Goal: Task Accomplishment & Management: Use online tool/utility

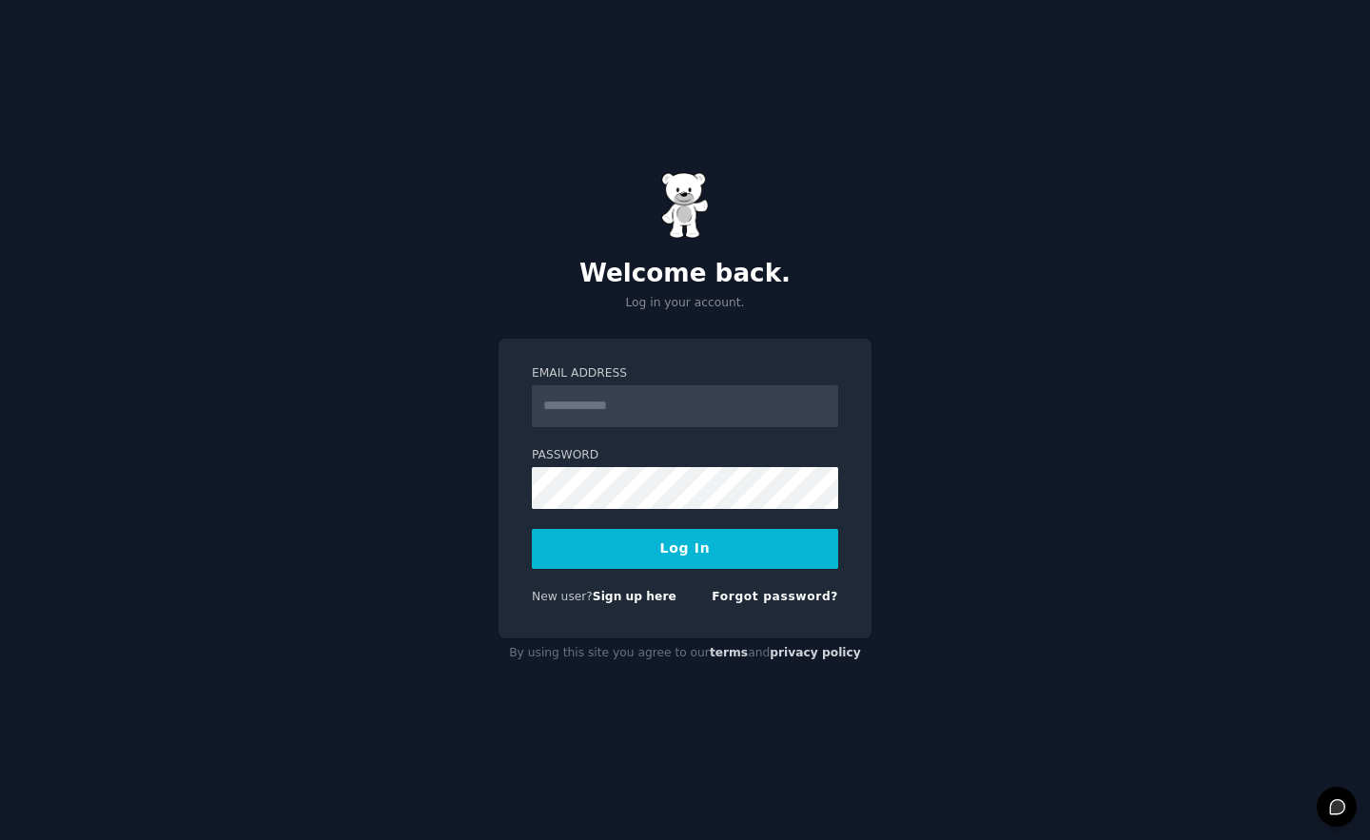
type input "**********"
click at [532, 529] on button "Log In" at bounding box center [685, 549] width 306 height 40
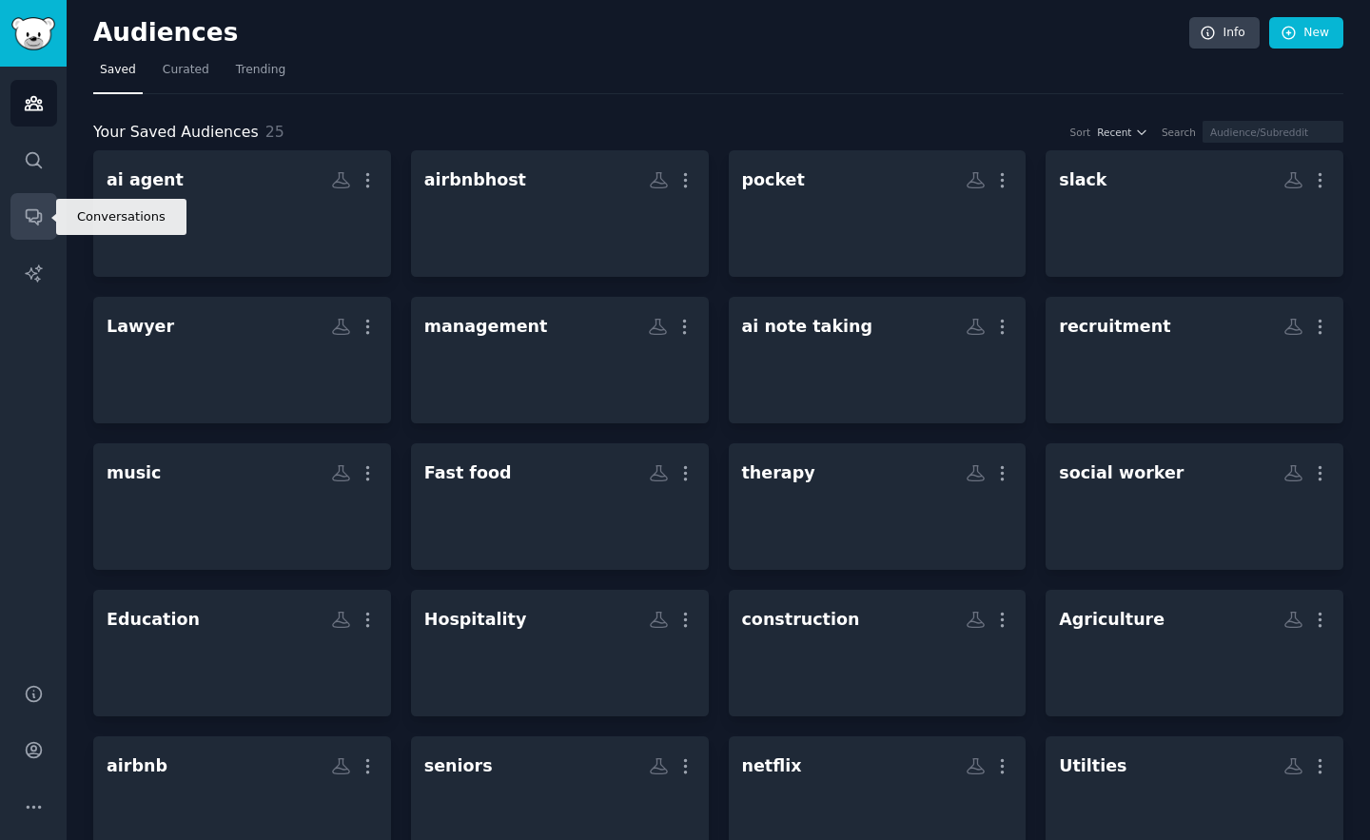
click at [30, 223] on icon "Sidebar" at bounding box center [34, 216] width 20 height 20
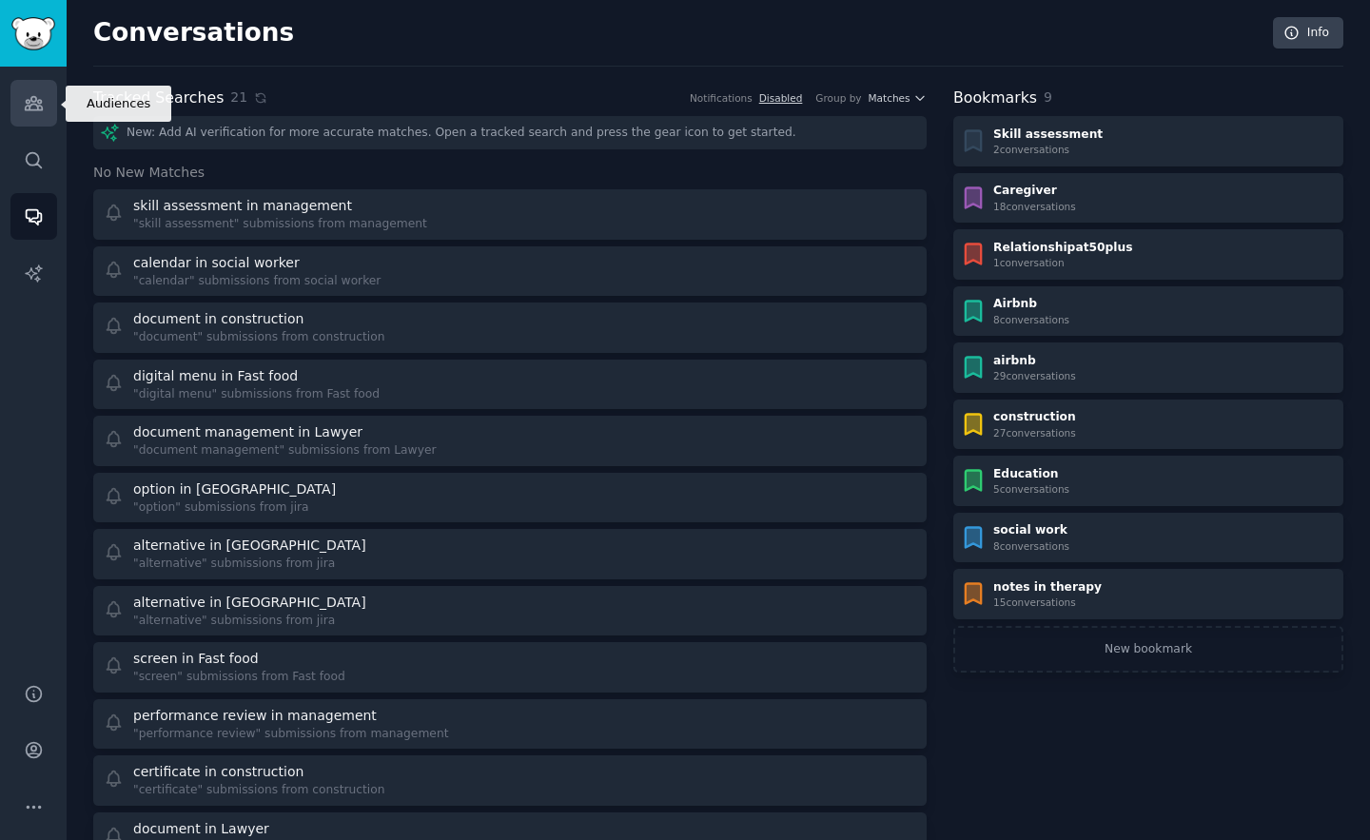
click at [25, 107] on icon "Sidebar" at bounding box center [33, 103] width 17 height 13
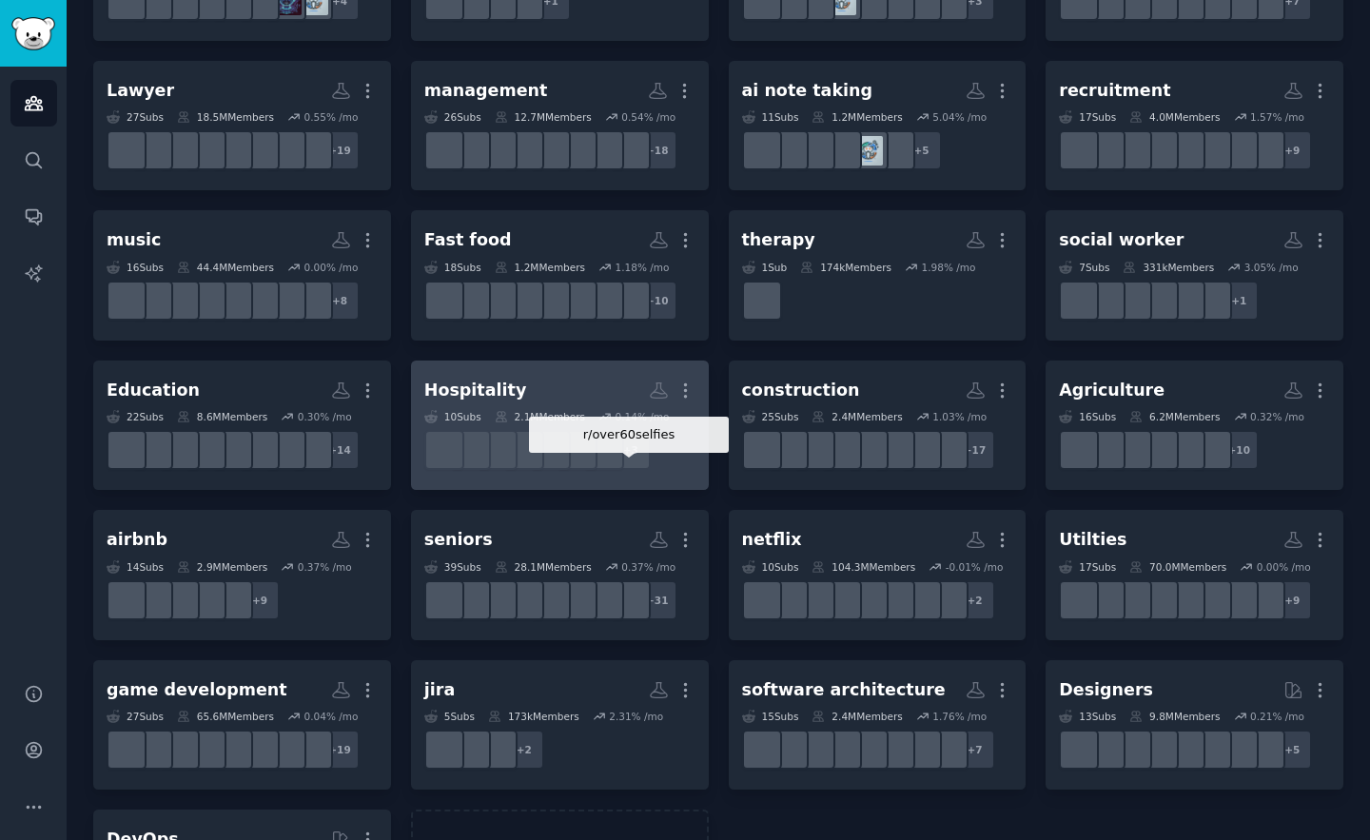
scroll to position [229, 0]
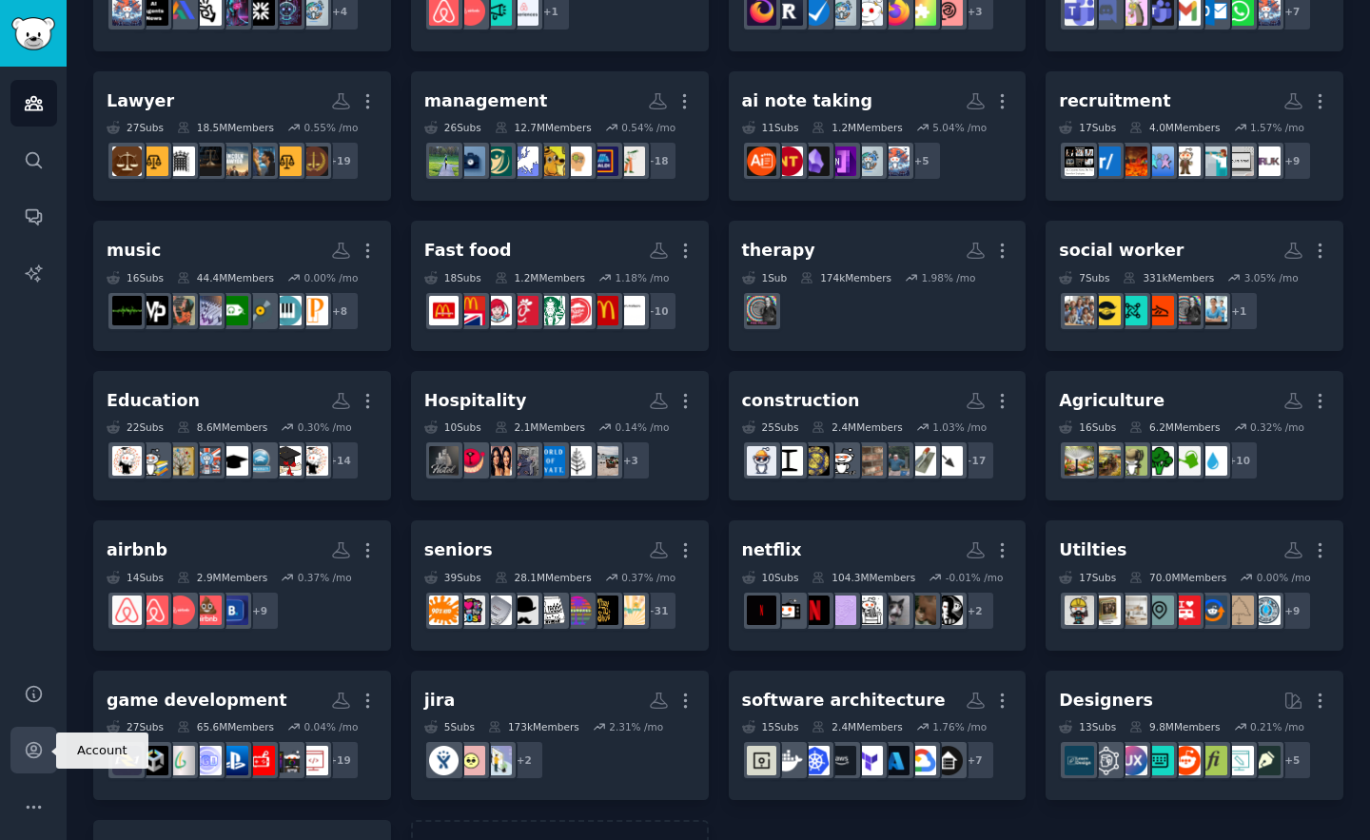
click at [40, 763] on link "Account" at bounding box center [33, 750] width 47 height 47
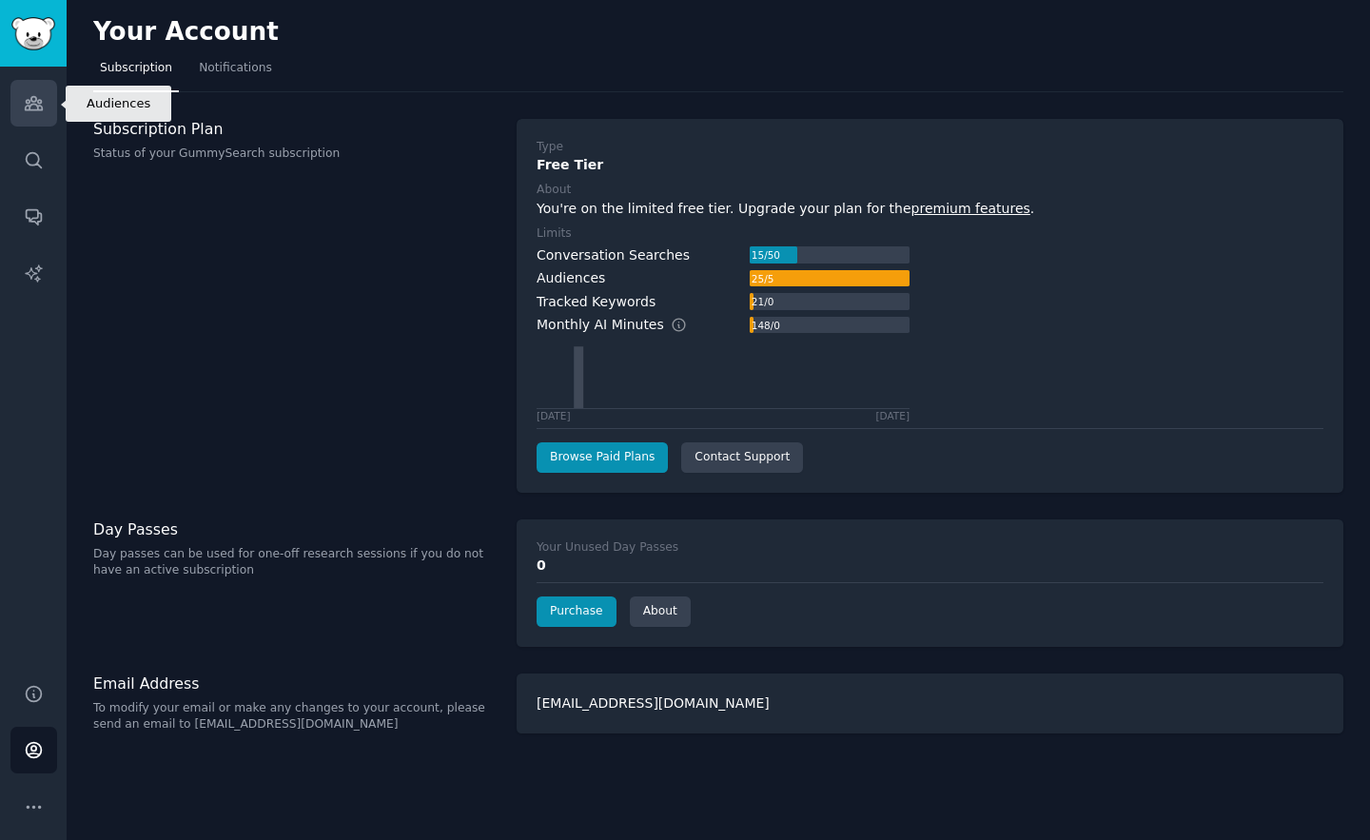
click at [22, 117] on link "Audiences" at bounding box center [33, 103] width 47 height 47
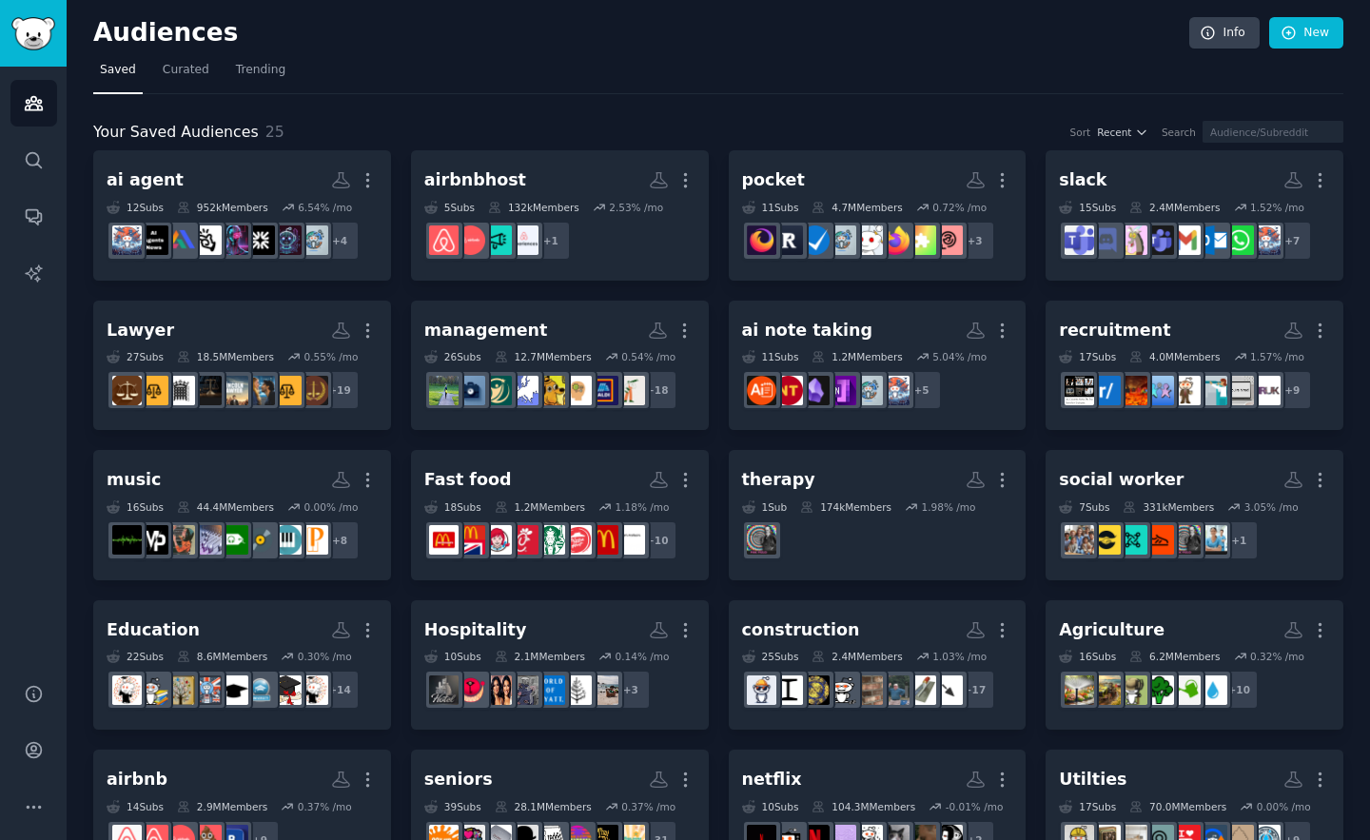
click at [68, 768] on div "Audiences Info New Saved Curated Trending Your Saved Audiences 25 Sort Recent S…" at bounding box center [718, 603] width 1303 height 1206
click at [13, 756] on link "Account" at bounding box center [33, 750] width 47 height 47
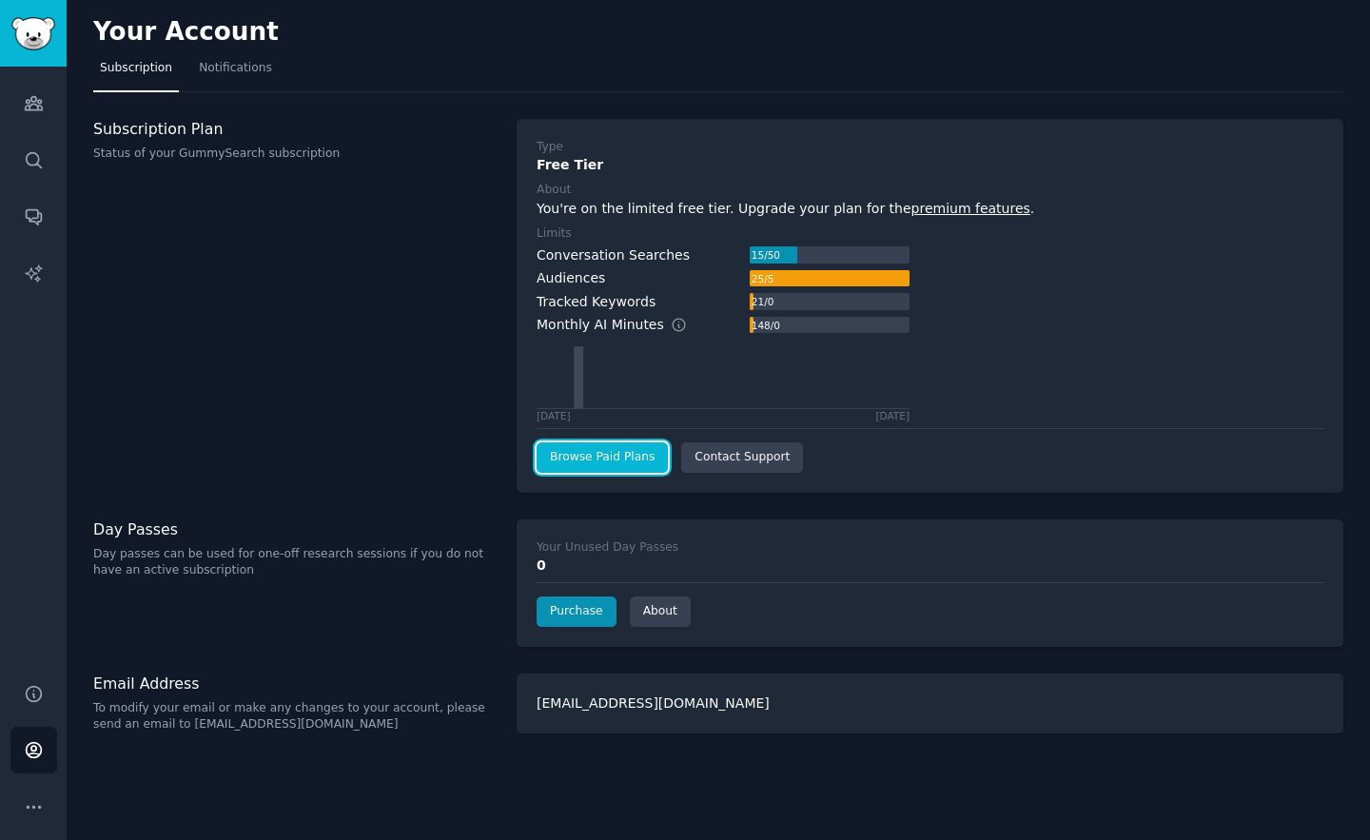
click at [588, 459] on link "Browse Paid Plans" at bounding box center [602, 457] width 131 height 30
click at [629, 472] on link "Browse Paid Plans" at bounding box center [602, 457] width 131 height 30
click at [596, 610] on link "Purchase" at bounding box center [577, 612] width 80 height 30
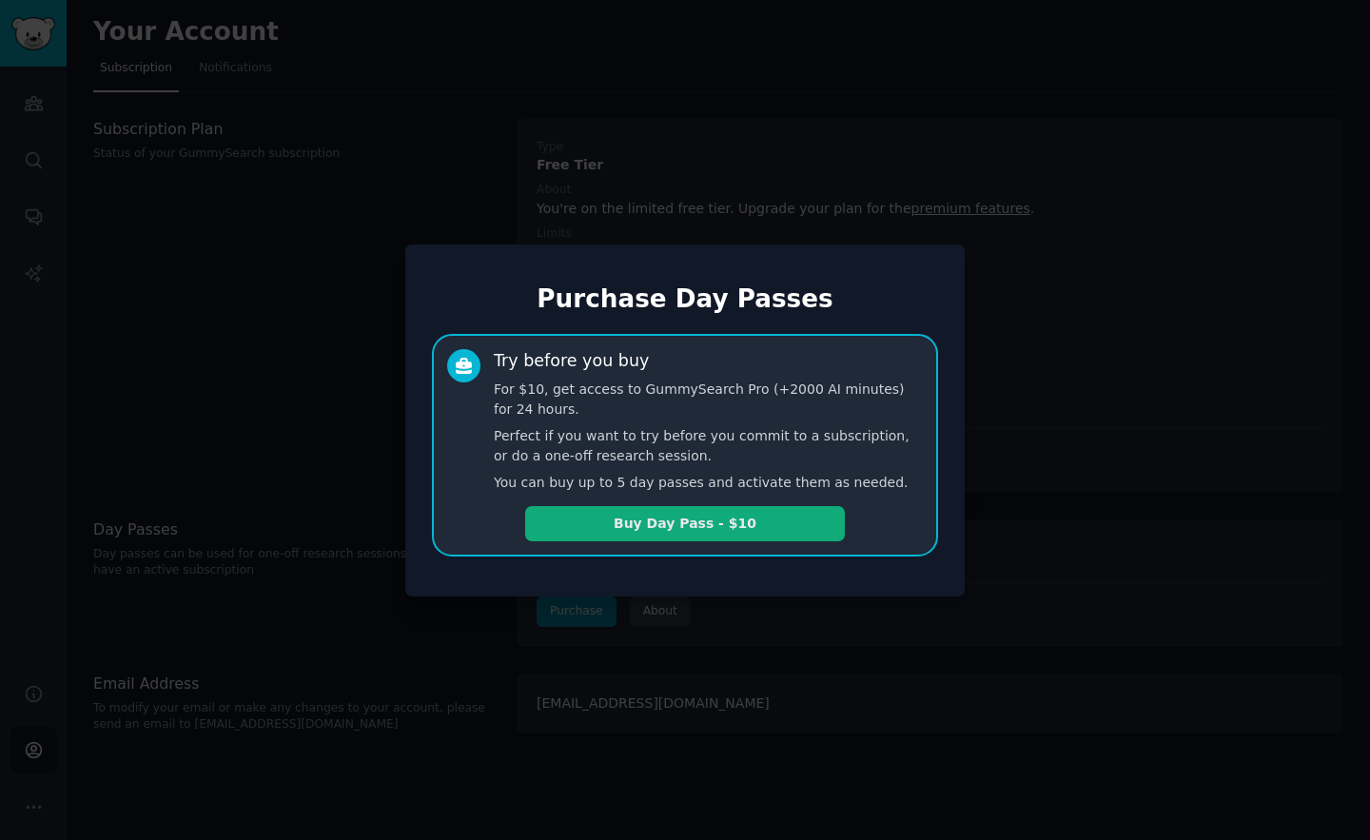
click at [714, 518] on button "Buy Day Pass - $10" at bounding box center [685, 523] width 320 height 35
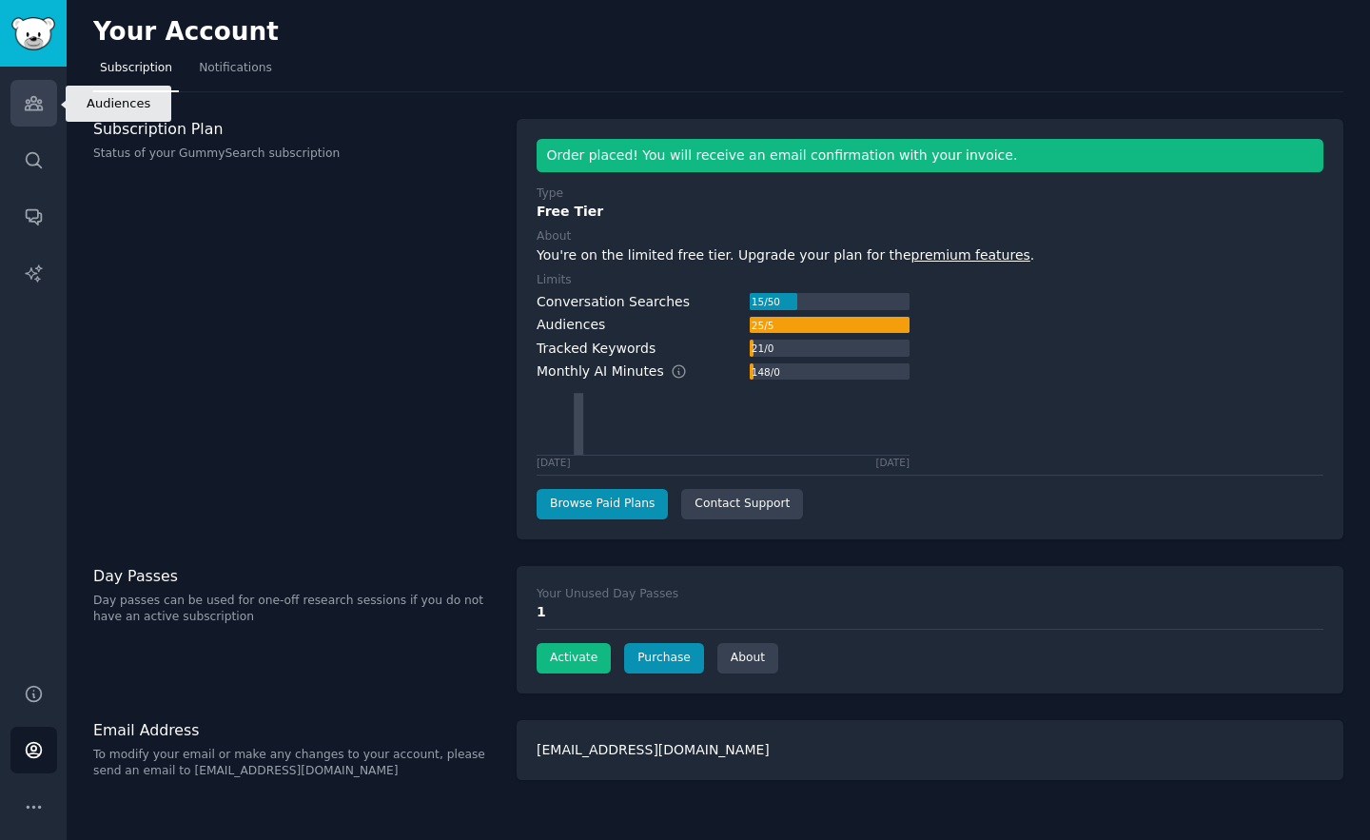
click at [41, 106] on icon "Sidebar" at bounding box center [34, 103] width 20 height 20
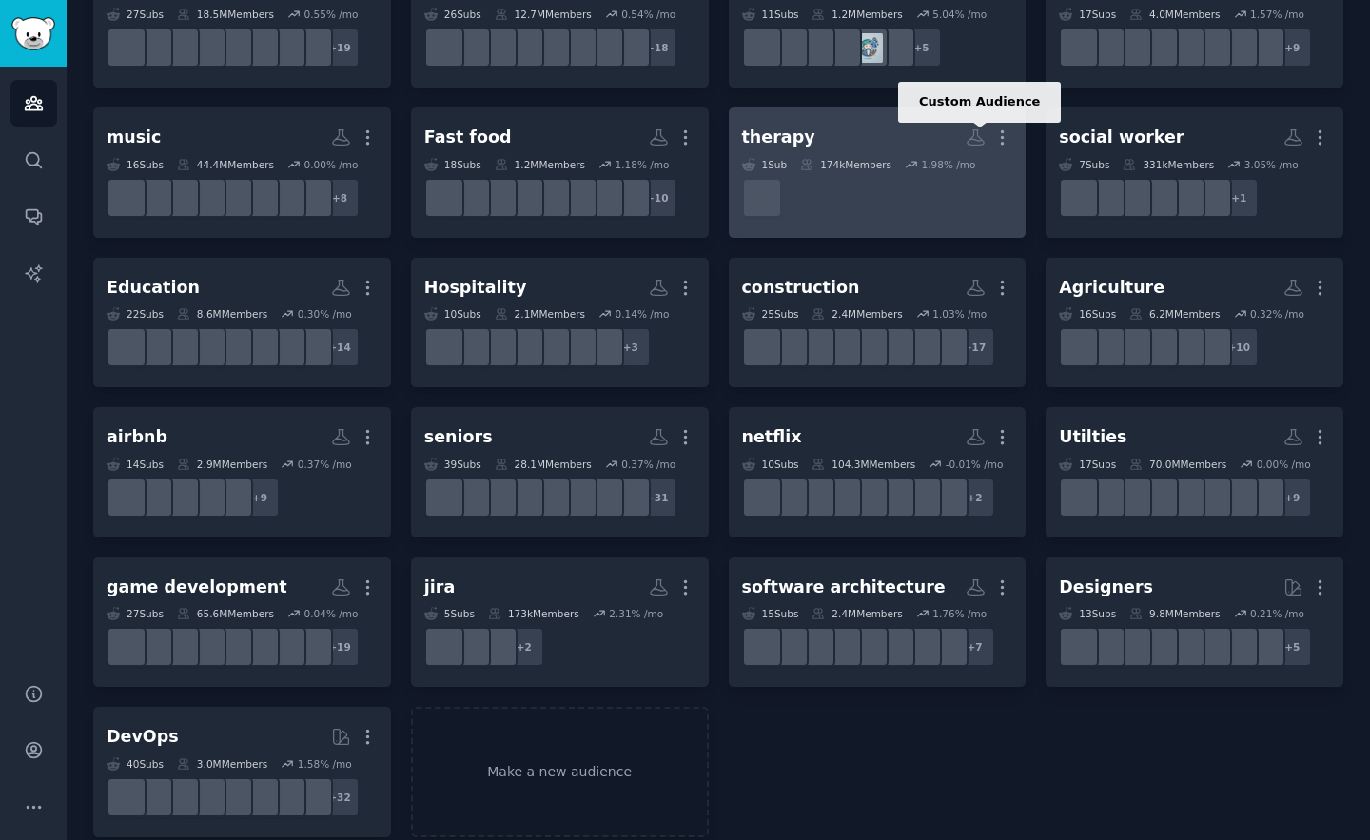
scroll to position [345, 0]
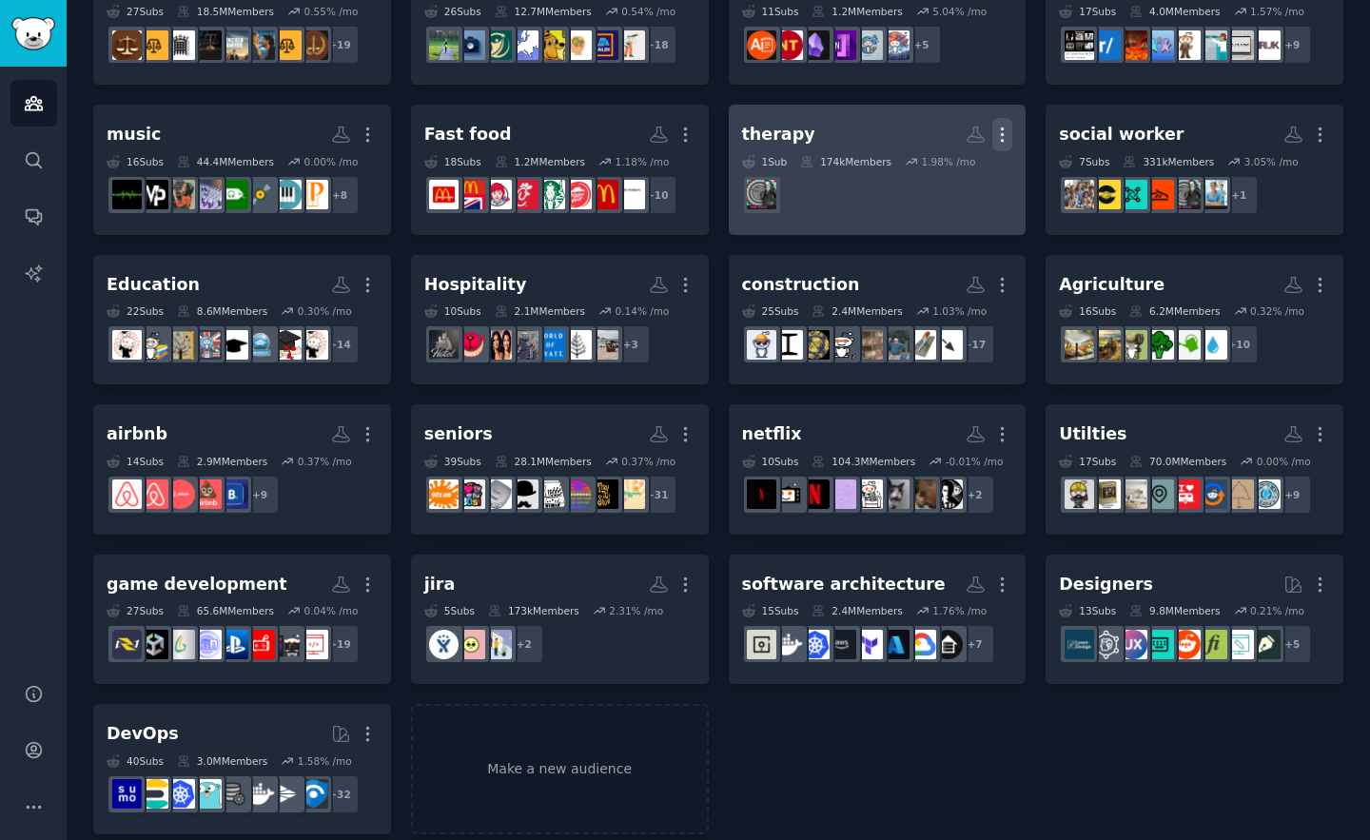
click at [993, 127] on icon "button" at bounding box center [1002, 135] width 20 height 20
click at [950, 176] on p "Delete" at bounding box center [951, 175] width 44 height 20
click at [960, 186] on div "Delete" at bounding box center [937, 175] width 90 height 40
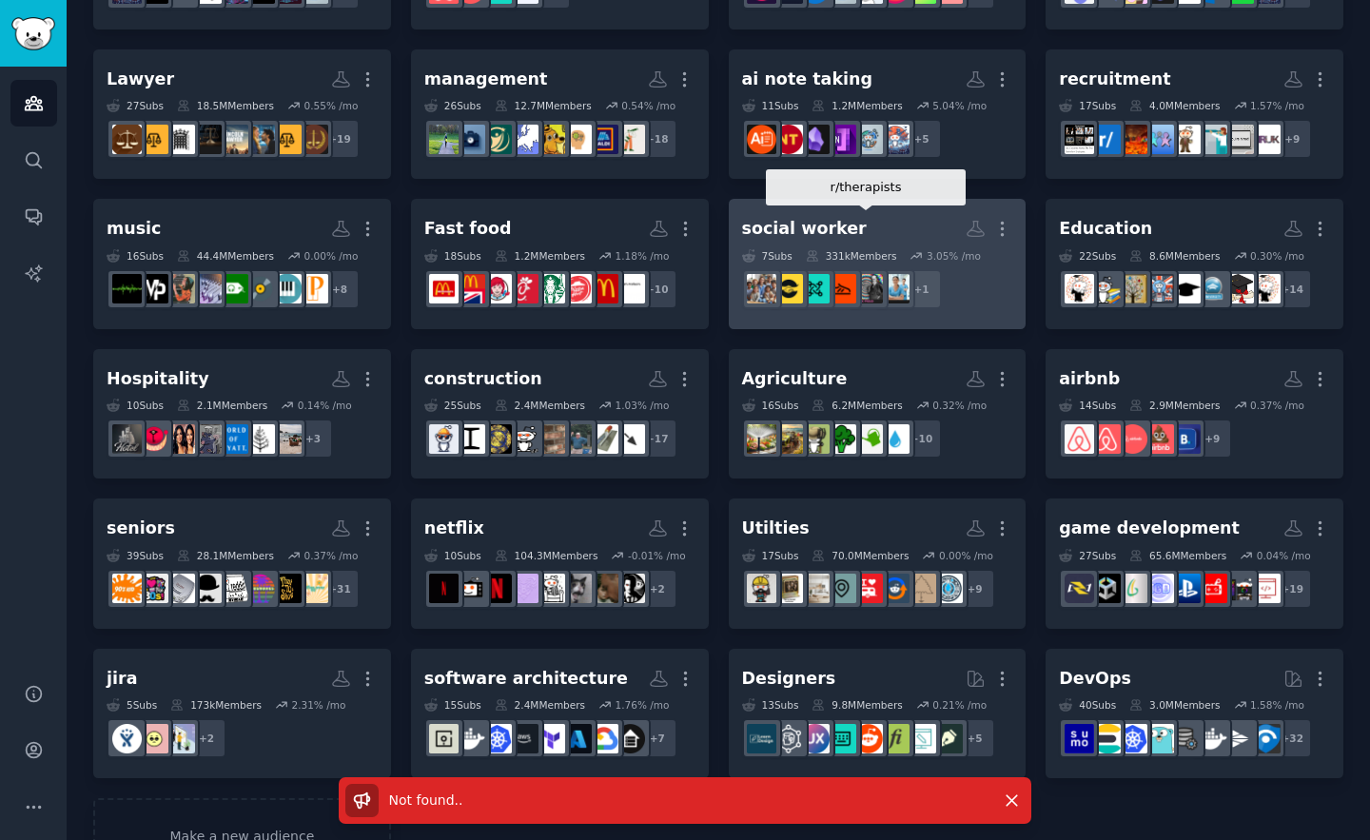
scroll to position [0, 0]
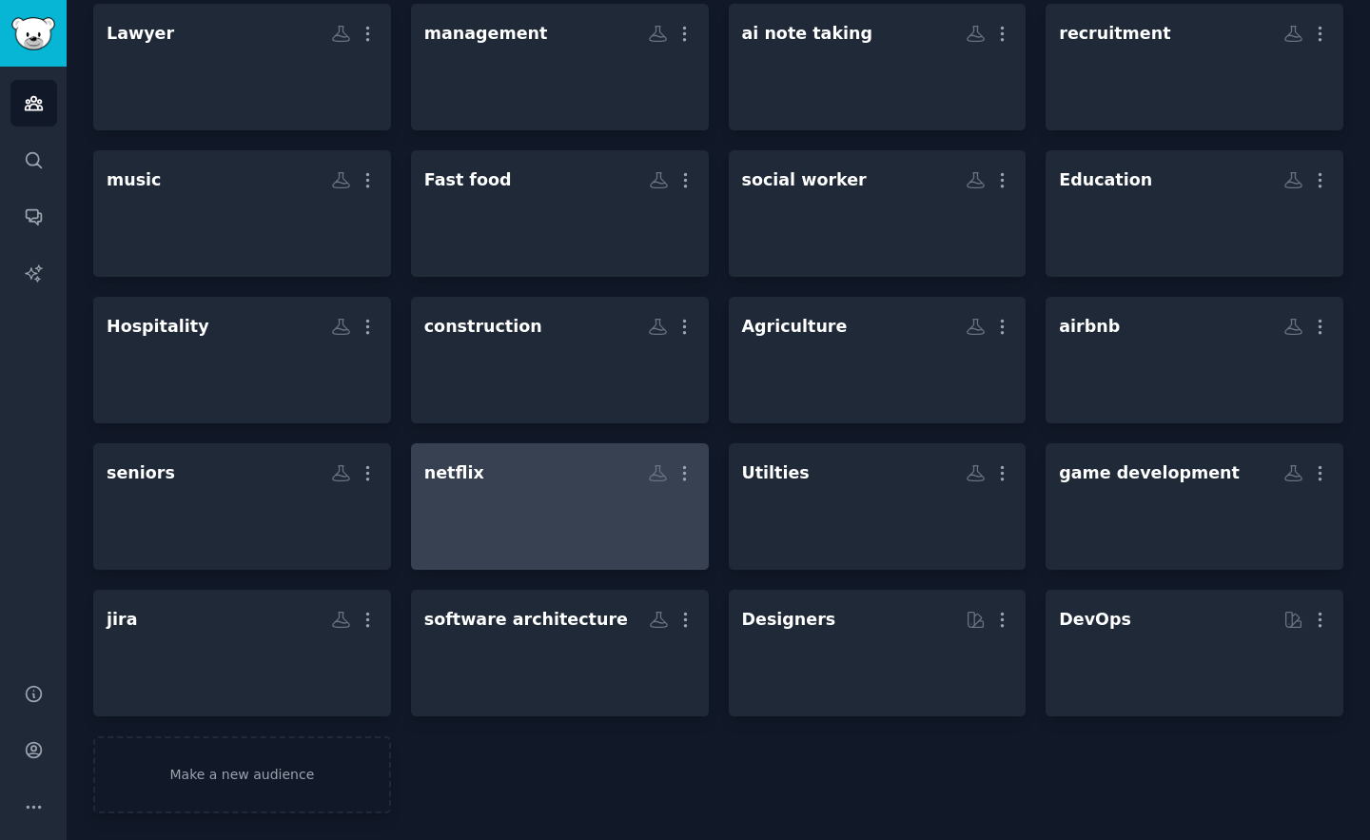
scroll to position [293, 0]
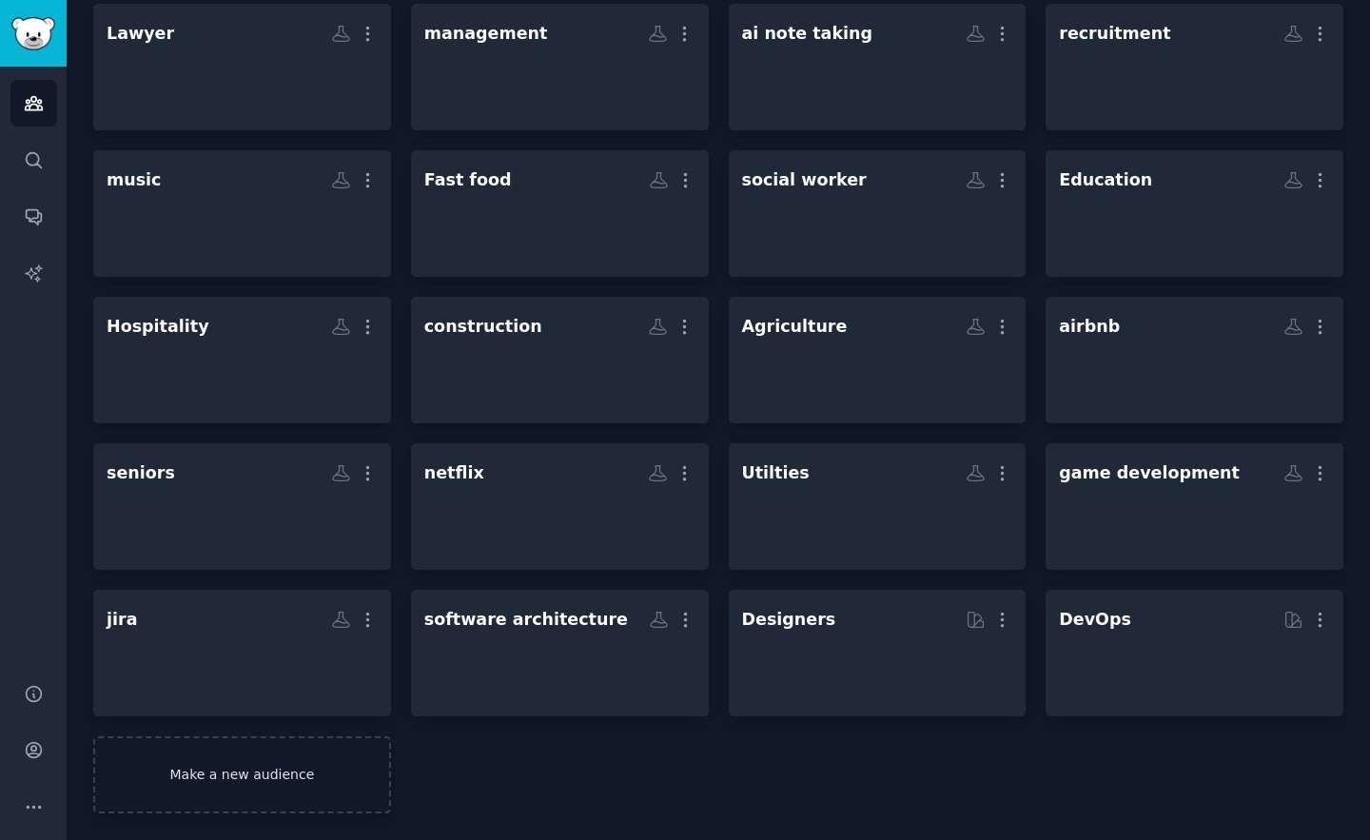
click at [284, 766] on link "Make a new audience" at bounding box center [242, 774] width 298 height 77
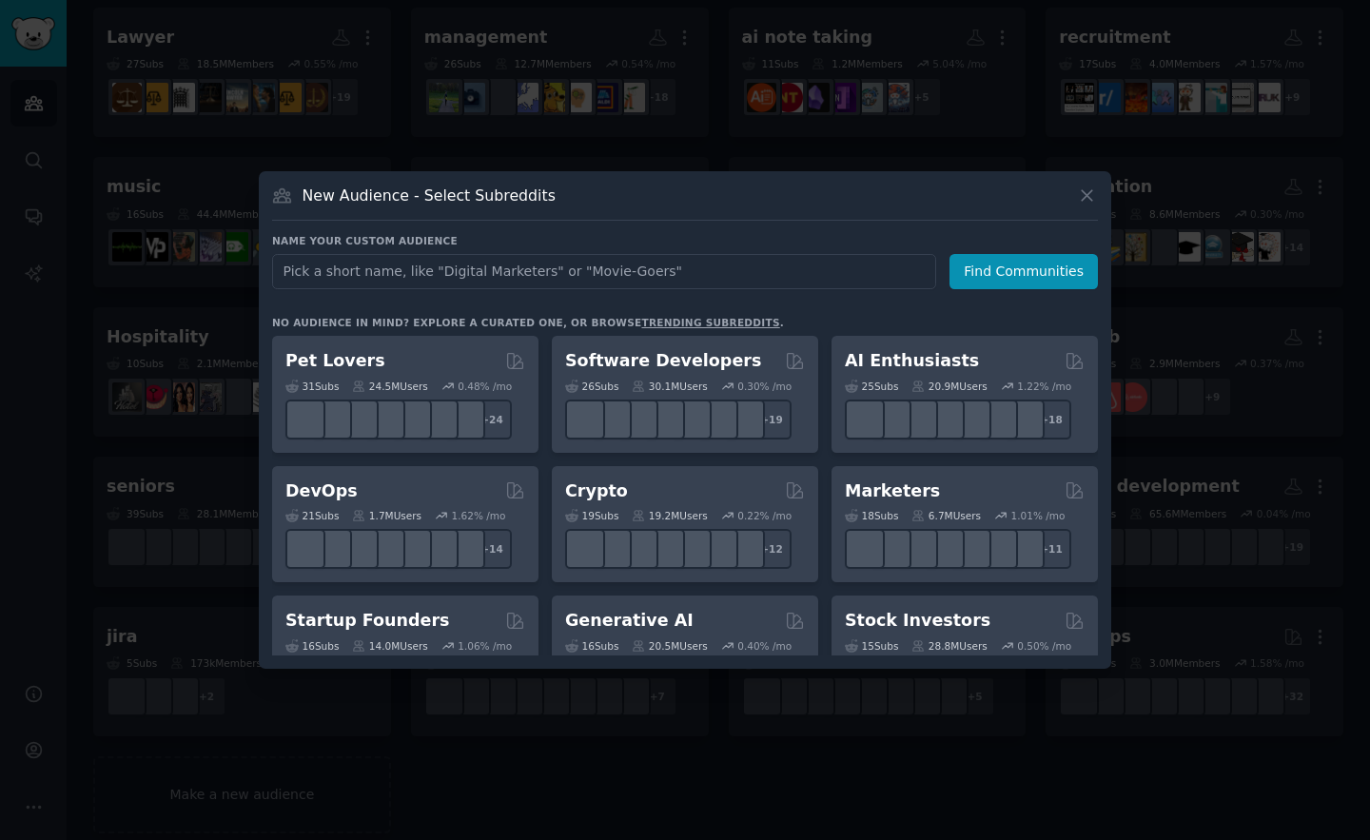
scroll to position [296, 0]
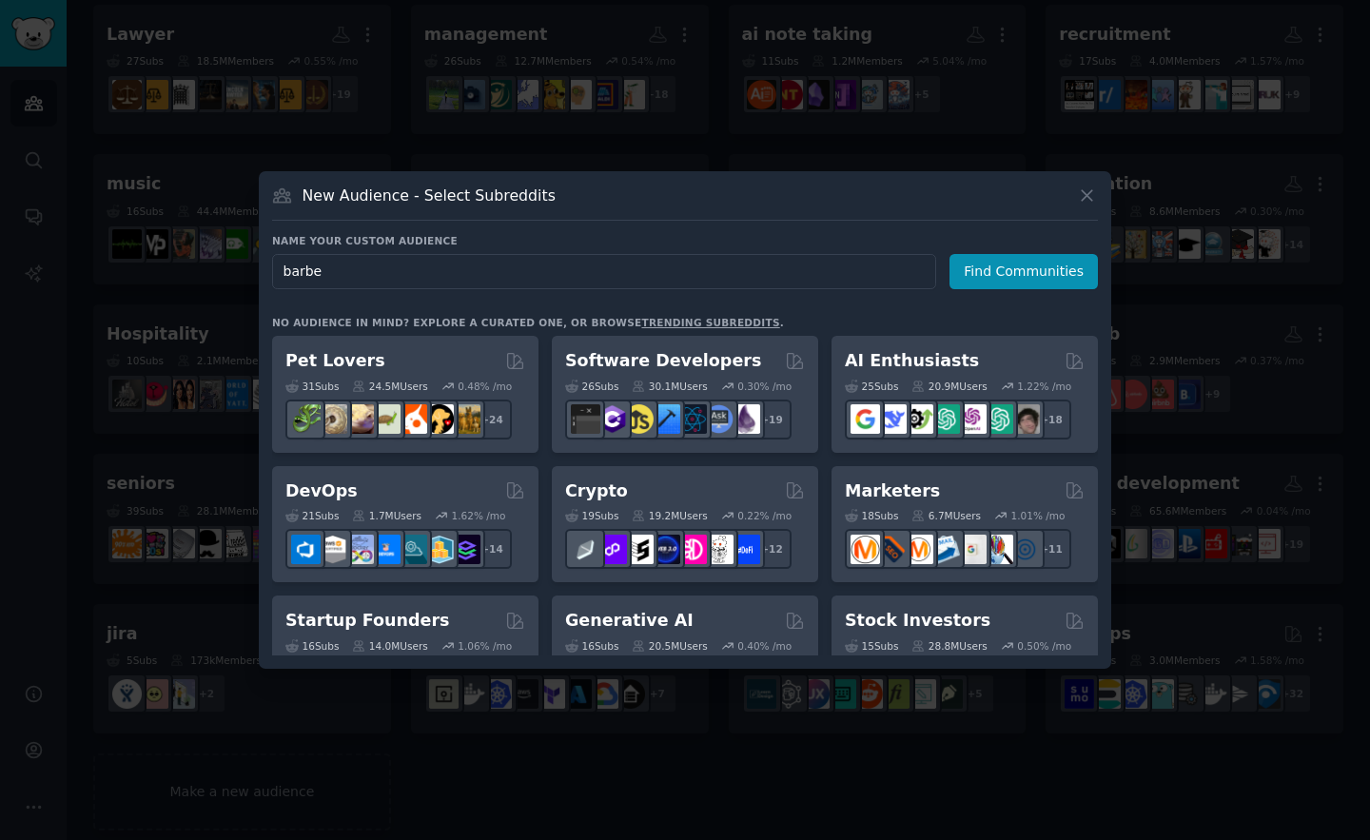
type input "[PERSON_NAME]"
click button "Find Communities" at bounding box center [1024, 271] width 148 height 35
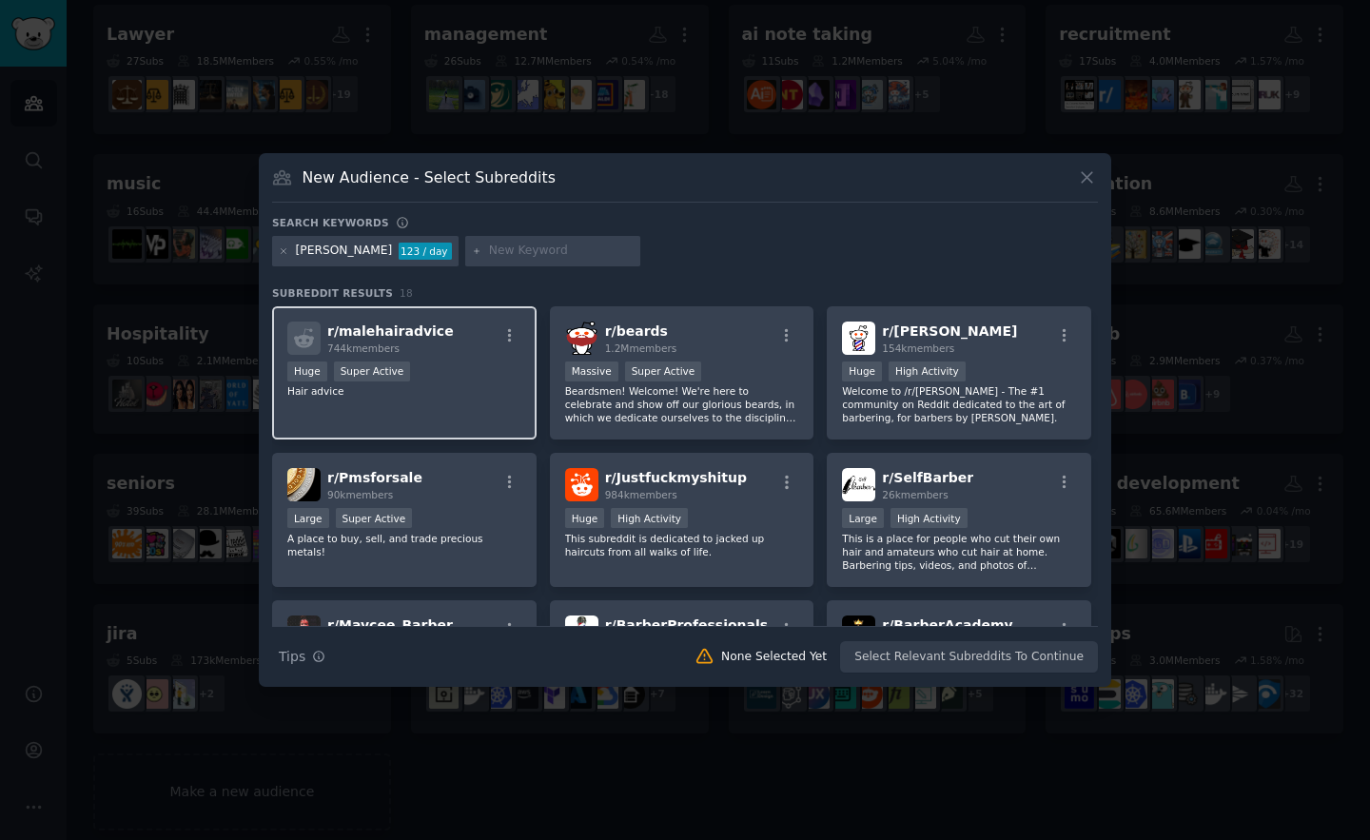
click at [482, 371] on div "Huge Super Active" at bounding box center [404, 374] width 234 height 24
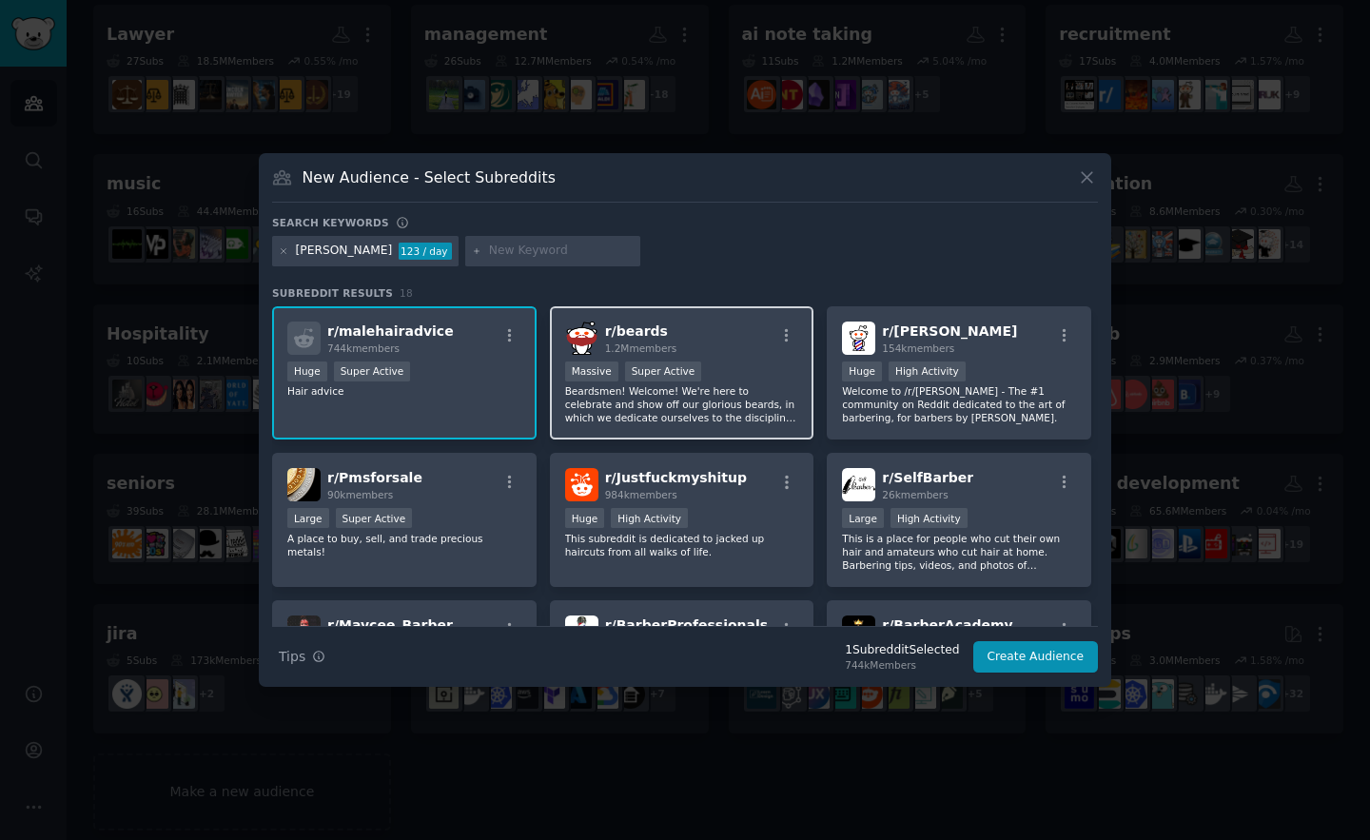
click at [739, 411] on p "Beardsmen! Welcome! We're here to celebrate and show off our glorious beards, i…" at bounding box center [682, 404] width 234 height 40
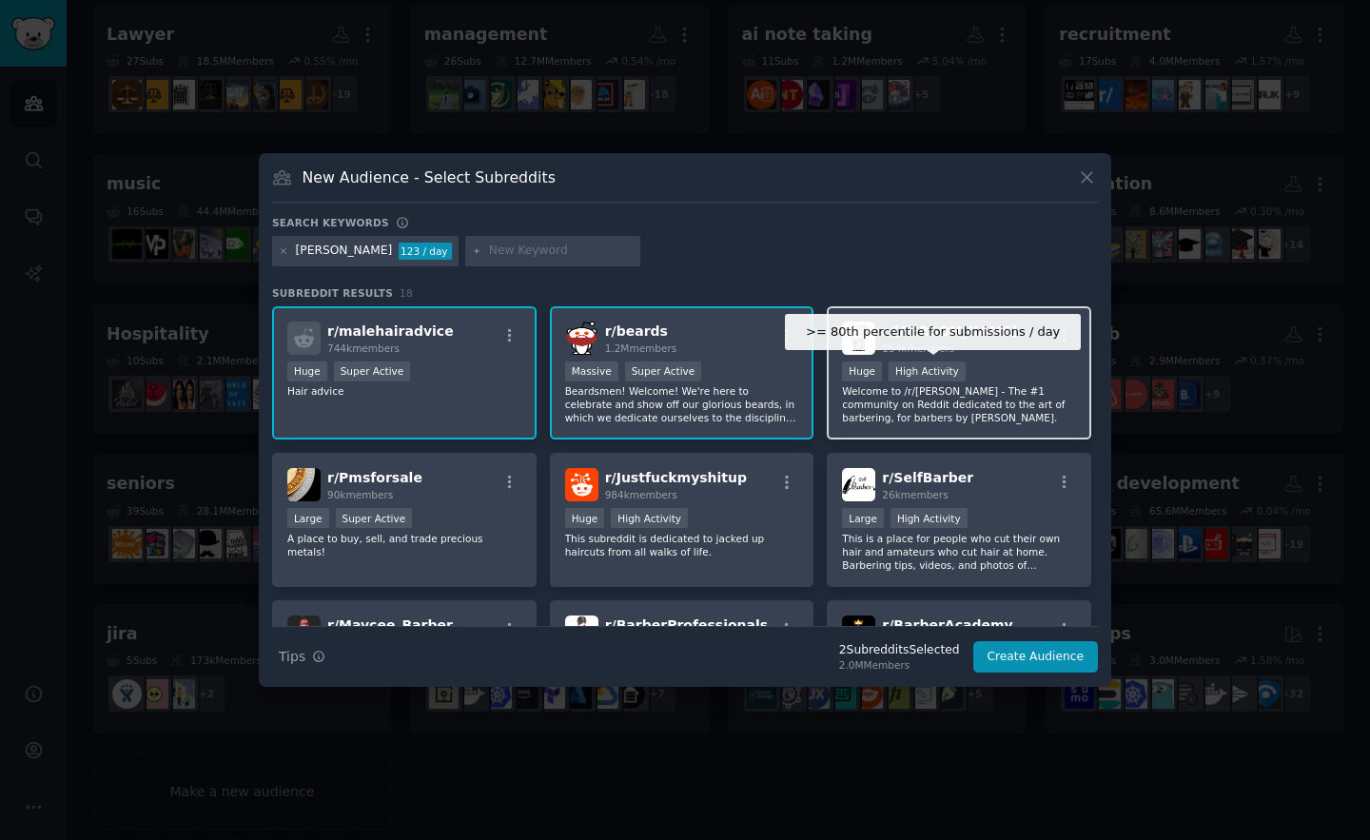
click at [911, 377] on div "High Activity" at bounding box center [927, 372] width 77 height 20
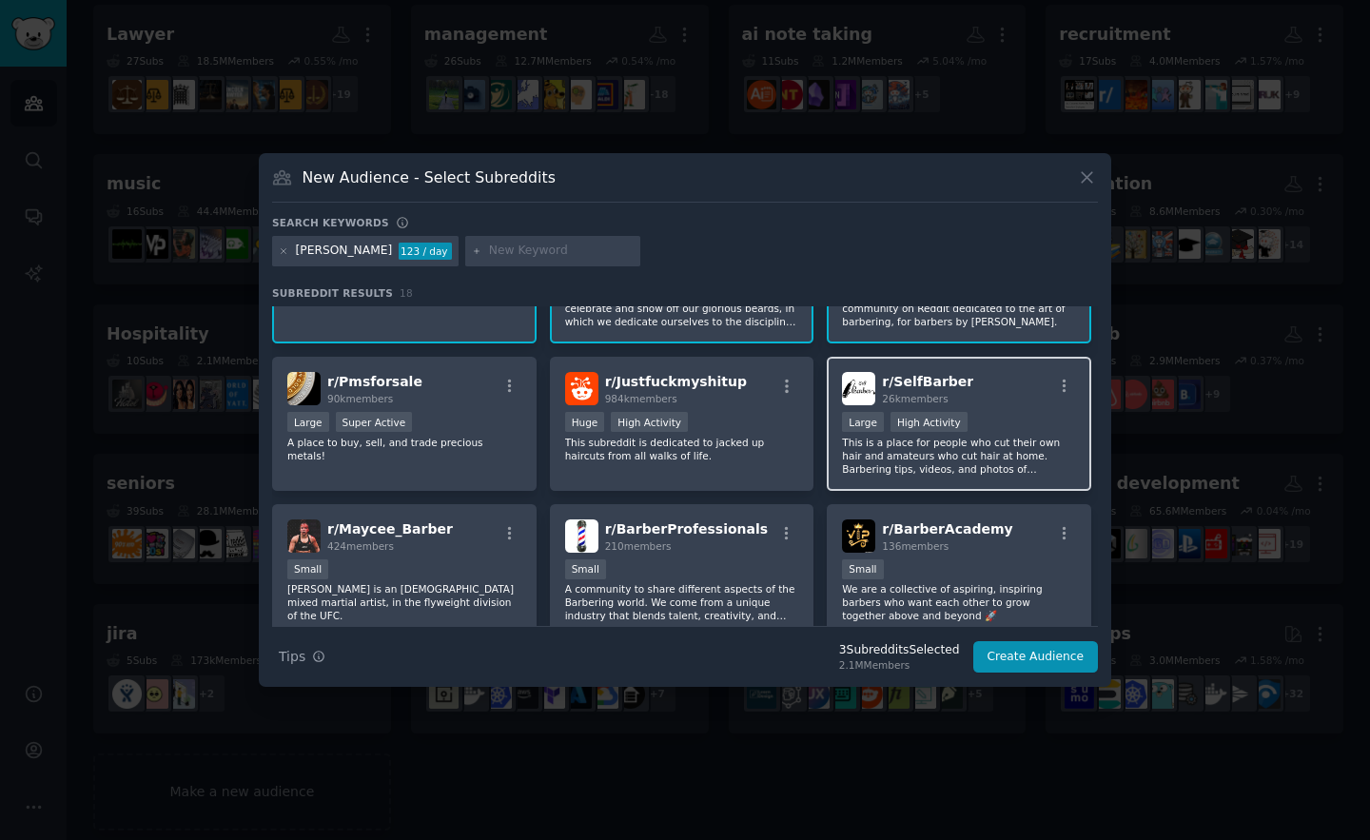
scroll to position [129, 0]
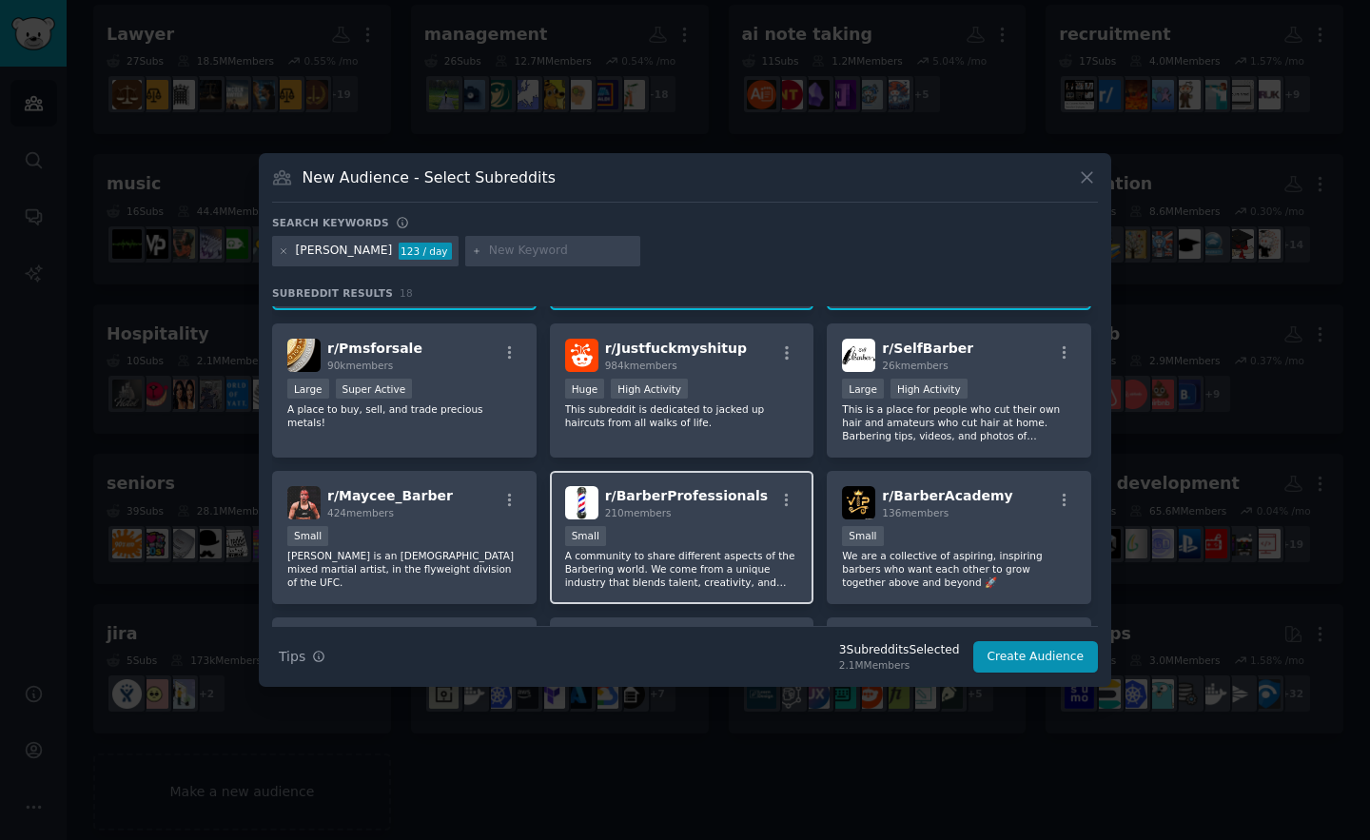
click at [649, 583] on p "A community to share different aspects of the Barbering world. We come from a u…" at bounding box center [682, 569] width 234 height 40
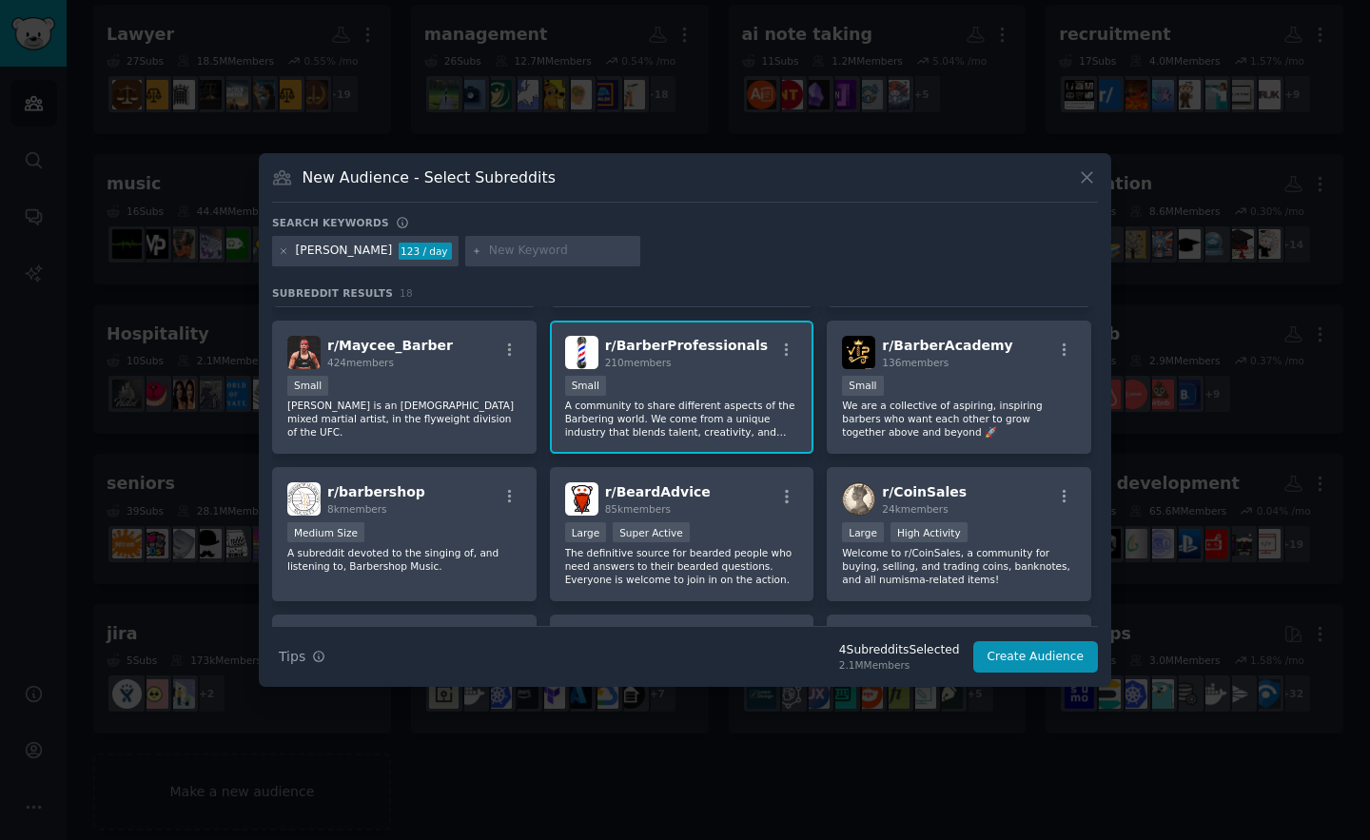
scroll to position [281, 0]
click at [881, 418] on p "We are a collective of aspiring, inspiring barbers who want each other to grow …" at bounding box center [959, 418] width 234 height 40
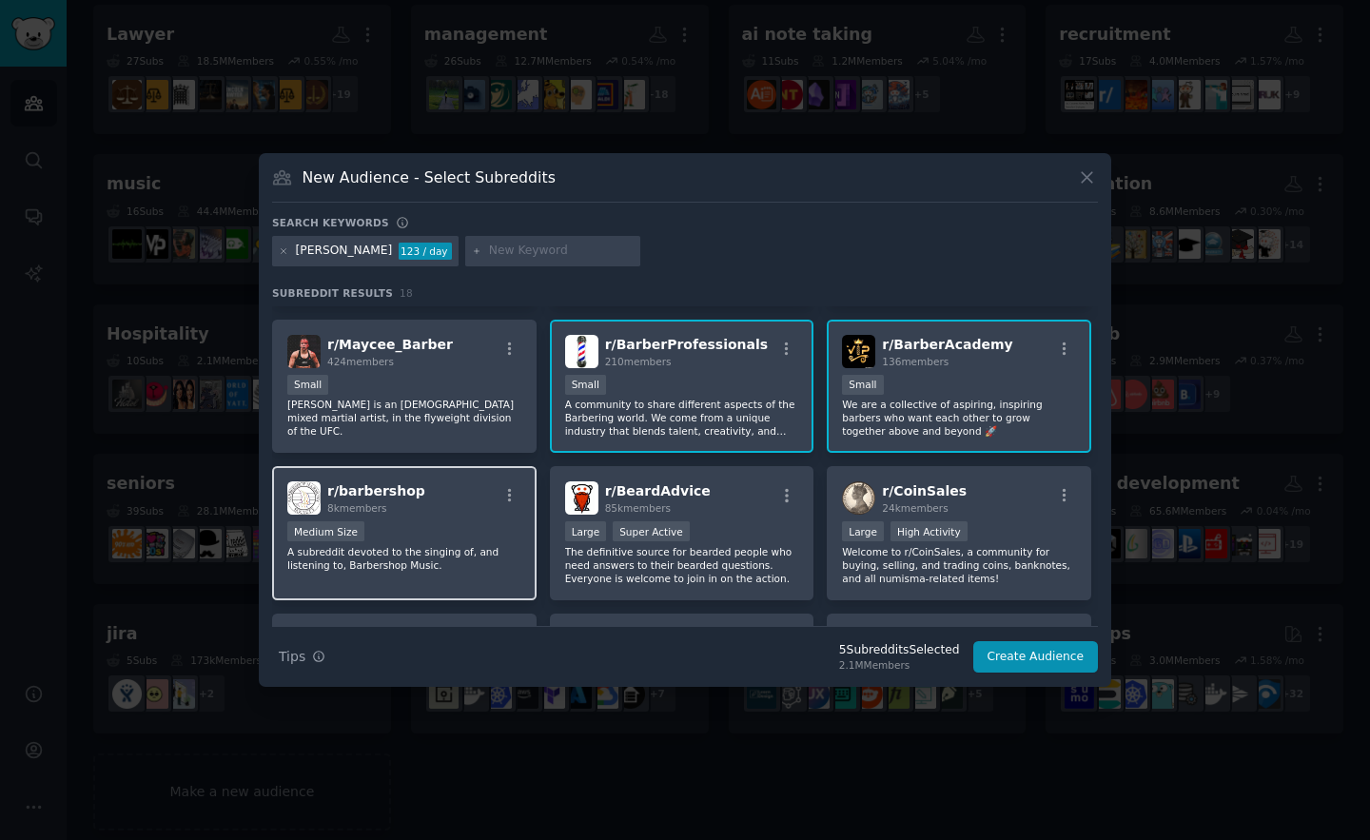
click at [439, 537] on div "Medium Size" at bounding box center [404, 533] width 234 height 24
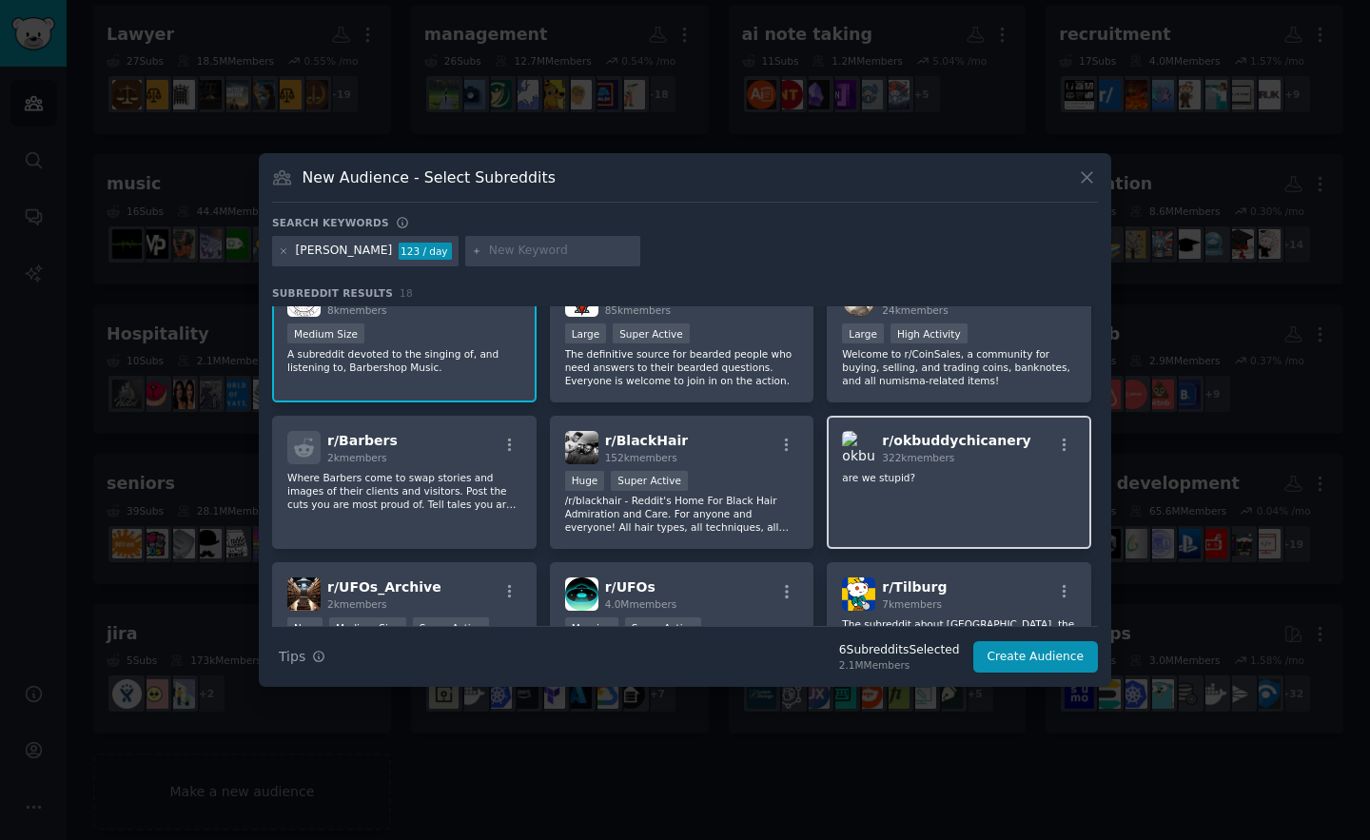
scroll to position [482, 0]
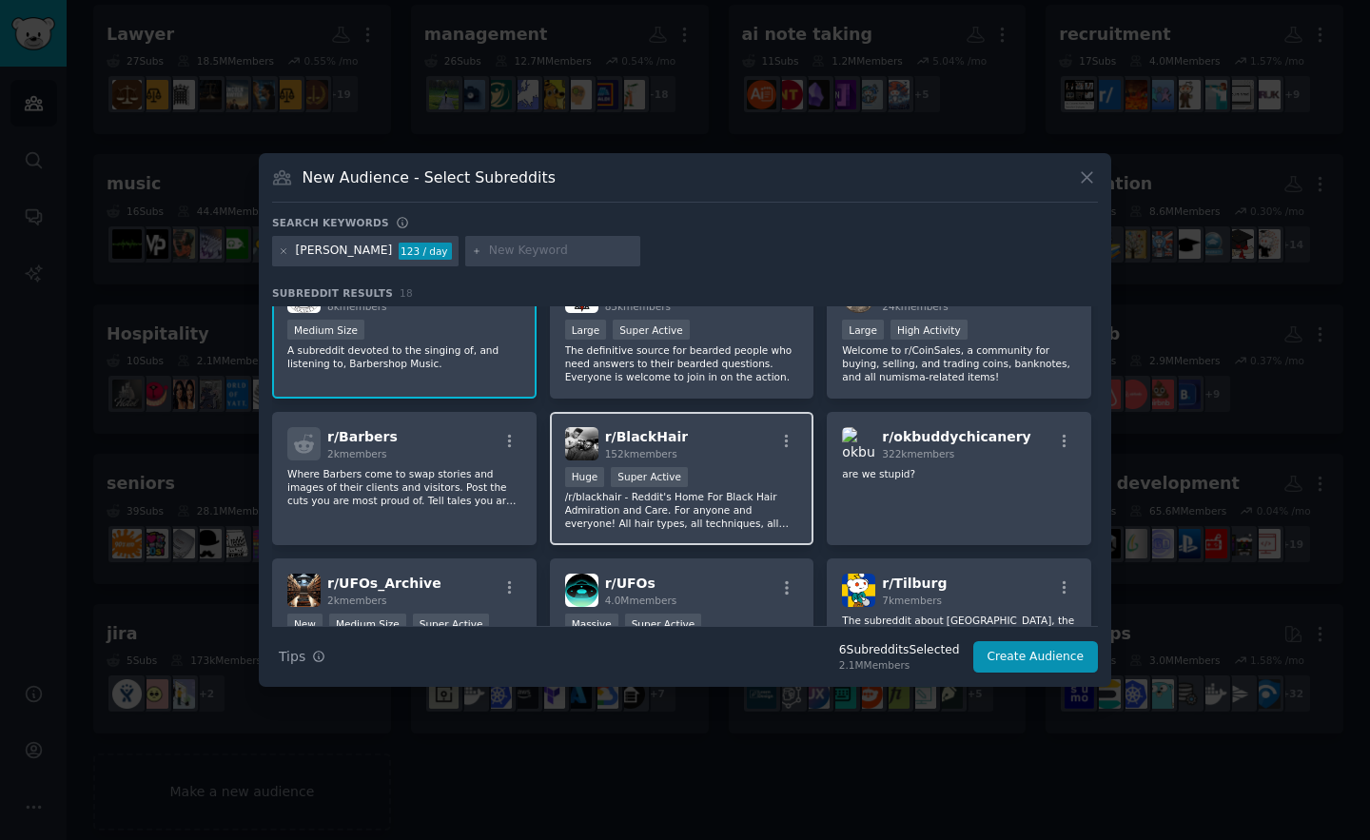
click at [654, 464] on div "r/ BlackHair 152k members Huge Super Active /r/blackhair - Reddit's Home For Bl…" at bounding box center [682, 479] width 264 height 134
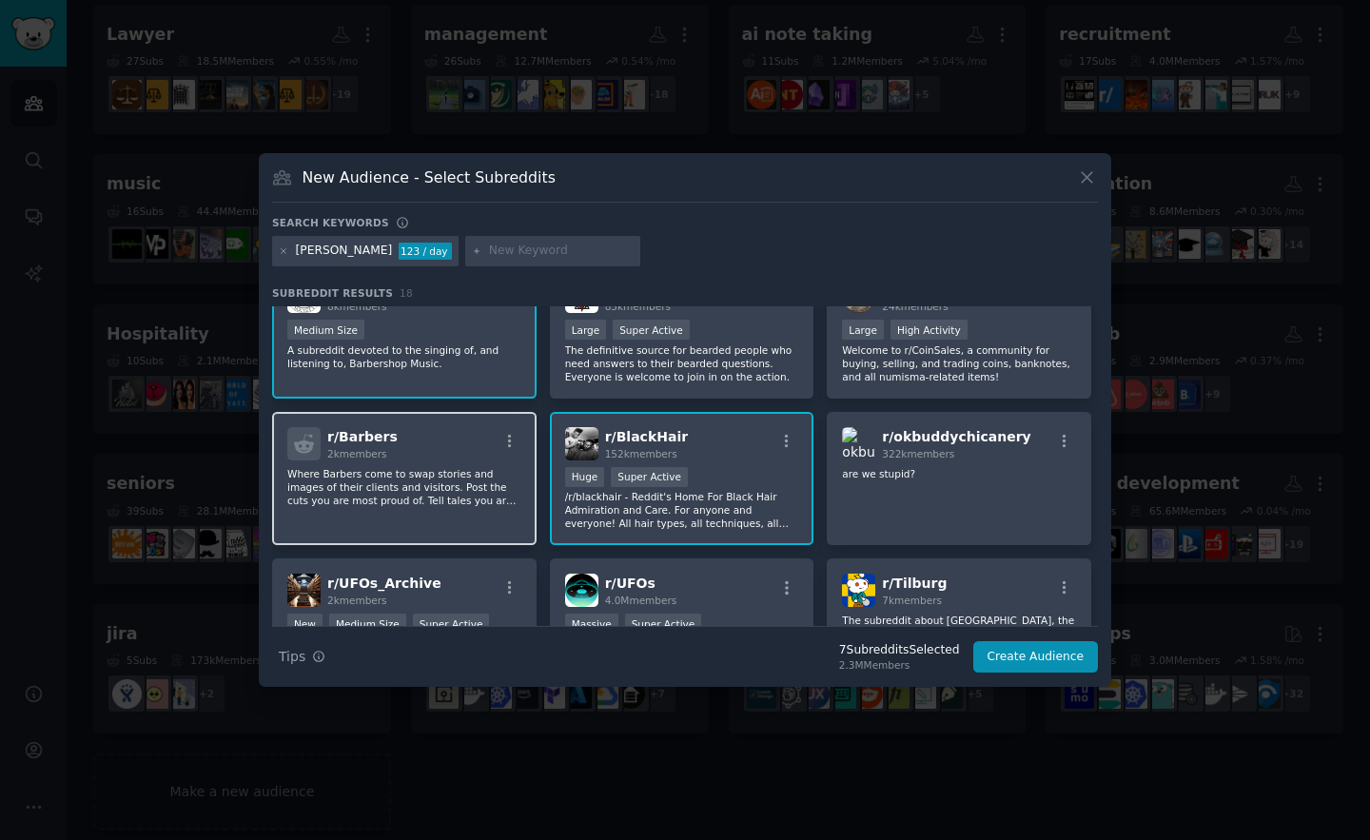
click at [488, 461] on div "r/ Barbers 2k members Where Barbers come to swap stories and images of their cl…" at bounding box center [404, 479] width 264 height 134
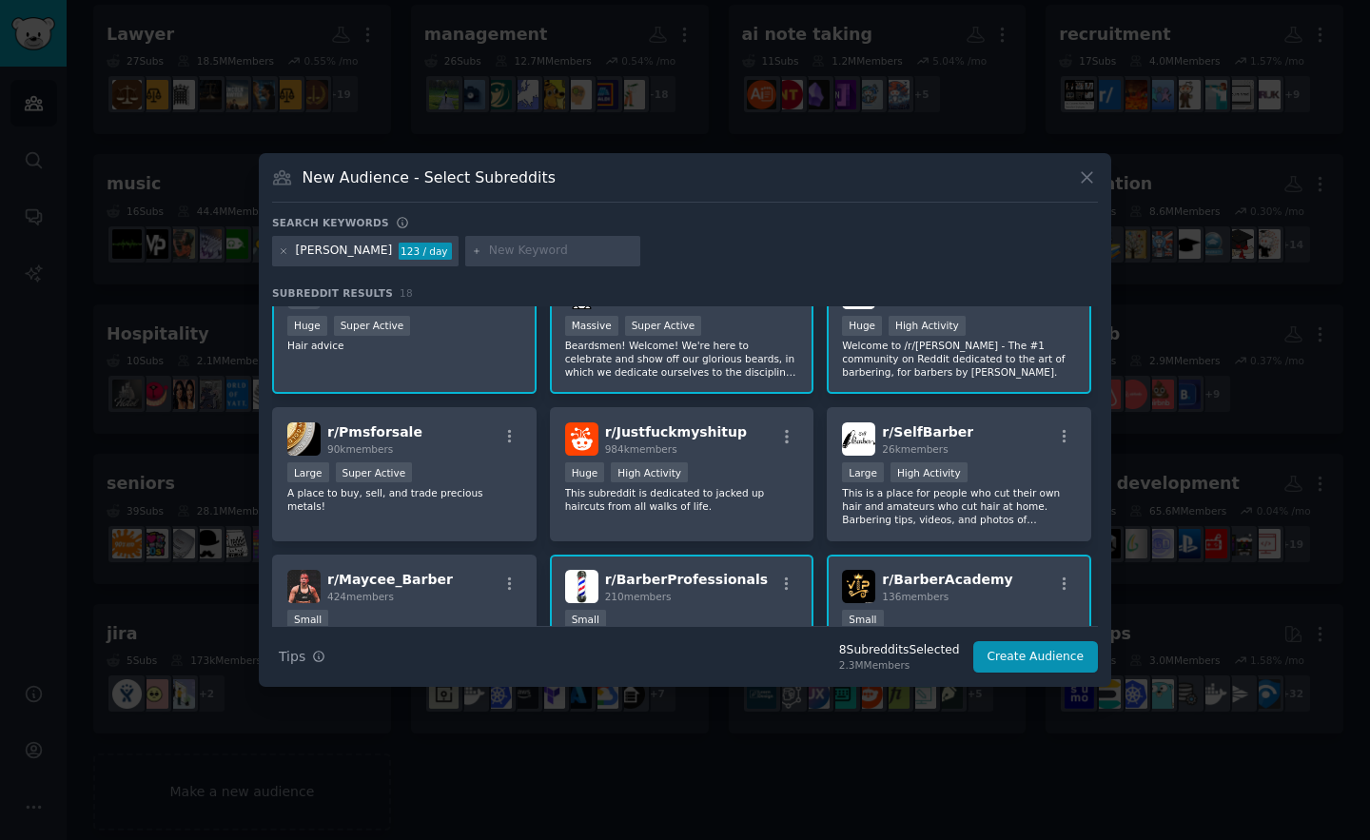
scroll to position [0, 0]
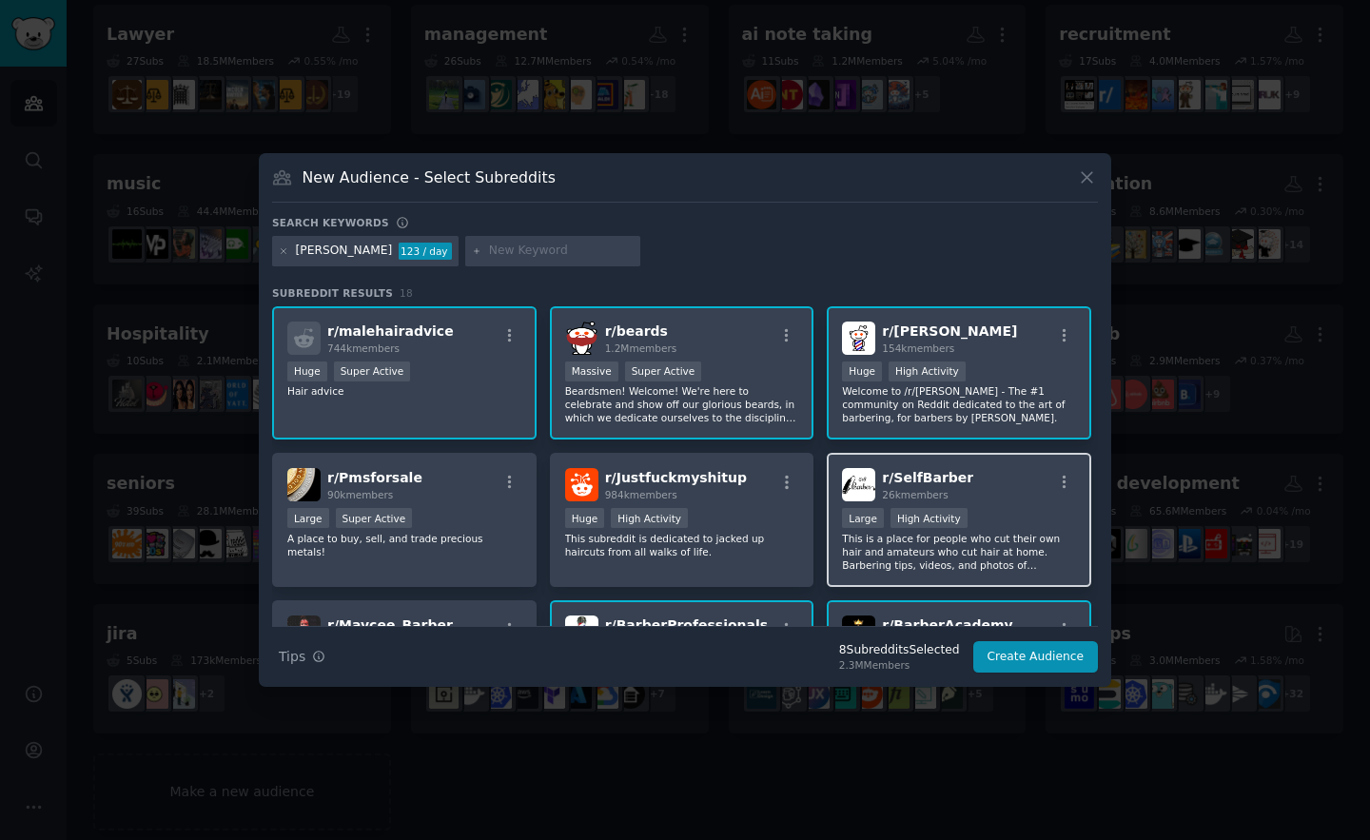
click at [972, 542] on p "This is a place for people who cut their own hair and amateurs who cut hair at …" at bounding box center [959, 552] width 234 height 40
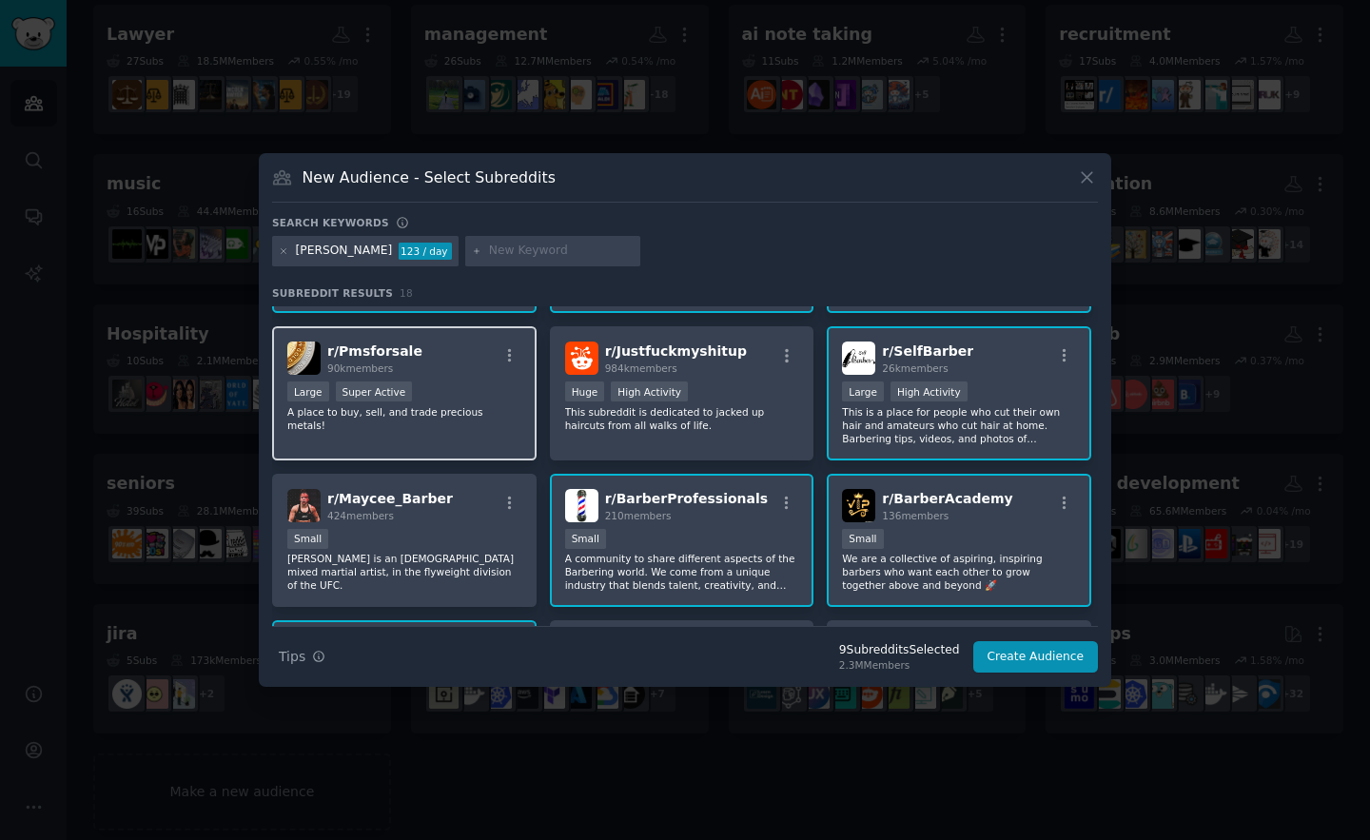
scroll to position [133, 0]
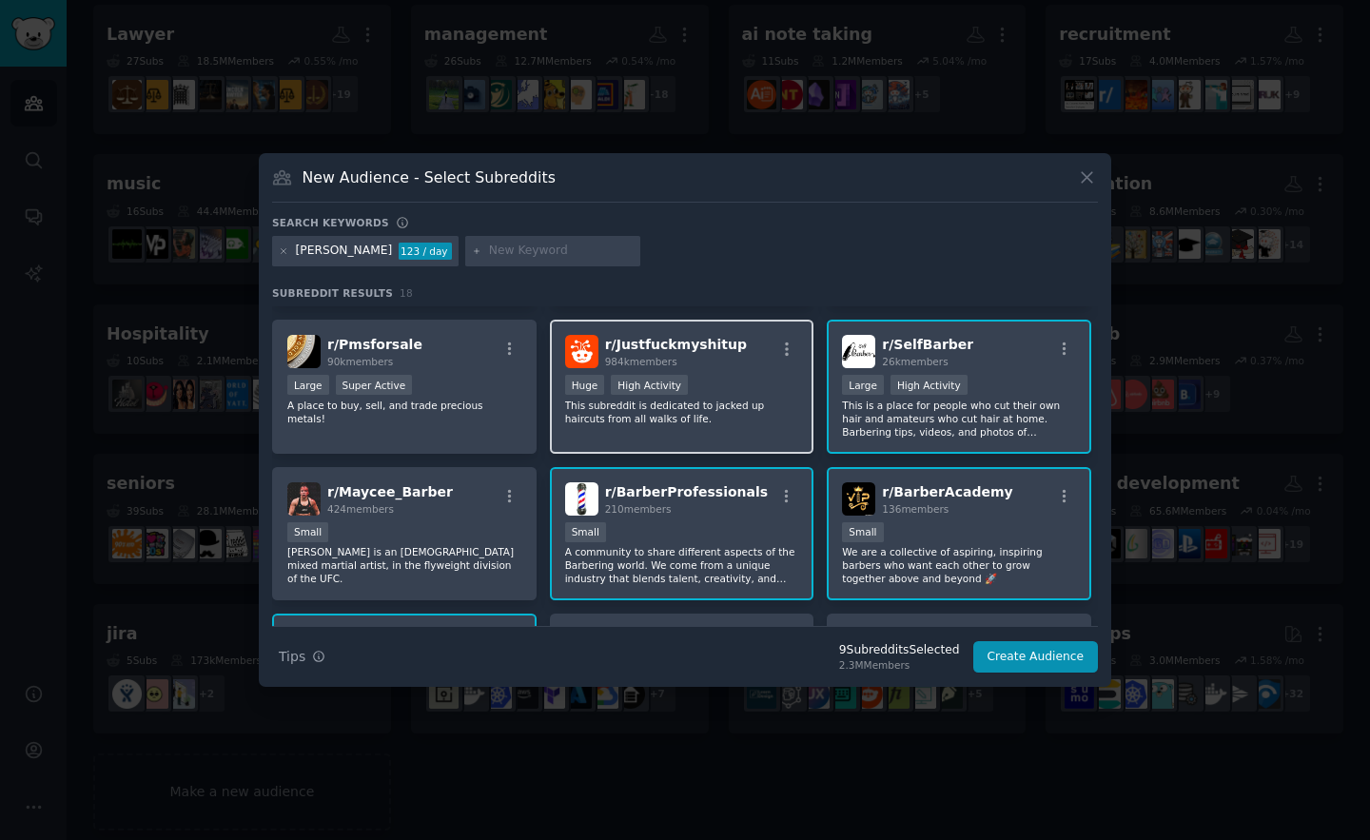
click at [672, 413] on p "This subreddit is dedicated to jacked up haircuts from all walks of life." at bounding box center [682, 412] width 234 height 27
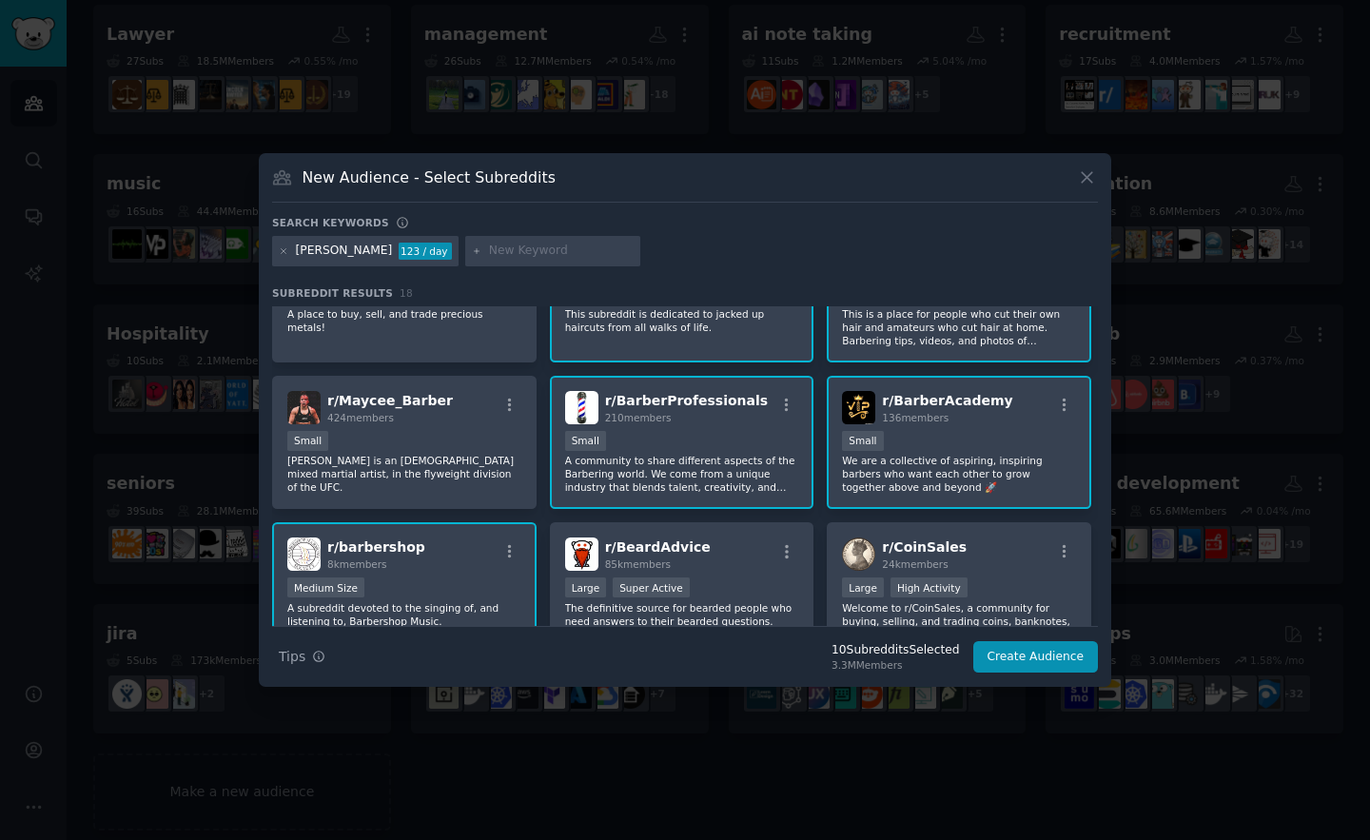
scroll to position [225, 0]
click at [473, 223] on div "Search keywords" at bounding box center [685, 226] width 826 height 20
click at [473, 236] on div at bounding box center [552, 251] width 175 height 30
click at [489, 249] on input "text" at bounding box center [561, 251] width 145 height 17
type input "men hair"
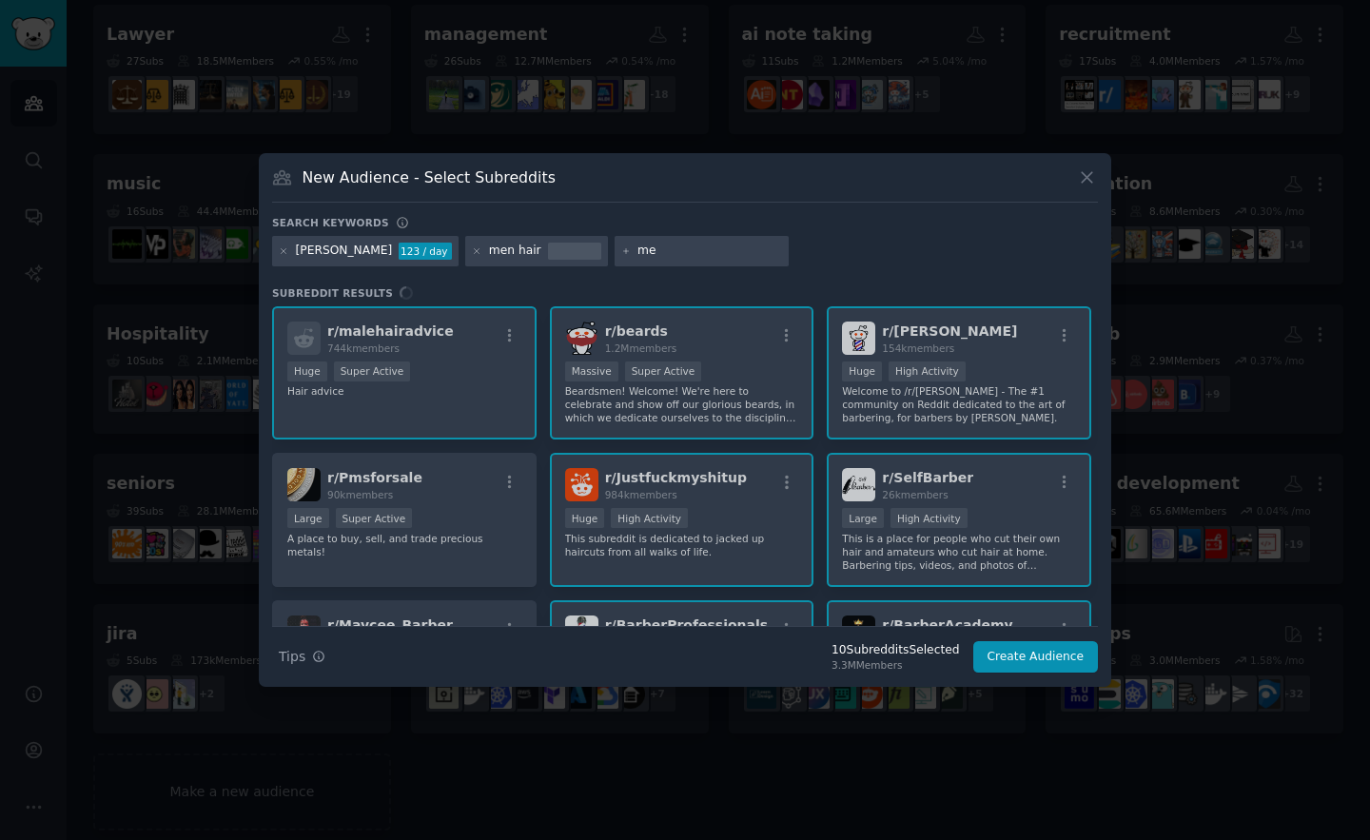
type input "men"
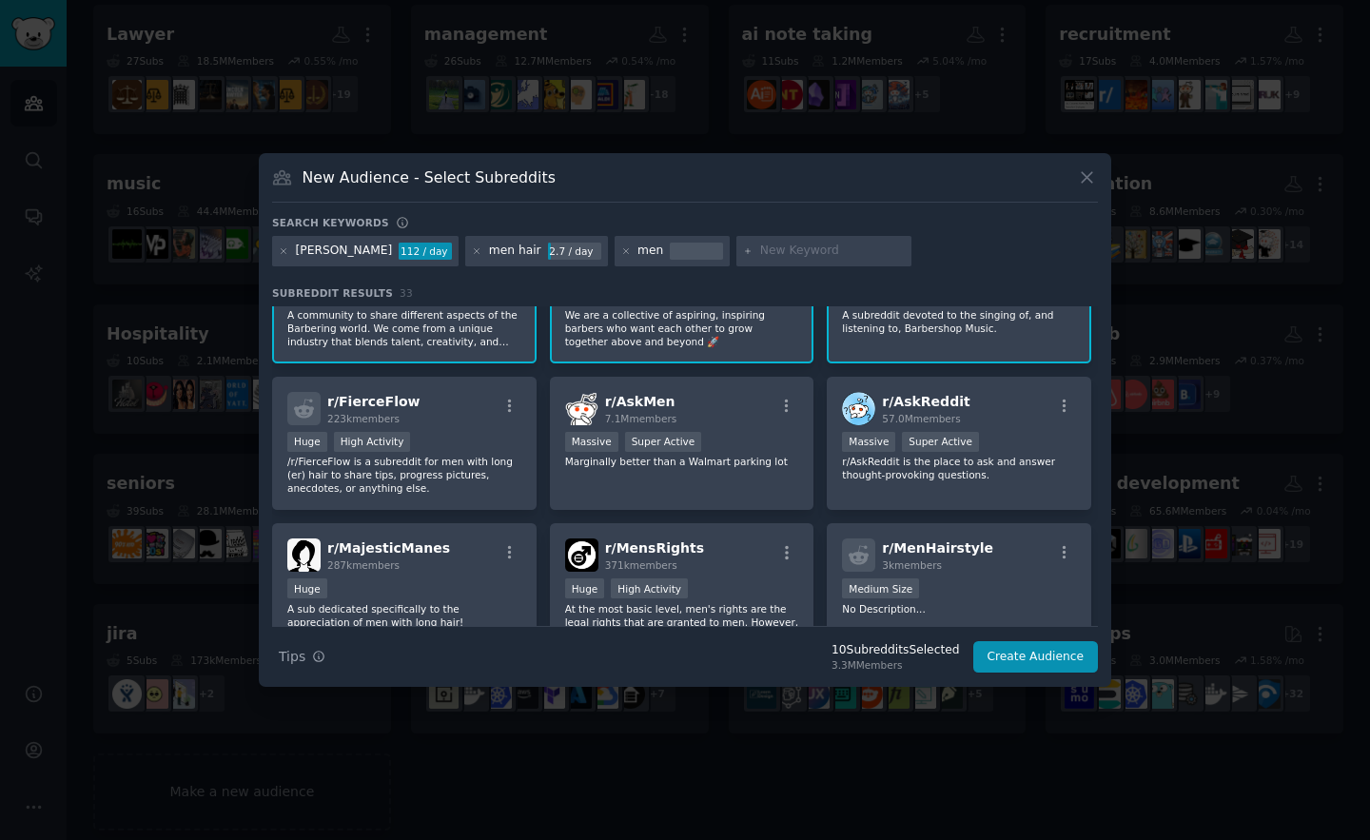
scroll to position [558, 0]
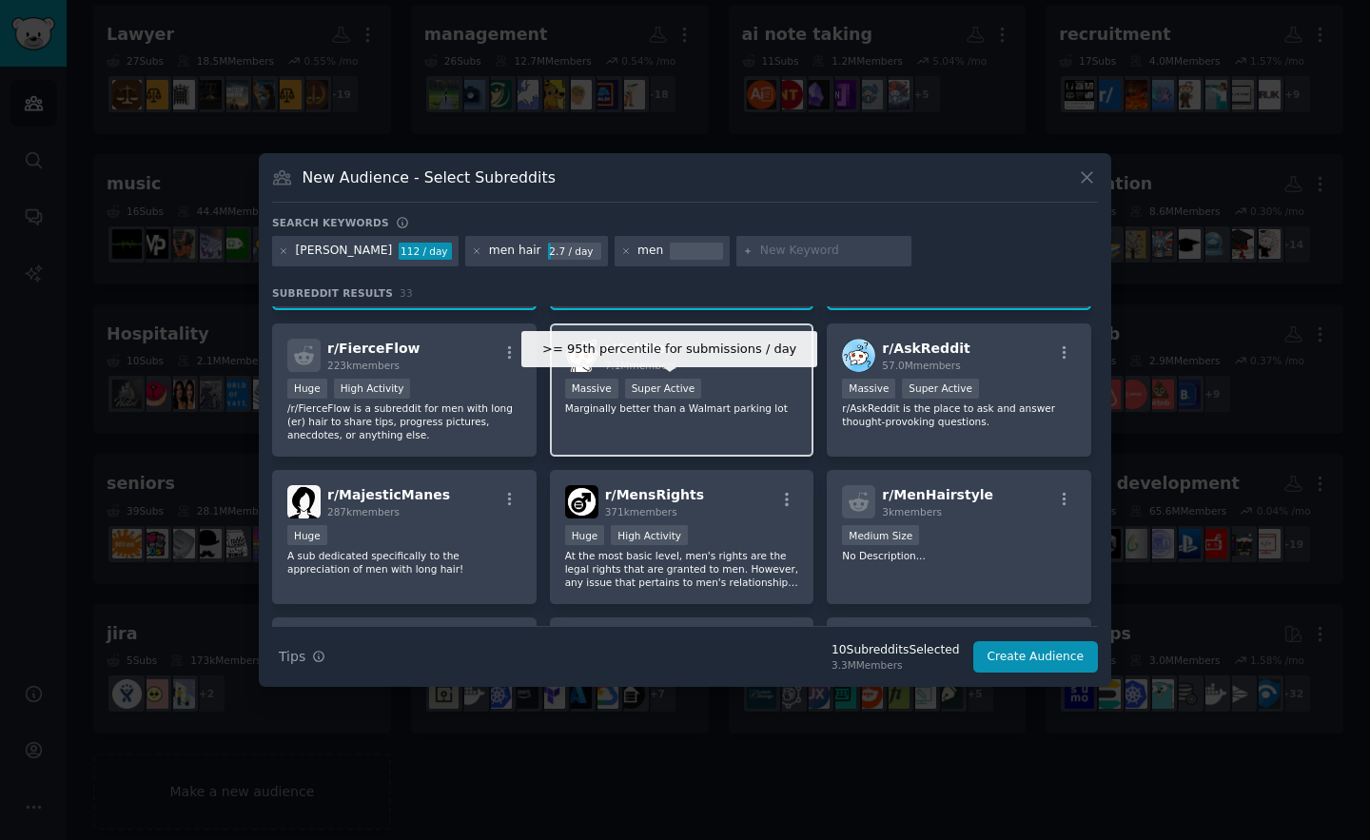
click at [656, 387] on div "Super Active" at bounding box center [663, 389] width 77 height 20
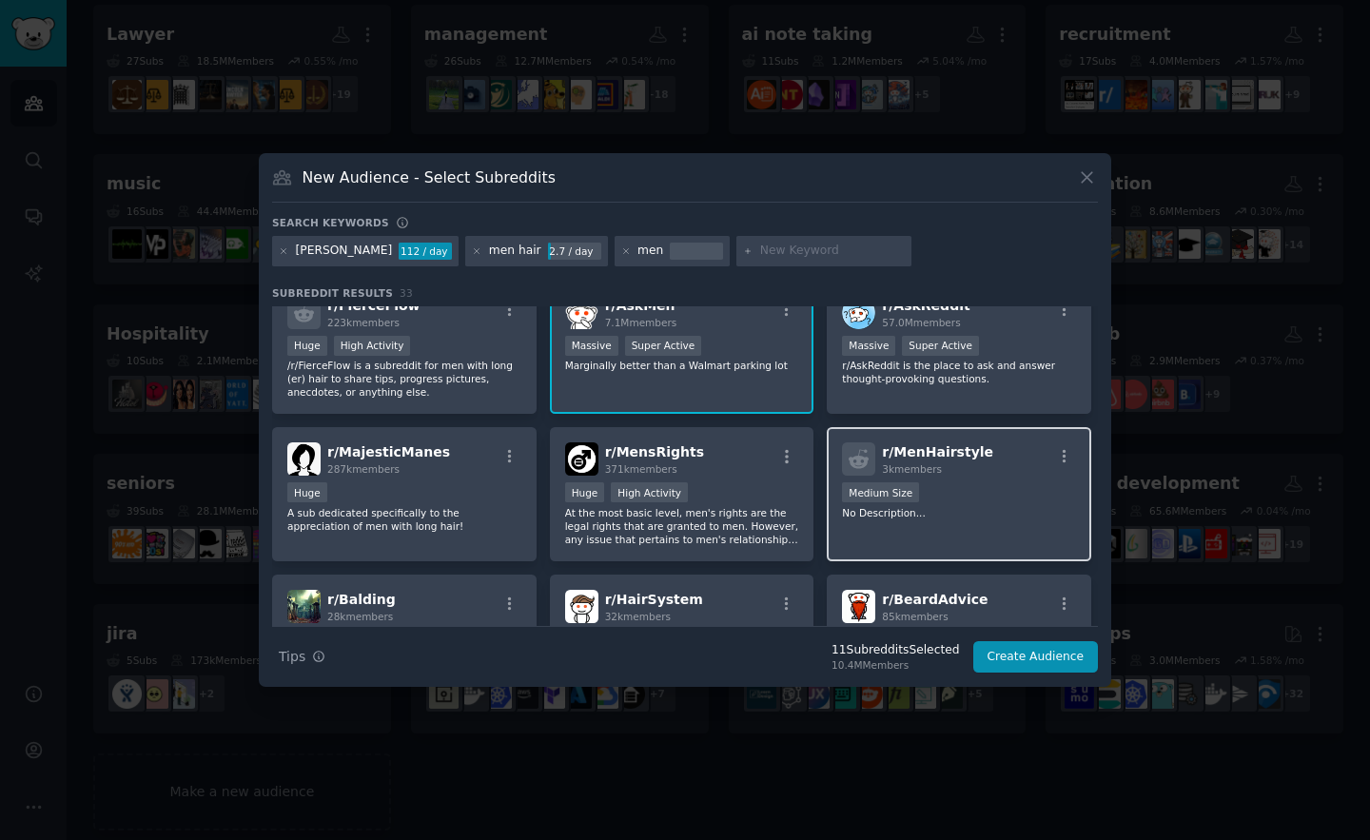
click at [959, 492] on div "Medium Size" at bounding box center [959, 494] width 234 height 24
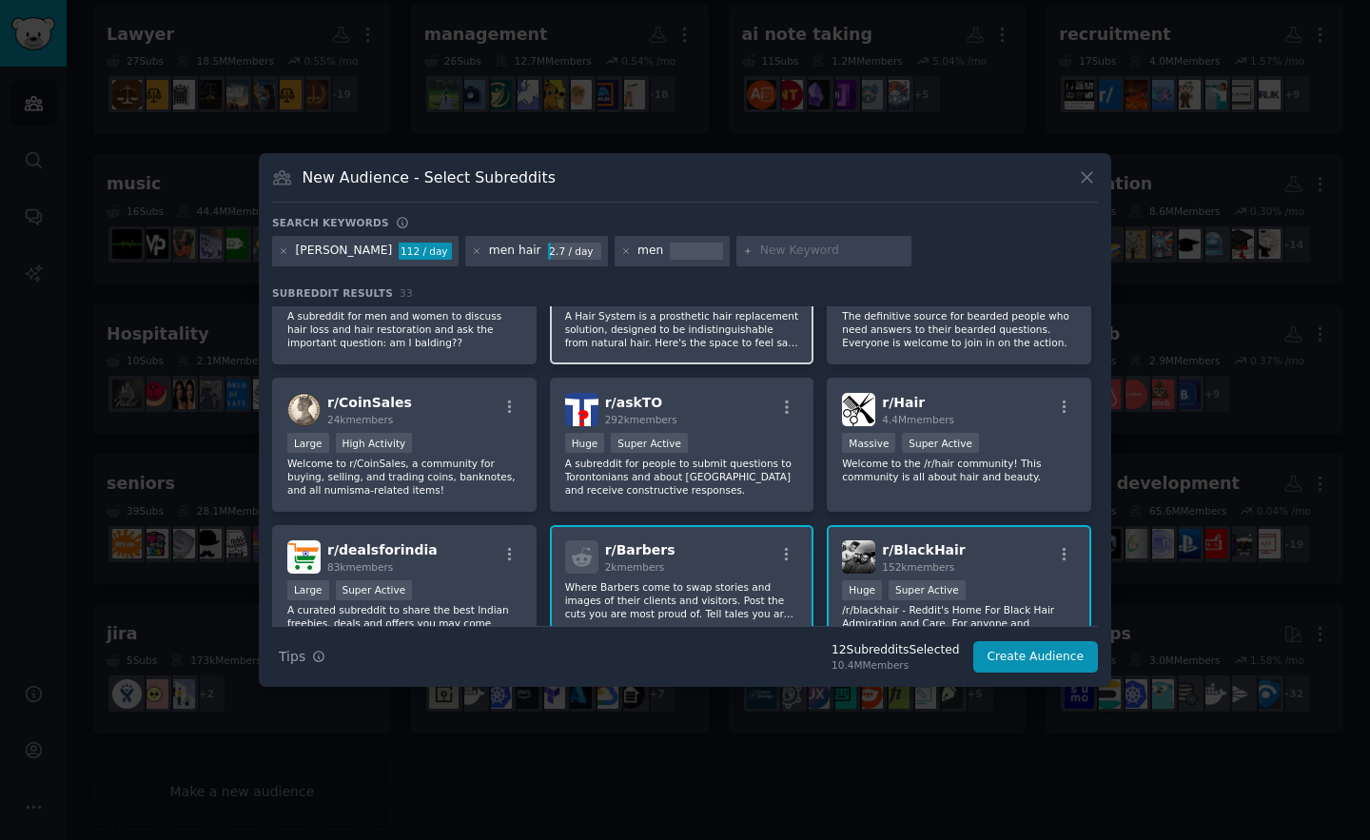
scroll to position [959, 0]
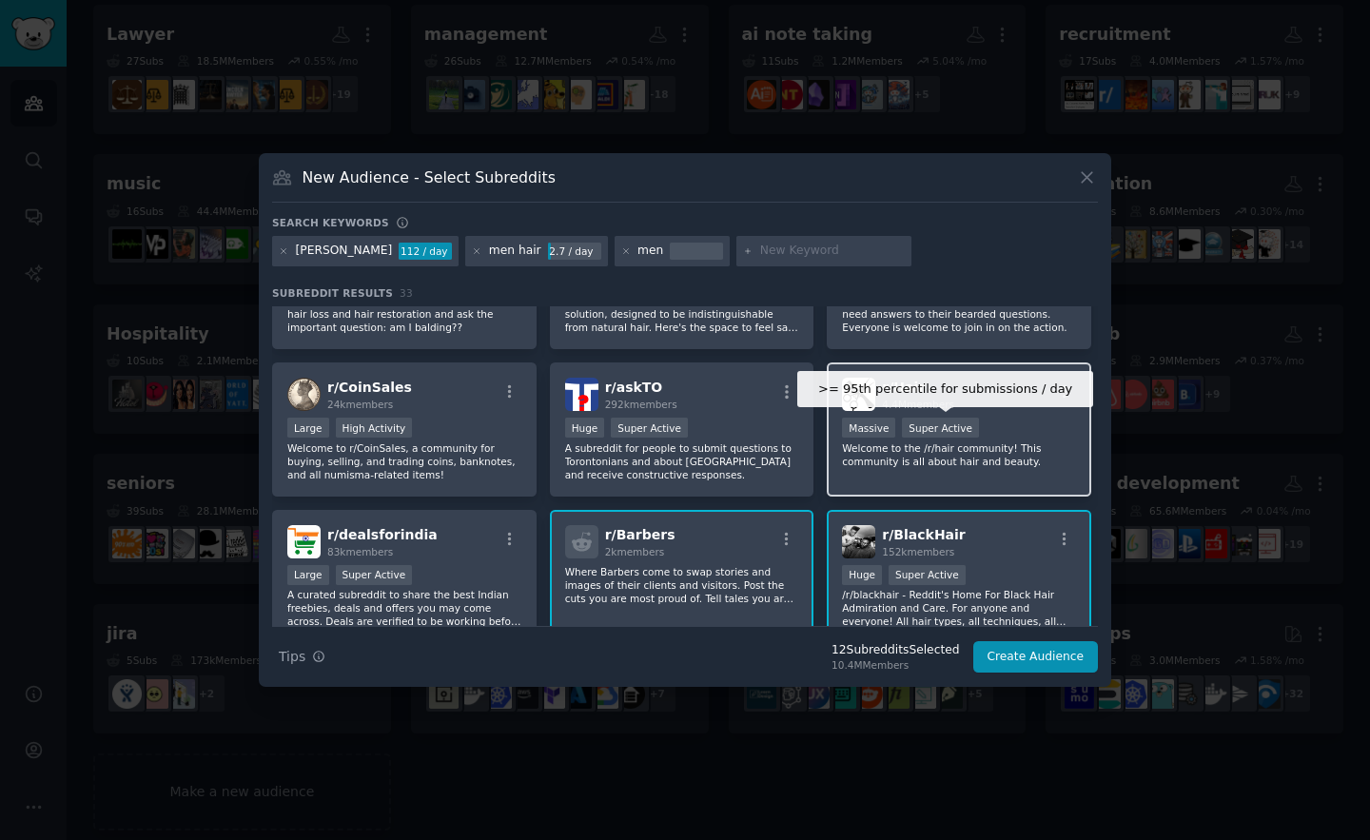
click at [911, 435] on div "Super Active" at bounding box center [940, 428] width 77 height 20
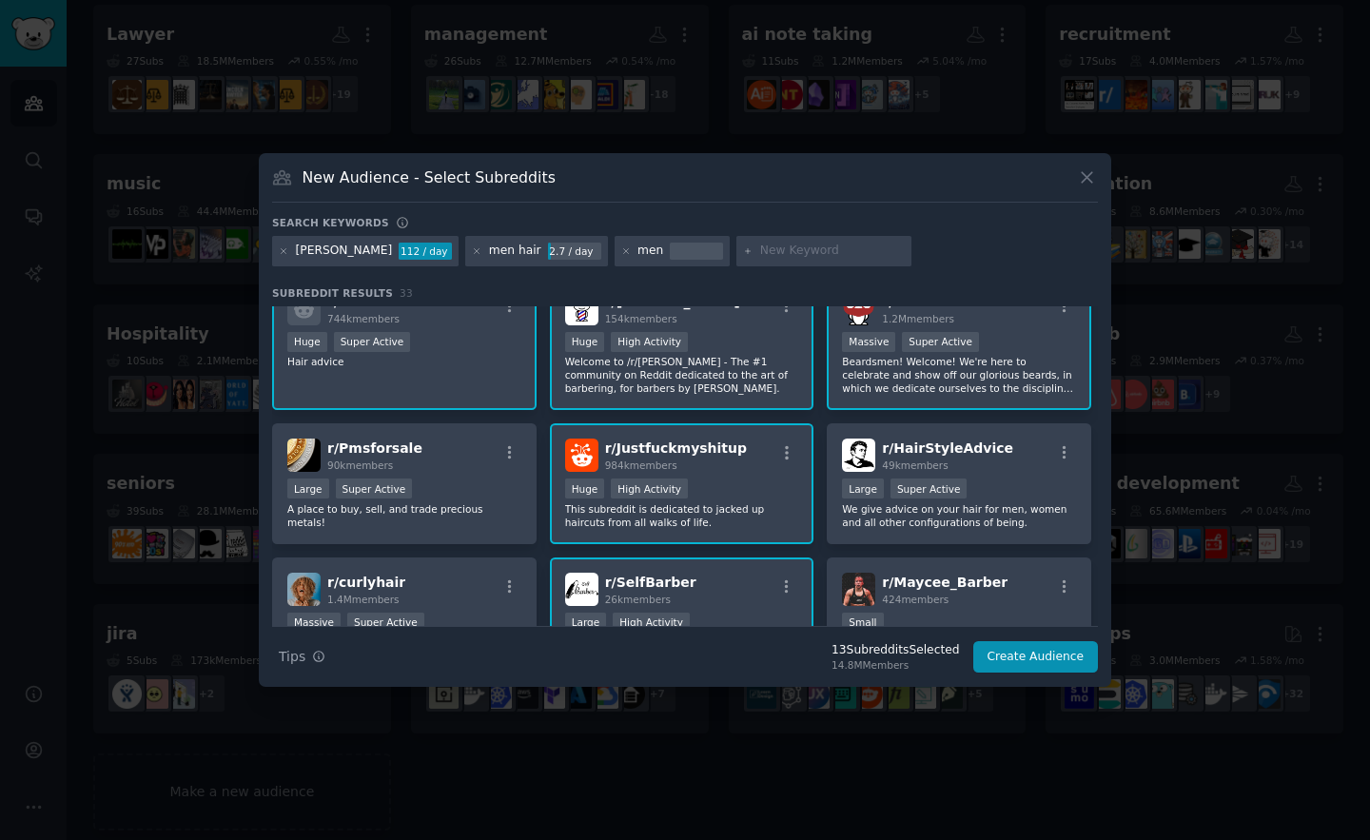
scroll to position [0, 0]
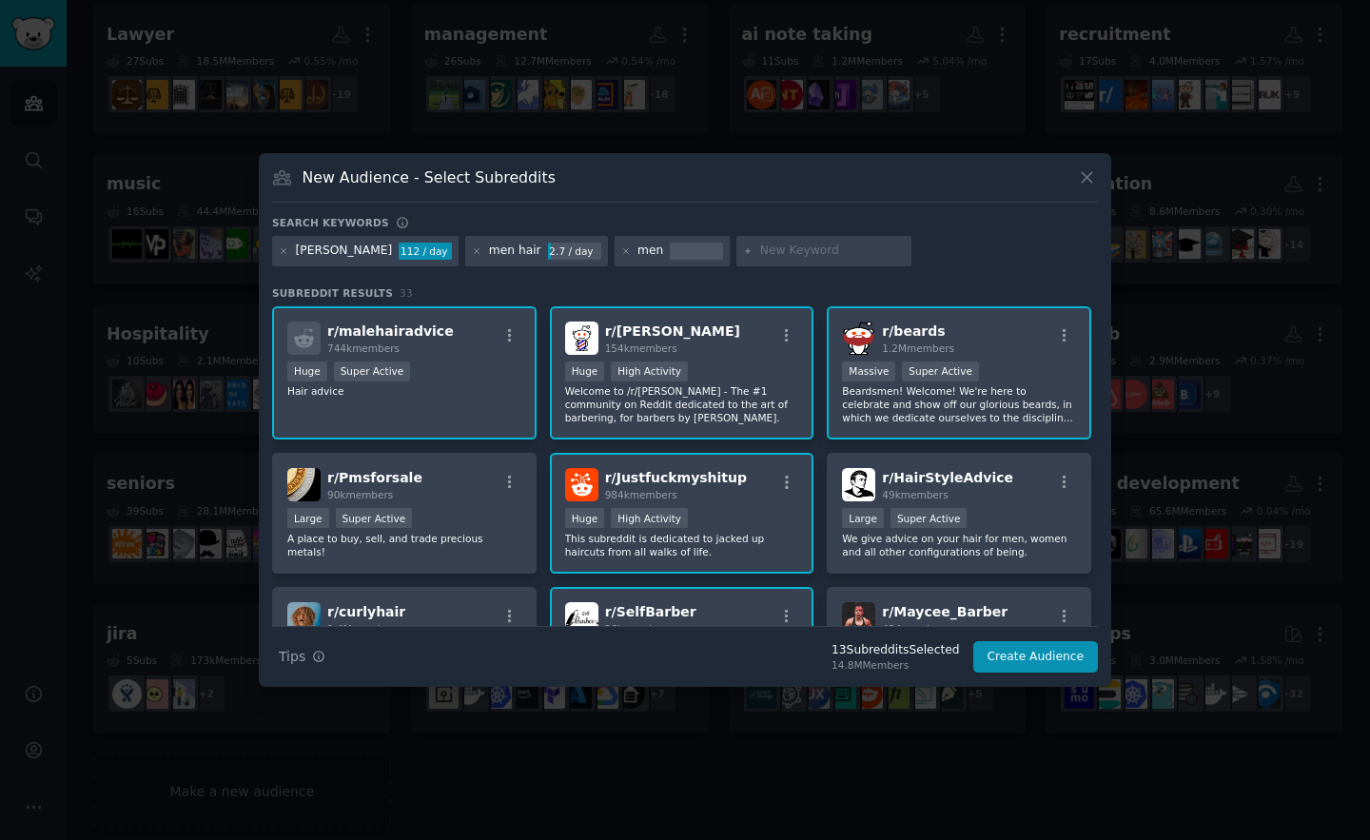
click at [760, 255] on input "text" at bounding box center [832, 251] width 145 height 17
click at [760, 258] on input "text" at bounding box center [832, 251] width 145 height 17
type input "haircut"
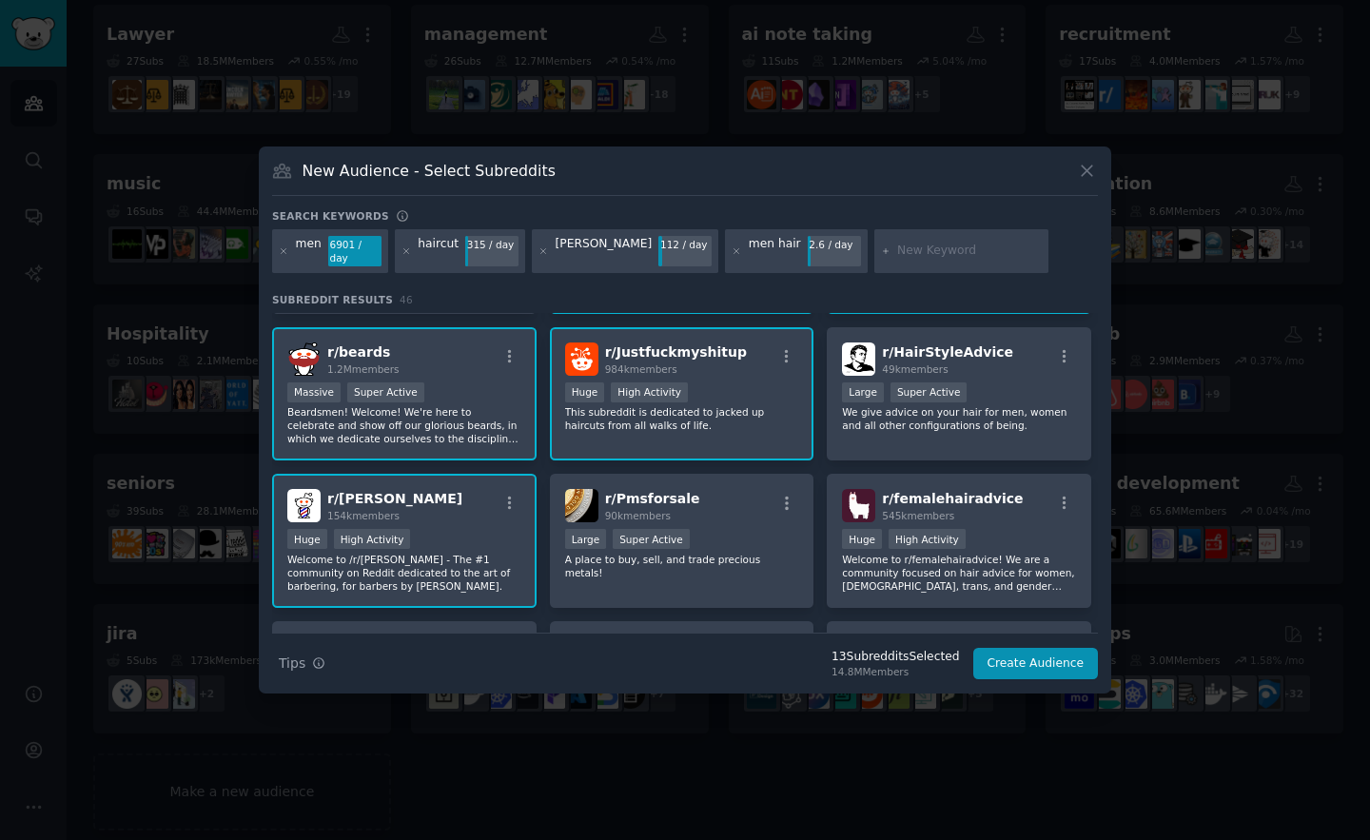
scroll to position [293, 0]
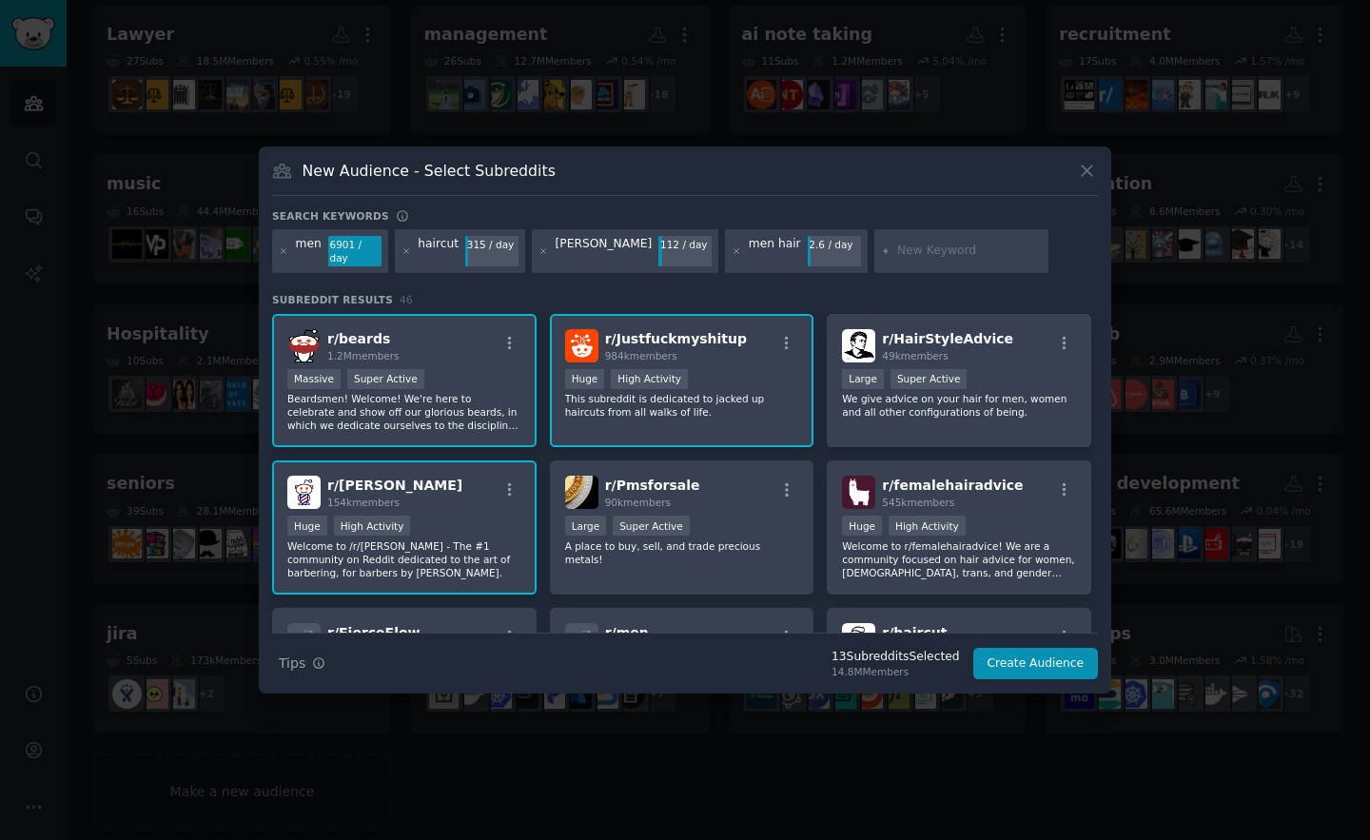
click at [501, 421] on p "Beardsmen! Welcome! We're here to celebrate and show off our glorious beards, i…" at bounding box center [404, 412] width 234 height 40
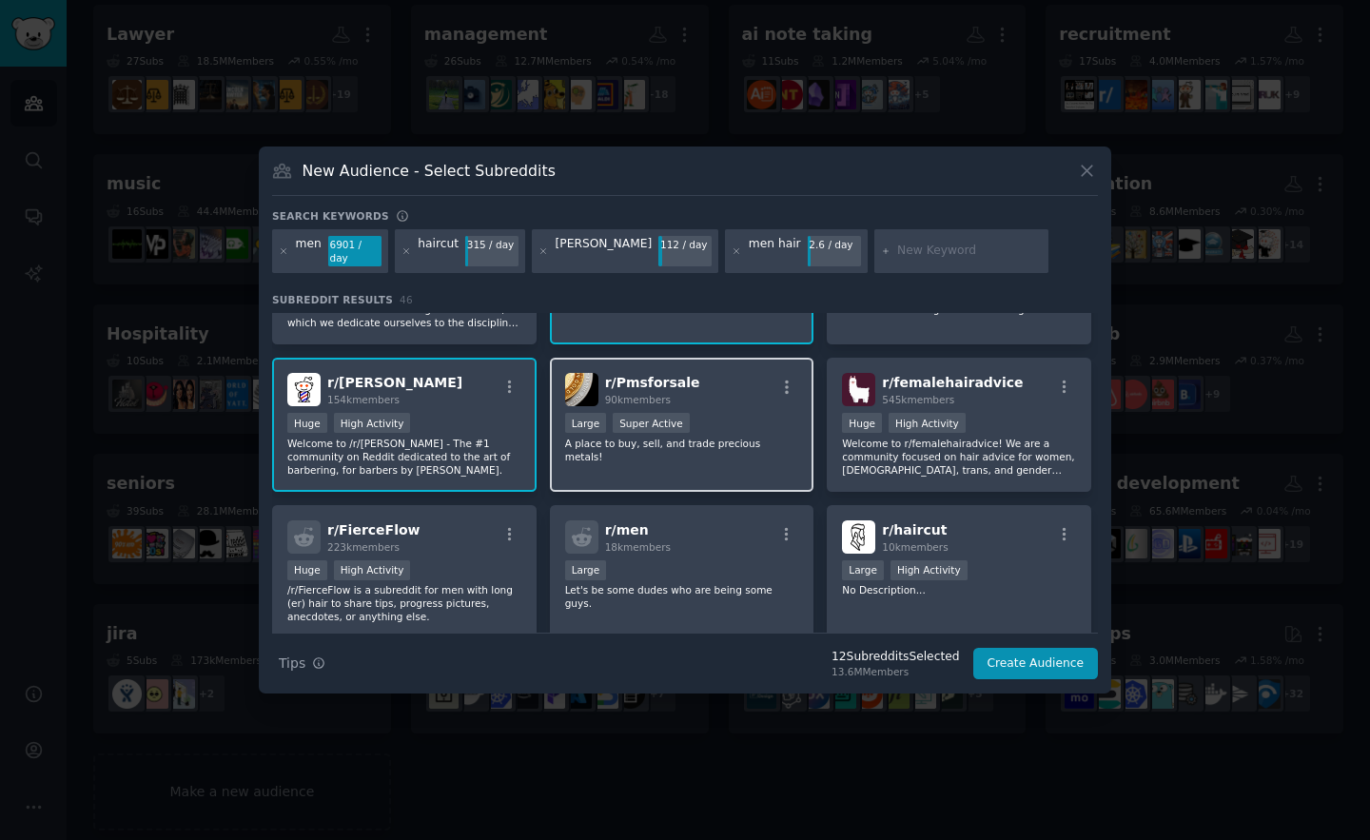
scroll to position [430, 0]
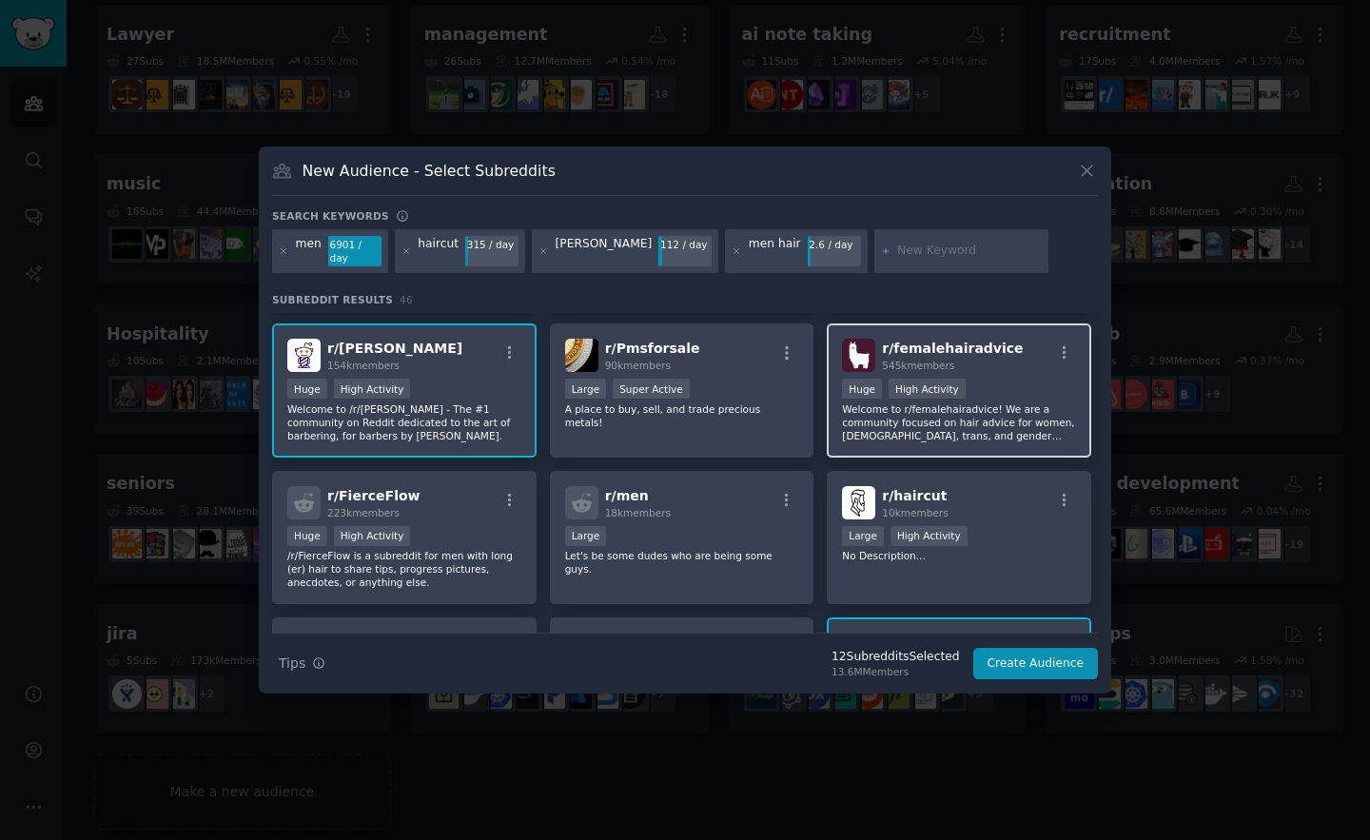
click at [893, 422] on p "Welcome to r/femalehairadvice! We are a community focused on hair advice for wo…" at bounding box center [959, 422] width 234 height 40
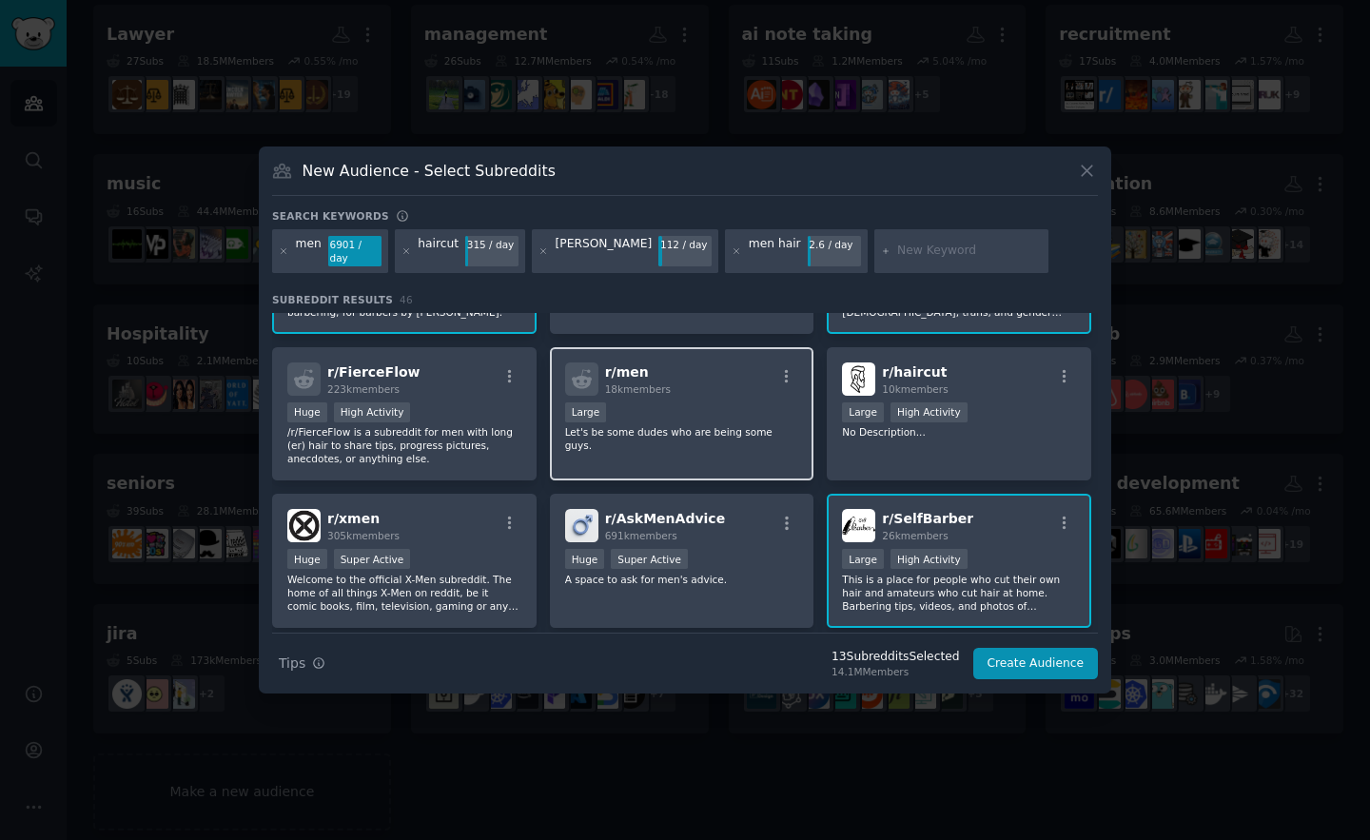
scroll to position [575, 0]
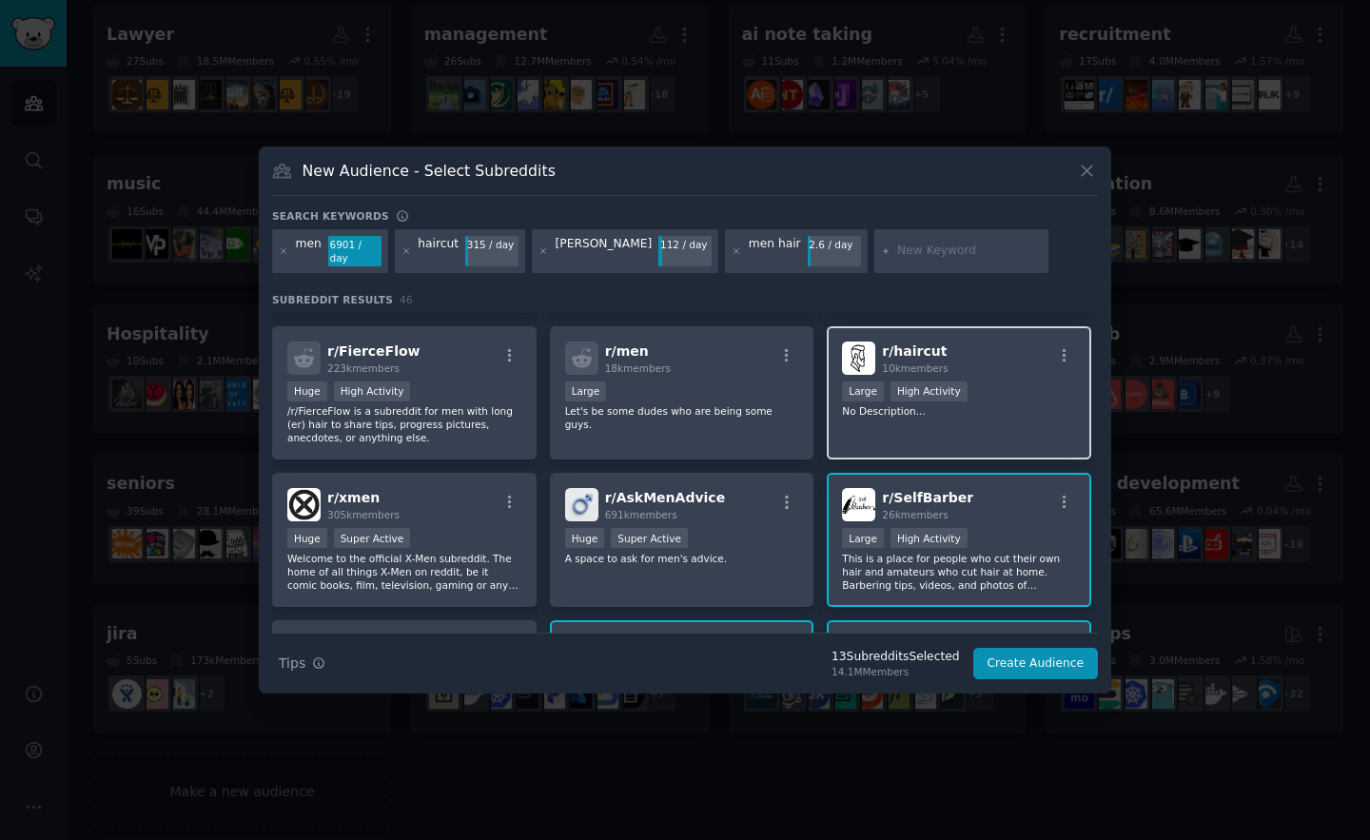
click at [966, 456] on div "r/ haircut 10k members Large High Activity No Description..." at bounding box center [959, 393] width 264 height 134
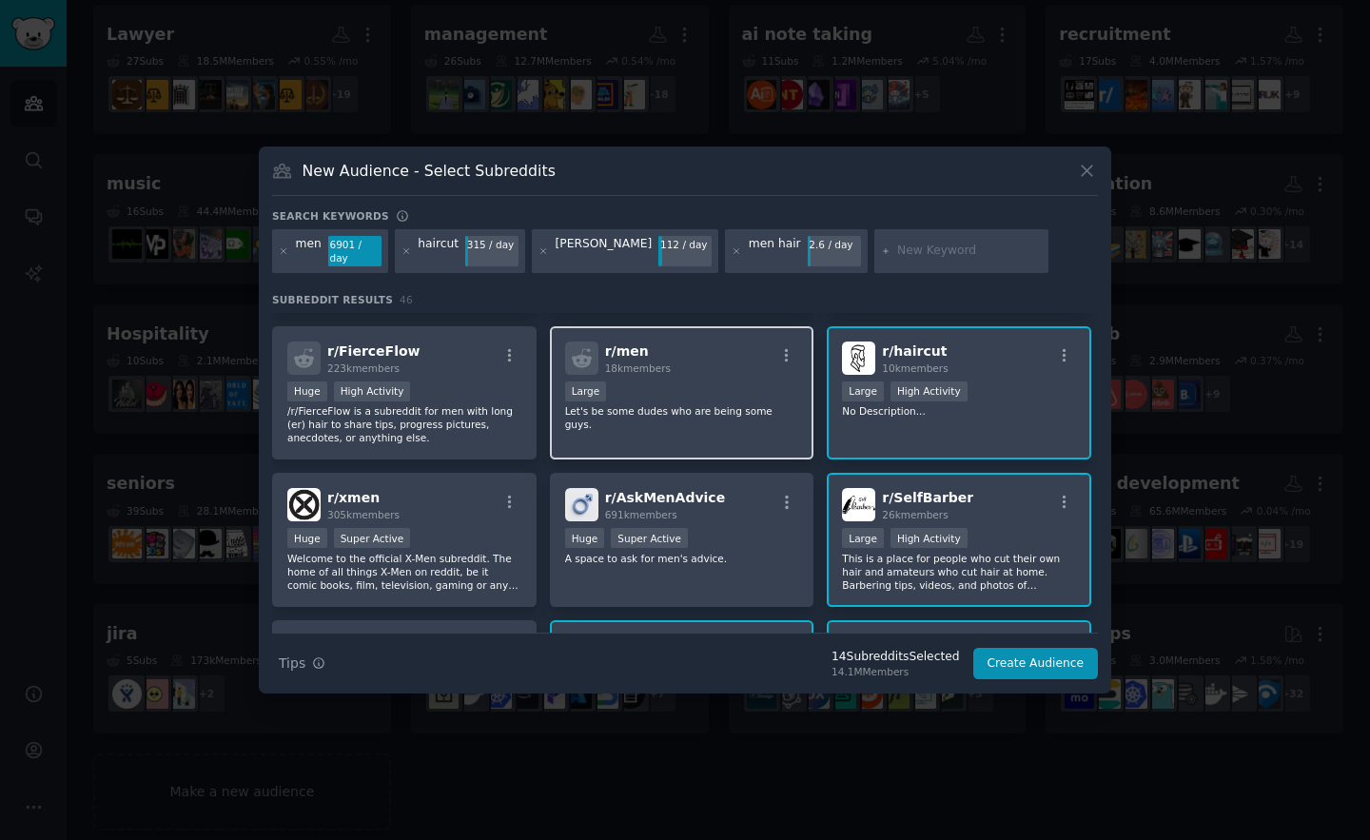
click at [742, 454] on div "r/ men 18k members Large Let's be some dudes who are being some guys." at bounding box center [682, 393] width 264 height 134
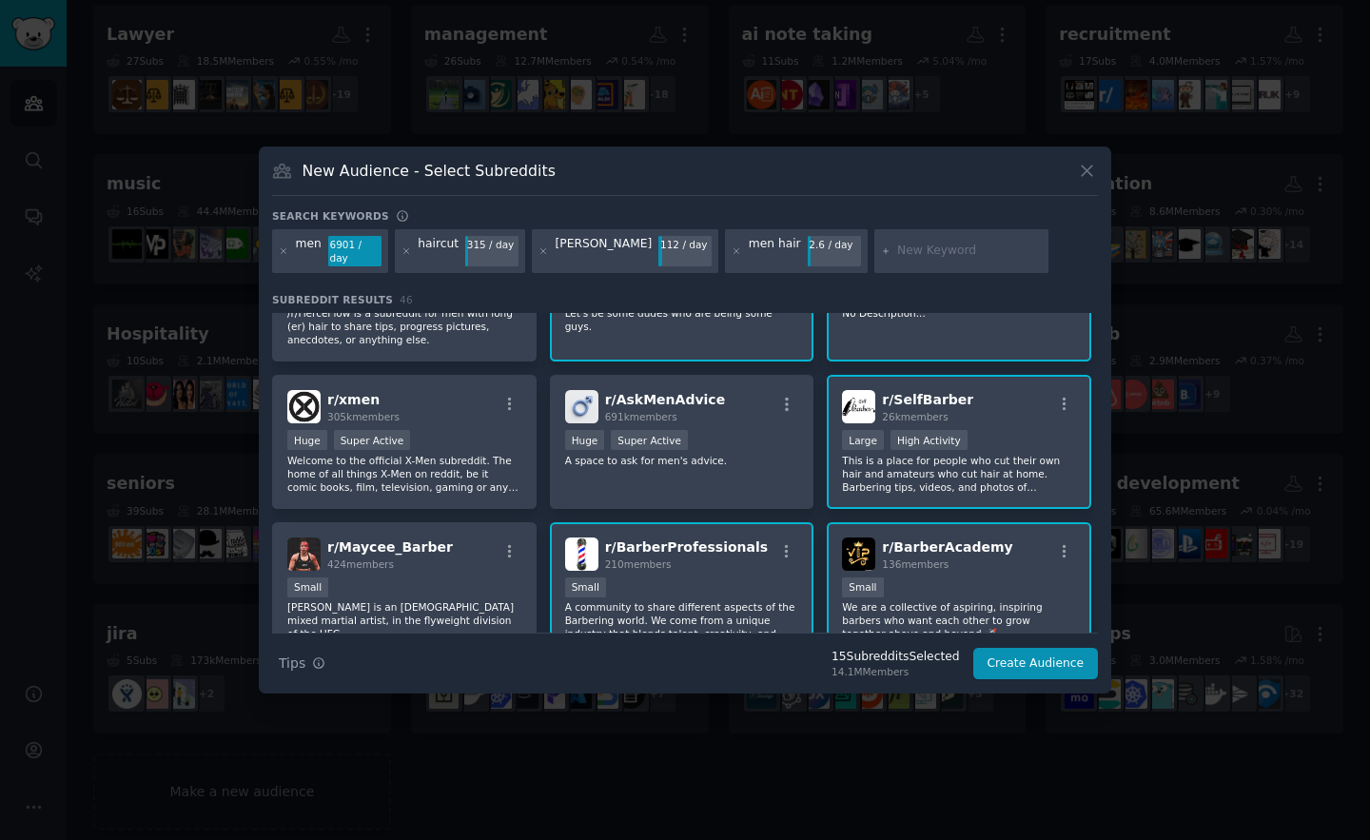
scroll to position [690, 0]
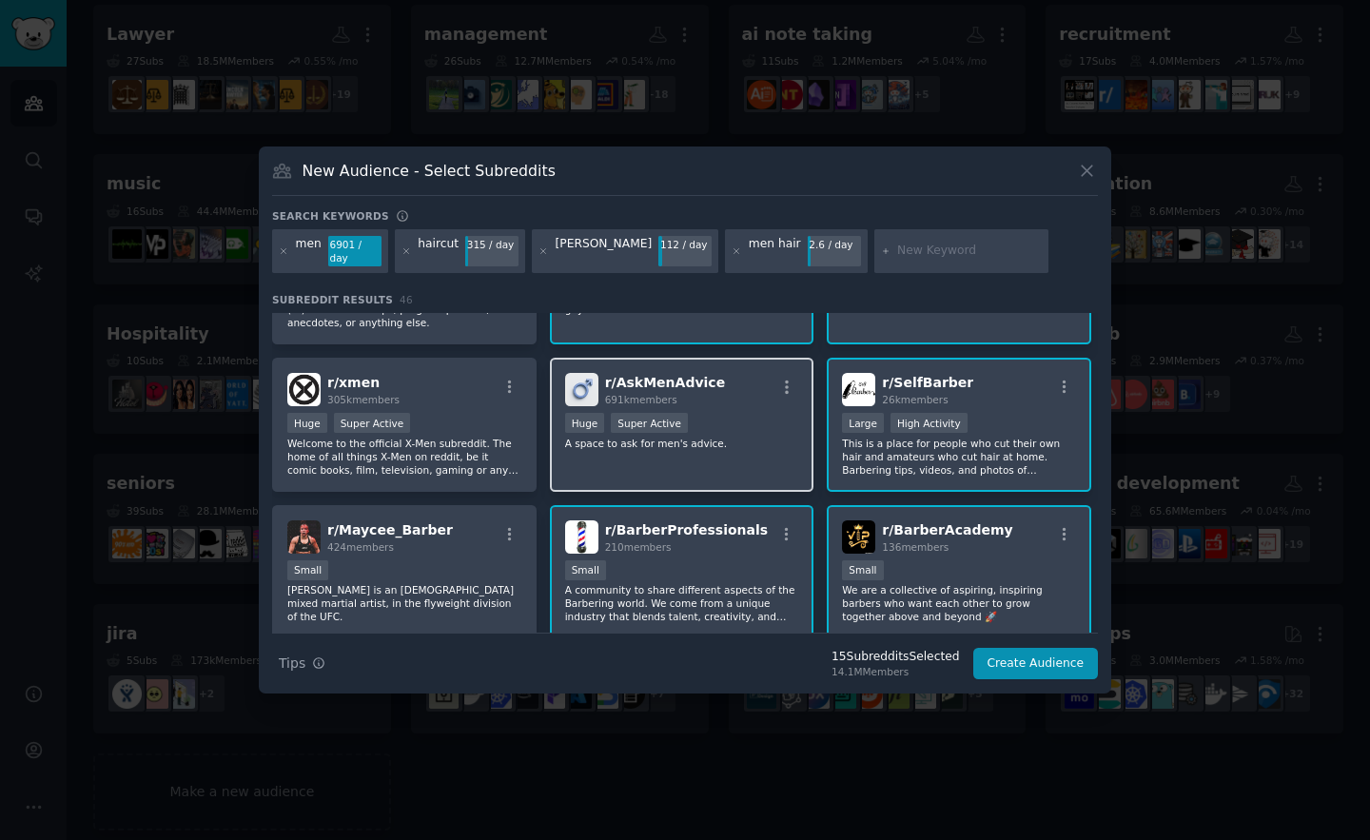
click at [743, 468] on div "r/ AskMenAdvice 691k members >= 95th percentile for submissions / day Huge Supe…" at bounding box center [682, 425] width 264 height 134
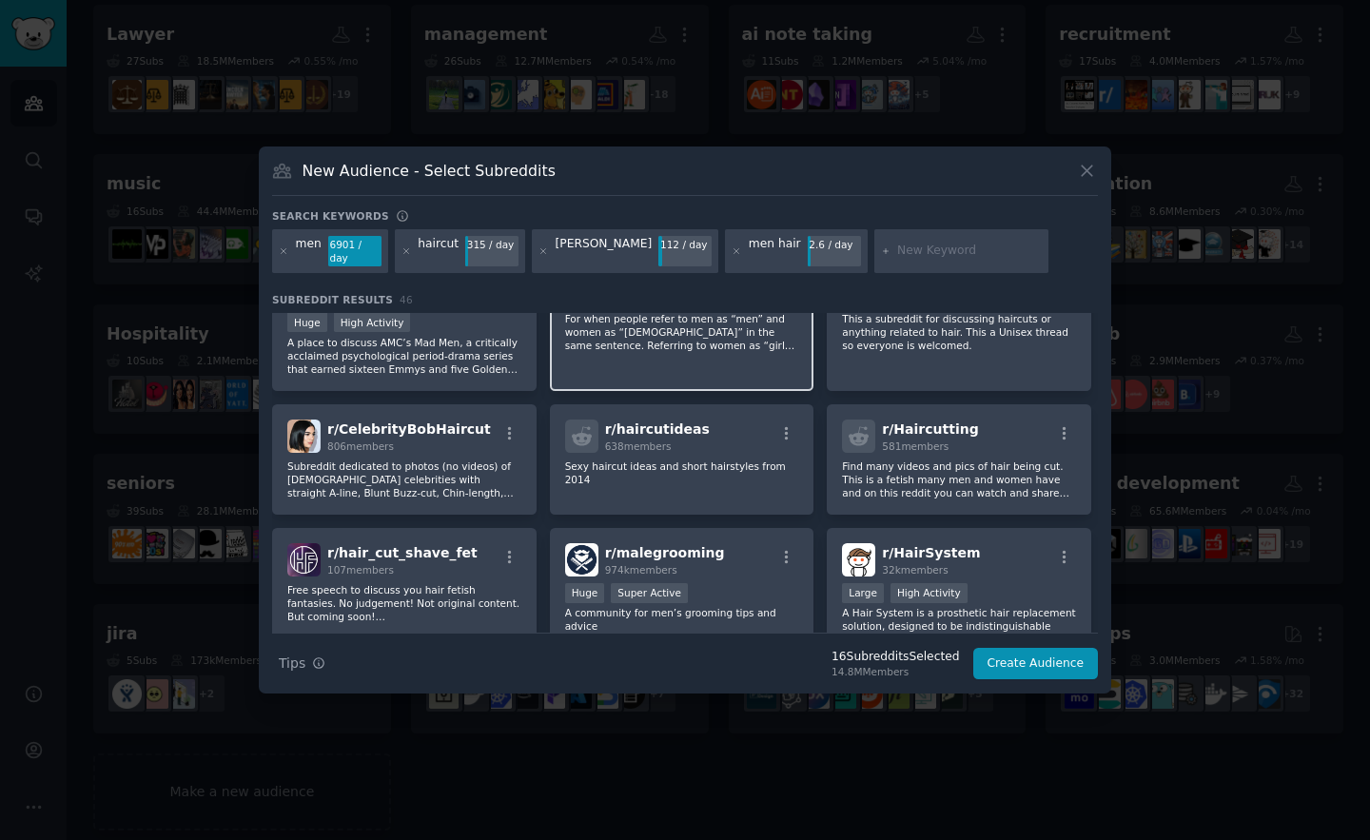
scroll to position [1367, 0]
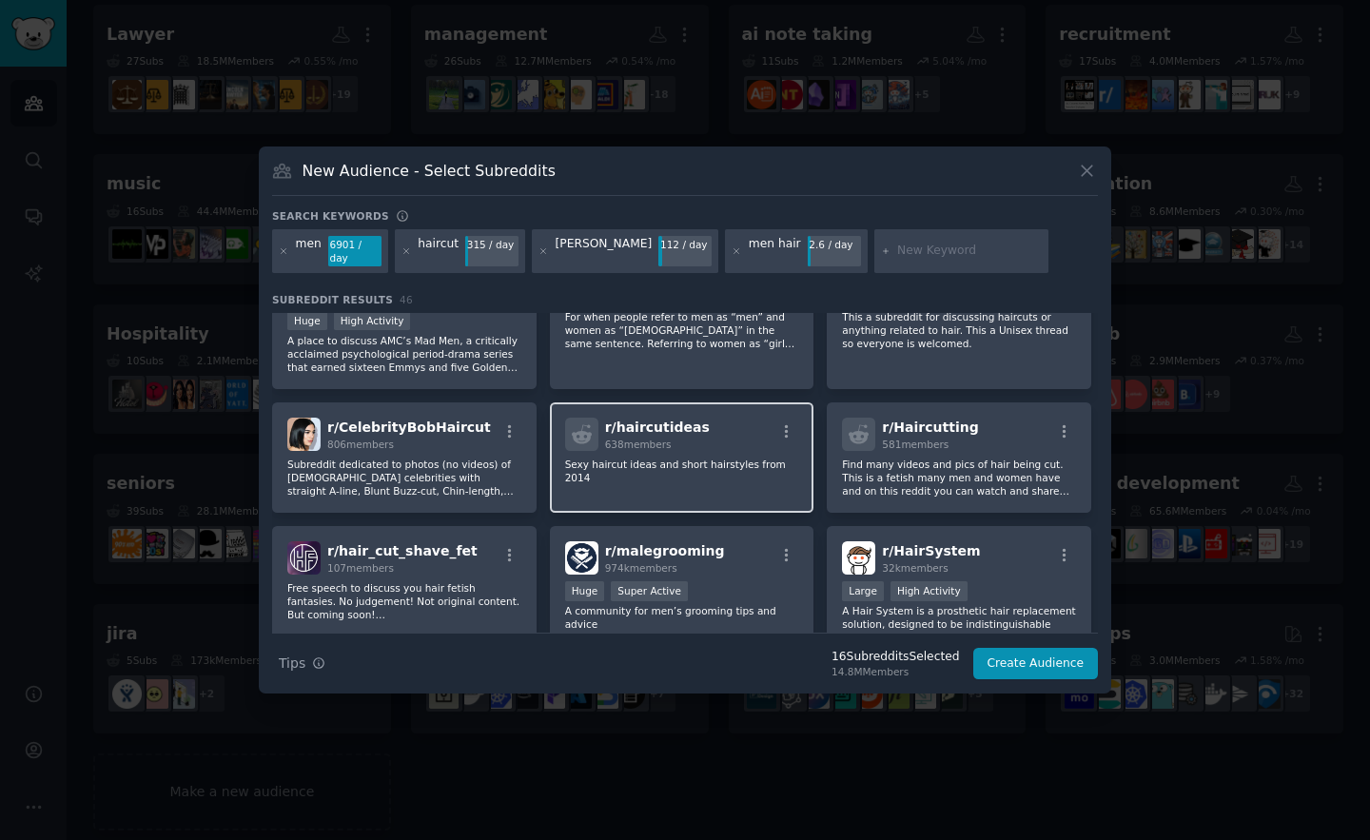
click at [734, 480] on p "Sexy haircut ideas and short hairstyles from 2014" at bounding box center [682, 471] width 234 height 27
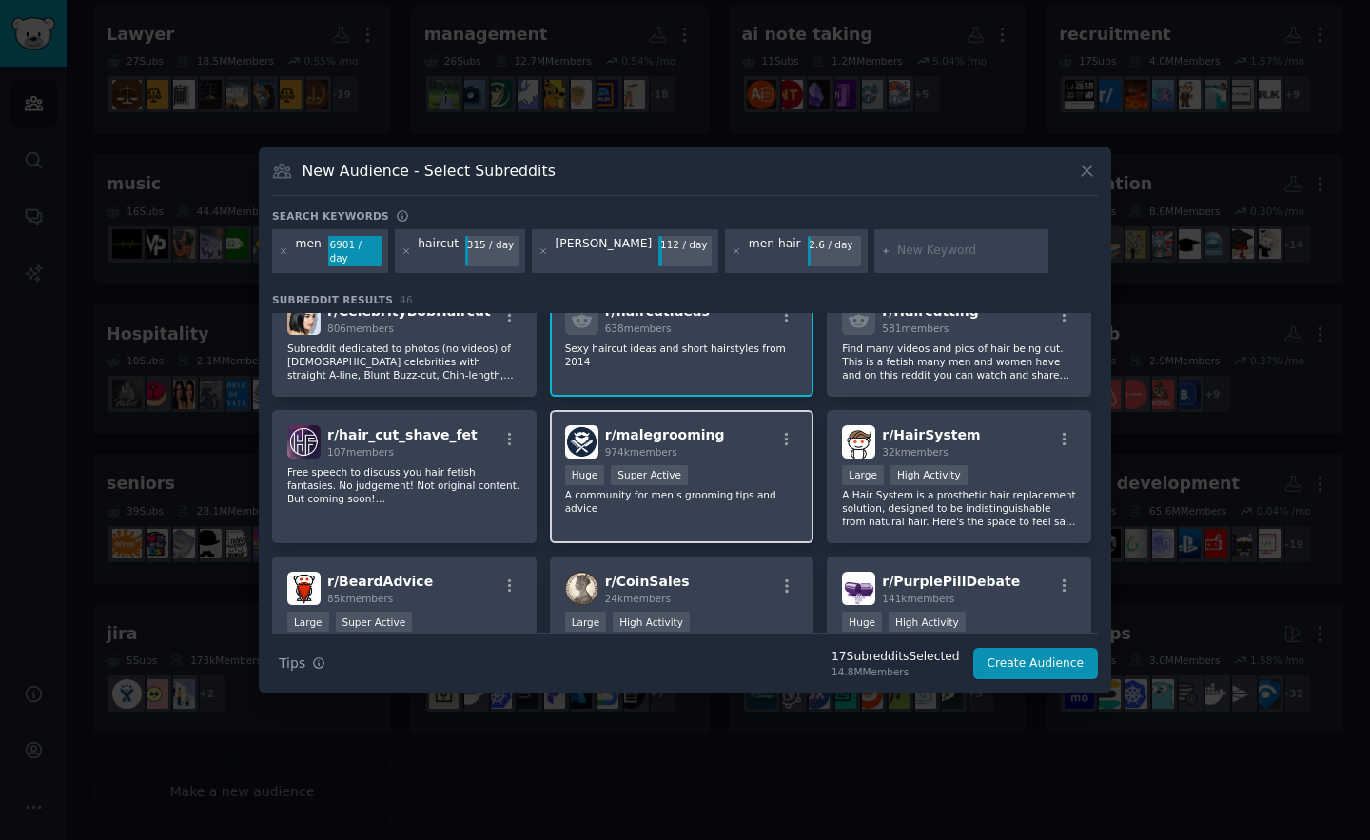
scroll to position [1489, 0]
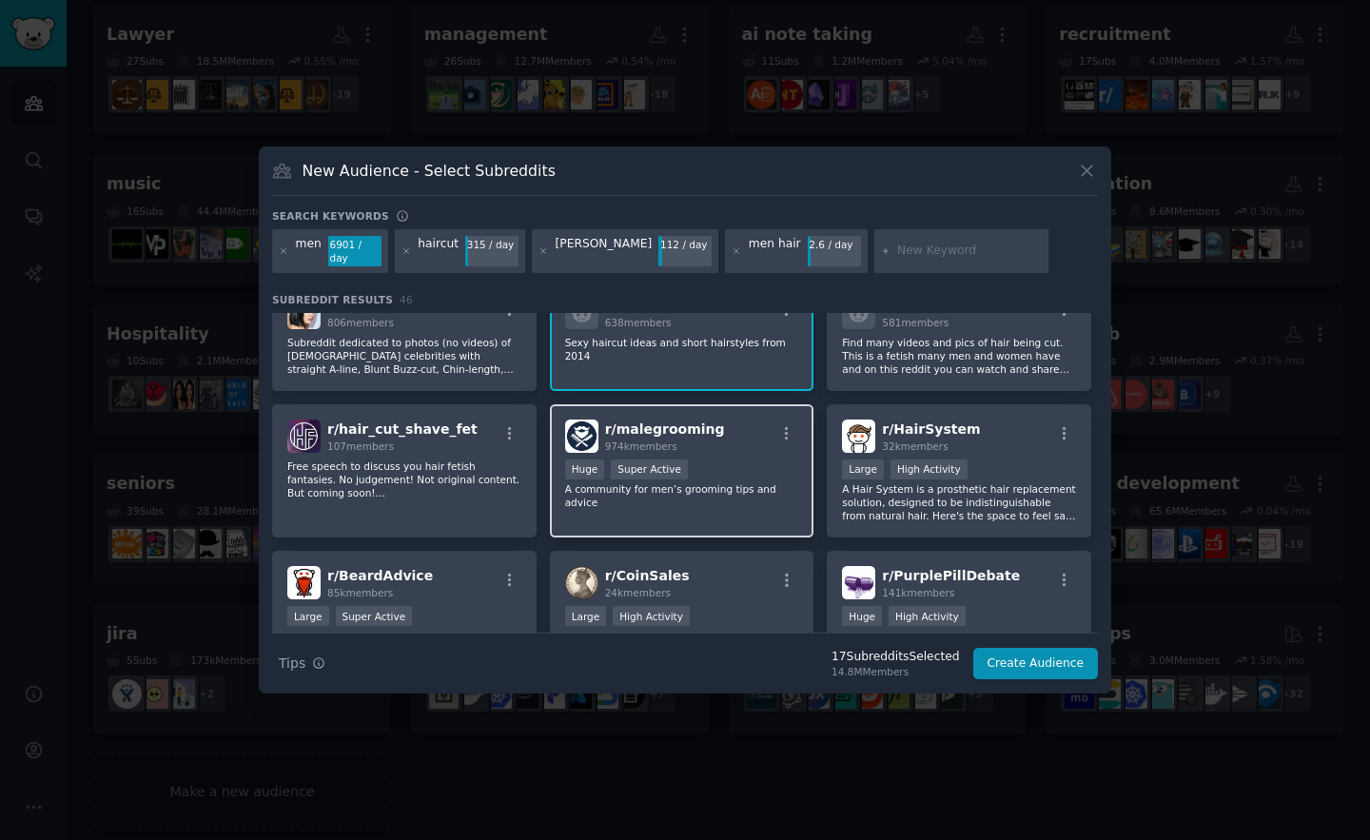
click at [751, 503] on p "A community for men’s grooming tips and advice" at bounding box center [682, 495] width 234 height 27
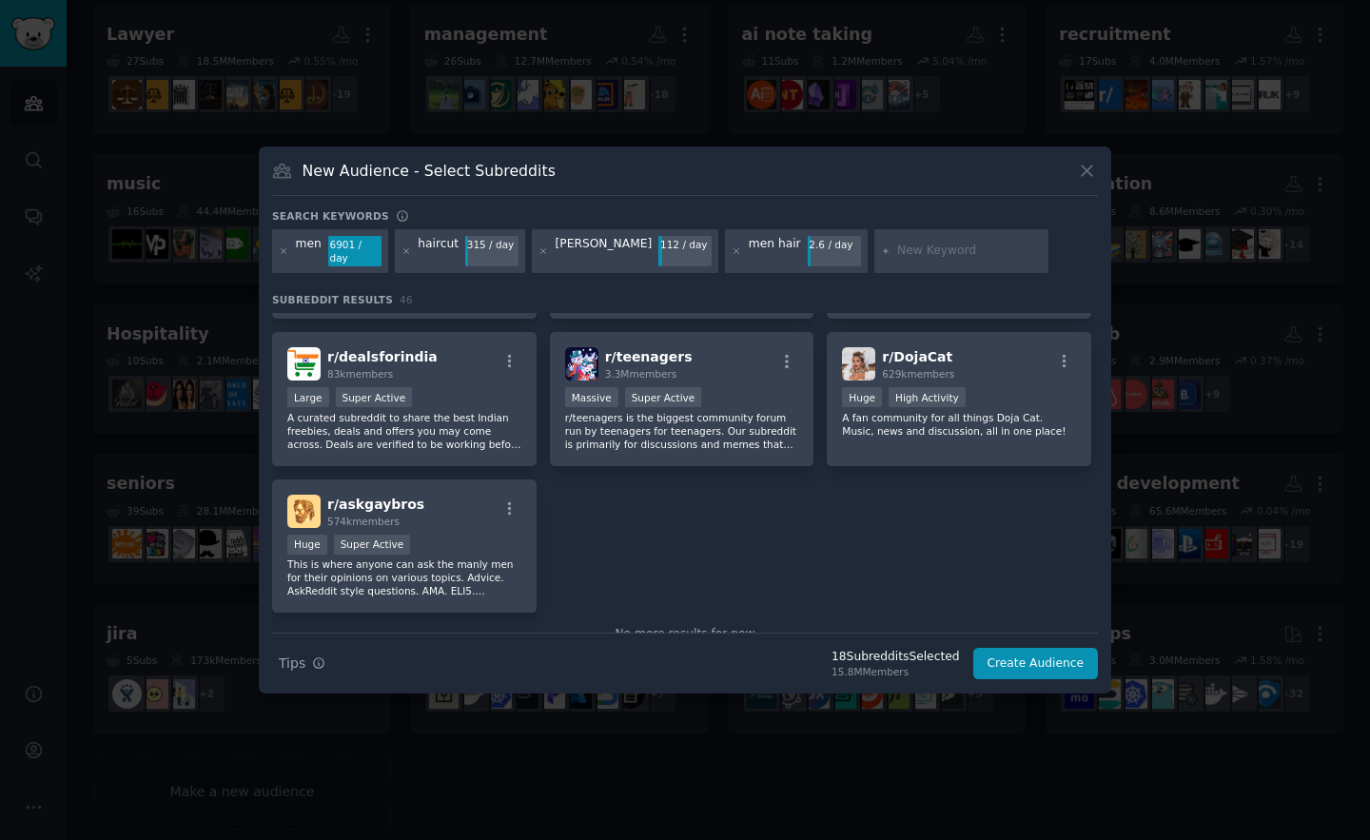
scroll to position [1983, 0]
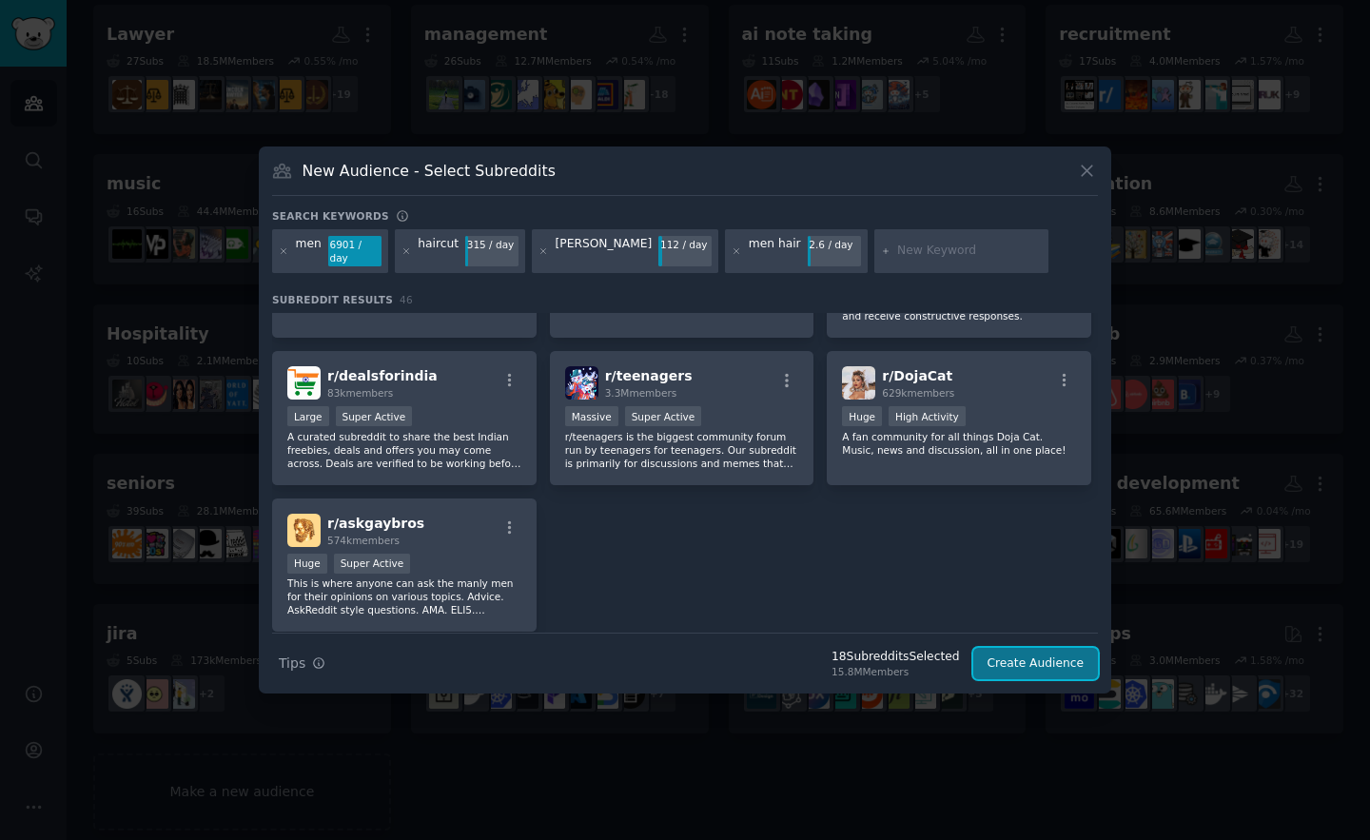
click at [1020, 658] on button "Create Audience" at bounding box center [1036, 664] width 126 height 32
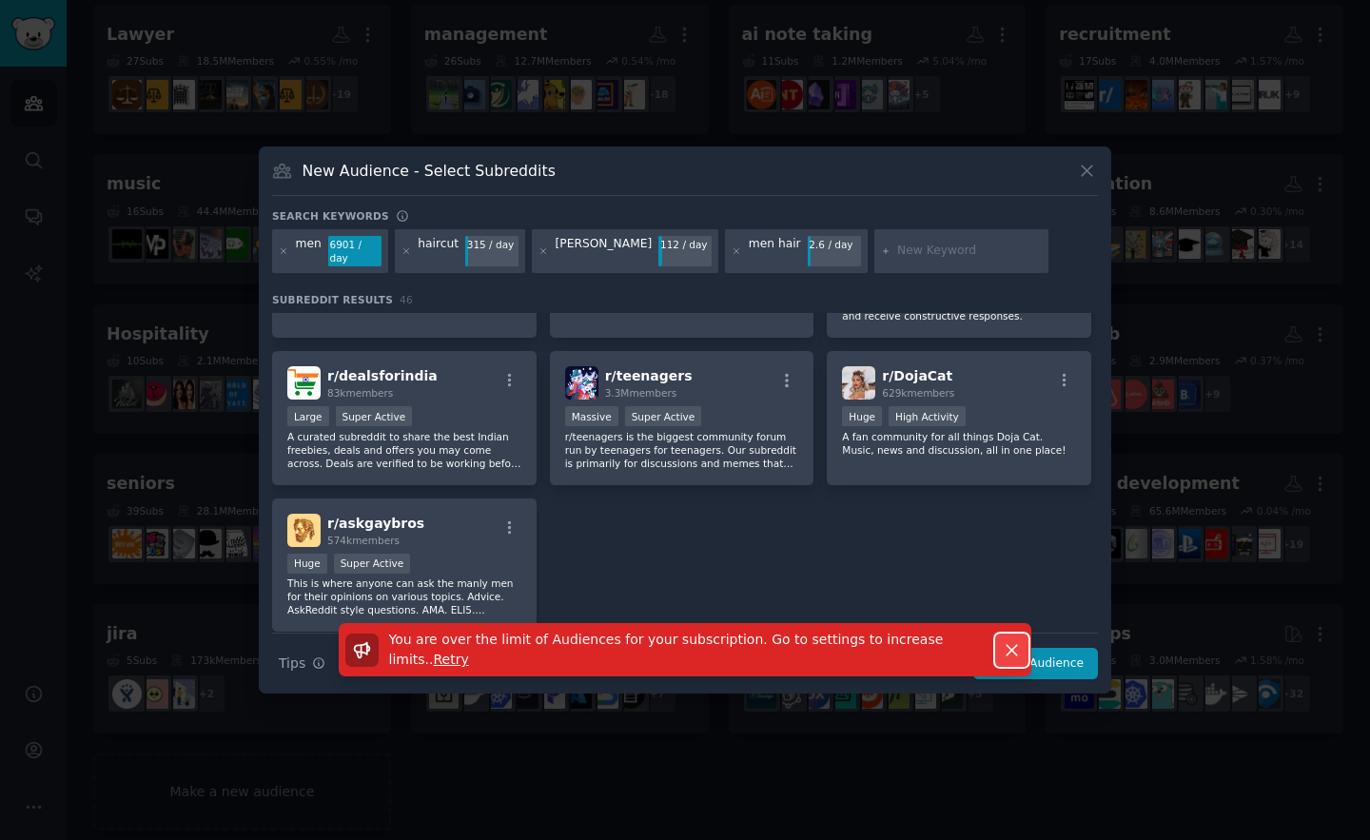
click at [1011, 650] on icon "button" at bounding box center [1012, 650] width 10 height 10
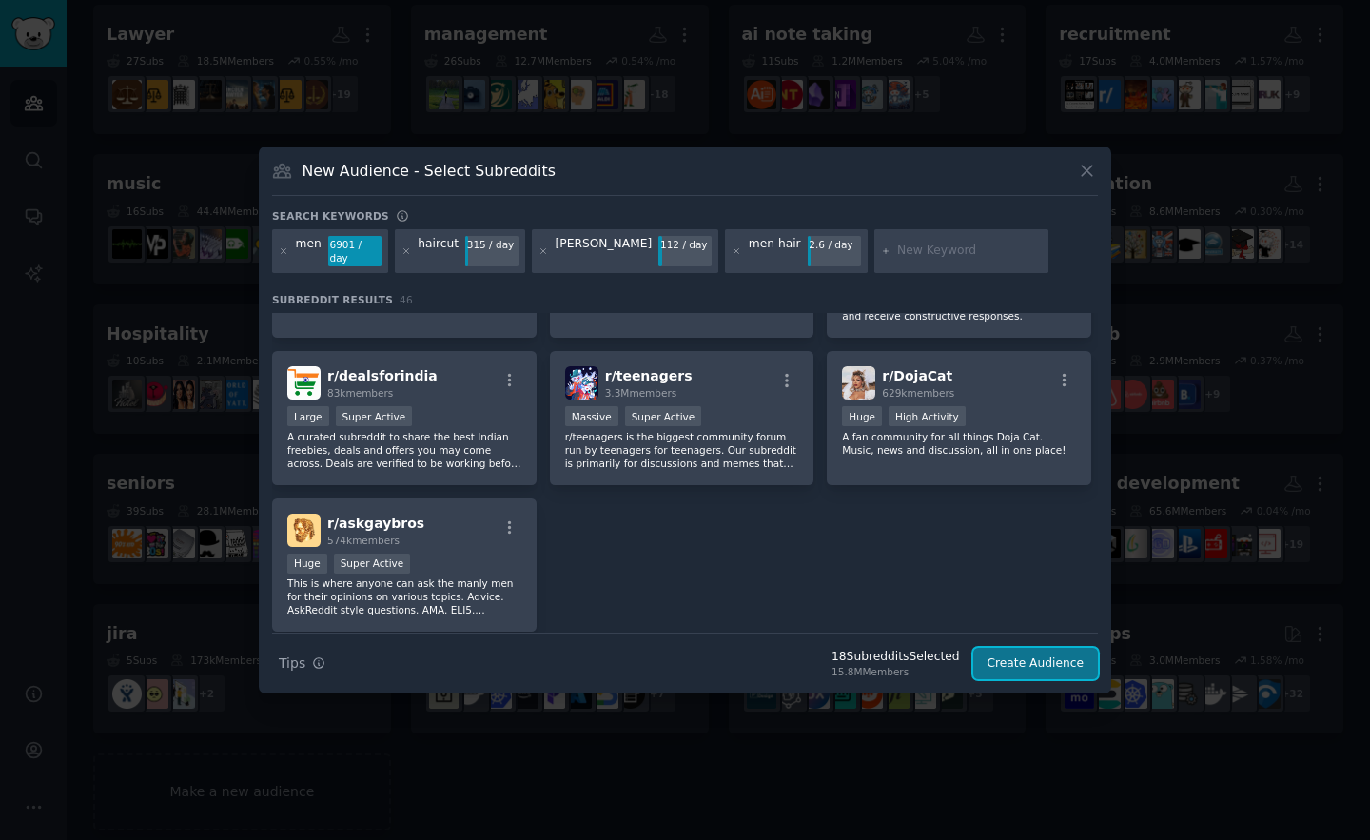
click at [1008, 662] on button "Create Audience" at bounding box center [1036, 664] width 126 height 32
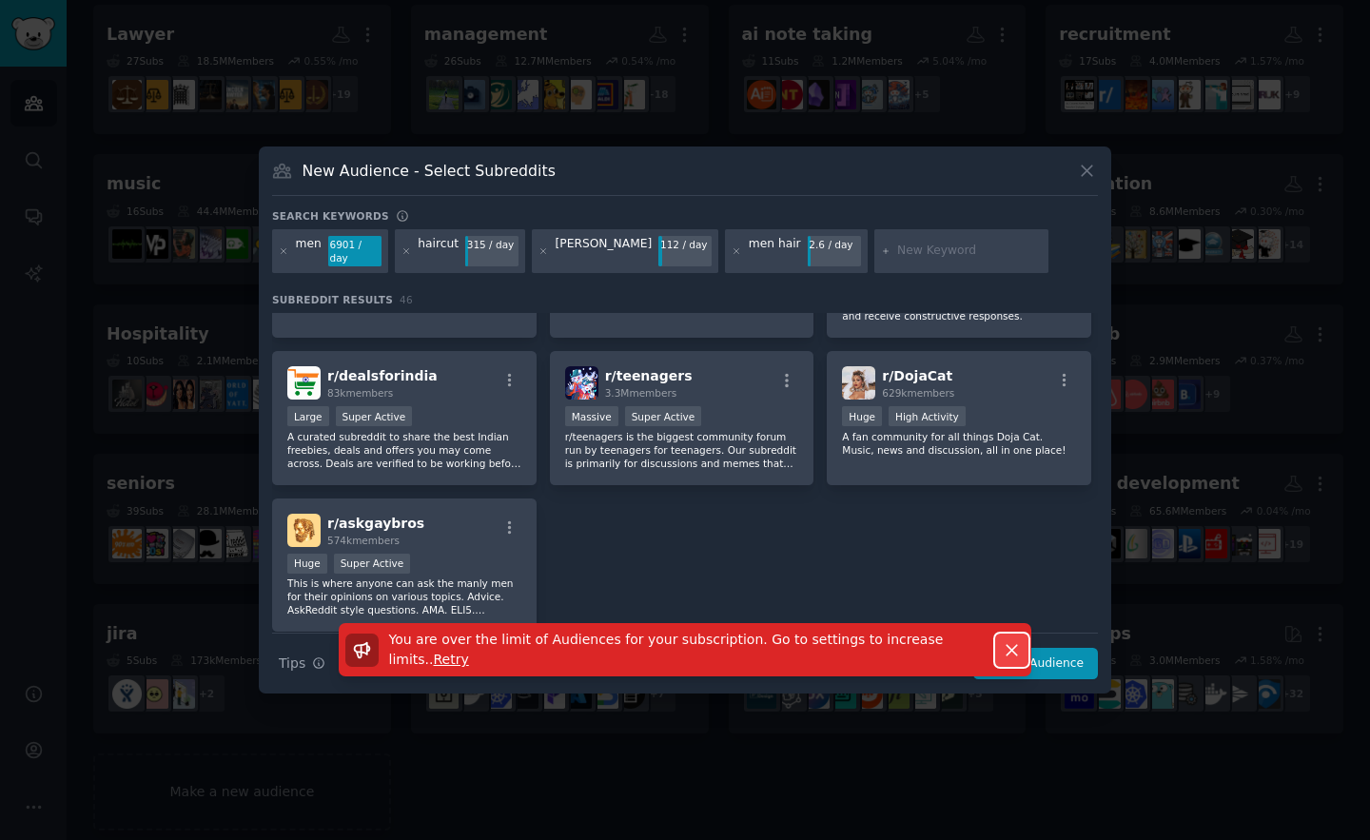
click at [1007, 653] on icon "button" at bounding box center [1012, 650] width 20 height 20
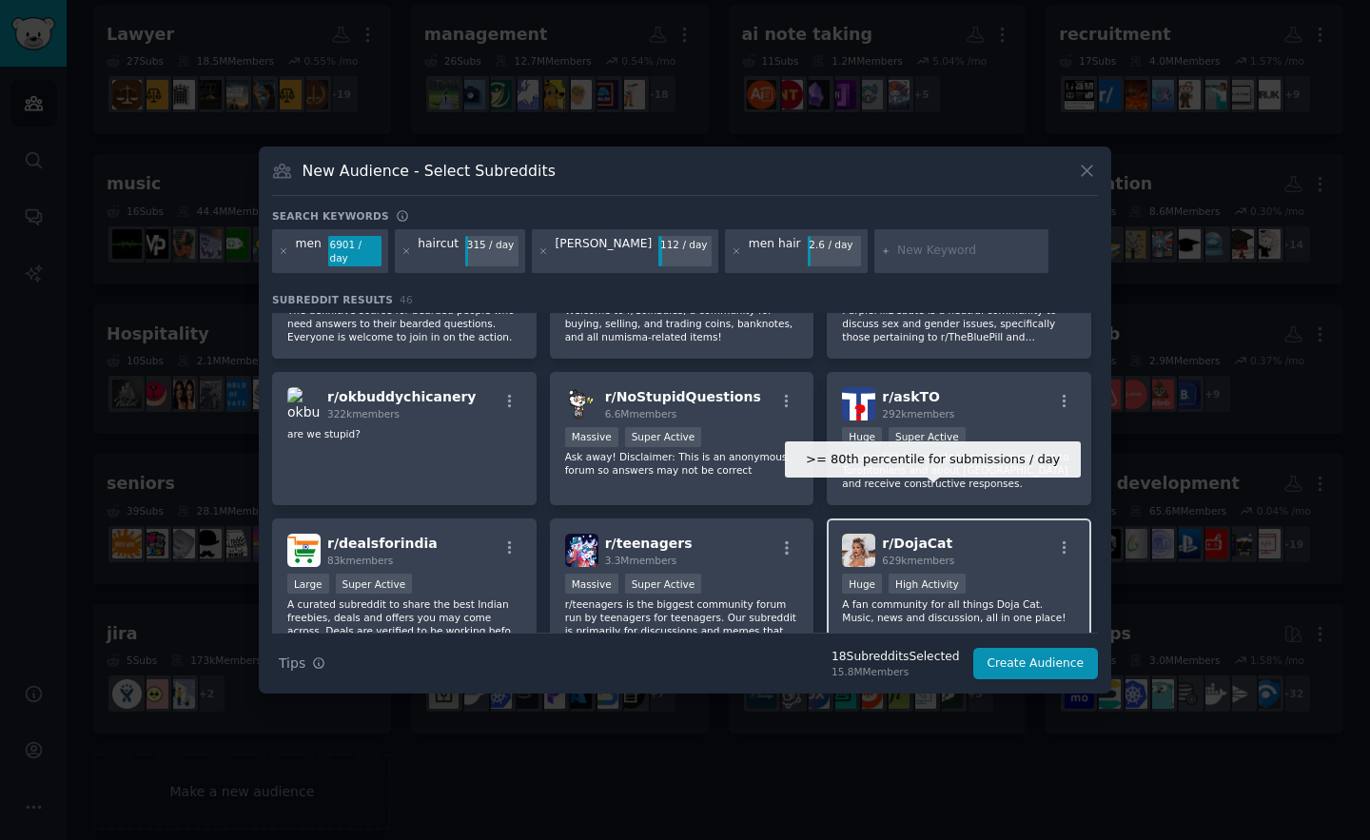
scroll to position [1747, 0]
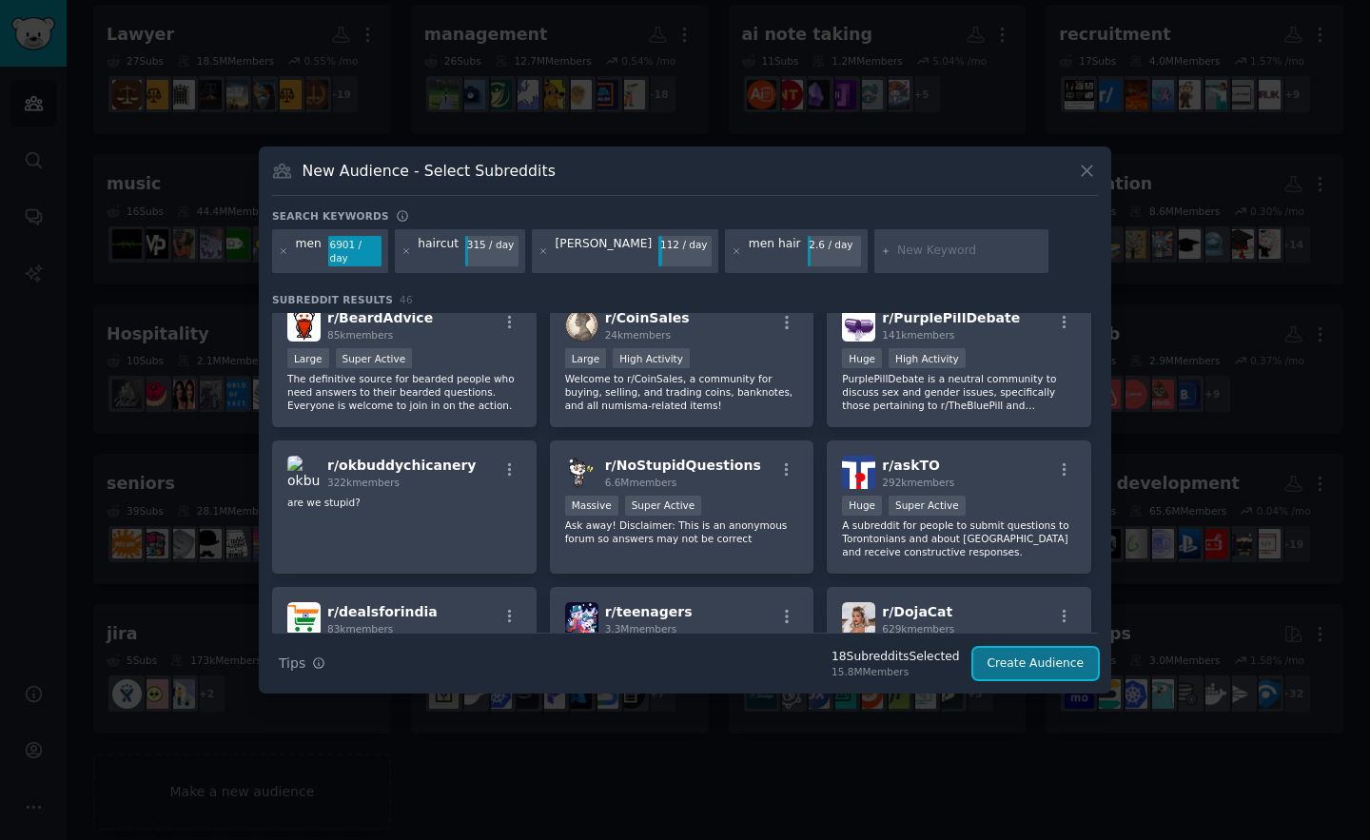
click at [1002, 664] on button "Create Audience" at bounding box center [1036, 664] width 126 height 32
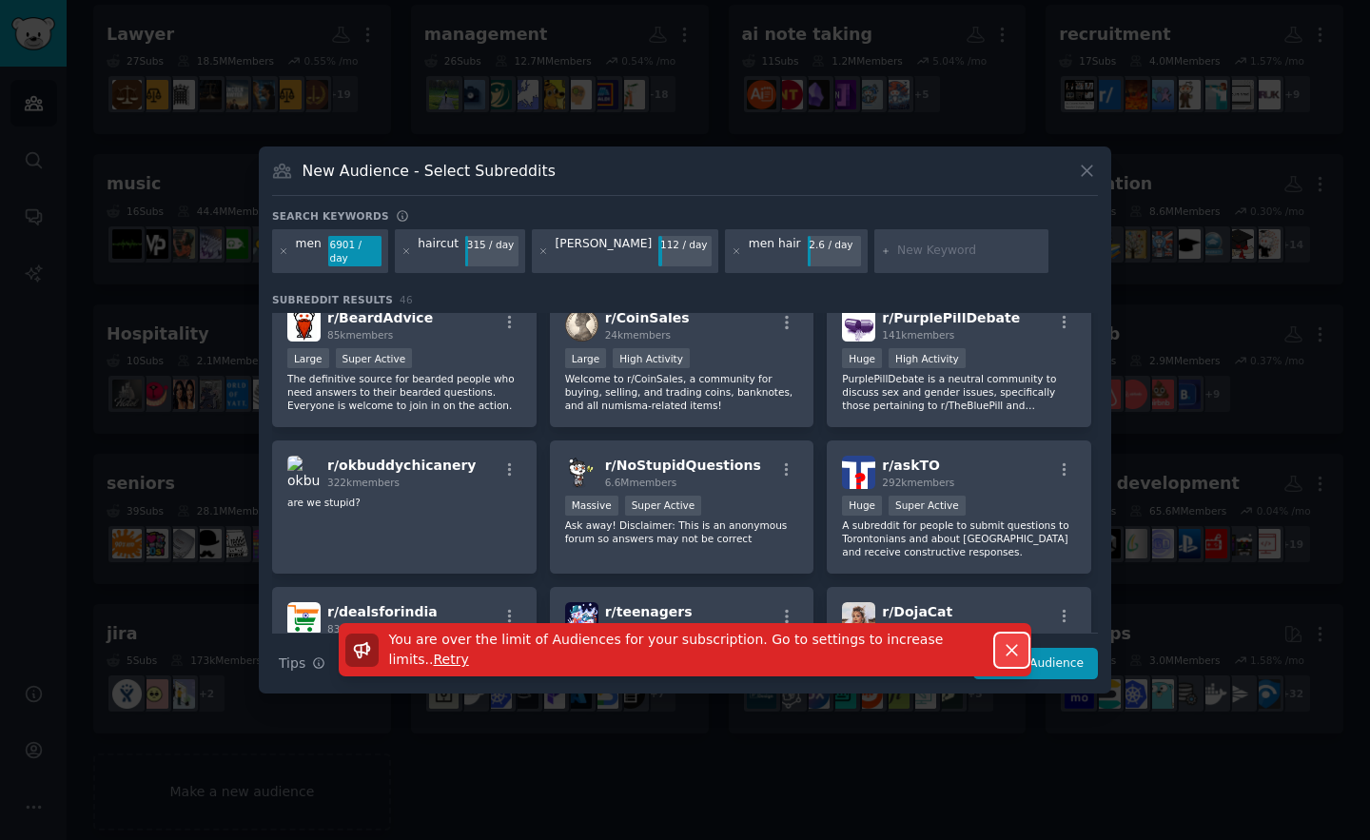
click at [1012, 651] on icon "button" at bounding box center [1012, 650] width 10 height 10
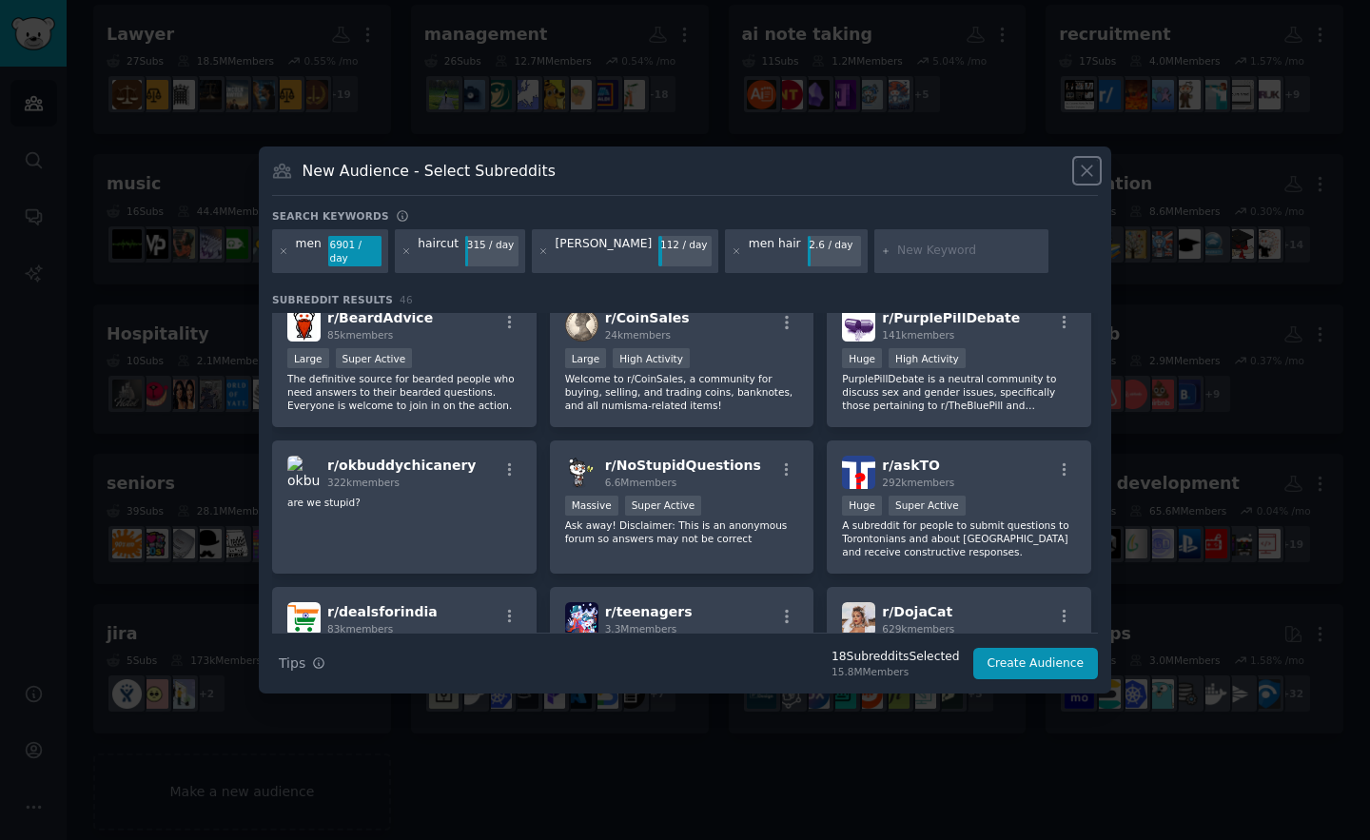
click at [1080, 174] on icon at bounding box center [1087, 171] width 20 height 20
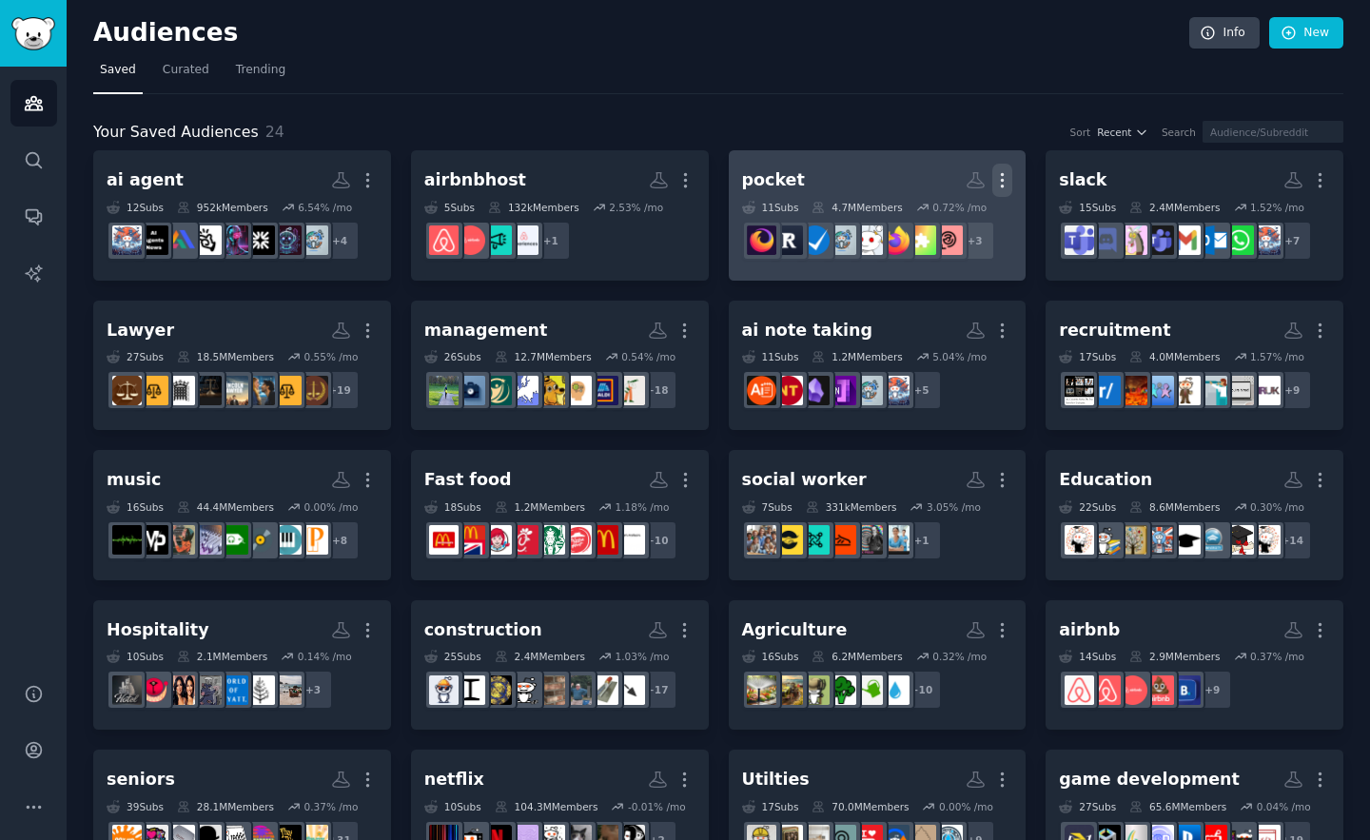
click at [992, 170] on icon "button" at bounding box center [1002, 180] width 20 height 20
click at [940, 213] on p "Delete" at bounding box center [951, 220] width 44 height 20
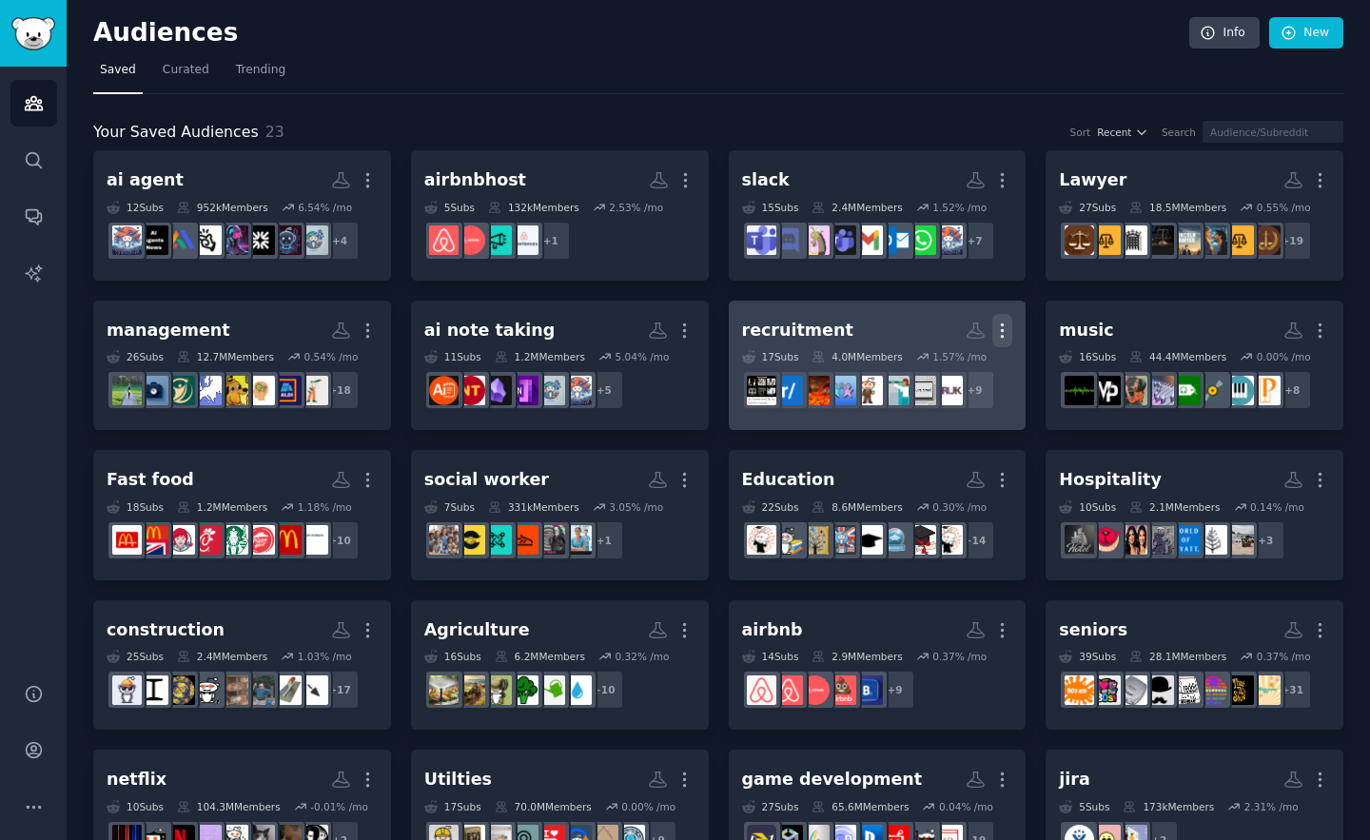
click at [996, 332] on icon "button" at bounding box center [1002, 331] width 20 height 20
click at [959, 356] on div "Delete" at bounding box center [937, 370] width 90 height 40
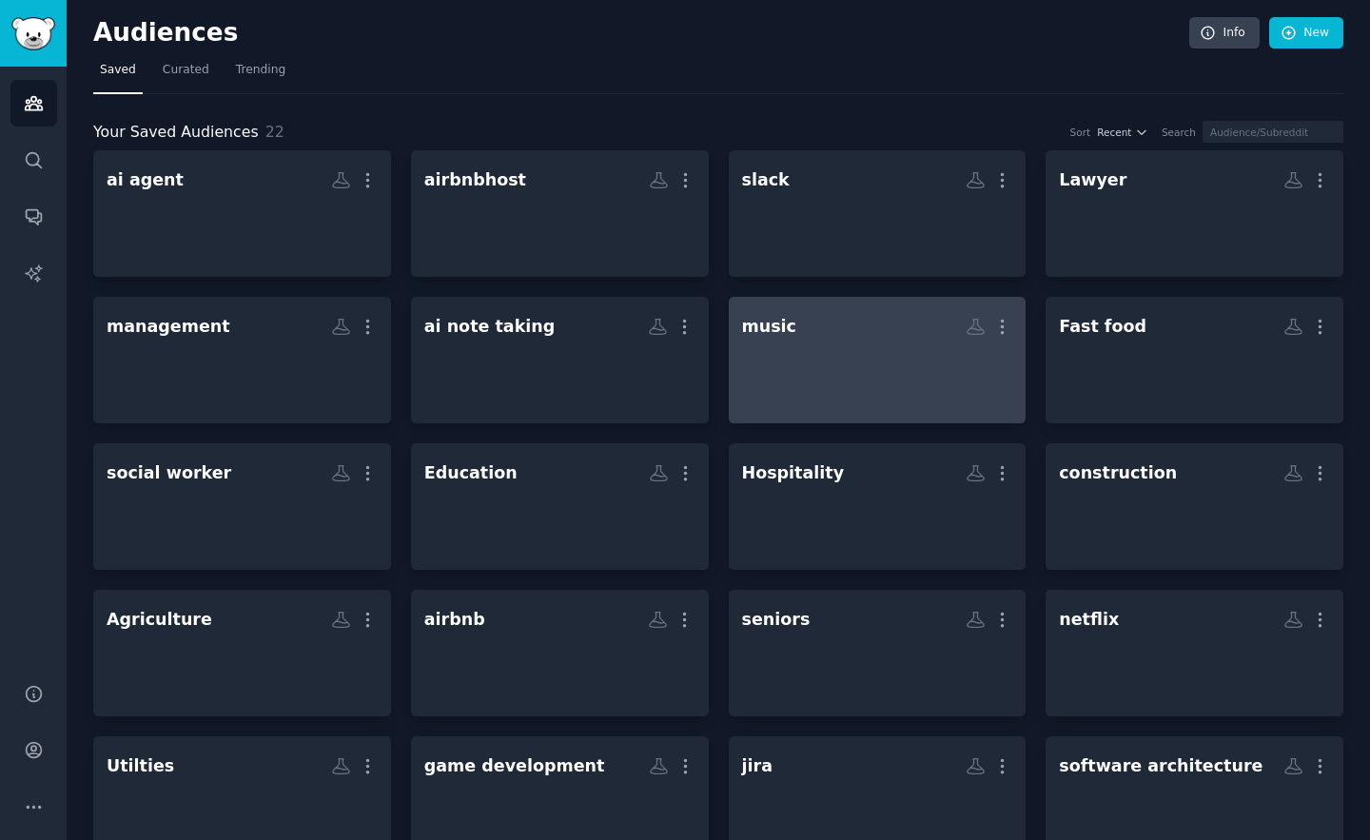
scroll to position [196, 0]
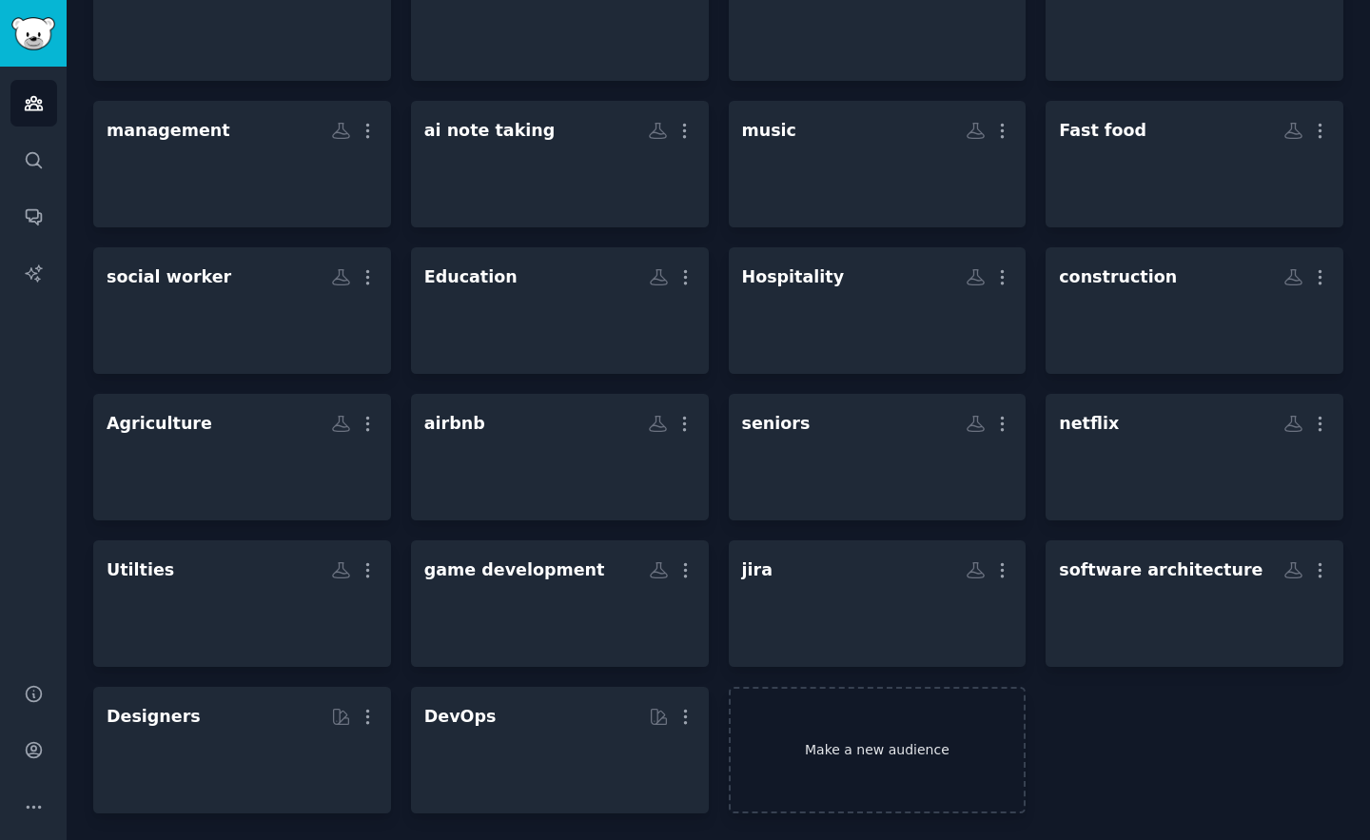
click at [788, 758] on link "Make a new audience" at bounding box center [878, 750] width 298 height 127
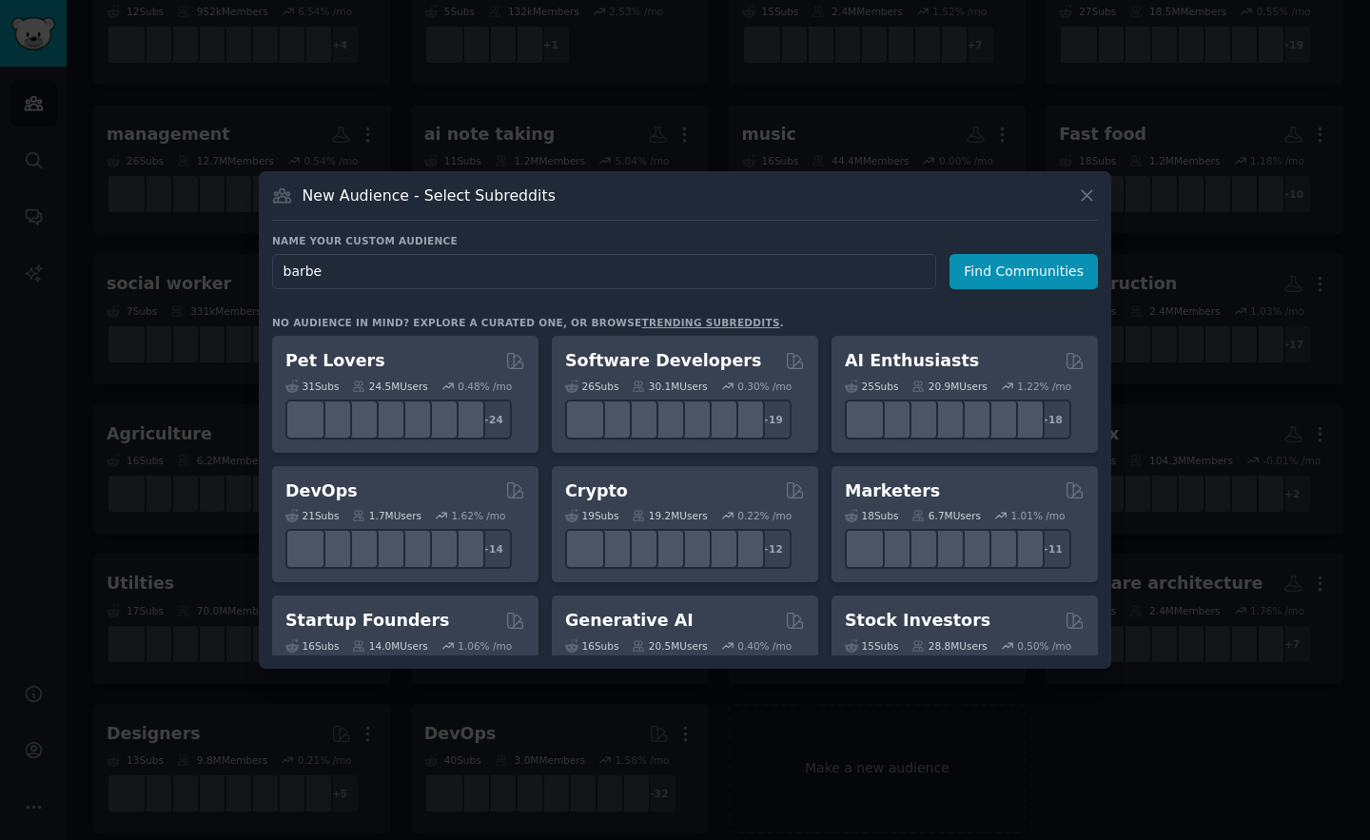
type input "[PERSON_NAME]"
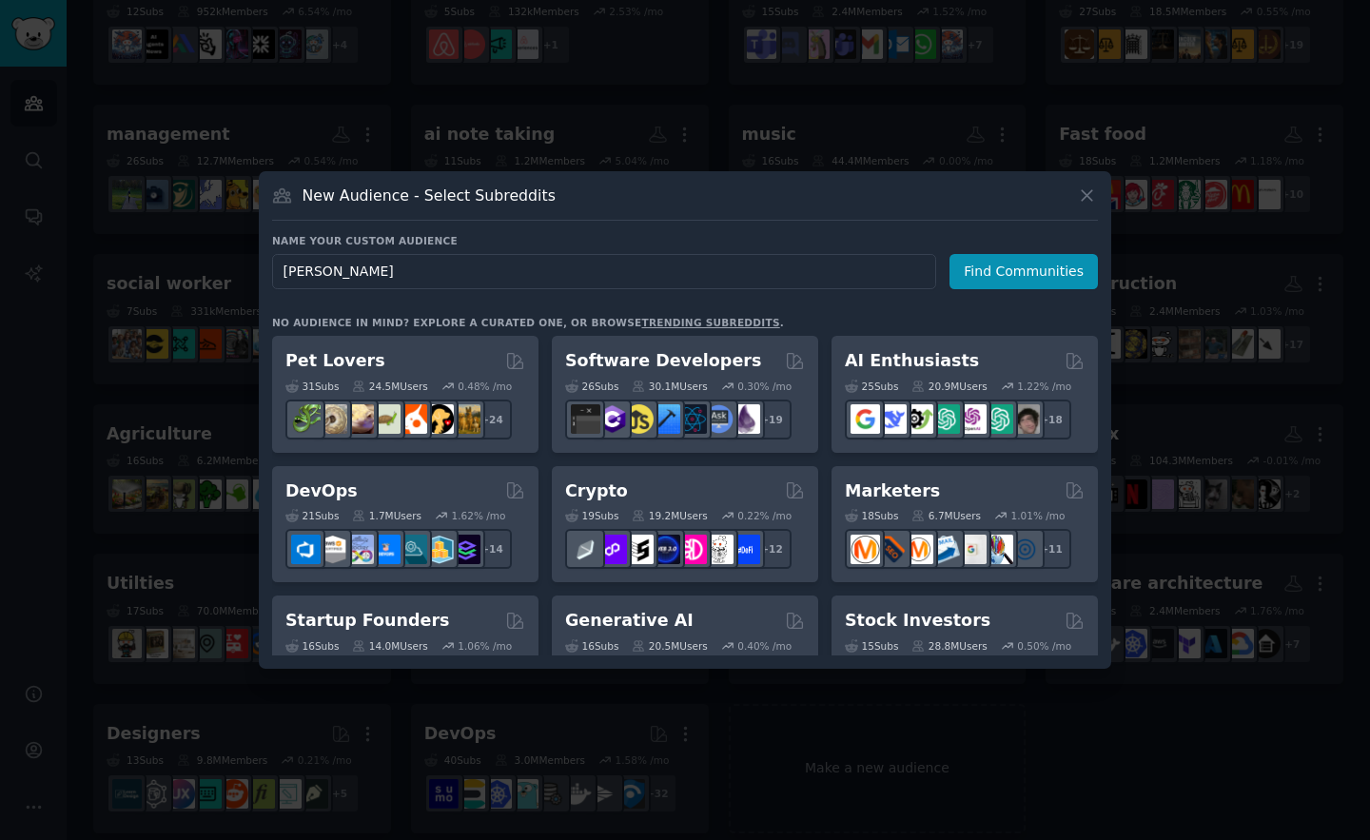
click button "Find Communities" at bounding box center [1024, 271] width 148 height 35
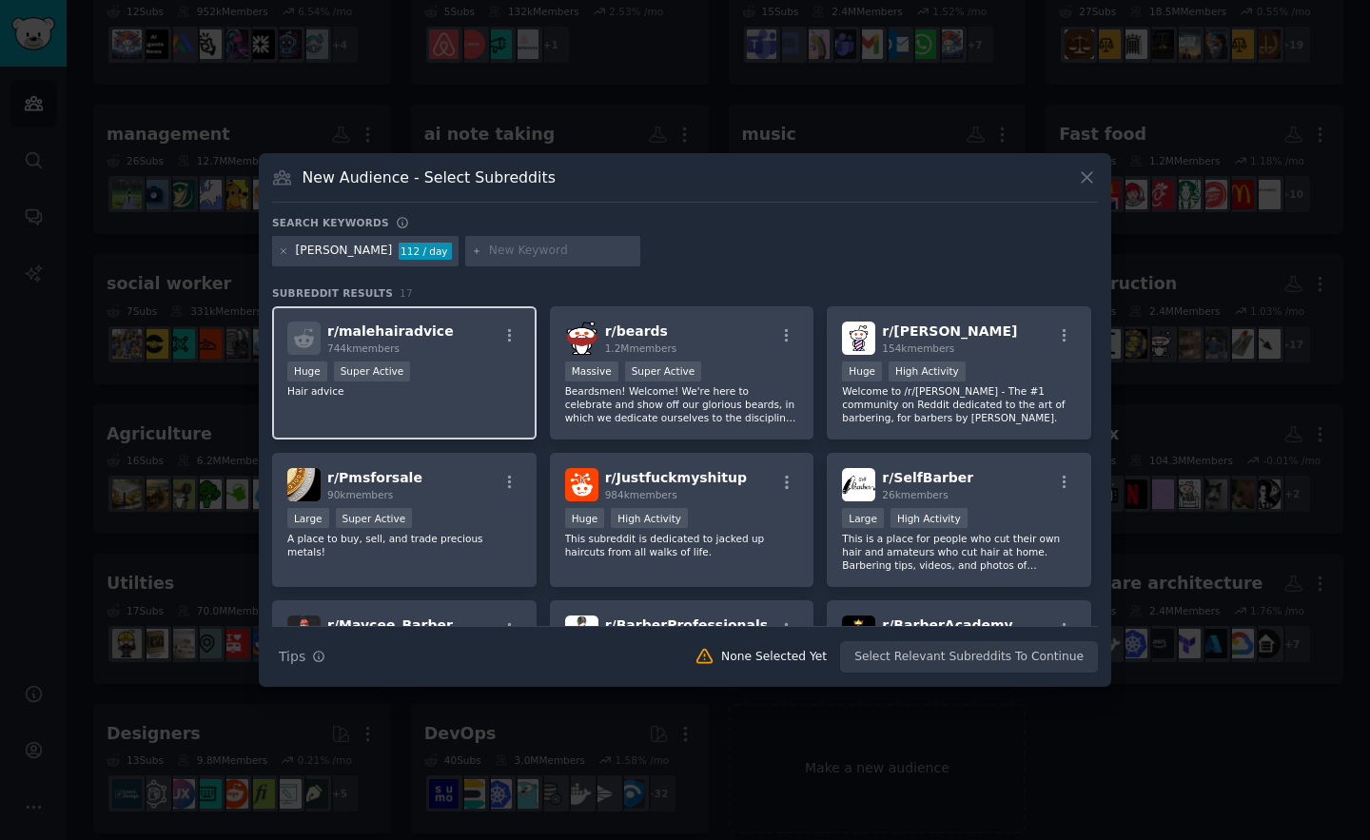
click at [448, 370] on div "Huge Super Active" at bounding box center [404, 374] width 234 height 24
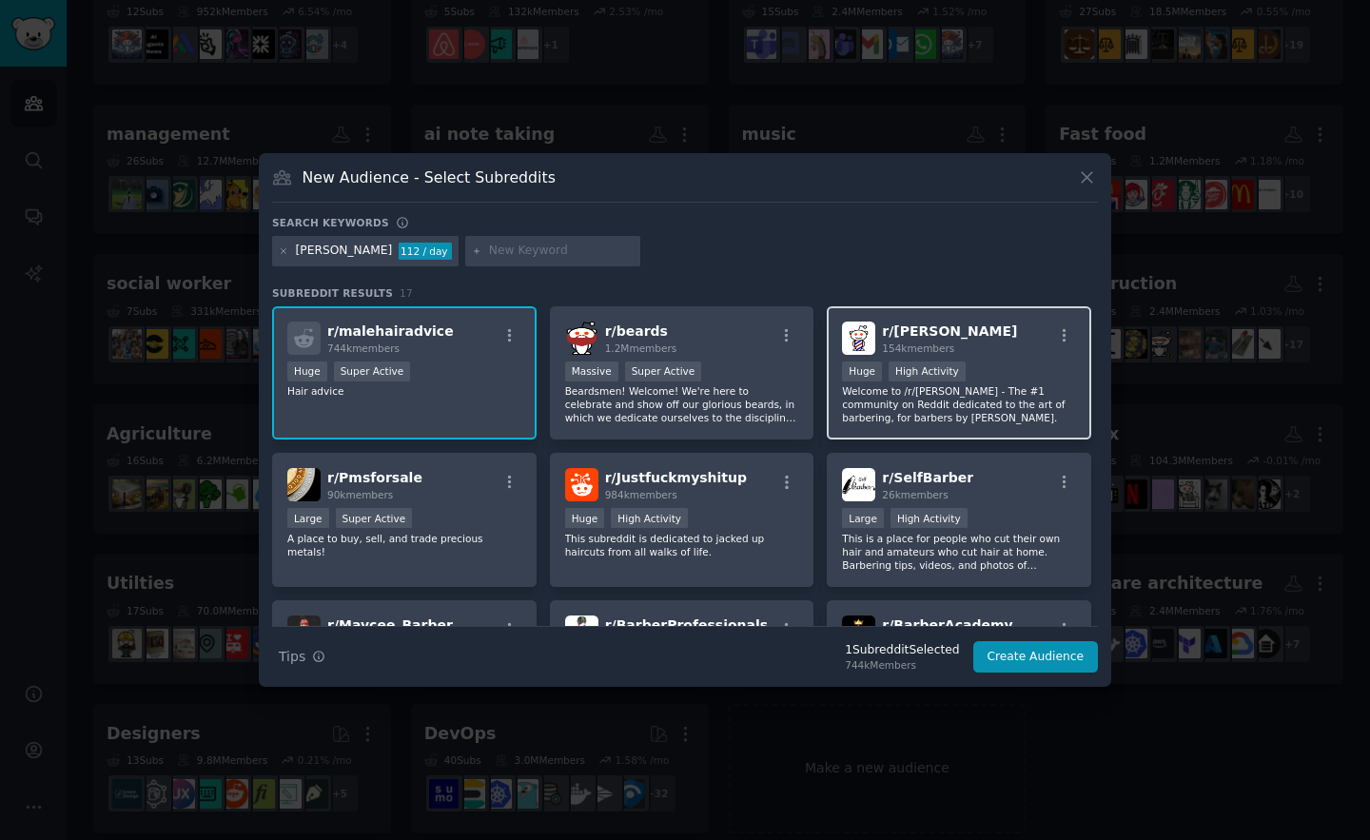
click at [946, 422] on p "Welcome to /r/[PERSON_NAME] - The #1 community on Reddit dedicated to the art o…" at bounding box center [959, 404] width 234 height 40
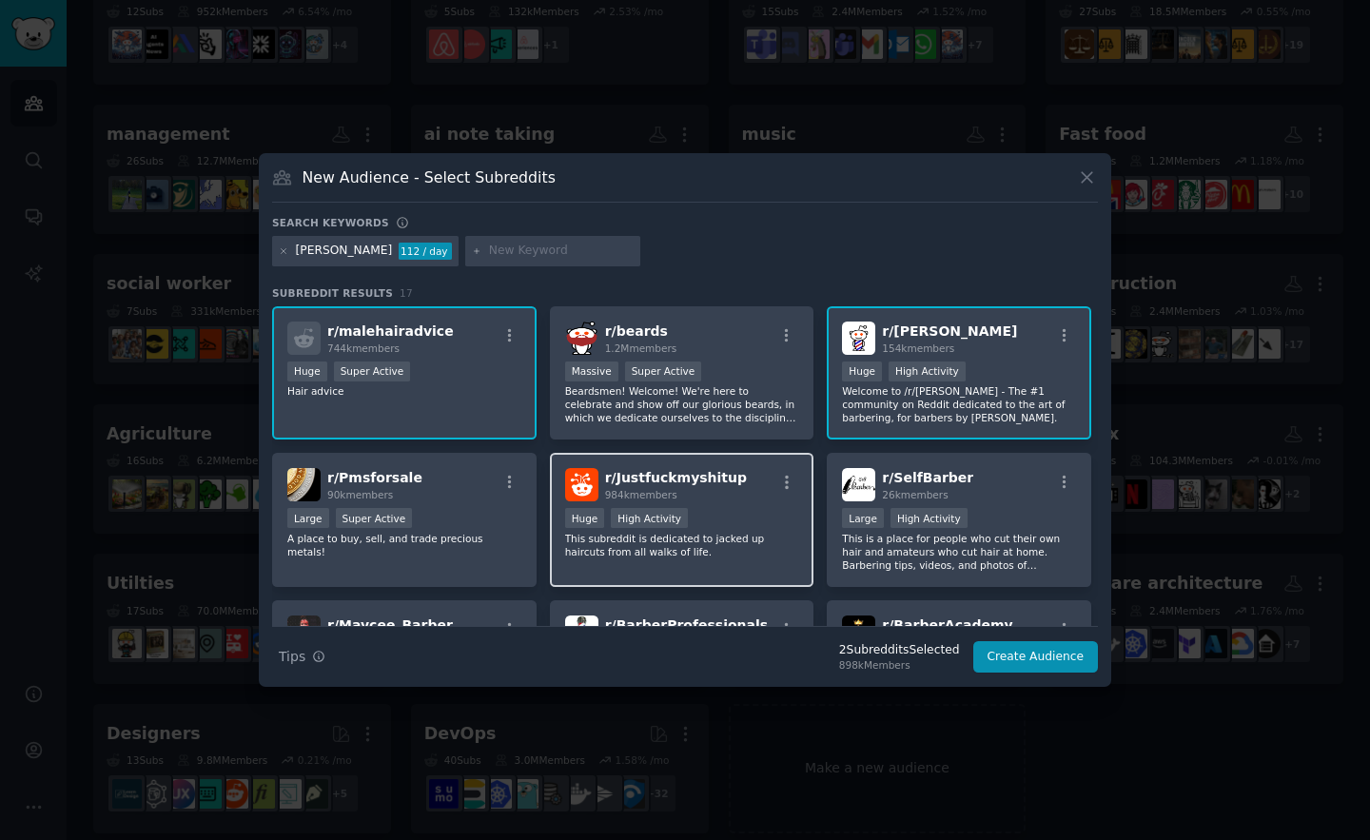
scroll to position [9, 0]
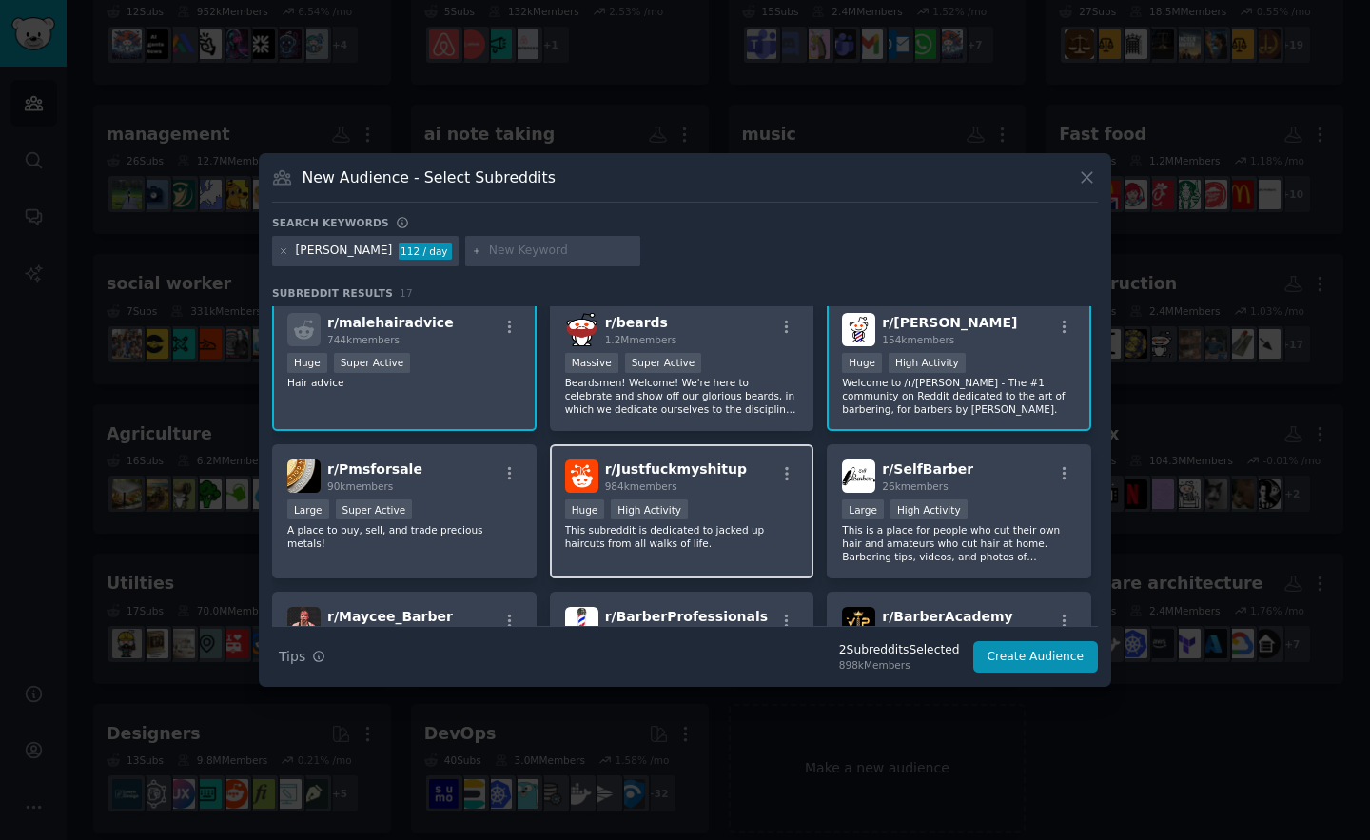
click at [712, 512] on div ">= 80th percentile for submissions / day Huge High Activity" at bounding box center [682, 511] width 234 height 24
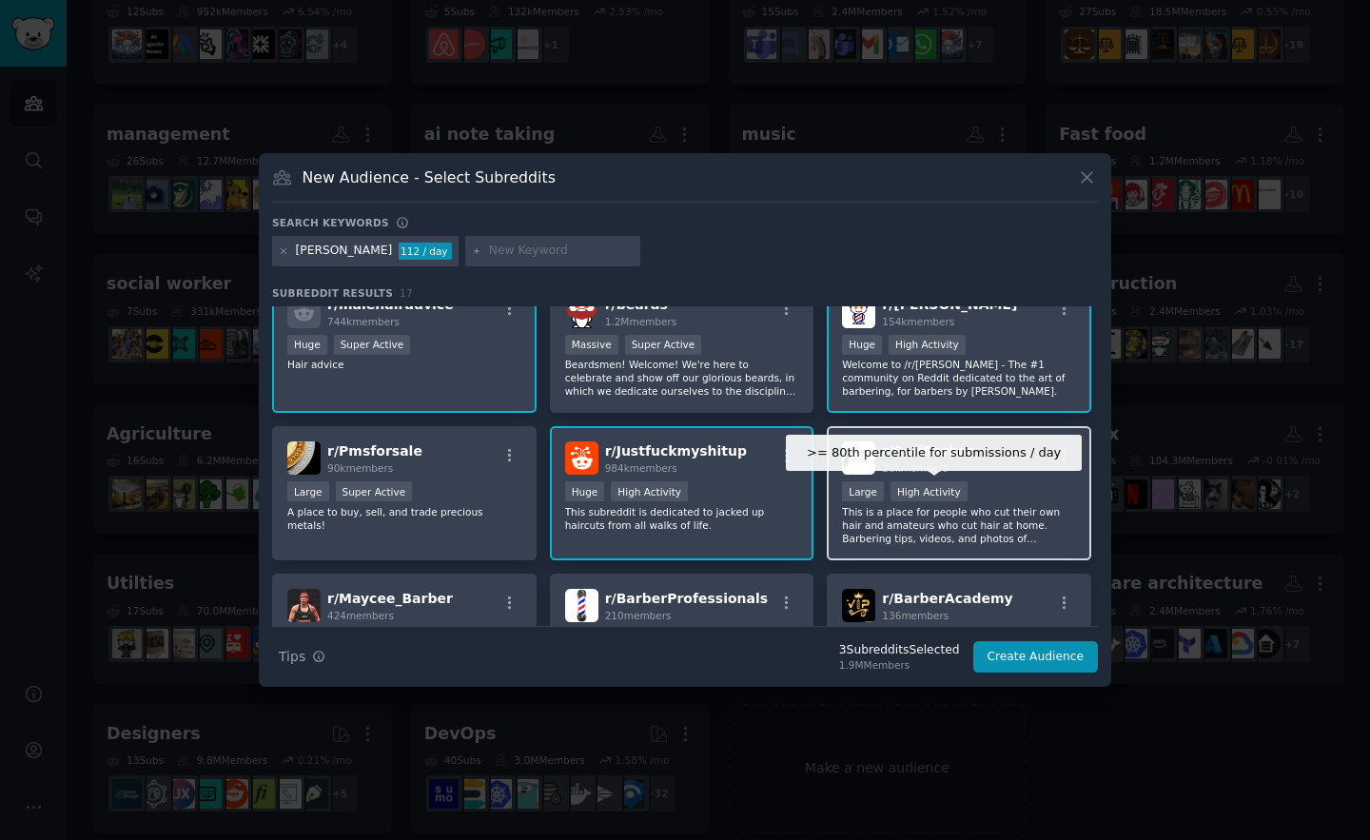
click at [895, 486] on div "High Activity" at bounding box center [929, 491] width 77 height 20
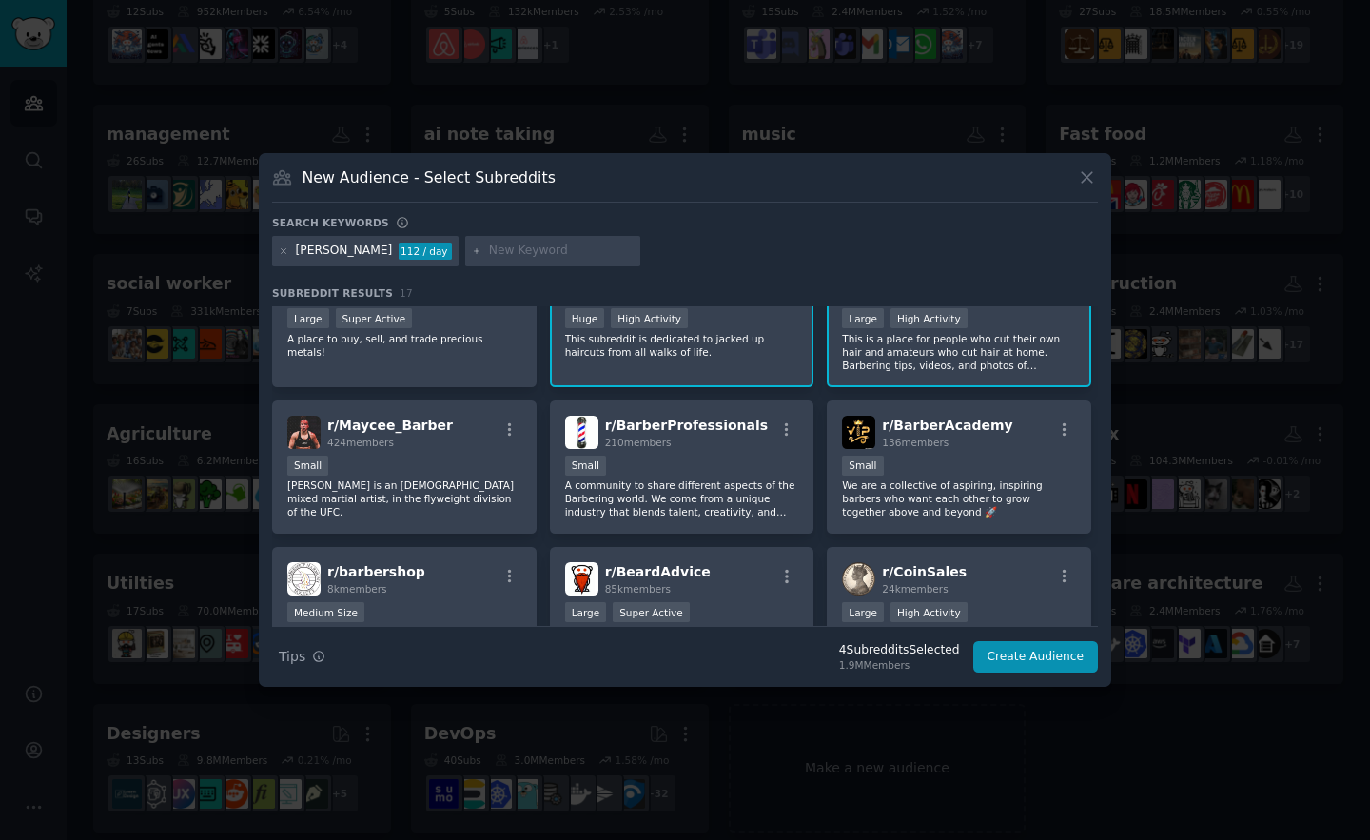
scroll to position [284, 0]
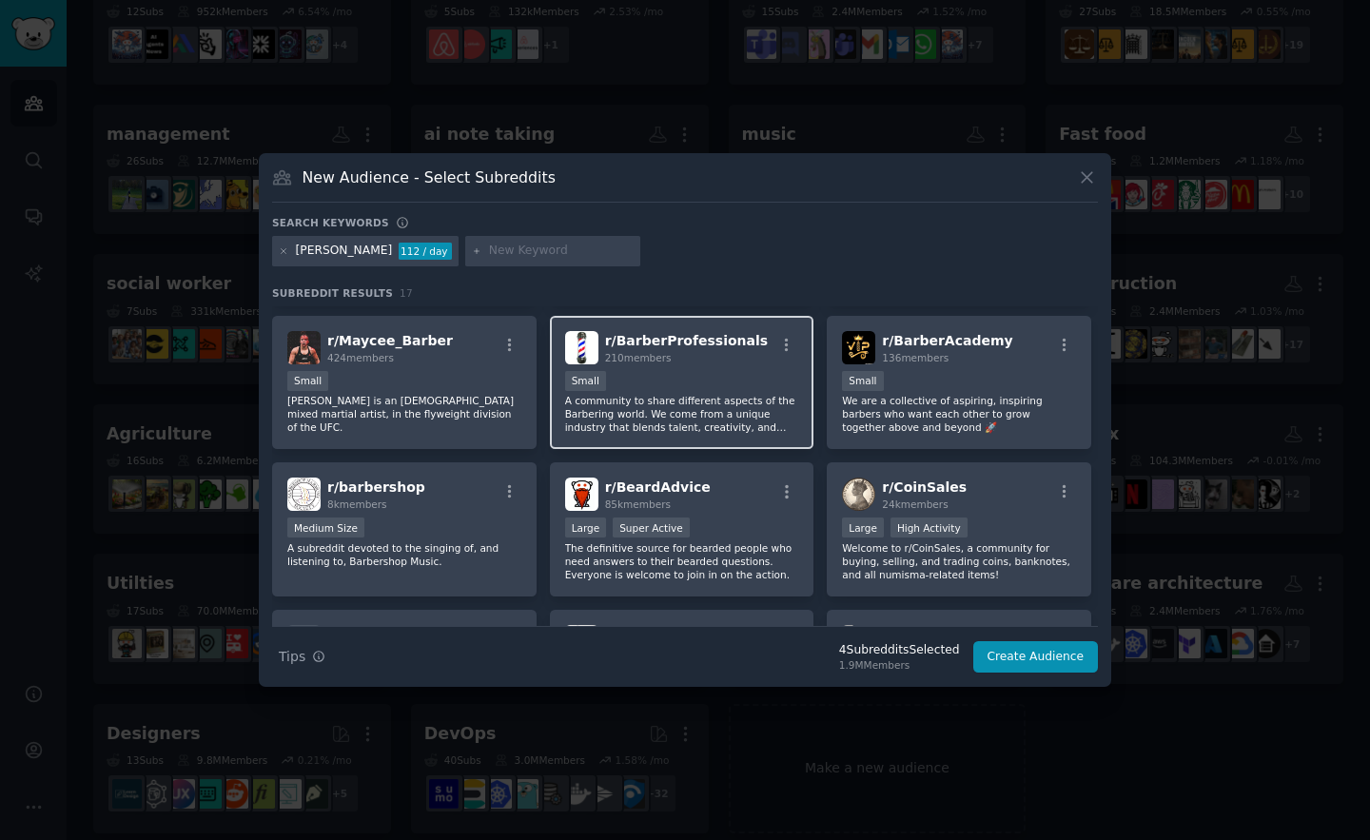
click at [661, 410] on p "A community to share different aspects of the Barbering world. We come from a u…" at bounding box center [682, 414] width 234 height 40
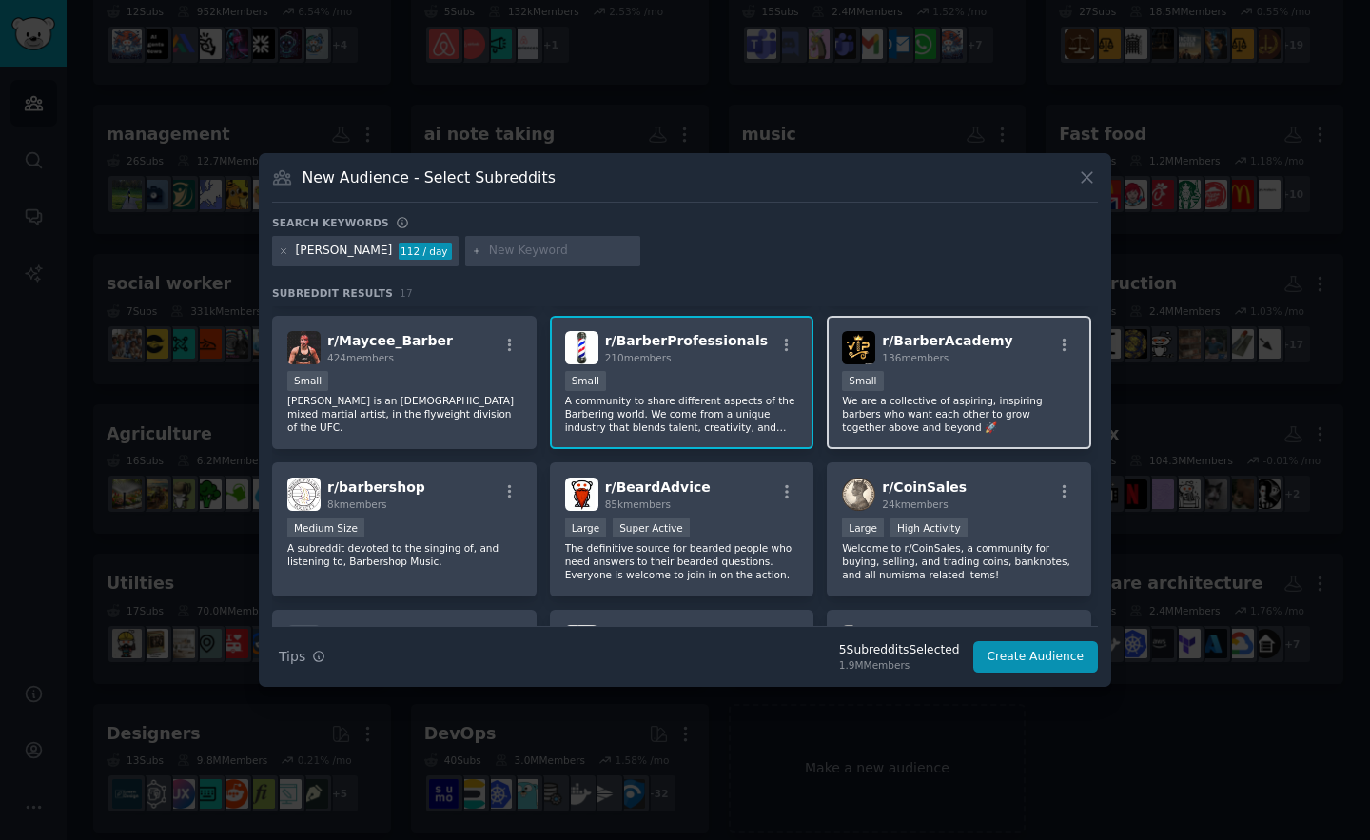
click at [909, 418] on p "We are a collective of aspiring, inspiring barbers who want each other to grow …" at bounding box center [959, 414] width 234 height 40
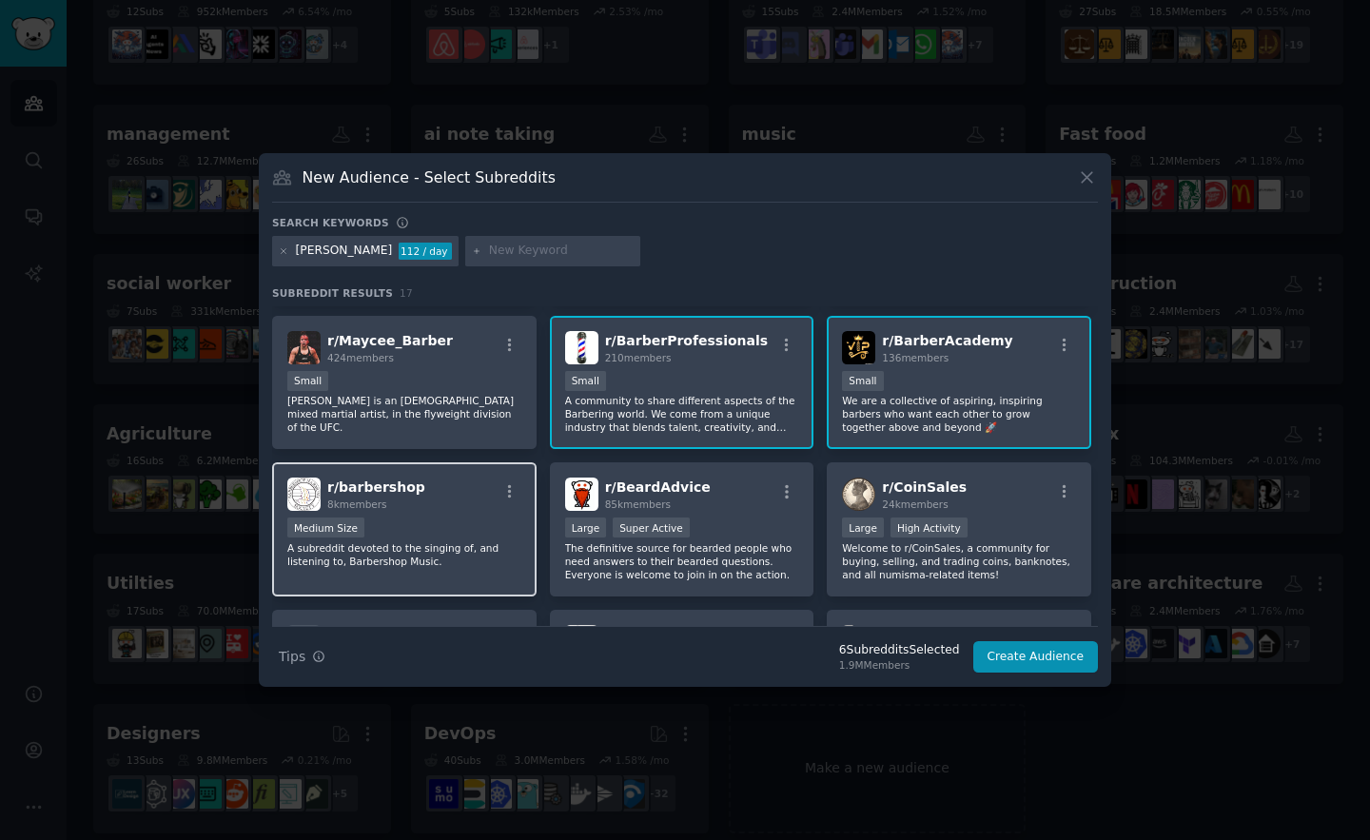
click at [460, 512] on div "r/ barbershop 8k members Medium Size A subreddit devoted to the singing of, and…" at bounding box center [404, 529] width 264 height 134
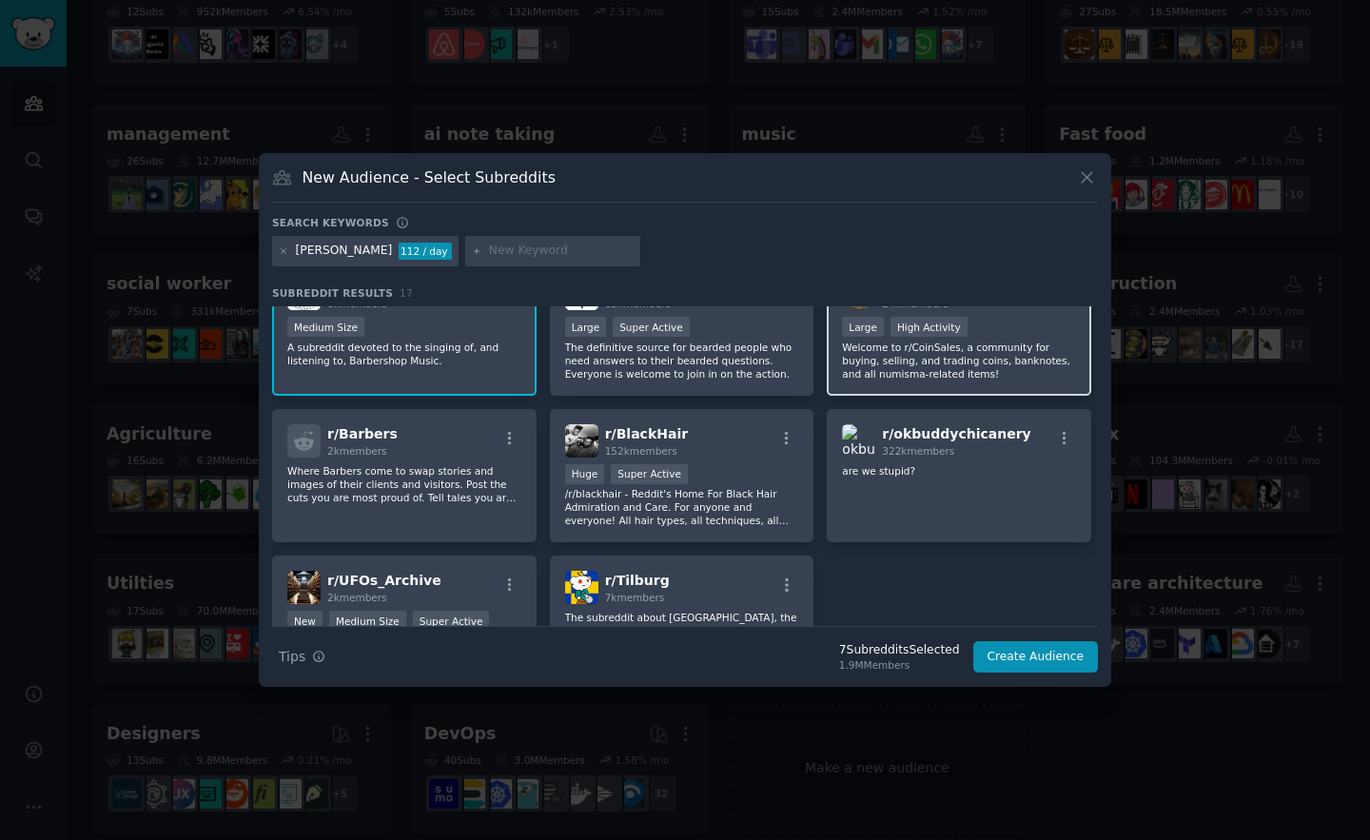
scroll to position [494, 0]
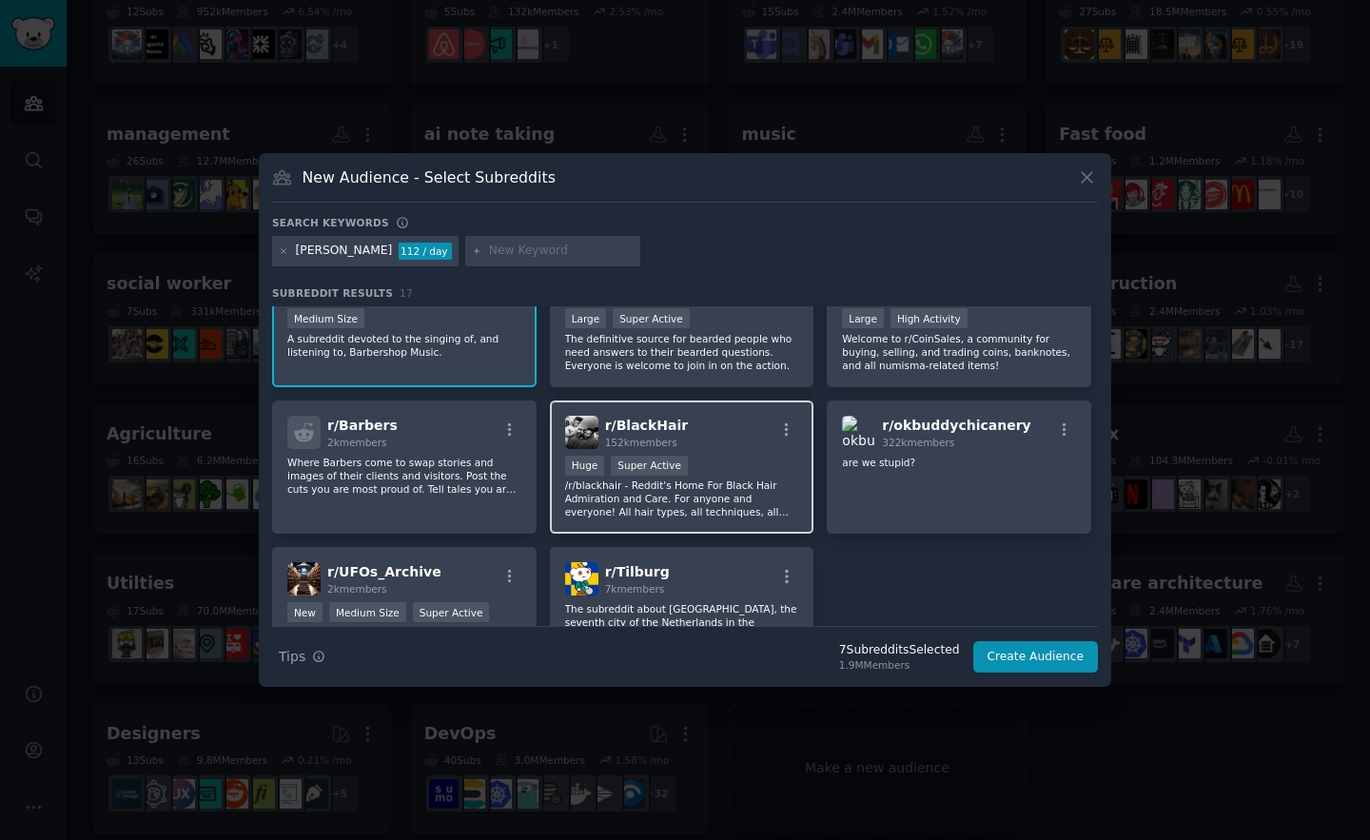
click at [709, 441] on div "r/ BlackHair 152k members" at bounding box center [682, 432] width 234 height 33
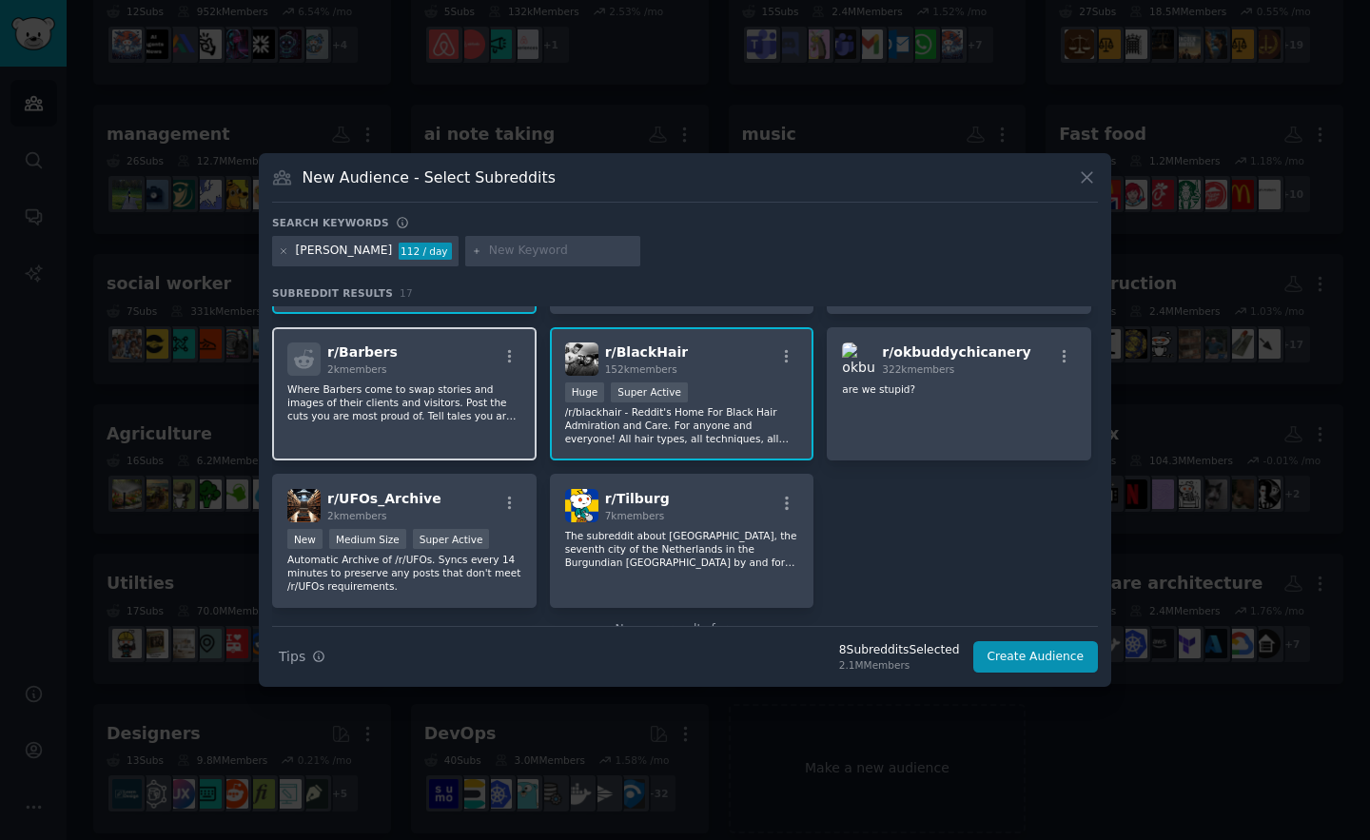
click at [431, 382] on p "Where Barbers come to swap stories and images of their clients and visitors. Po…" at bounding box center [404, 402] width 234 height 40
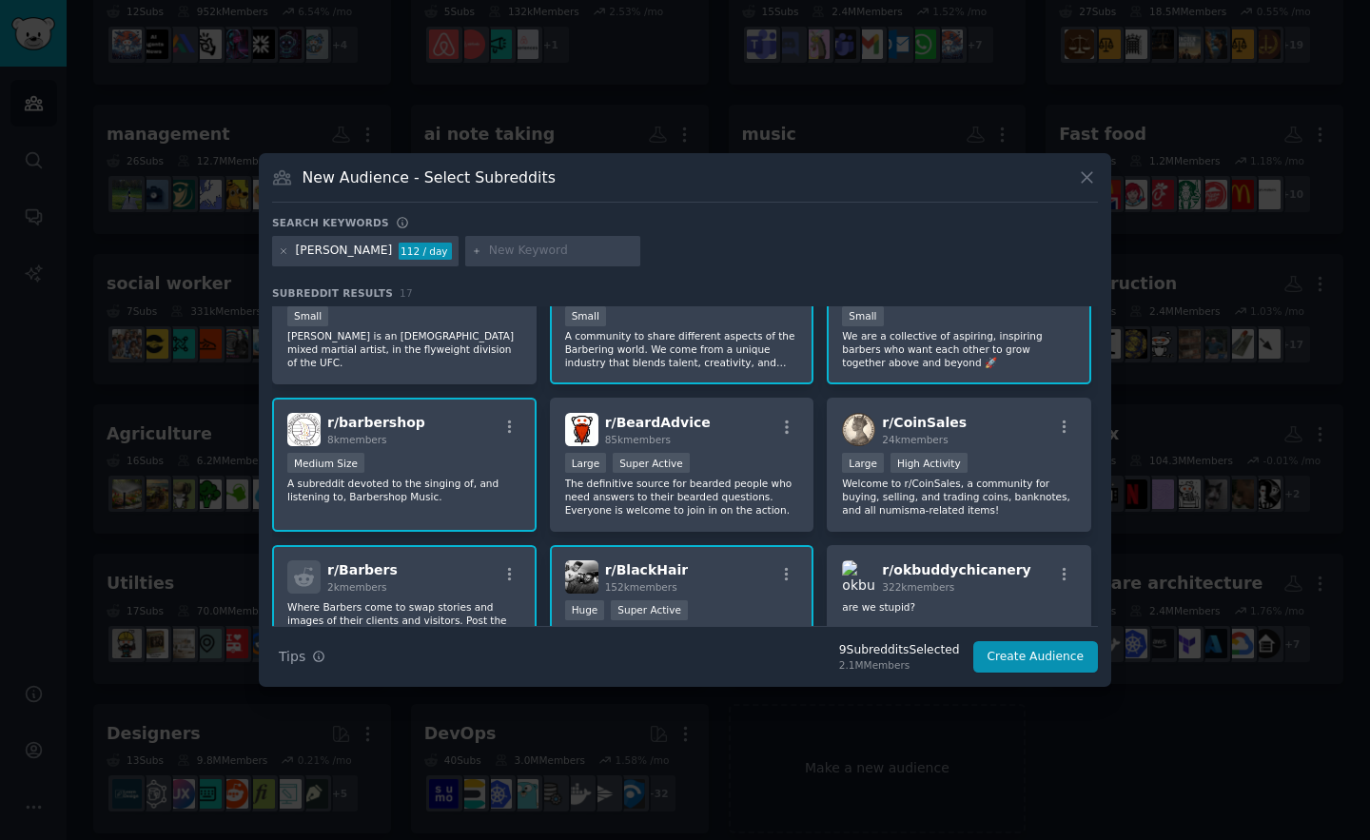
scroll to position [0, 0]
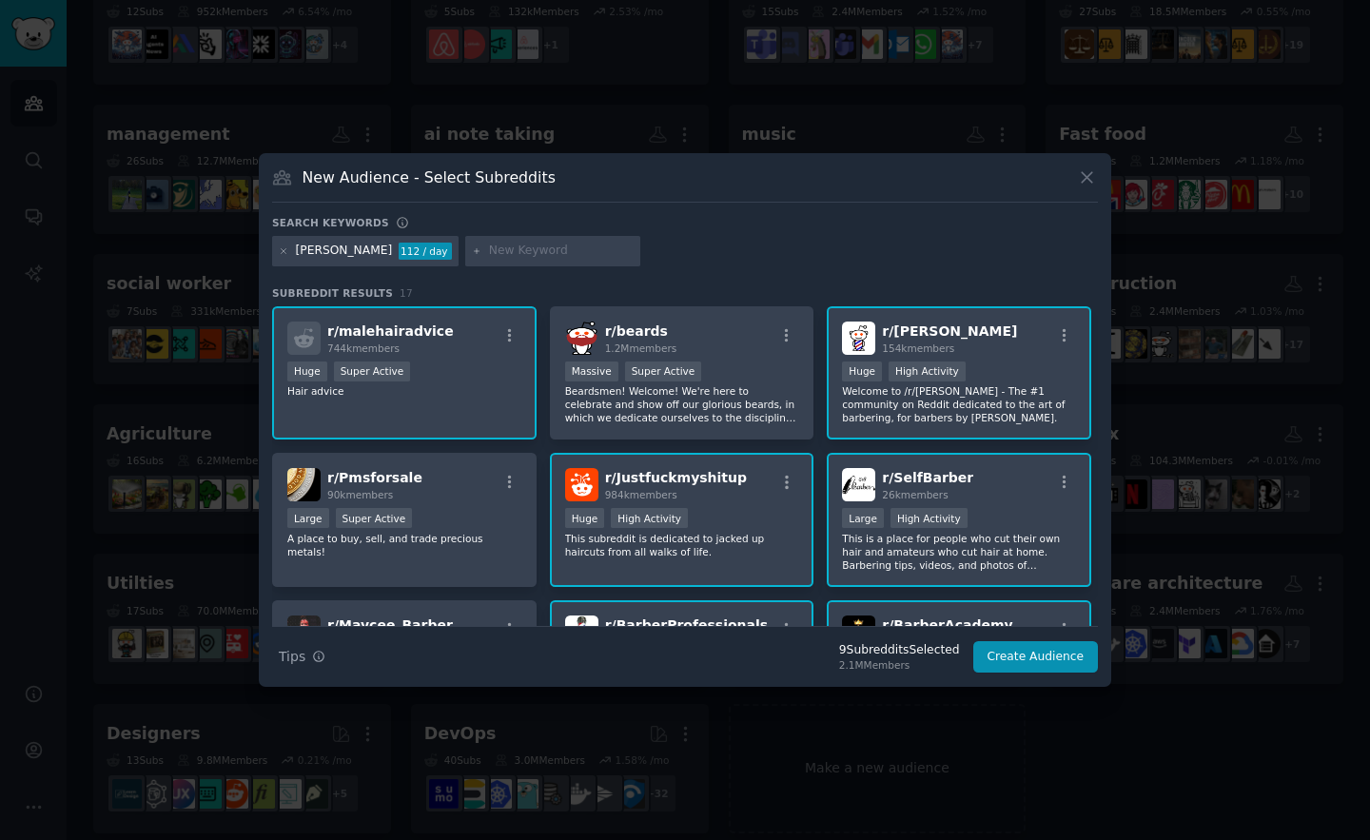
click at [489, 254] on input "text" at bounding box center [561, 251] width 145 height 17
type input "men hair"
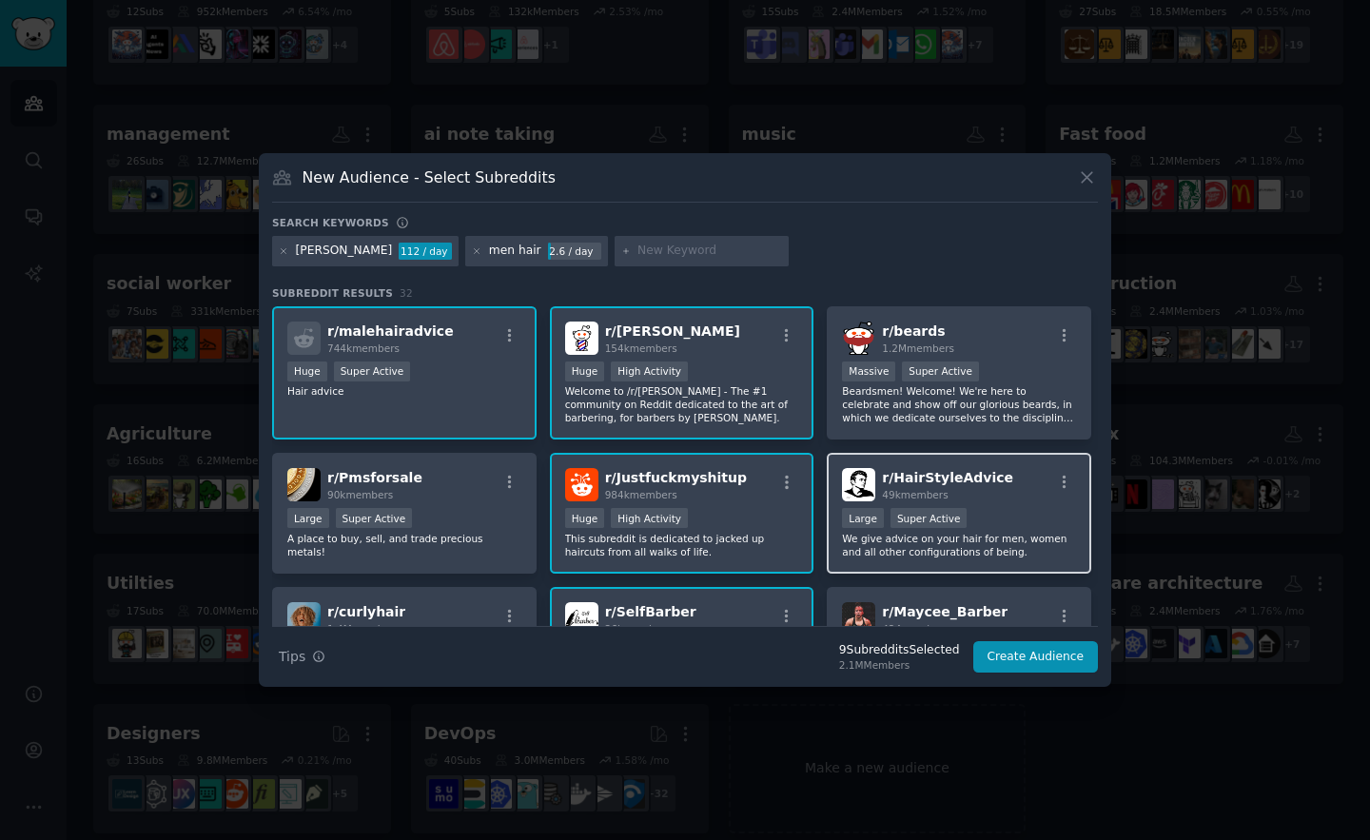
click at [971, 548] on p "We give advice on your hair for men, women and all other configurations of bein…" at bounding box center [959, 545] width 234 height 27
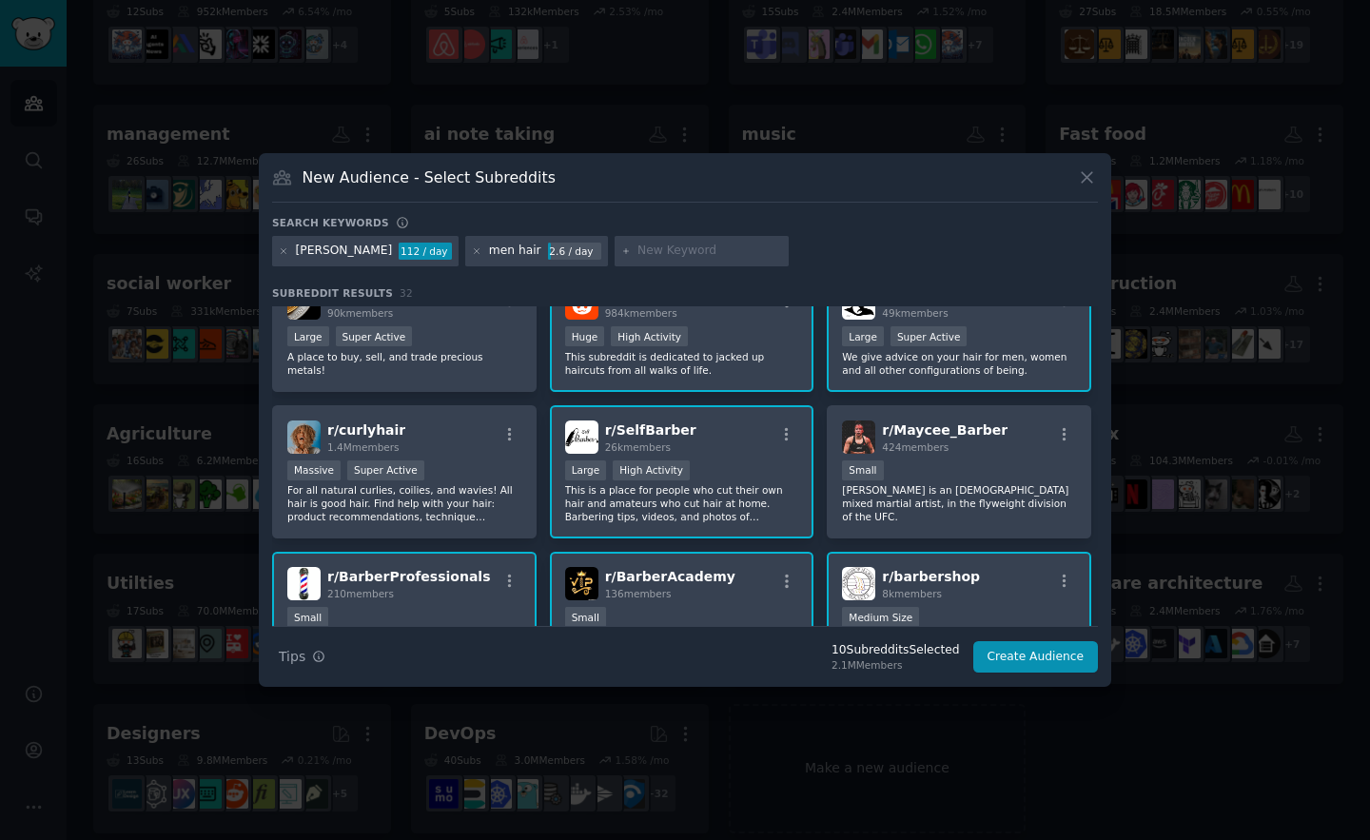
scroll to position [189, 0]
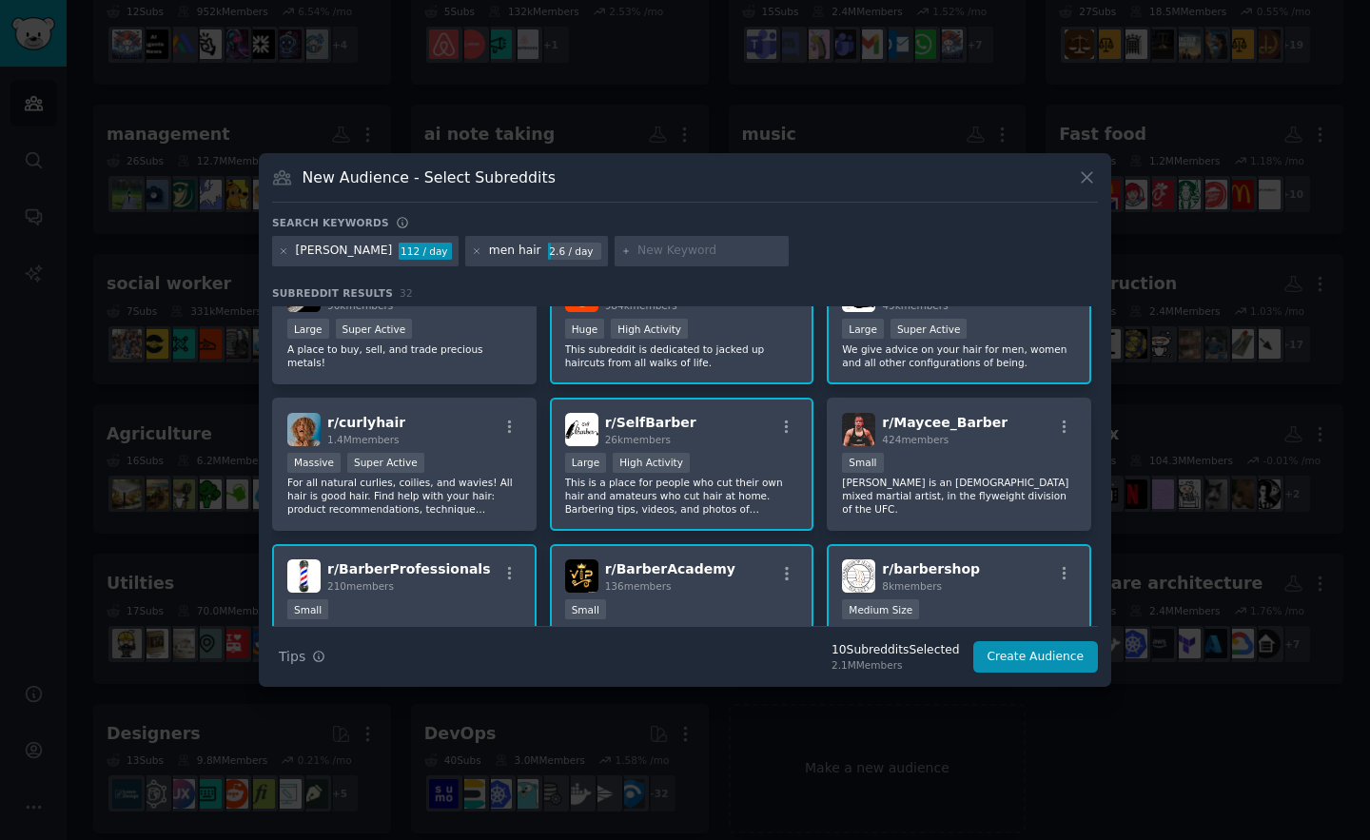
click at [636, 502] on p "This is a place for people who cut their own hair and amateurs who cut hair at …" at bounding box center [682, 496] width 234 height 40
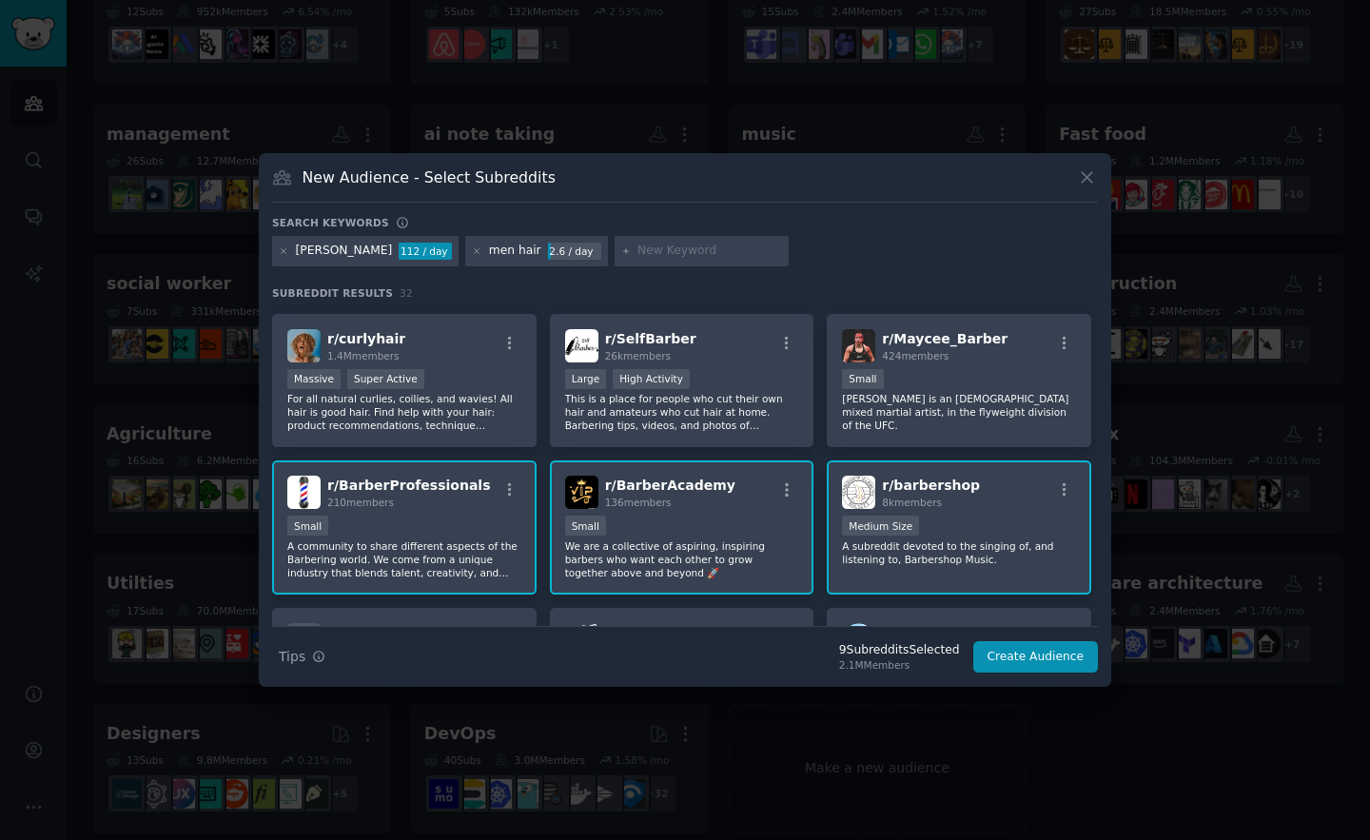
scroll to position [250, 0]
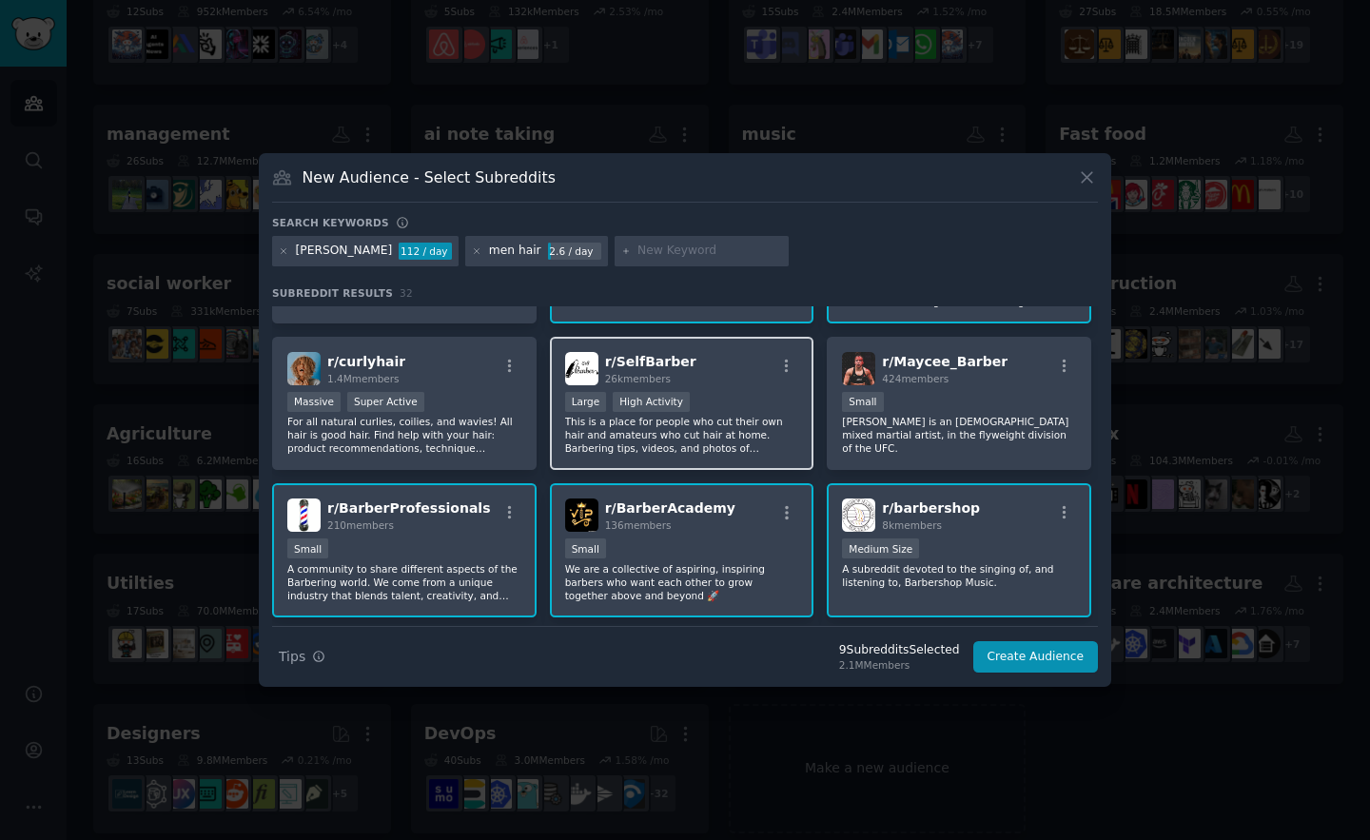
click at [670, 422] on p "This is a place for people who cut their own hair and amateurs who cut hair at …" at bounding box center [682, 435] width 234 height 40
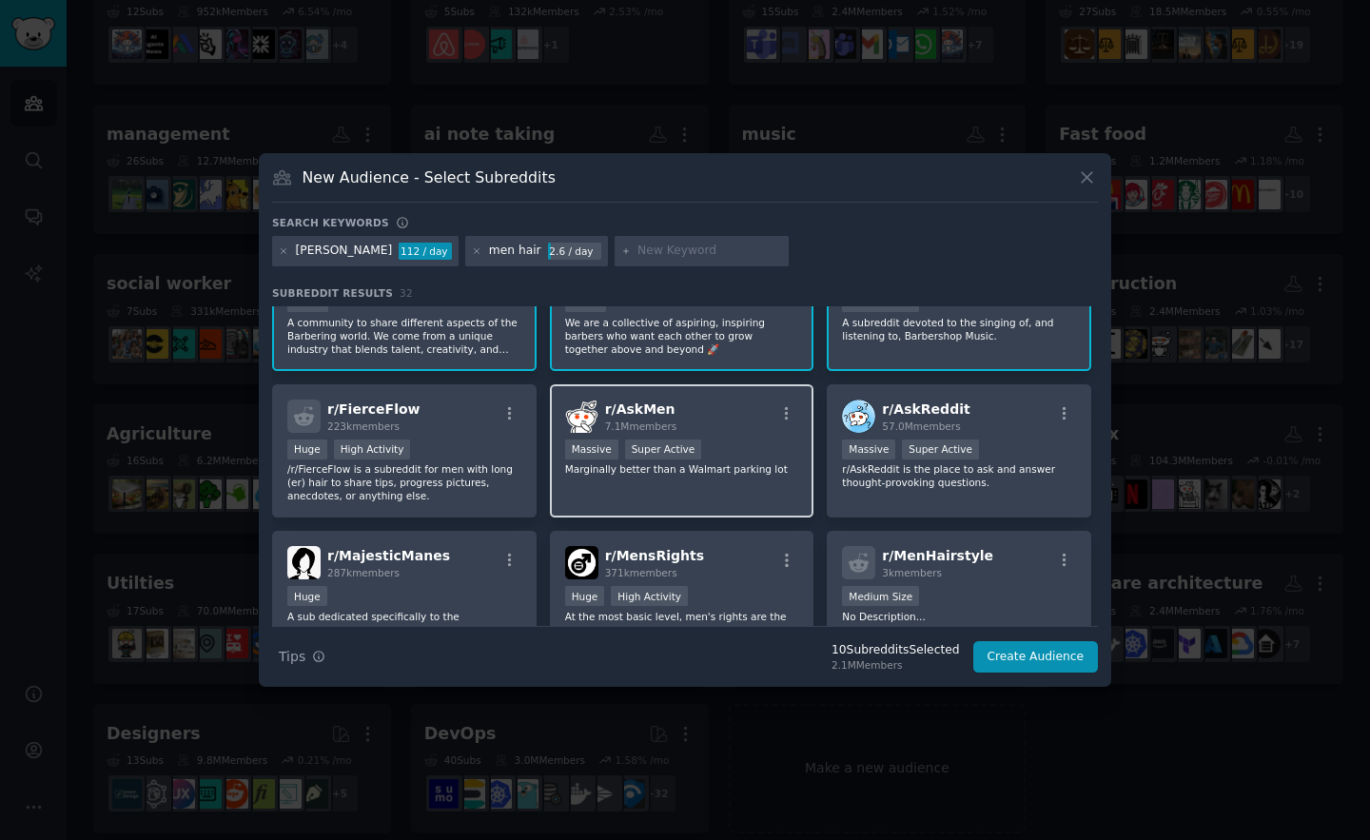
click at [702, 450] on div "Massive Super Active" at bounding box center [682, 452] width 234 height 24
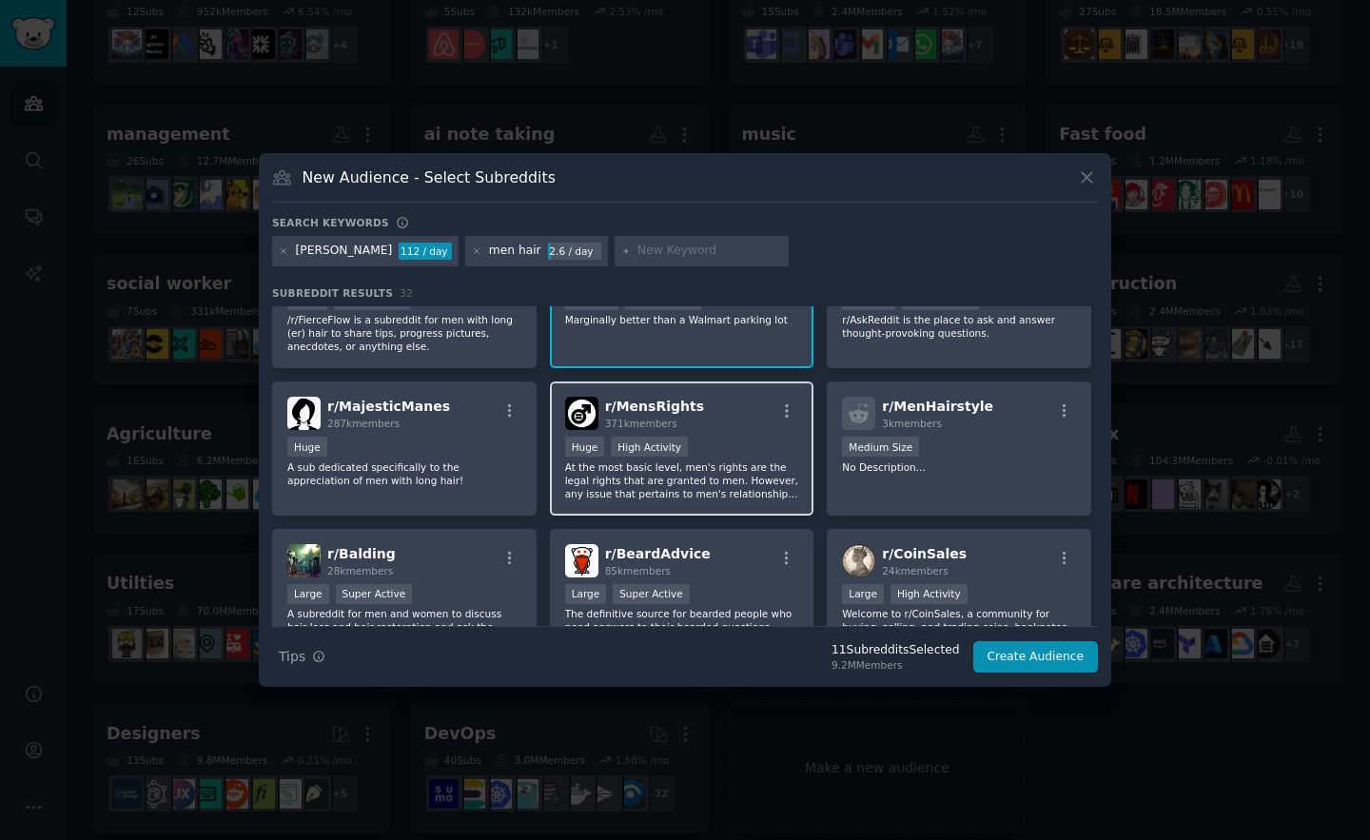
scroll to position [654, 0]
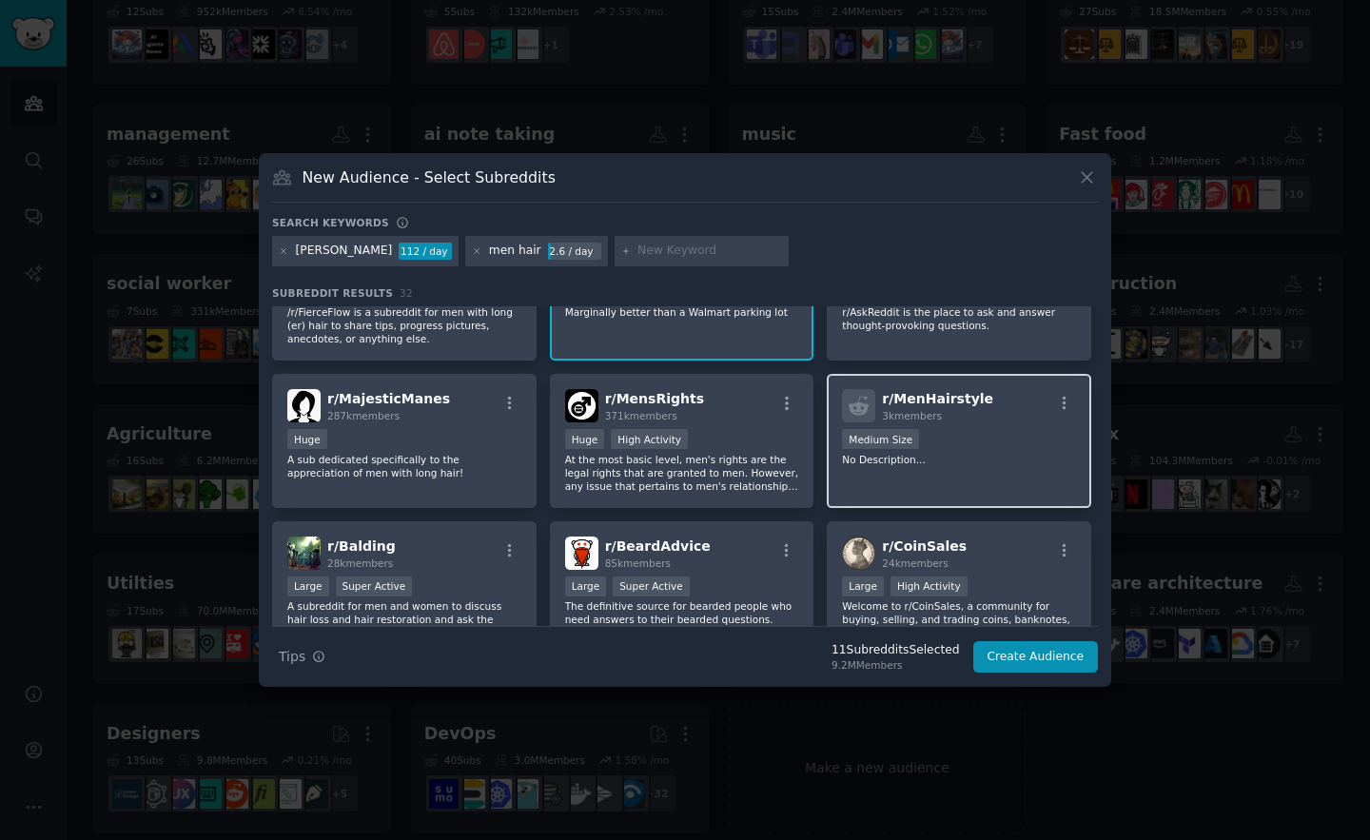
click at [862, 496] on div "r/ MenHairstyle 3k members Medium Size No Description..." at bounding box center [959, 441] width 264 height 134
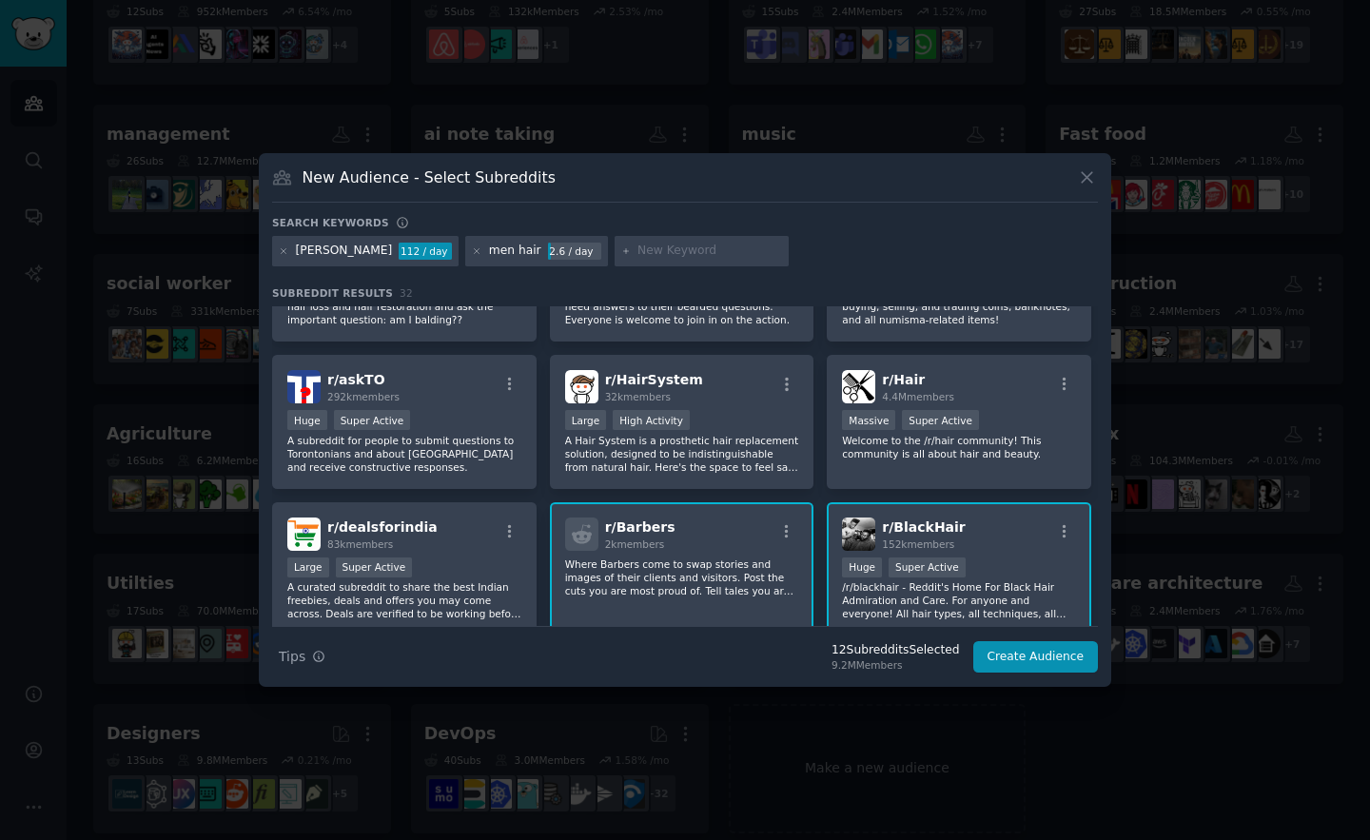
scroll to position [969, 0]
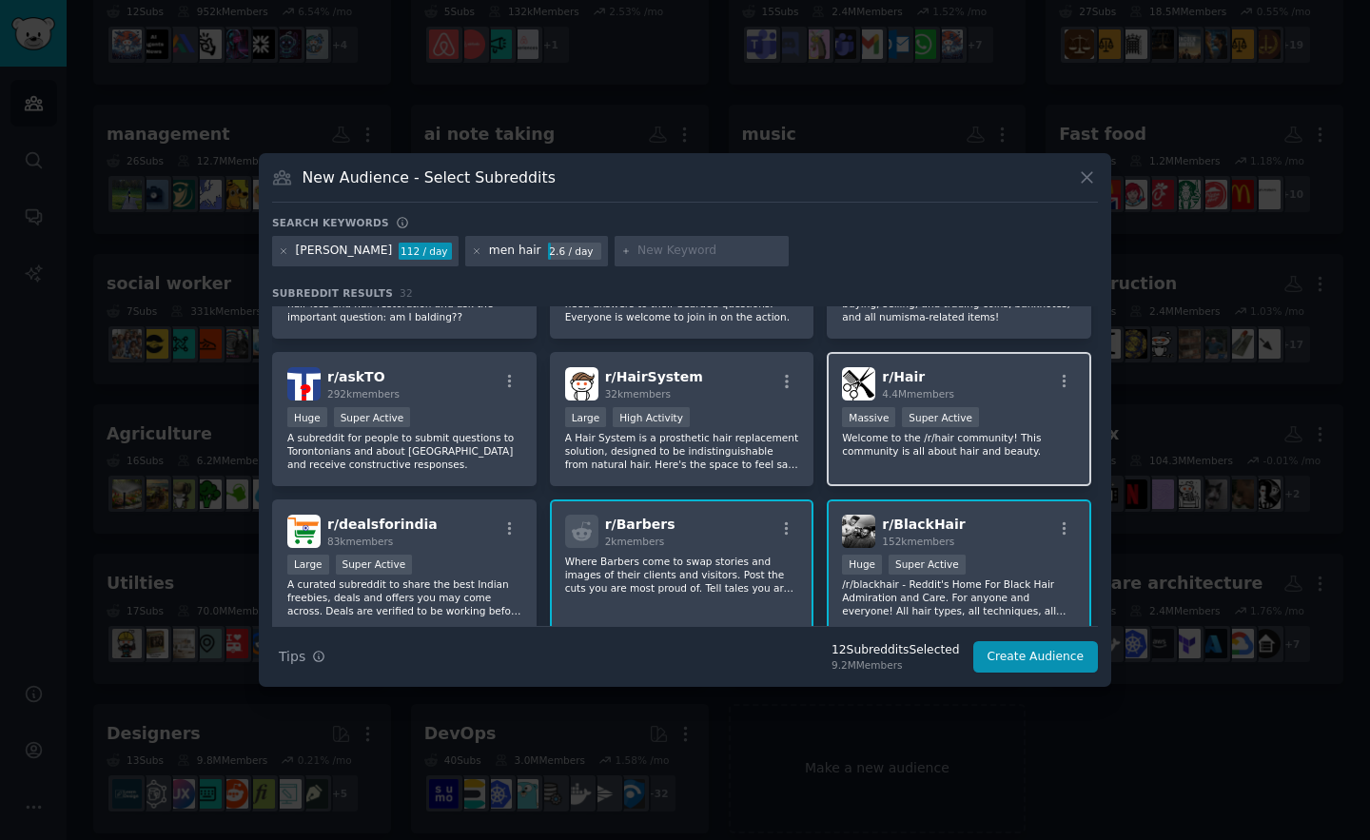
click at [827, 477] on div "r/ Hair 4.4M members 1,000,000+ members Massive Super Active Welcome to the /r/…" at bounding box center [959, 419] width 264 height 134
click at [718, 544] on div "r/ Barbers 2k members" at bounding box center [682, 531] width 234 height 33
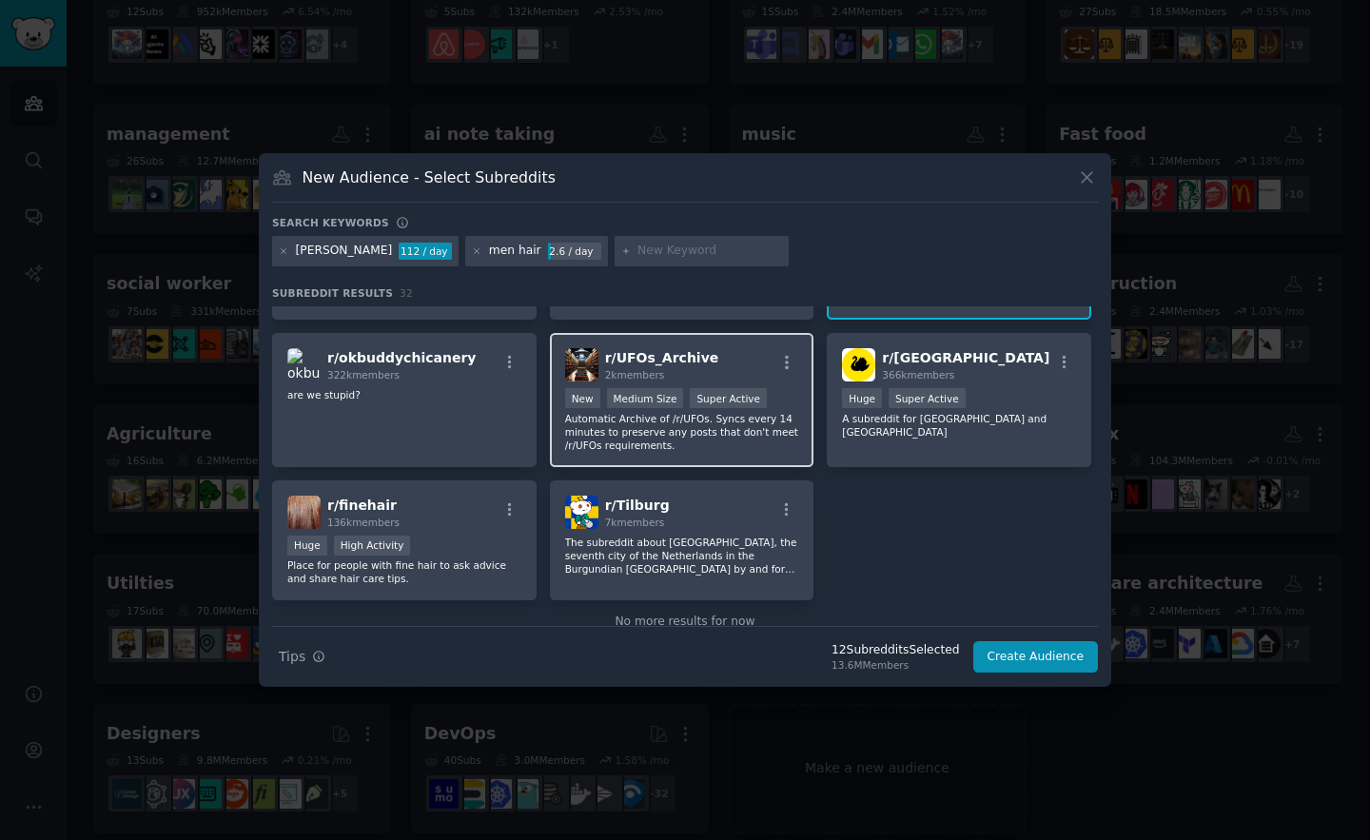
scroll to position [1289, 0]
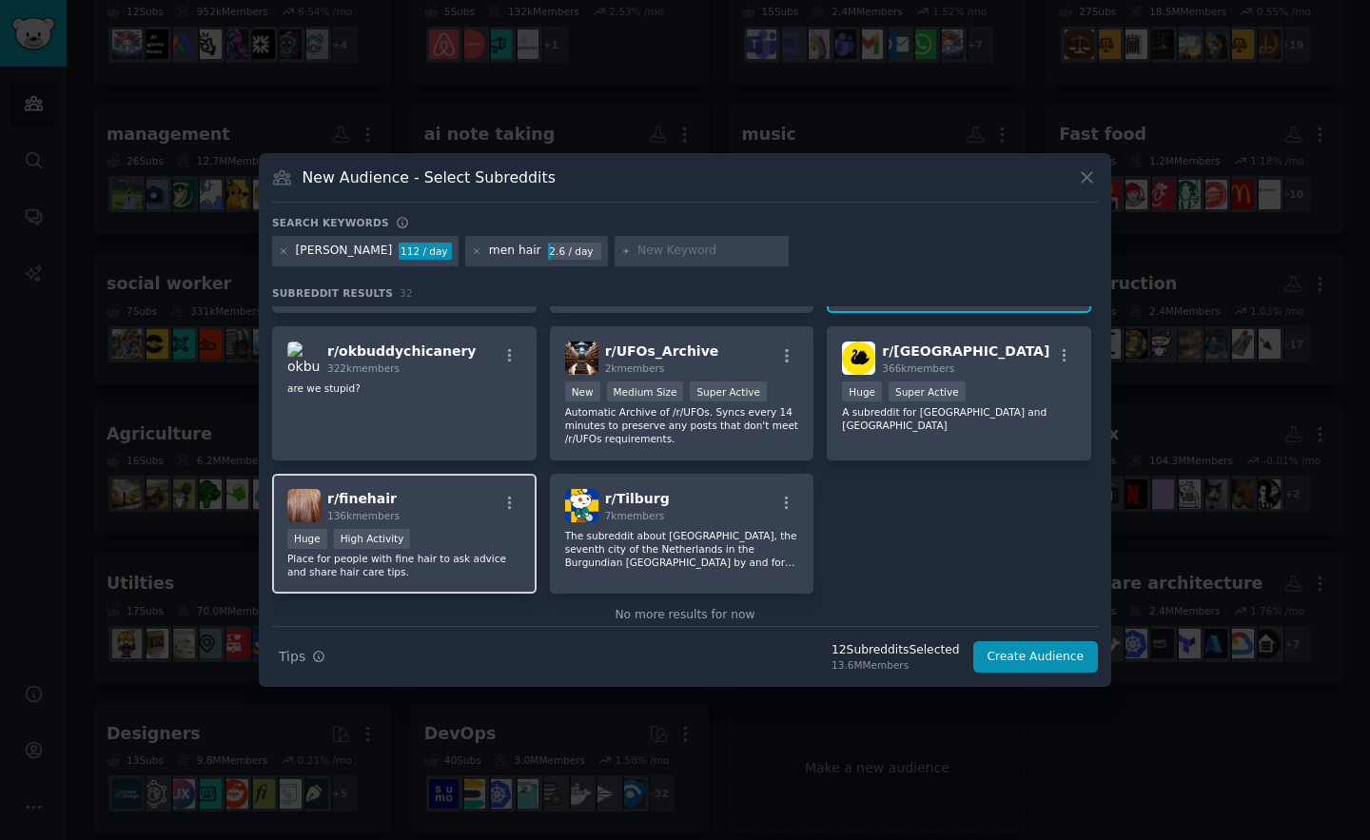
click at [463, 573] on p "Place for people with fine hair to ask advice and share hair care tips." at bounding box center [404, 565] width 234 height 27
click at [637, 247] on input "text" at bounding box center [709, 251] width 145 height 17
type input "hair cut"
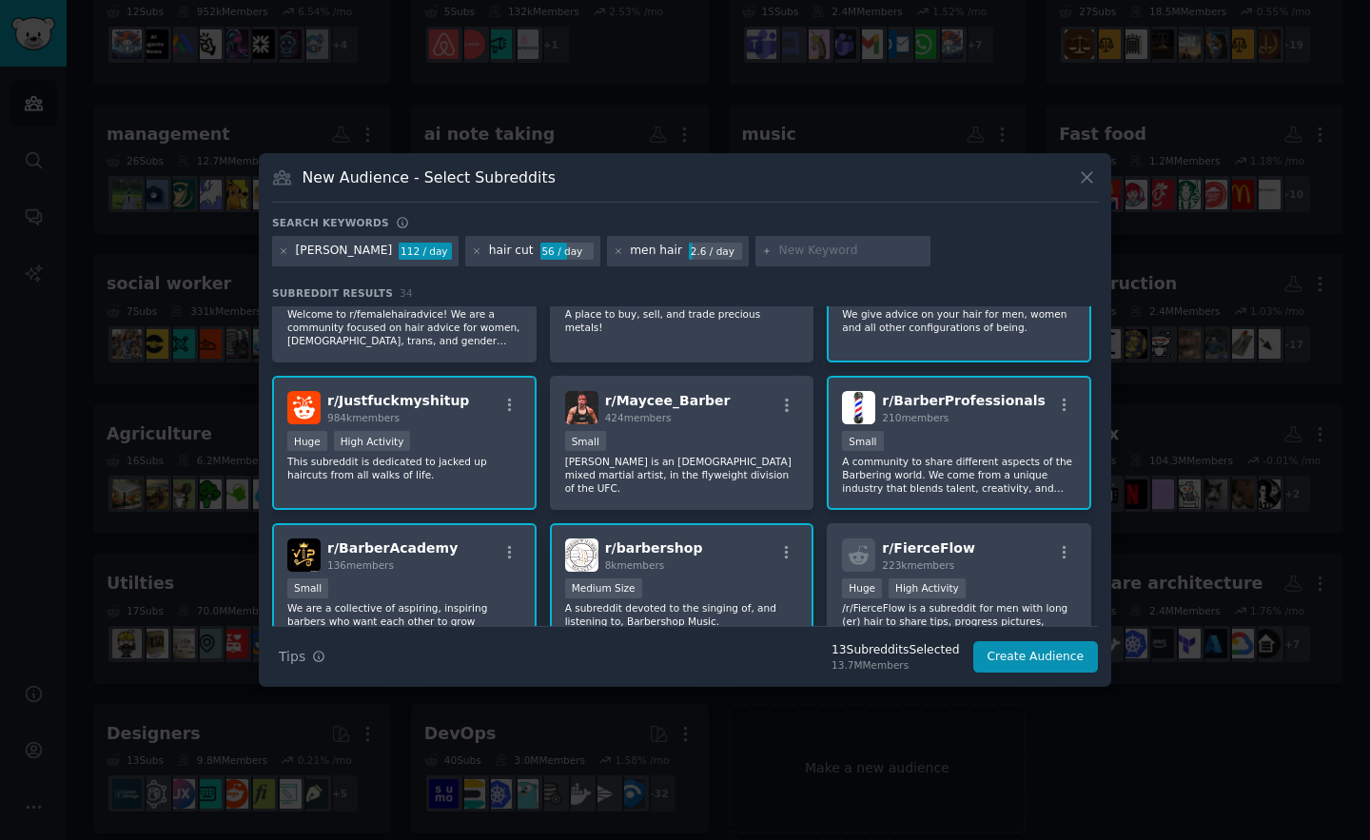
scroll to position [384, 0]
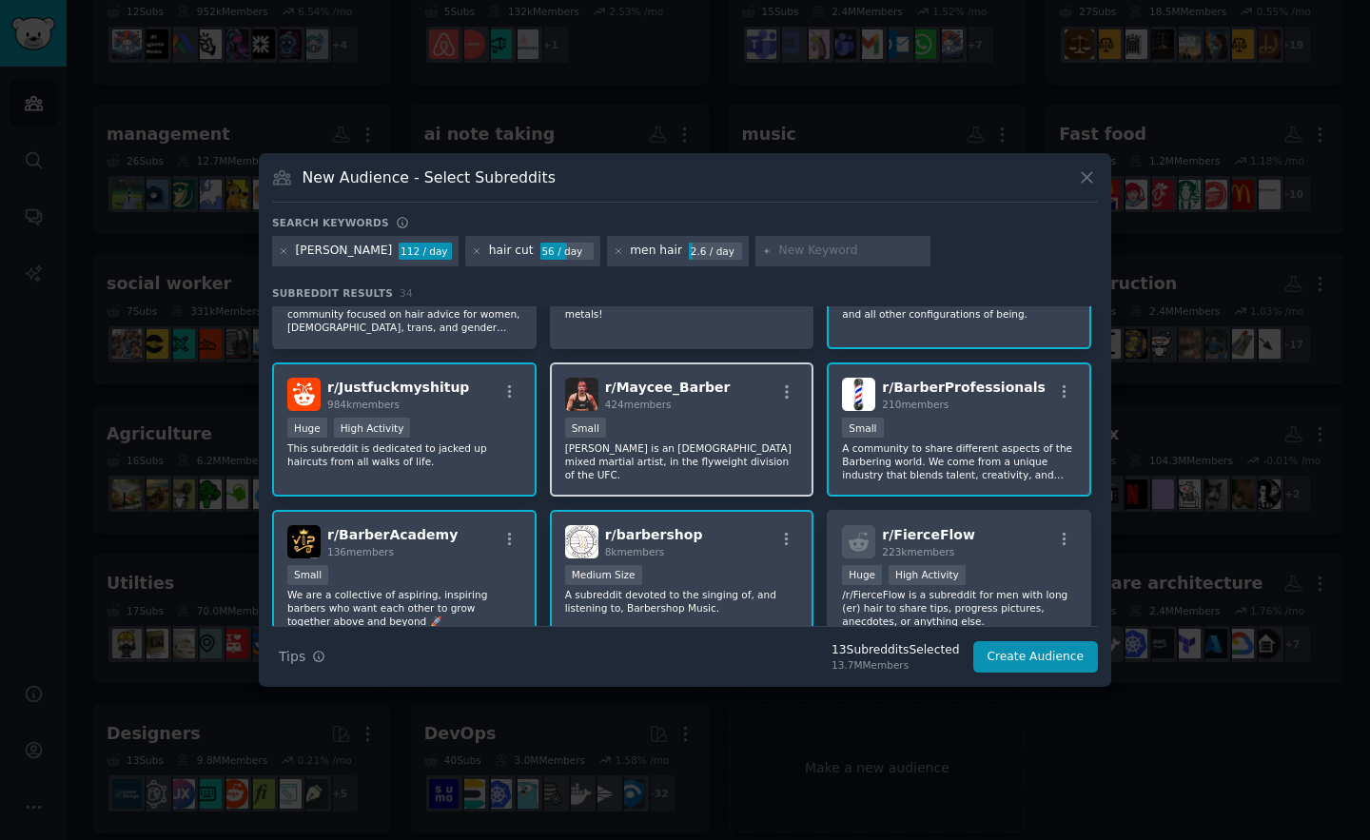
click at [709, 465] on p "[PERSON_NAME] is an [DEMOGRAPHIC_DATA] mixed martial artist, in the flyweight d…" at bounding box center [682, 461] width 234 height 40
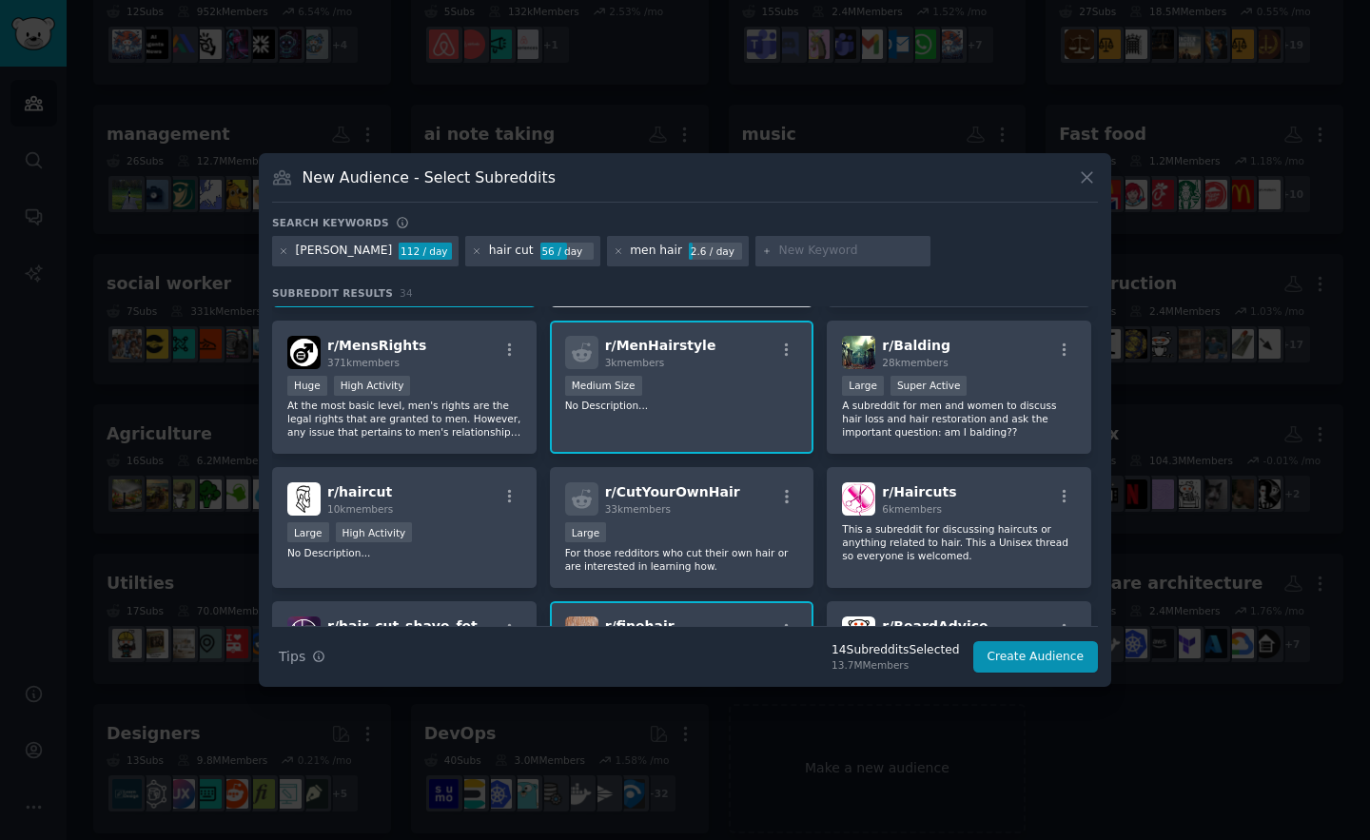
scroll to position [857, 0]
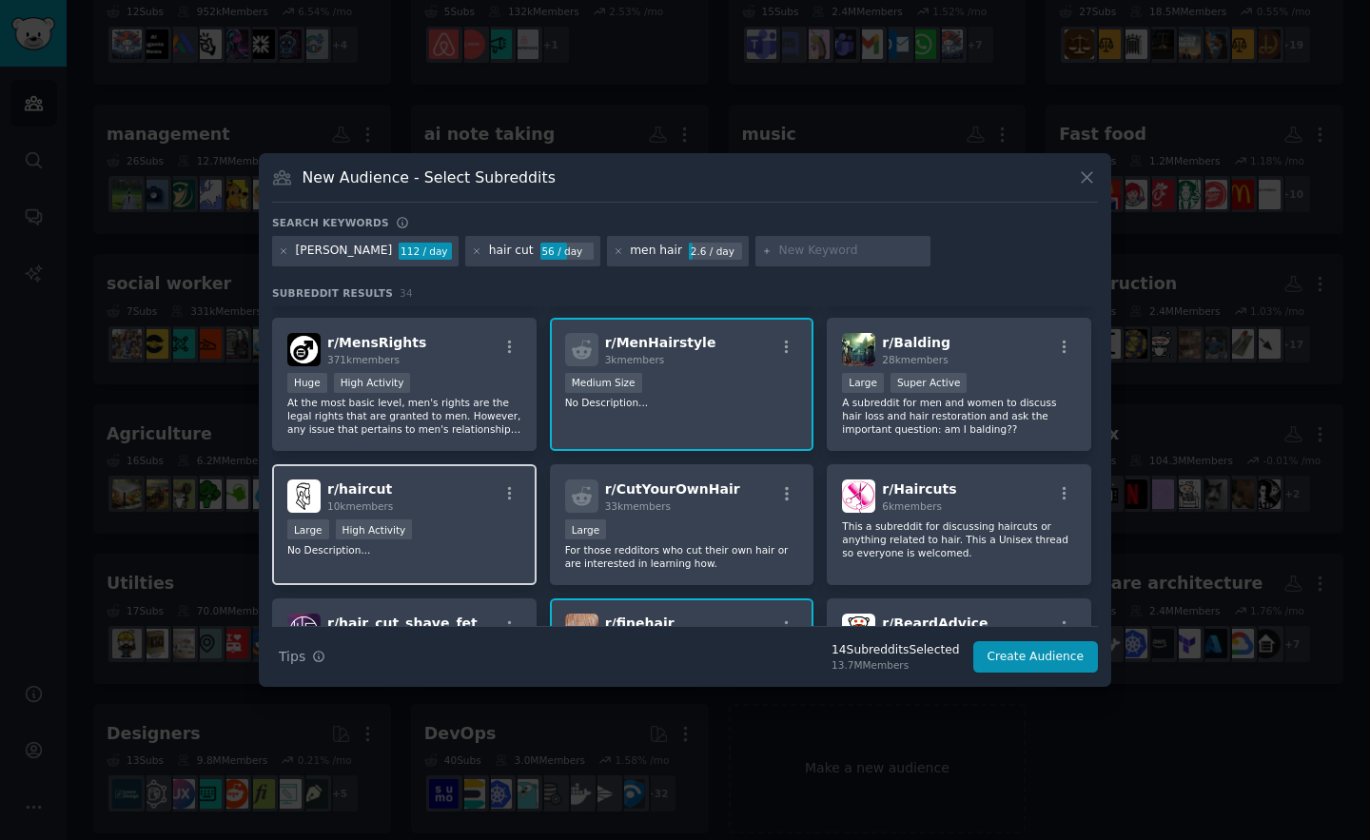
click at [471, 519] on div "r/ haircut 10k members Large High Activity No Description..." at bounding box center [404, 524] width 264 height 121
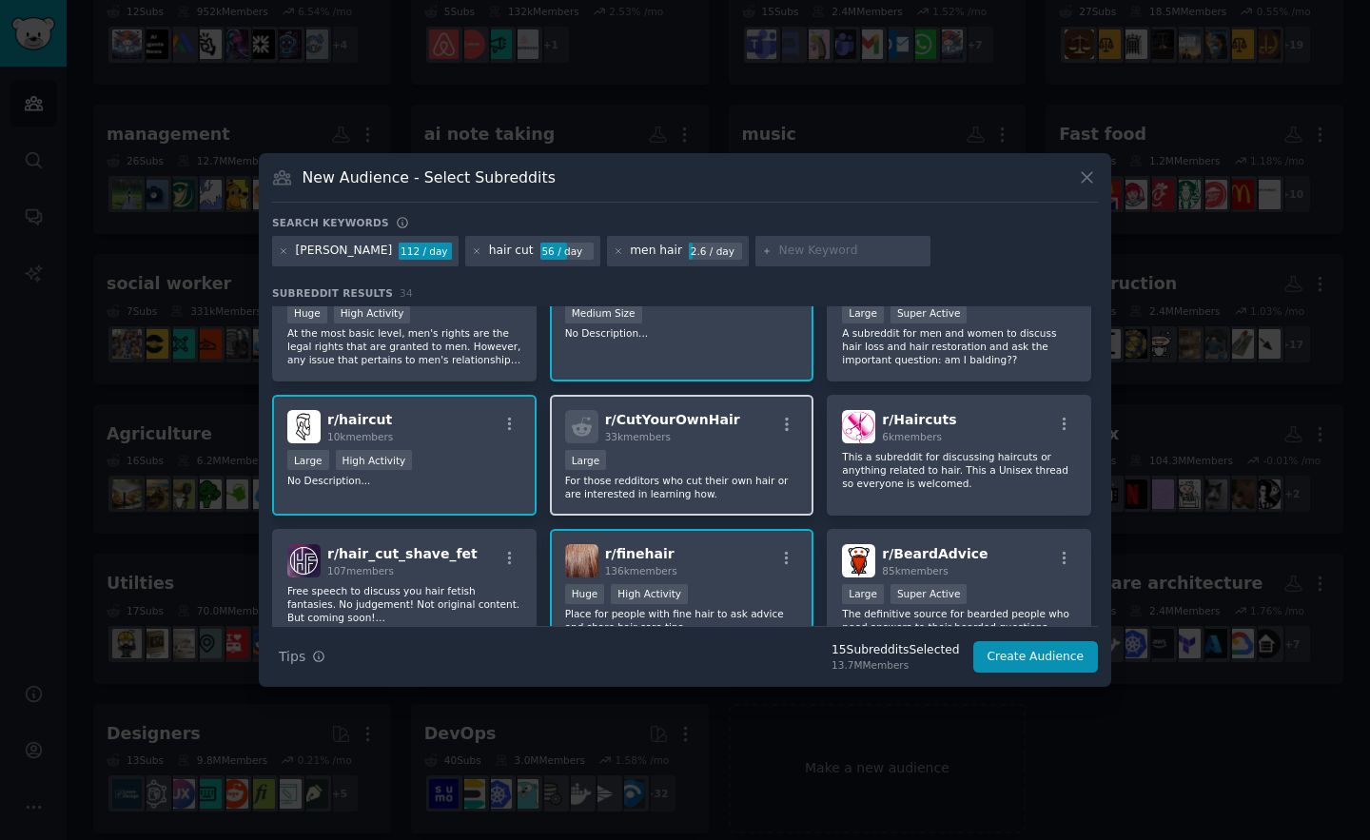
scroll to position [934, 0]
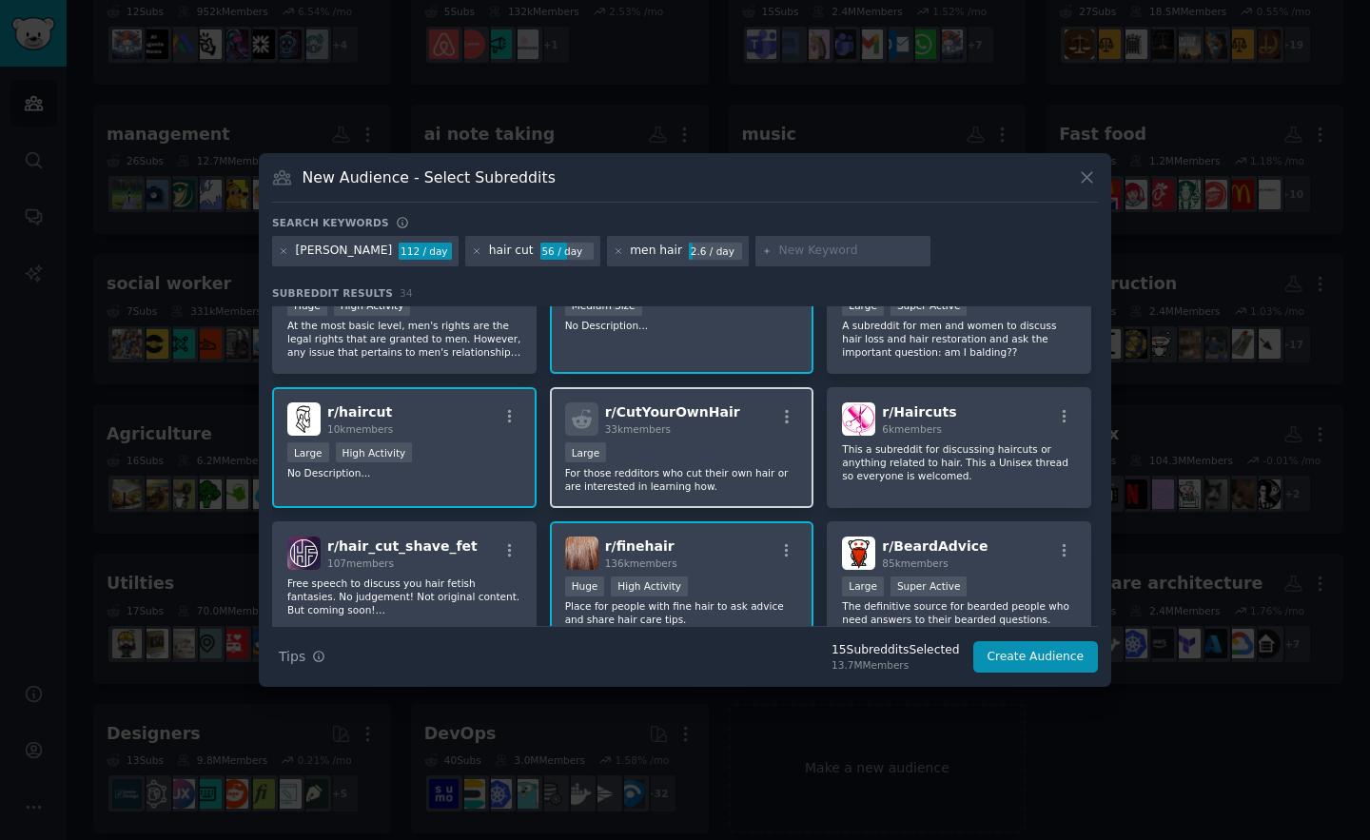
click at [779, 480] on p "For those redditors who cut their own hair or are interested in learning how." at bounding box center [682, 479] width 234 height 27
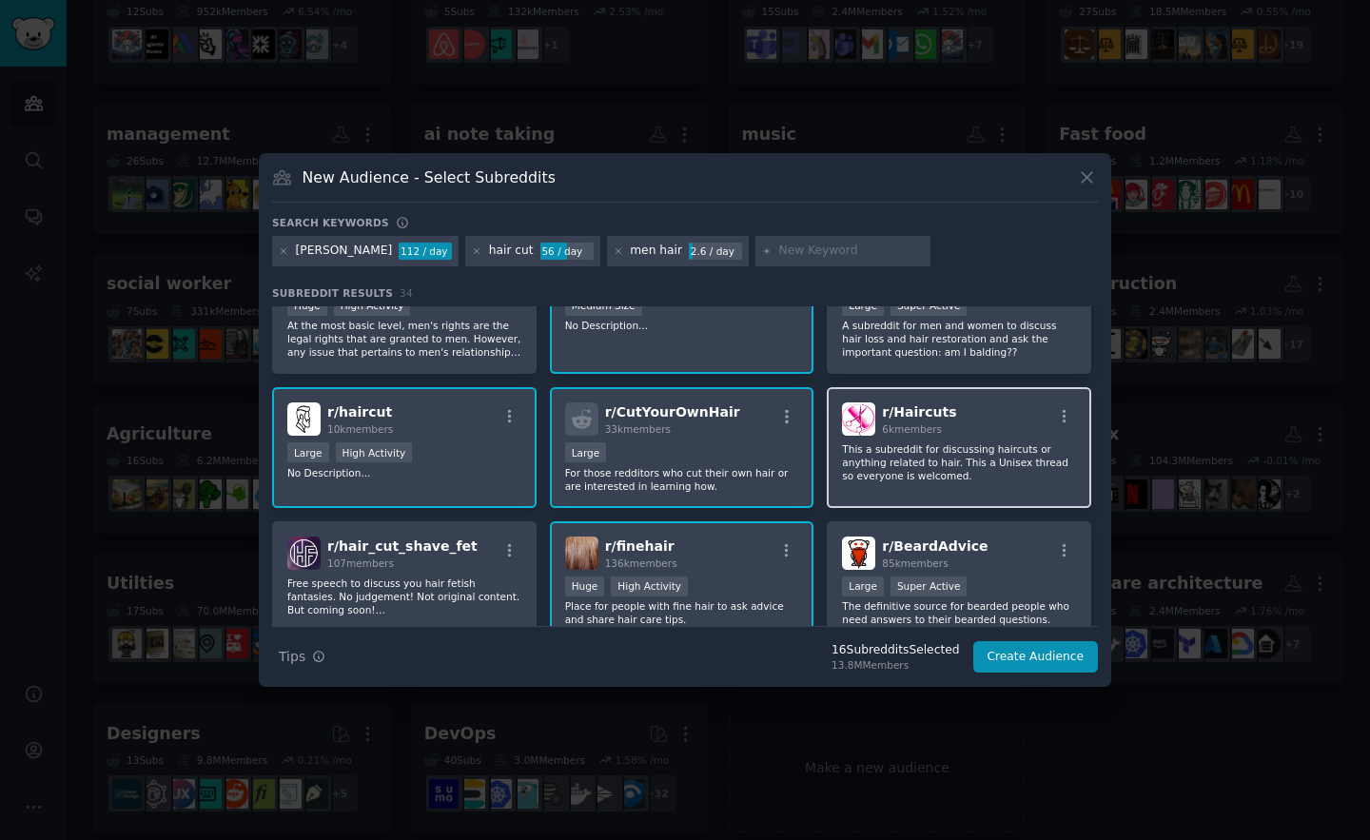
click at [917, 460] on p "This a subreddit for discussing haircuts or anything related to hair. This a Un…" at bounding box center [959, 462] width 234 height 40
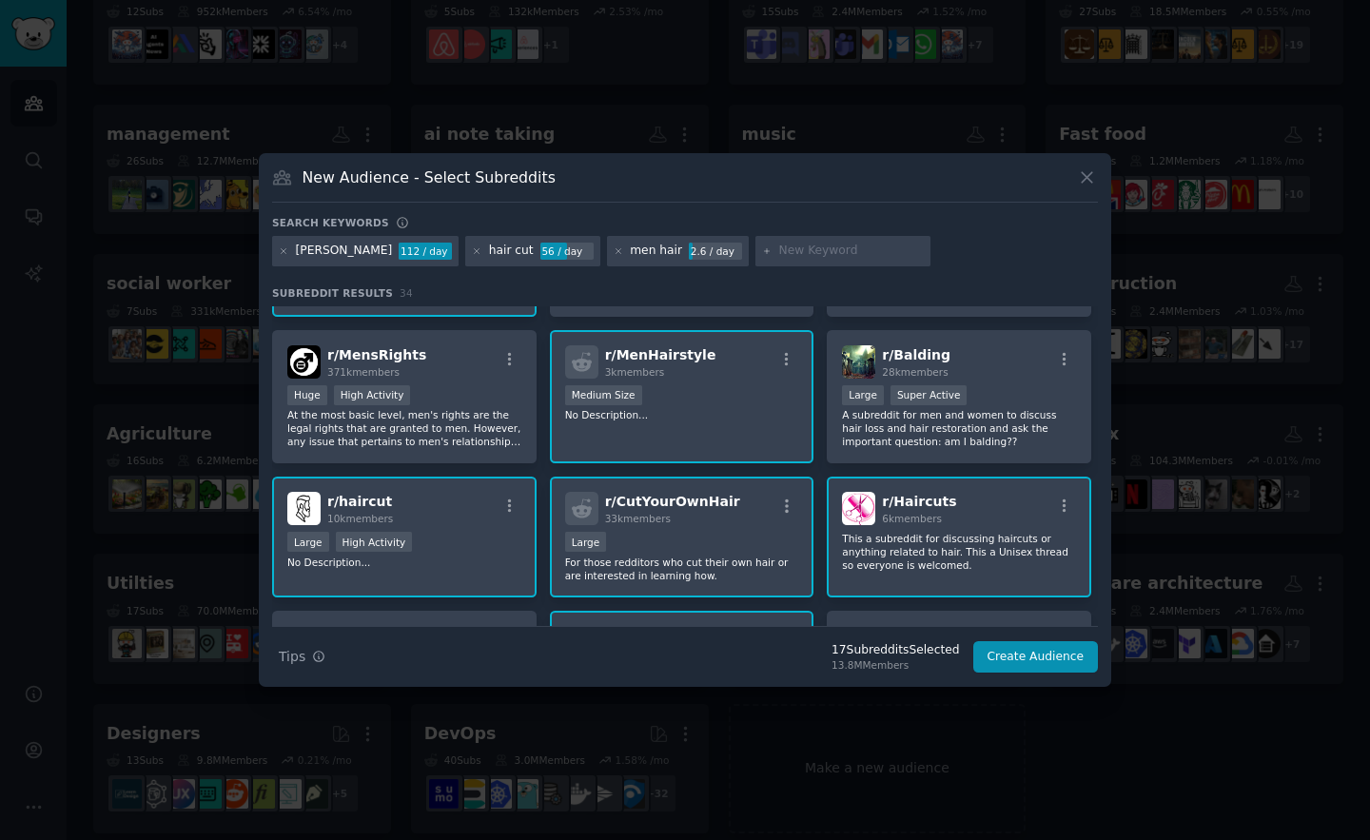
scroll to position [0, 0]
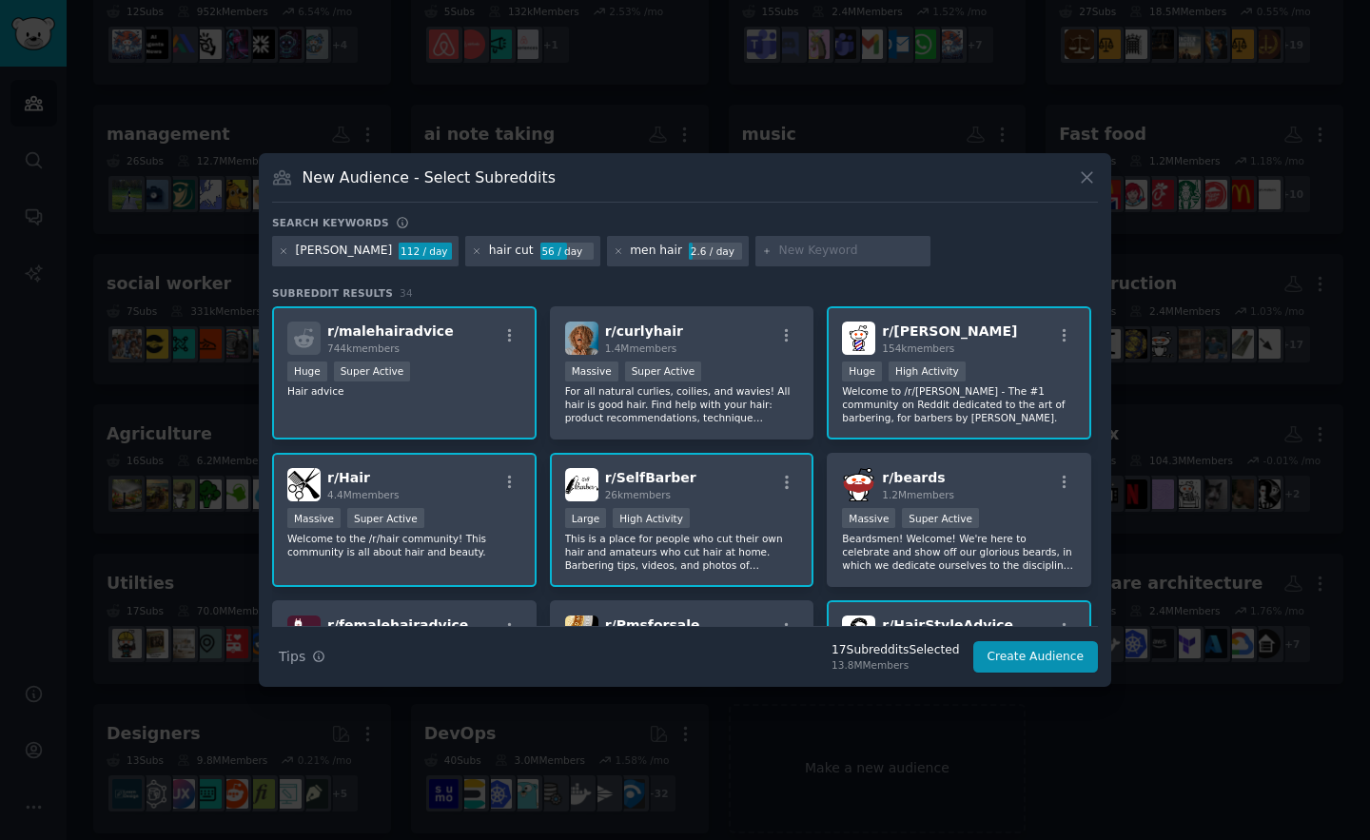
click at [779, 245] on input "text" at bounding box center [851, 251] width 145 height 17
click at [989, 649] on button "Create Audience" at bounding box center [1036, 657] width 126 height 32
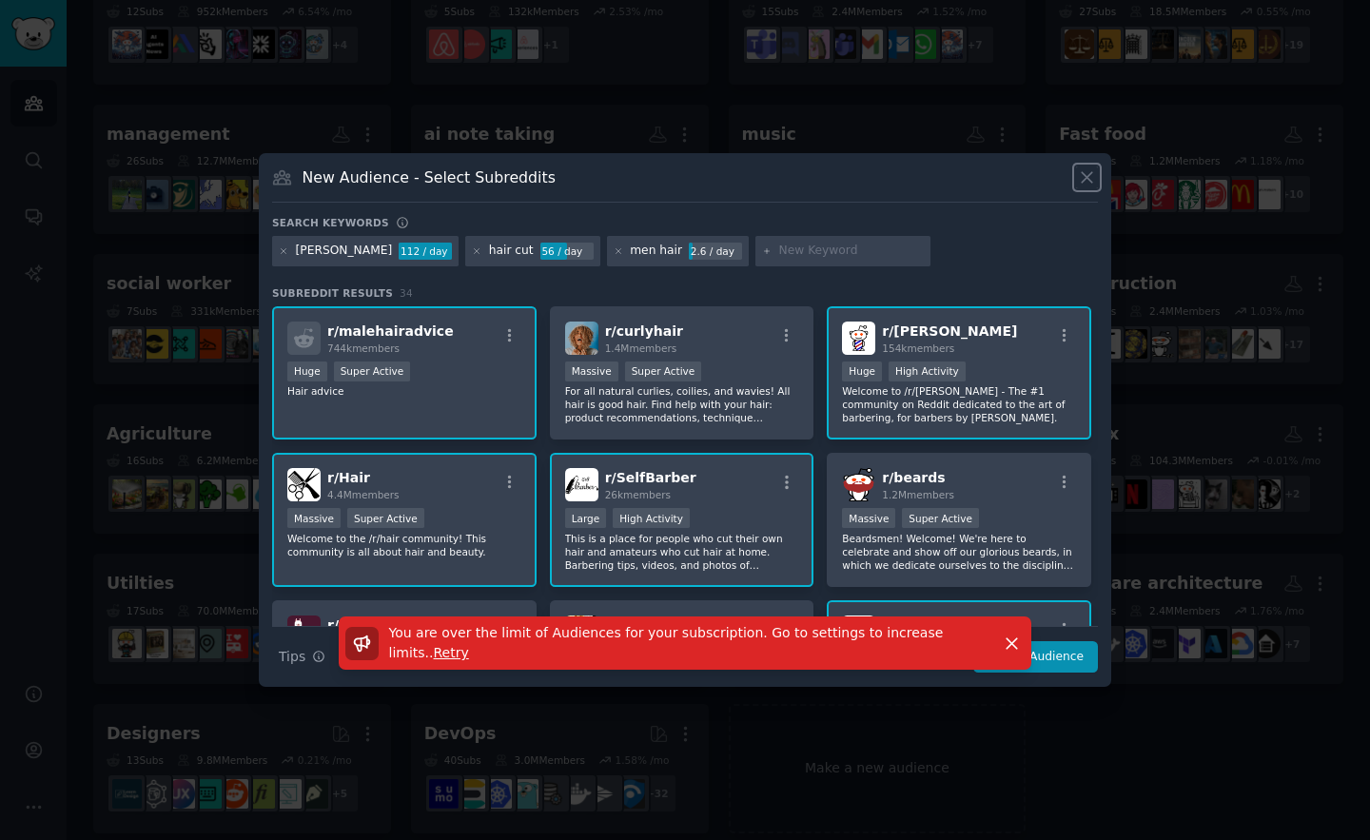
click at [1087, 175] on icon at bounding box center [1087, 177] width 20 height 20
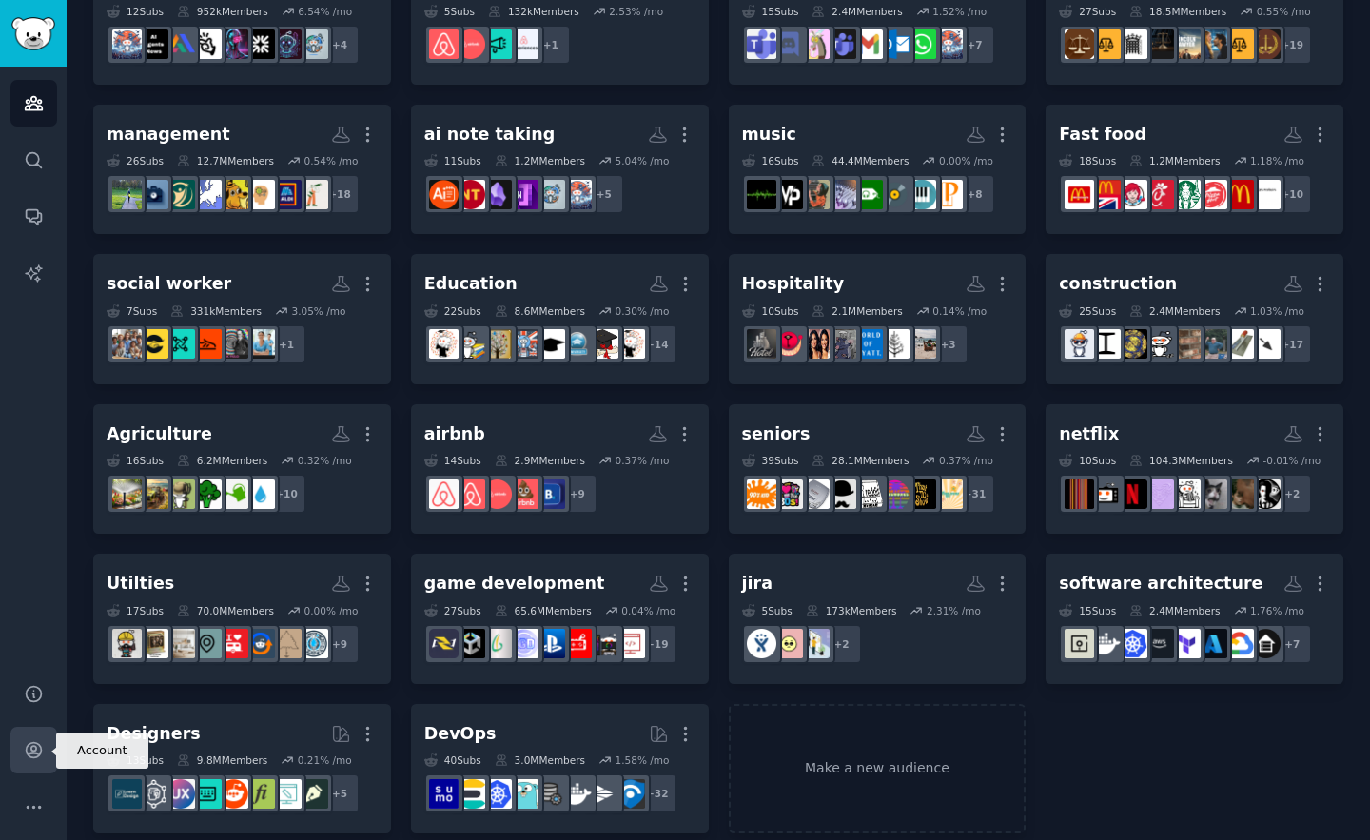
click at [41, 754] on icon "Sidebar" at bounding box center [34, 750] width 20 height 20
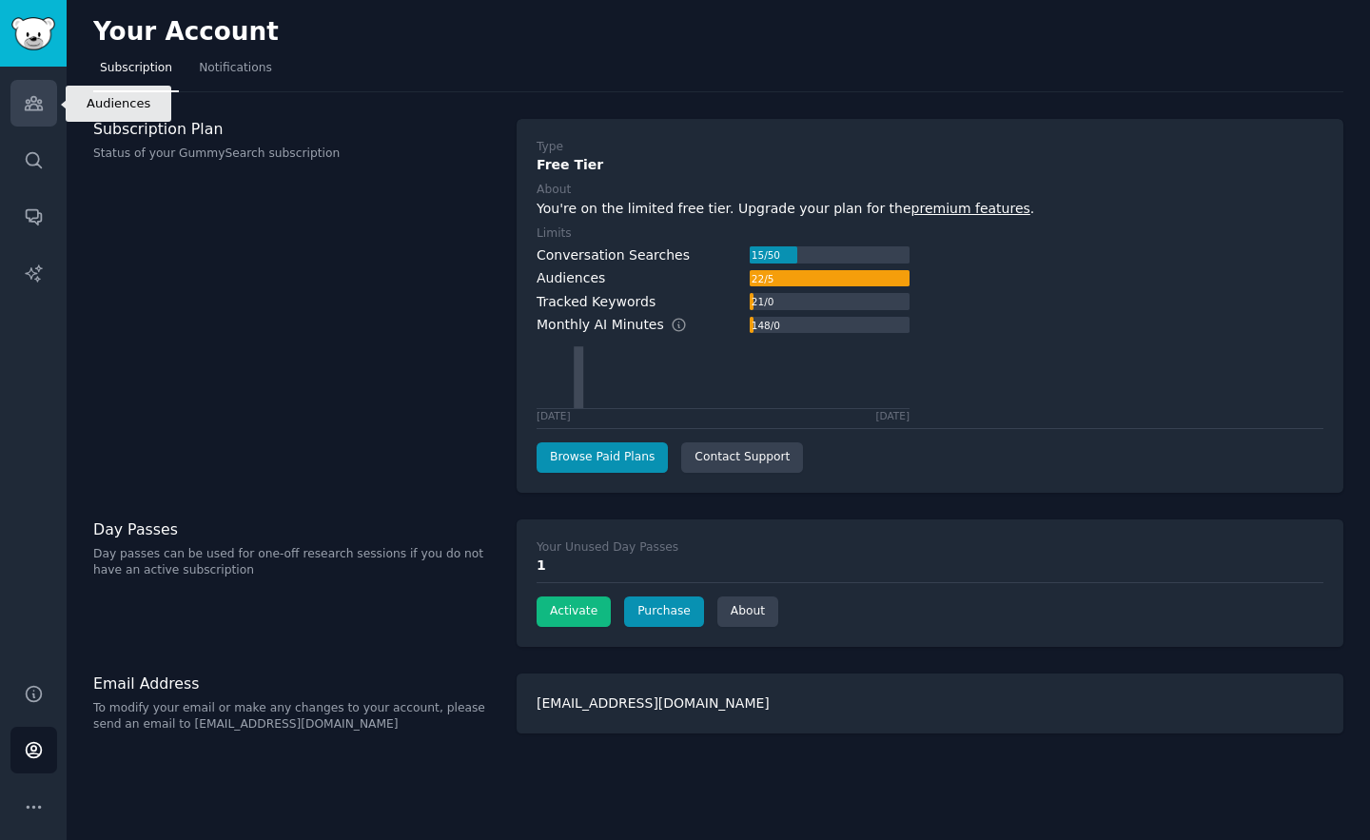
click at [23, 105] on link "Audiences" at bounding box center [33, 103] width 47 height 47
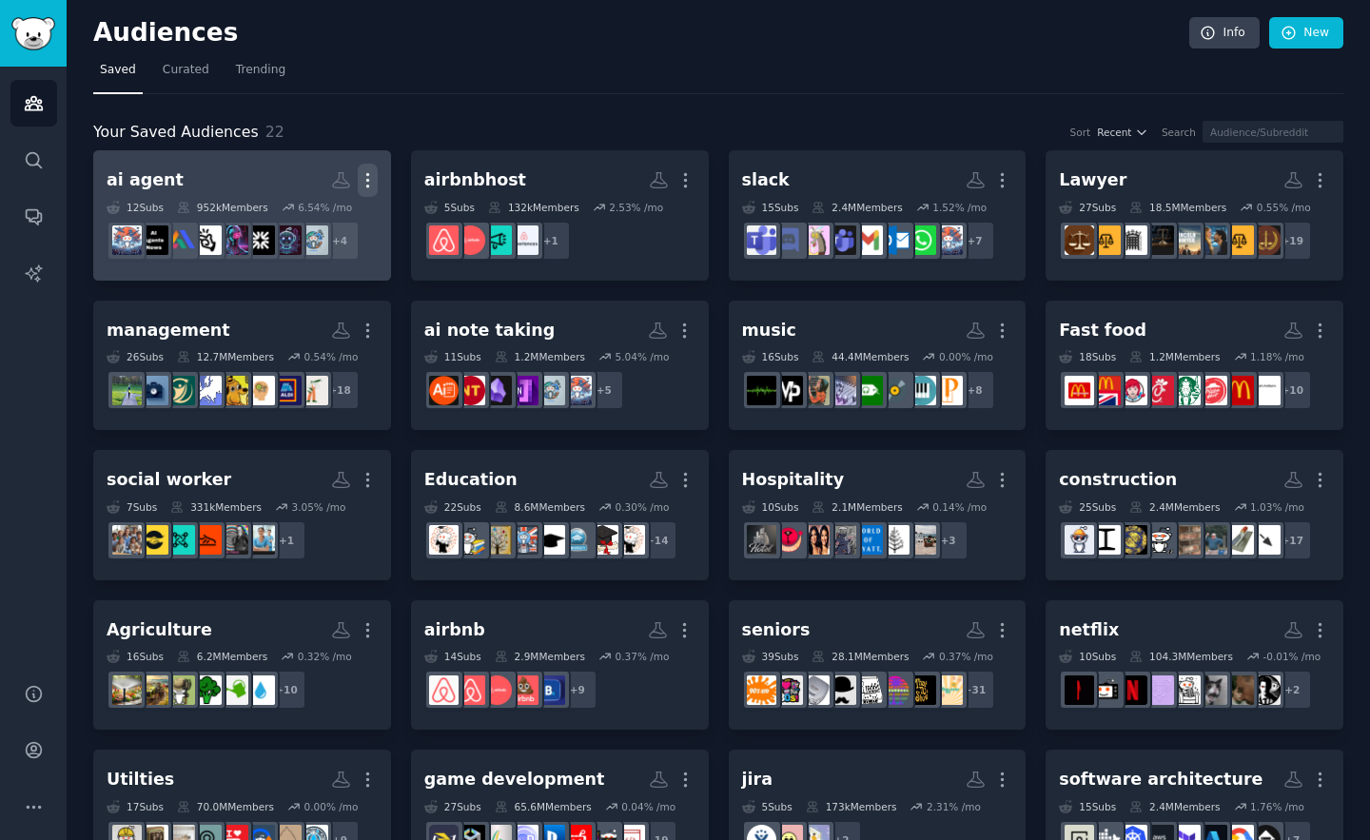
click at [368, 185] on icon "button" at bounding box center [368, 180] width 20 height 20
click at [325, 219] on p "Delete" at bounding box center [316, 220] width 44 height 20
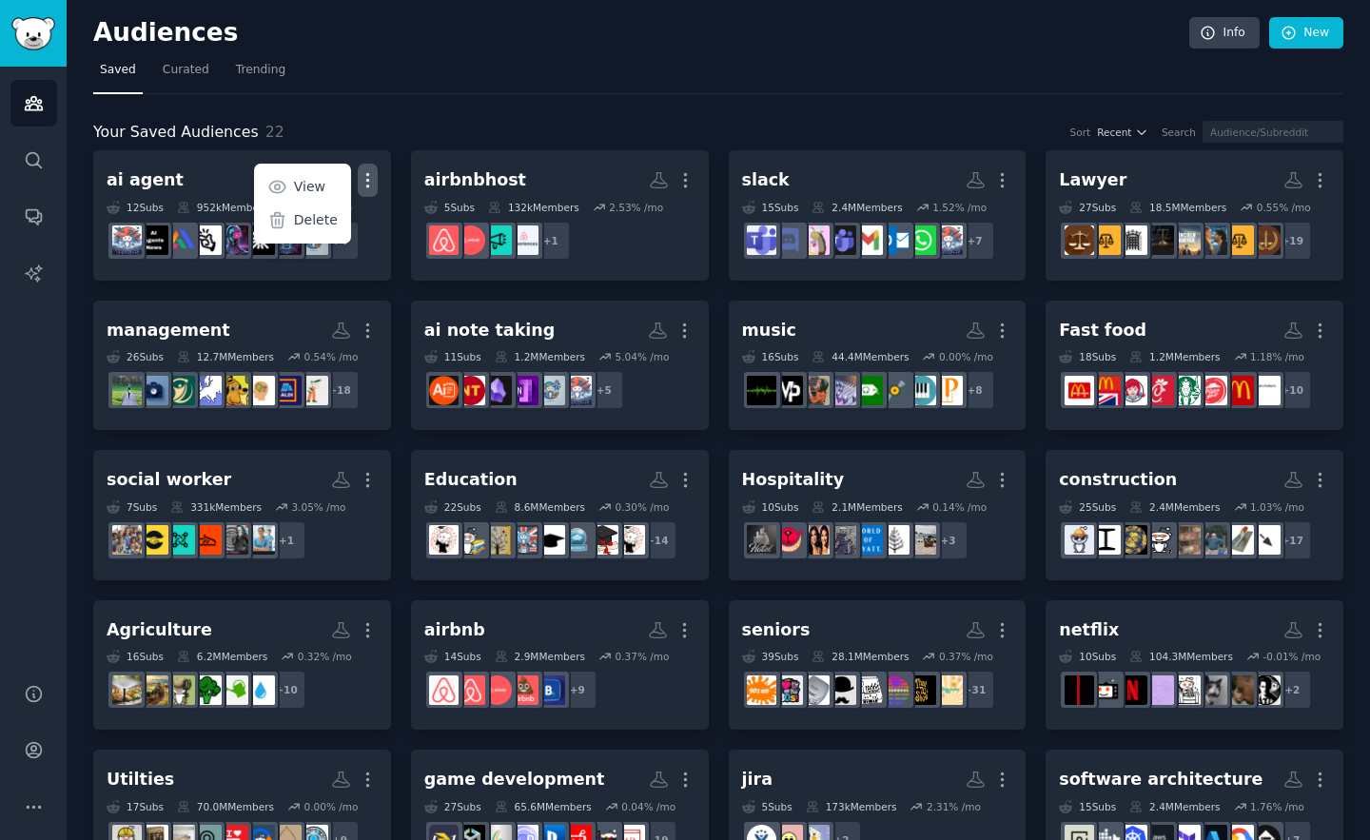
click at [709, 176] on div "ai agent More View Delete 12 Sub s 952k Members 6.54 % /mo r/ProductivityApps, …" at bounding box center [718, 589] width 1250 height 879
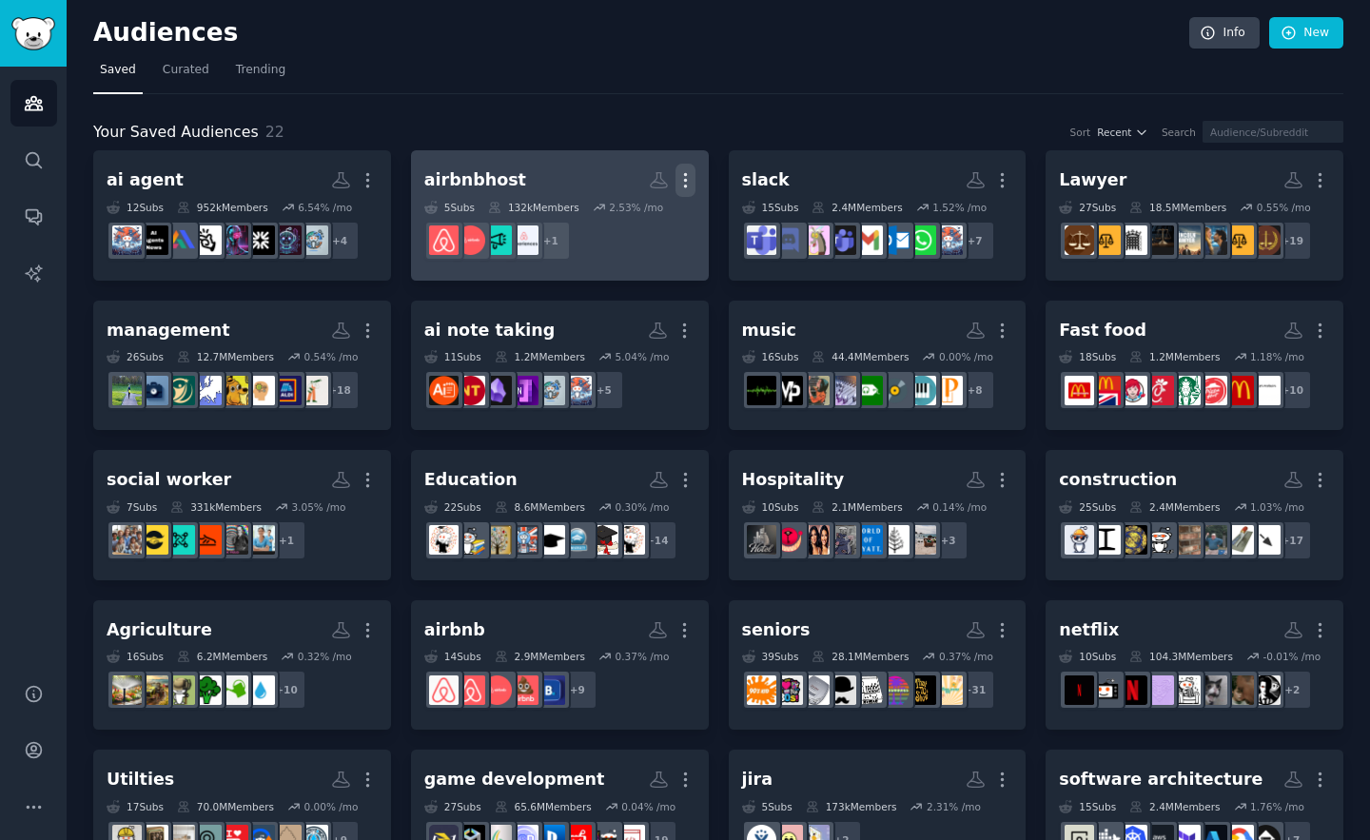
click at [688, 176] on icon "button" at bounding box center [686, 180] width 20 height 20
click at [628, 228] on p "Delete" at bounding box center [634, 220] width 44 height 20
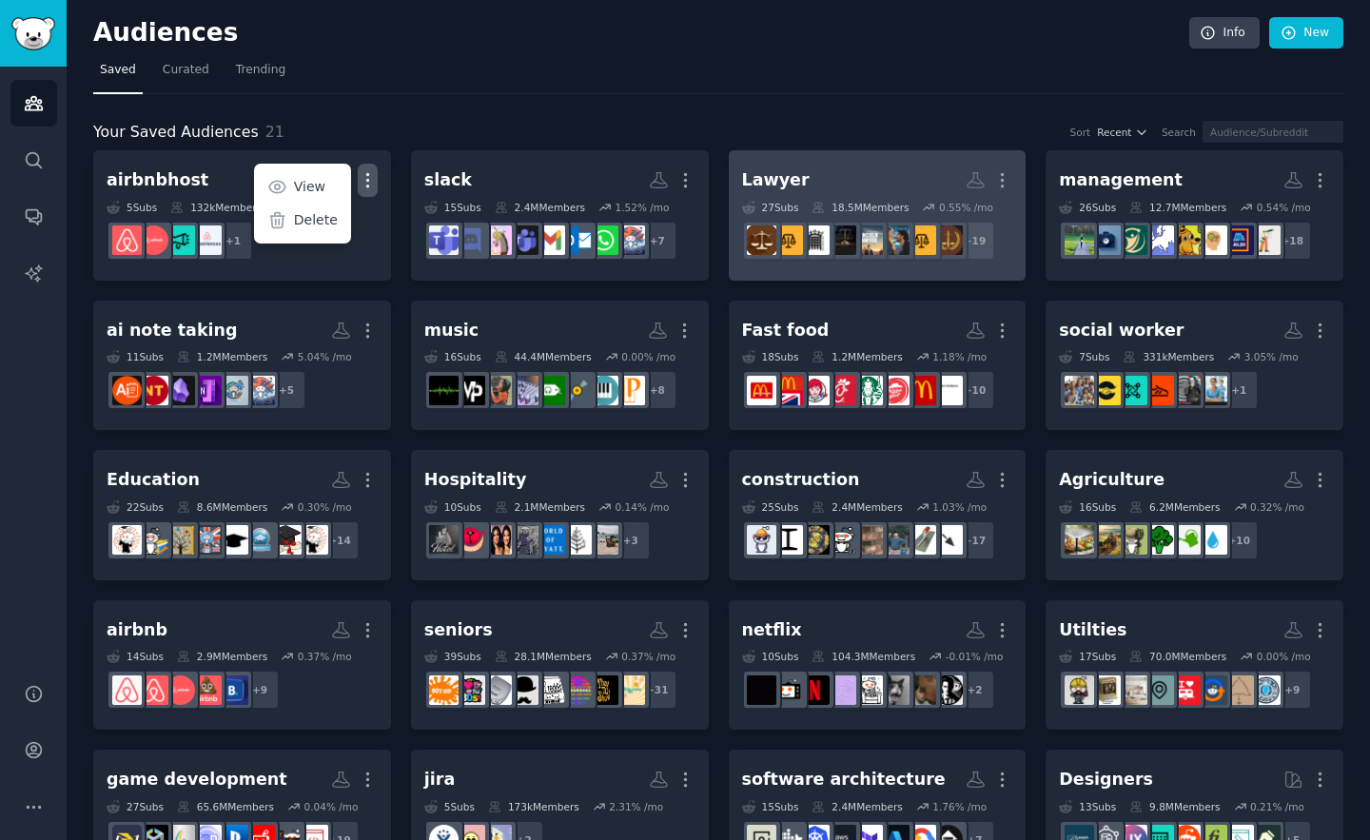
click at [1009, 176] on link "Lawyer Custom Audience More 27 Sub s 18.5M Members 0.55 % /mo + 19" at bounding box center [878, 215] width 298 height 130
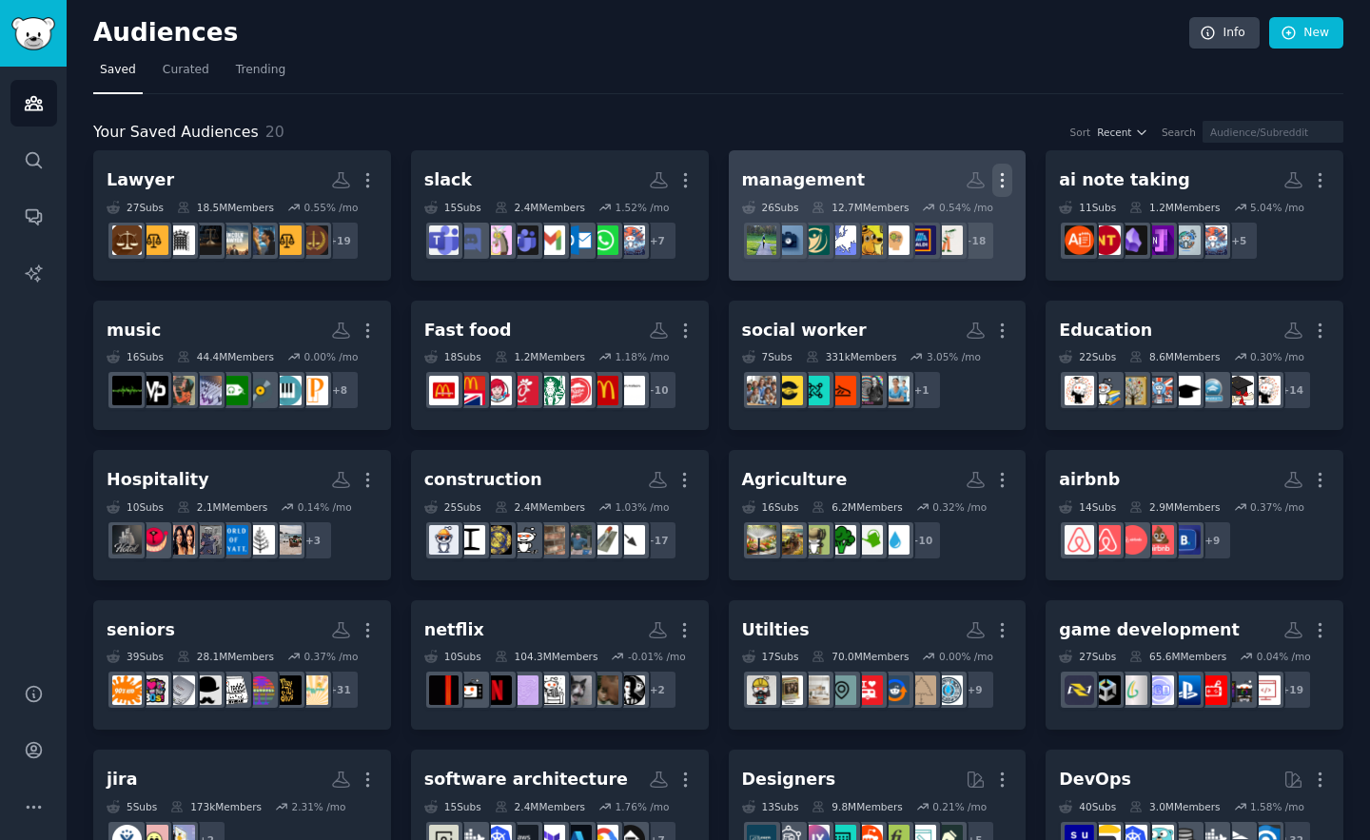
click at [999, 177] on icon "button" at bounding box center [1002, 180] width 20 height 20
click at [925, 220] on div "Delete" at bounding box center [937, 221] width 90 height 40
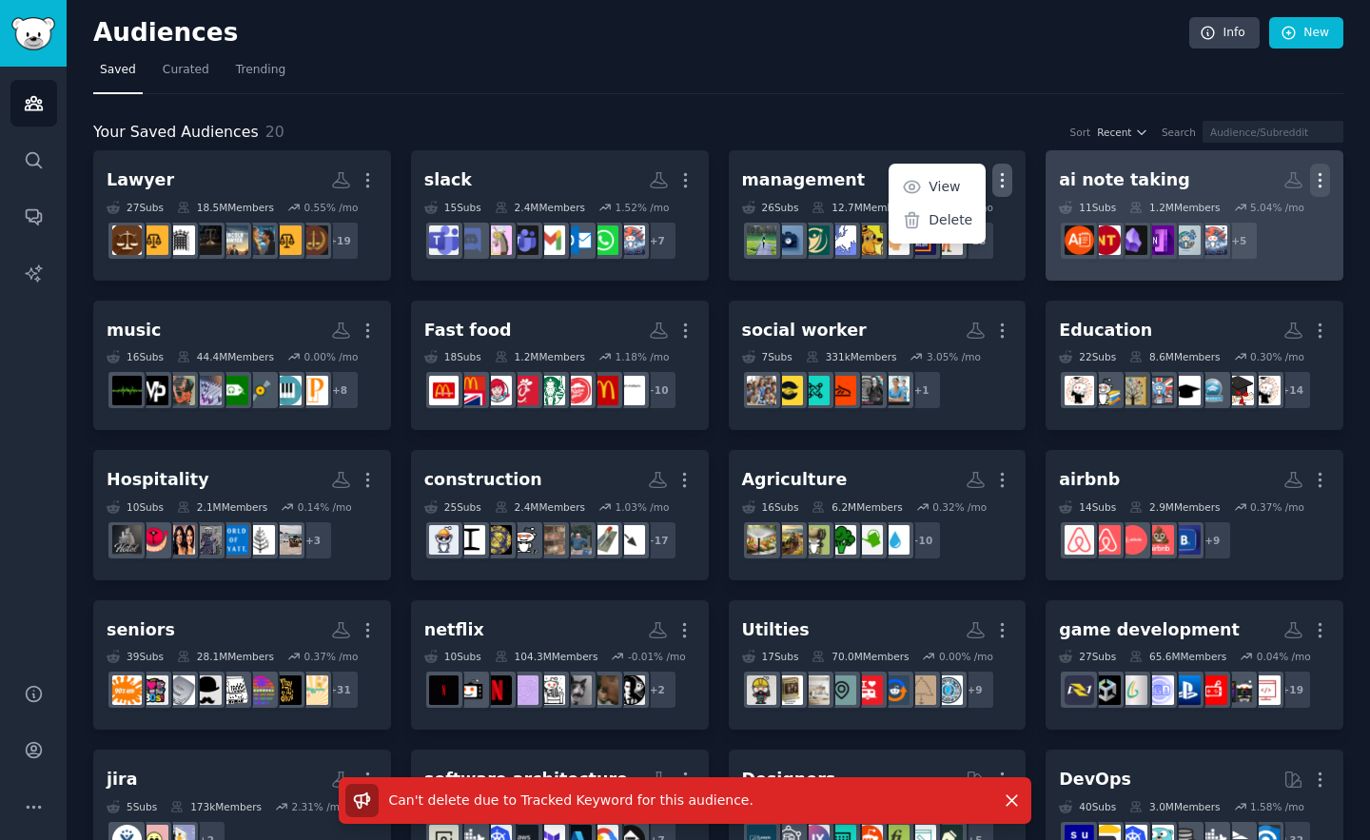
click at [1313, 181] on icon "button" at bounding box center [1320, 180] width 20 height 20
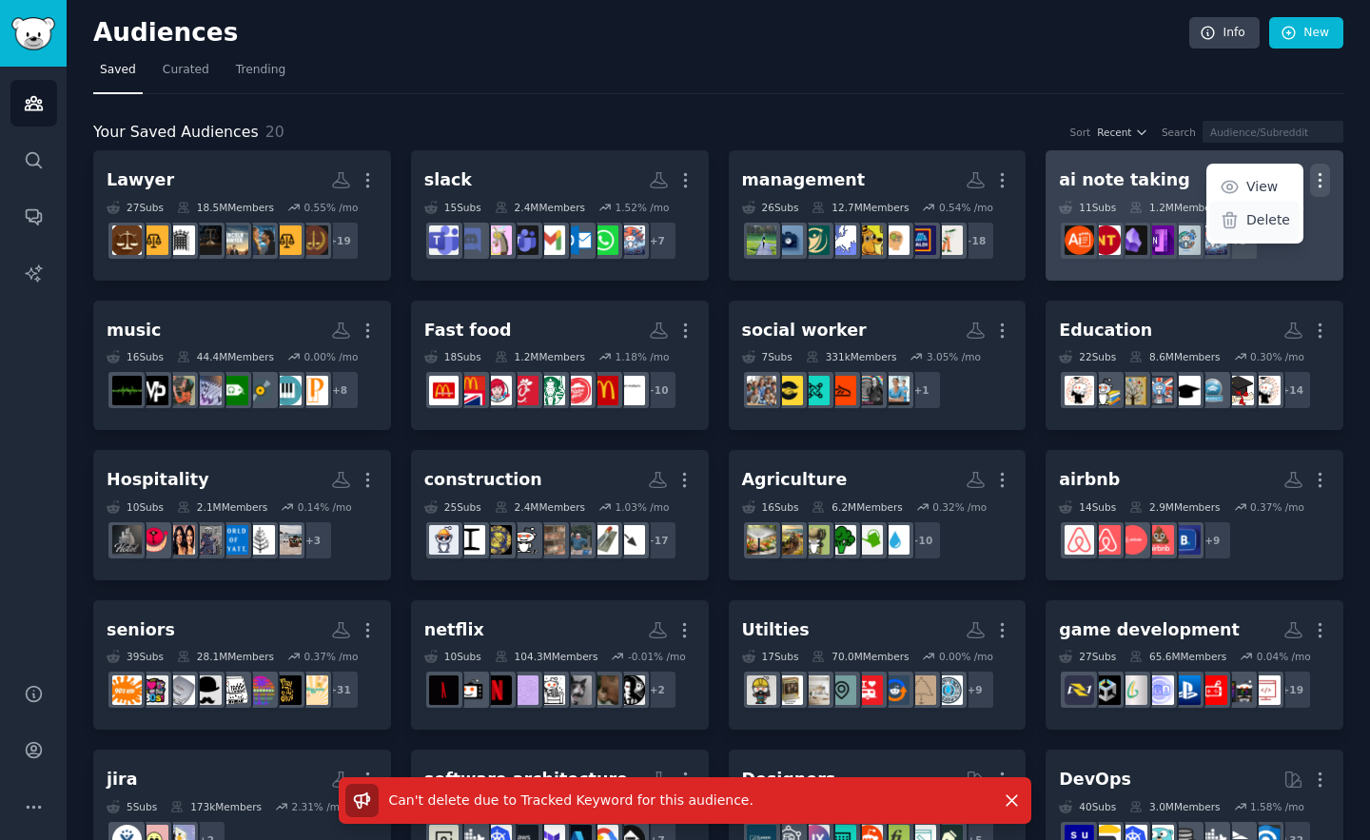
click at [1254, 228] on p "Delete" at bounding box center [1268, 220] width 44 height 20
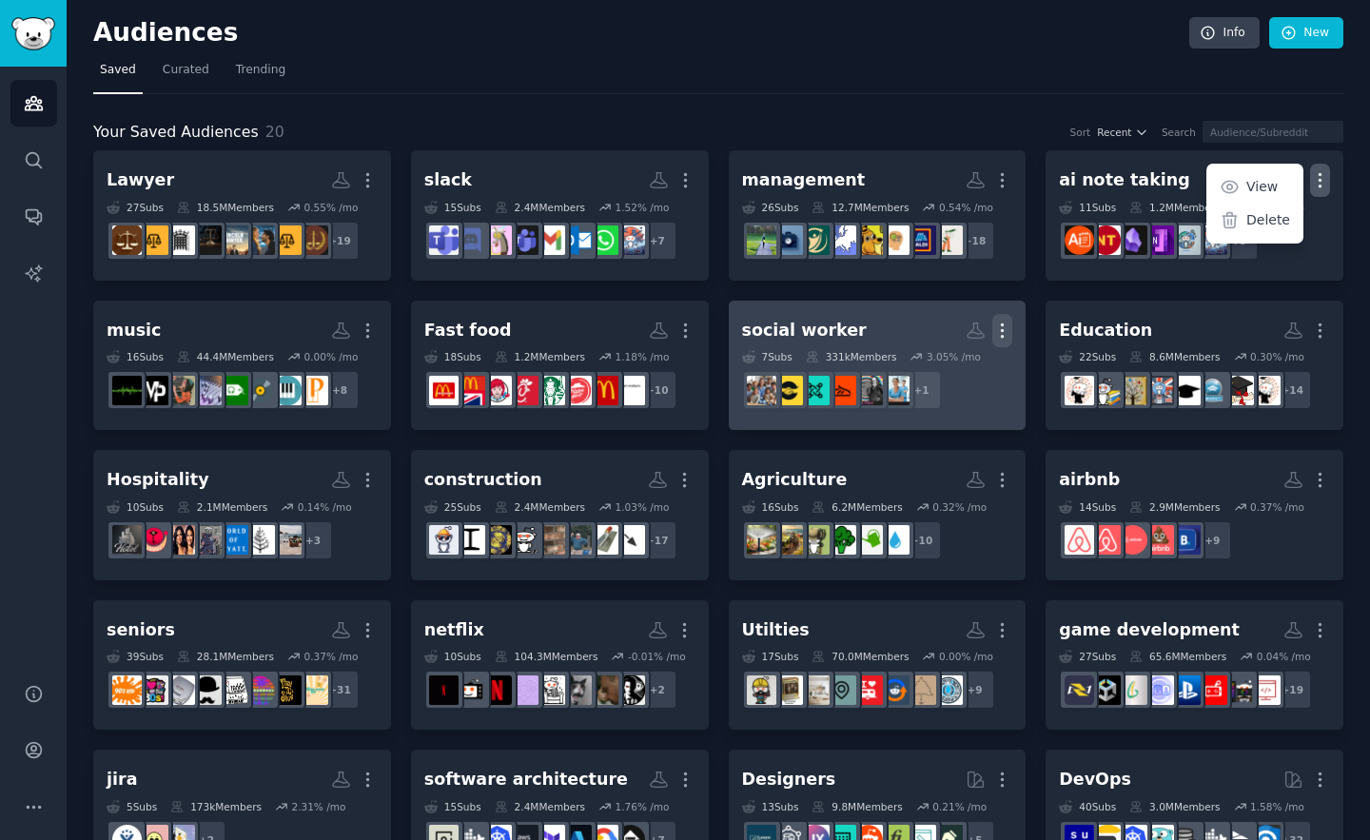
click at [1008, 322] on icon "button" at bounding box center [1002, 331] width 20 height 20
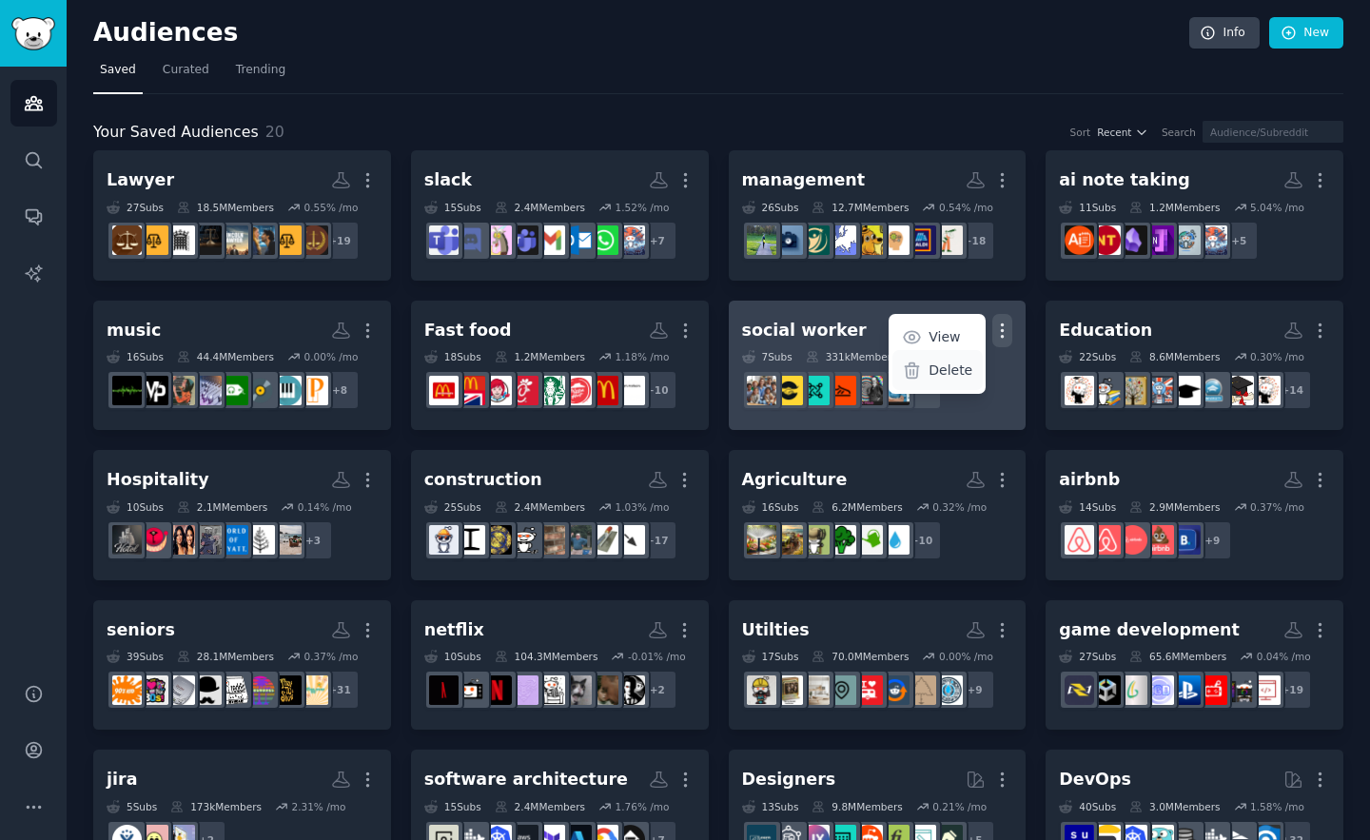
click at [940, 362] on p "Delete" at bounding box center [951, 371] width 44 height 20
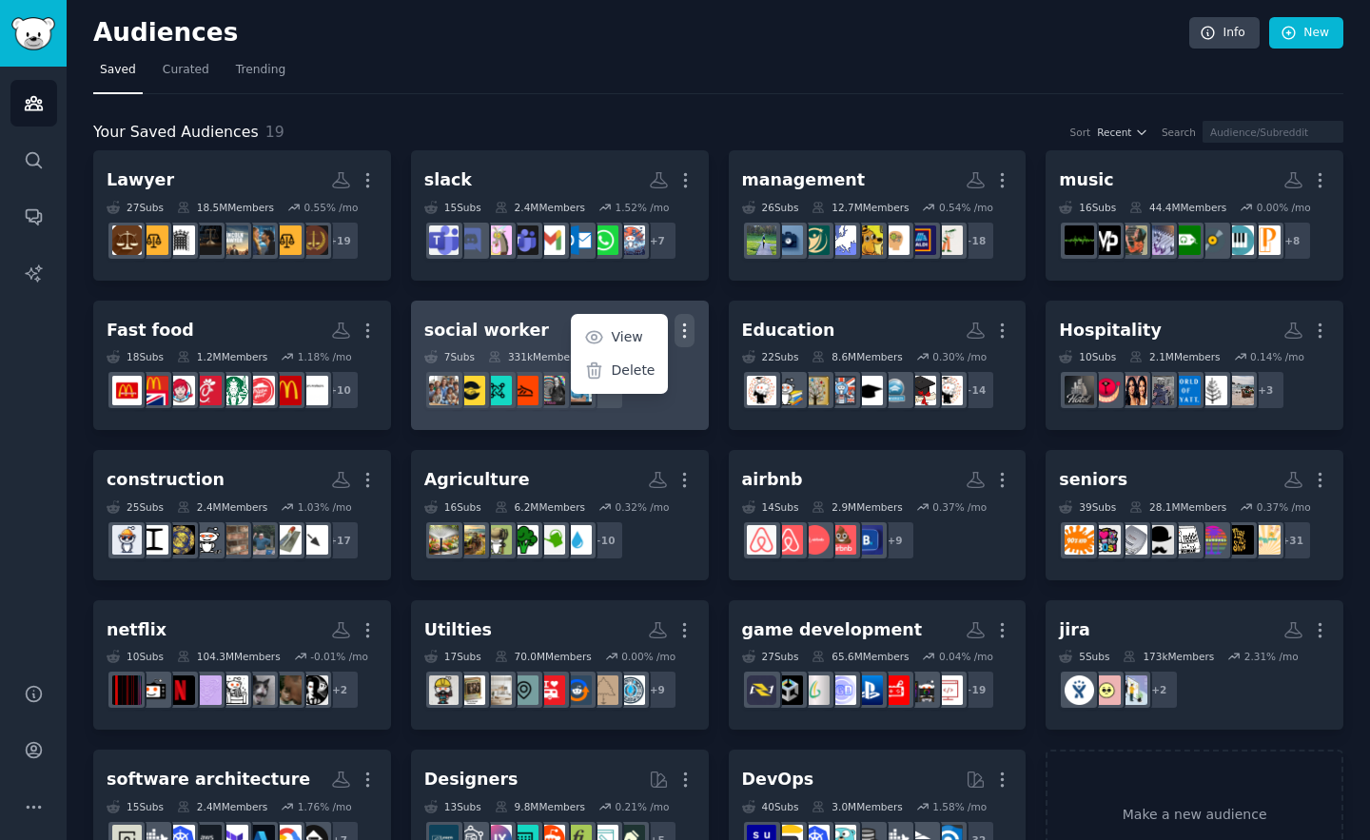
click at [680, 319] on button "More" at bounding box center [685, 330] width 20 height 33
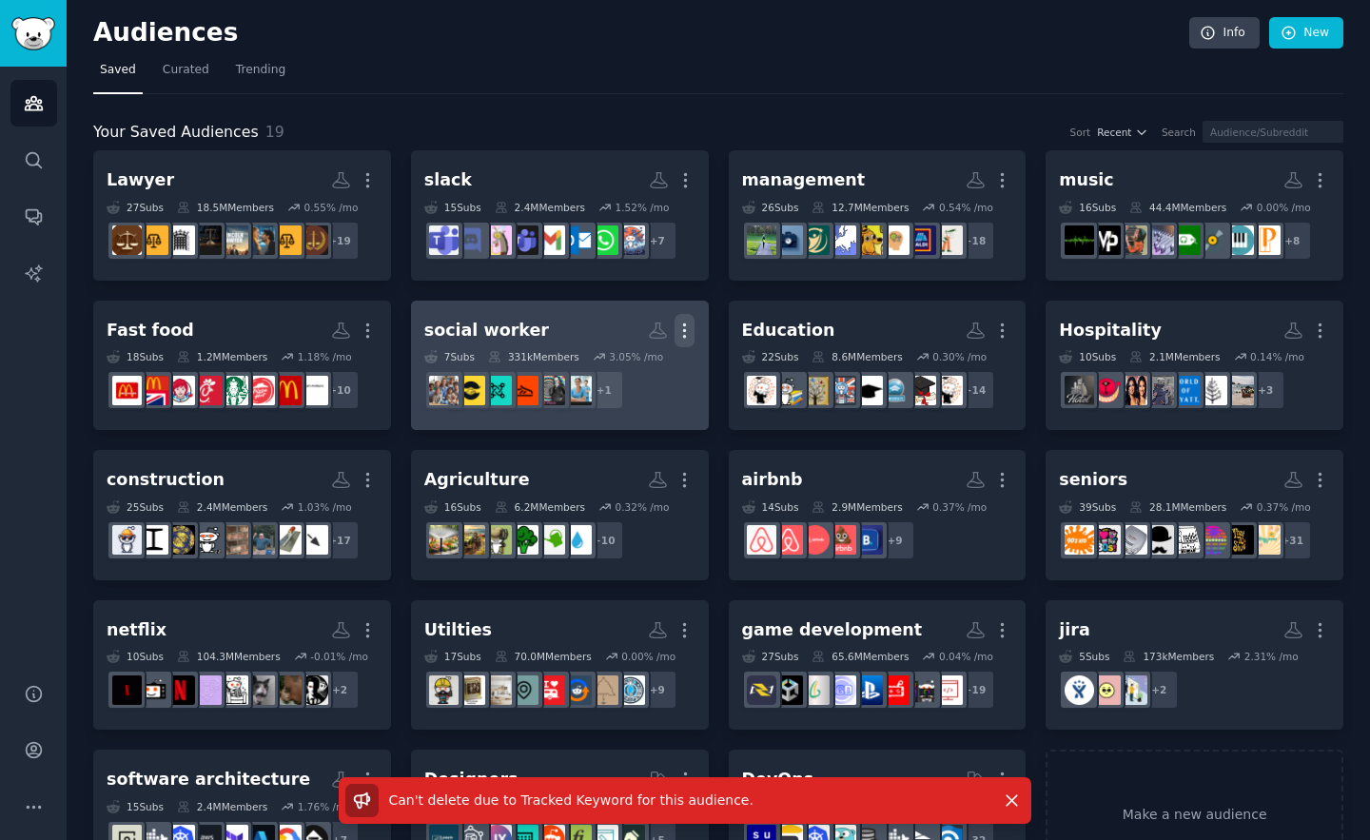
click at [678, 318] on button "More" at bounding box center [685, 330] width 20 height 33
click at [632, 370] on p "Delete" at bounding box center [633, 371] width 44 height 20
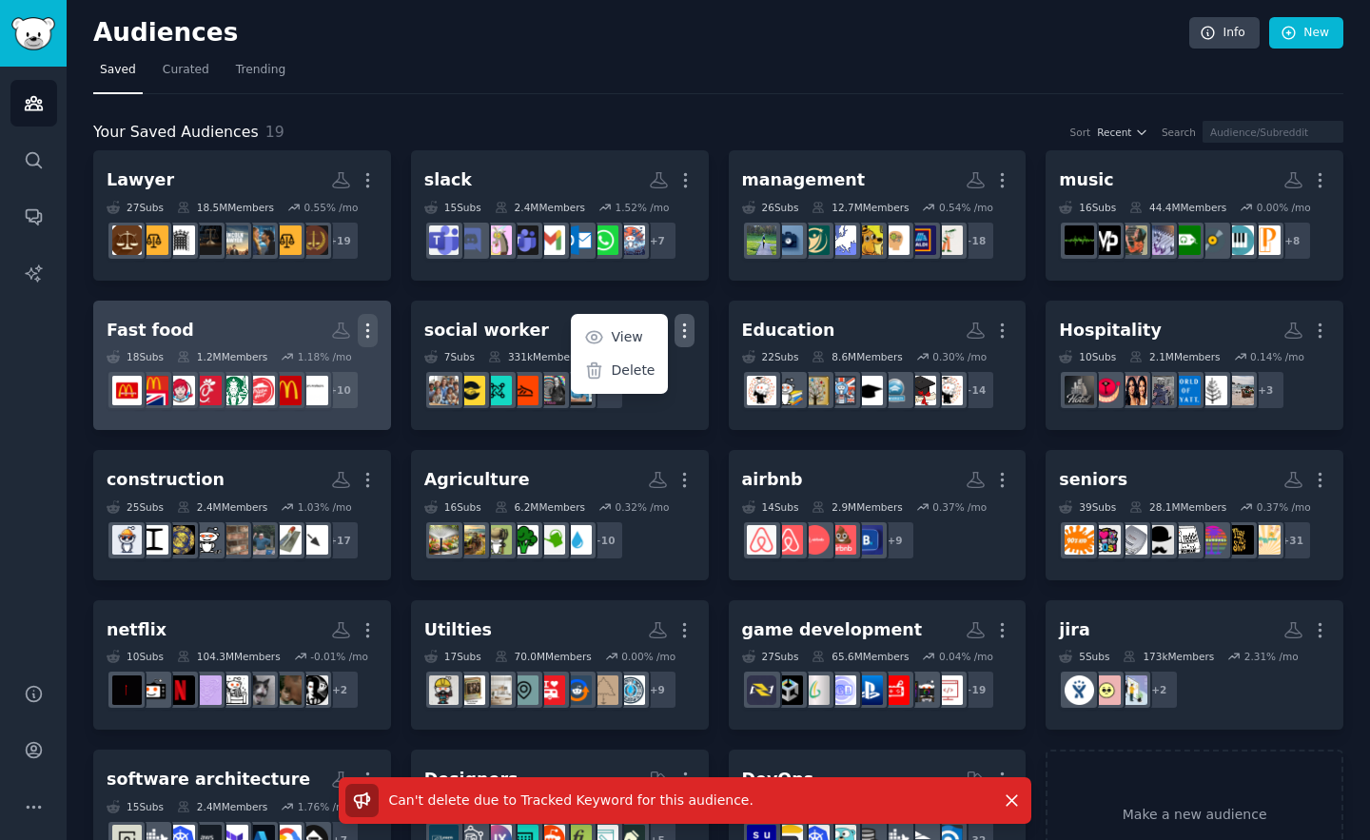
click at [372, 338] on icon "button" at bounding box center [368, 331] width 20 height 20
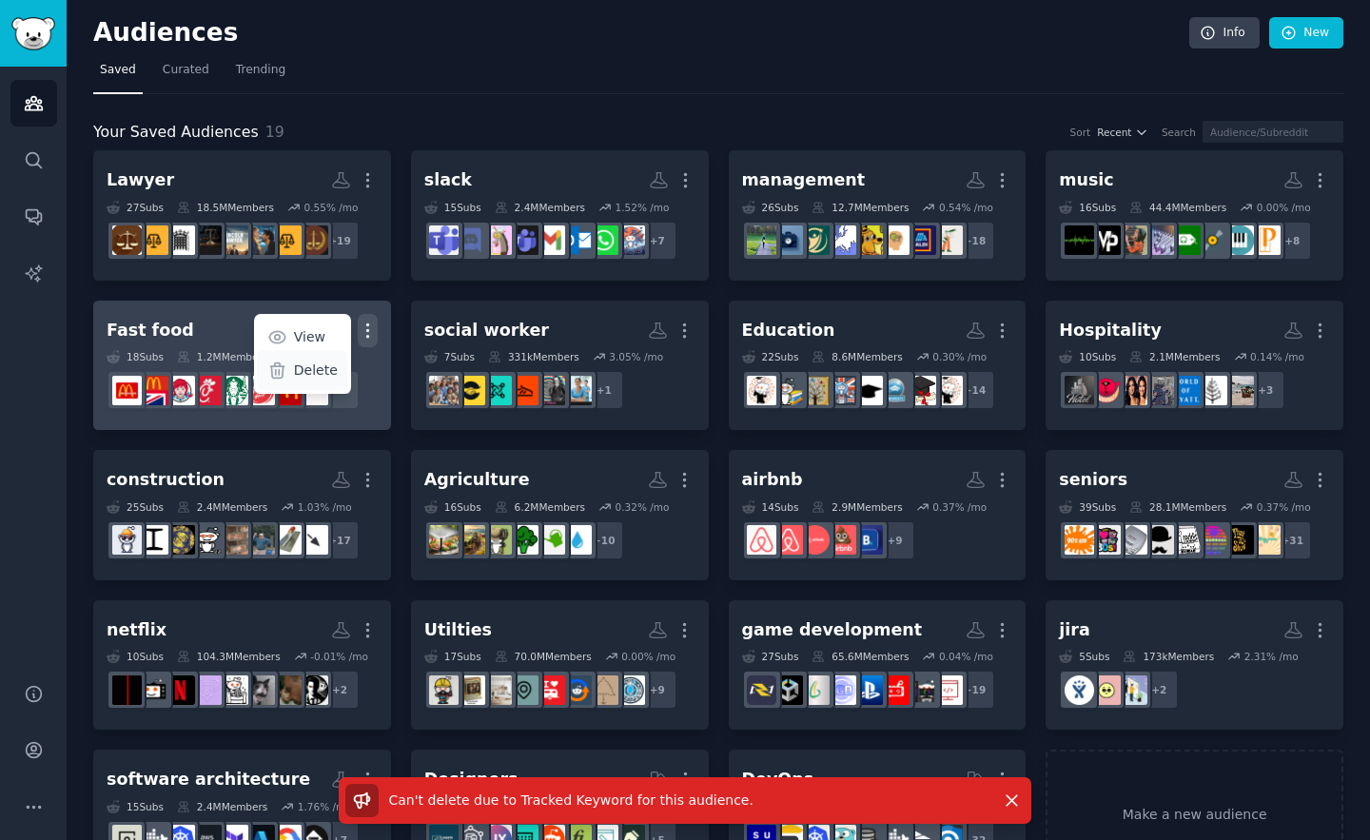
click at [322, 385] on div "Delete" at bounding box center [302, 370] width 90 height 40
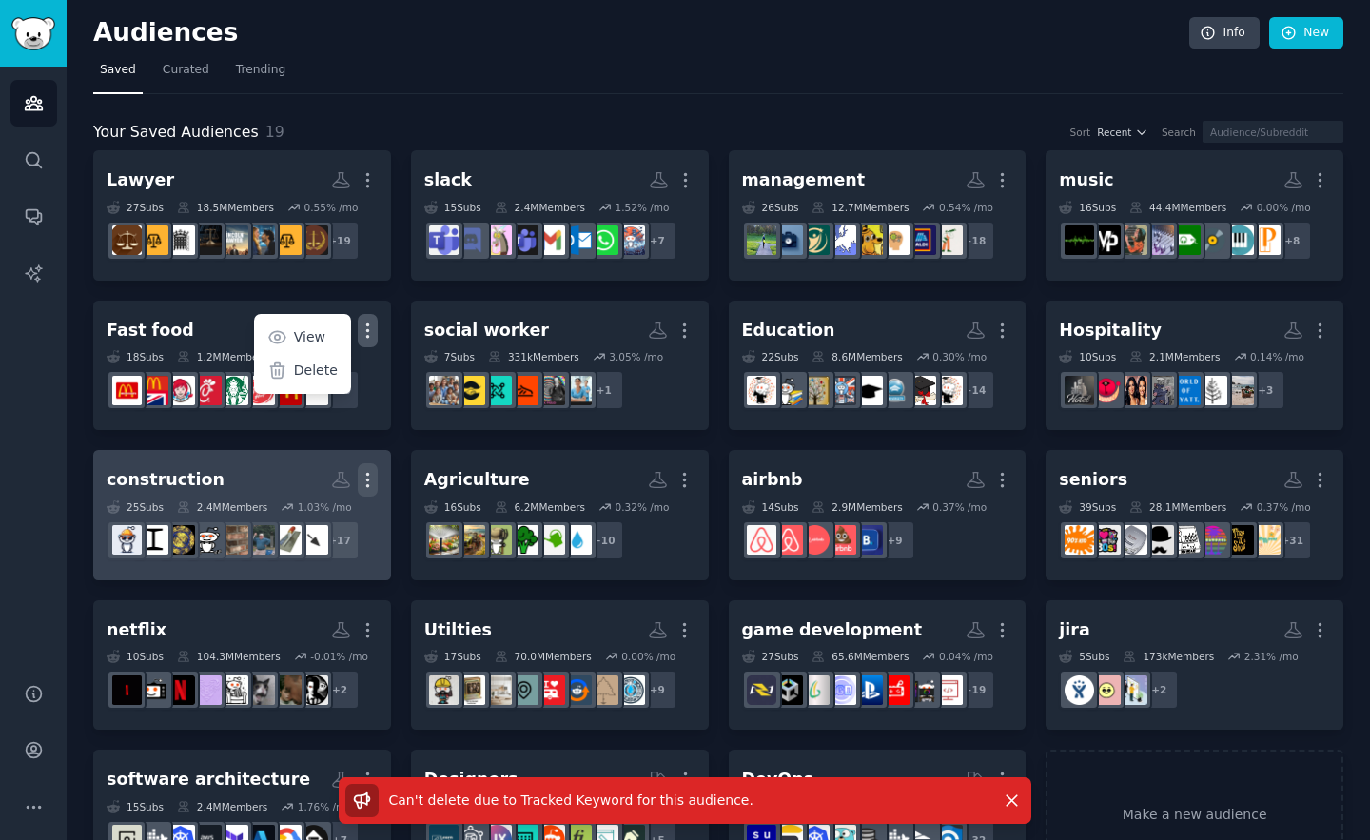
click at [361, 478] on icon "button" at bounding box center [368, 480] width 20 height 20
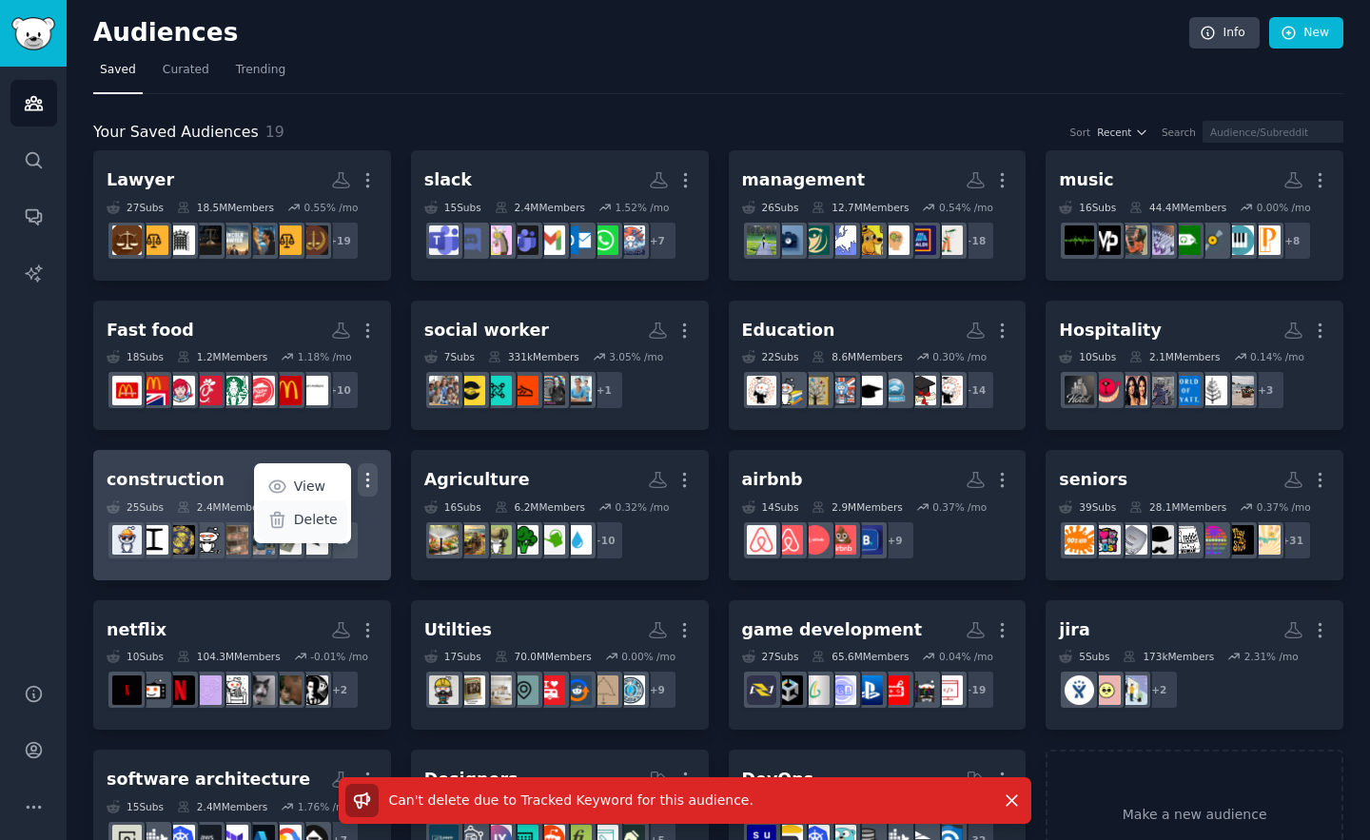
click at [321, 511] on p "Delete" at bounding box center [316, 520] width 44 height 20
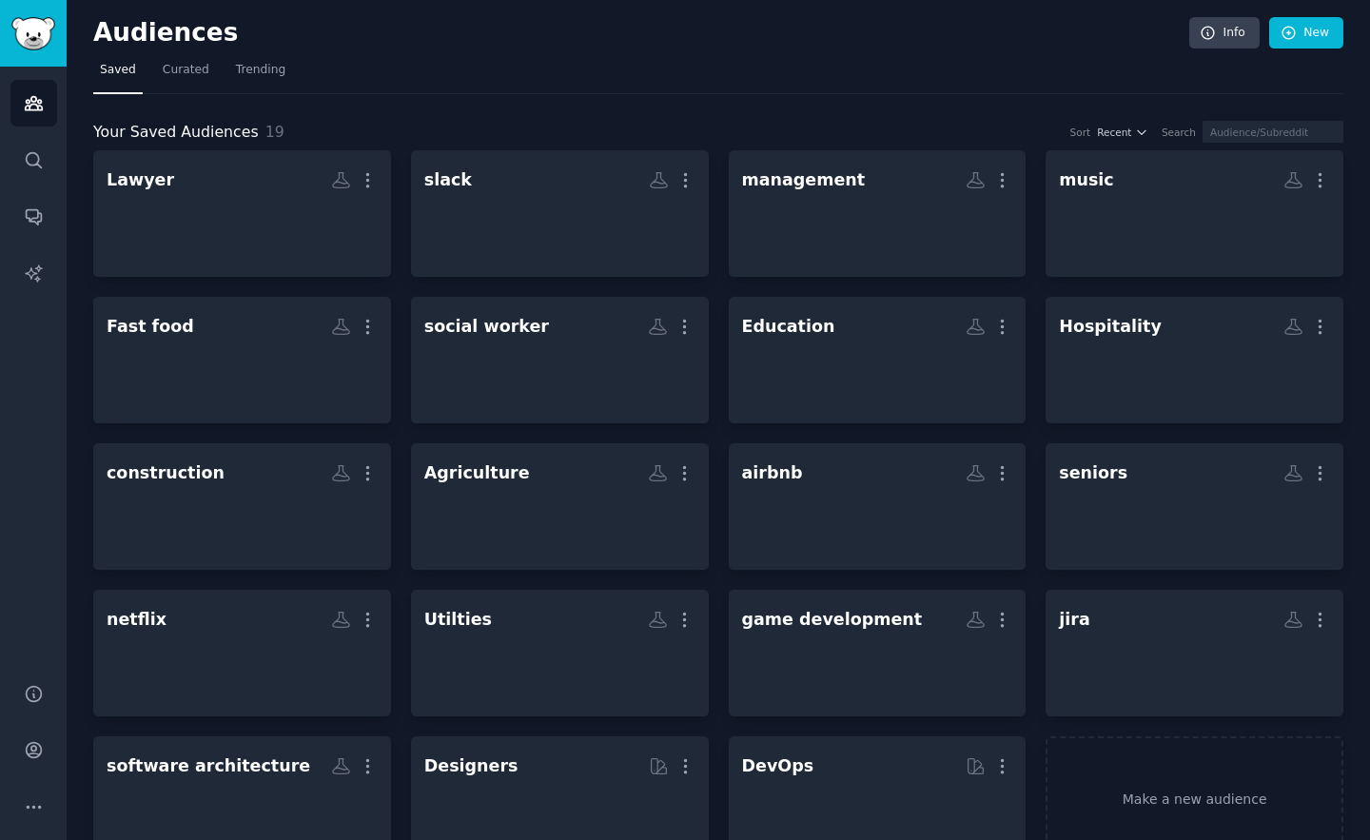
scroll to position [49, 0]
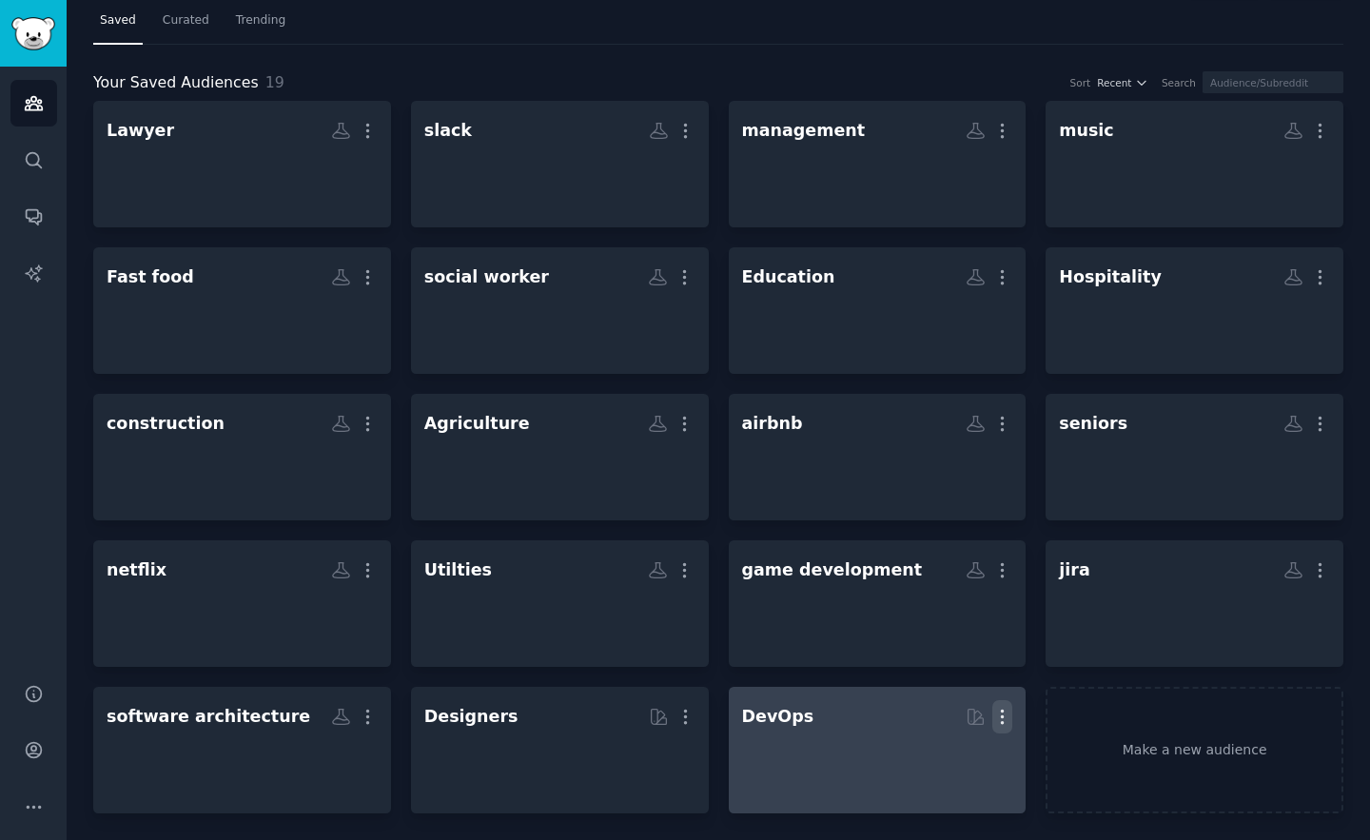
click at [1007, 721] on icon "button" at bounding box center [1002, 717] width 20 height 20
click at [944, 755] on p "Delete" at bounding box center [951, 757] width 44 height 20
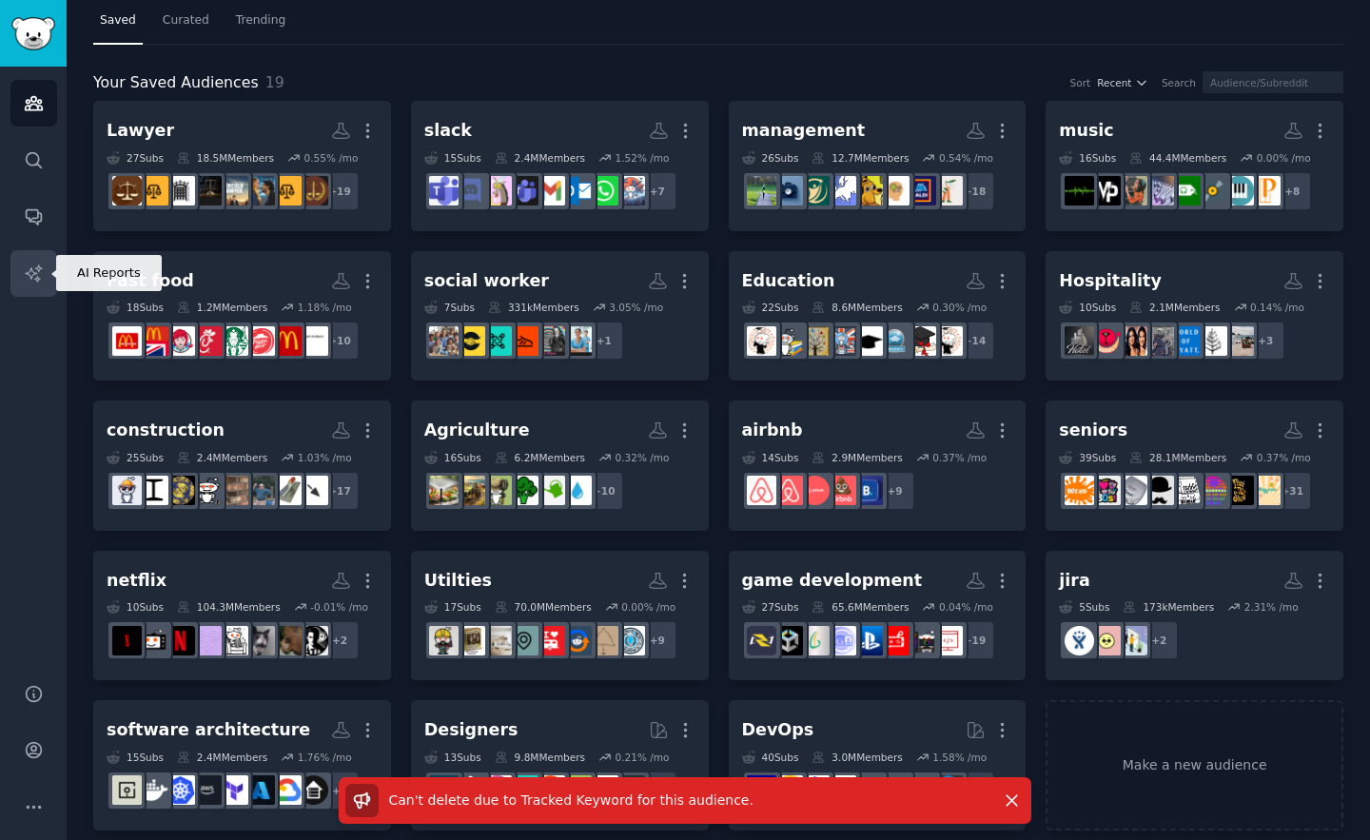
click at [26, 259] on link "AI Reports" at bounding box center [33, 273] width 47 height 47
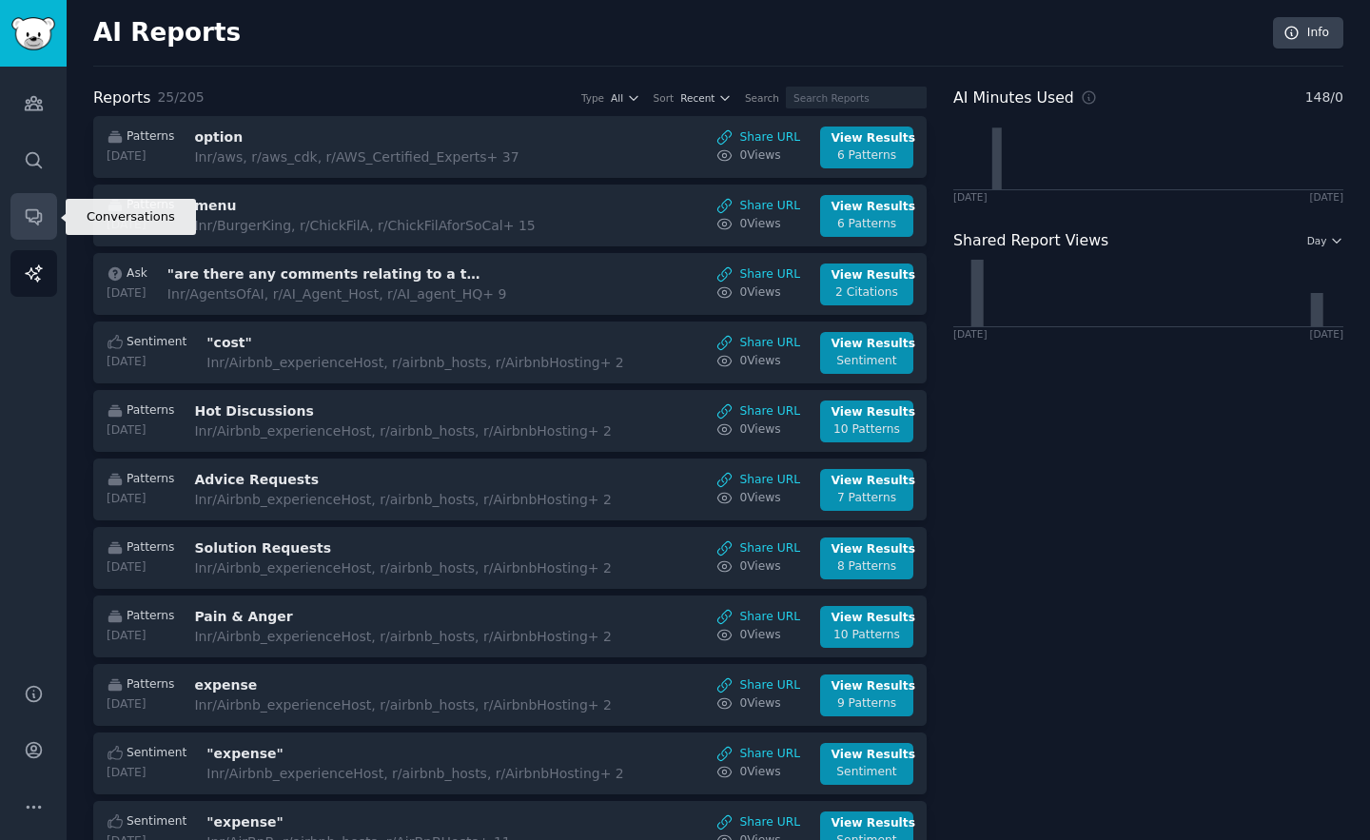
click at [29, 237] on link "Conversations" at bounding box center [33, 216] width 47 height 47
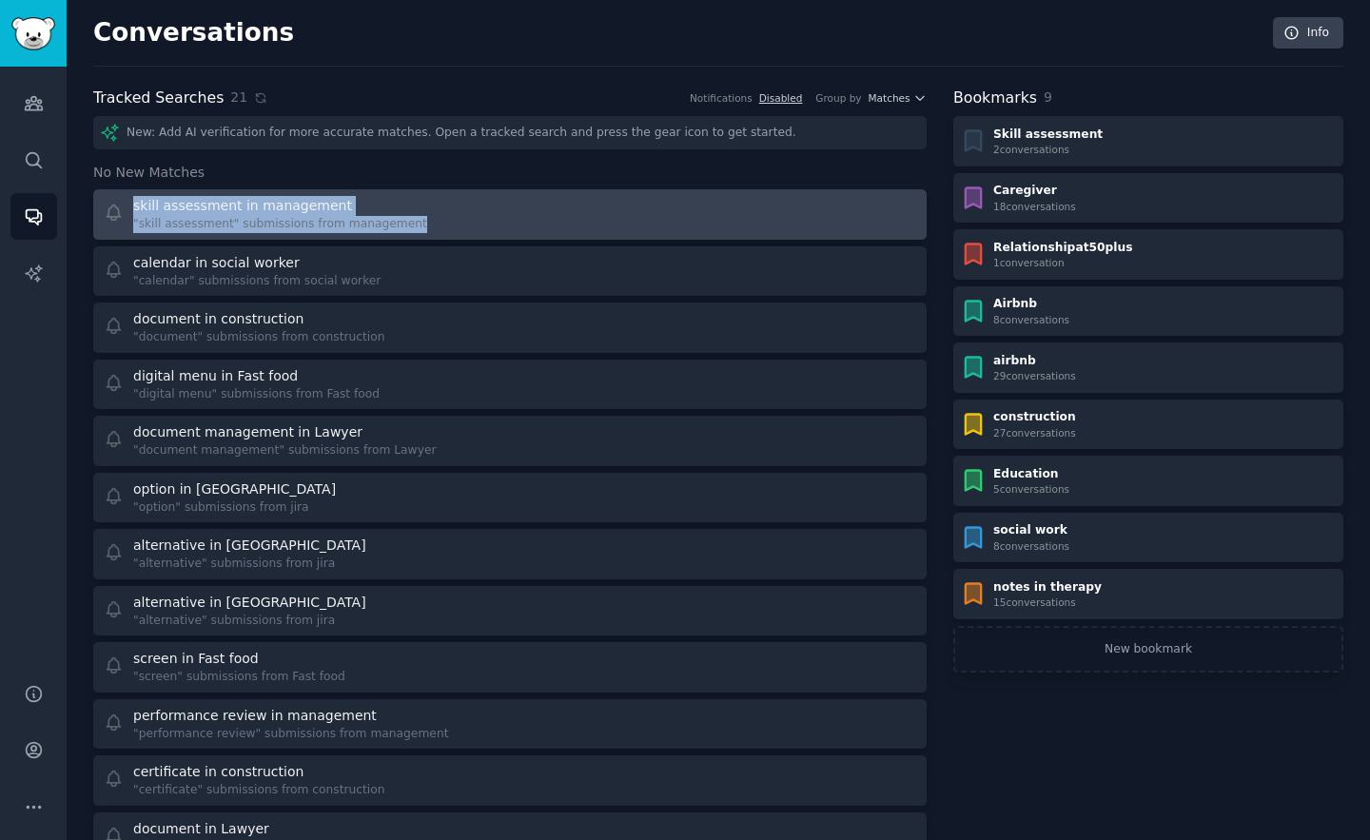
click at [102, 212] on div "skill assessment in management "skill assessment" submissions from management" at bounding box center [510, 214] width 820 height 37
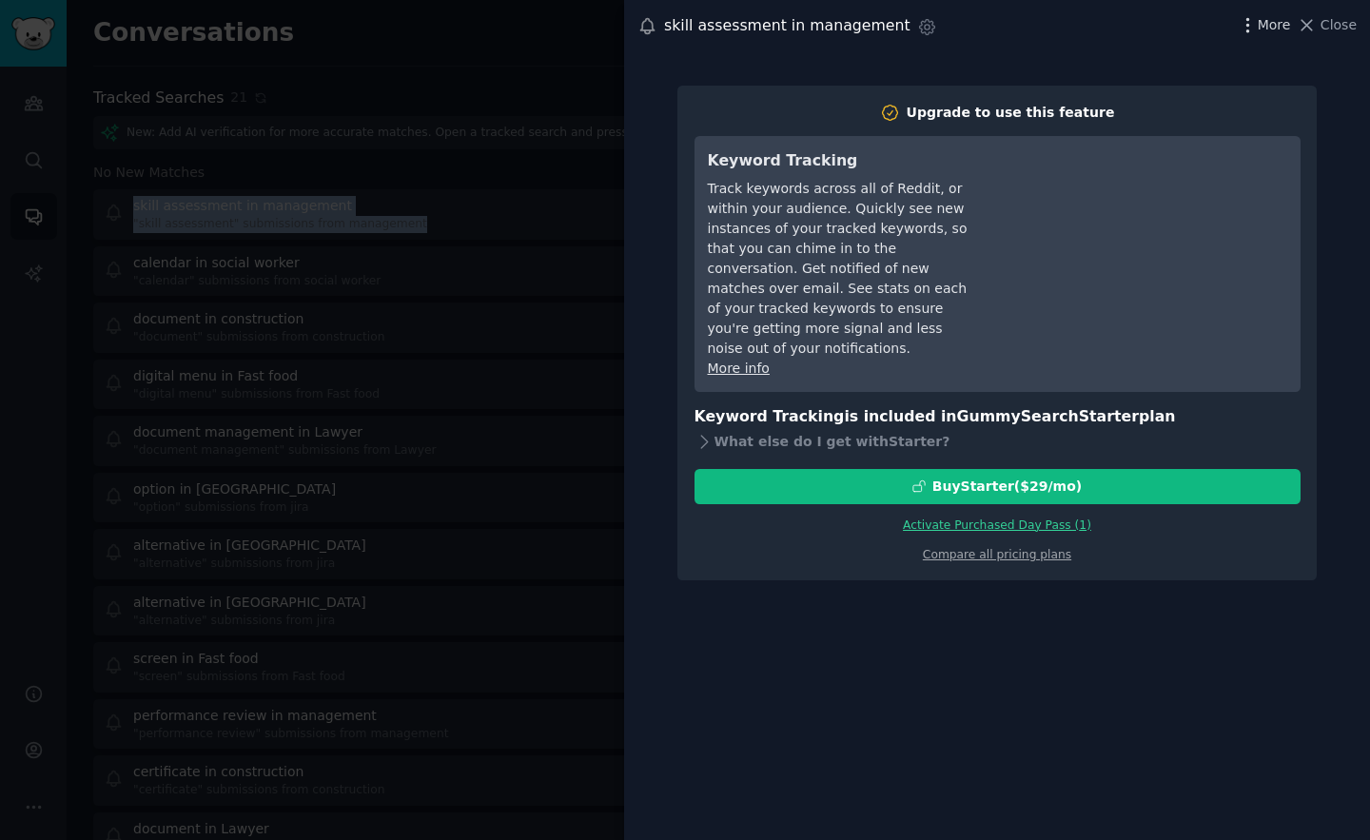
click at [1266, 29] on span "More" at bounding box center [1274, 25] width 33 height 20
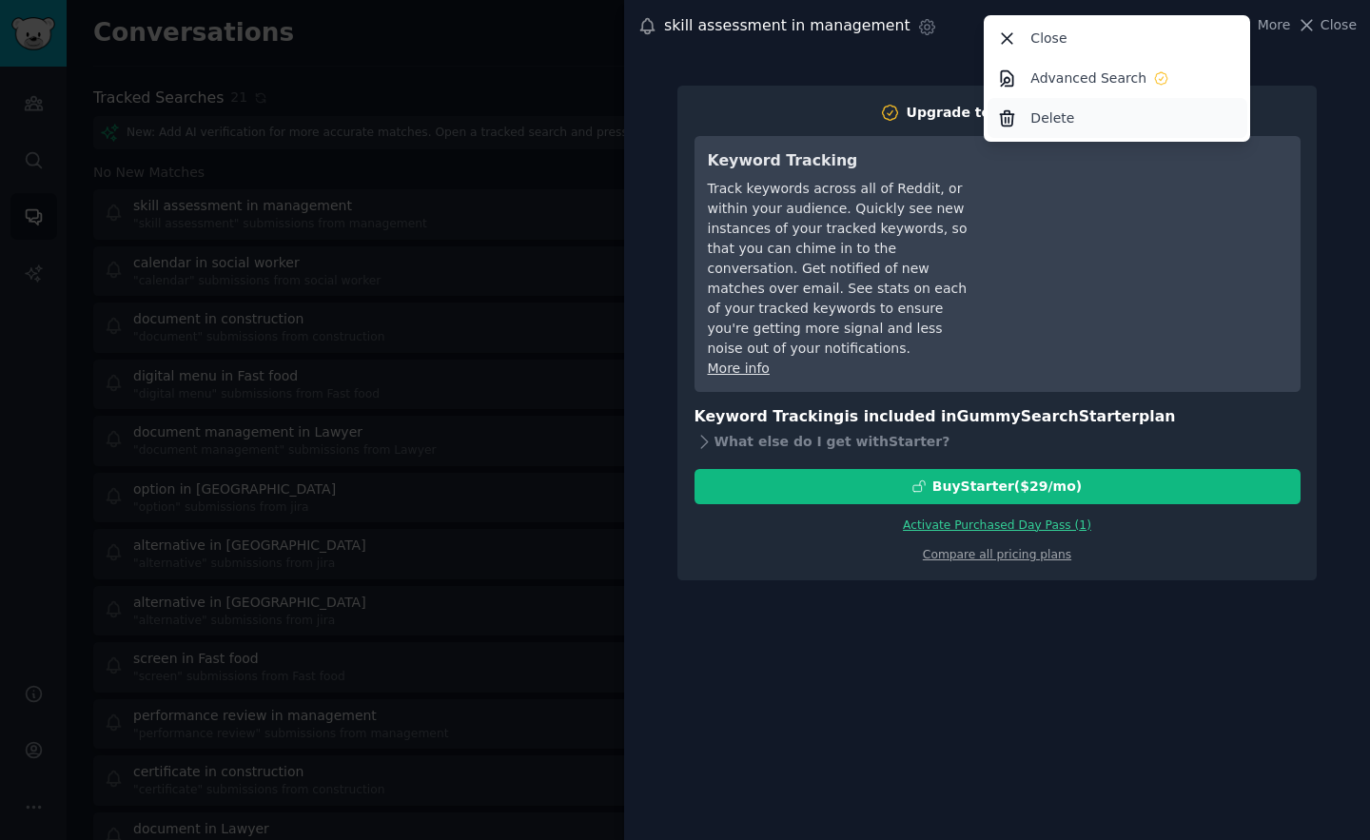
click at [1061, 111] on p "Delete" at bounding box center [1052, 118] width 44 height 20
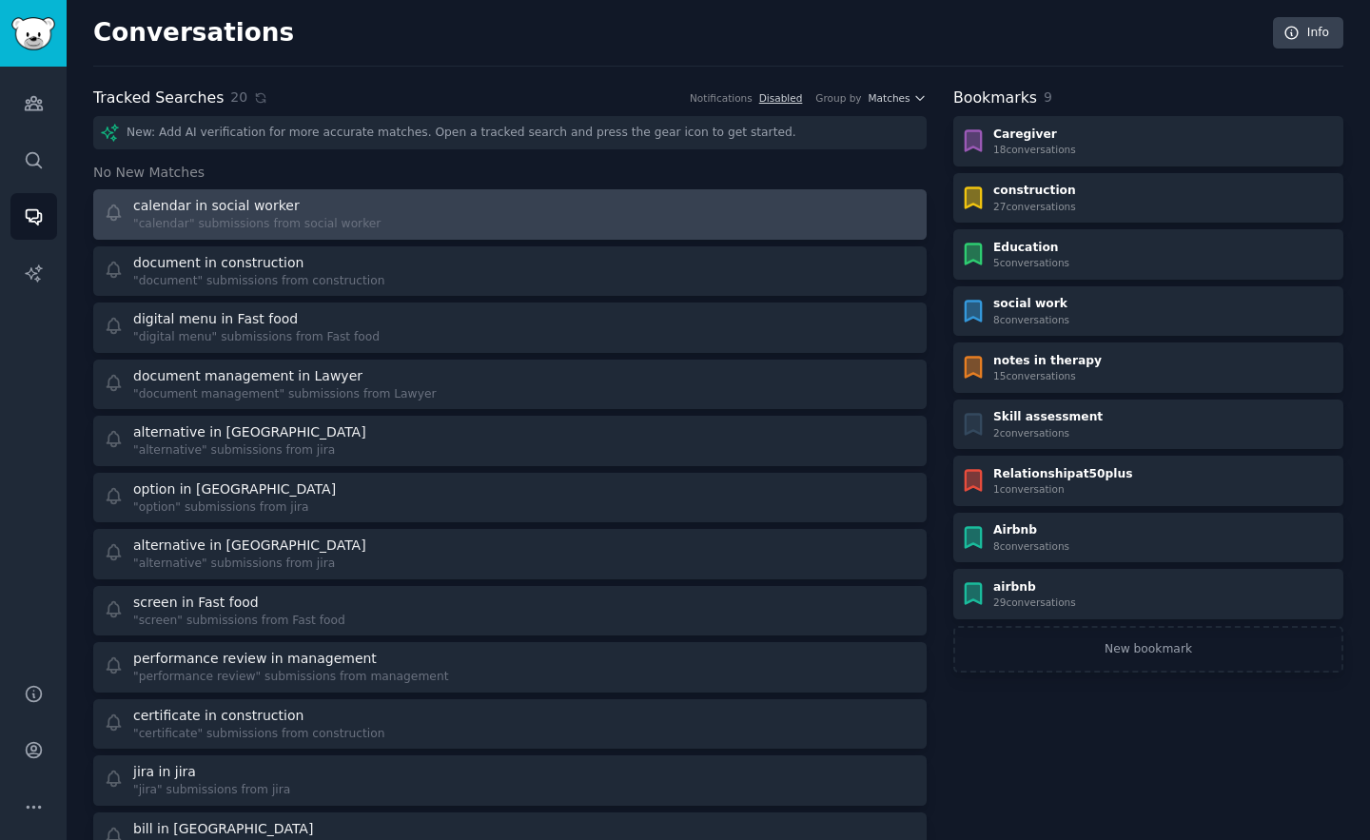
click at [844, 233] on link "calendar in social worker "calendar" submissions from social worker" at bounding box center [509, 214] width 833 height 50
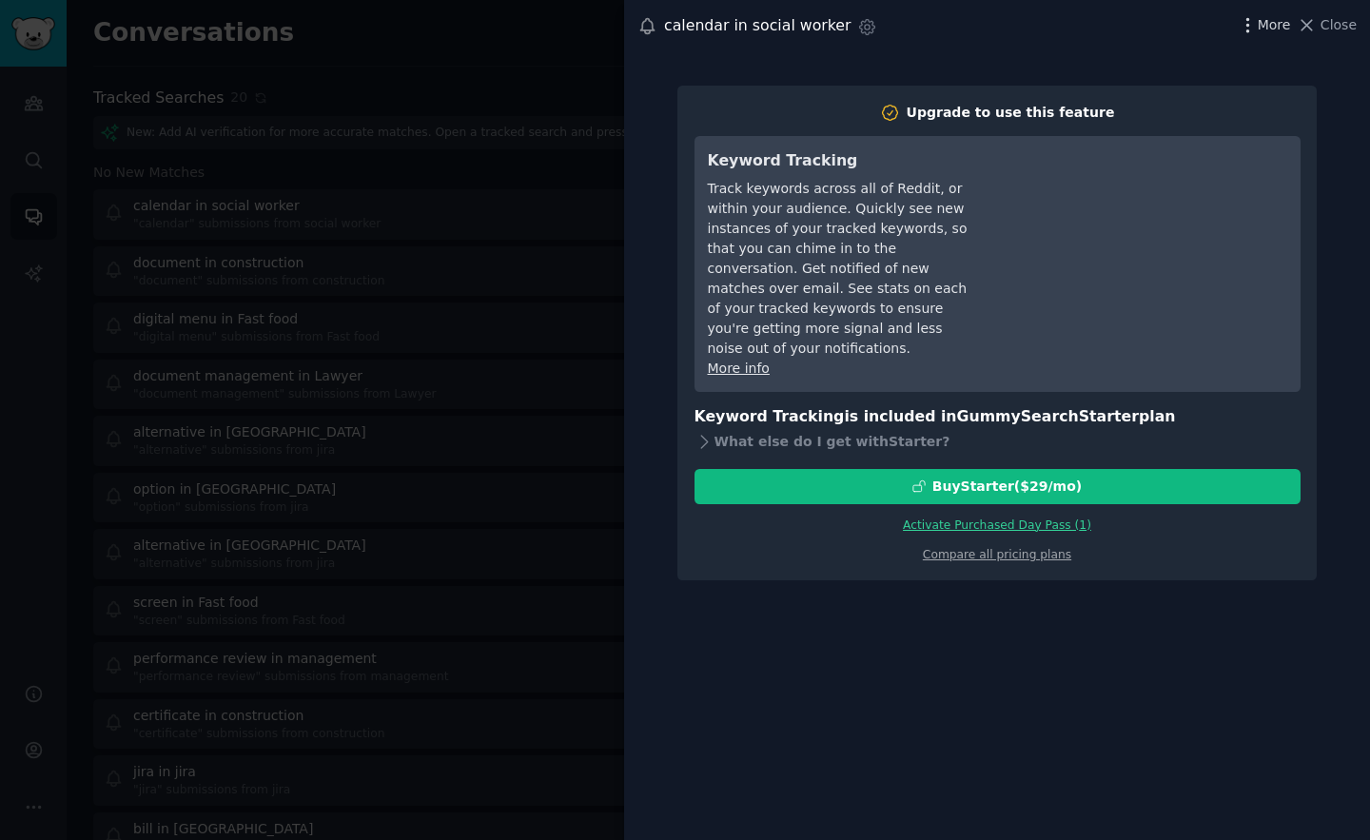
click at [1263, 26] on span "More" at bounding box center [1274, 25] width 33 height 20
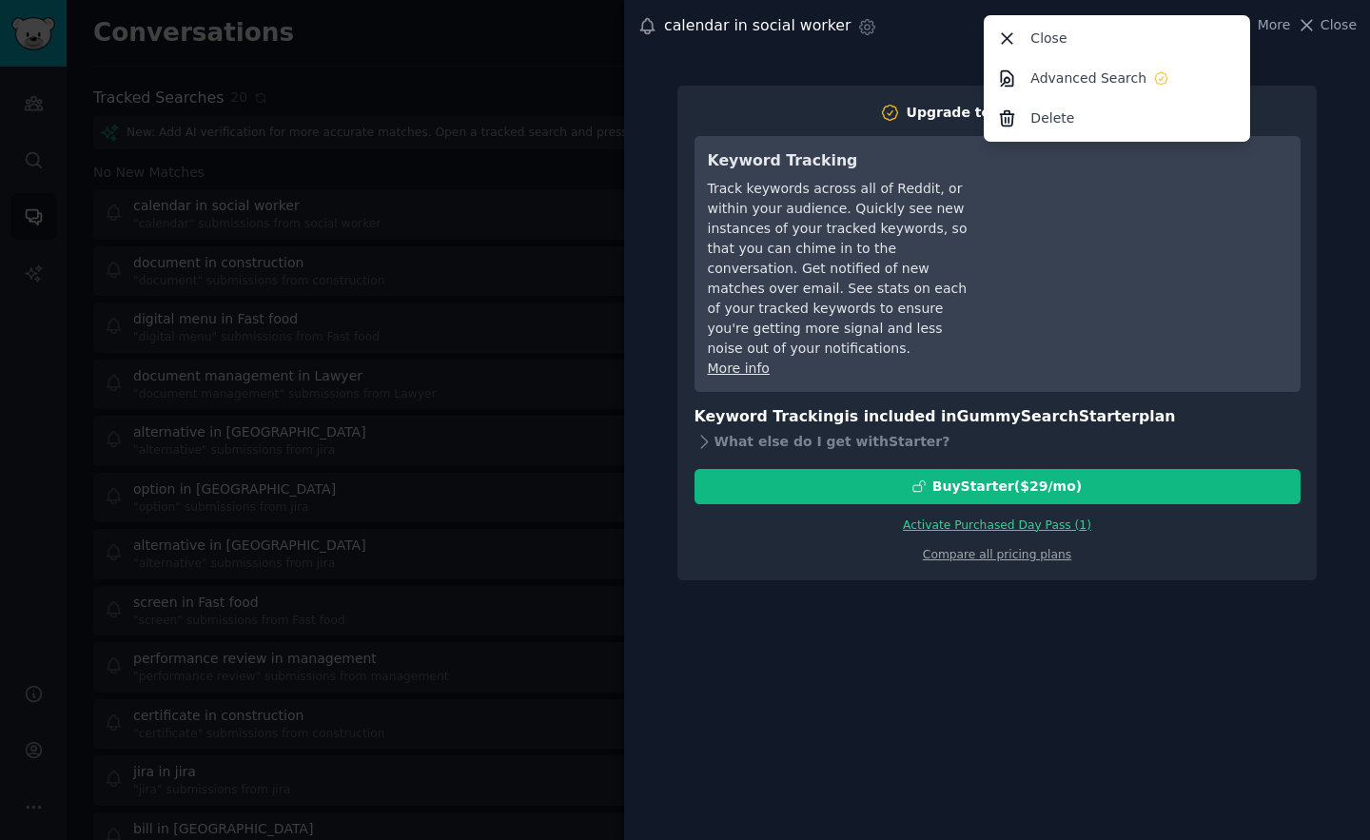
click at [1096, 146] on div "Keyword Tracking Track keywords across all of Reddit, or within your audience. …" at bounding box center [998, 264] width 606 height 257
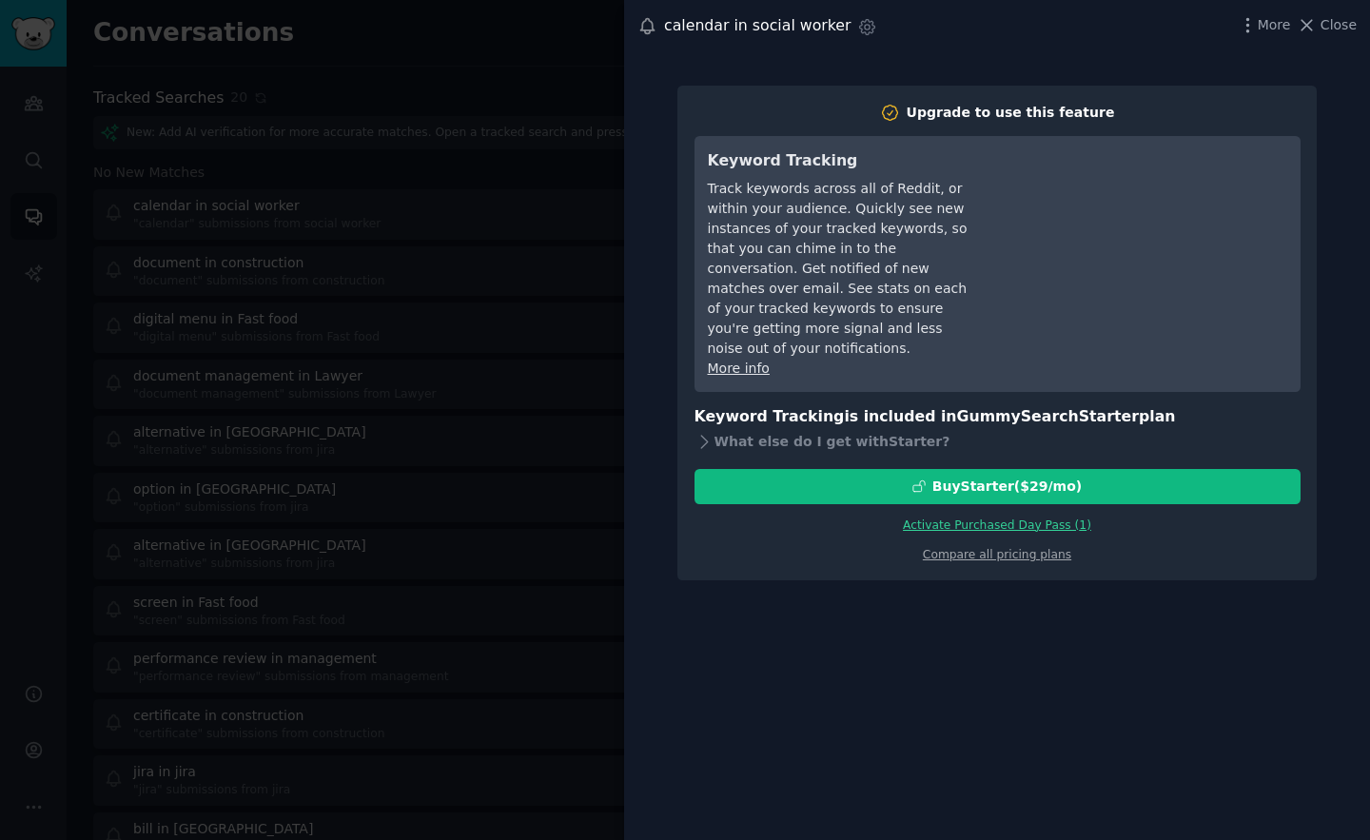
click at [1100, 123] on div "Upgrade to use this feature Keyword Tracking Track keywords across all of Reddi…" at bounding box center [998, 333] width 606 height 461
click at [1278, 29] on span "More" at bounding box center [1274, 25] width 33 height 20
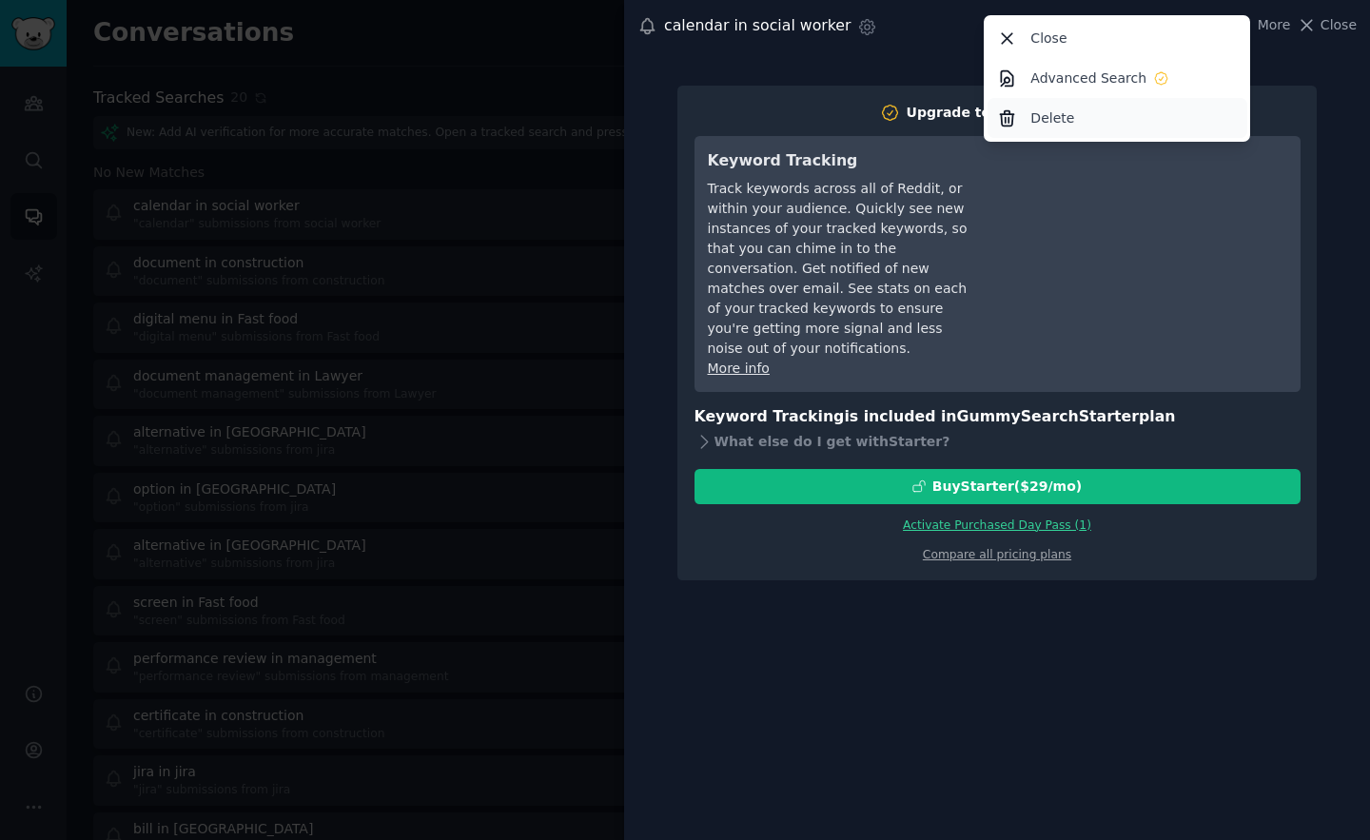
click at [1129, 124] on div "Delete" at bounding box center [1118, 118] width 260 height 40
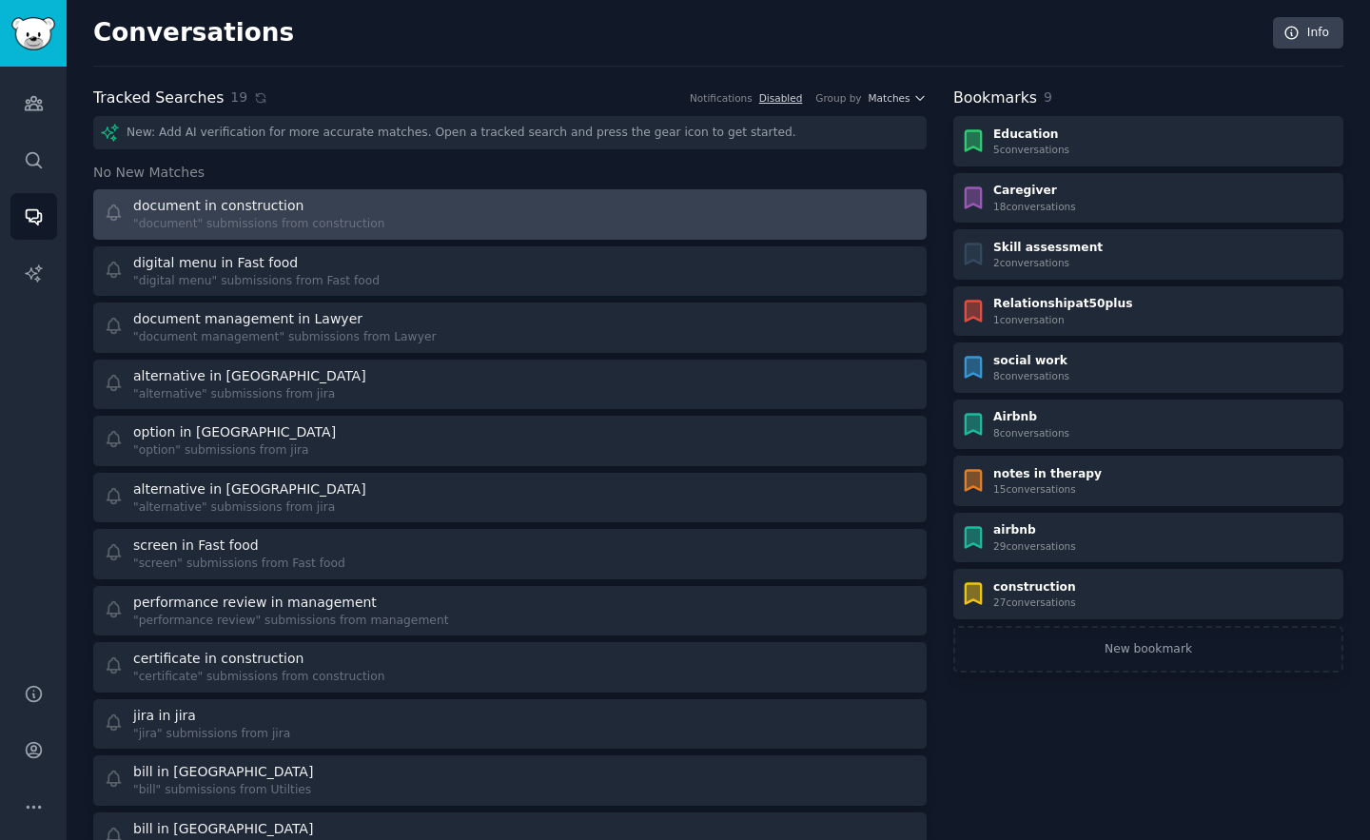
click at [696, 205] on div at bounding box center [720, 214] width 394 height 37
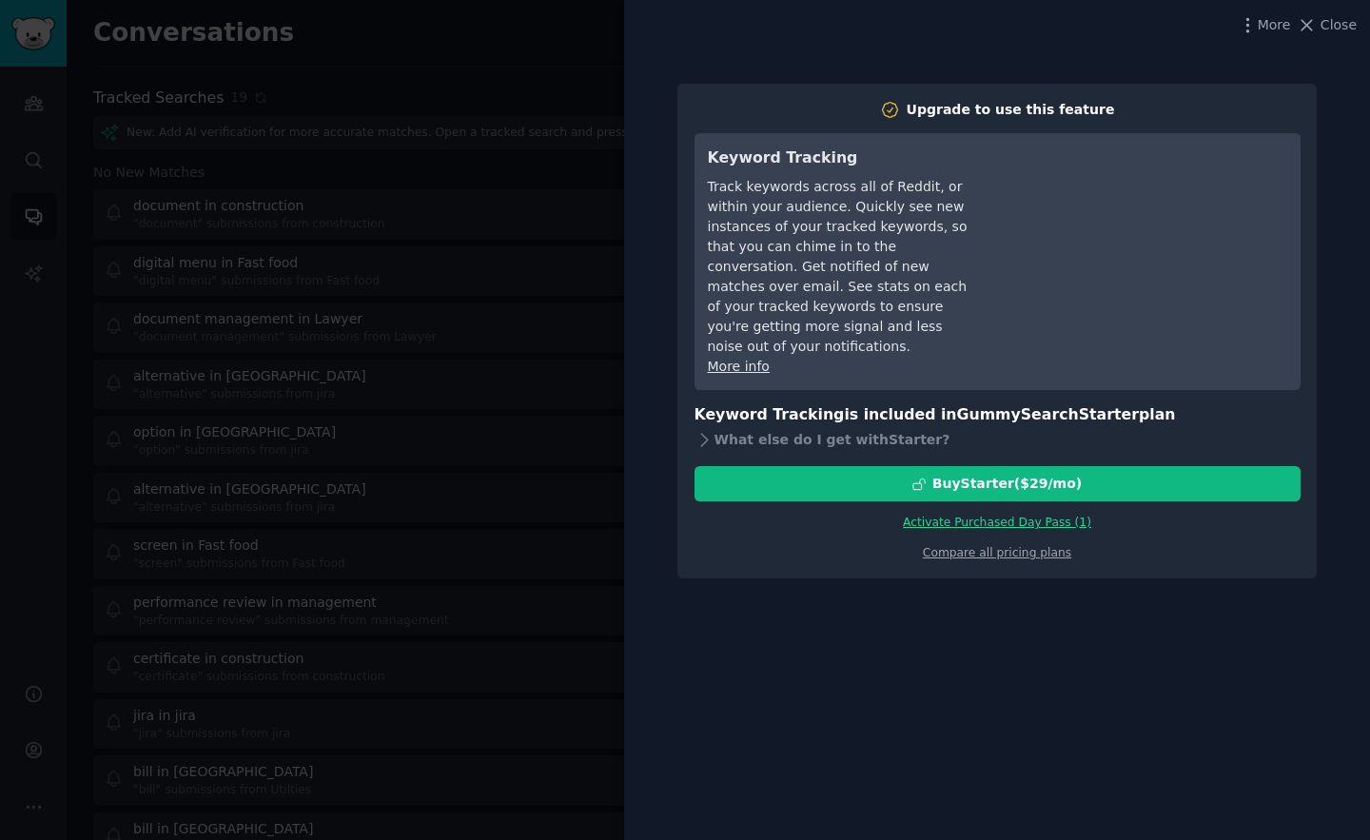
click at [1282, 35] on div "More Close" at bounding box center [1297, 25] width 119 height 24
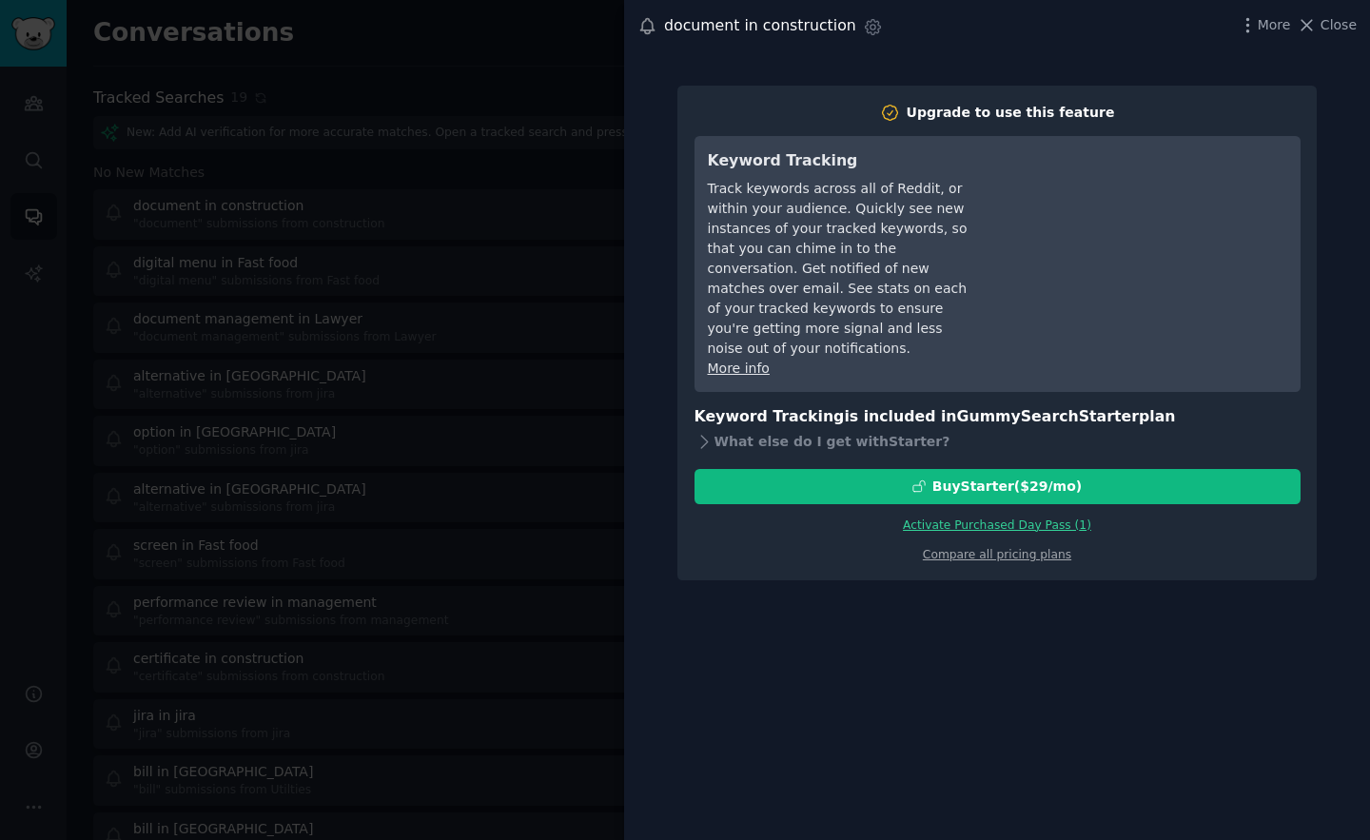
click at [1253, 63] on div "document in construction Settings More Close Upgrade to use this feature Keywor…" at bounding box center [997, 420] width 746 height 840
click at [1264, 26] on span "More" at bounding box center [1274, 25] width 33 height 20
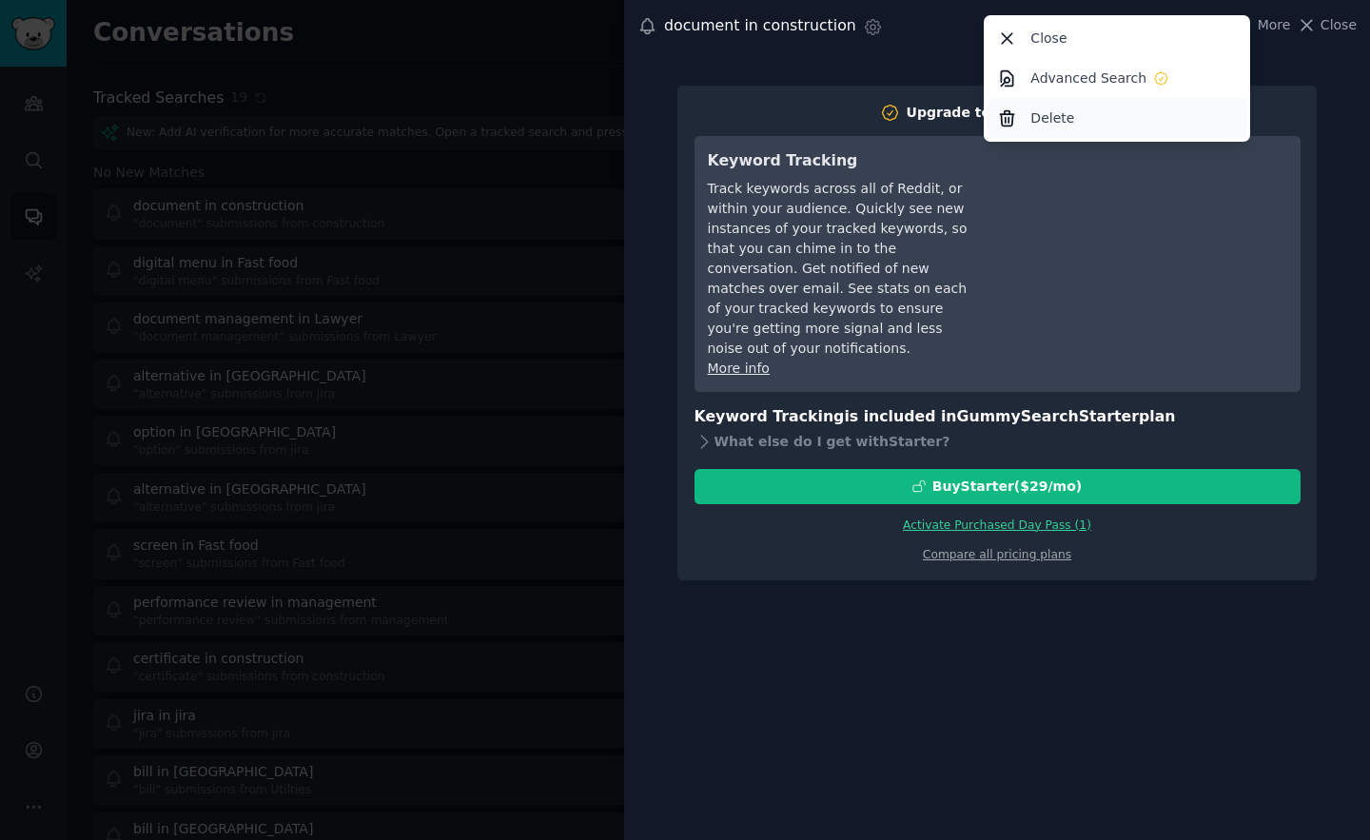
click at [1054, 107] on div "Delete" at bounding box center [1118, 118] width 260 height 40
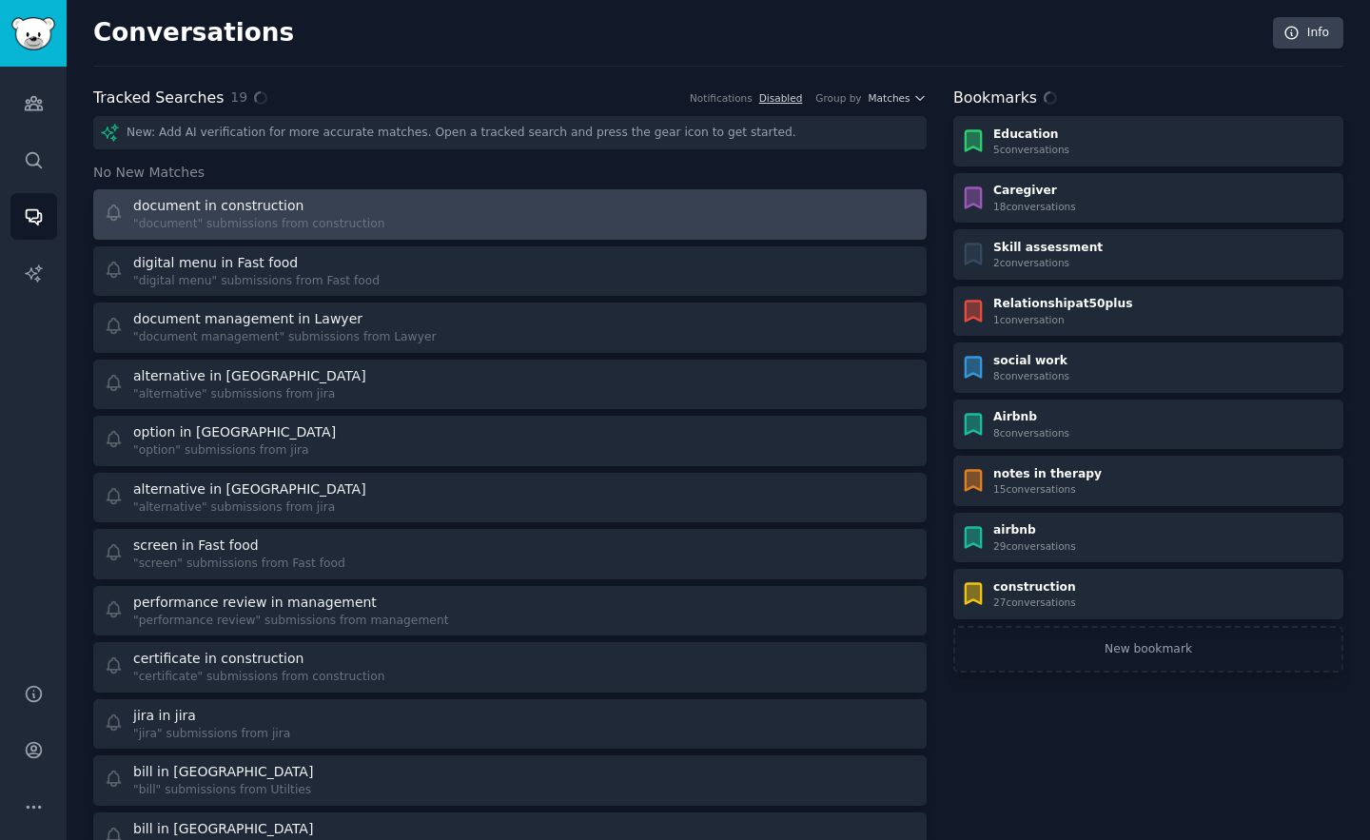
click at [355, 210] on div "document in construction" at bounding box center [259, 206] width 252 height 20
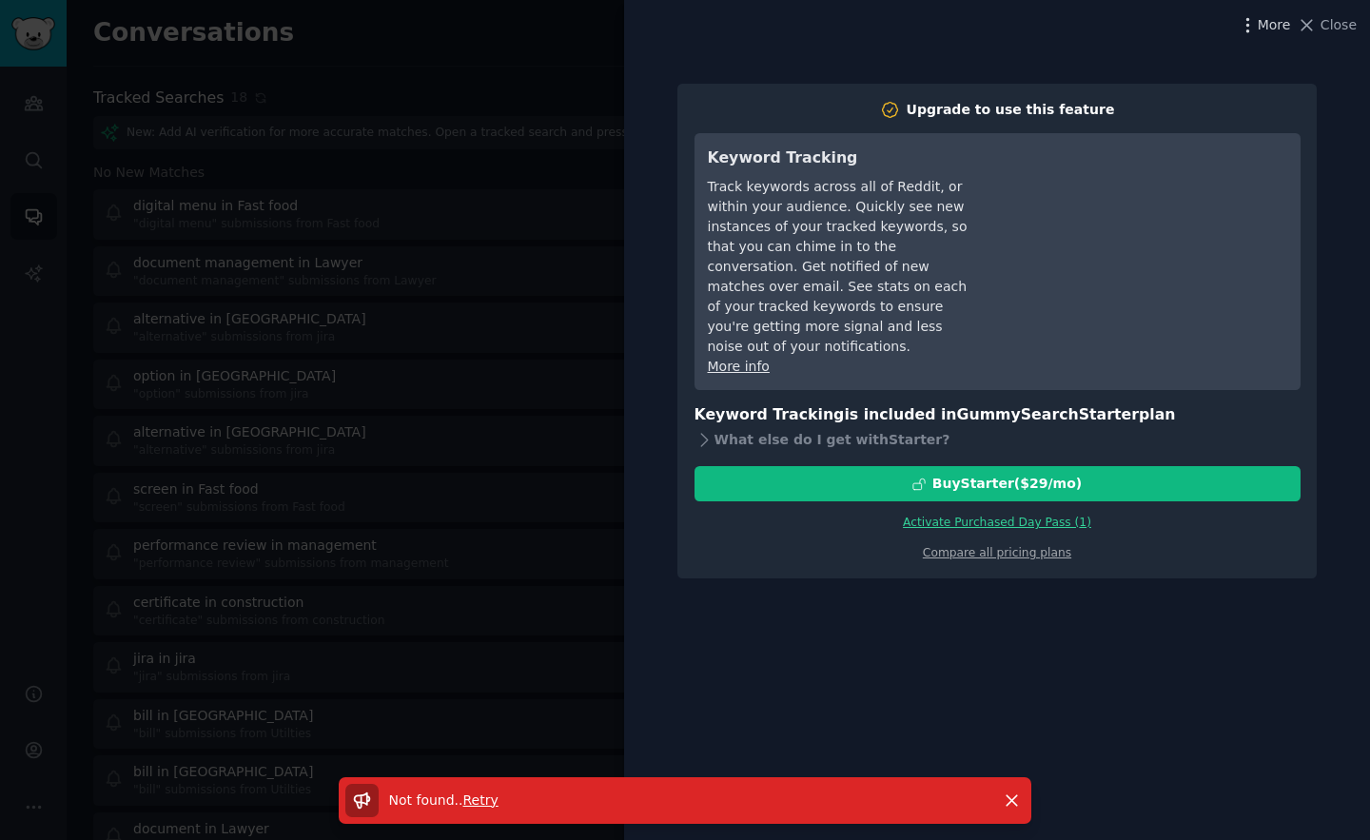
click at [1252, 34] on icon "button" at bounding box center [1248, 25] width 20 height 20
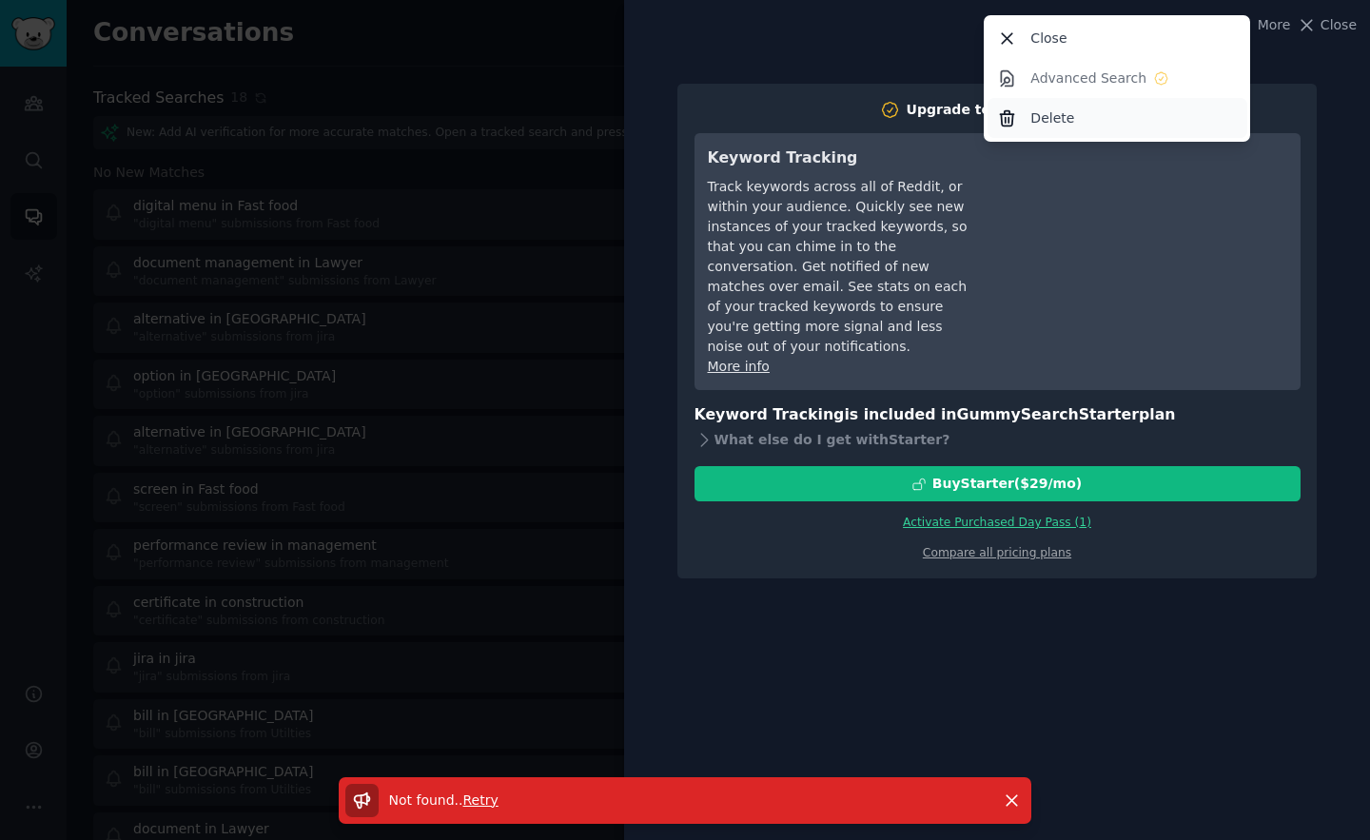
click at [1092, 120] on div "Delete" at bounding box center [1118, 118] width 260 height 40
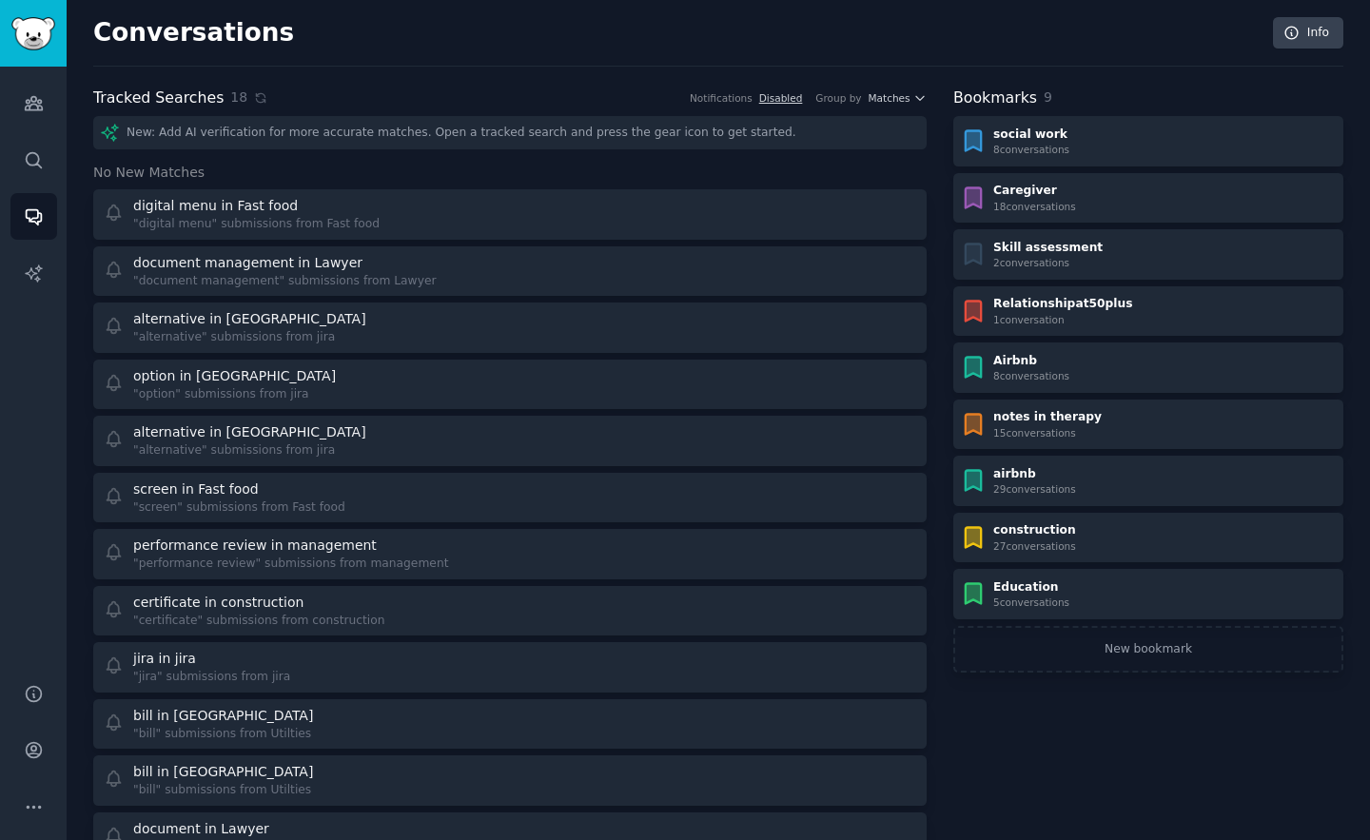
click at [388, 167] on h3 "No New Matches" at bounding box center [509, 173] width 833 height 20
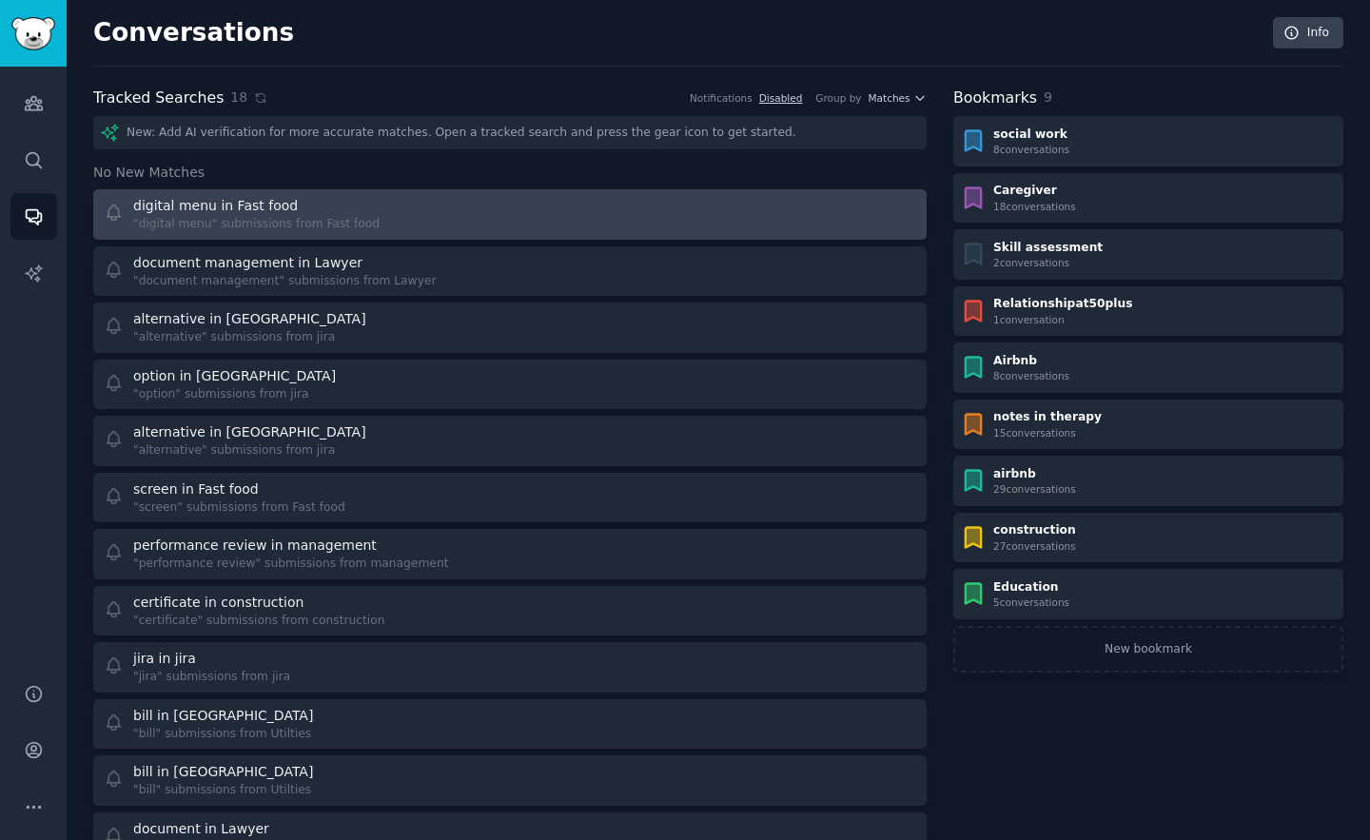
click at [383, 193] on link "digital menu in Fast food "digital menu" submissions from Fast food" at bounding box center [509, 214] width 833 height 50
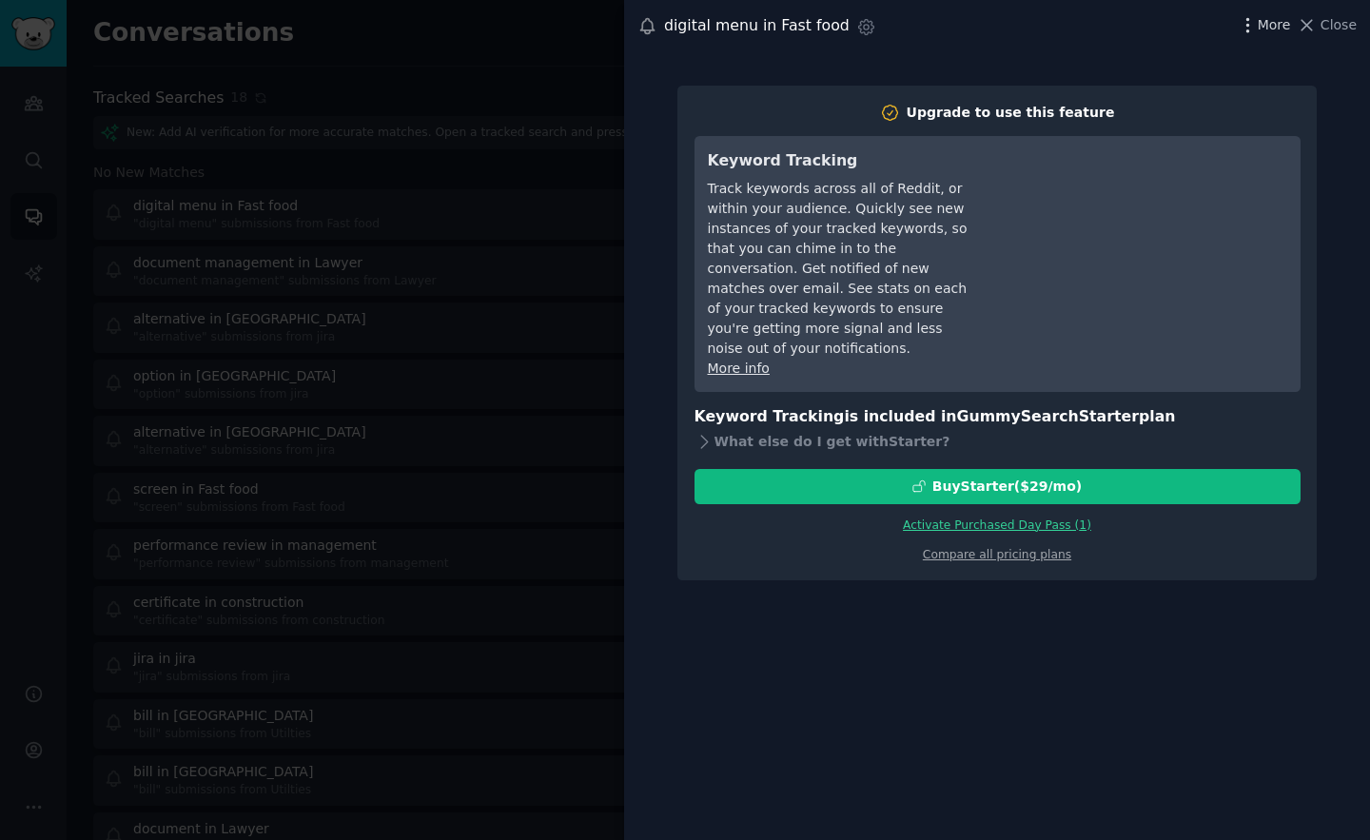
click at [1263, 19] on span "More" at bounding box center [1274, 25] width 33 height 20
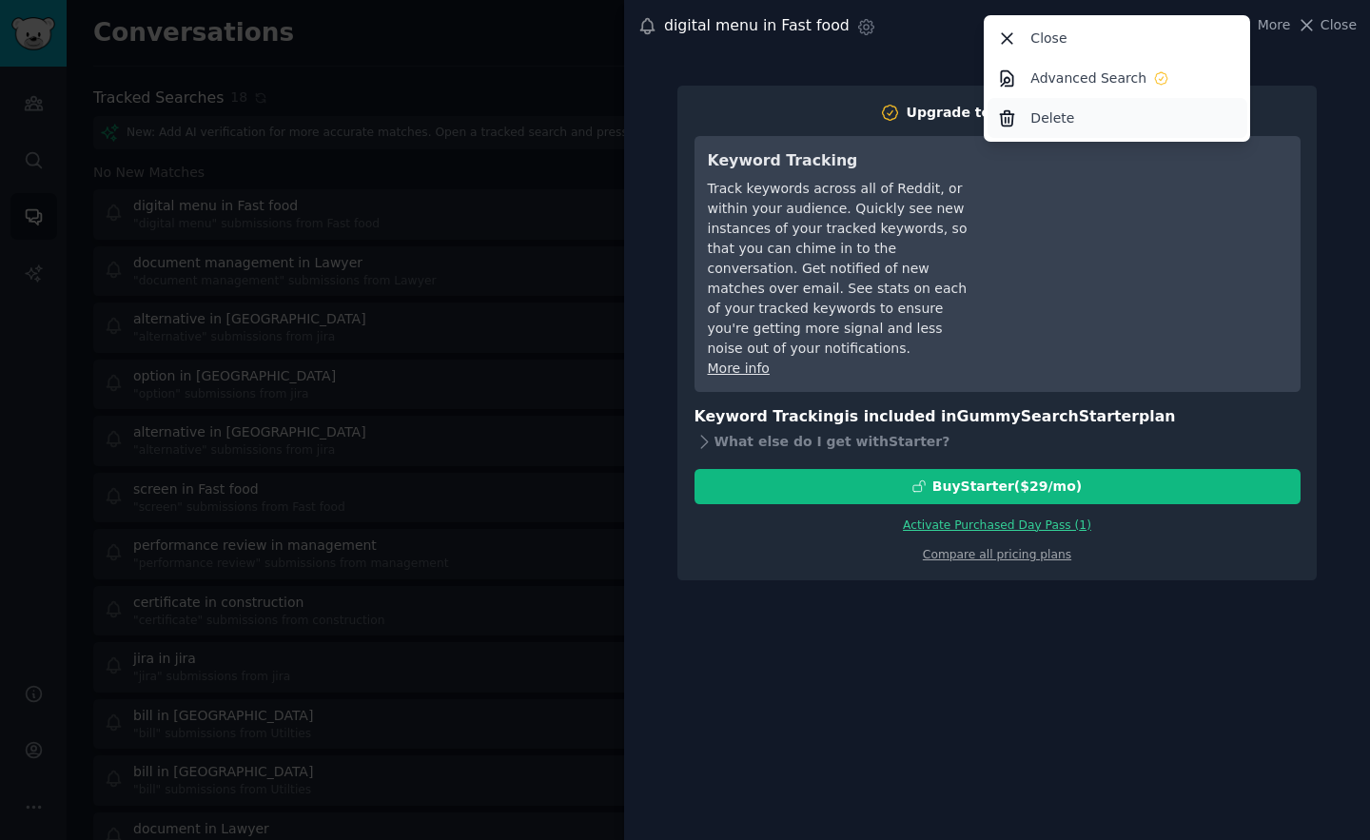
click at [1065, 130] on div "Delete" at bounding box center [1118, 118] width 260 height 40
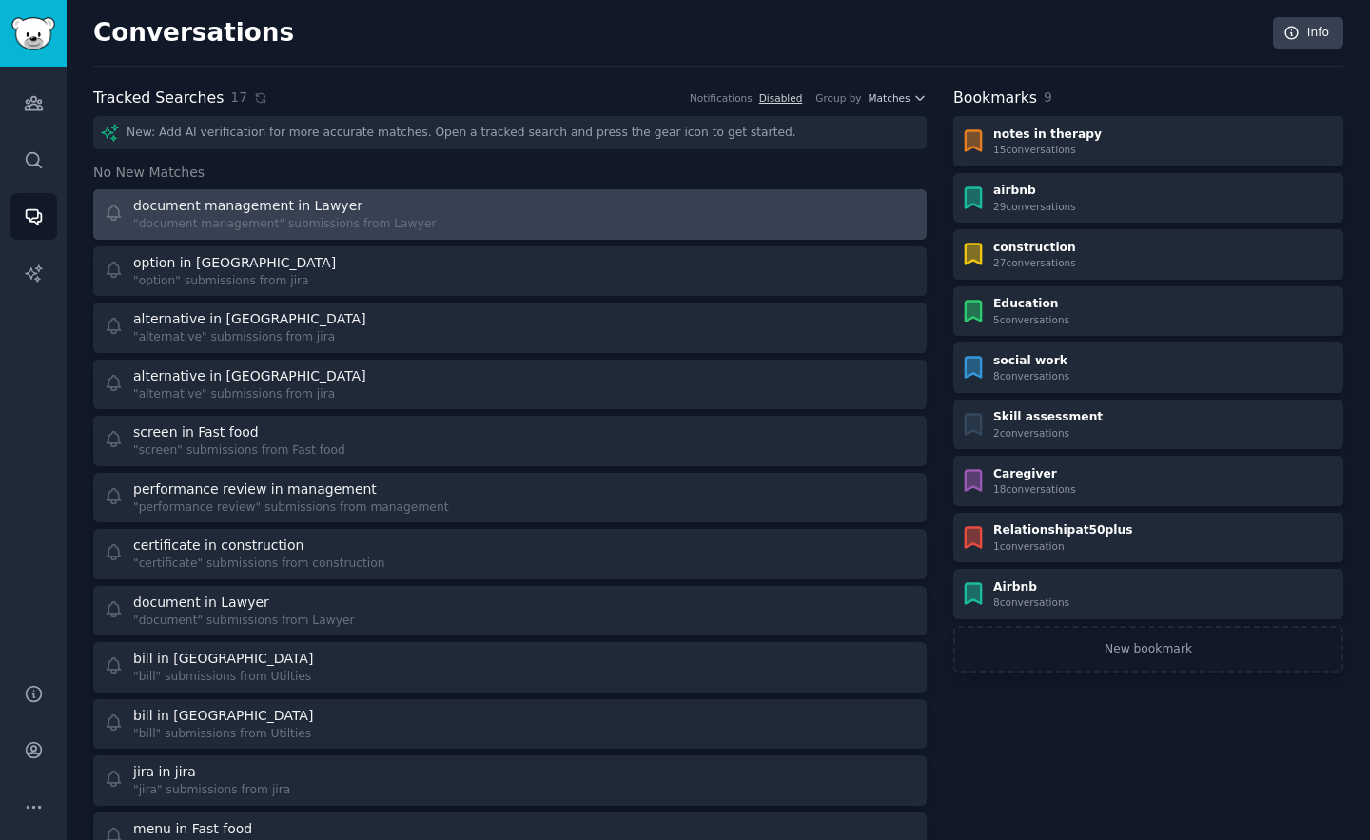
click at [383, 216] on div ""document management" submissions from Lawyer" at bounding box center [284, 224] width 303 height 17
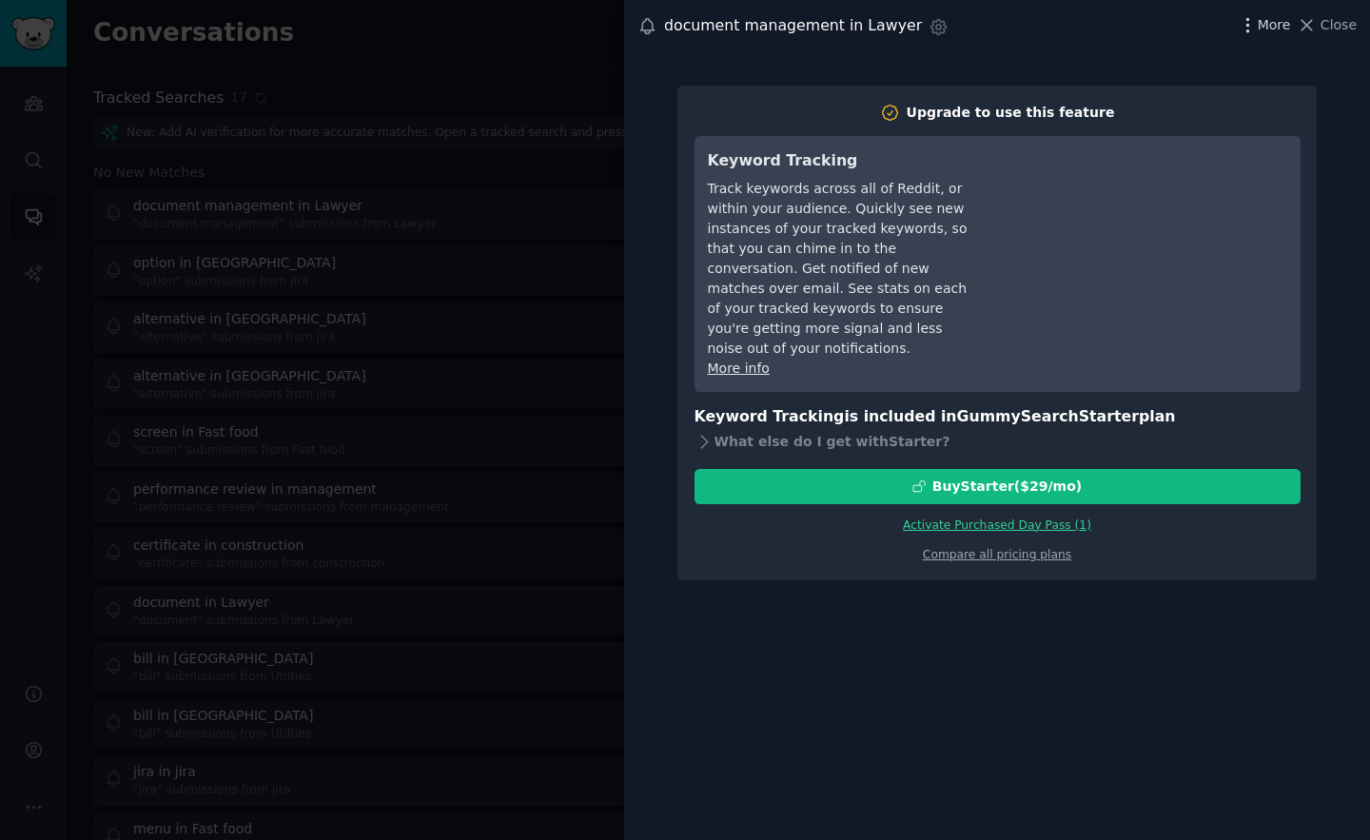
click at [1267, 30] on span "More" at bounding box center [1274, 25] width 33 height 20
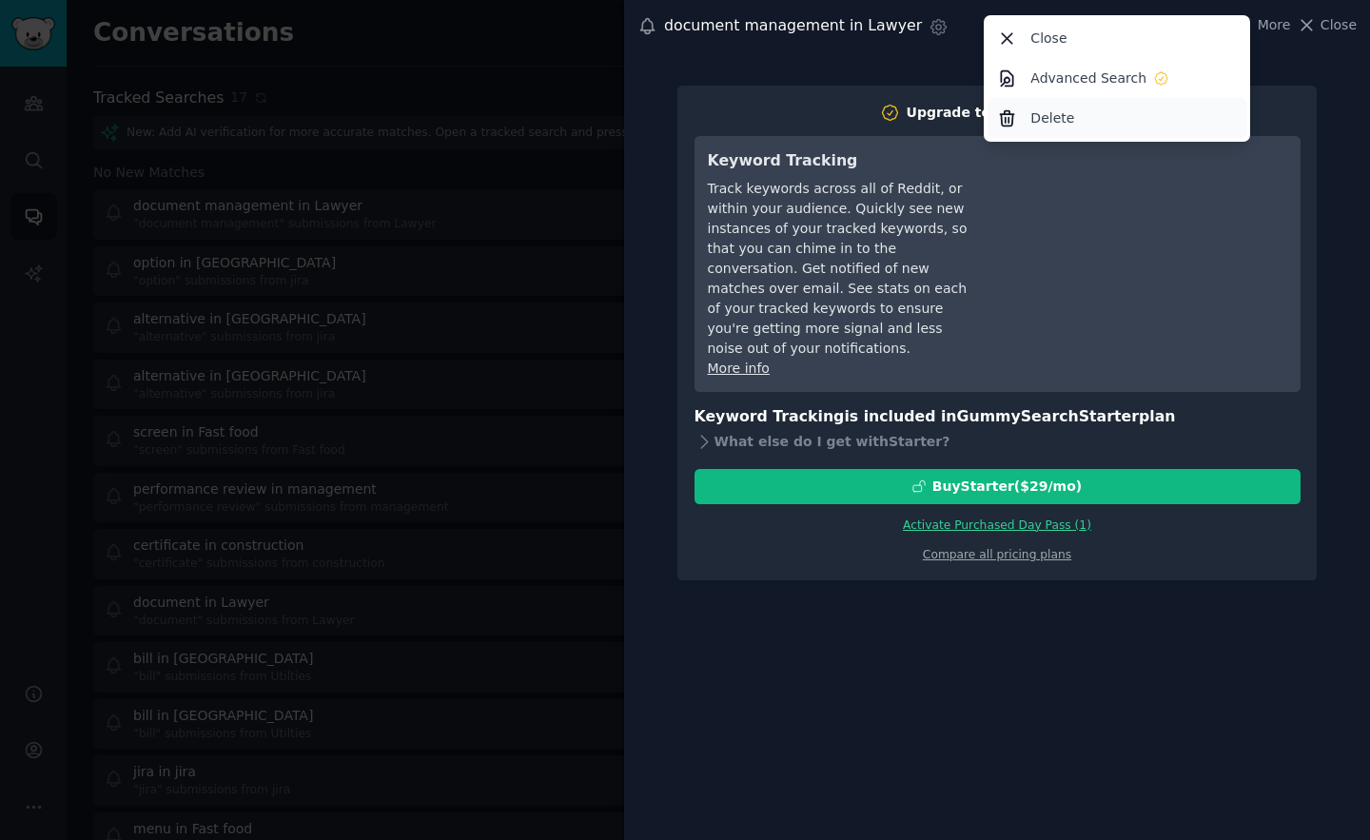
click at [1048, 132] on div "Delete" at bounding box center [1118, 118] width 260 height 40
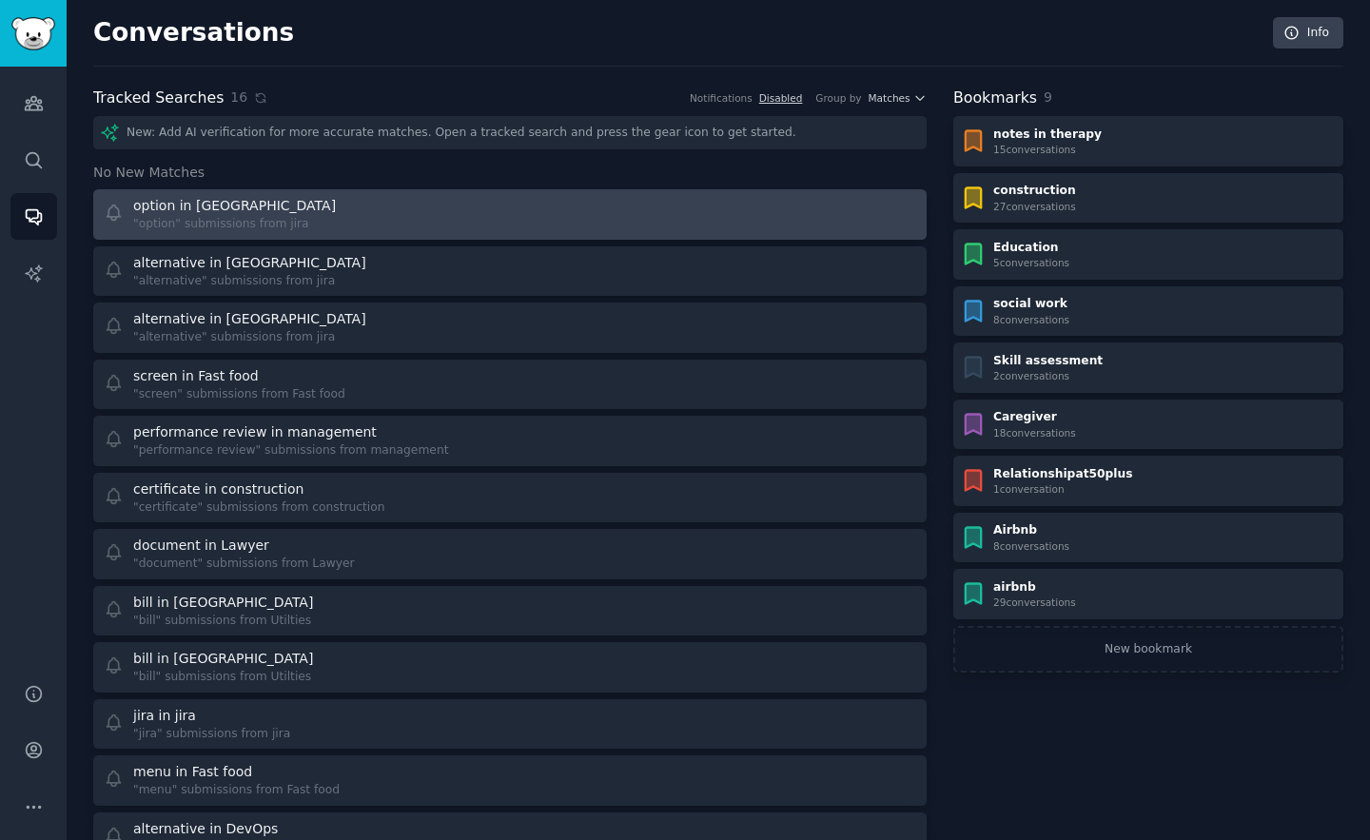
click at [332, 210] on div "option in jira "option" submissions from jira" at bounding box center [301, 214] width 394 height 37
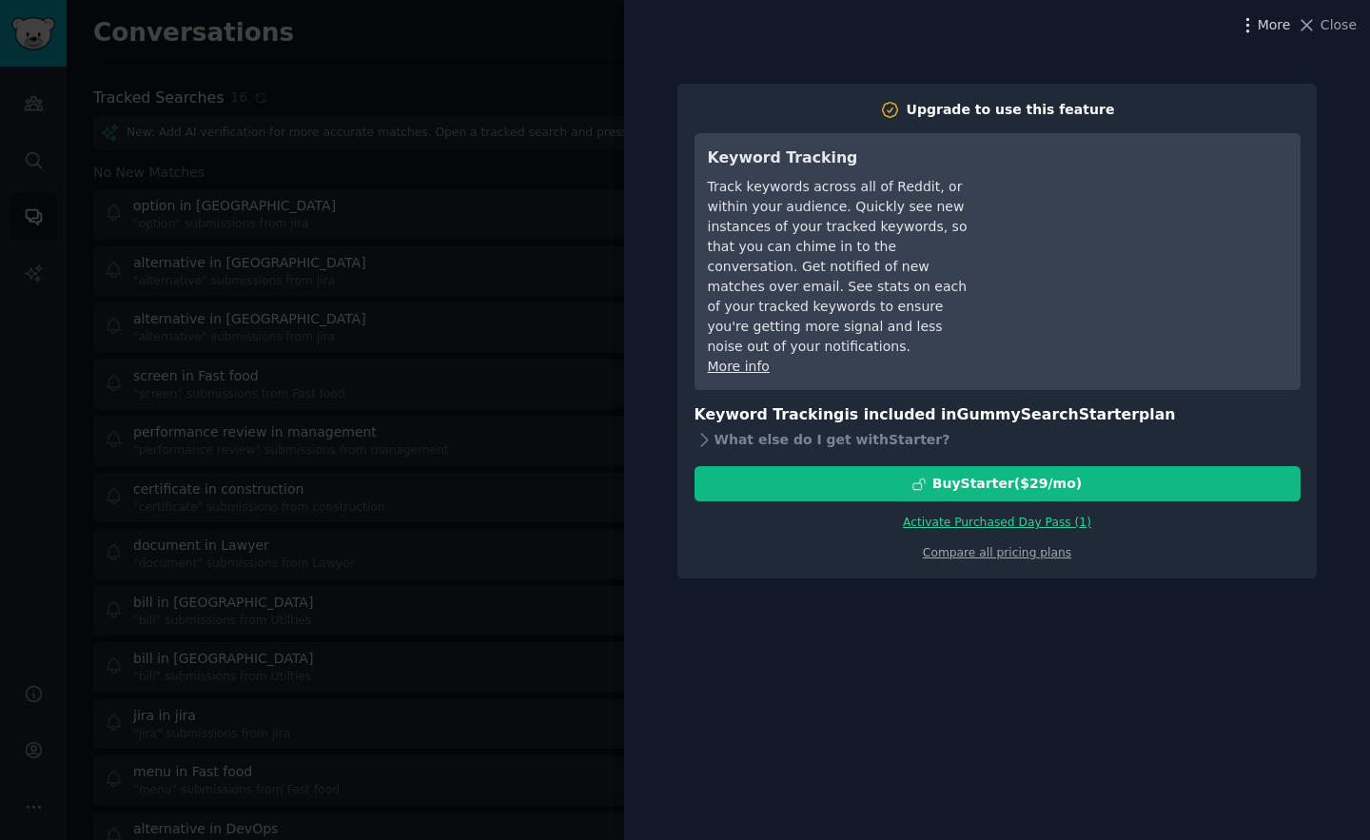
click at [1244, 18] on icon "button" at bounding box center [1248, 25] width 20 height 20
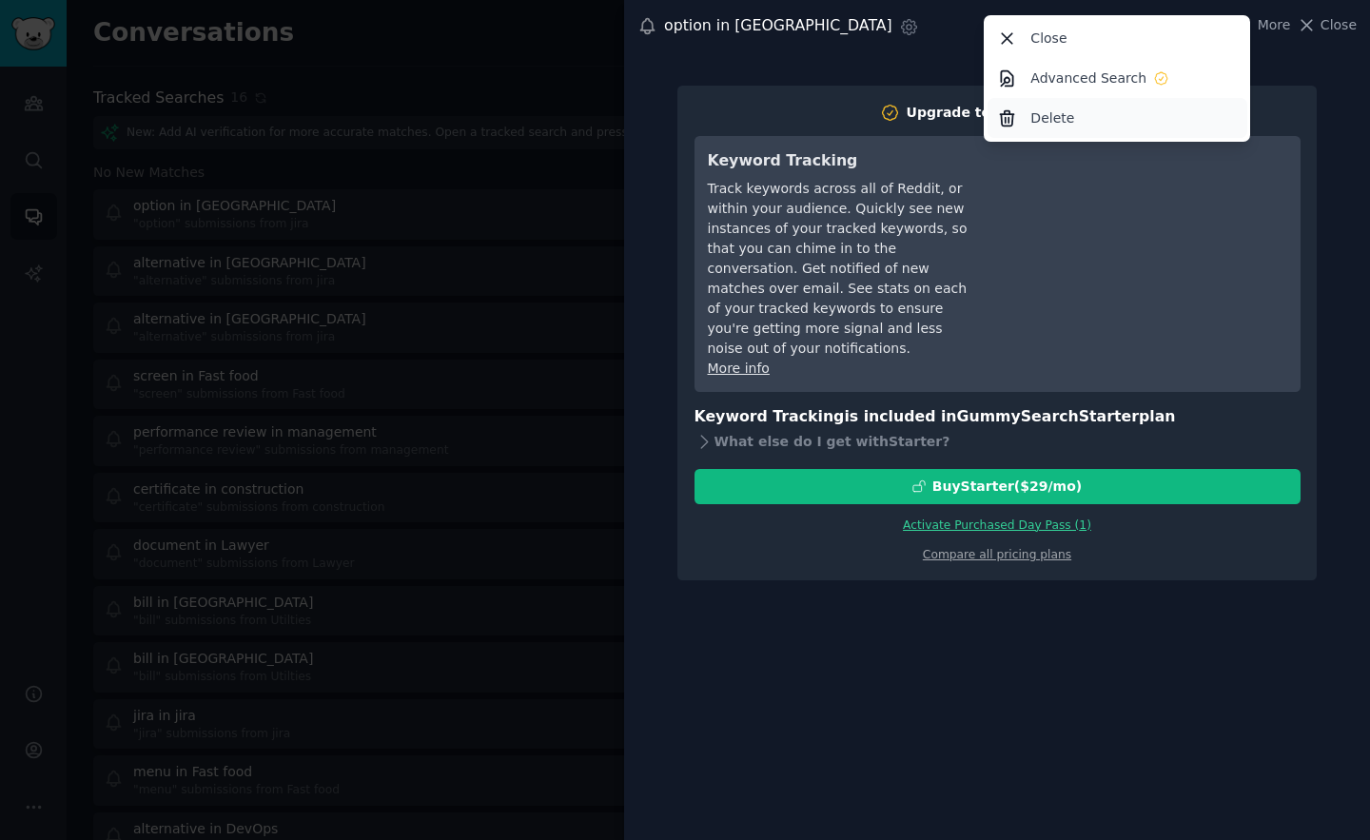
click at [1048, 108] on p "Delete" at bounding box center [1052, 118] width 44 height 20
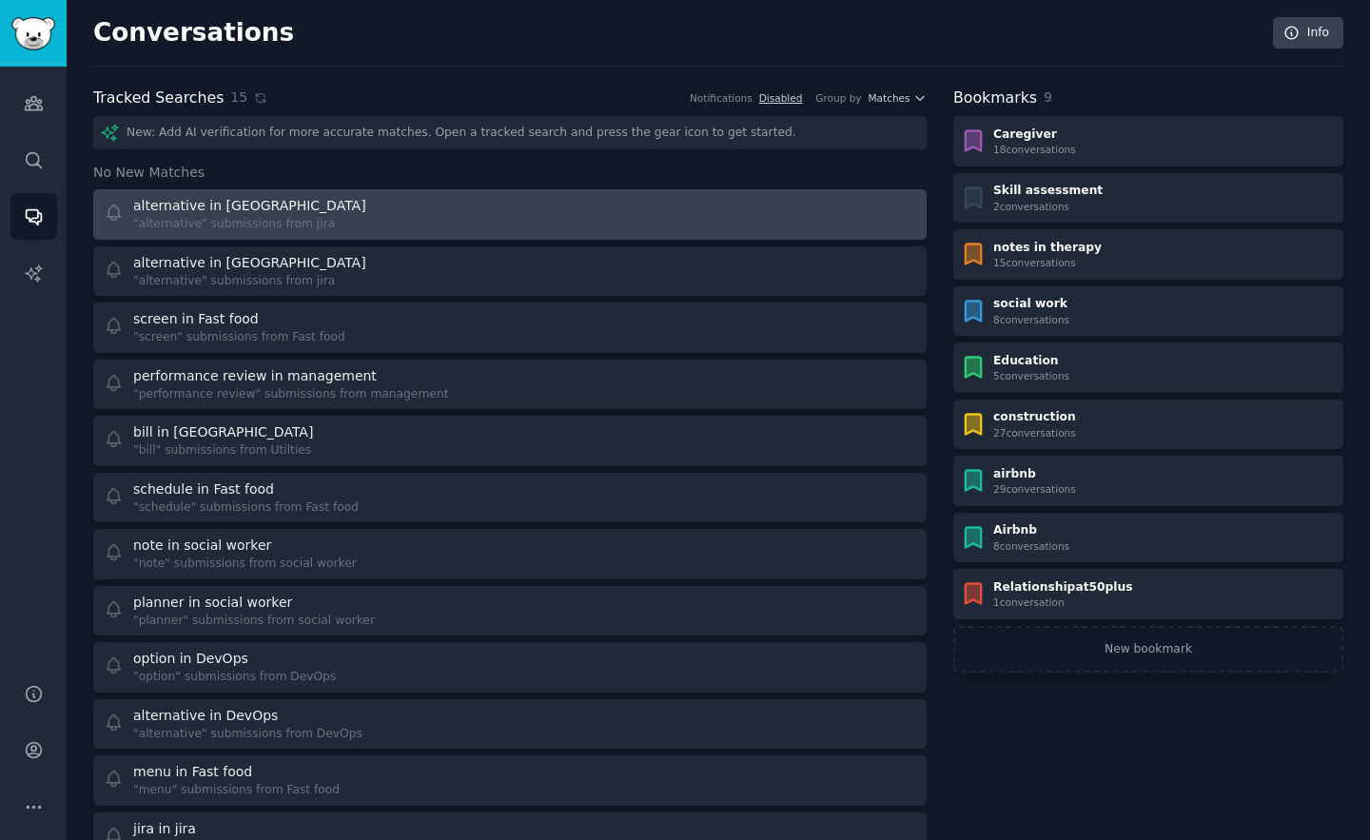
click at [662, 192] on link "alternative in jira "alternative" submissions from jira" at bounding box center [509, 214] width 833 height 50
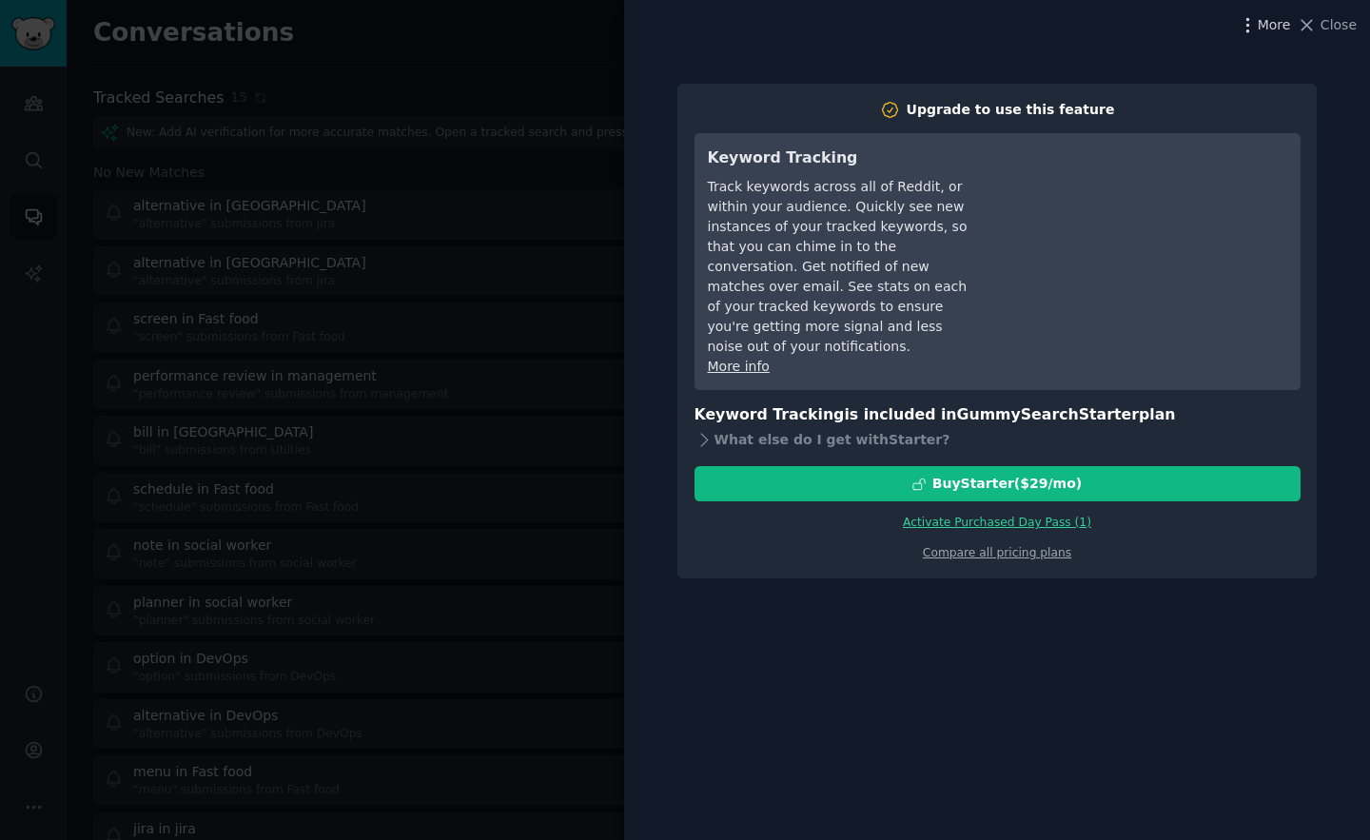
drag, startPoint x: 1213, startPoint y: 24, endPoint x: 1265, endPoint y: 24, distance: 52.3
click at [1214, 24] on div "More Close" at bounding box center [996, 25] width 719 height 24
click at [1265, 24] on span "More" at bounding box center [1274, 25] width 33 height 20
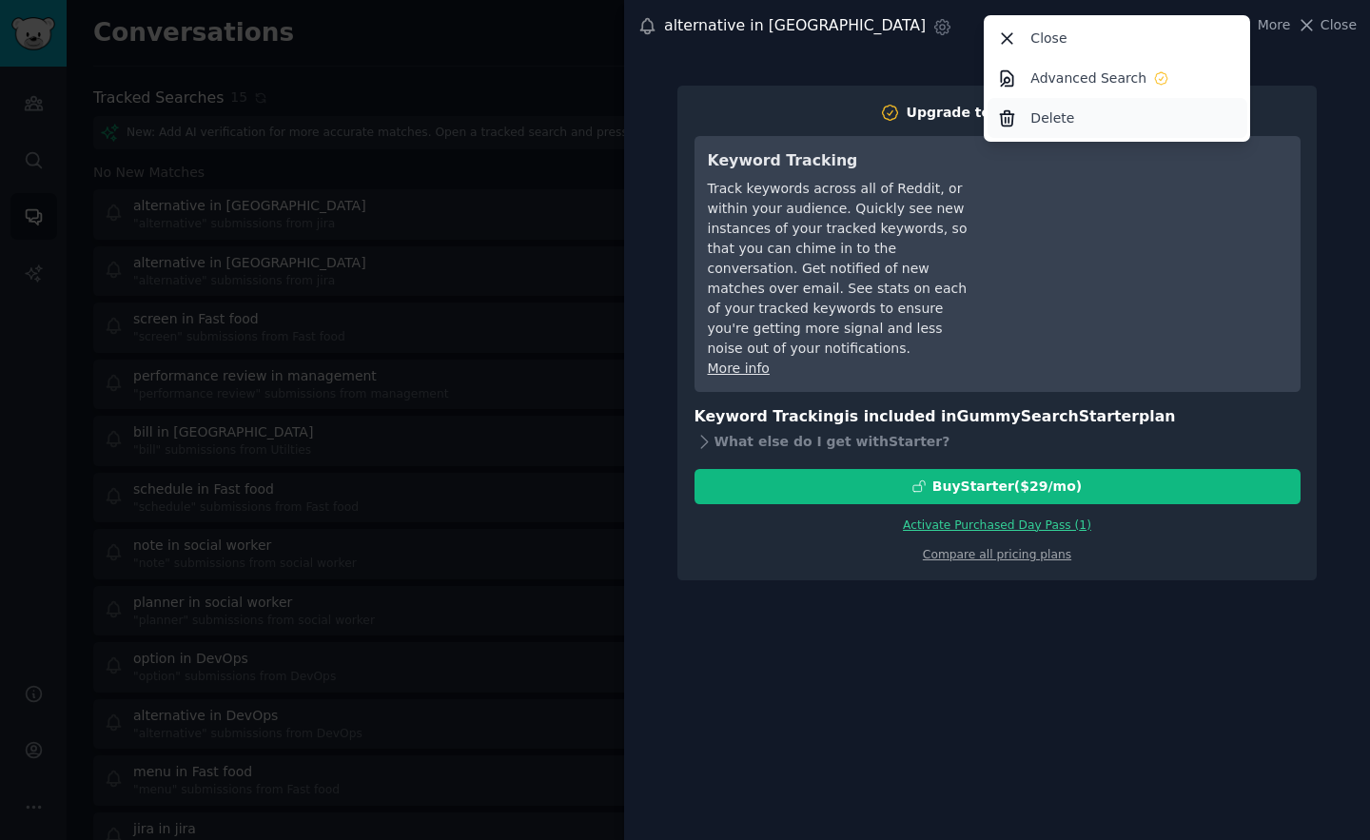
click at [1054, 110] on p "Delete" at bounding box center [1052, 118] width 44 height 20
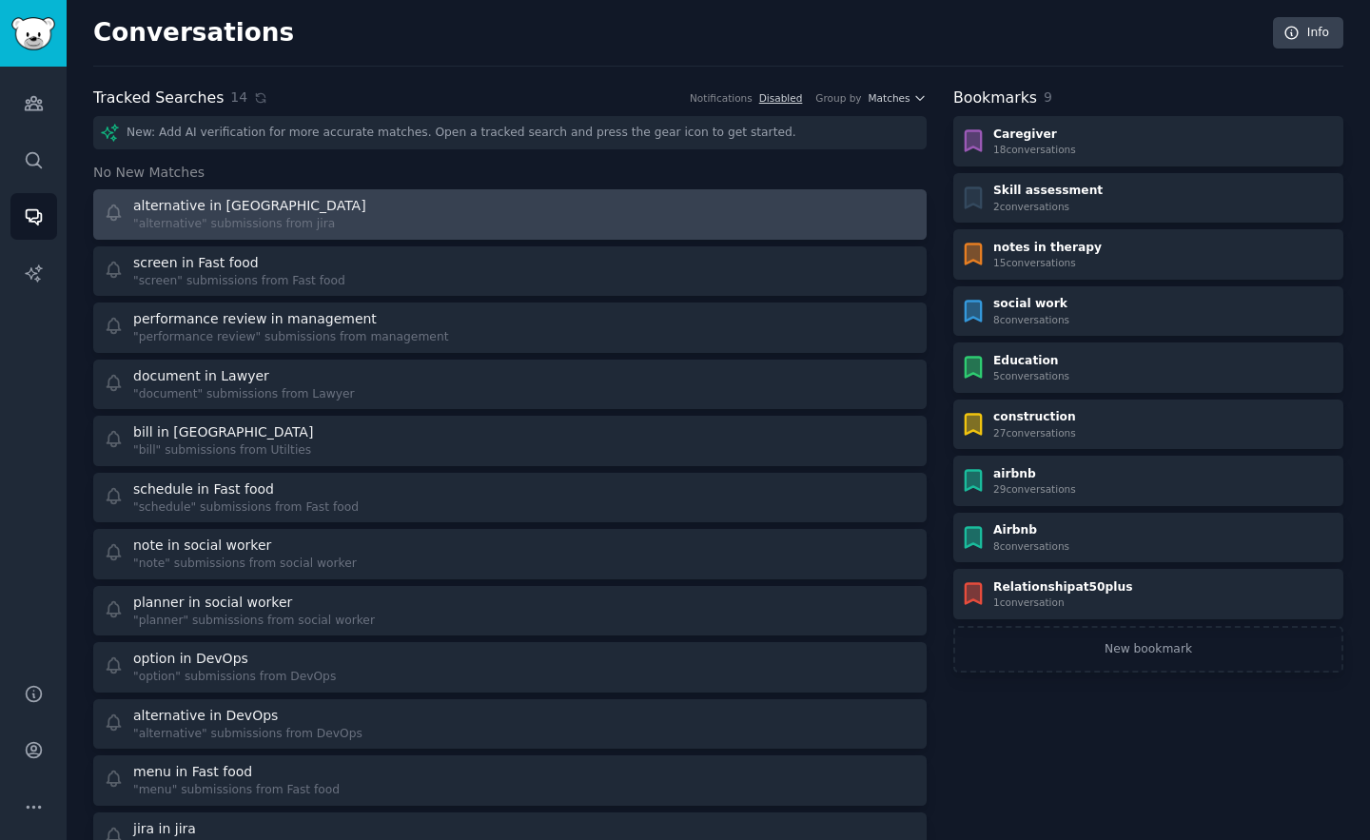
click at [362, 210] on div "alternative in jira "alternative" submissions from jira" at bounding box center [301, 214] width 394 height 37
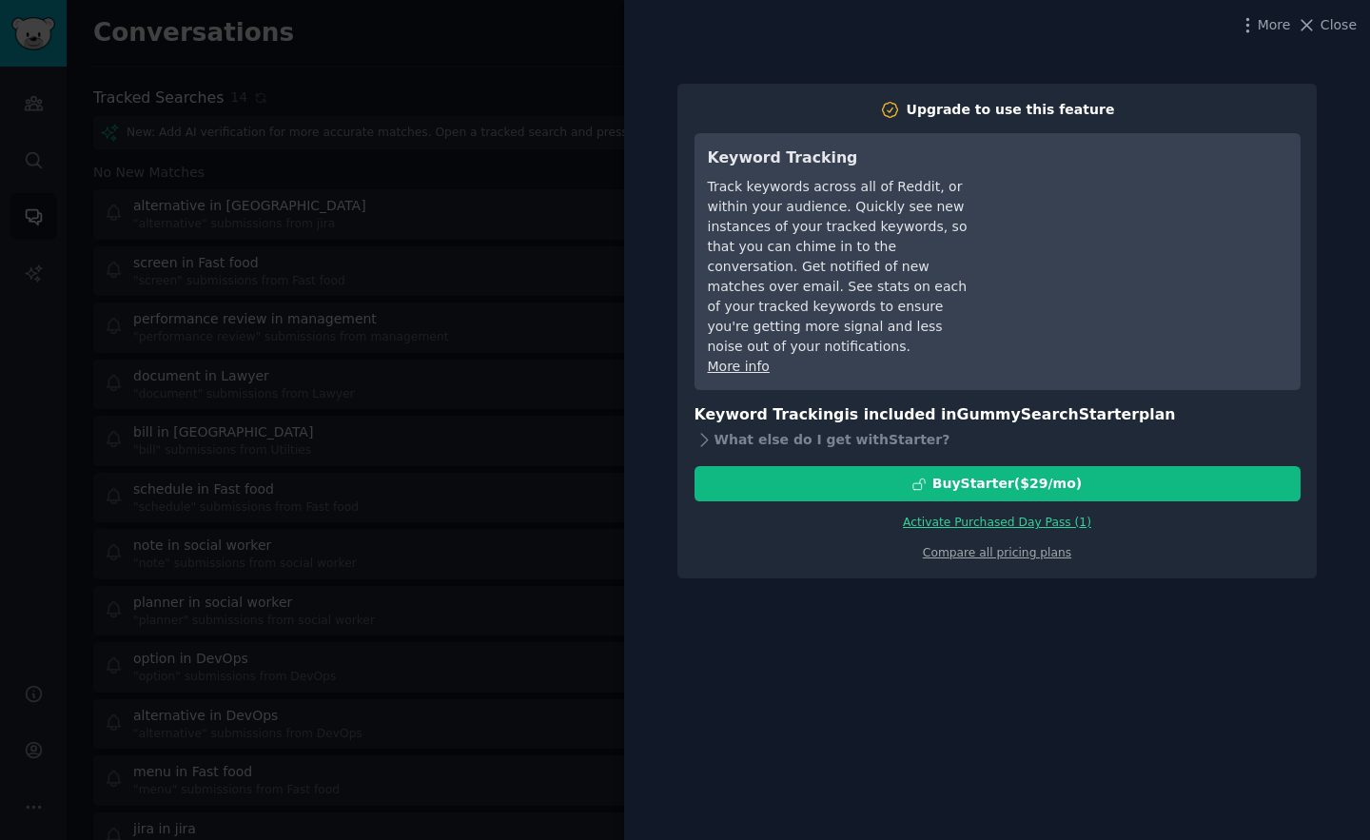
click at [1257, 10] on div "More Close" at bounding box center [997, 25] width 746 height 50
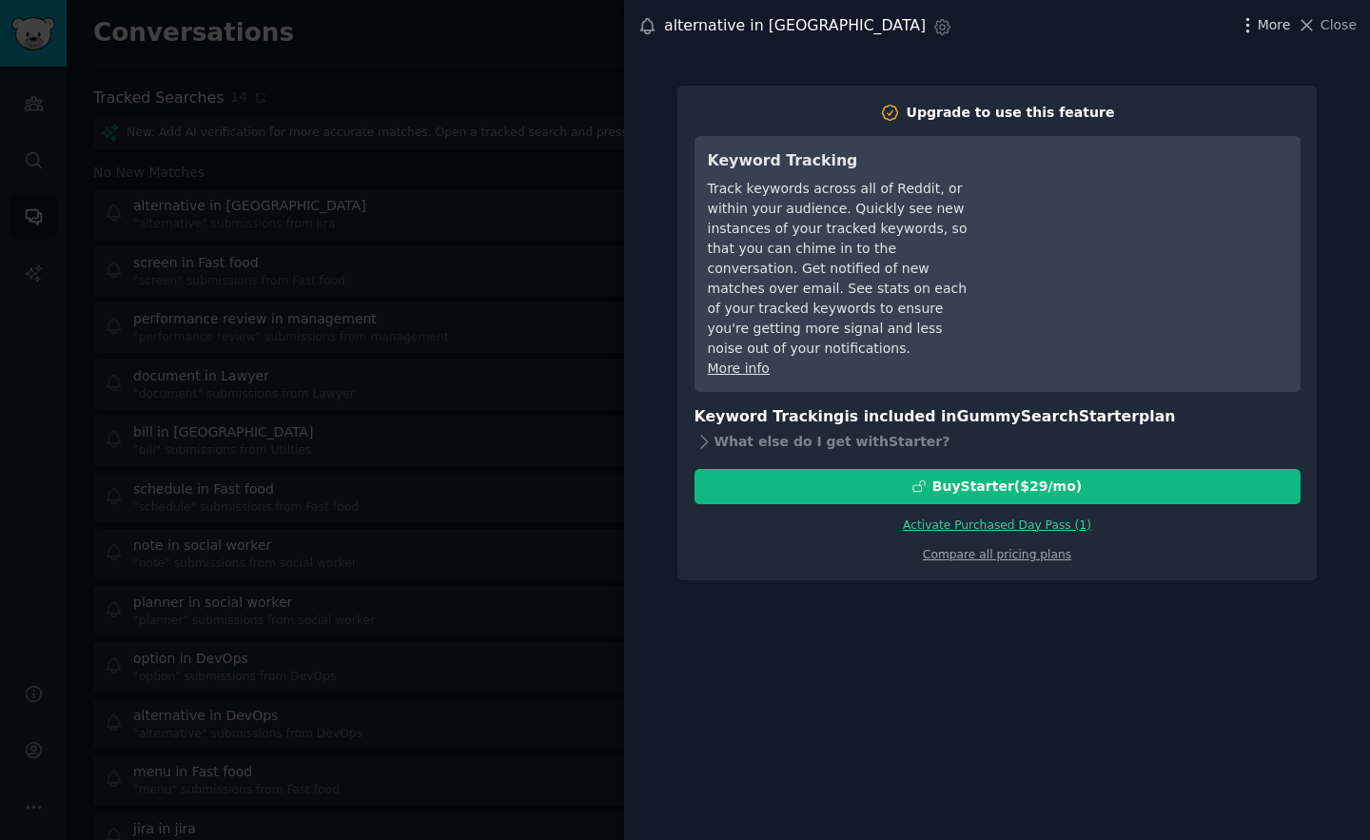
click at [1256, 30] on icon "button" at bounding box center [1248, 25] width 20 height 20
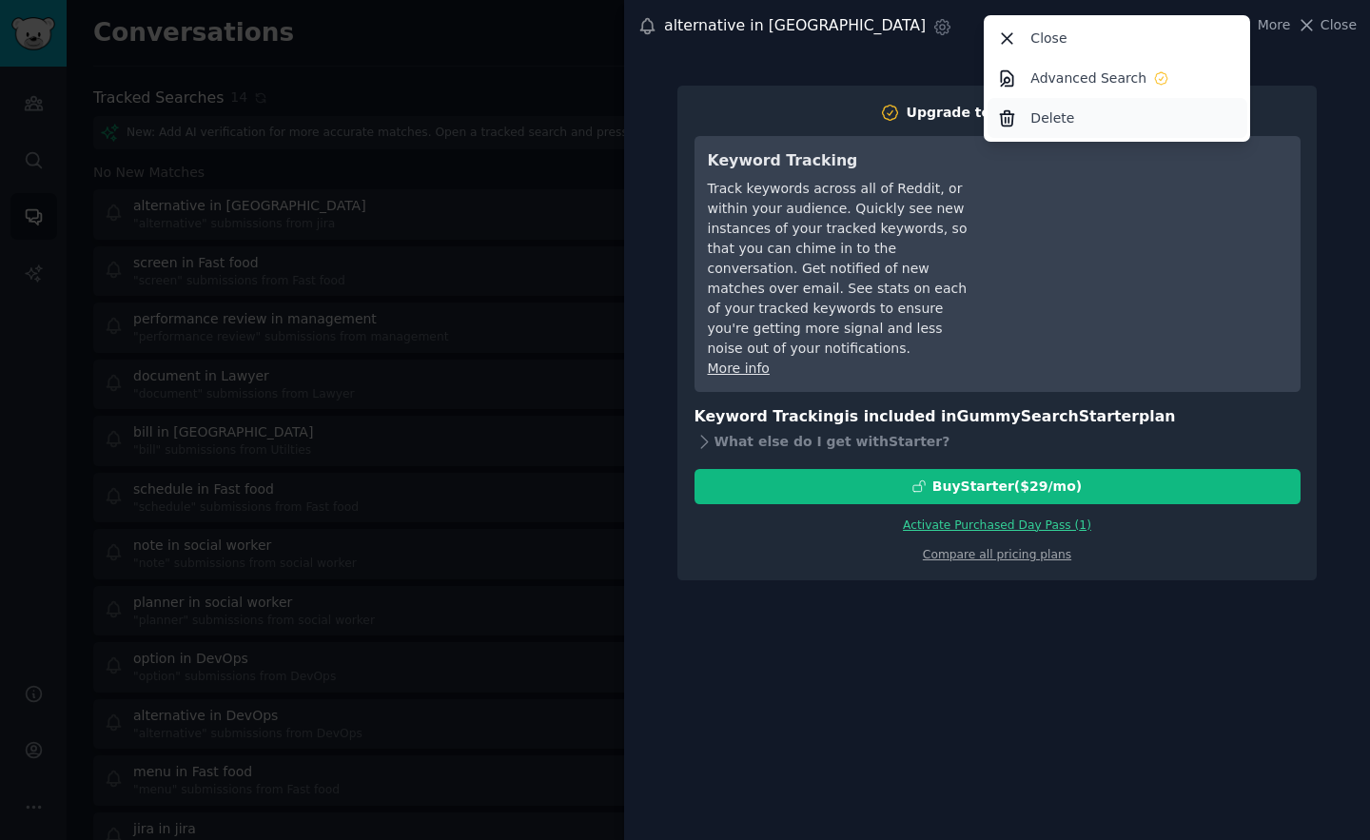
click at [1090, 116] on div "Delete" at bounding box center [1118, 118] width 260 height 40
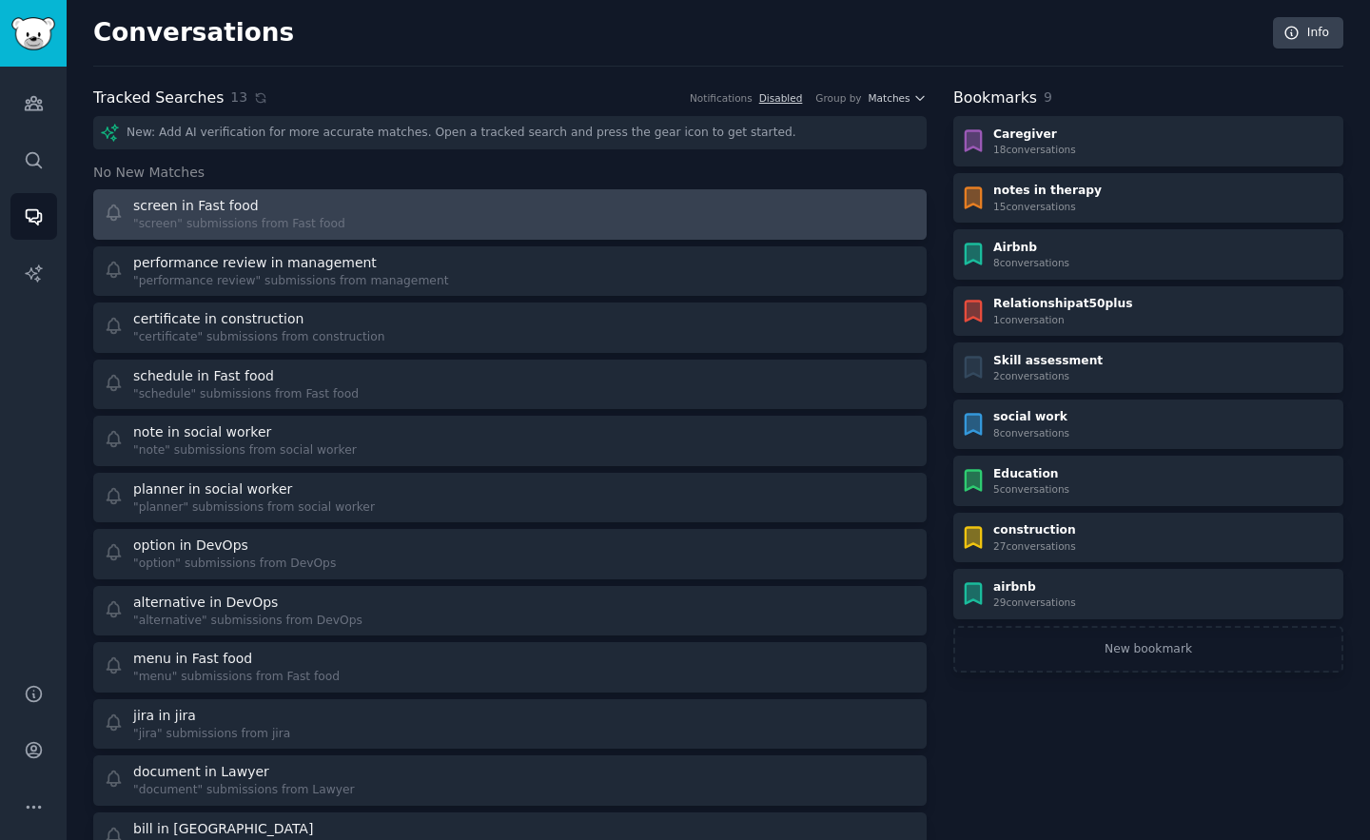
click at [270, 199] on div "screen in Fast food" at bounding box center [239, 206] width 212 height 20
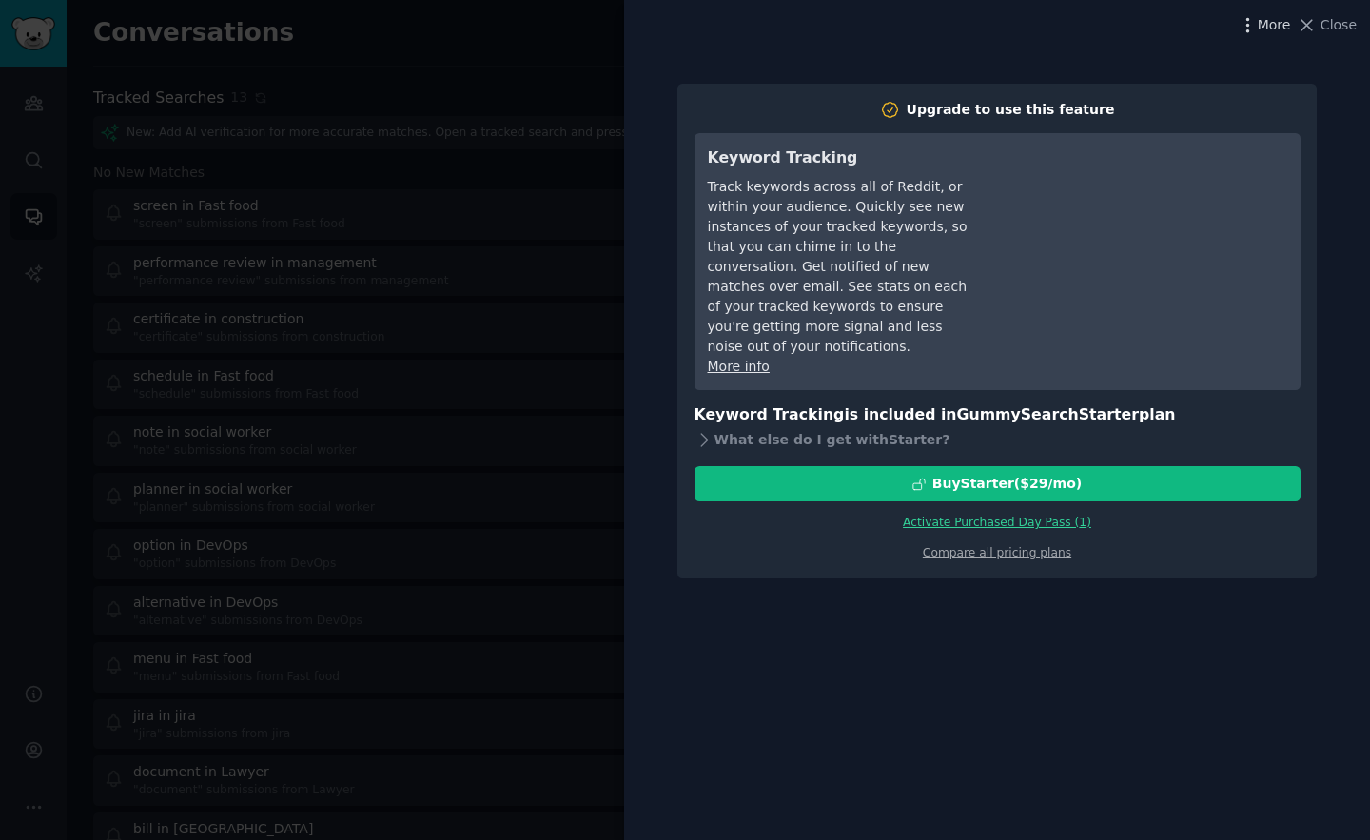
click at [1248, 26] on icon "button" at bounding box center [1248, 25] width 20 height 20
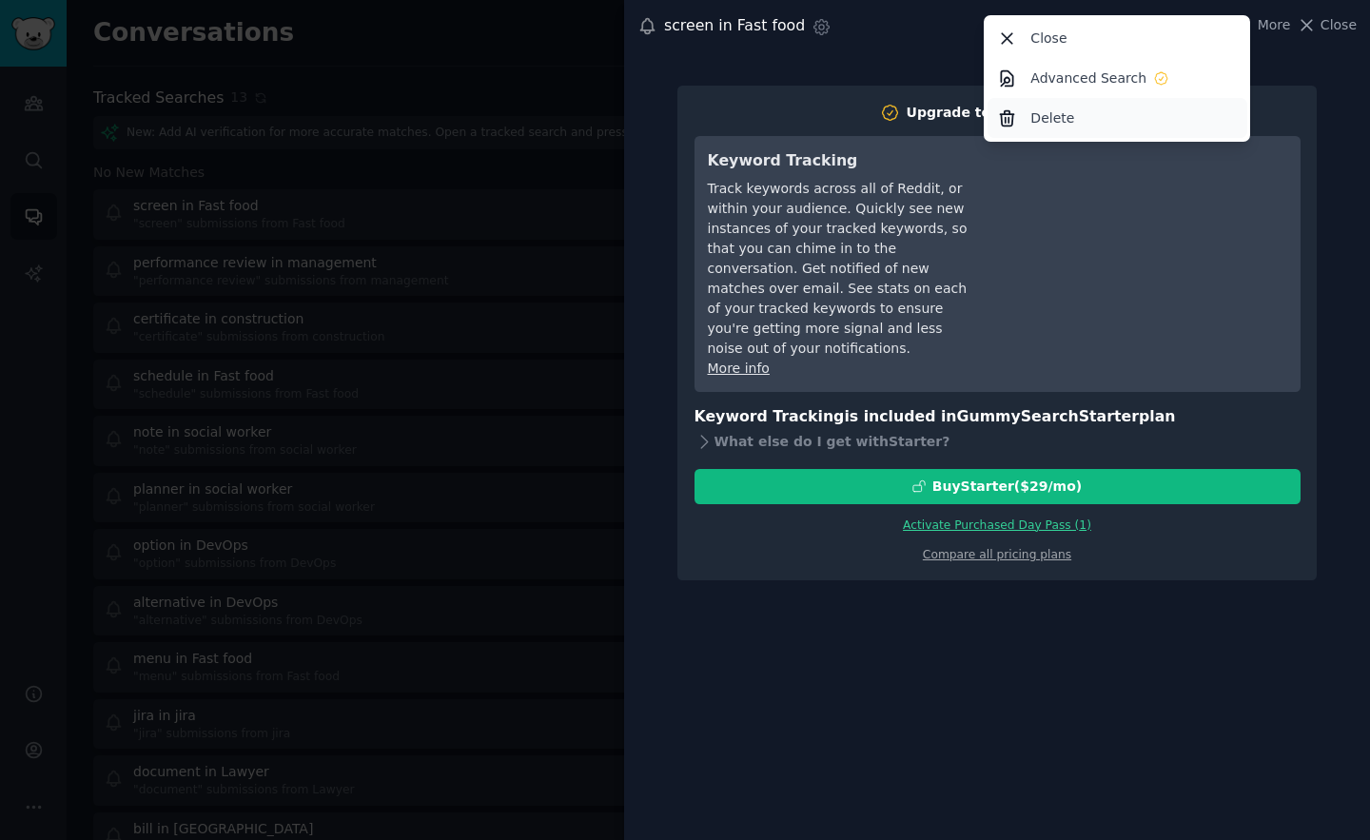
click at [1052, 122] on p "Delete" at bounding box center [1052, 118] width 44 height 20
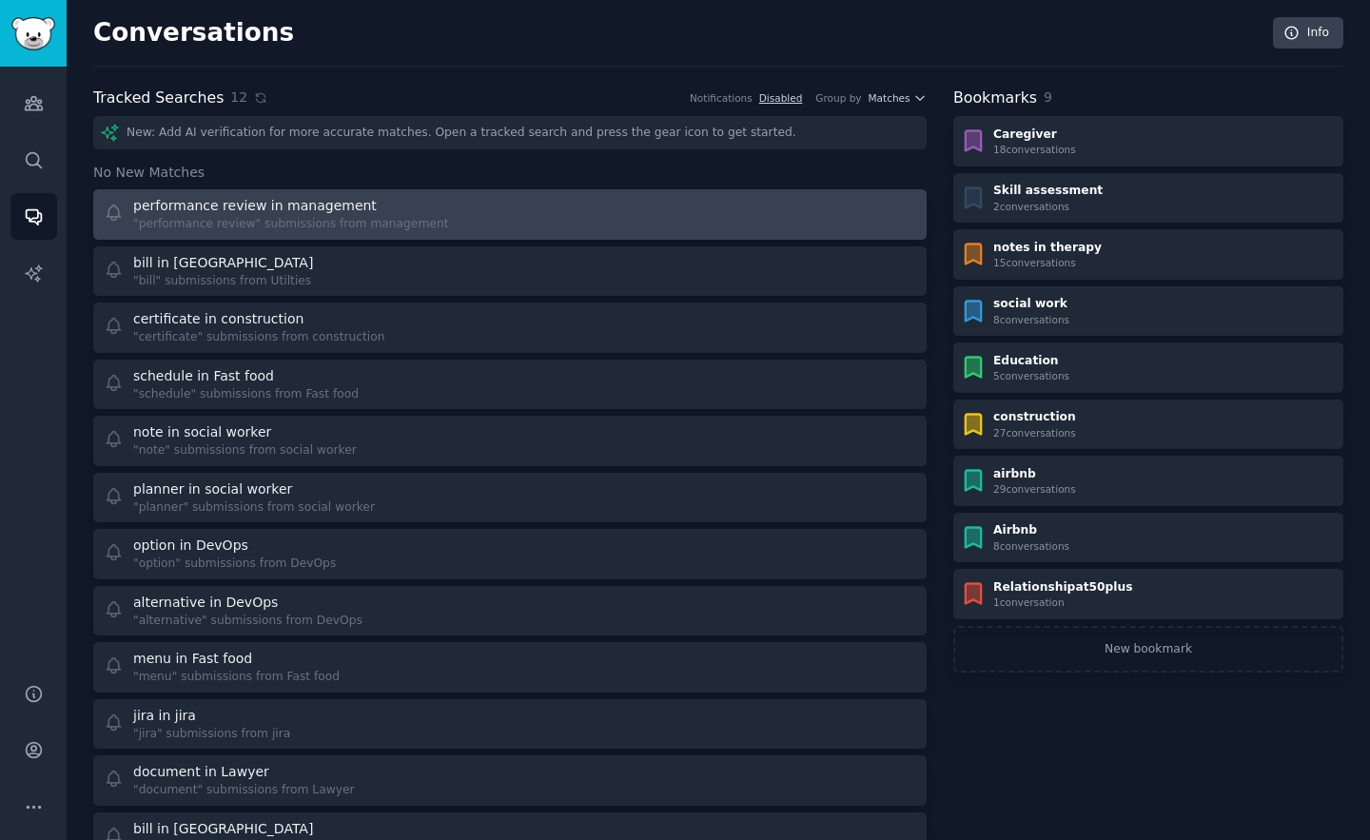
click at [270, 203] on div "performance review in management" at bounding box center [255, 206] width 244 height 20
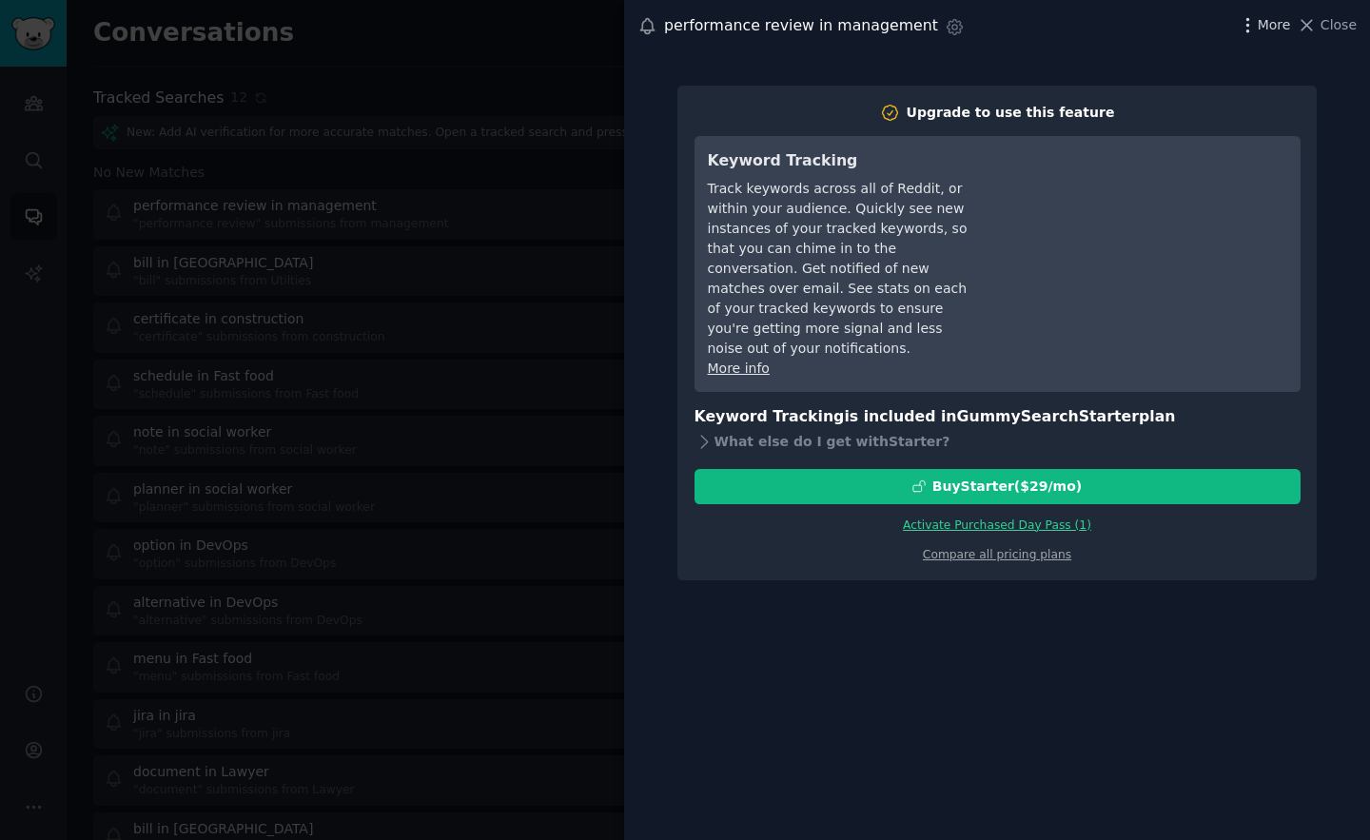
click at [1273, 29] on span "More" at bounding box center [1274, 25] width 33 height 20
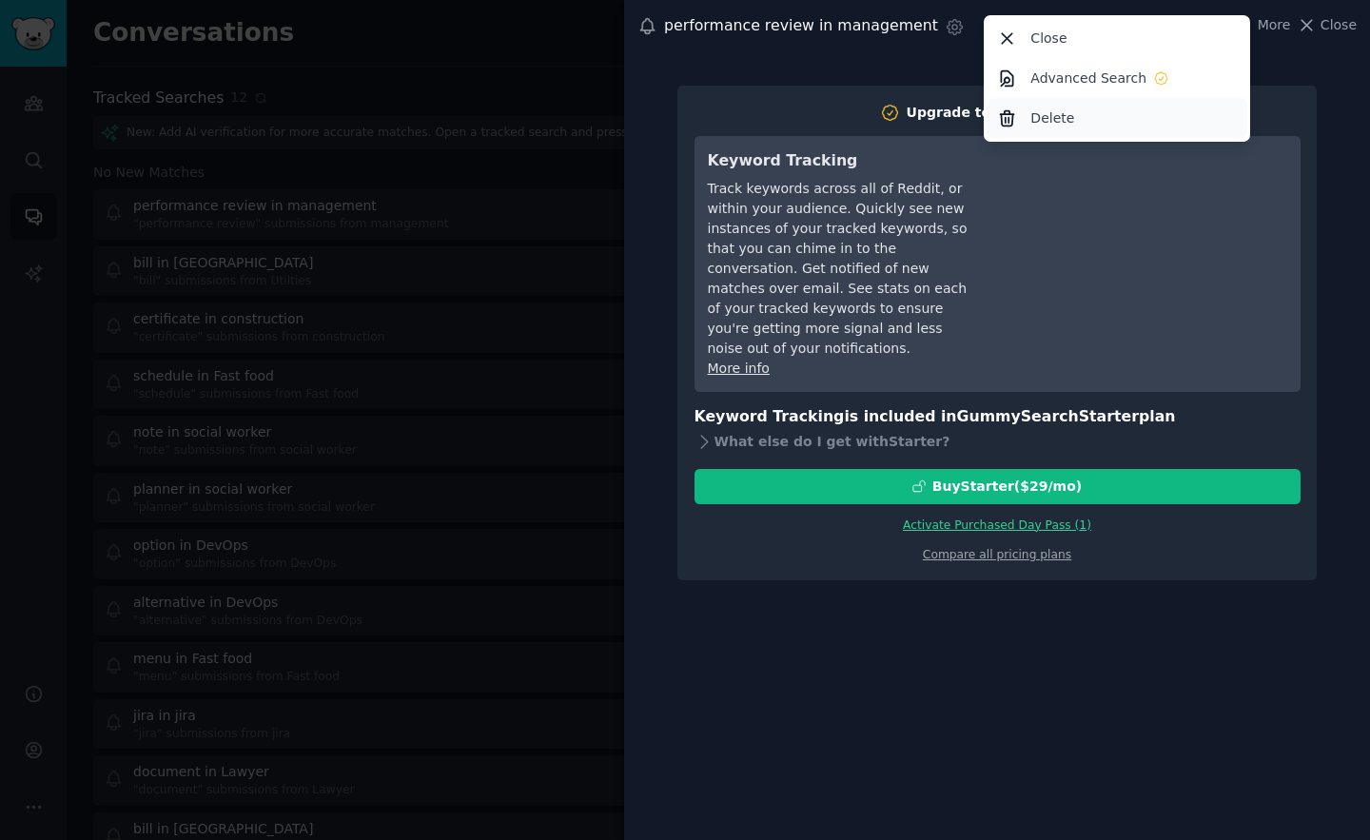
click at [1072, 98] on div "Delete" at bounding box center [1118, 118] width 260 height 40
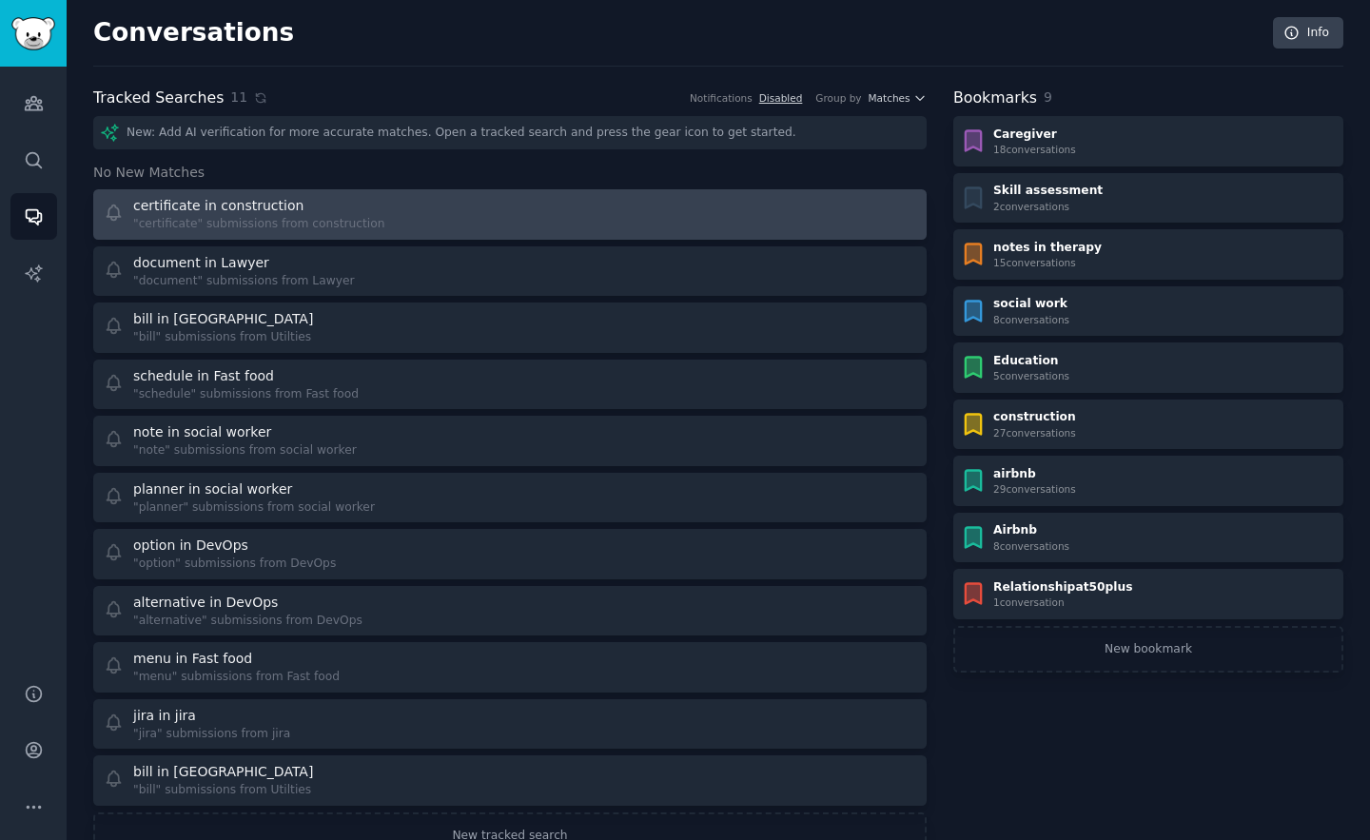
click at [368, 206] on div "certificate in construction" at bounding box center [259, 206] width 252 height 20
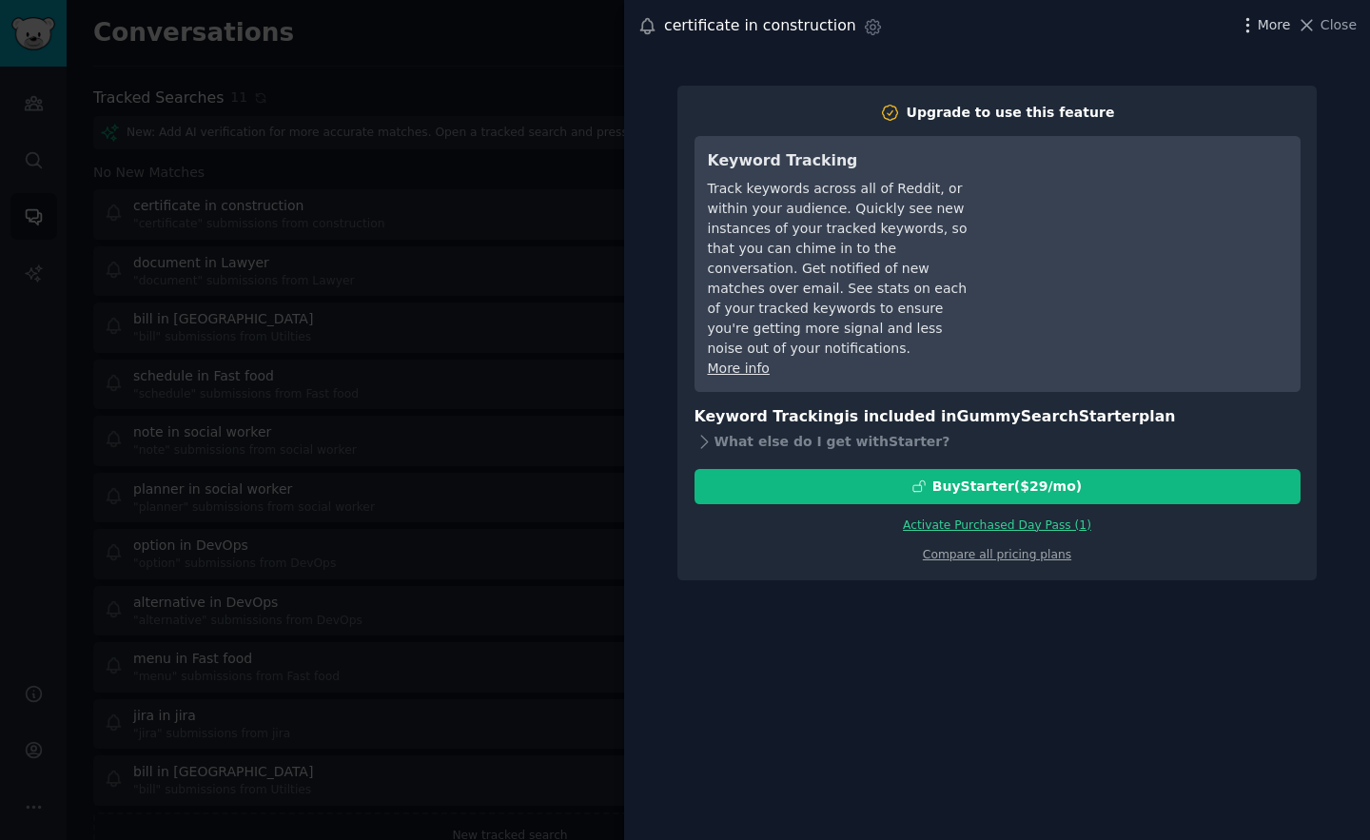
click at [1266, 31] on span "More" at bounding box center [1274, 25] width 33 height 20
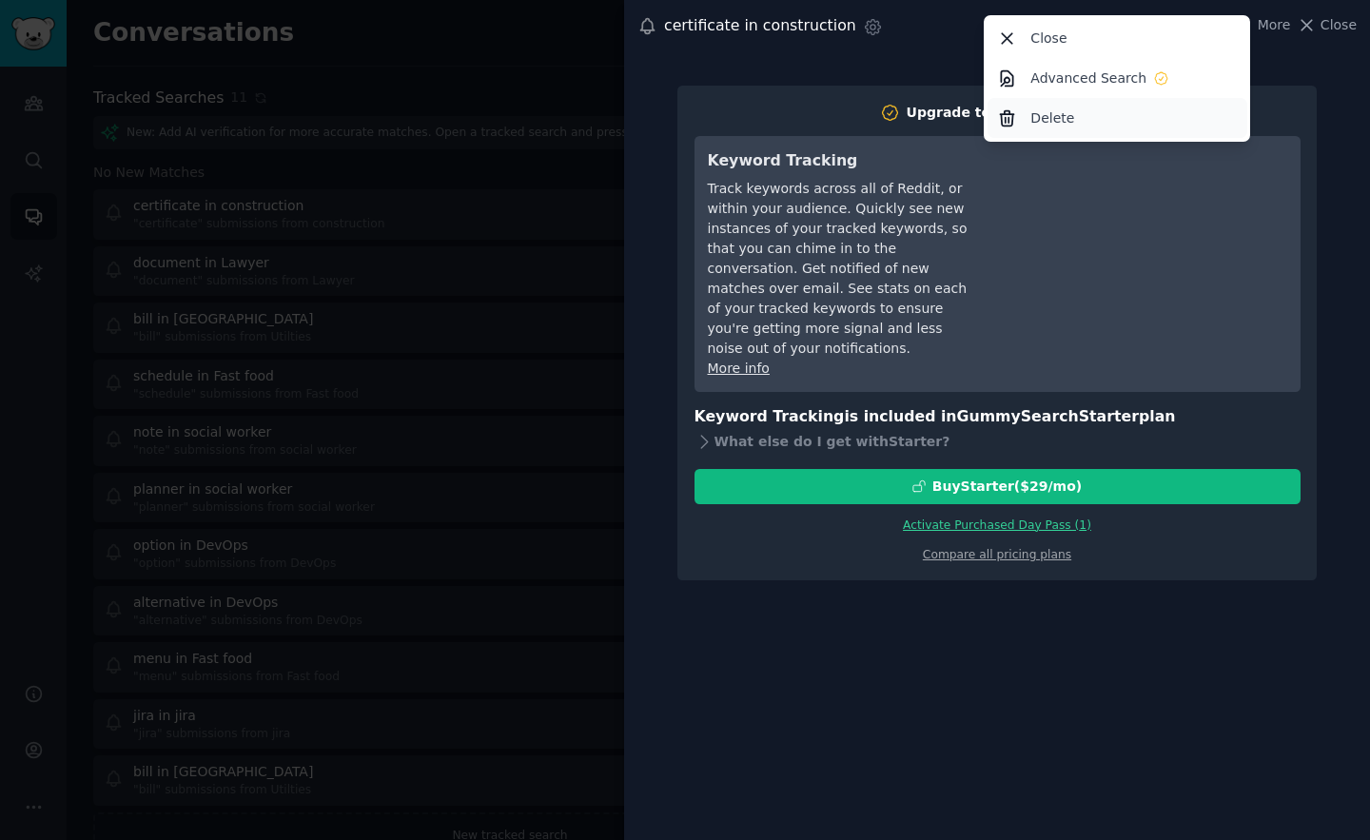
click at [1054, 122] on p "Delete" at bounding box center [1052, 118] width 44 height 20
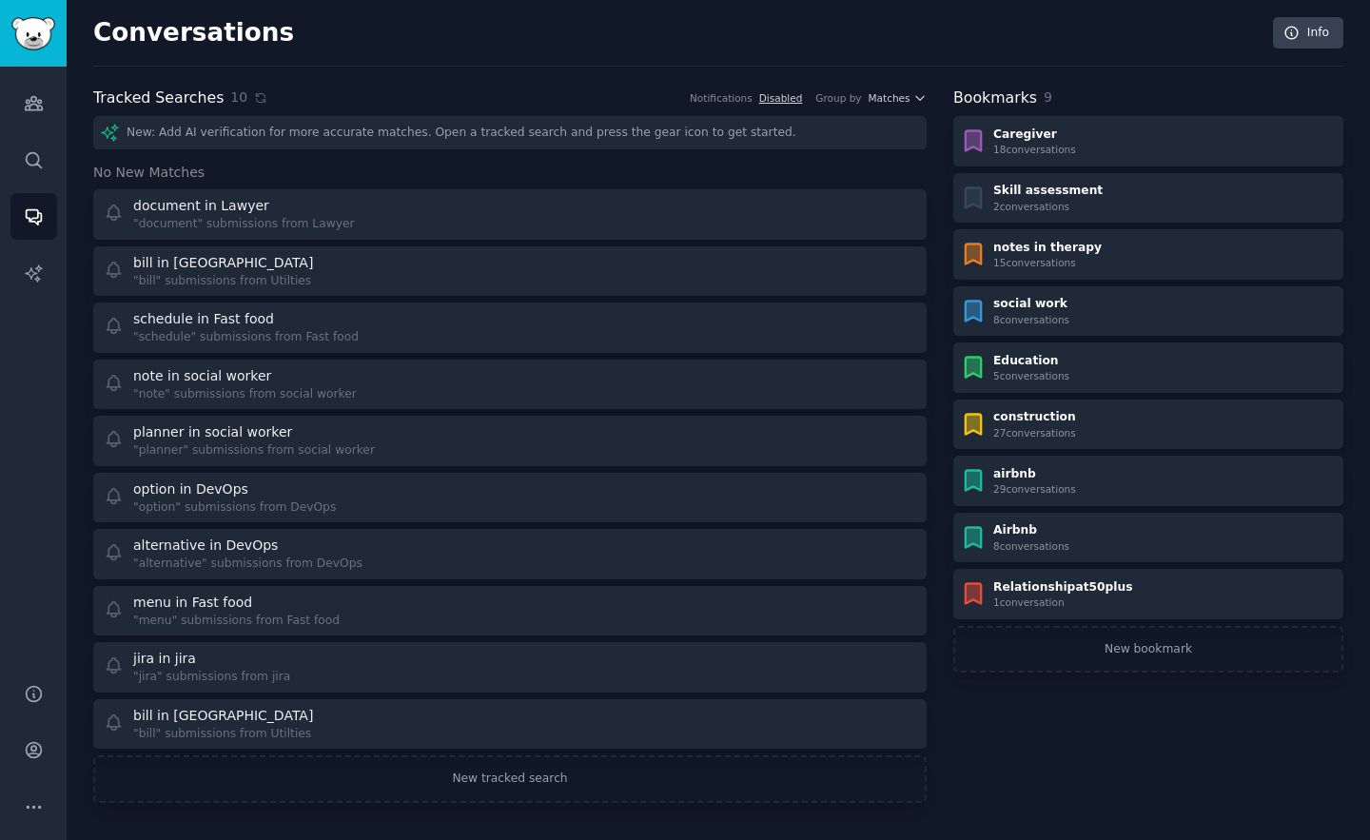
scroll to position [2, 0]
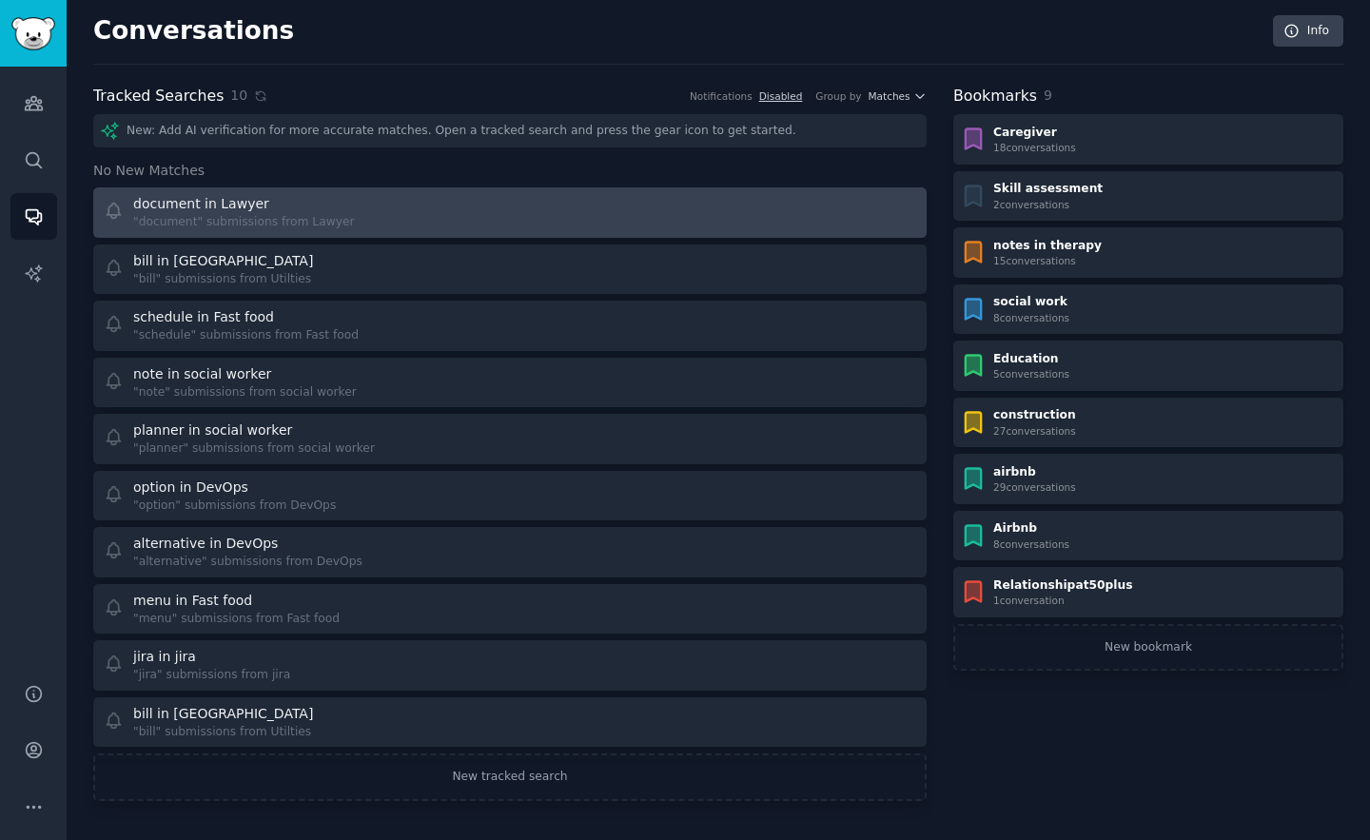
click at [311, 227] on div ""document" submissions from Lawyer" at bounding box center [244, 222] width 222 height 17
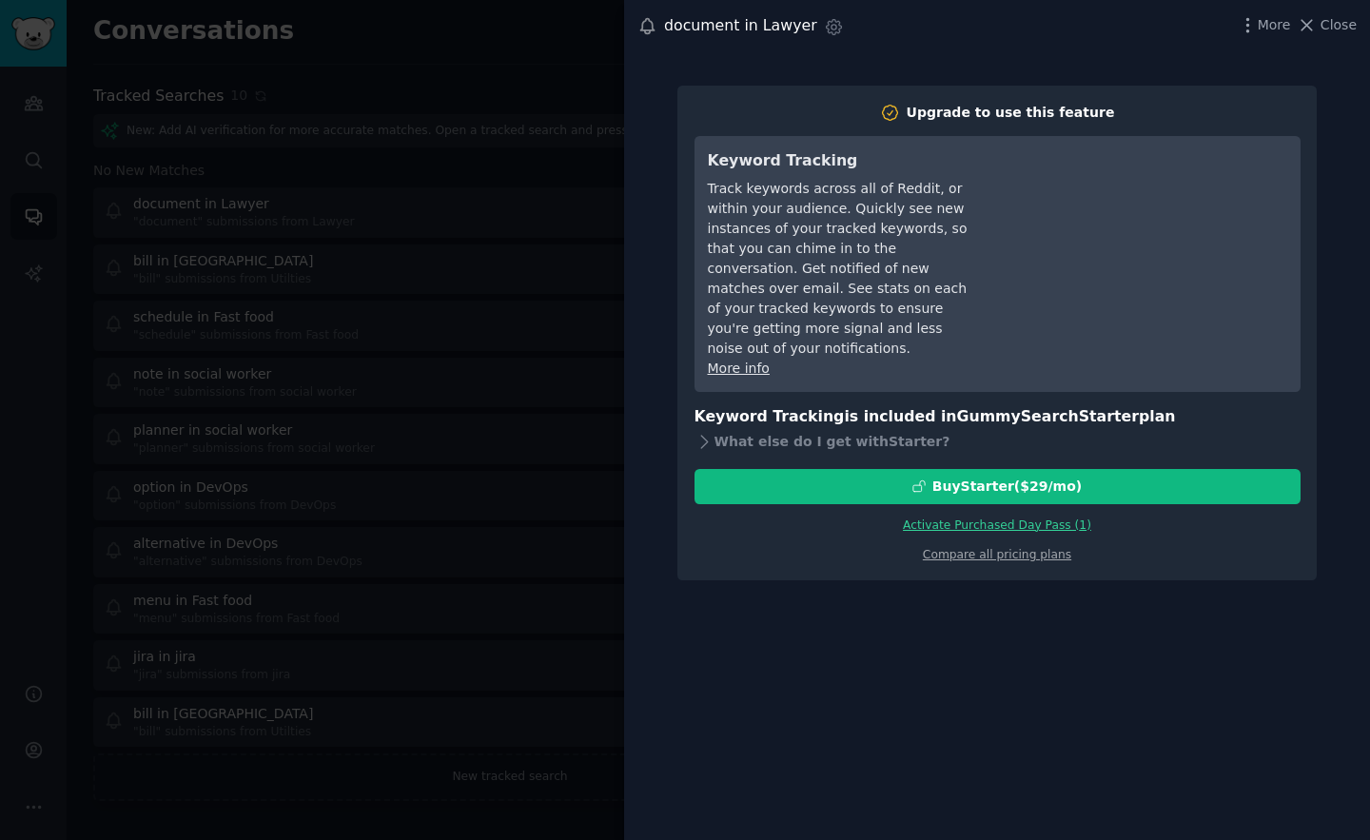
click at [1263, 13] on div "More Close" at bounding box center [1297, 25] width 119 height 24
click at [1253, 34] on div "More Close" at bounding box center [1297, 25] width 119 height 24
click at [1264, 25] on span "More" at bounding box center [1274, 25] width 33 height 20
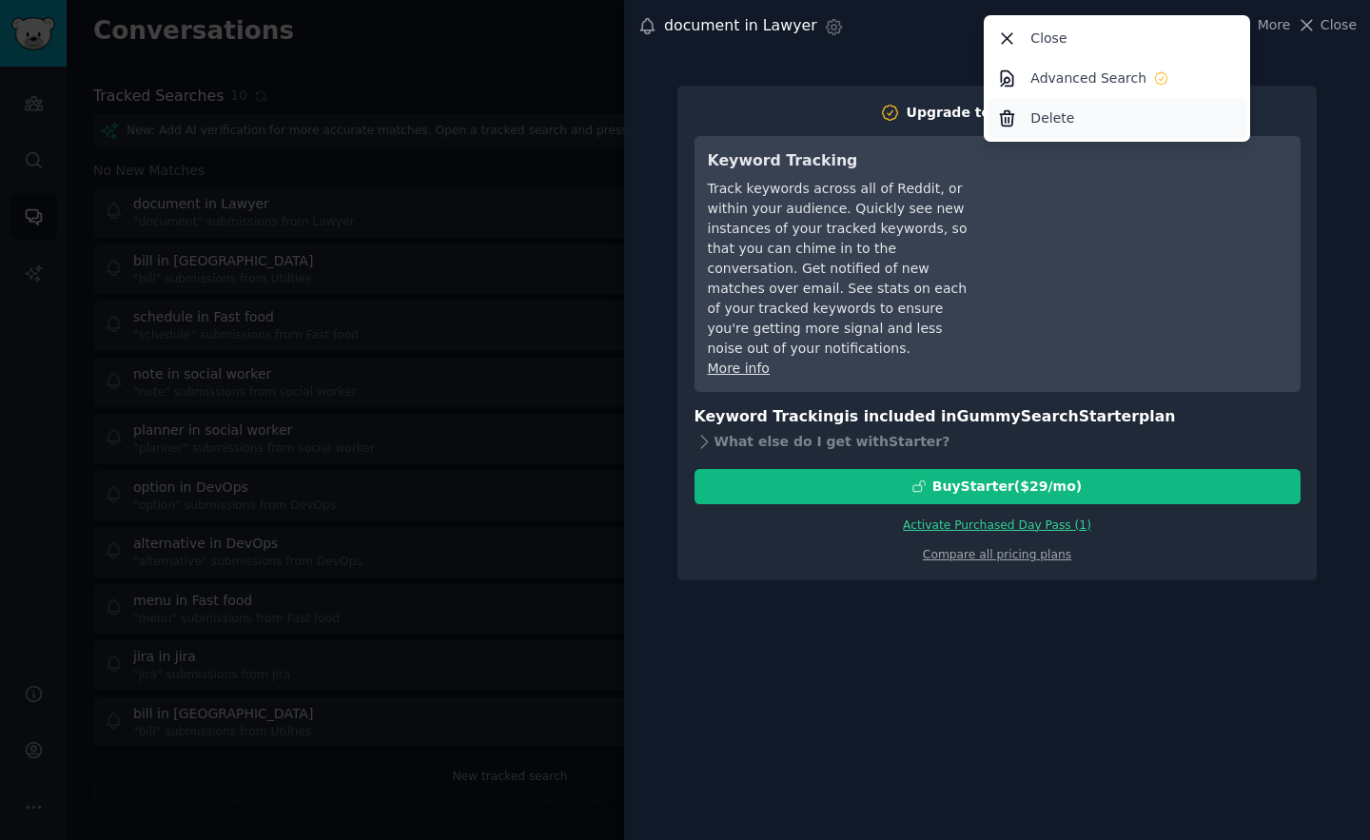
click at [1049, 101] on div "Delete" at bounding box center [1118, 118] width 260 height 40
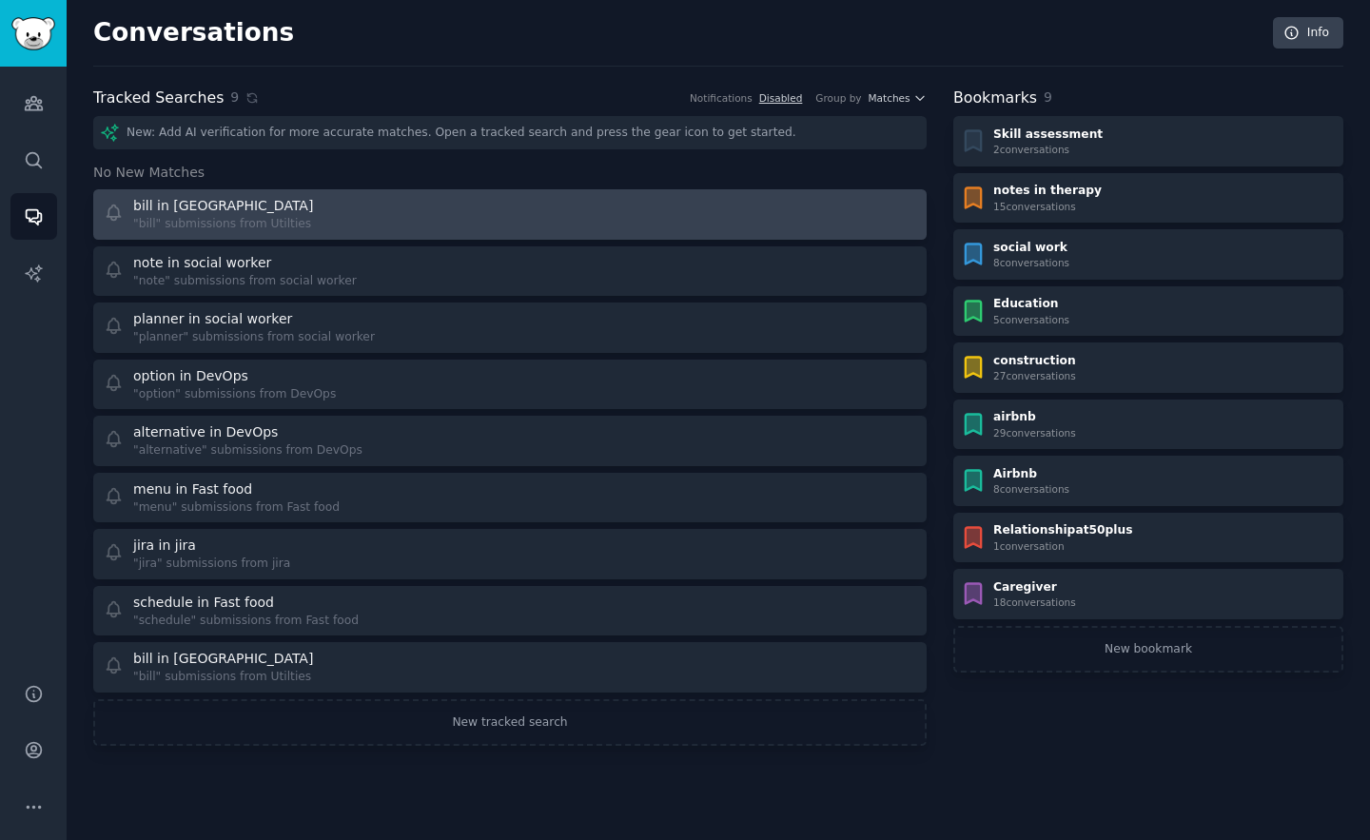
click at [290, 202] on div "bill in Utilties" at bounding box center [225, 206] width 184 height 20
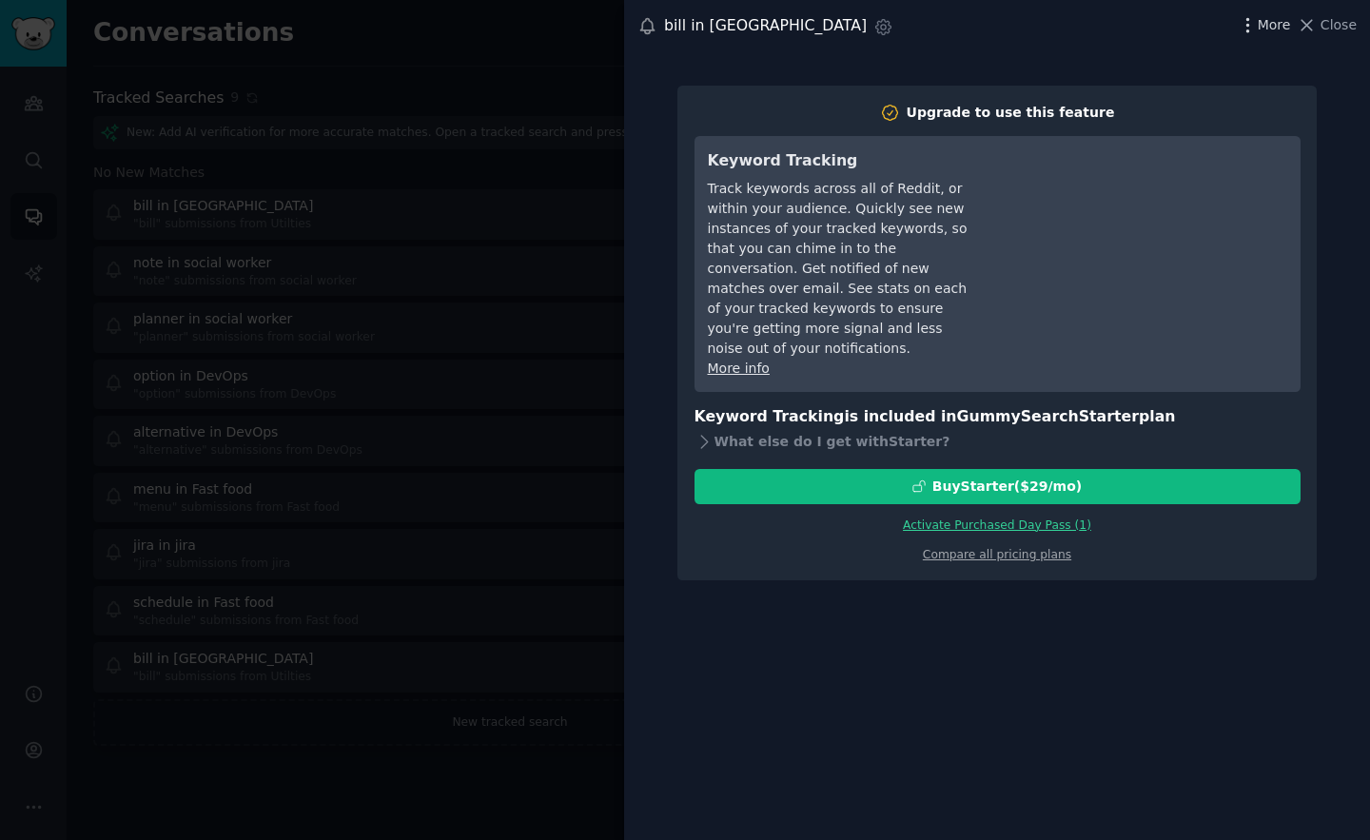
click at [1277, 28] on span "More" at bounding box center [1274, 25] width 33 height 20
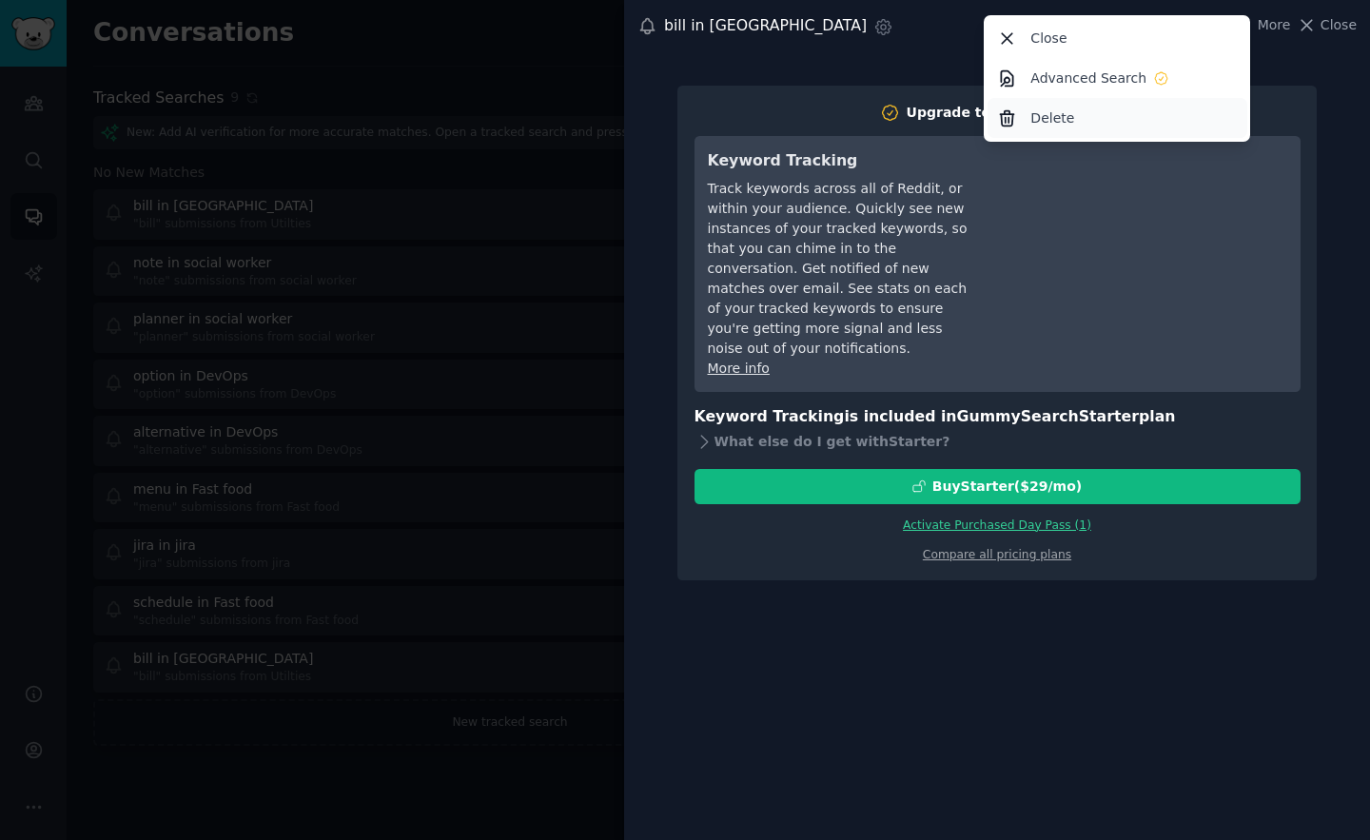
click at [1067, 115] on p "Delete" at bounding box center [1052, 118] width 44 height 20
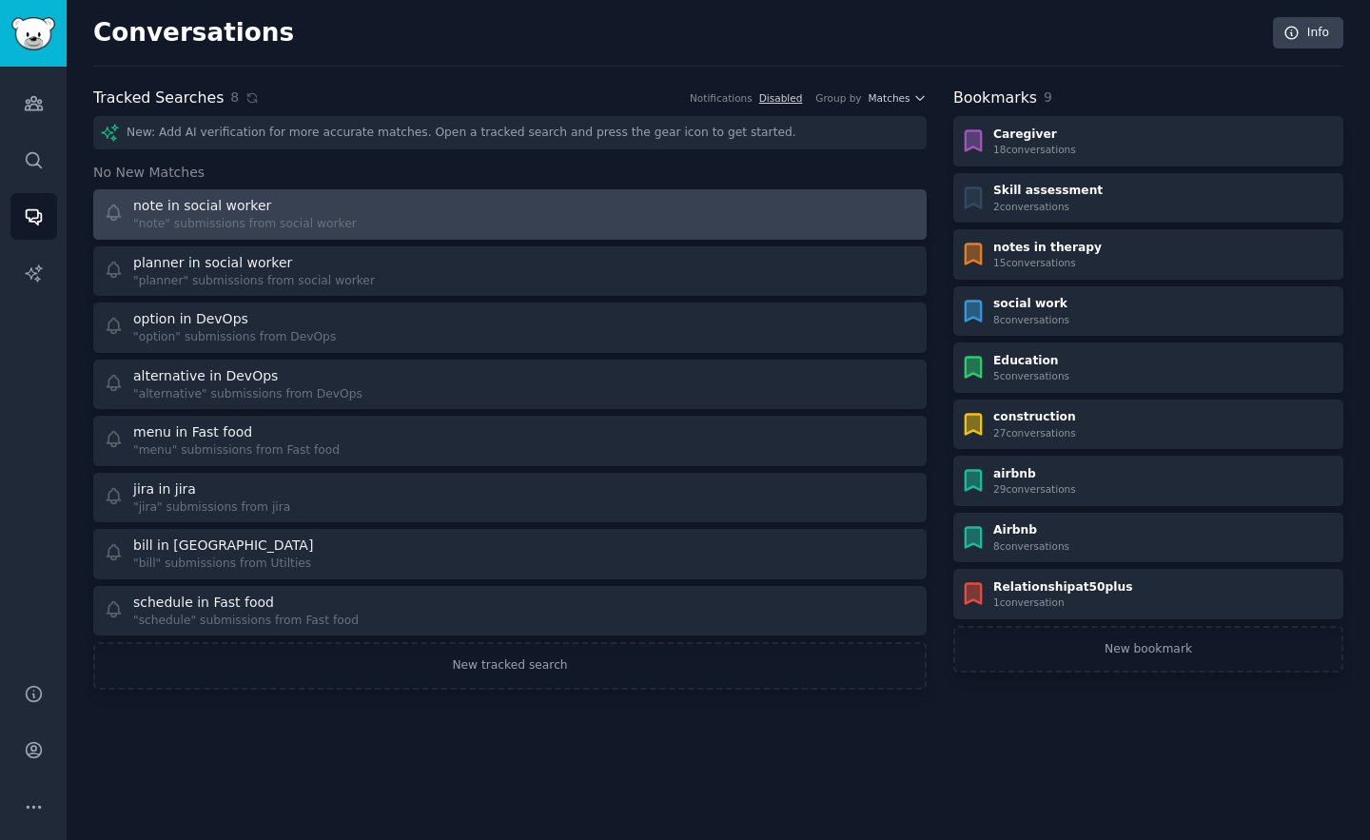
click at [314, 207] on div "note in social worker" at bounding box center [245, 206] width 224 height 20
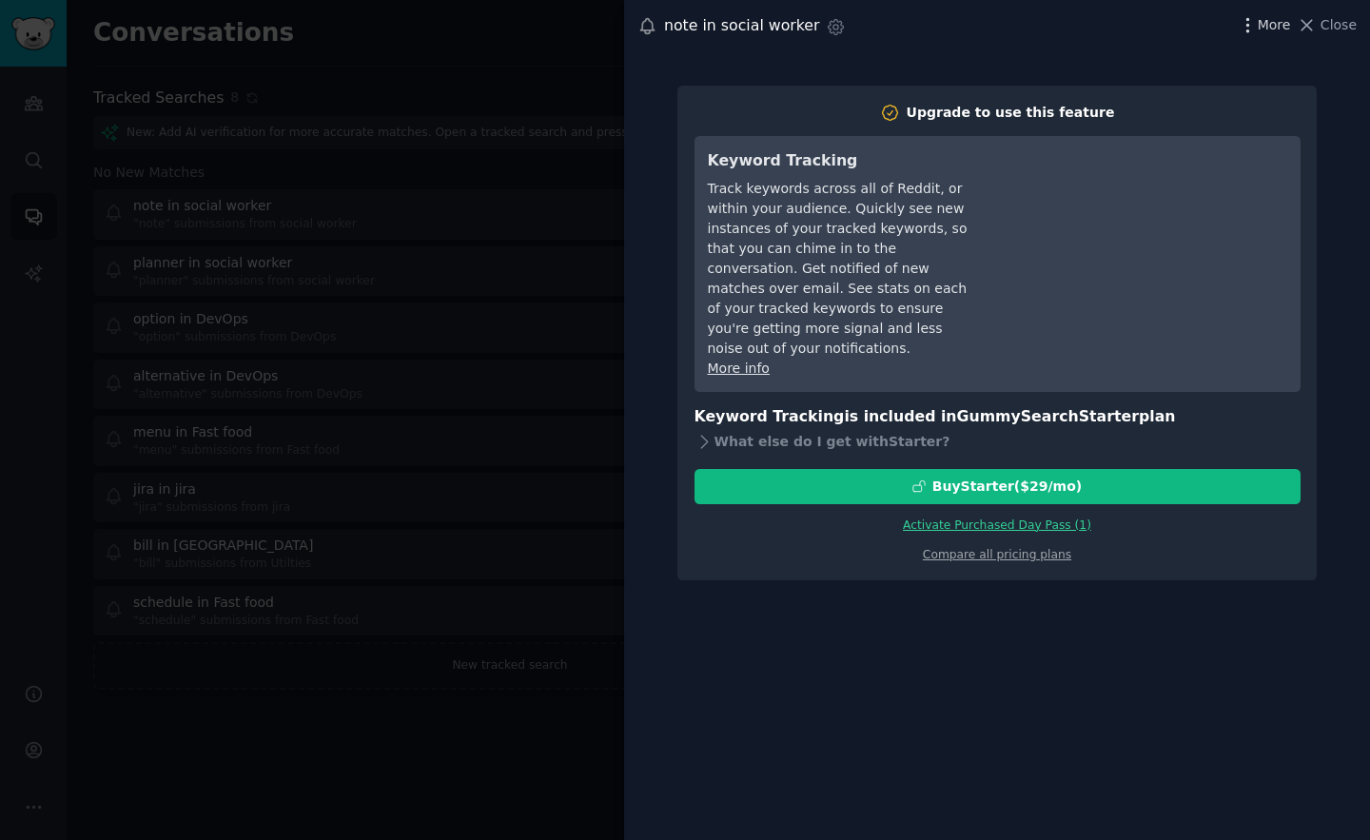
click at [1255, 25] on icon "button" at bounding box center [1248, 25] width 20 height 20
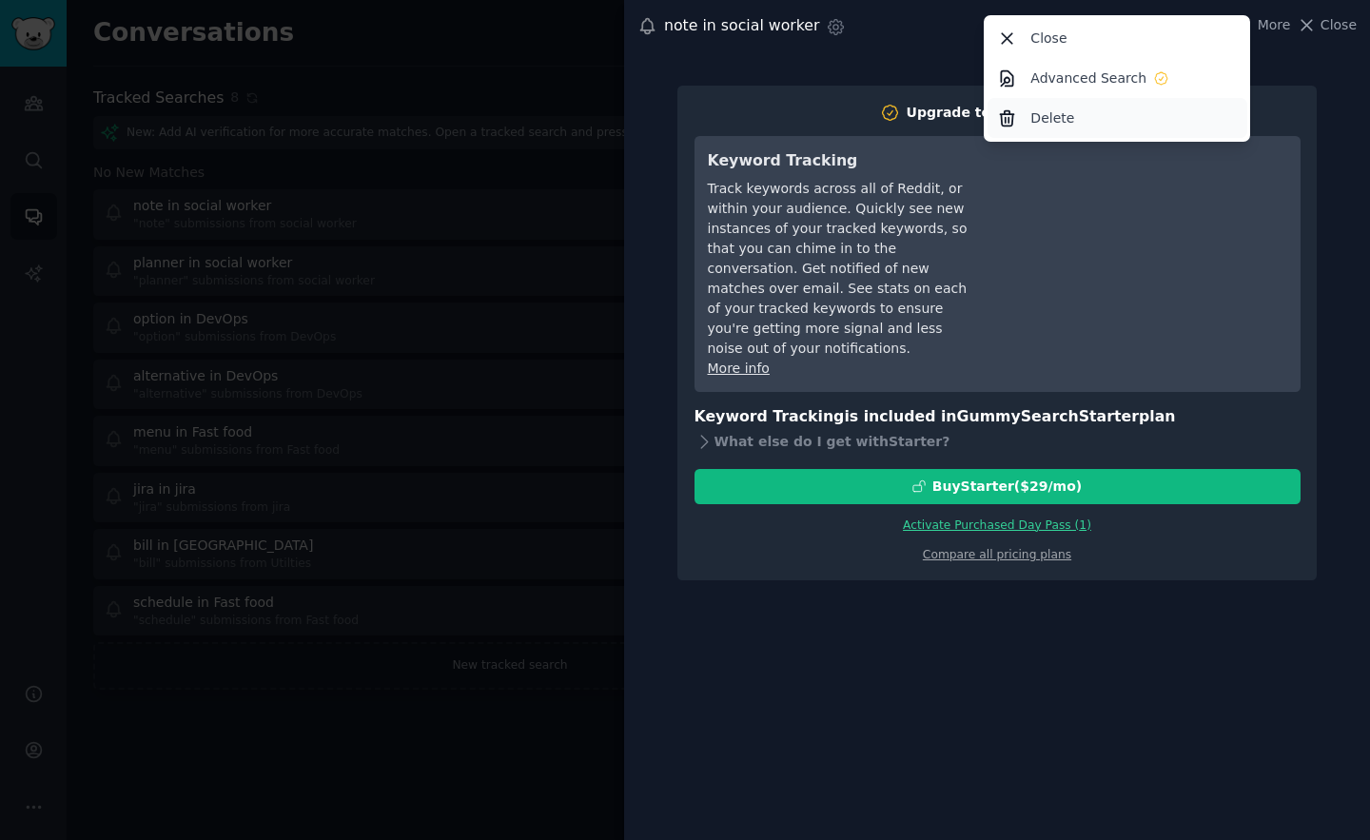
click at [1056, 113] on p "Delete" at bounding box center [1052, 118] width 44 height 20
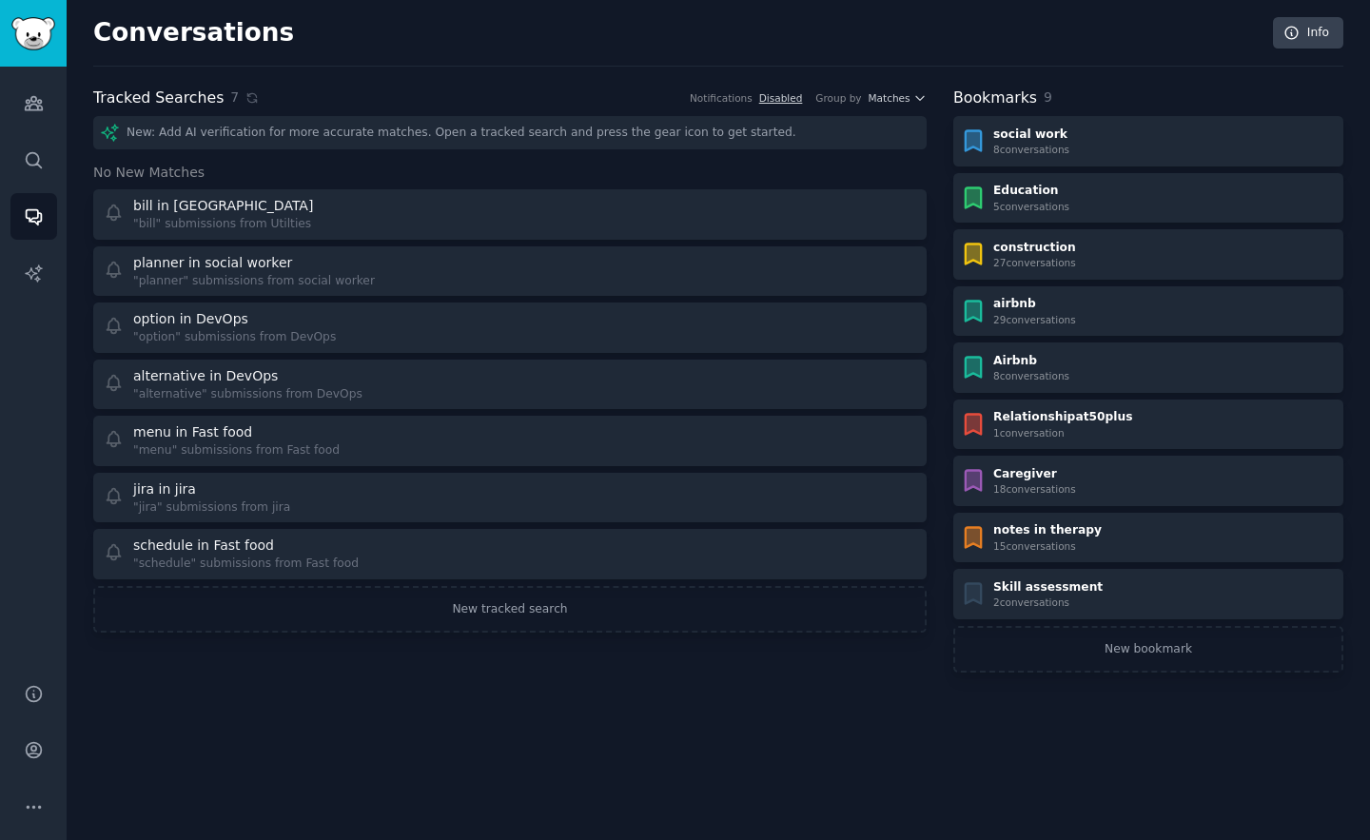
click at [219, 208] on div "bill in Utilties" at bounding box center [225, 206] width 184 height 20
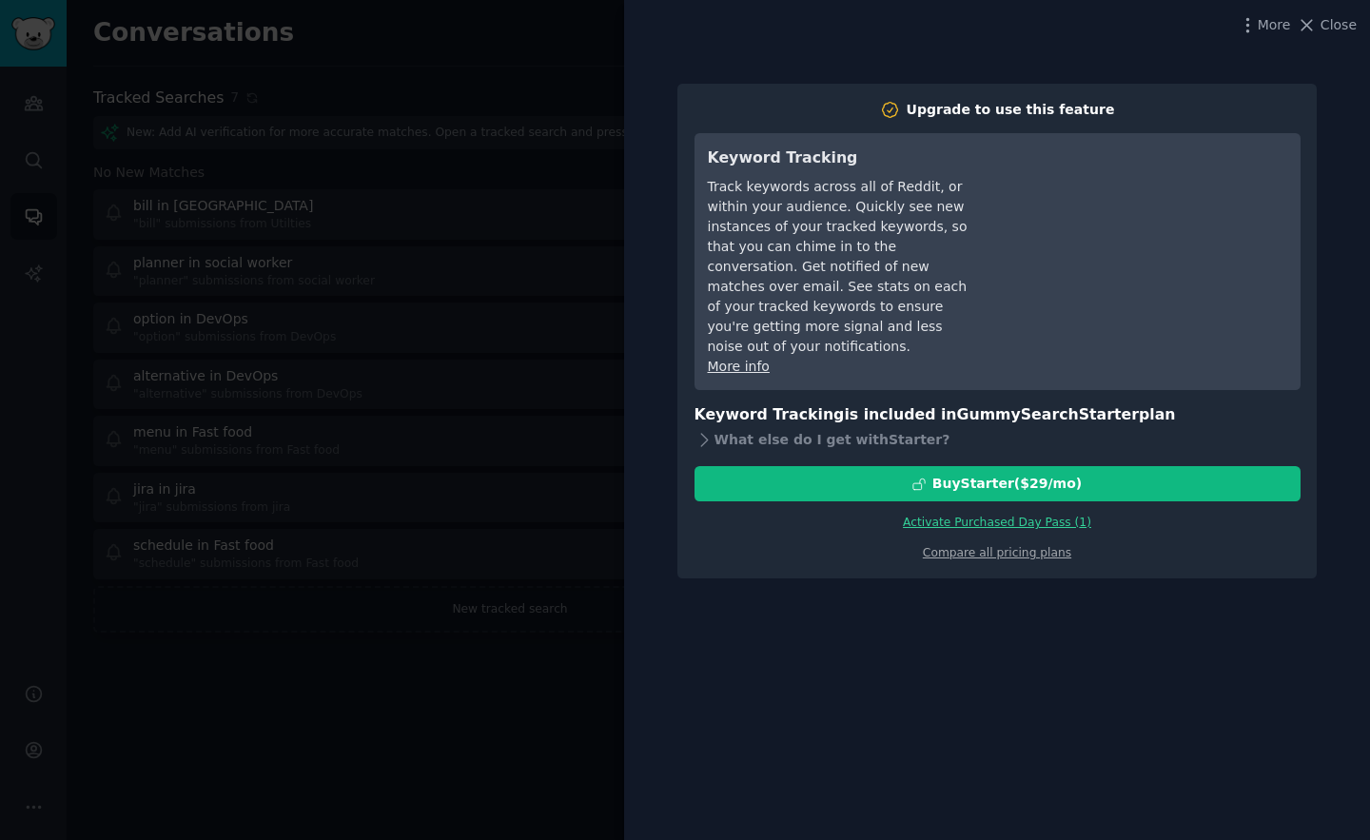
click at [1237, 39] on div "More Close" at bounding box center [997, 25] width 746 height 50
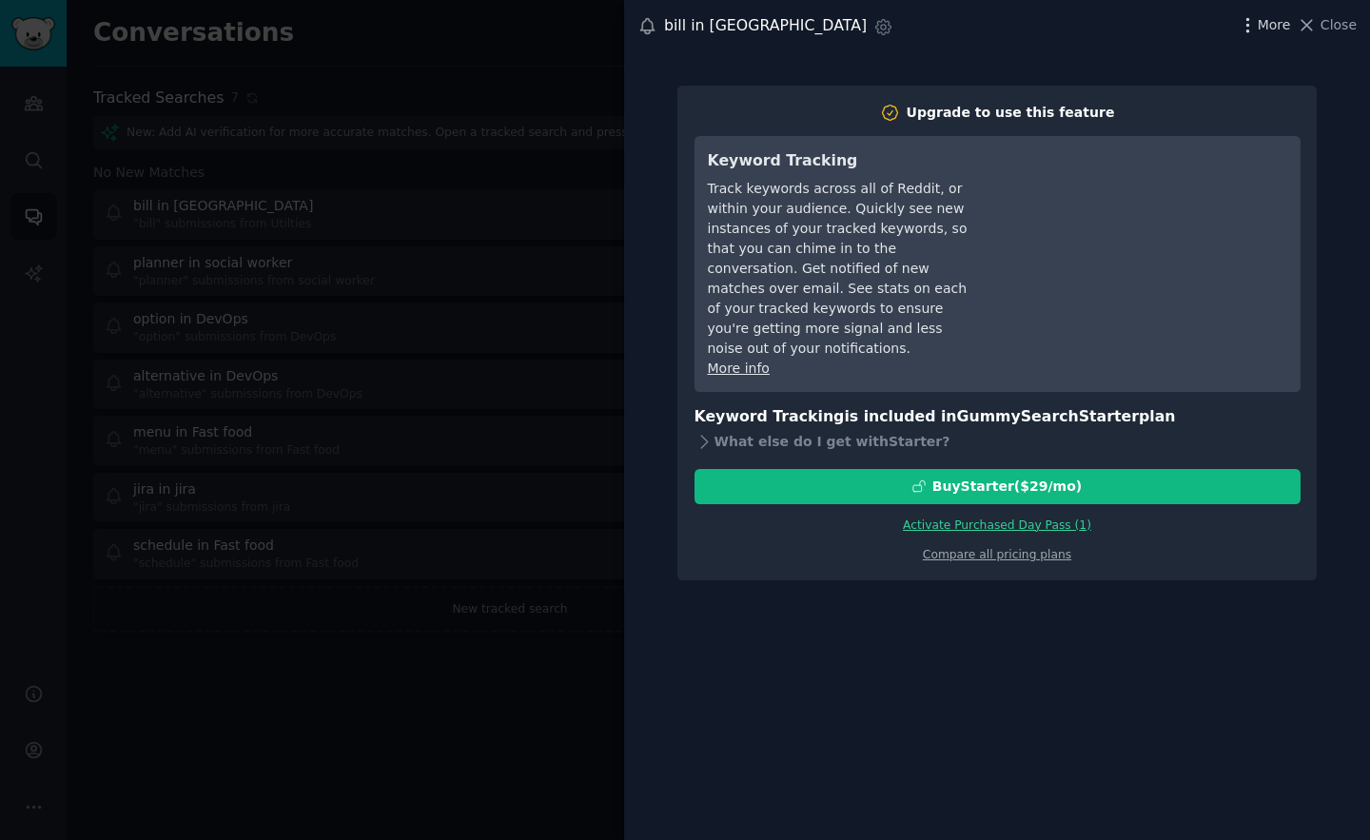
click at [1265, 31] on span "More" at bounding box center [1274, 25] width 33 height 20
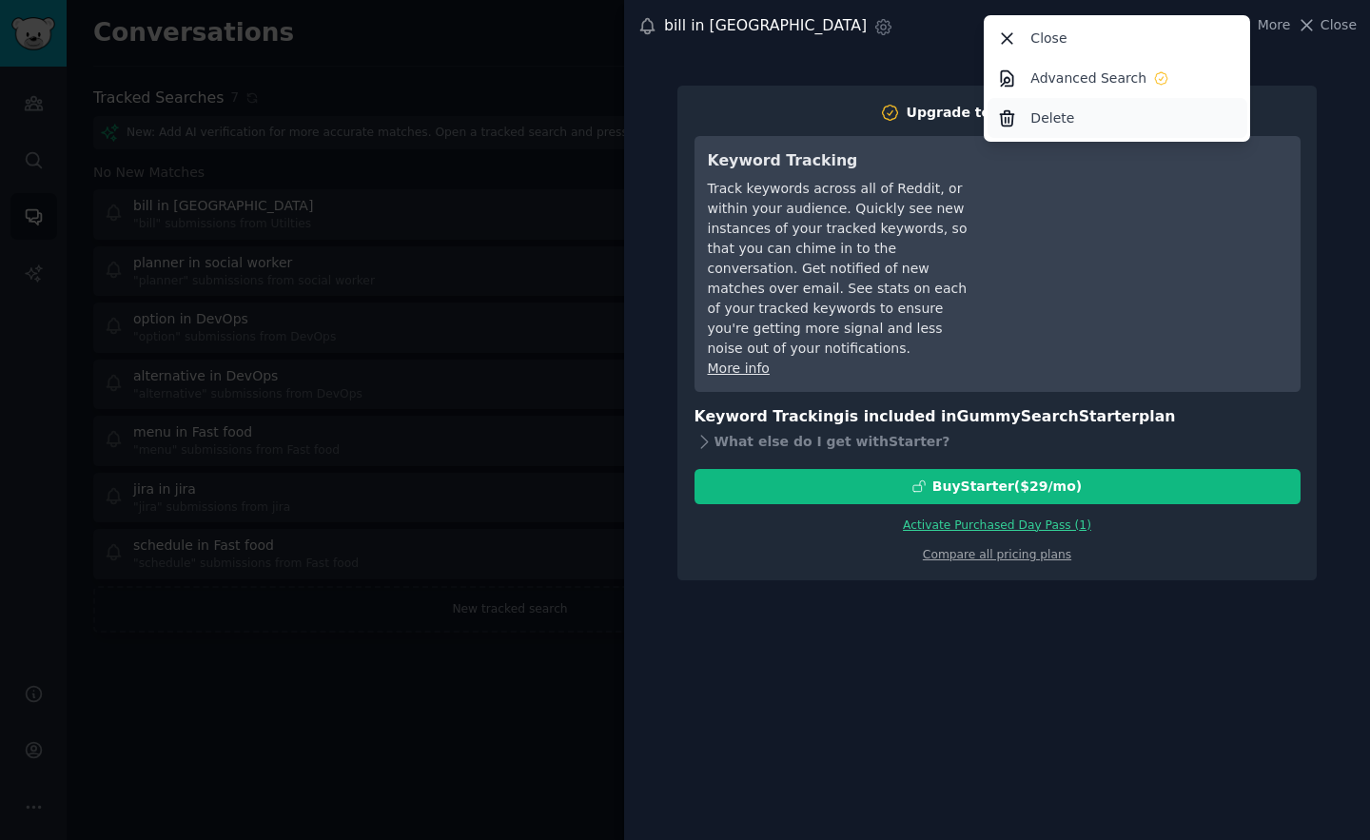
click at [1083, 119] on div "Delete" at bounding box center [1118, 118] width 260 height 40
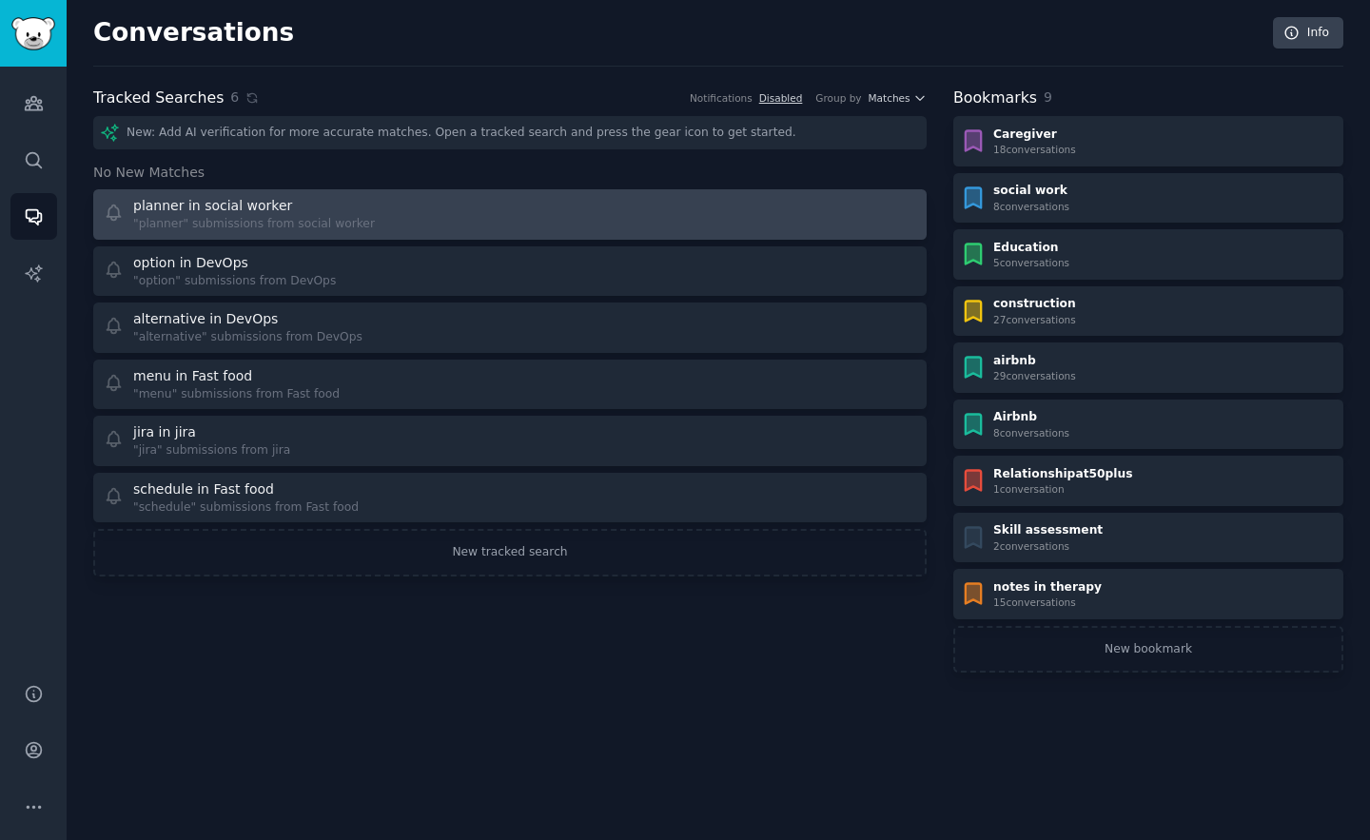
click at [285, 199] on div "planner in social worker" at bounding box center [254, 206] width 242 height 20
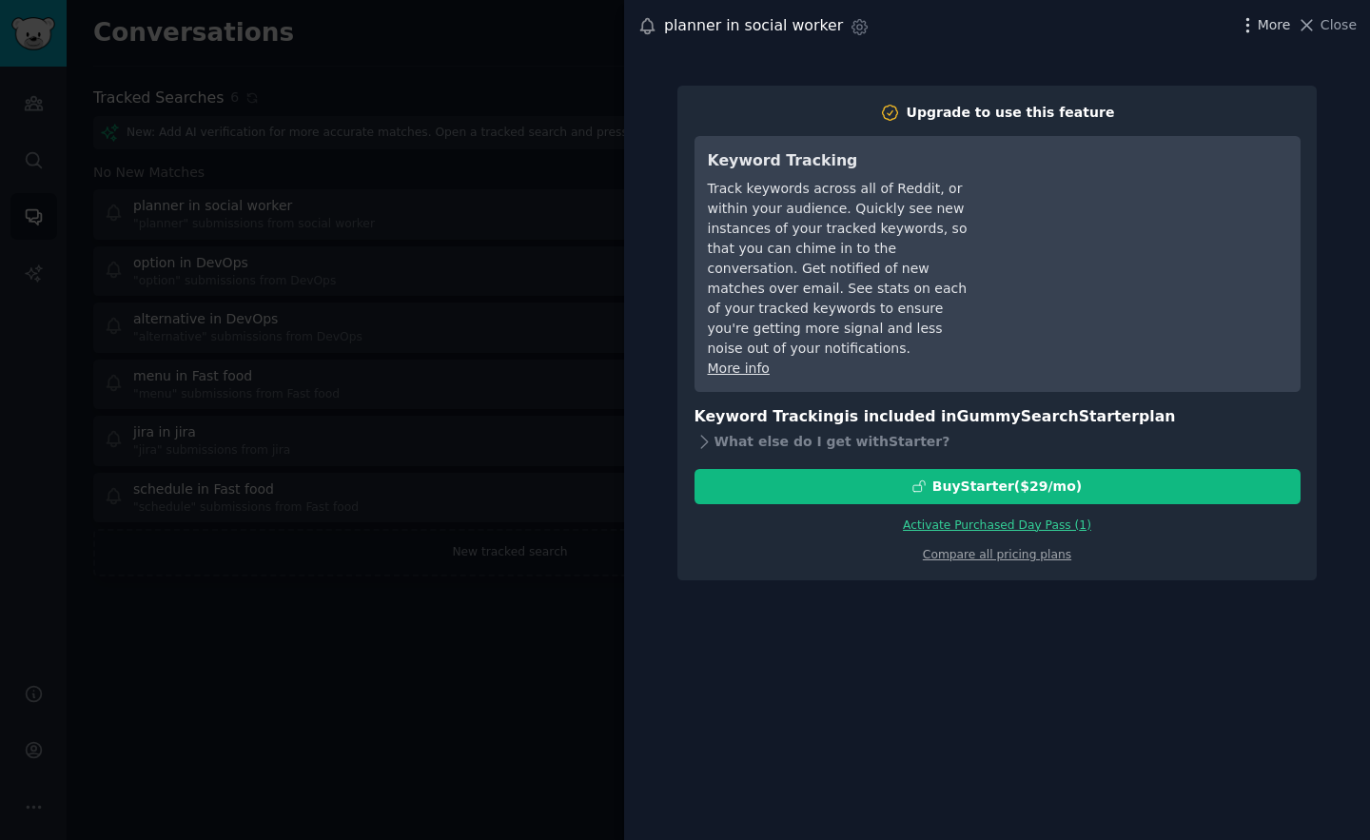
click at [1273, 26] on span "More" at bounding box center [1274, 25] width 33 height 20
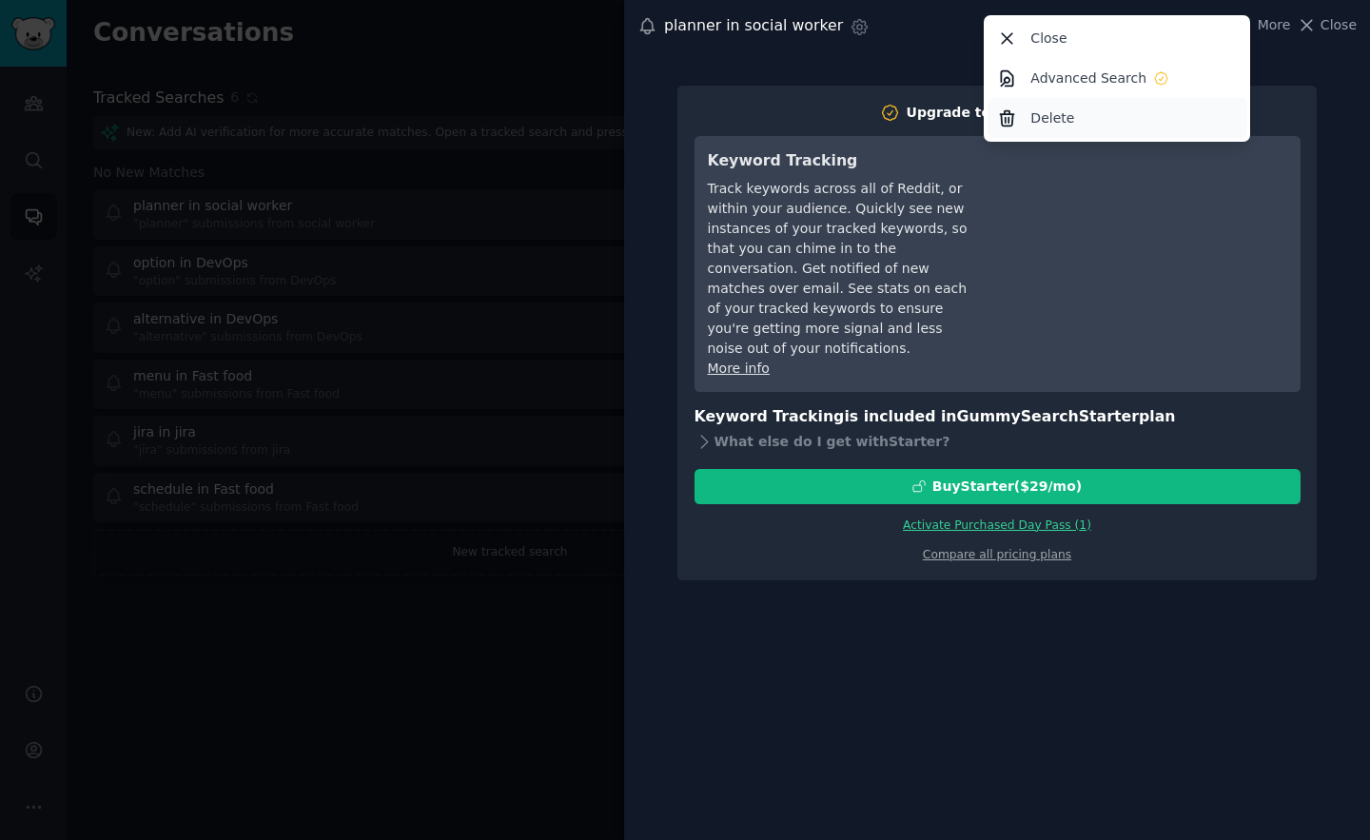
click at [1049, 122] on p "Delete" at bounding box center [1052, 118] width 44 height 20
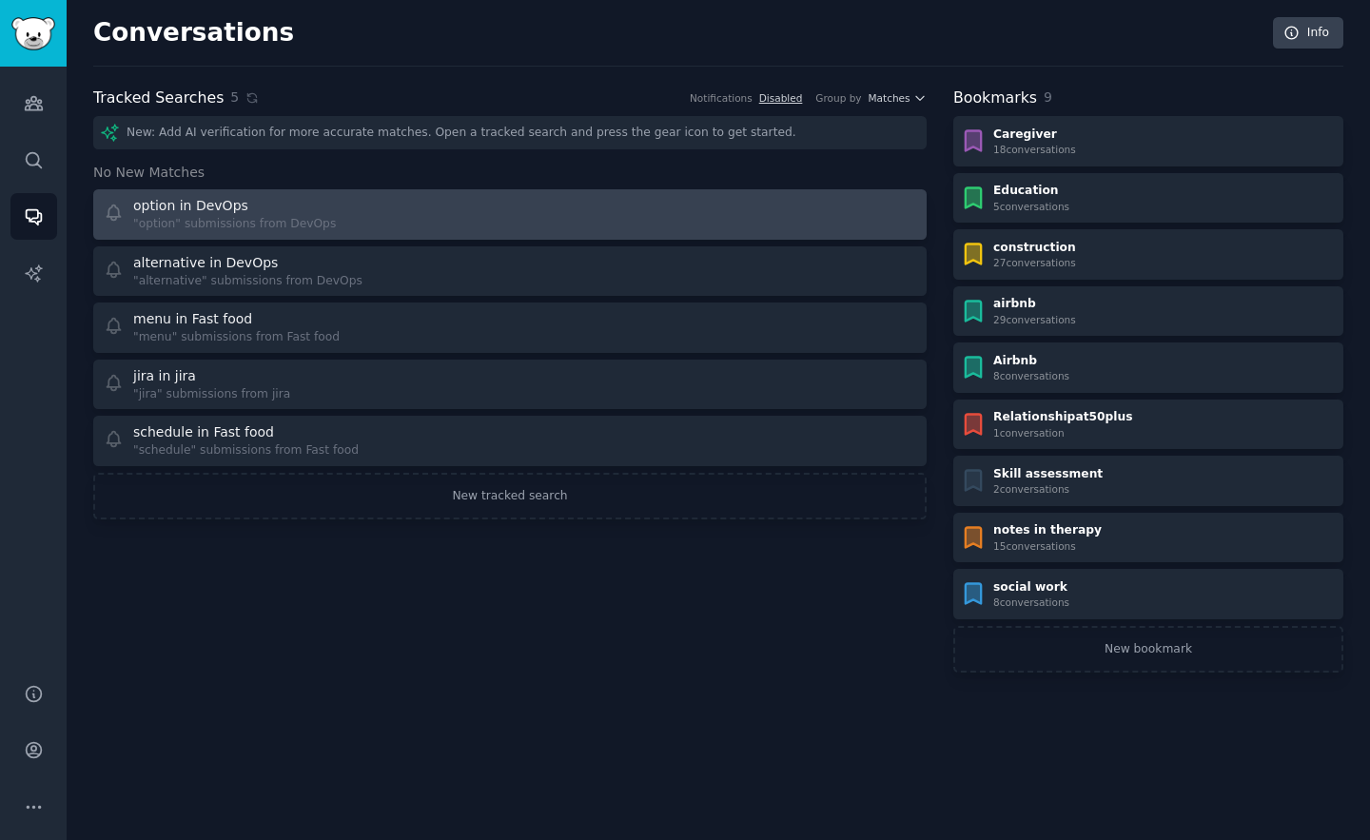
click at [337, 207] on div "option in DevOps "option" submissions from DevOps" at bounding box center [301, 214] width 394 height 37
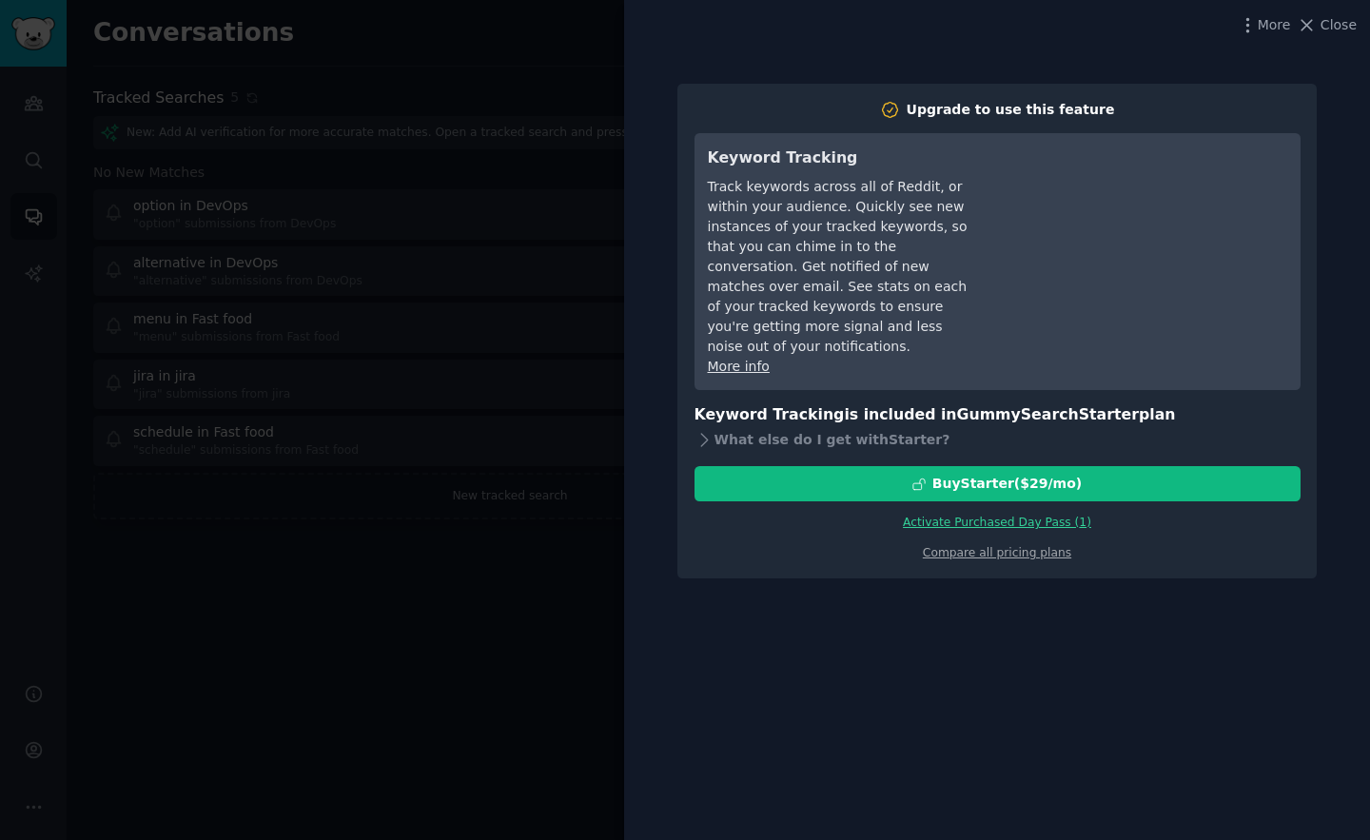
click at [1280, 11] on div "More Close" at bounding box center [997, 25] width 746 height 50
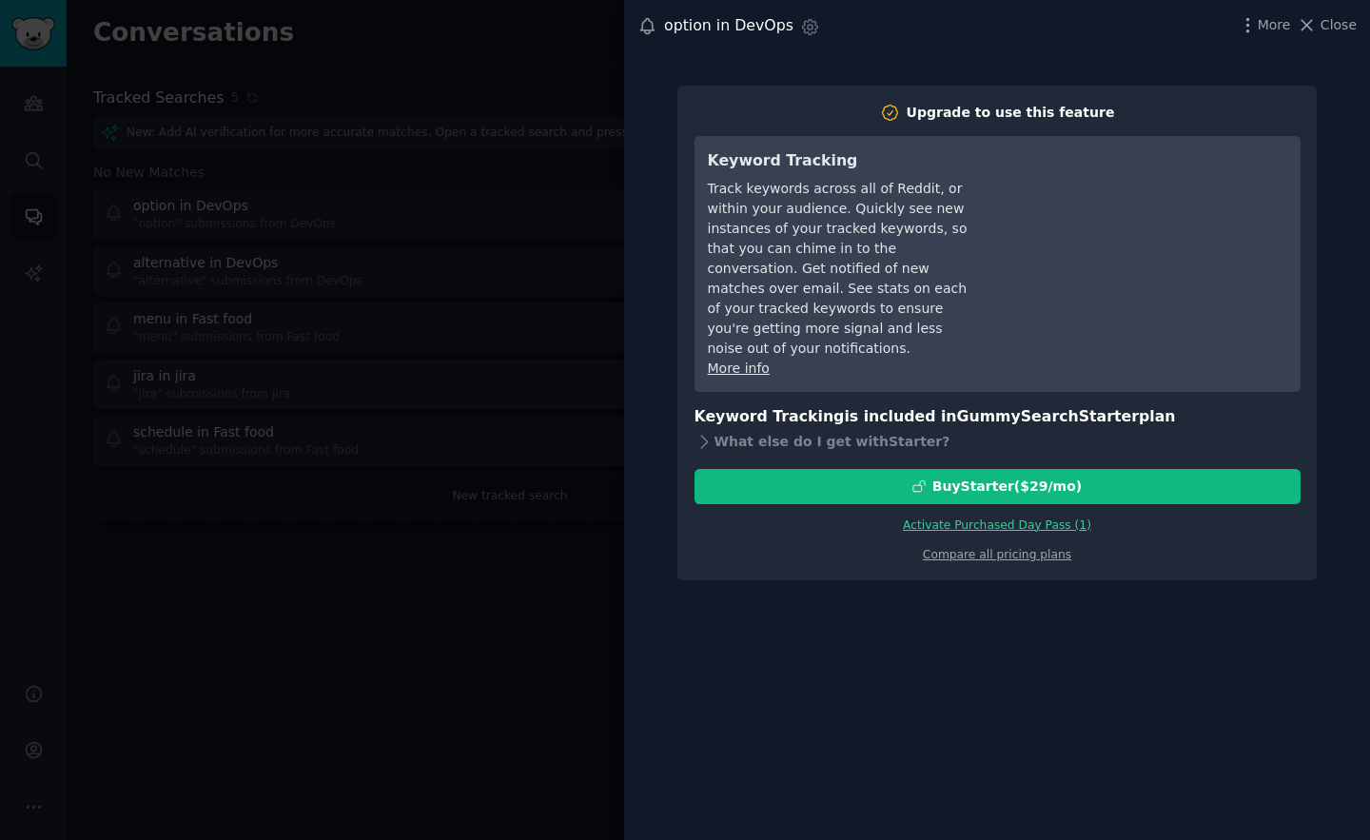
click at [1241, 38] on div "option in DevOps Settings More Close" at bounding box center [996, 26] width 719 height 26
click at [1271, 35] on div "More Close" at bounding box center [1297, 25] width 119 height 24
click at [1271, 12] on div "option in DevOps Settings More Close" at bounding box center [997, 26] width 746 height 52
click at [1258, 23] on icon "button" at bounding box center [1248, 25] width 20 height 20
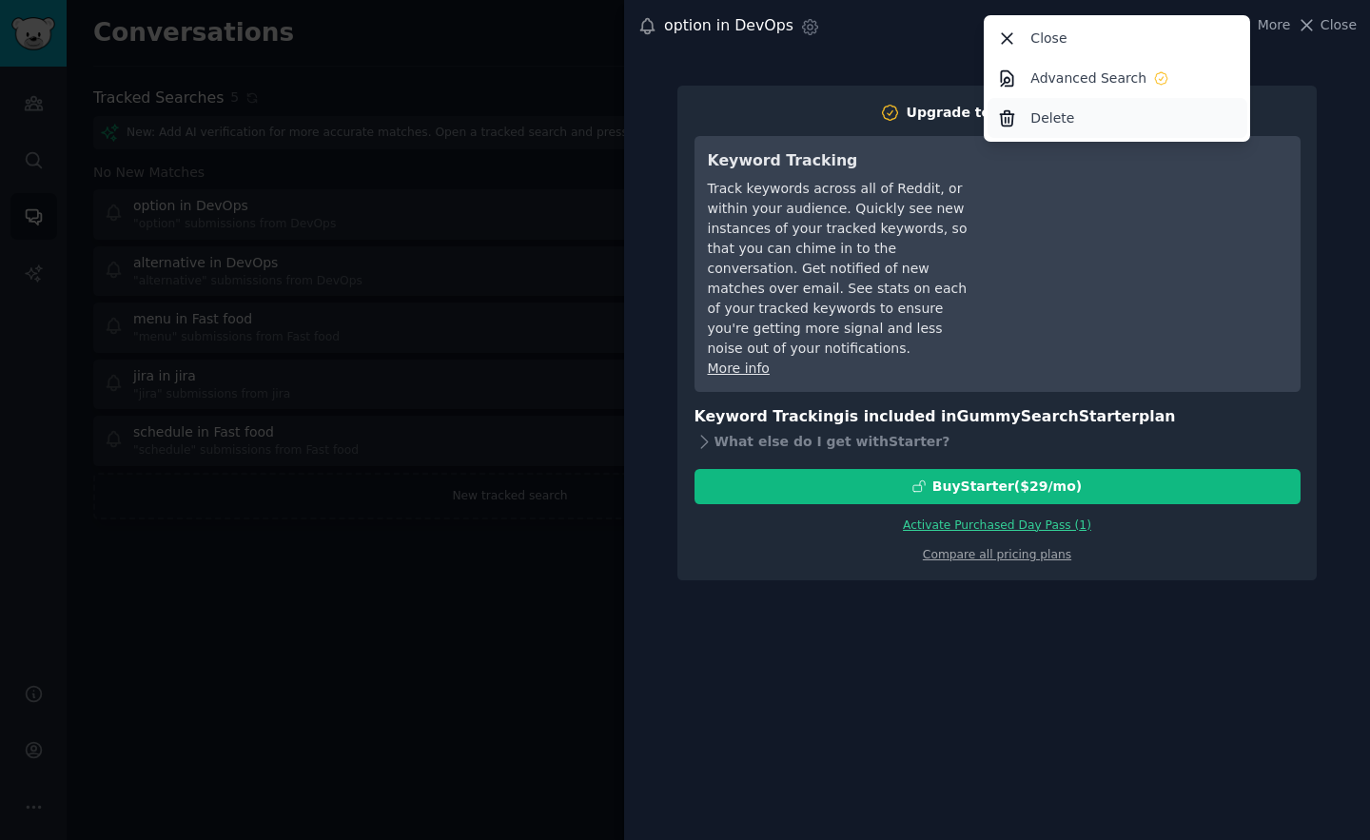
click at [1057, 109] on p "Delete" at bounding box center [1052, 118] width 44 height 20
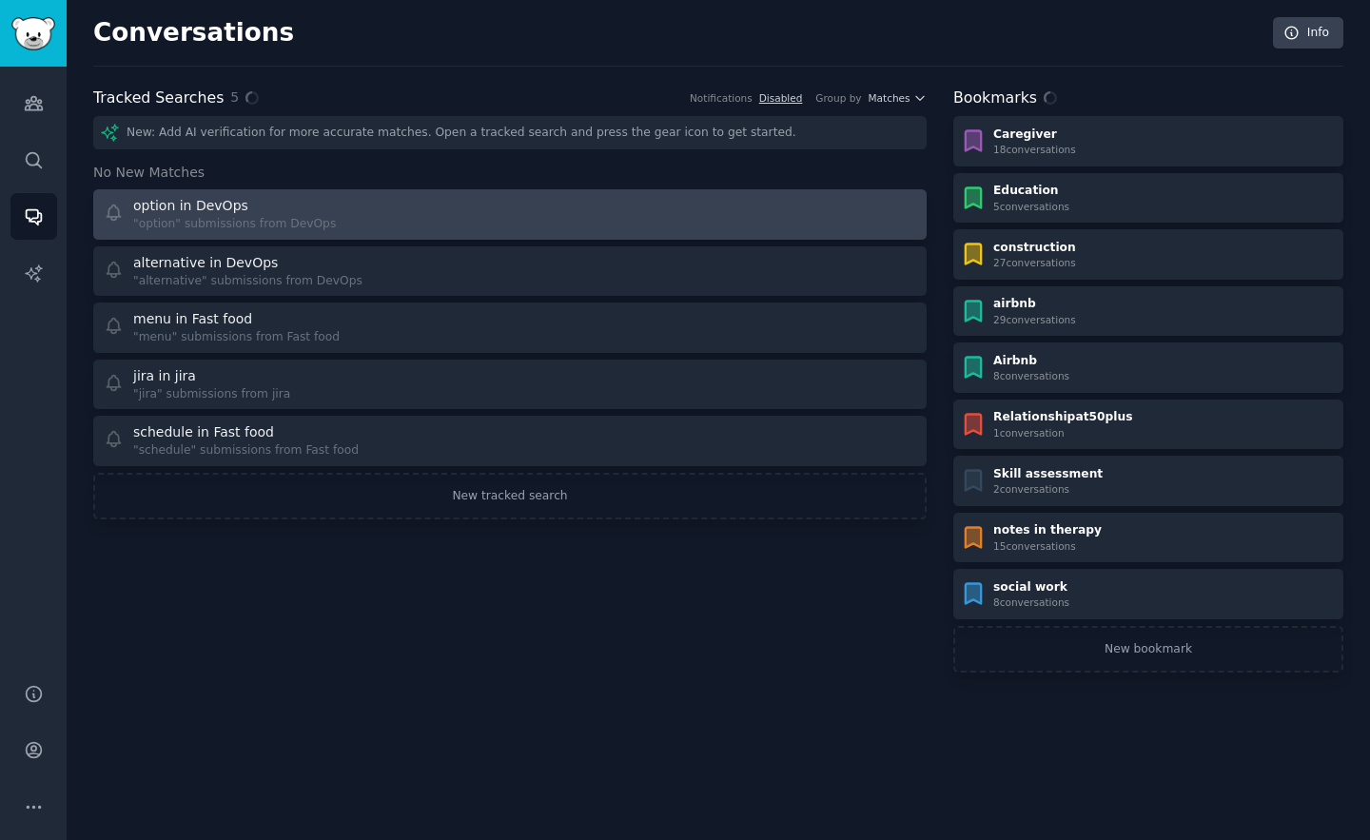
click at [232, 199] on div "option in DevOps" at bounding box center [190, 206] width 115 height 20
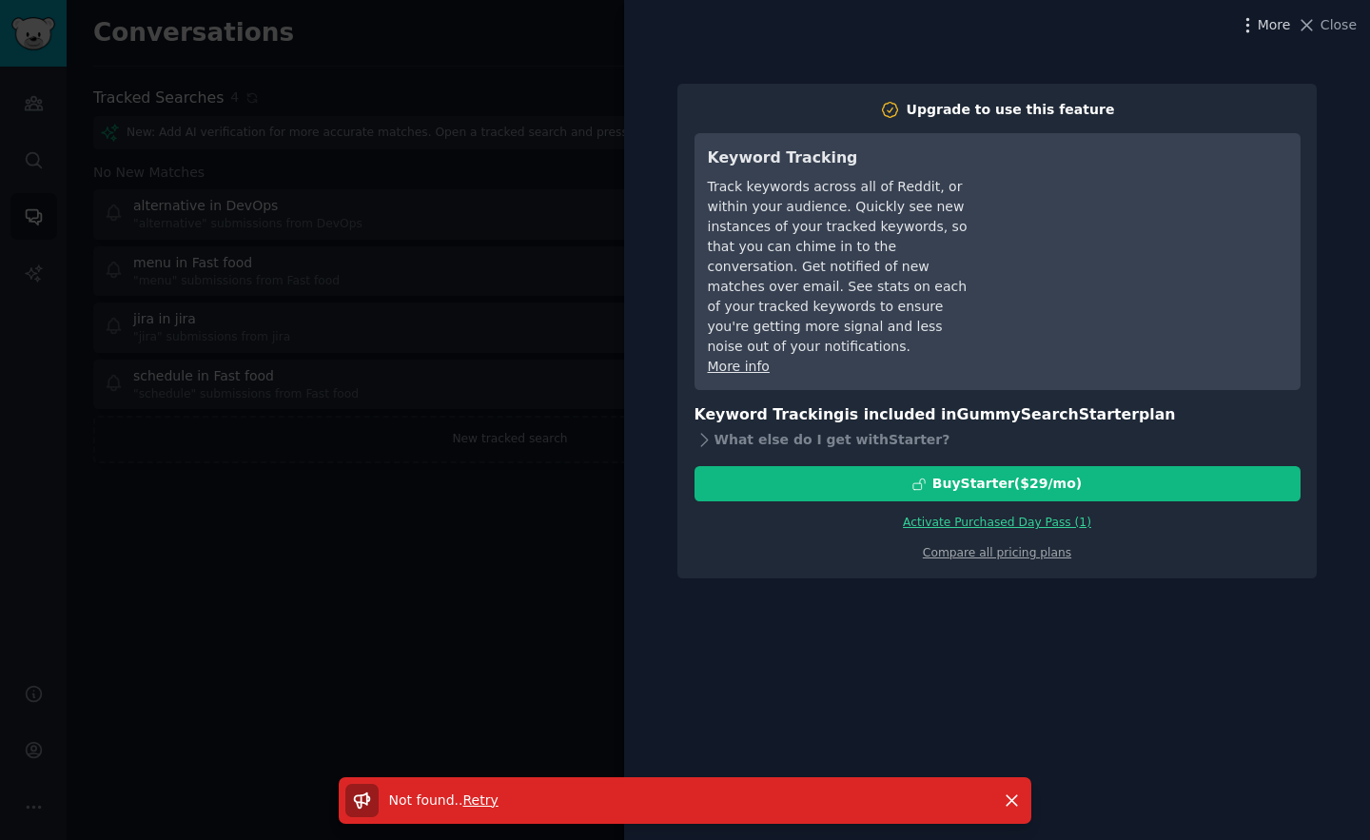
click at [1287, 17] on span "More" at bounding box center [1274, 25] width 33 height 20
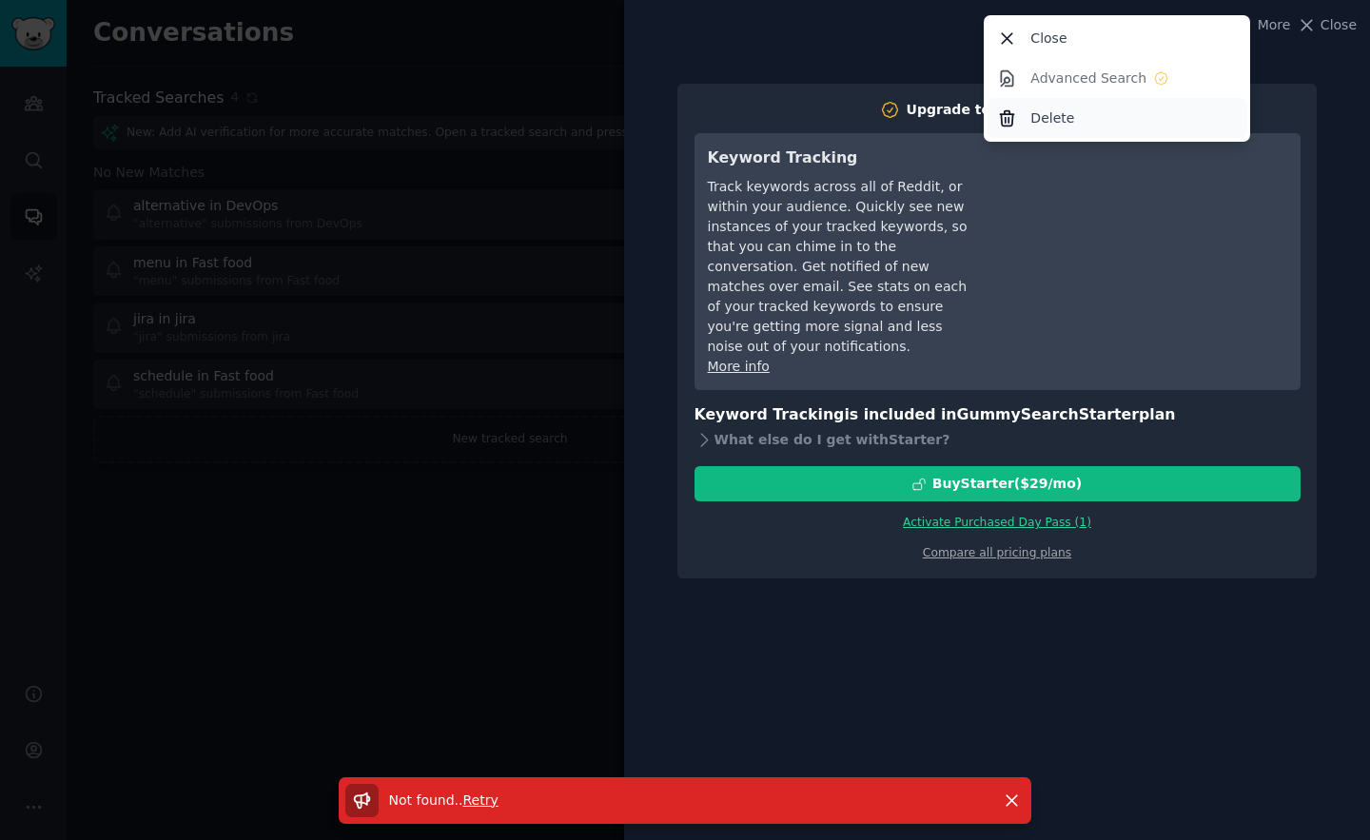
click at [1123, 106] on div "Delete" at bounding box center [1118, 118] width 260 height 40
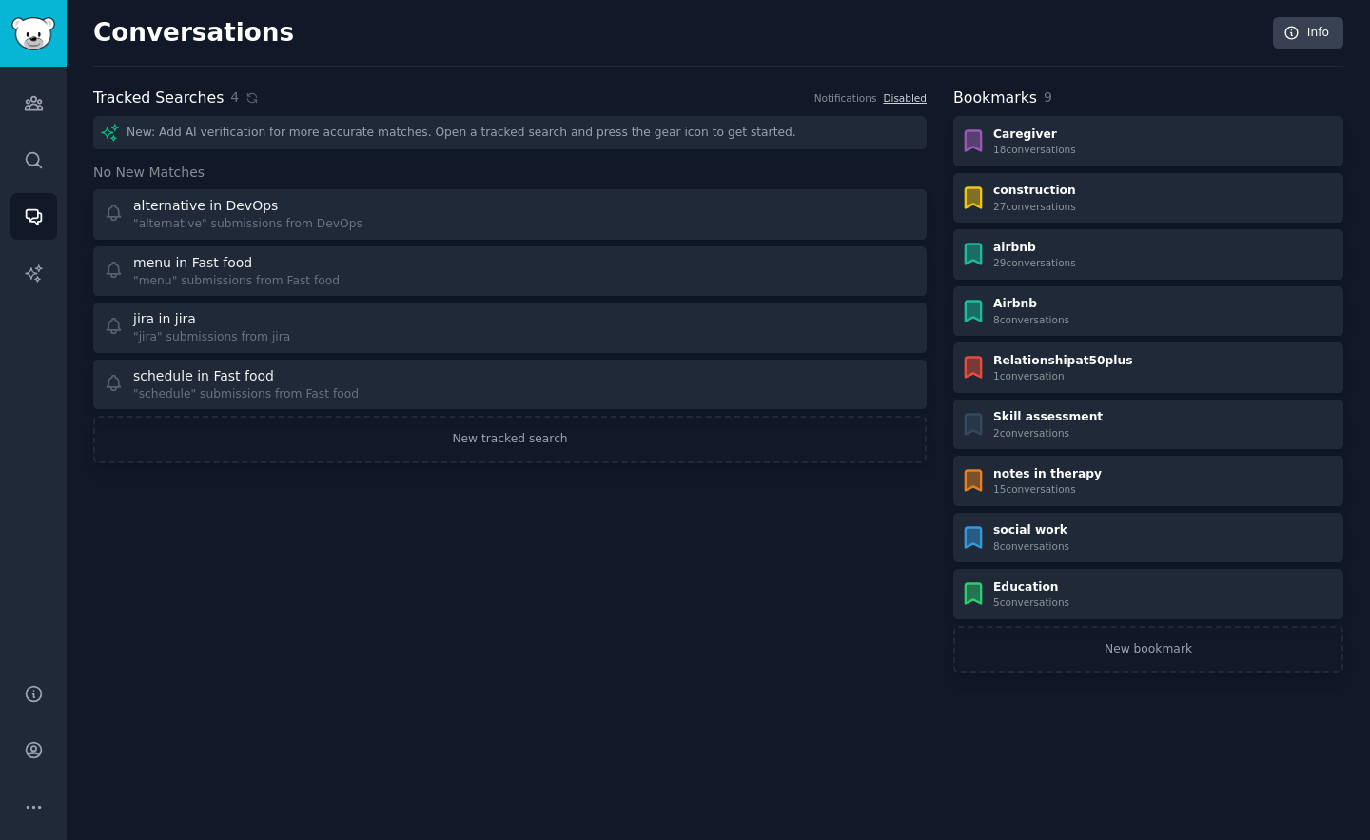
click at [839, 67] on div "Conversations Info Tracked Searches 4 Notifications Disabled New: Add AI verifi…" at bounding box center [718, 356] width 1250 height 659
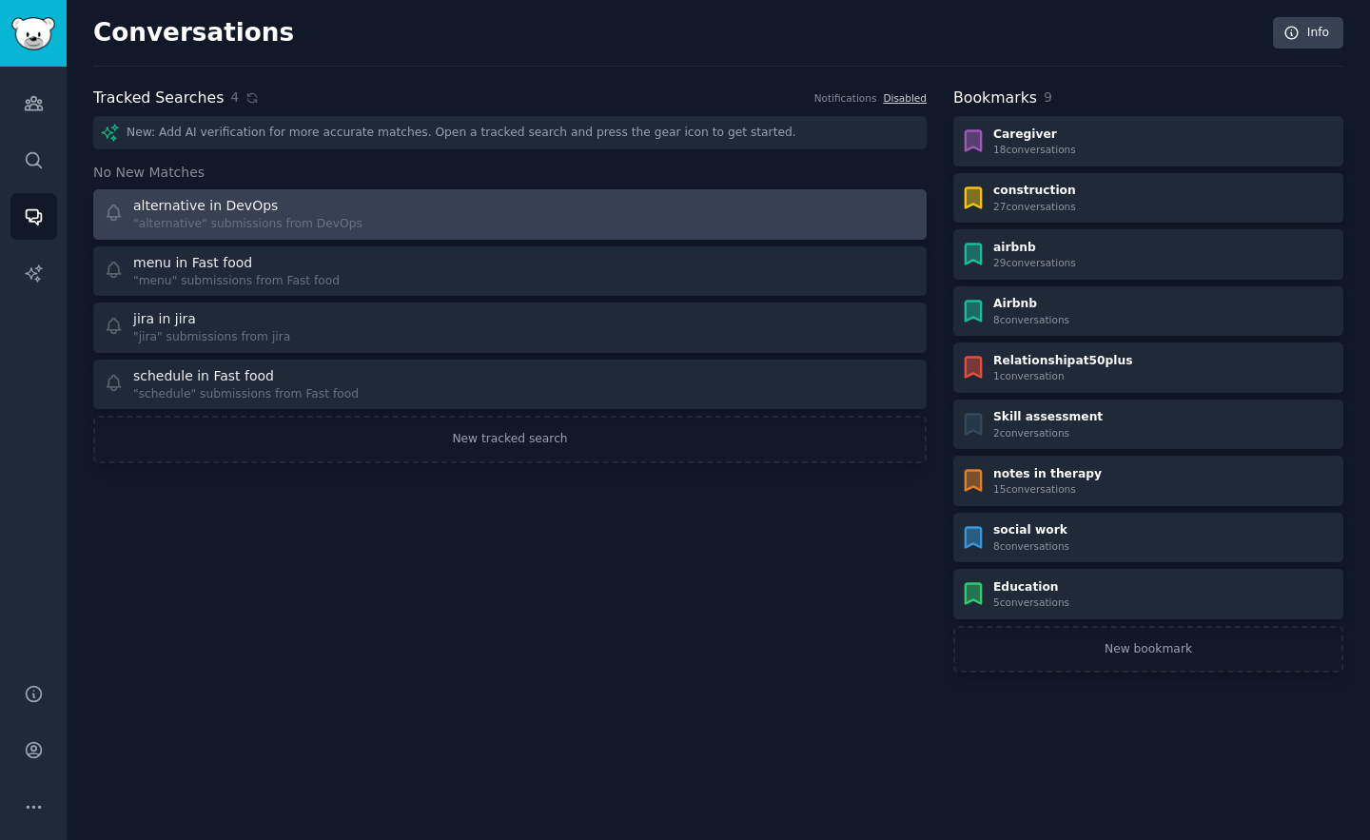
click at [573, 214] on div at bounding box center [720, 214] width 394 height 37
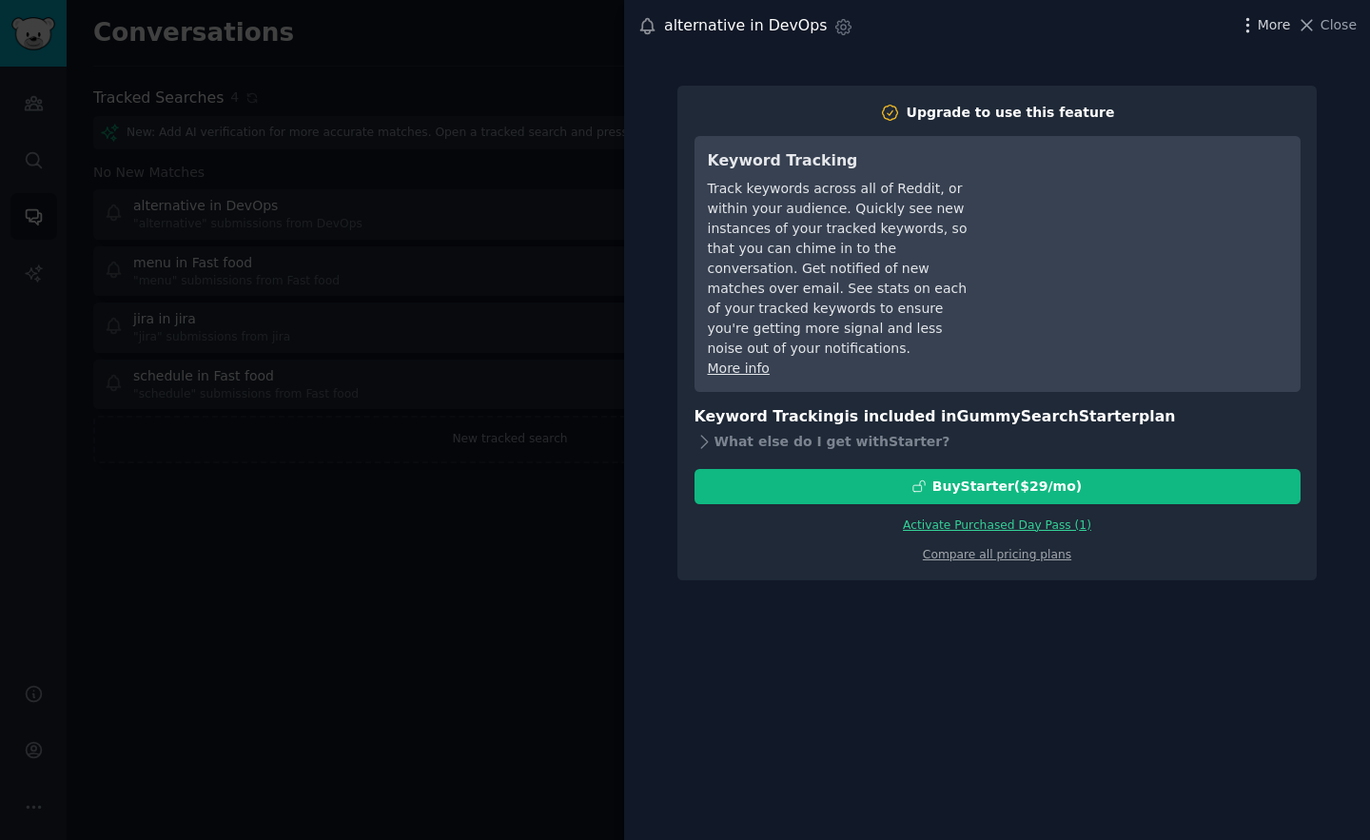
click at [1260, 15] on span "More" at bounding box center [1274, 25] width 33 height 20
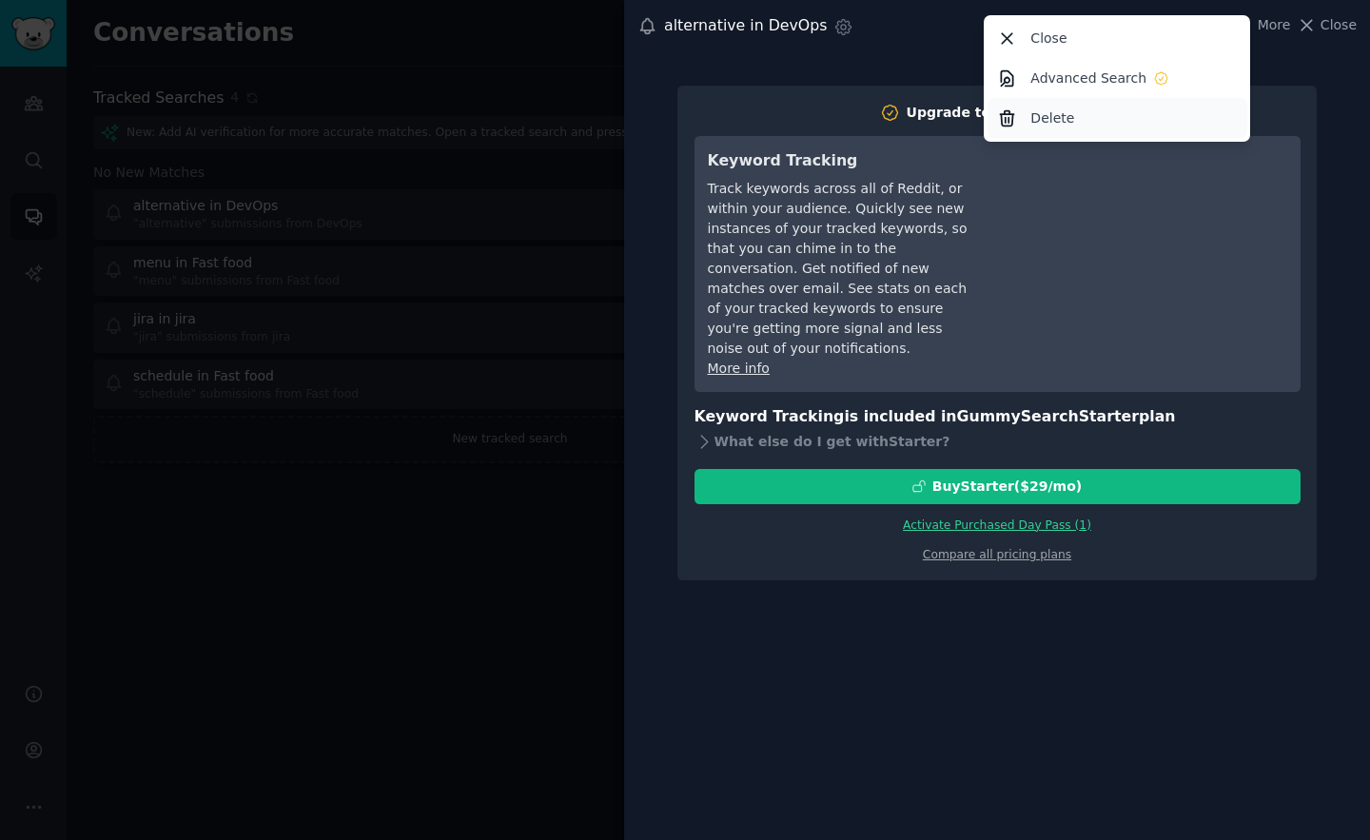
click at [1109, 113] on div "Delete" at bounding box center [1118, 118] width 260 height 40
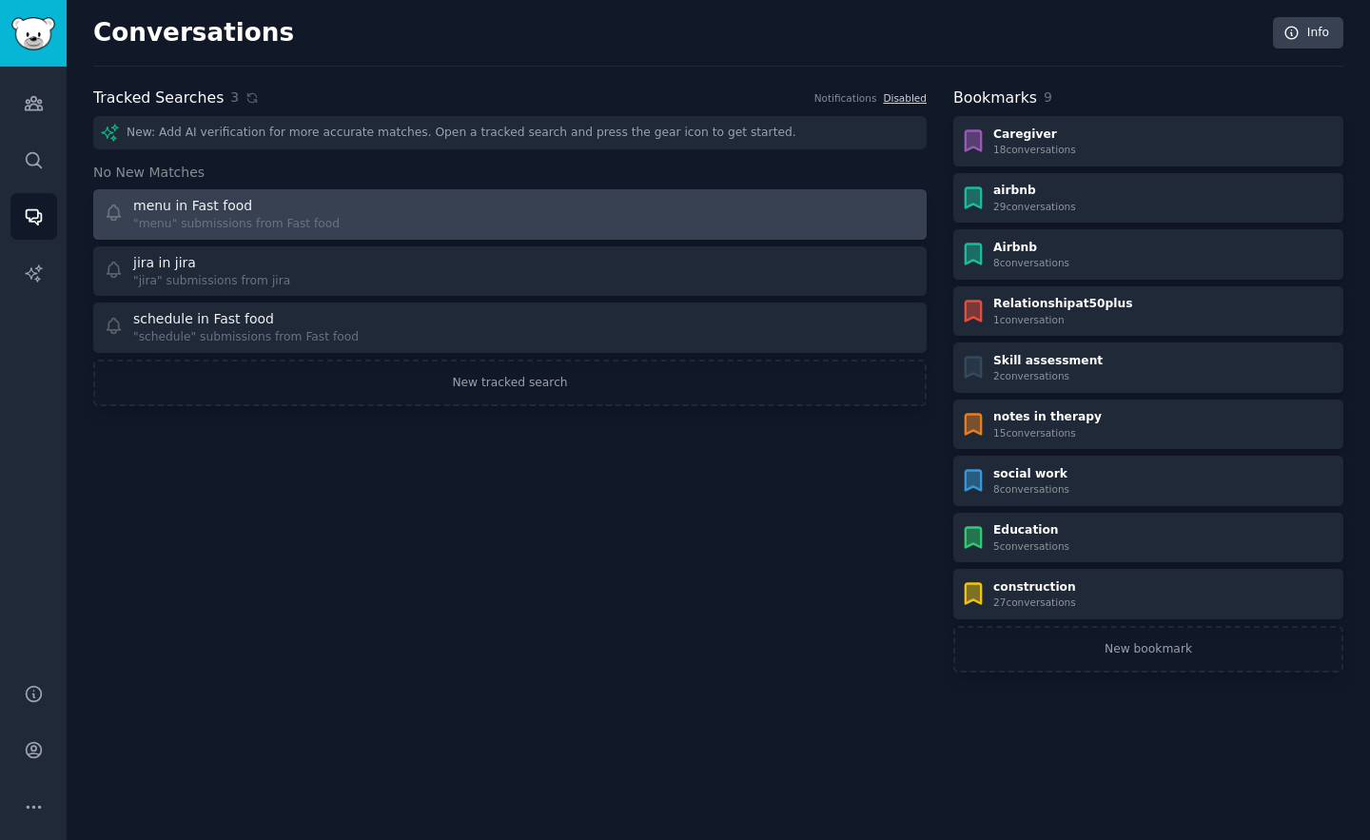
click at [360, 221] on div "menu in Fast food "menu" submissions from Fast food" at bounding box center [301, 214] width 394 height 37
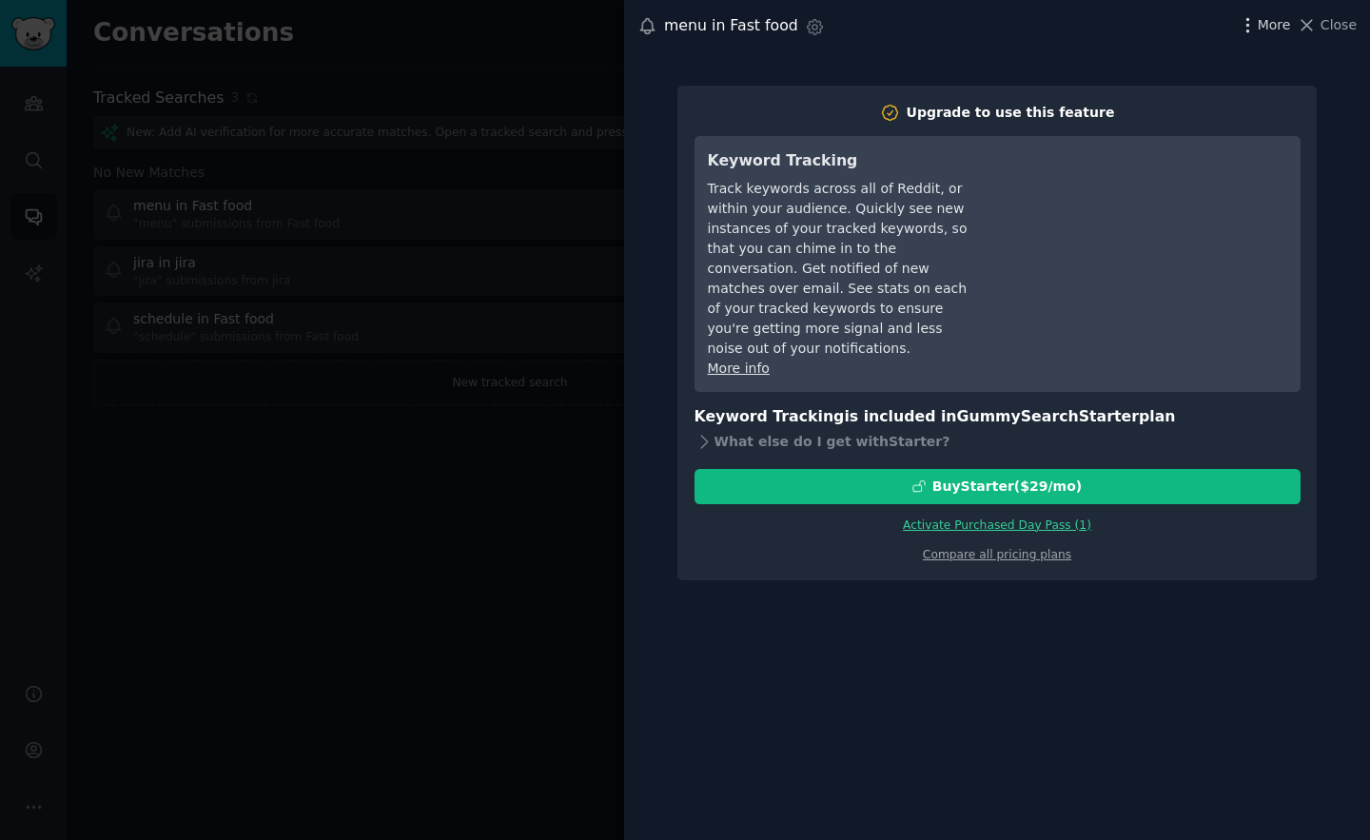
click at [1246, 31] on icon "button" at bounding box center [1248, 25] width 20 height 20
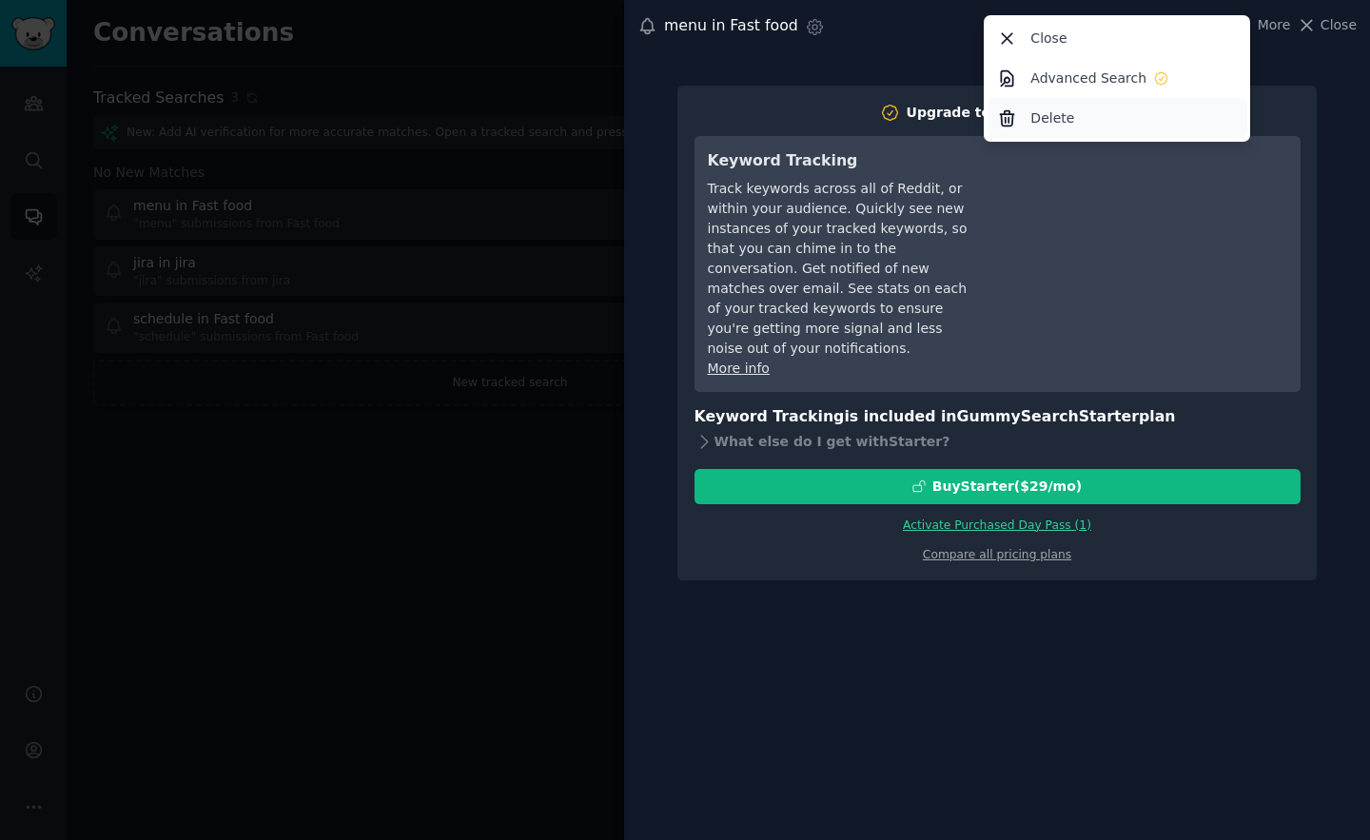
click at [1067, 108] on p "Delete" at bounding box center [1052, 118] width 44 height 20
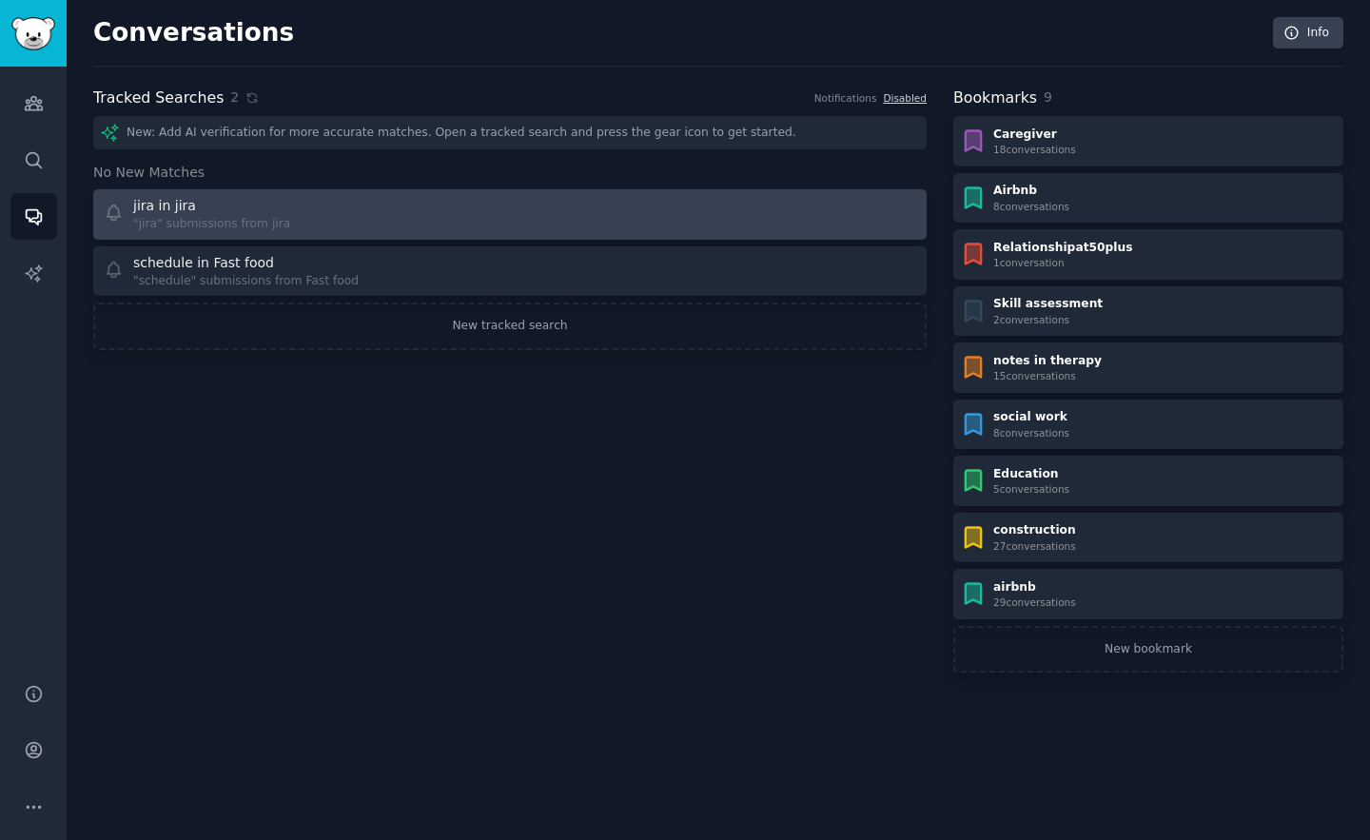
click at [257, 231] on div ""jira" submissions from jira" at bounding box center [211, 224] width 157 height 17
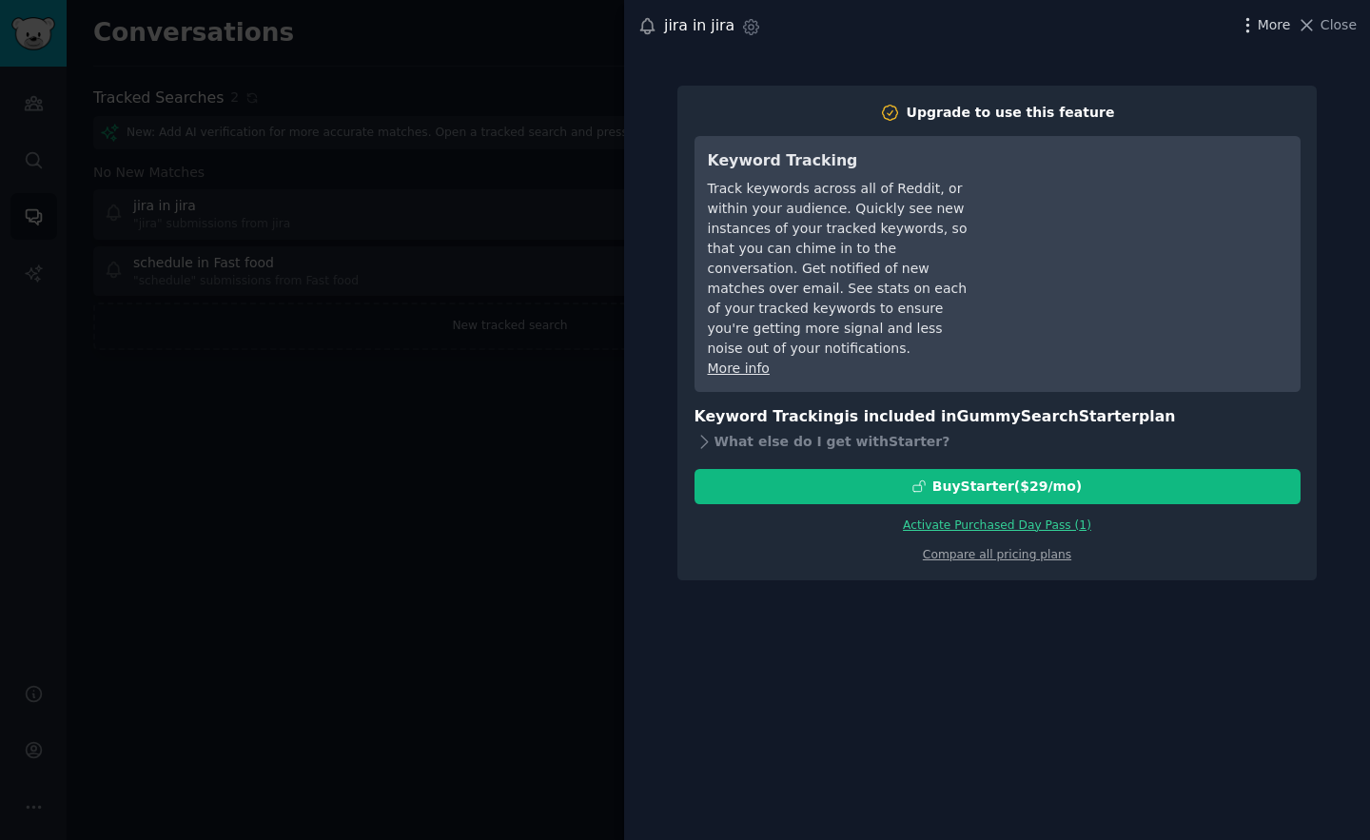
click at [1268, 22] on span "More" at bounding box center [1274, 25] width 33 height 20
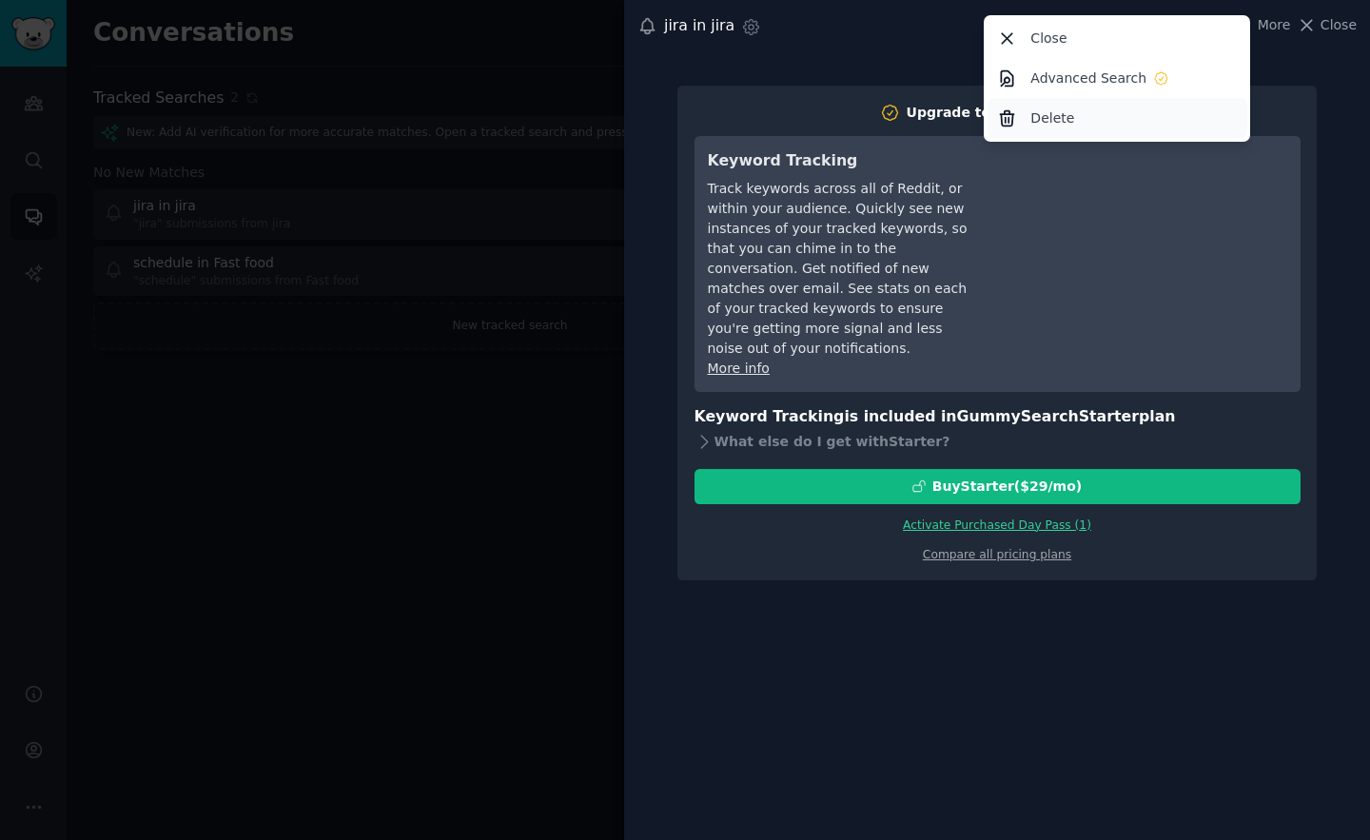
click at [1028, 108] on div "Delete" at bounding box center [1118, 118] width 260 height 40
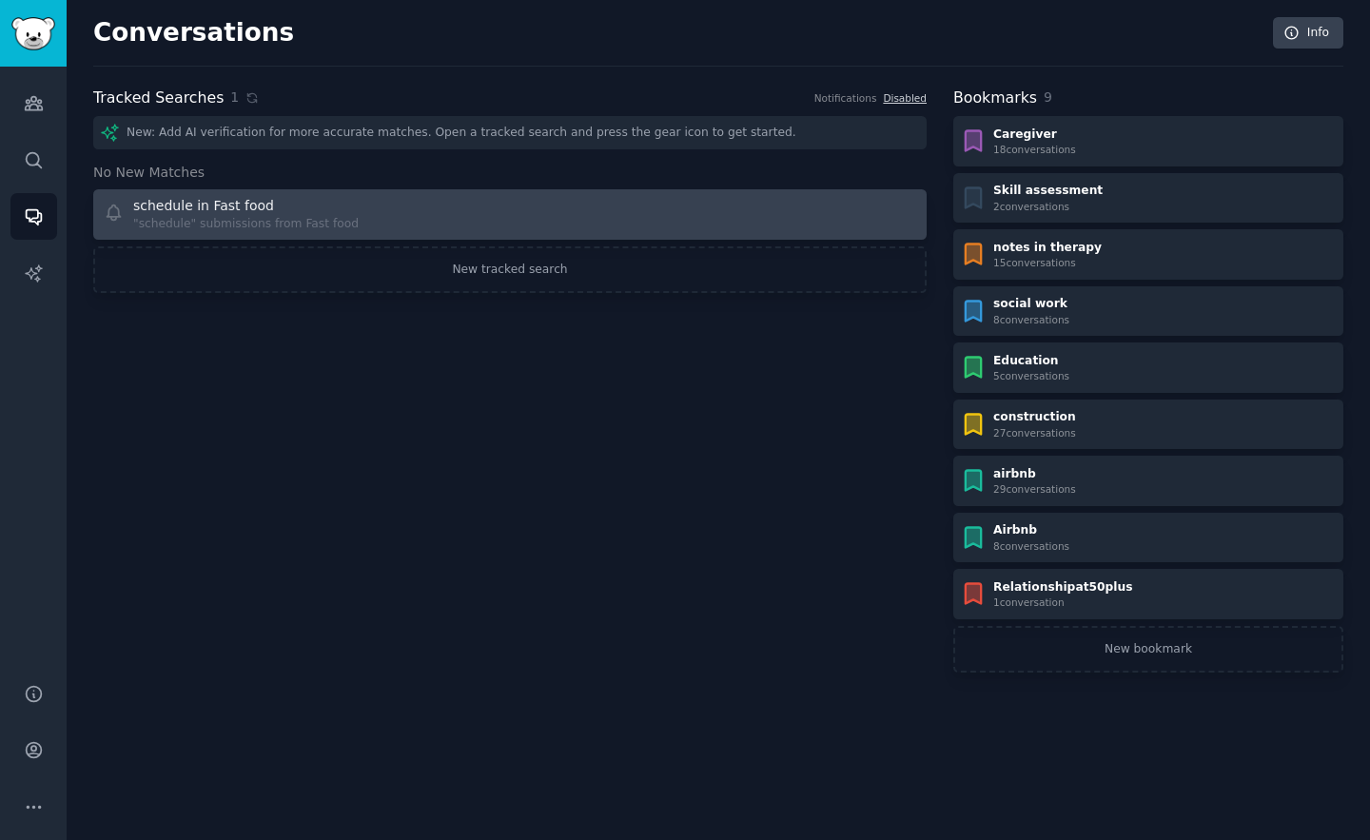
click at [264, 238] on link "schedule in Fast food "schedule" submissions from Fast food" at bounding box center [509, 214] width 833 height 50
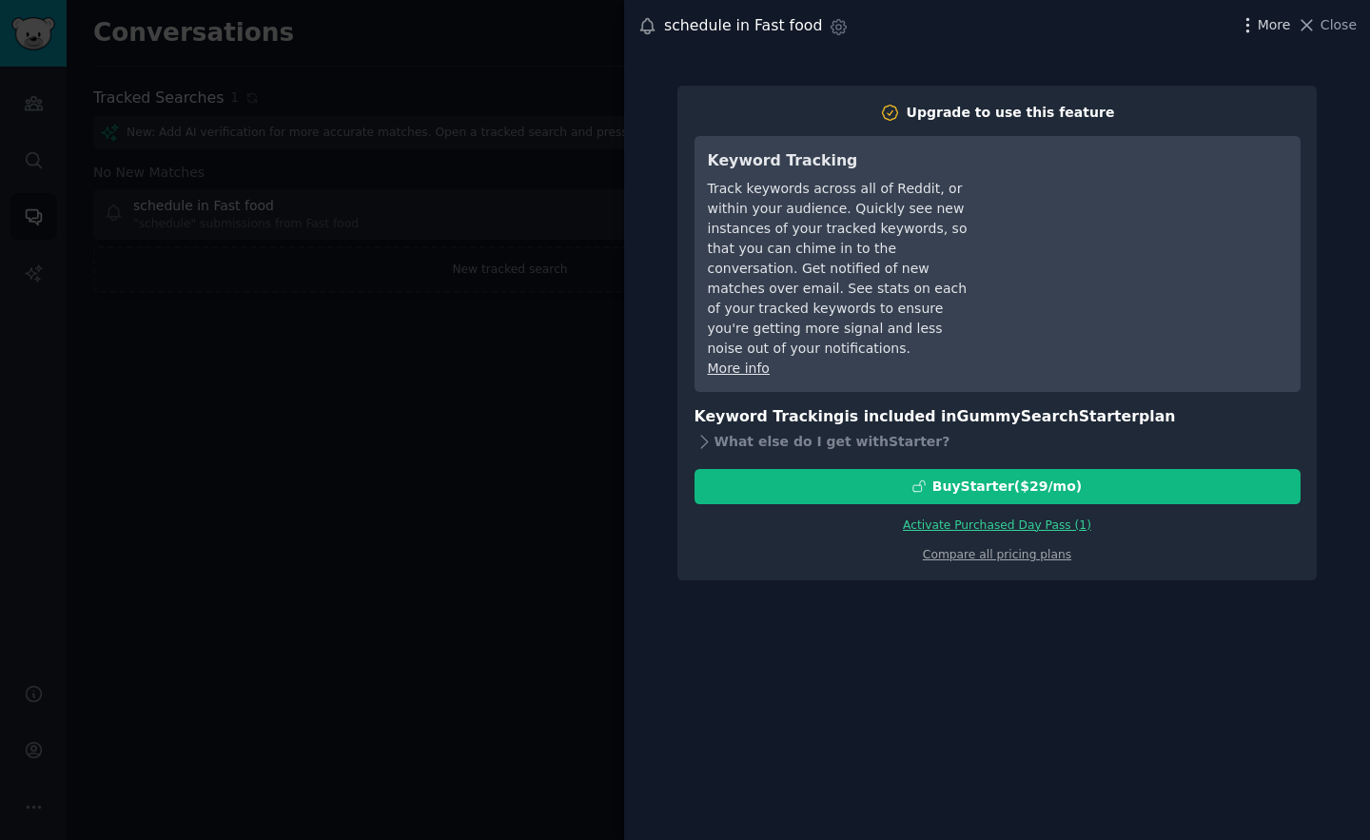
click at [1268, 26] on span "More" at bounding box center [1274, 25] width 33 height 20
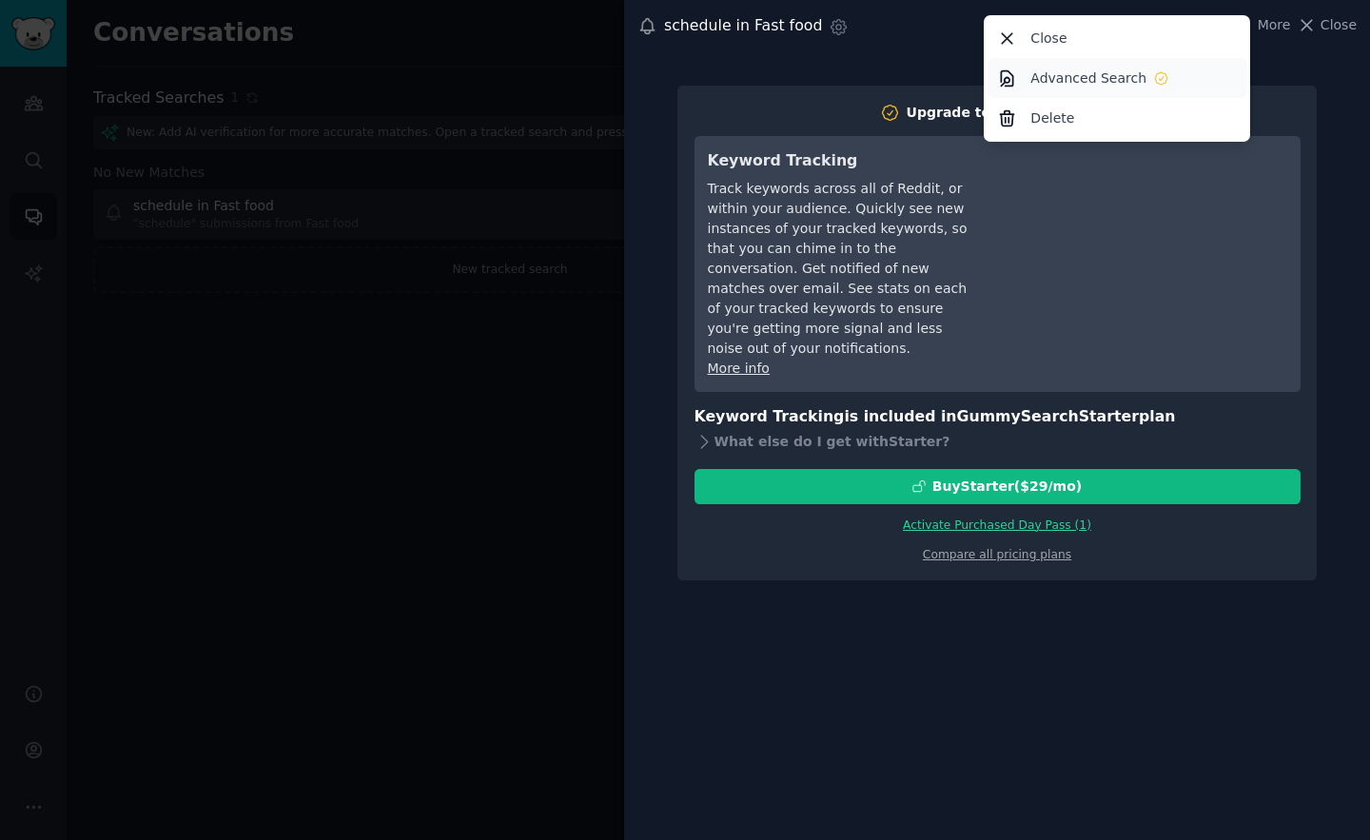
click at [1055, 97] on link "Advanced Search" at bounding box center [1118, 78] width 260 height 40
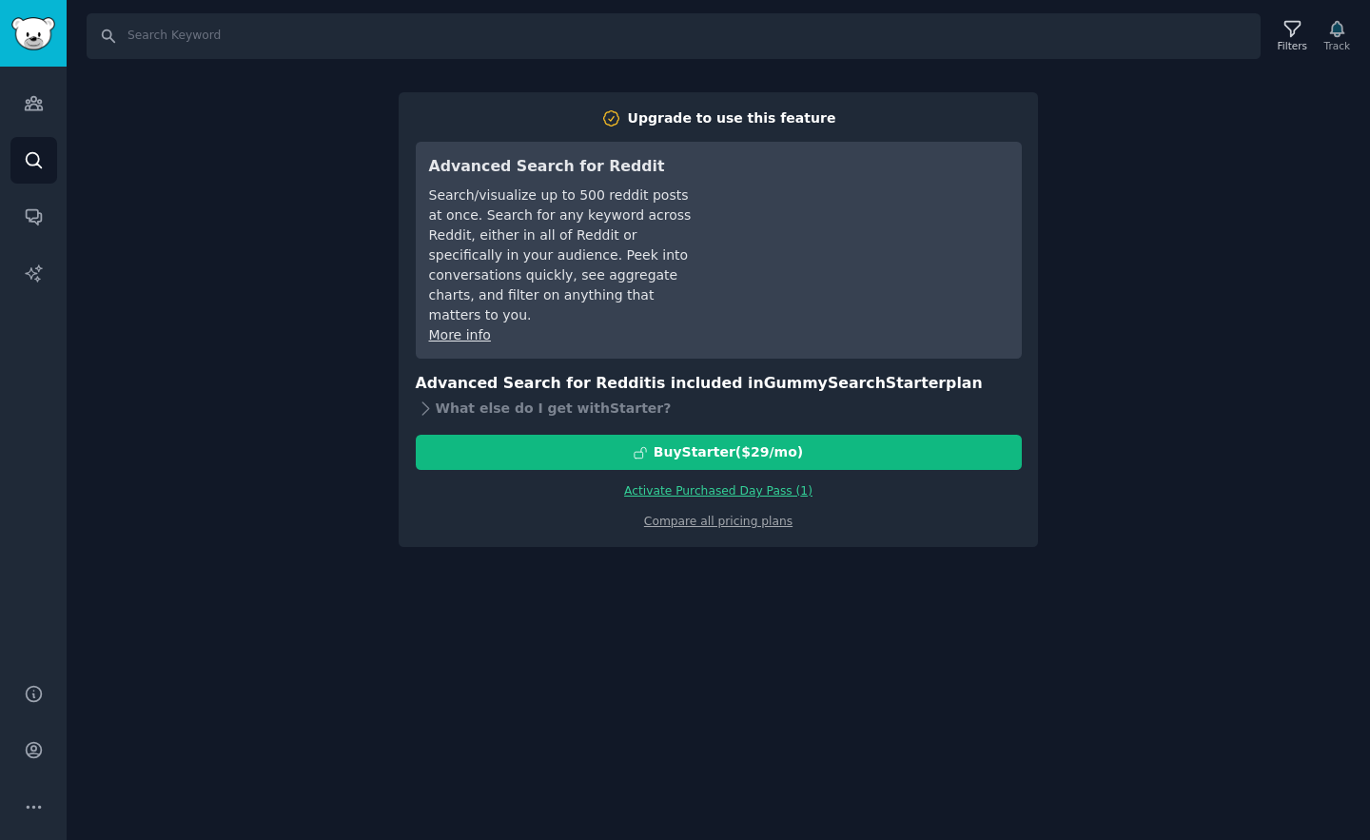
click at [238, 197] on div "Search Filters Track Upgrade to use this feature Advanced Search for Reddit Sea…" at bounding box center [718, 420] width 1303 height 840
click at [29, 104] on icon "Sidebar" at bounding box center [33, 103] width 17 height 13
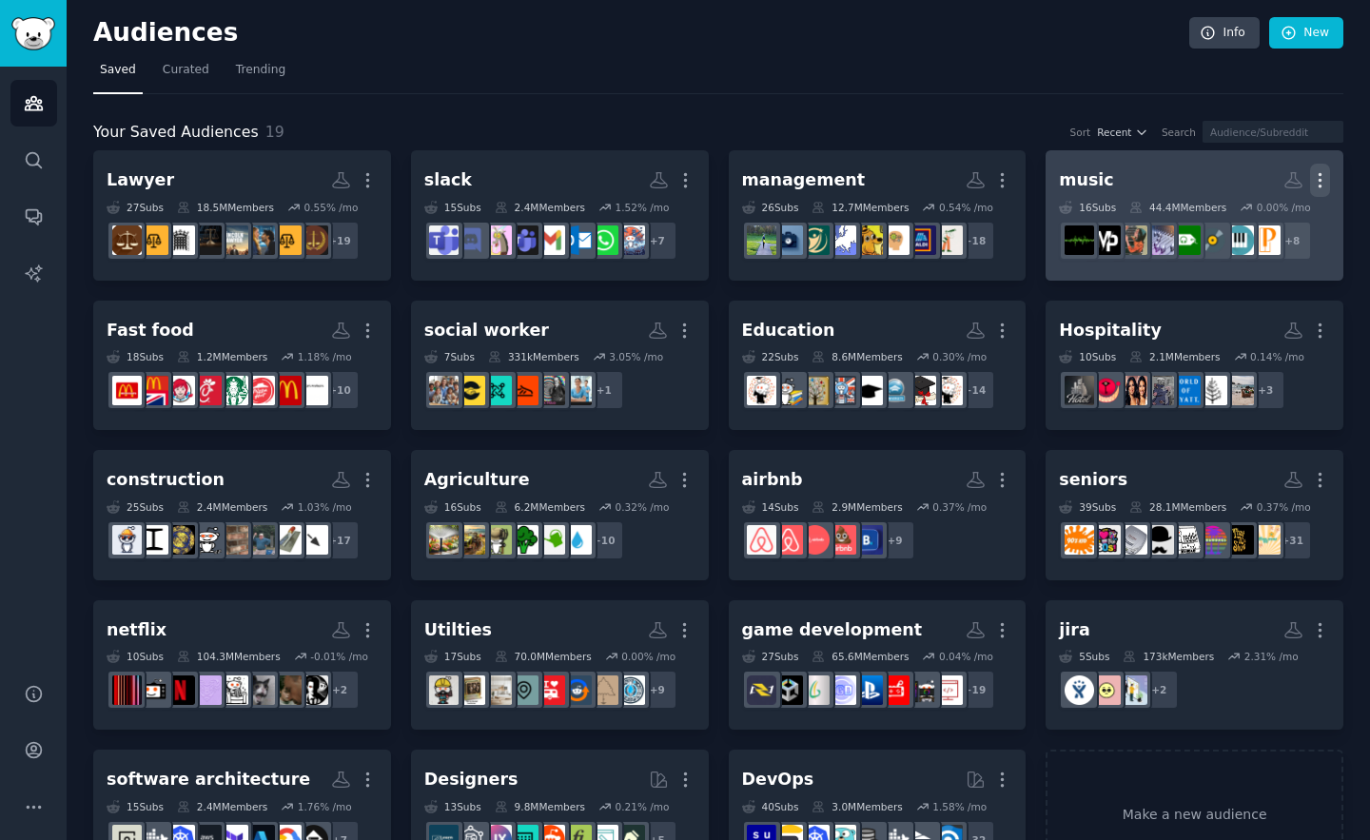
click at [1322, 181] on icon "button" at bounding box center [1320, 180] width 20 height 20
click at [1259, 213] on p "Delete" at bounding box center [1268, 220] width 44 height 20
click at [1254, 224] on p "Delete" at bounding box center [1268, 220] width 44 height 20
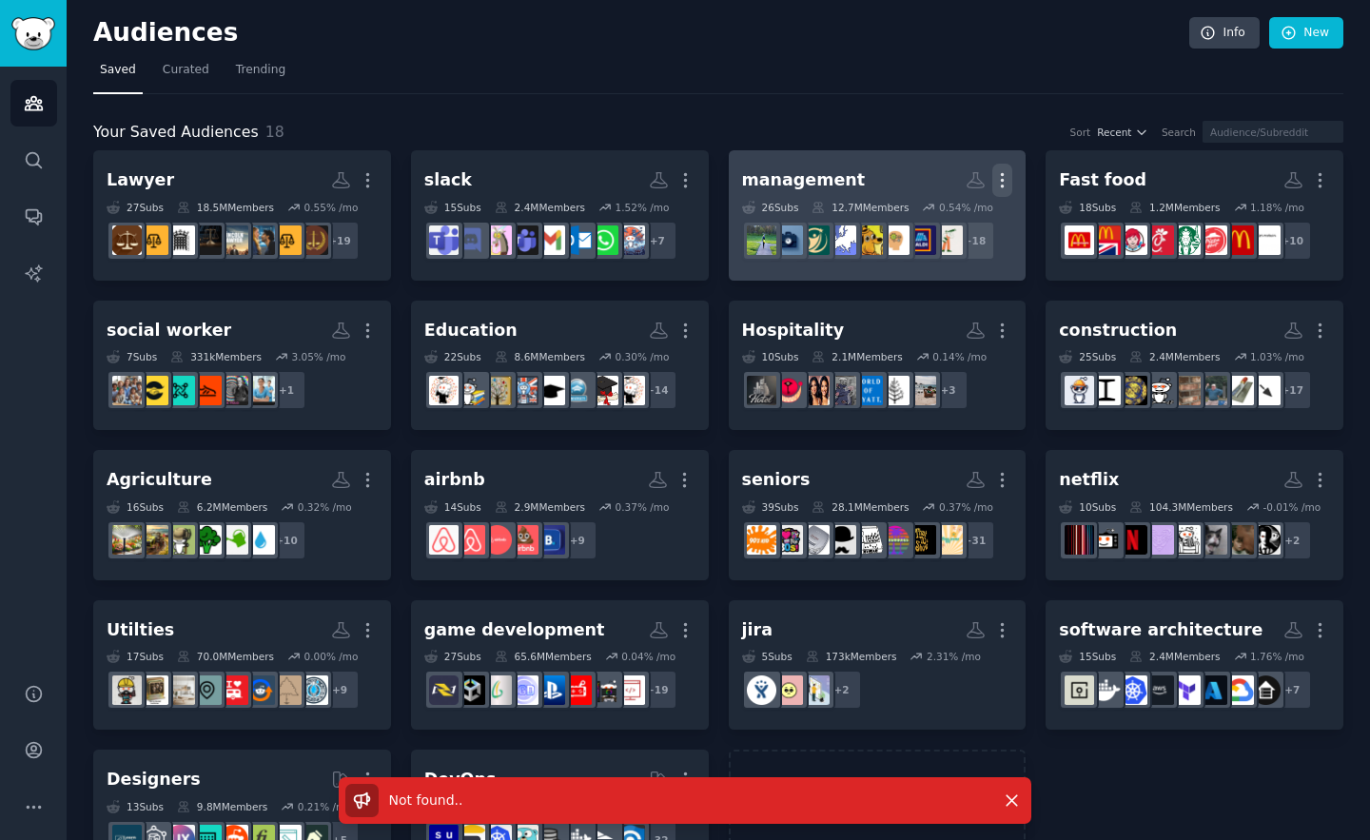
click at [1006, 176] on icon "button" at bounding box center [1002, 180] width 20 height 20
click at [925, 222] on div "Delete" at bounding box center [937, 221] width 90 height 40
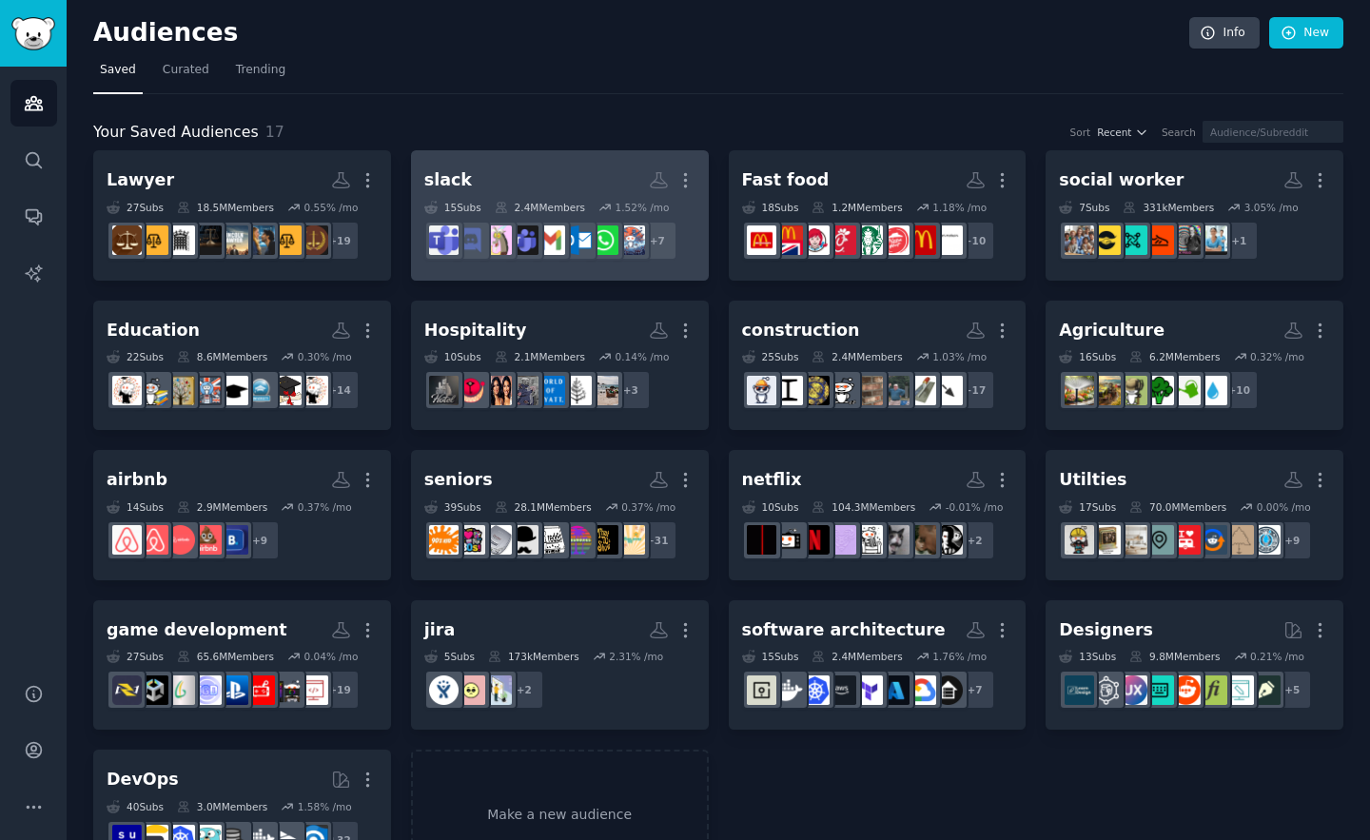
click at [695, 178] on link "slack More 15 Sub s 2.4M Members 1.52 % /mo + 7" at bounding box center [560, 215] width 298 height 130
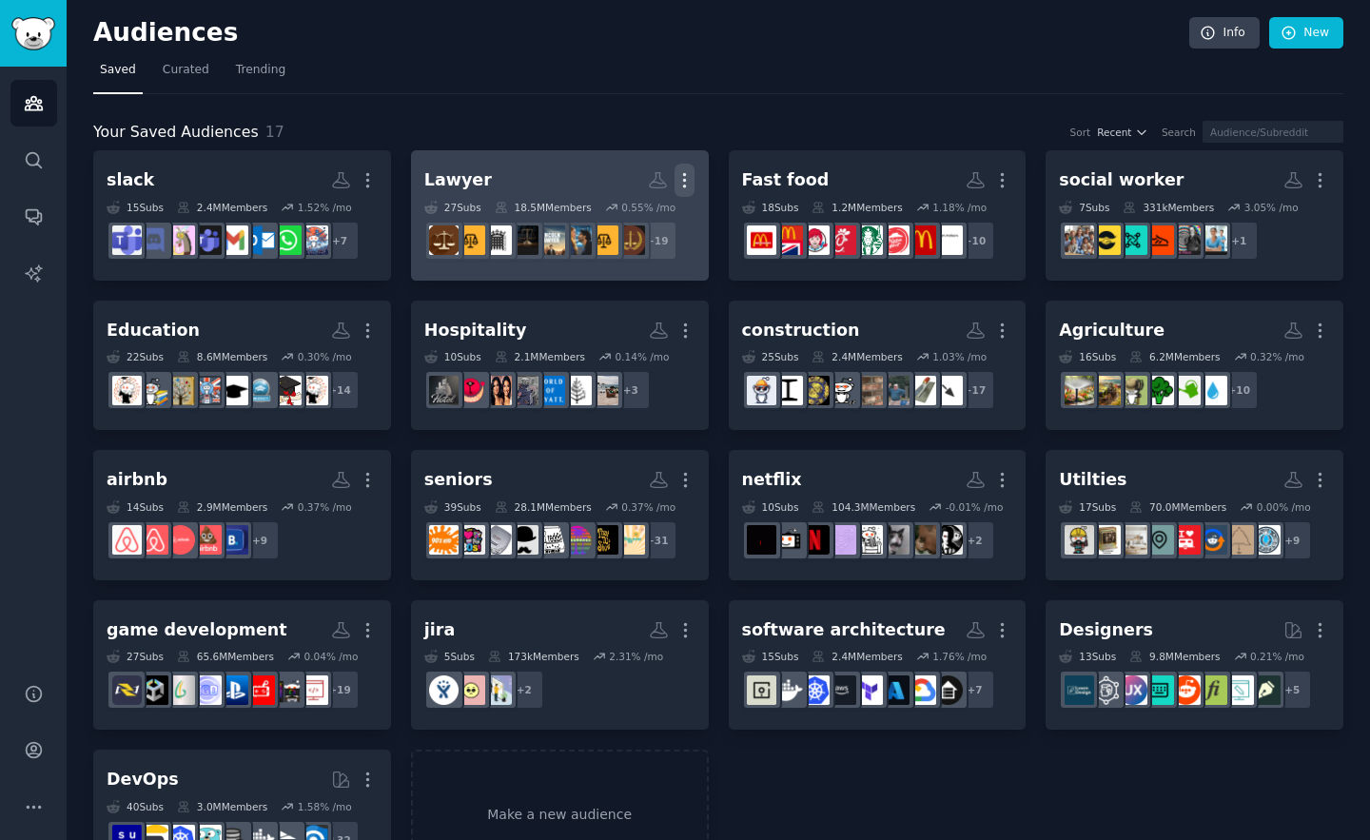
click at [691, 173] on icon "button" at bounding box center [685, 180] width 20 height 20
click at [617, 222] on p "Delete" at bounding box center [633, 220] width 44 height 20
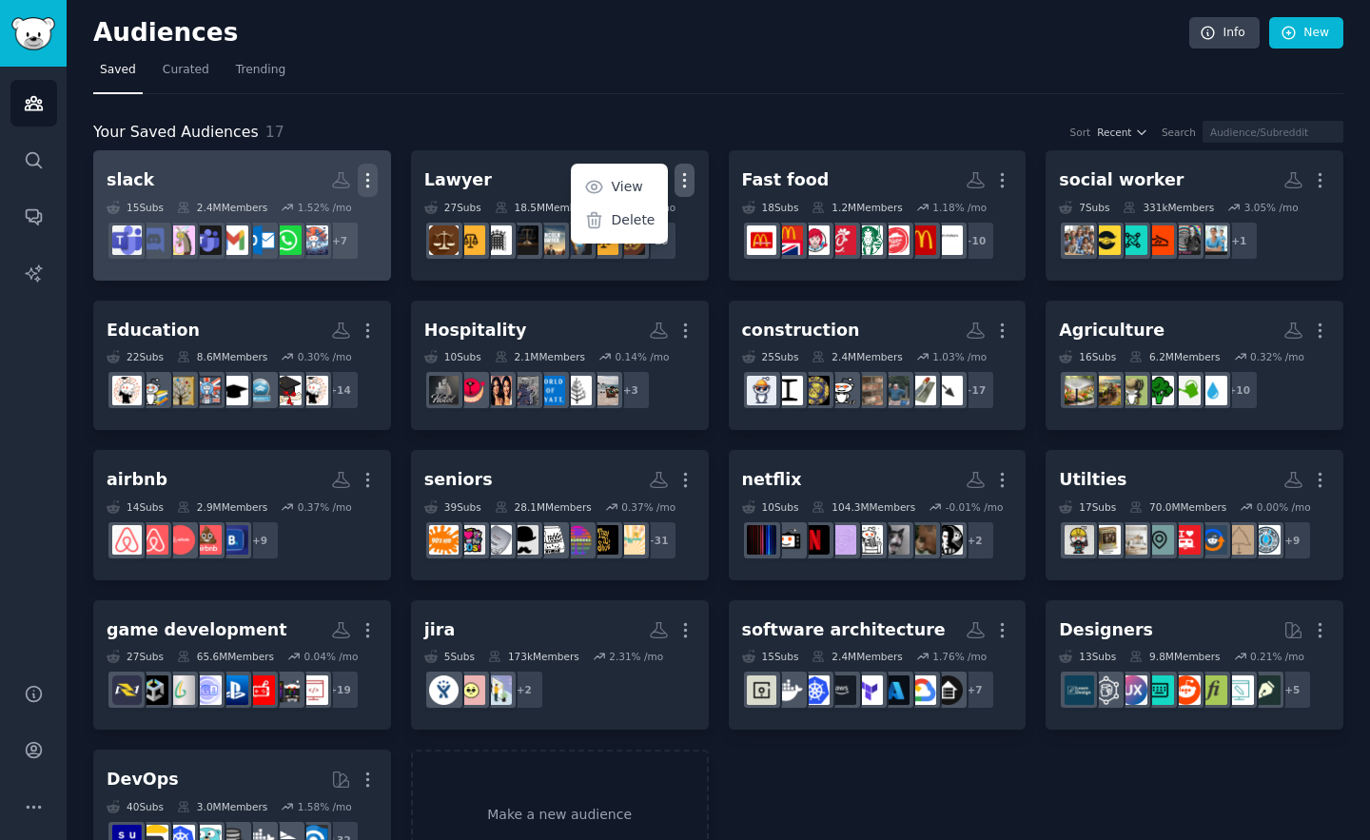
click at [363, 175] on icon "button" at bounding box center [368, 180] width 20 height 20
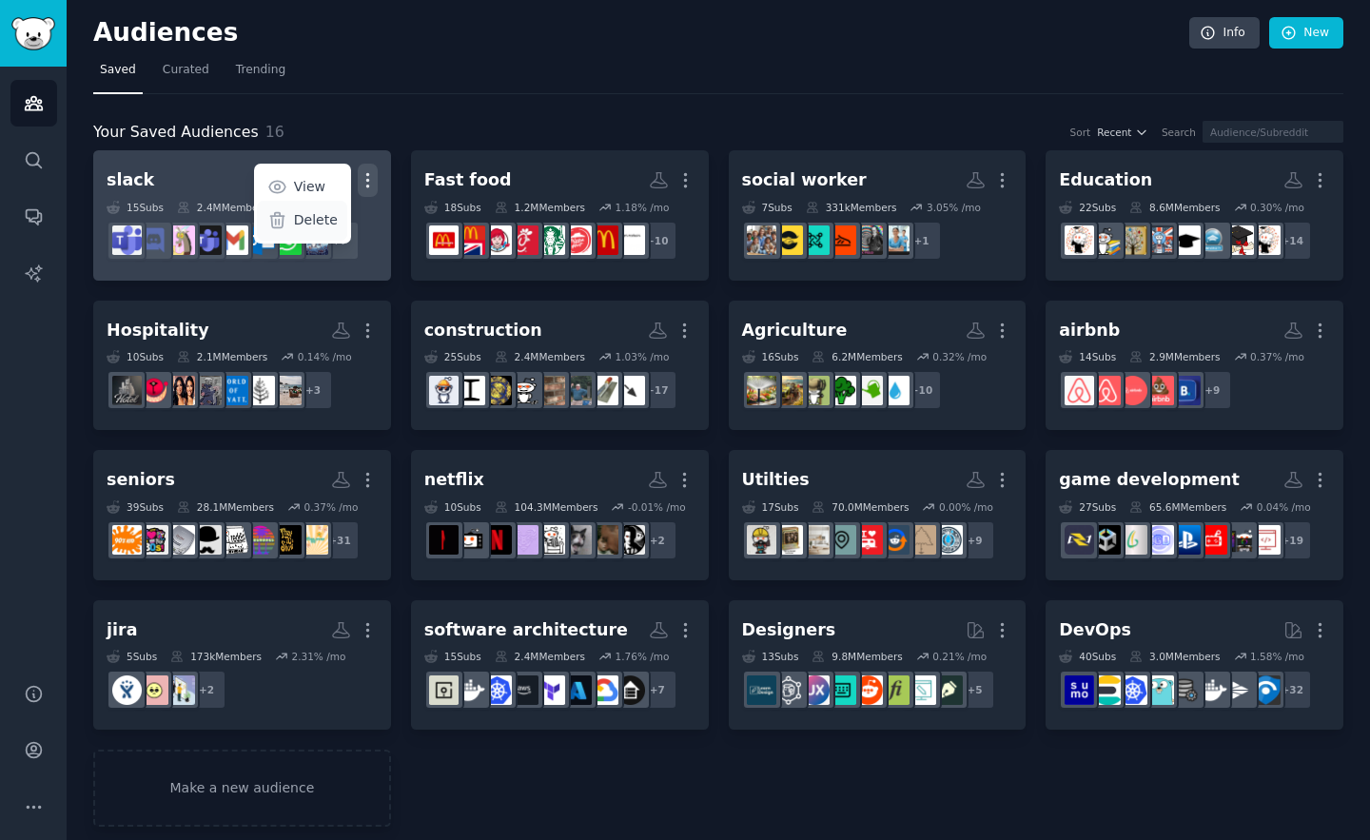
click at [307, 219] on p "Delete" at bounding box center [316, 220] width 44 height 20
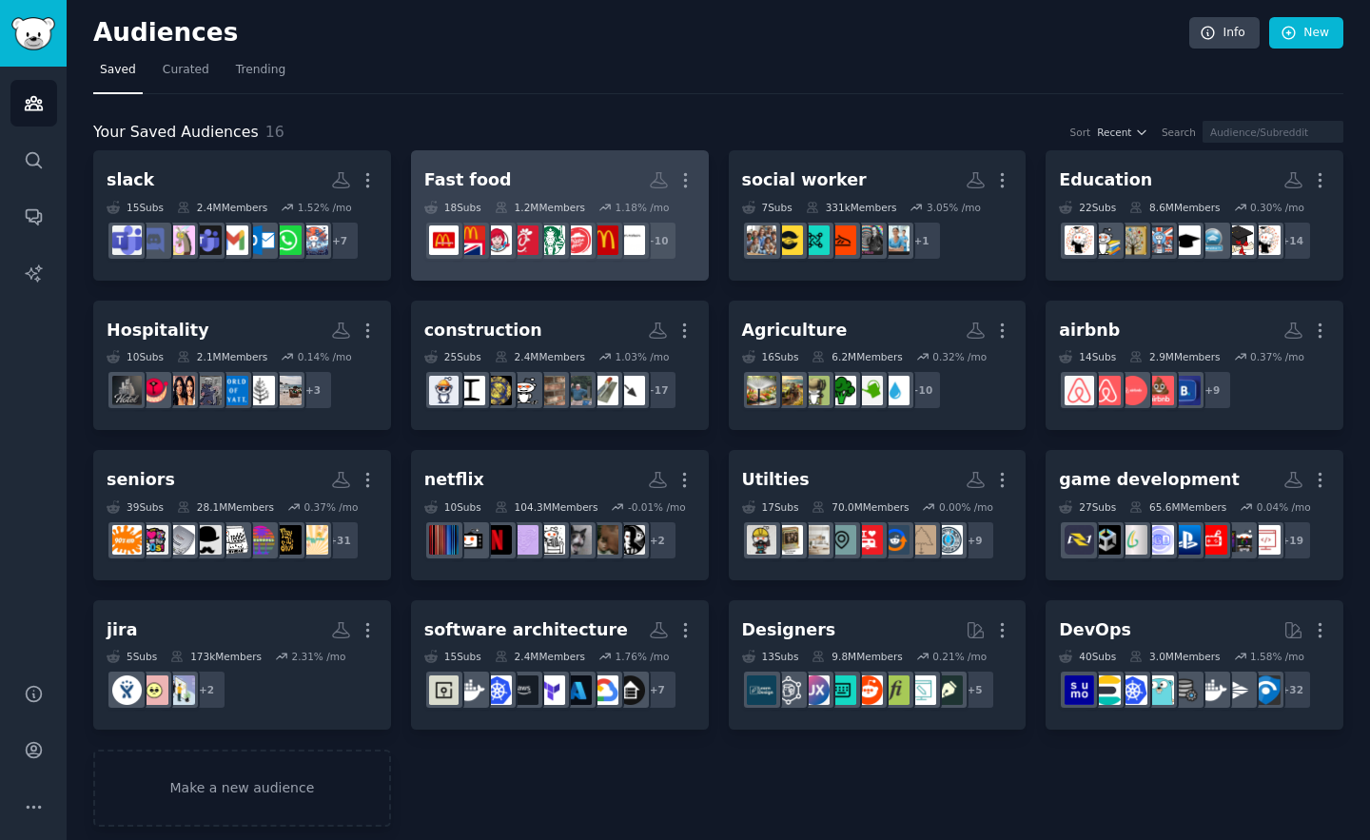
click at [701, 166] on link "Fast food Custom Audience More 18 Sub s 1.2M Members 1.18 % /mo + 10" at bounding box center [560, 215] width 298 height 130
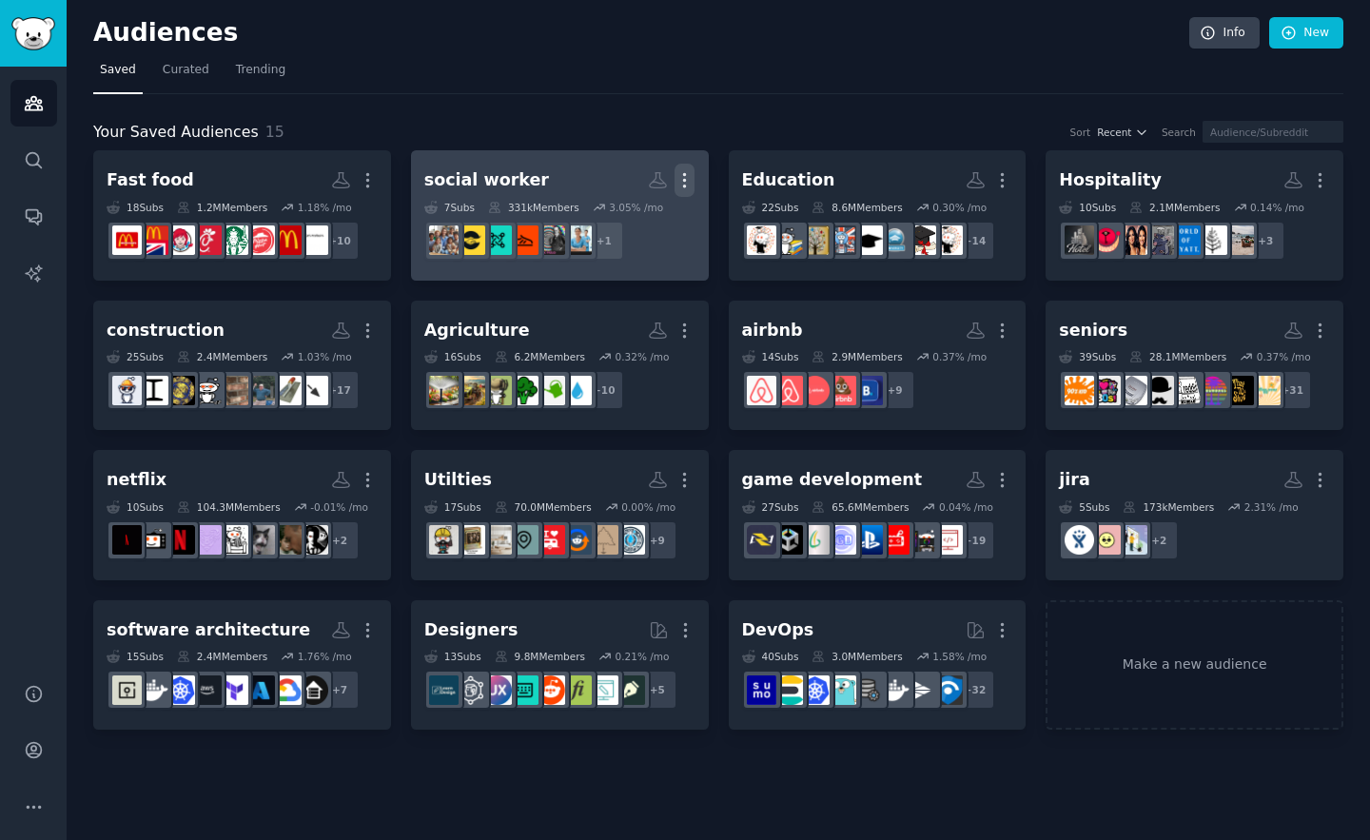
click at [695, 186] on icon "button" at bounding box center [685, 180] width 20 height 20
click at [628, 212] on p "Delete" at bounding box center [633, 220] width 44 height 20
click at [685, 180] on icon "button" at bounding box center [685, 180] width 2 height 13
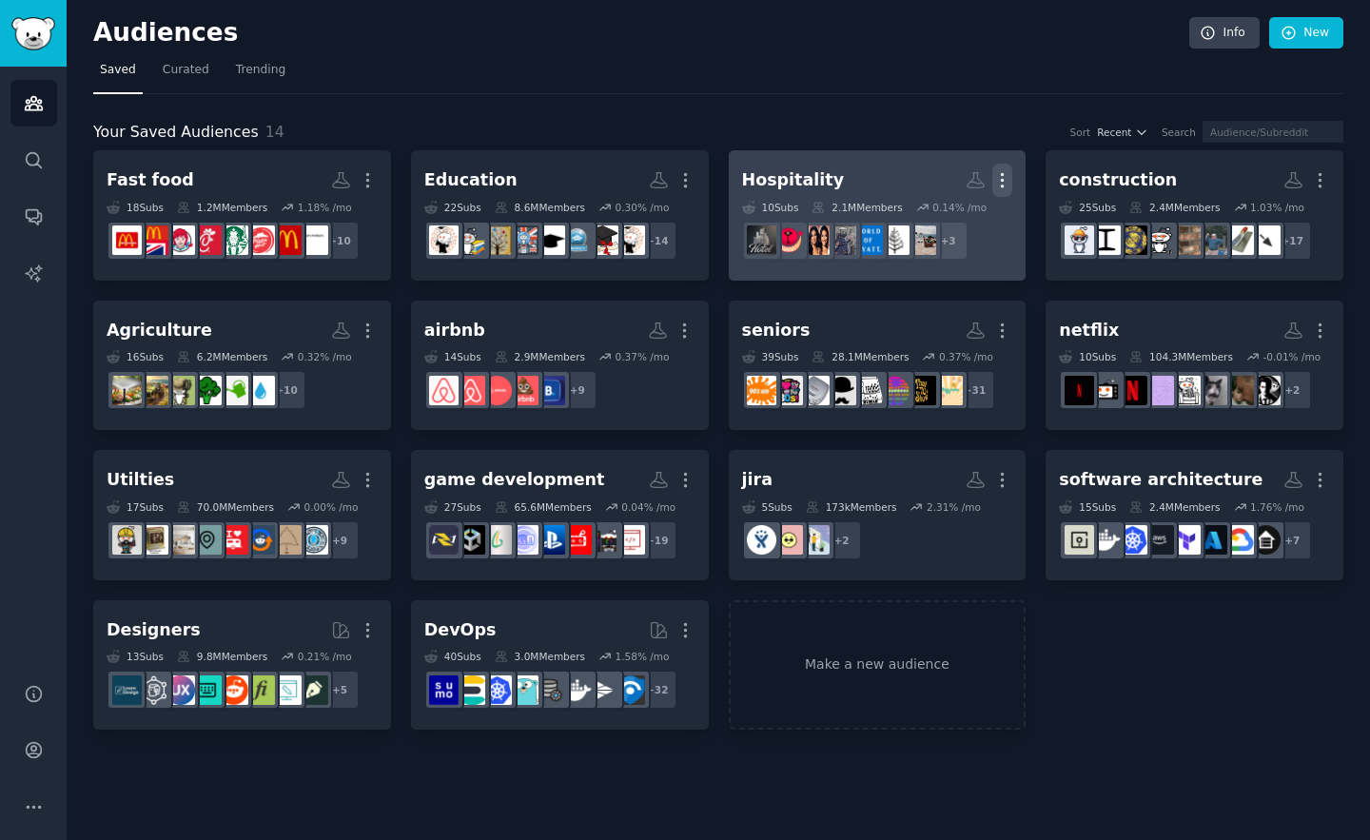
click at [1008, 177] on icon "button" at bounding box center [1002, 180] width 20 height 20
click at [934, 210] on p "Delete" at bounding box center [951, 220] width 44 height 20
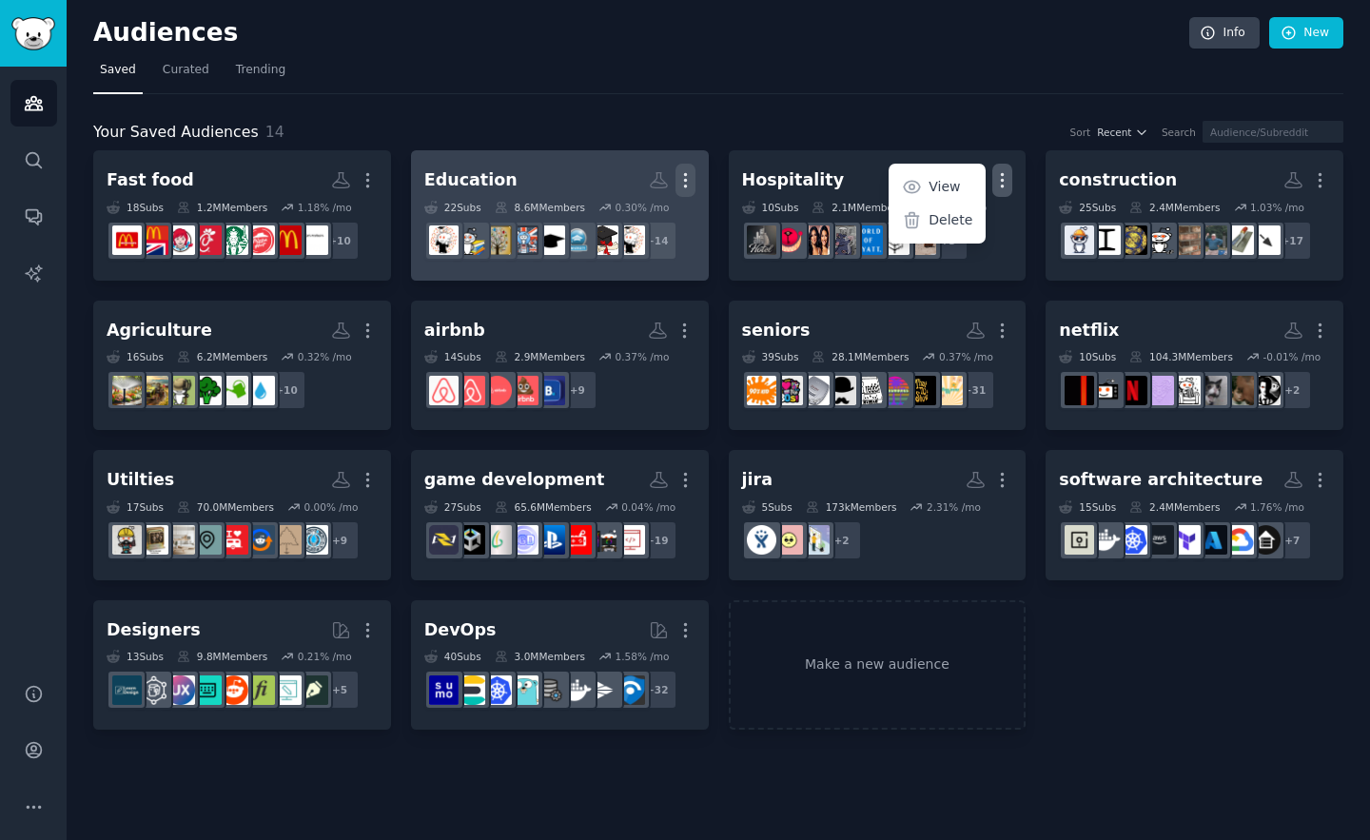
click at [680, 175] on icon "button" at bounding box center [686, 180] width 20 height 20
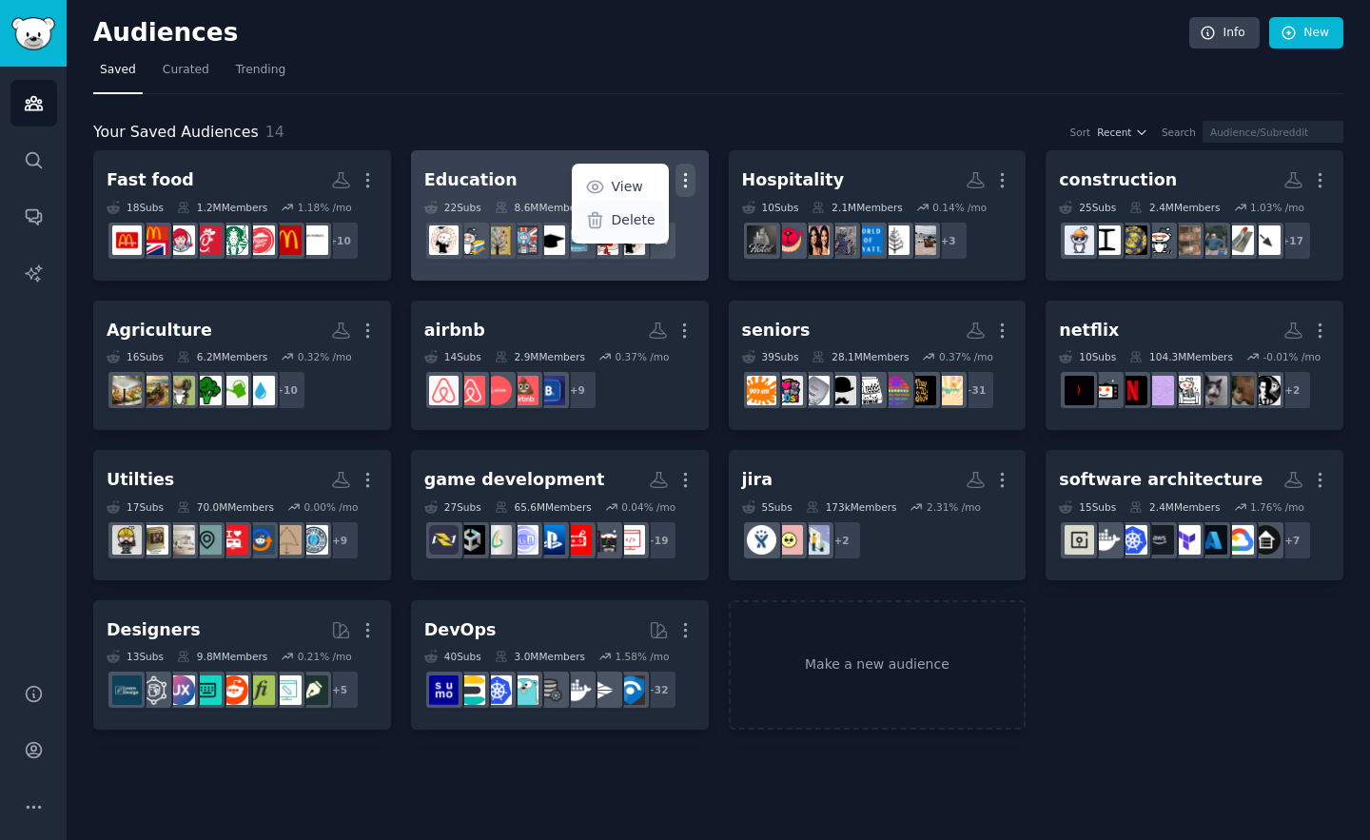
click at [618, 225] on p "Delete" at bounding box center [634, 220] width 44 height 20
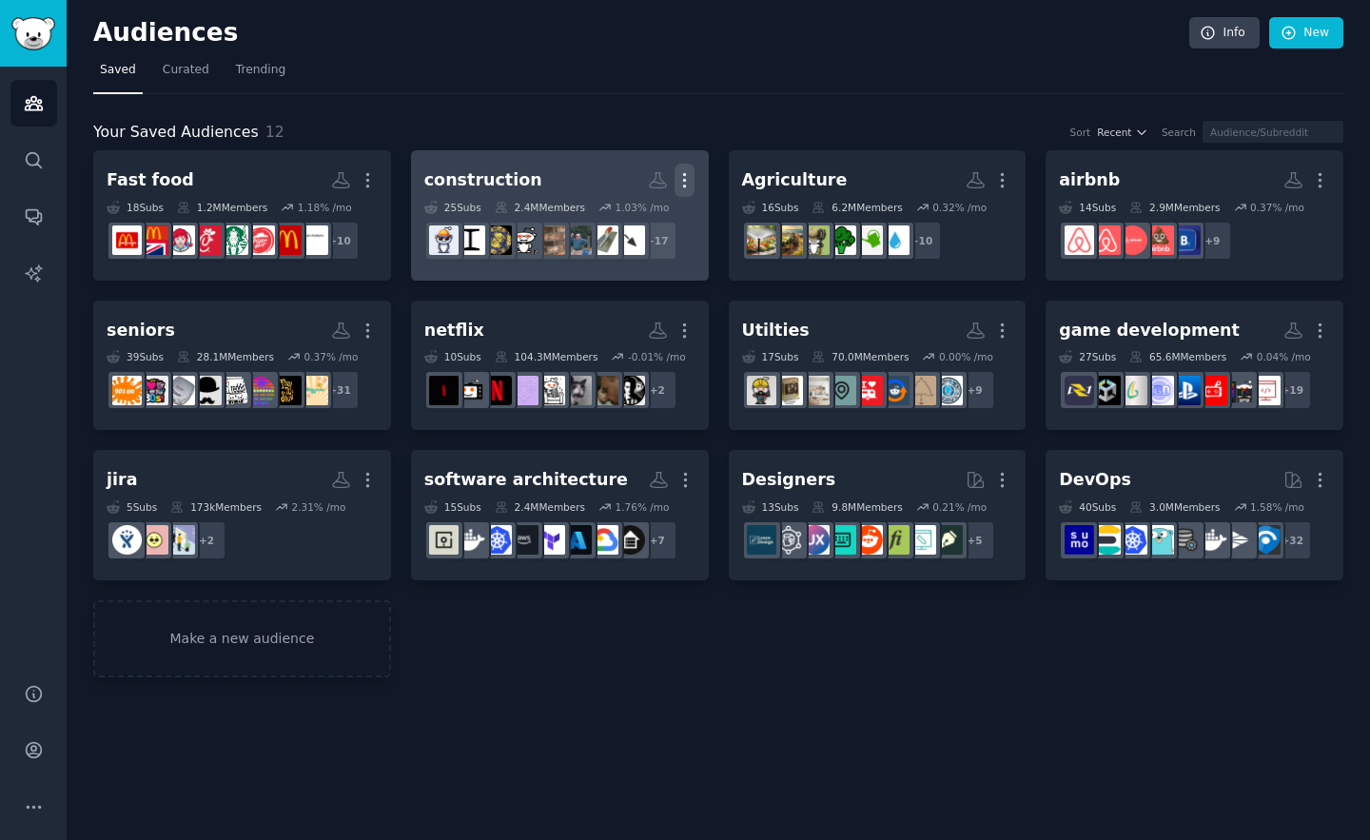
click at [689, 167] on button "More" at bounding box center [685, 180] width 20 height 33
click at [614, 223] on div "Delete" at bounding box center [620, 221] width 90 height 40
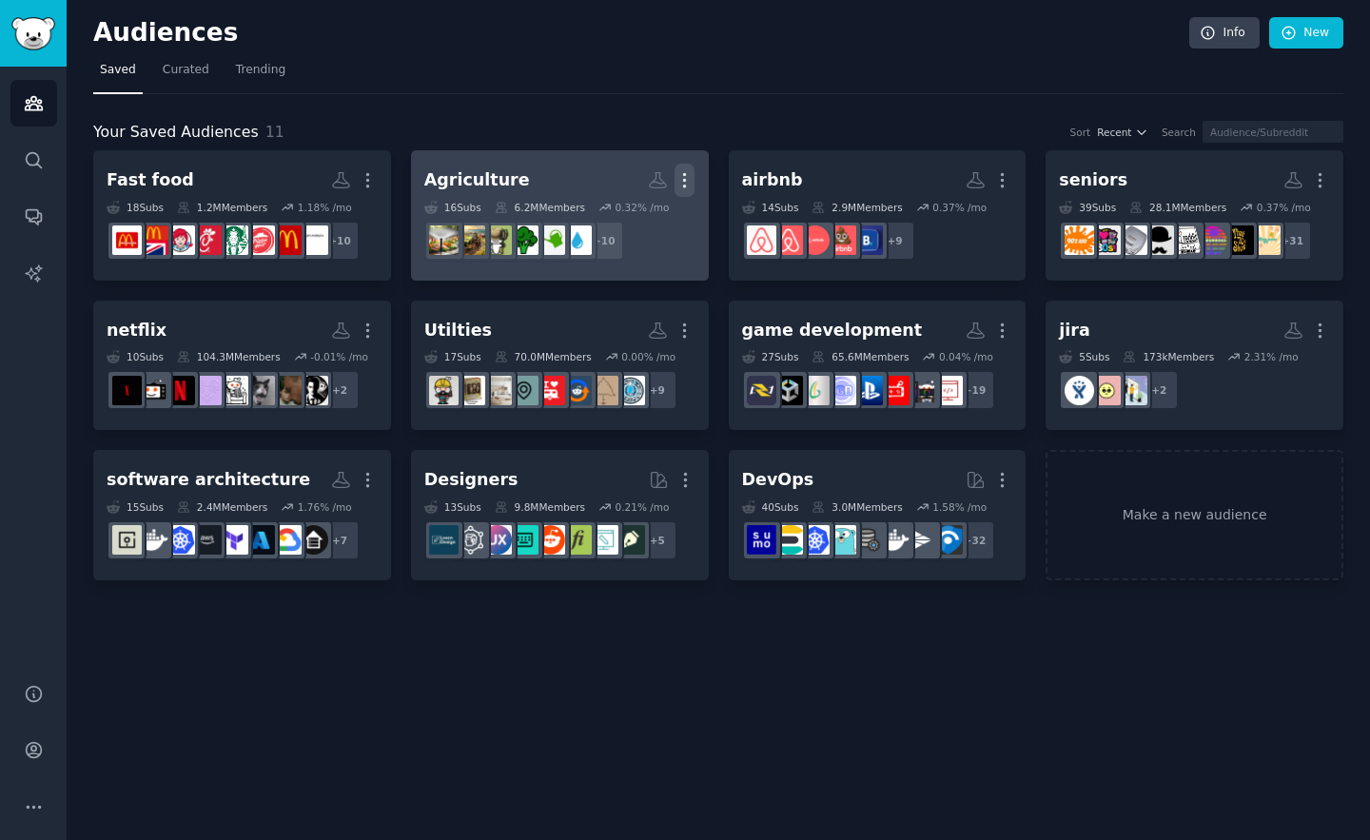
click at [683, 170] on icon "button" at bounding box center [685, 180] width 20 height 20
click at [635, 222] on p "Delete" at bounding box center [633, 220] width 44 height 20
click at [687, 176] on icon "button" at bounding box center [685, 180] width 20 height 20
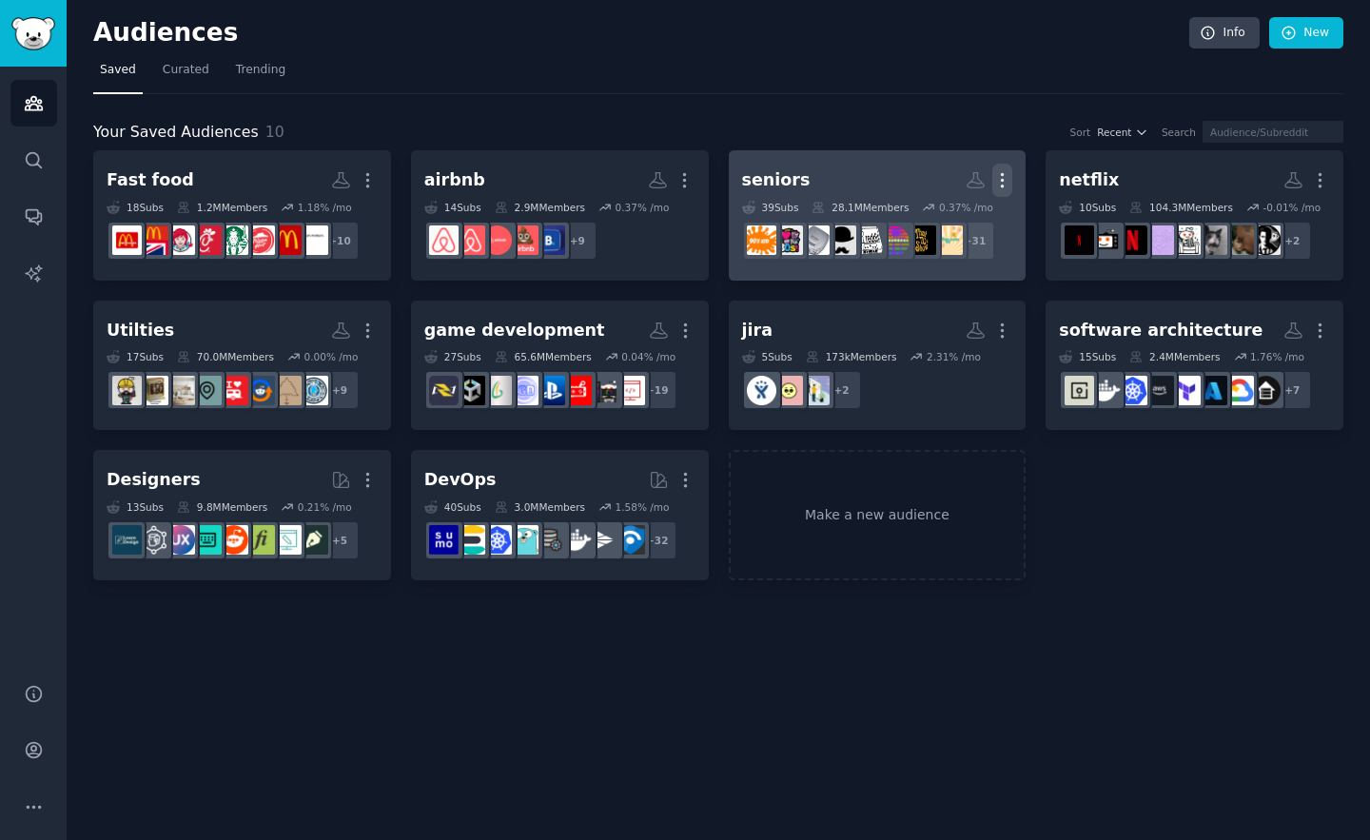
click at [1000, 183] on icon "button" at bounding box center [1002, 180] width 20 height 20
click at [933, 222] on p "Delete" at bounding box center [951, 220] width 44 height 20
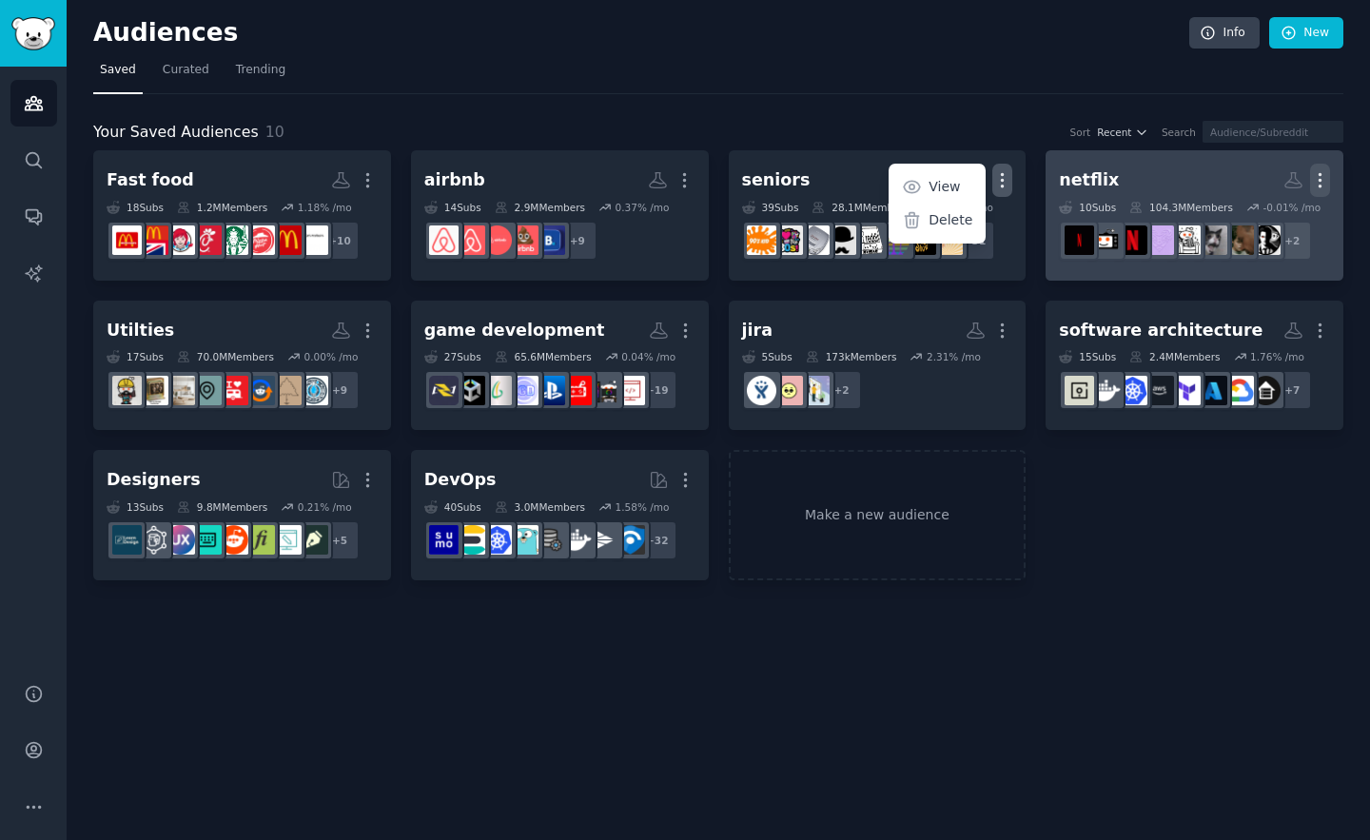
click at [1316, 180] on icon "button" at bounding box center [1320, 180] width 20 height 20
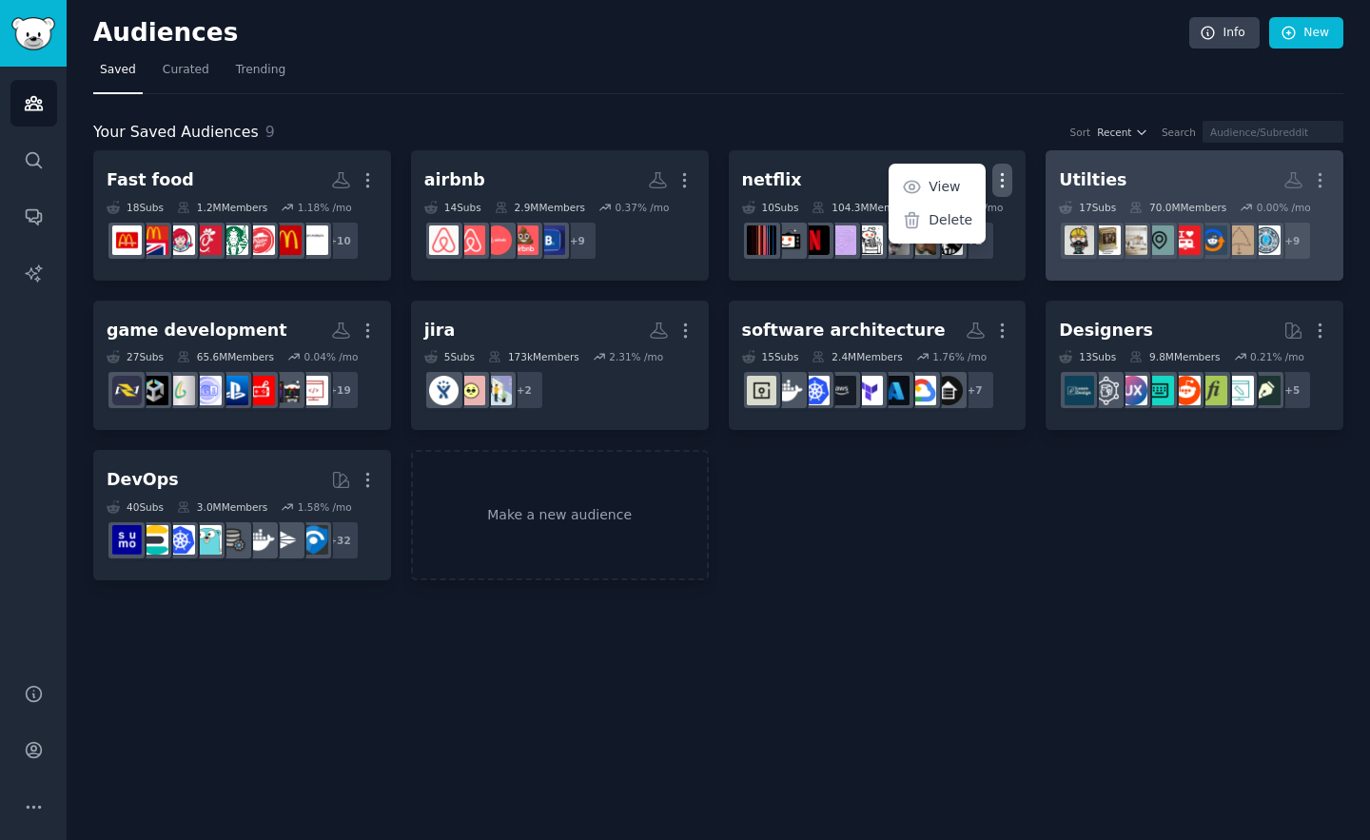
click at [1245, 202] on icon at bounding box center [1246, 207] width 13 height 13
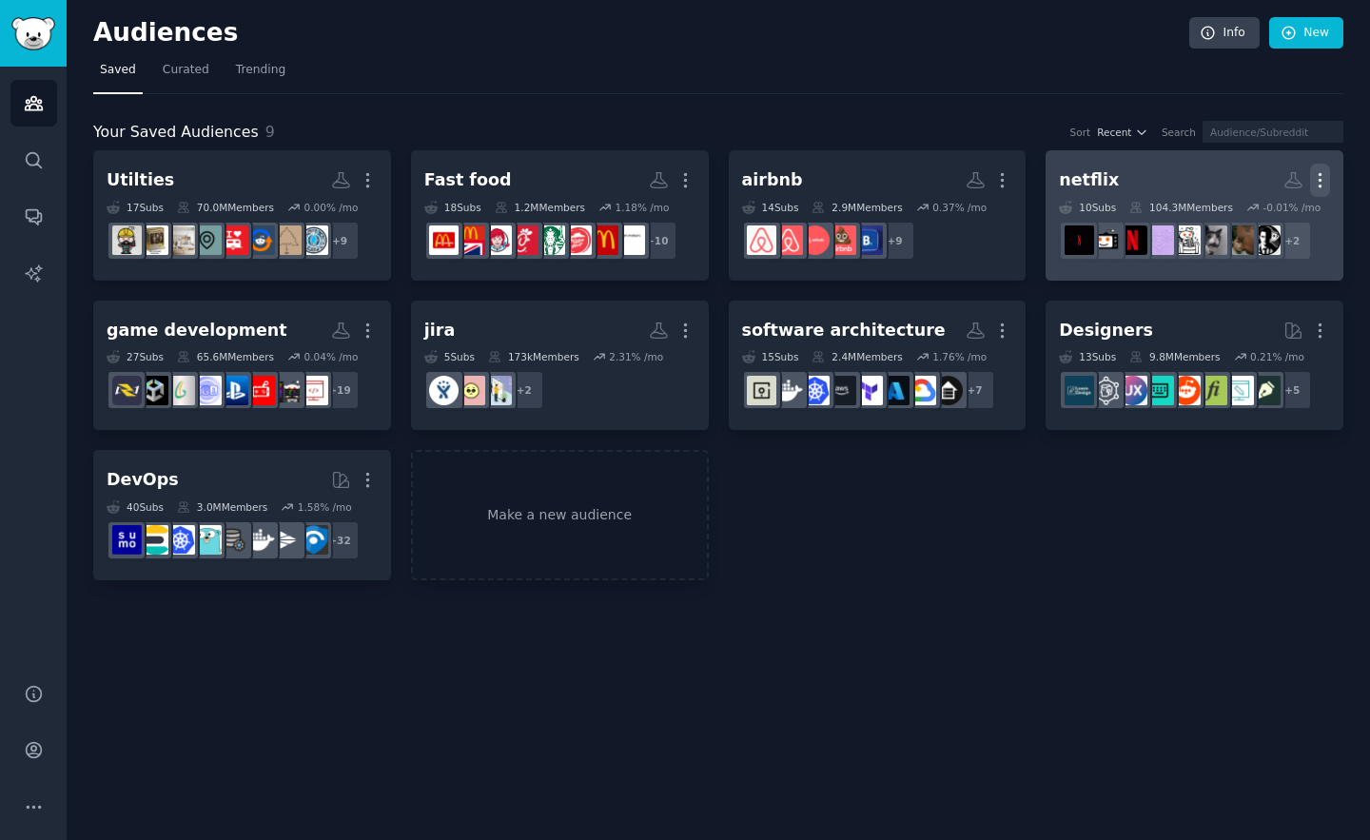
click at [1322, 178] on icon "button" at bounding box center [1320, 180] width 20 height 20
click at [1263, 235] on div "Delete" at bounding box center [1254, 221] width 90 height 40
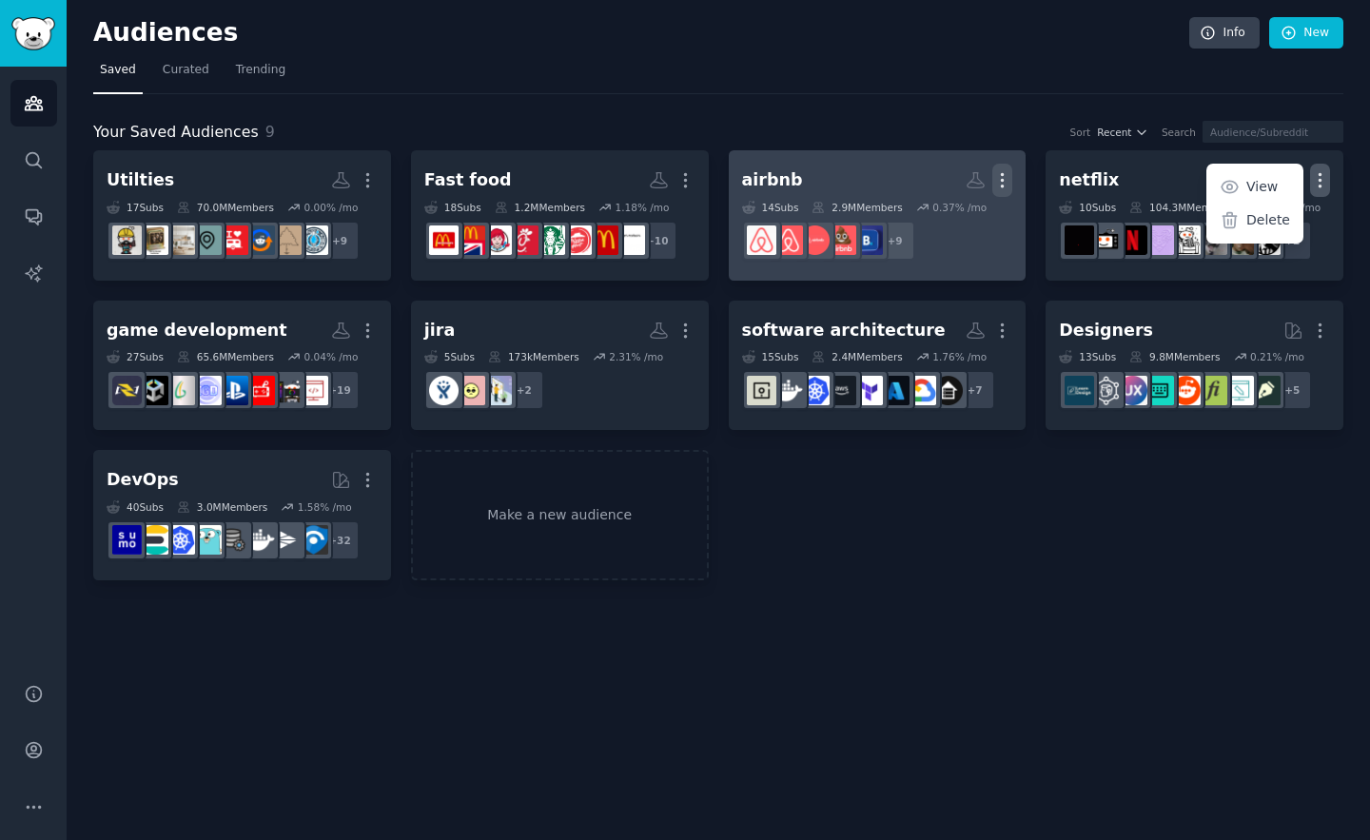
click at [1008, 182] on icon "button" at bounding box center [1002, 180] width 20 height 20
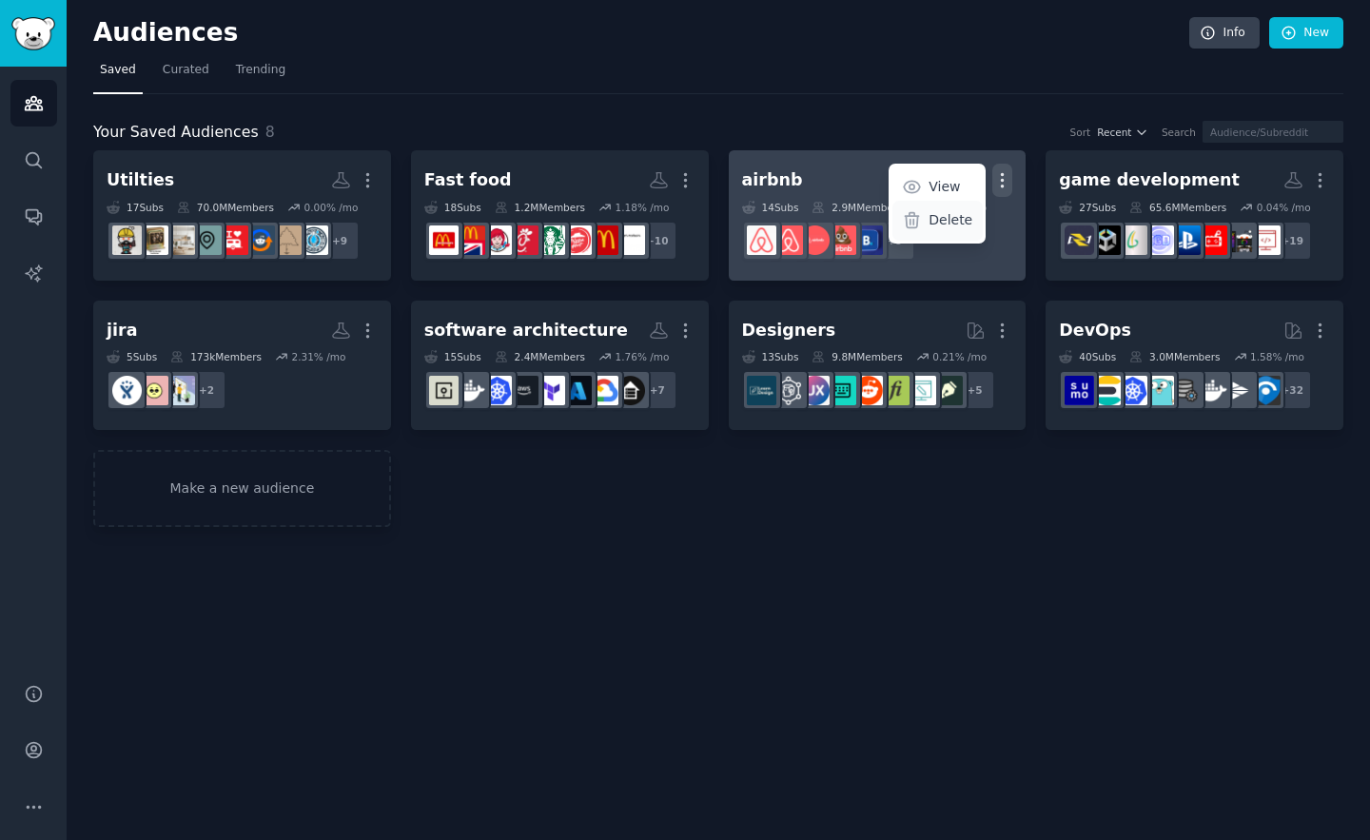
click at [941, 215] on p "Delete" at bounding box center [951, 220] width 44 height 20
click at [1002, 180] on icon "button" at bounding box center [1003, 180] width 2 height 13
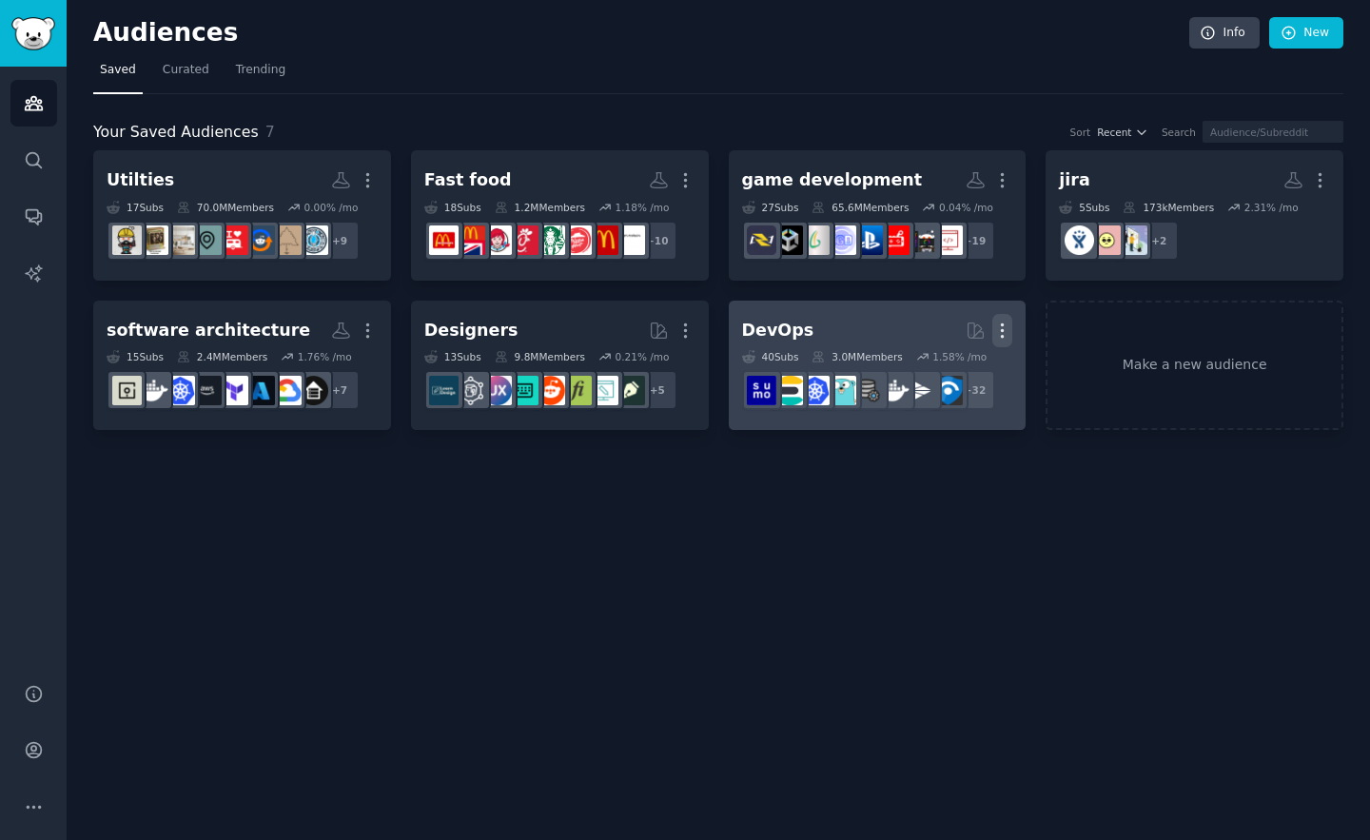
click at [1003, 323] on icon "button" at bounding box center [1003, 329] width 2 height 13
click at [937, 369] on p "Delete" at bounding box center [951, 371] width 44 height 20
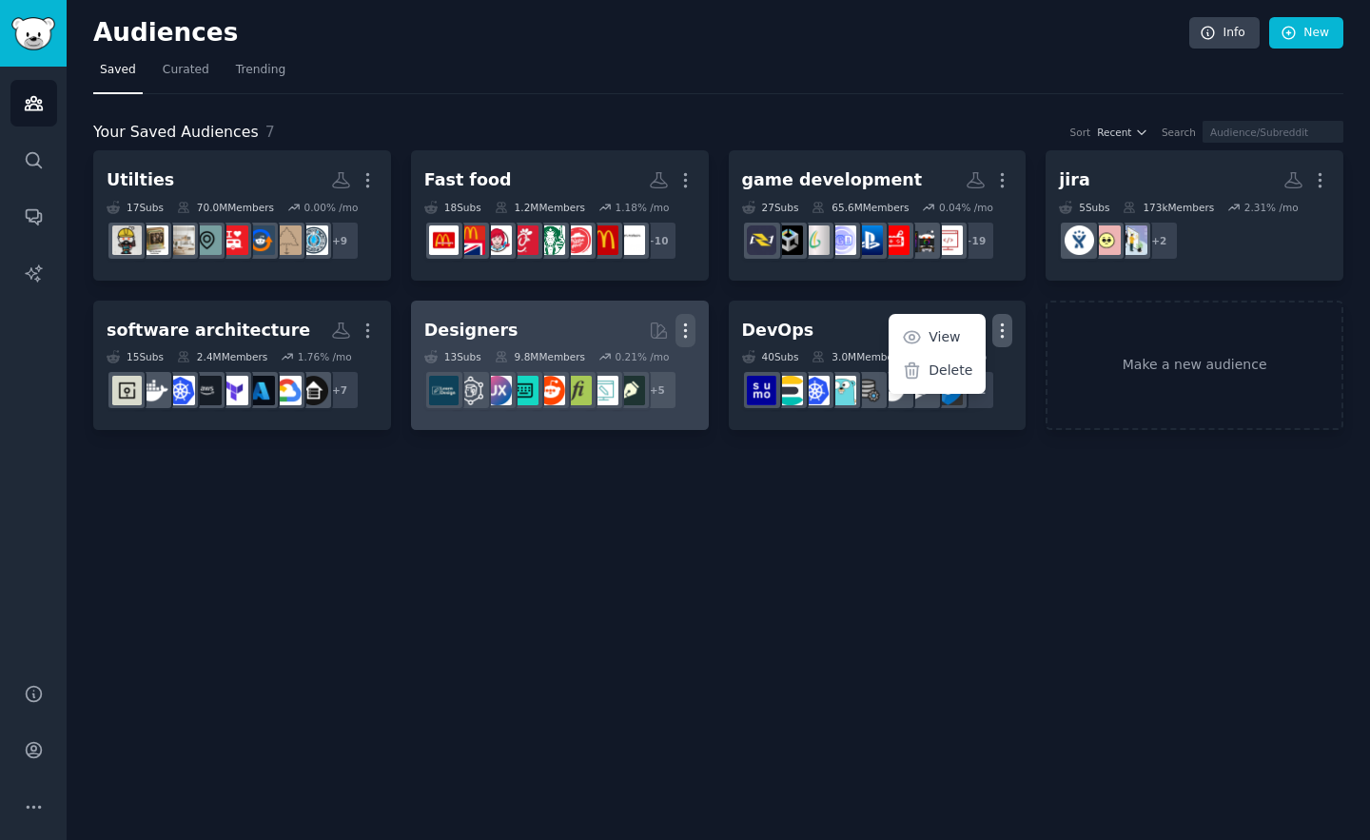
click at [686, 315] on button "More" at bounding box center [686, 330] width 20 height 33
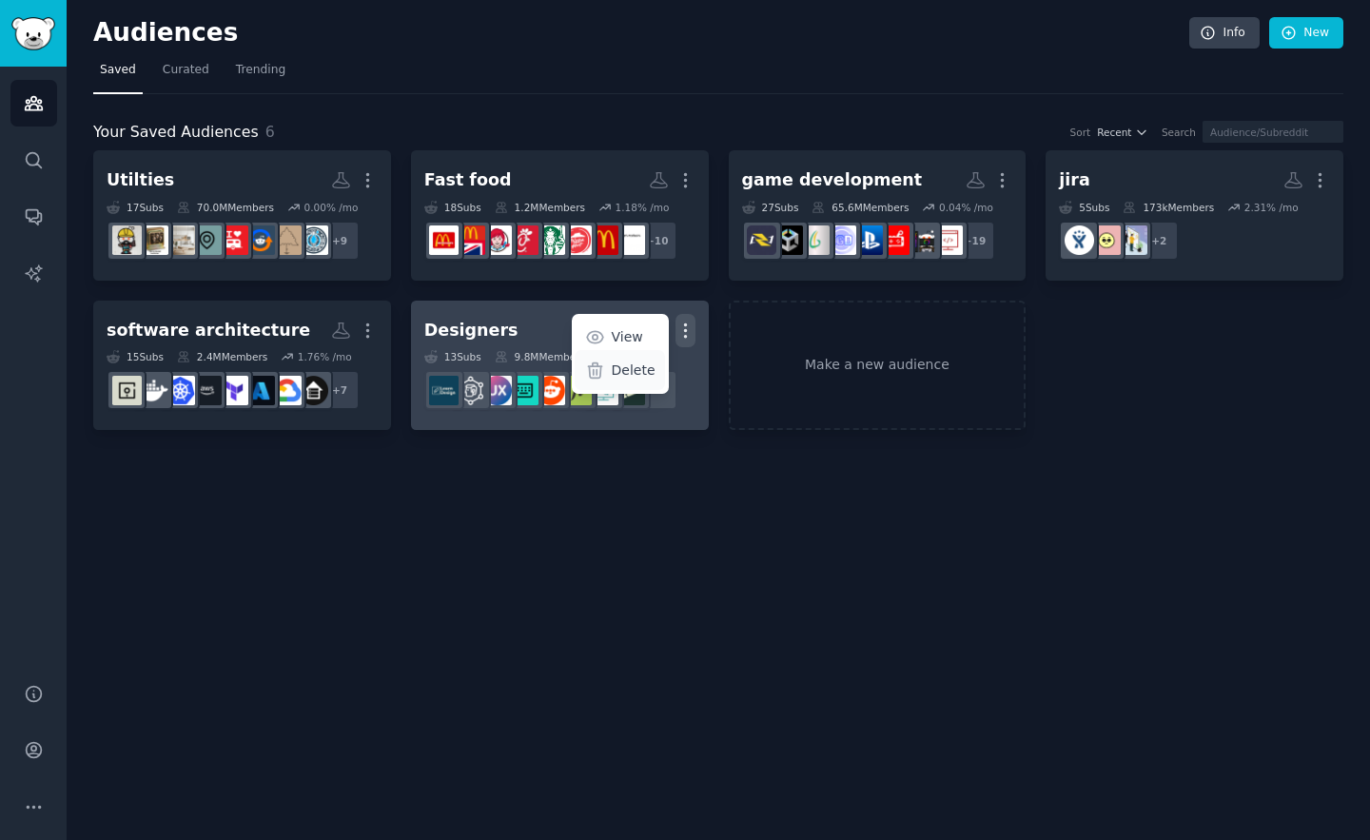
click at [630, 379] on p "Delete" at bounding box center [634, 371] width 44 height 20
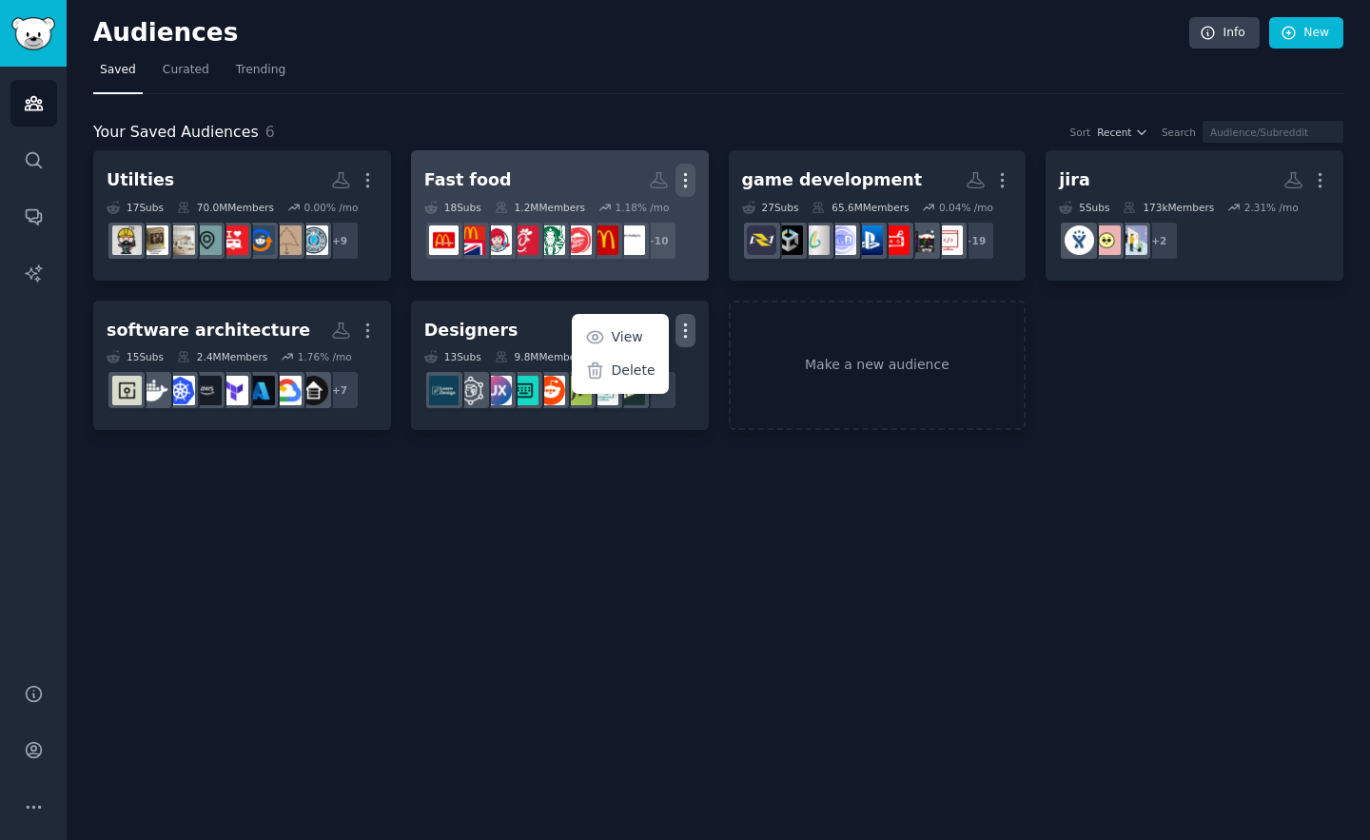
click at [695, 175] on icon "button" at bounding box center [686, 180] width 20 height 20
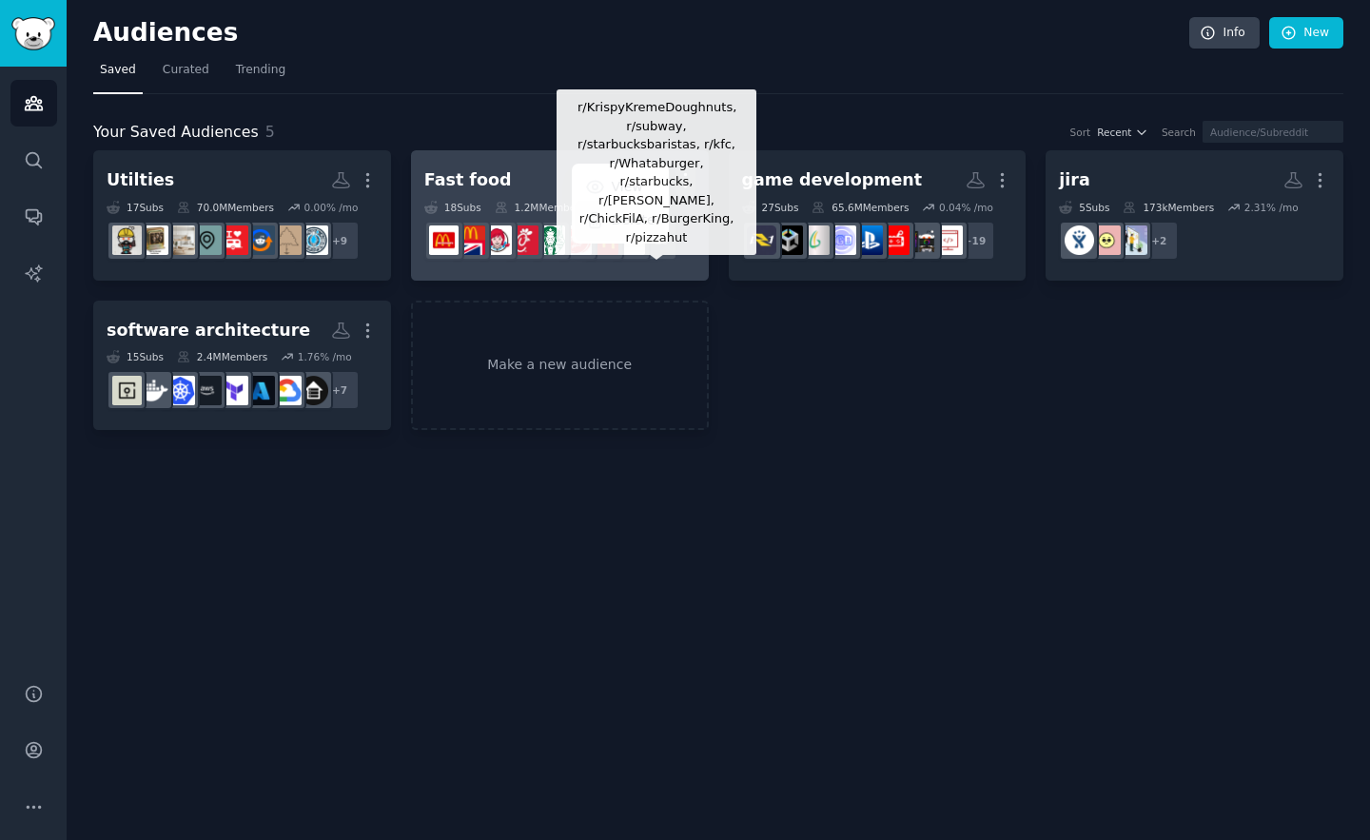
click at [601, 216] on icon at bounding box center [594, 220] width 13 height 15
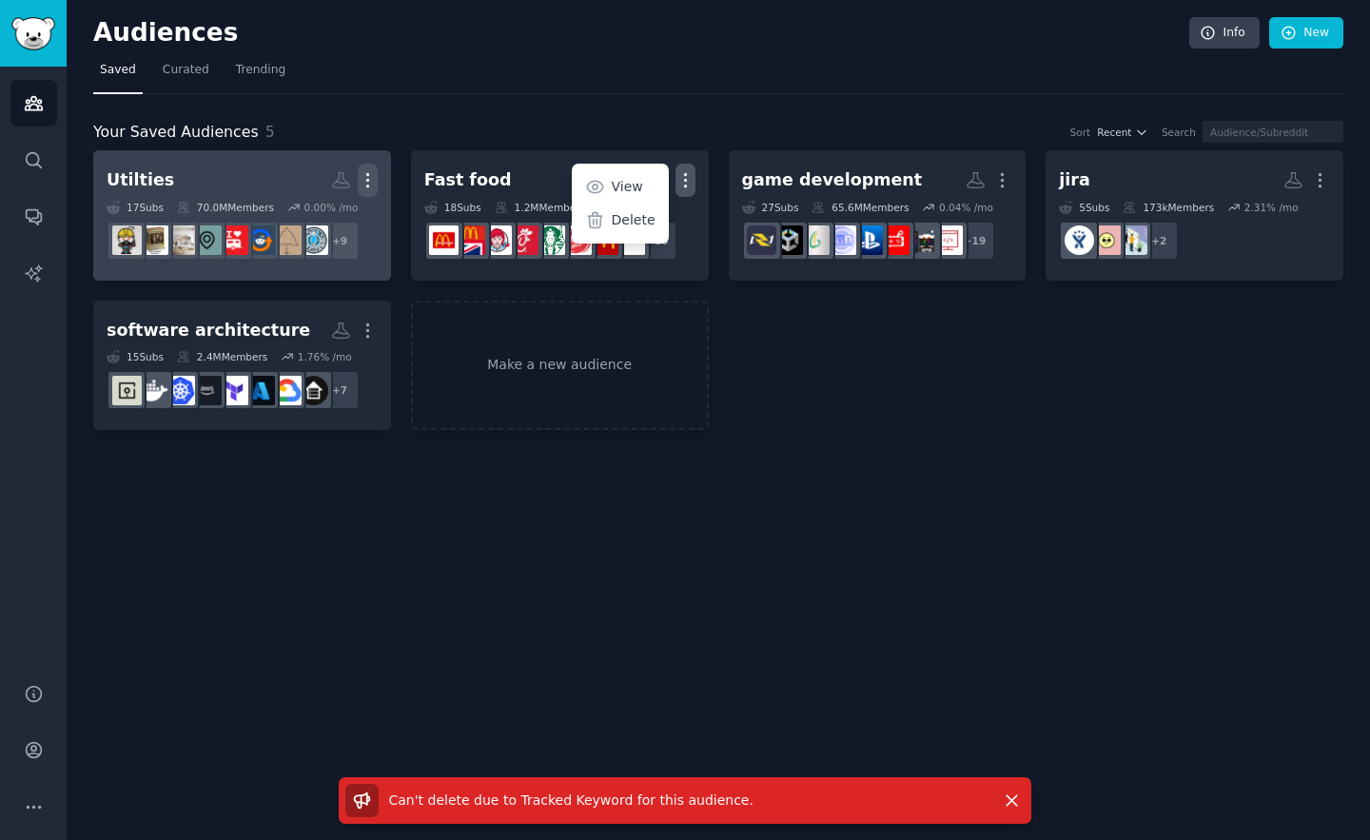
click at [374, 187] on icon "button" at bounding box center [368, 180] width 20 height 20
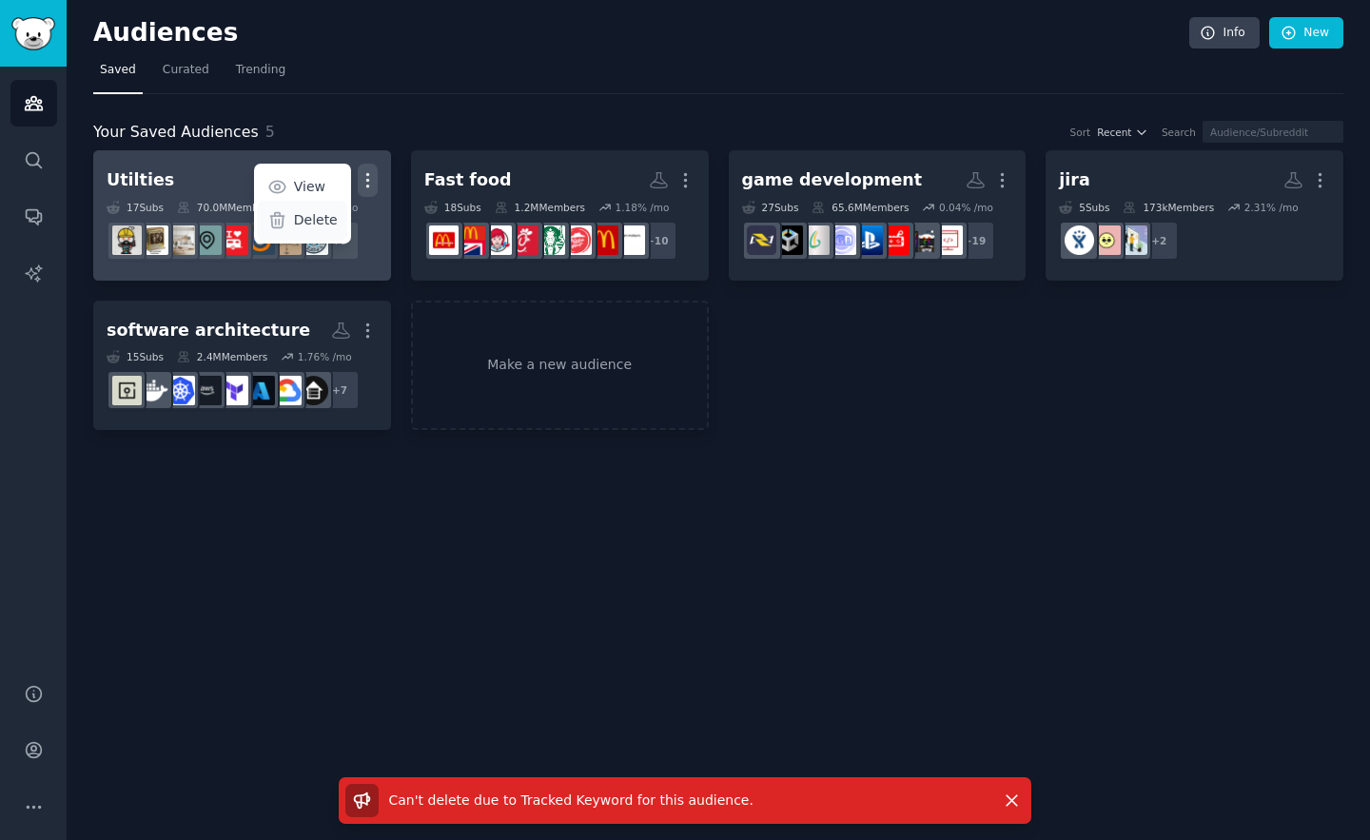
click at [291, 225] on div "Delete" at bounding box center [302, 221] width 90 height 40
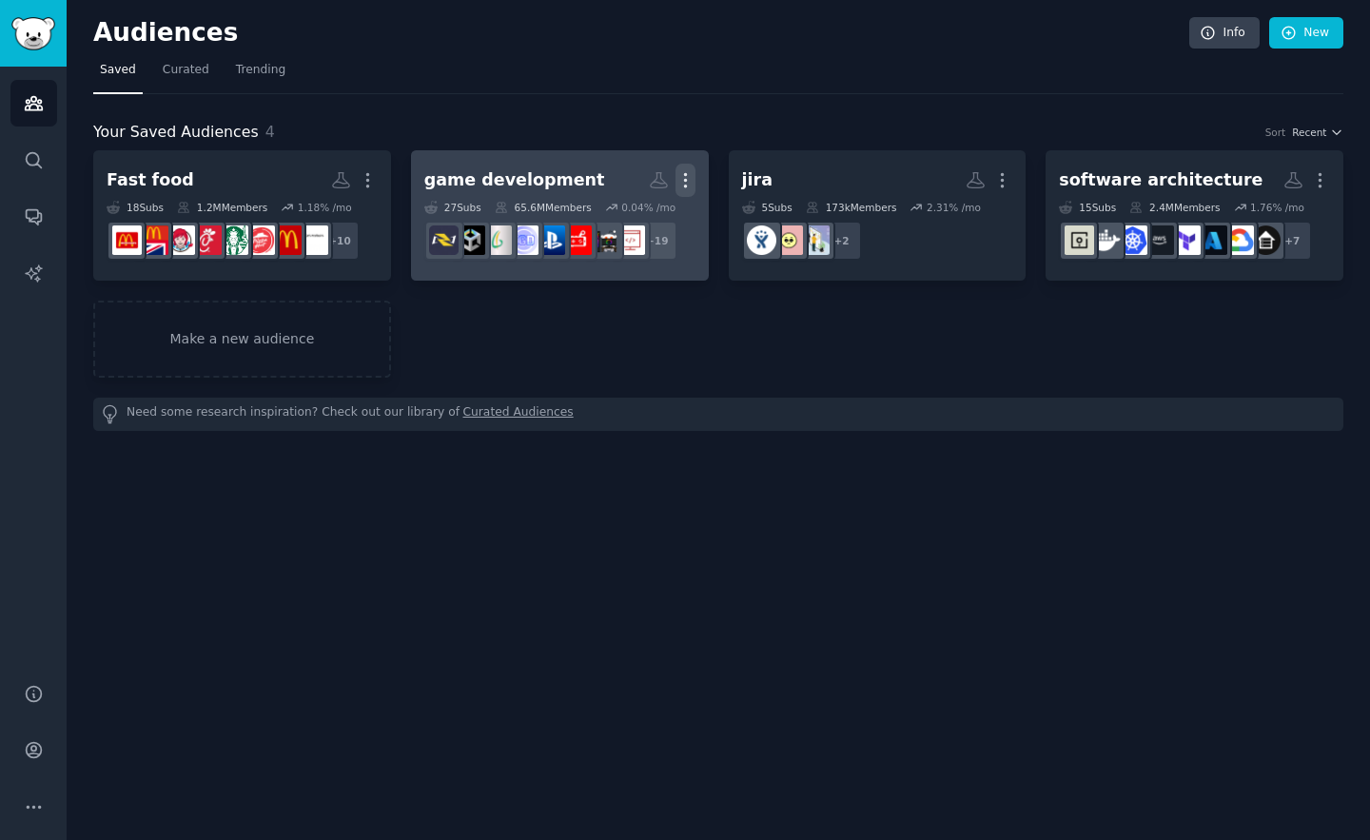
click at [685, 177] on icon "button" at bounding box center [686, 180] width 20 height 20
click at [623, 220] on p "Delete" at bounding box center [634, 220] width 44 height 20
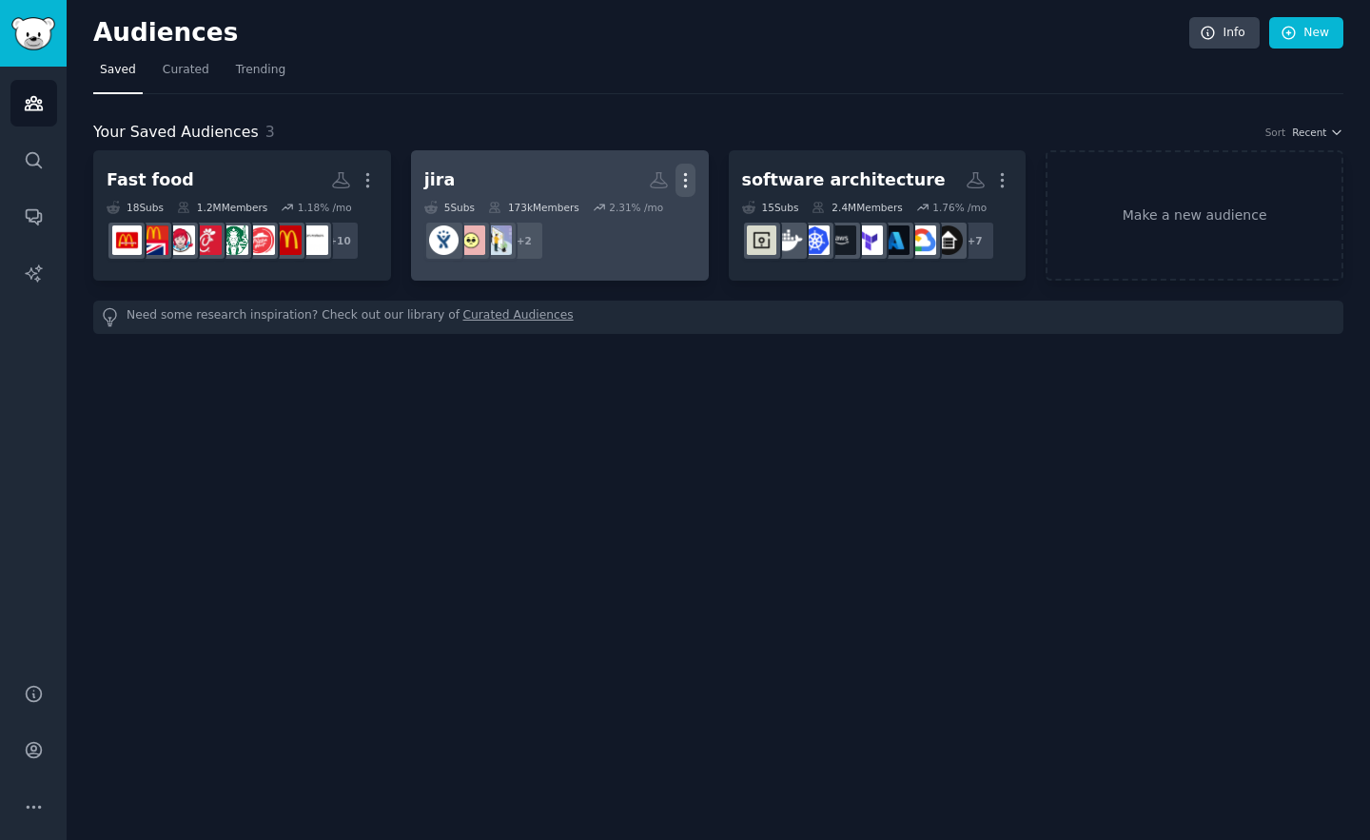
click at [691, 177] on icon "button" at bounding box center [686, 180] width 20 height 20
click at [635, 206] on div "Delete" at bounding box center [620, 221] width 90 height 40
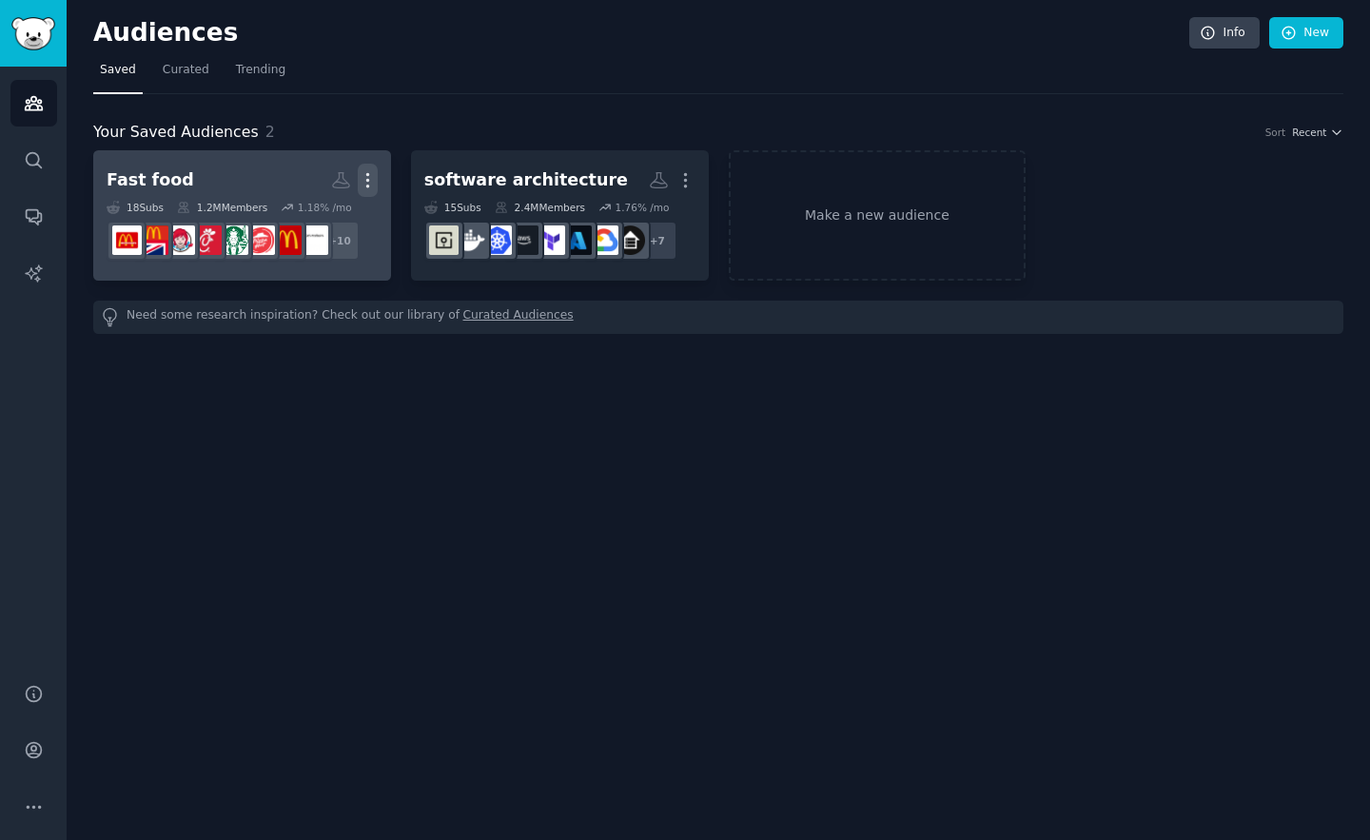
click at [364, 173] on icon "button" at bounding box center [368, 180] width 20 height 20
click at [324, 221] on p "Delete" at bounding box center [316, 220] width 44 height 20
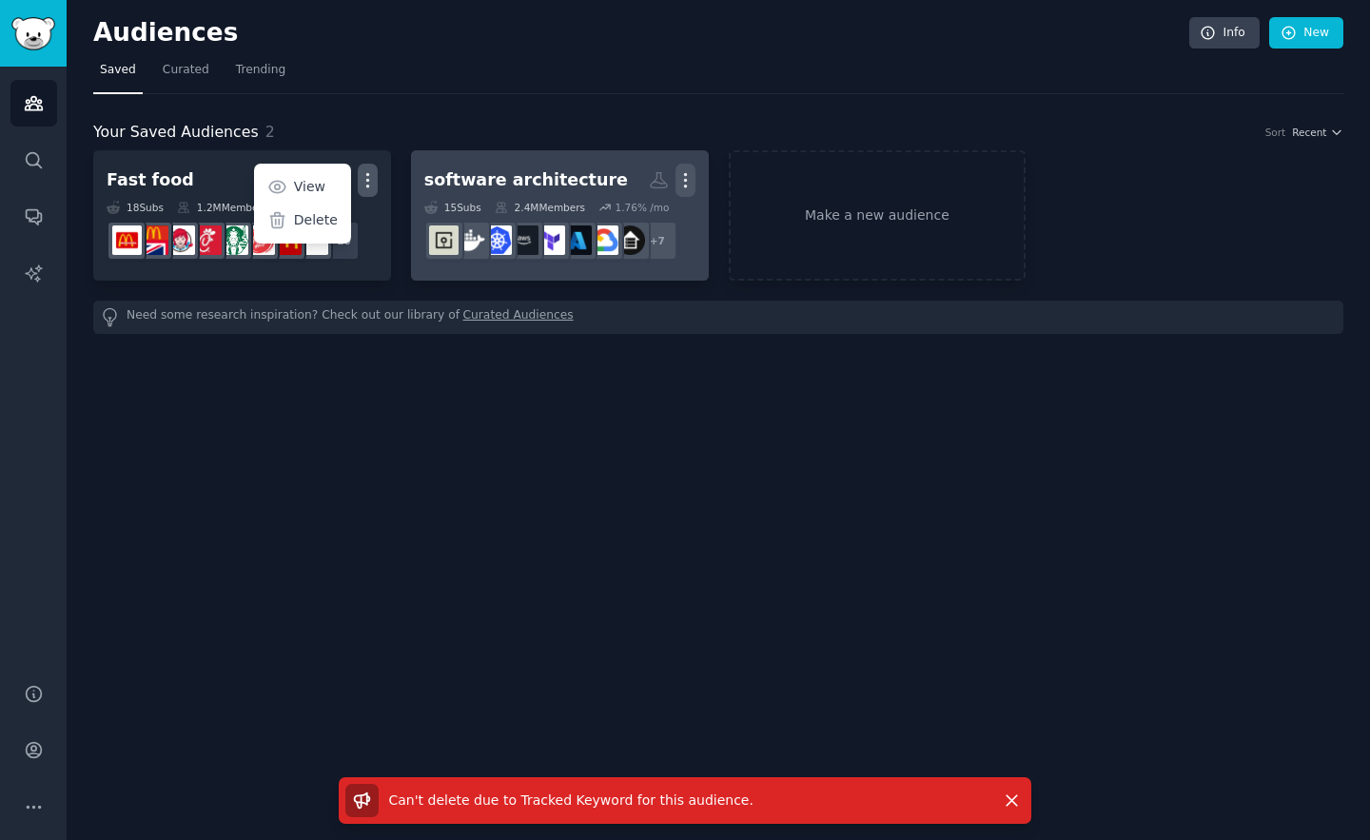
click at [690, 179] on icon "button" at bounding box center [686, 180] width 20 height 20
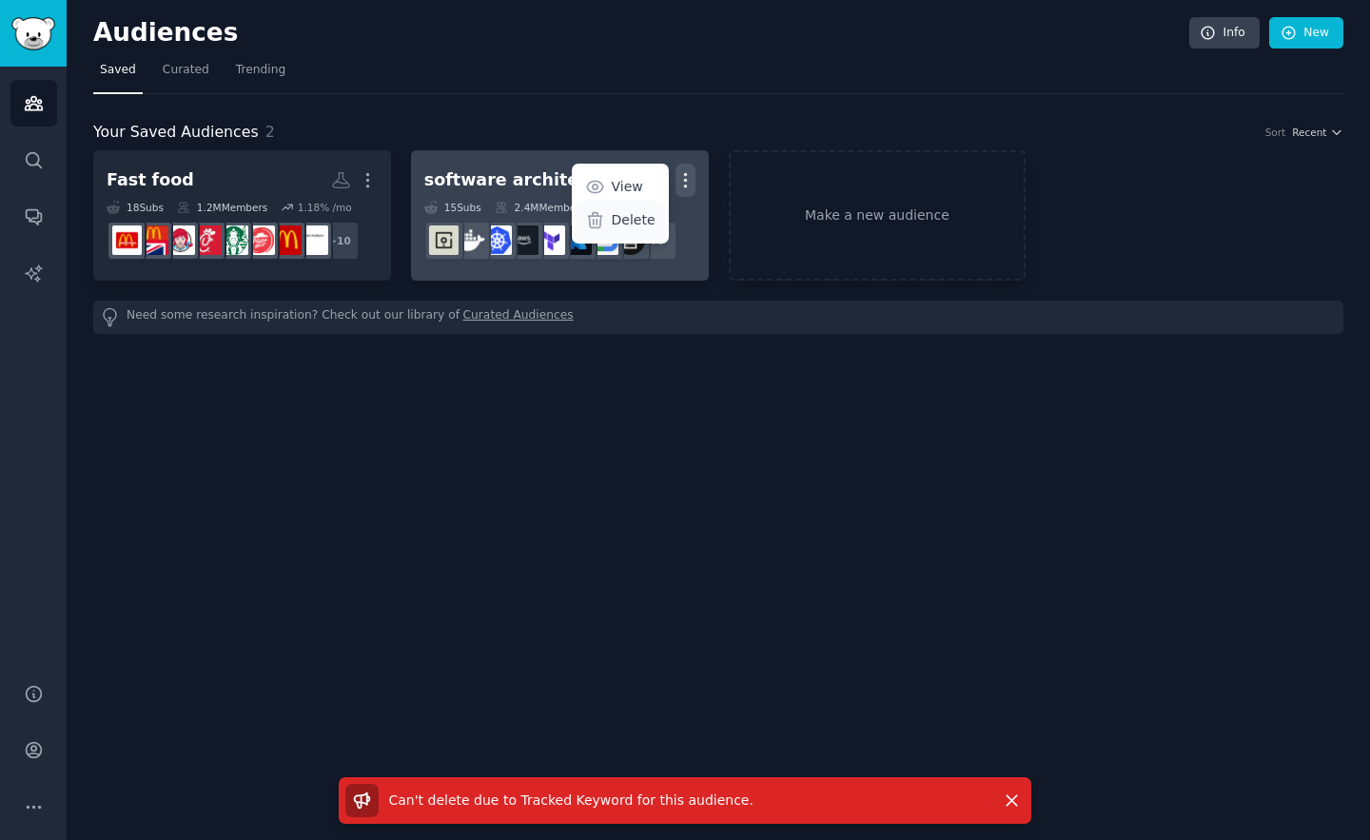
click at [608, 226] on div "Delete" at bounding box center [620, 221] width 90 height 40
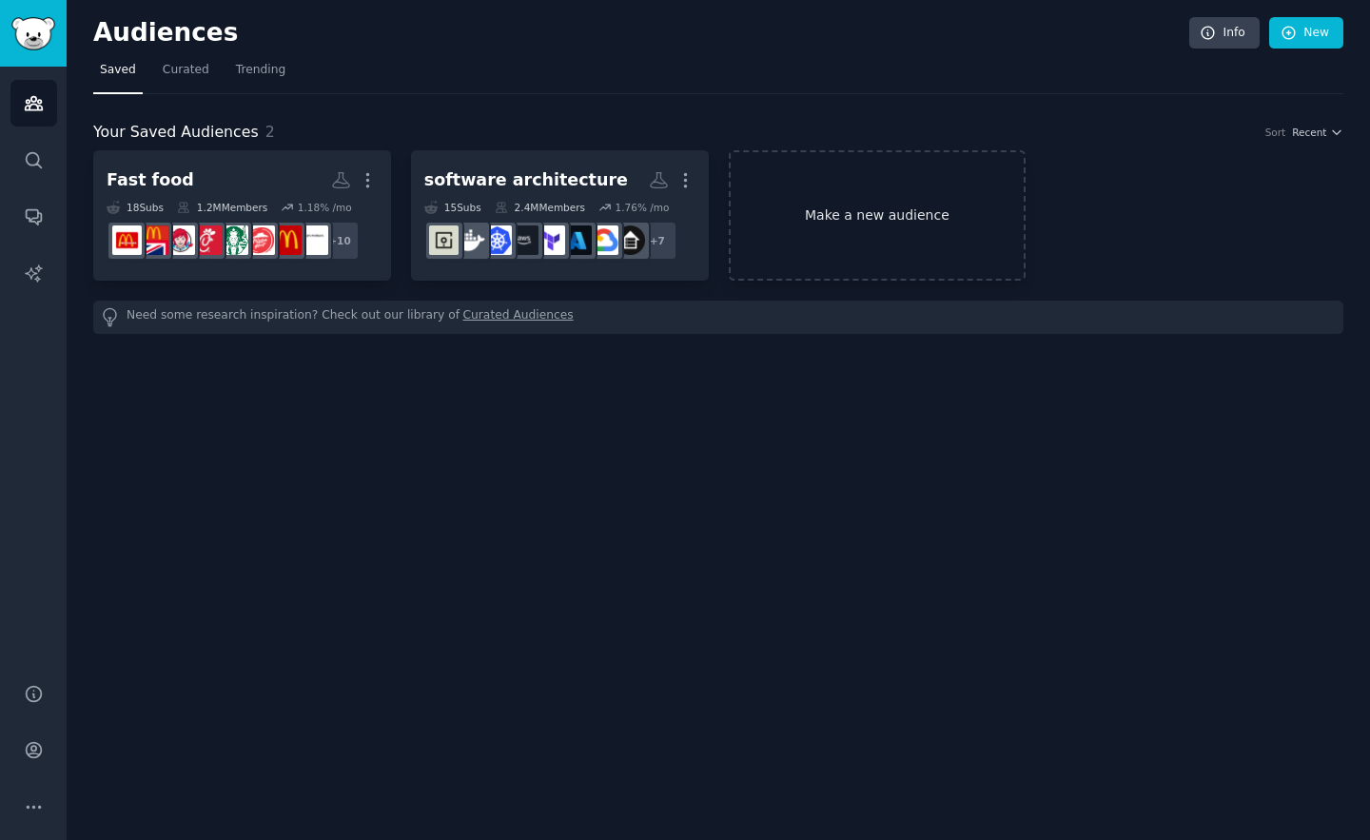
click at [851, 206] on link "Make a new audience" at bounding box center [878, 215] width 298 height 130
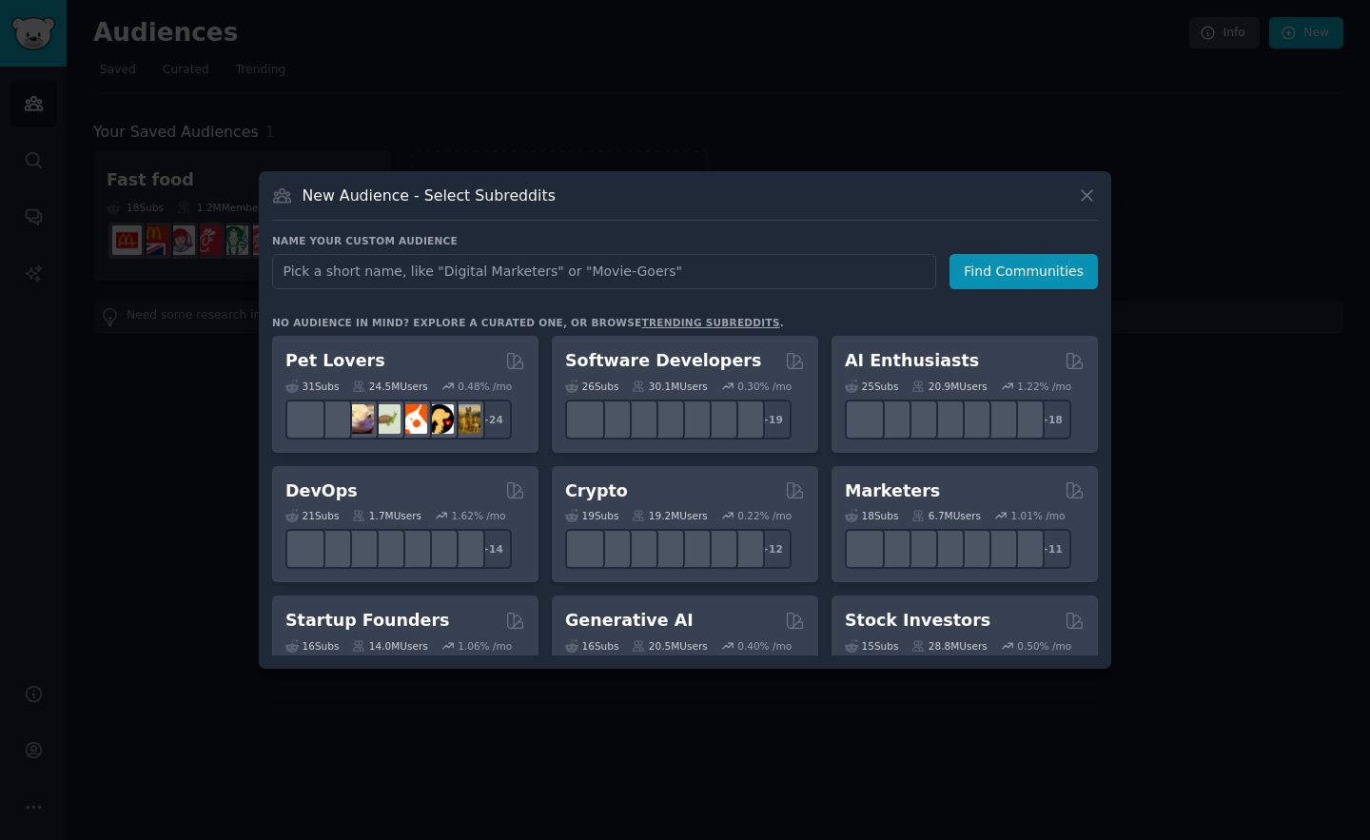
click at [461, 274] on input "text" at bounding box center [604, 271] width 664 height 35
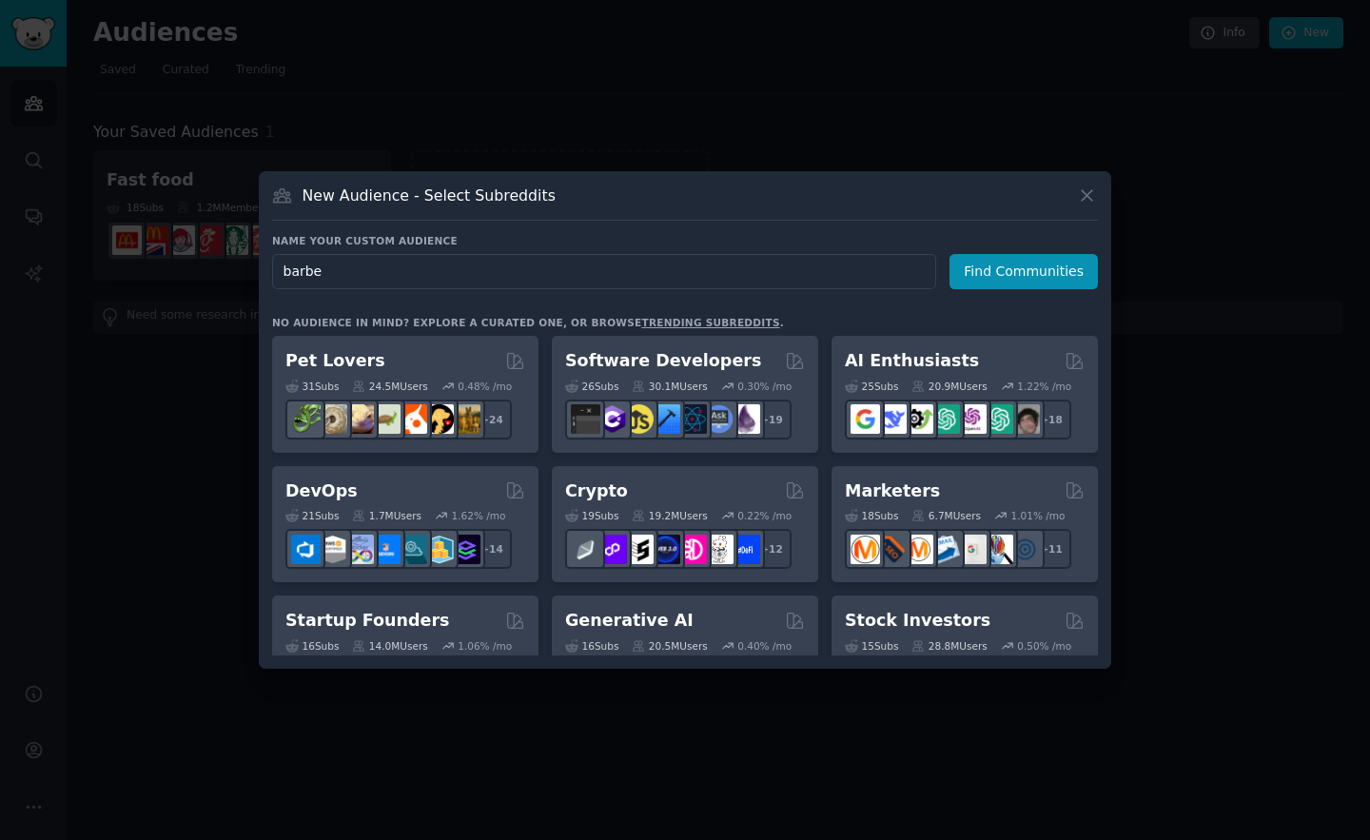
type input "[PERSON_NAME]"
click button "Find Communities" at bounding box center [1024, 271] width 148 height 35
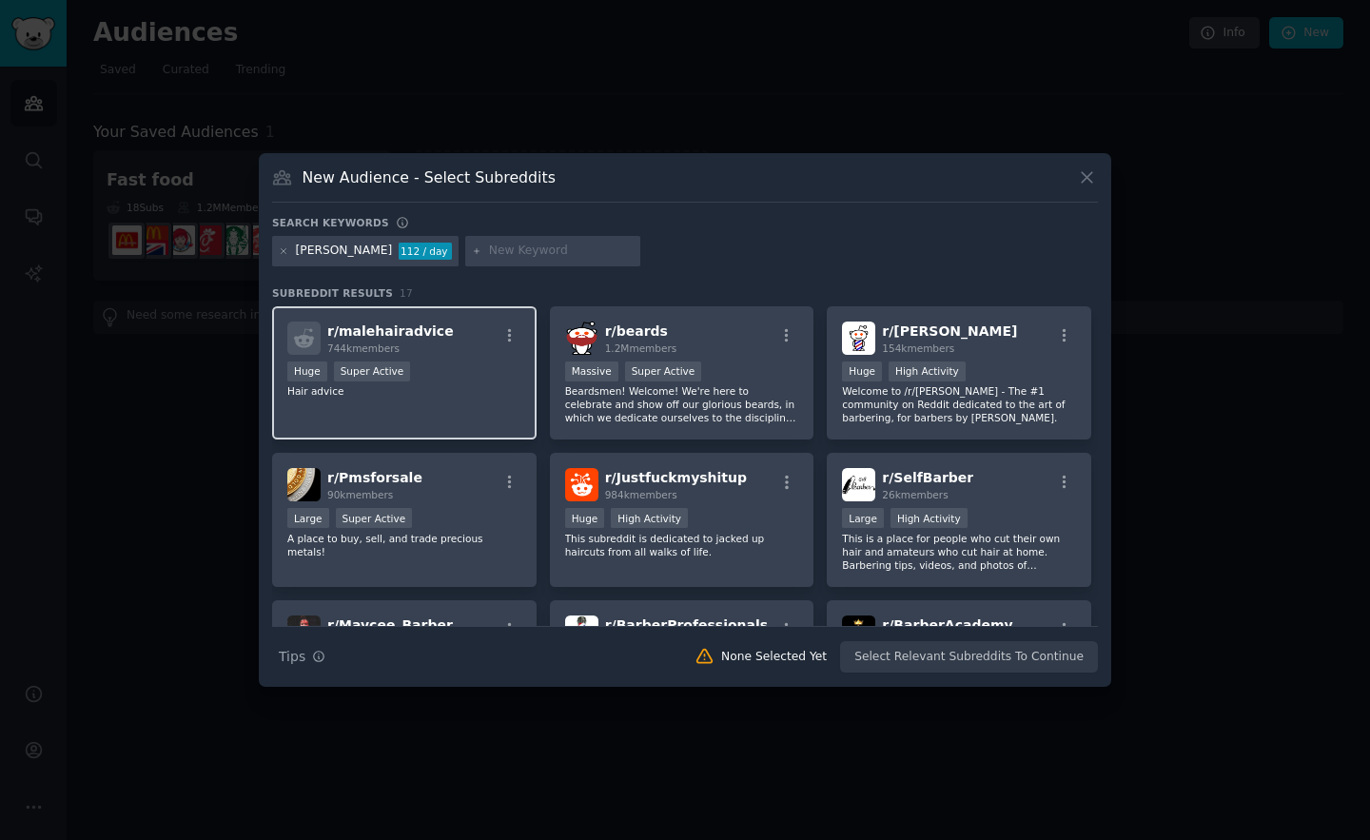
click at [467, 377] on div ">= 95th percentile for submissions / day Huge Super Active" at bounding box center [404, 374] width 234 height 24
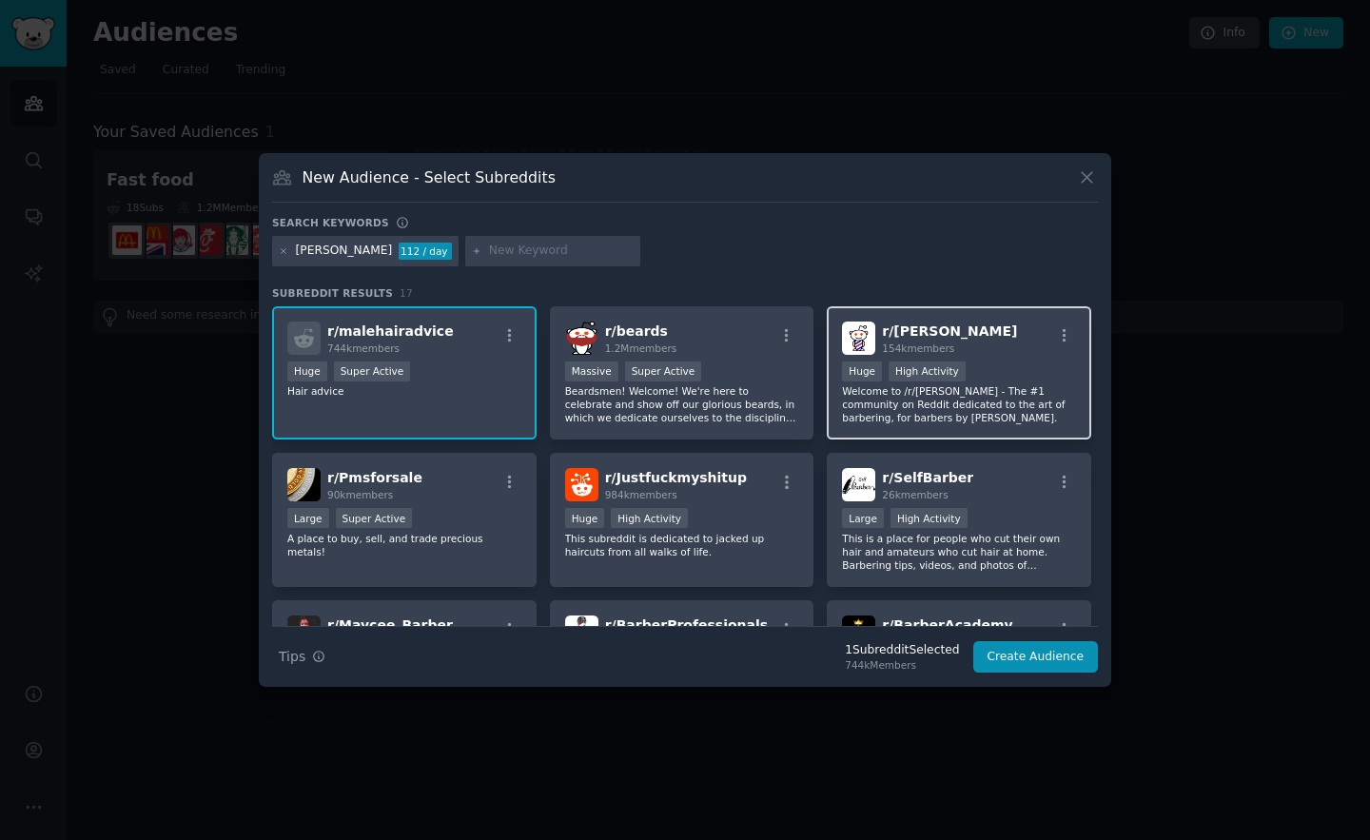
click at [1002, 391] on p "Welcome to /r/Barber - The #1 community on Reddit dedicated to the art of barbe…" at bounding box center [959, 404] width 234 height 40
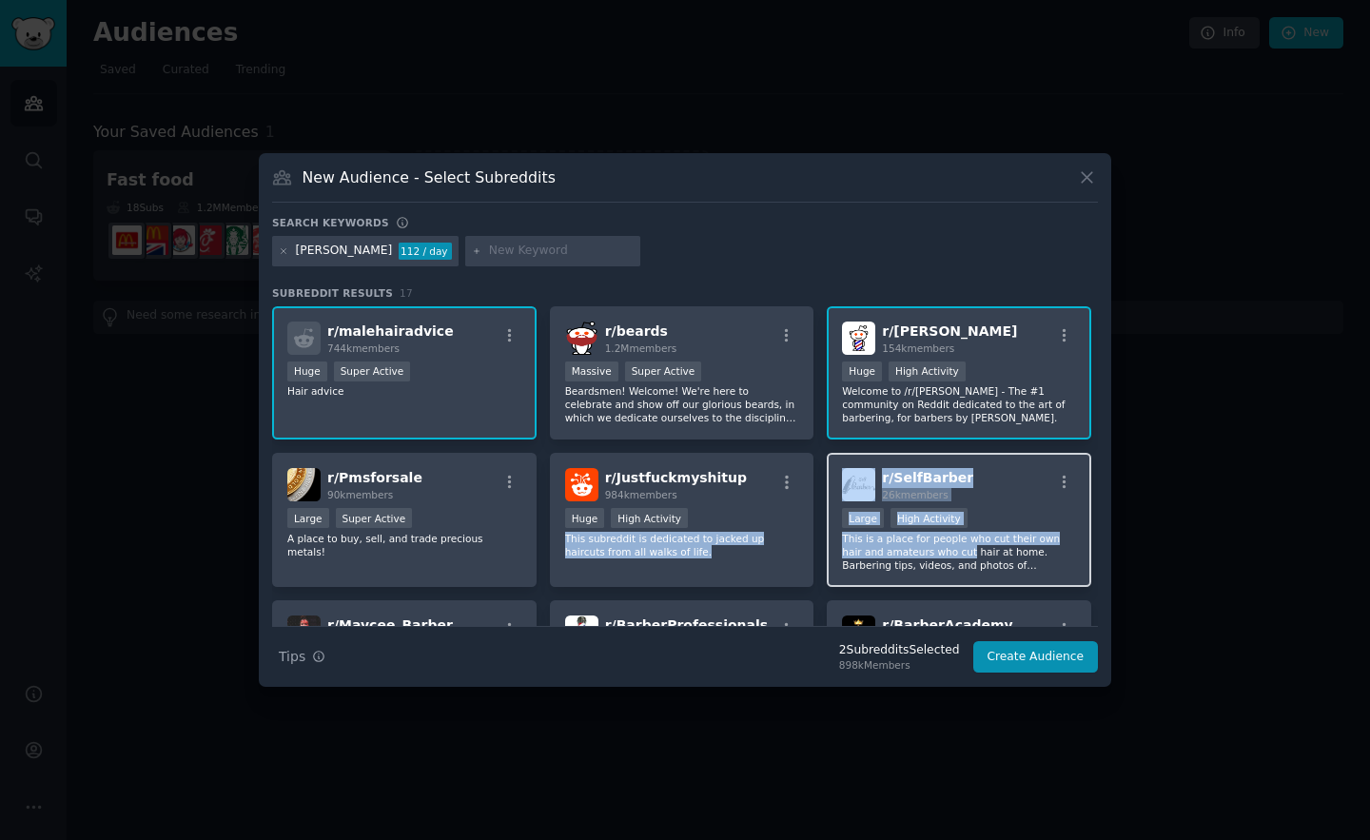
drag, startPoint x: 703, startPoint y: 514, endPoint x: 945, endPoint y: 547, distance: 243.9
click at [945, 547] on div "r/ malehairadvice 744k members >= 95th percentile for submissions / day Huge Su…" at bounding box center [685, 593] width 826 height 575
click at [944, 549] on p "This is a place for people who cut their own hair and amateurs who cut hair at …" at bounding box center [959, 552] width 234 height 40
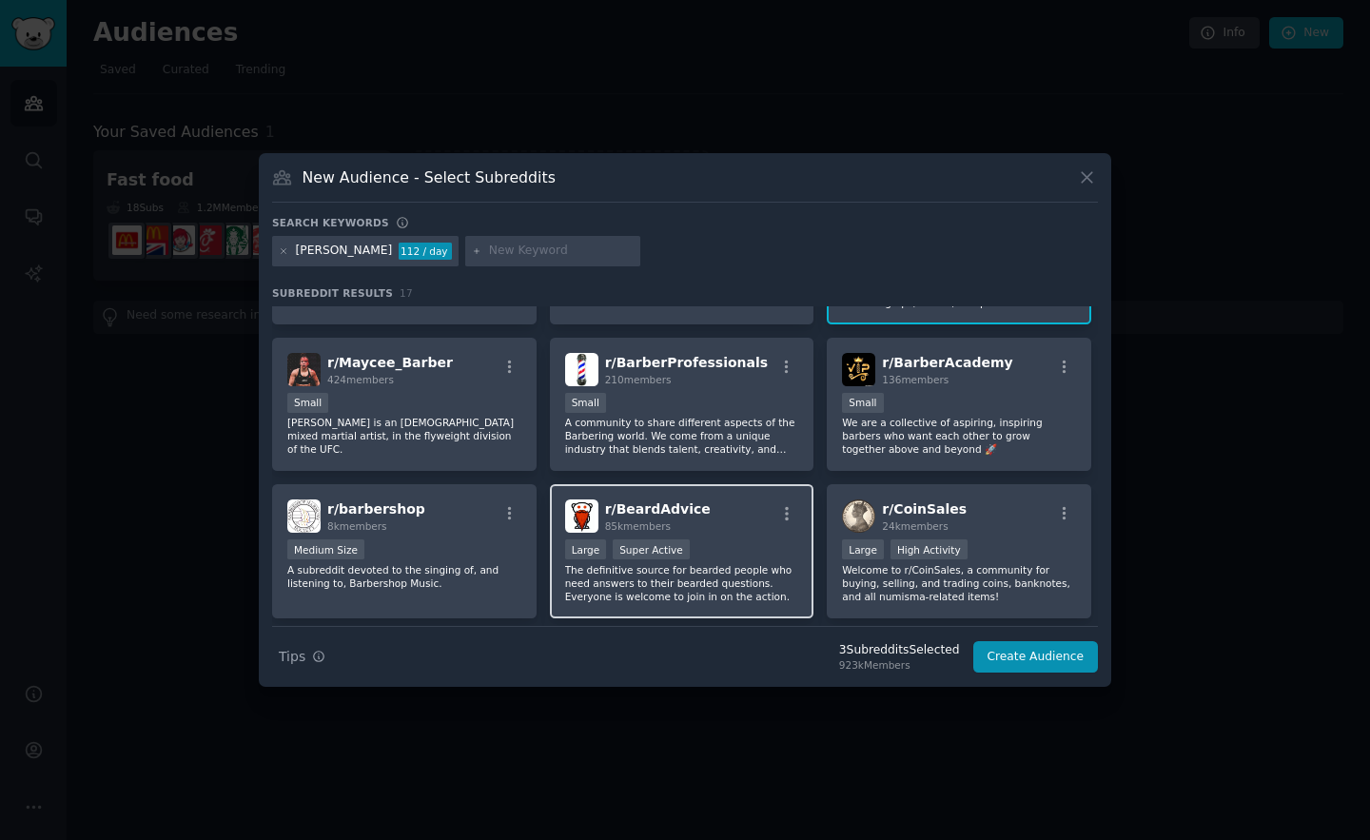
scroll to position [247, 0]
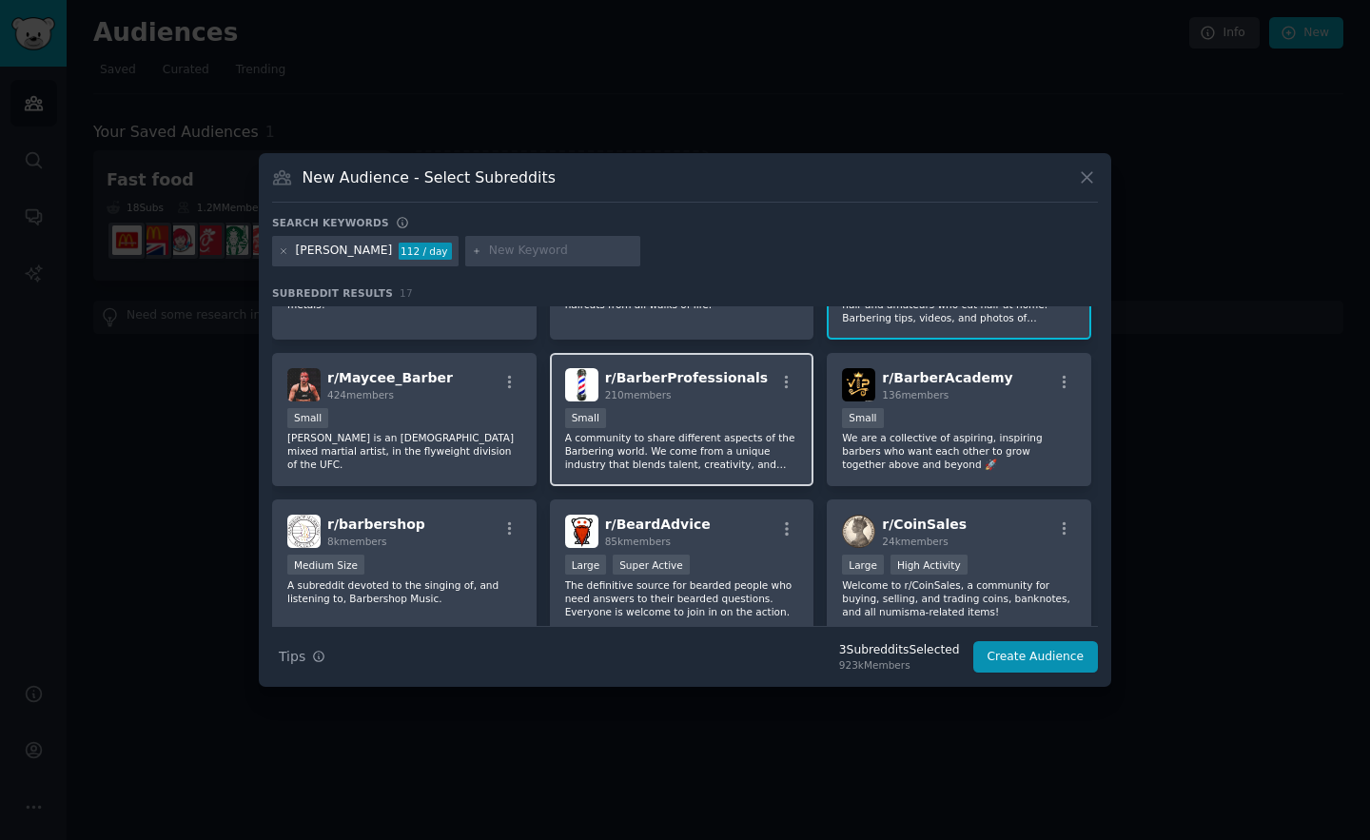
click at [700, 472] on div "r/ BarberProfessionals 210 members Small A community to share different aspects…" at bounding box center [682, 420] width 264 height 134
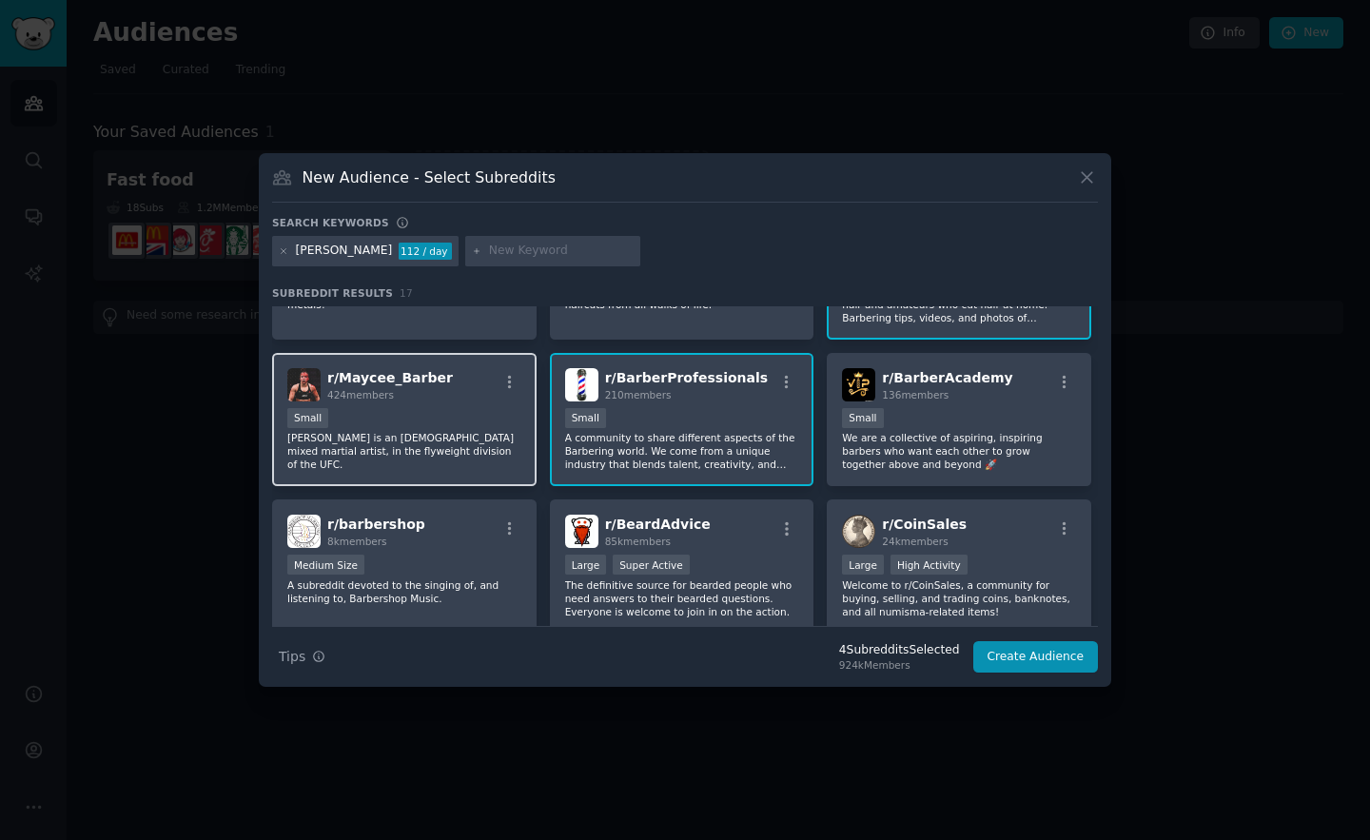
click at [462, 439] on p "Maycee Barber is an American mixed martial artist, in the flyweight division of…" at bounding box center [404, 451] width 234 height 40
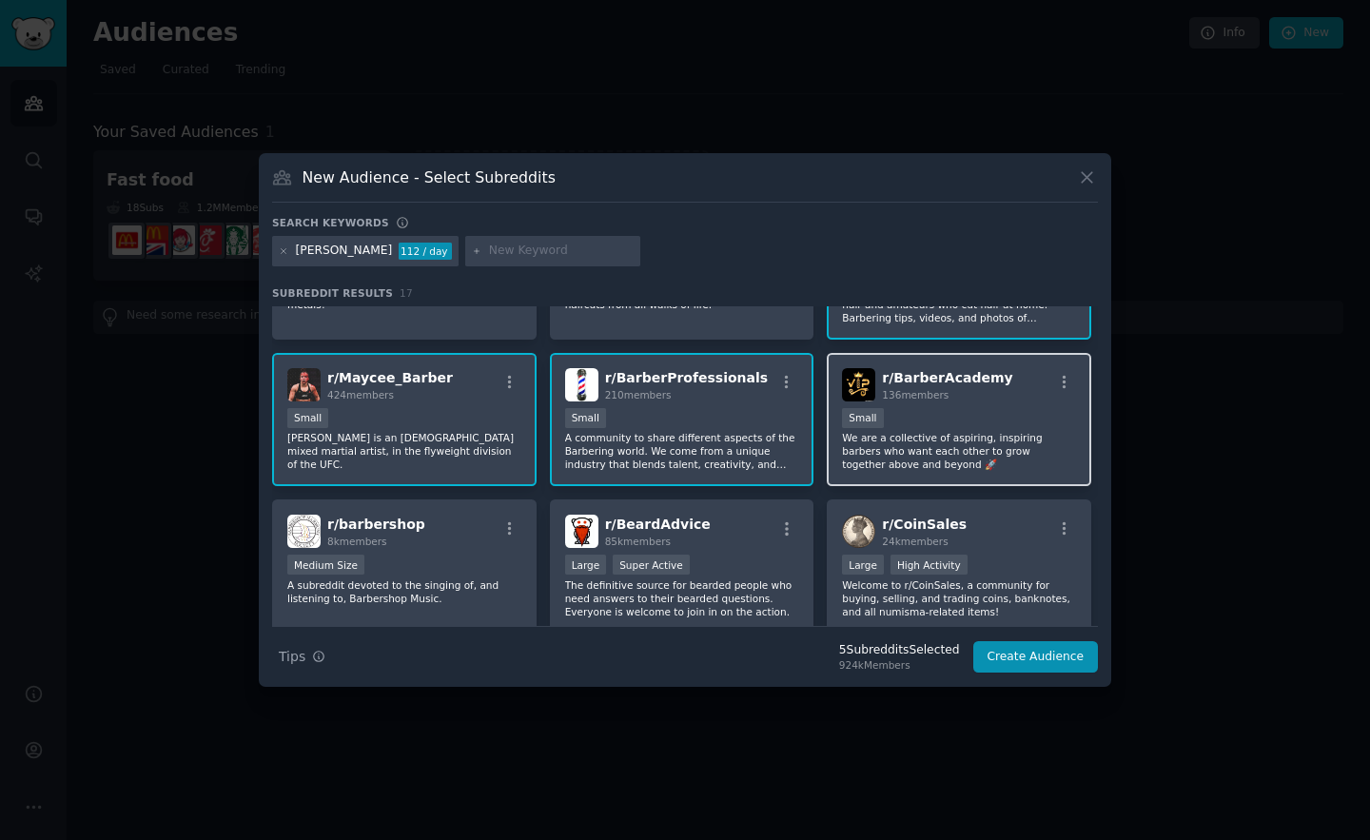
click at [968, 431] on p "We are a collective of aspiring, inspiring barbers who want each other to grow …" at bounding box center [959, 451] width 234 height 40
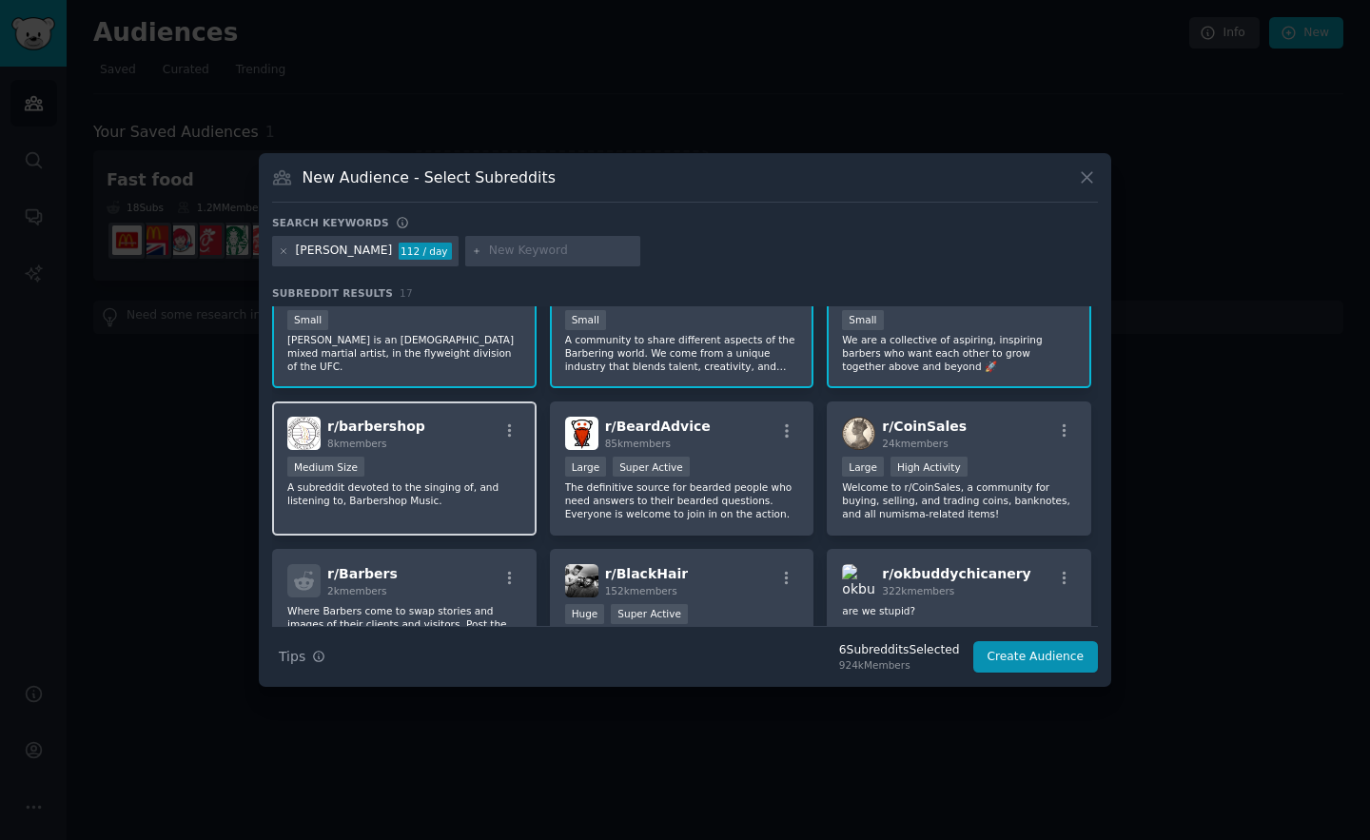
scroll to position [415, 0]
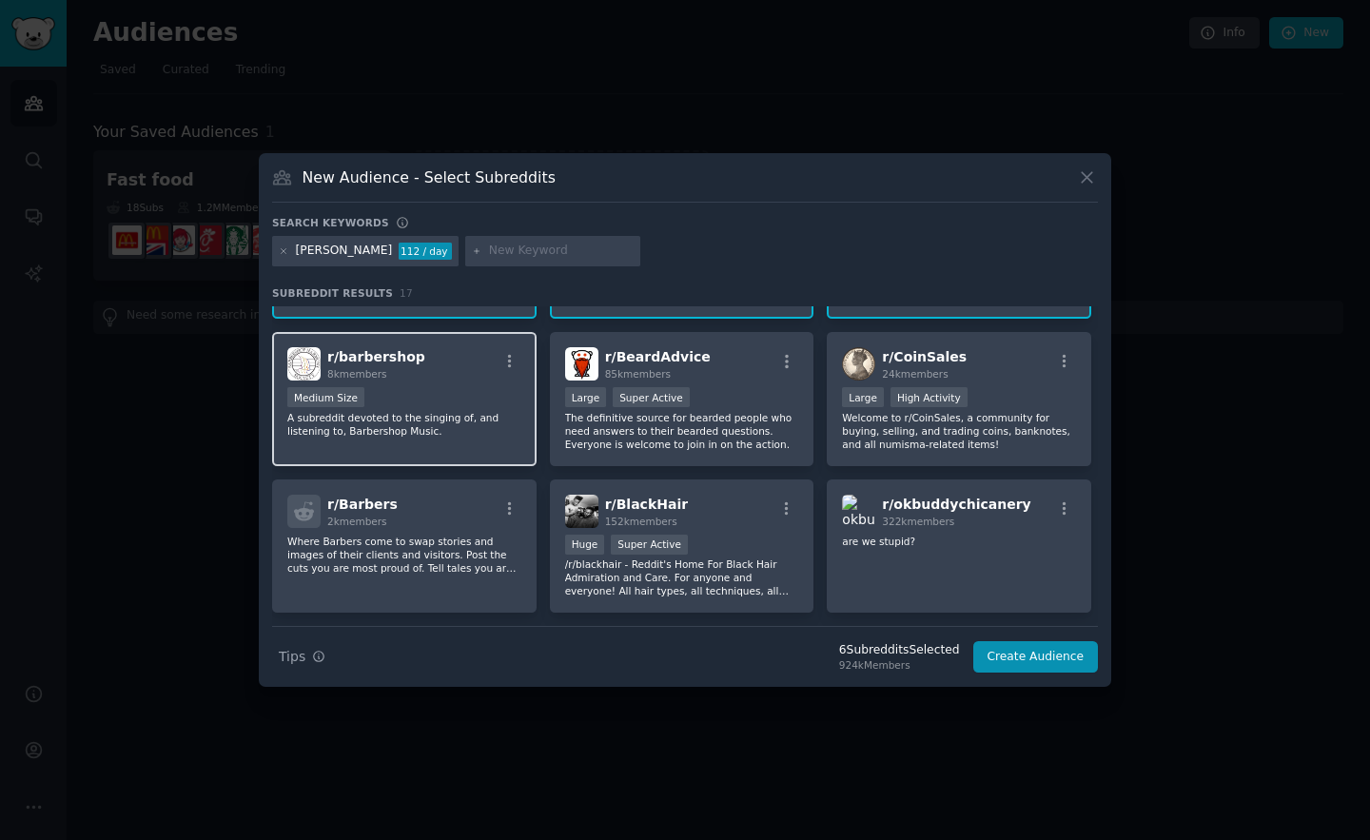
click at [372, 394] on div "Medium Size" at bounding box center [404, 399] width 234 height 24
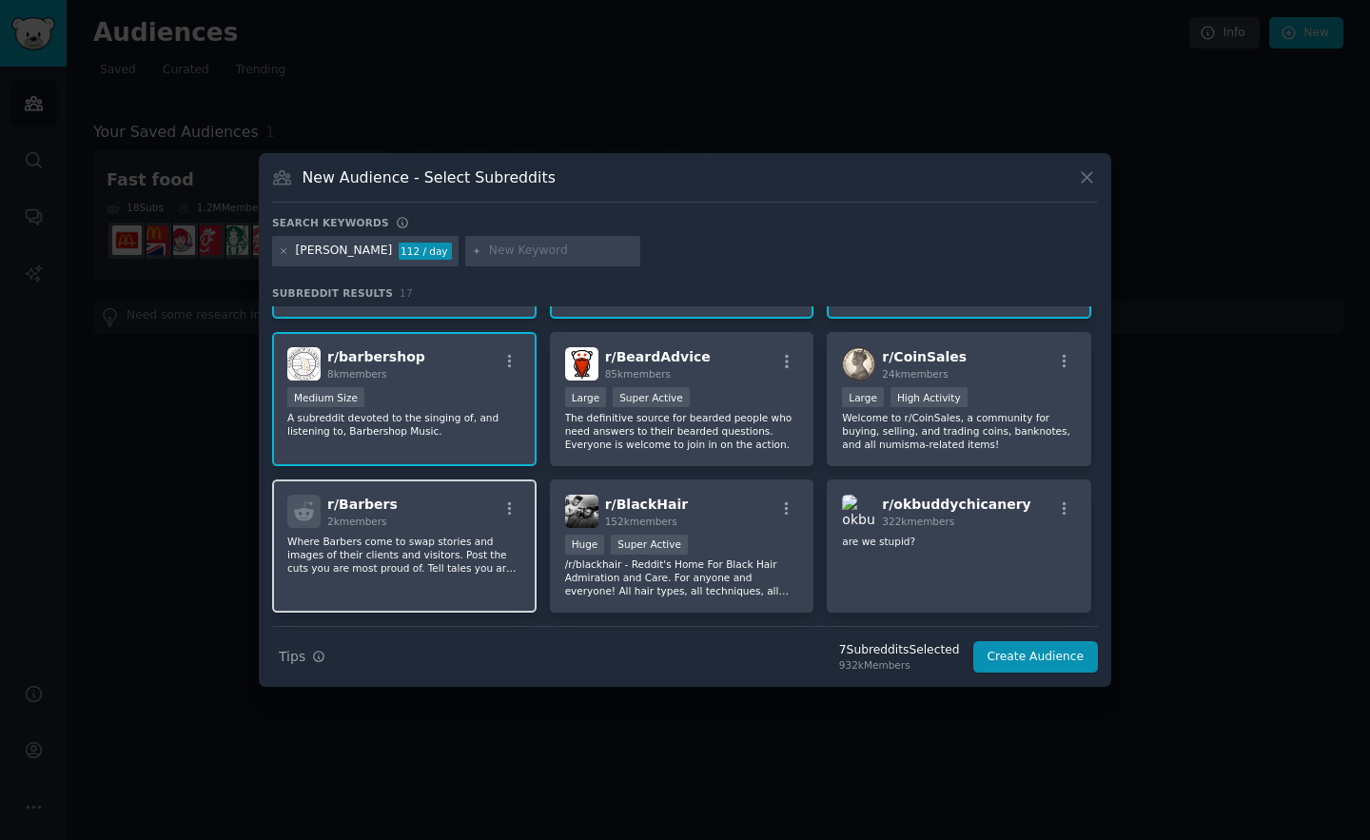
click at [421, 526] on div "r/ Barbers 2k members" at bounding box center [404, 511] width 234 height 33
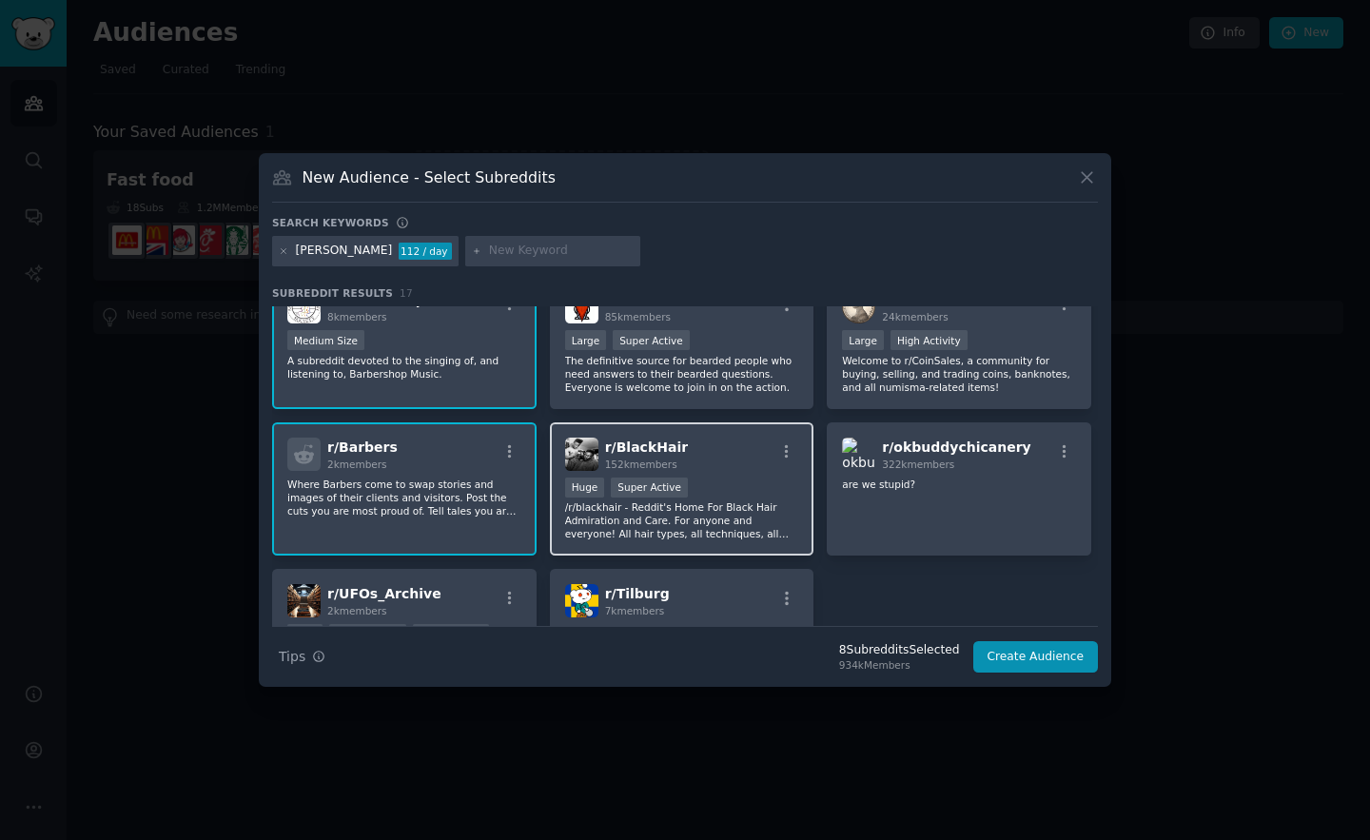
click at [684, 508] on p "/r/blackhair - Reddit's Home For Black Hair Admiration and Care. For anyone and…" at bounding box center [682, 520] width 234 height 40
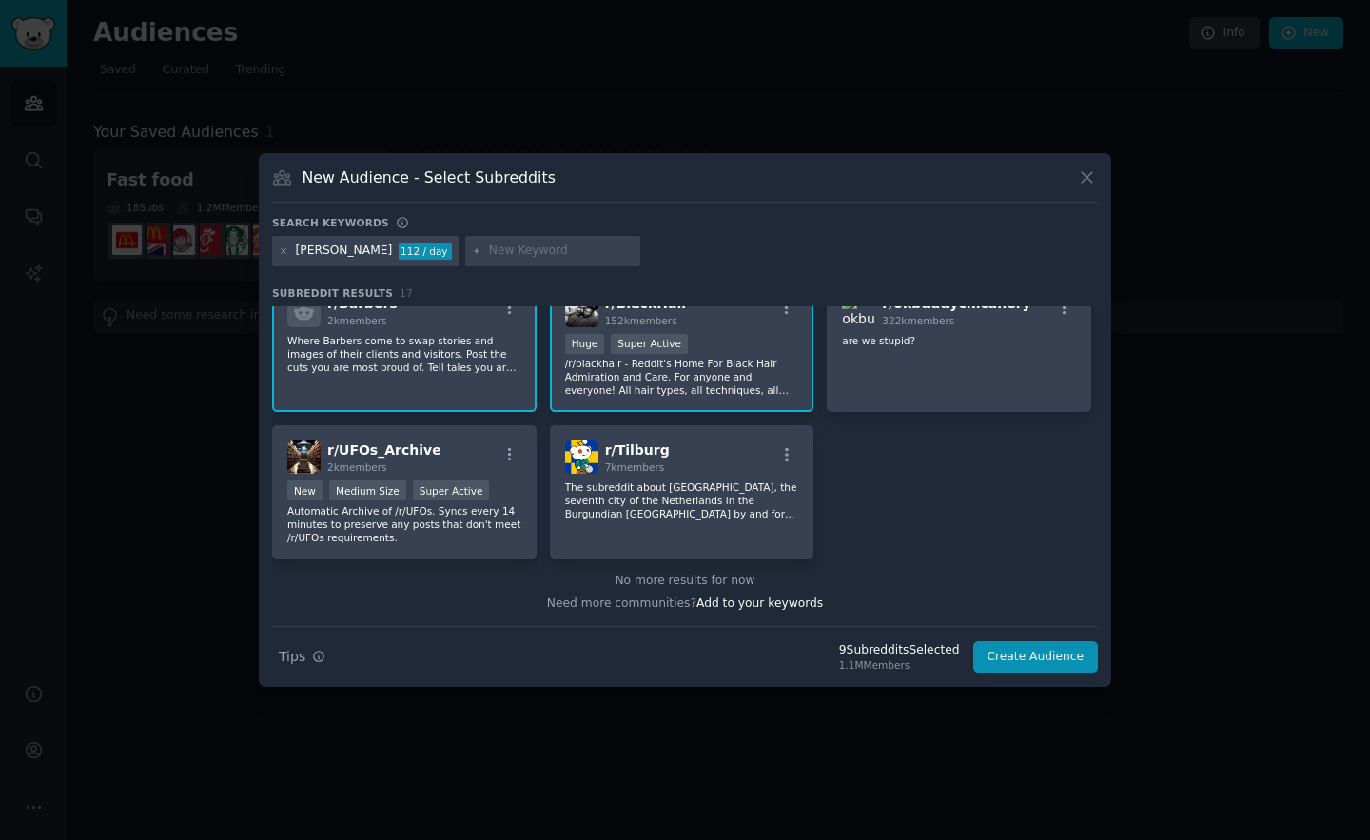
click at [489, 255] on input "text" at bounding box center [561, 251] width 145 height 17
type input "men hair"
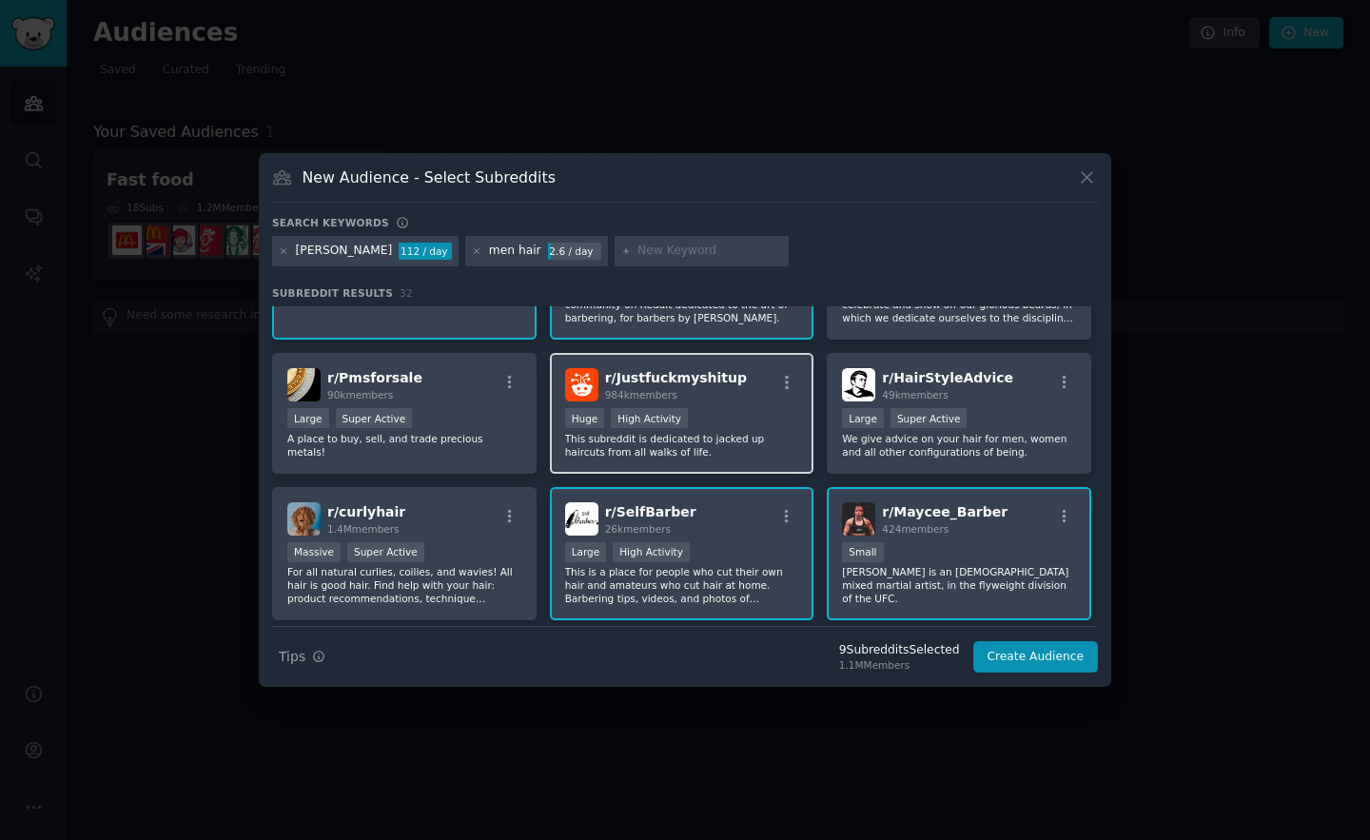
click at [663, 432] on p "This subreddit is dedicated to jacked up haircuts from all walks of life." at bounding box center [682, 445] width 234 height 27
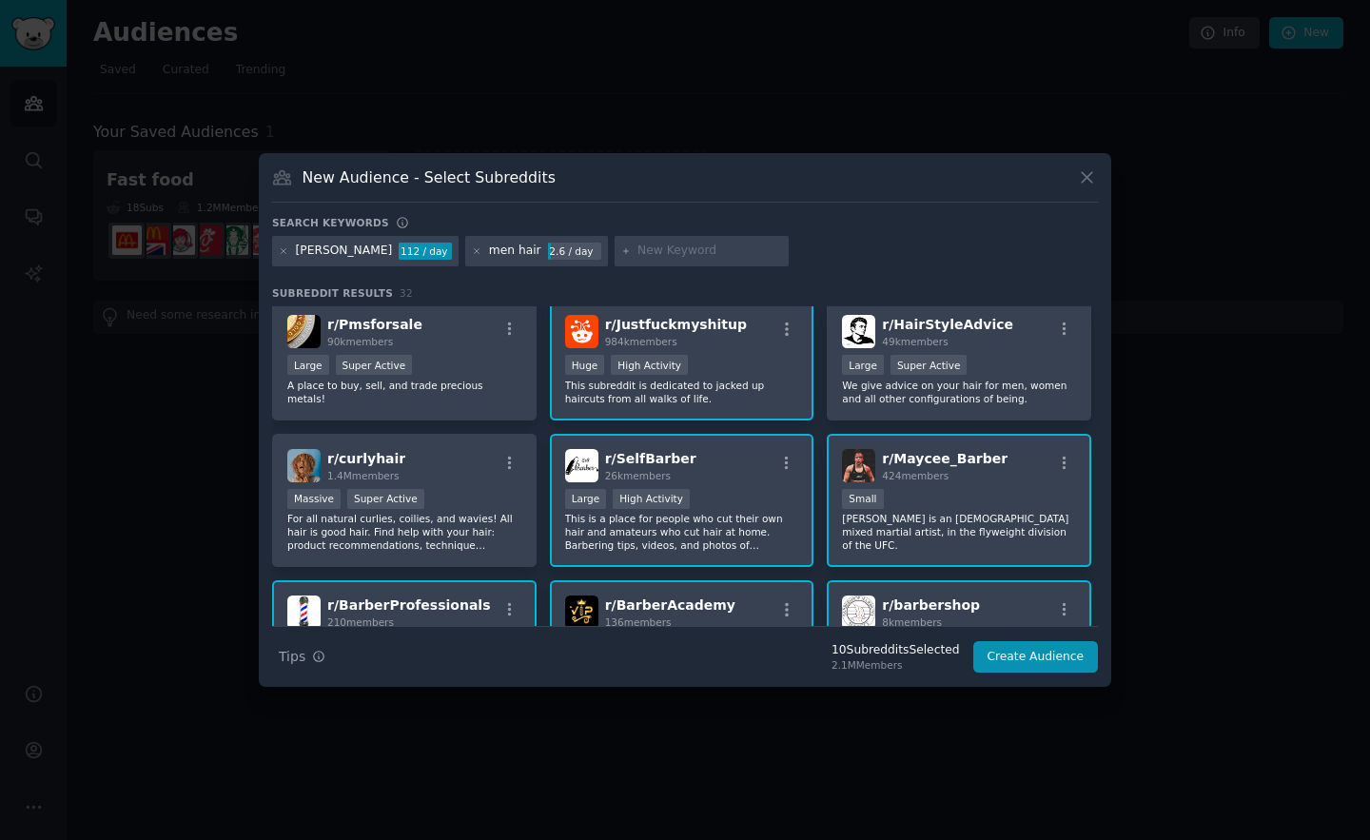
scroll to position [159, 0]
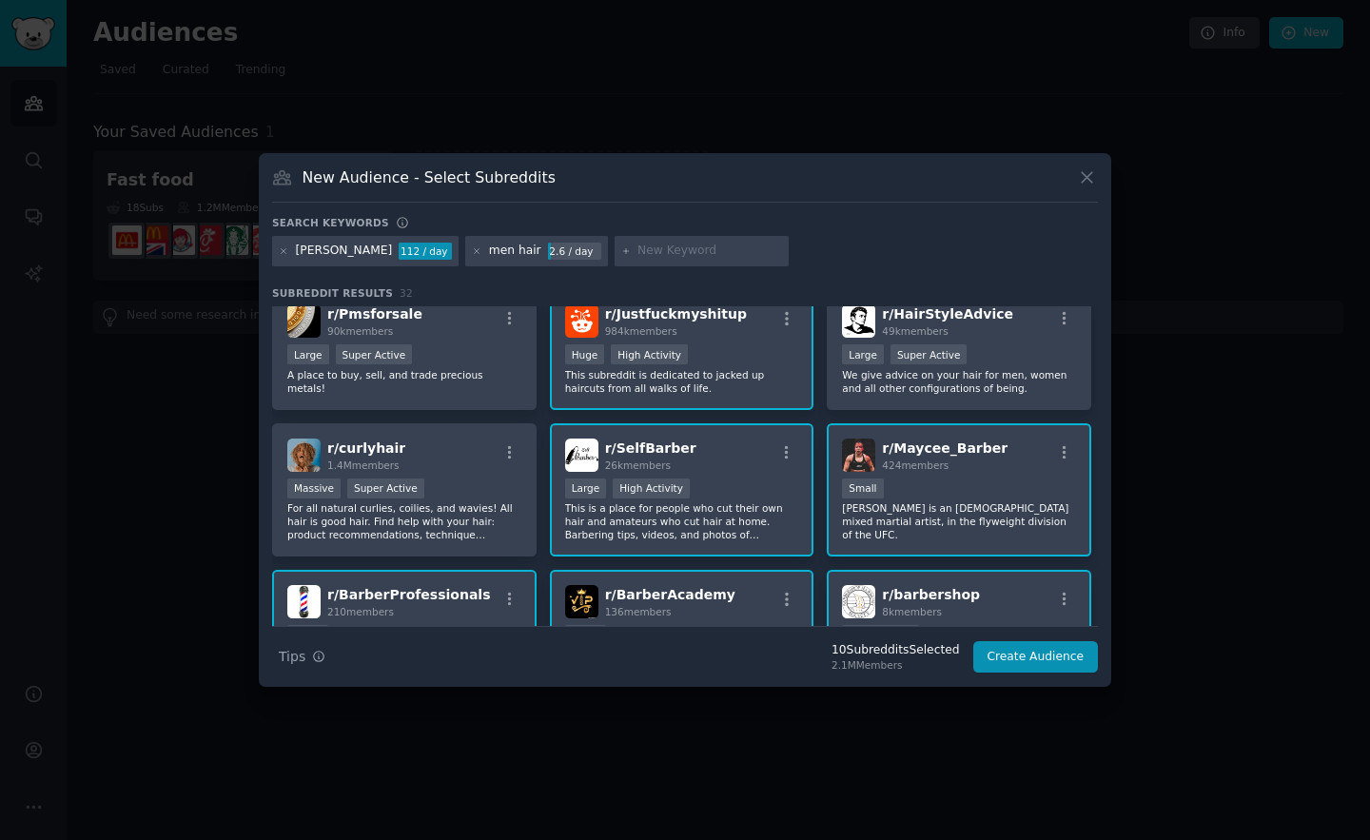
click at [754, 507] on p "This is a place for people who cut their own hair and amateurs who cut hair at …" at bounding box center [682, 521] width 234 height 40
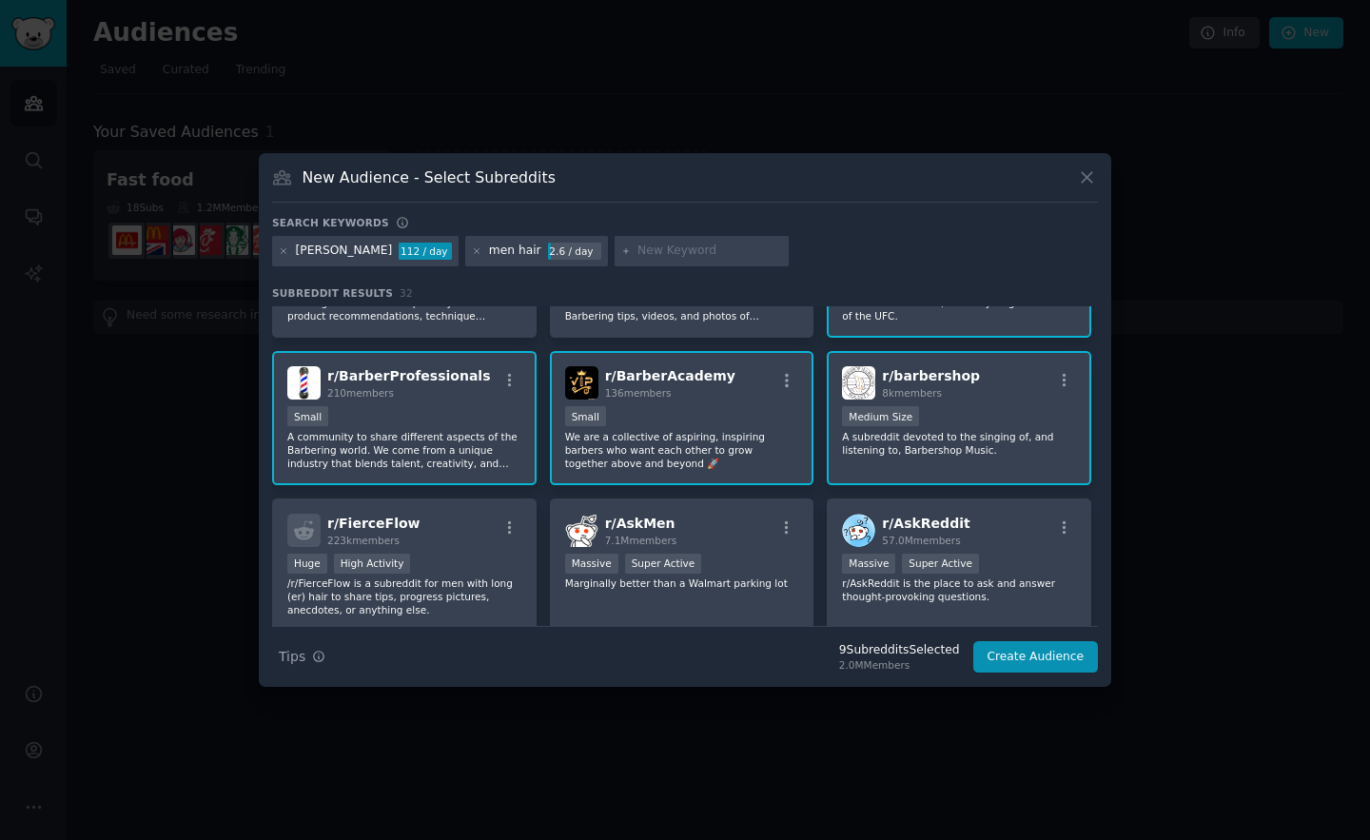
scroll to position [440, 0]
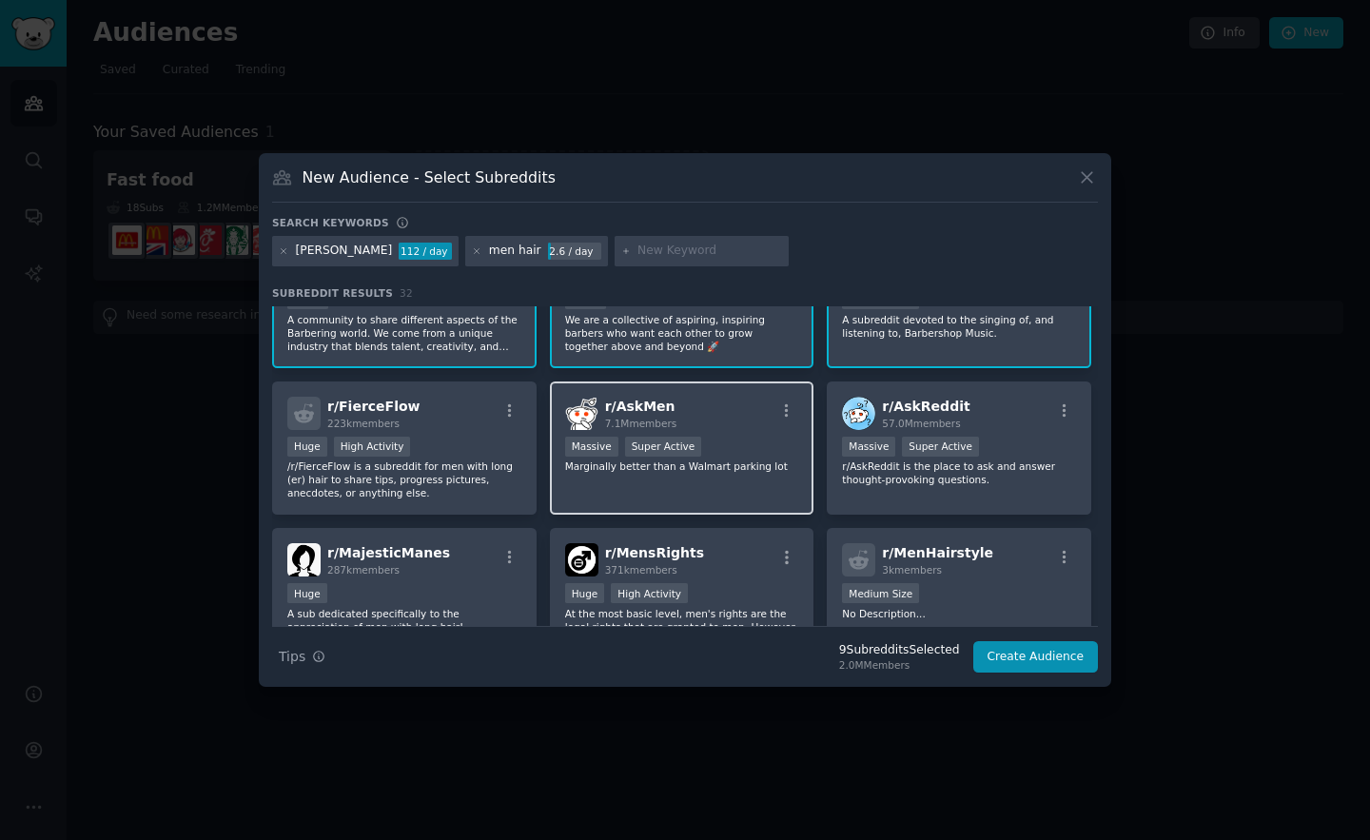
click at [715, 460] on p "Marginally better than a Walmart parking lot" at bounding box center [682, 466] width 234 height 13
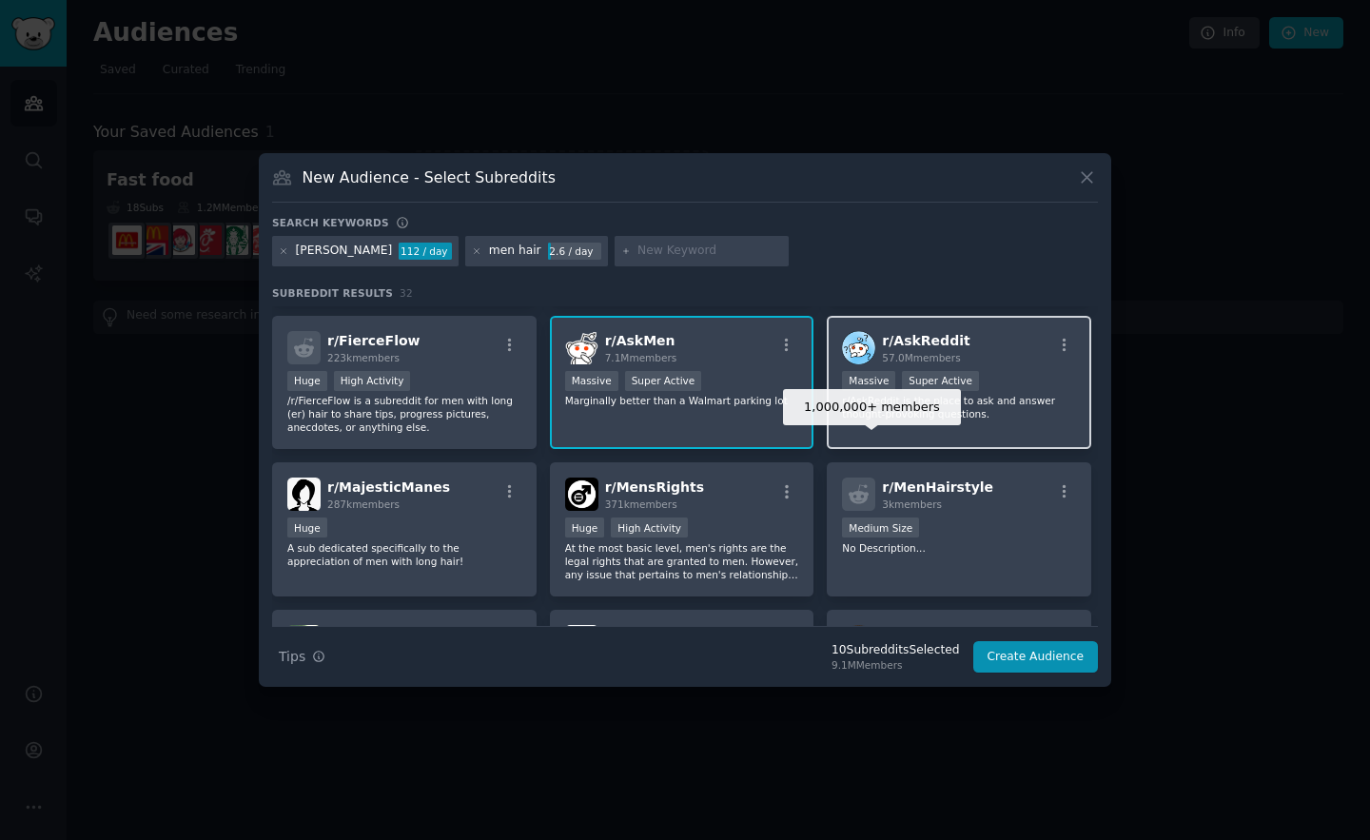
scroll to position [574, 0]
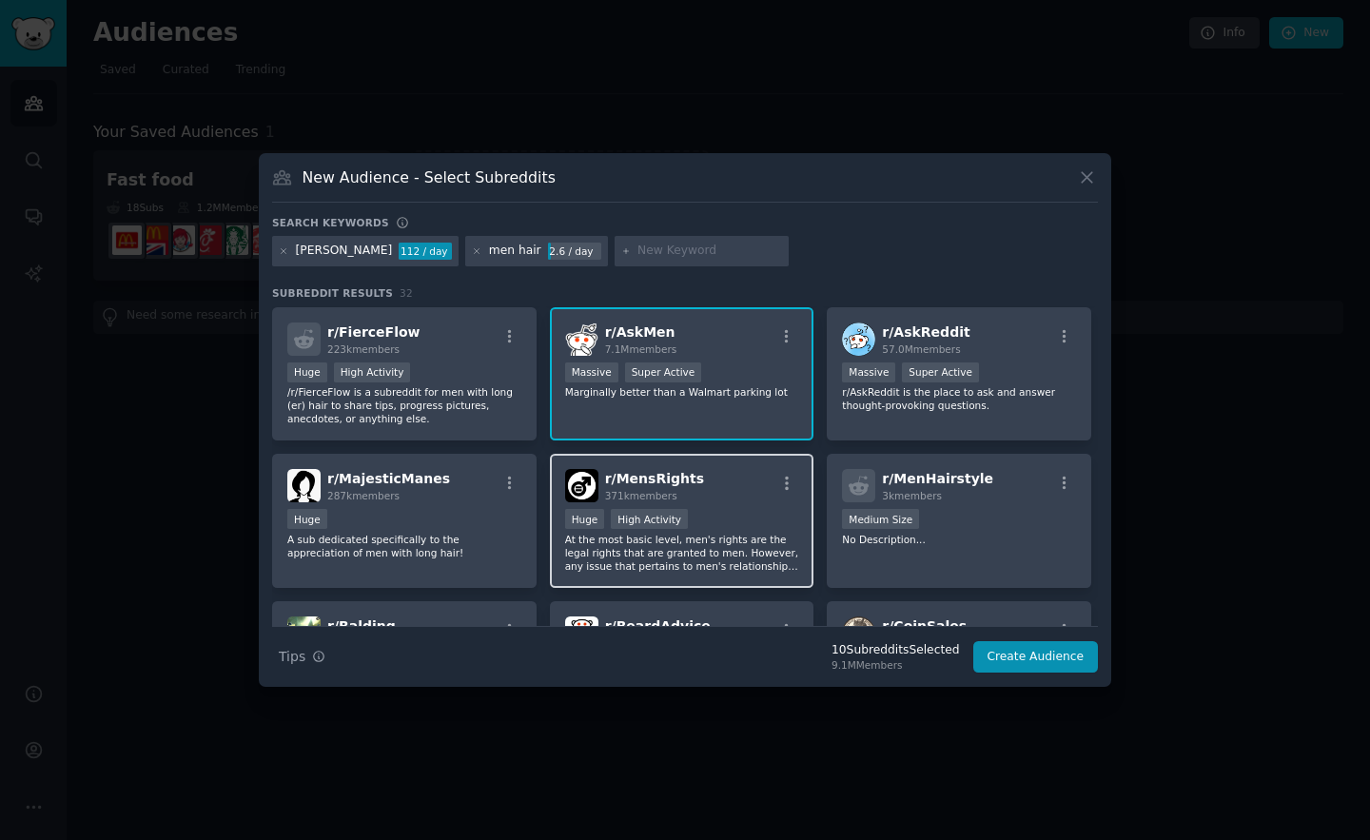
click at [709, 509] on div "Huge High Activity" at bounding box center [682, 521] width 234 height 24
click at [738, 493] on div "r/ MensRights 371k members" at bounding box center [682, 485] width 234 height 33
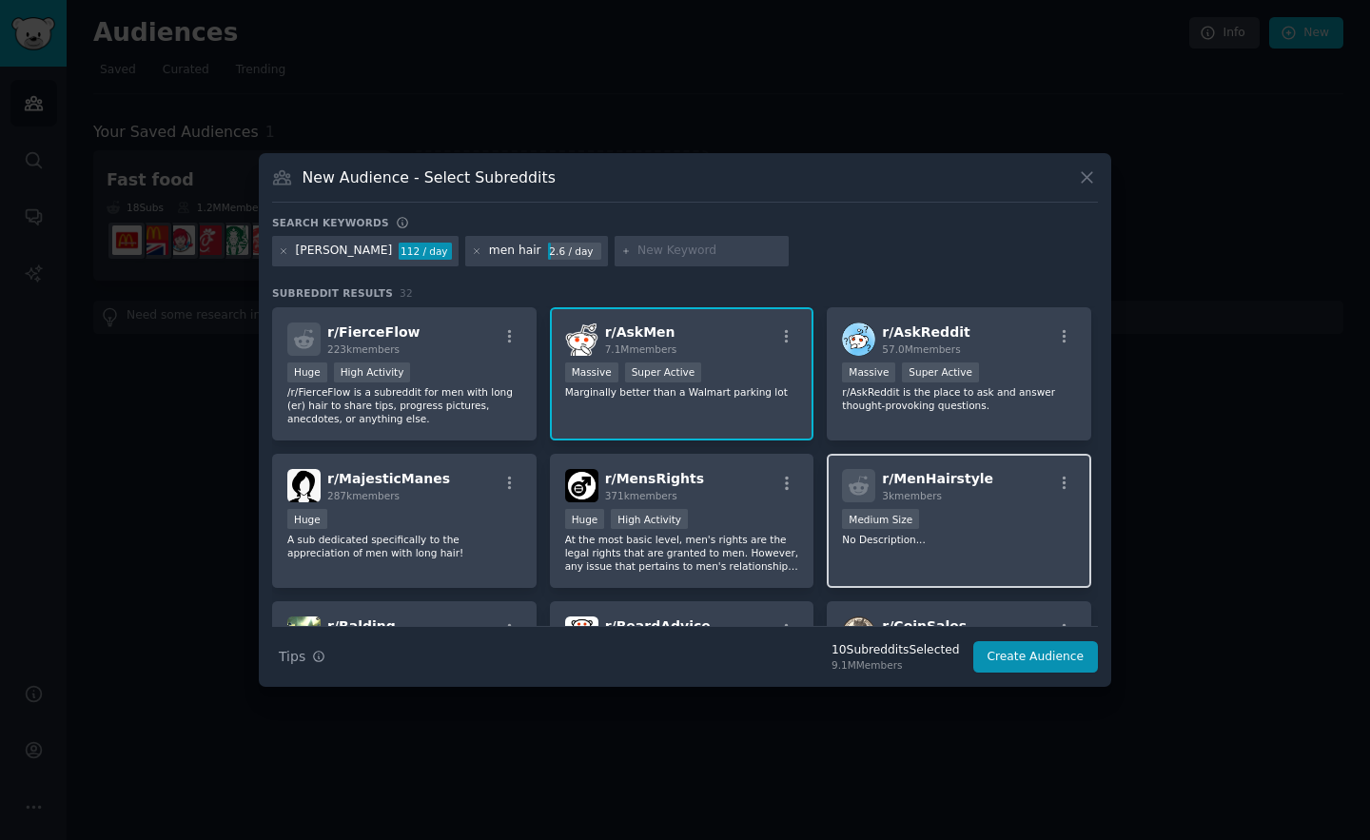
click at [902, 491] on span "3k members" at bounding box center [912, 495] width 60 height 11
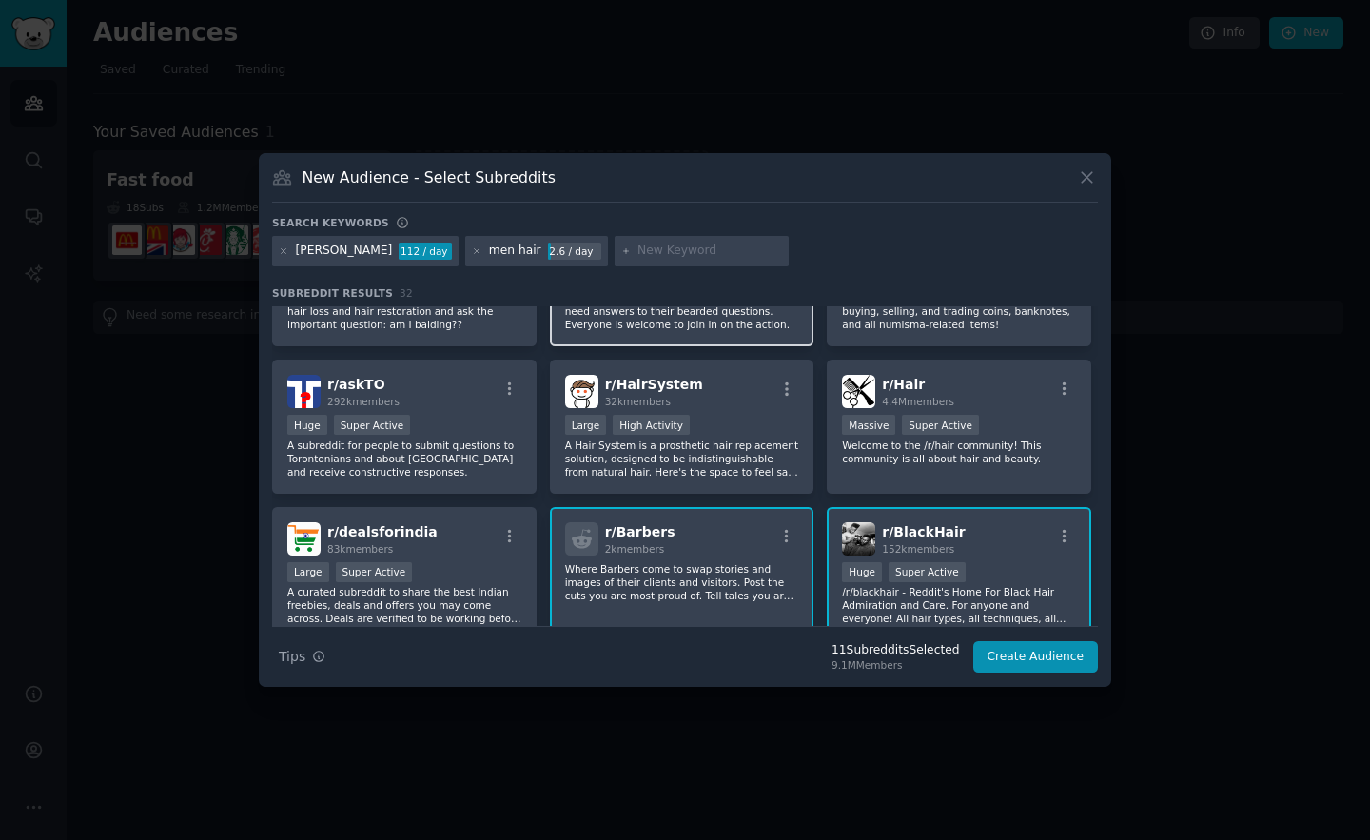
scroll to position [992, 0]
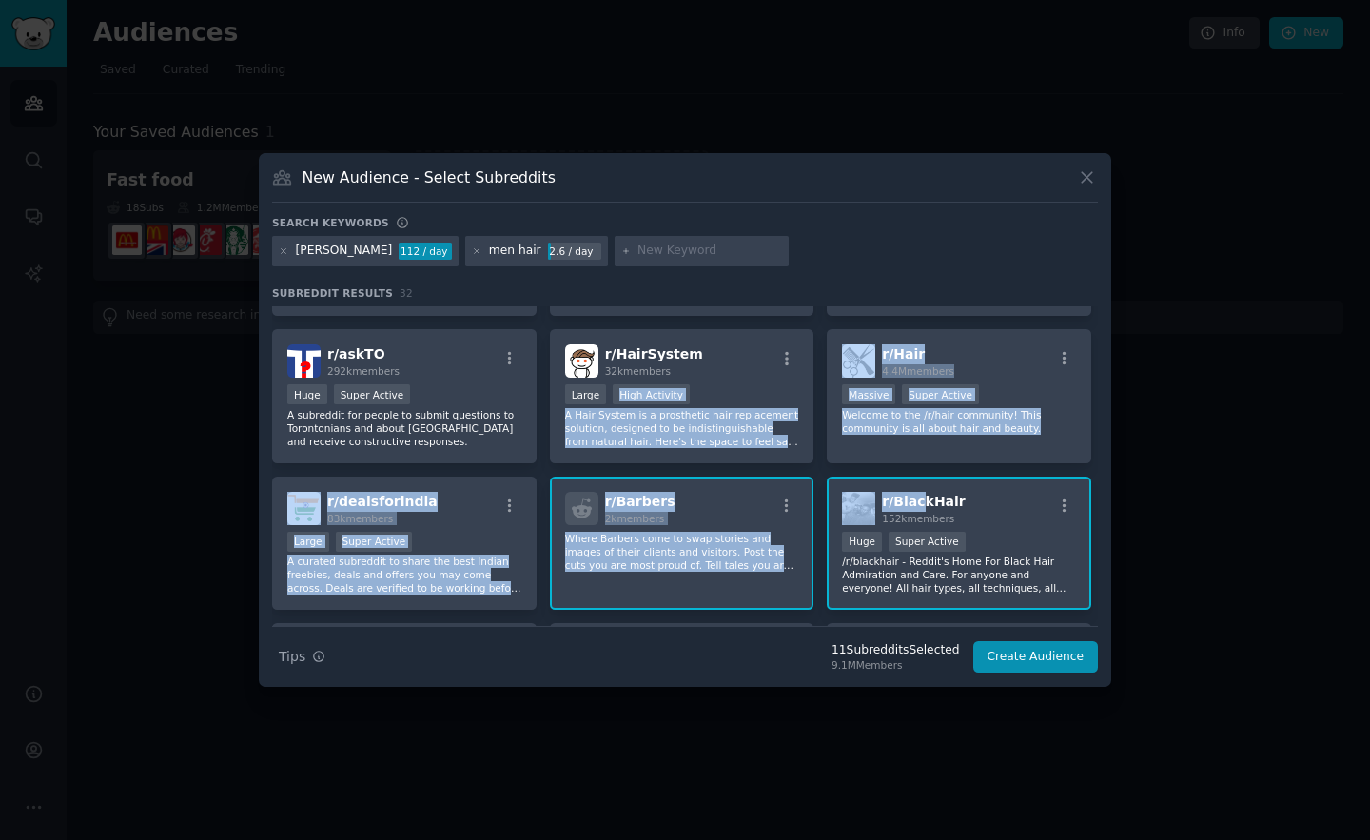
drag, startPoint x: 703, startPoint y: 381, endPoint x: 913, endPoint y: 497, distance: 240.2
click at [912, 499] on div "r/ malehairadvice 744k members >= 95th percentile for submissions / day Huge Su…" at bounding box center [685, 102] width 826 height 1577
click at [955, 433] on p "Welcome to the /r/hair community! This community is all about hair and beauty." at bounding box center [959, 421] width 234 height 27
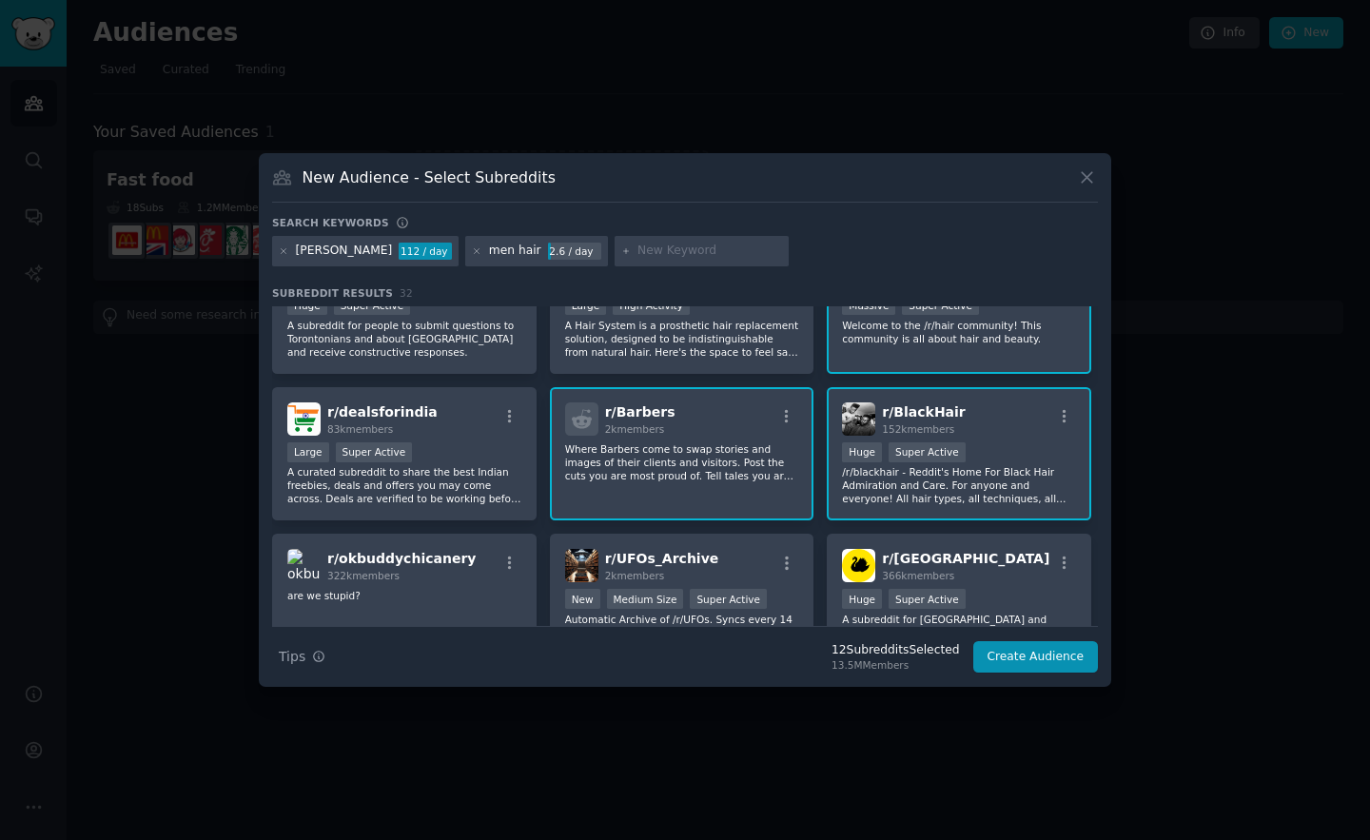
scroll to position [1132, 0]
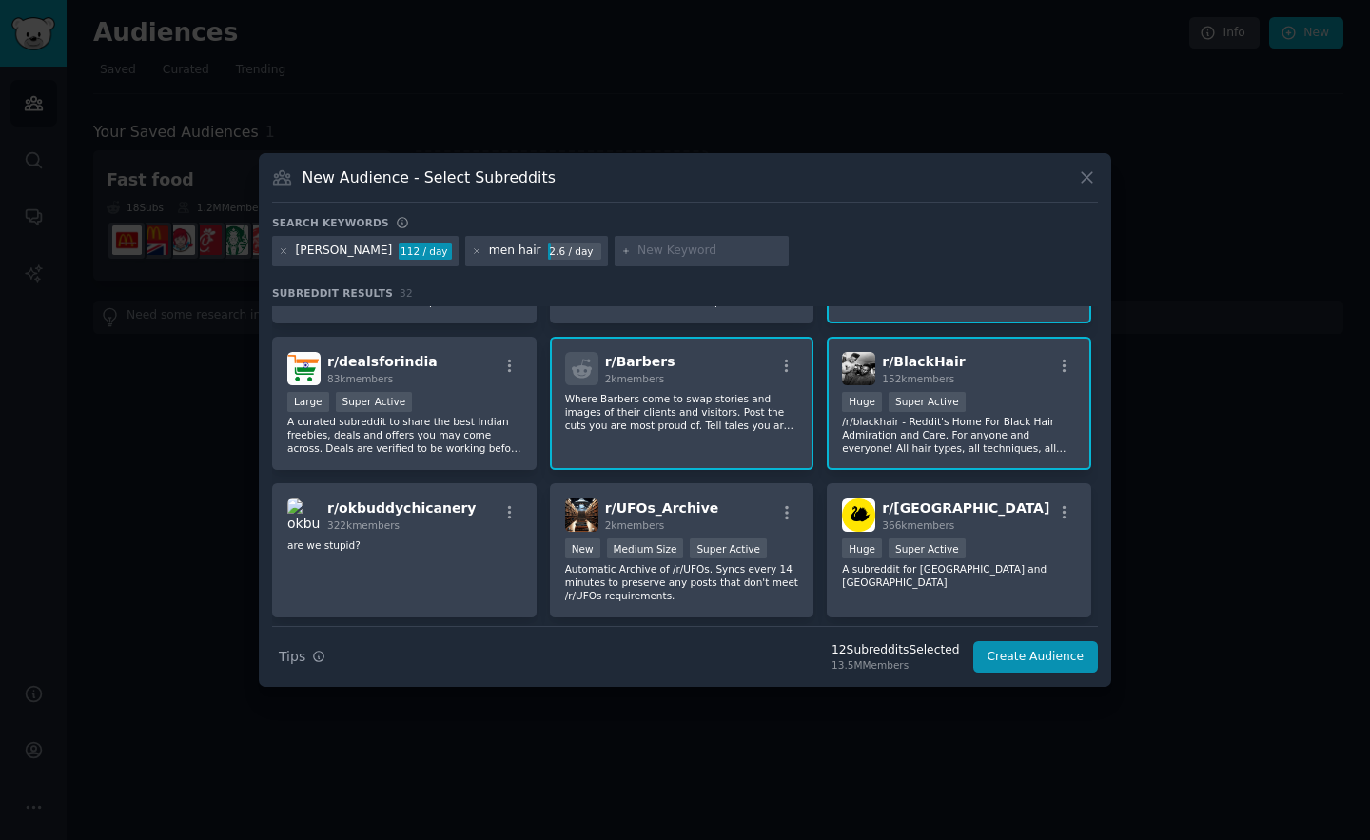
click at [705, 436] on div "r/ Barbers 2k members Where Barbers come to swap stories and images of their cl…" at bounding box center [682, 404] width 264 height 134
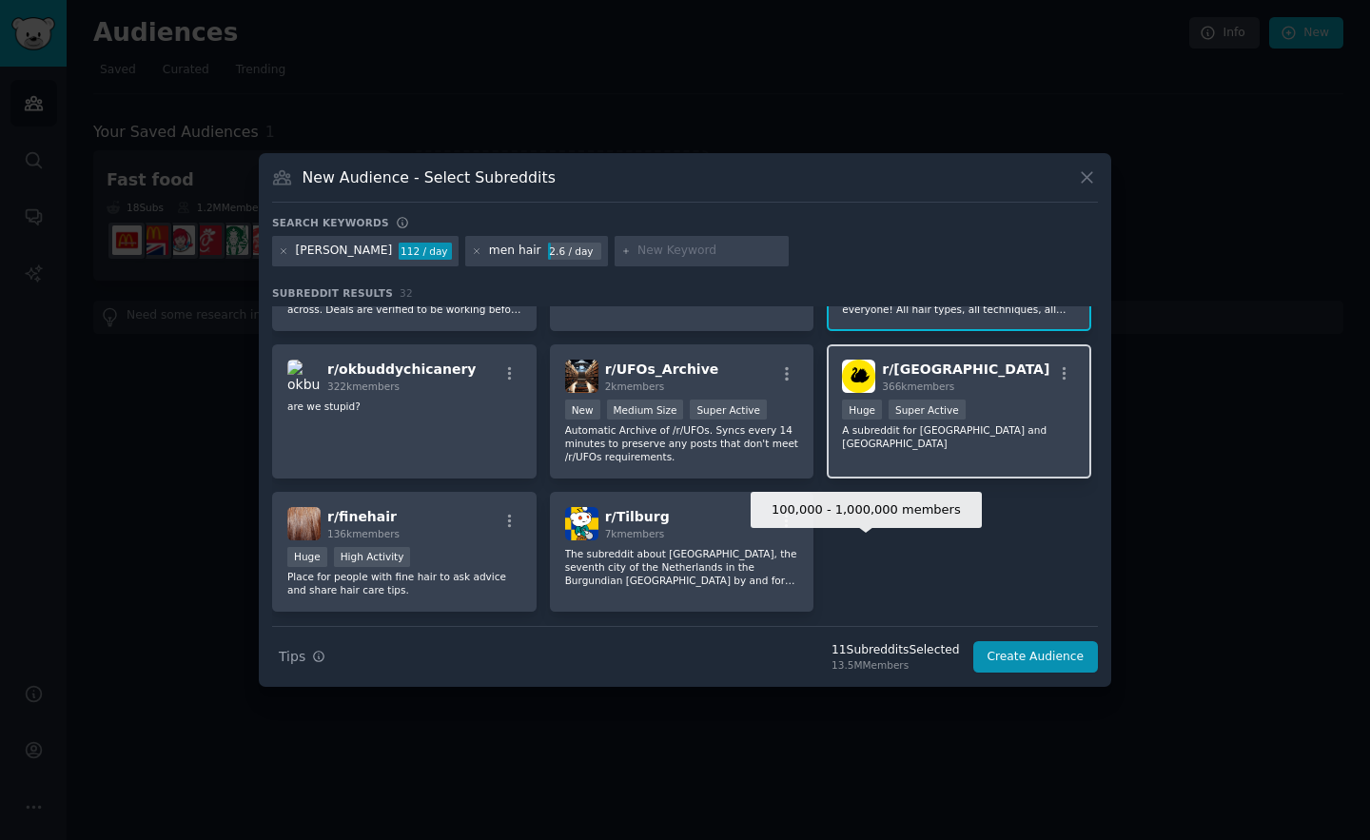
scroll to position [1286, 0]
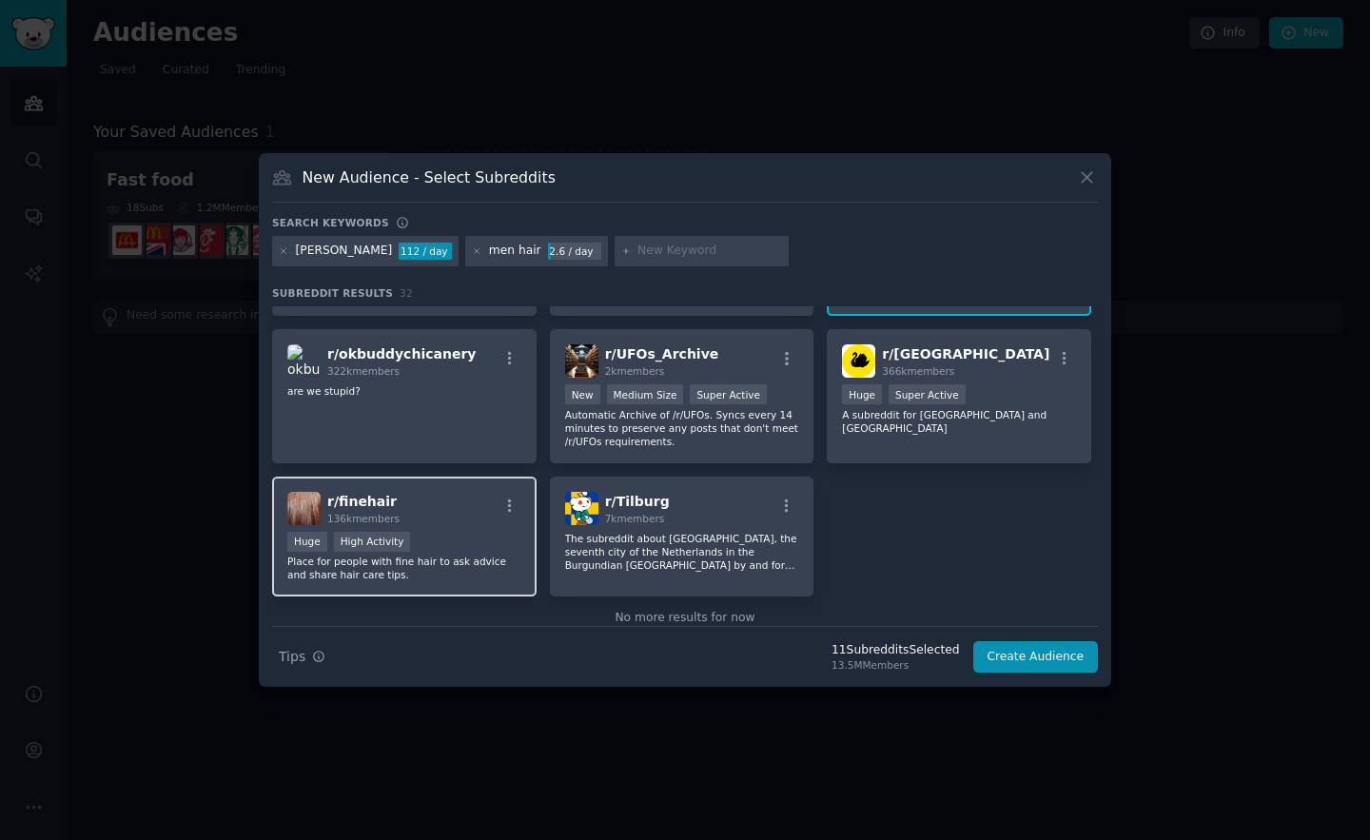
click at [475, 557] on p "Place for people with fine hair to ask advice and share hair care tips." at bounding box center [404, 568] width 234 height 27
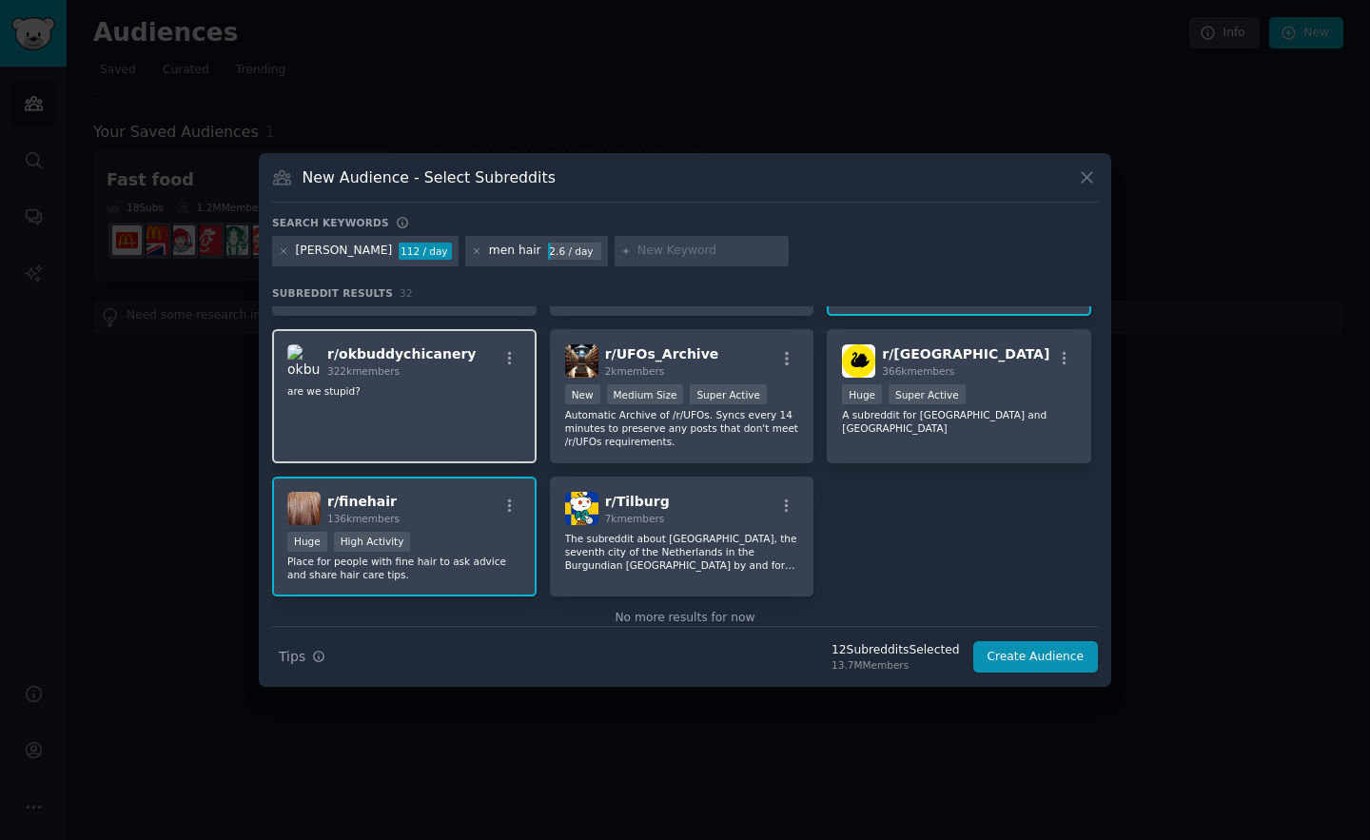
scroll to position [1266, 0]
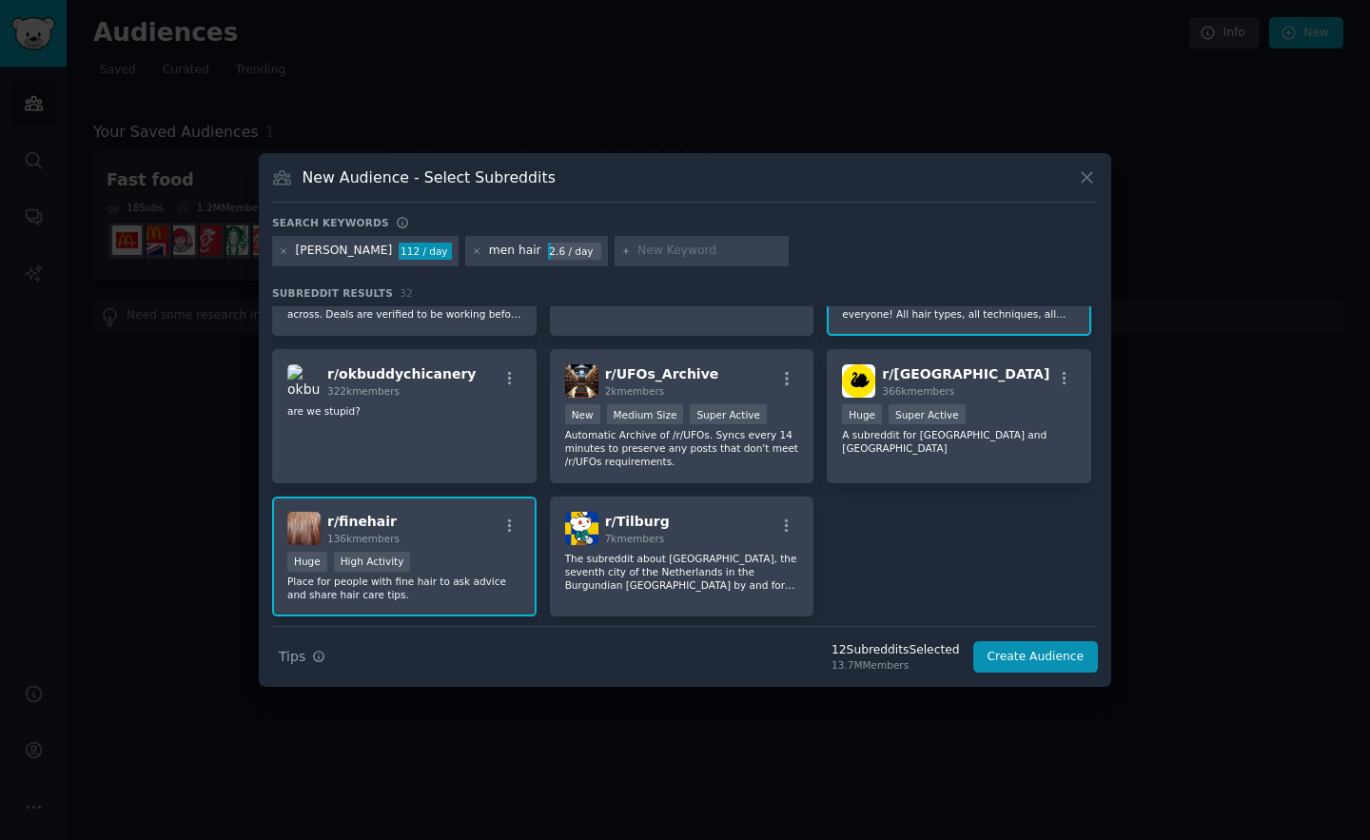
click at [637, 258] on input "text" at bounding box center [709, 251] width 145 height 17
type input "haircut"
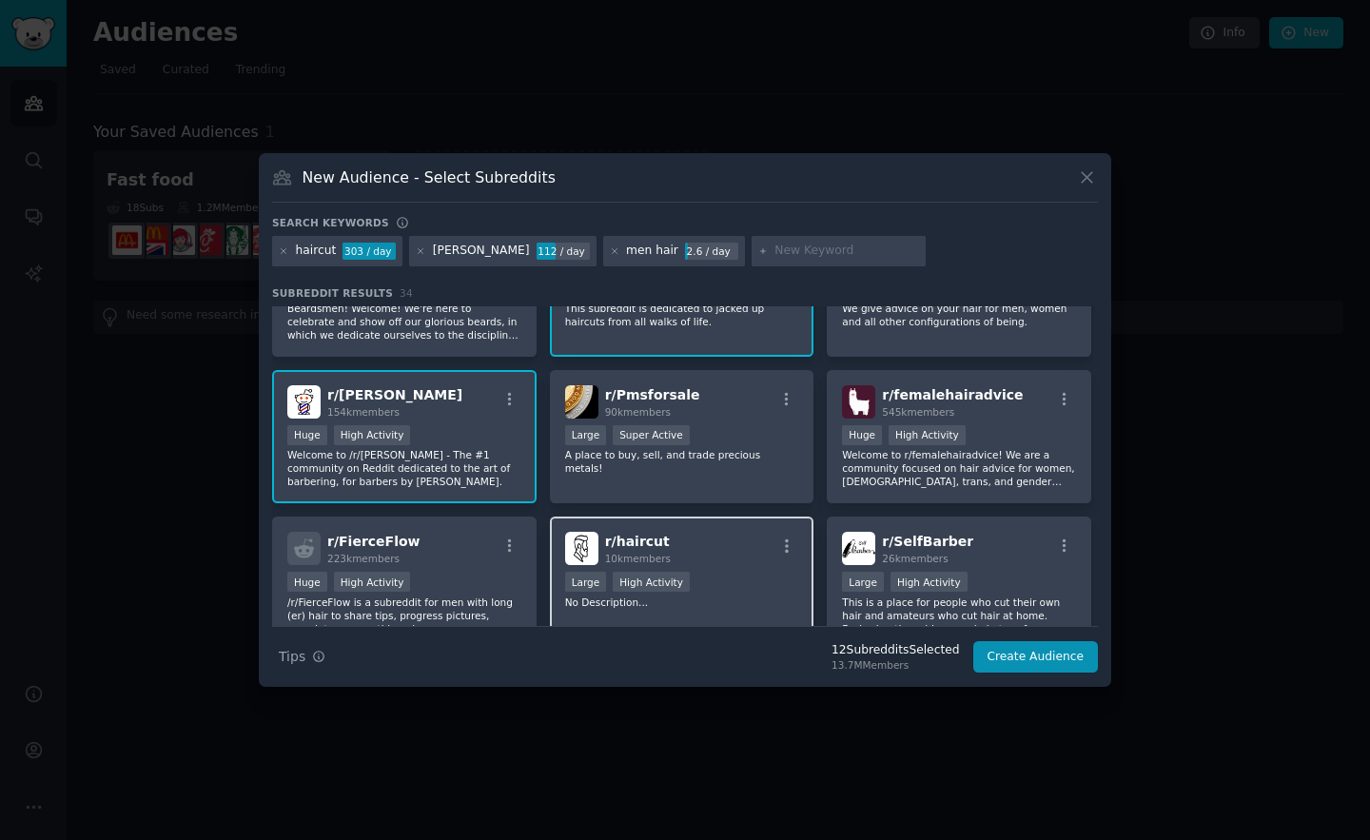
scroll to position [289, 0]
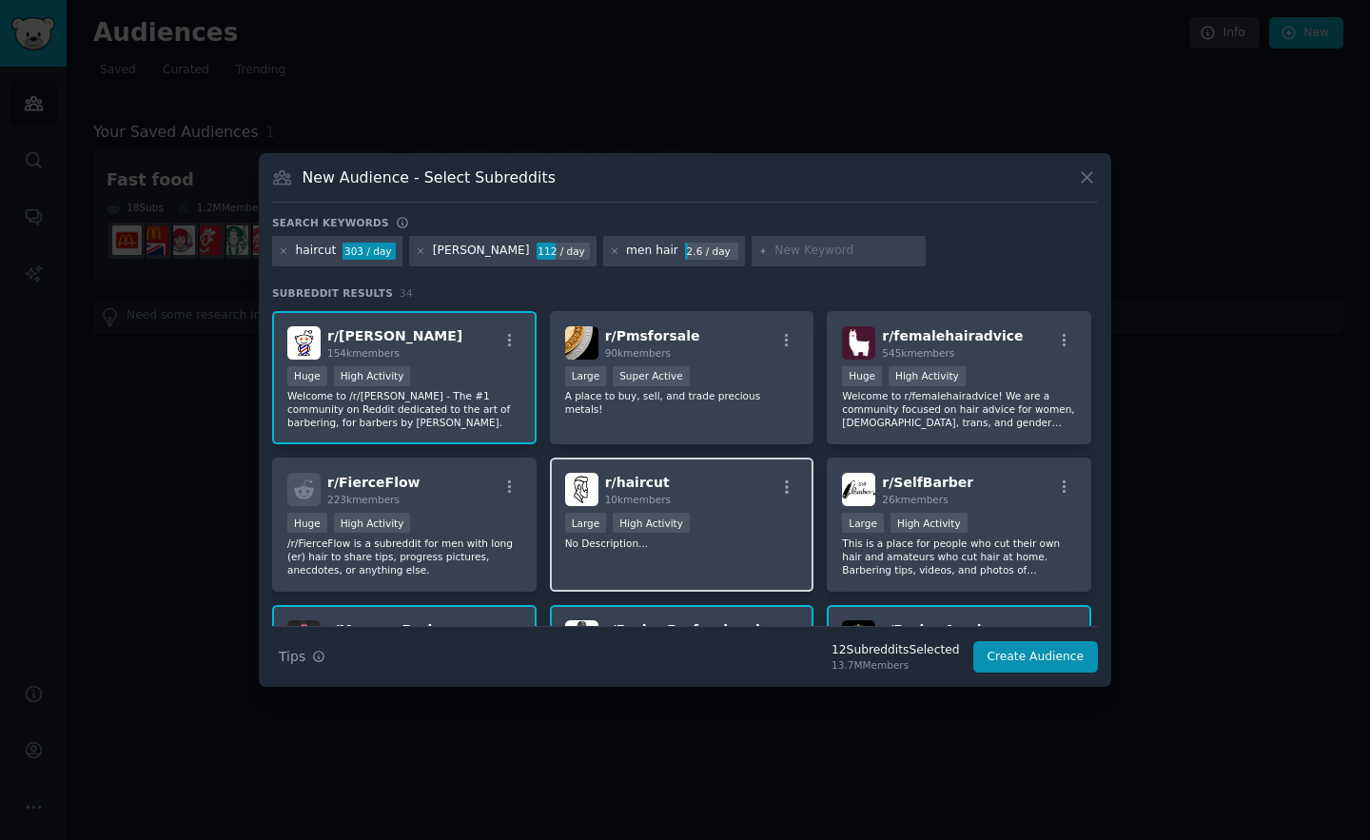
click at [695, 535] on div ">= 80th percentile for submissions / day Large High Activity" at bounding box center [682, 525] width 234 height 24
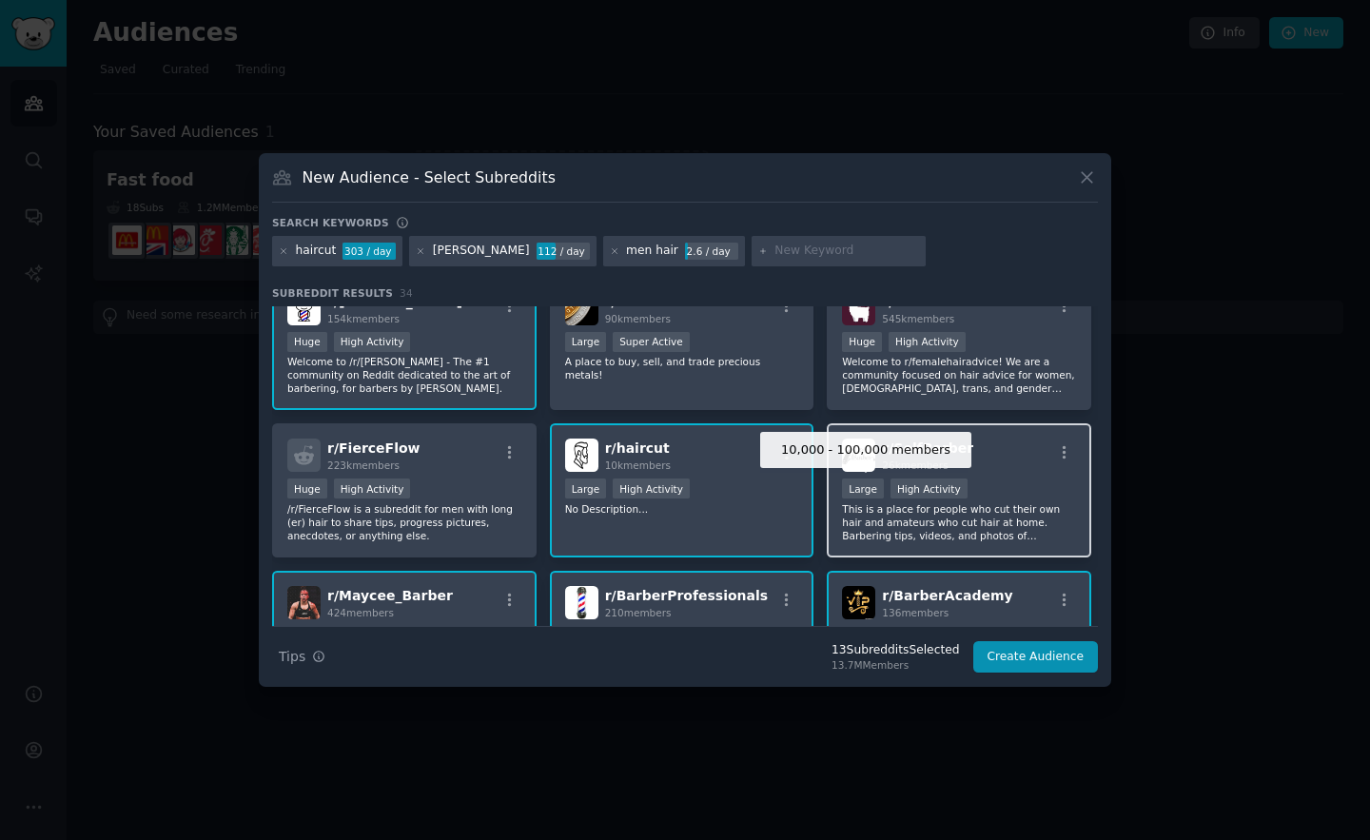
click at [843, 493] on div "Large" at bounding box center [863, 489] width 42 height 20
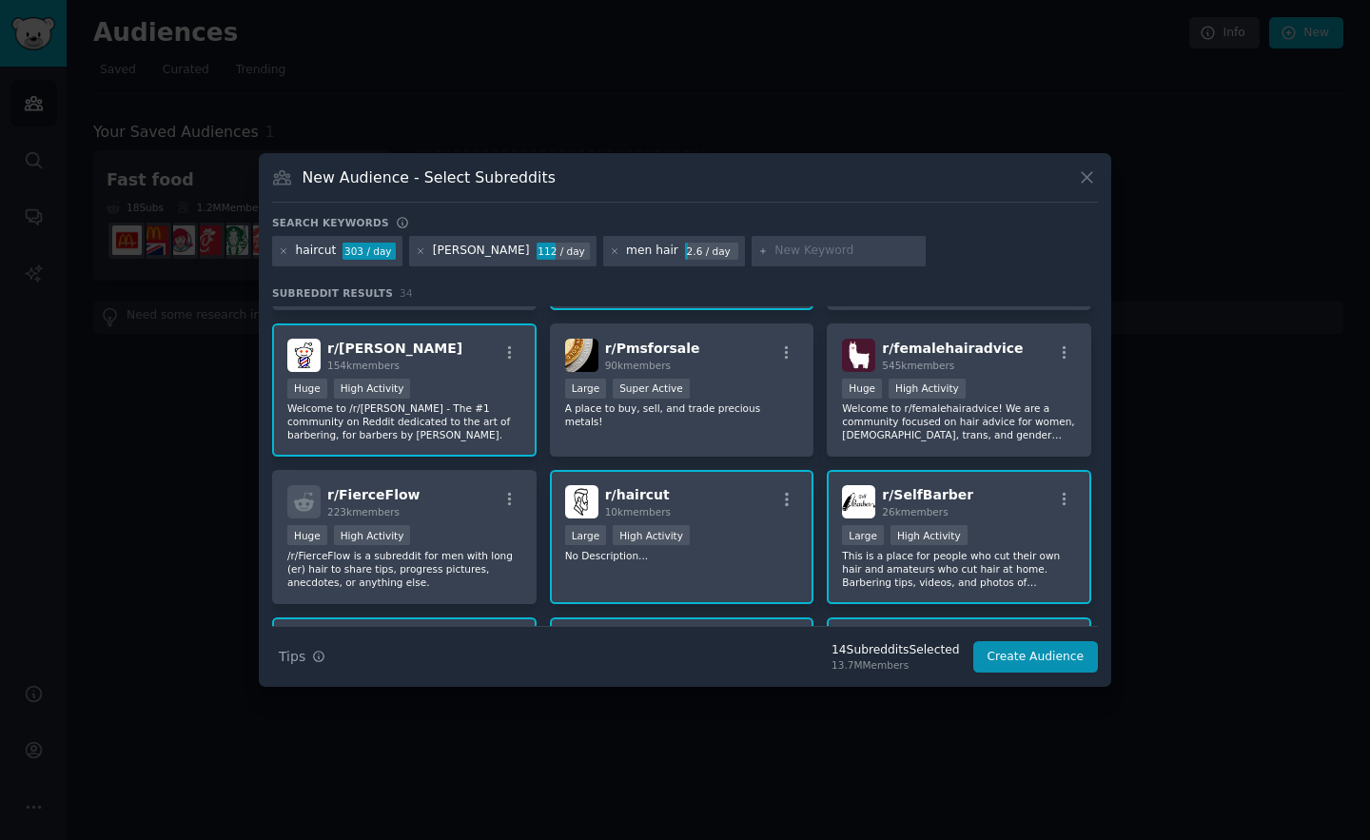
scroll to position [302, 0]
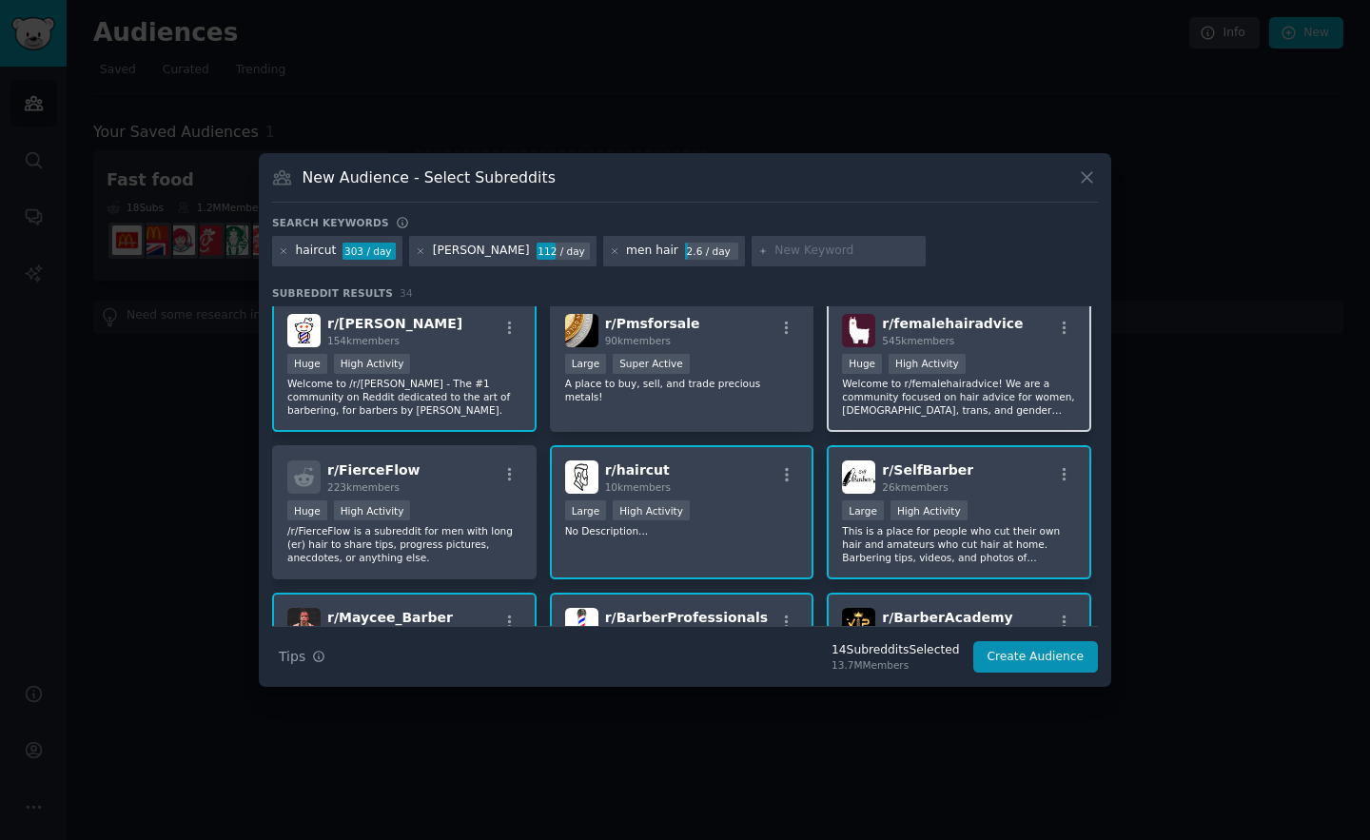
click at [897, 382] on p "Welcome to r/femalehairadvice! We are a community focused on hair advice for wo…" at bounding box center [959, 397] width 234 height 40
click at [913, 377] on p "Welcome to r/femalehairadvice! We are a community focused on hair advice for wo…" at bounding box center [959, 397] width 234 height 40
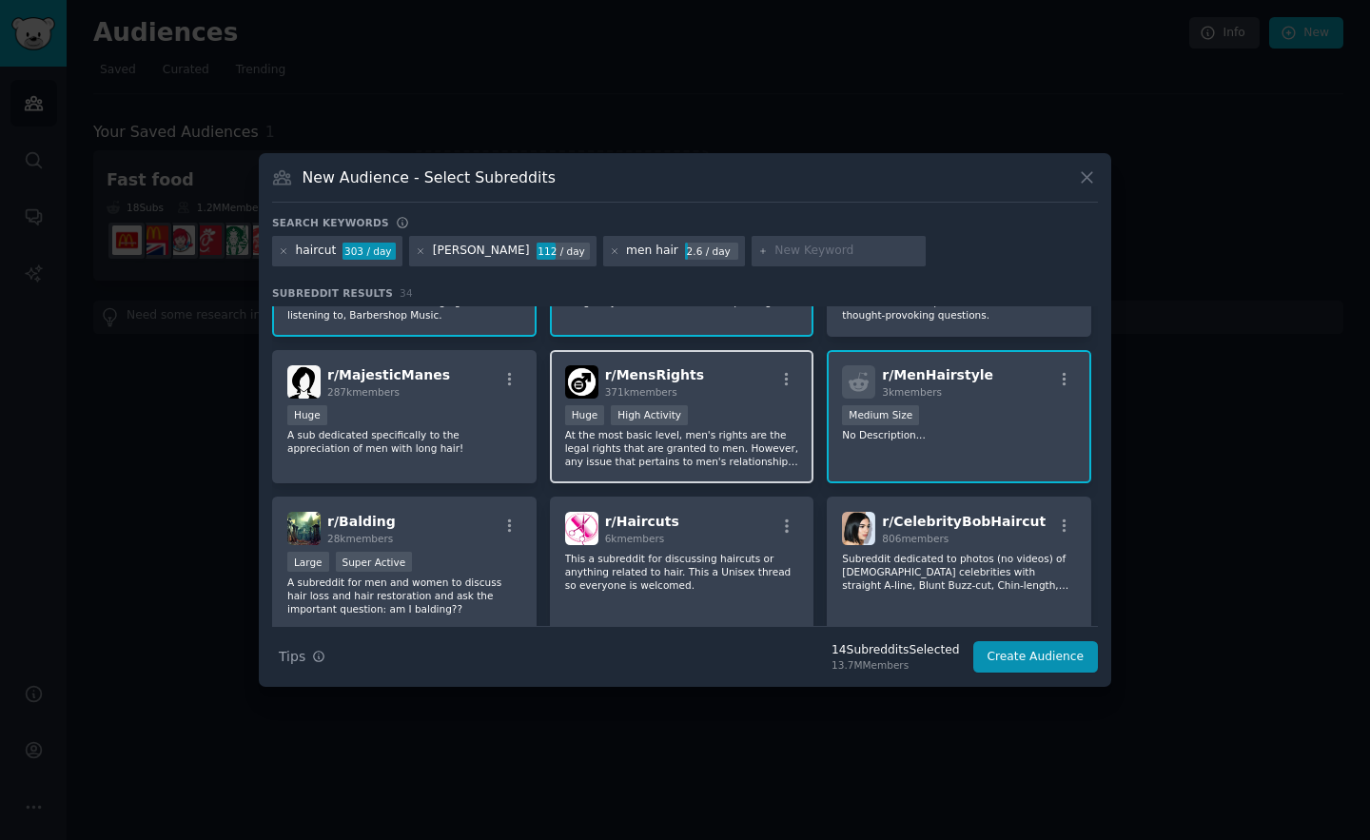
scroll to position [836, 0]
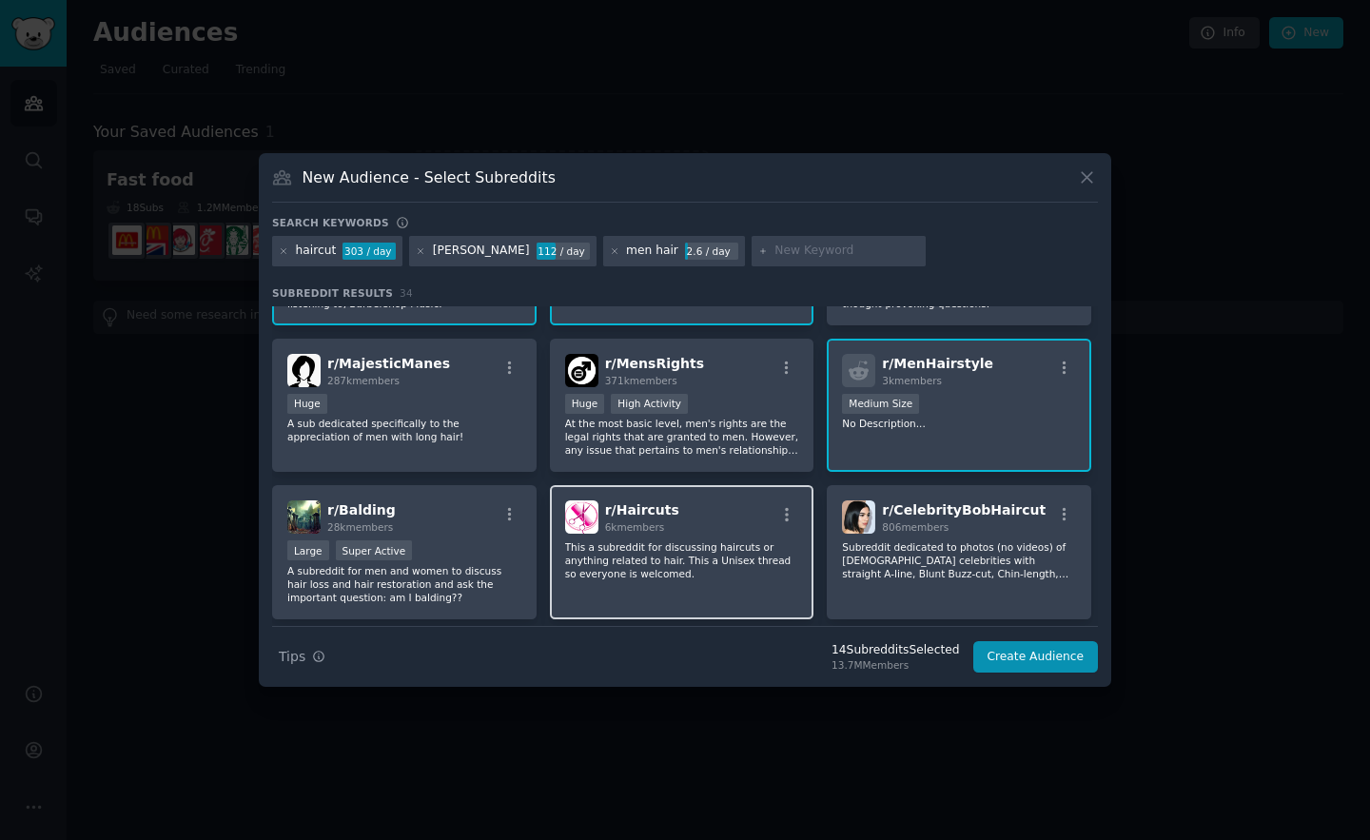
click at [609, 549] on p "This a subreddit for discussing haircuts or anything related to hair. This a Un…" at bounding box center [682, 560] width 234 height 40
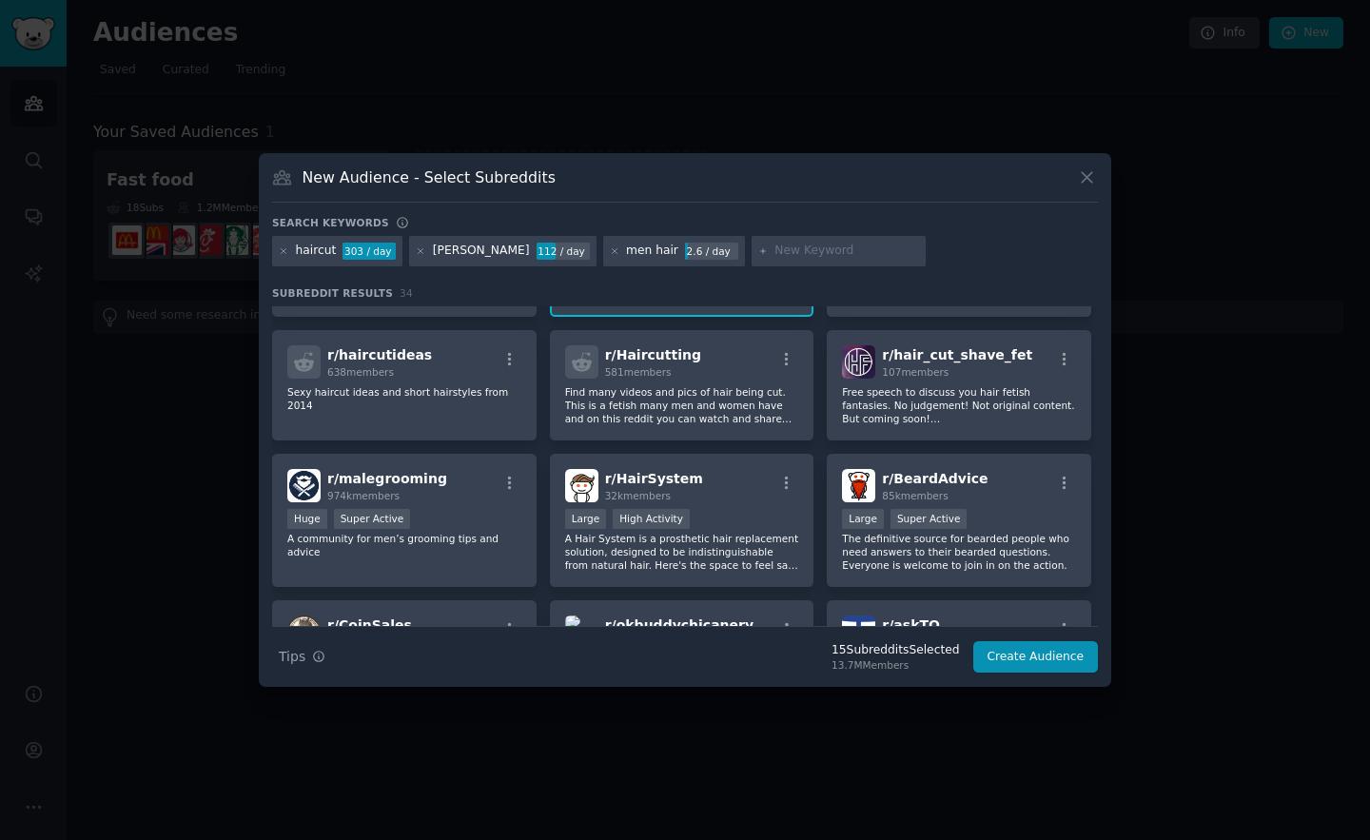
scroll to position [1133, 0]
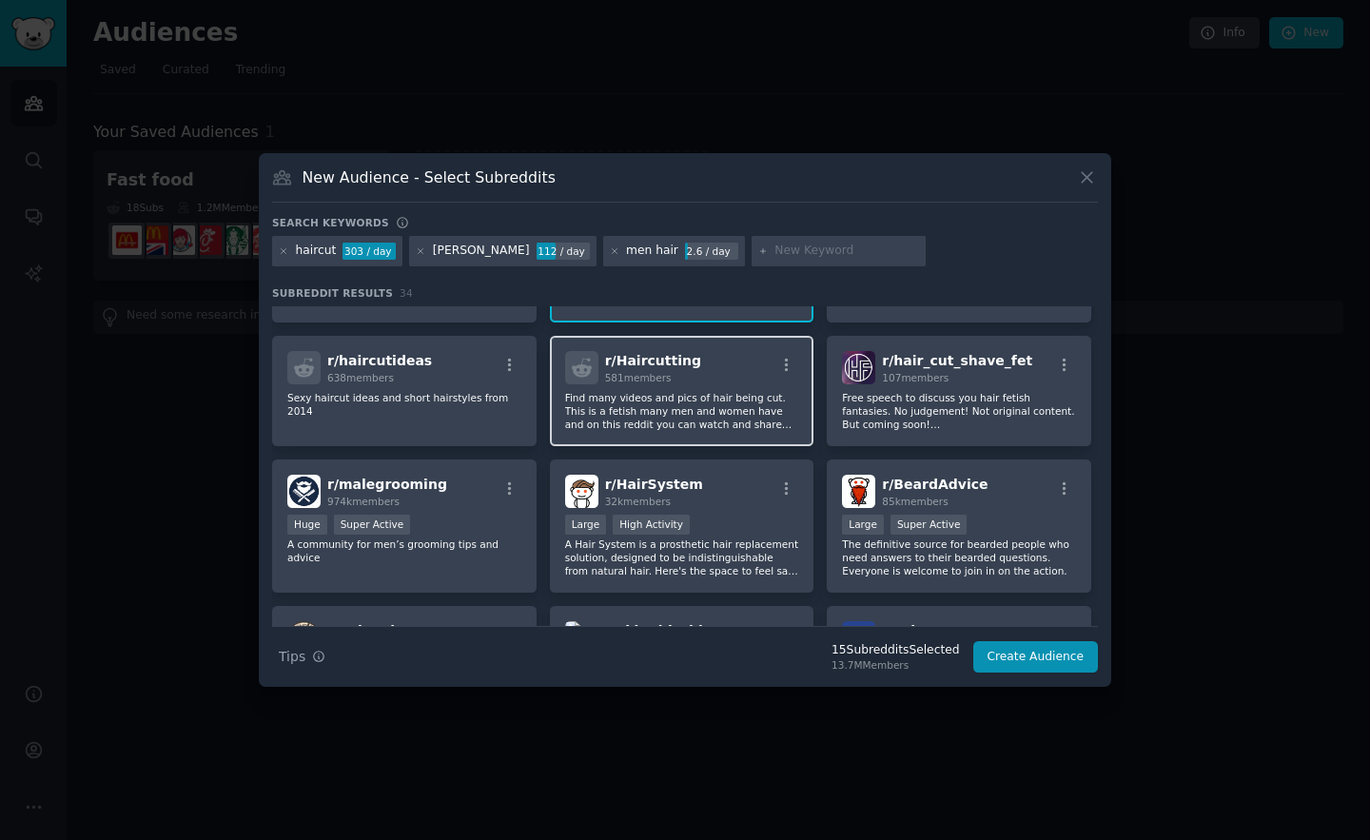
click at [701, 421] on p "Find many videos and pics of hair being cut. This is a fetish many men and wome…" at bounding box center [682, 411] width 234 height 40
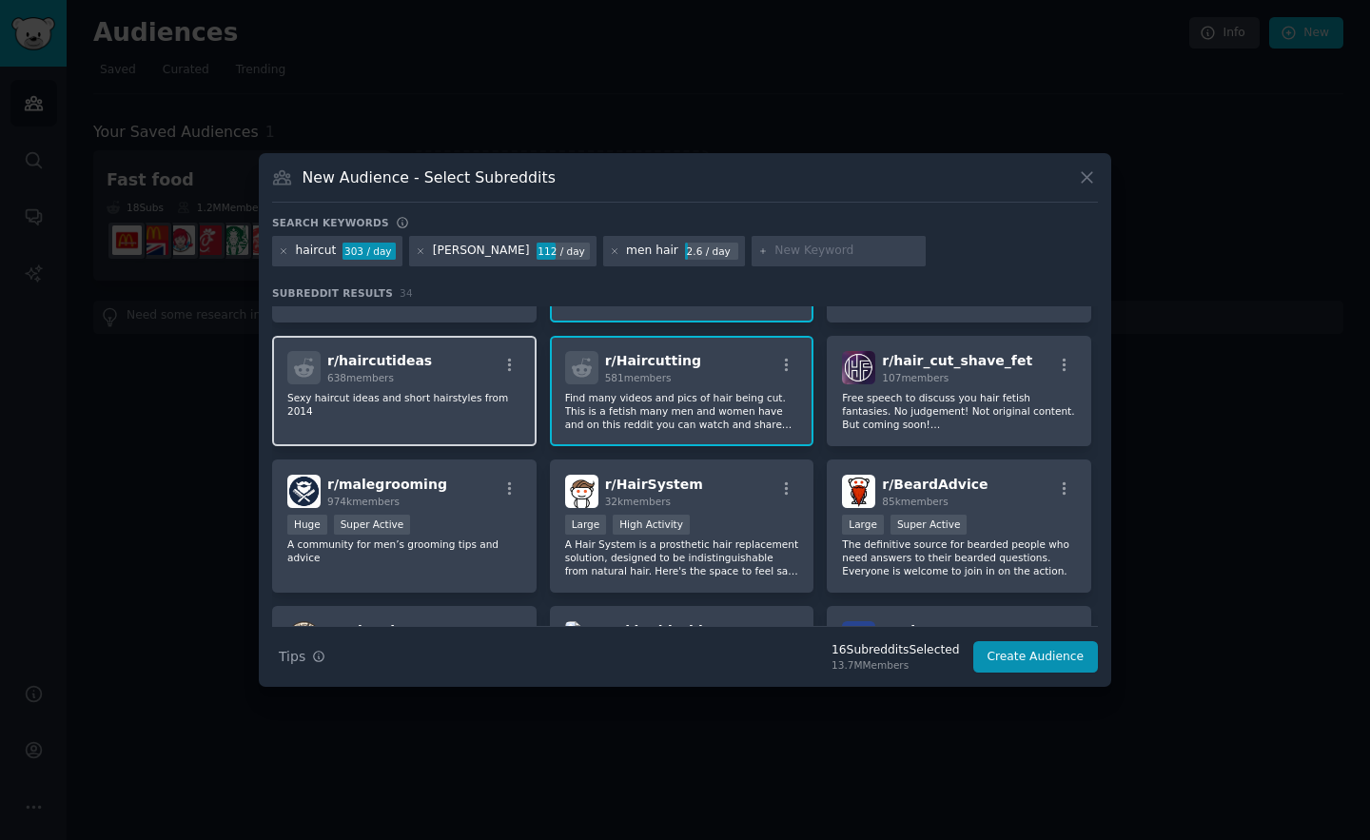
click at [438, 404] on p "Sexy haircut ideas and short hairstyles from 2014" at bounding box center [404, 404] width 234 height 27
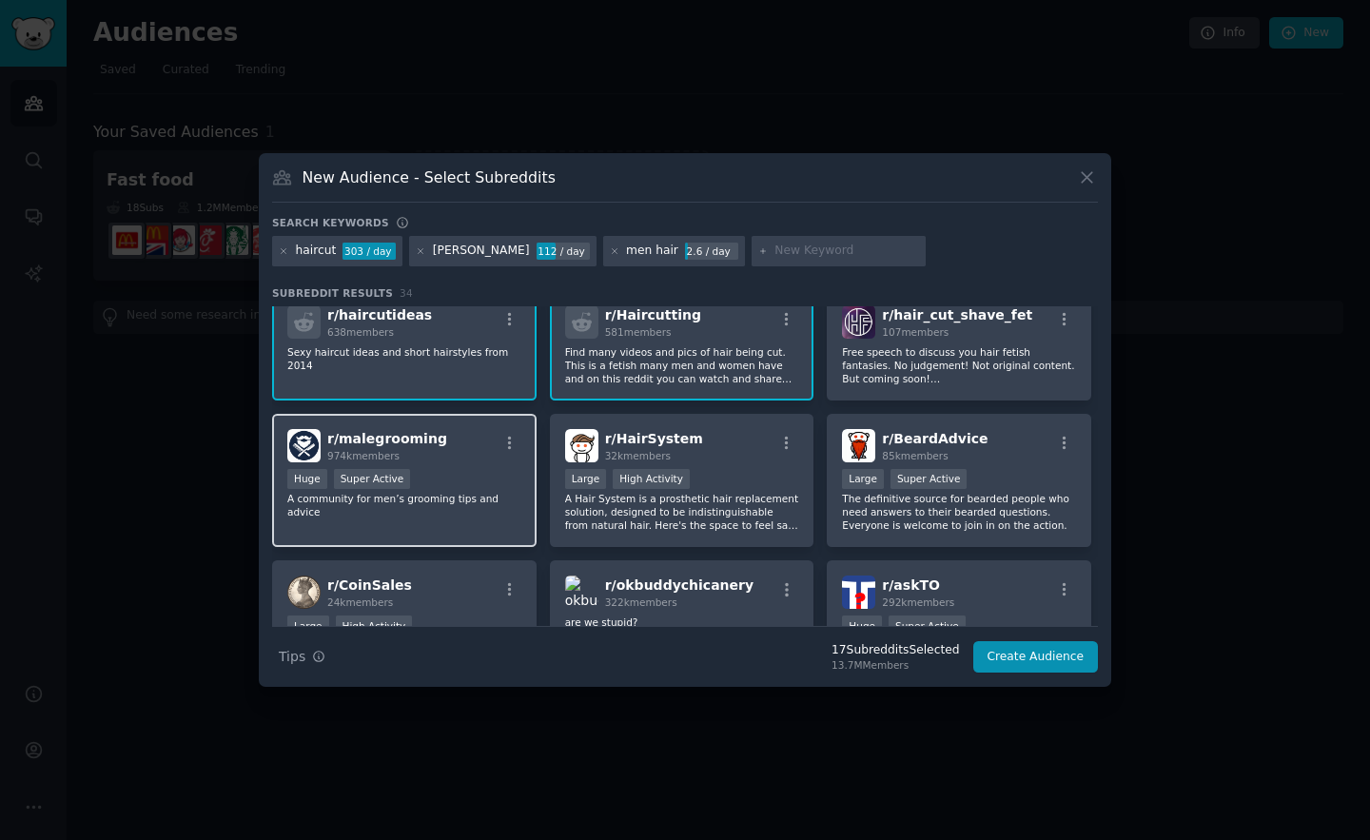
scroll to position [1184, 0]
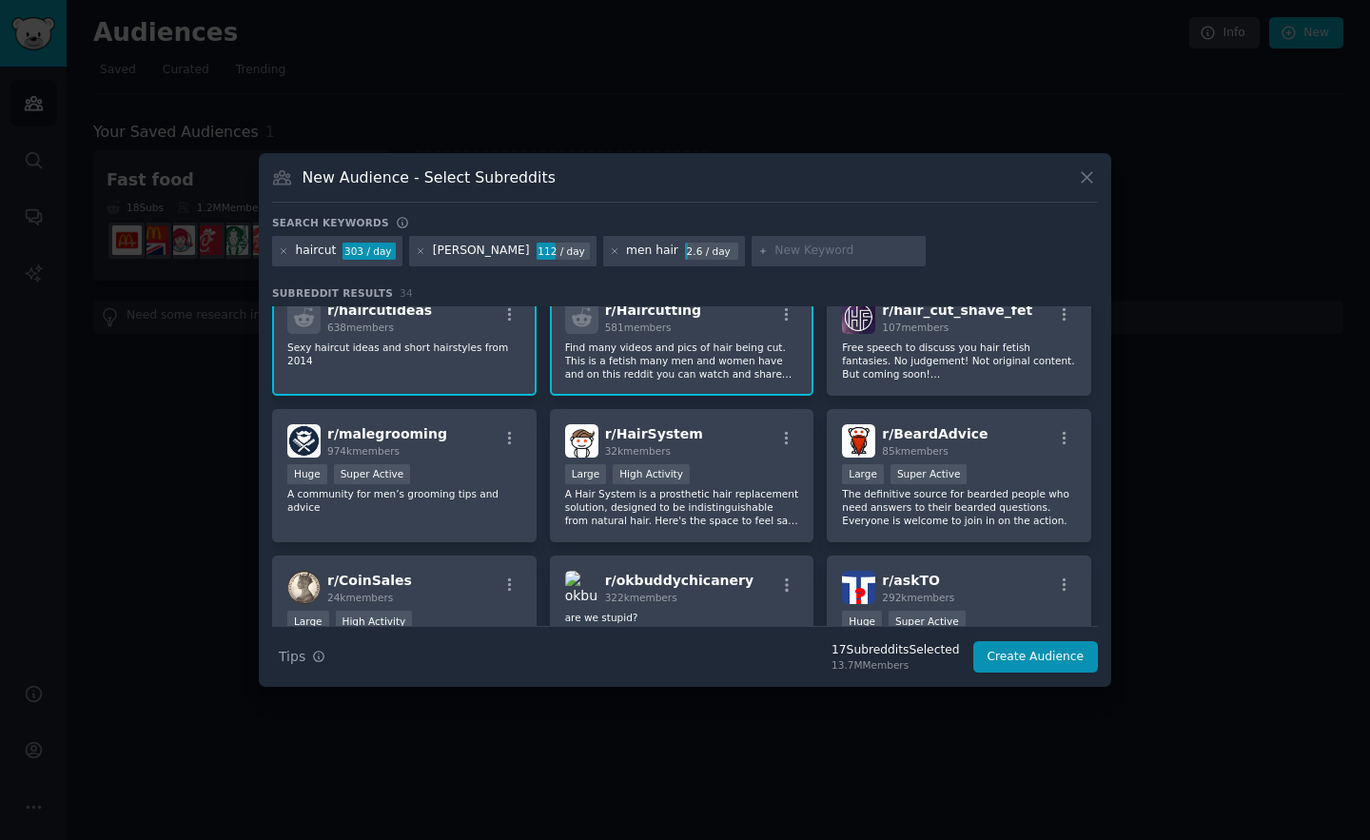
click at [494, 506] on p "A community for men’s grooming tips and advice" at bounding box center [404, 500] width 234 height 27
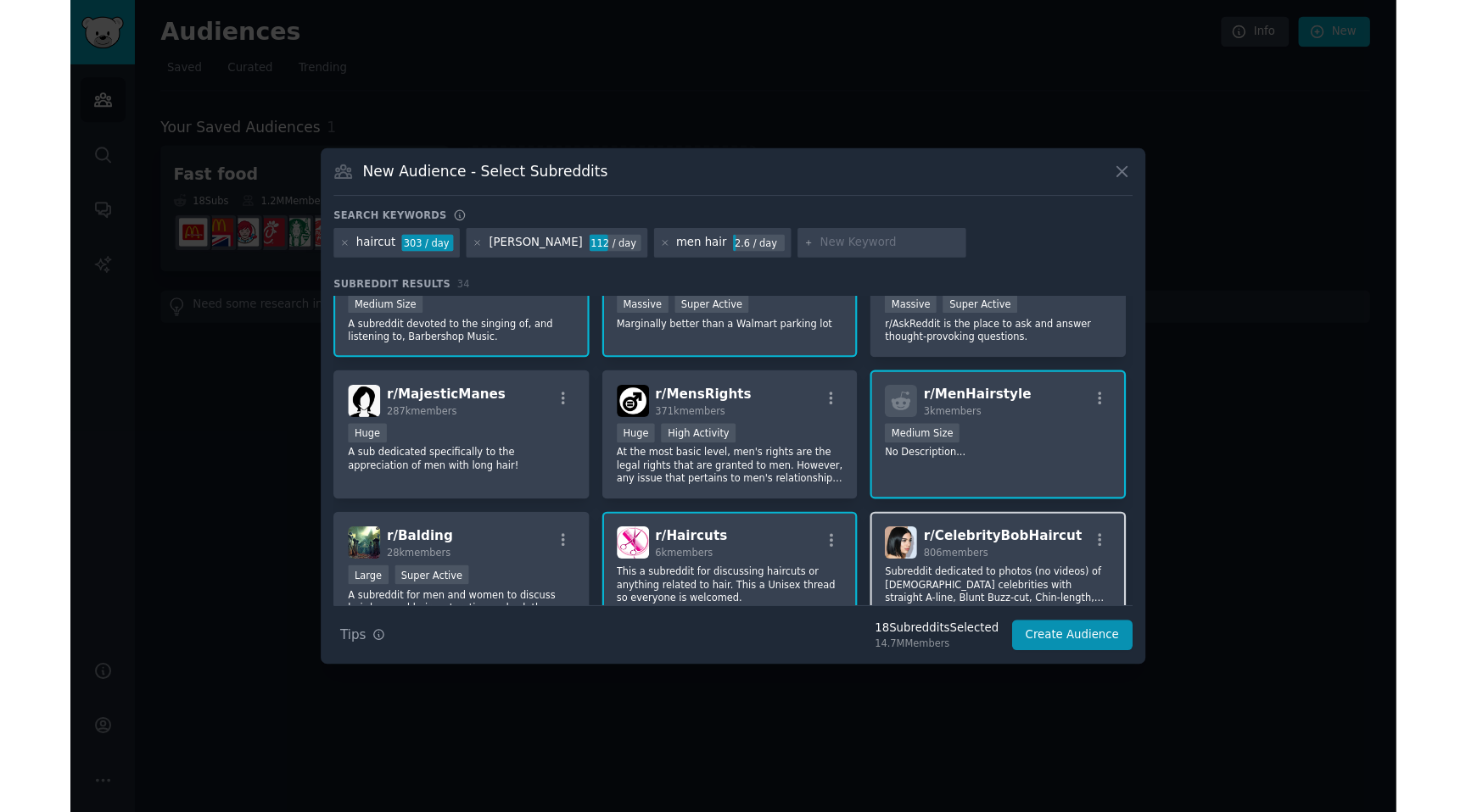
scroll to position [662, 0]
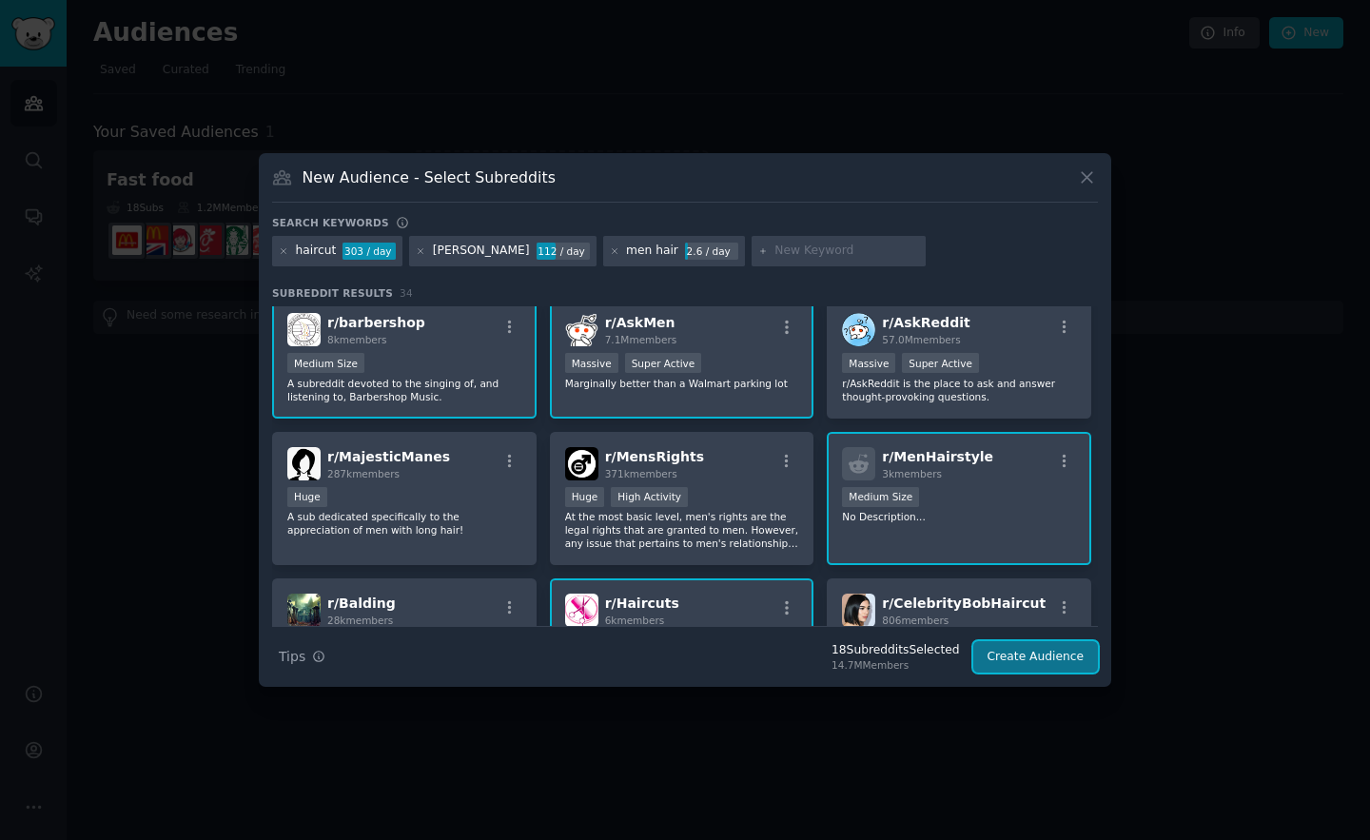
click at [1019, 650] on button "Create Audience" at bounding box center [1036, 657] width 126 height 32
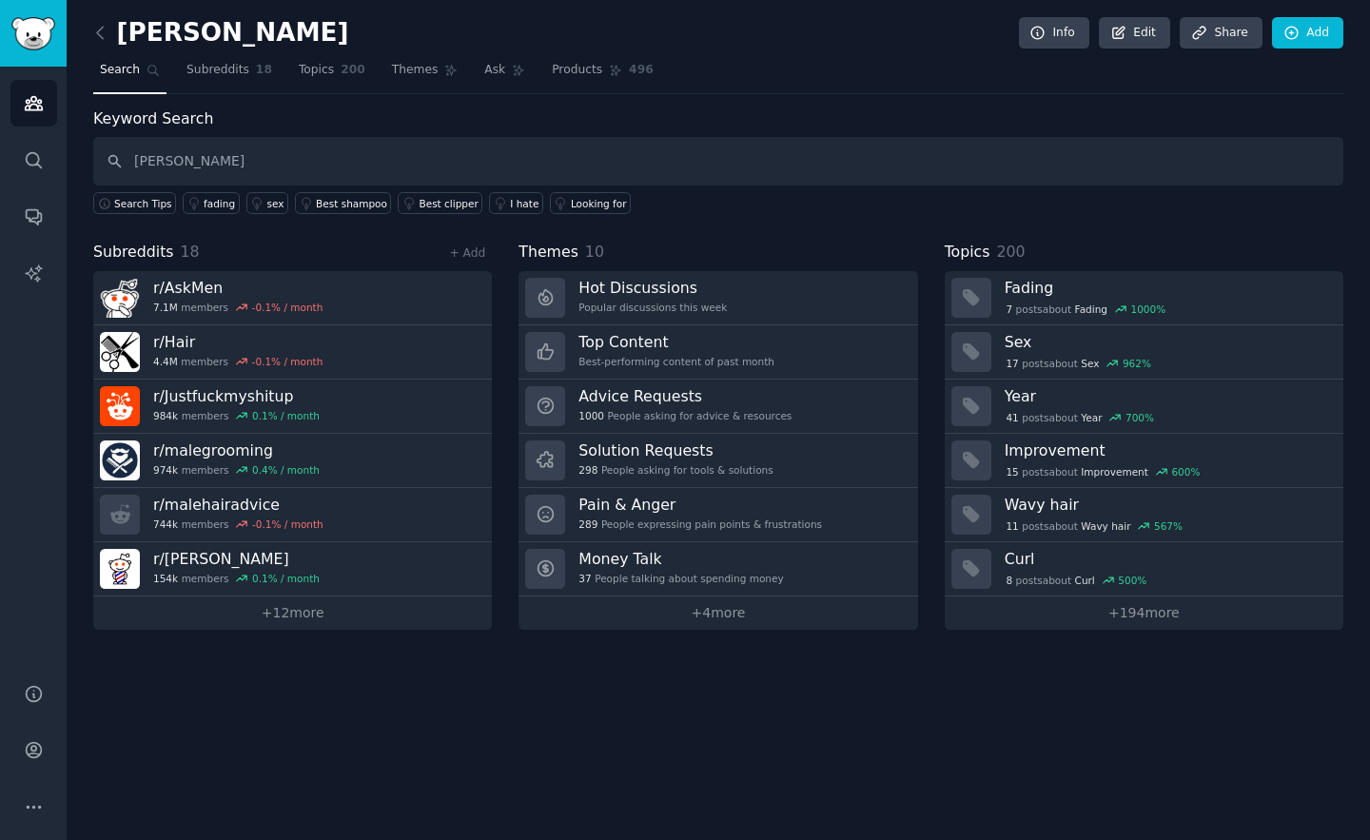
type input "[PERSON_NAME]"
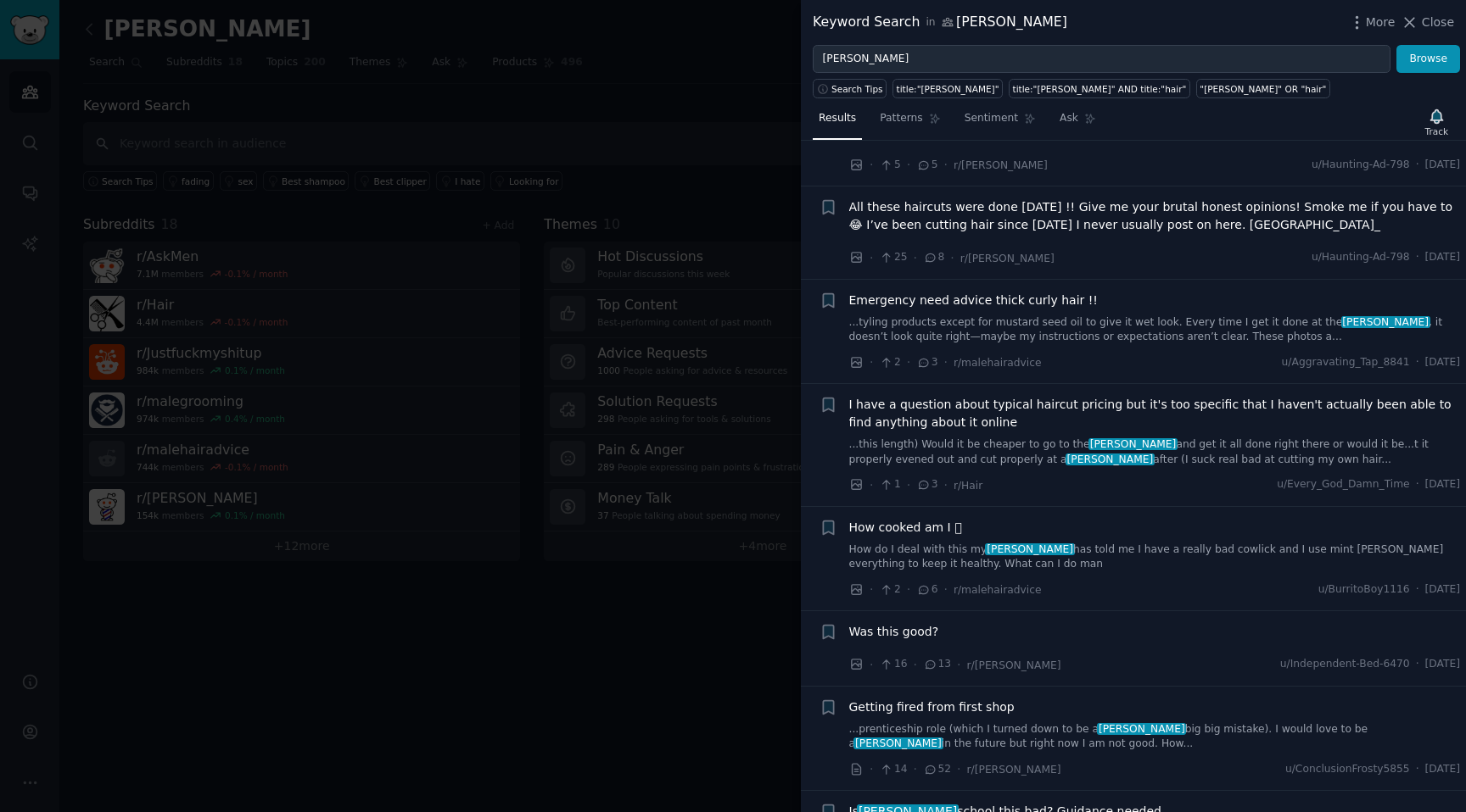
scroll to position [3183, 0]
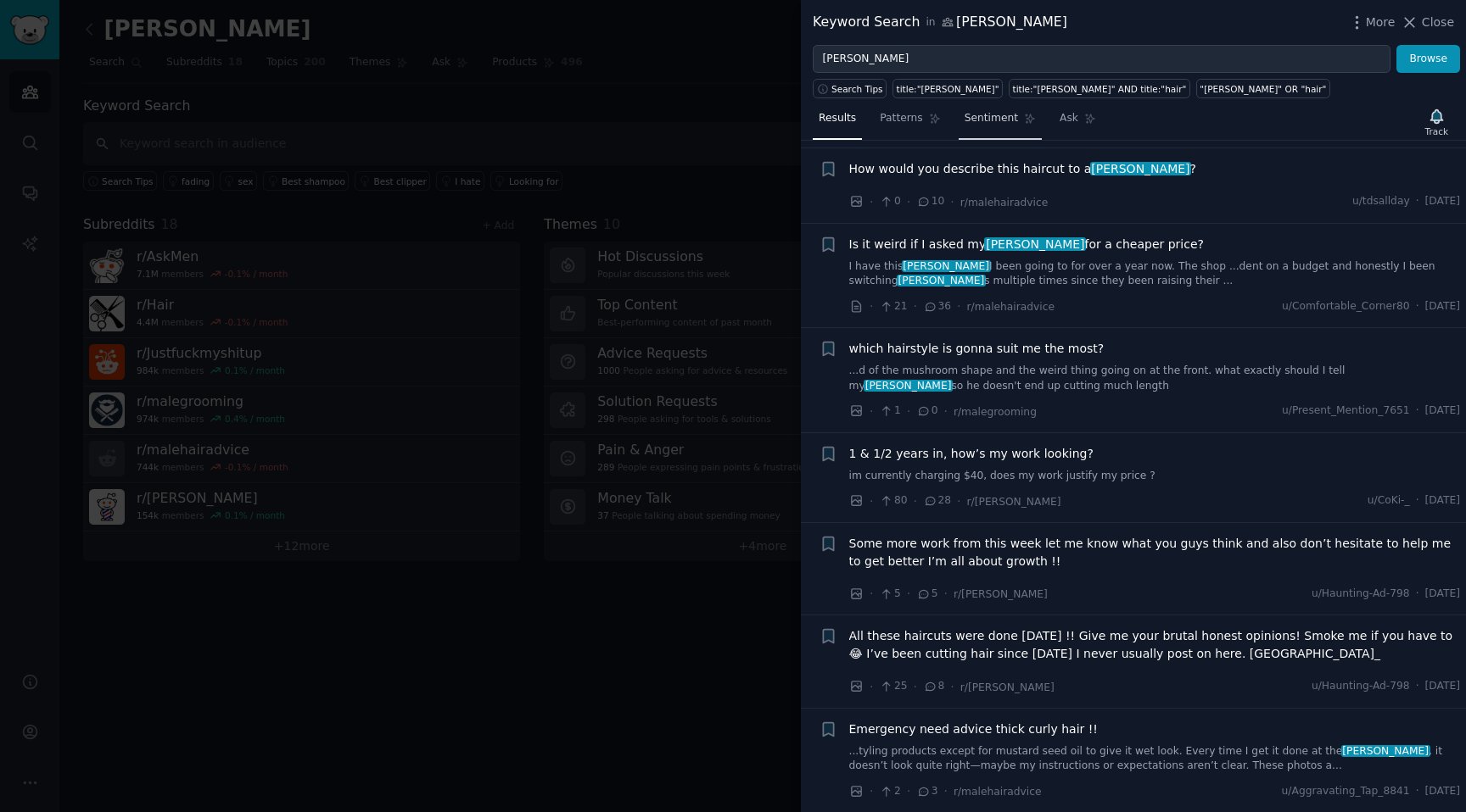
click at [978, 111] on span "Sentiment" at bounding box center [992, 119] width 54 height 15
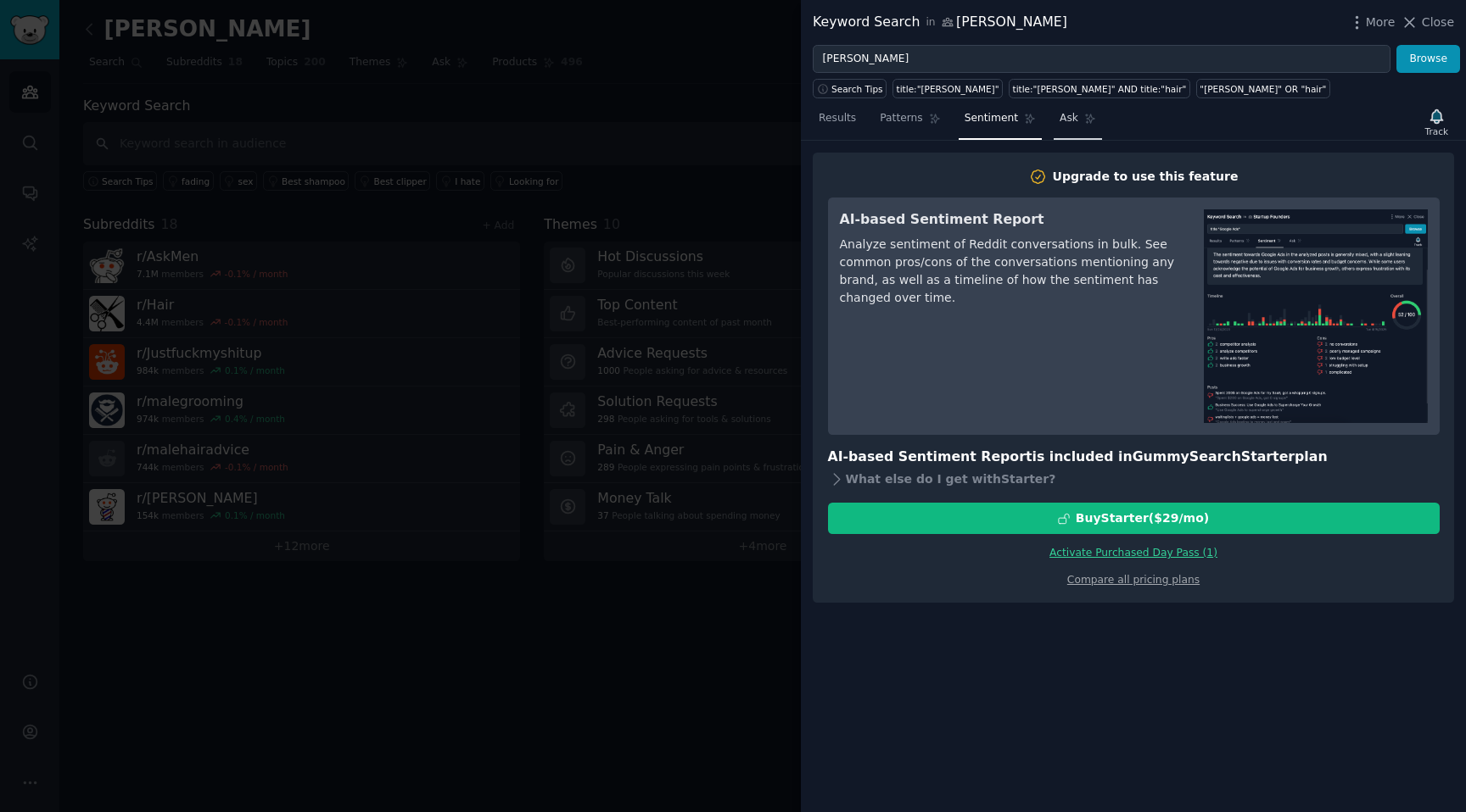
click at [1066, 111] on span "Ask" at bounding box center [1068, 119] width 19 height 15
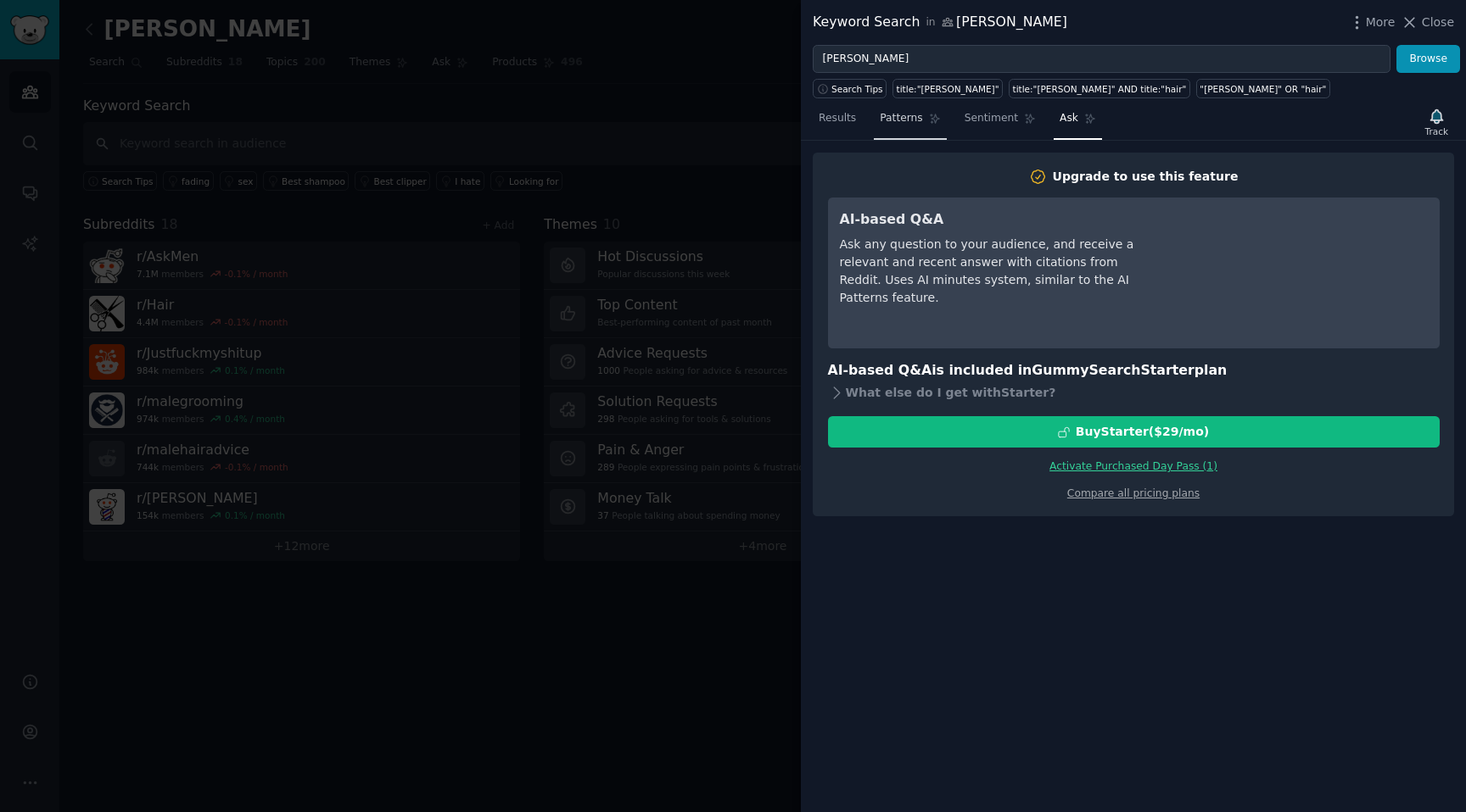
click at [914, 116] on span "Patterns" at bounding box center [902, 119] width 43 height 15
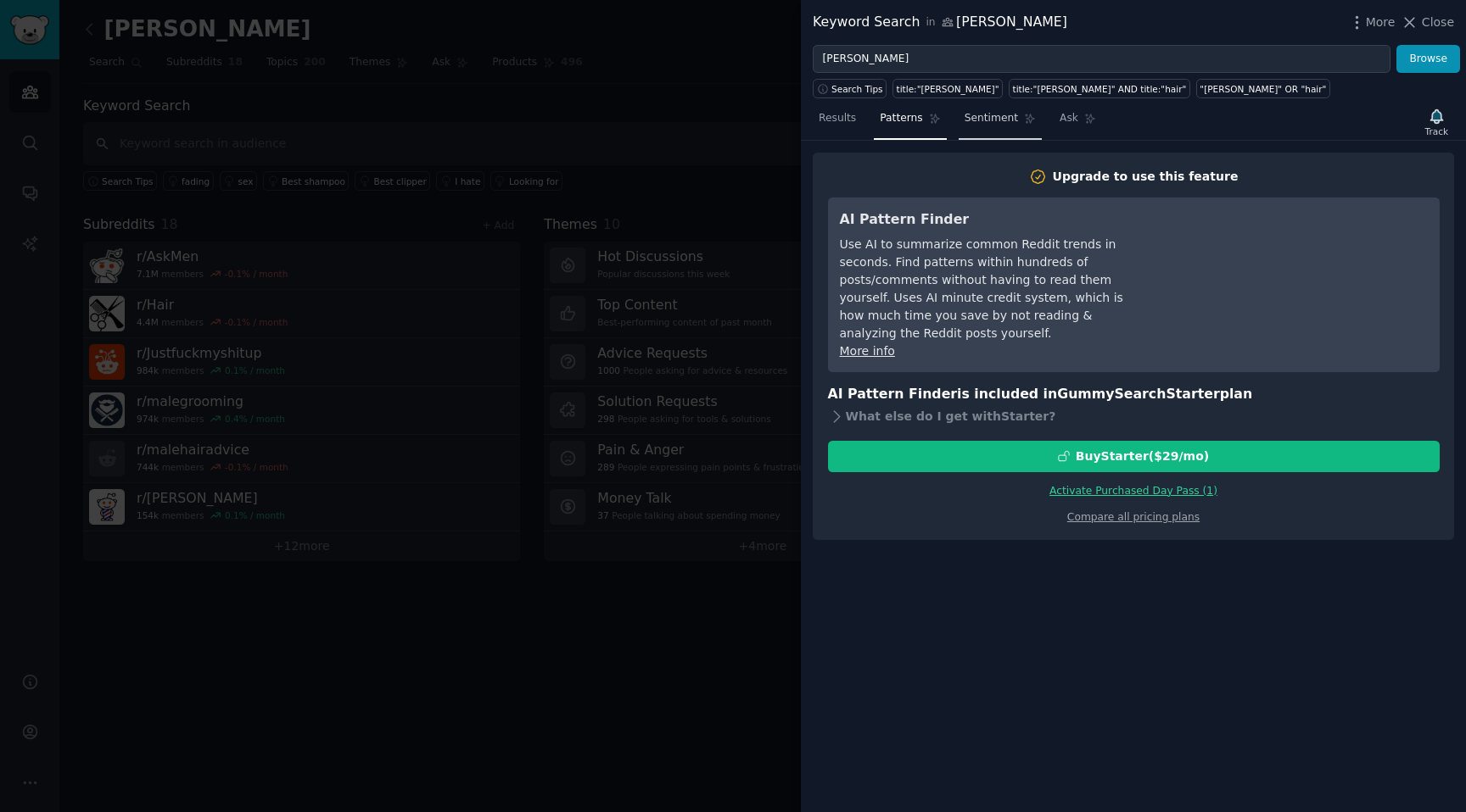
click at [977, 125] on span "Sentiment" at bounding box center [992, 119] width 54 height 15
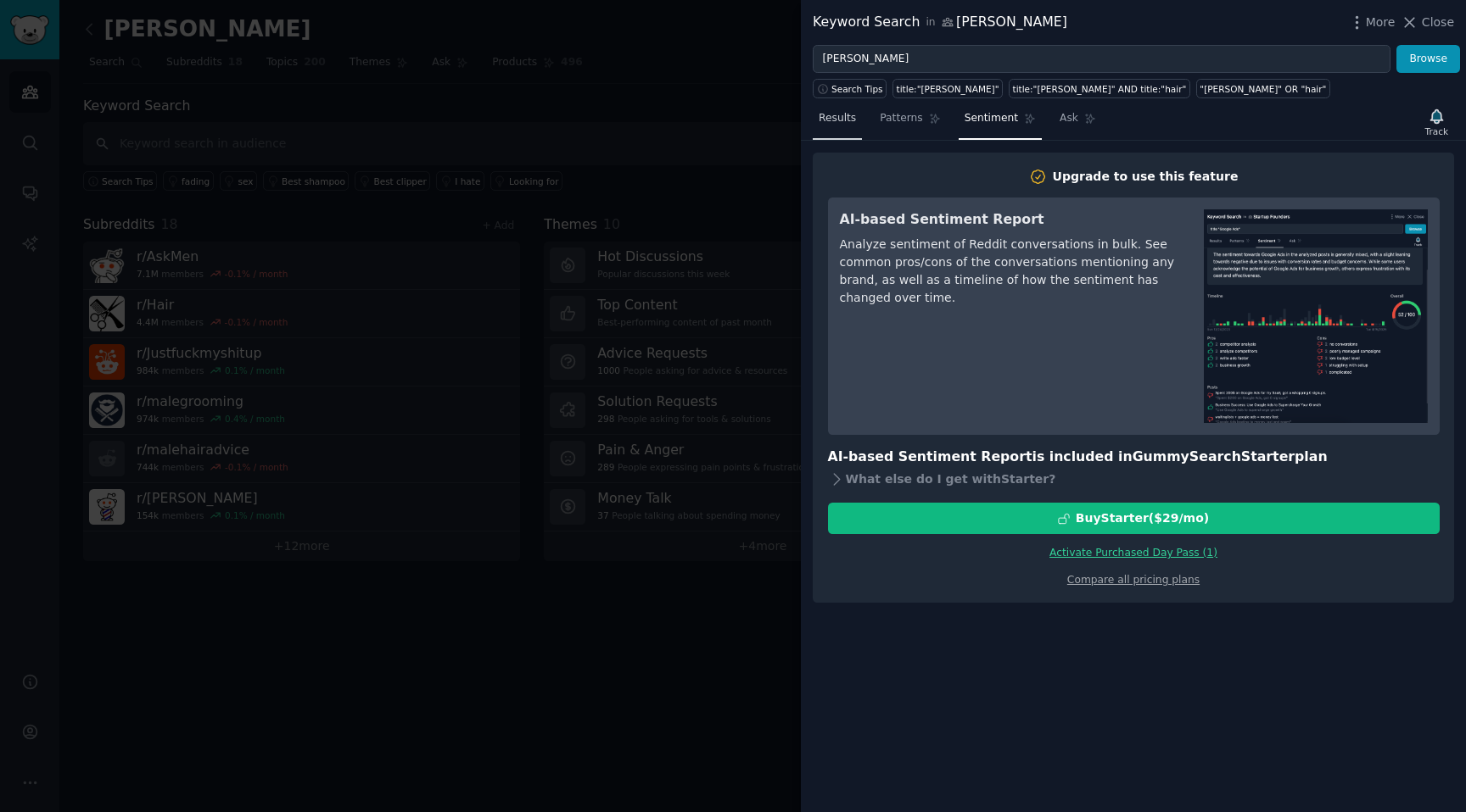
click at [857, 123] on link "Results" at bounding box center [836, 122] width 49 height 35
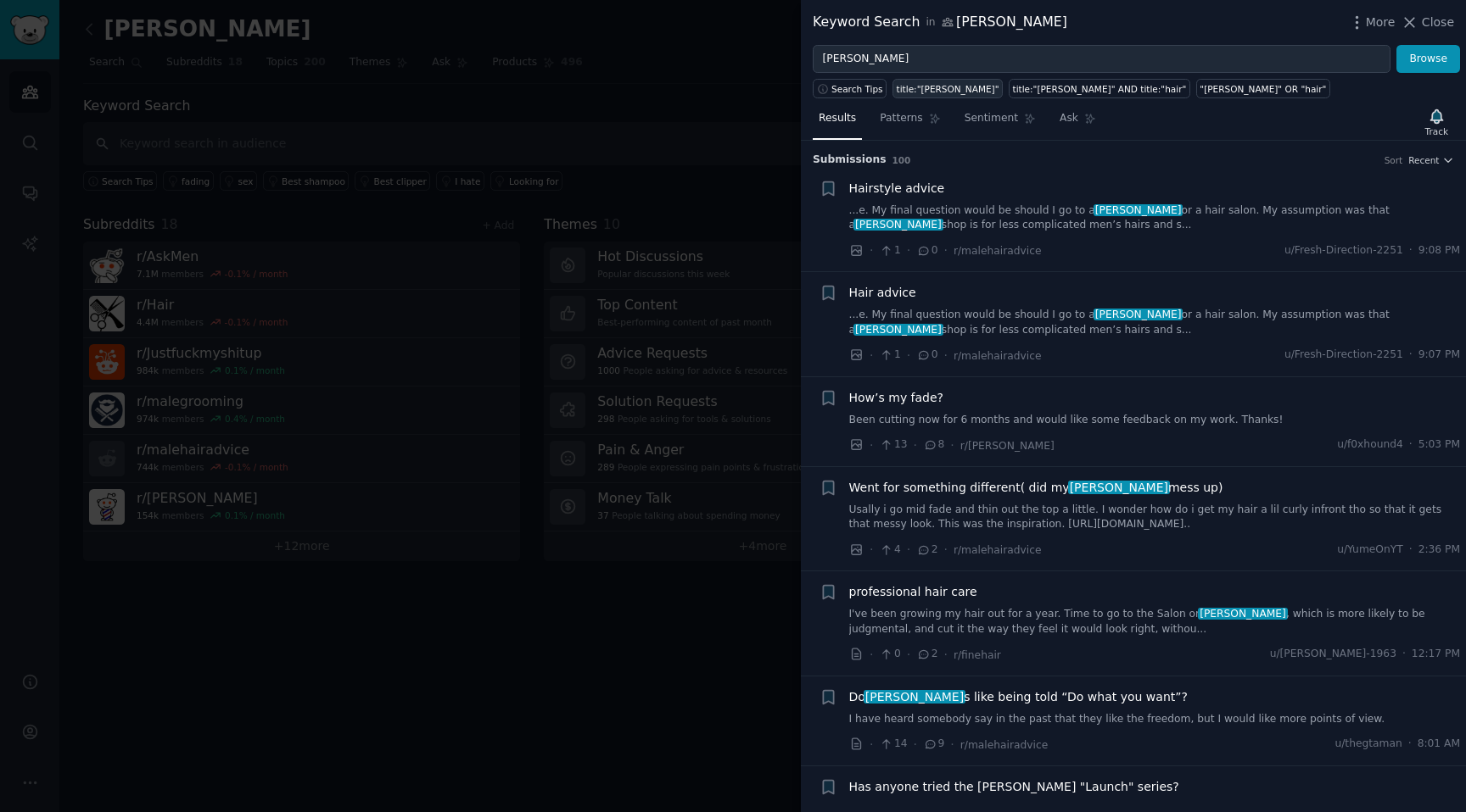
click at [896, 96] on link "title:"barber"" at bounding box center [948, 88] width 111 height 20
type input "title:"barber""
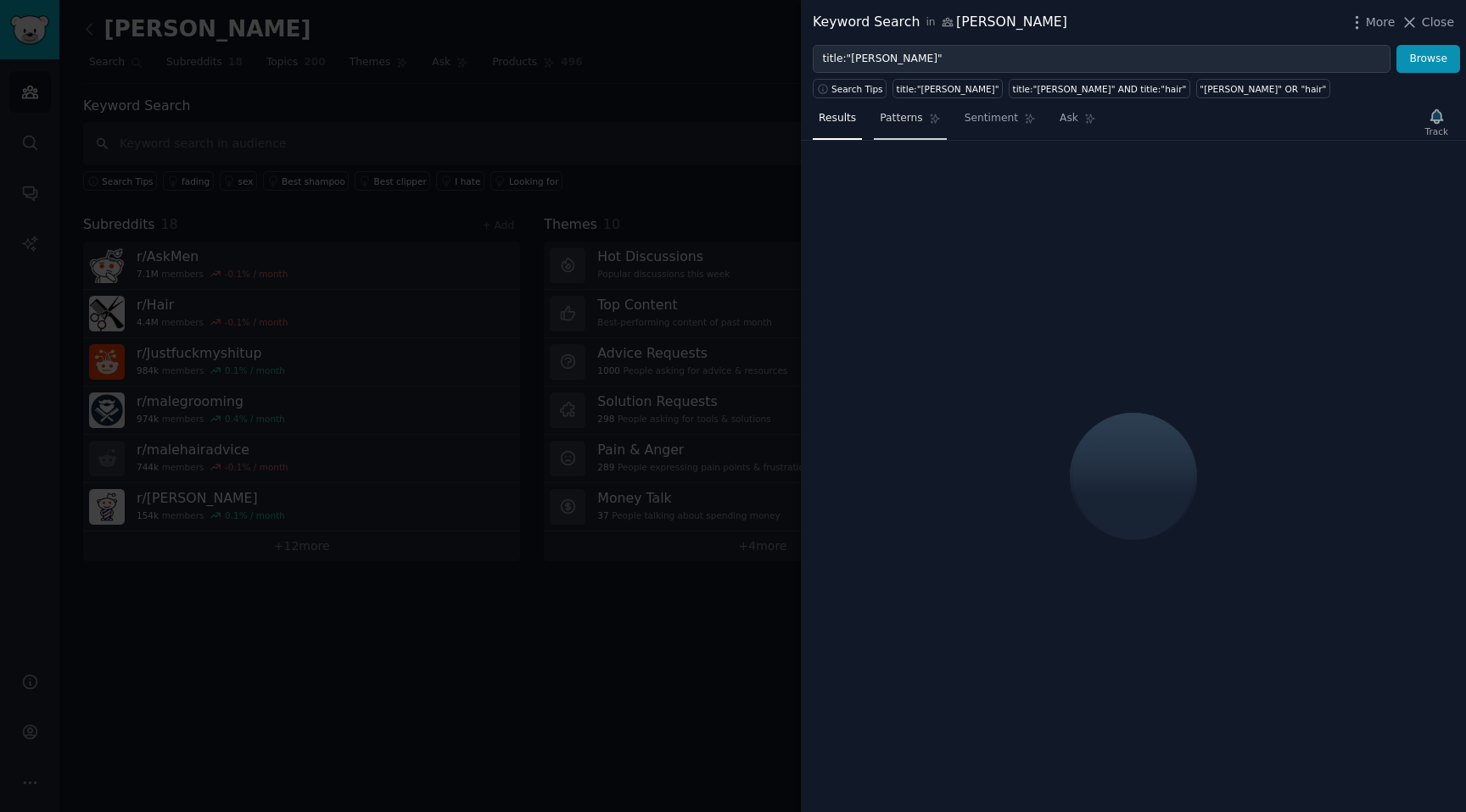
click at [896, 120] on span "Patterns" at bounding box center [902, 119] width 43 height 15
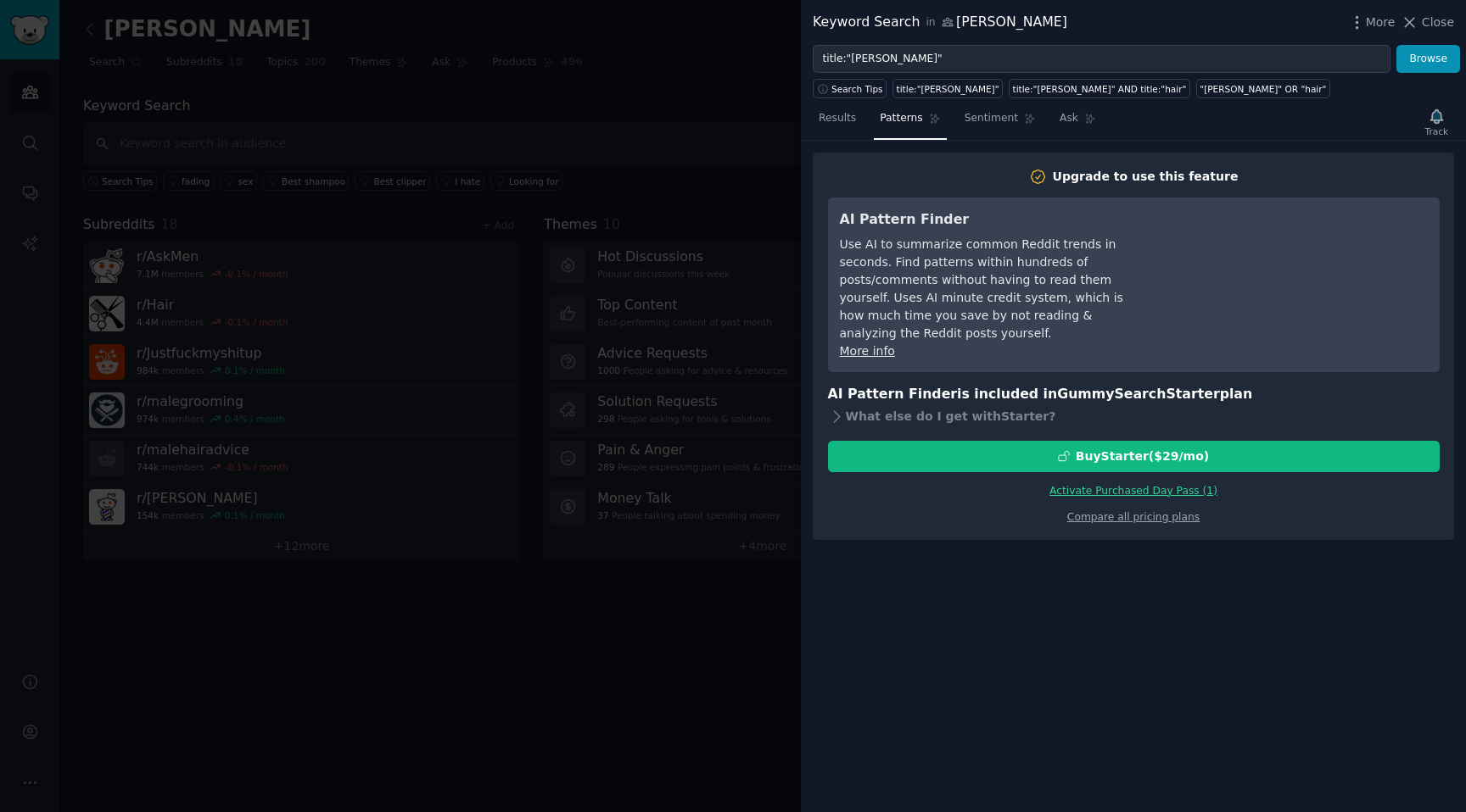
click at [898, 119] on span "Patterns" at bounding box center [902, 119] width 43 height 15
click at [843, 119] on span "Results" at bounding box center [837, 119] width 37 height 15
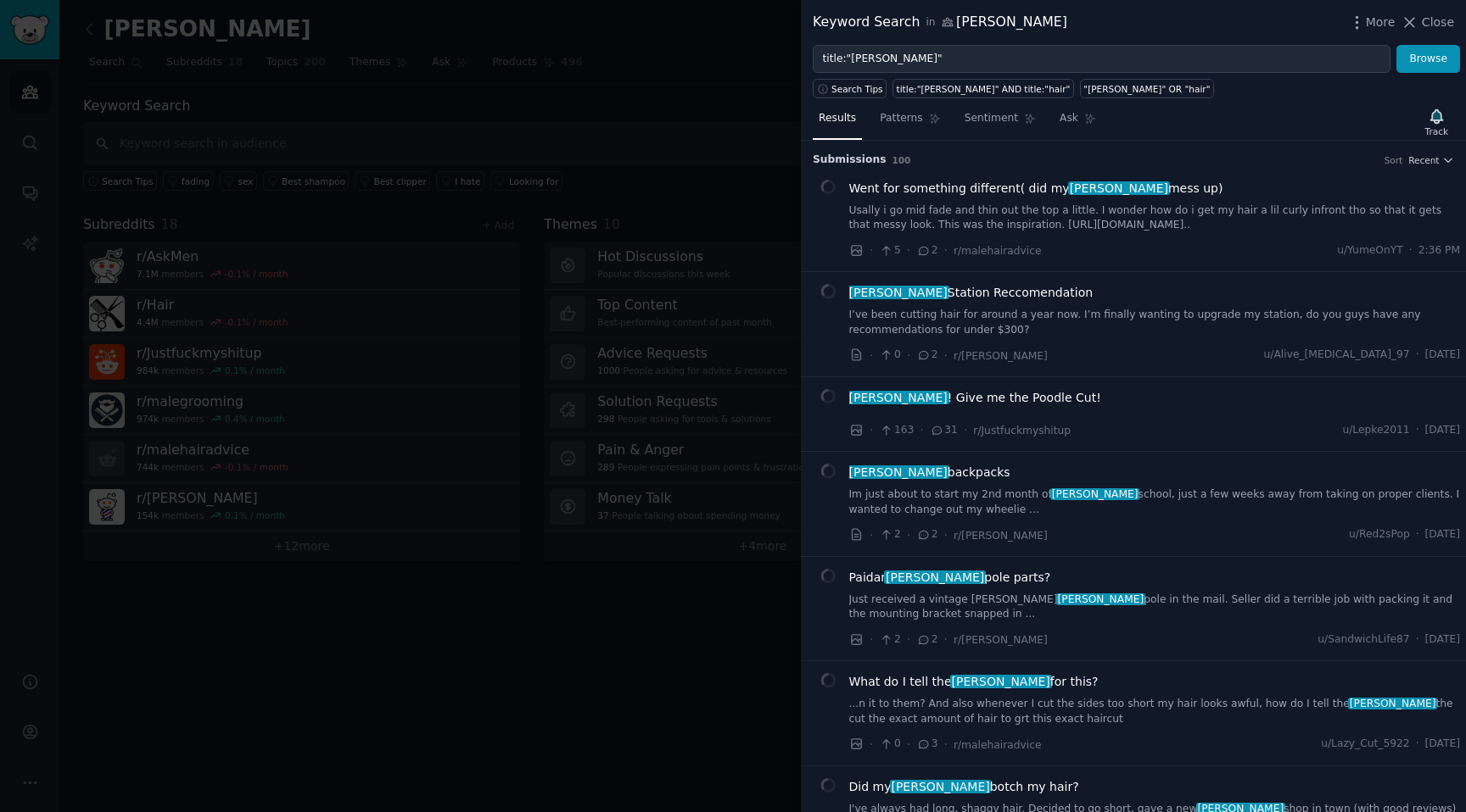
click at [619, 184] on div at bounding box center [733, 406] width 1466 height 812
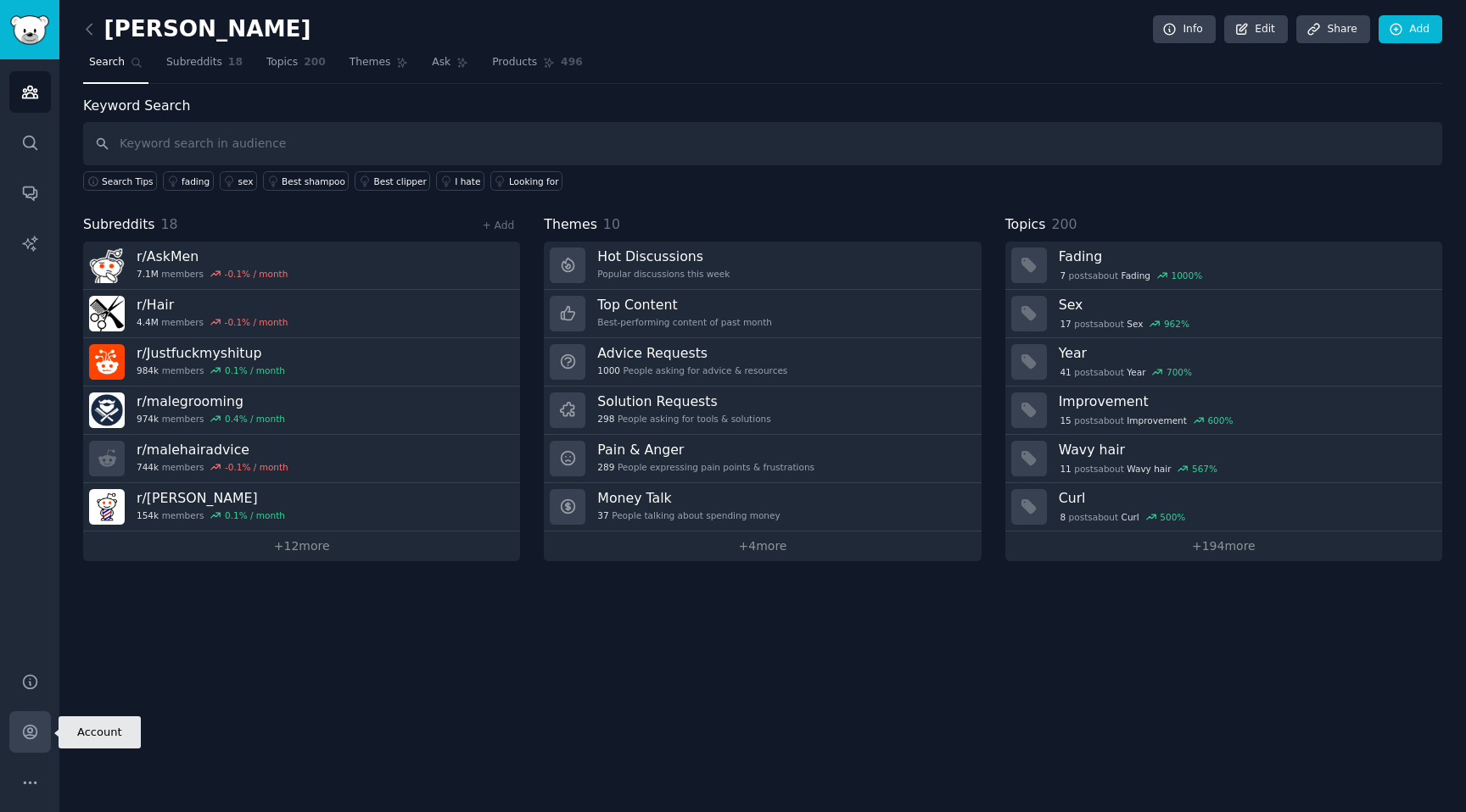
click at [18, 737] on link "Account" at bounding box center [29, 732] width 42 height 42
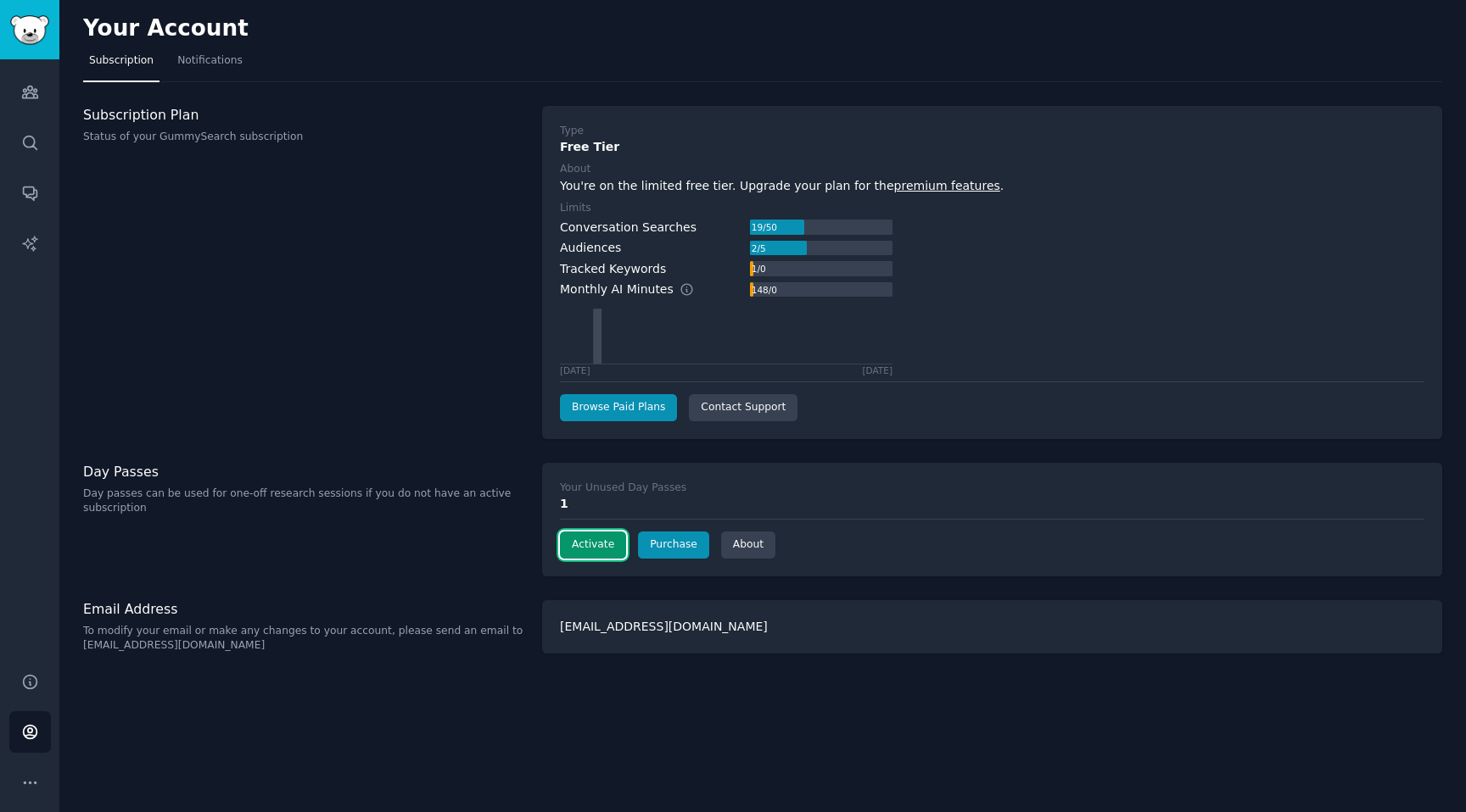
click at [603, 547] on button "Activate" at bounding box center [593, 545] width 66 height 27
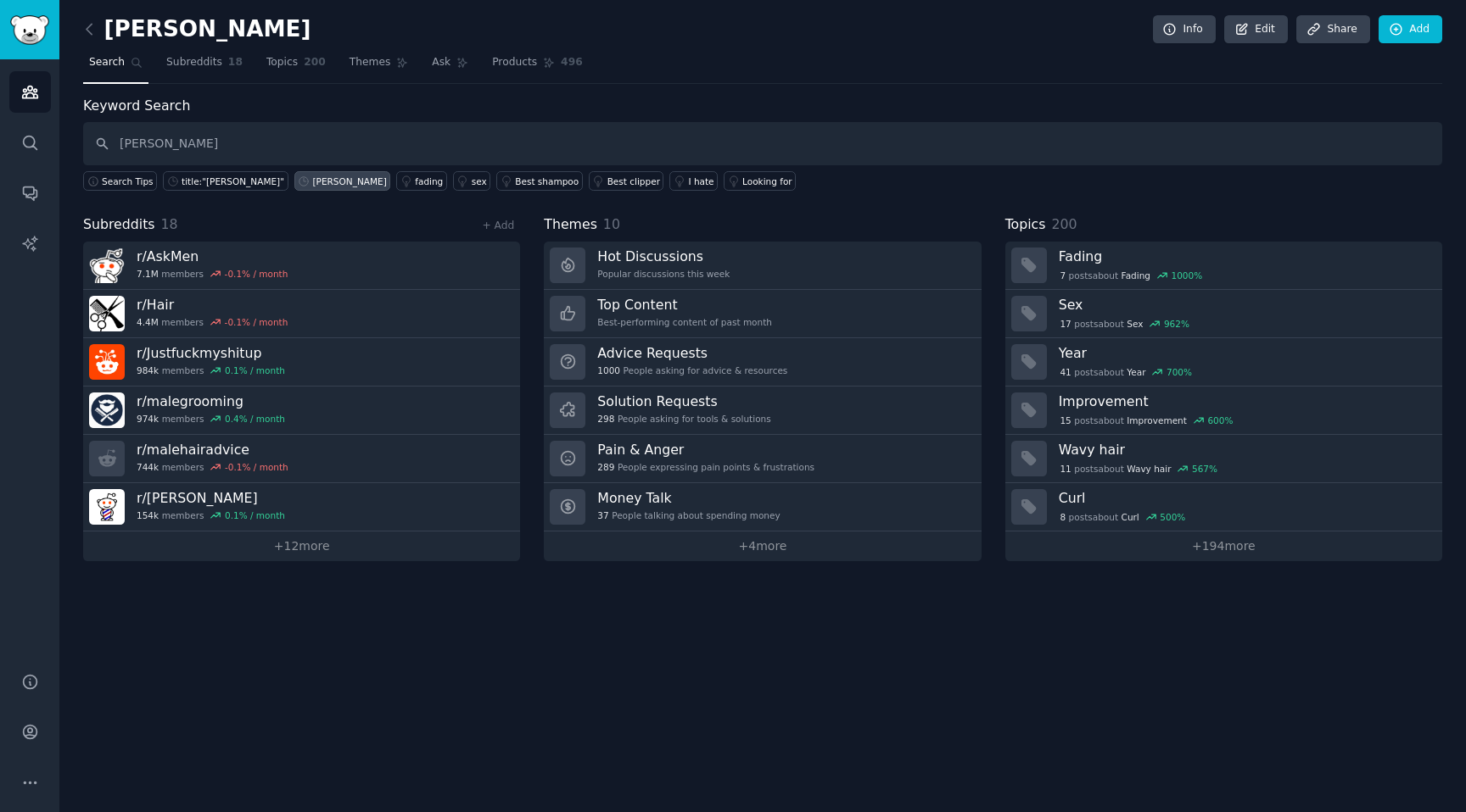
type input "[PERSON_NAME]"
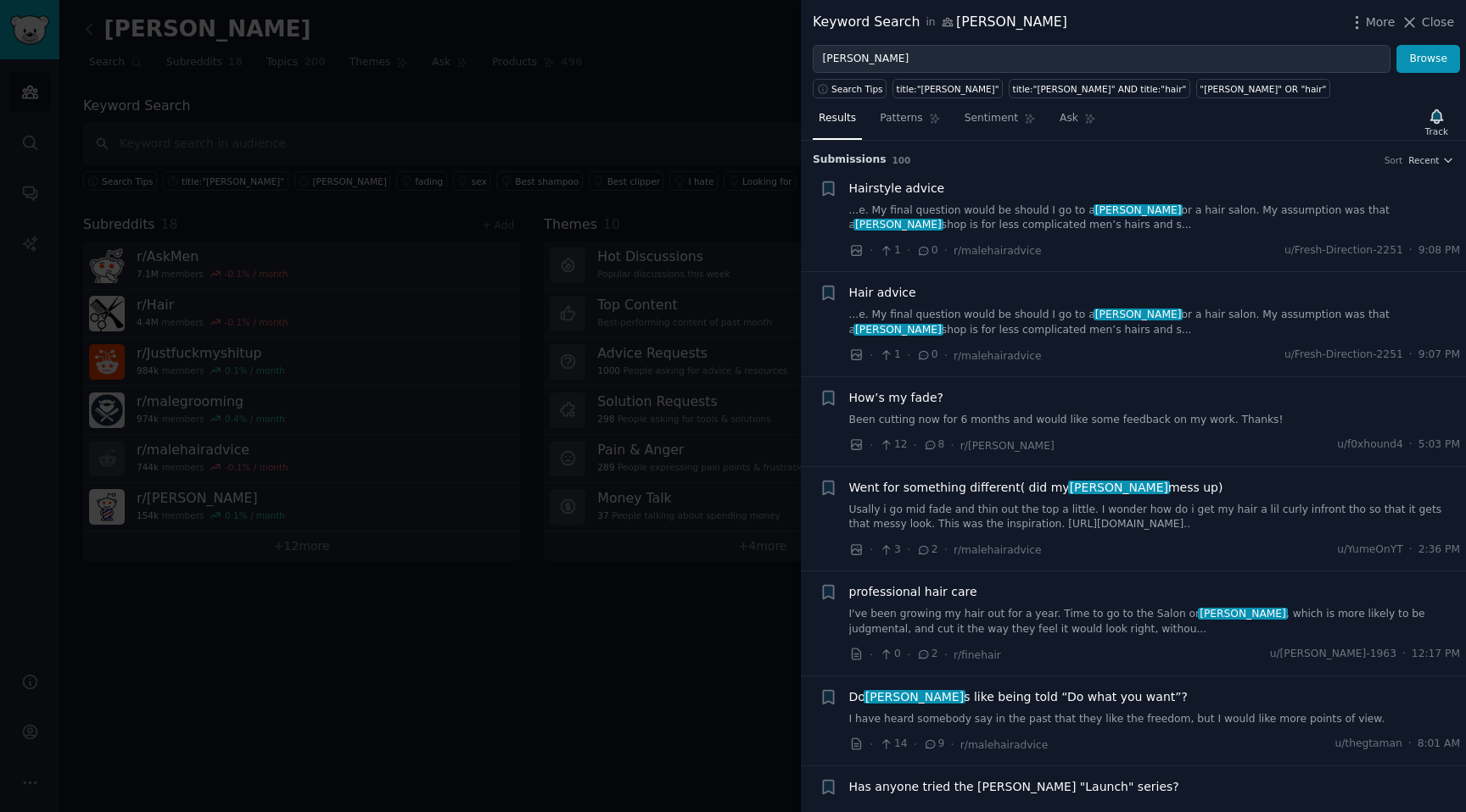
click at [951, 135] on nav "Results Patterns Sentiment Ask" at bounding box center [957, 122] width 289 height 35
click at [979, 132] on link "Sentiment" at bounding box center [1000, 122] width 83 height 35
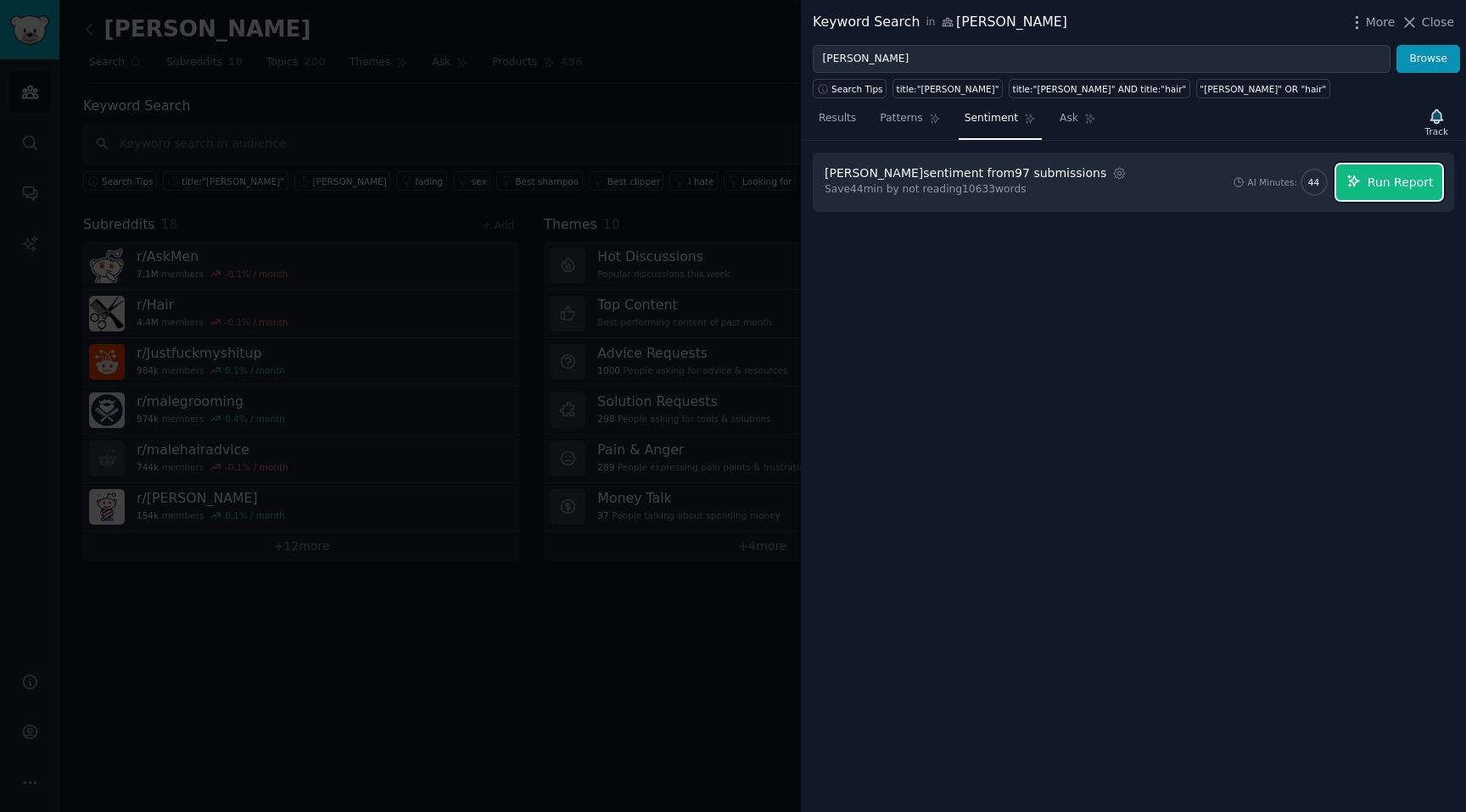
click at [1416, 191] on span "Run Report" at bounding box center [1401, 183] width 66 height 18
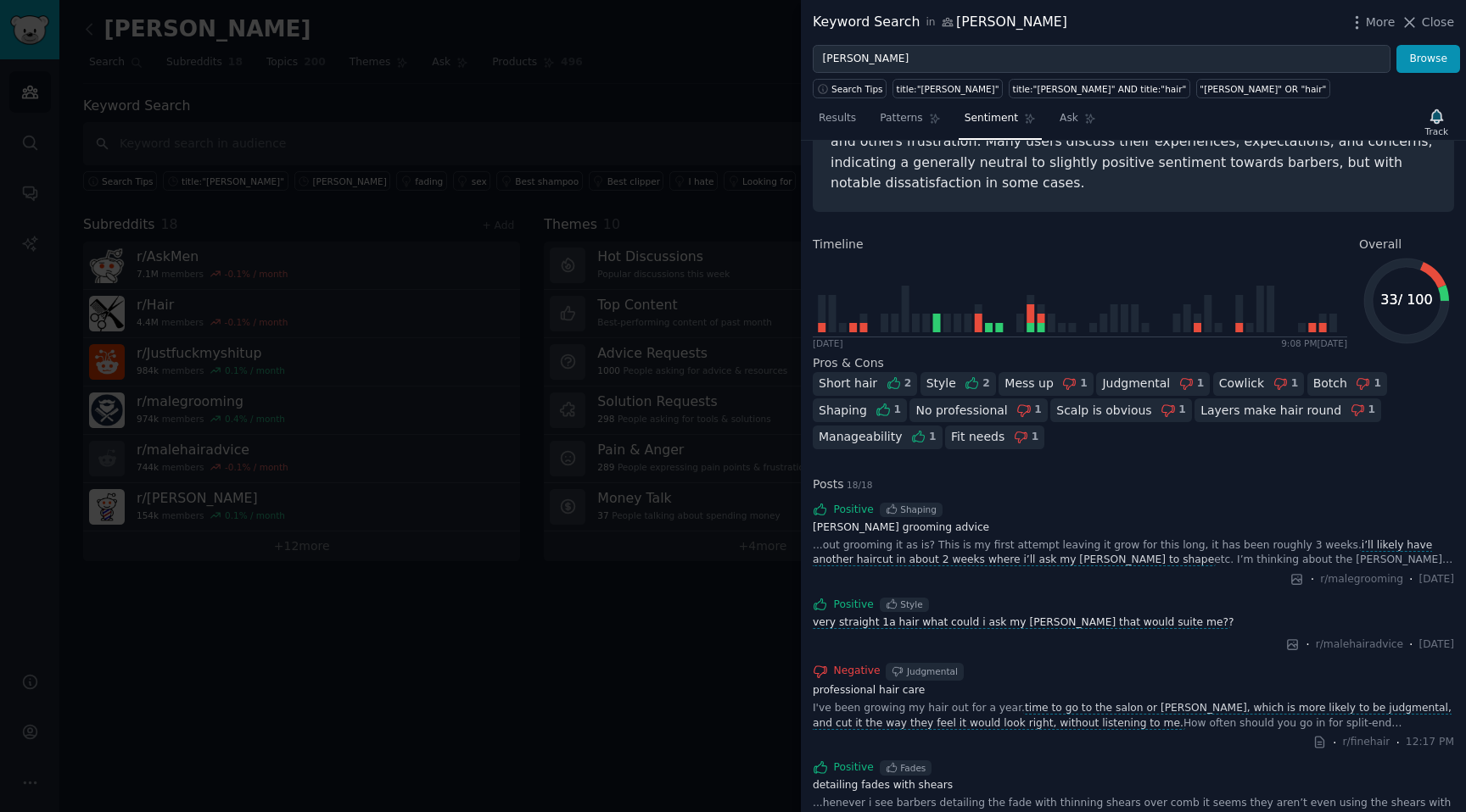
scroll to position [124, 0]
click at [1025, 380] on div "Mess up" at bounding box center [1028, 383] width 49 height 18
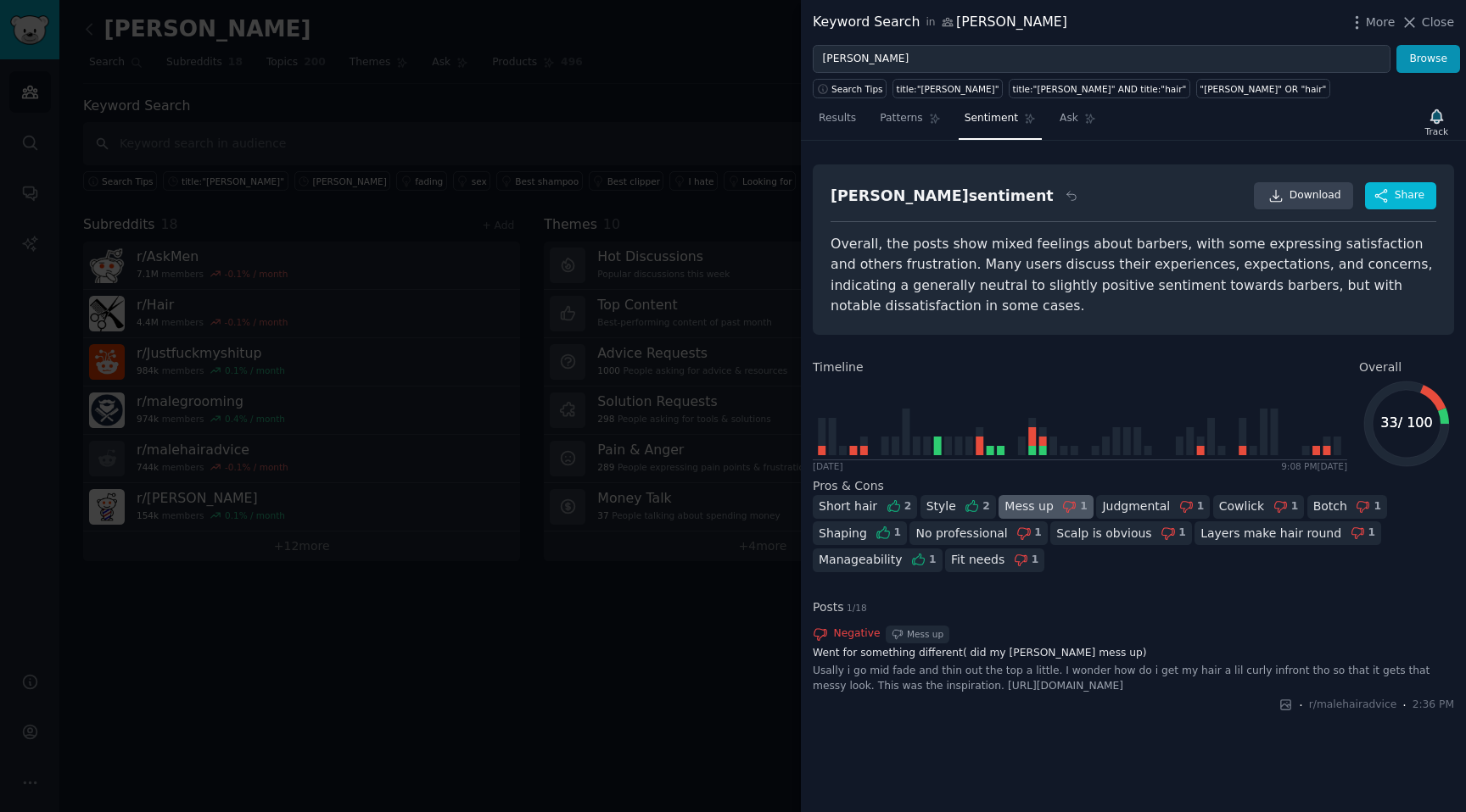
click at [988, 691] on div "Usally i go mid fade and thin out the top a little. I wonder how do i get my ha…" at bounding box center [1132, 678] width 641 height 29
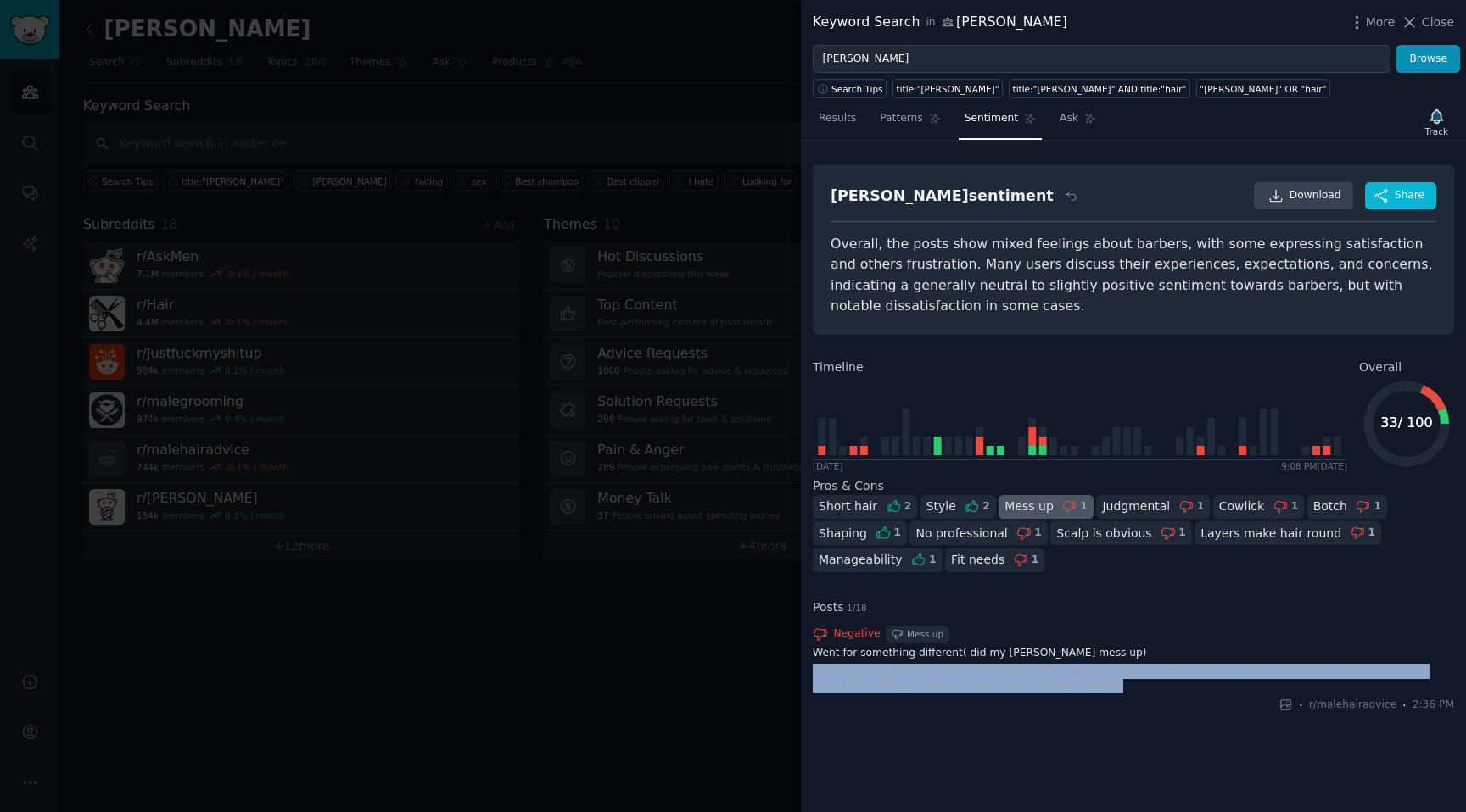
click at [988, 691] on div "Usally i go mid fade and thin out the top a little. I wonder how do i get my ha…" at bounding box center [1132, 678] width 641 height 29
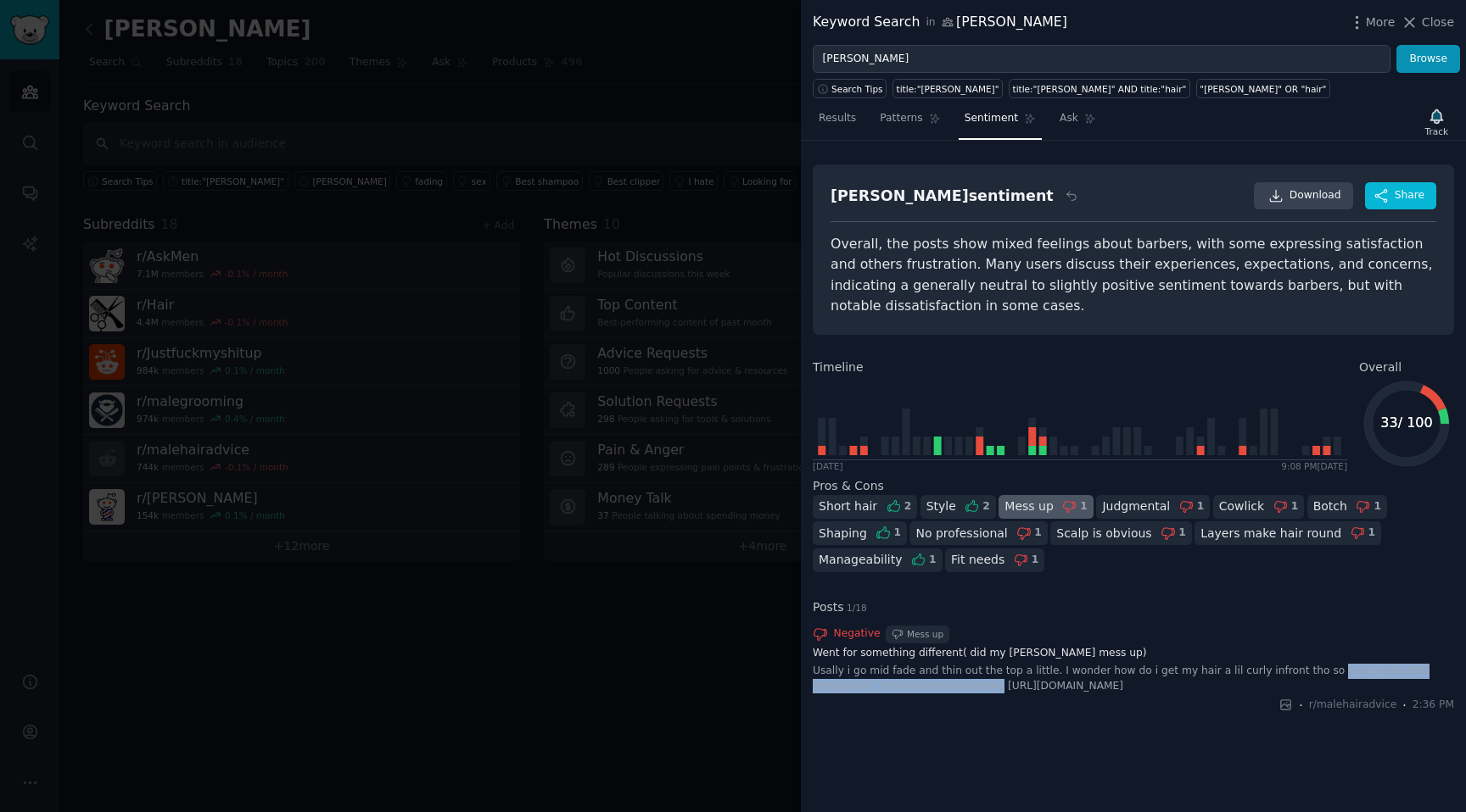
drag, startPoint x: 931, startPoint y: 688, endPoint x: 1306, endPoint y: 676, distance: 375.2
click at [1306, 676] on div "Usally i go mid fade and thin out the top a little. I wonder how do i get my ha…" at bounding box center [1132, 678] width 641 height 29
click at [1272, 690] on div "Usally i go mid fade and thin out the top a little. I wonder how do i get my ha…" at bounding box center [1132, 678] width 641 height 29
drag, startPoint x: 1254, startPoint y: 677, endPoint x: 1021, endPoint y: 686, distance: 233.2
click at [1021, 686] on div "Usally i go mid fade and thin out the top a little. I wonder how do i get my ha…" at bounding box center [1132, 678] width 641 height 29
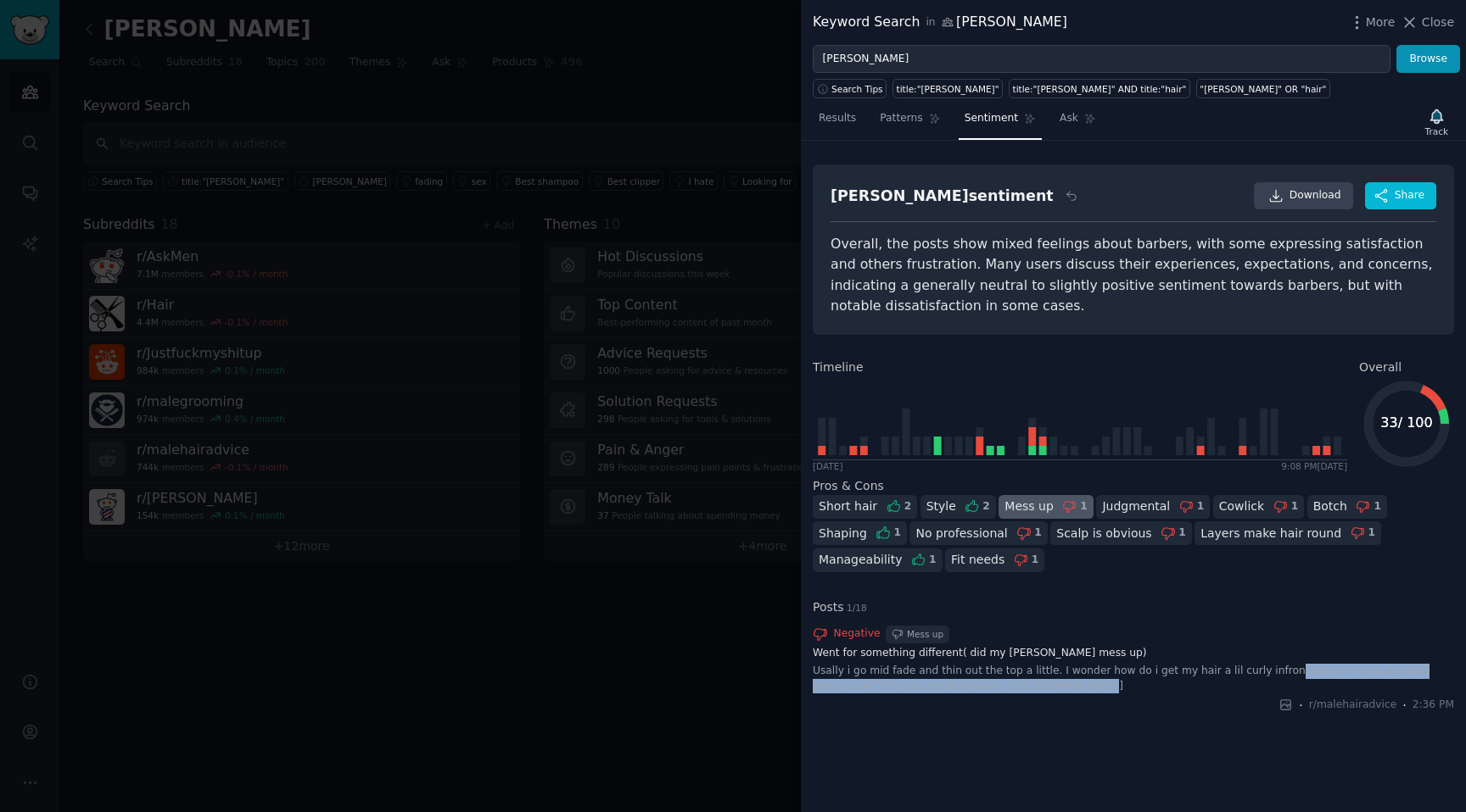
click at [1021, 686] on div "Usally i go mid fade and thin out the top a little. I wonder how do i get my ha…" at bounding box center [1132, 678] width 641 height 29
click at [845, 125] on span "Results" at bounding box center [837, 119] width 37 height 15
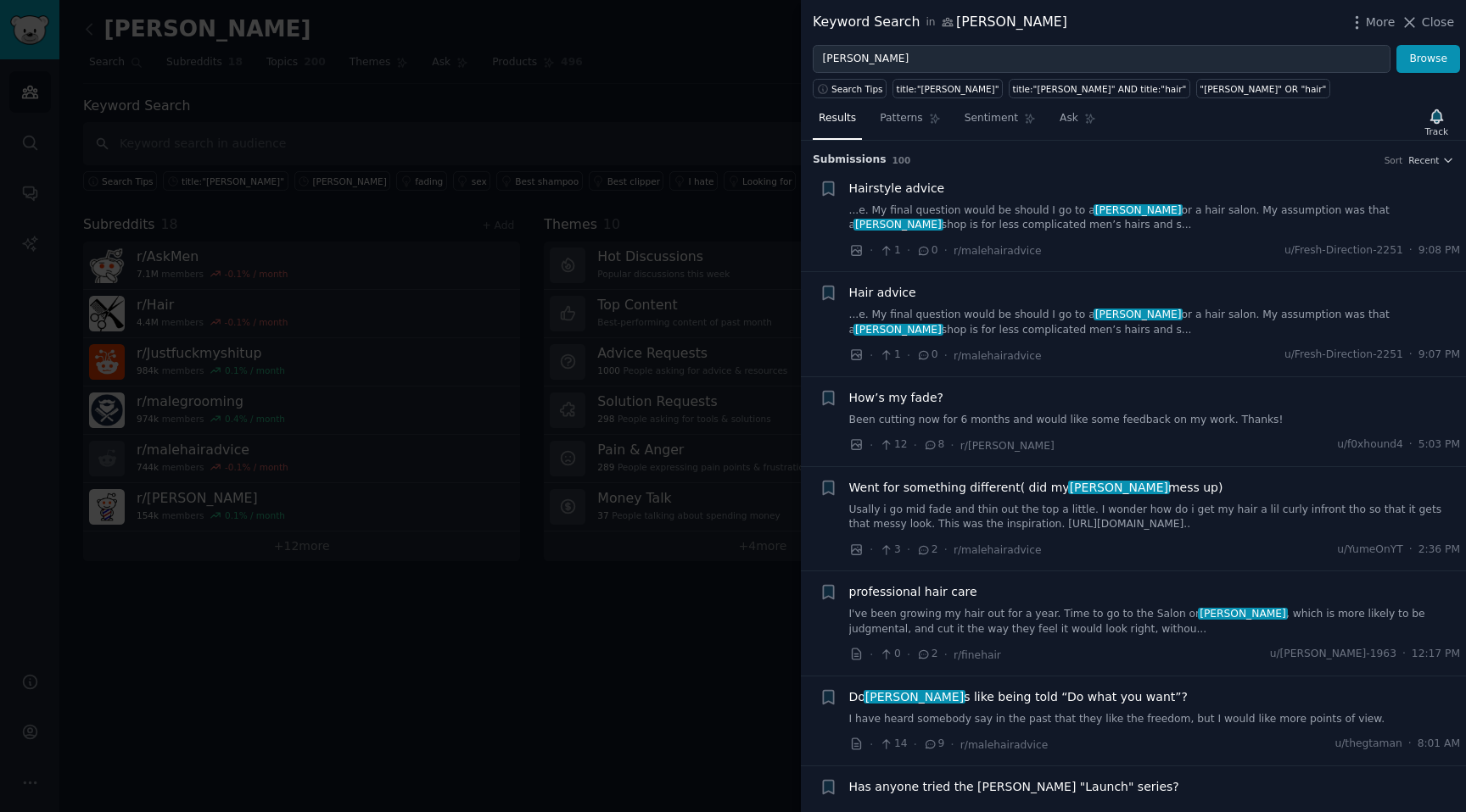
click at [880, 153] on h3 "Submission s 100 Sort Recent" at bounding box center [1132, 160] width 641 height 15
click at [725, 167] on div at bounding box center [733, 406] width 1466 height 812
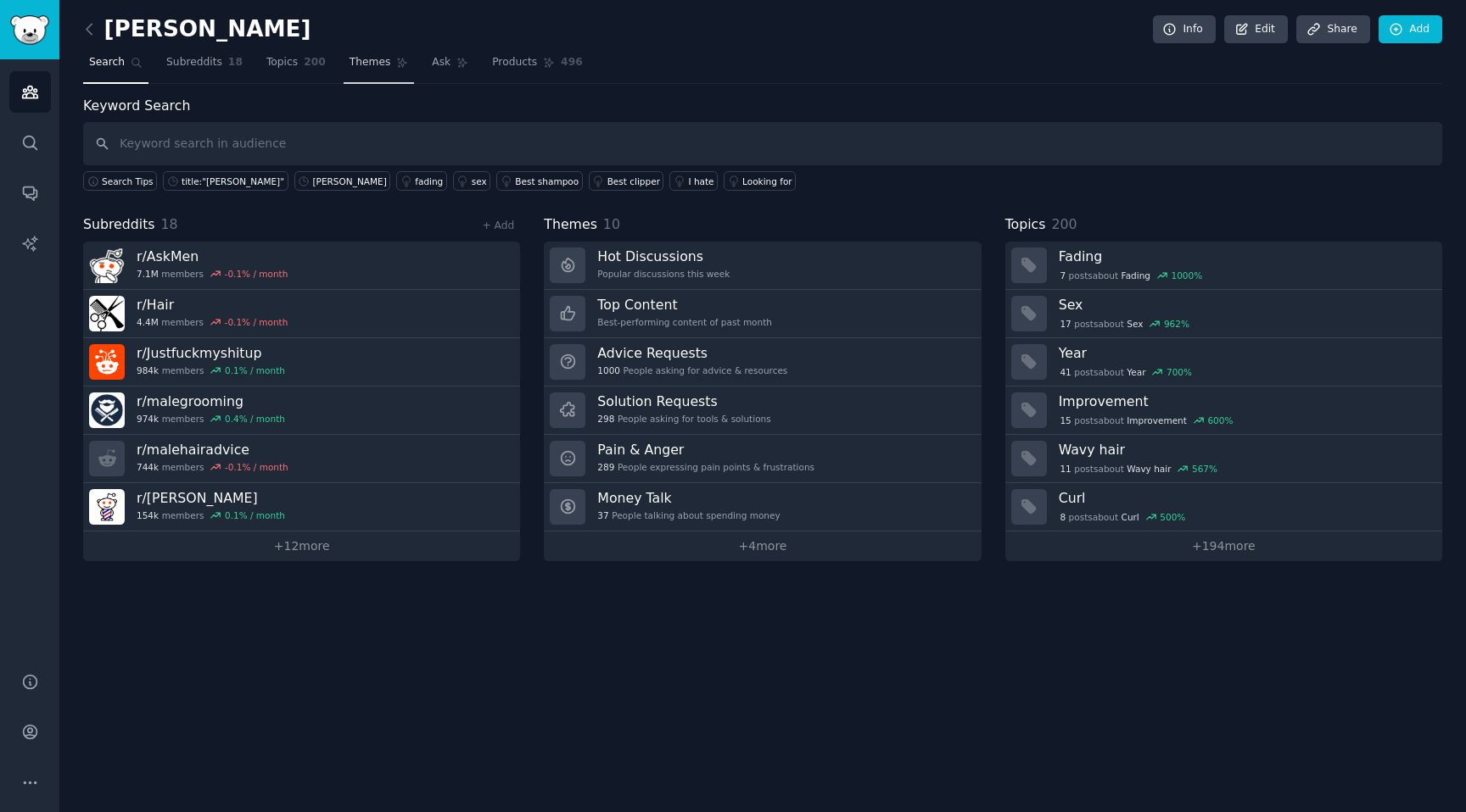
click at [350, 62] on span "Themes" at bounding box center [370, 62] width 42 height 15
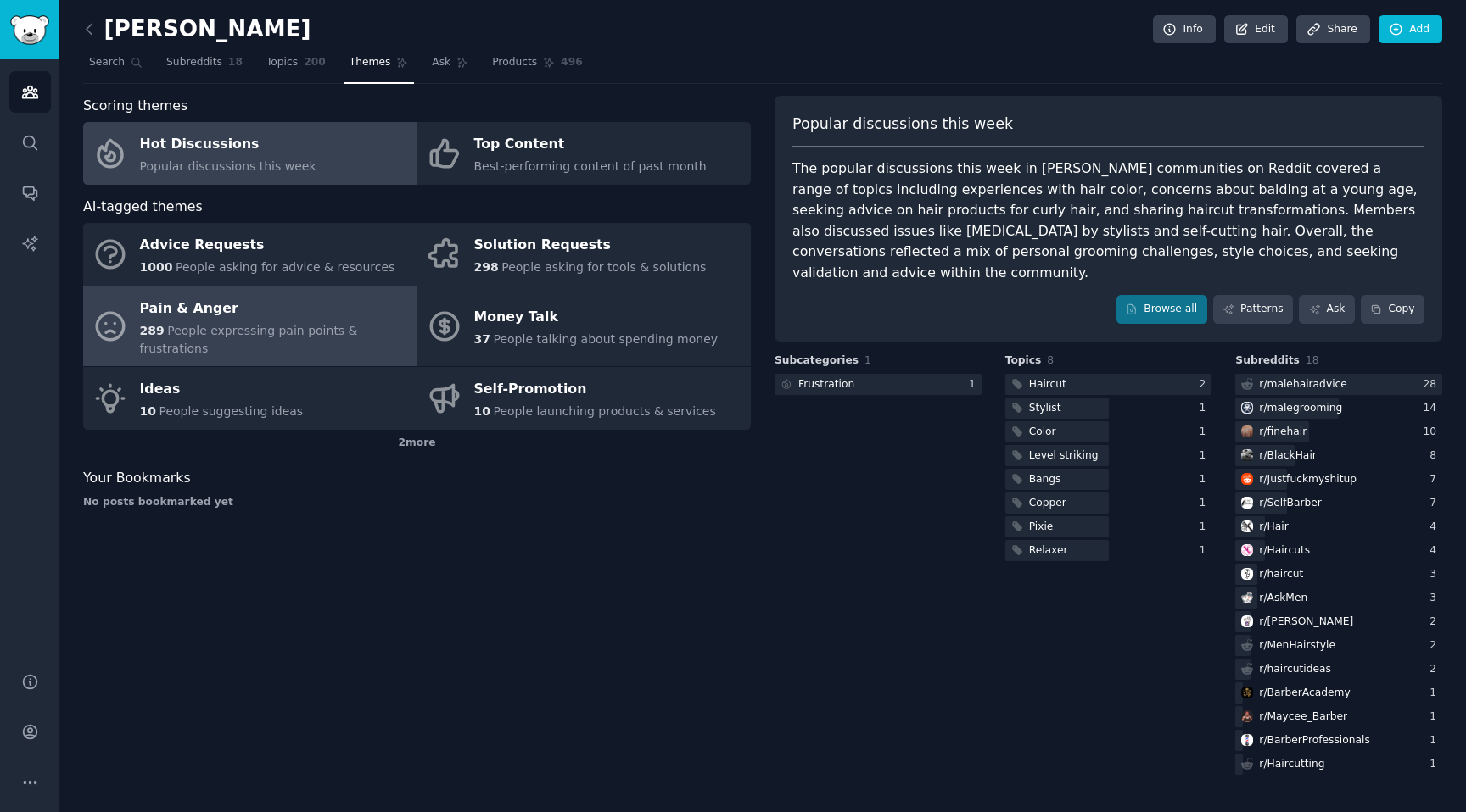
click at [283, 317] on div "Pain & Anger" at bounding box center [274, 308] width 268 height 27
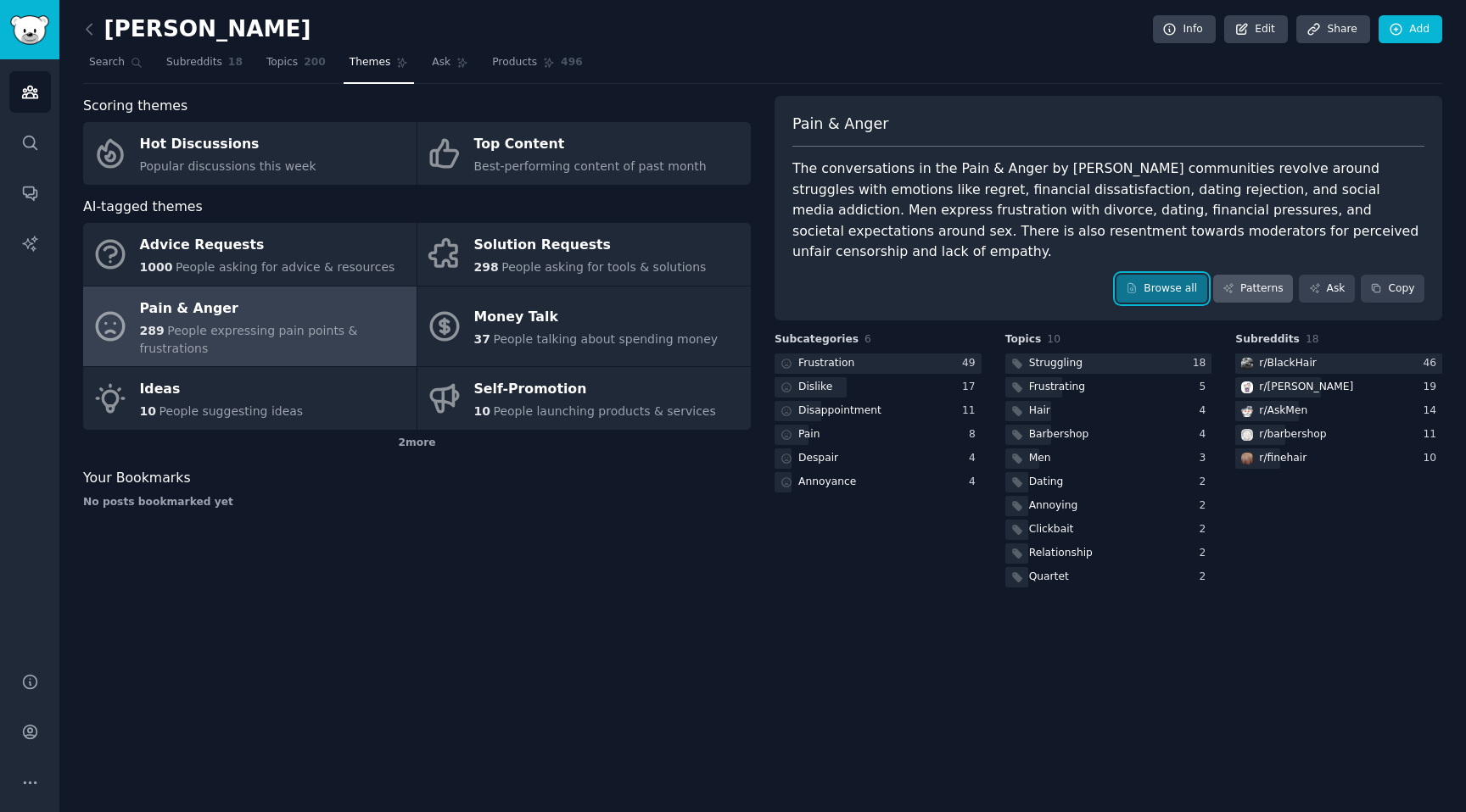
click at [1173, 275] on link "Browse all" at bounding box center [1162, 289] width 91 height 29
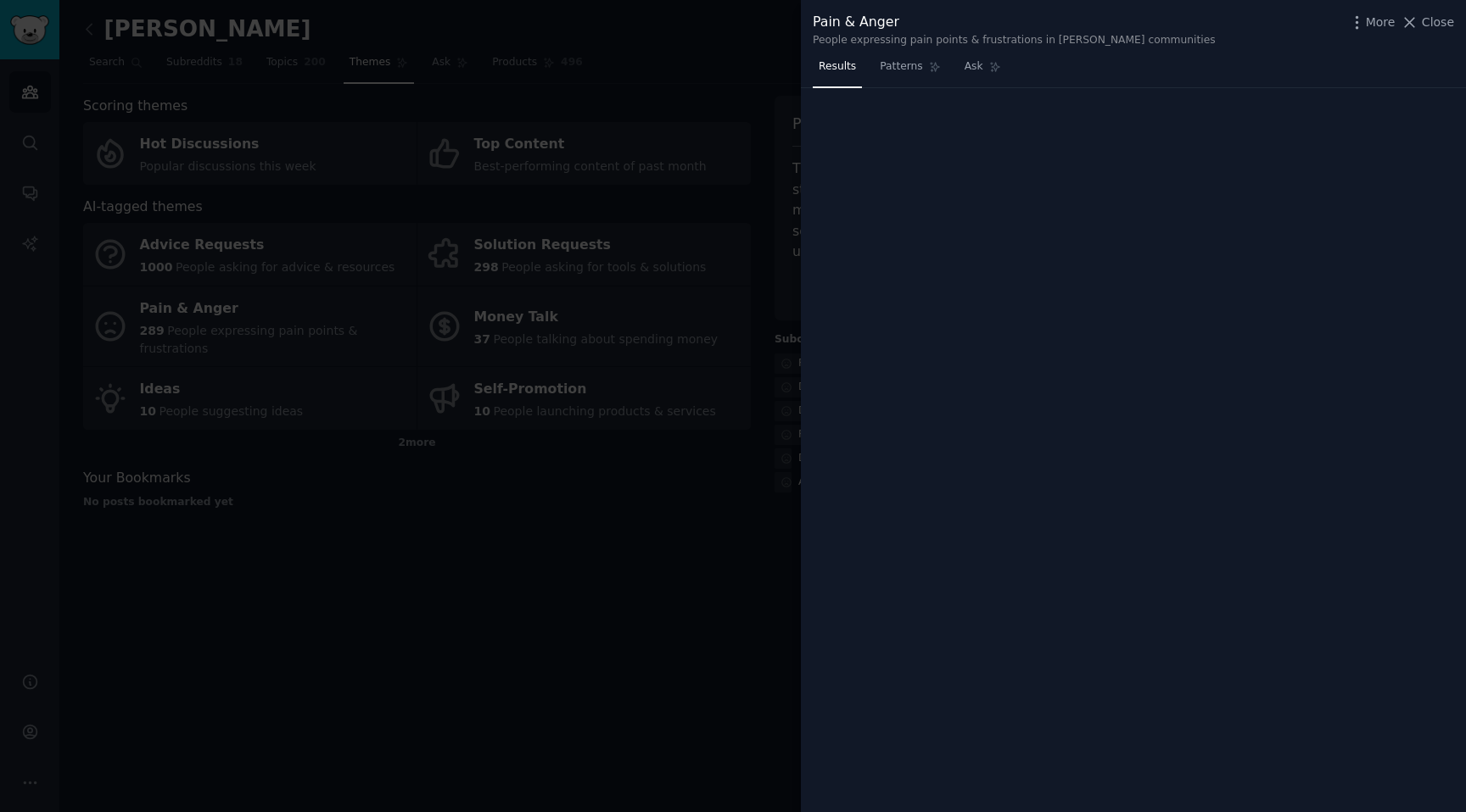
click at [1179, 270] on div "Pain & Anger People expressing pain points & frustrations in barber communities…" at bounding box center [1133, 406] width 665 height 812
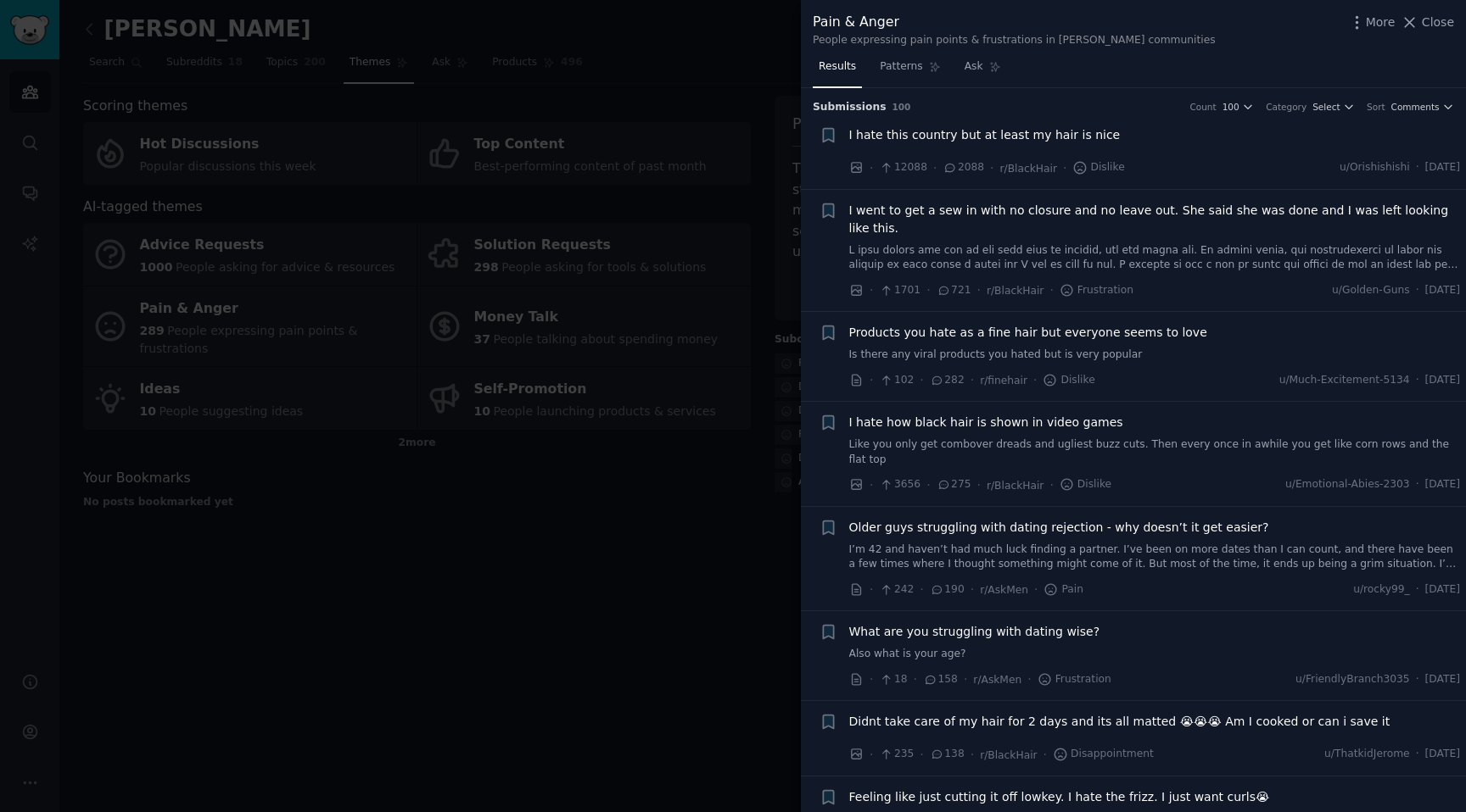
click at [527, 324] on div at bounding box center [733, 406] width 1466 height 812
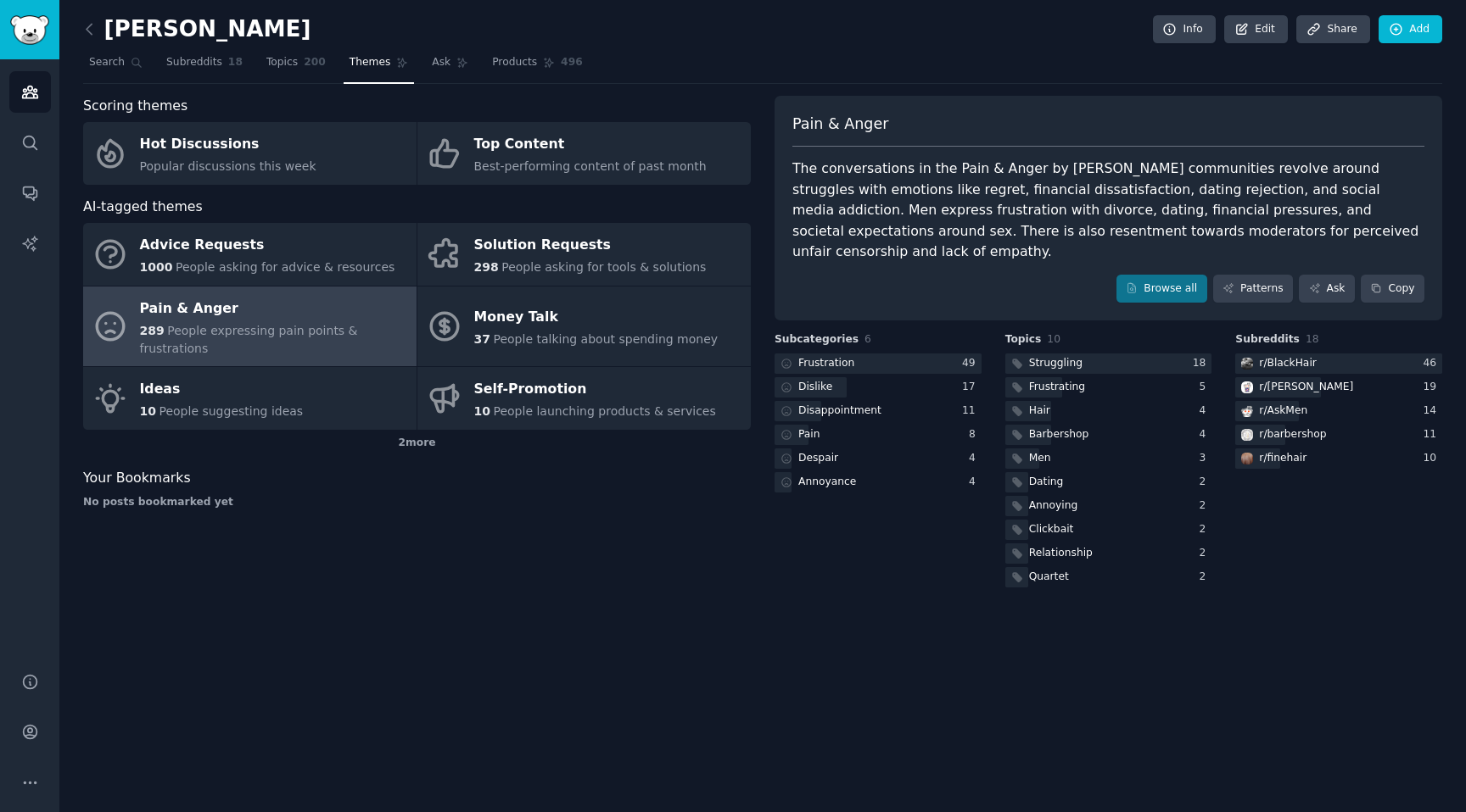
click at [271, 324] on span "People expressing pain points & frustrations" at bounding box center [249, 339] width 218 height 31
click at [1272, 246] on div "Pain & Anger The conversations in the Pain & Anger by barber communities revolv…" at bounding box center [1108, 209] width 668 height 226
click at [1248, 275] on link "Patterns" at bounding box center [1253, 289] width 79 height 29
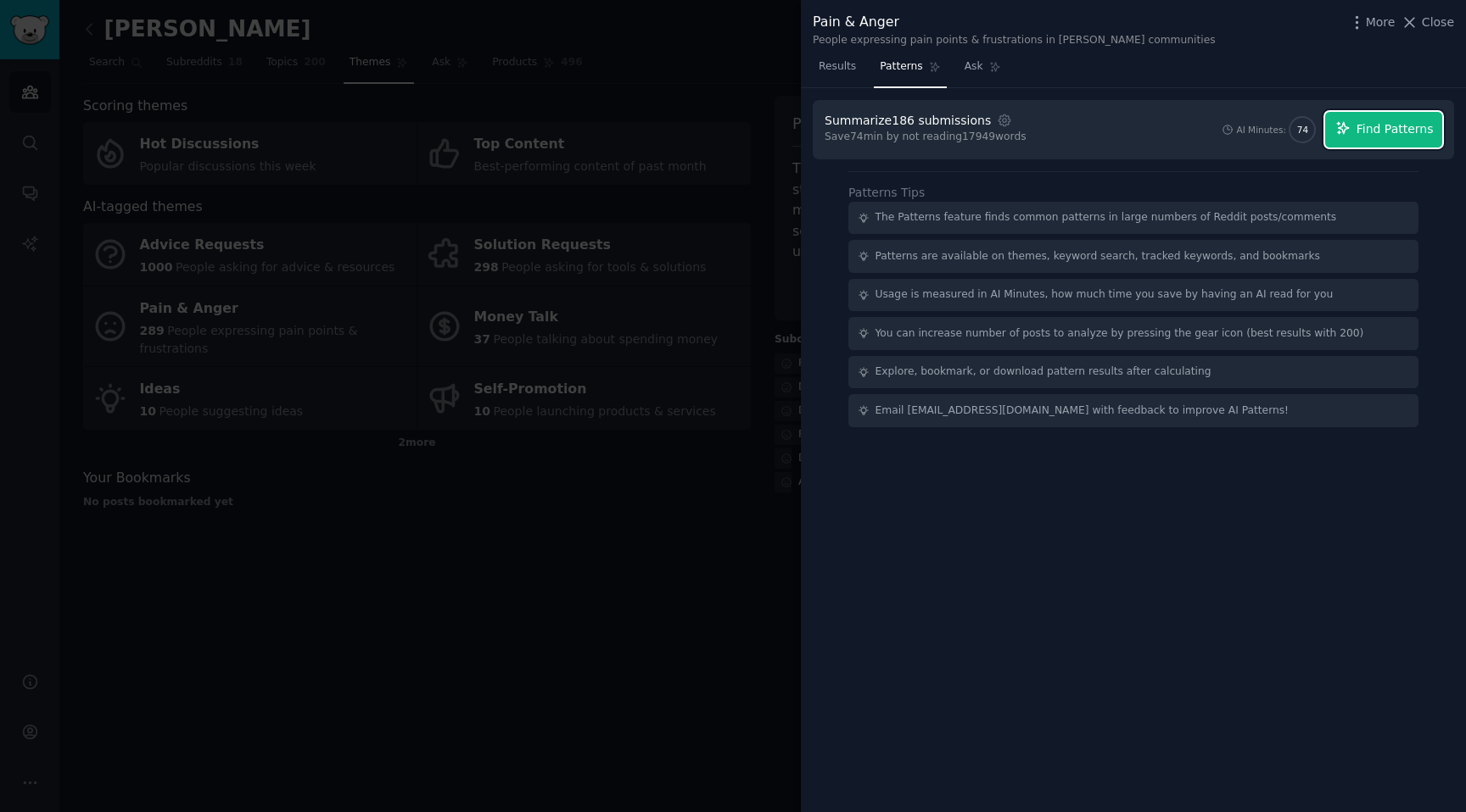
click at [1369, 130] on span "Find Patterns" at bounding box center [1395, 129] width 78 height 18
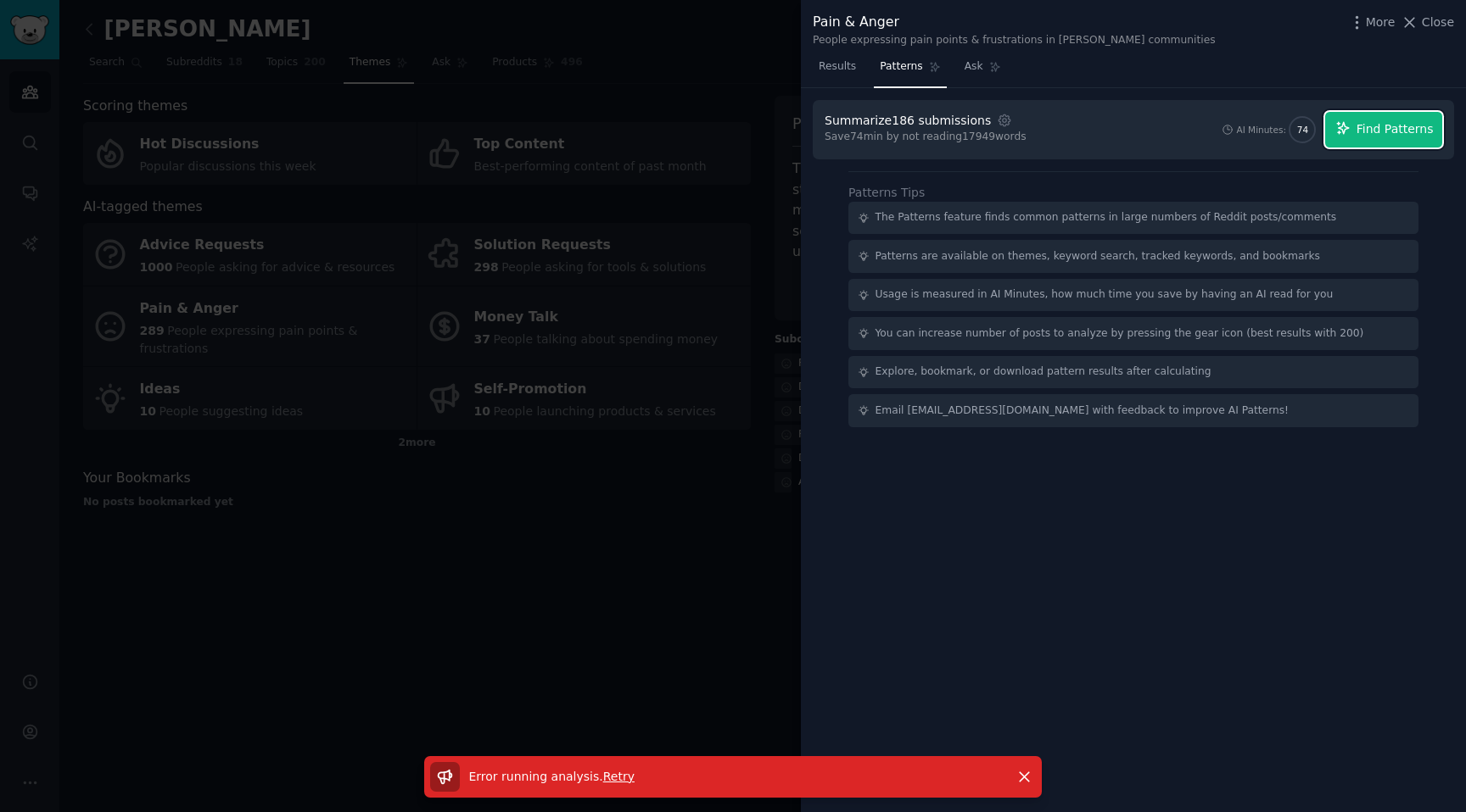
click at [1371, 122] on span "Find Patterns" at bounding box center [1395, 129] width 78 height 18
click at [620, 779] on span "Retry" at bounding box center [618, 776] width 31 height 13
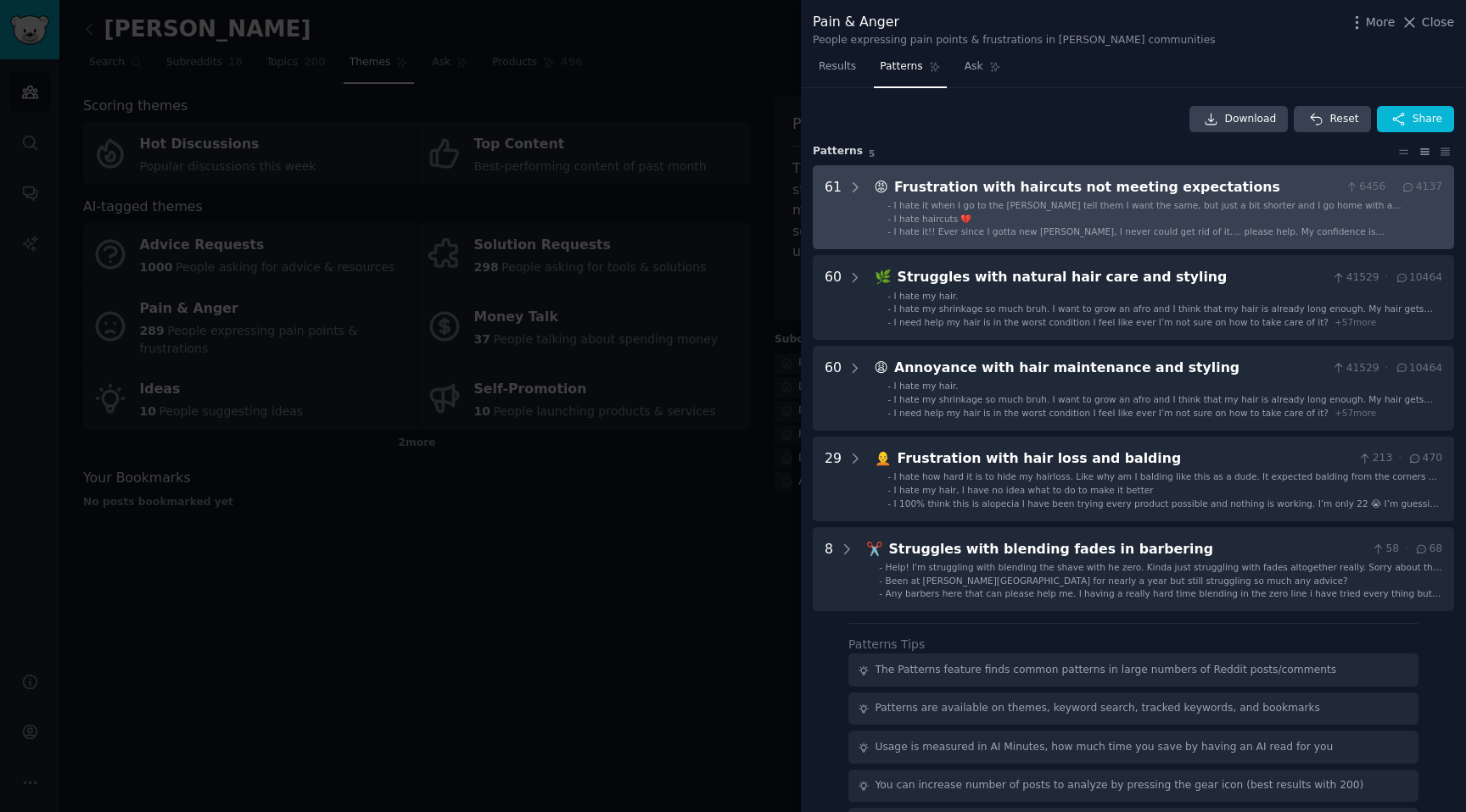
click at [1097, 225] on ul "- I hate it when I go to the barber tell them I want the same, but just a bit s…" at bounding box center [1159, 219] width 567 height 39
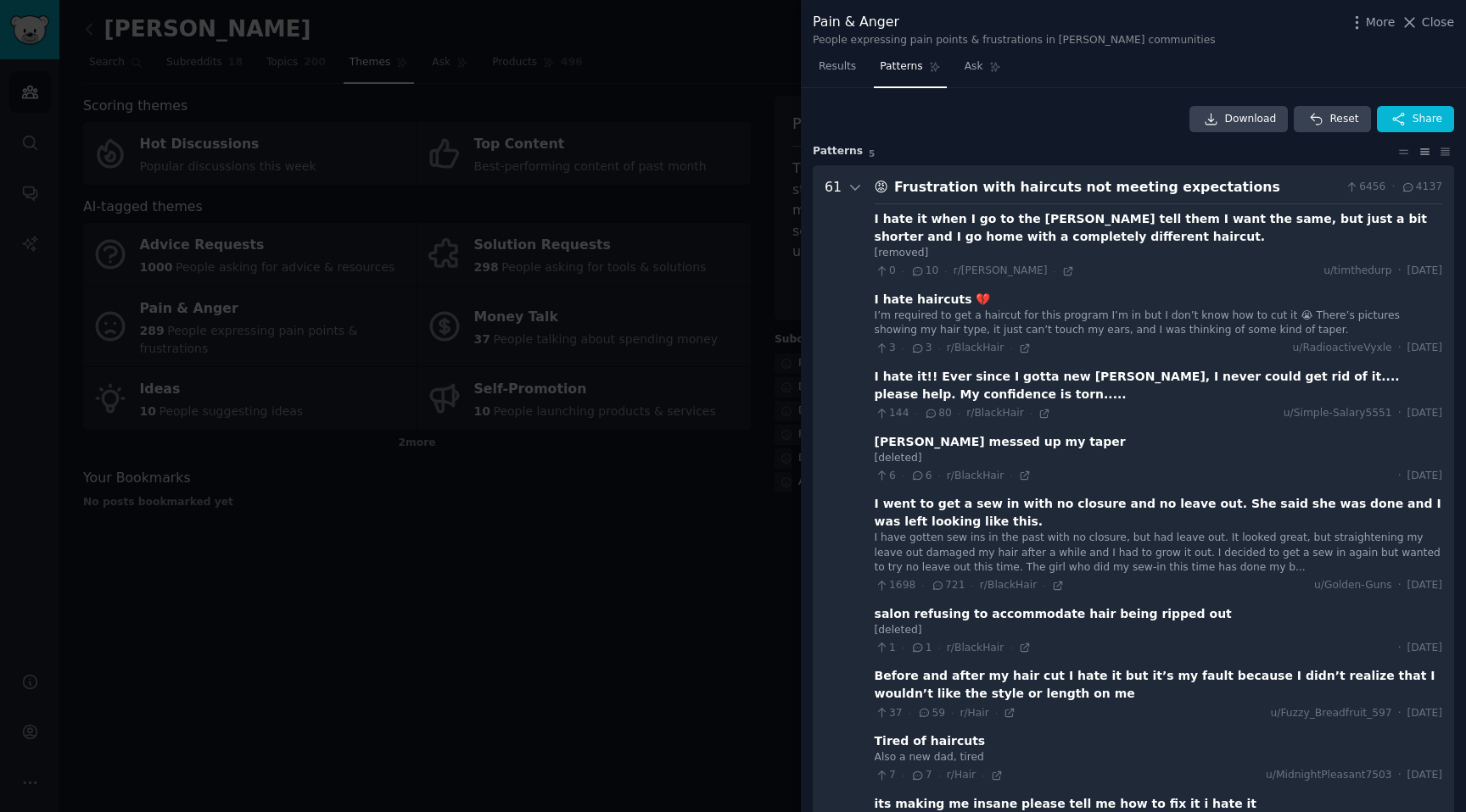
click at [1082, 189] on div "Frustration with haircuts not meeting expectations" at bounding box center [1116, 188] width 445 height 21
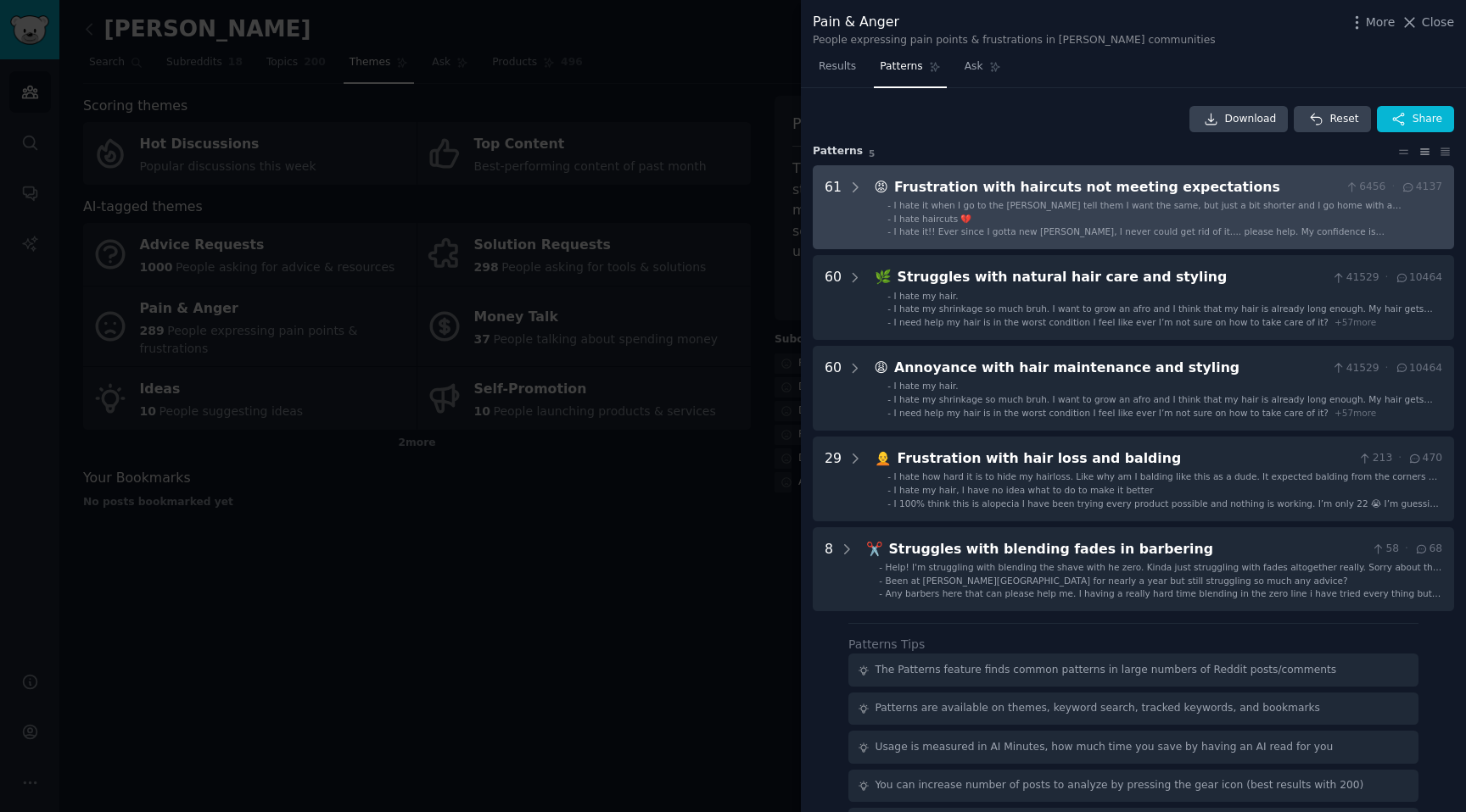
click at [1102, 234] on span "I hate it!! Ever since I gotta new barber, I never could get rid of it.... plea…" at bounding box center [1140, 237] width 490 height 22
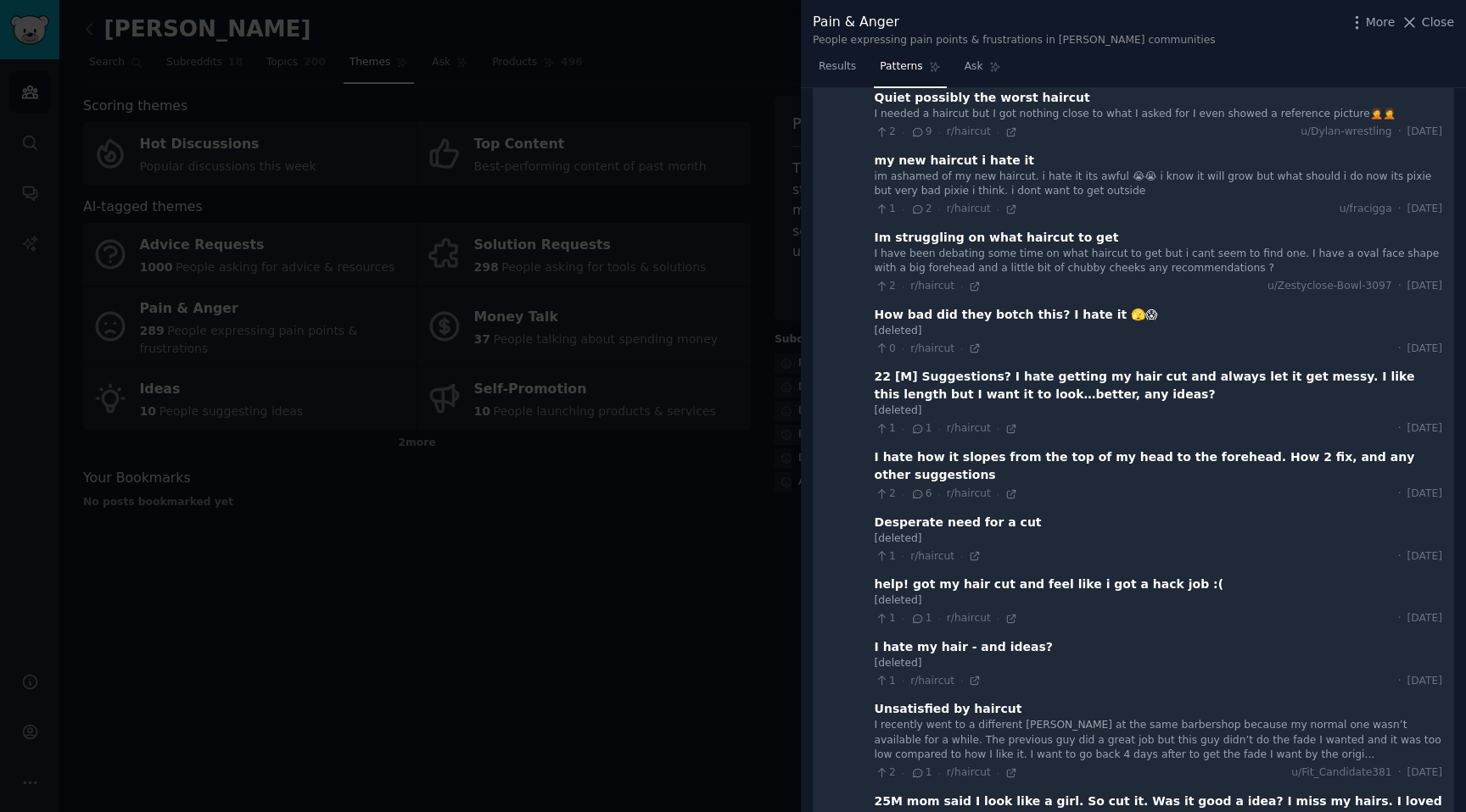
scroll to position [4318, 0]
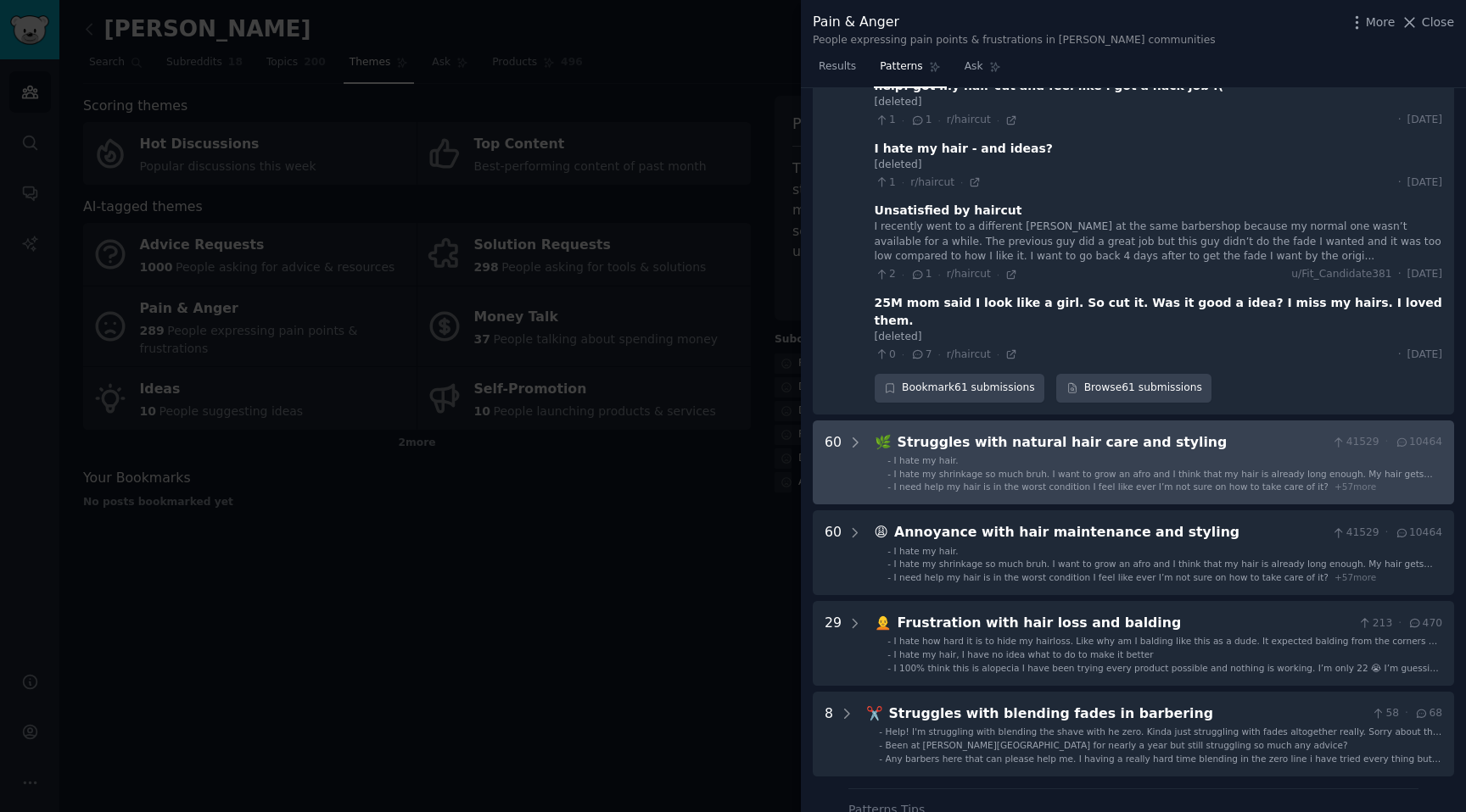
click at [1108, 469] on span "I hate my shrinkage so much bruh. I want to grow an afro and I think that my ha…" at bounding box center [1164, 486] width 539 height 34
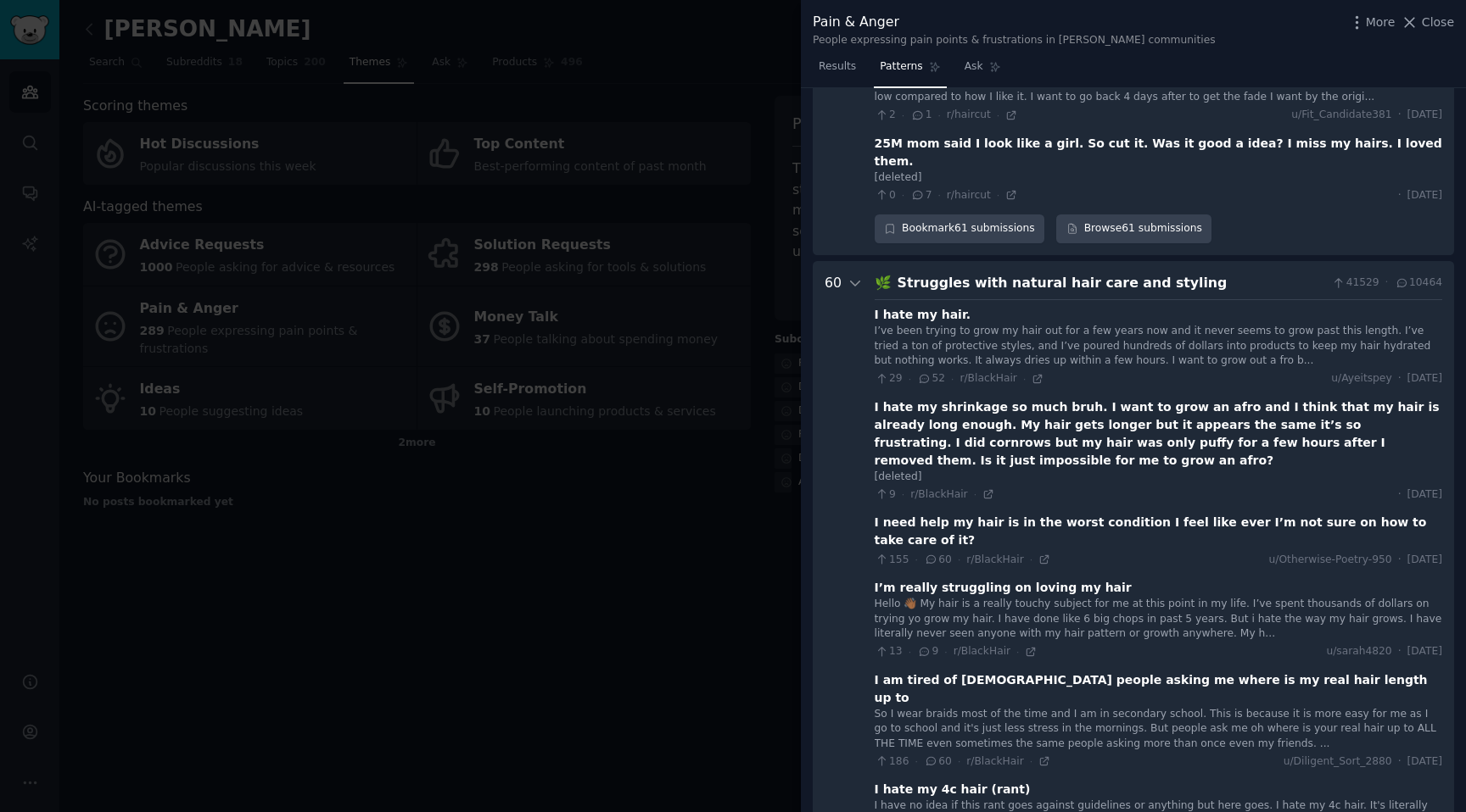
scroll to position [4508, 0]
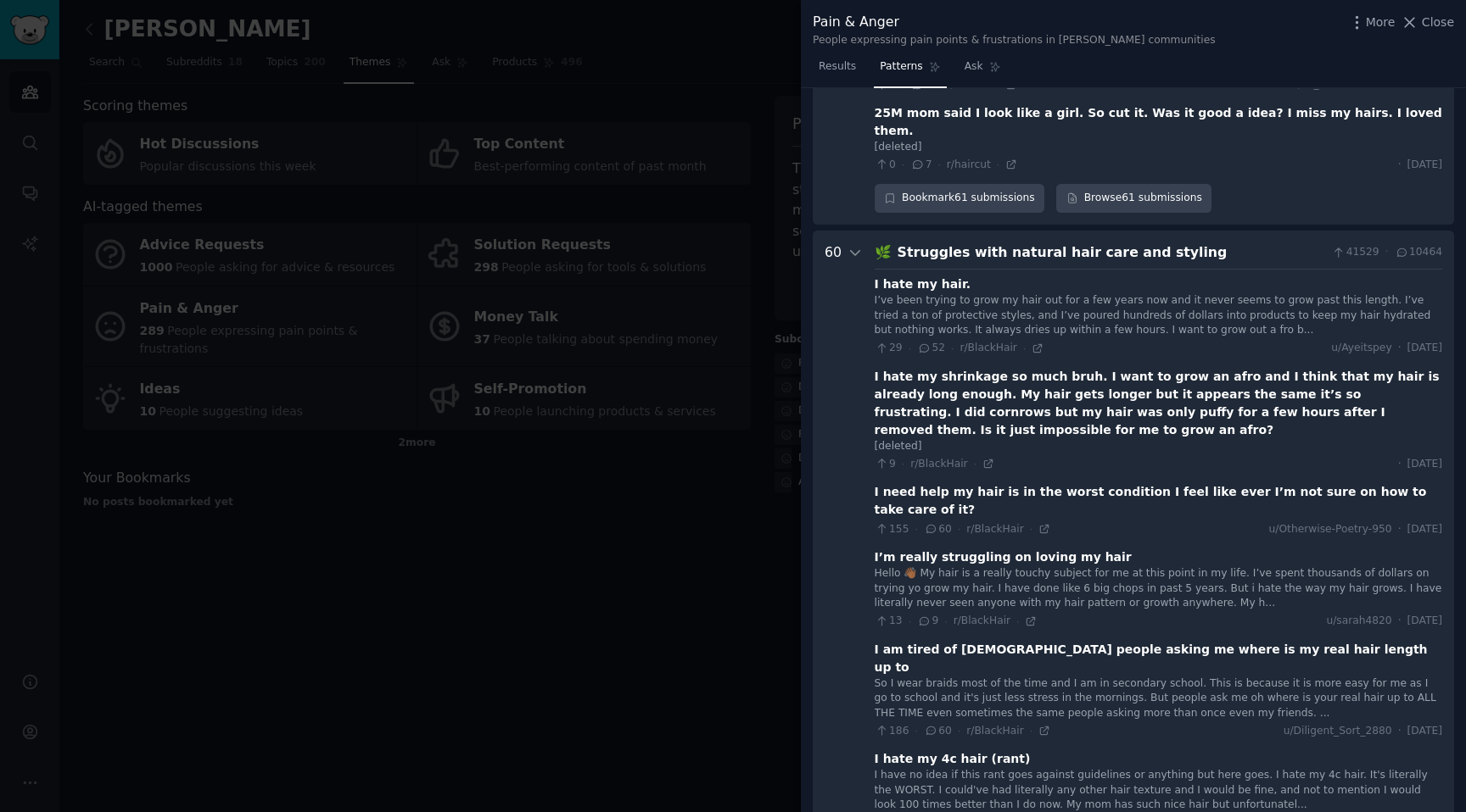
click at [963, 242] on div "Struggles with natural hair care and styling" at bounding box center [1112, 253] width 428 height 21
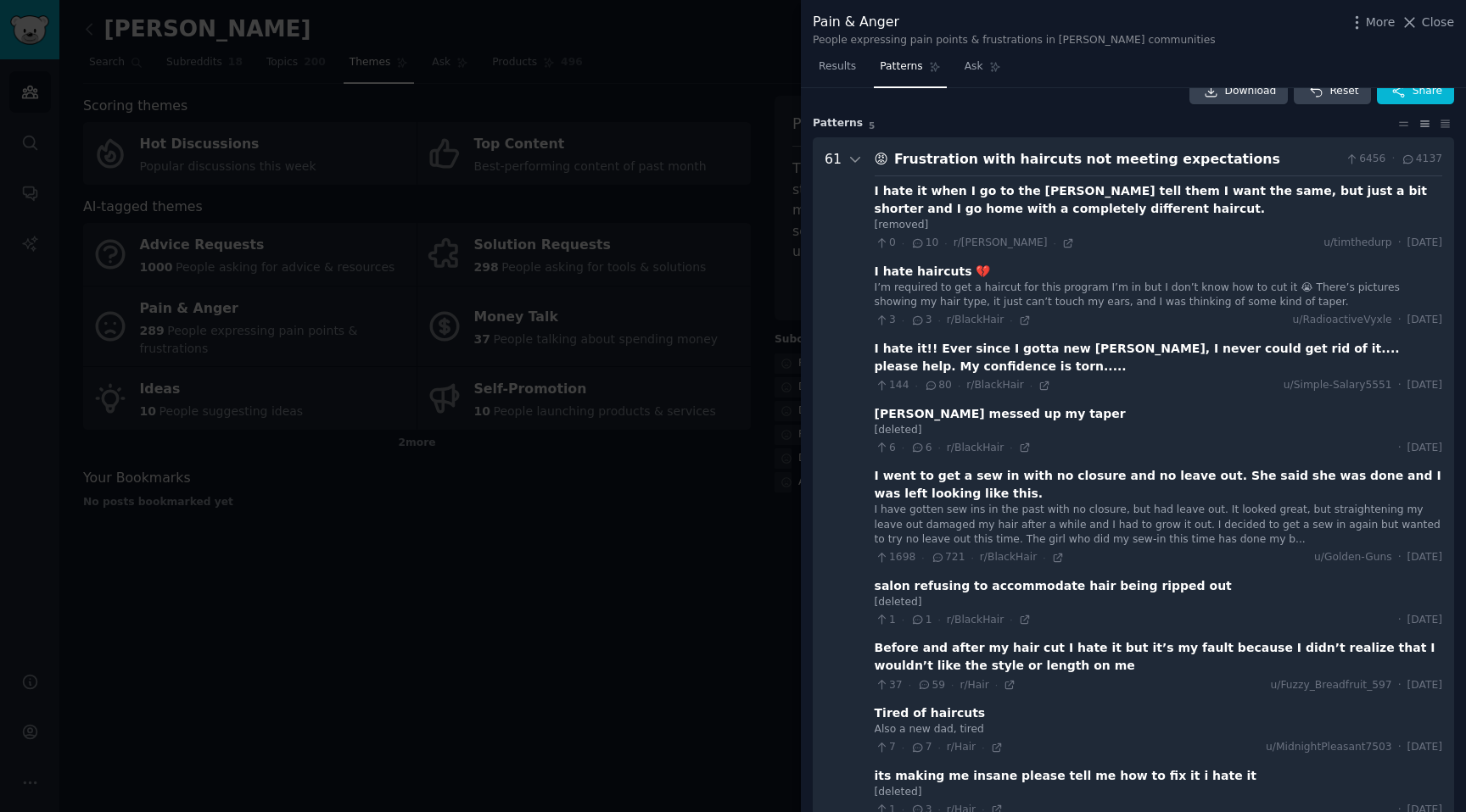
scroll to position [0, 0]
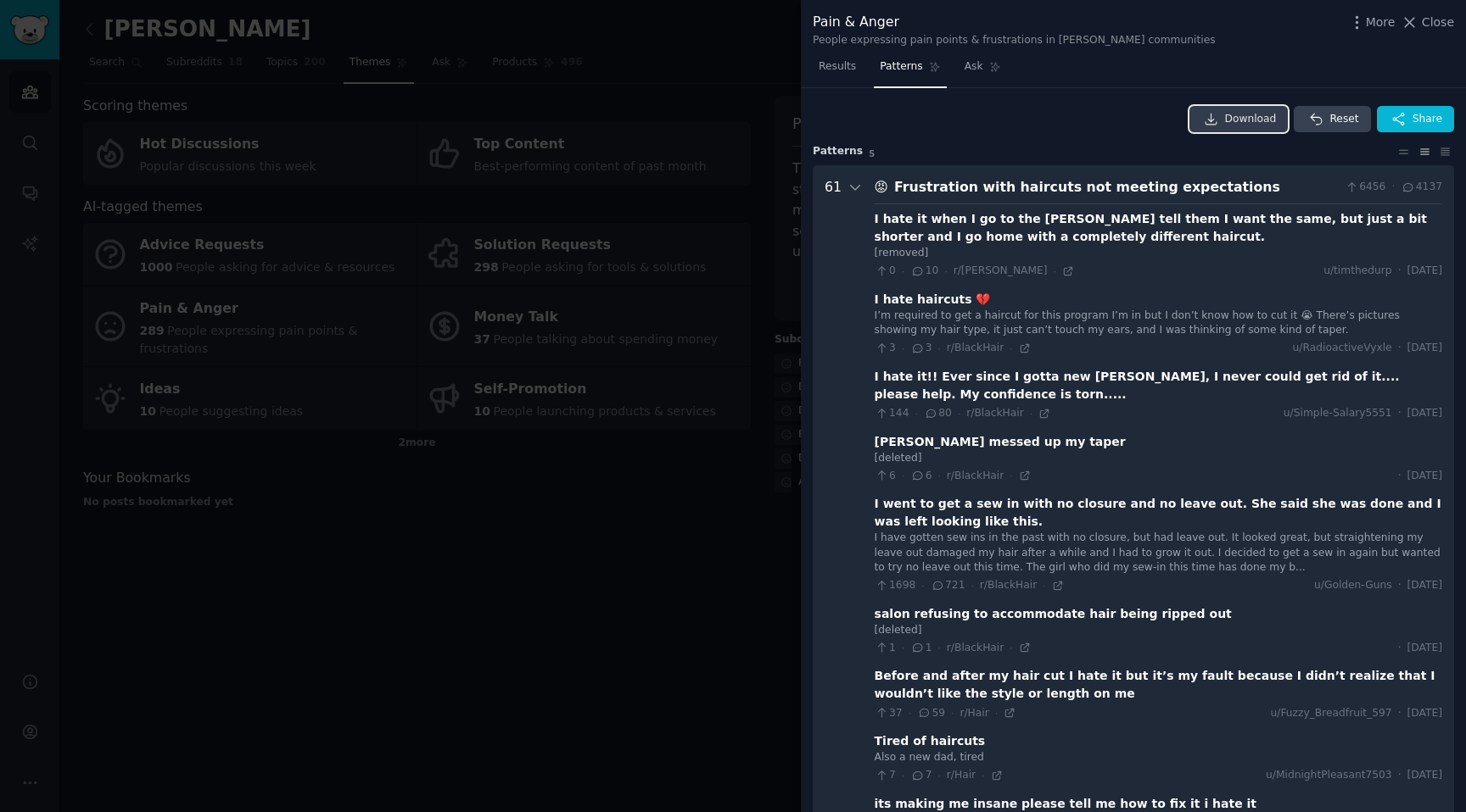
click at [1221, 122] on link "Download" at bounding box center [1239, 119] width 99 height 27
click at [968, 191] on div "Frustration with haircuts not meeting expectations" at bounding box center [1116, 188] width 445 height 21
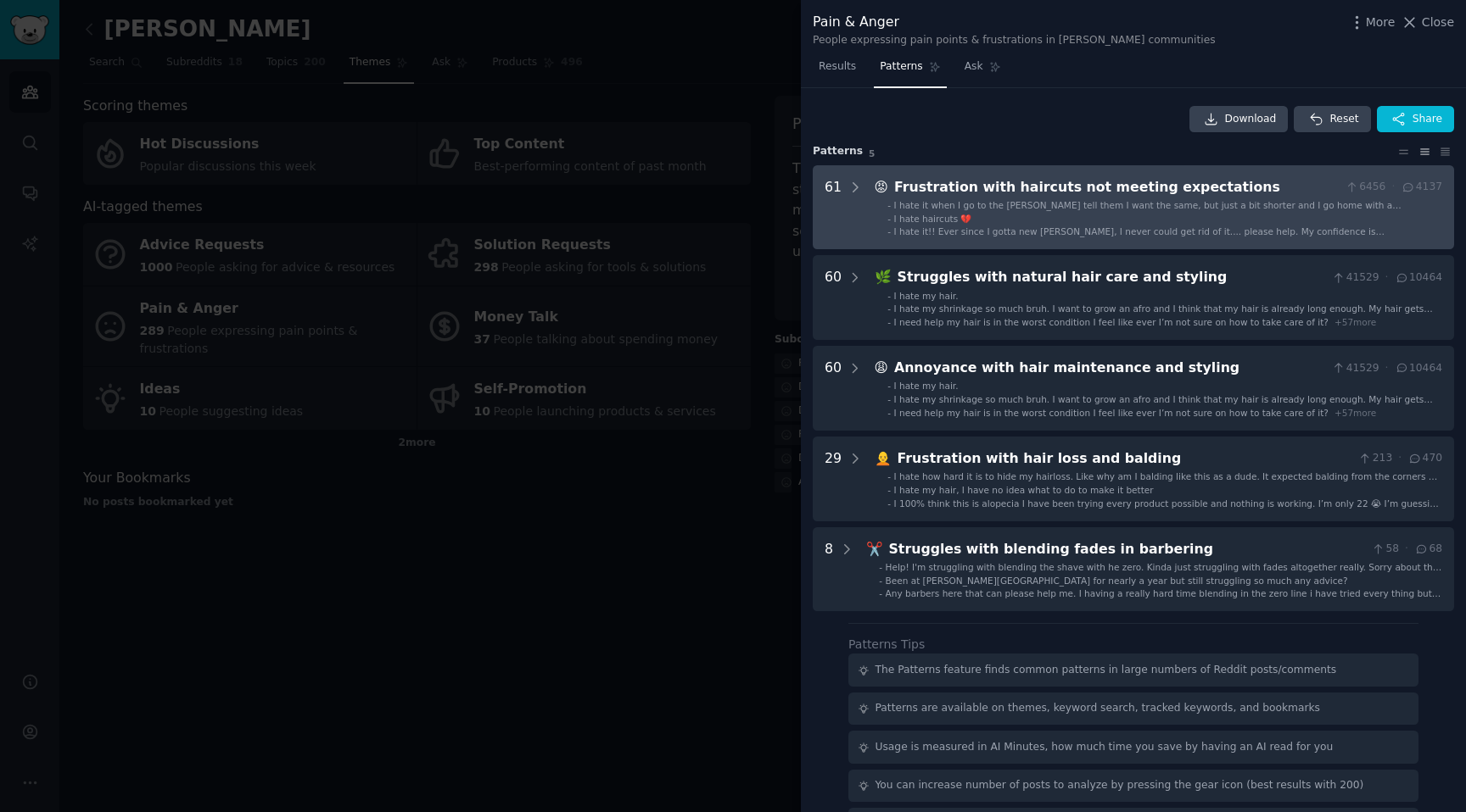
click at [968, 191] on div "Frustration with haircuts not meeting expectations" at bounding box center [1116, 188] width 445 height 21
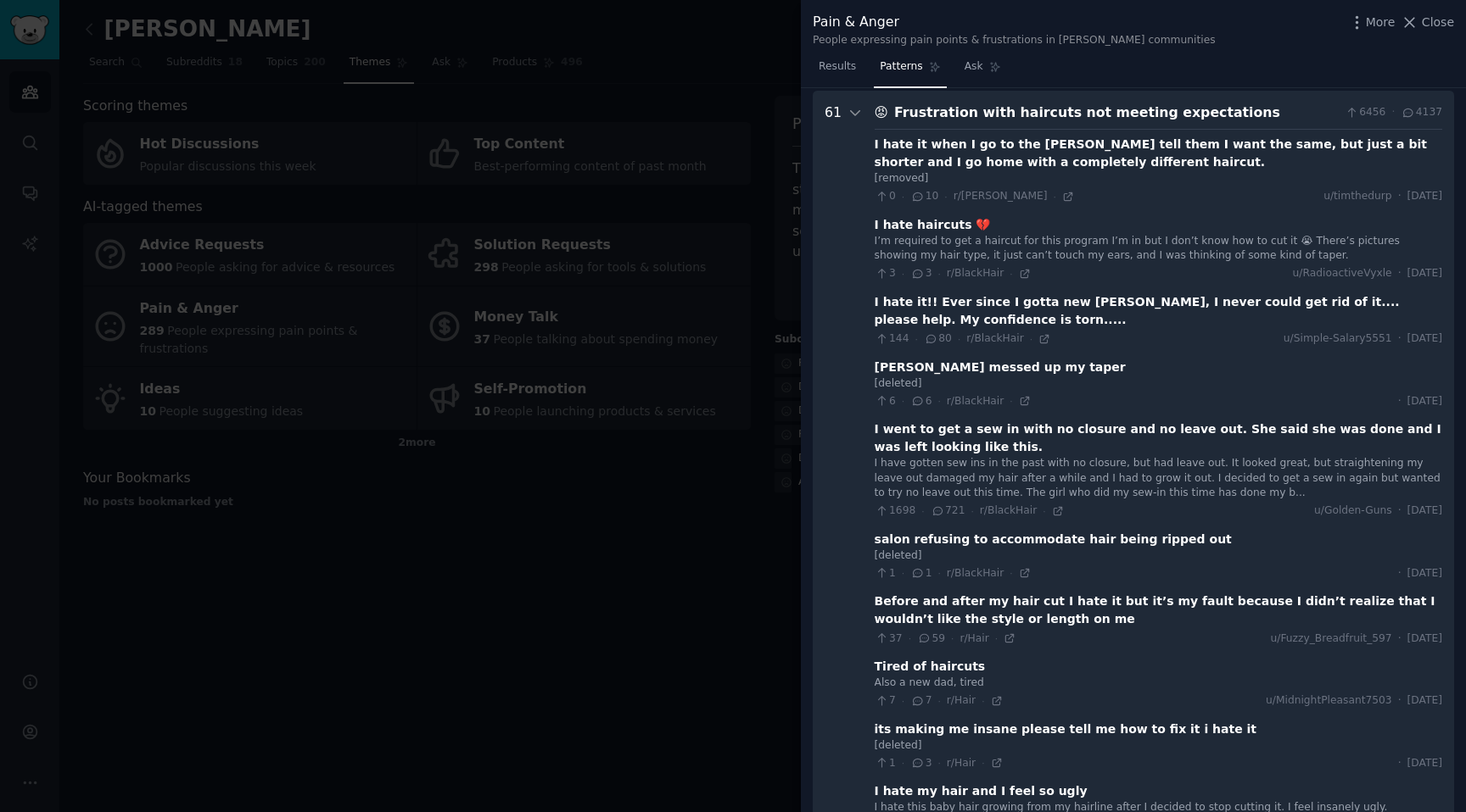
scroll to position [78, 0]
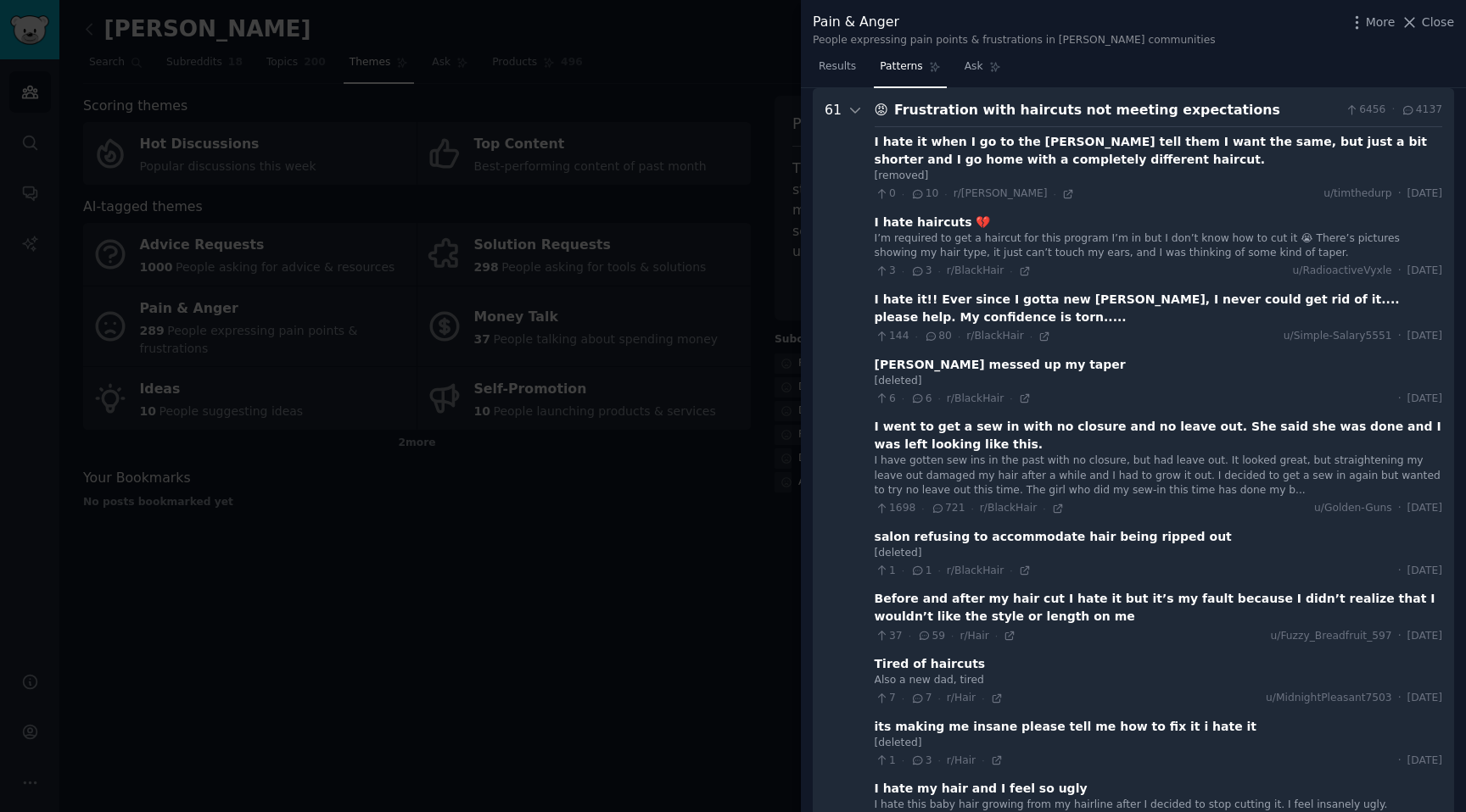
click at [1421, 110] on span "4137" at bounding box center [1421, 110] width 42 height 15
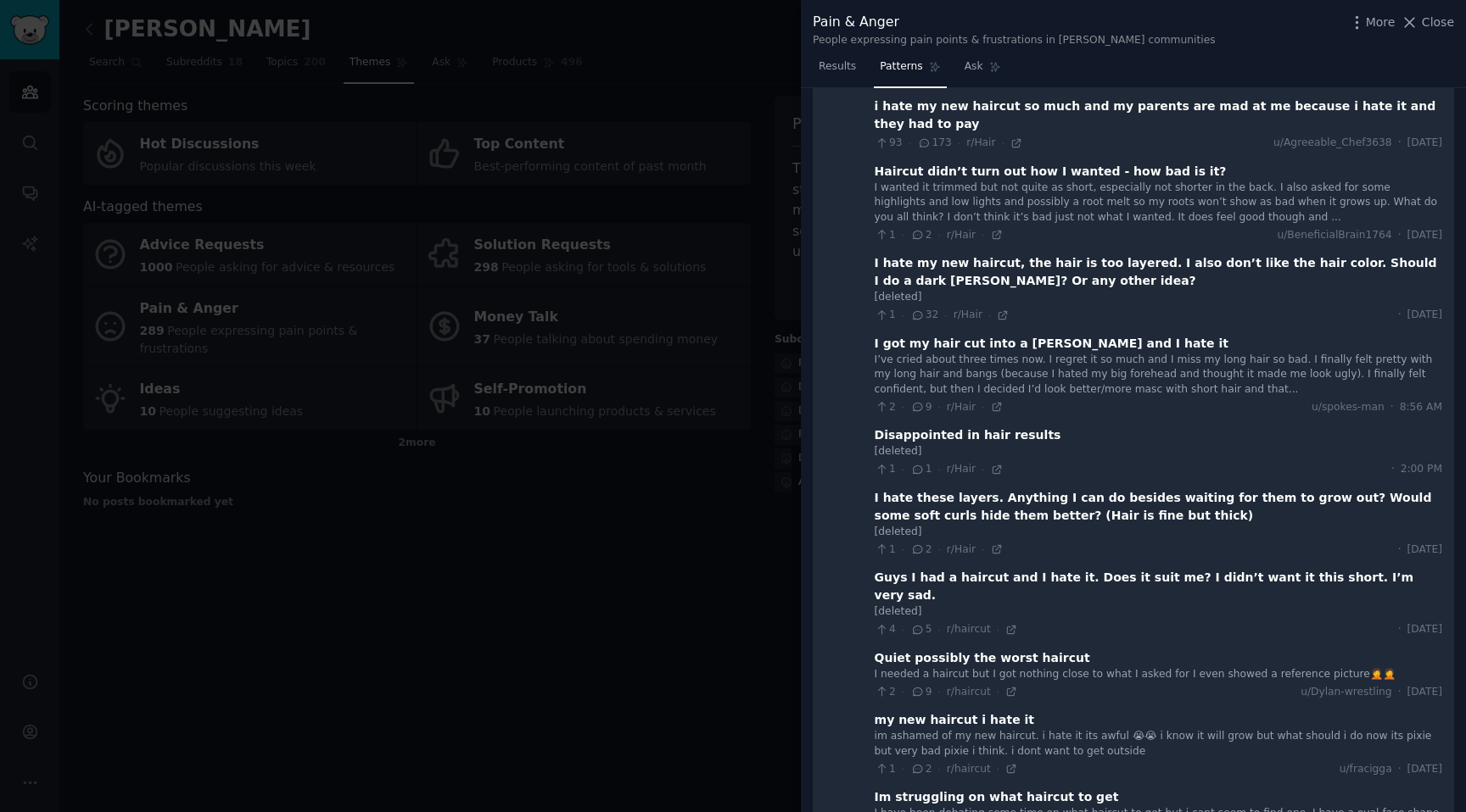
scroll to position [975, 0]
click at [670, 177] on div at bounding box center [733, 406] width 1466 height 812
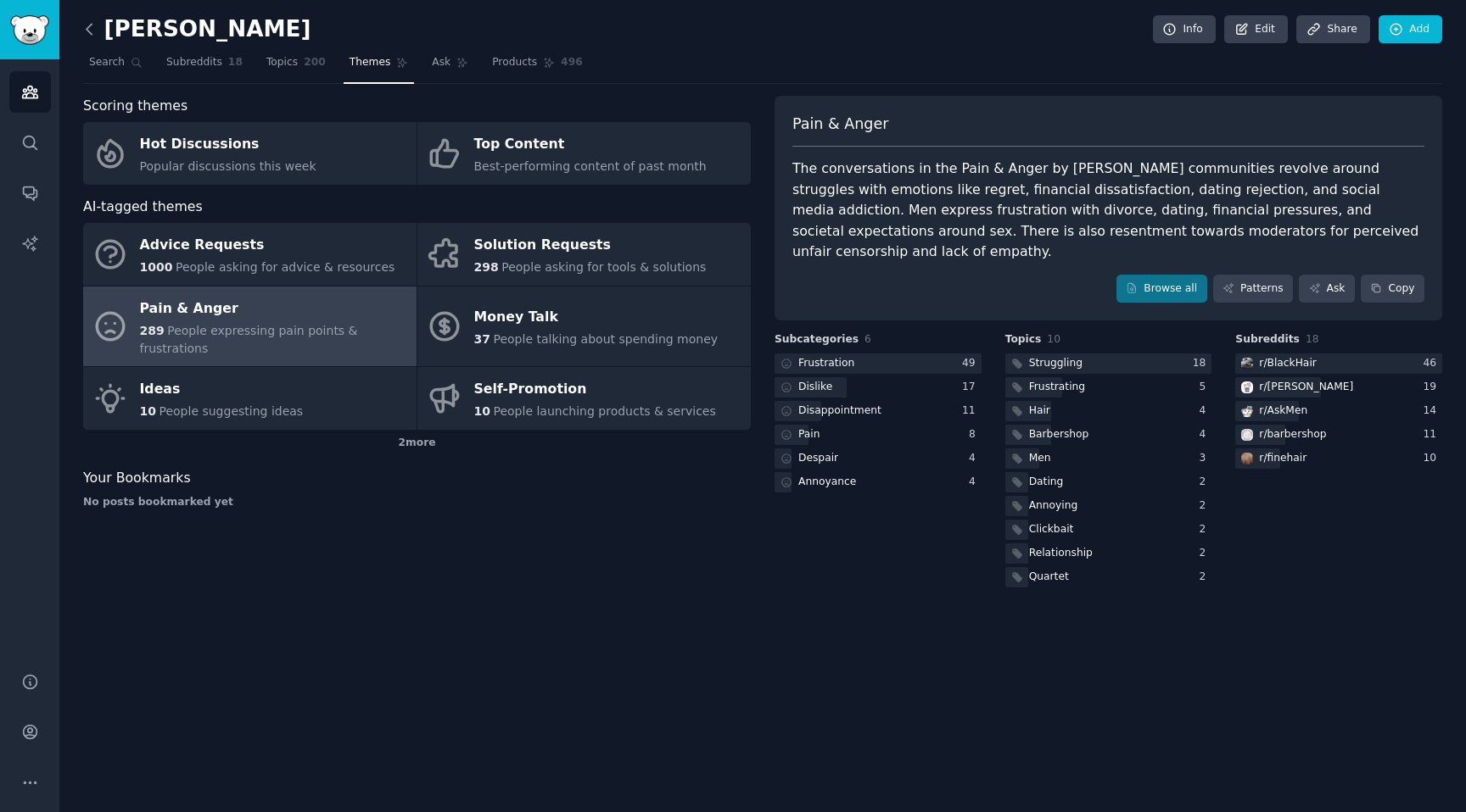
click at [96, 27] on icon at bounding box center [89, 29] width 18 height 18
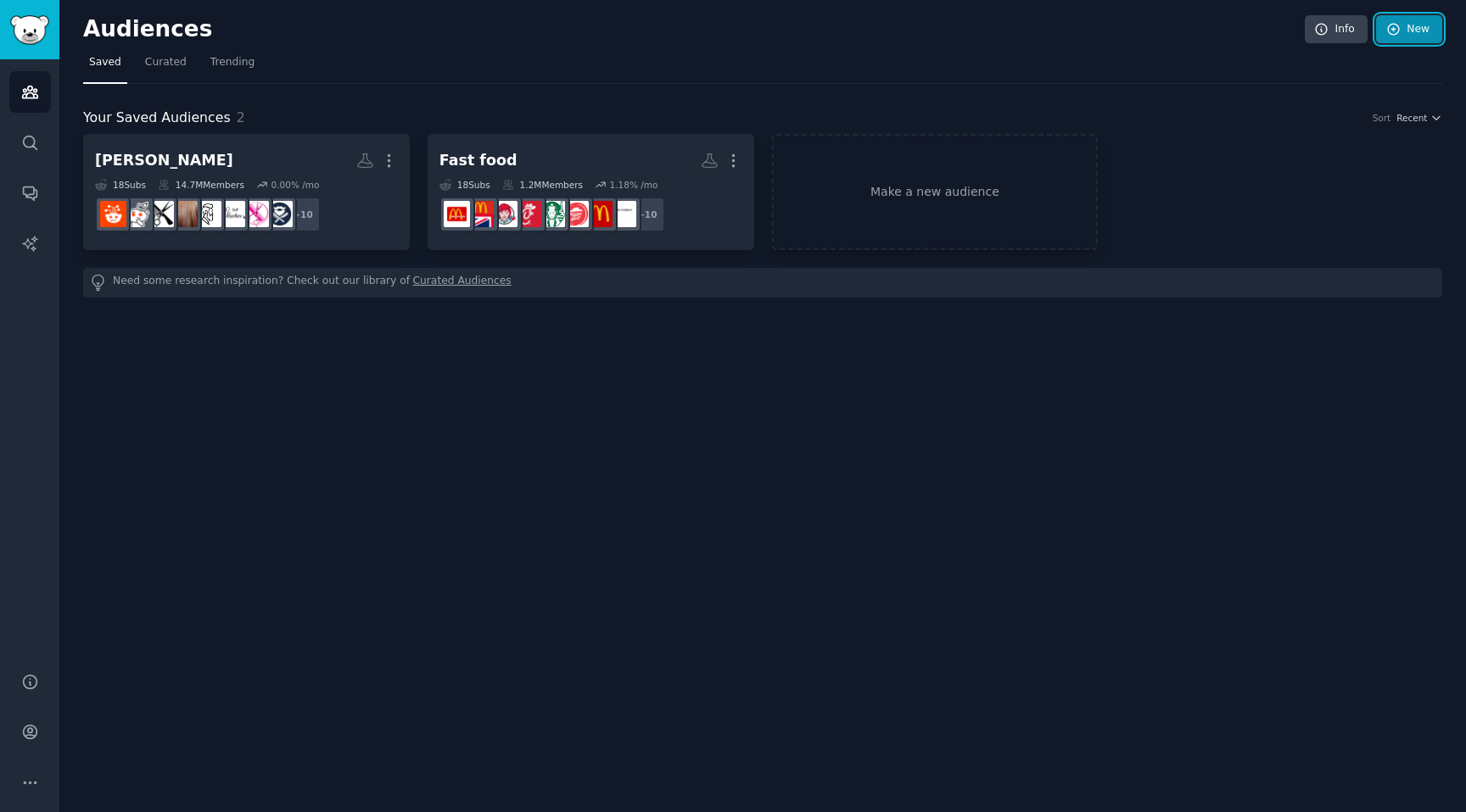
click at [1414, 16] on link "New" at bounding box center [1409, 29] width 66 height 29
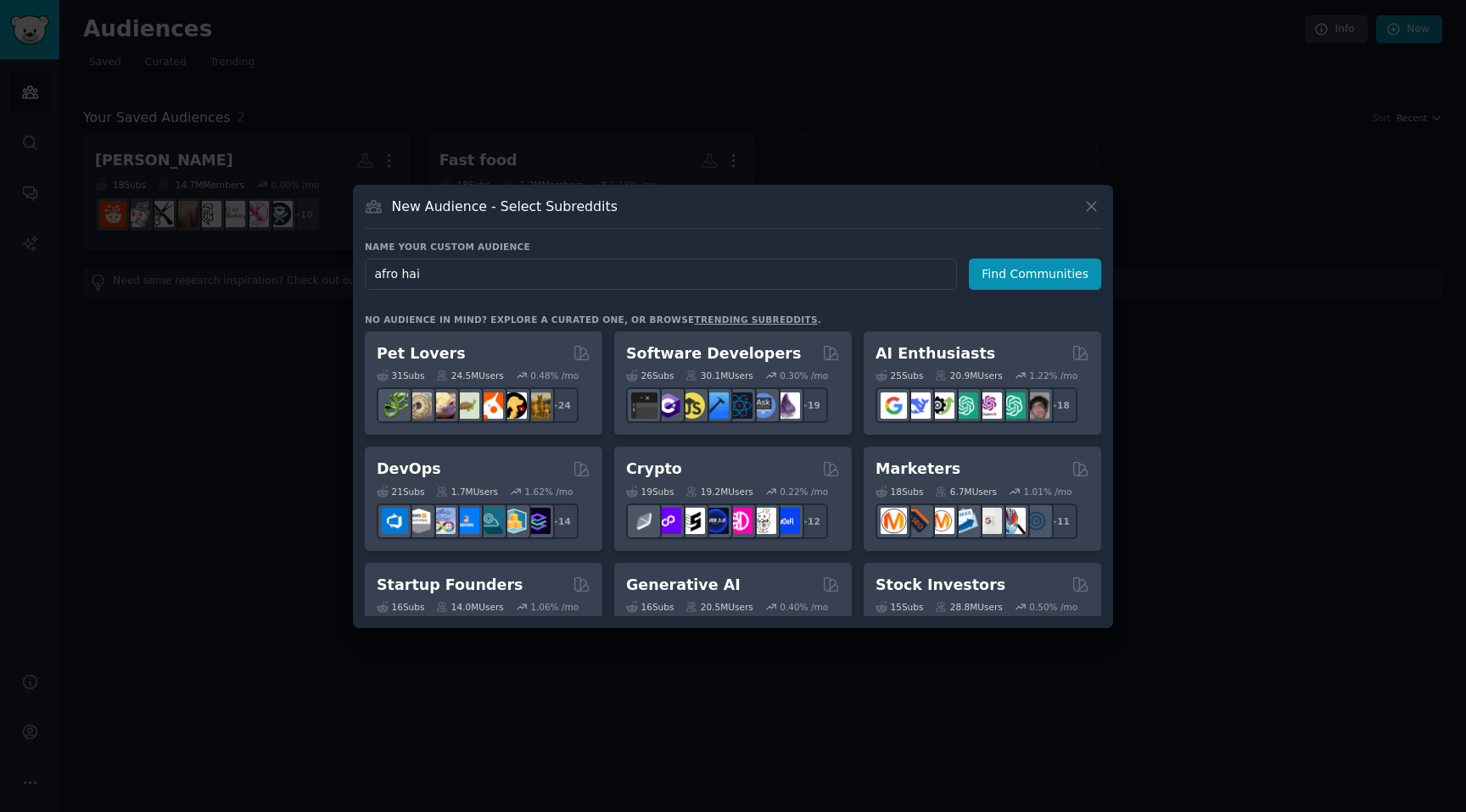
type input "afro hair"
click button "Find Communities" at bounding box center [1035, 274] width 132 height 31
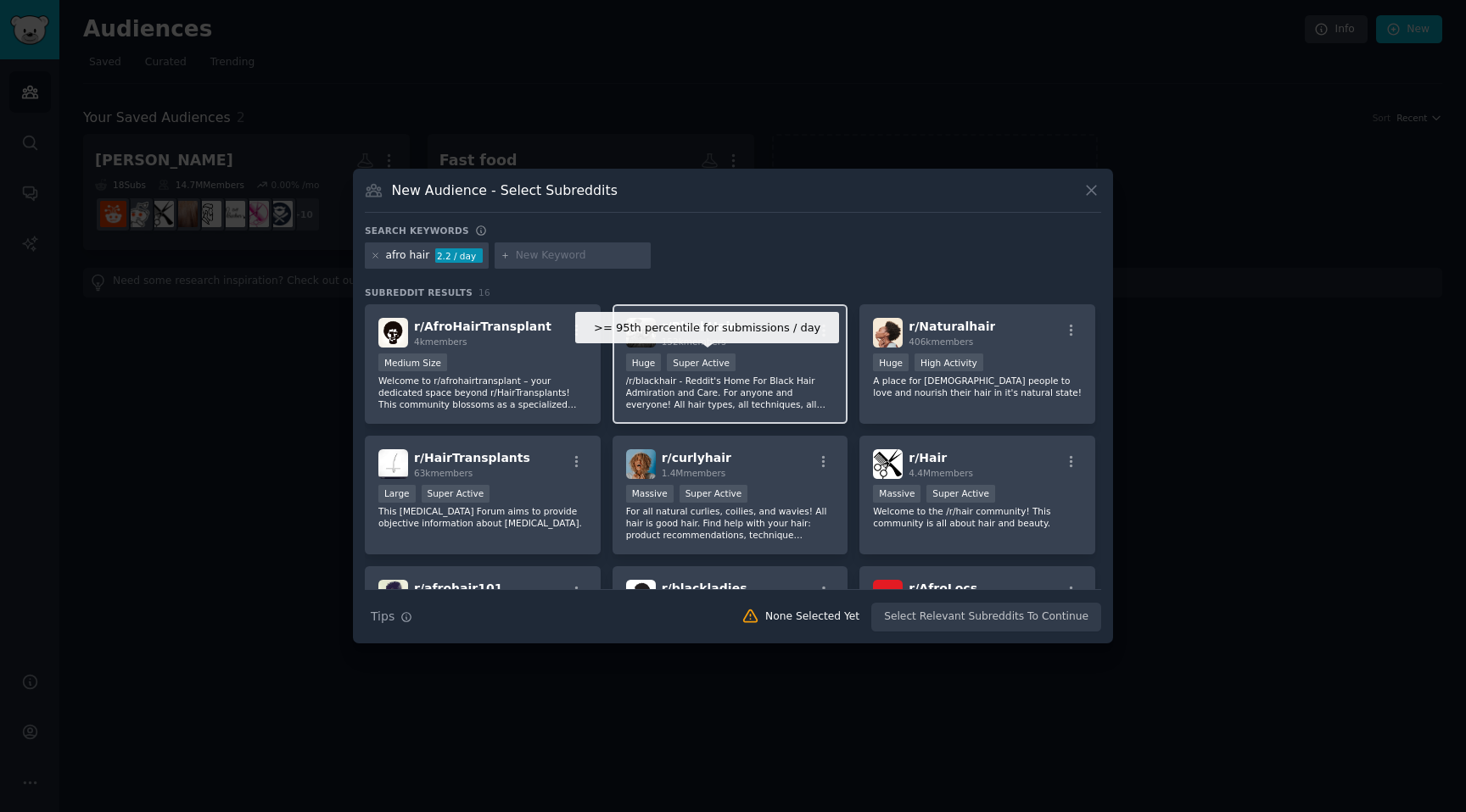
click at [667, 371] on div "Super Active" at bounding box center [701, 363] width 69 height 18
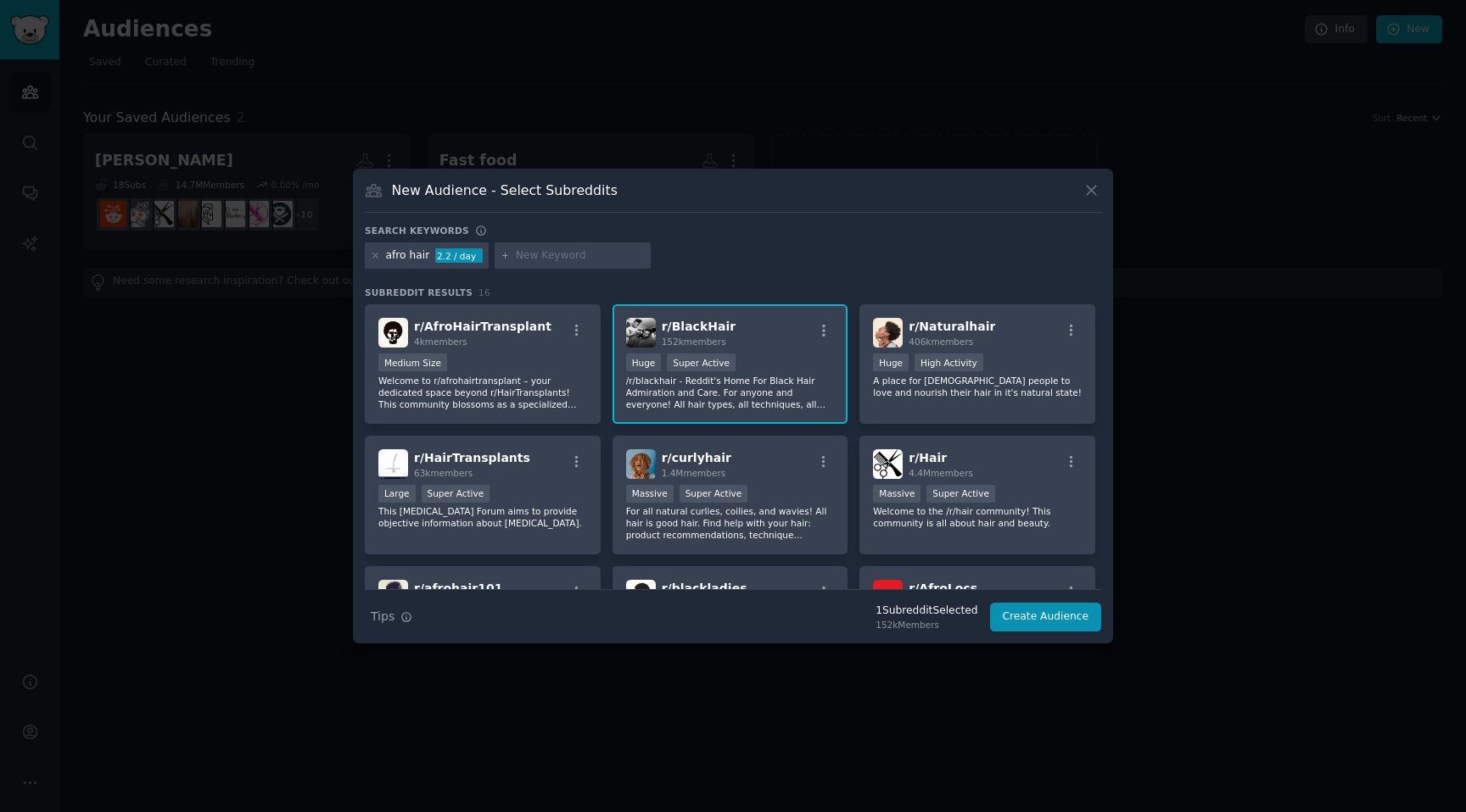
click at [792, 148] on div at bounding box center [733, 406] width 1466 height 812
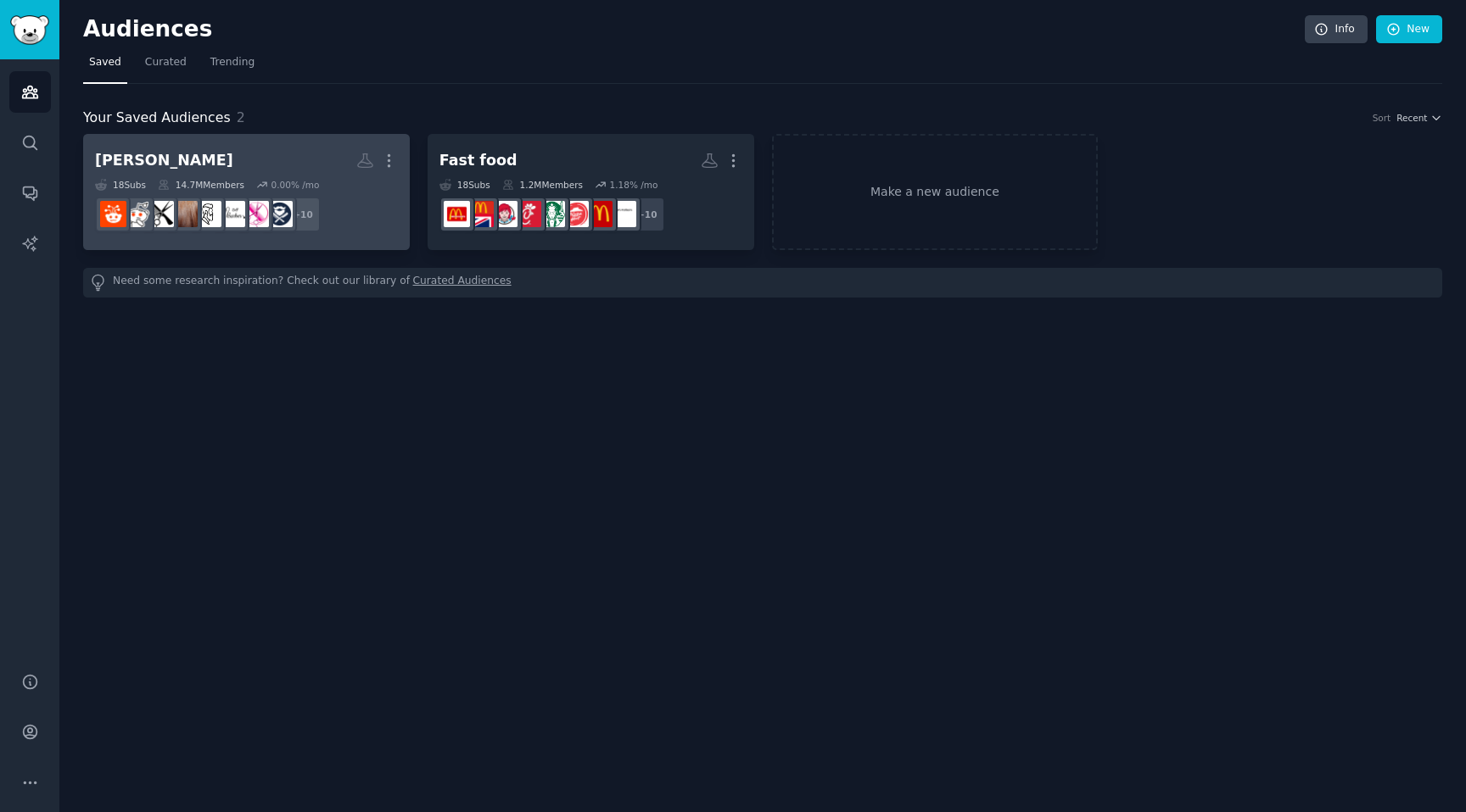
click at [321, 209] on dd "+ 10" at bounding box center [247, 214] width 303 height 47
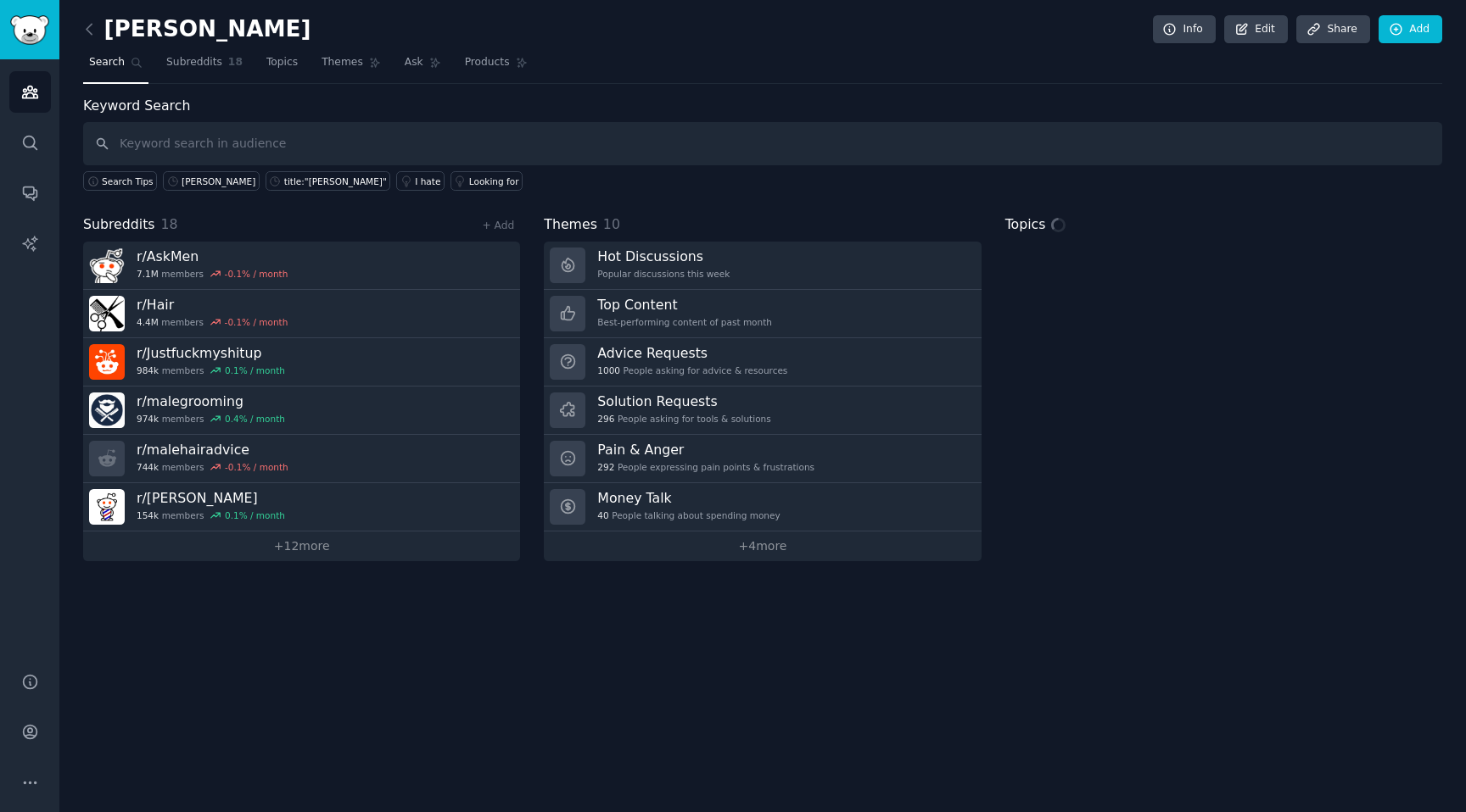
click at [396, 137] on input "text" at bounding box center [762, 144] width 1359 height 44
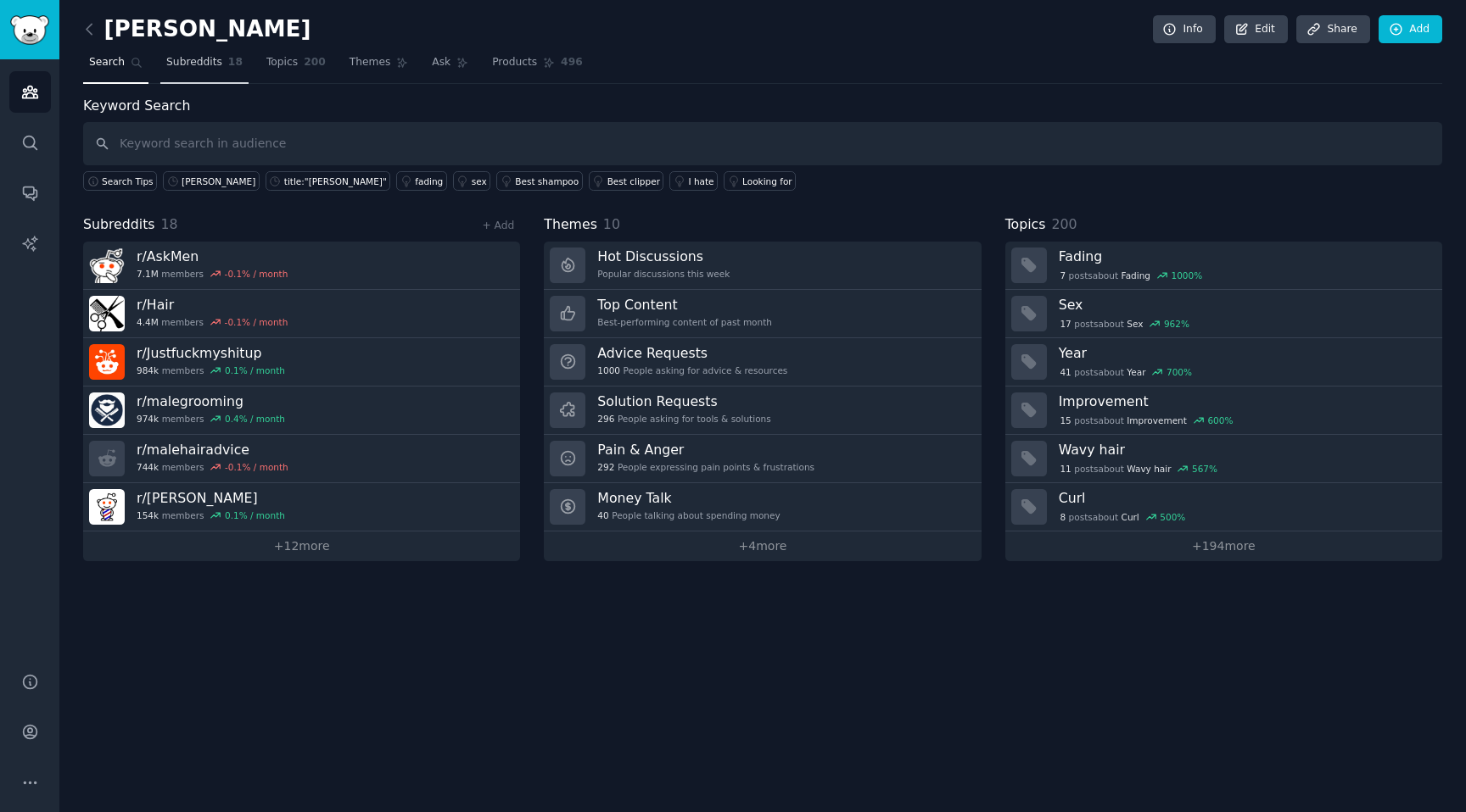
click at [210, 56] on span "Subreddits" at bounding box center [194, 62] width 56 height 15
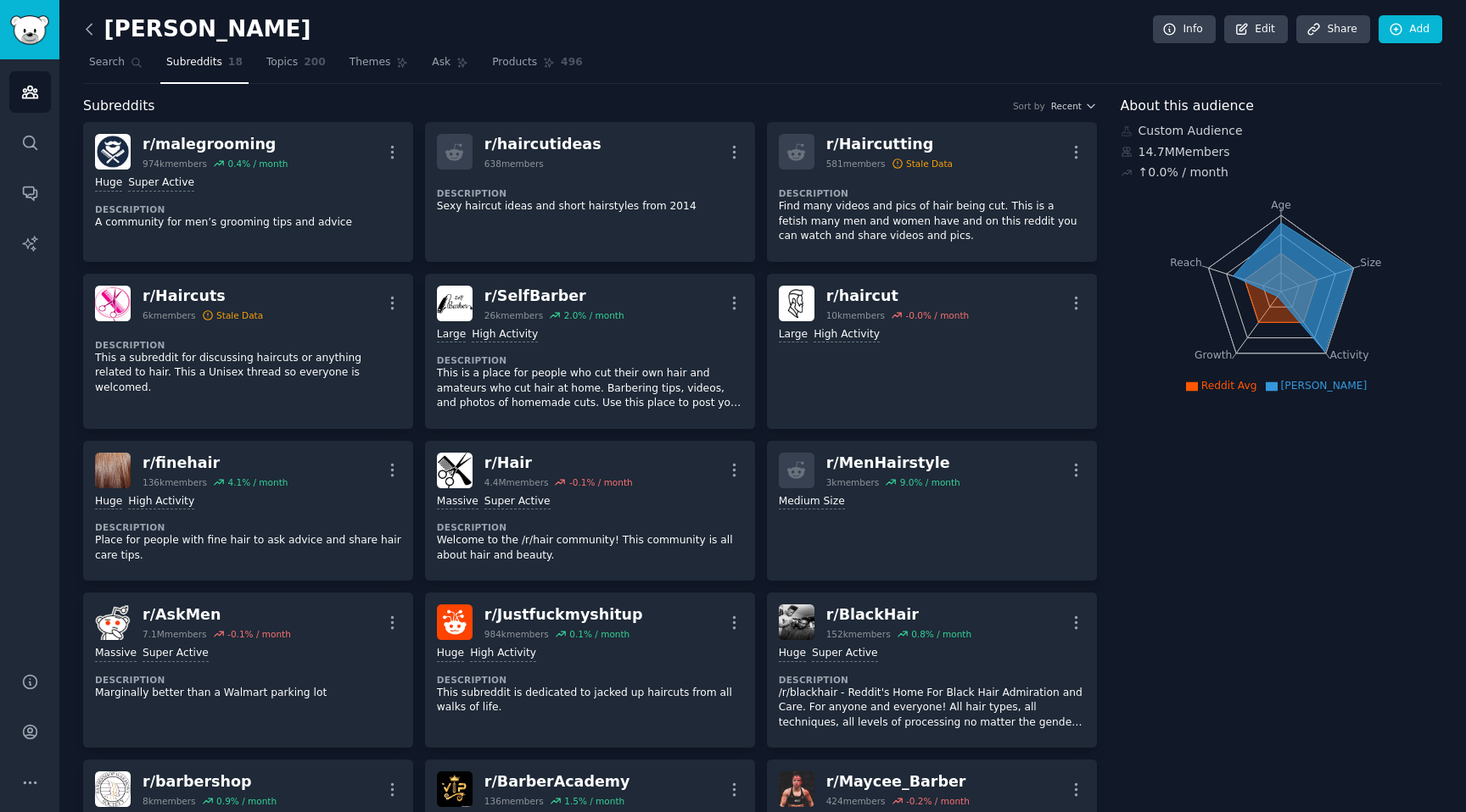
click at [94, 28] on icon at bounding box center [89, 29] width 18 height 18
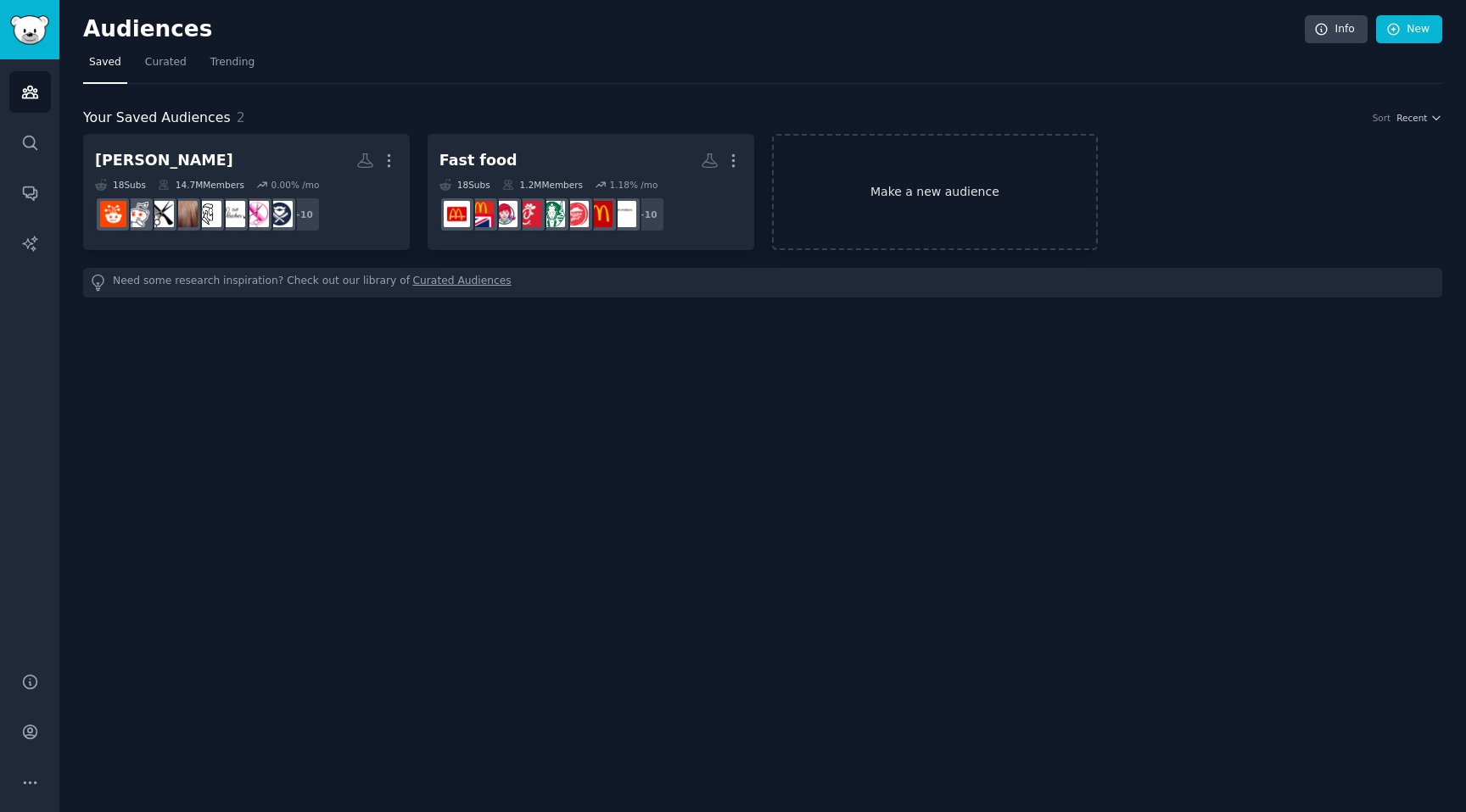
click at [921, 195] on link "Make a new audience" at bounding box center [935, 192] width 326 height 116
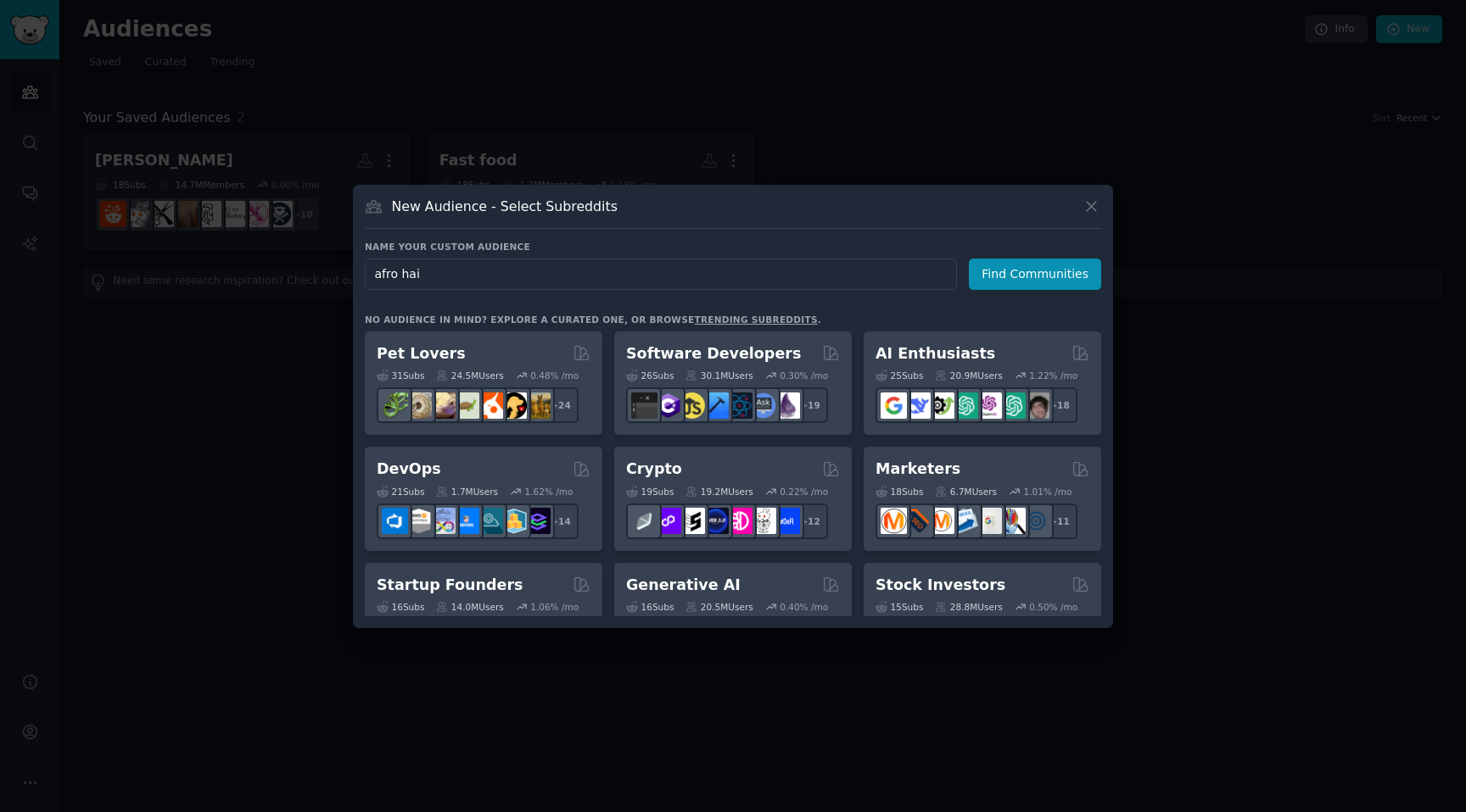
type input "afro hair"
click button "Find Communities" at bounding box center [1035, 274] width 132 height 31
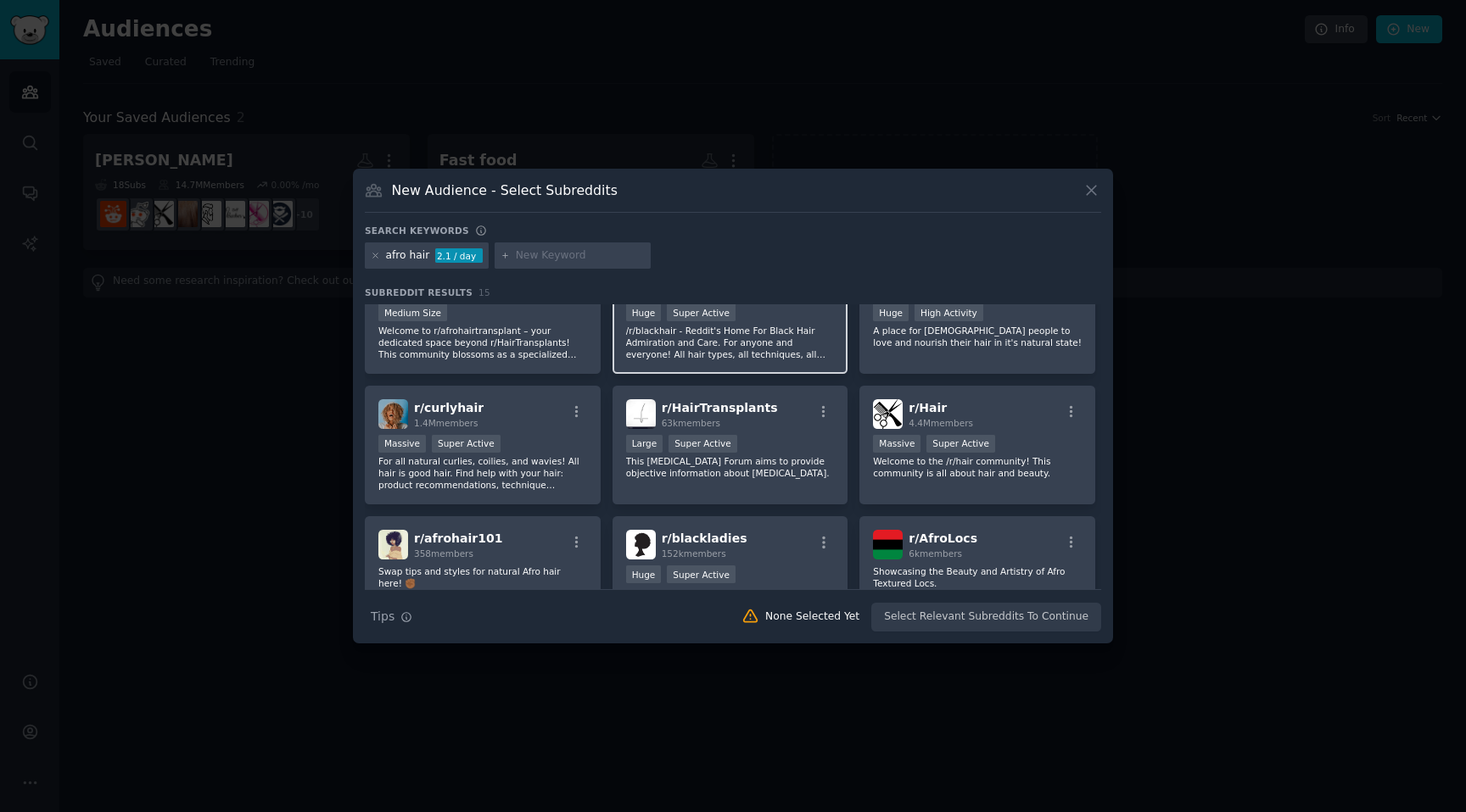
scroll to position [53, 0]
click at [770, 338] on p "/r/blackhair - Reddit's Home For Black Hair Admiration and Care. For anyone and…" at bounding box center [730, 340] width 209 height 36
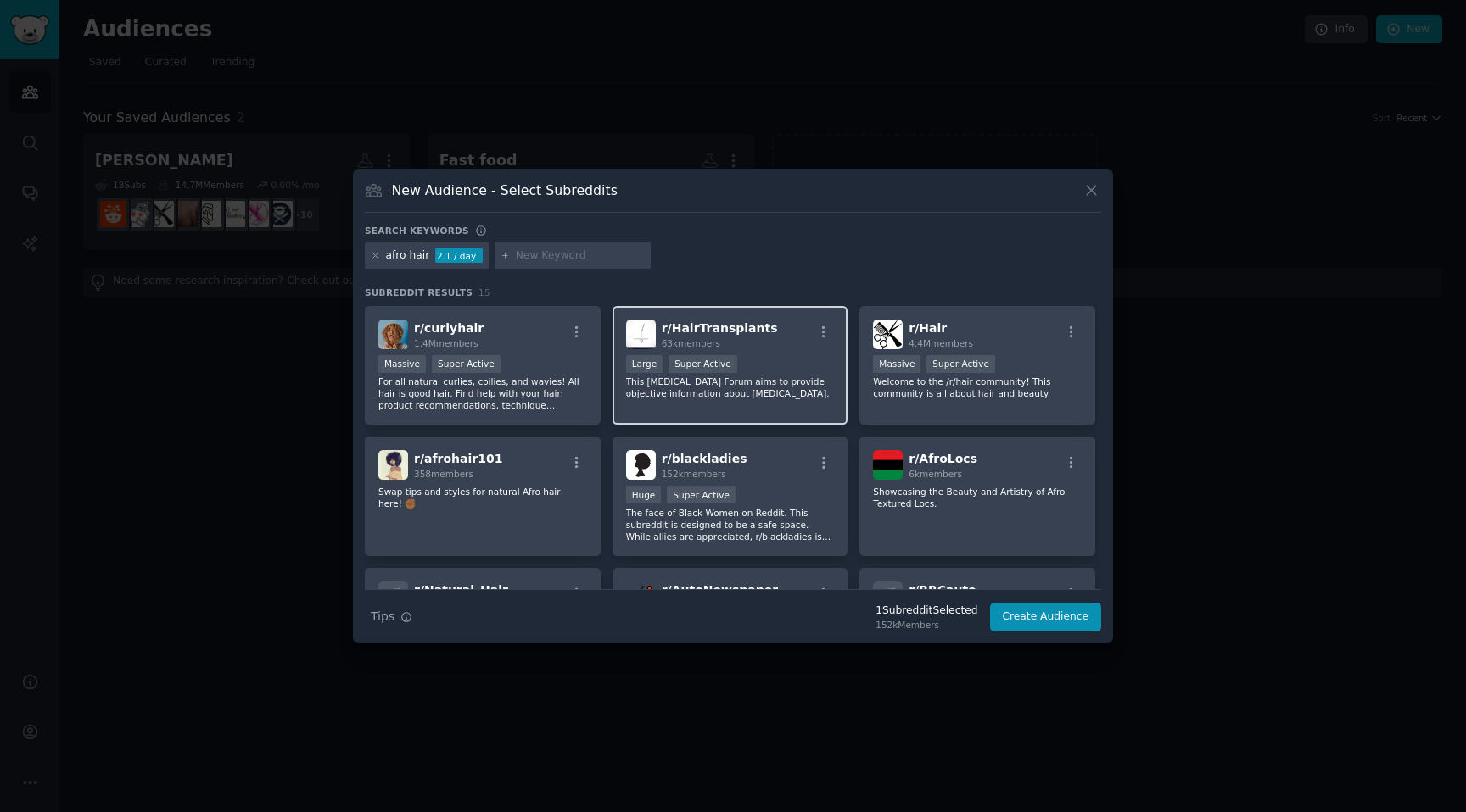
scroll to position [134, 0]
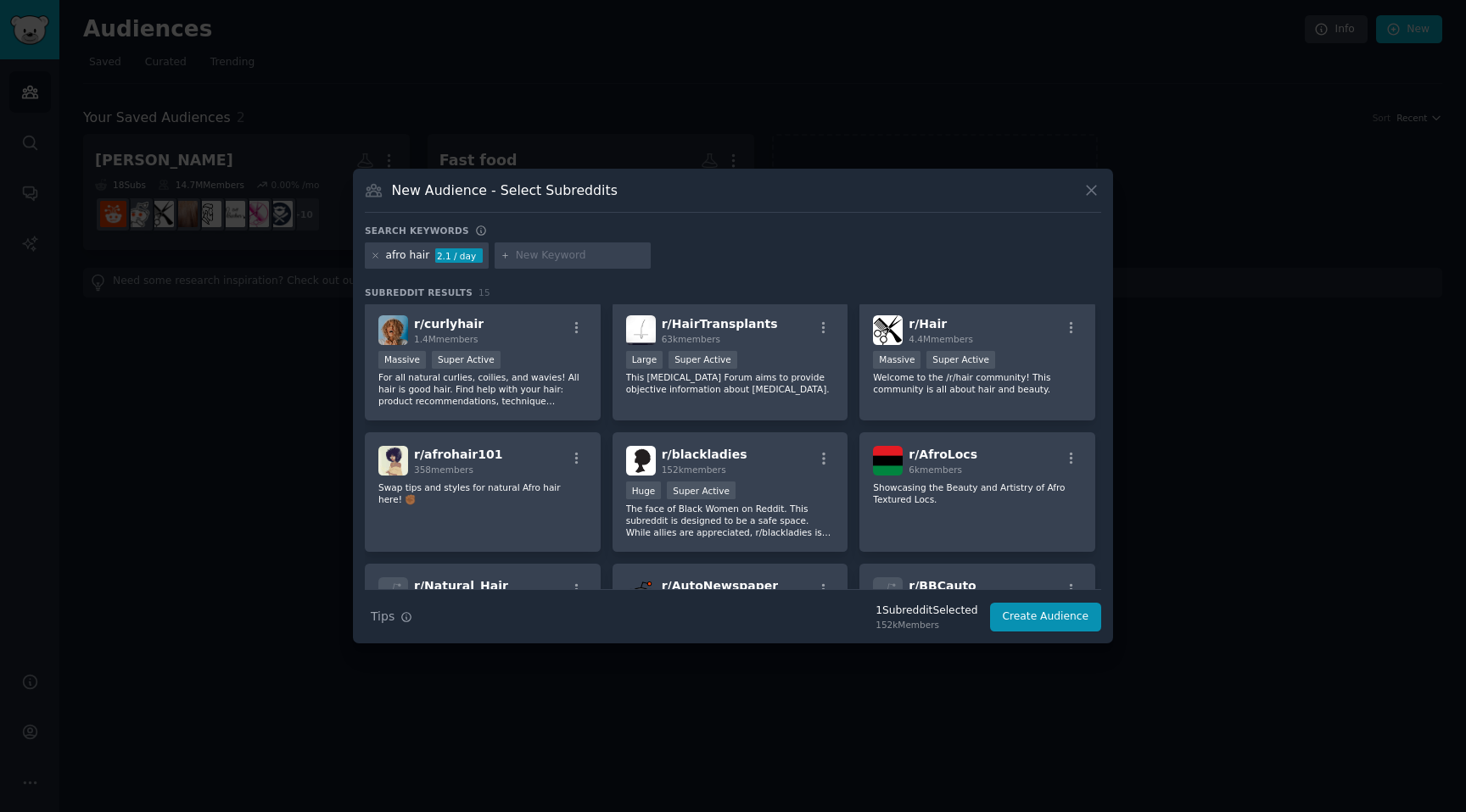
click at [366, 257] on div "afro hair 2.1 / day" at bounding box center [426, 256] width 124 height 27
click at [378, 257] on icon at bounding box center [375, 256] width 9 height 9
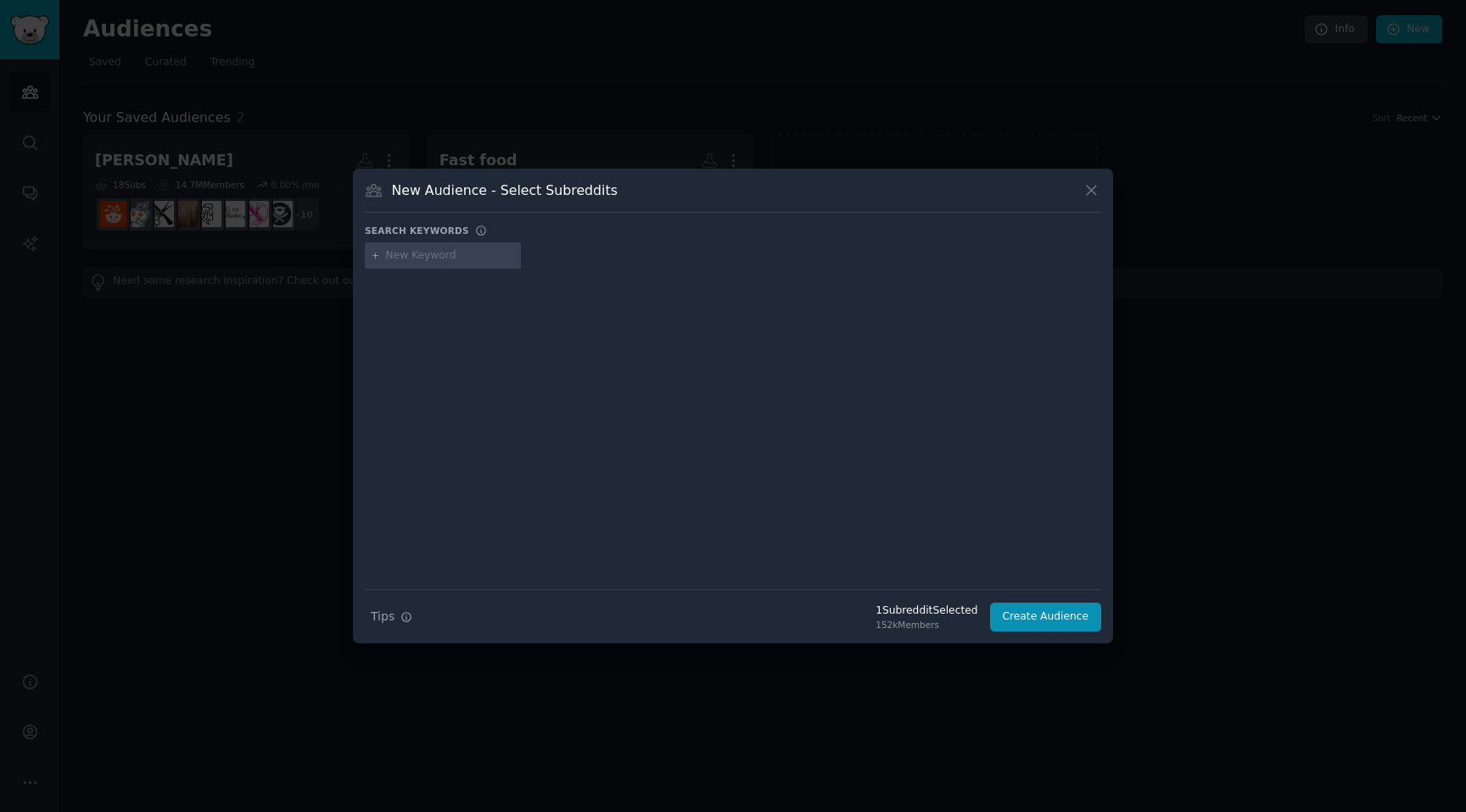
click at [451, 264] on div at bounding box center [442, 256] width 156 height 27
click at [451, 258] on input "text" at bounding box center [450, 256] width 129 height 15
type input "afro men hair"
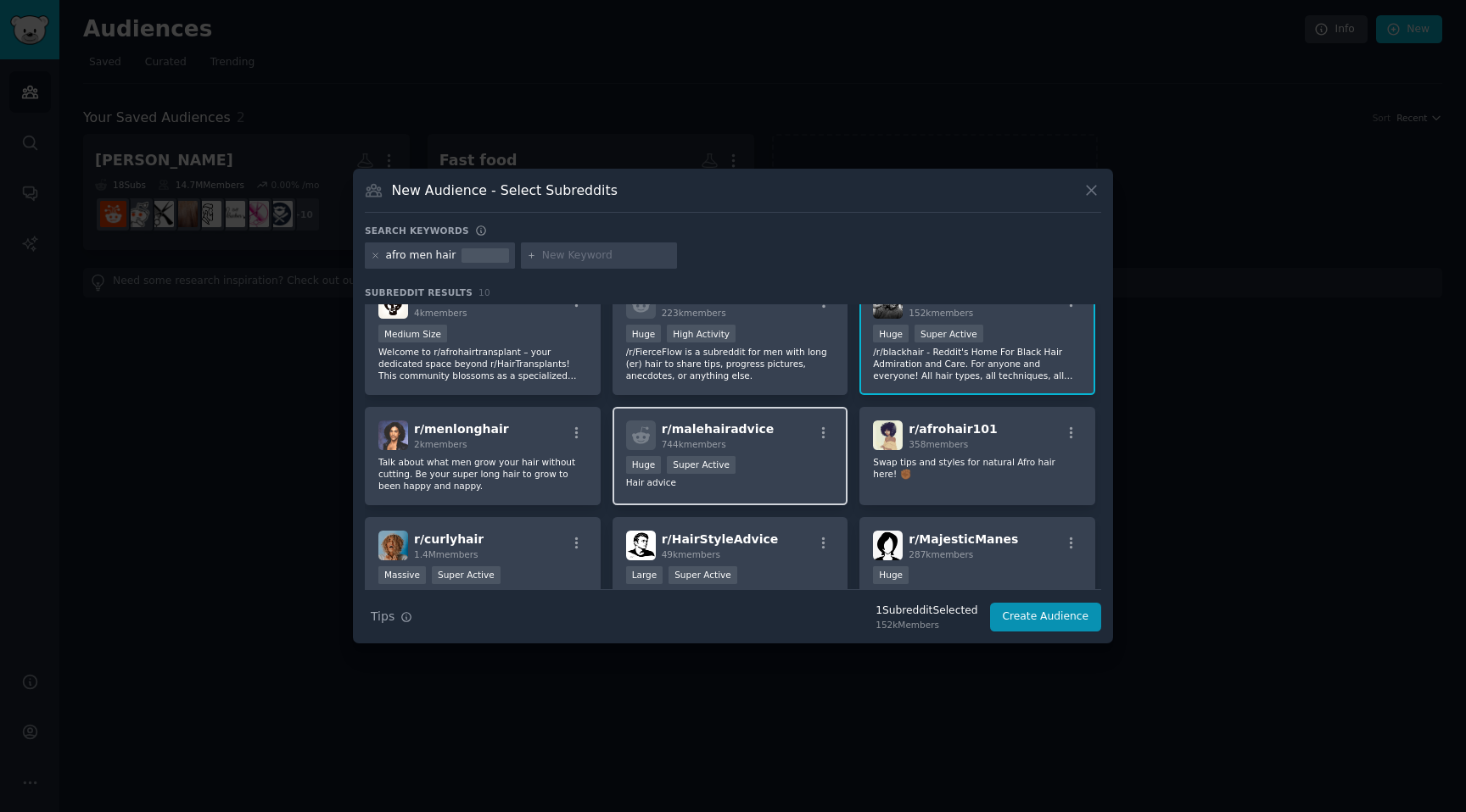
scroll to position [37, 0]
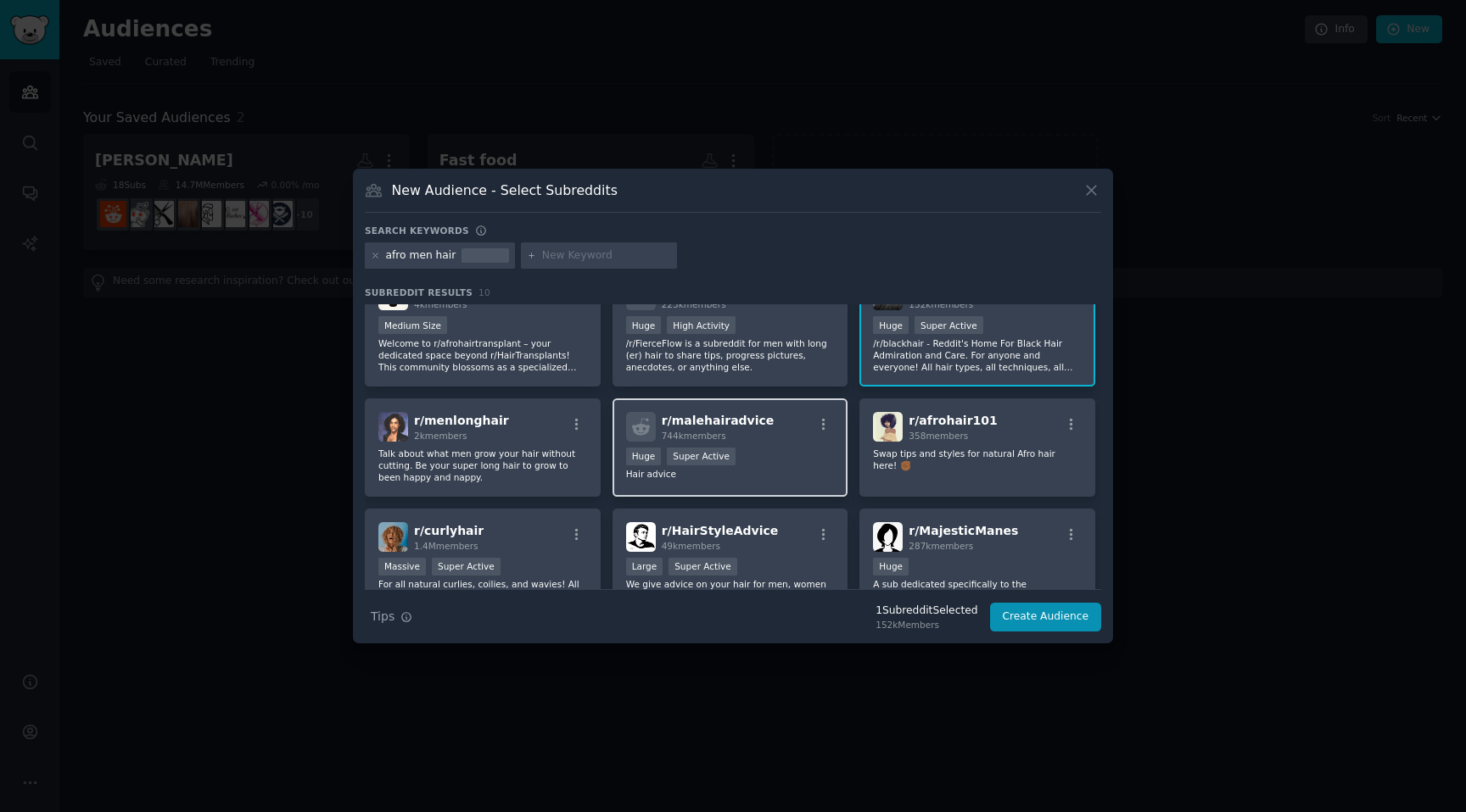
click at [761, 480] on div "r/ malehairadvice 744k members >= 95th percentile for submissions / day Huge Su…" at bounding box center [730, 447] width 235 height 98
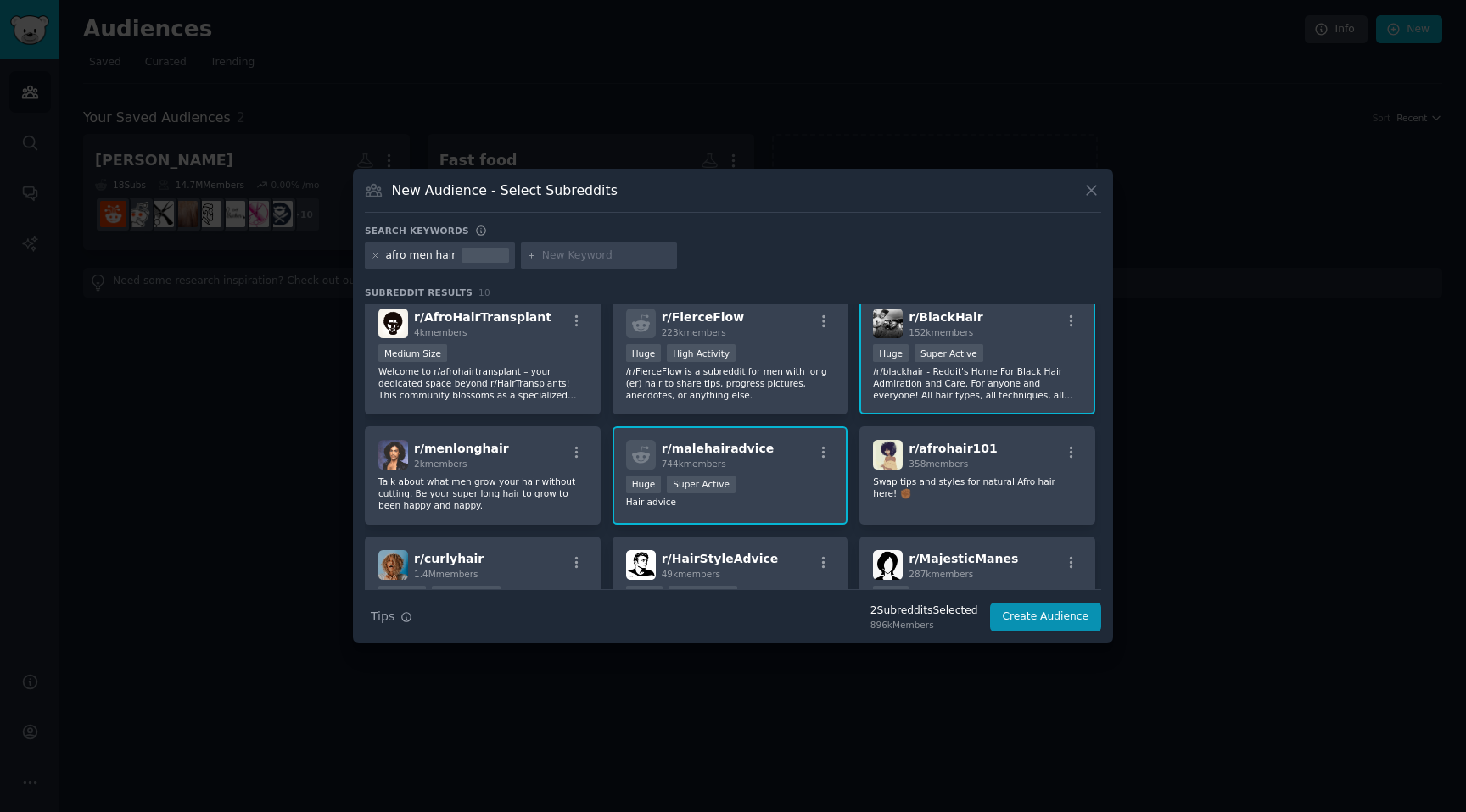
scroll to position [0, 0]
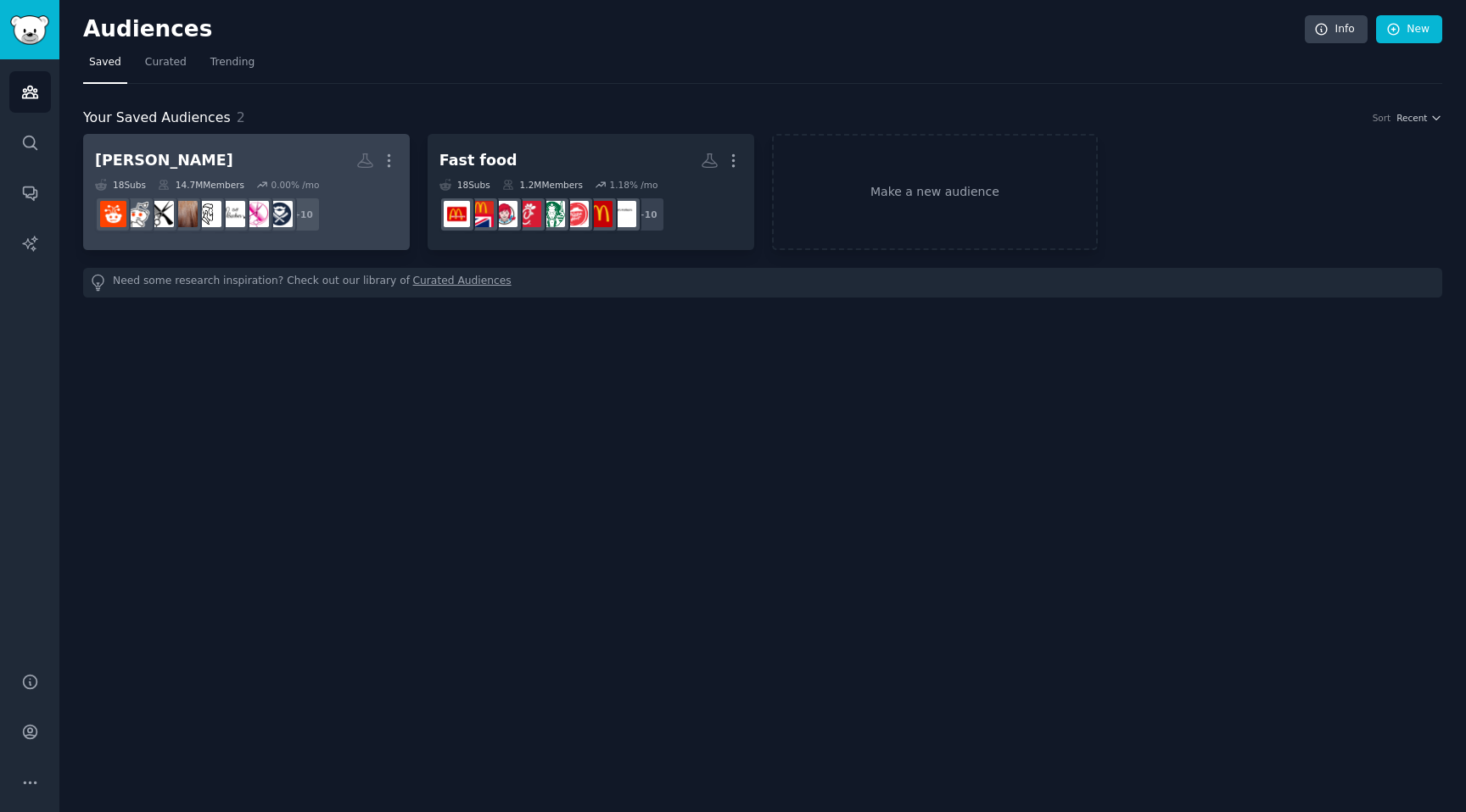
click at [292, 152] on h2 "barber More" at bounding box center [247, 160] width 303 height 29
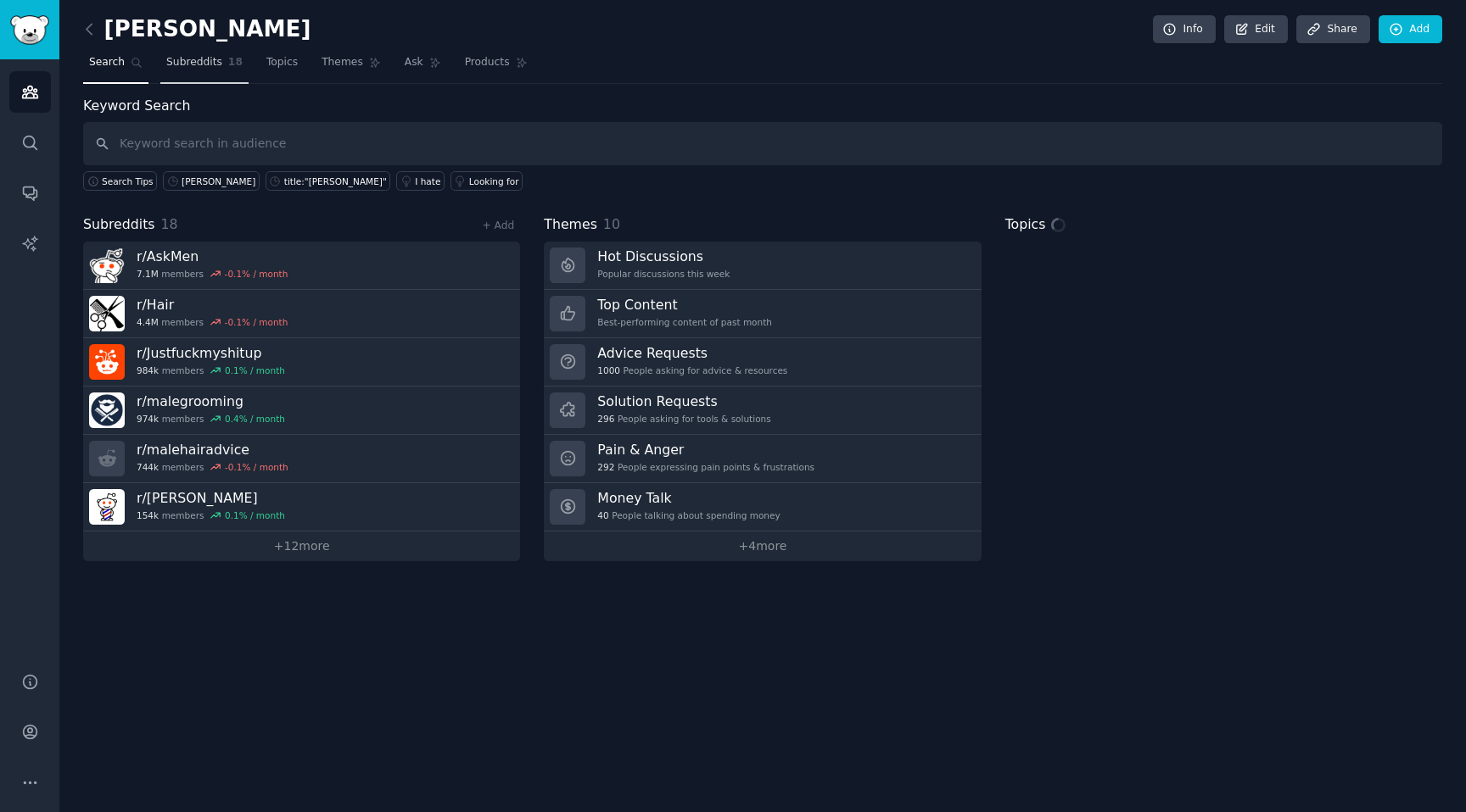
click at [206, 61] on span "Subreddits" at bounding box center [194, 62] width 56 height 15
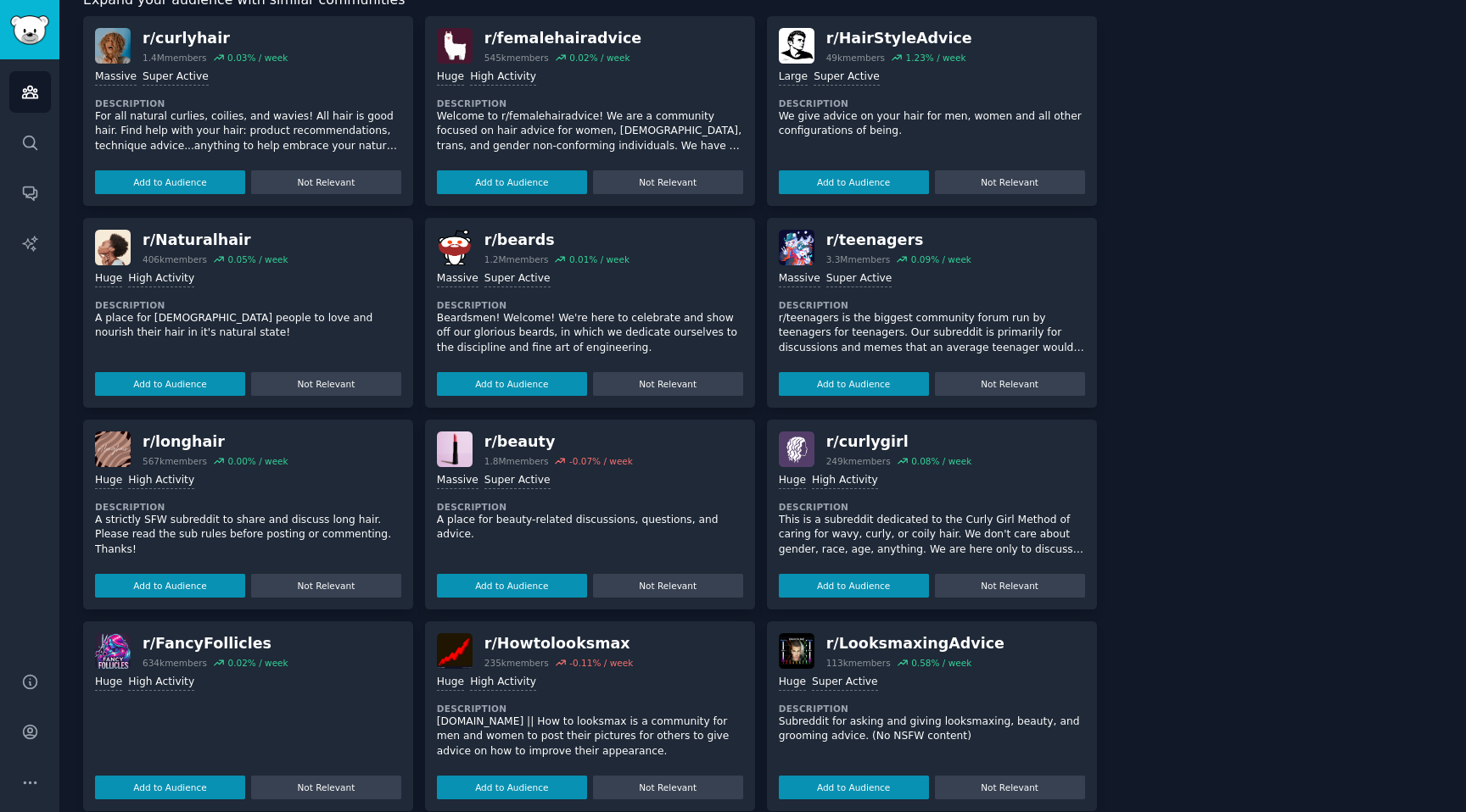
scroll to position [1125, 0]
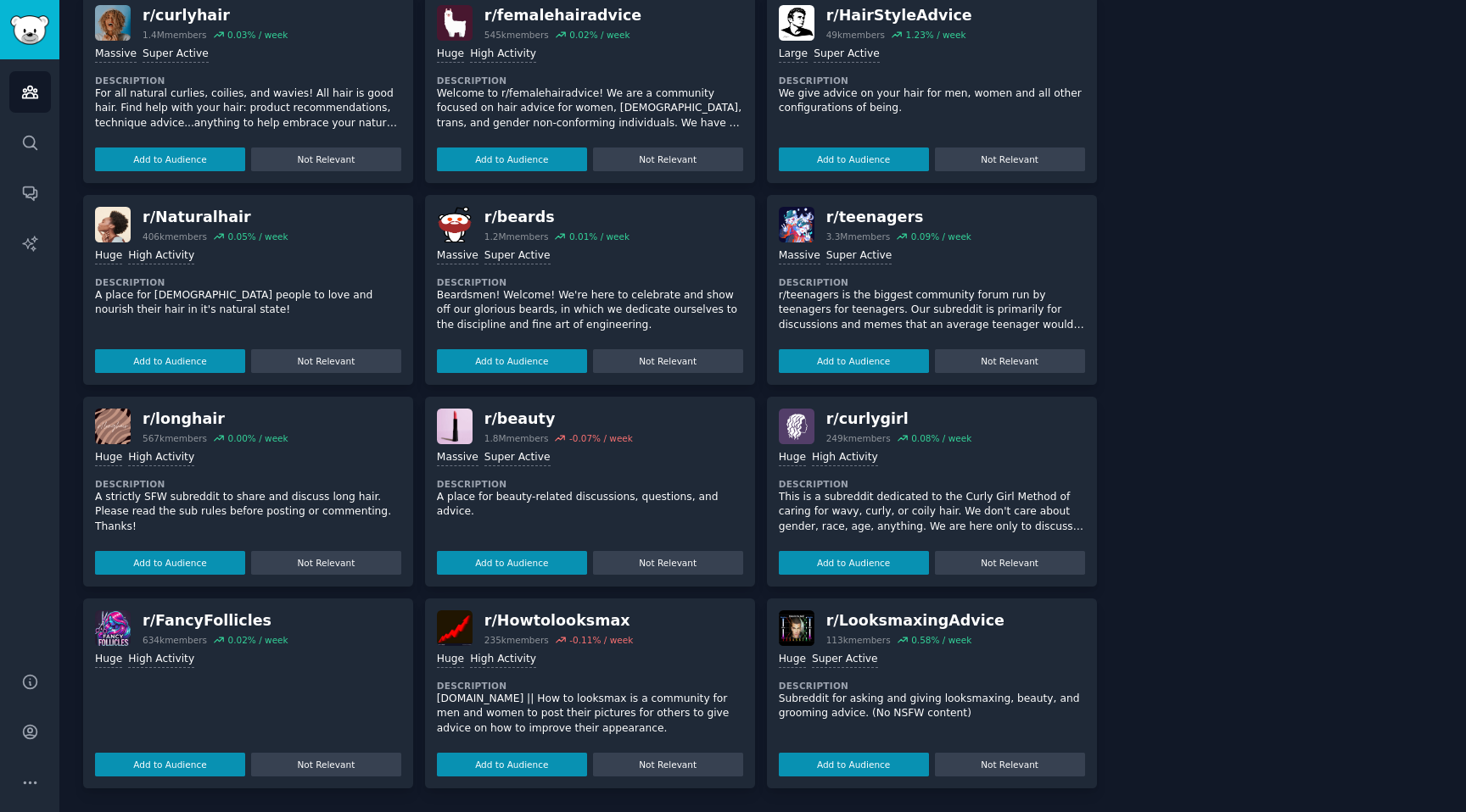
click at [872, 236] on div "3.3M members" at bounding box center [859, 236] width 64 height 12
drag, startPoint x: 902, startPoint y: 219, endPoint x: 821, endPoint y: 219, distance: 81.0
click at [821, 219] on div "r/ teenagers 3.3M members 0.09 % / week" at bounding box center [931, 225] width 306 height 36
copy div "r/ teenagers"
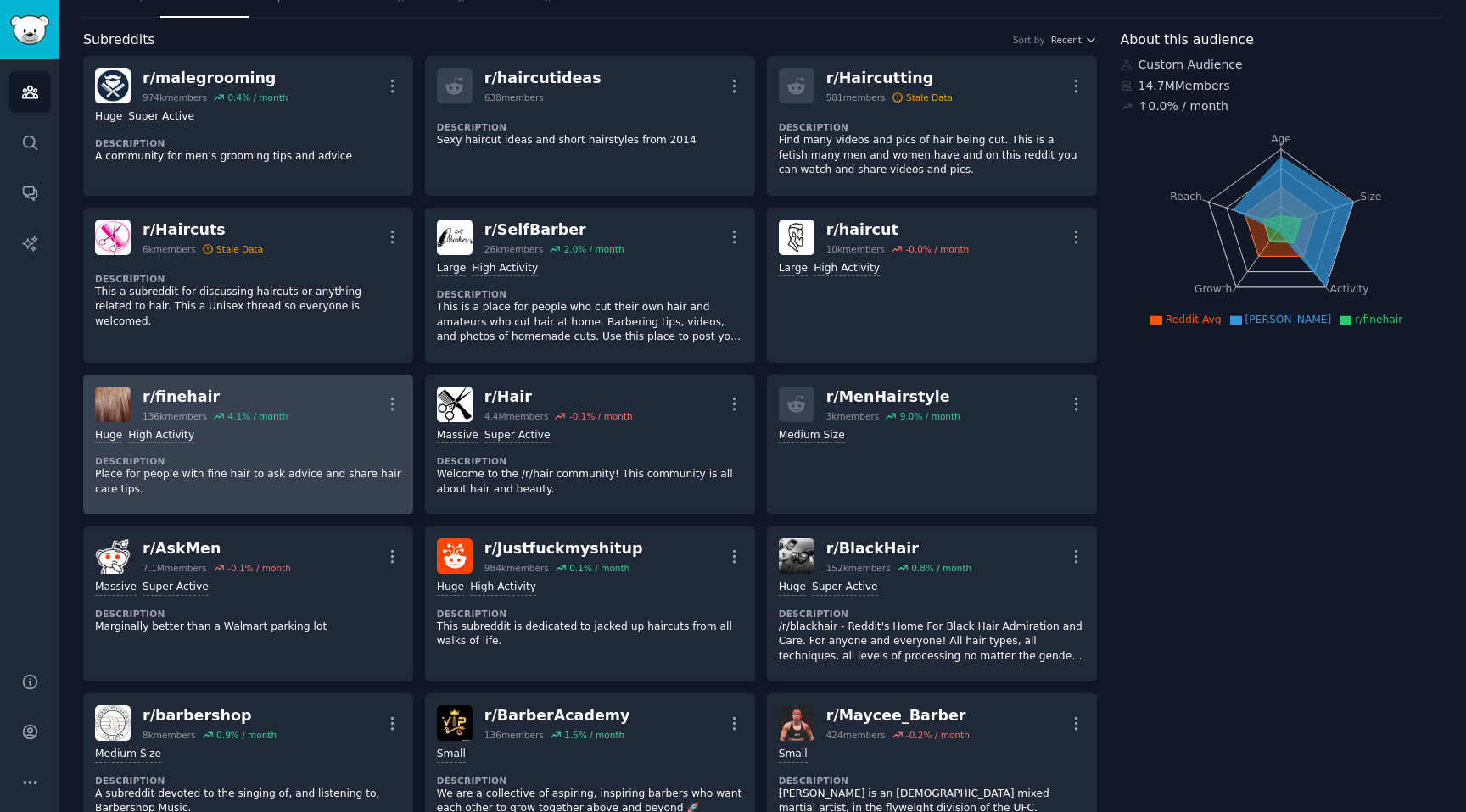
scroll to position [0, 0]
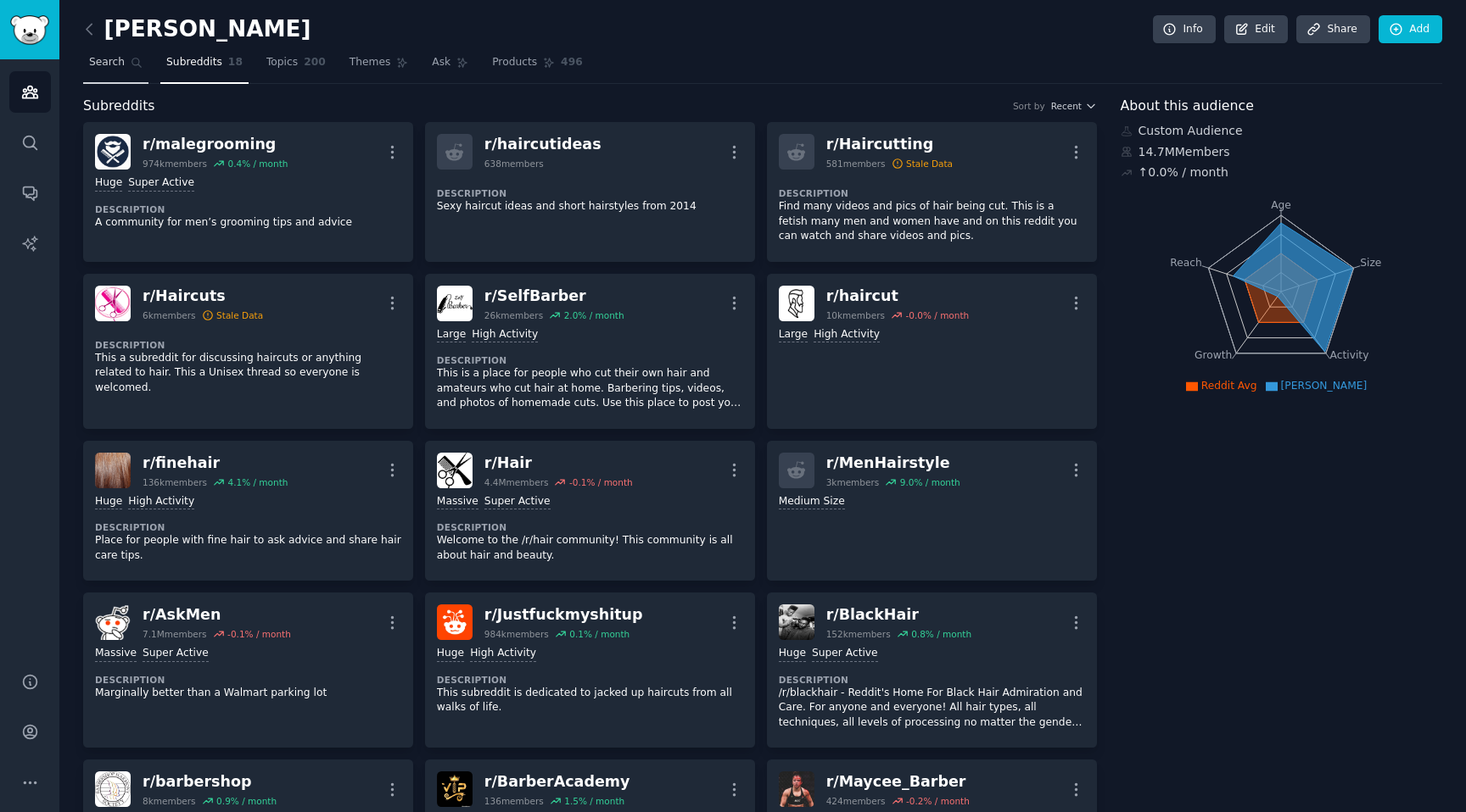
click at [111, 71] on link "Search" at bounding box center [115, 66] width 65 height 35
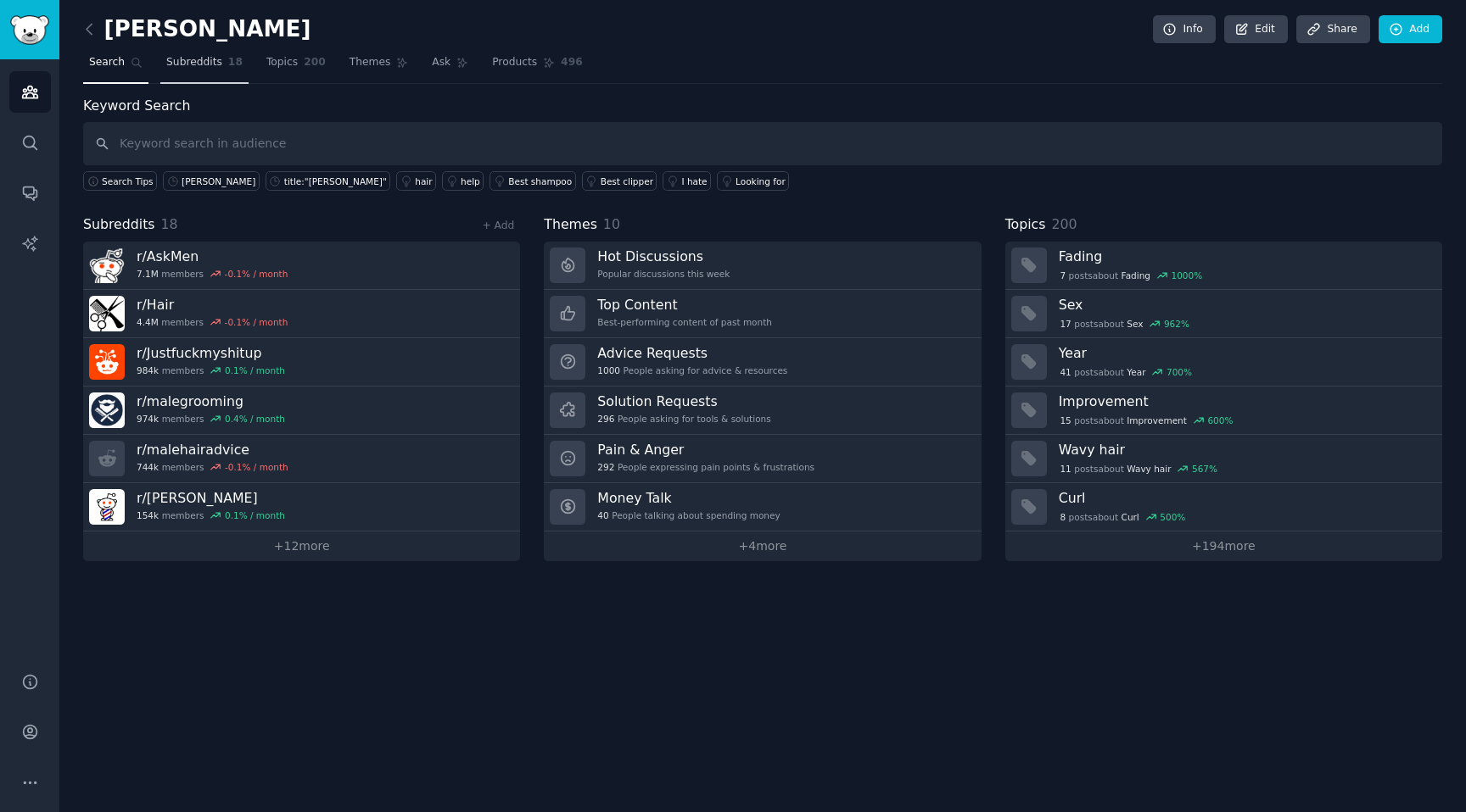
click at [202, 62] on span "Subreddits" at bounding box center [194, 62] width 56 height 15
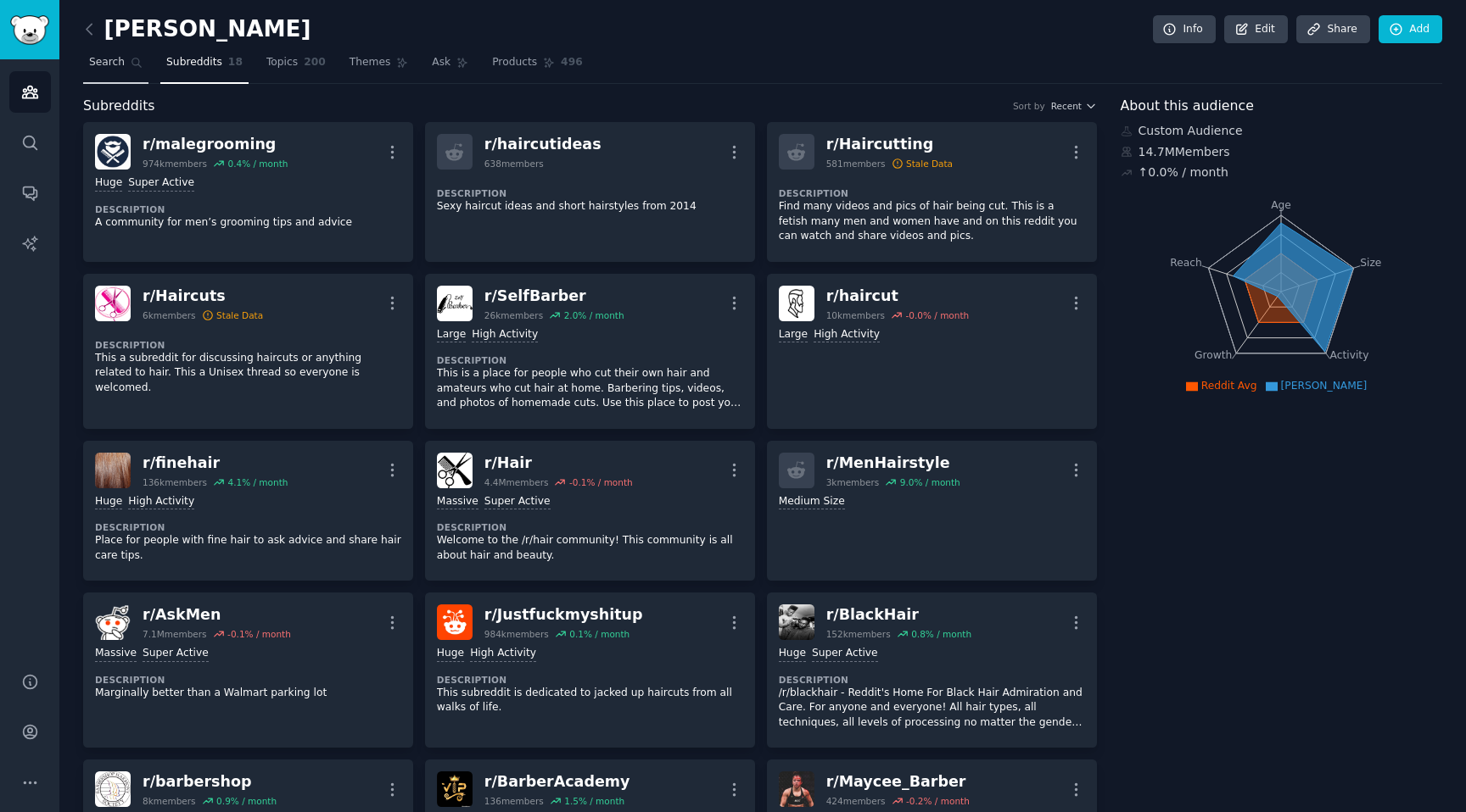
click at [133, 71] on link "Search" at bounding box center [115, 66] width 65 height 35
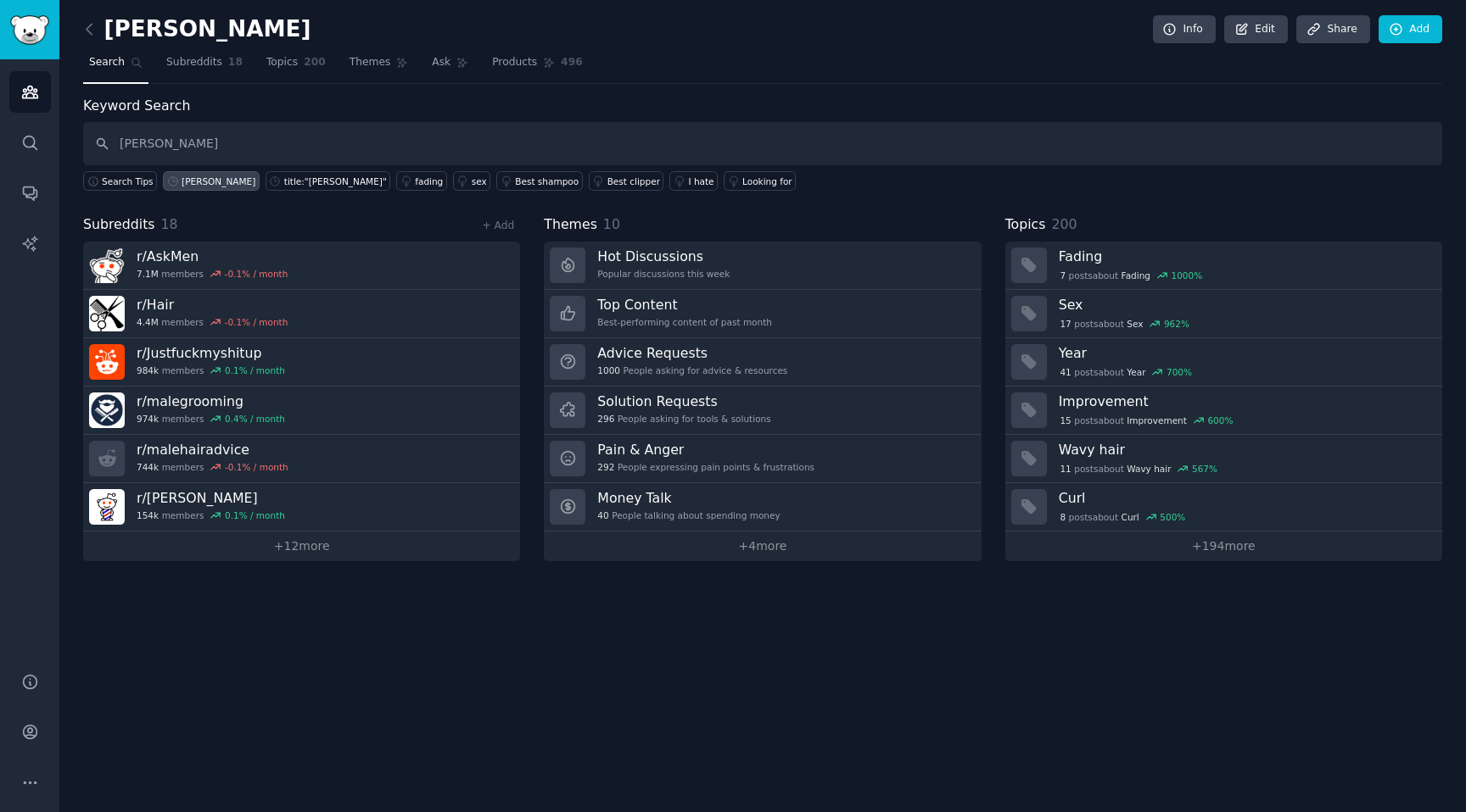
type input "[PERSON_NAME]"
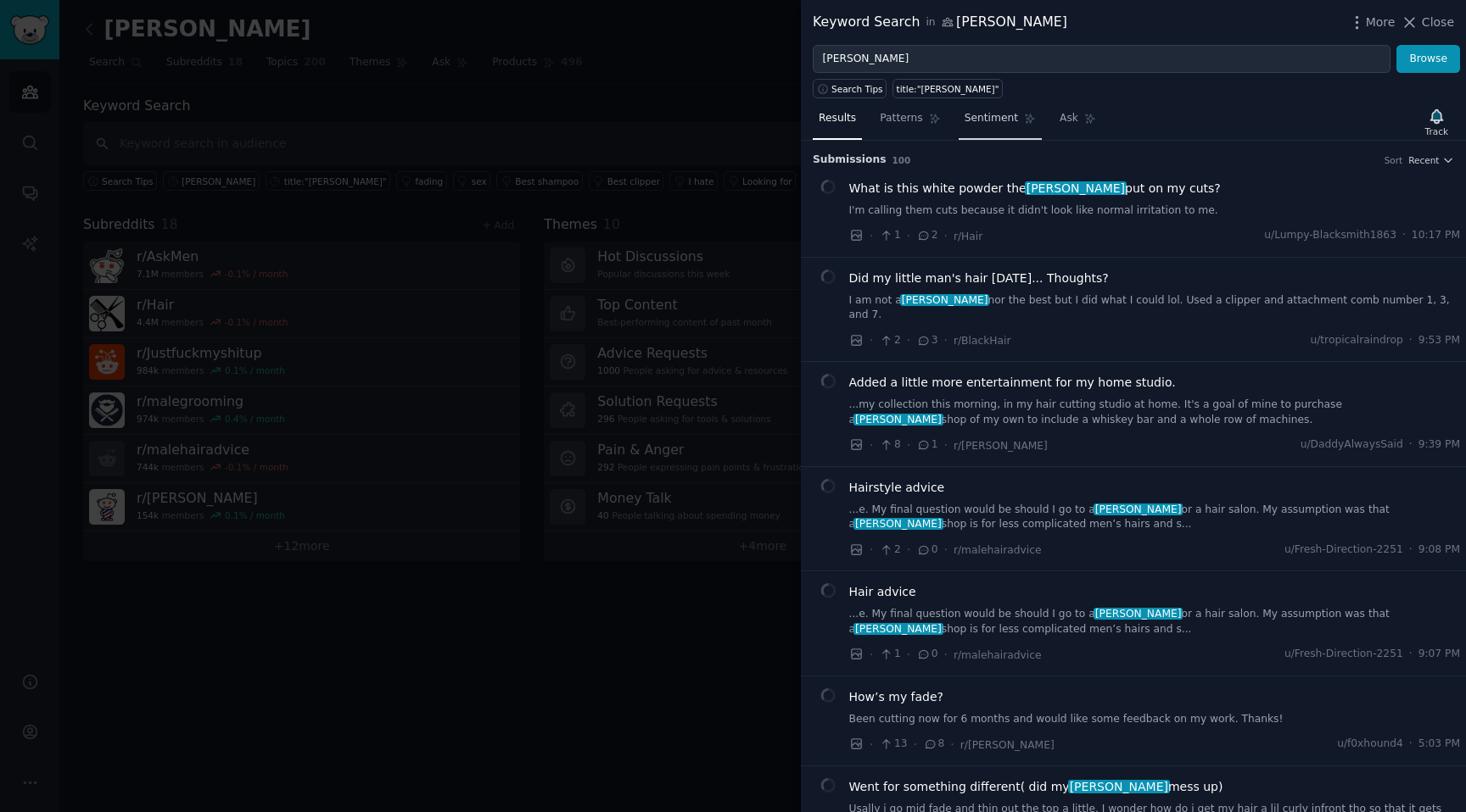
click at [976, 127] on link "Sentiment" at bounding box center [1000, 122] width 83 height 35
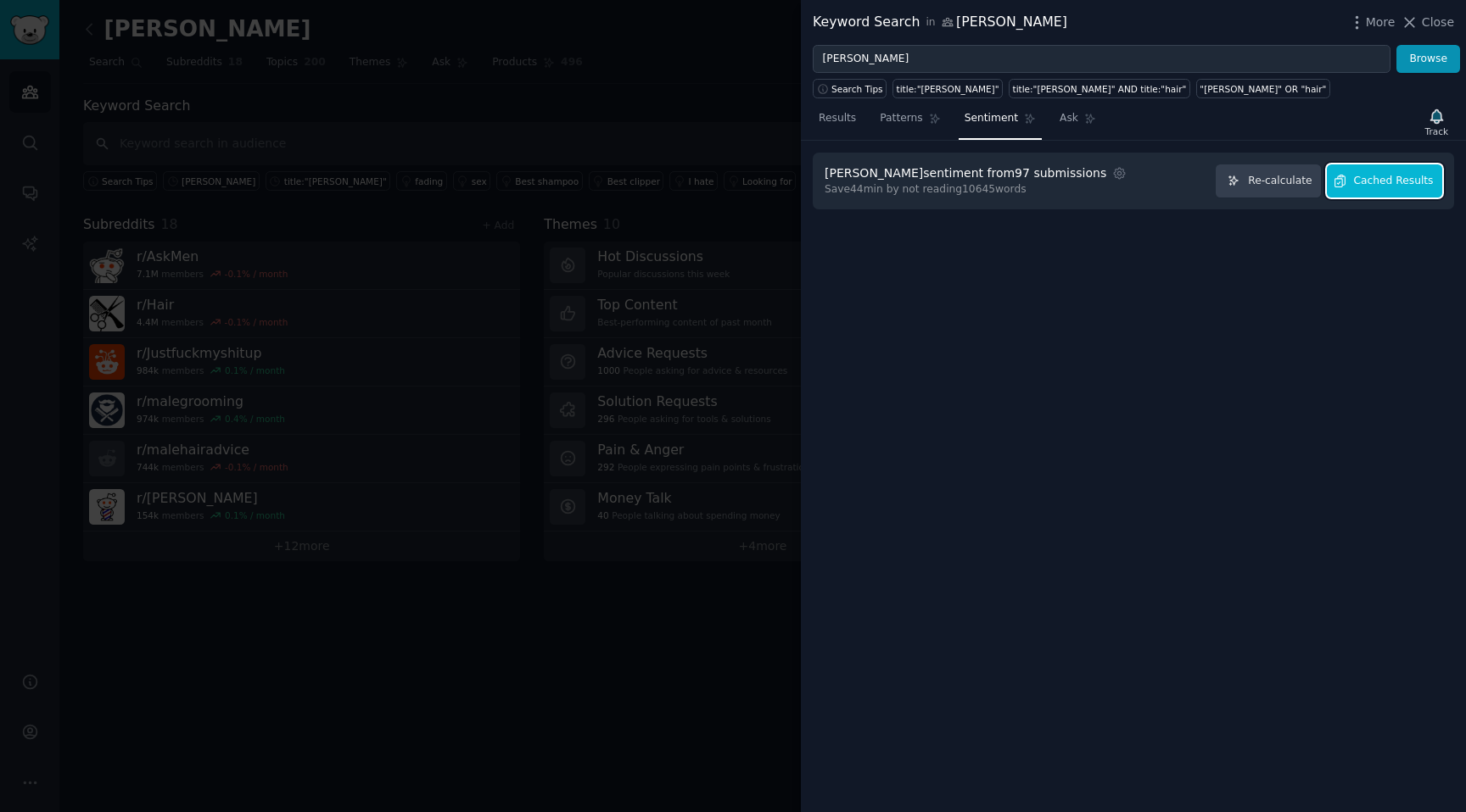
click at [1353, 185] on button "Cached Results" at bounding box center [1384, 181] width 115 height 33
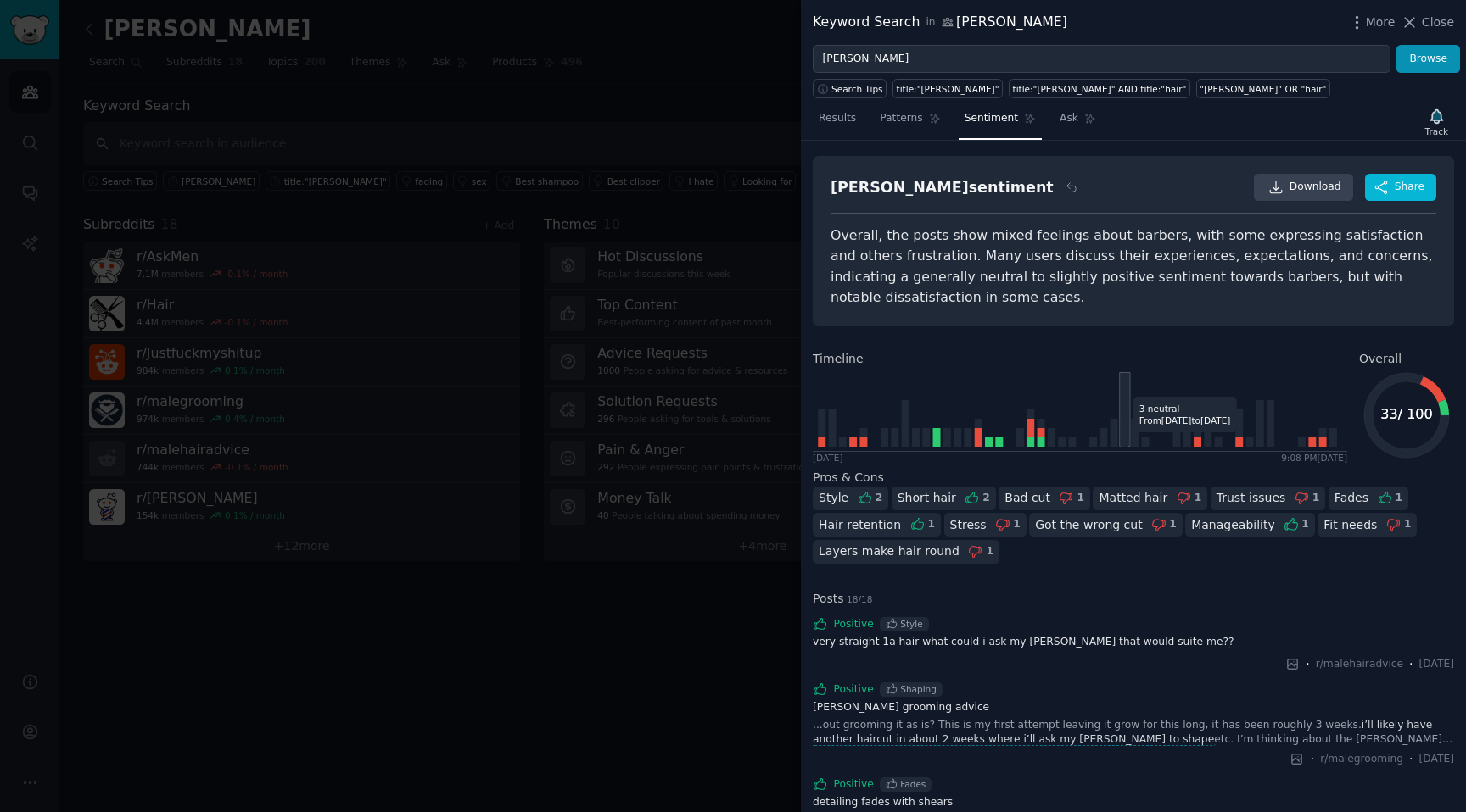
scroll to position [2, 0]
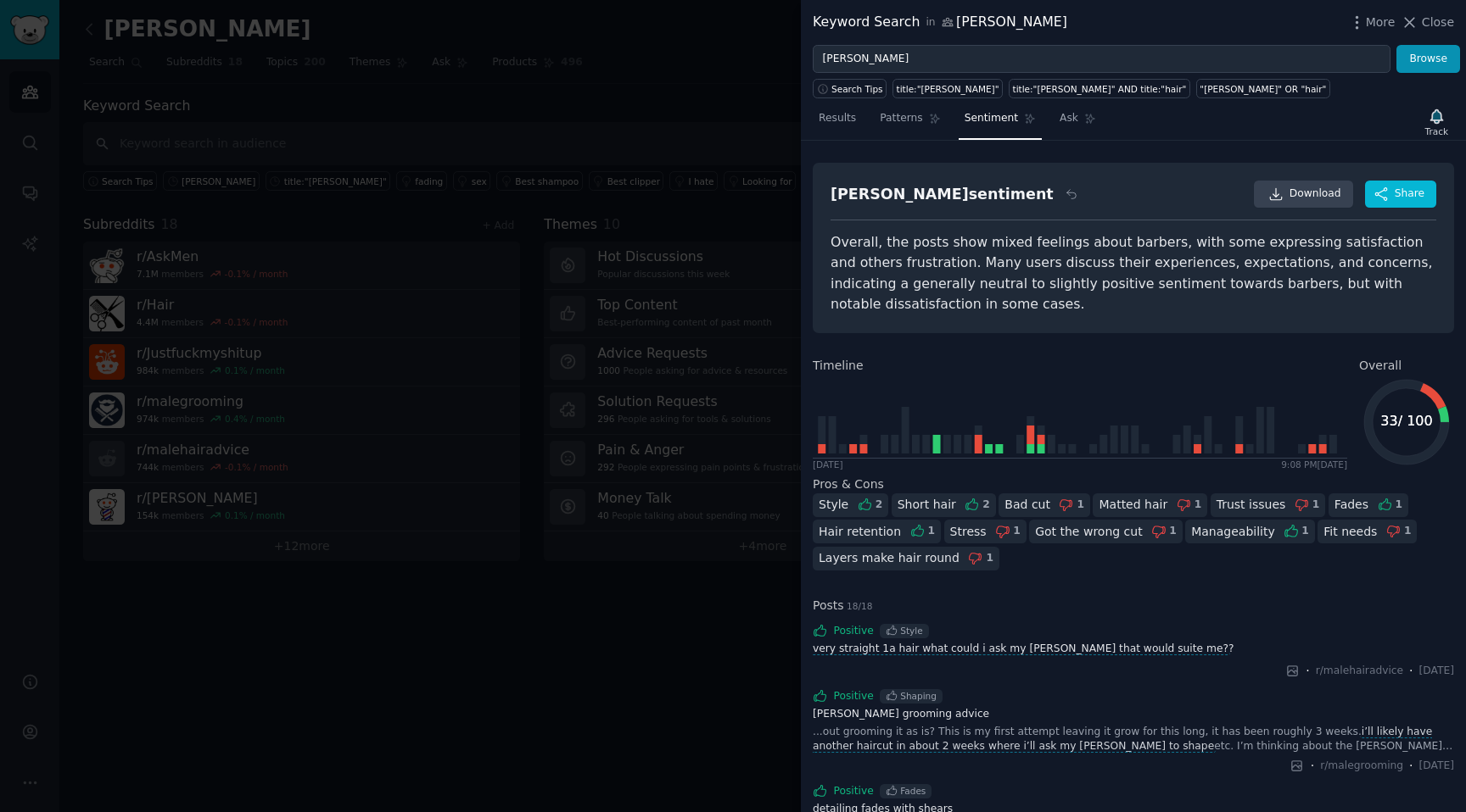
click at [1441, 413] on icon at bounding box center [1444, 414] width 11 height 16
click at [1425, 390] on icon at bounding box center [1433, 396] width 26 height 26
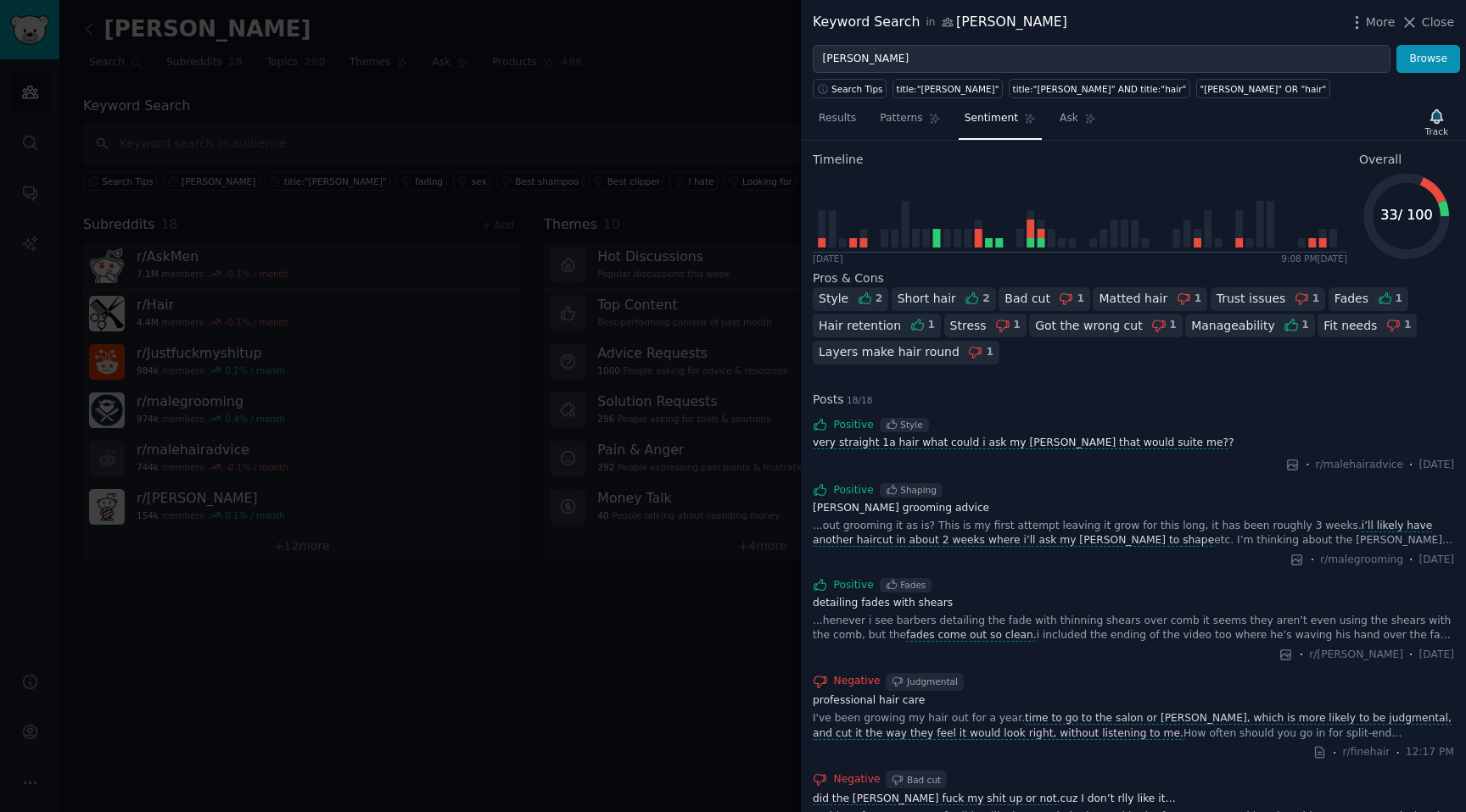
scroll to position [0, 0]
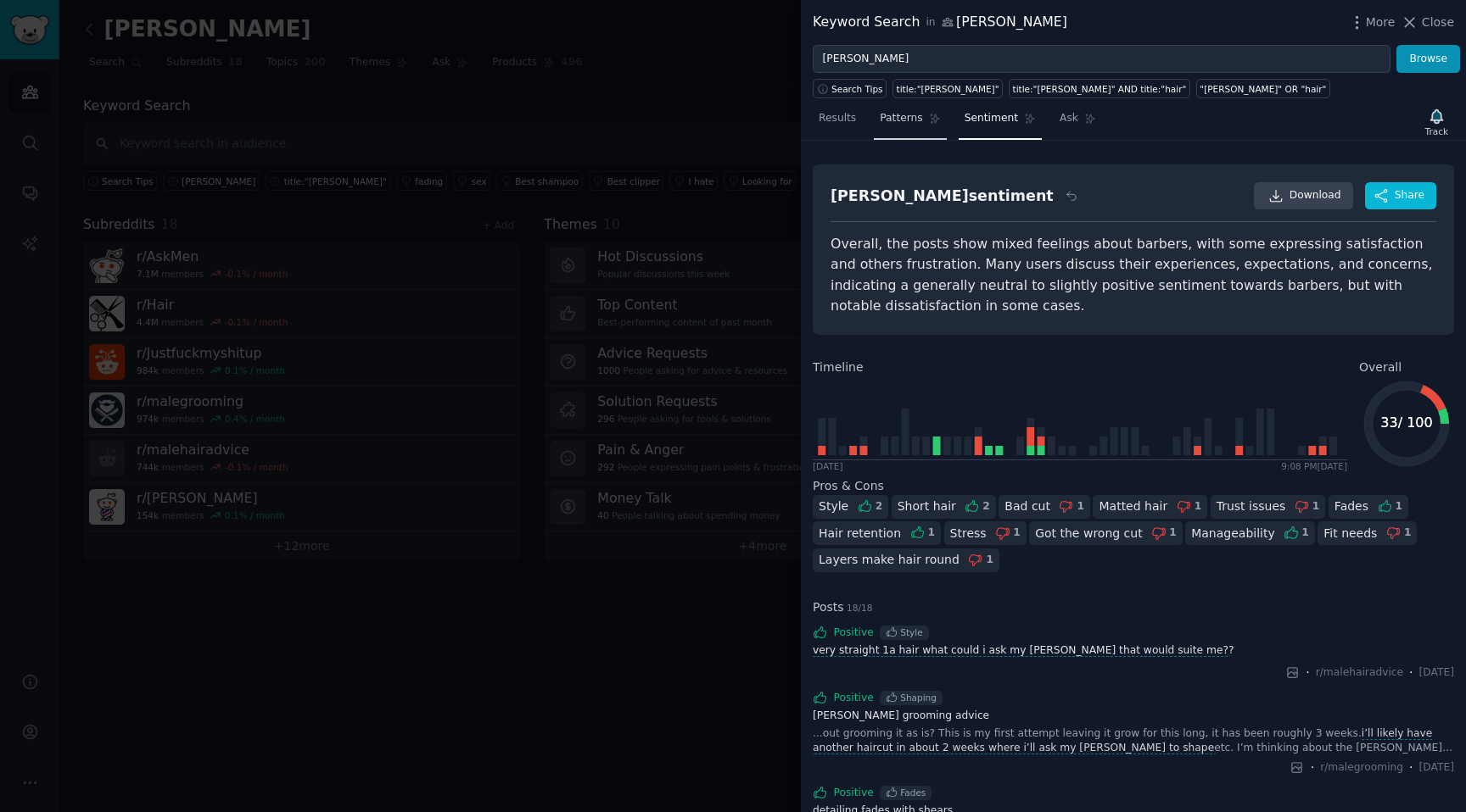
click at [910, 121] on span "Patterns" at bounding box center [902, 119] width 43 height 15
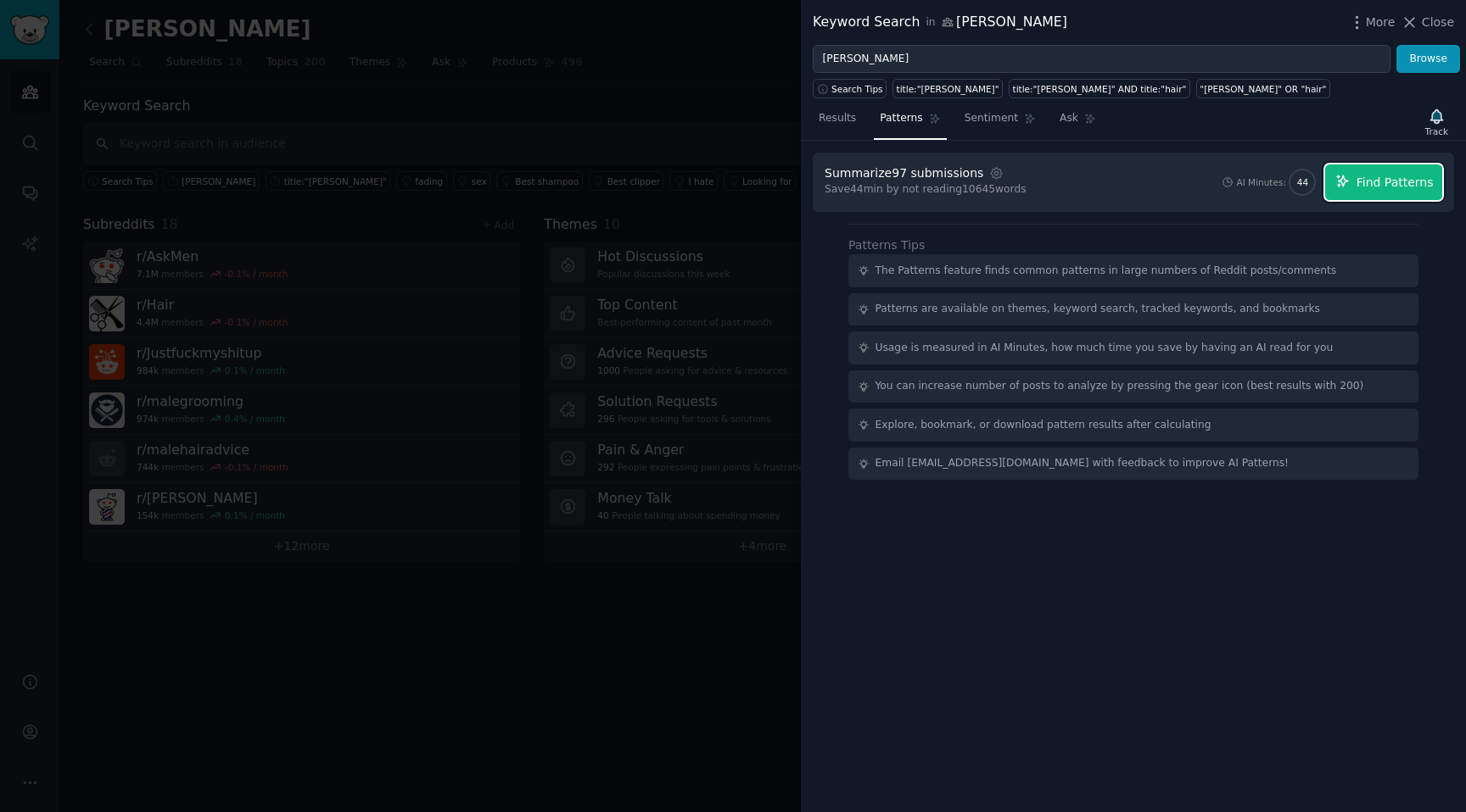
click at [1416, 185] on span "Find Patterns" at bounding box center [1395, 183] width 78 height 18
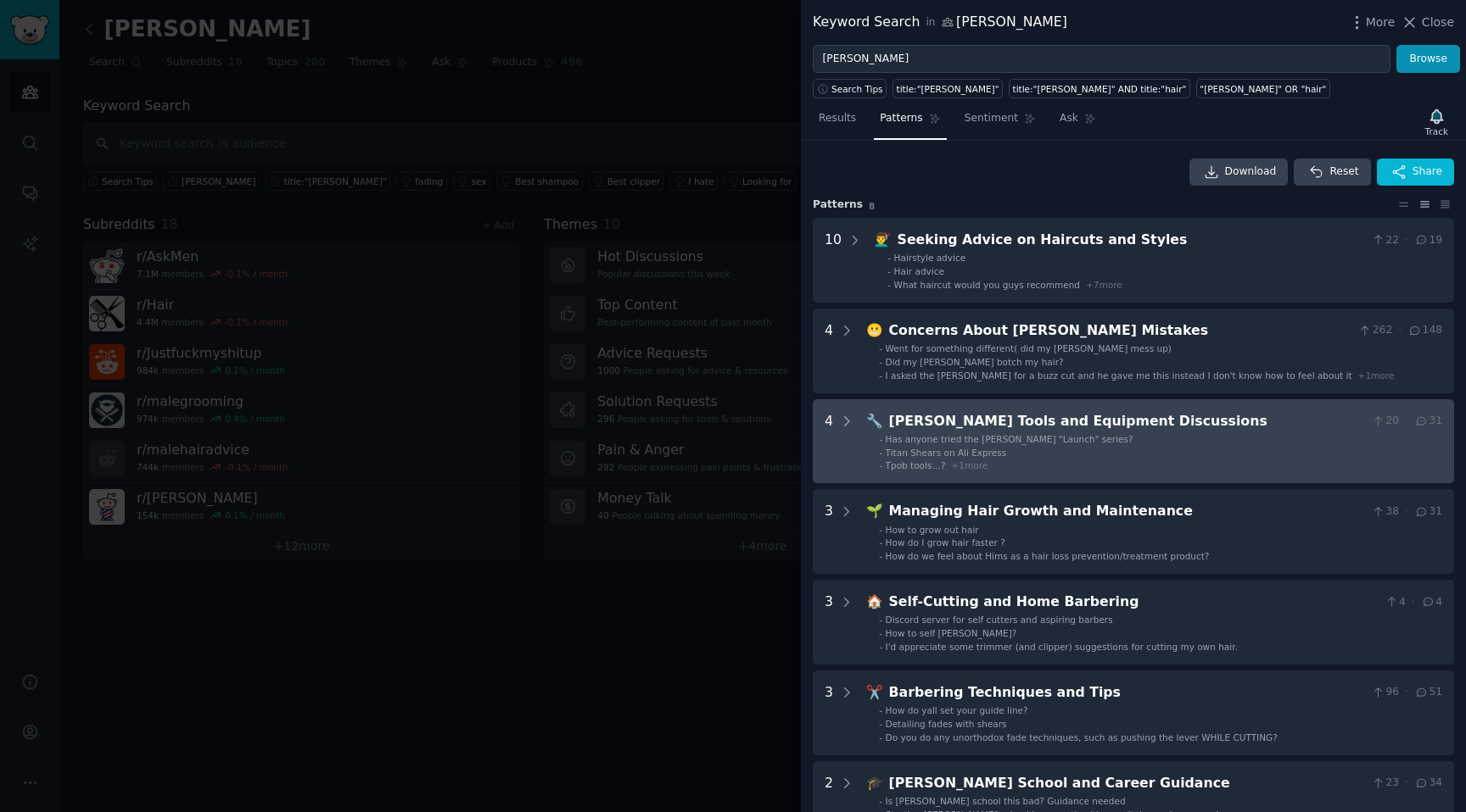
click at [1179, 427] on div "Barber Tools and Equipment Discussions" at bounding box center [1127, 422] width 476 height 21
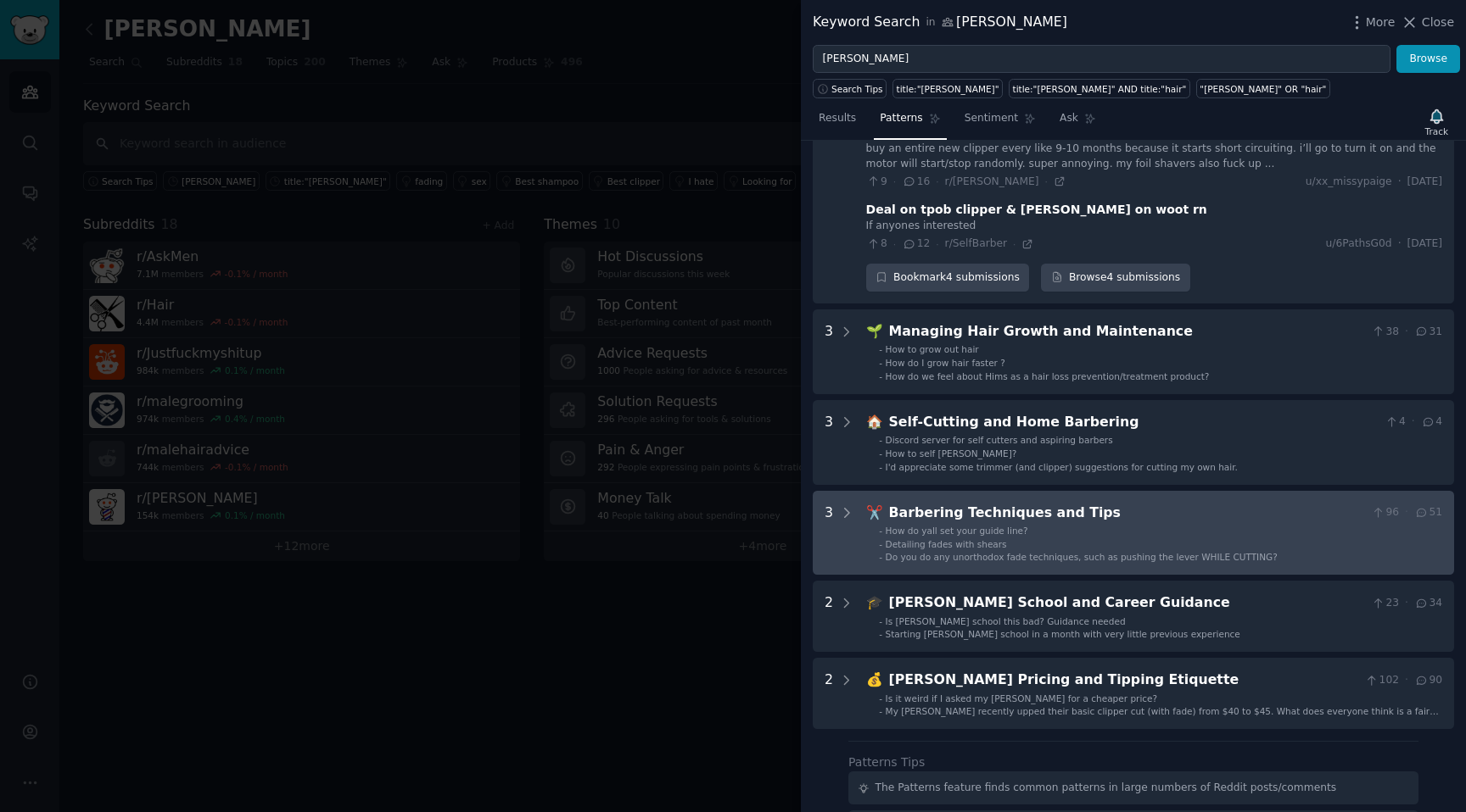
scroll to position [576, 0]
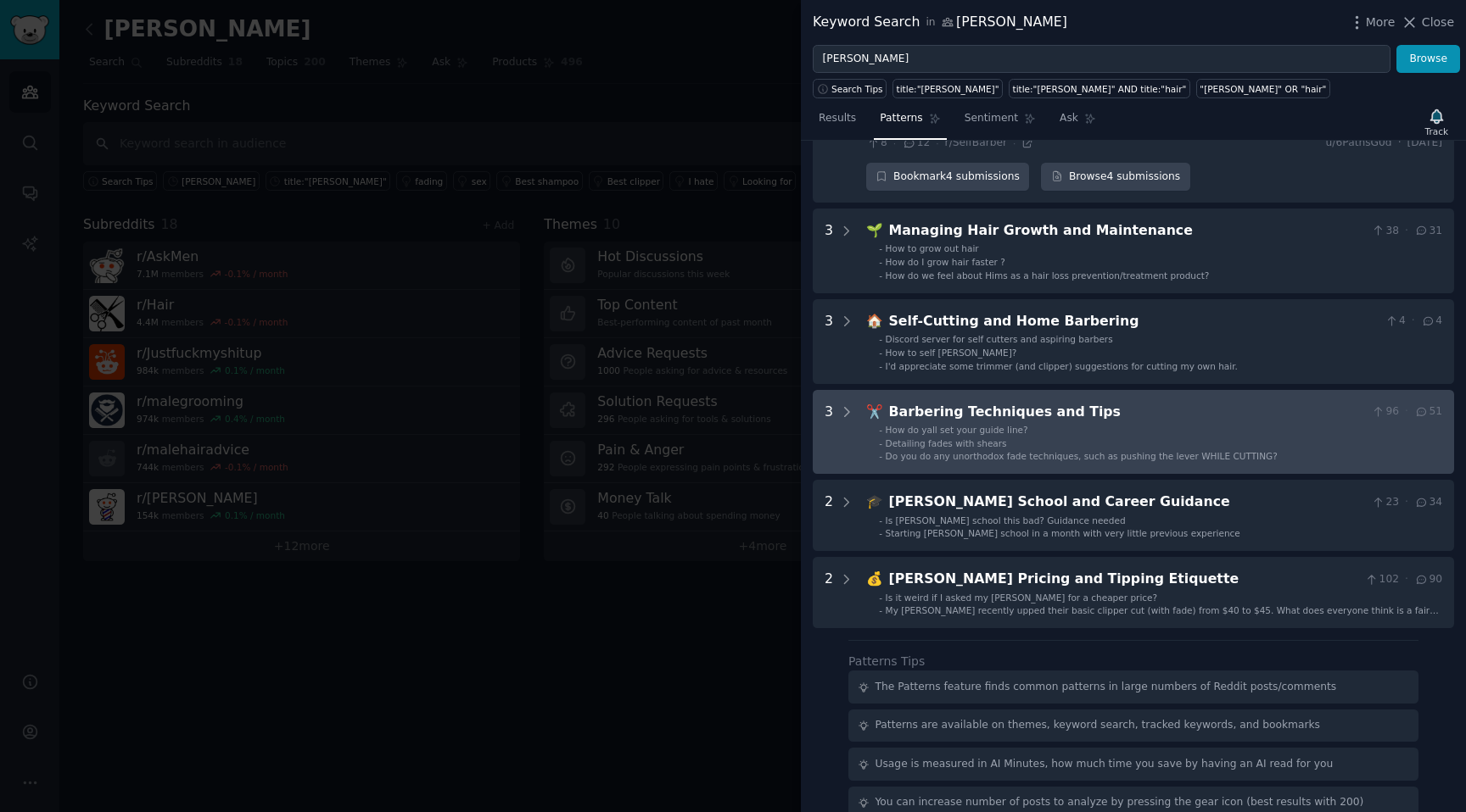
click at [1078, 439] on li "- Detailing fades with shears" at bounding box center [1161, 443] width 564 height 12
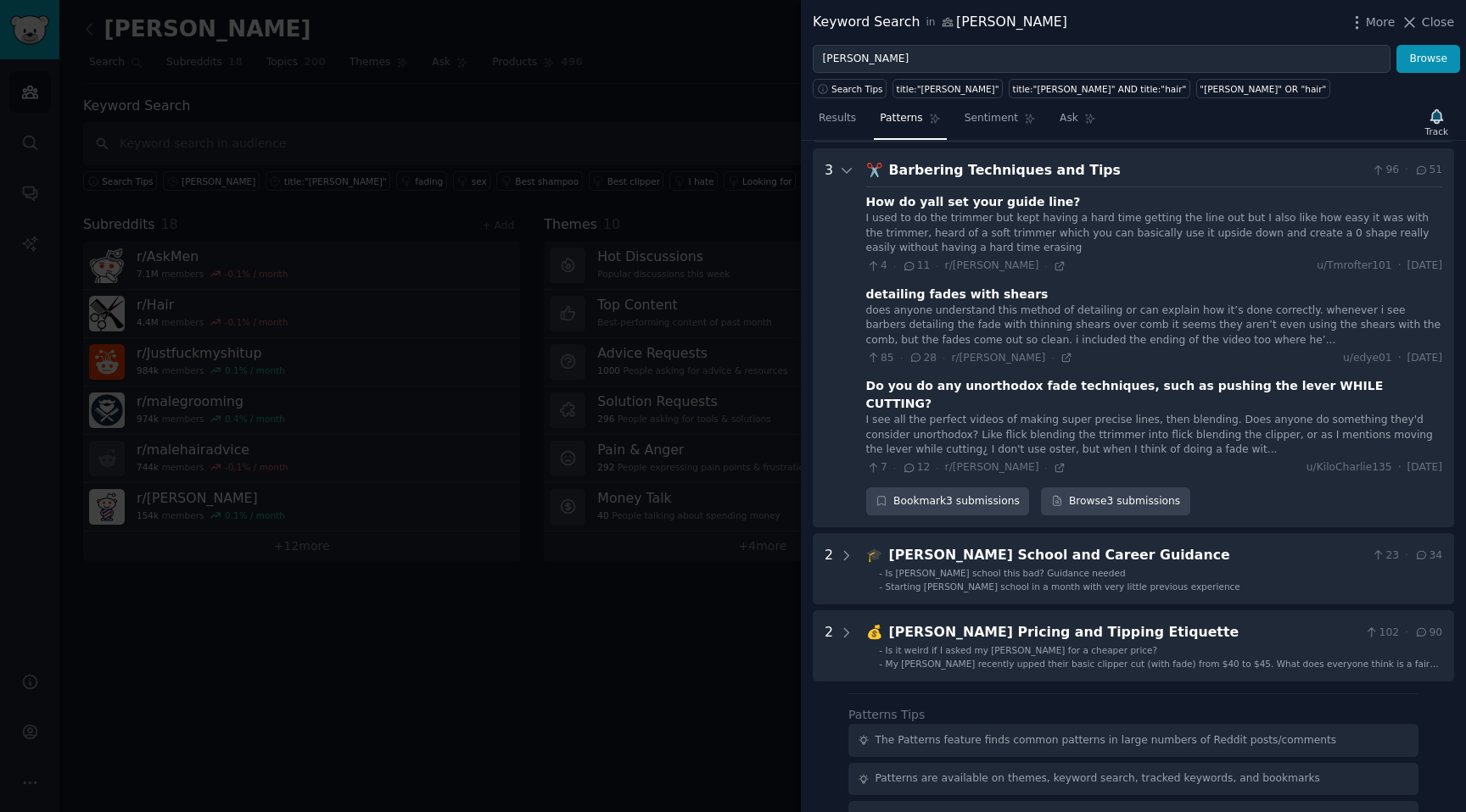
scroll to position [824, 0]
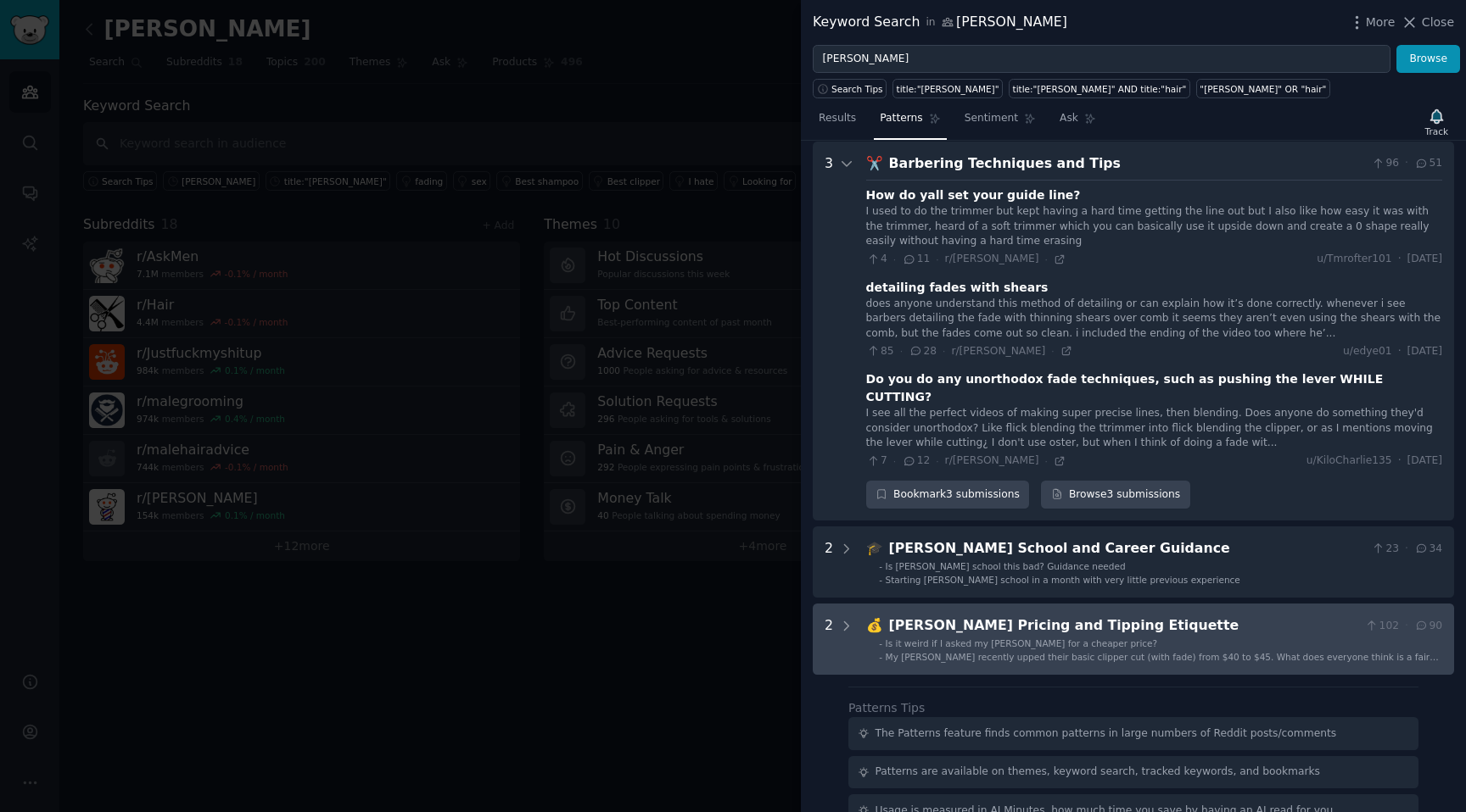
click at [1052, 638] on span "Is it weird if I asked my barber for a cheaper price?" at bounding box center [1021, 643] width 272 height 10
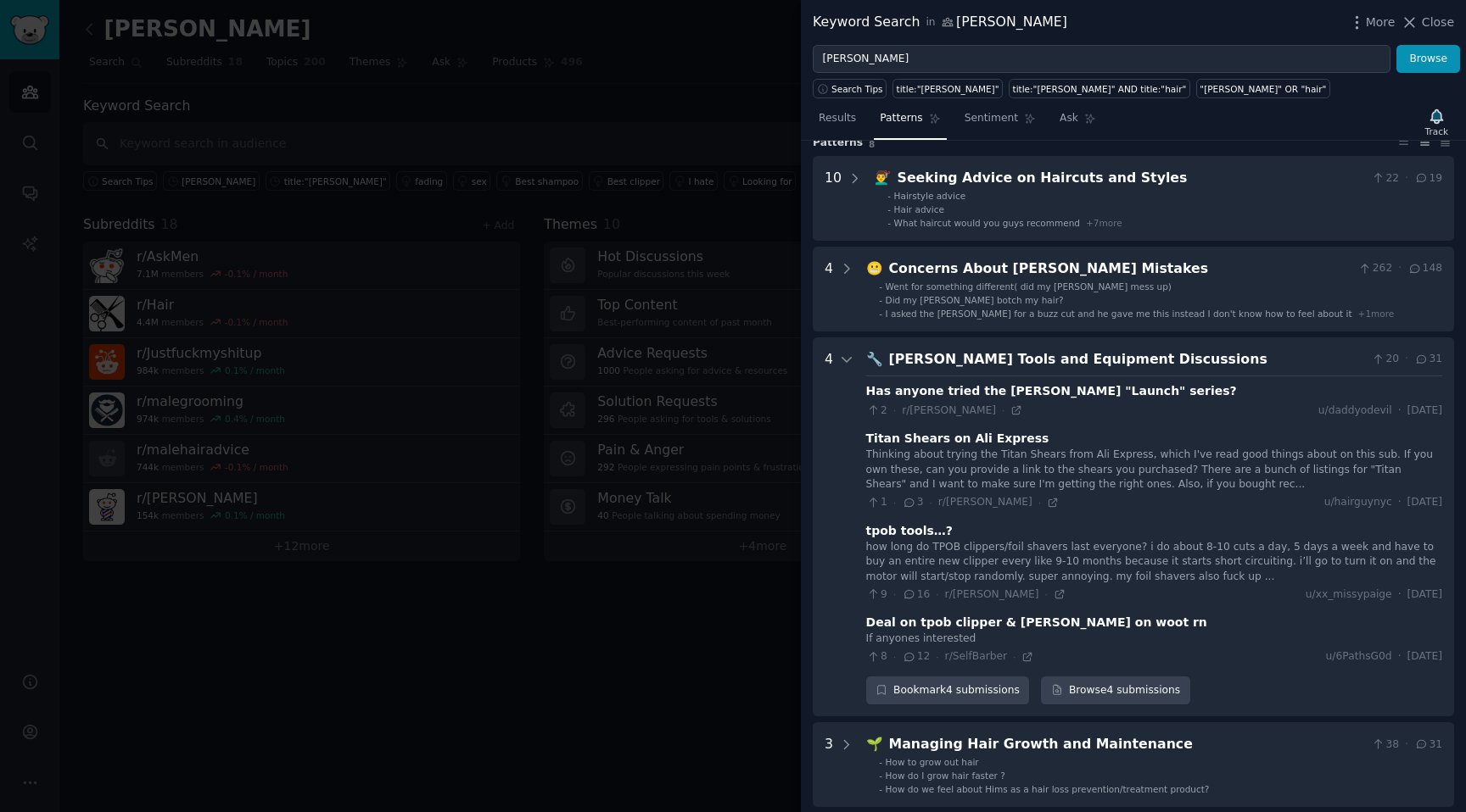
scroll to position [0, 0]
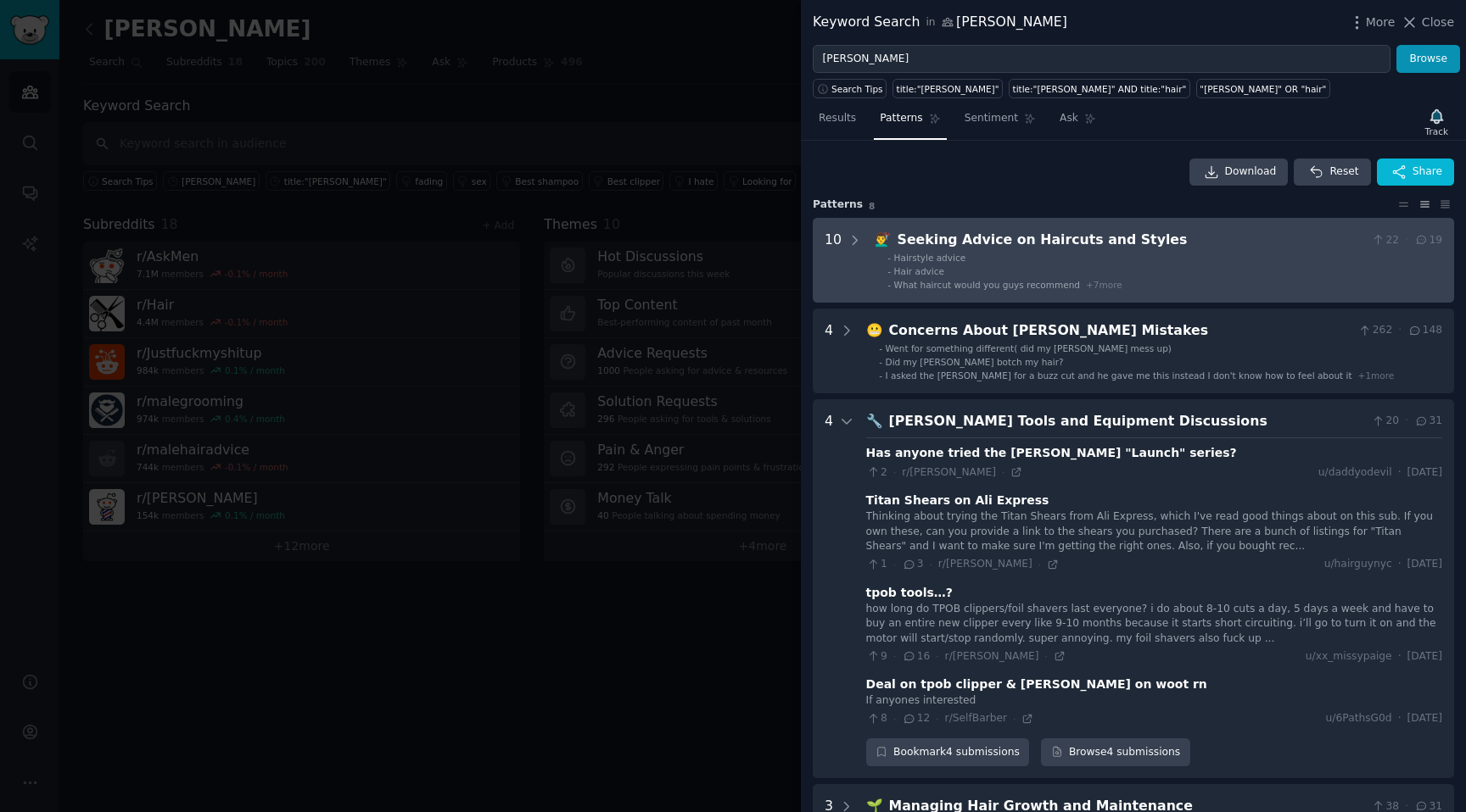
click at [1102, 264] on ul "- Hairstyle advice - Hair advice - What haircut would you guys recommend + 7 mo…" at bounding box center [1159, 272] width 567 height 39
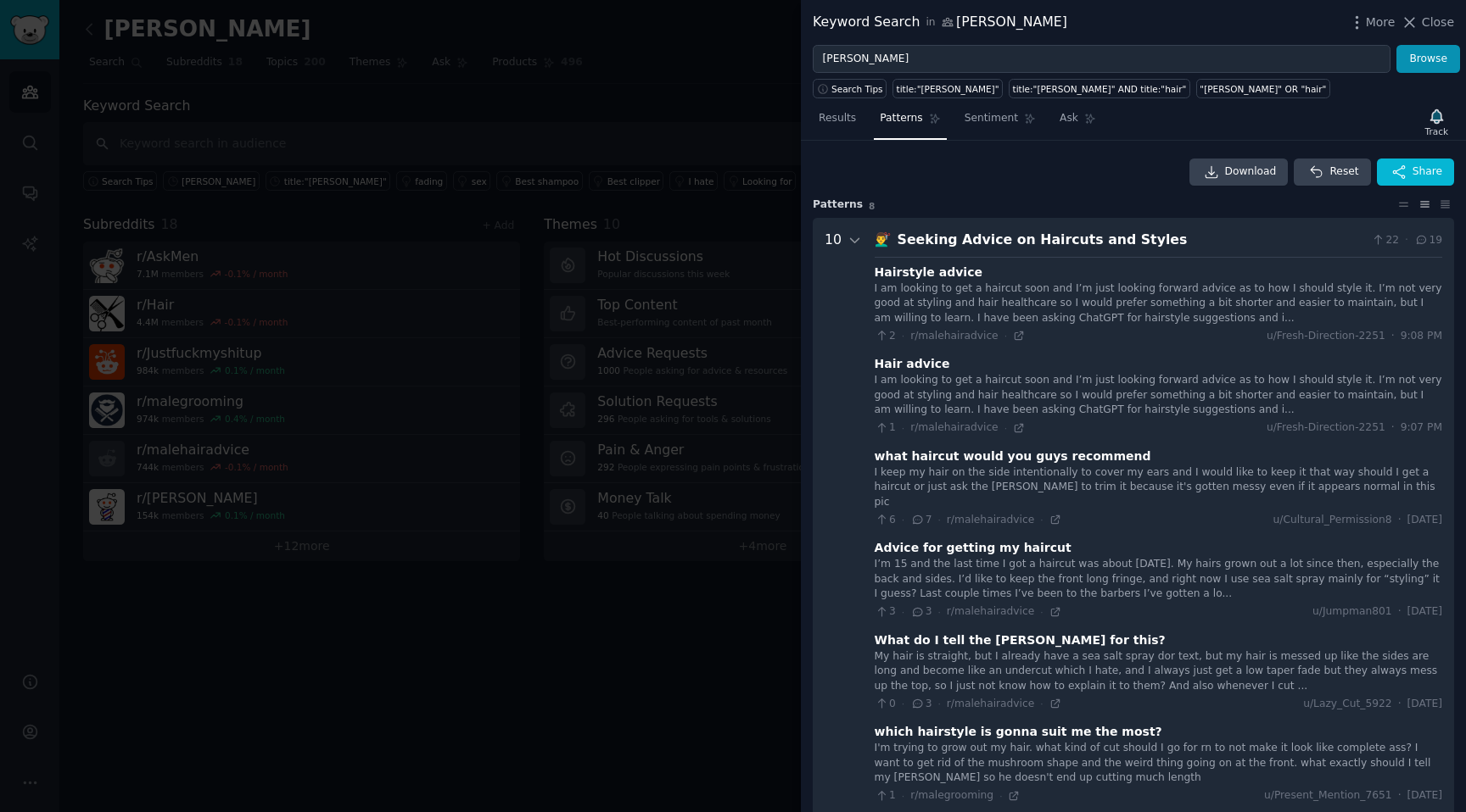
click at [963, 250] on div "Seeking Advice on Haircuts and Styles" at bounding box center [1132, 241] width 467 height 21
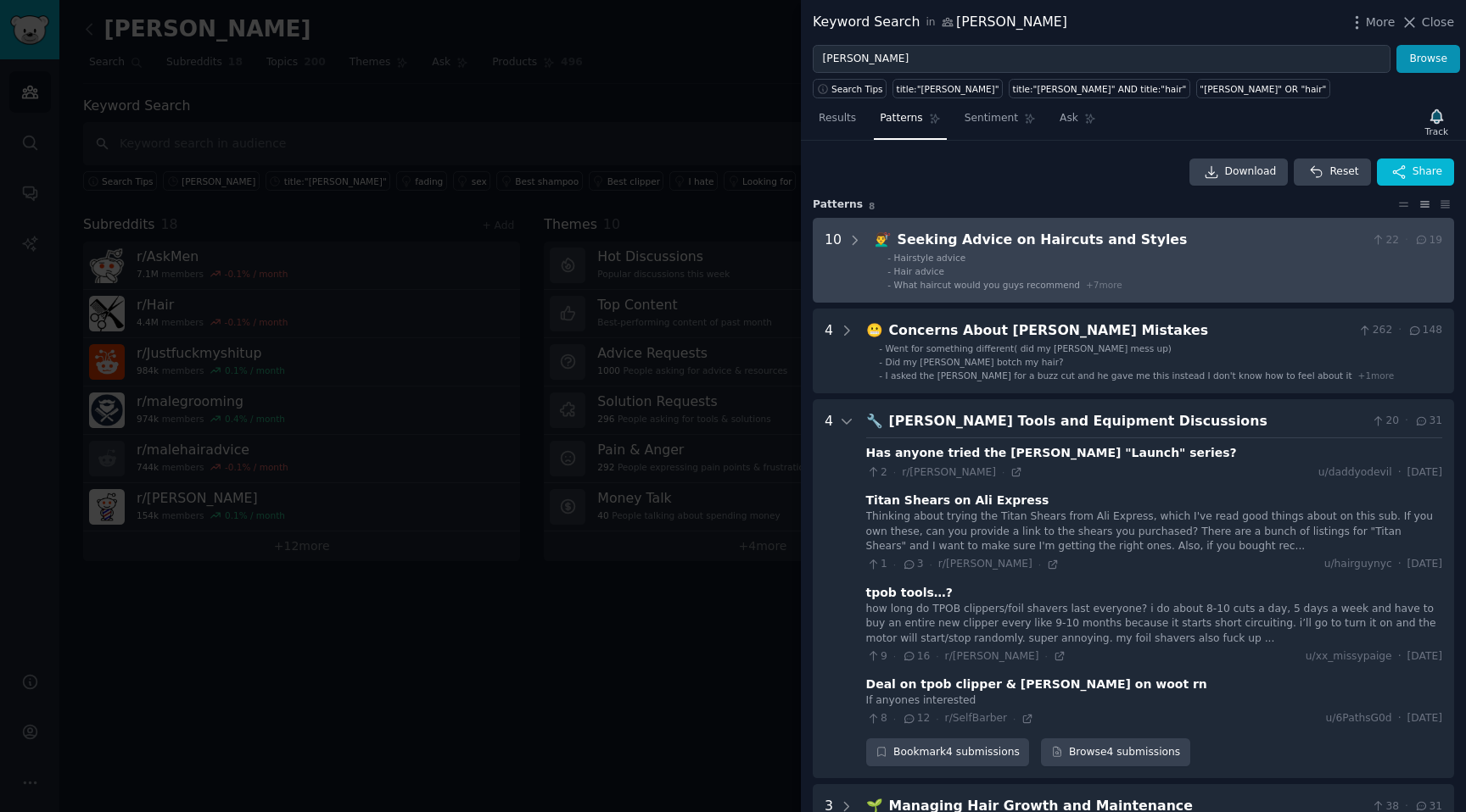
click at [929, 260] on span "Hairstyle advice" at bounding box center [930, 258] width 72 height 10
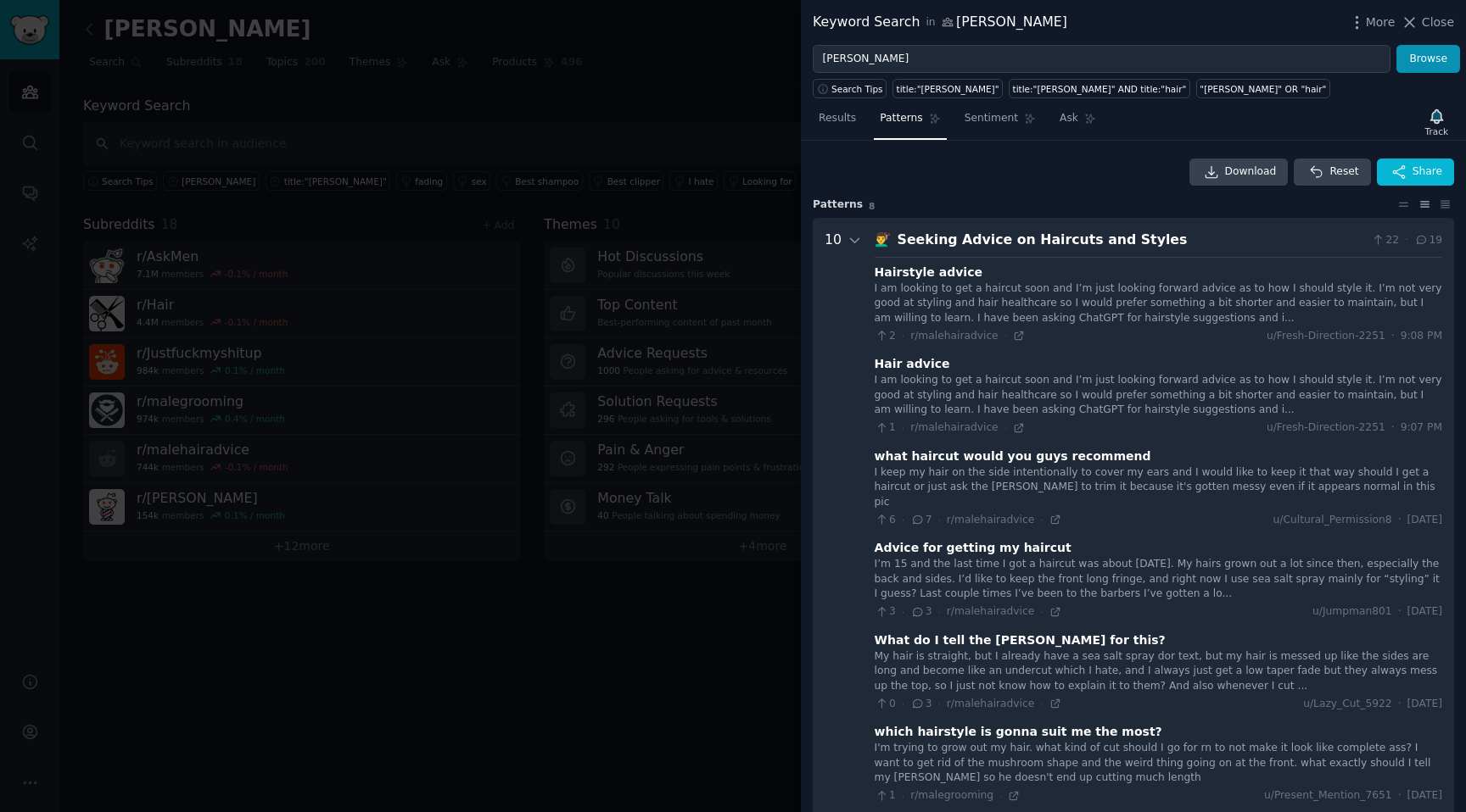
click at [886, 232] on div "💇‍♂️ Seeking Advice on Haircuts and Styles 22 · 19" at bounding box center [1158, 241] width 567 height 21
click at [839, 238] on div "10" at bounding box center [844, 715] width 38 height 970
click at [851, 238] on icon at bounding box center [854, 241] width 15 height 15
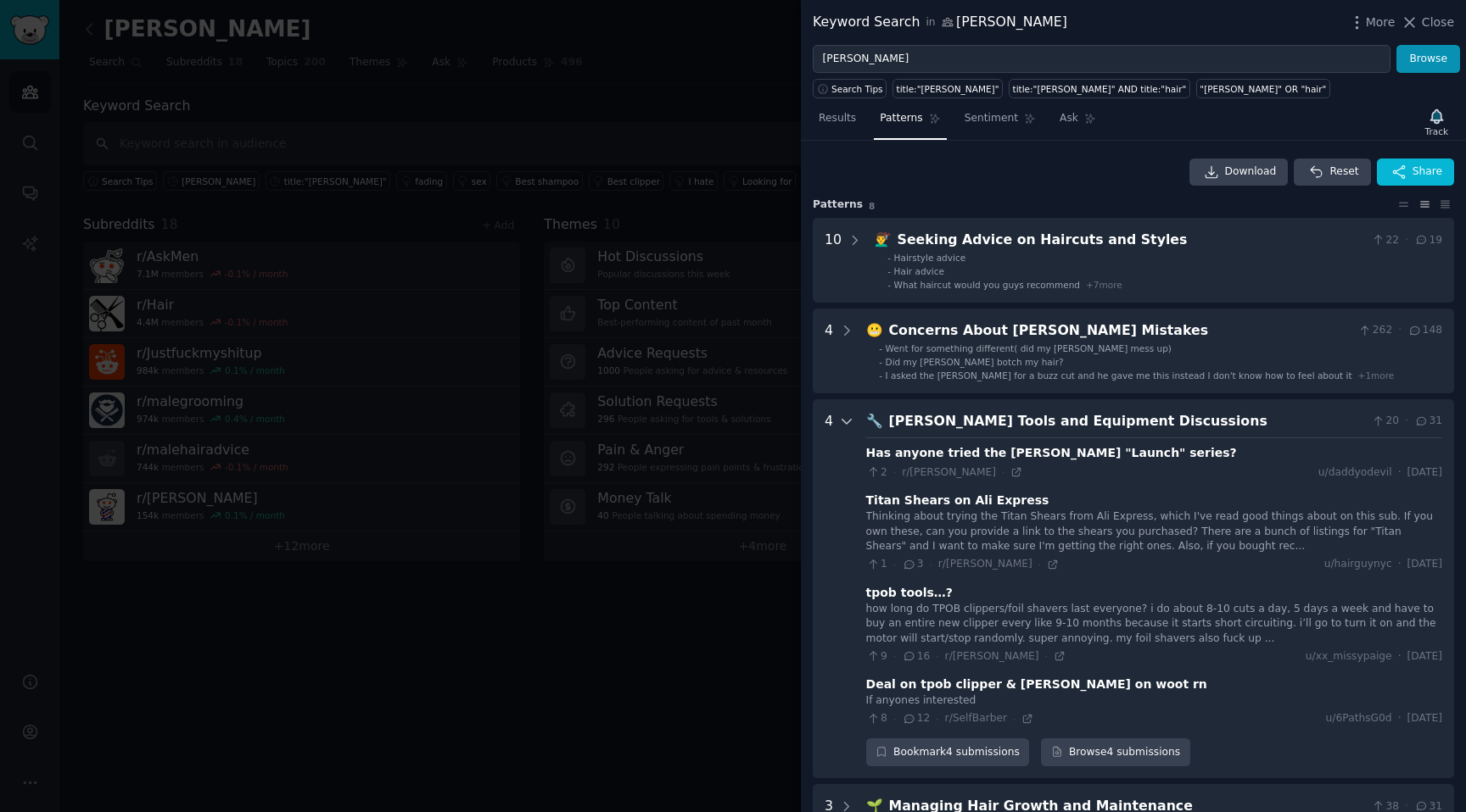
click at [841, 417] on icon at bounding box center [846, 421] width 15 height 15
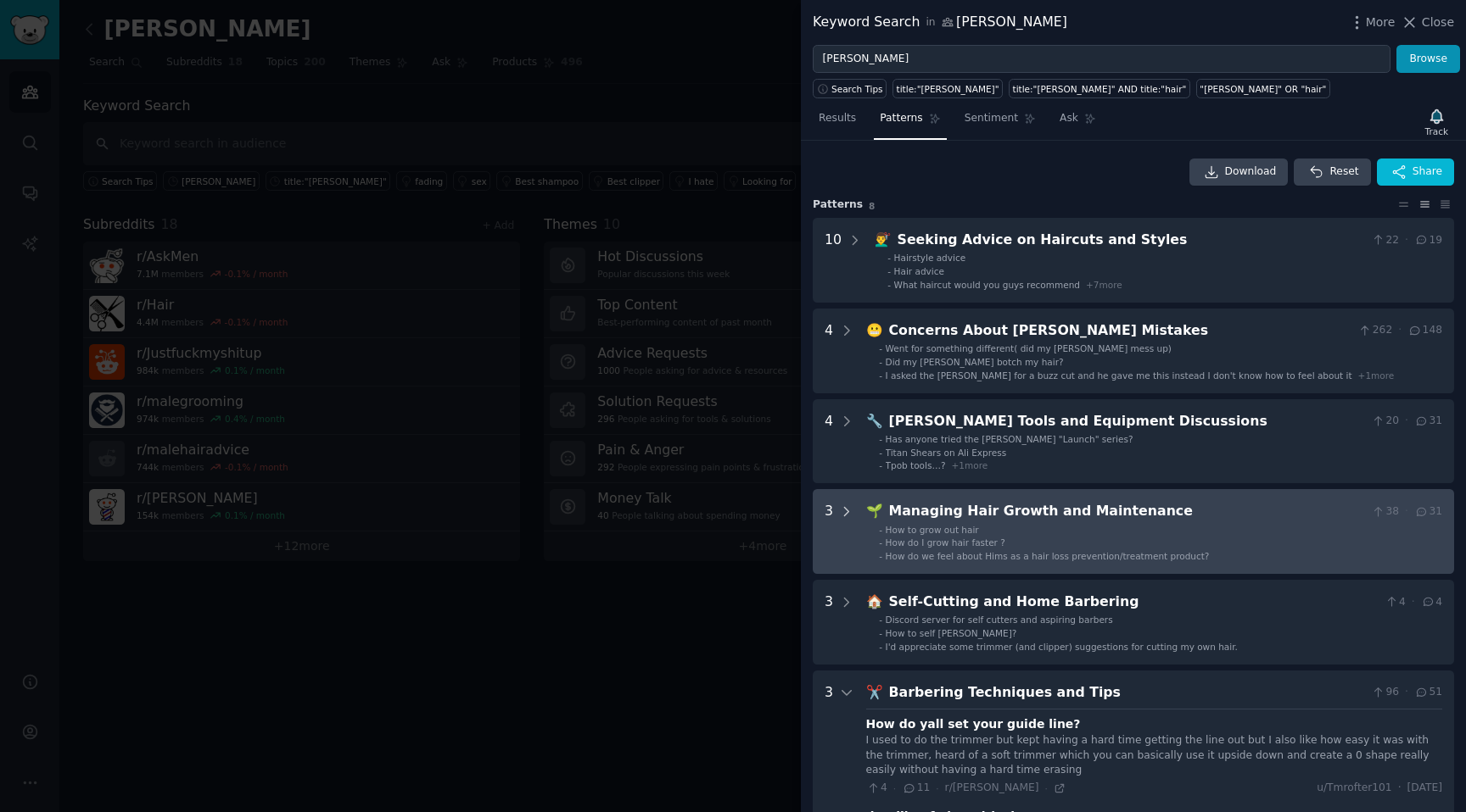
click at [851, 509] on icon at bounding box center [846, 512] width 15 height 15
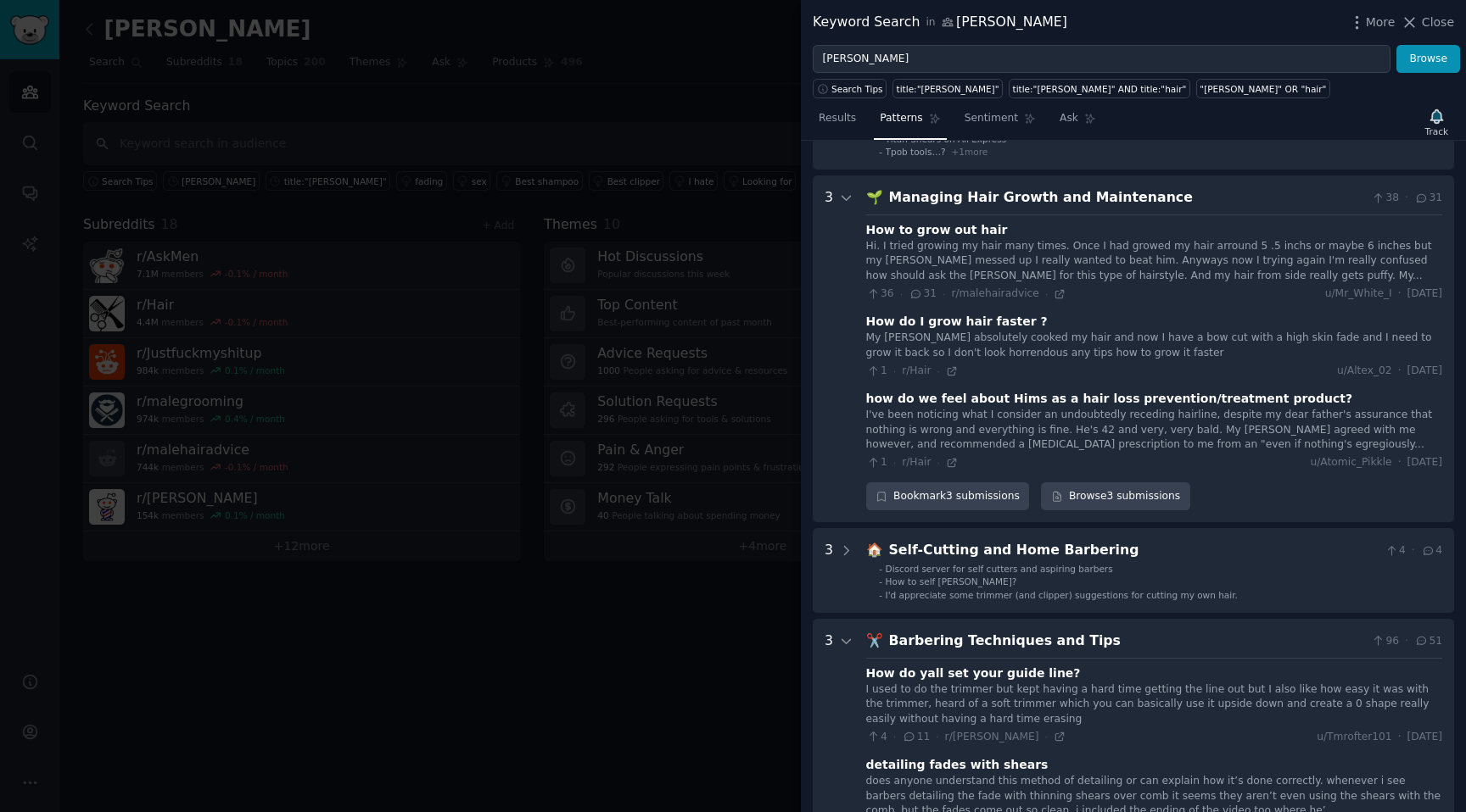
click at [845, 515] on div "10 💇‍♂️ Seeking Advice on Haircuts and Styles 22 · 19 - Hairstyle advice - Hair…" at bounding box center [1132, 636] width 641 height 1465
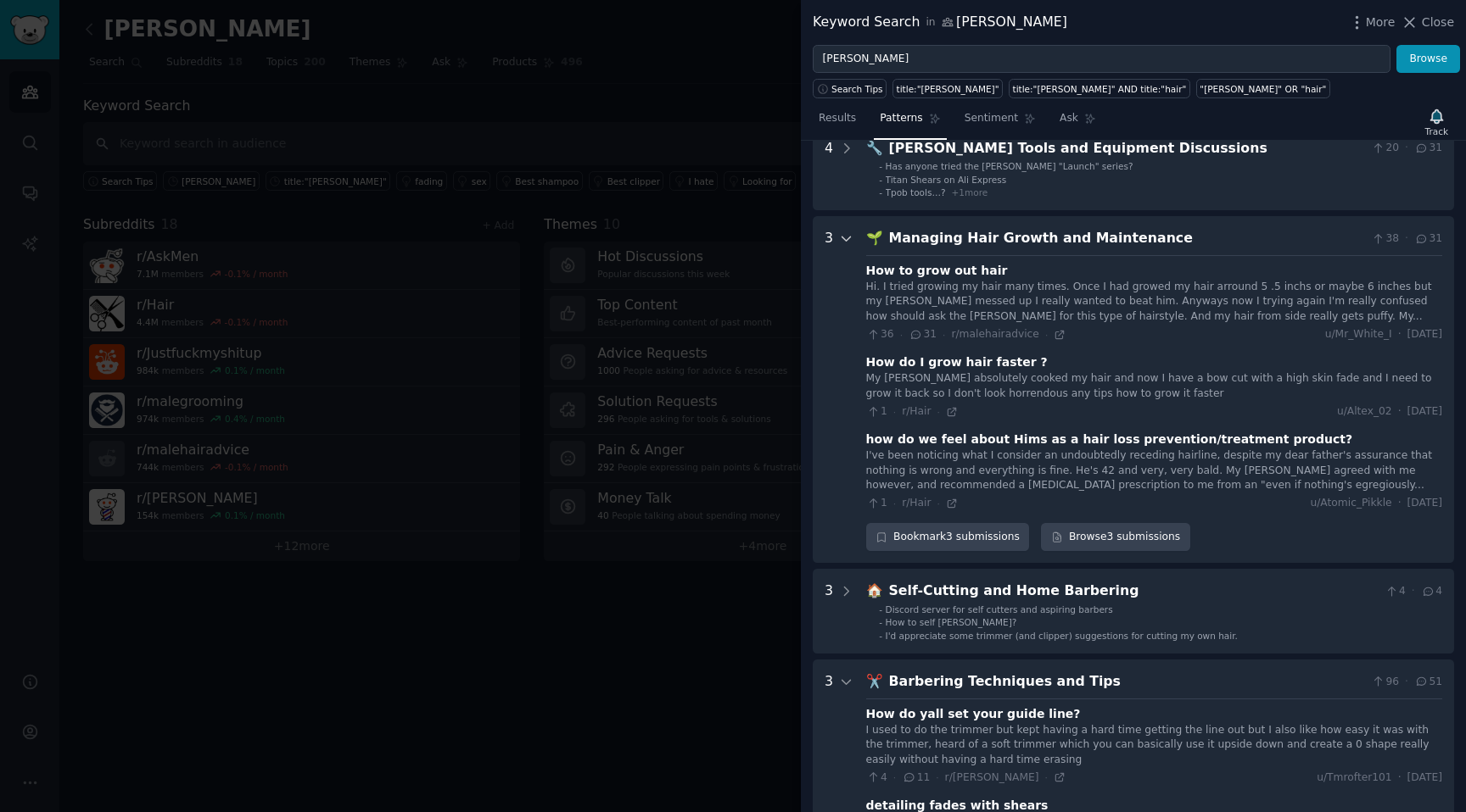
scroll to position [184, 0]
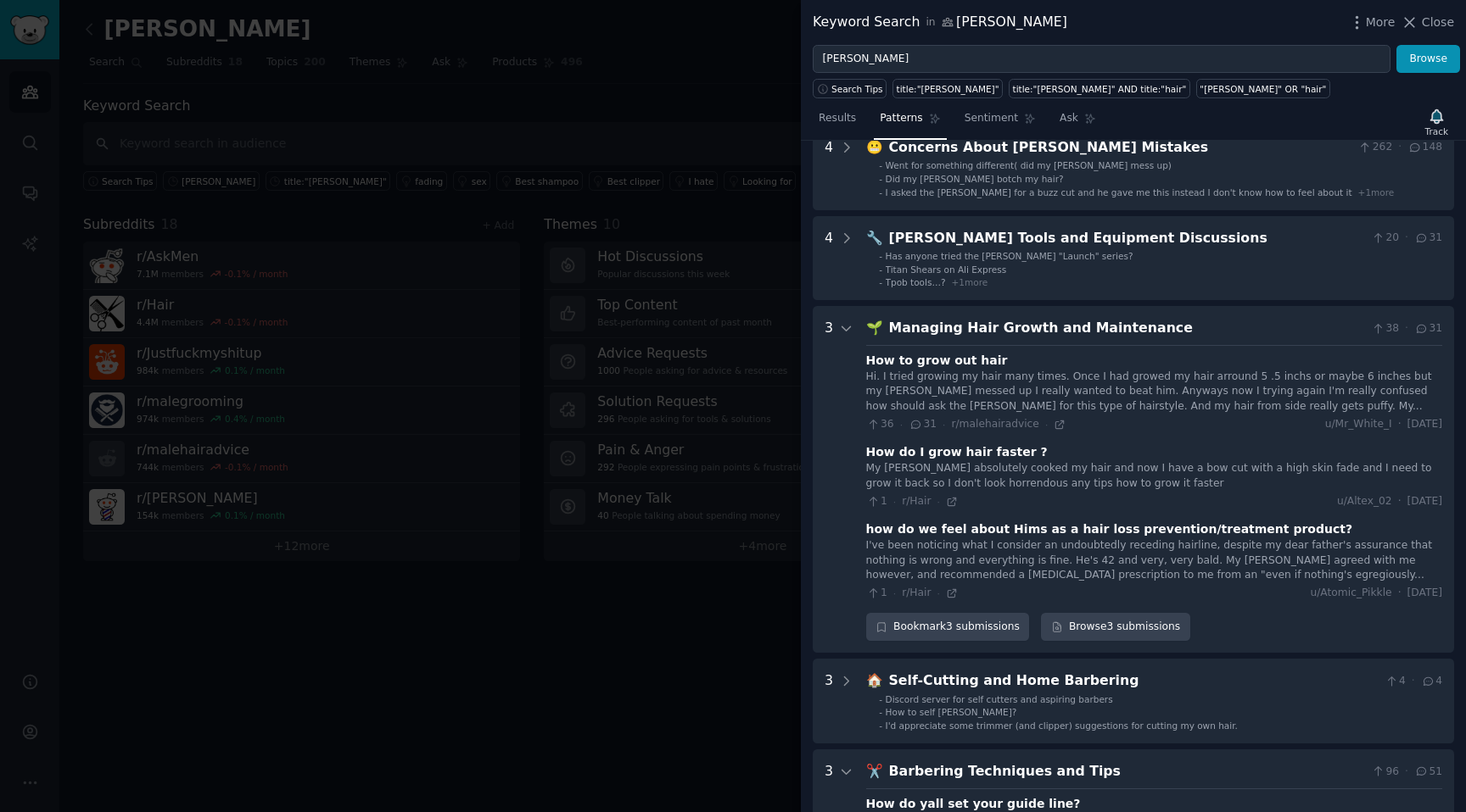
click at [835, 342] on div "3" at bounding box center [839, 480] width 29 height 323
click at [840, 322] on icon at bounding box center [846, 329] width 15 height 15
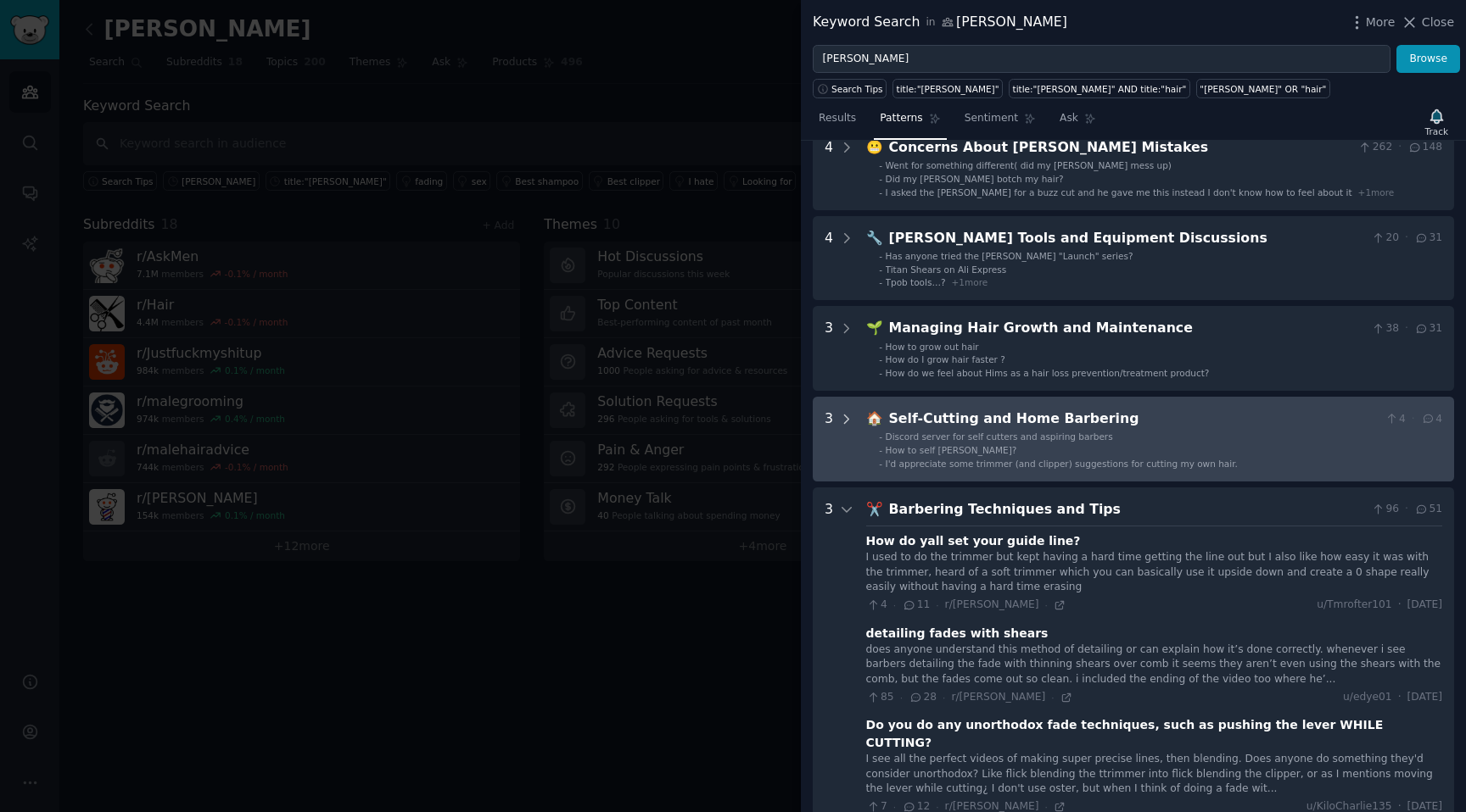
click at [842, 415] on icon at bounding box center [846, 419] width 15 height 15
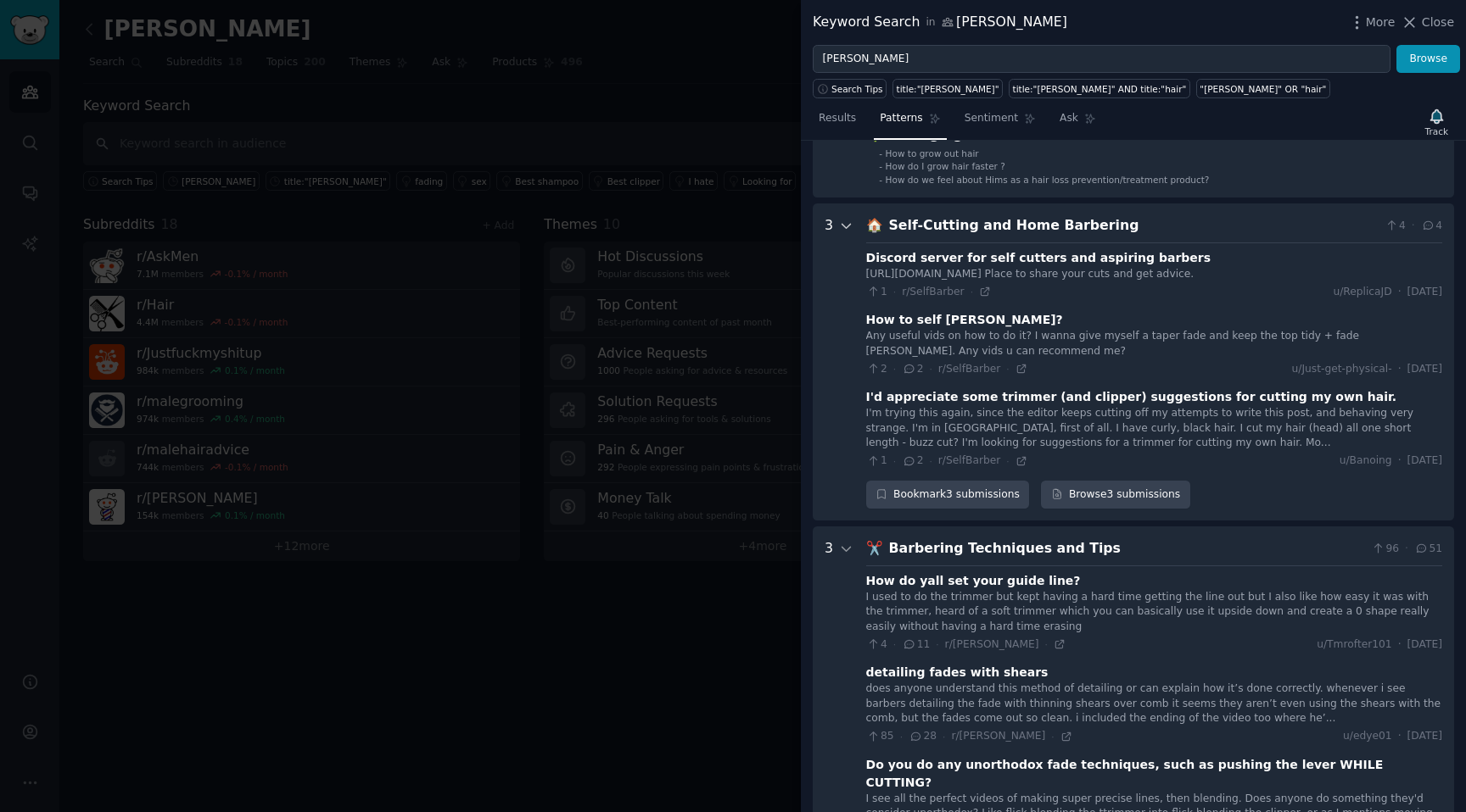
scroll to position [358, 0]
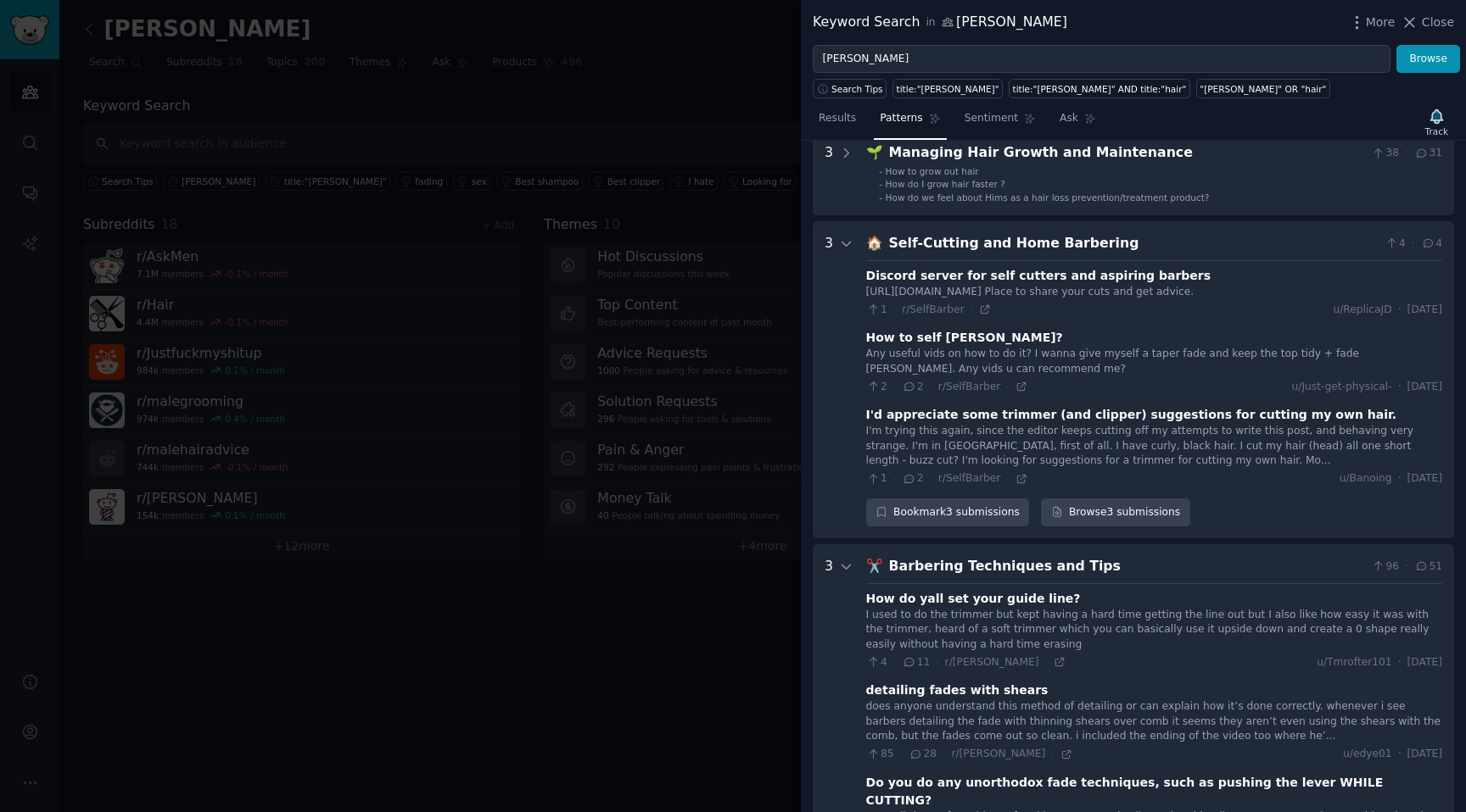
click at [836, 257] on div "3" at bounding box center [839, 380] width 29 height 293
click at [845, 233] on Barbering "3 🏠 Self-Cutting and Home Barbering 4 · 4 Discord server for self cutters and a…" at bounding box center [1132, 380] width 641 height 317
click at [841, 249] on icon at bounding box center [846, 243] width 15 height 15
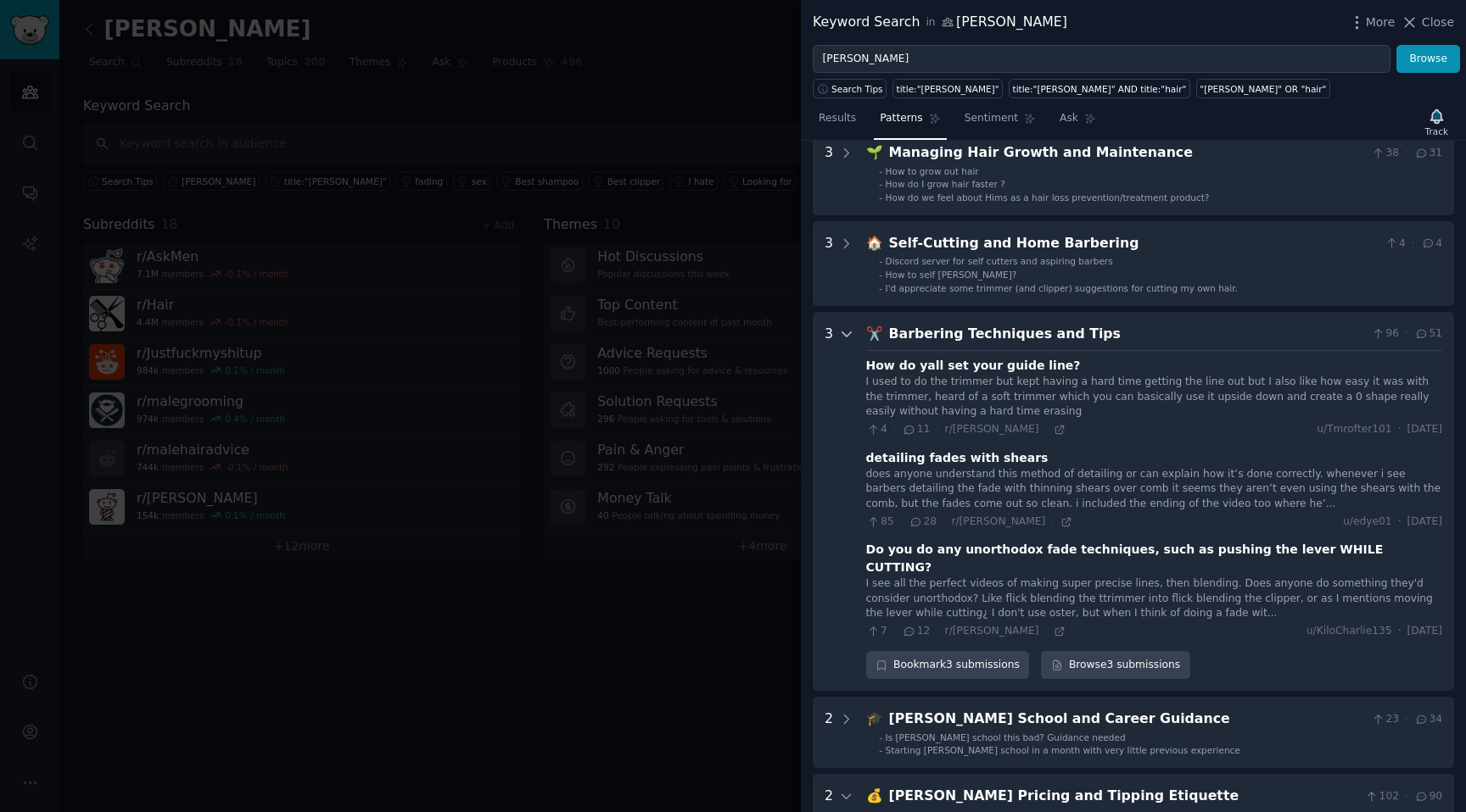
click at [851, 340] on icon at bounding box center [846, 333] width 15 height 15
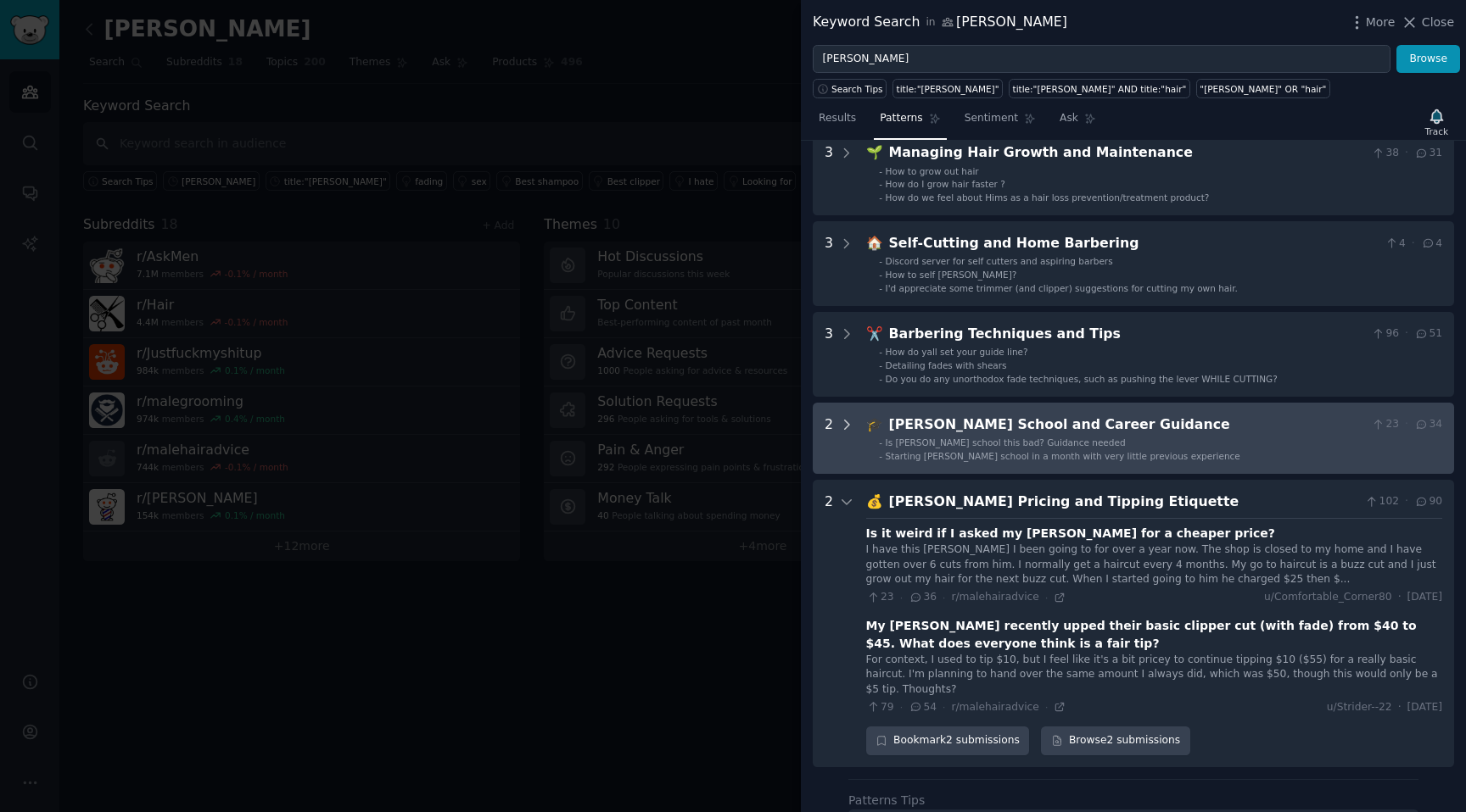
click at [847, 437] on div at bounding box center [846, 438] width 15 height 47
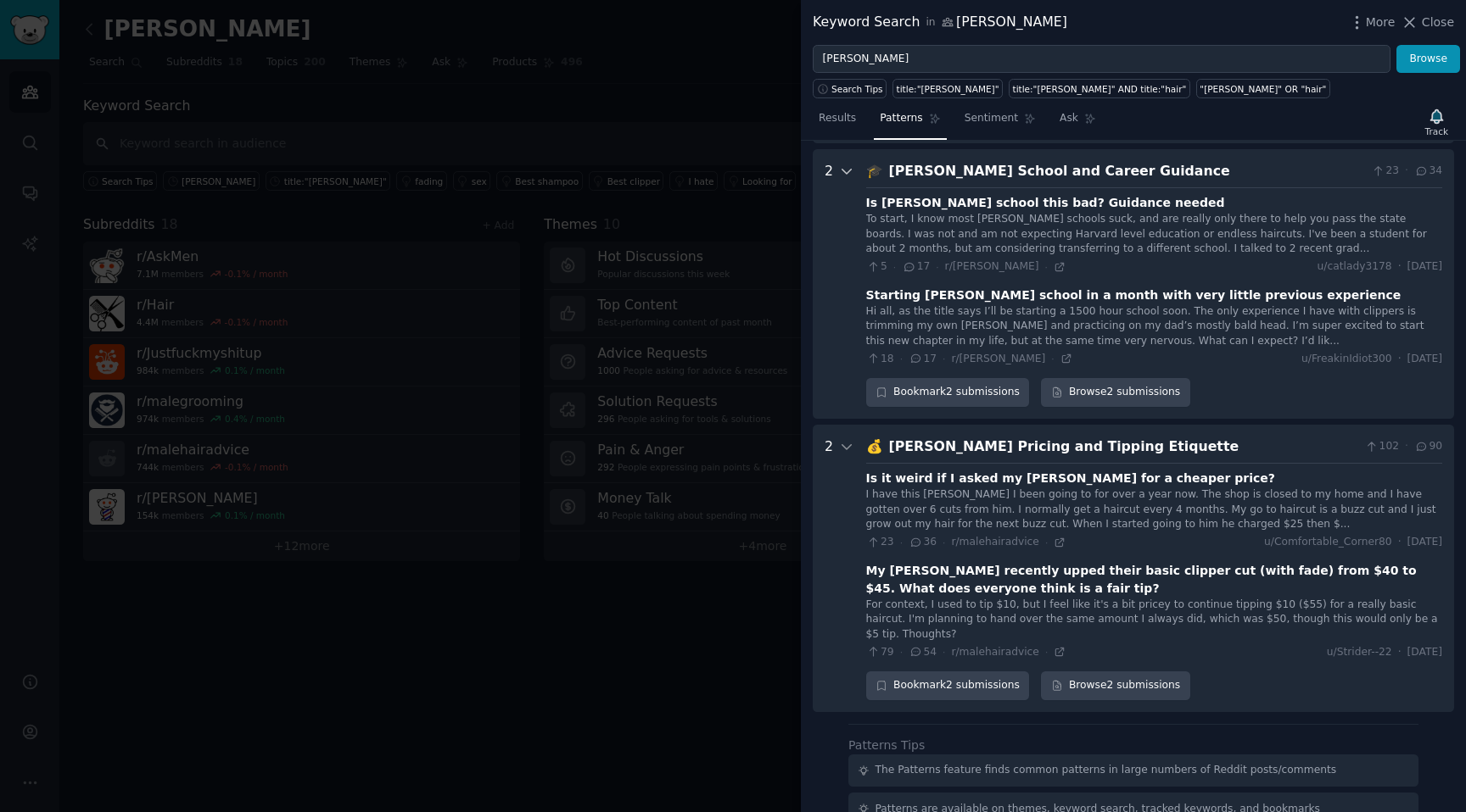
click at [847, 431] on div "10 💇‍♂️ Seeking Advice on Haircuts and Styles 22 · 19 - Hairstyle advice - Hair…" at bounding box center [1132, 160] width 641 height 1107
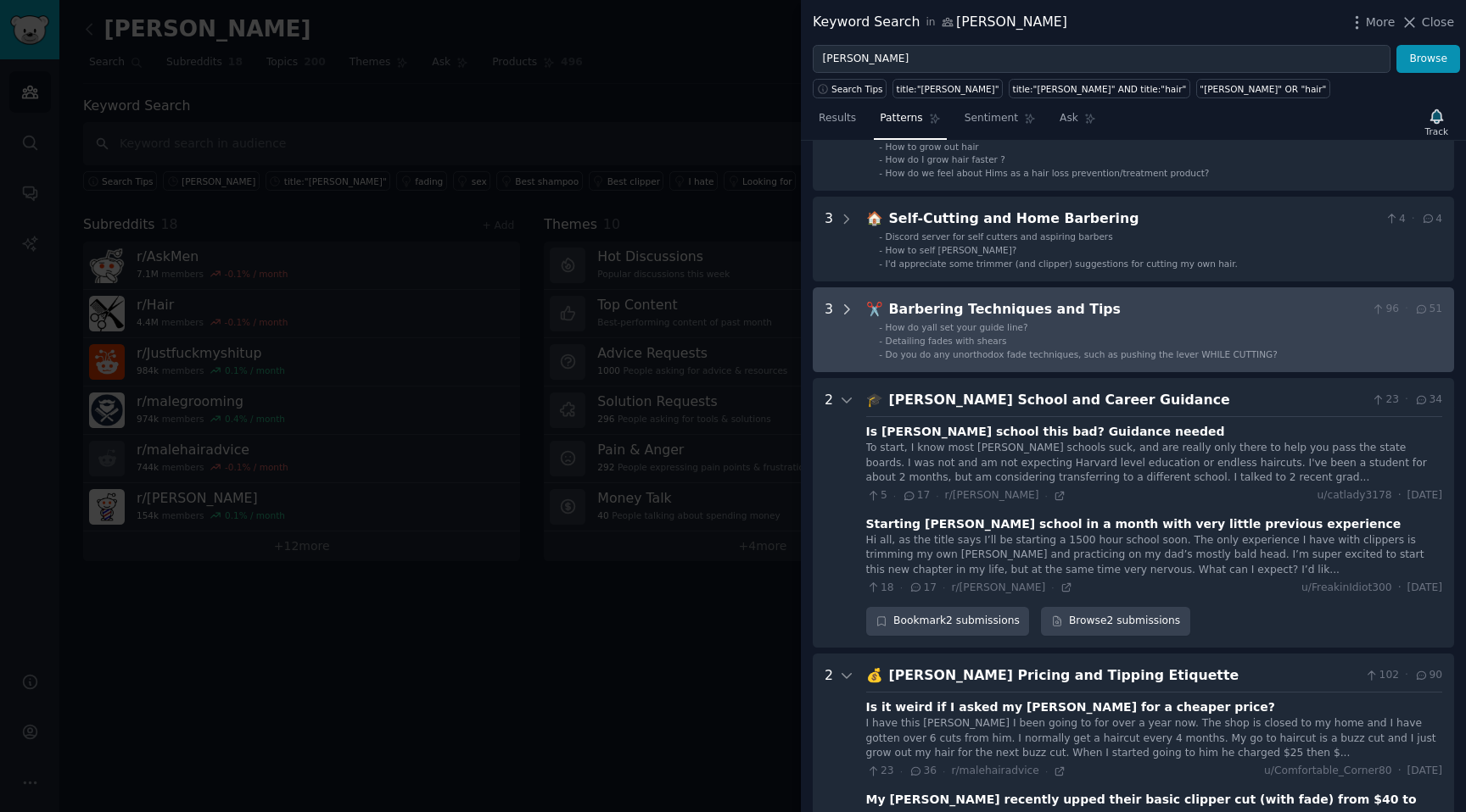
scroll to position [327, 0]
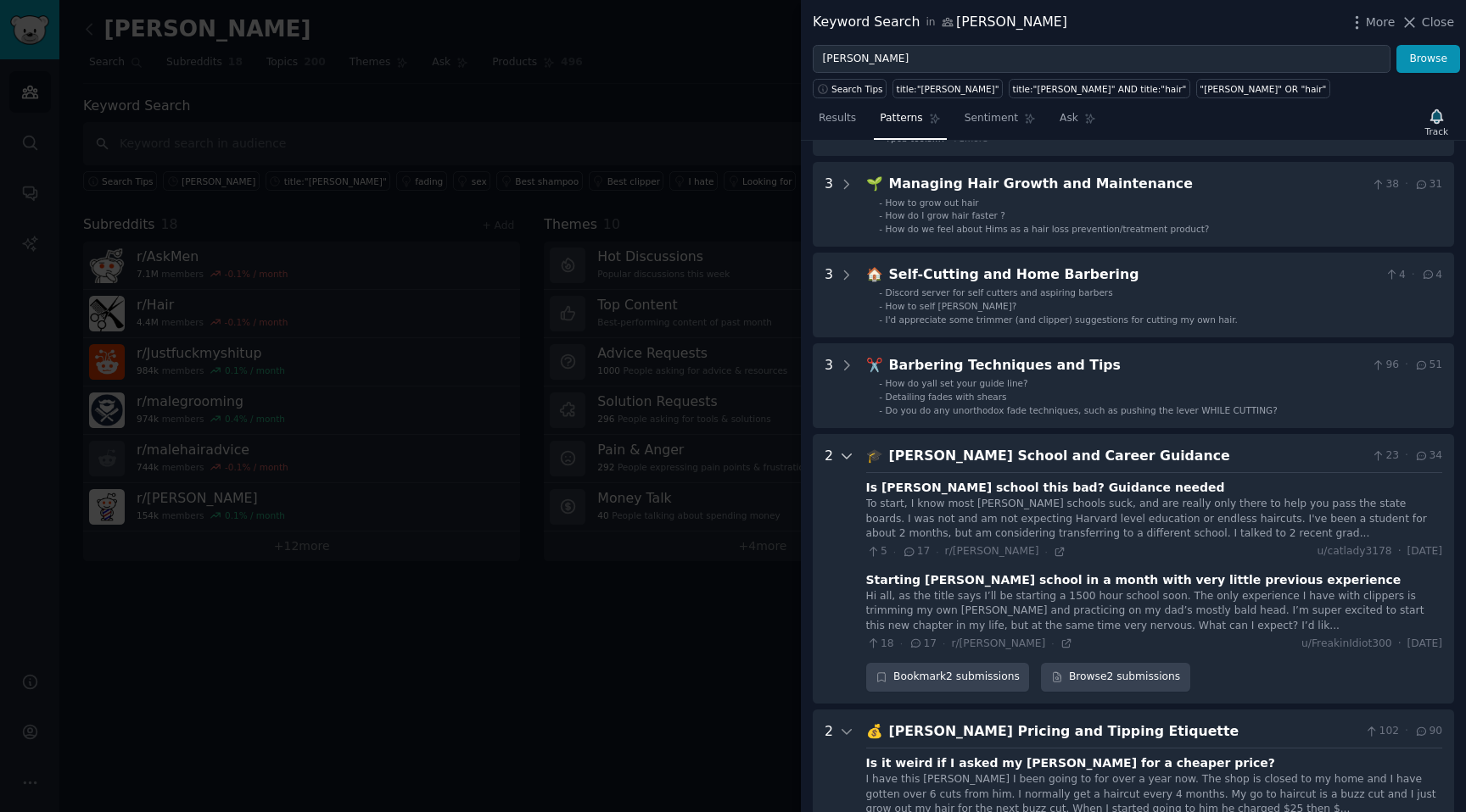
click at [842, 448] on icon at bounding box center [846, 455] width 15 height 15
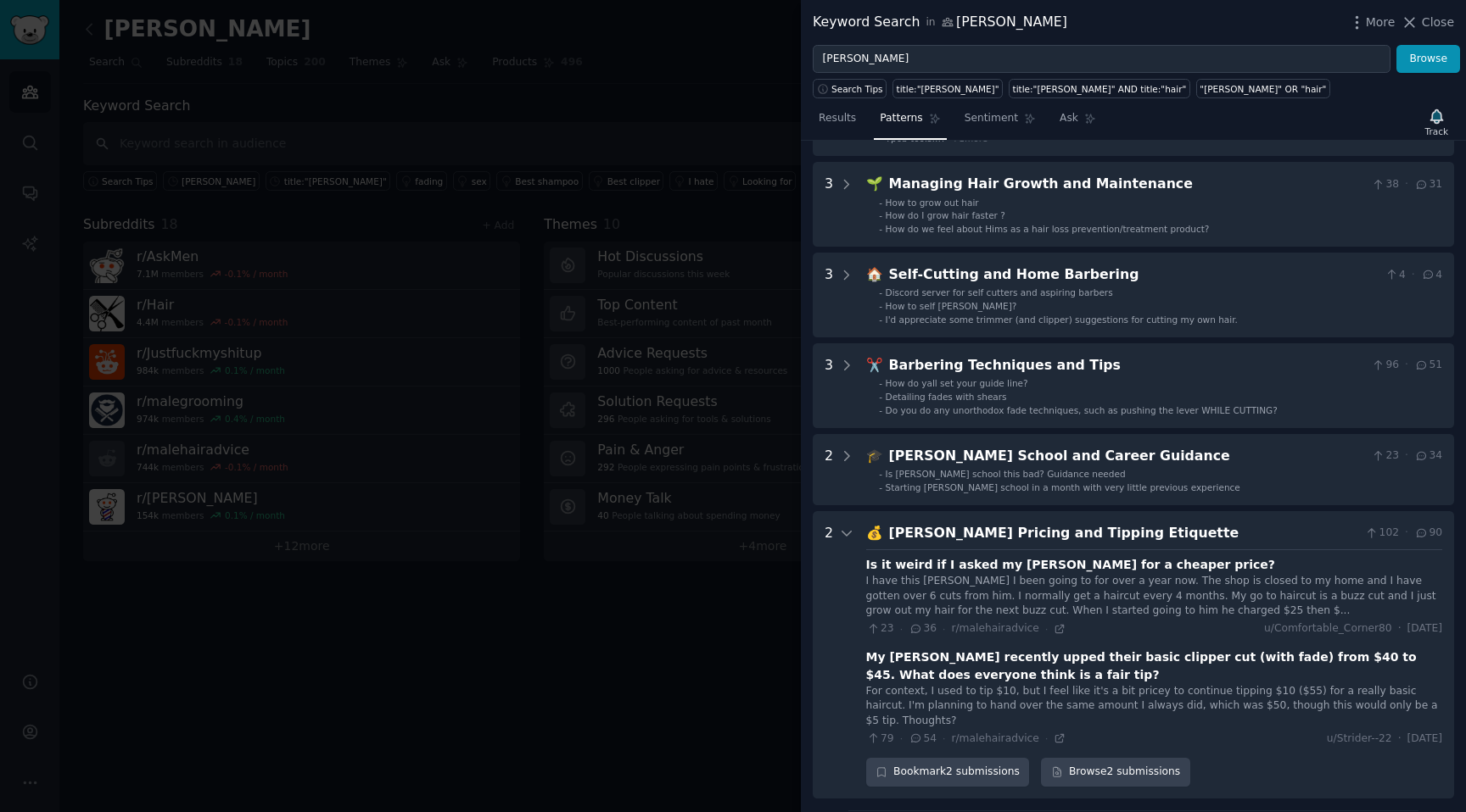
scroll to position [0, 0]
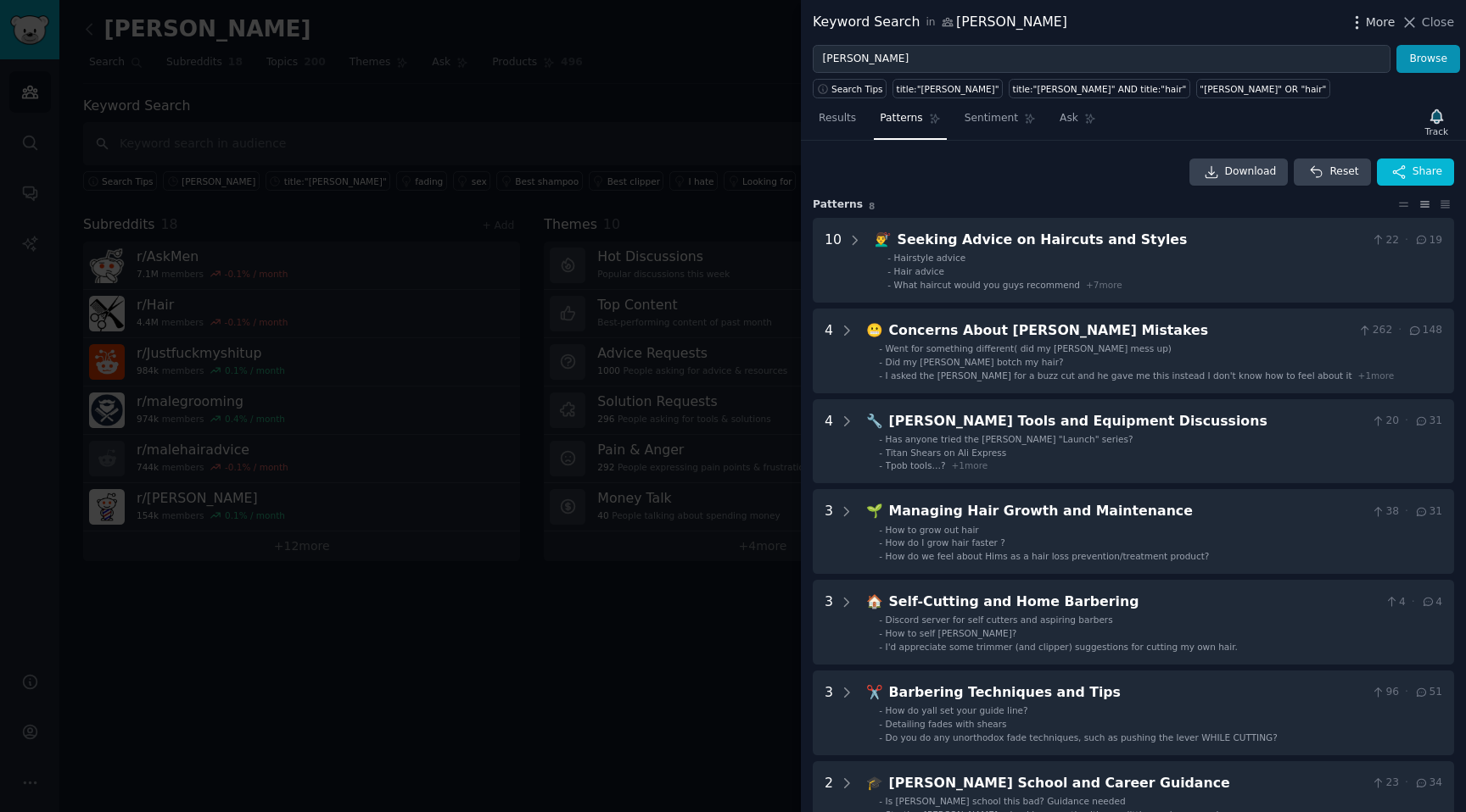
click at [1388, 22] on span "More" at bounding box center [1380, 22] width 29 height 18
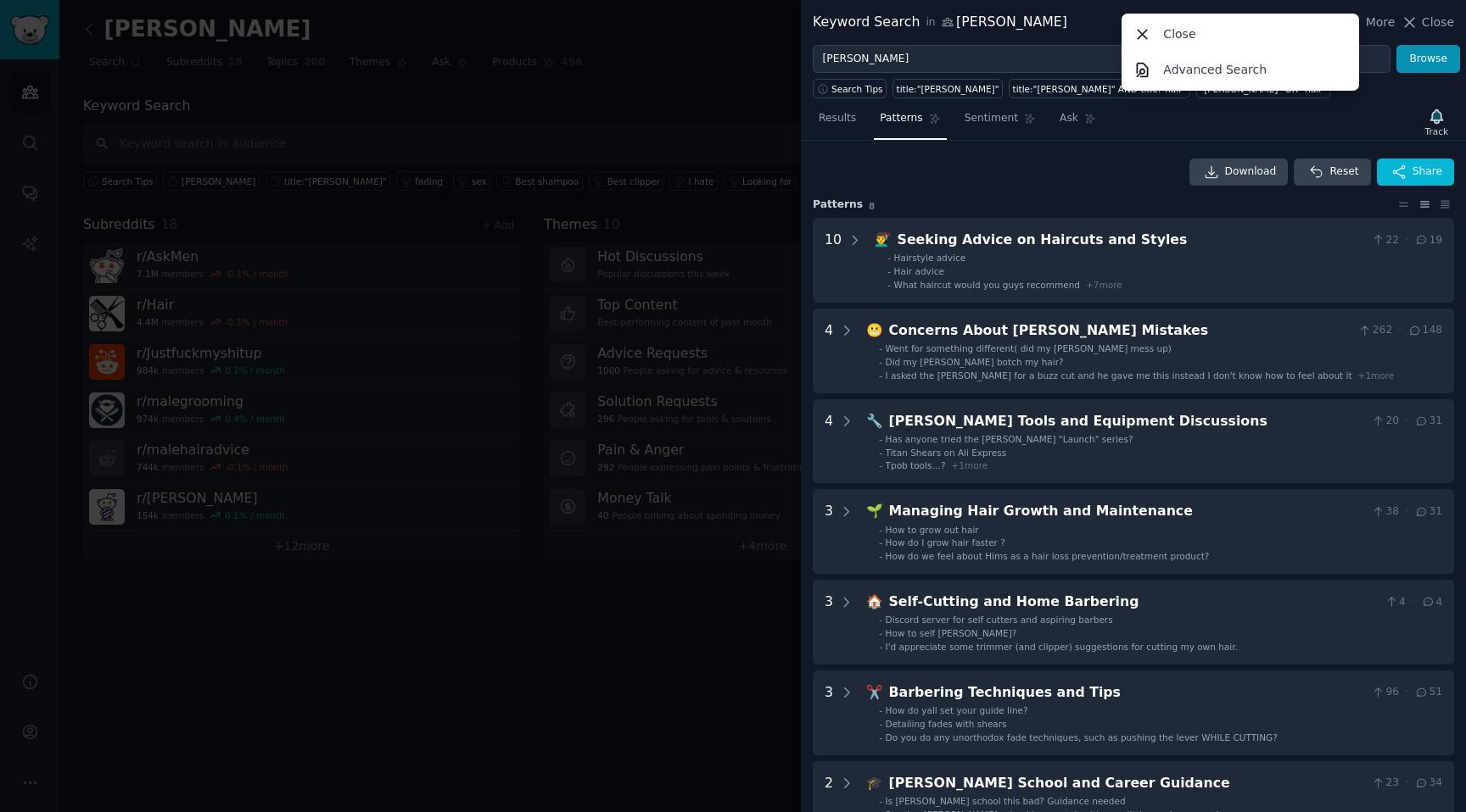
drag, startPoint x: 892, startPoint y: 190, endPoint x: 910, endPoint y: 175, distance: 23.4
click at [899, 184] on div "Download Reset Share Pattern s 8 10 💇‍♂️ Seeking Advice on Haircuts and Styles …" at bounding box center [1132, 643] width 641 height 968
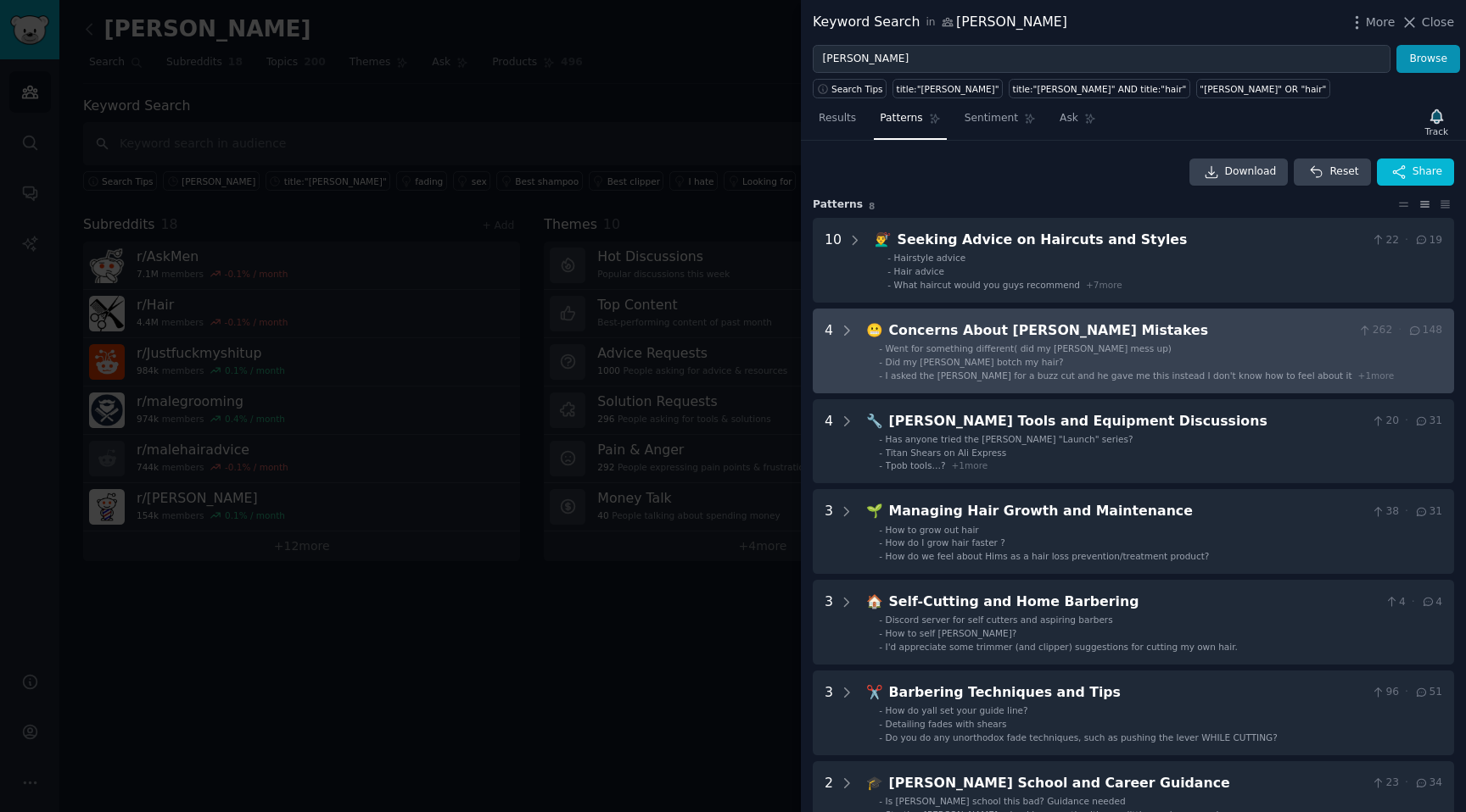
click at [838, 332] on div "4" at bounding box center [839, 351] width 29 height 62
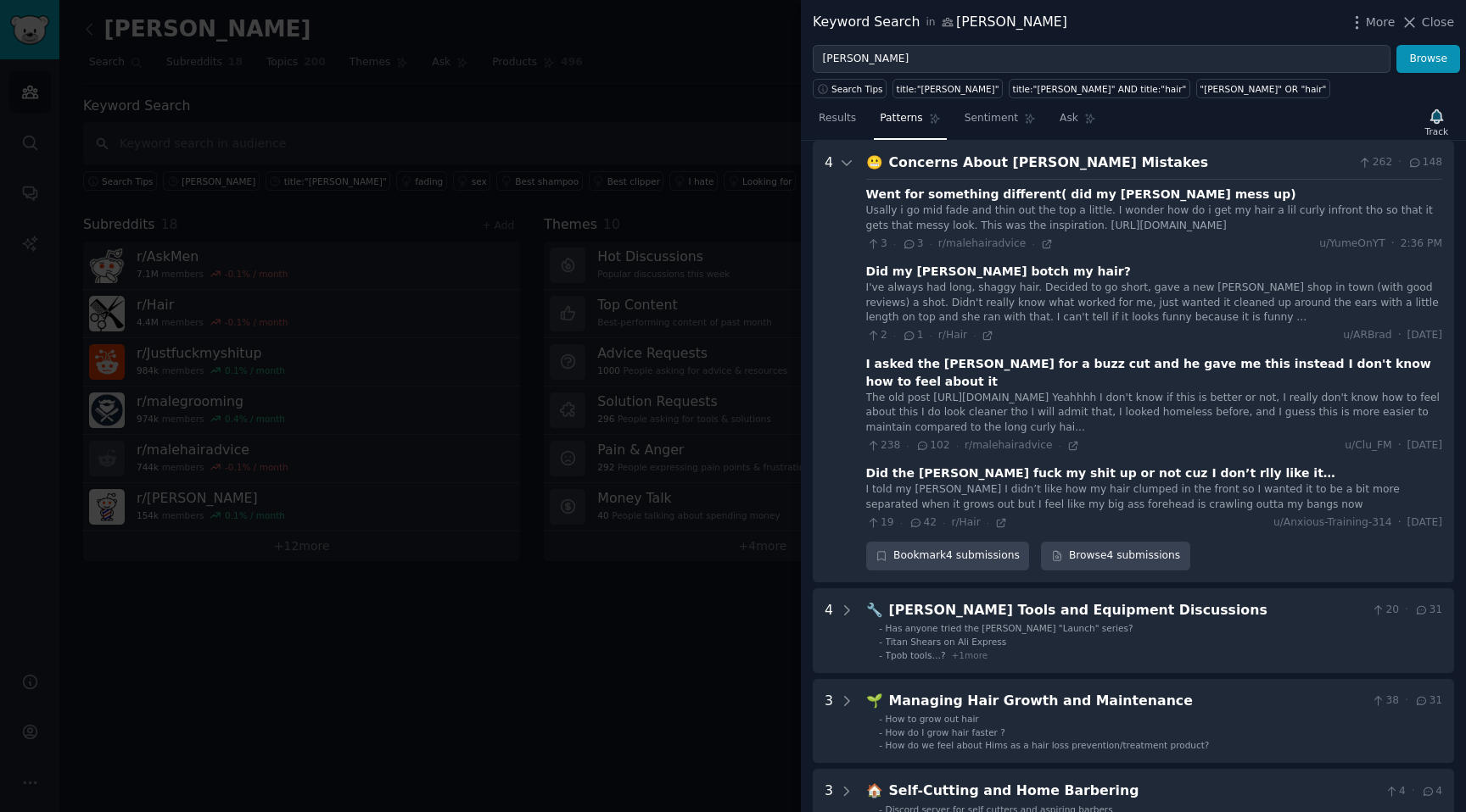
scroll to position [146, 0]
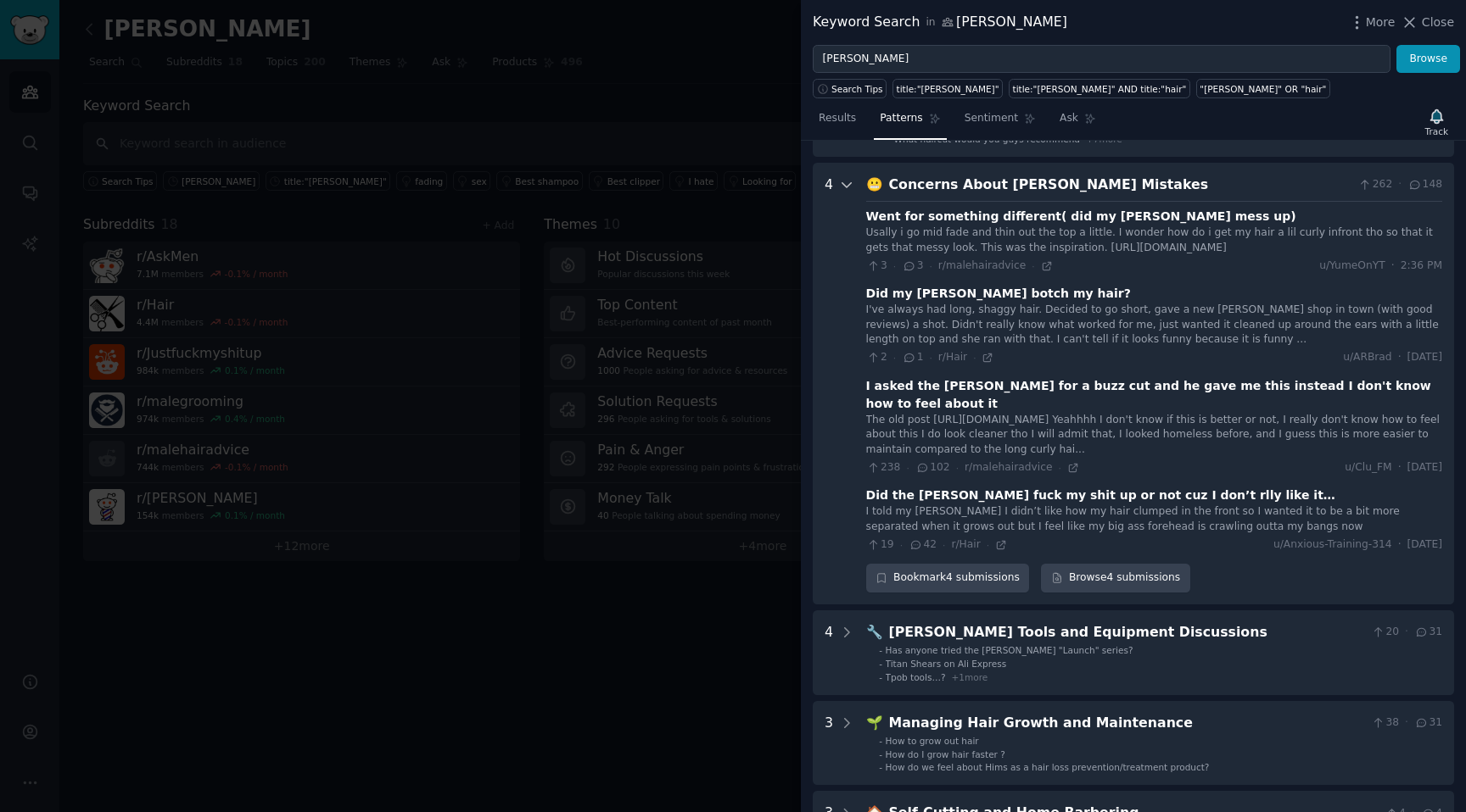
click at [839, 192] on div at bounding box center [846, 383] width 15 height 418
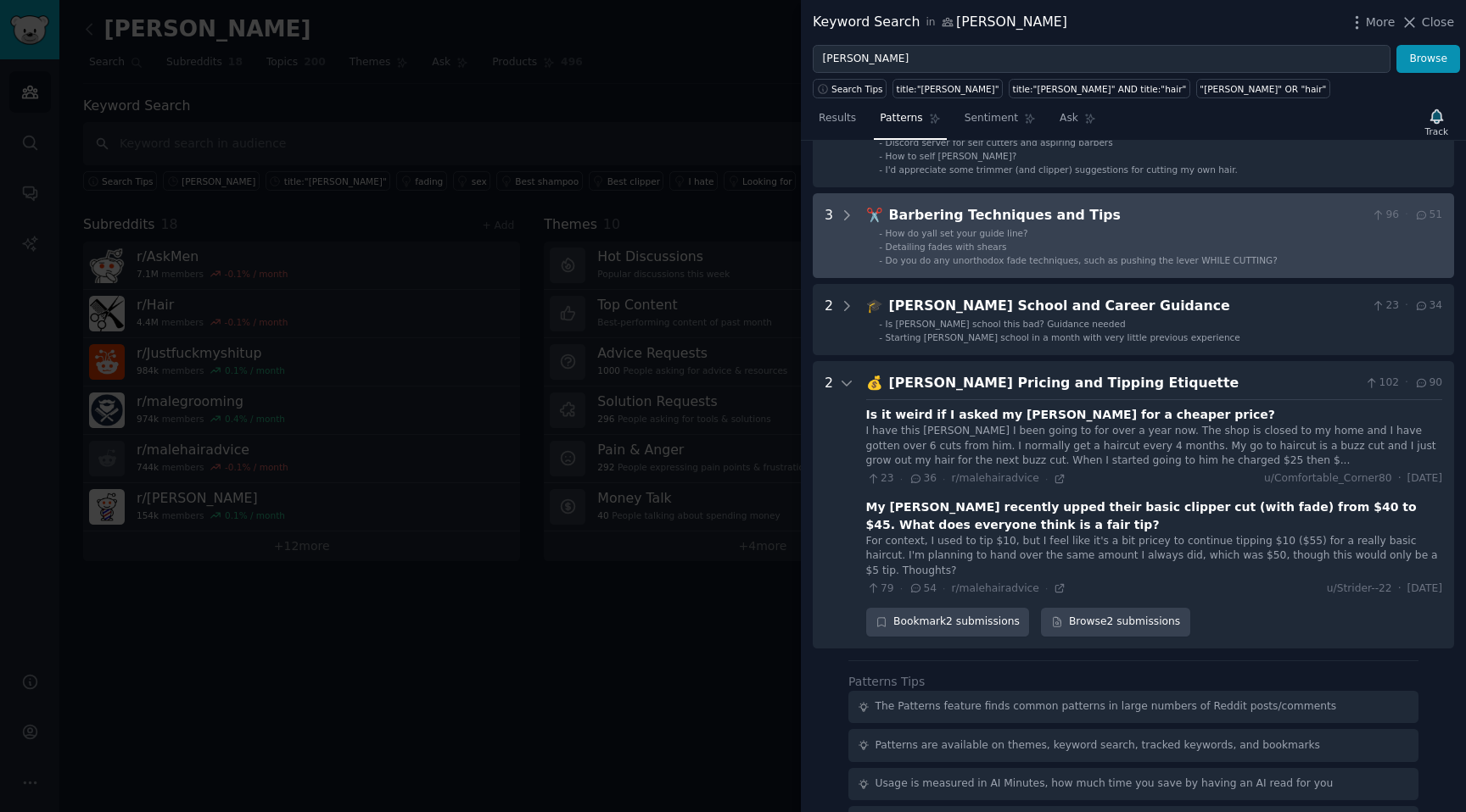
scroll to position [0, 0]
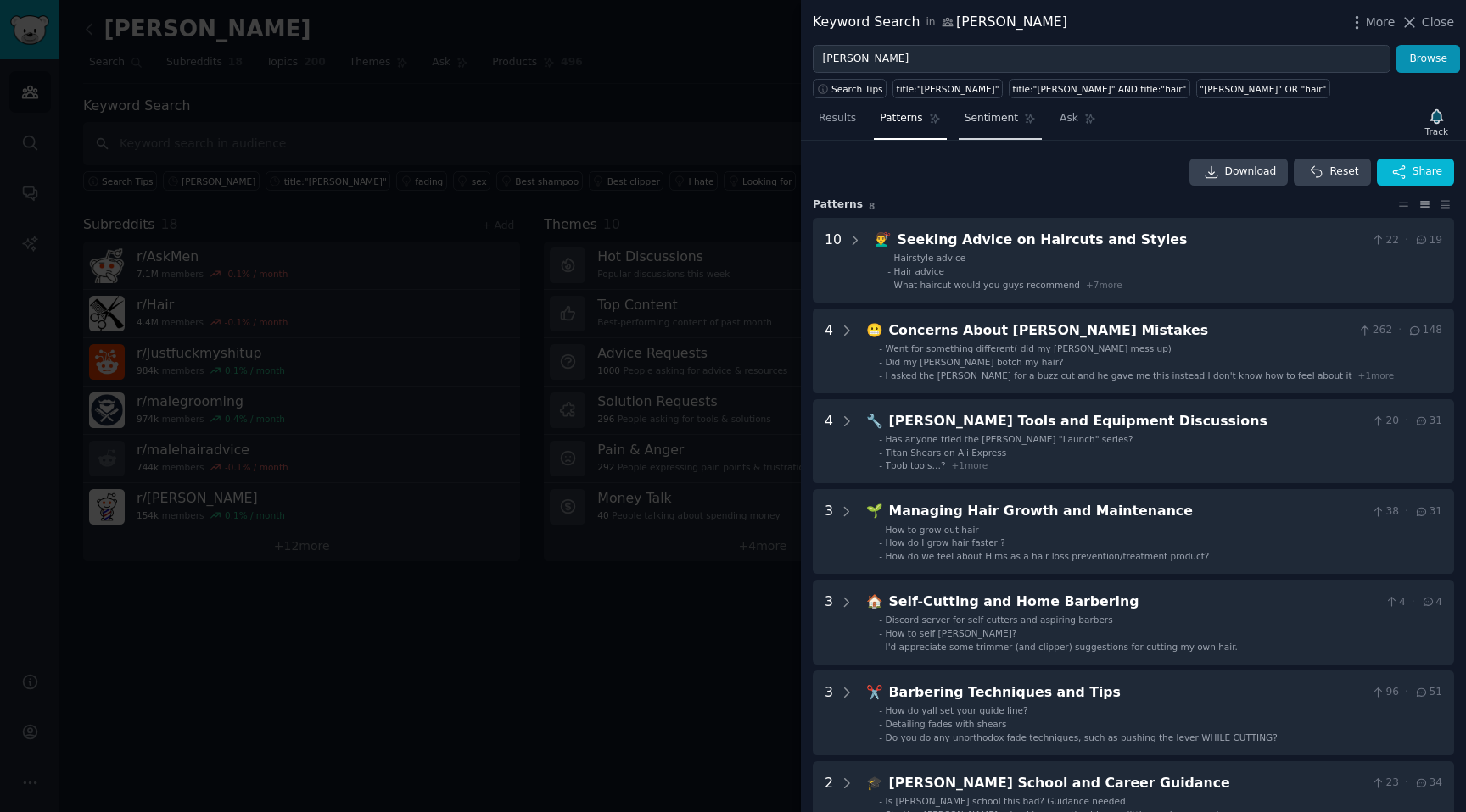
click at [981, 113] on span "Sentiment" at bounding box center [992, 119] width 54 height 15
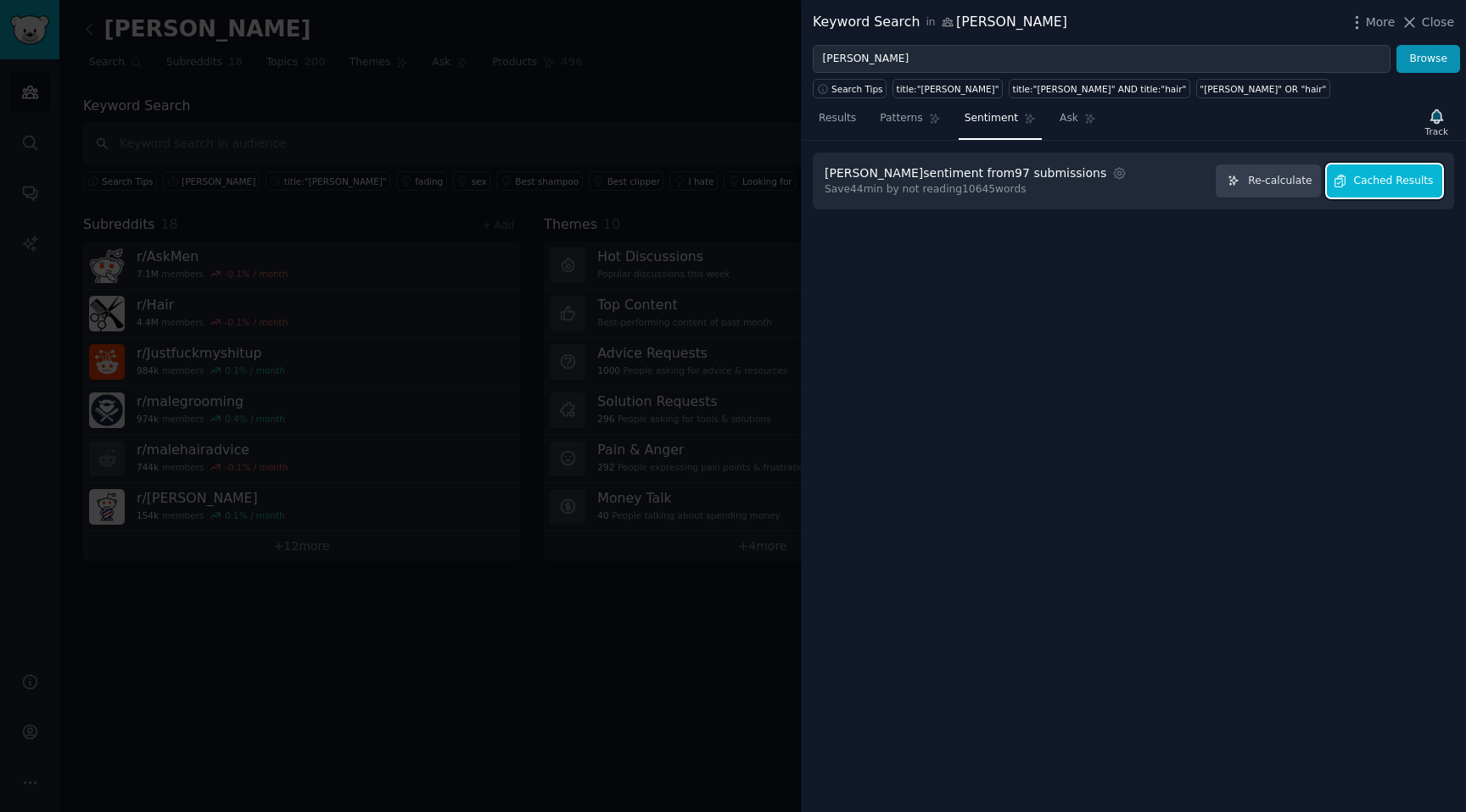
click at [1405, 180] on span "Cached Results" at bounding box center [1393, 181] width 79 height 15
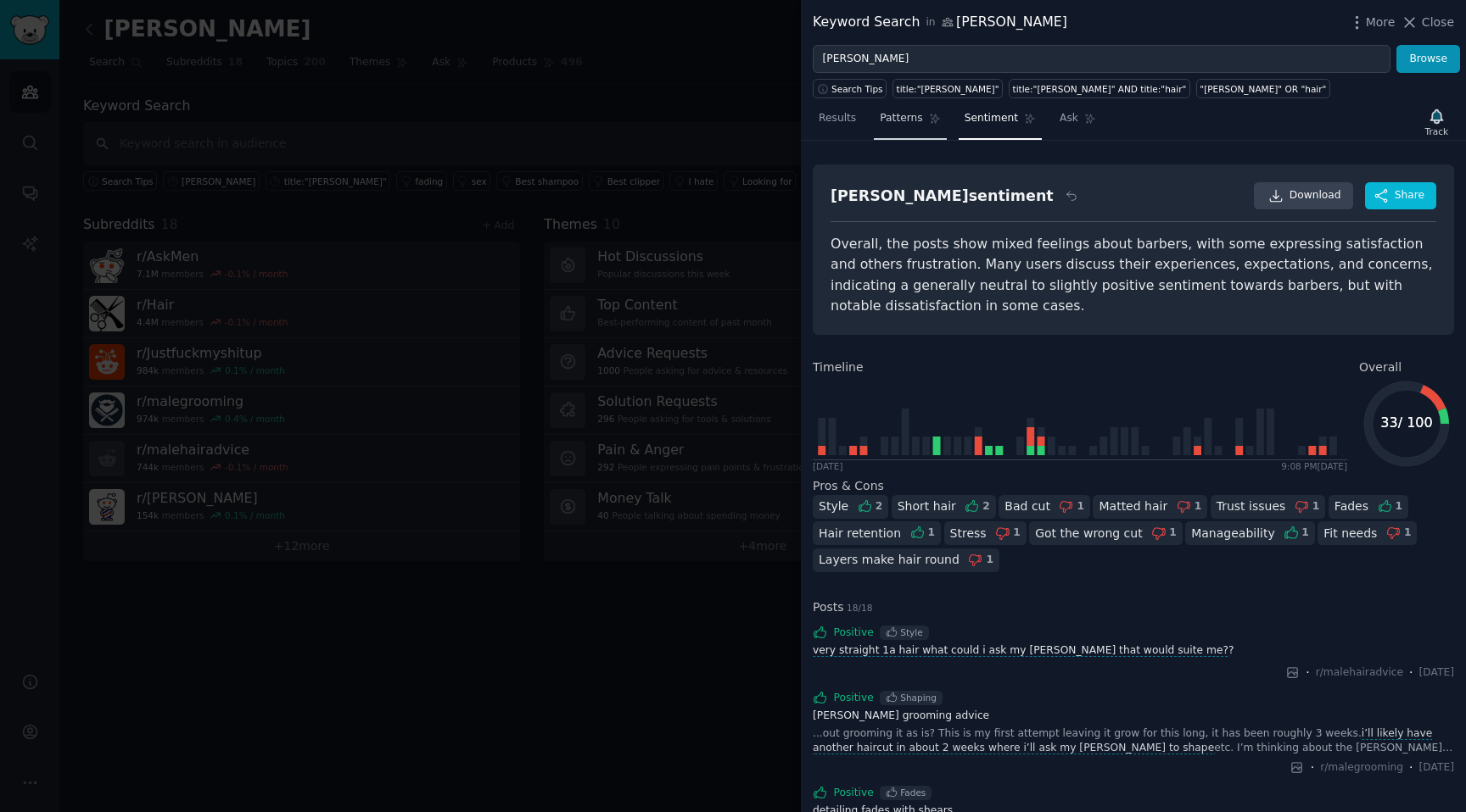
click at [897, 110] on link "Patterns" at bounding box center [910, 122] width 72 height 35
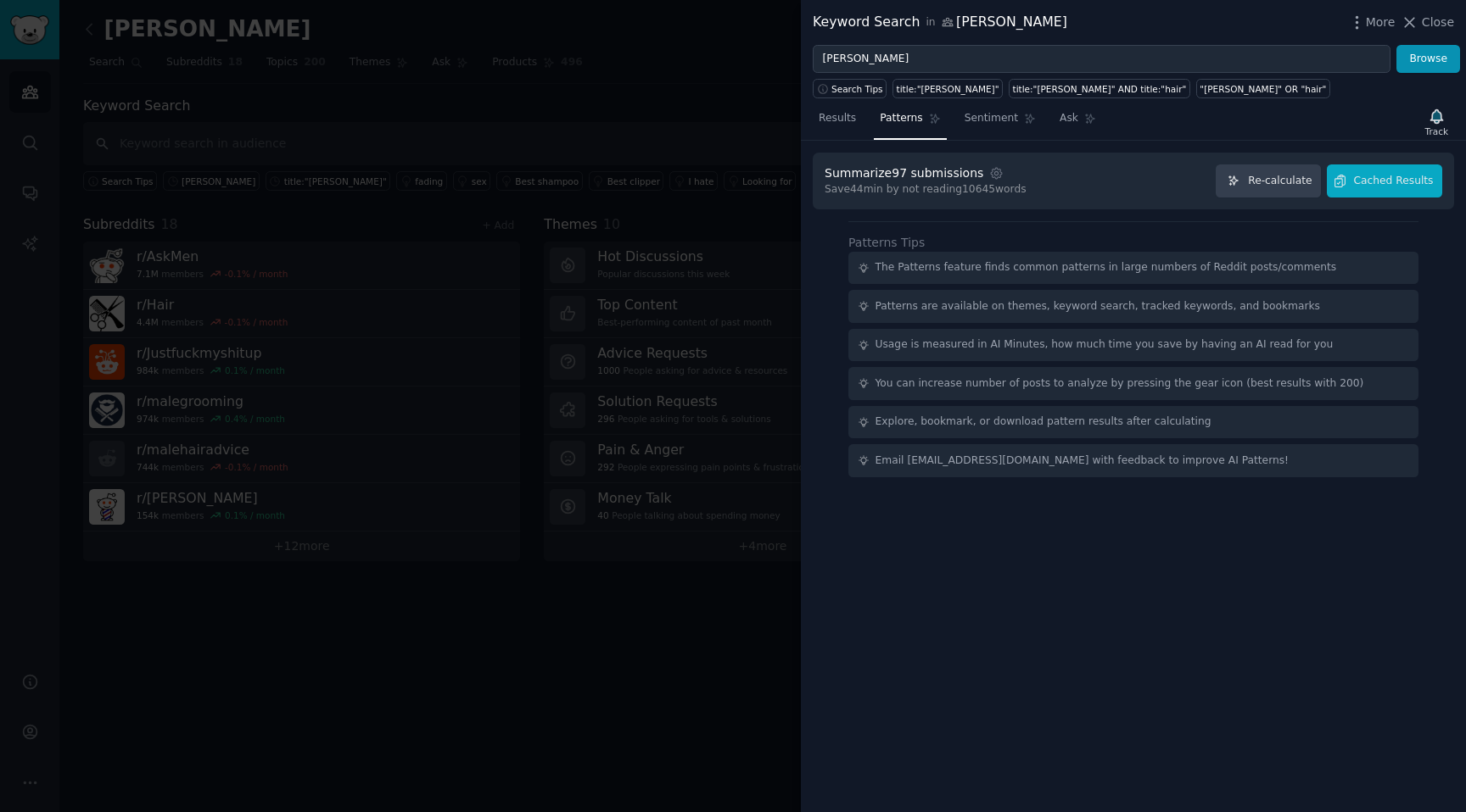
click at [698, 173] on div at bounding box center [733, 406] width 1466 height 812
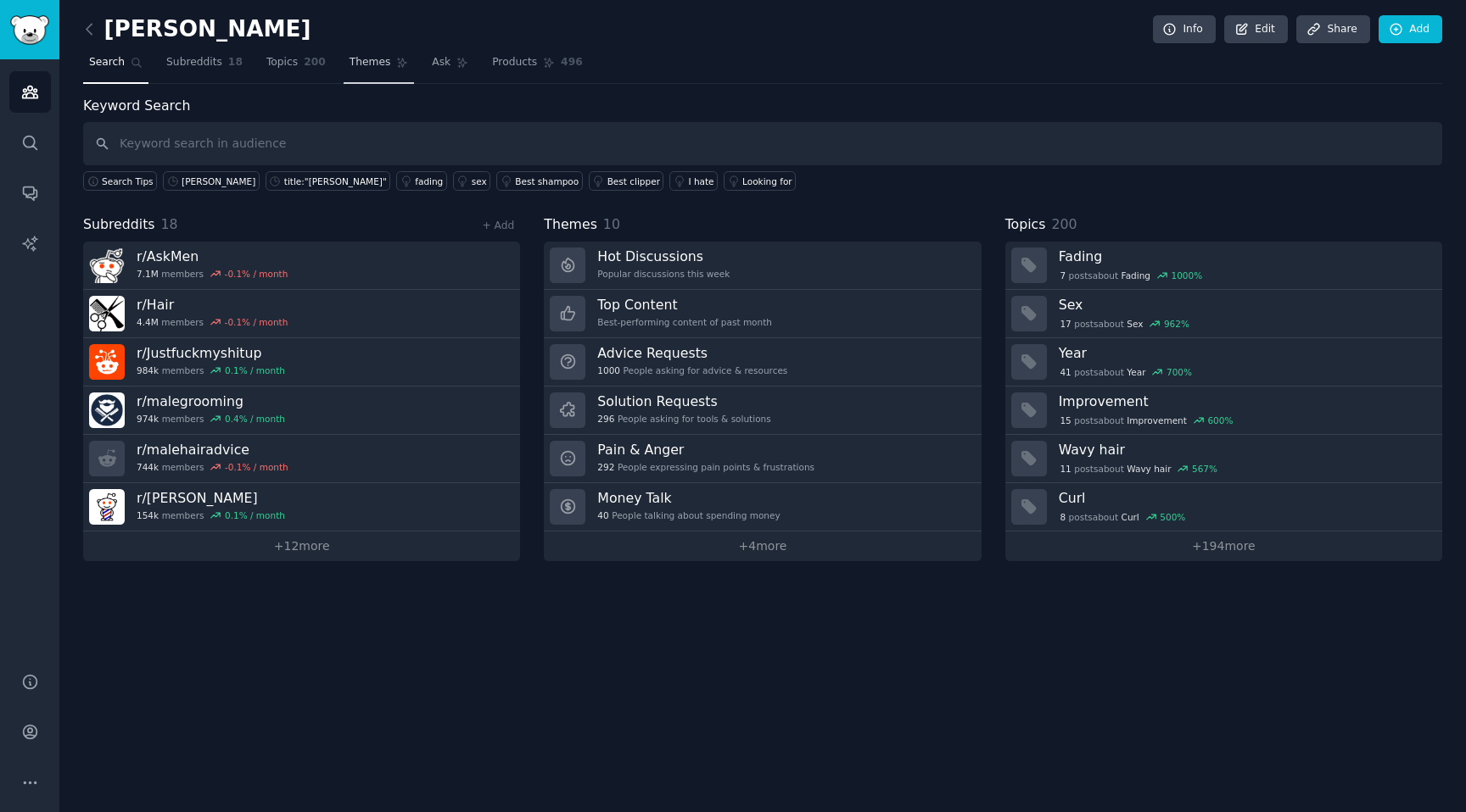
click at [356, 62] on span "Themes" at bounding box center [370, 62] width 42 height 15
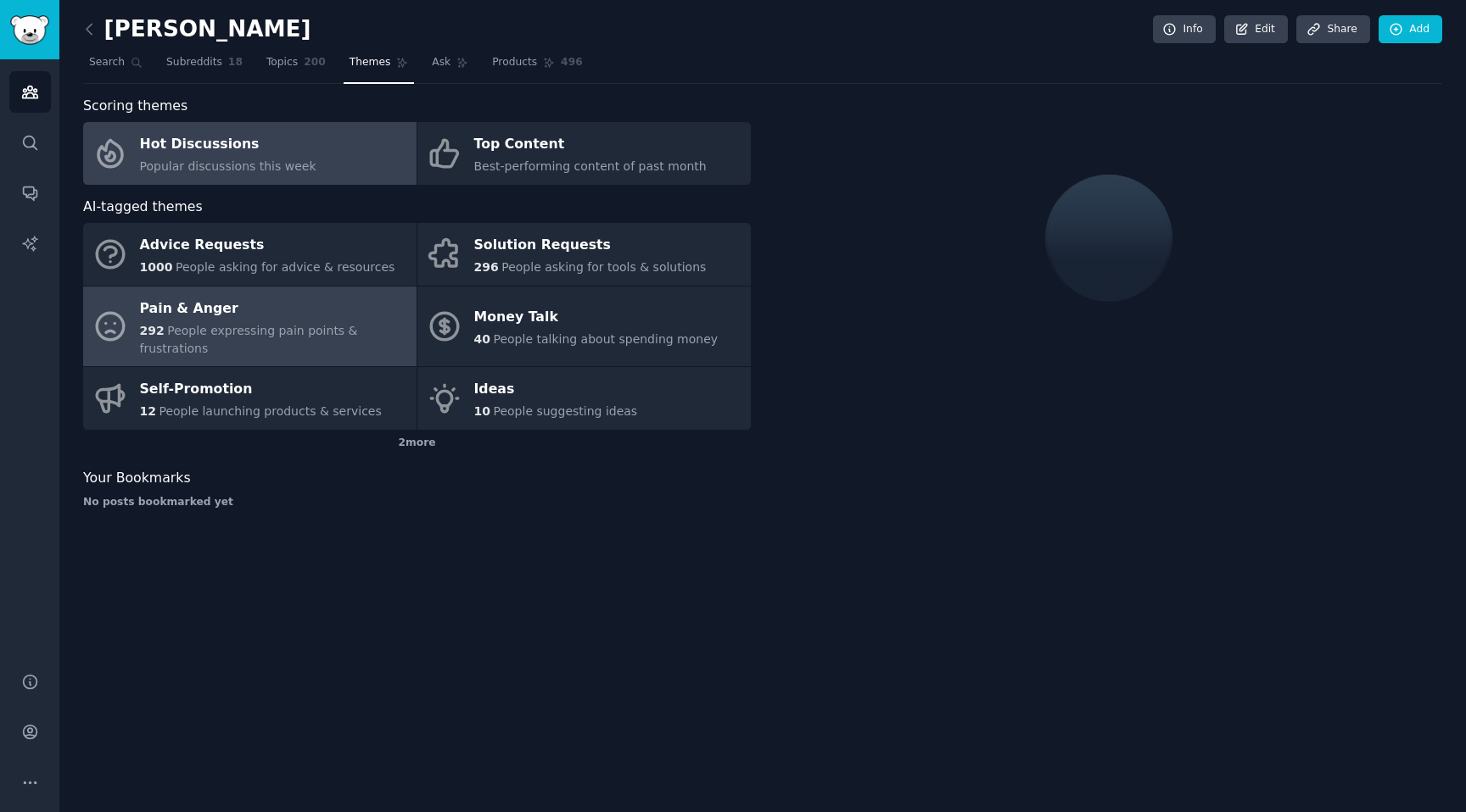
click at [229, 307] on div "Pain & Anger" at bounding box center [274, 308] width 268 height 27
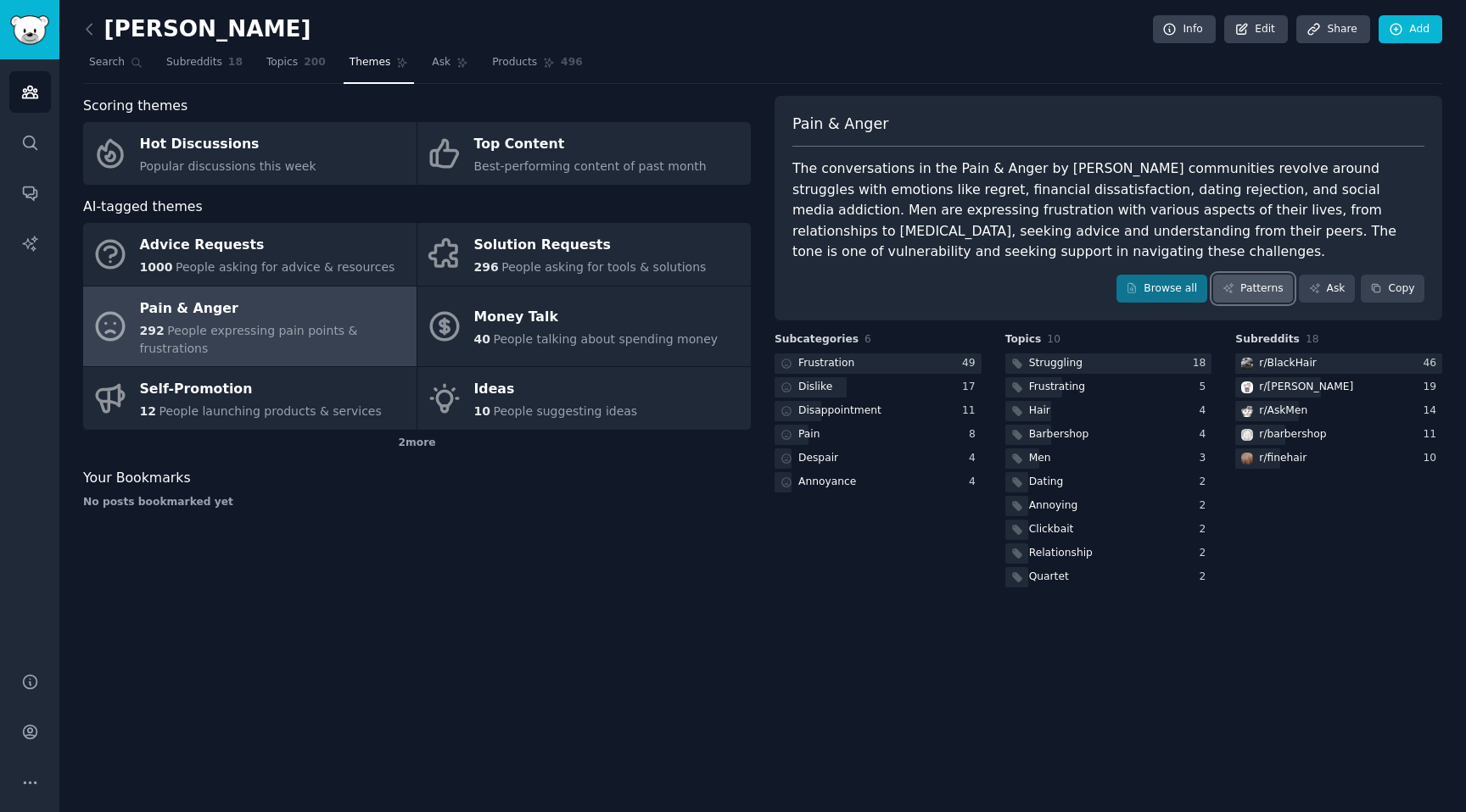
click at [1266, 280] on link "Patterns" at bounding box center [1253, 289] width 79 height 29
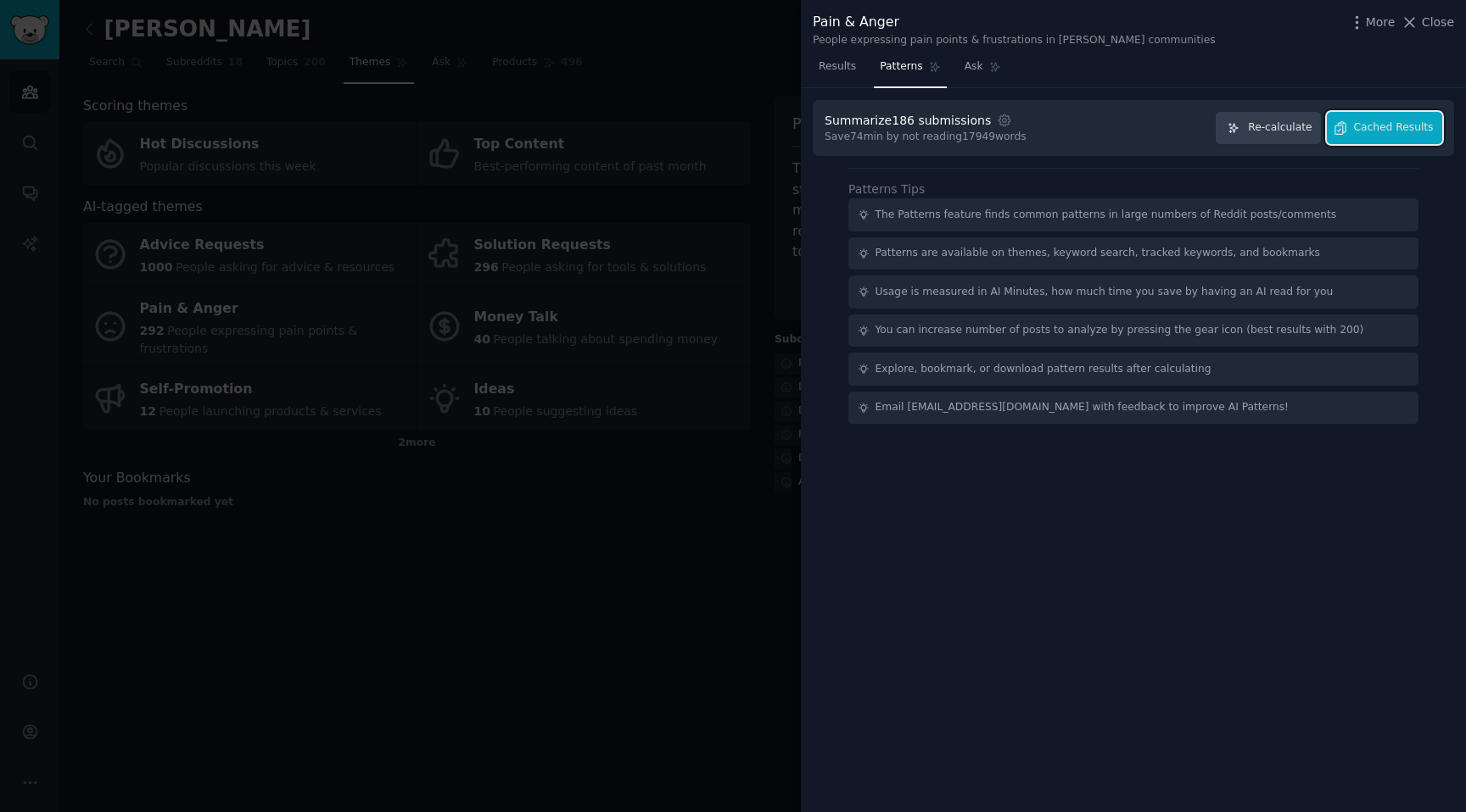
click at [1423, 134] on span "Cached Results" at bounding box center [1393, 127] width 79 height 15
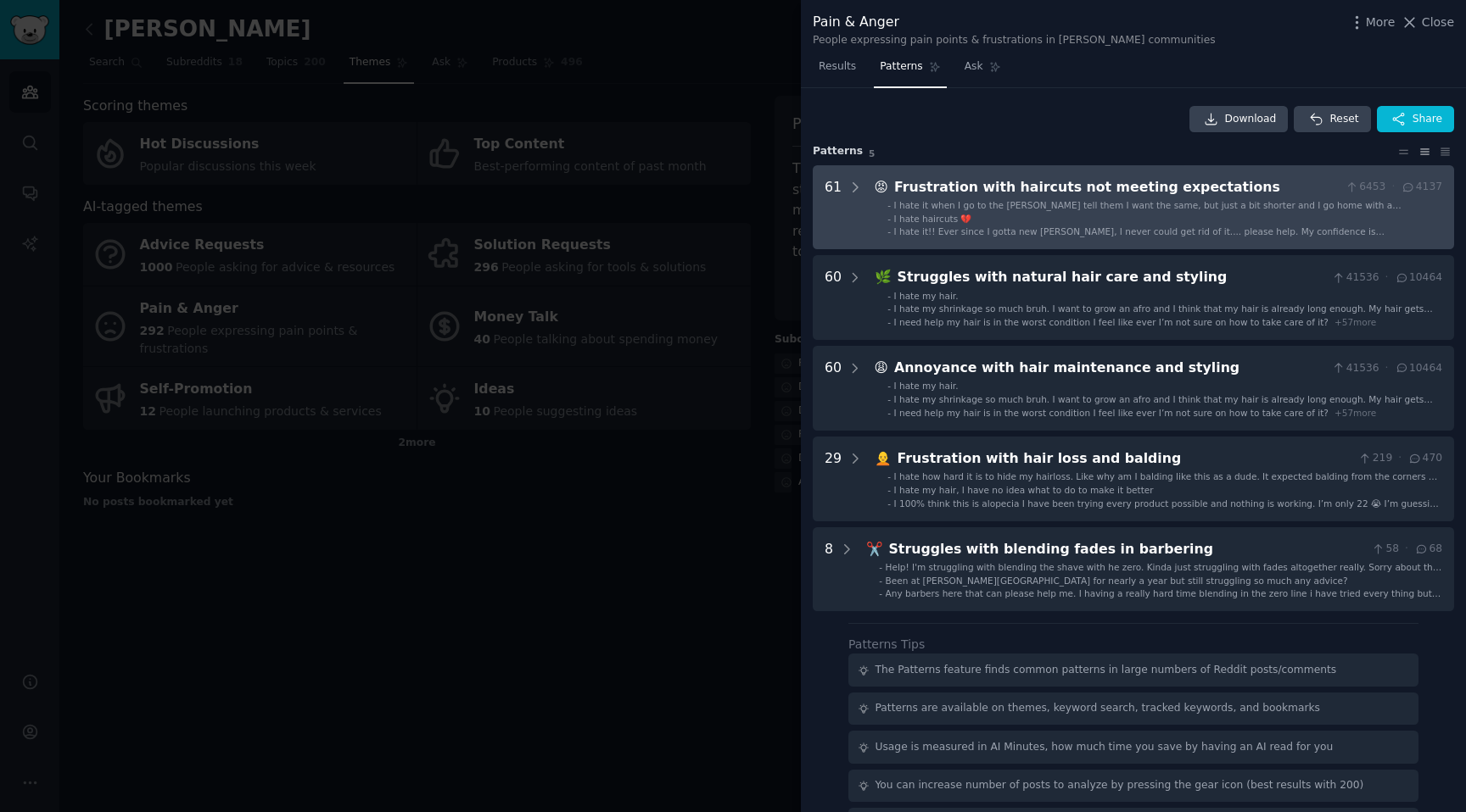
click at [896, 210] on div "I hate it when I go to the barber tell them I want the same, but just a bit sho…" at bounding box center [1168, 205] width 548 height 12
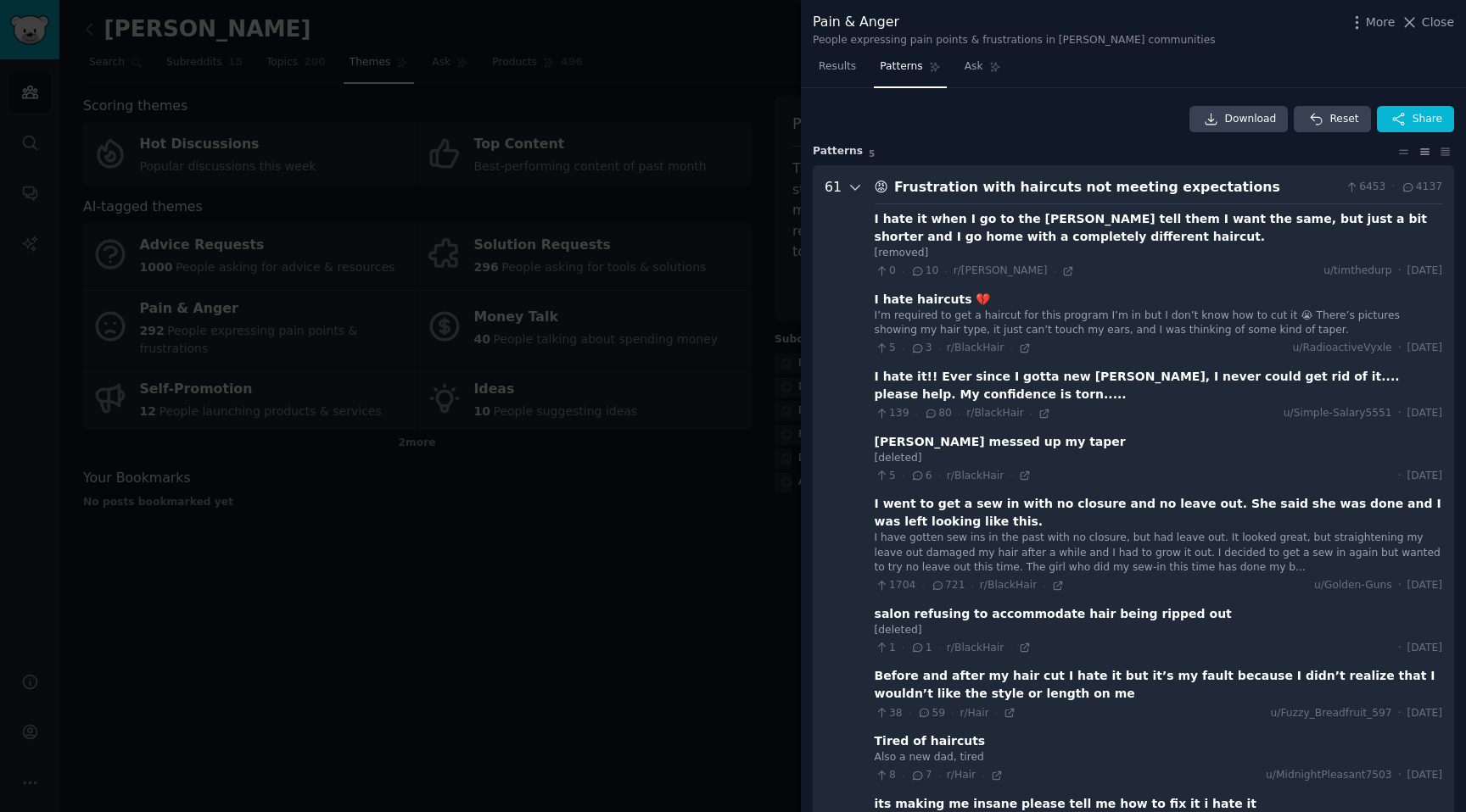
click at [850, 189] on icon at bounding box center [854, 187] width 15 height 15
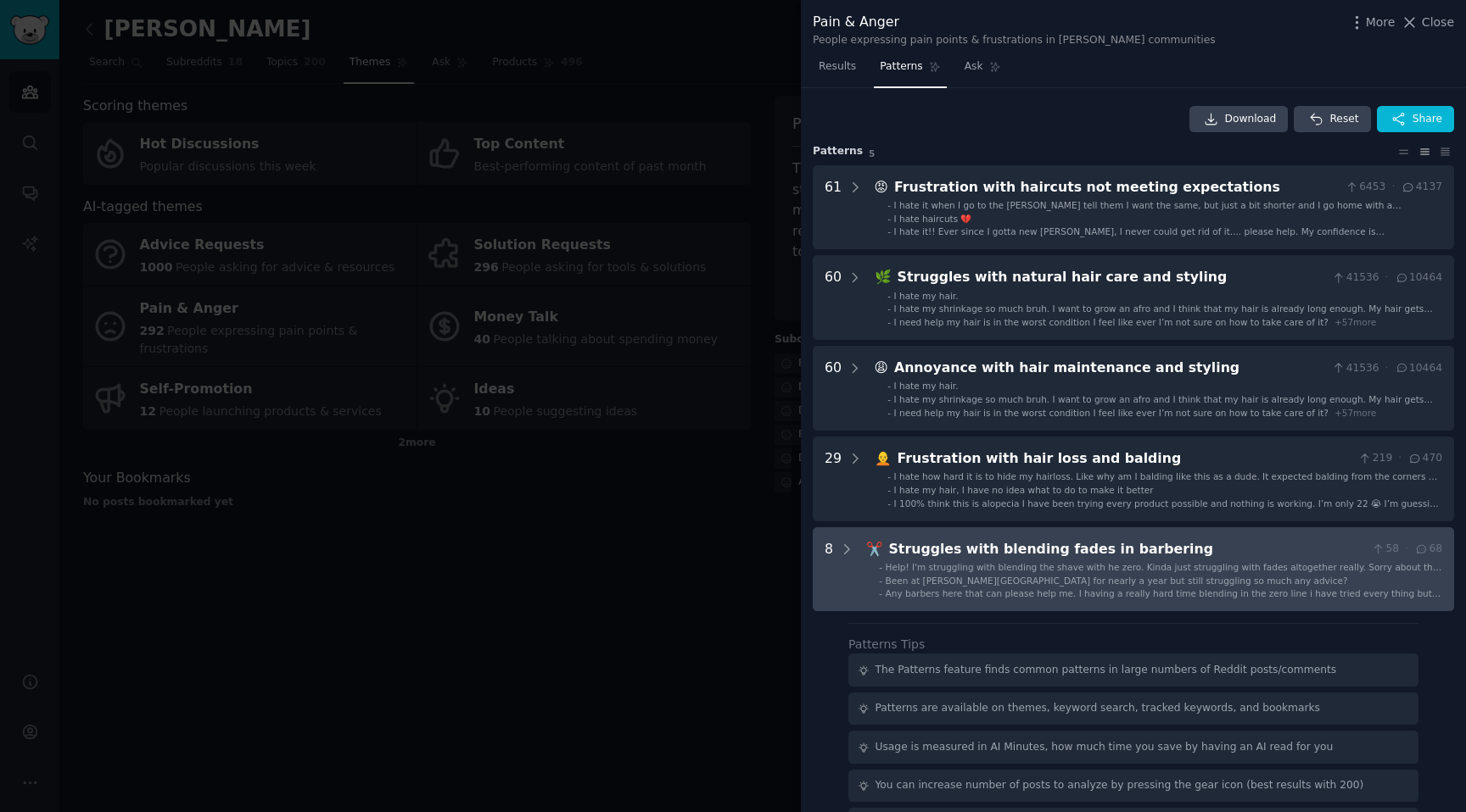
click at [1006, 559] on div "Struggles with blending fades in barbering" at bounding box center [1127, 550] width 476 height 21
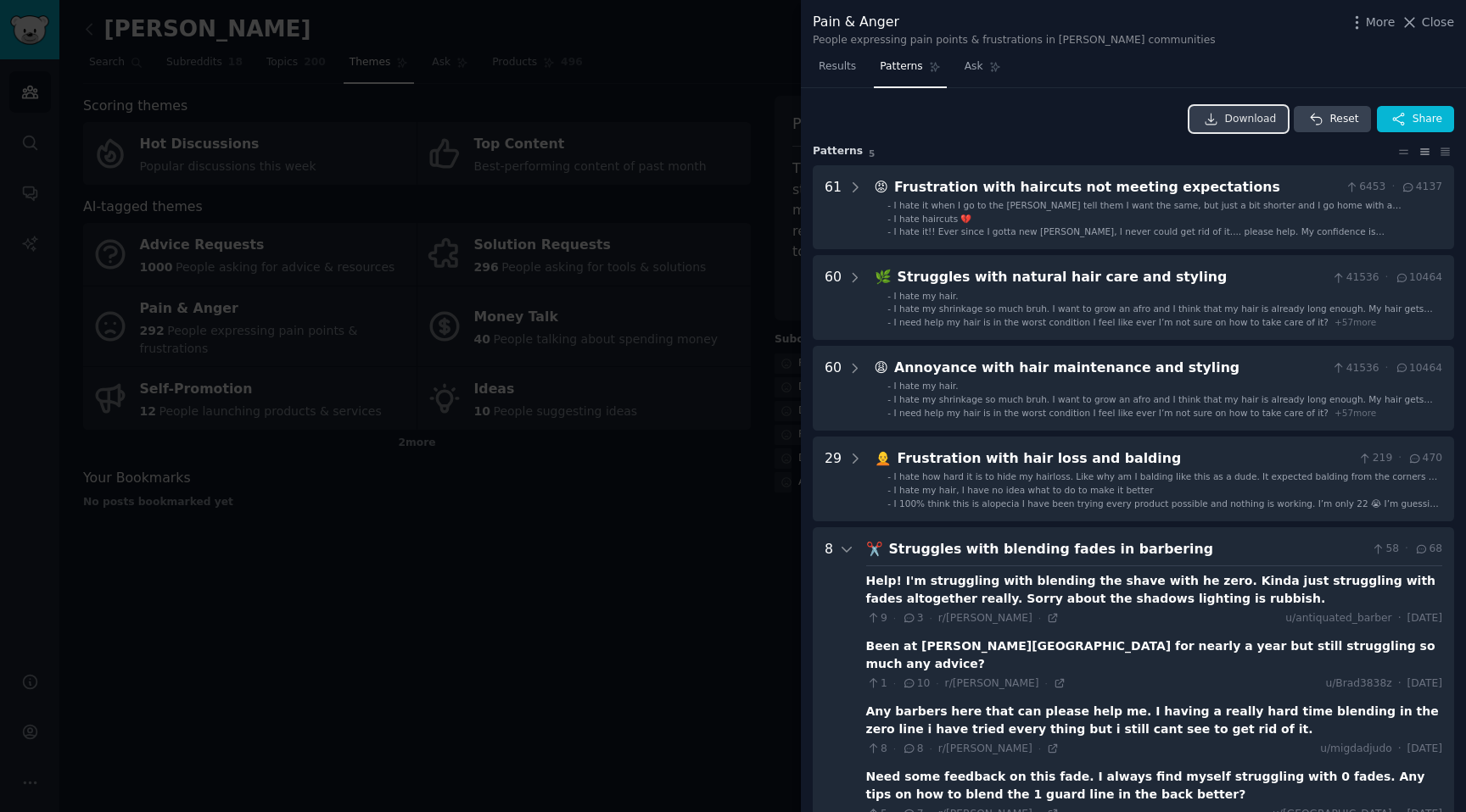
click at [1219, 113] on link "Download" at bounding box center [1239, 119] width 99 height 27
click at [580, 144] on div at bounding box center [733, 406] width 1466 height 812
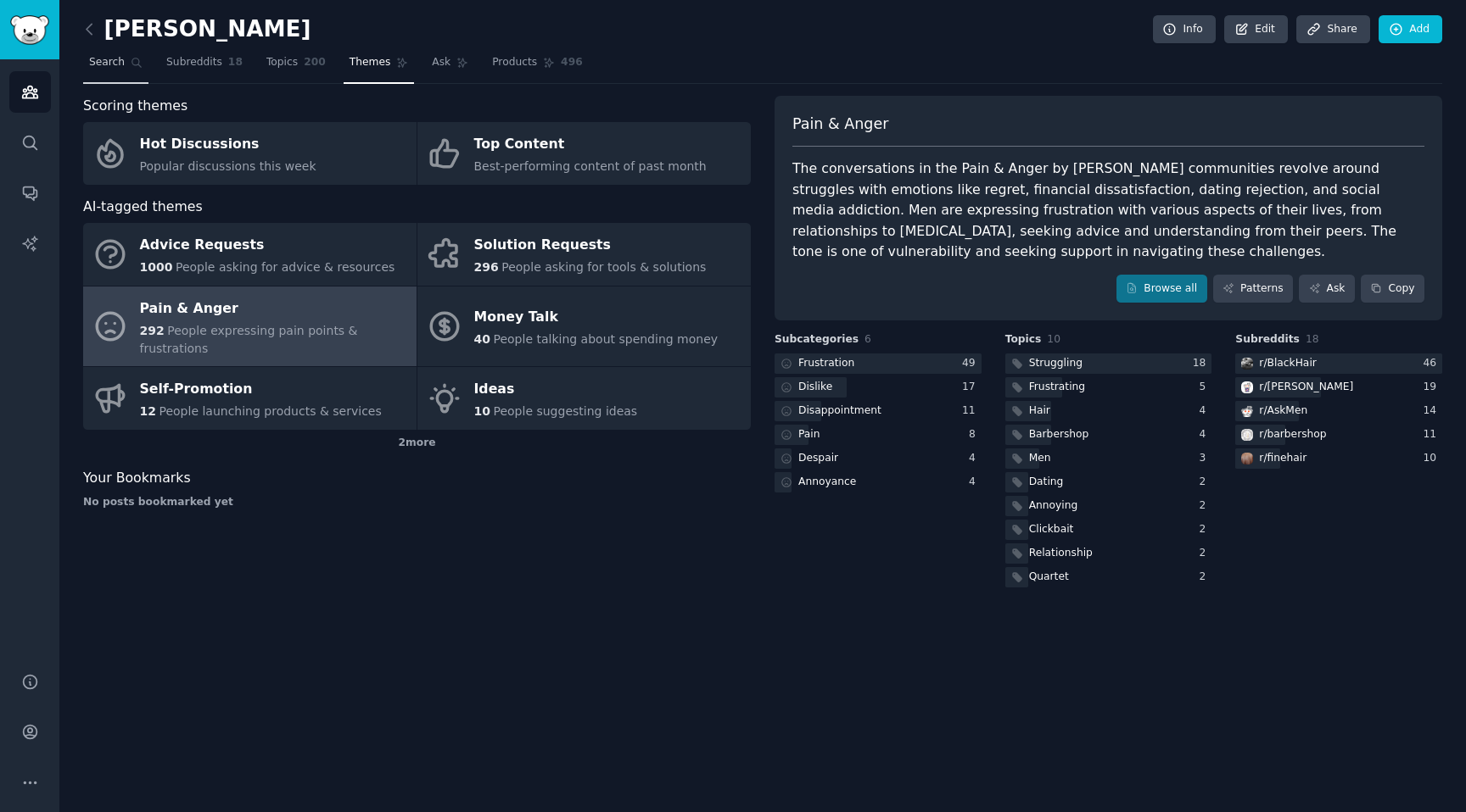
click at [125, 67] on link "Search" at bounding box center [115, 66] width 65 height 35
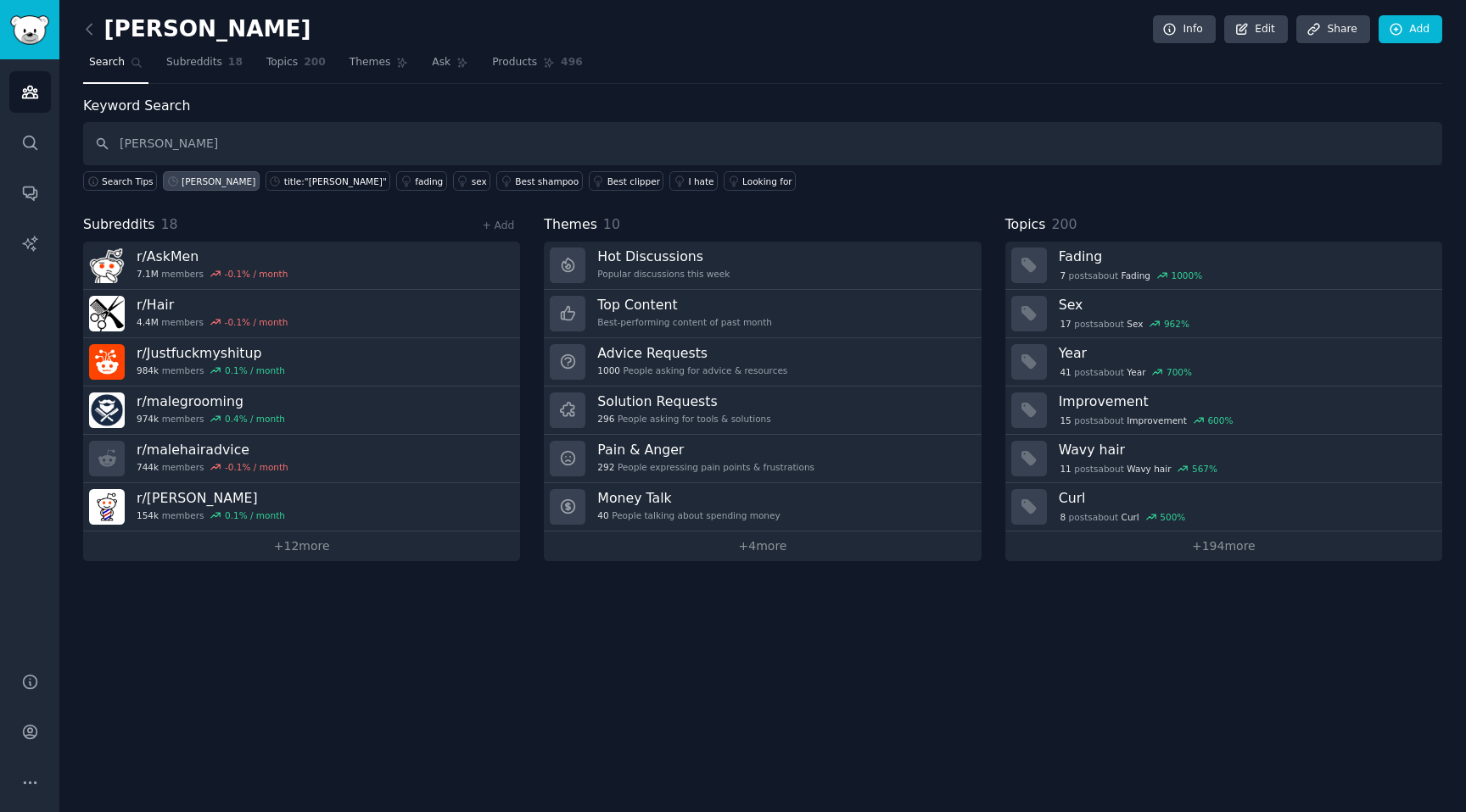
type input "[PERSON_NAME]"
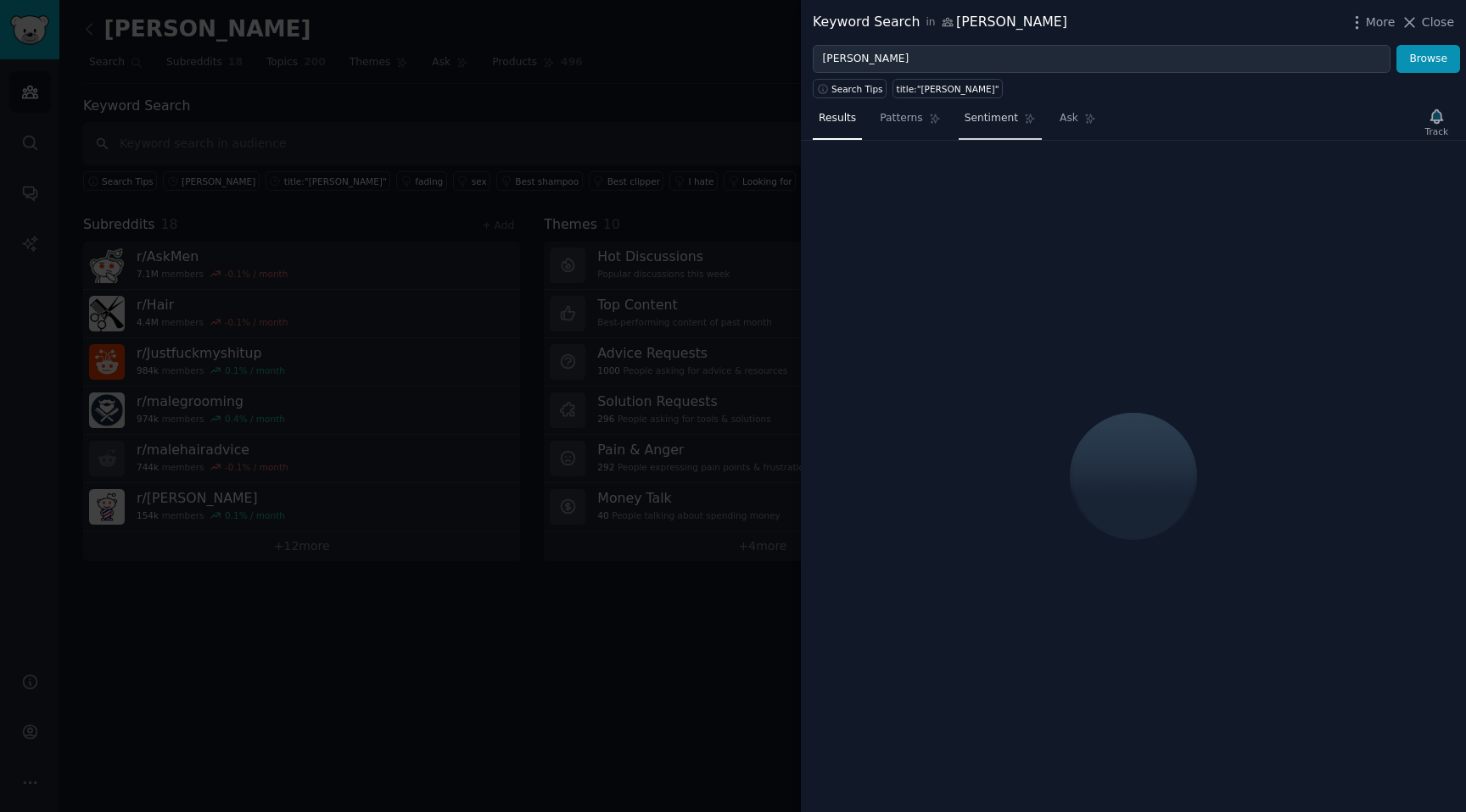
click at [929, 122] on icon at bounding box center [935, 119] width 12 height 12
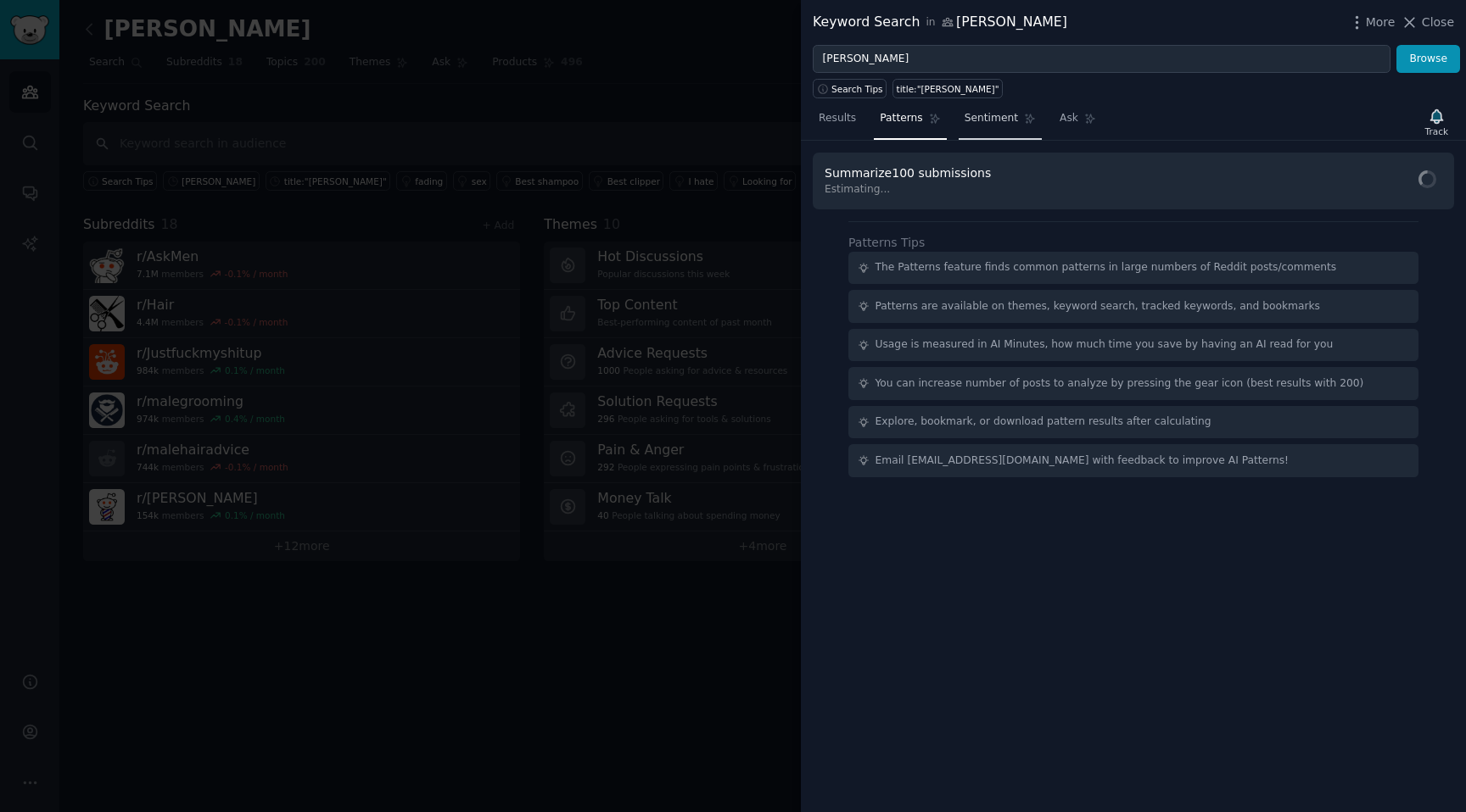
click at [929, 122] on icon at bounding box center [935, 119] width 12 height 12
click at [1367, 179] on span "Cached Results" at bounding box center [1393, 181] width 79 height 15
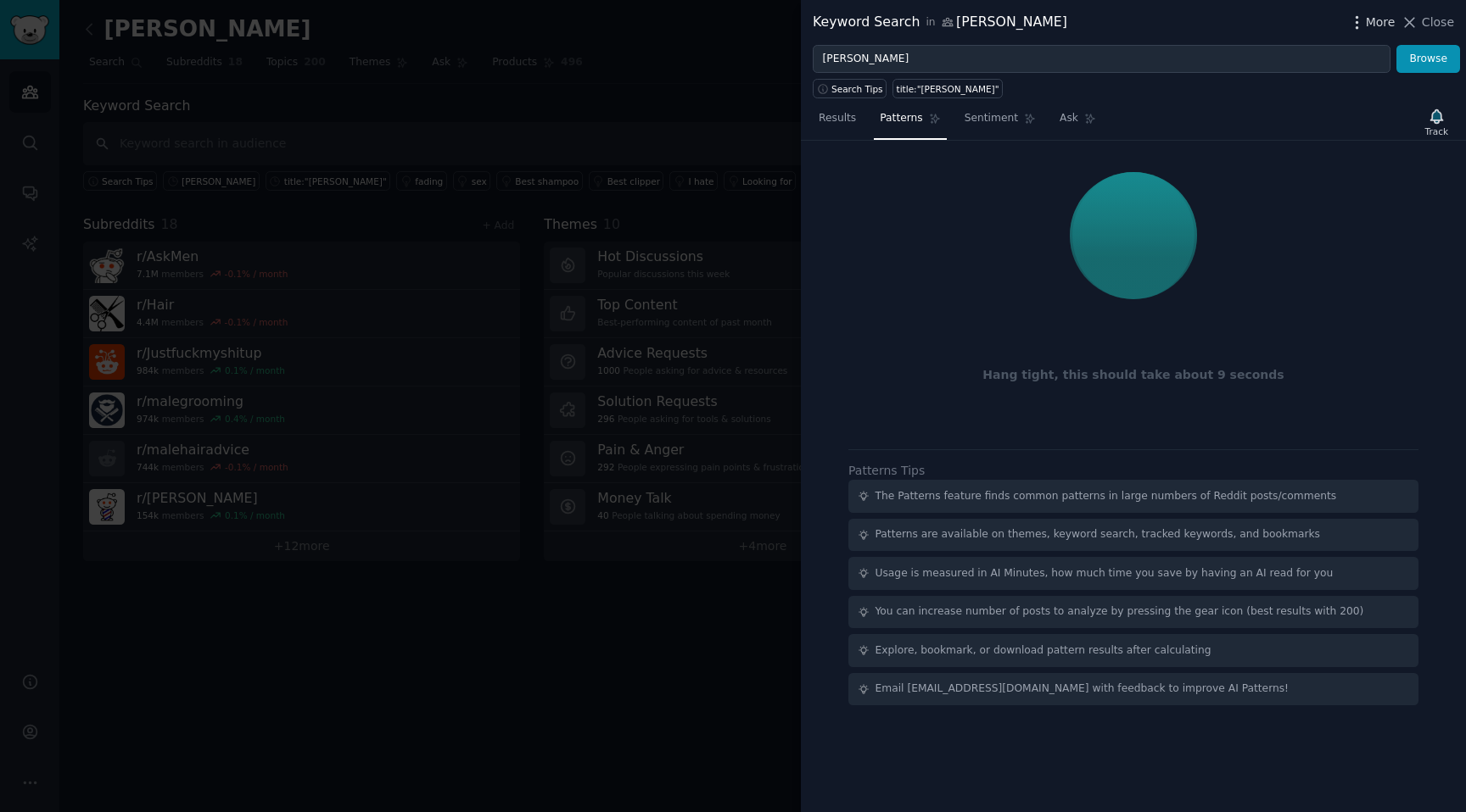
click at [1382, 19] on span "More" at bounding box center [1380, 22] width 29 height 18
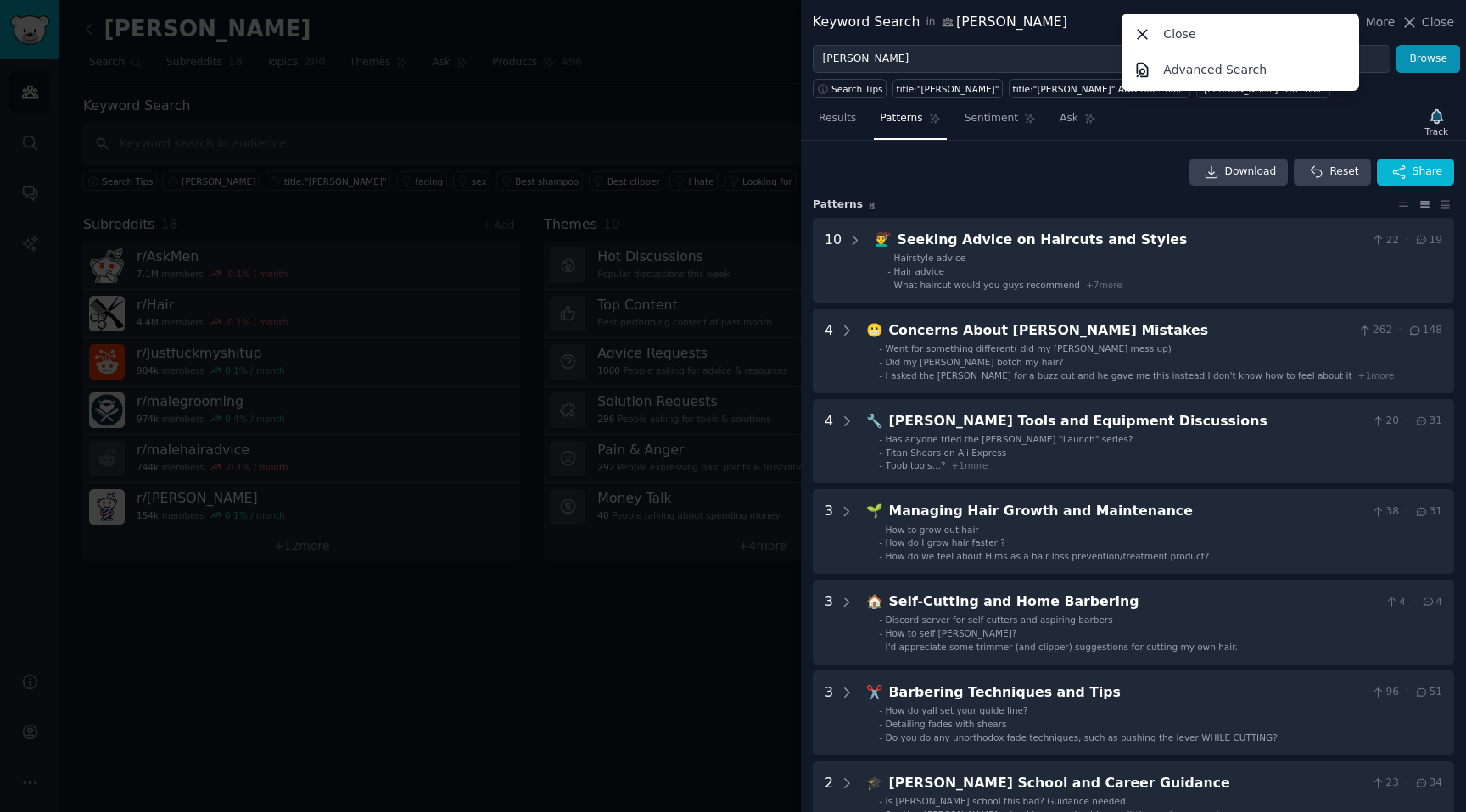
click at [1324, 134] on div "Results Patterns Sentiment Ask Track" at bounding box center [1133, 122] width 665 height 37
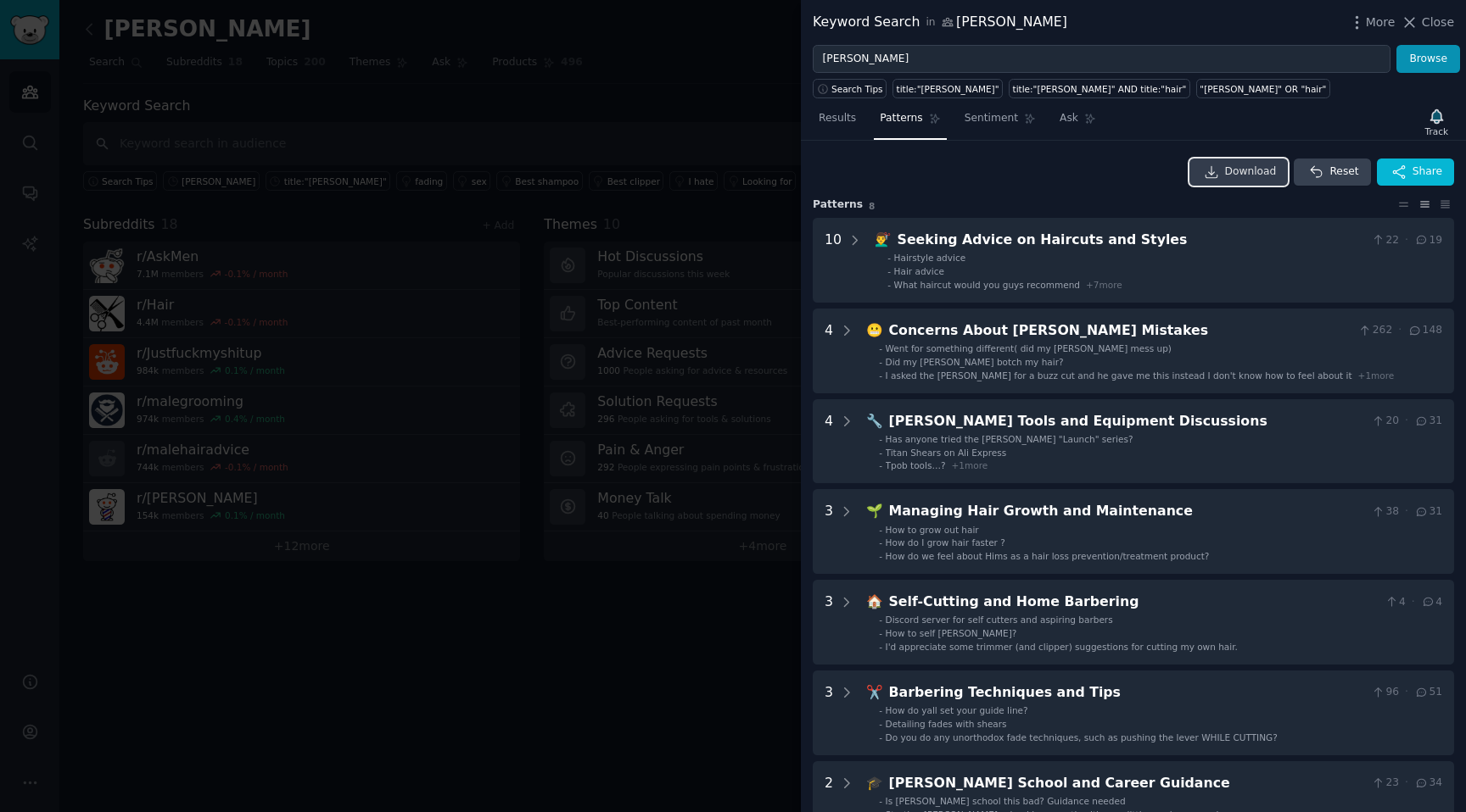
click at [1234, 175] on span "Download" at bounding box center [1251, 172] width 52 height 15
click at [1366, 22] on icon "button" at bounding box center [1357, 22] width 18 height 18
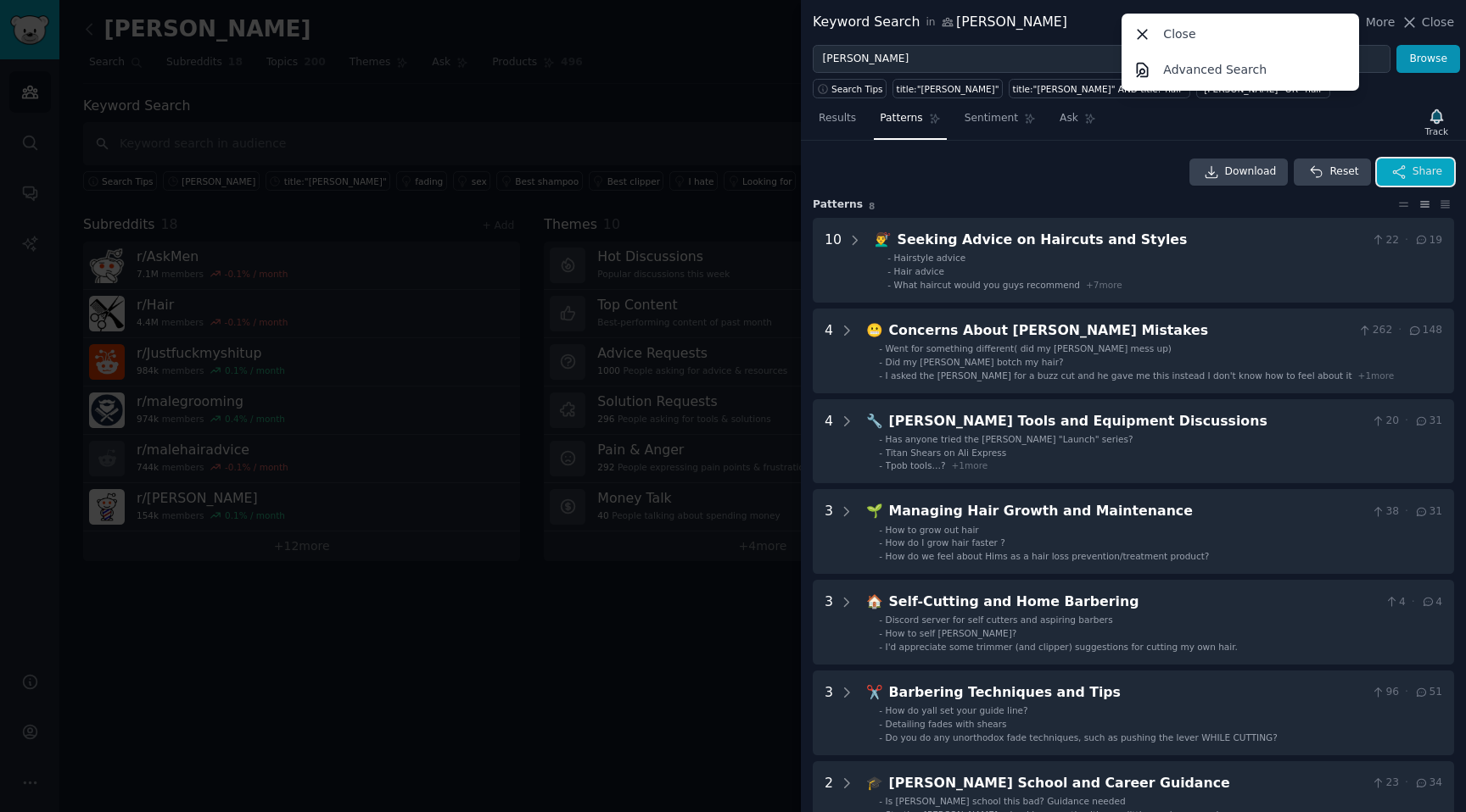
click at [1439, 166] on button "Share" at bounding box center [1415, 172] width 78 height 27
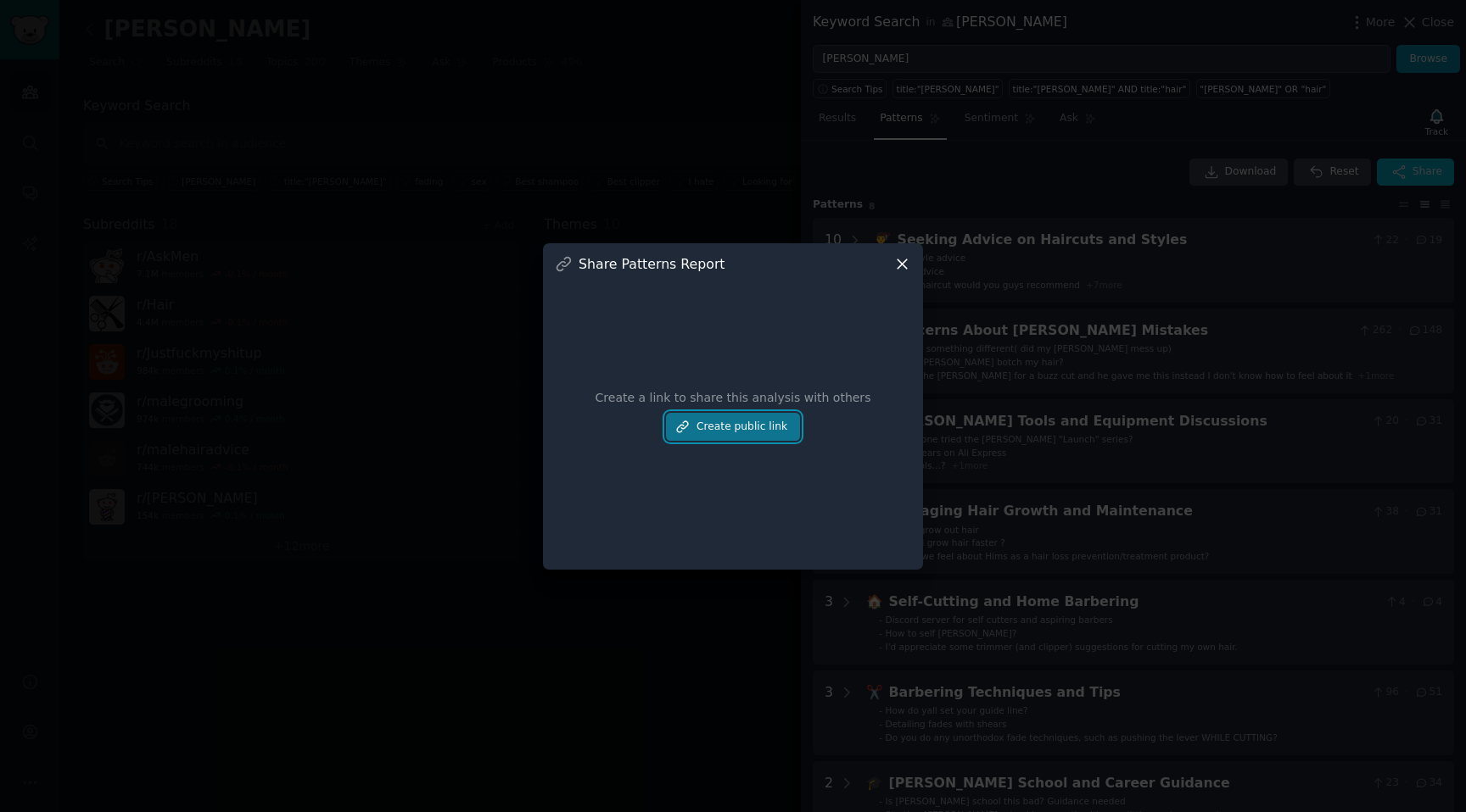
click at [752, 421] on button "Create public link" at bounding box center [733, 427] width 134 height 29
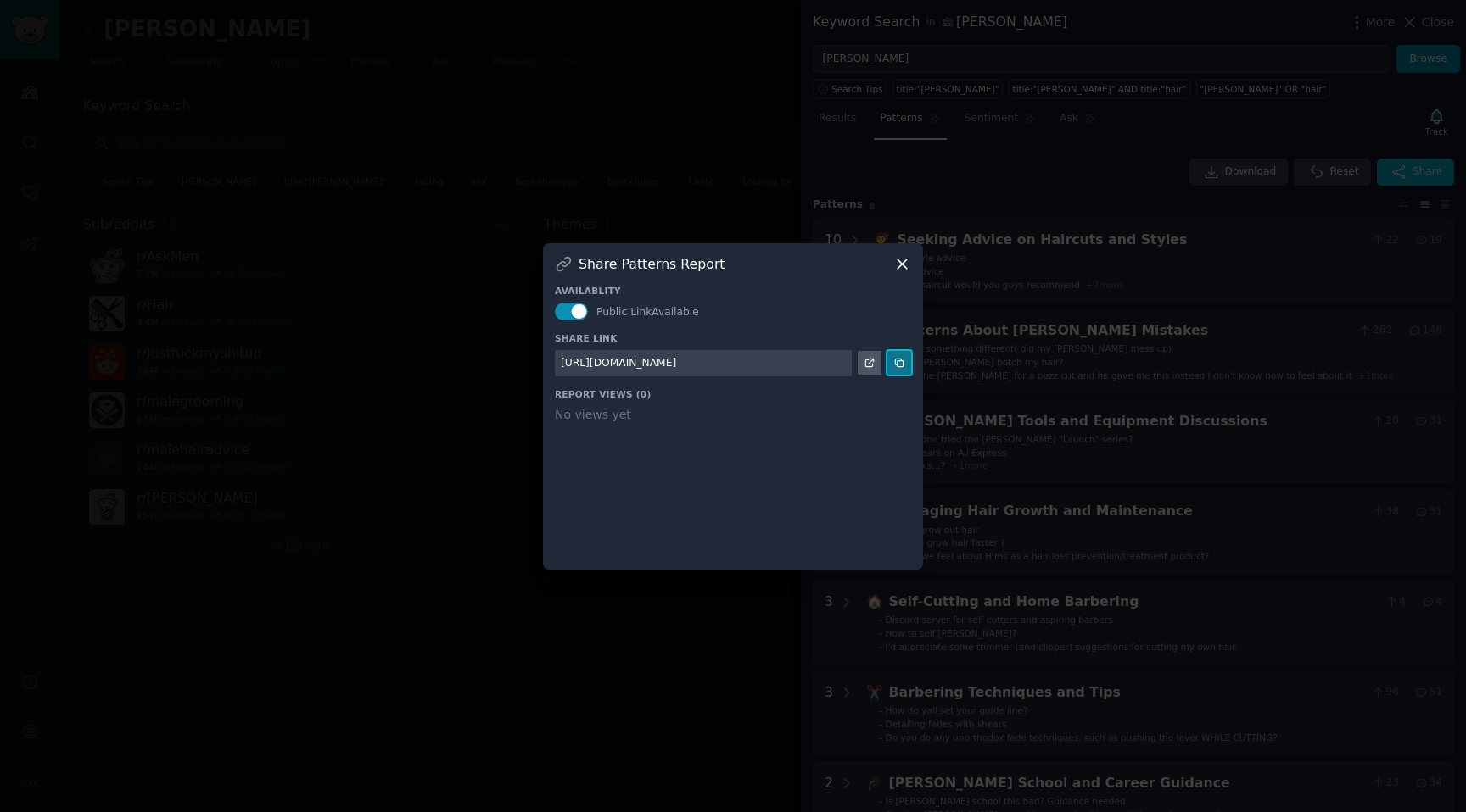
click at [901, 365] on icon at bounding box center [899, 363] width 12 height 12
click at [899, 273] on div "Availablity Public Link Available Share Link https://share.gummysearch.com/repo…" at bounding box center [733, 415] width 357 height 285
click at [899, 264] on icon at bounding box center [902, 264] width 18 height 18
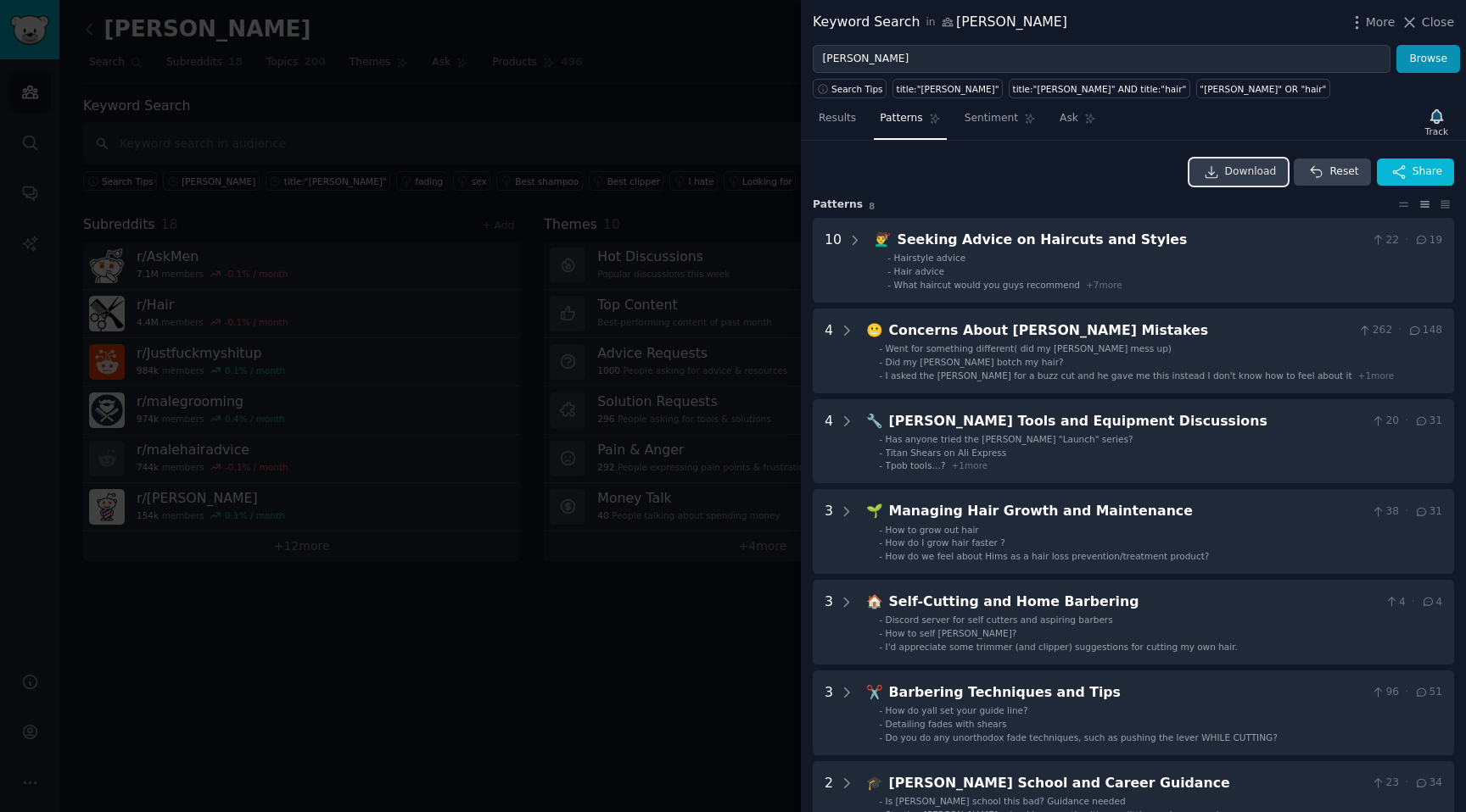
click at [1198, 162] on link "Download" at bounding box center [1239, 172] width 99 height 27
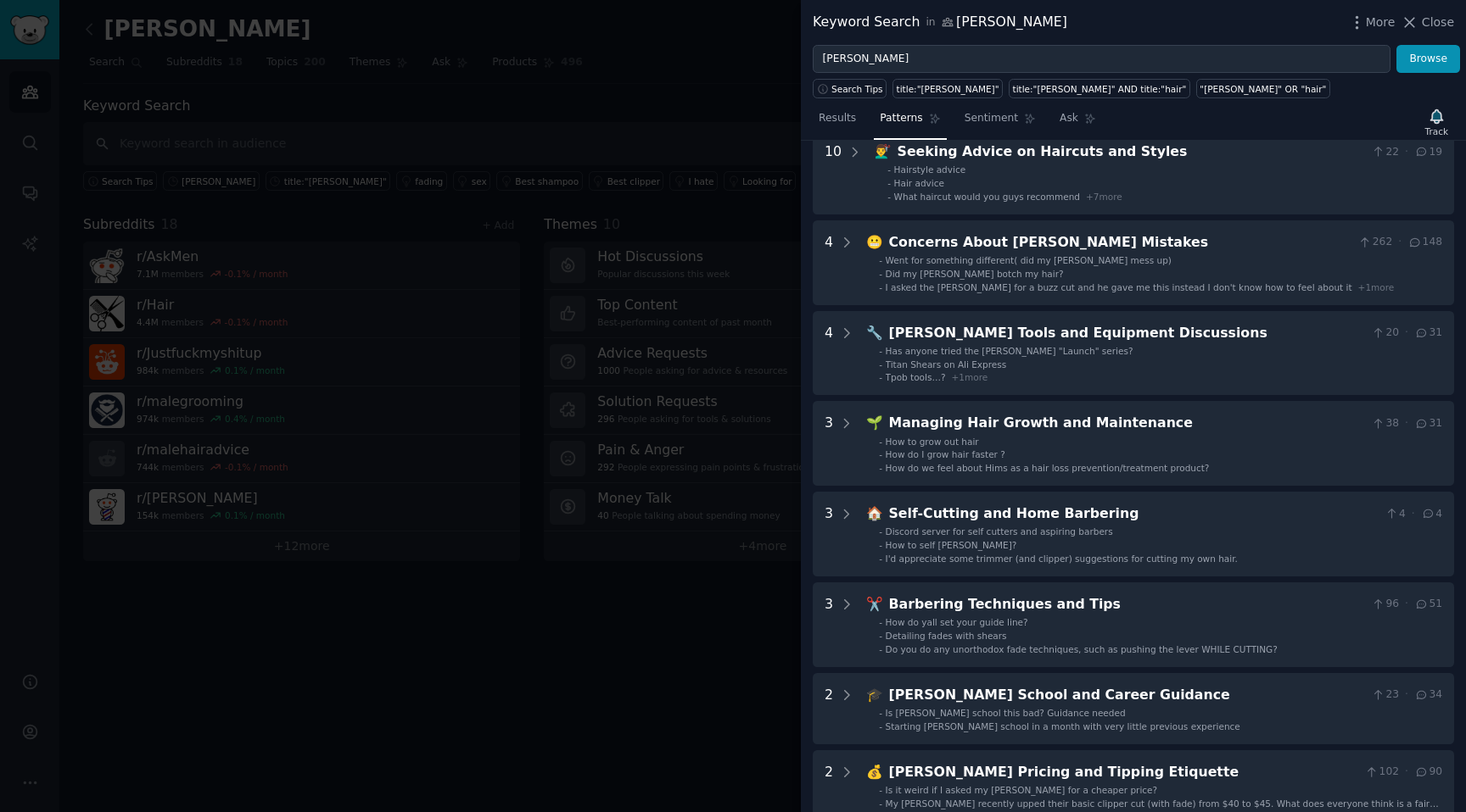
scroll to position [56, 0]
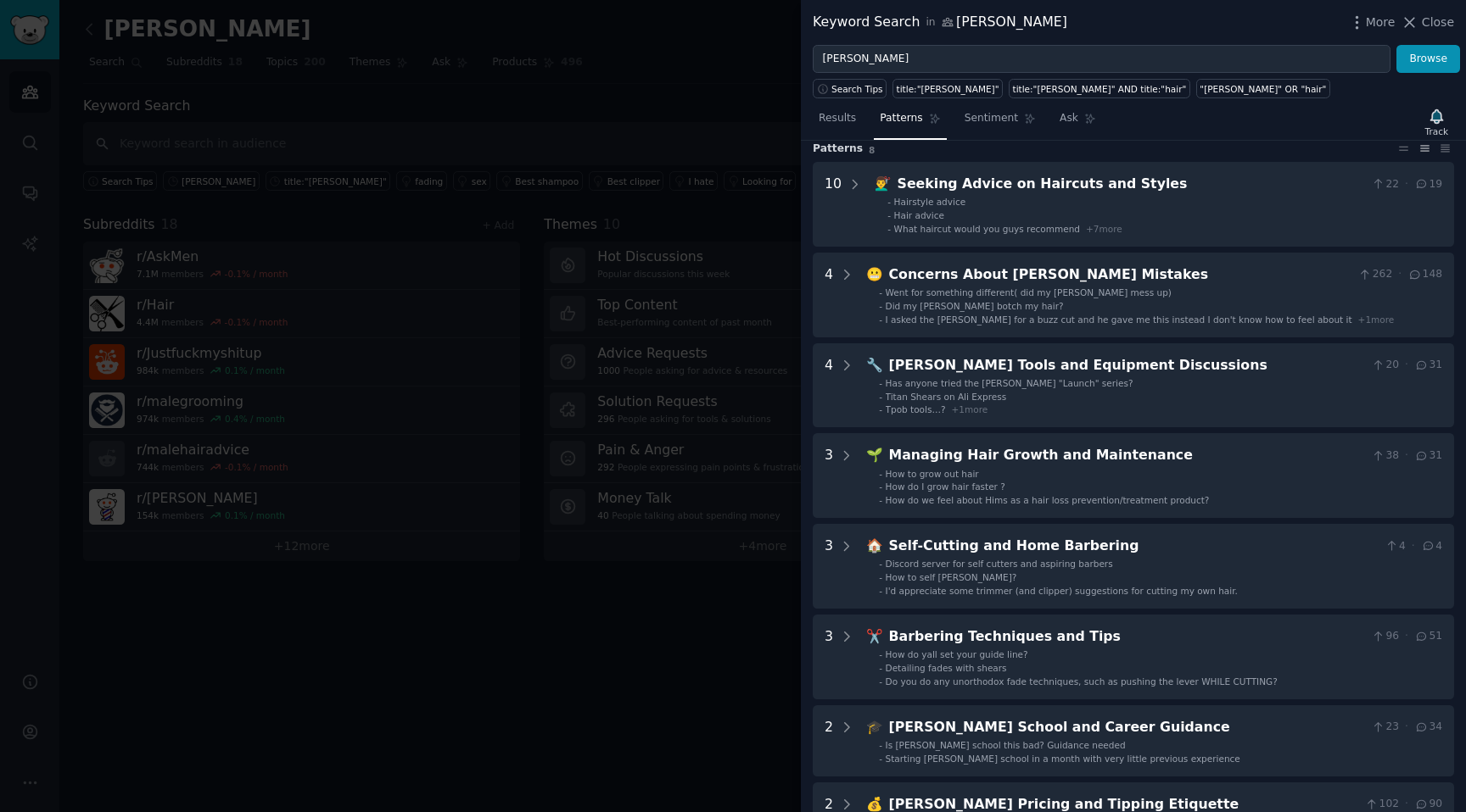
click at [1383, 96] on div "Search Tips title:"barber" title:"barber" AND title:"hair" "barber" OR "hair"" at bounding box center [1133, 86] width 665 height 26
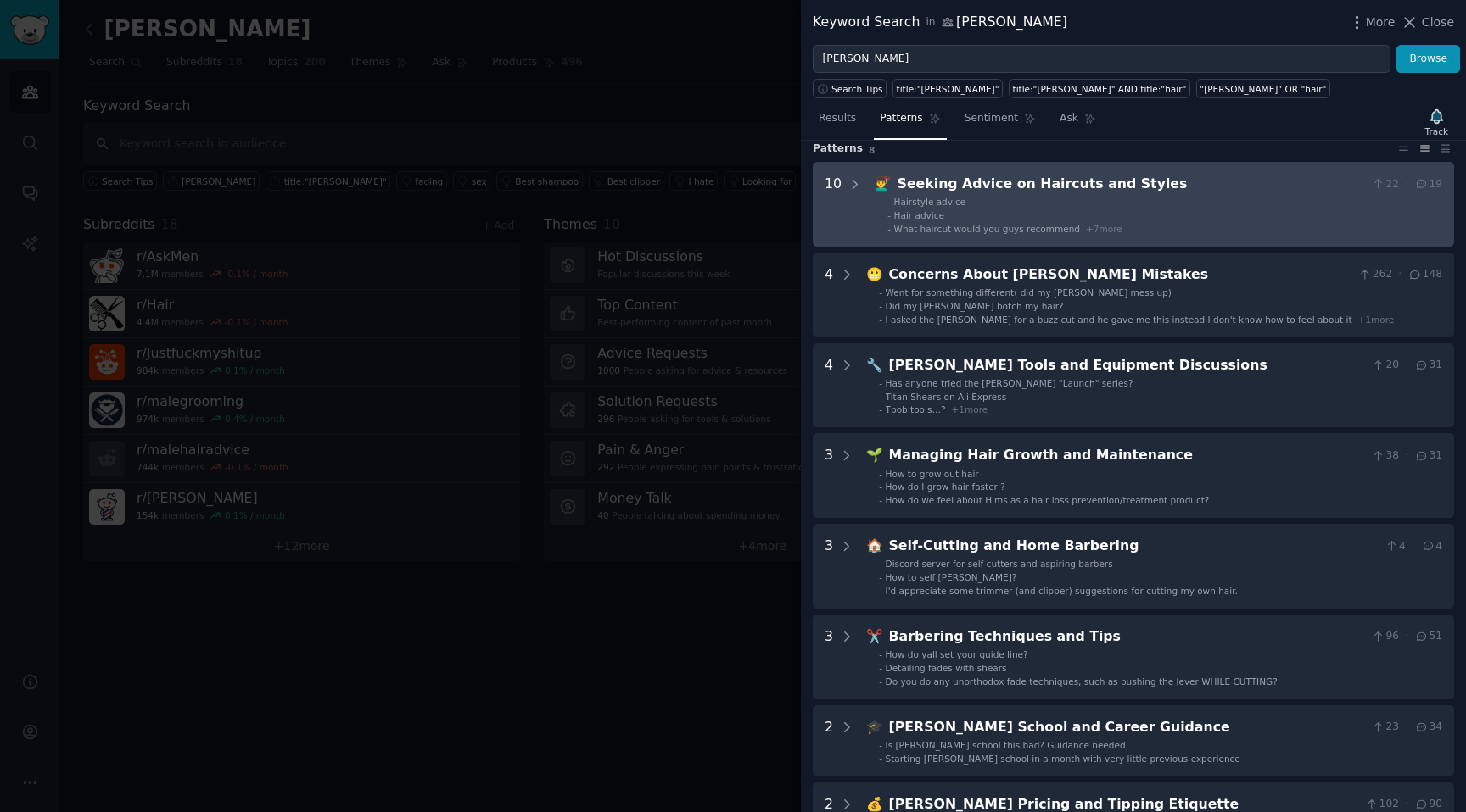
scroll to position [0, 0]
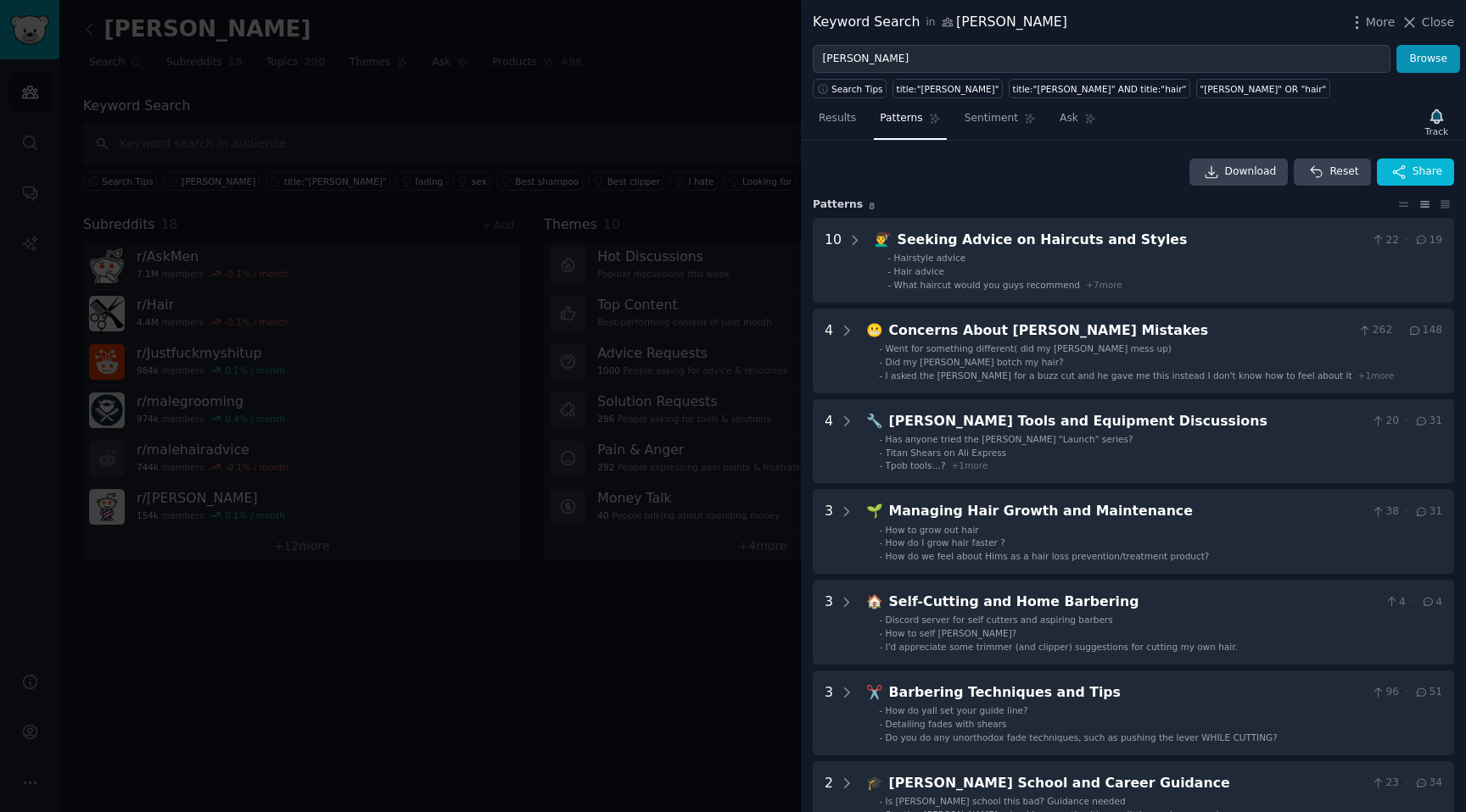
click at [610, 173] on div at bounding box center [733, 406] width 1466 height 812
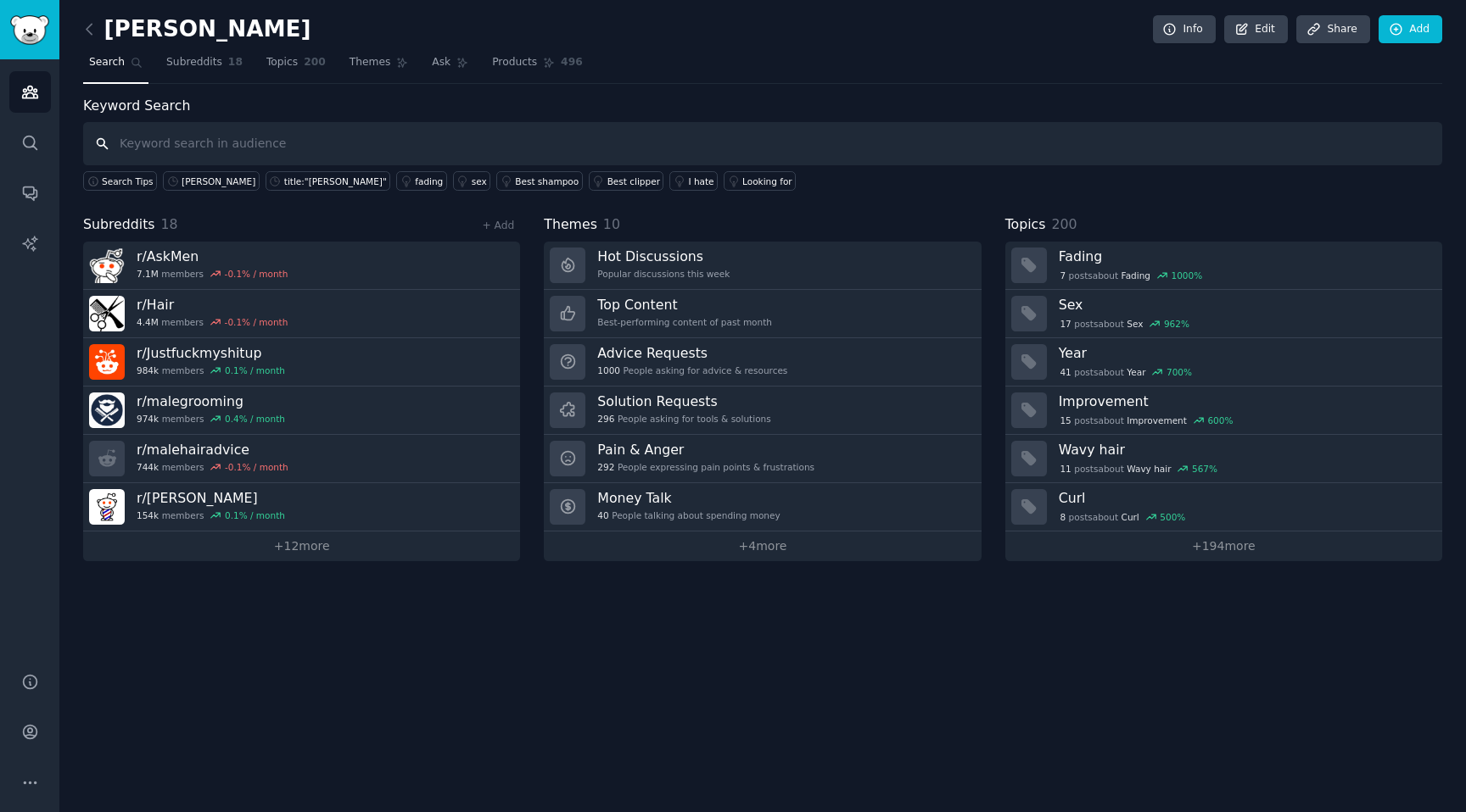
click at [235, 144] on input "text" at bounding box center [762, 144] width 1359 height 44
type input "[PERSON_NAME]"
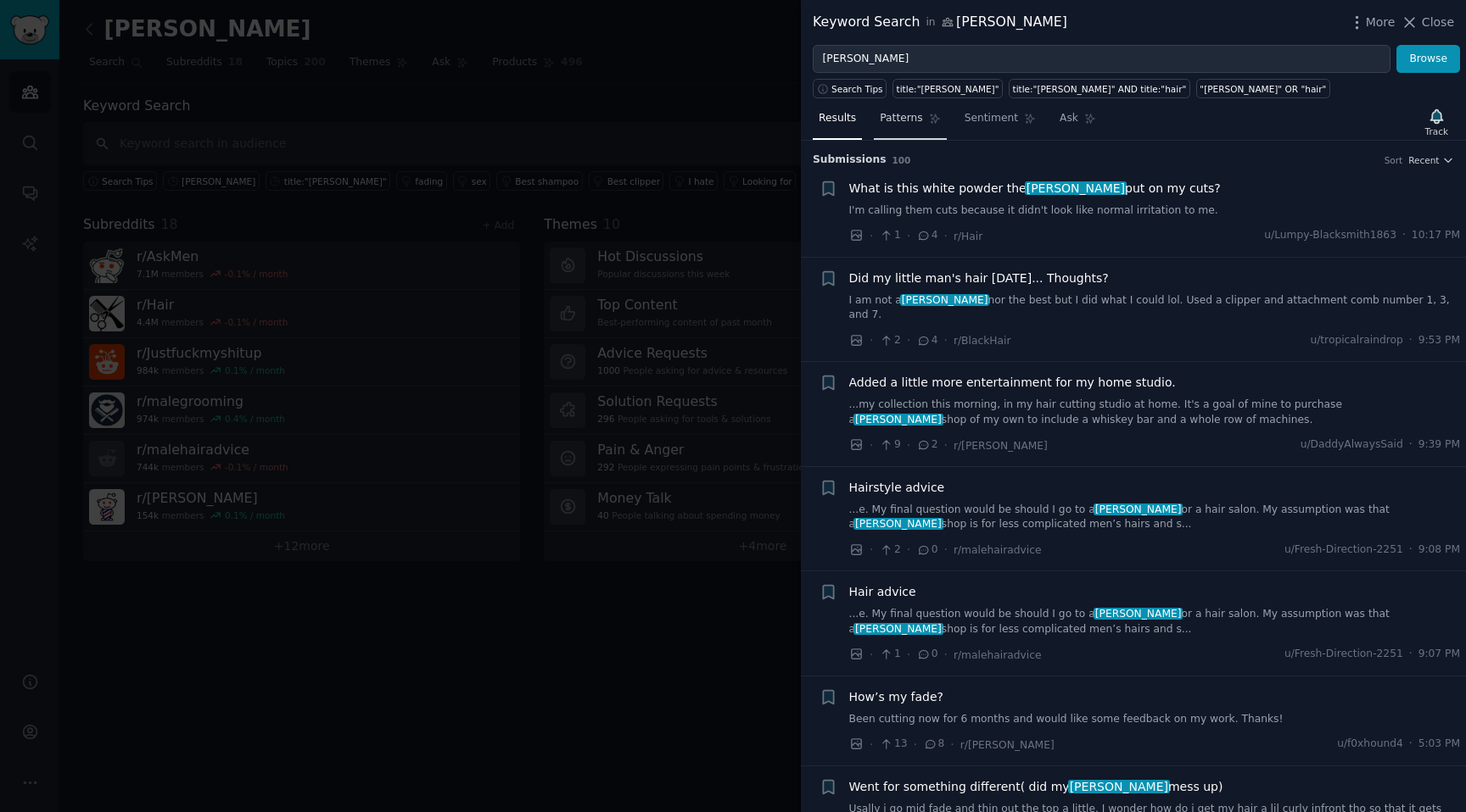
click at [910, 124] on span "Patterns" at bounding box center [902, 119] width 43 height 15
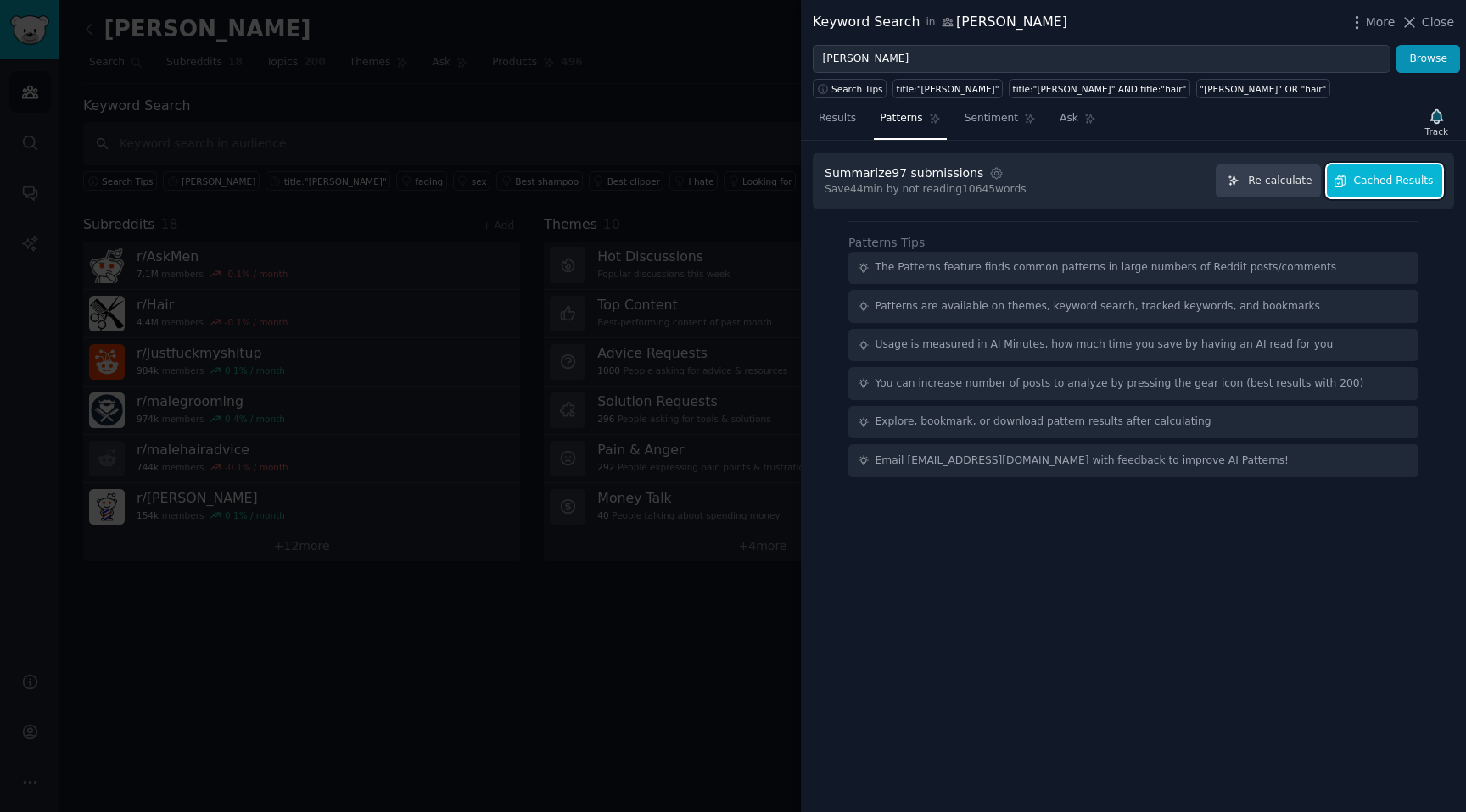
click at [1381, 175] on span "Cached Results" at bounding box center [1393, 181] width 79 height 15
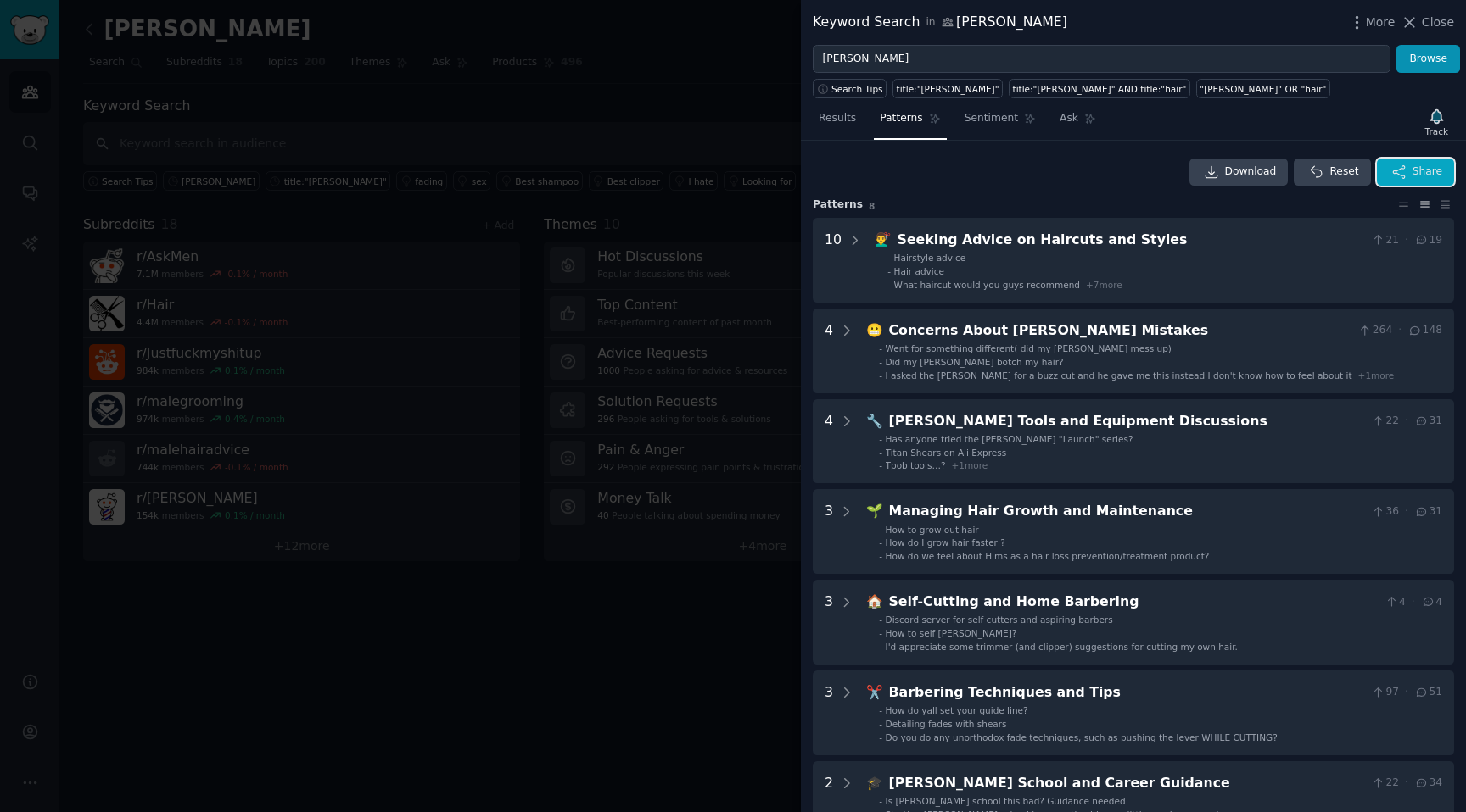
click at [1412, 160] on button "Share" at bounding box center [1415, 172] width 78 height 27
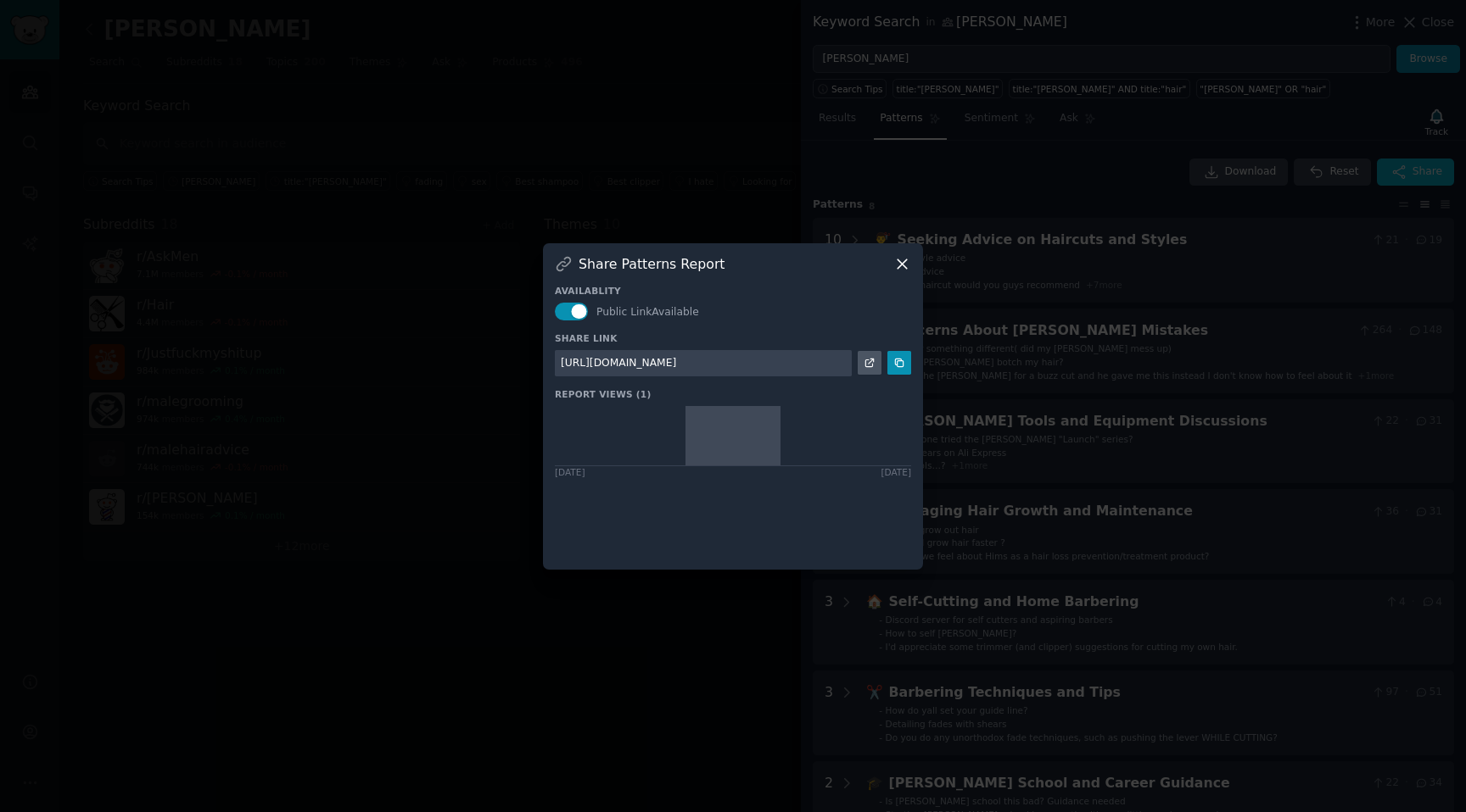
click at [1000, 242] on div at bounding box center [733, 406] width 1466 height 812
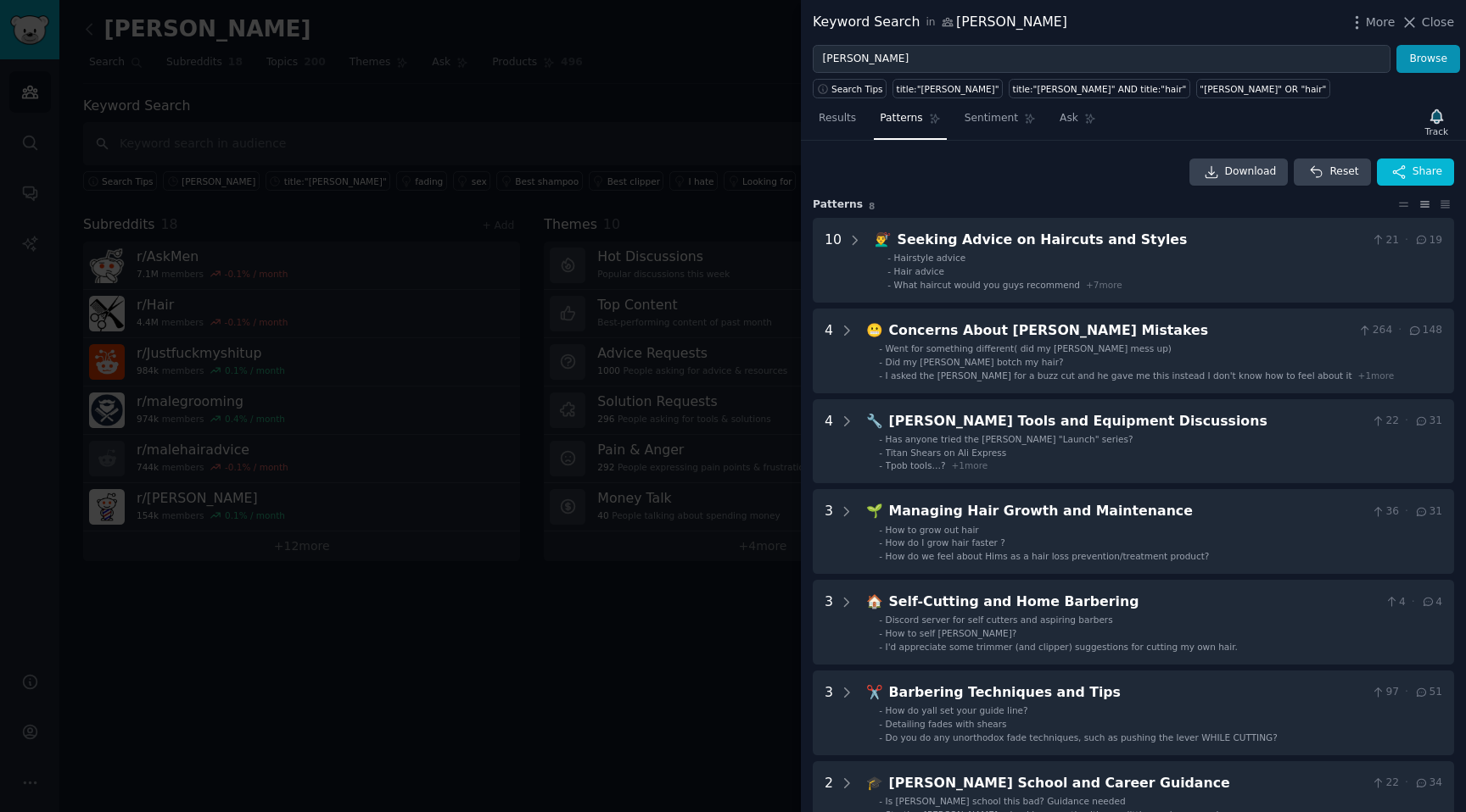
click at [661, 179] on div at bounding box center [733, 406] width 1466 height 812
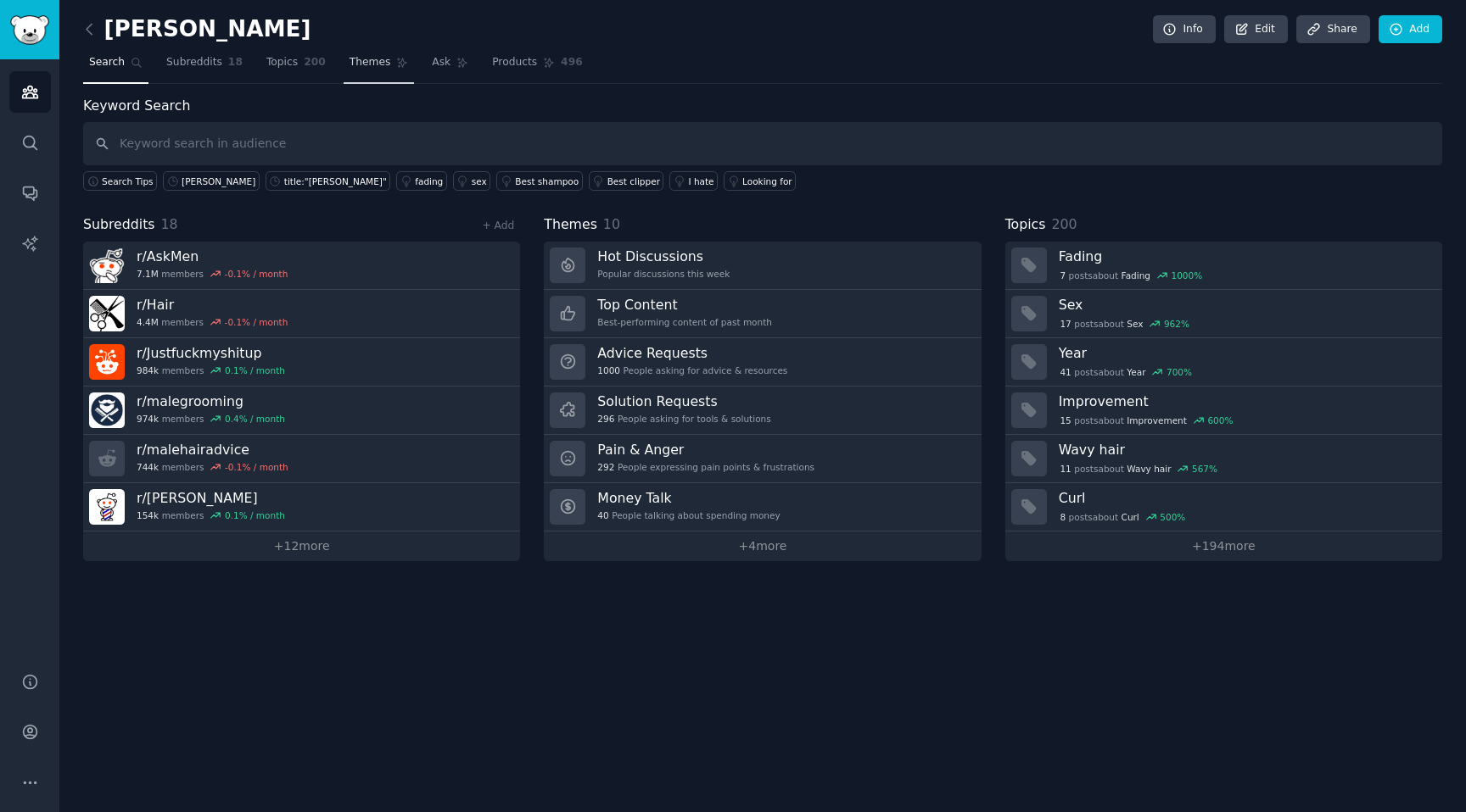
click at [396, 59] on icon at bounding box center [401, 62] width 12 height 12
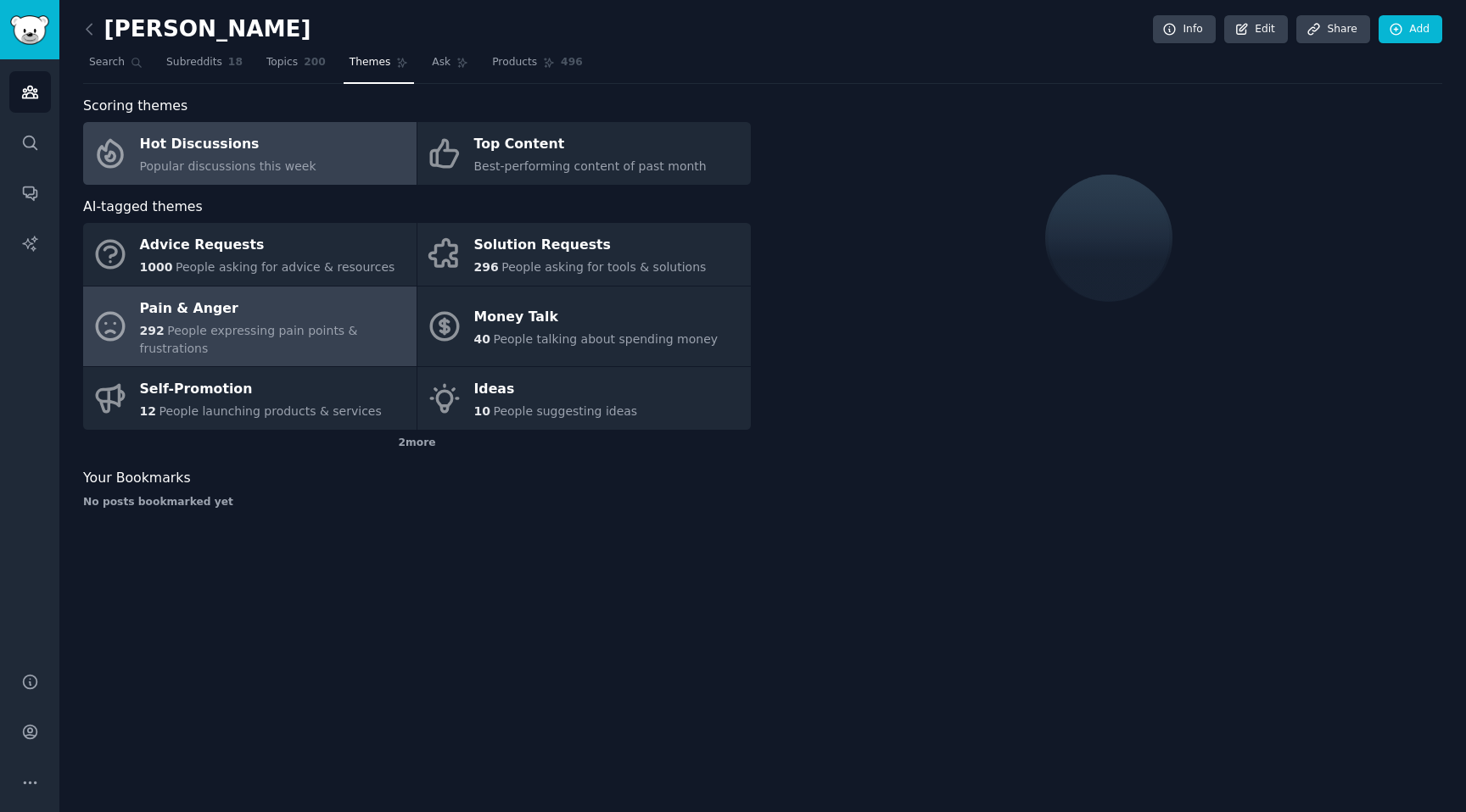
click at [259, 328] on span "People expressing pain points & frustrations" at bounding box center [249, 339] width 218 height 31
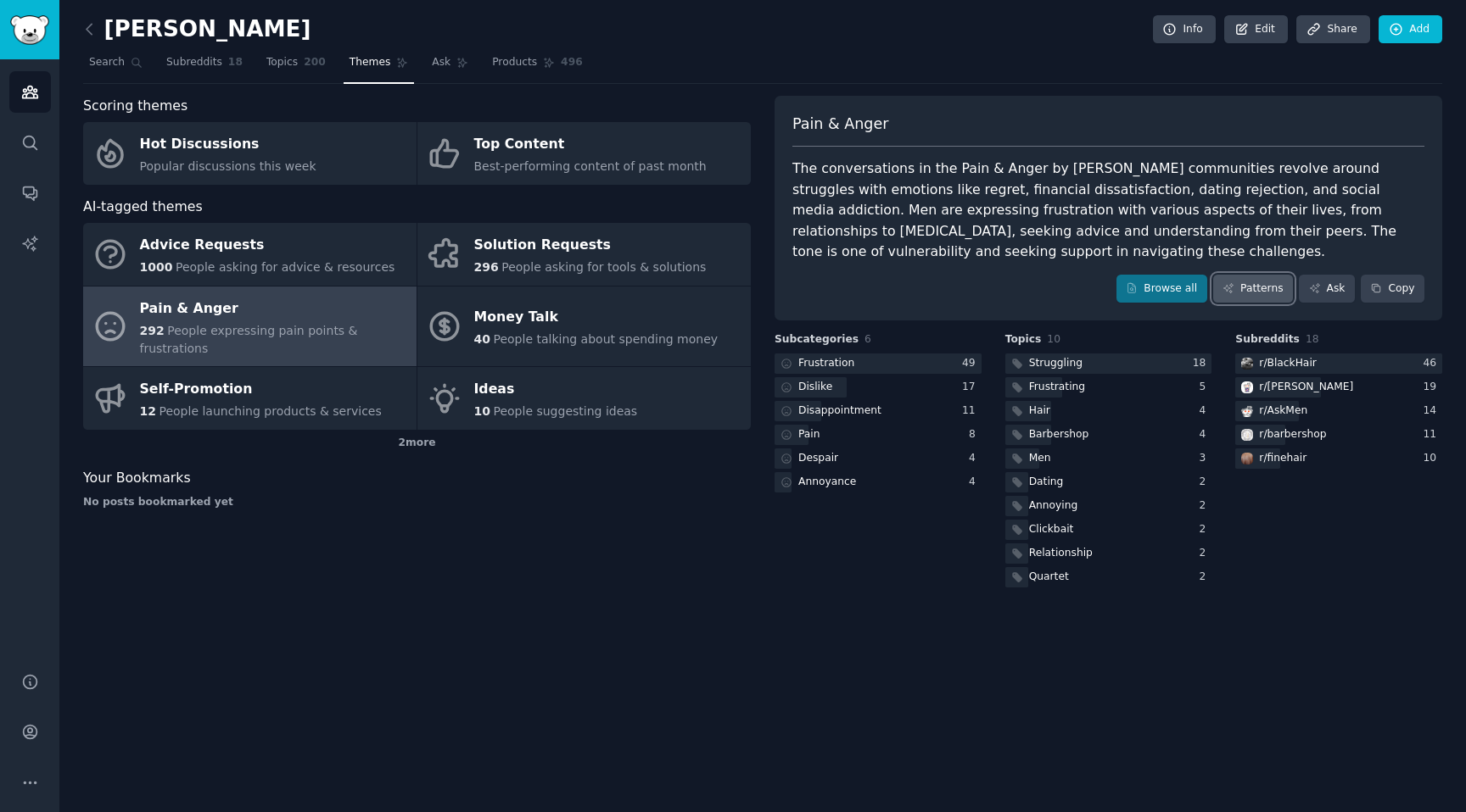
click at [1242, 279] on link "Patterns" at bounding box center [1253, 289] width 79 height 29
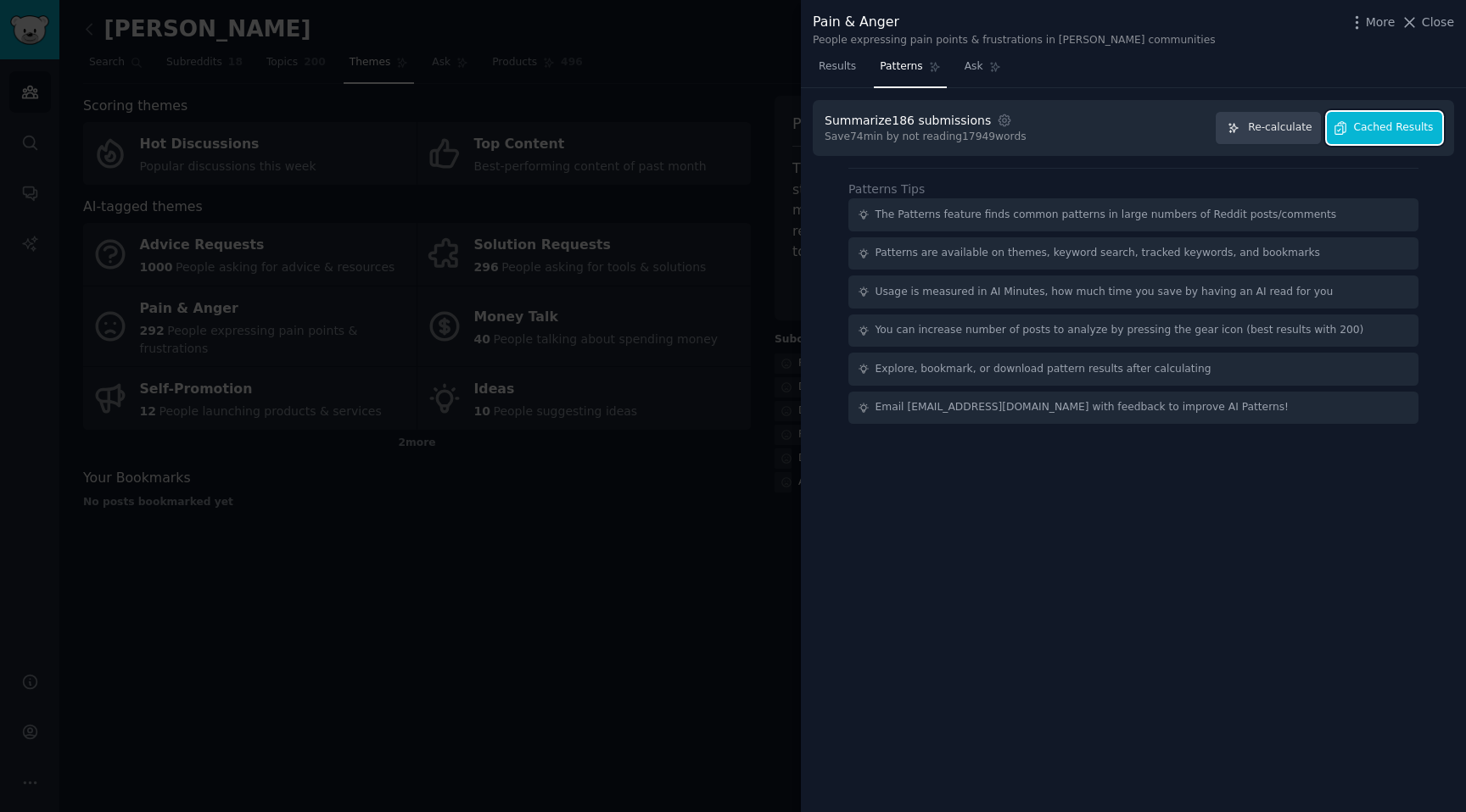
click at [1407, 134] on span "Cached Results" at bounding box center [1393, 127] width 79 height 15
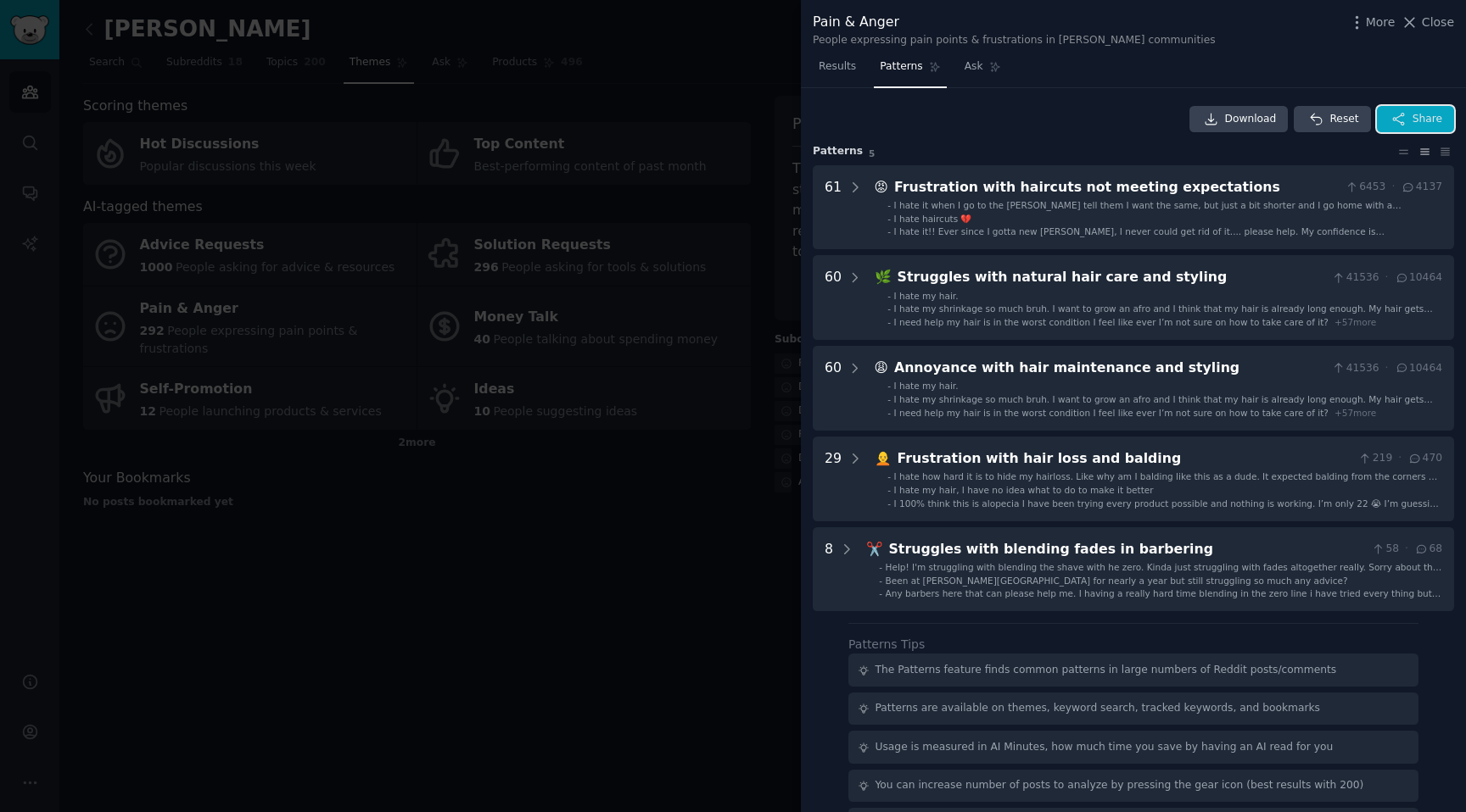
click at [1398, 116] on icon "button" at bounding box center [1398, 119] width 15 height 15
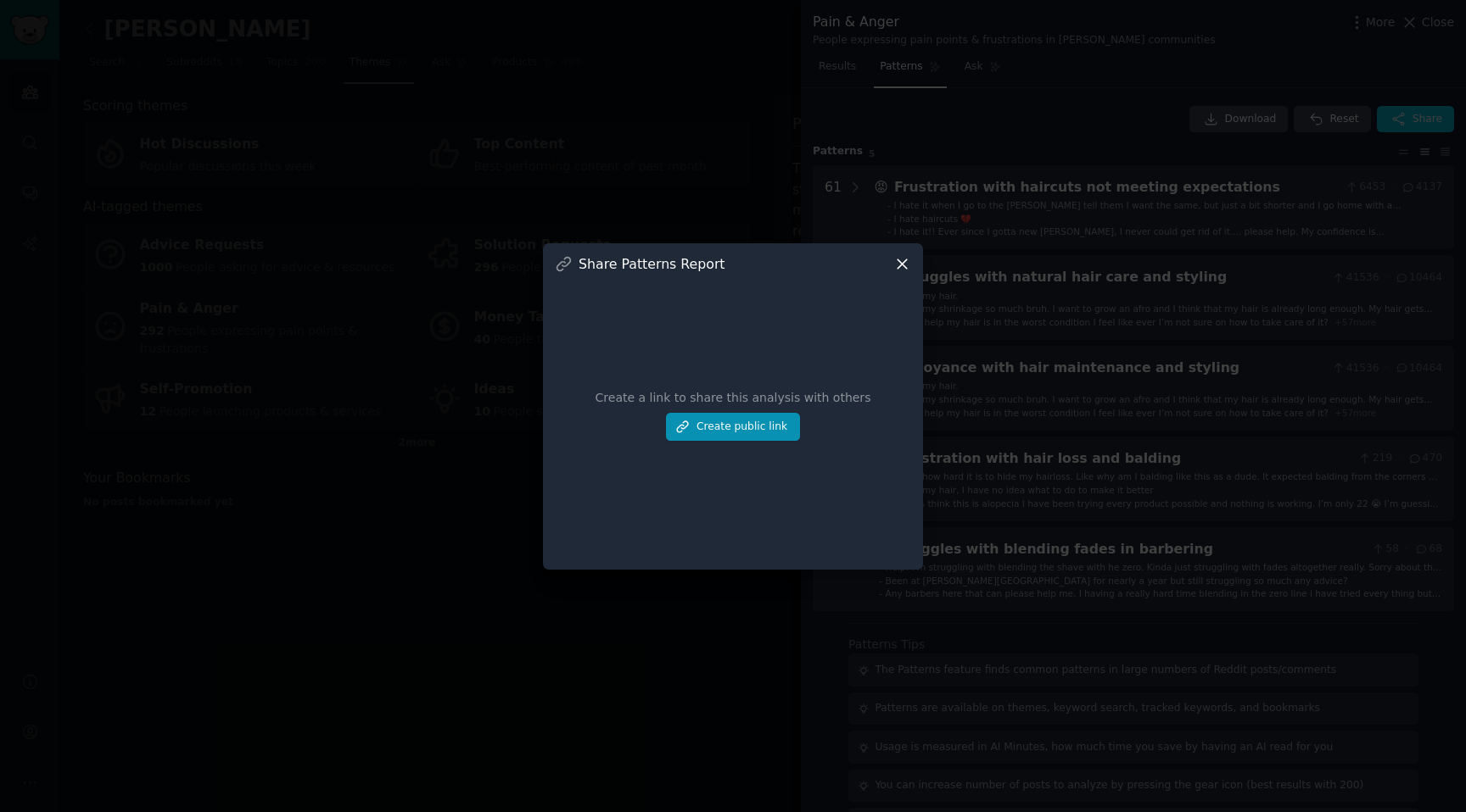
click at [727, 409] on div "Create a link to share this analysis with others Create public link" at bounding box center [733, 415] width 357 height 285
click at [727, 435] on button "Create public link" at bounding box center [733, 427] width 134 height 29
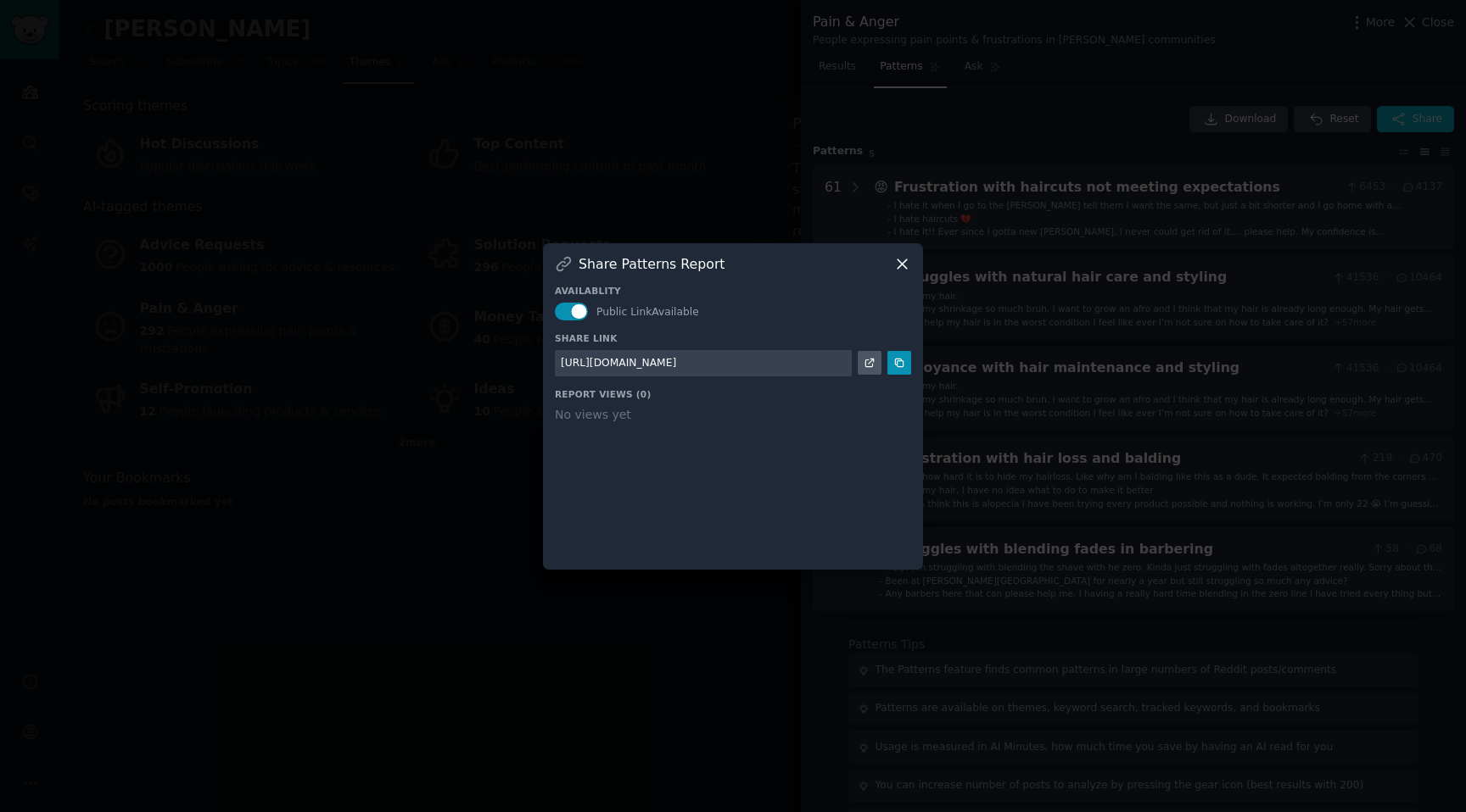
click at [916, 360] on div "Share Patterns Report Availablity Public Link Available Share Link https://shar…" at bounding box center [733, 406] width 380 height 326
click at [904, 363] on icon at bounding box center [899, 363] width 12 height 12
click at [647, 175] on div at bounding box center [733, 406] width 1466 height 812
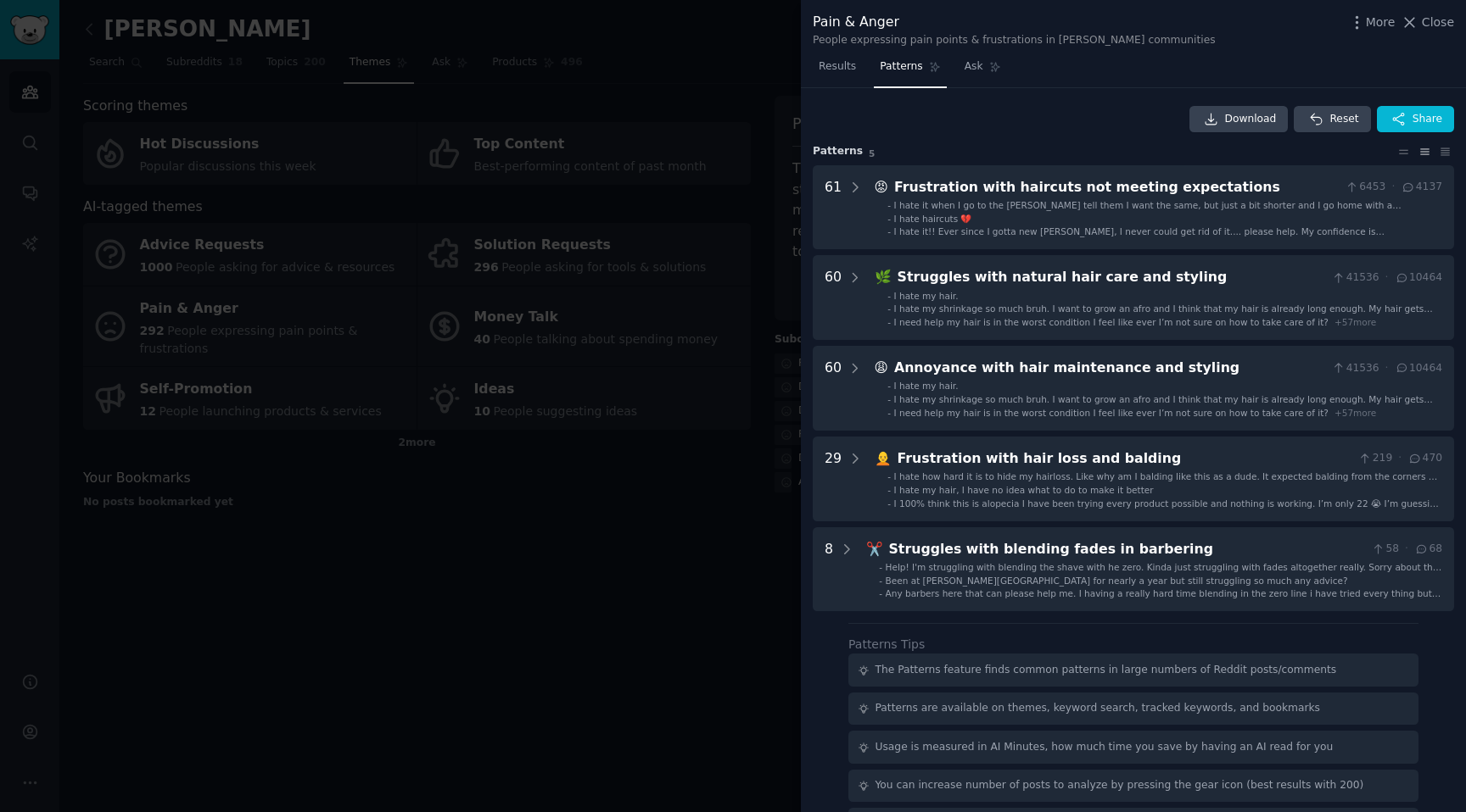
click at [659, 16] on div at bounding box center [733, 406] width 1466 height 812
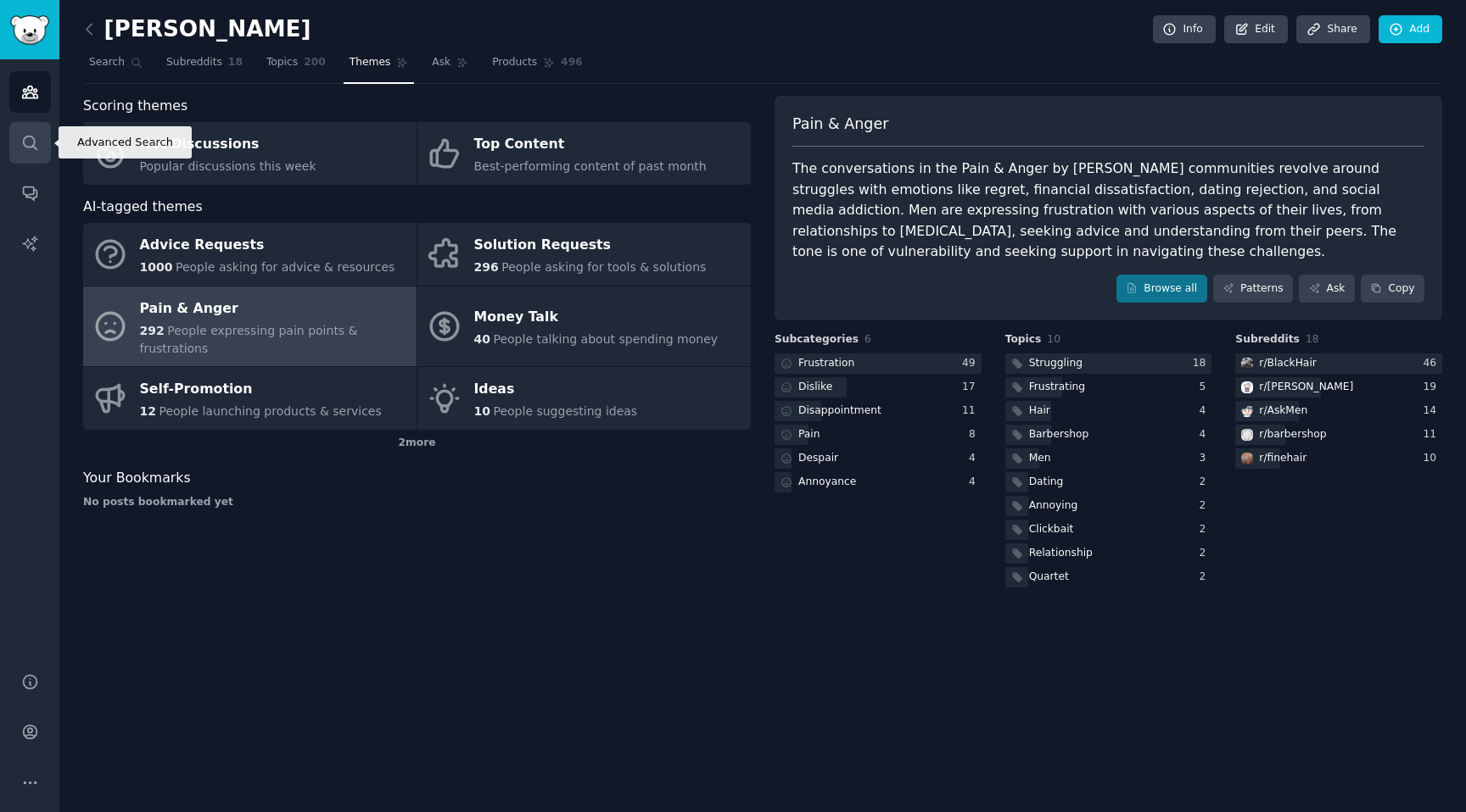
click at [12, 131] on link "Search" at bounding box center [29, 143] width 42 height 42
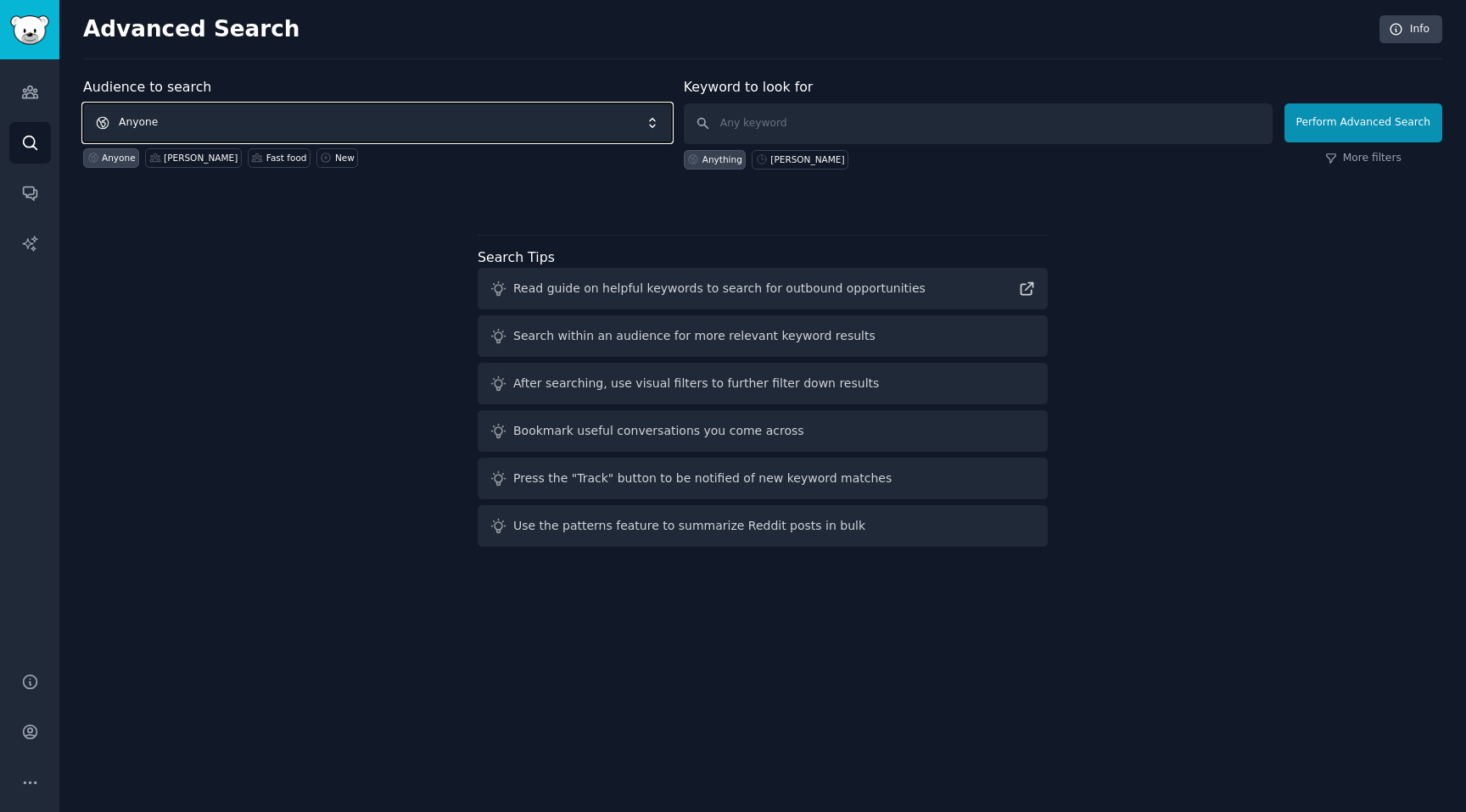
click at [225, 118] on span "Anyone" at bounding box center [377, 123] width 589 height 39
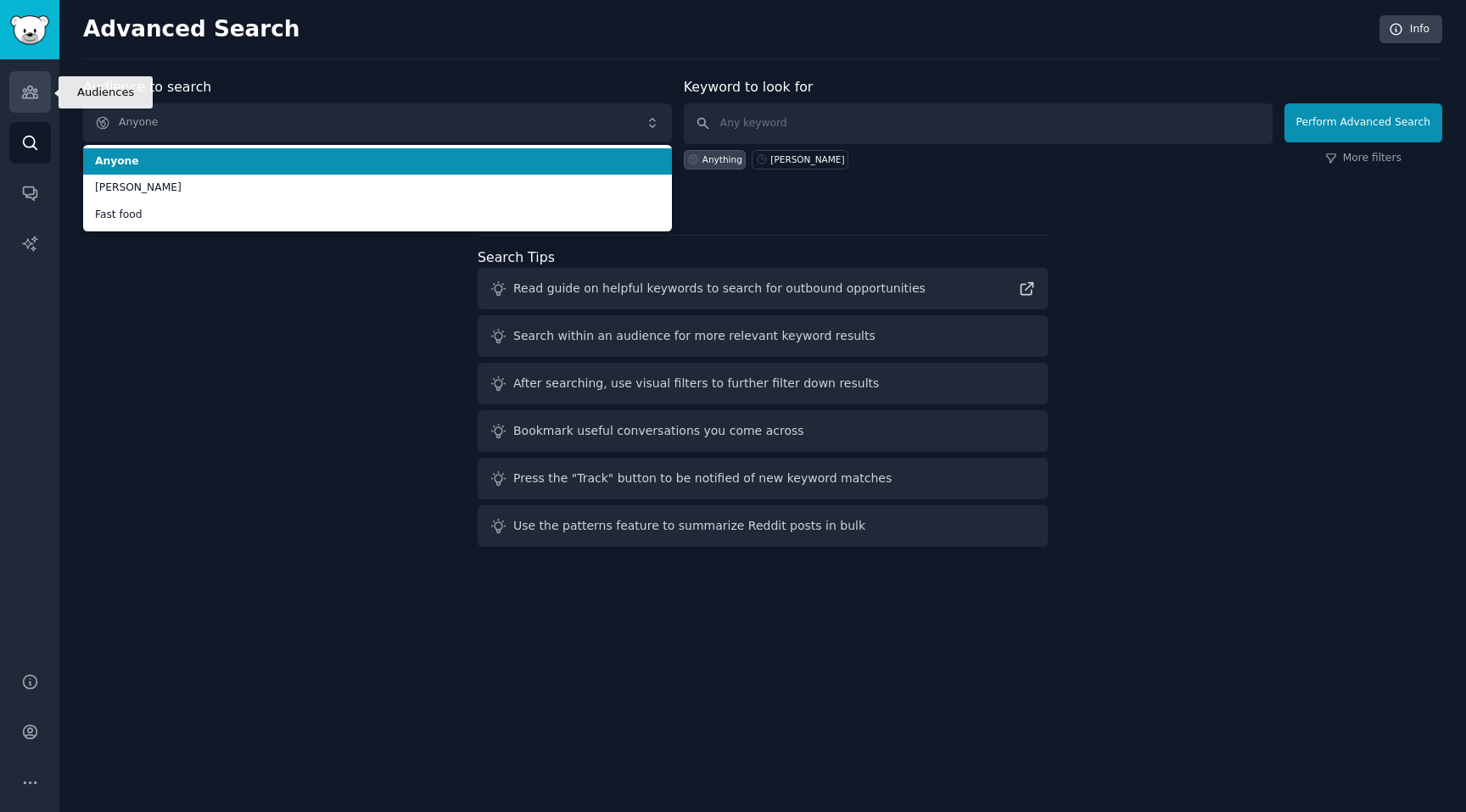
click at [28, 90] on icon "Sidebar" at bounding box center [29, 92] width 15 height 12
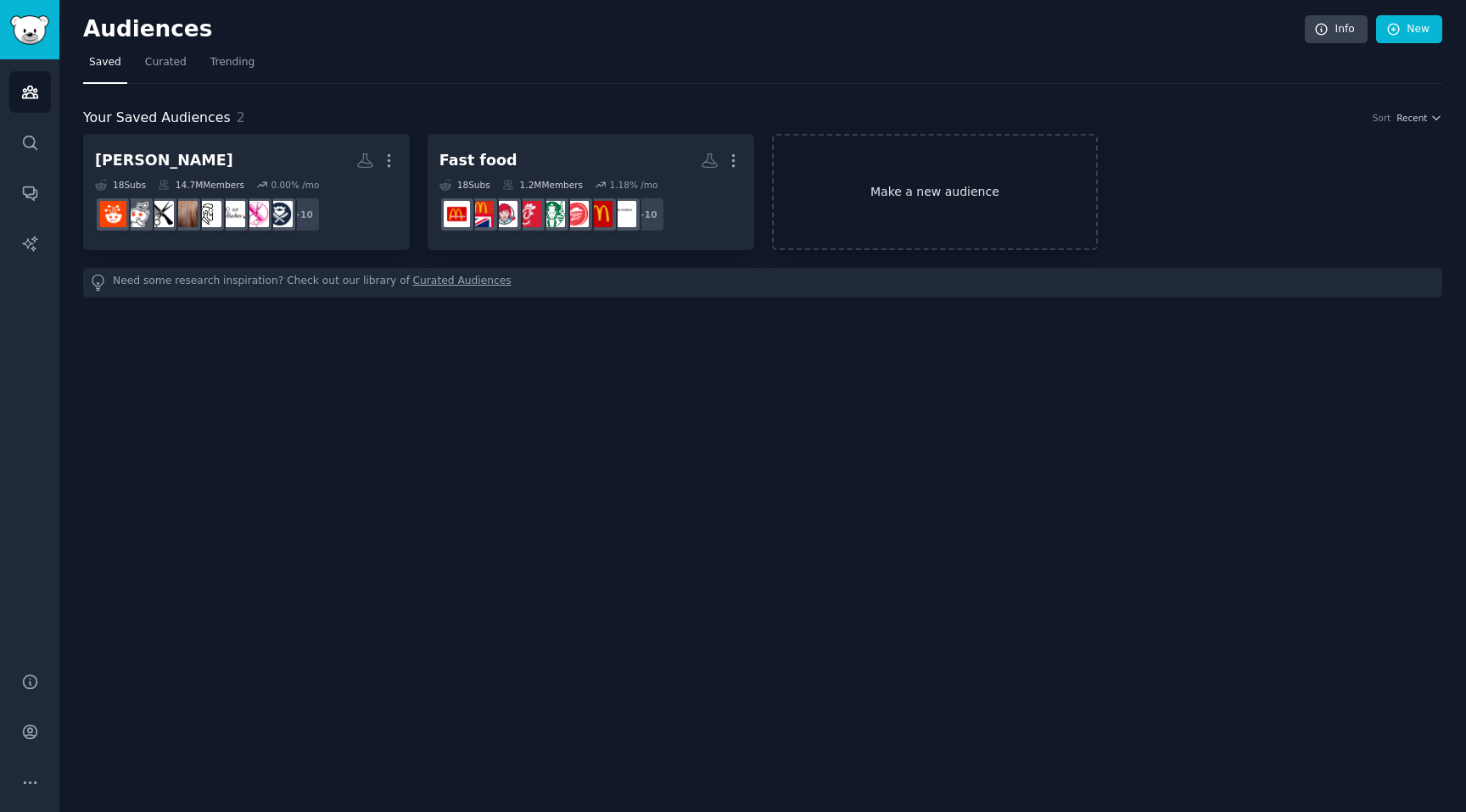
click at [918, 196] on link "Make a new audience" at bounding box center [935, 192] width 326 height 116
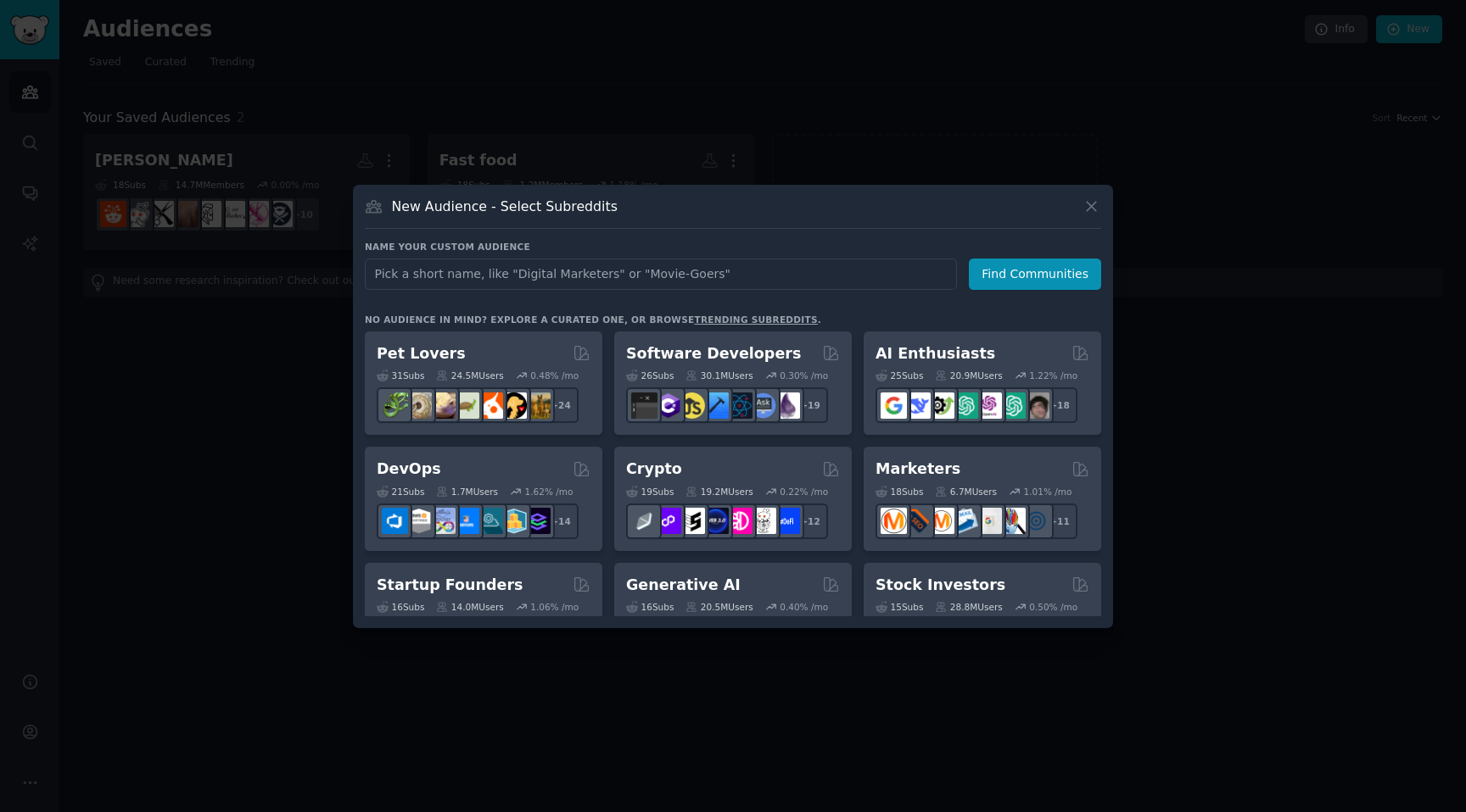
click at [547, 282] on input "text" at bounding box center [661, 274] width 592 height 31
type input "gen z"
click button "Find Communities" at bounding box center [1035, 274] width 132 height 31
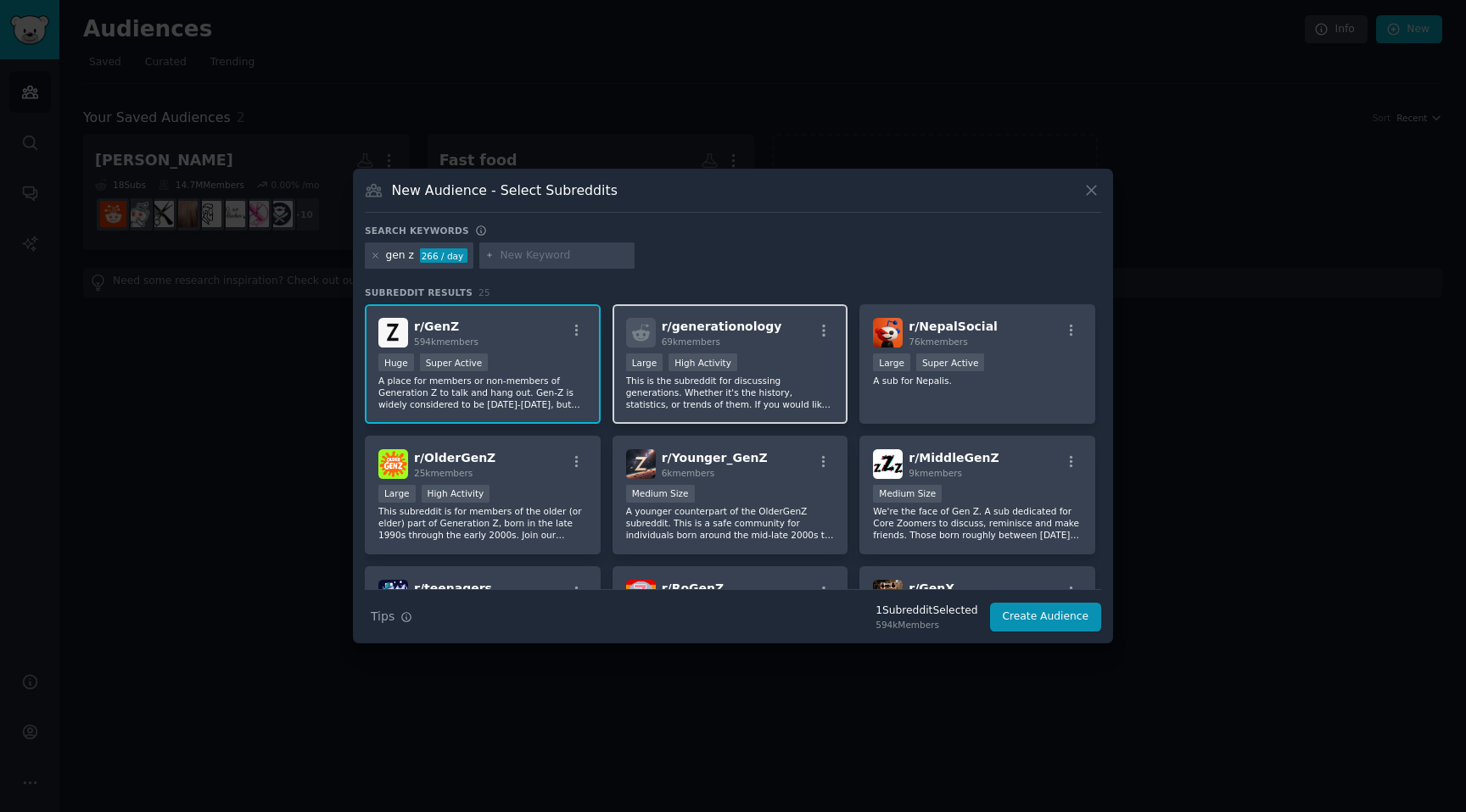
click at [701, 365] on div "High Activity" at bounding box center [703, 363] width 69 height 18
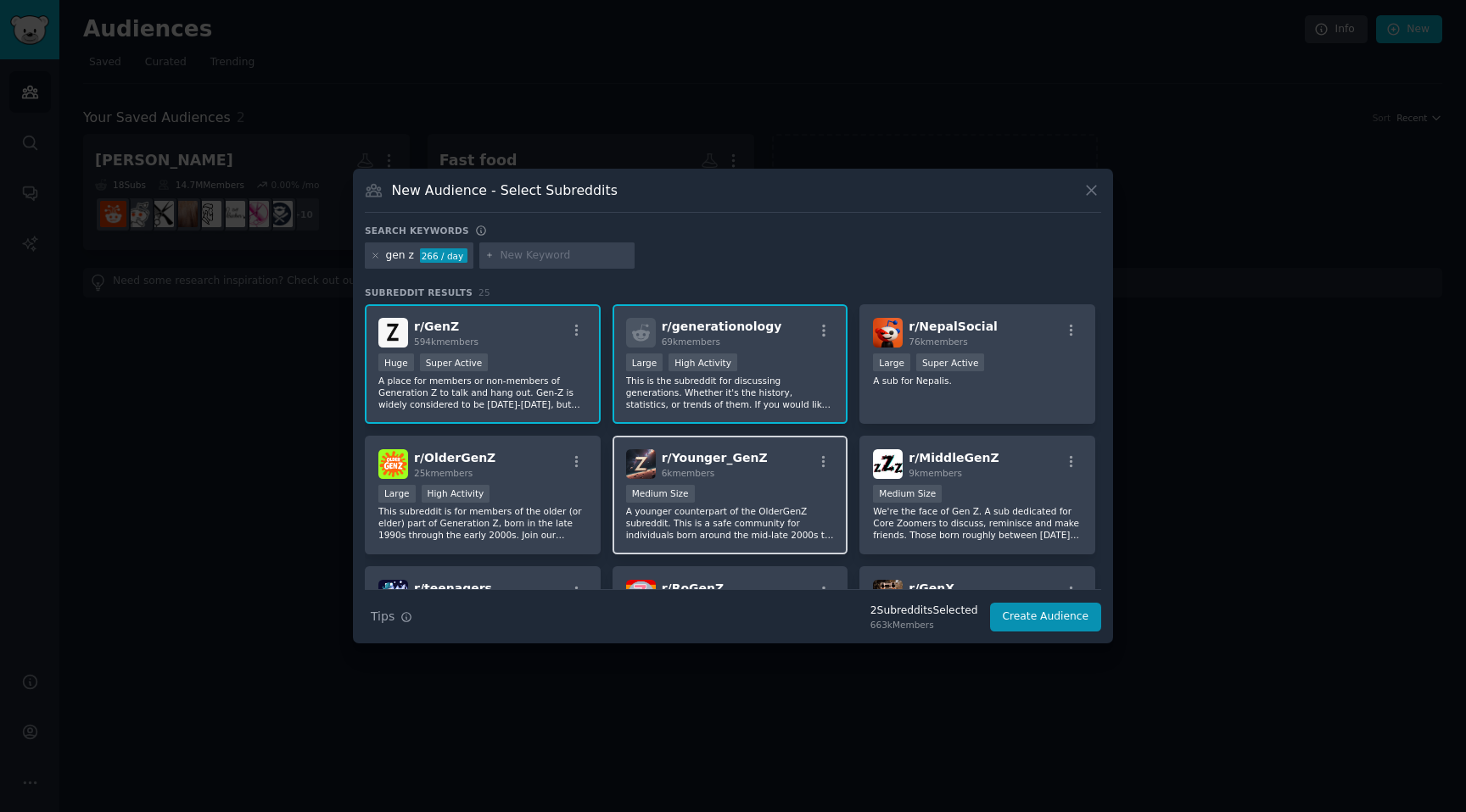
click at [783, 514] on p "A younger counterpart of the OlderGenZ subreddit. This is a safe community for …" at bounding box center [730, 523] width 209 height 36
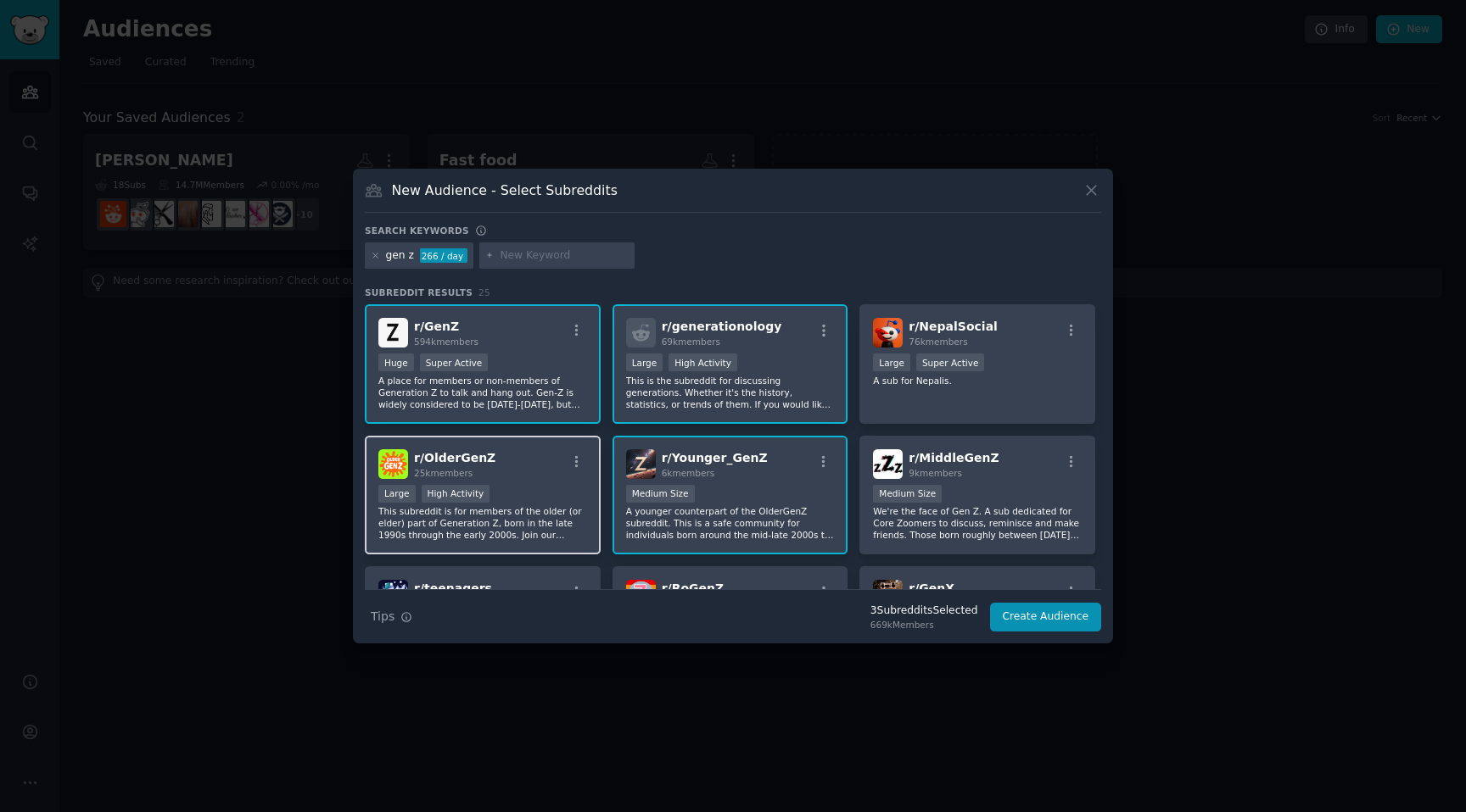
click at [525, 488] on div "Large High Activity" at bounding box center [482, 496] width 209 height 21
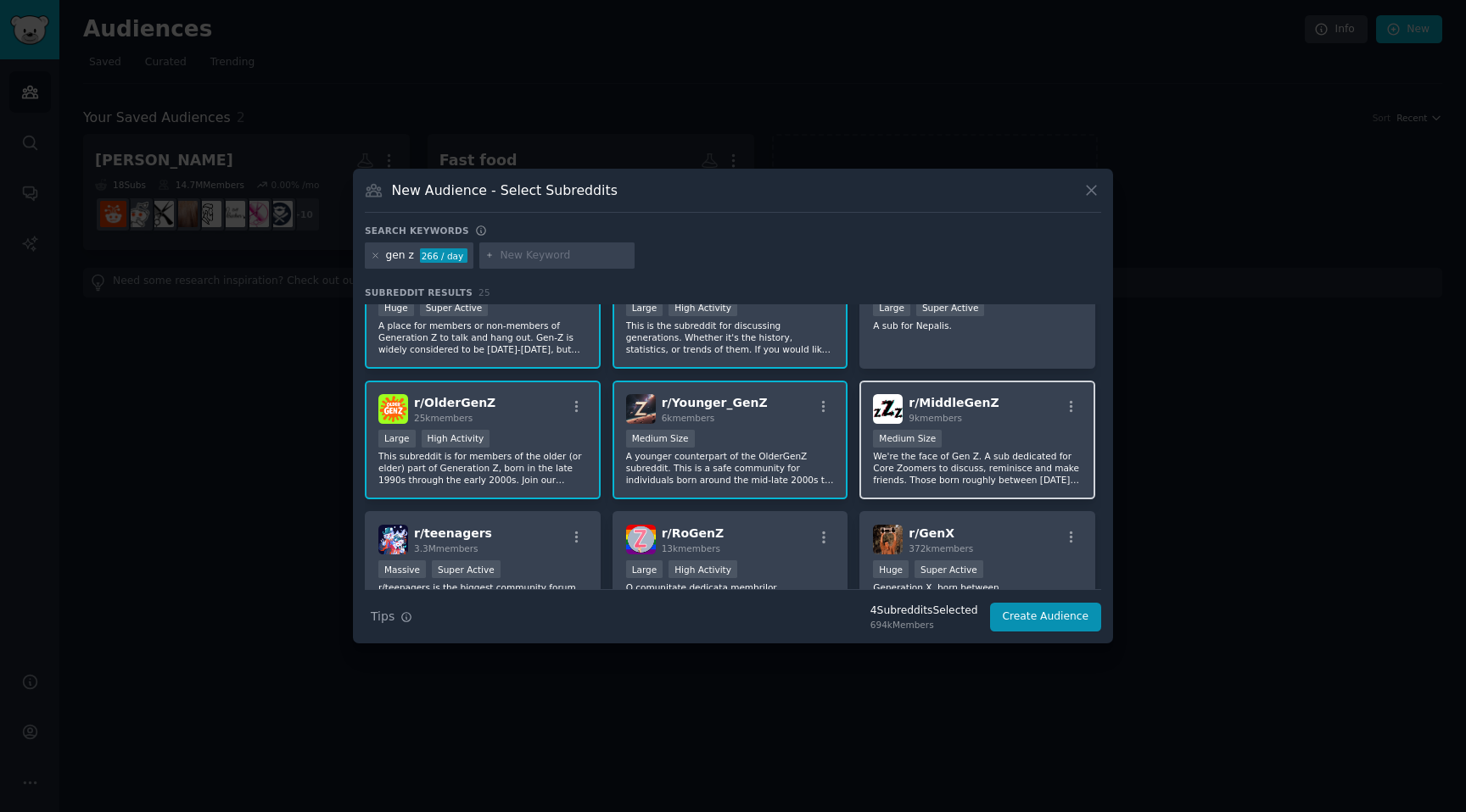
click at [974, 445] on div "1000 - 10,000 members Medium Size" at bounding box center [977, 440] width 209 height 21
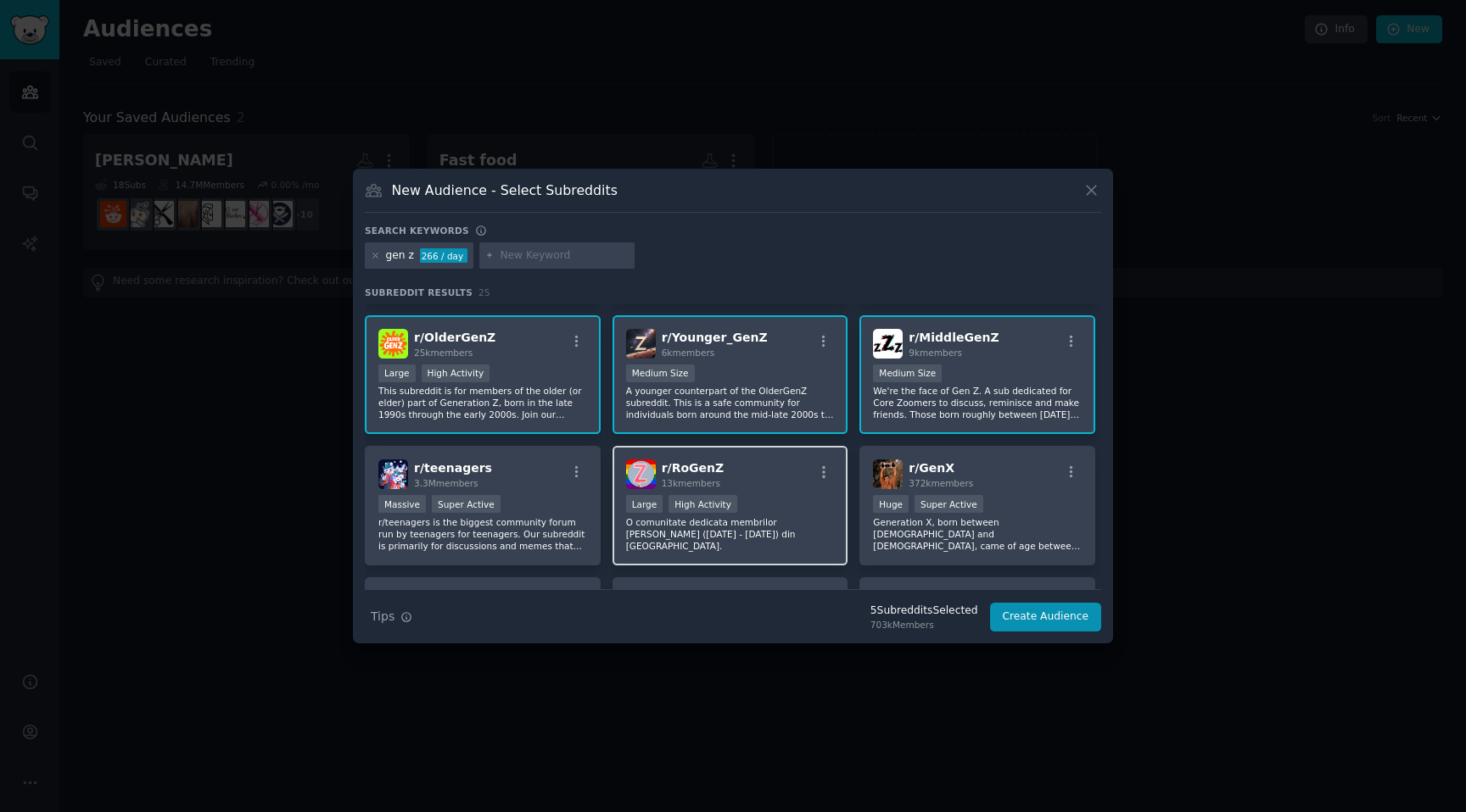
scroll to position [143, 0]
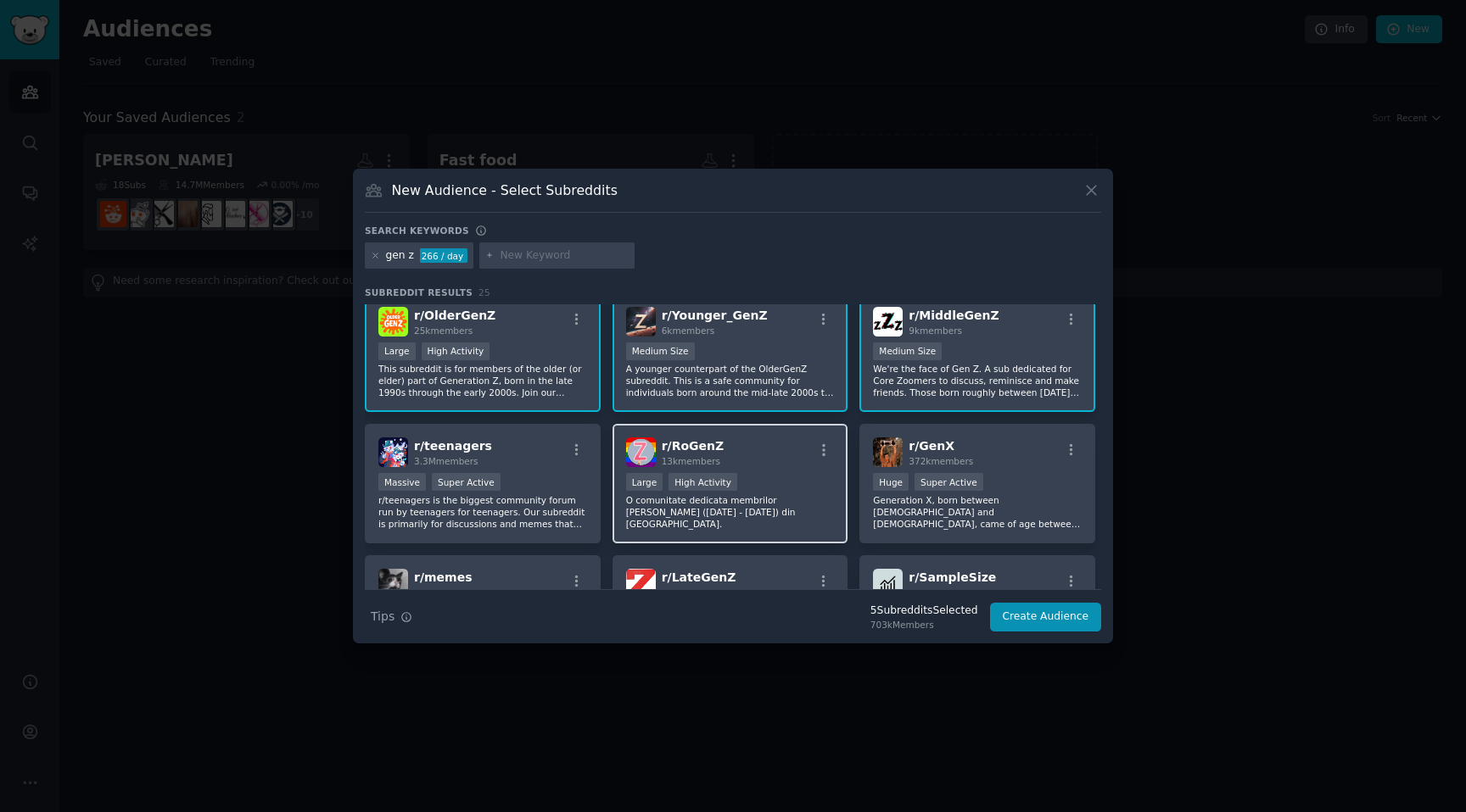
click at [742, 479] on div "Large High Activity" at bounding box center [730, 484] width 209 height 21
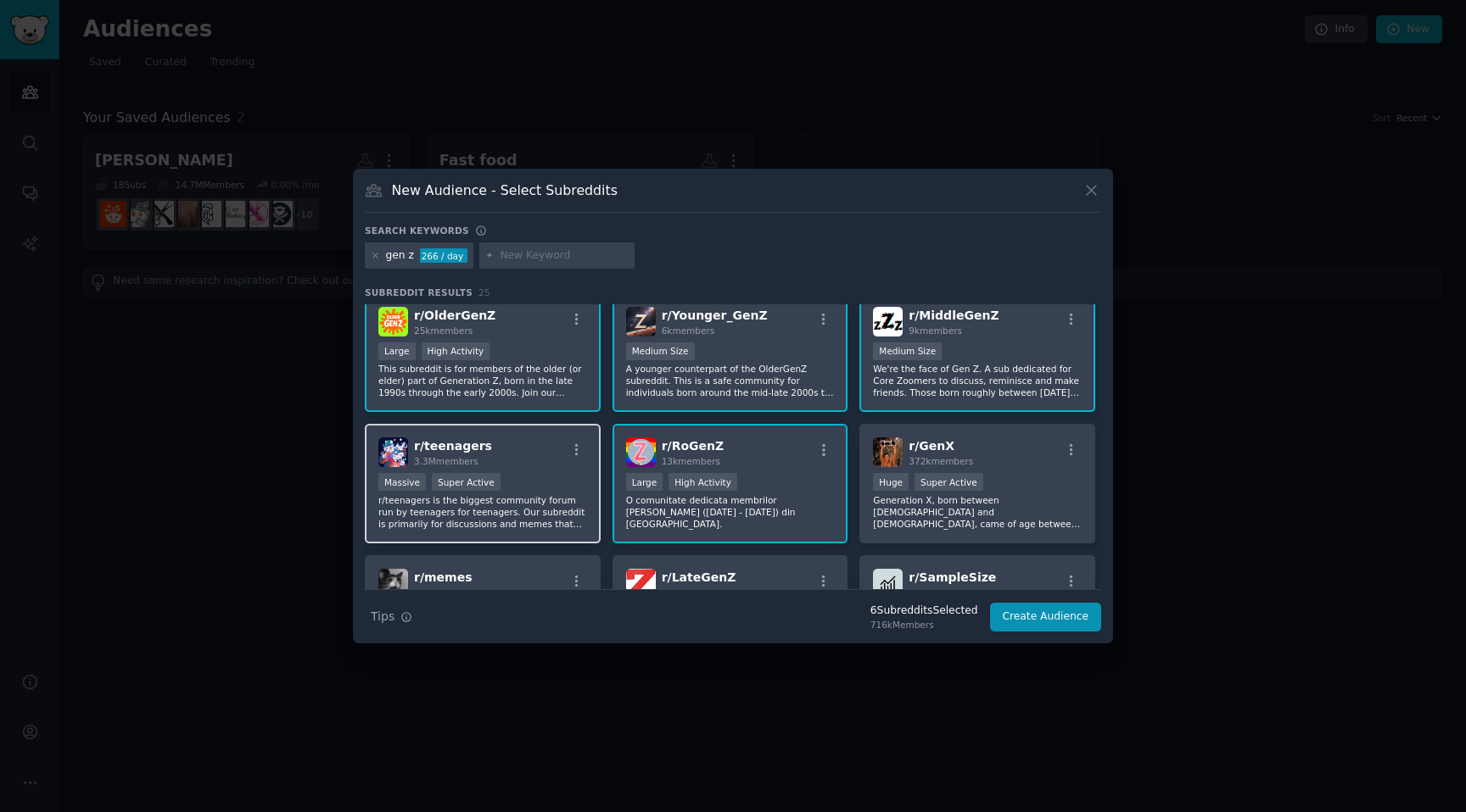
click at [477, 502] on p "r/teenagers is the biggest community forum run by teenagers for teenagers. Our …" at bounding box center [482, 513] width 209 height 36
click at [513, 483] on div "Massive Super Active" at bounding box center [482, 484] width 209 height 21
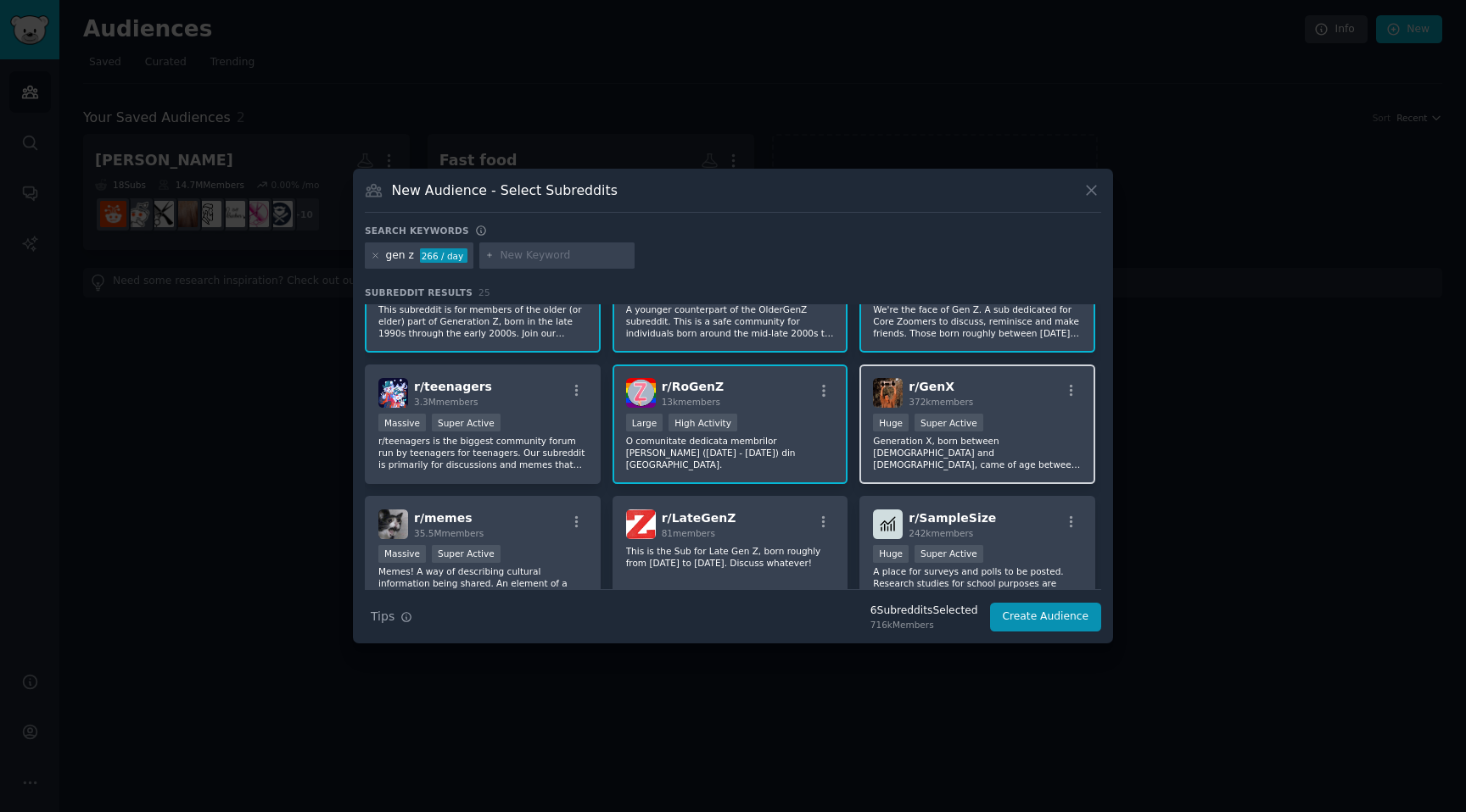
scroll to position [205, 0]
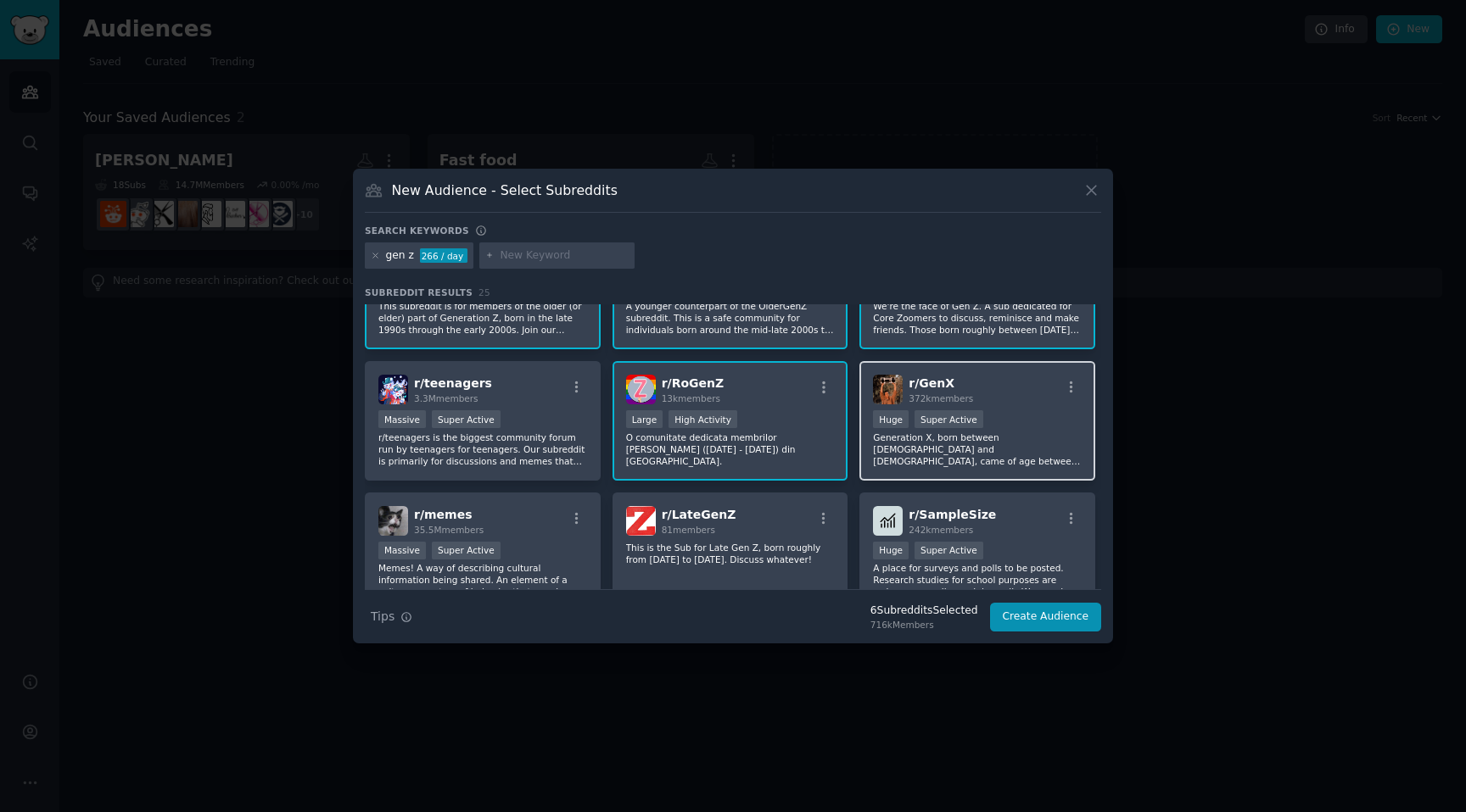
click at [994, 406] on div "r/ GenX 372k members >= 95th percentile for submissions / day Huge Super Active…" at bounding box center [977, 421] width 235 height 119
click at [984, 443] on p "Generation X, born between 1961 and 1981, came of age between analogue childhoo…" at bounding box center [977, 449] width 209 height 36
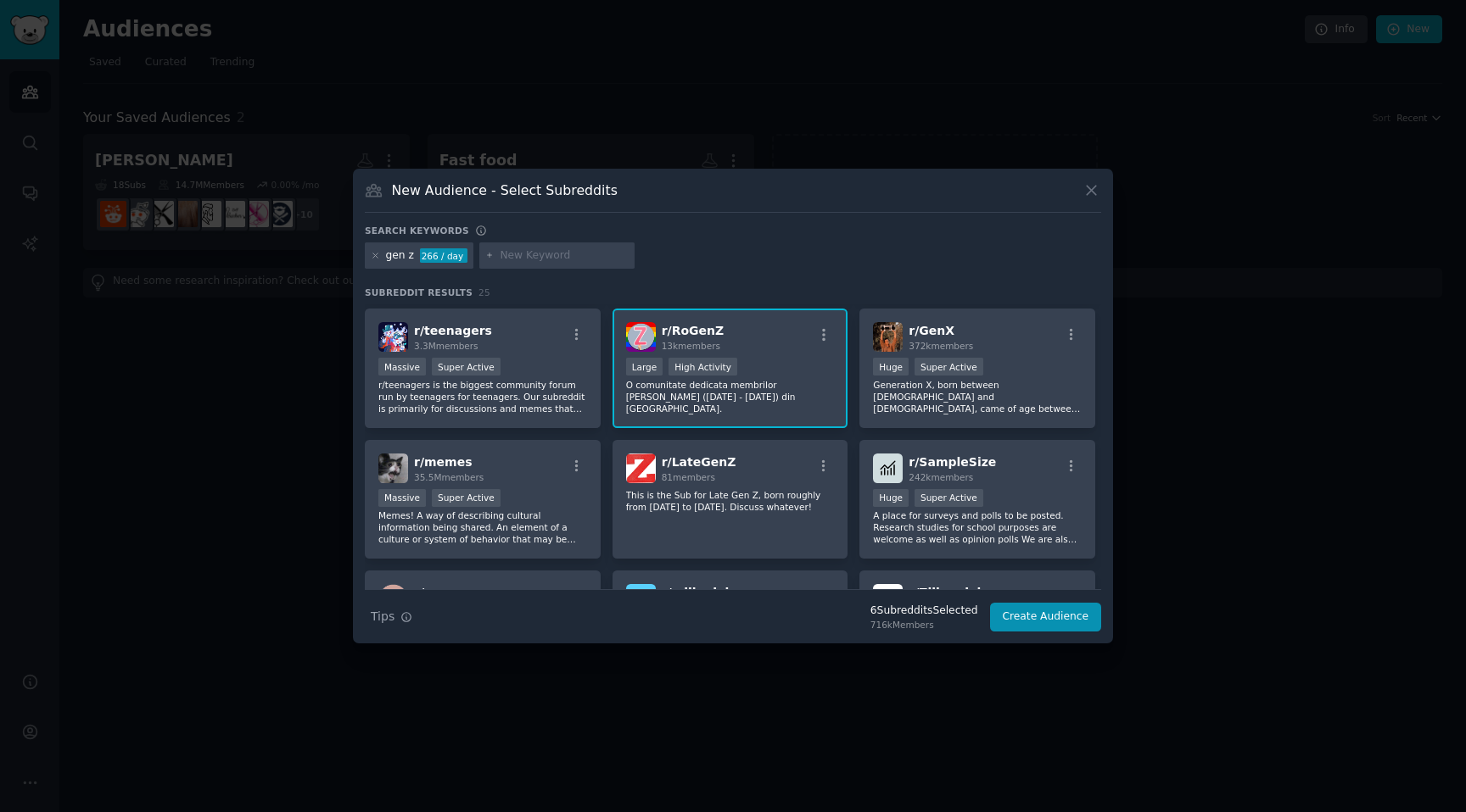
scroll to position [303, 0]
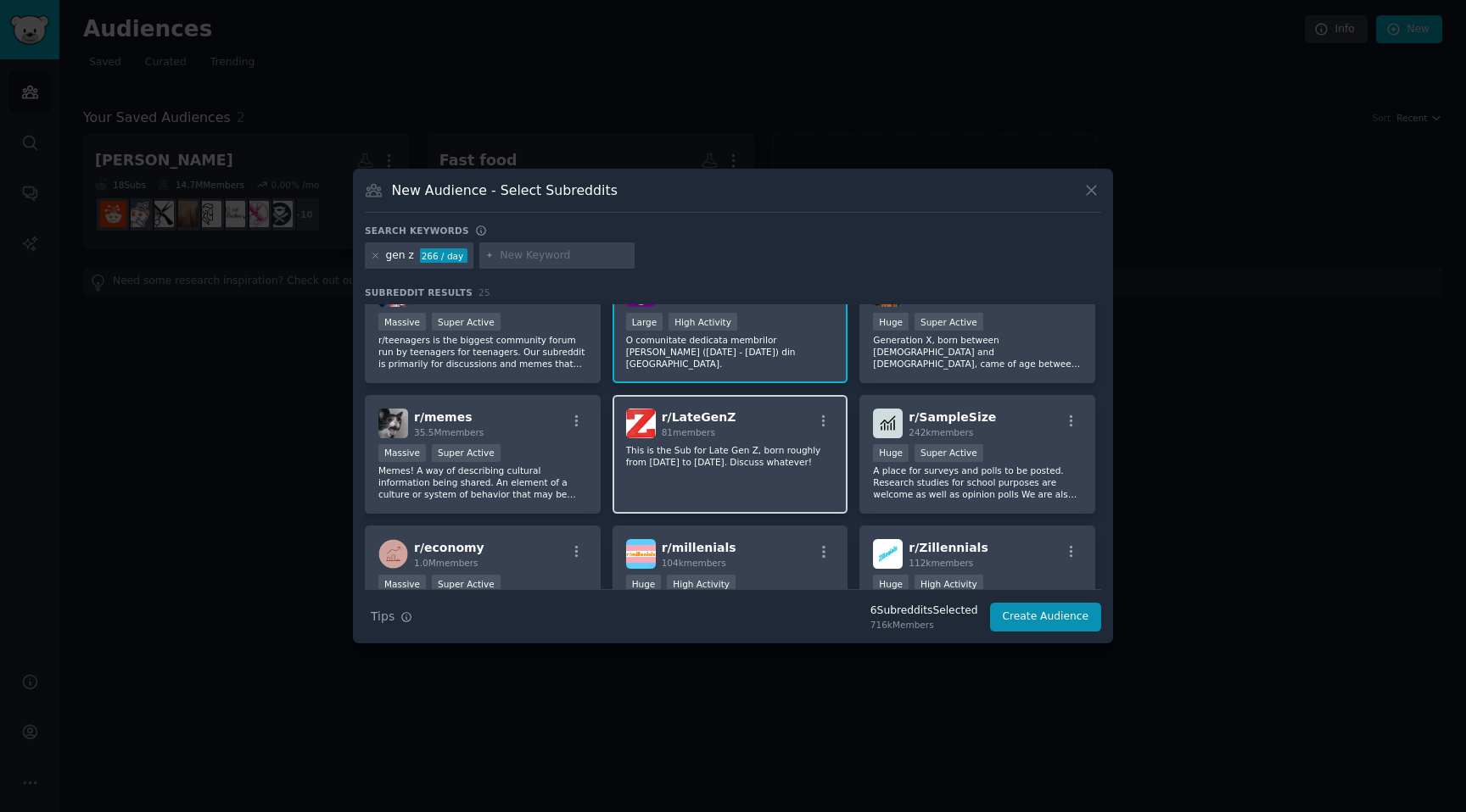
click at [745, 438] on div "r/ LateGenZ 81 members This is the Sub for Late Gen Z, born roughly from 2008 t…" at bounding box center [730, 455] width 235 height 119
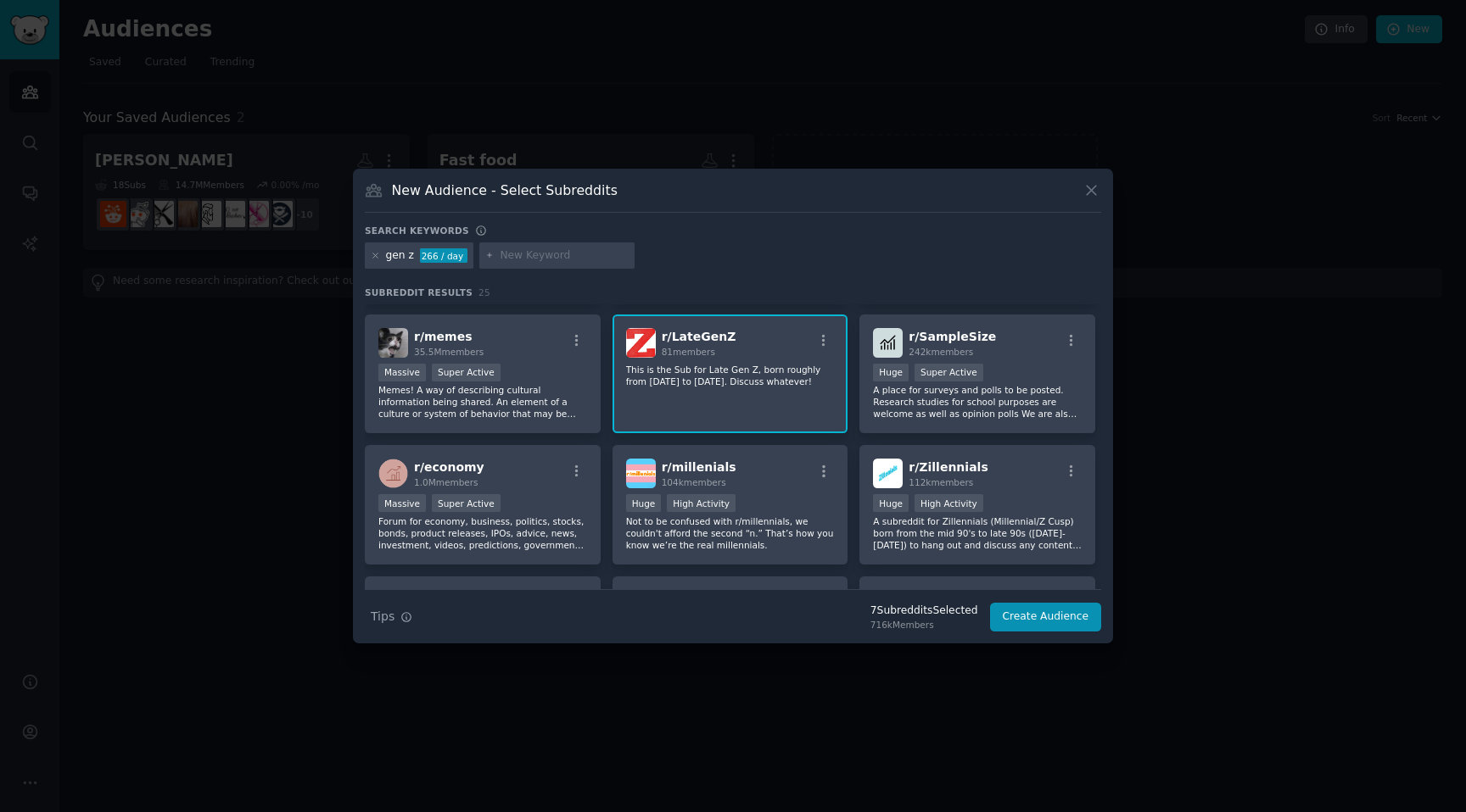
scroll to position [0, 0]
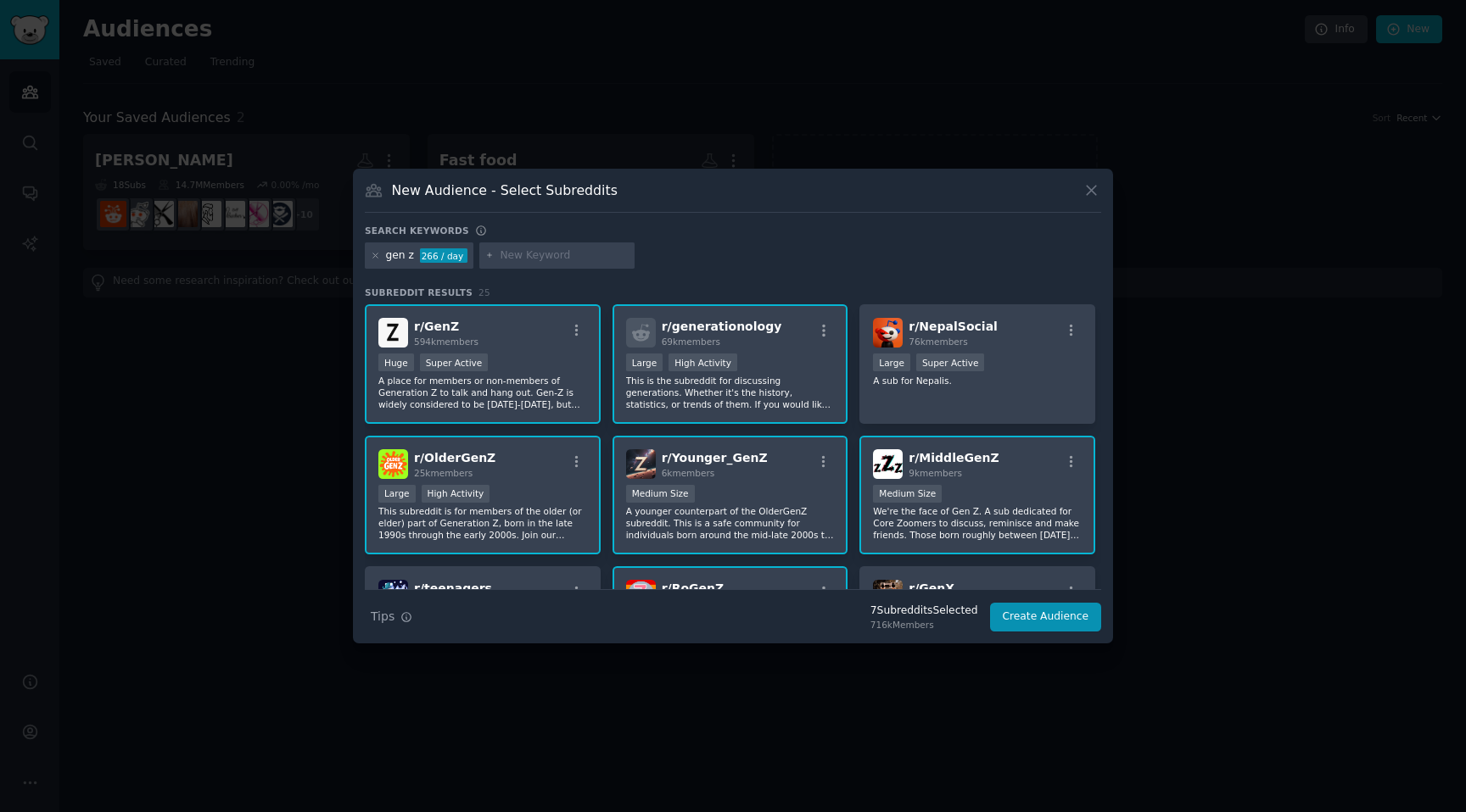
click at [747, 353] on div "r/ generationology 69k members >= 80th percentile for submissions / day Large H…" at bounding box center [730, 365] width 235 height 119
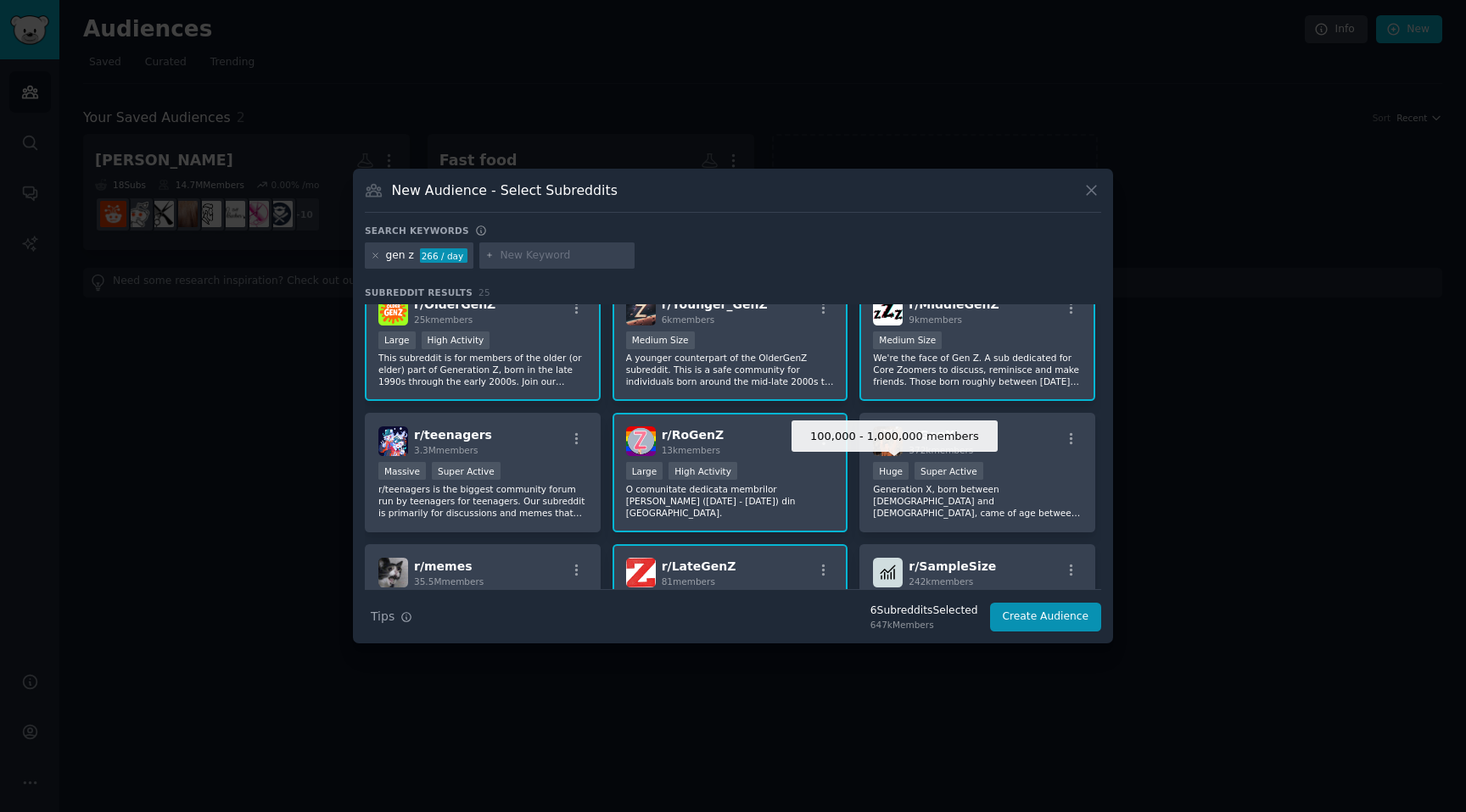
scroll to position [147, 0]
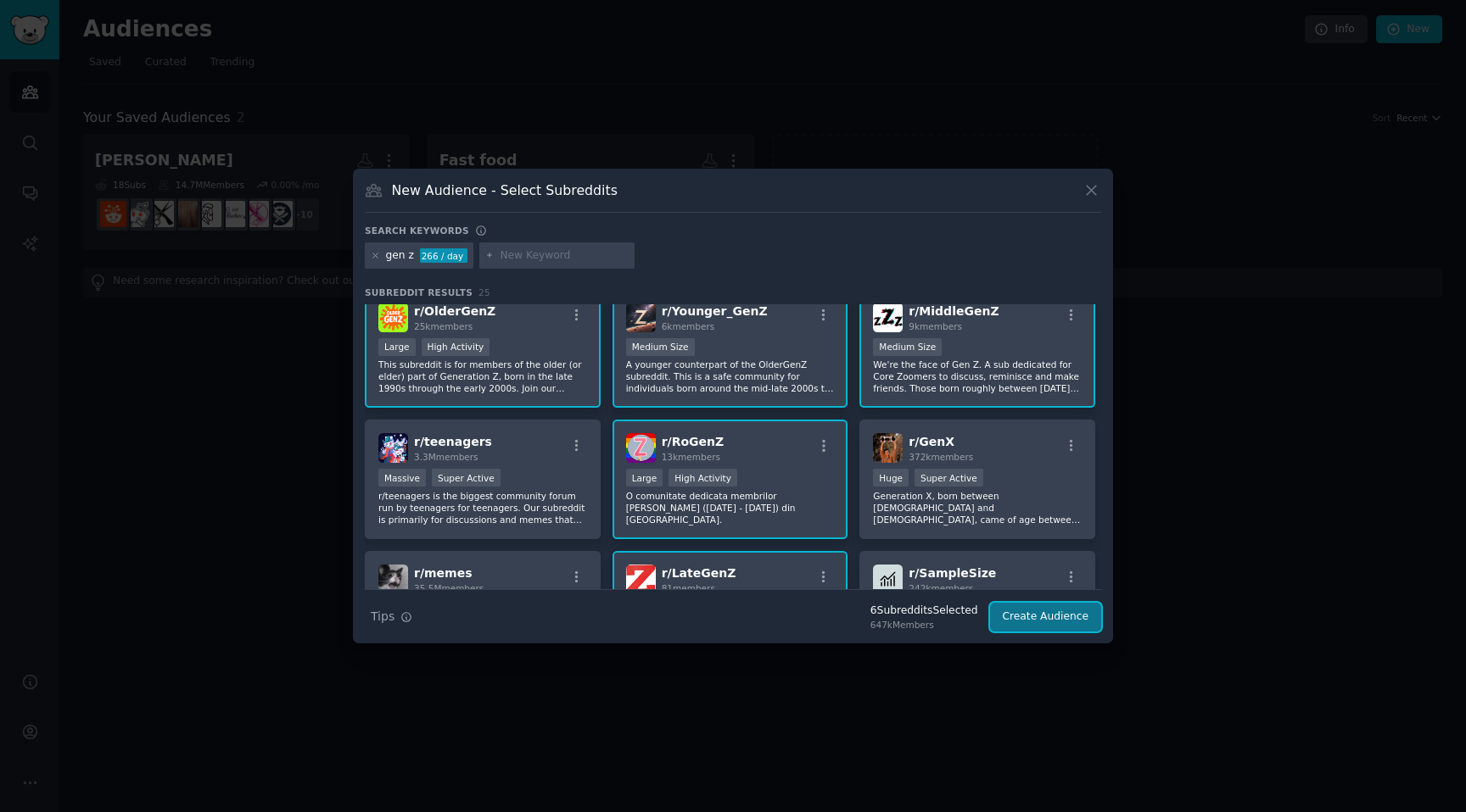
click at [1020, 619] on button "Create Audience" at bounding box center [1046, 617] width 112 height 29
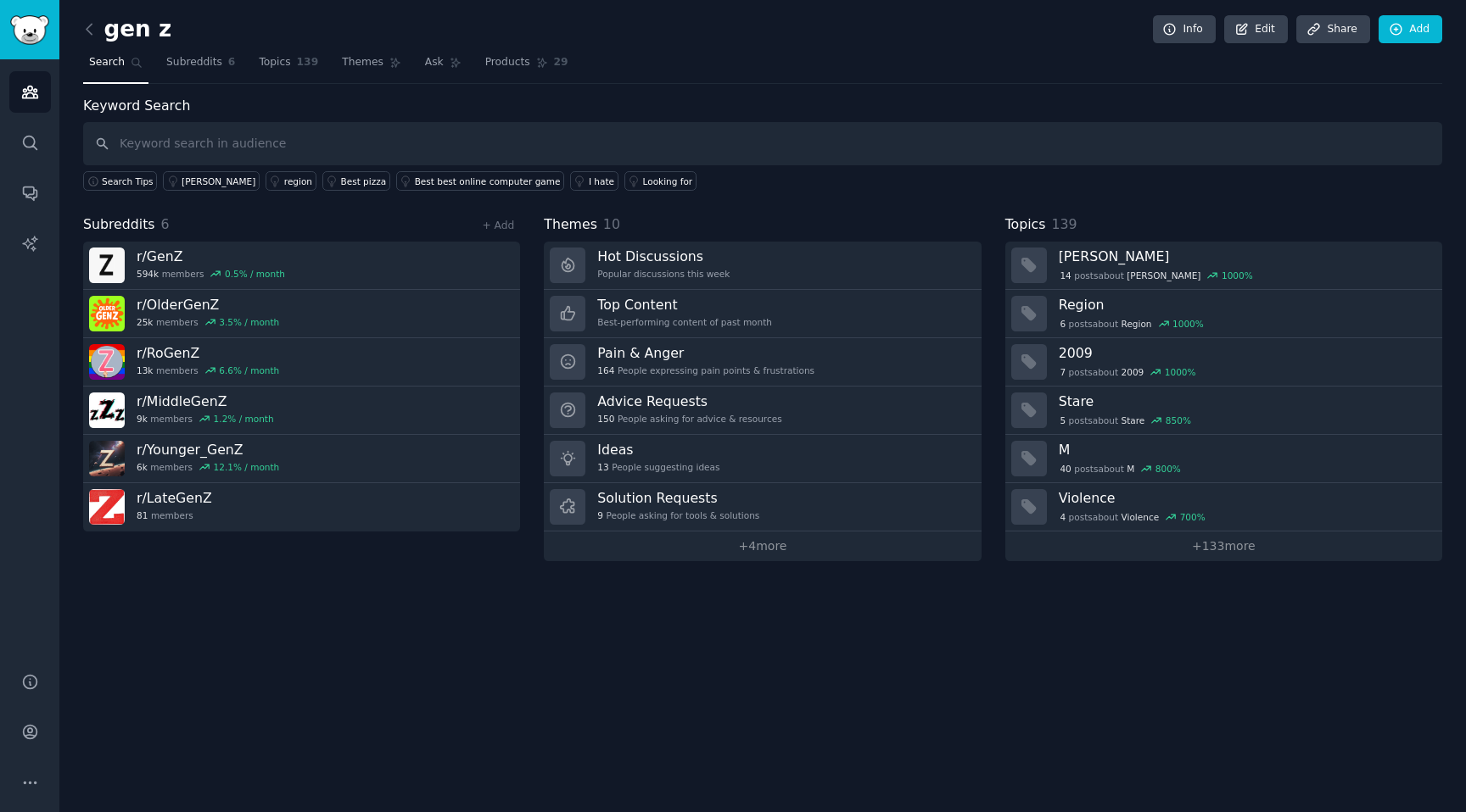
click at [243, 132] on input "text" at bounding box center [762, 144] width 1359 height 44
click at [1369, 23] on link "Share" at bounding box center [1333, 29] width 73 height 29
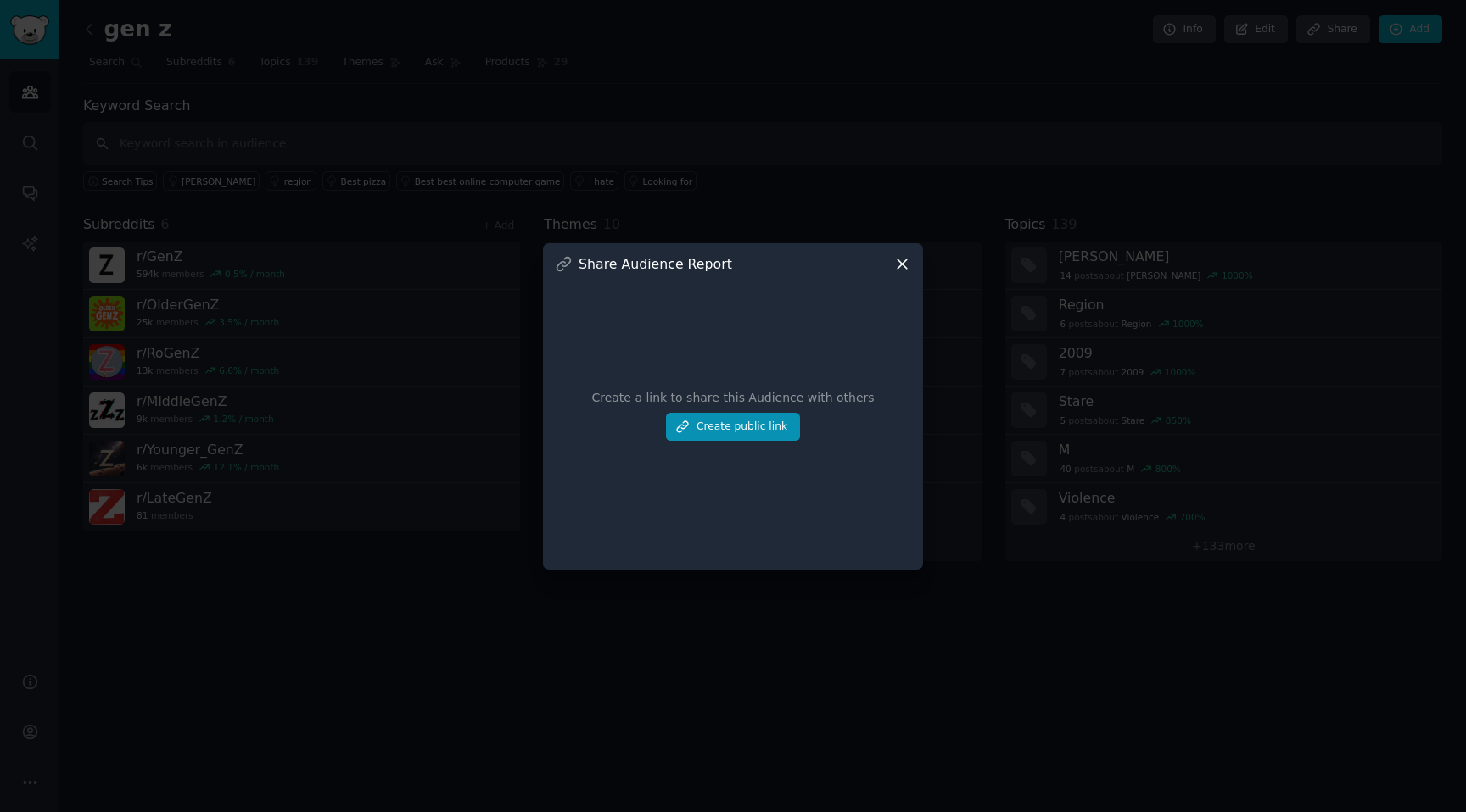
click at [1374, 36] on div at bounding box center [733, 406] width 1466 height 812
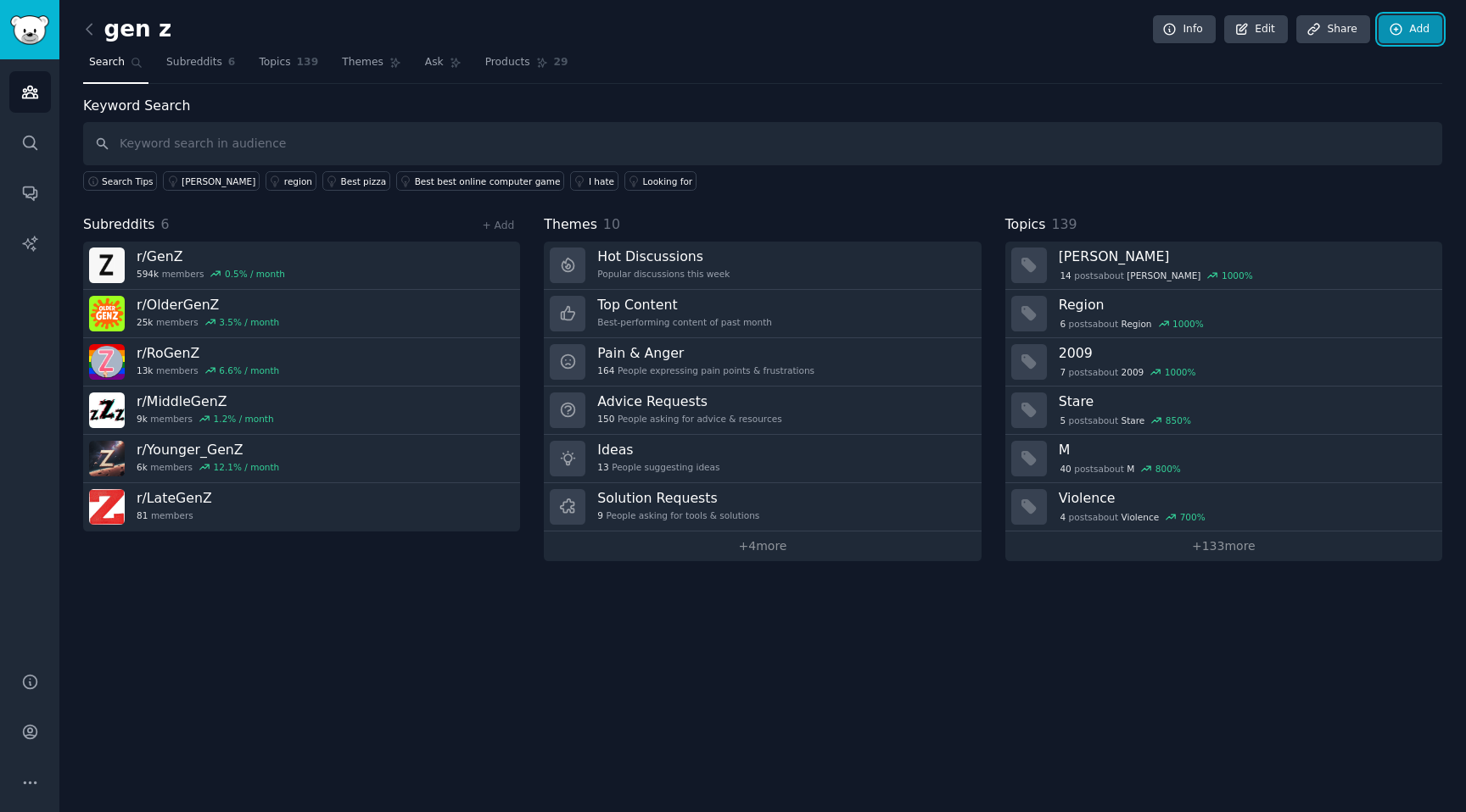
click at [1423, 37] on link "Add" at bounding box center [1410, 29] width 63 height 29
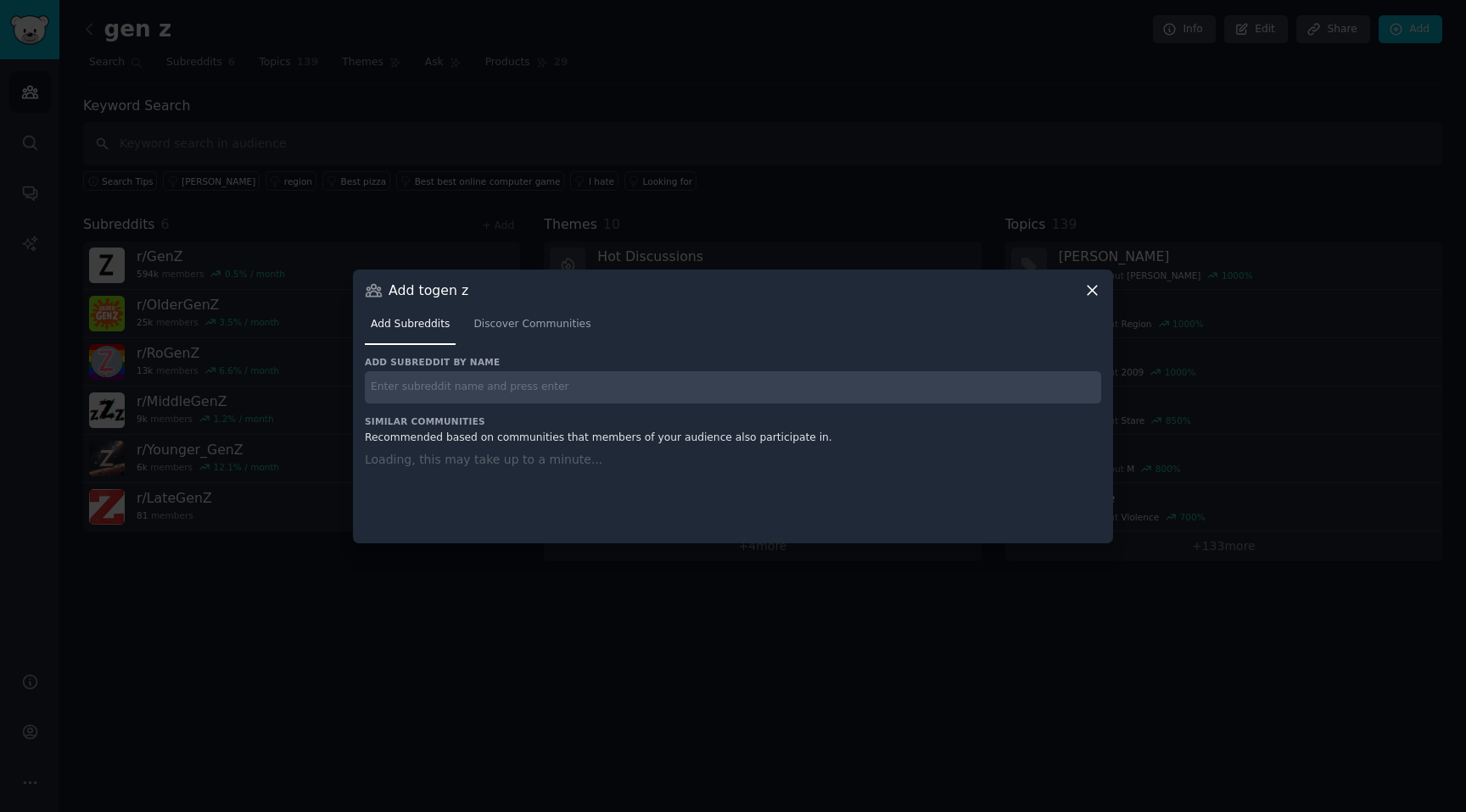
click at [663, 206] on div at bounding box center [733, 406] width 1466 height 812
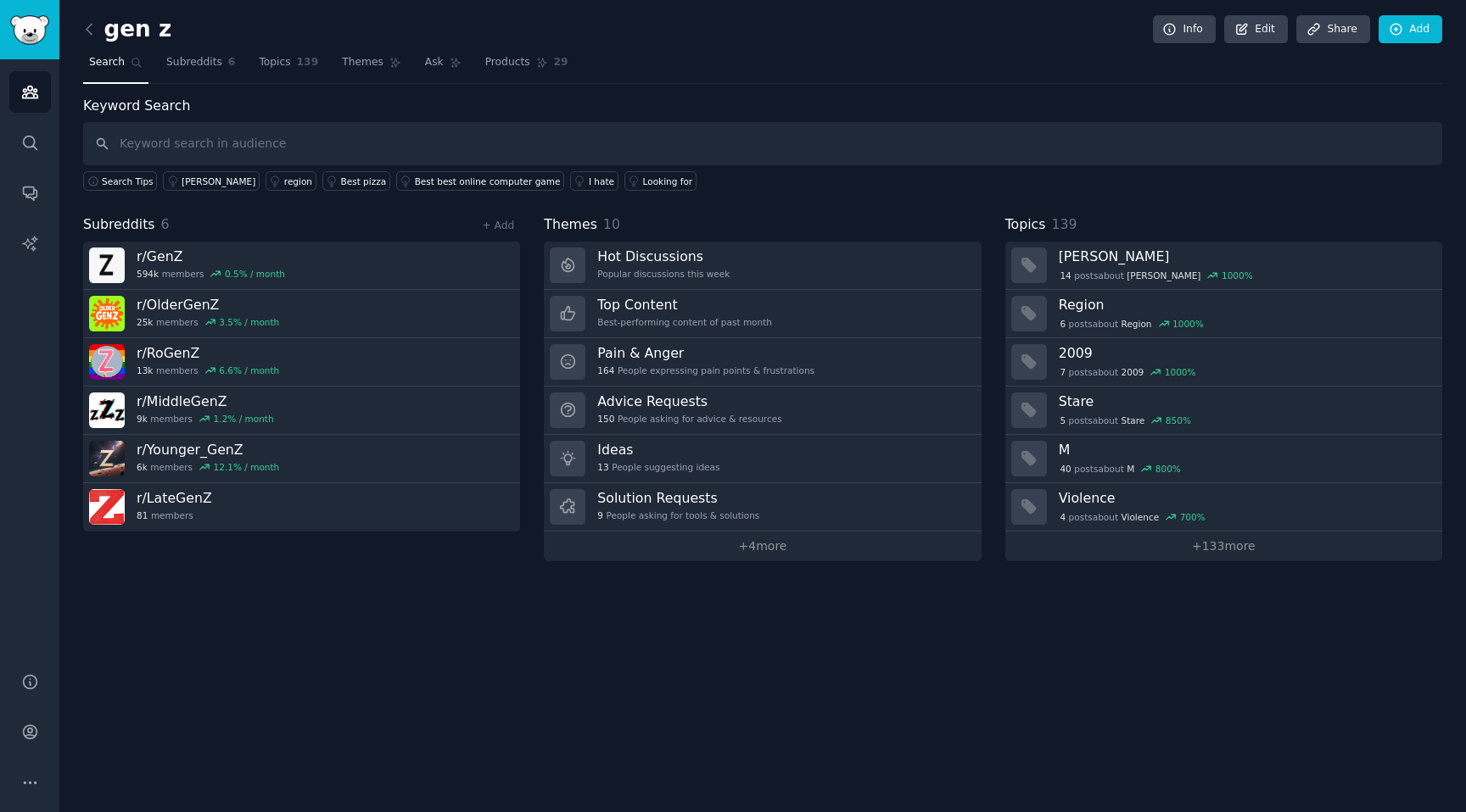
click at [306, 118] on div "Keyword Search Search Tips charlie kirk region Best pizza Best best online comp…" at bounding box center [762, 144] width 1359 height 96
click at [306, 129] on input "text" at bounding box center [762, 144] width 1359 height 44
type input "[PERSON_NAME]"
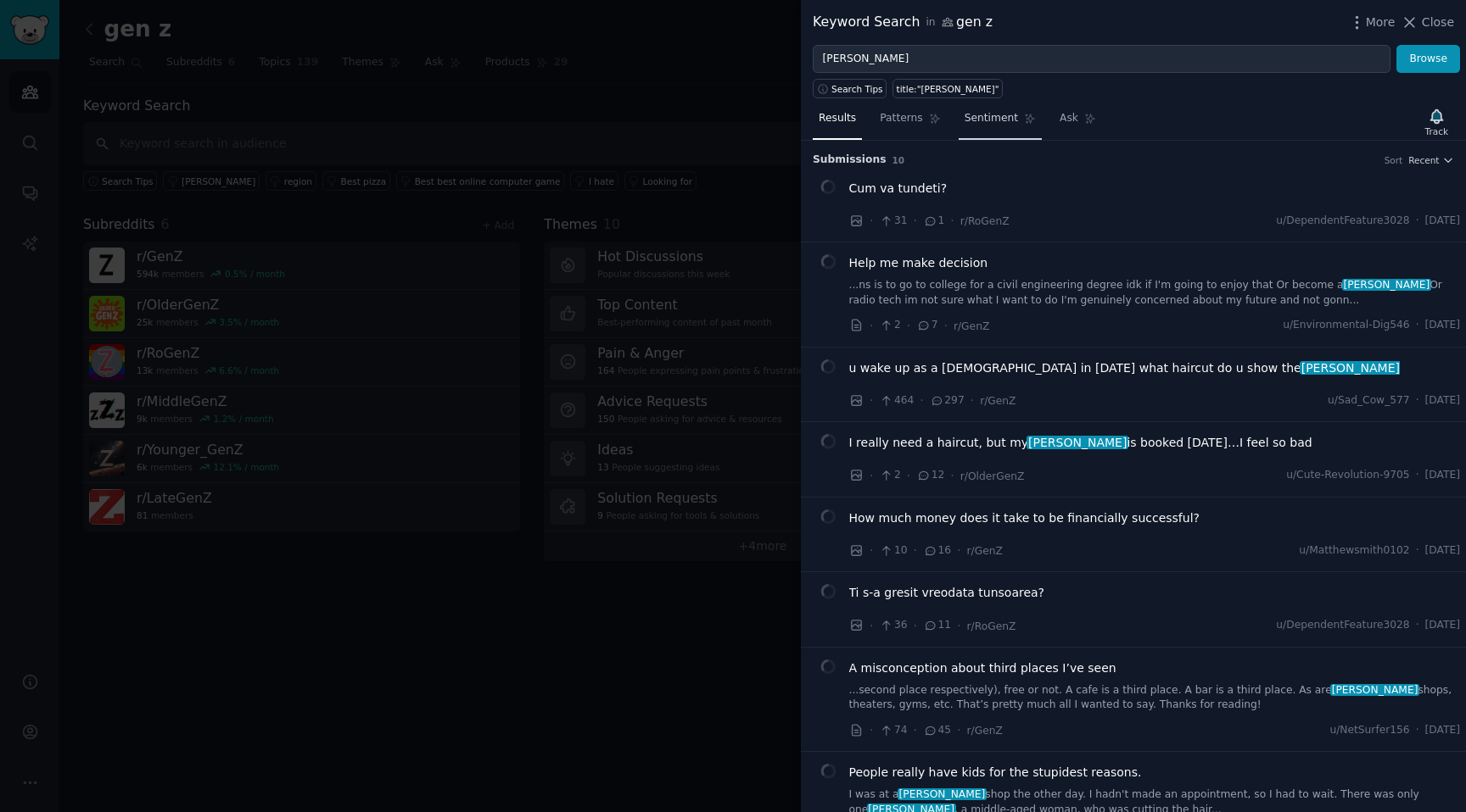
click at [1007, 131] on link "Sentiment" at bounding box center [1000, 122] width 83 height 35
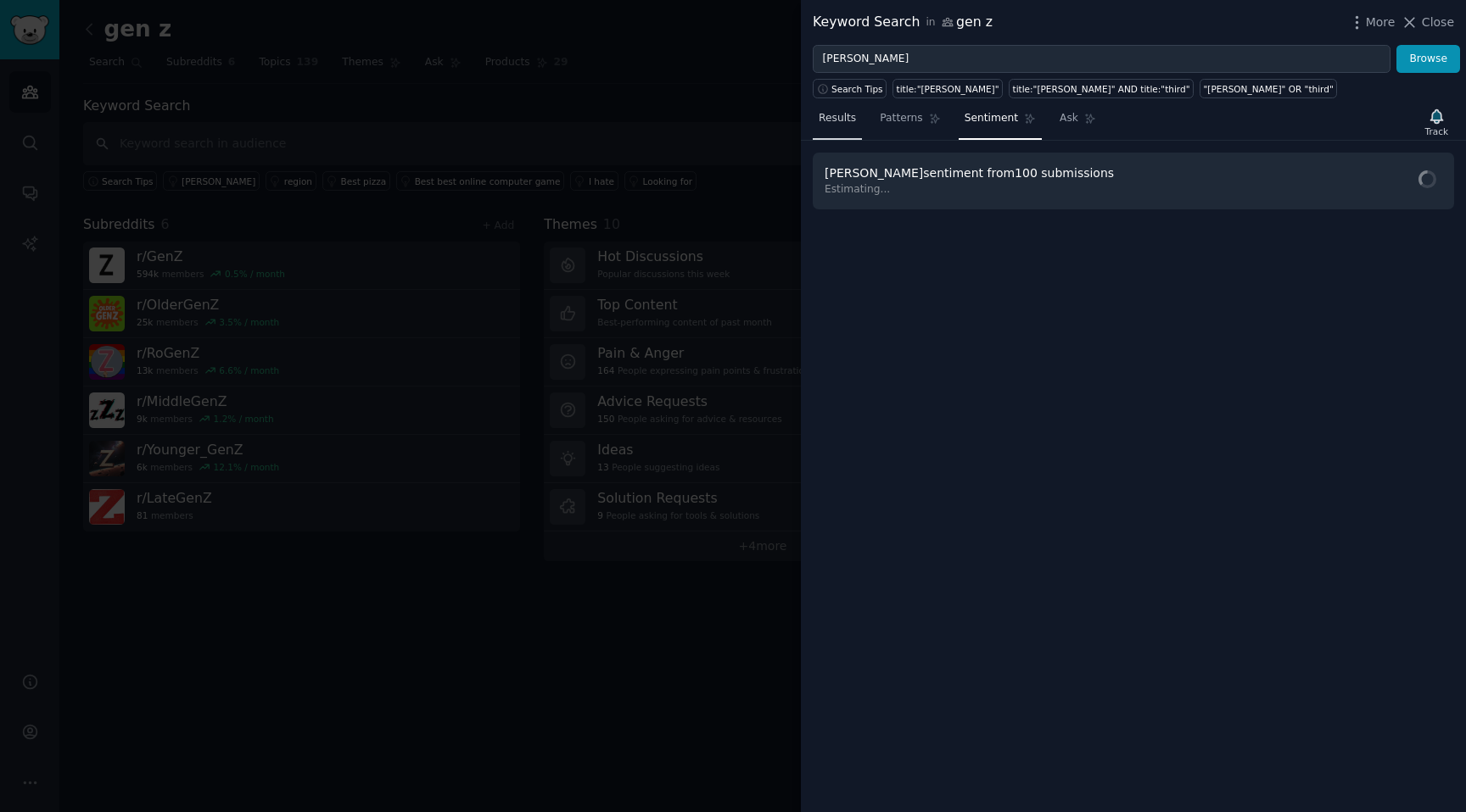
click at [844, 129] on link "Results" at bounding box center [836, 122] width 49 height 35
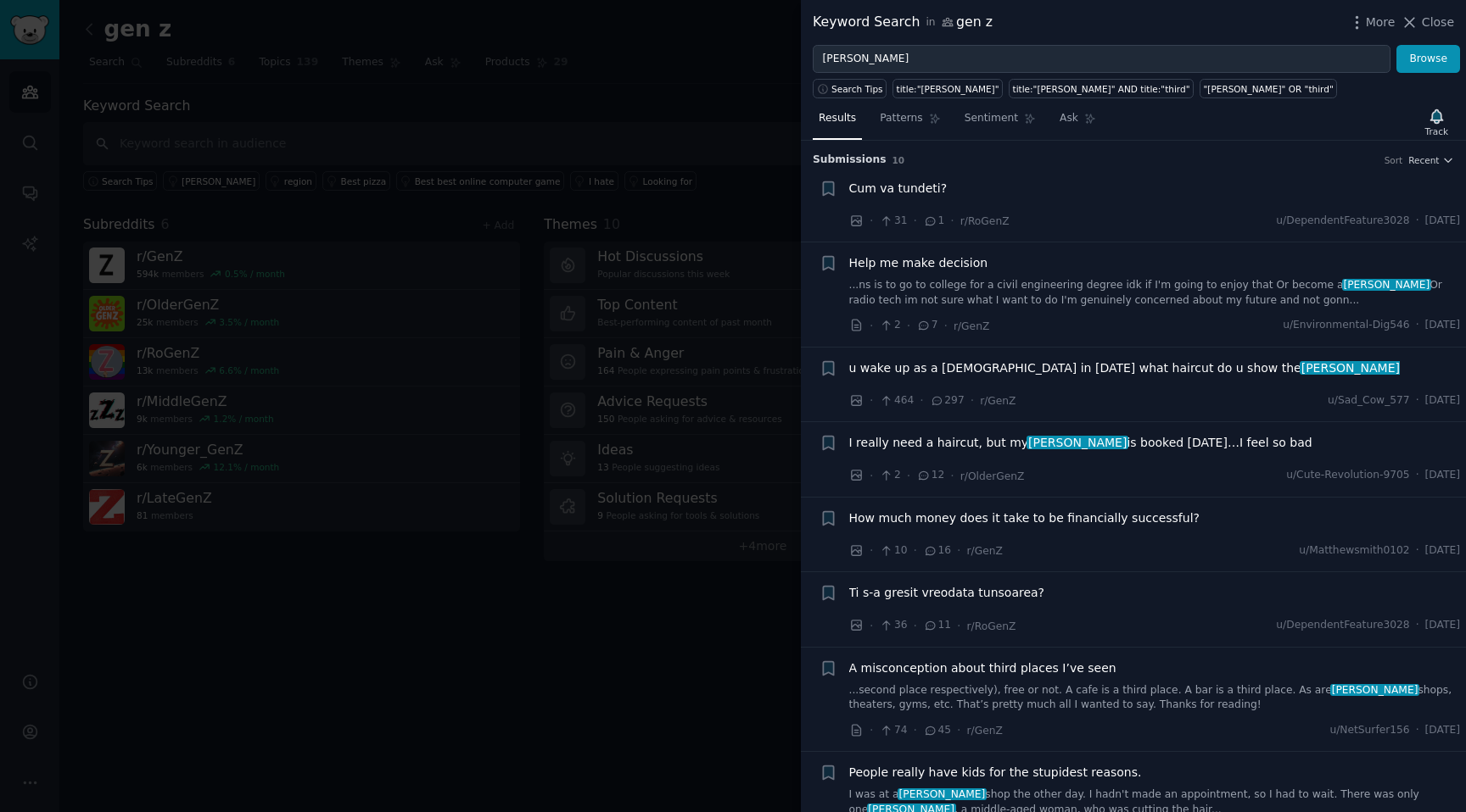
scroll to position [242, 0]
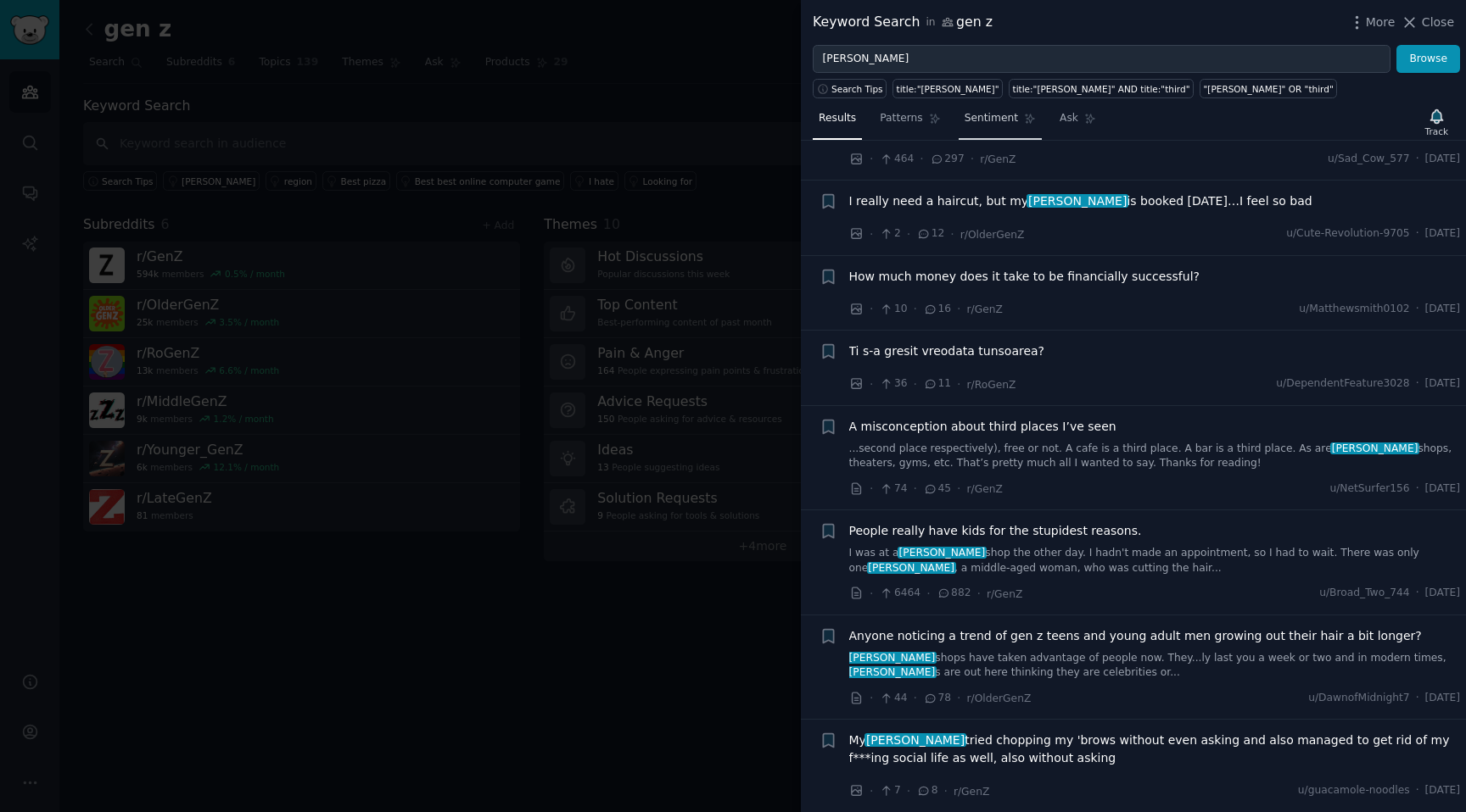
click at [995, 128] on link "Sentiment" at bounding box center [1000, 122] width 83 height 35
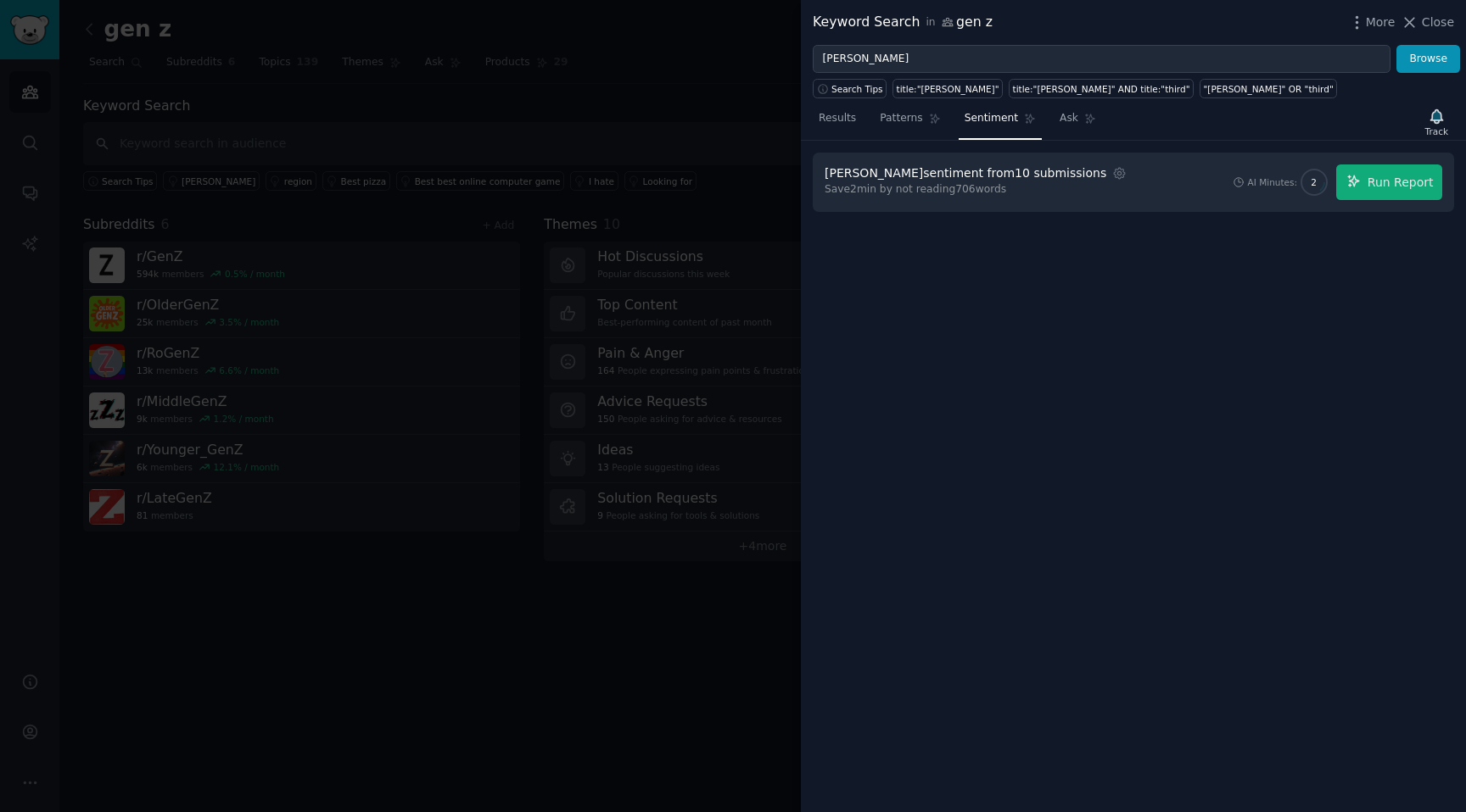
click at [756, 177] on div at bounding box center [733, 406] width 1466 height 812
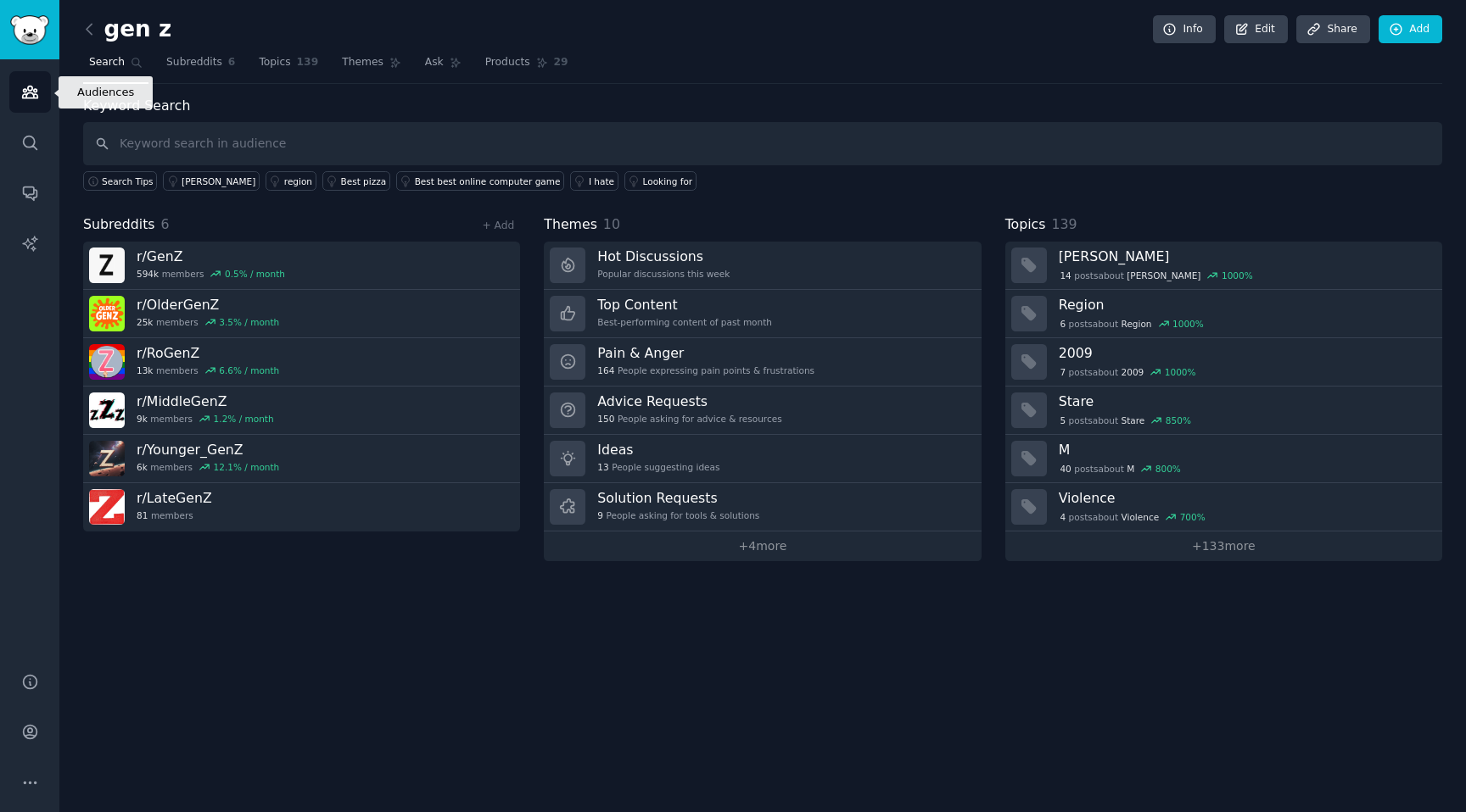
click at [23, 95] on icon "Sidebar" at bounding box center [30, 92] width 18 height 18
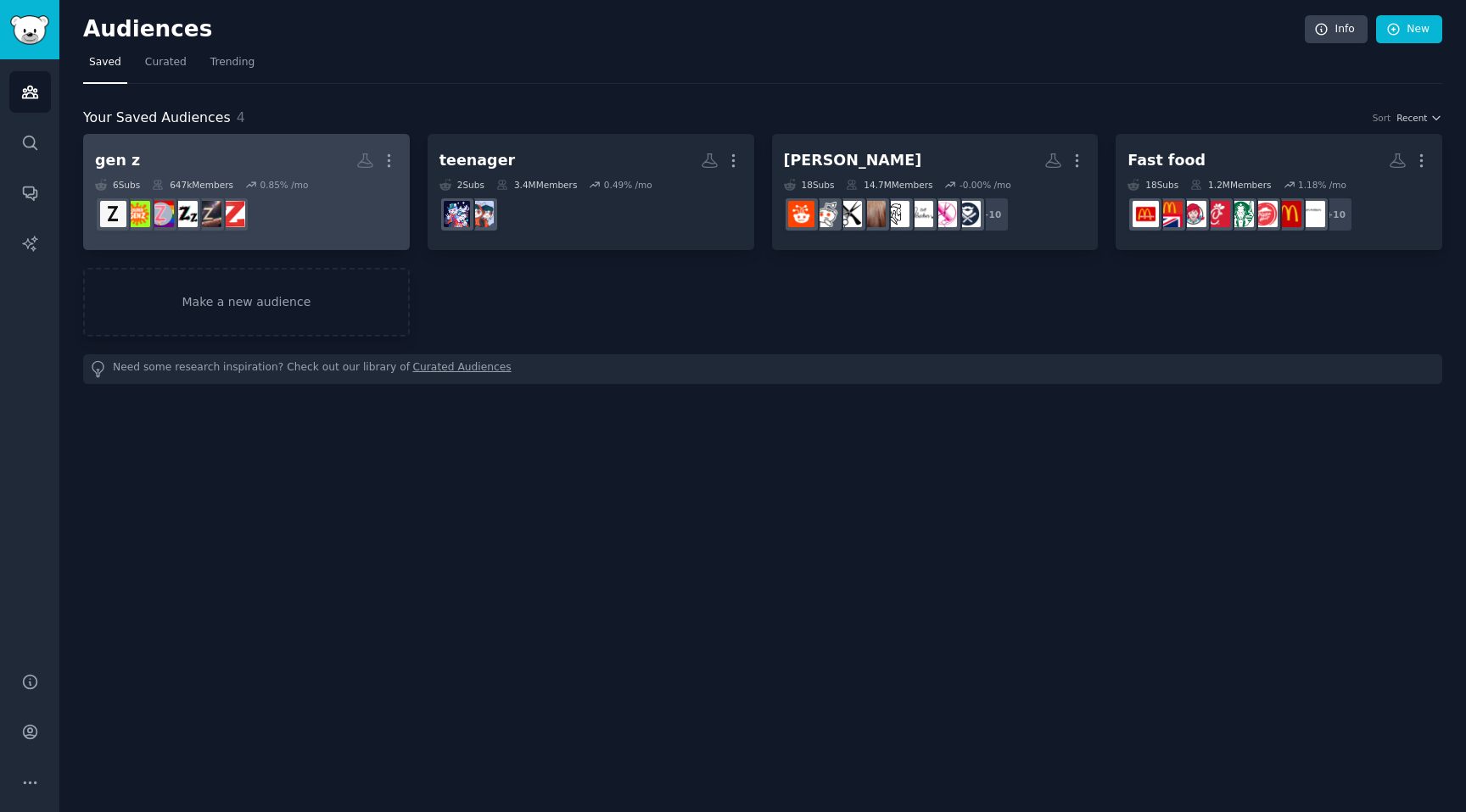
click at [393, 144] on link "gen z Custom Audience More 6 Sub s 647k Members 0.85 % /mo" at bounding box center [246, 192] width 326 height 116
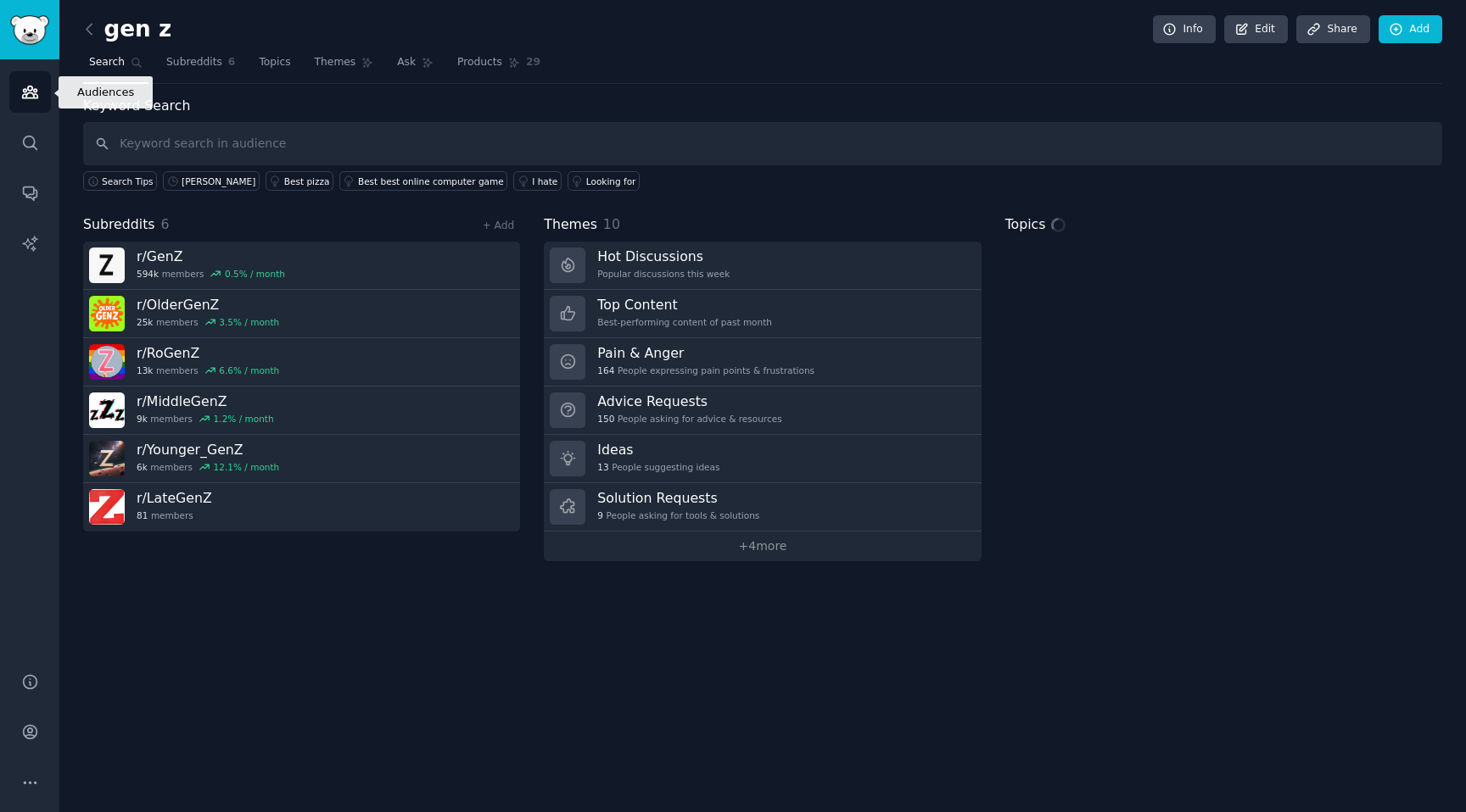
click at [24, 85] on icon "Sidebar" at bounding box center [30, 92] width 18 height 18
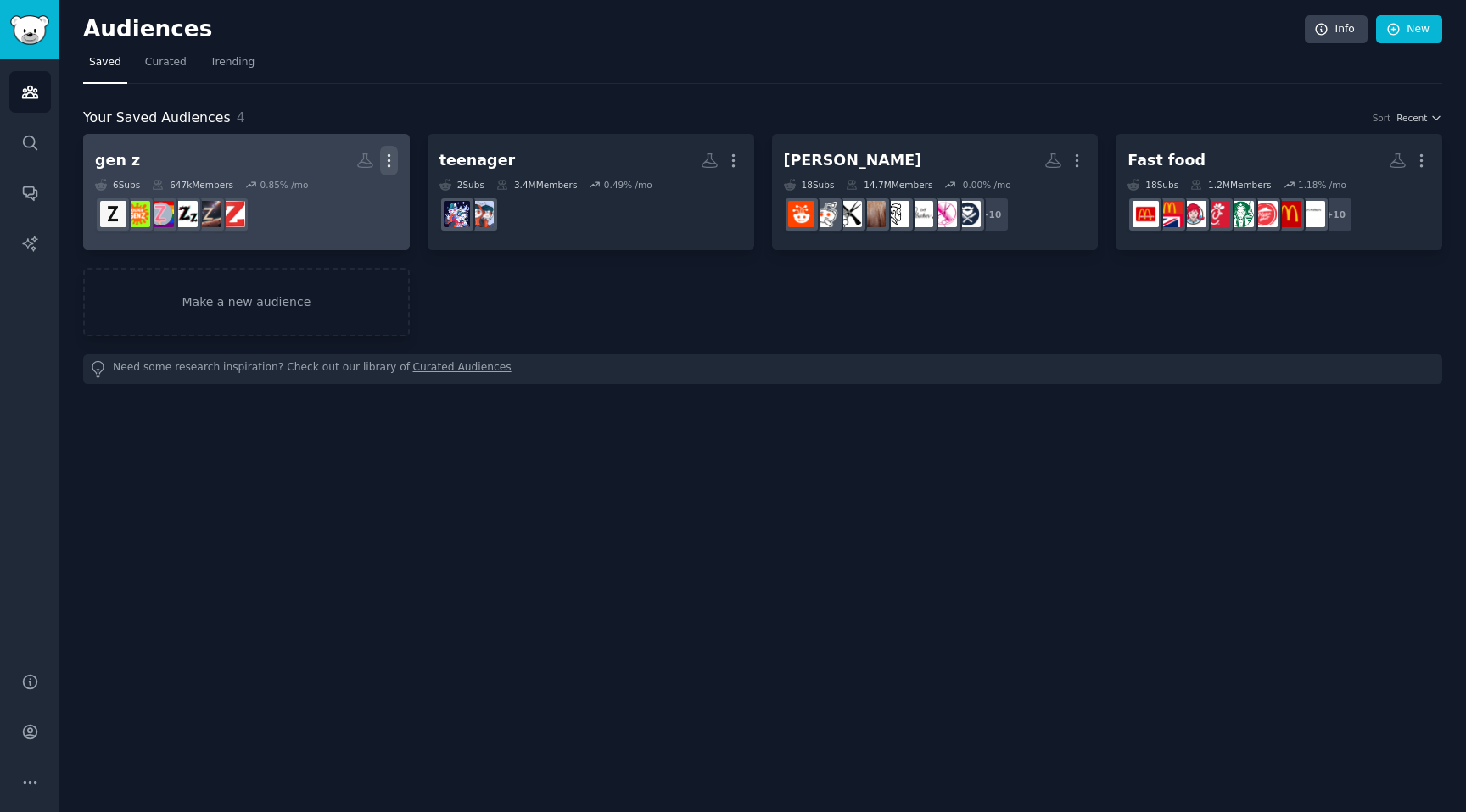
click at [394, 166] on icon "button" at bounding box center [389, 160] width 18 height 18
click at [337, 201] on p "Delete" at bounding box center [342, 196] width 39 height 18
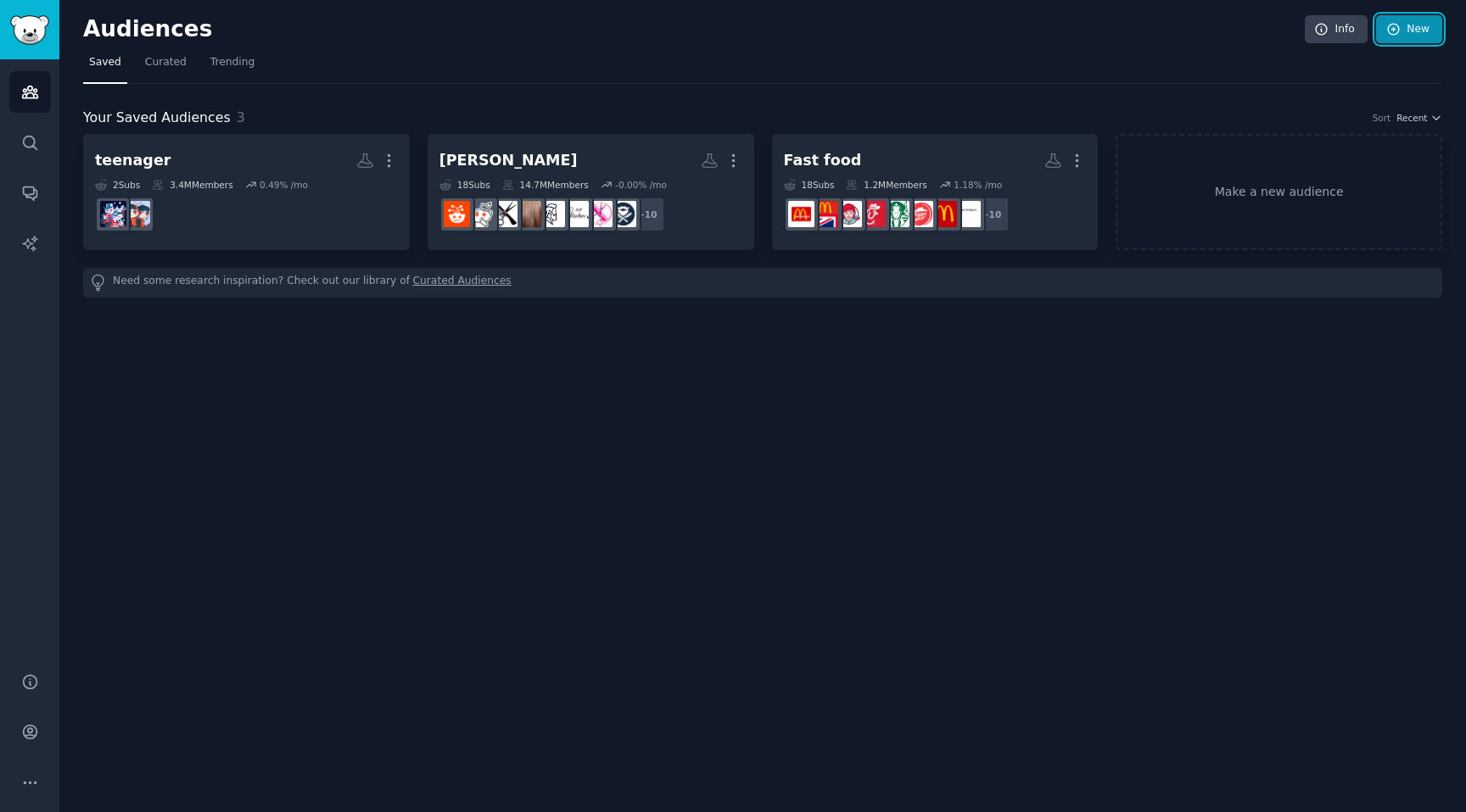
click at [1420, 38] on link "New" at bounding box center [1409, 29] width 66 height 29
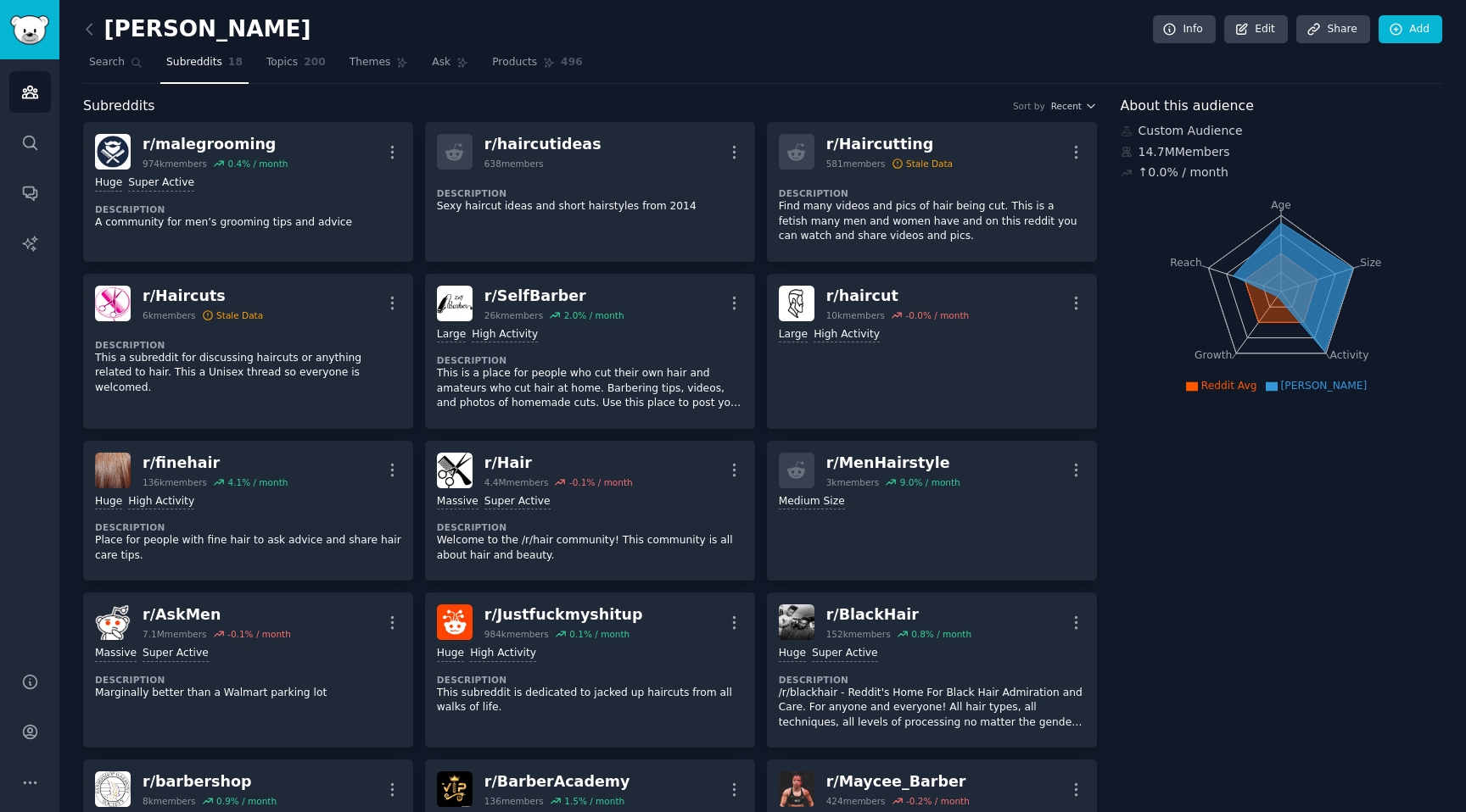
click at [141, 16] on h2 "[PERSON_NAME]" at bounding box center [197, 29] width 228 height 27
click at [143, 21] on h2 "[PERSON_NAME]" at bounding box center [197, 29] width 228 height 27
click at [135, 32] on h2 "[PERSON_NAME]" at bounding box center [197, 29] width 228 height 27
click at [84, 21] on icon at bounding box center [89, 29] width 18 height 18
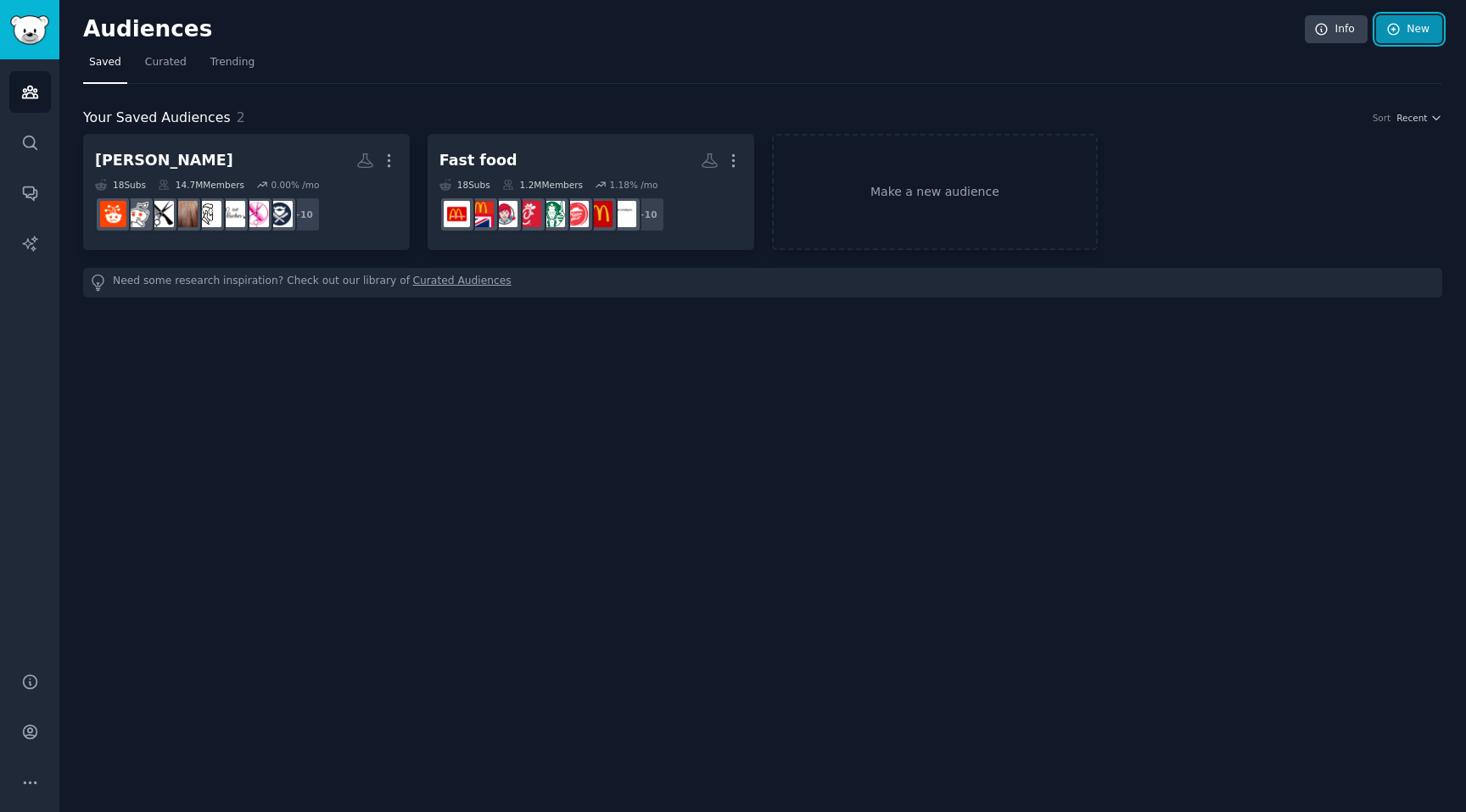
click at [1429, 39] on link "New" at bounding box center [1409, 29] width 66 height 29
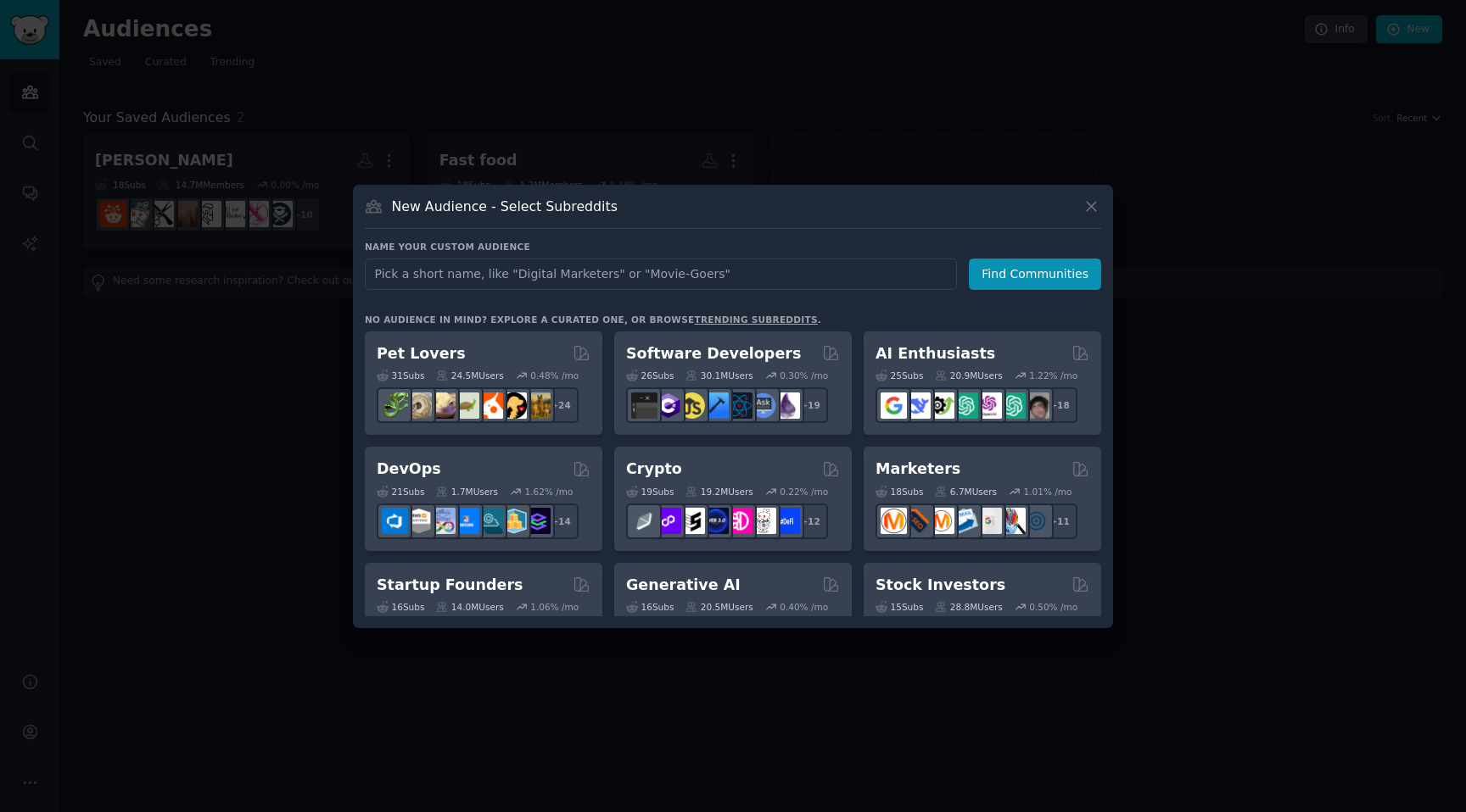
type input "t"
type input "teenager"
click button "Find Communities" at bounding box center [1035, 274] width 132 height 31
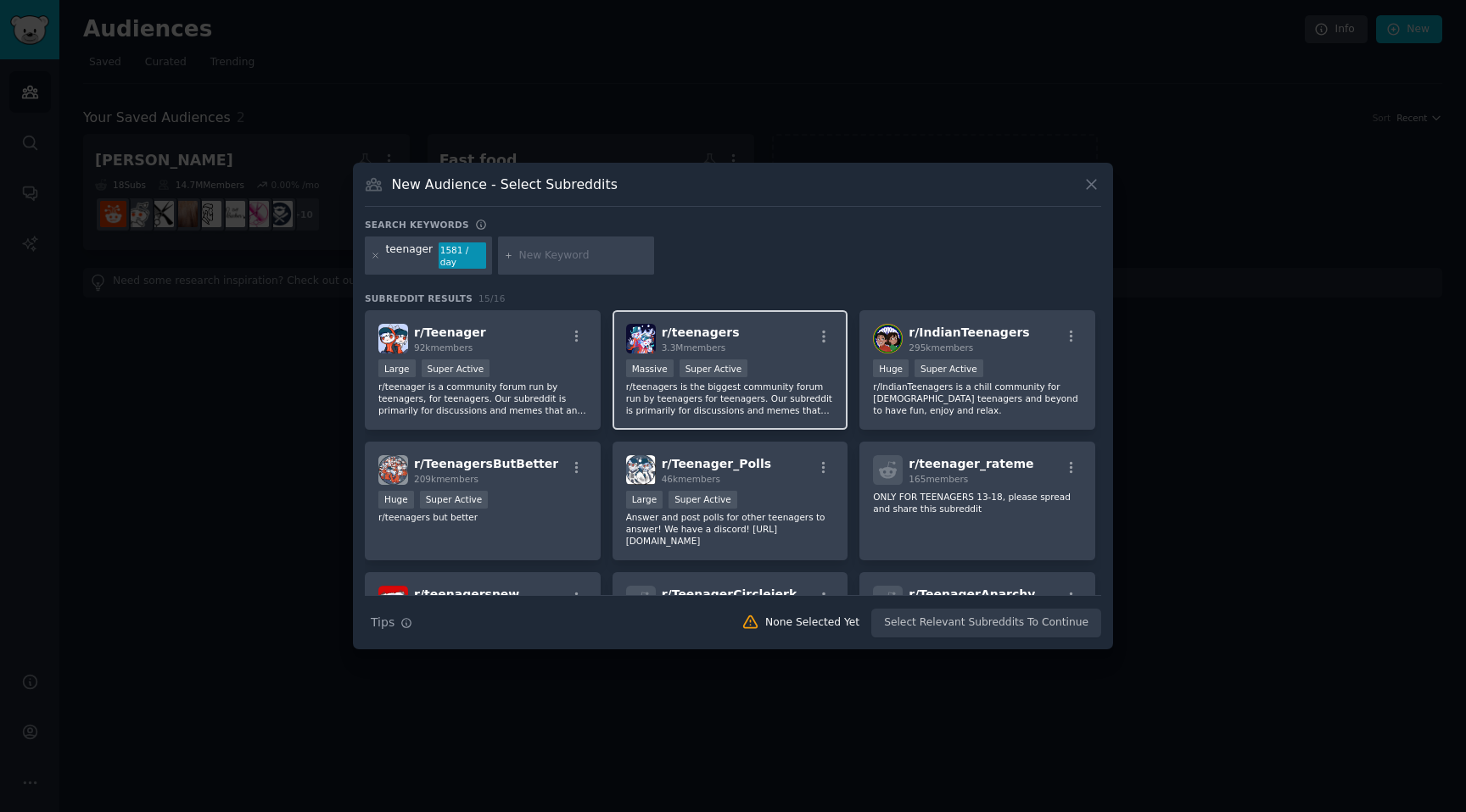
click at [680, 381] on p "r/teenagers is the biggest community forum run by teenagers for teenagers. Our …" at bounding box center [730, 398] width 209 height 36
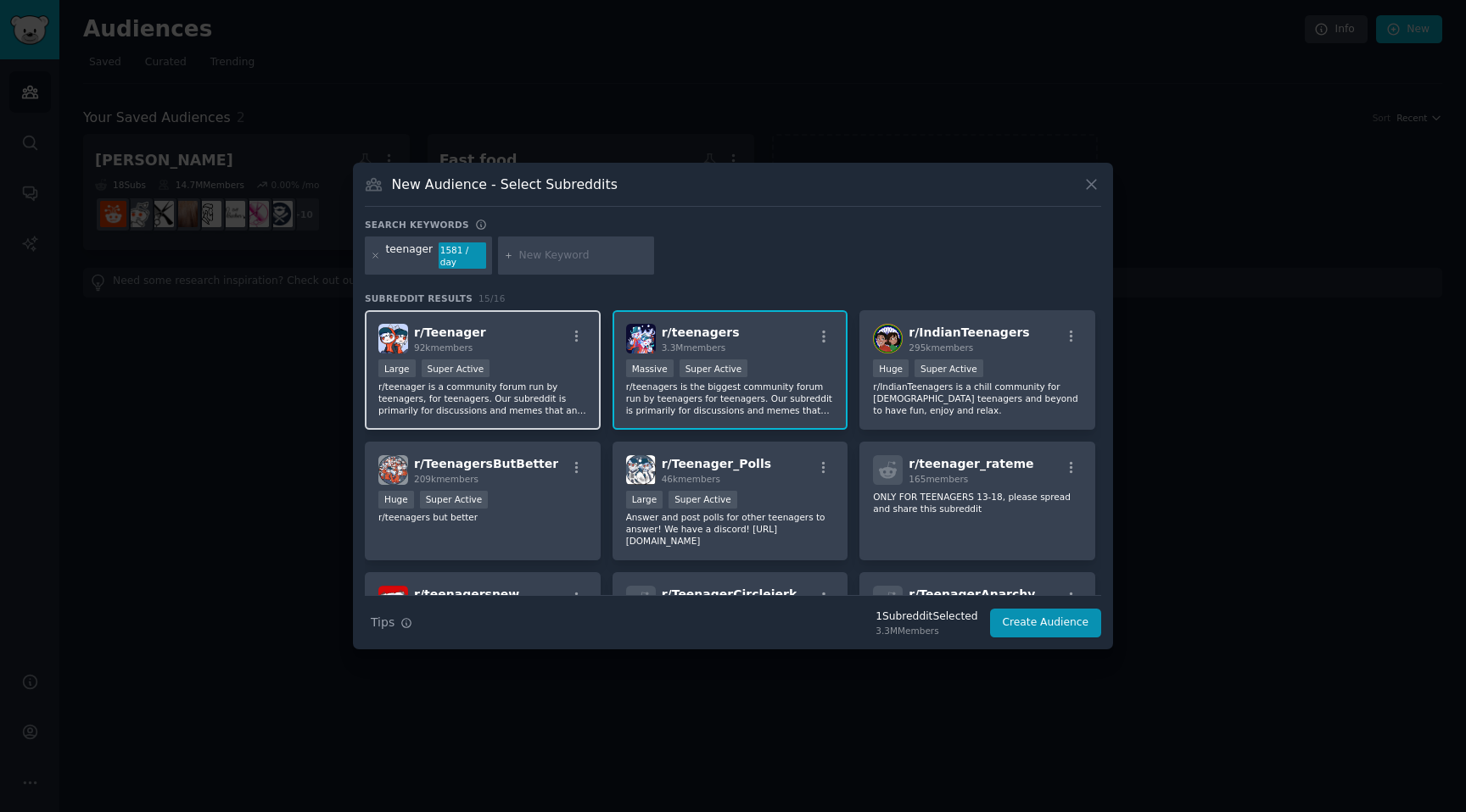
click at [525, 381] on p "r/teenager is a community forum run by teenagers, for teenagers. Our subreddit …" at bounding box center [482, 398] width 209 height 36
click at [1068, 614] on button "Create Audience" at bounding box center [1046, 623] width 112 height 29
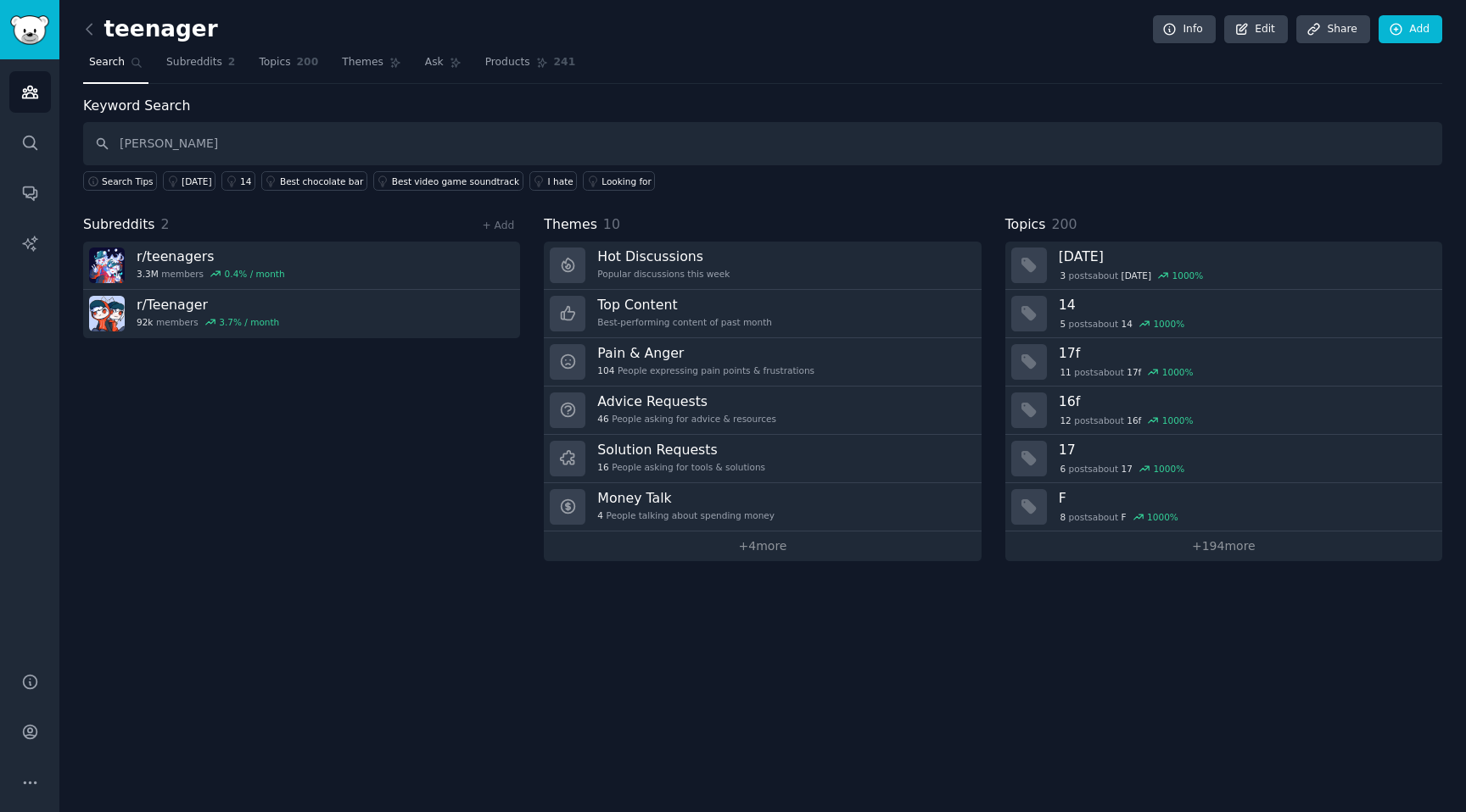
type input "[PERSON_NAME]"
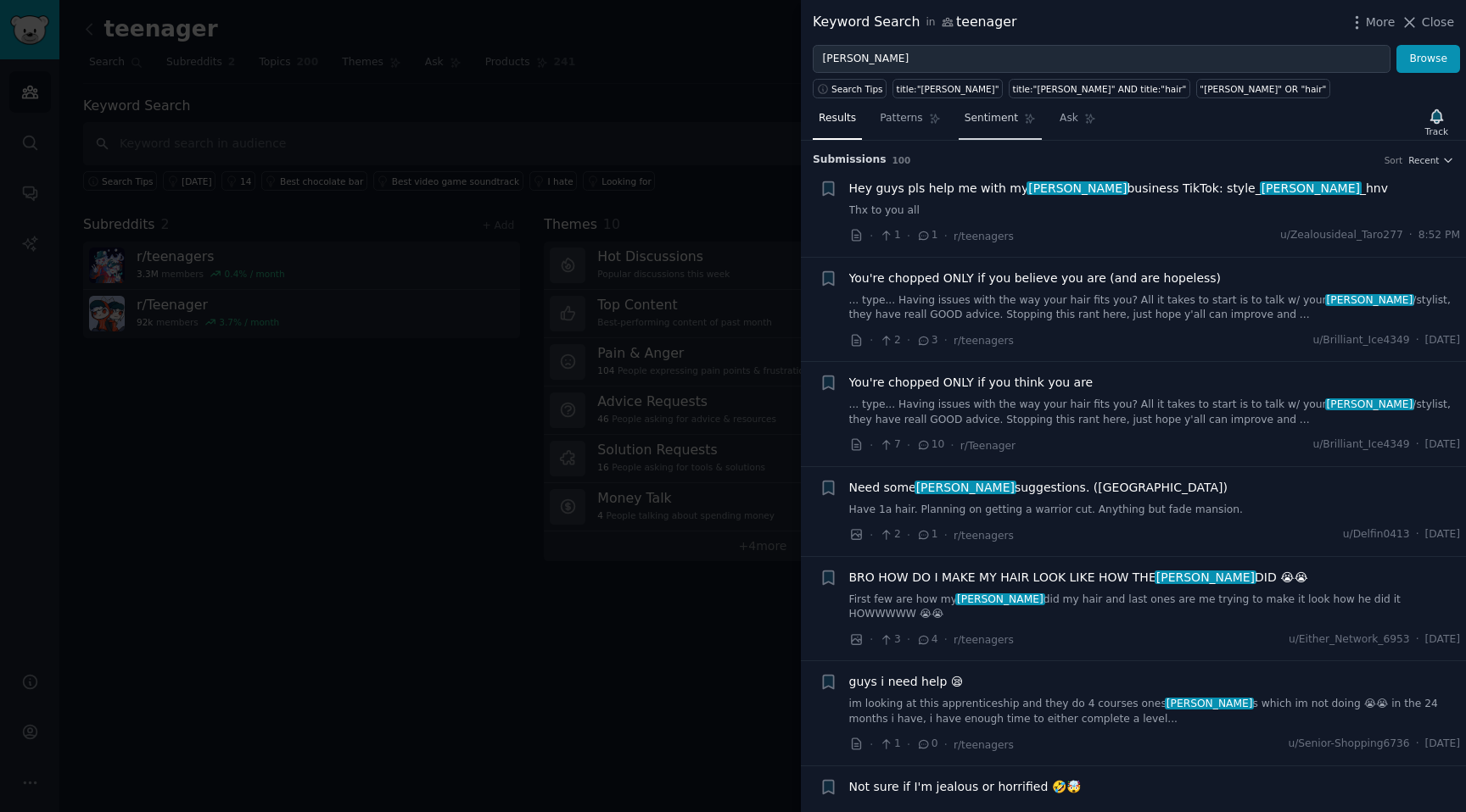
click at [968, 113] on span "Sentiment" at bounding box center [992, 119] width 54 height 15
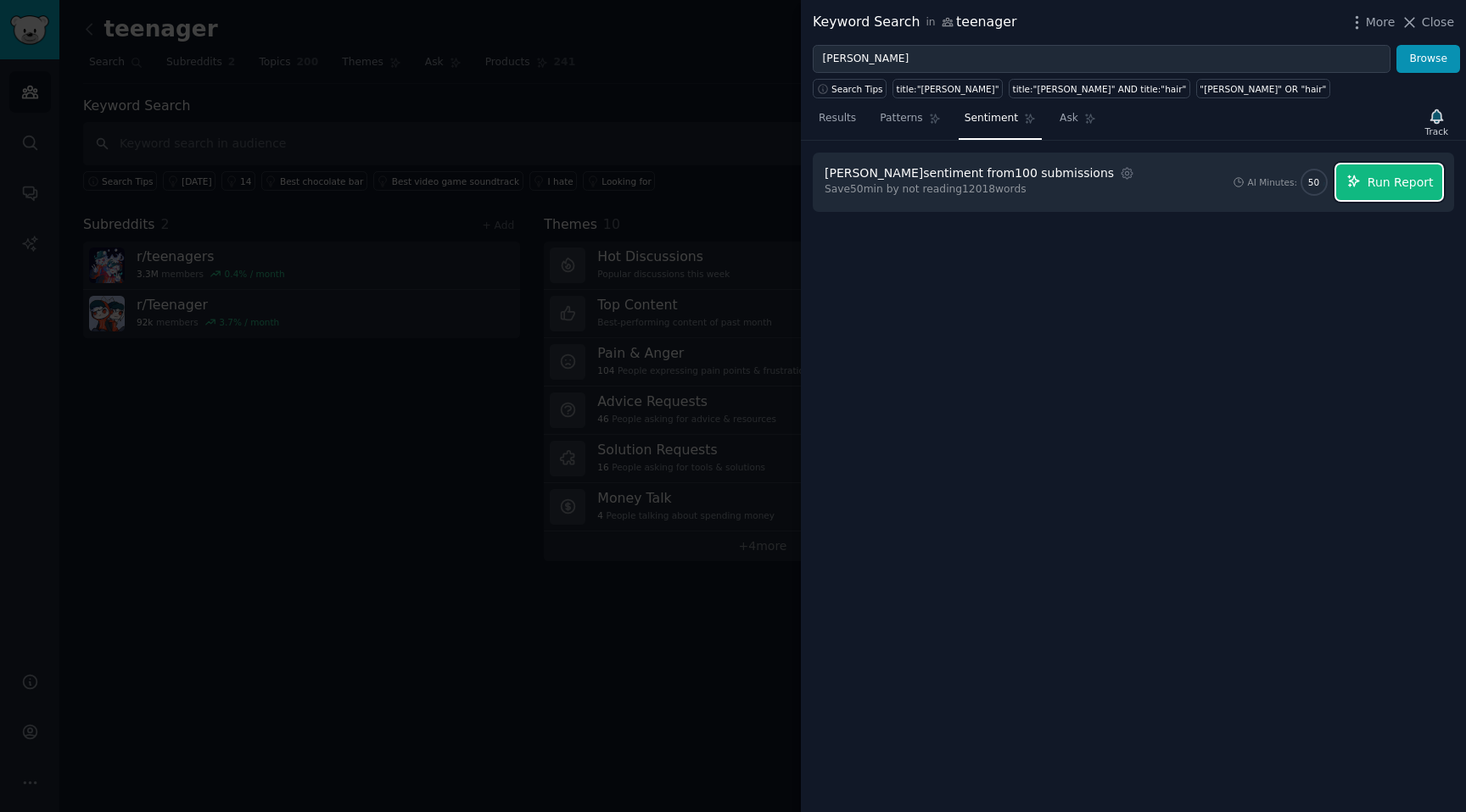
click at [1398, 184] on span "Run Report" at bounding box center [1401, 183] width 66 height 18
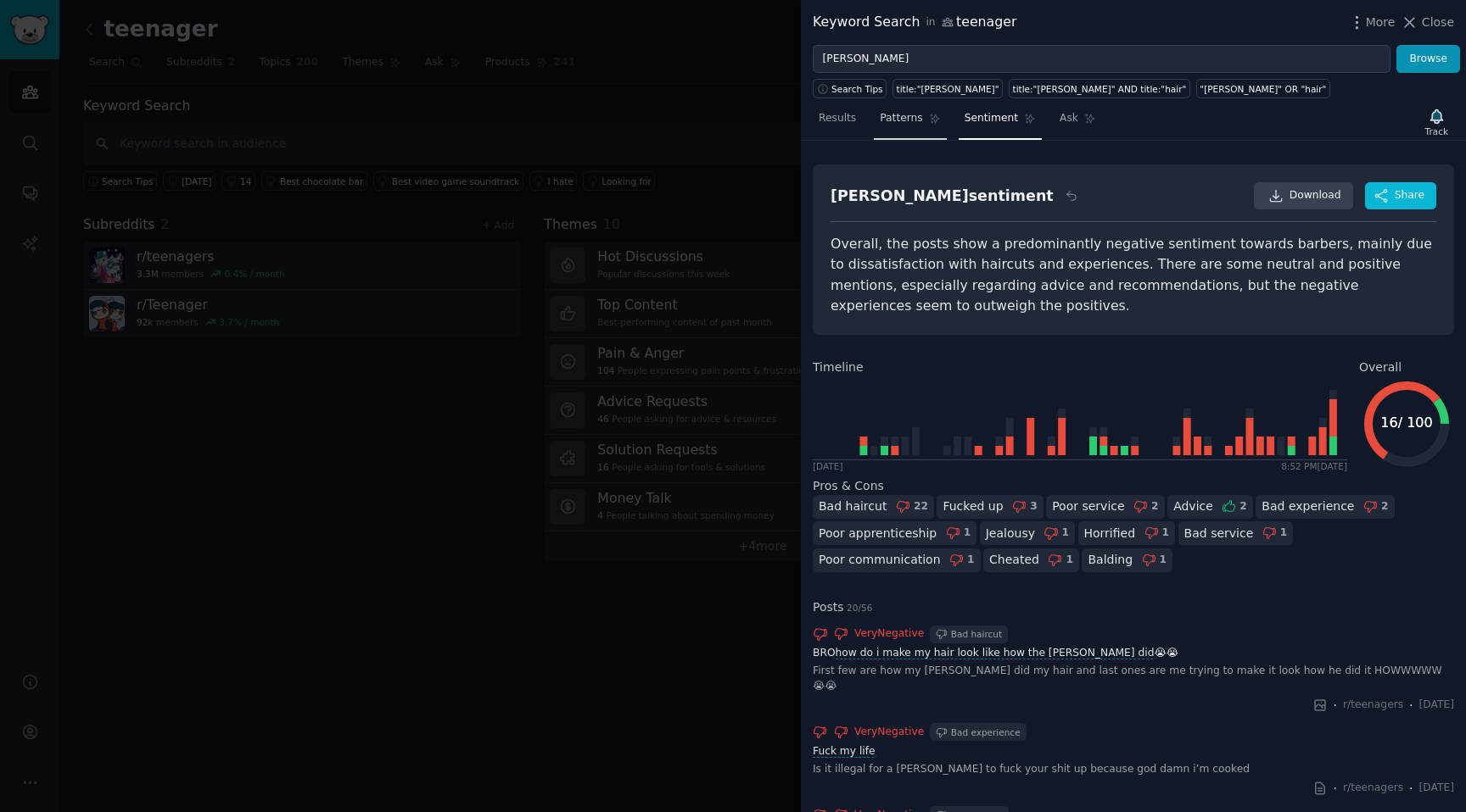
click at [917, 120] on span "Patterns" at bounding box center [902, 119] width 43 height 15
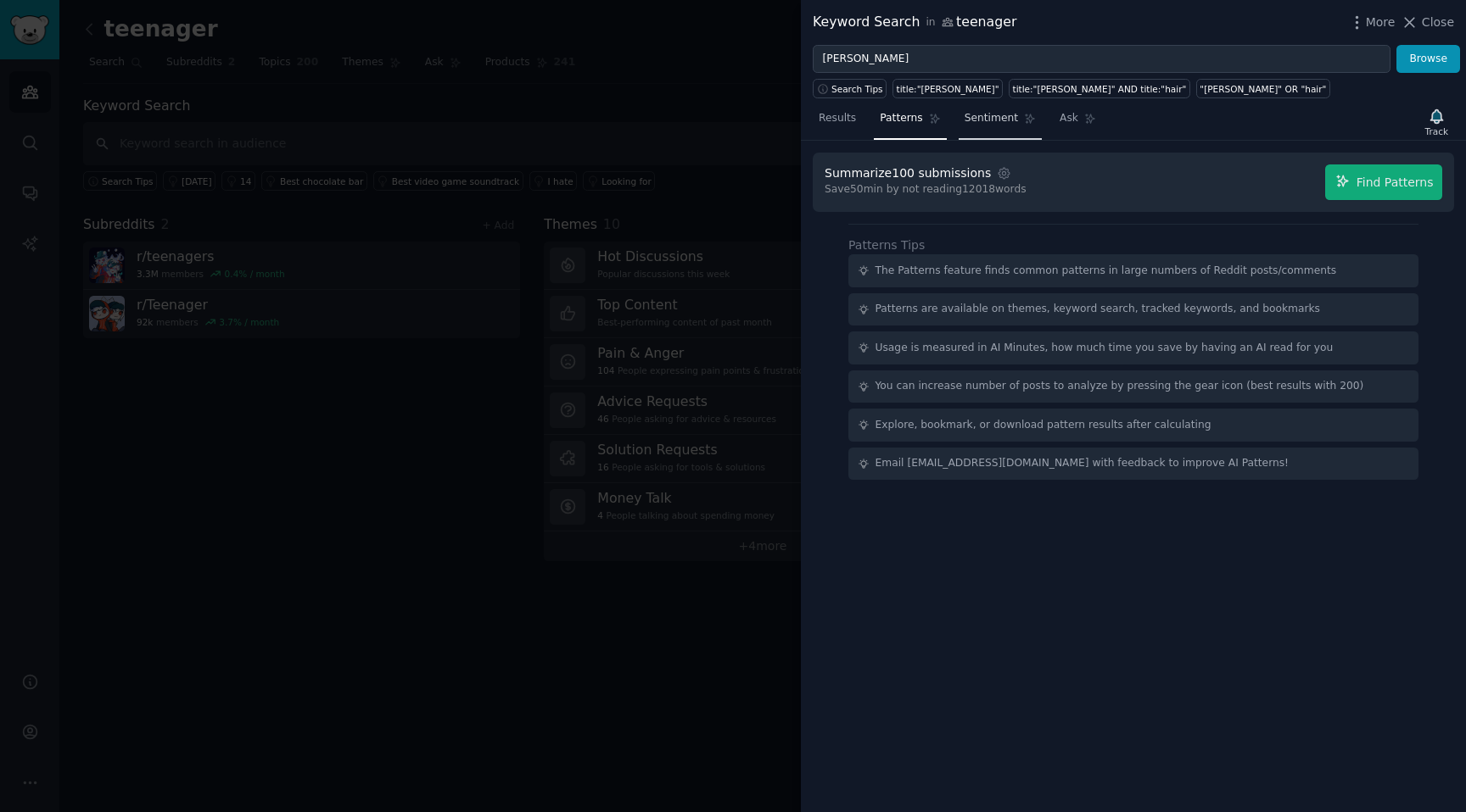
click at [966, 122] on span "Sentiment" at bounding box center [992, 119] width 54 height 15
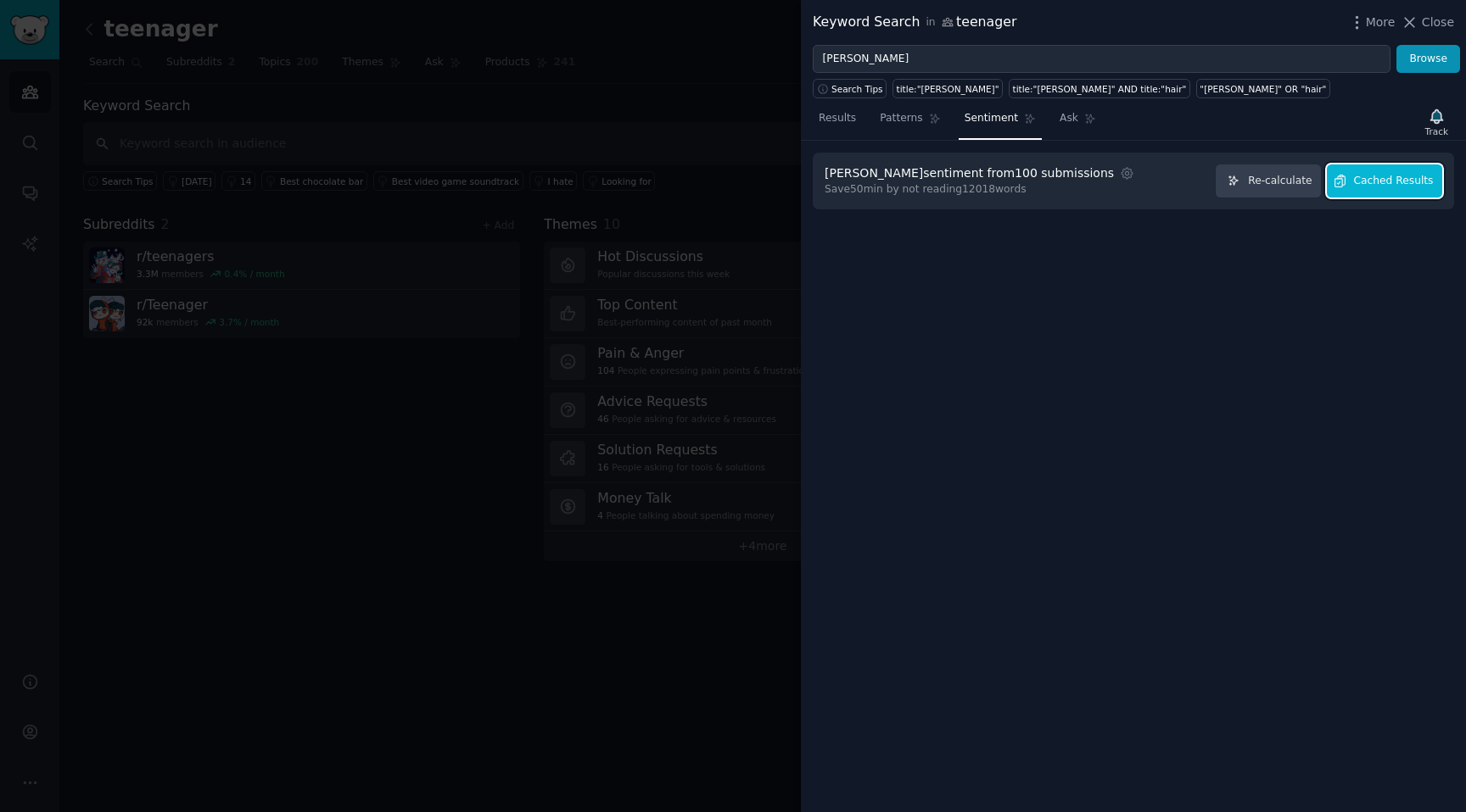
click at [1363, 174] on span "Cached Results" at bounding box center [1393, 181] width 79 height 15
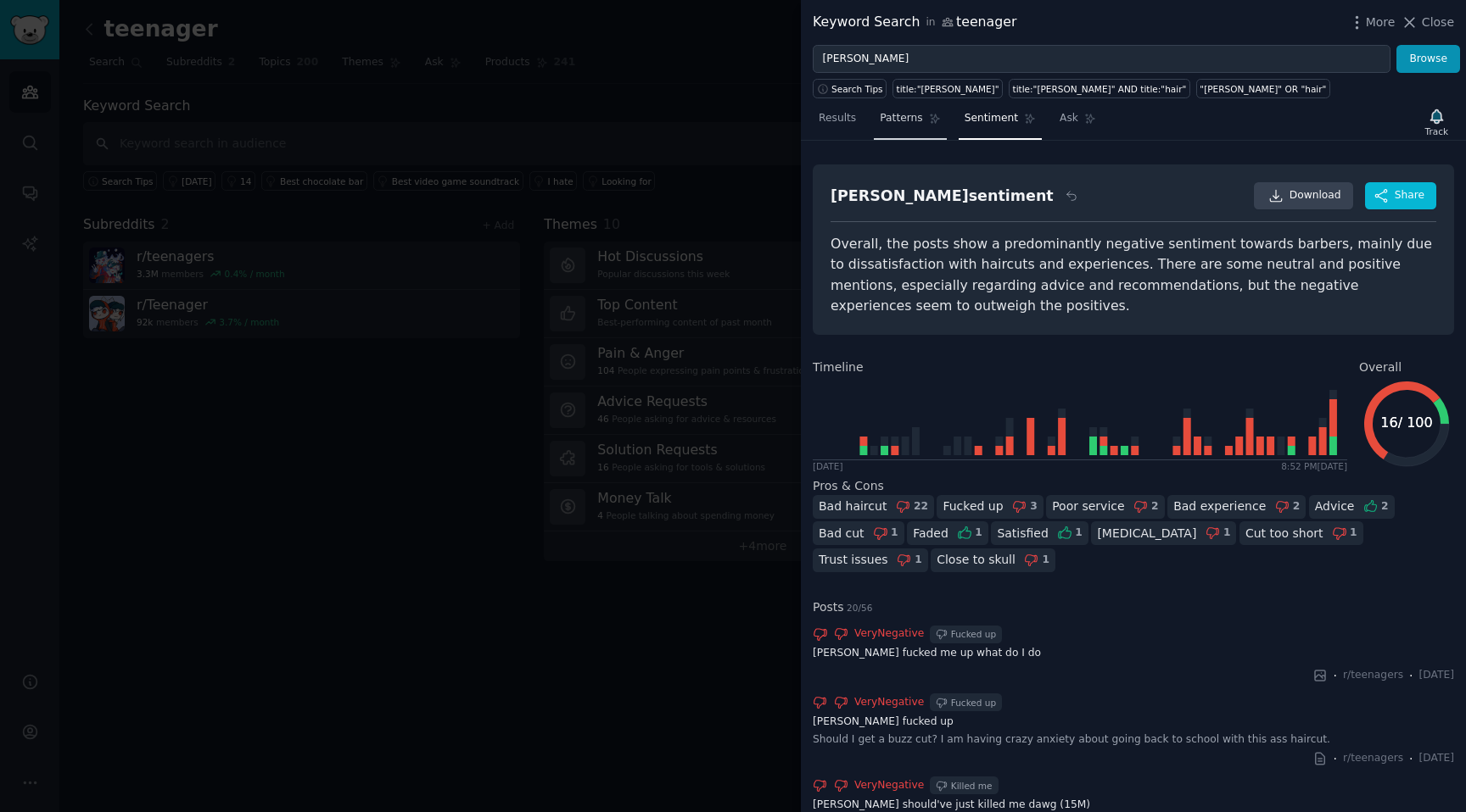
click at [908, 106] on link "Patterns" at bounding box center [910, 122] width 72 height 35
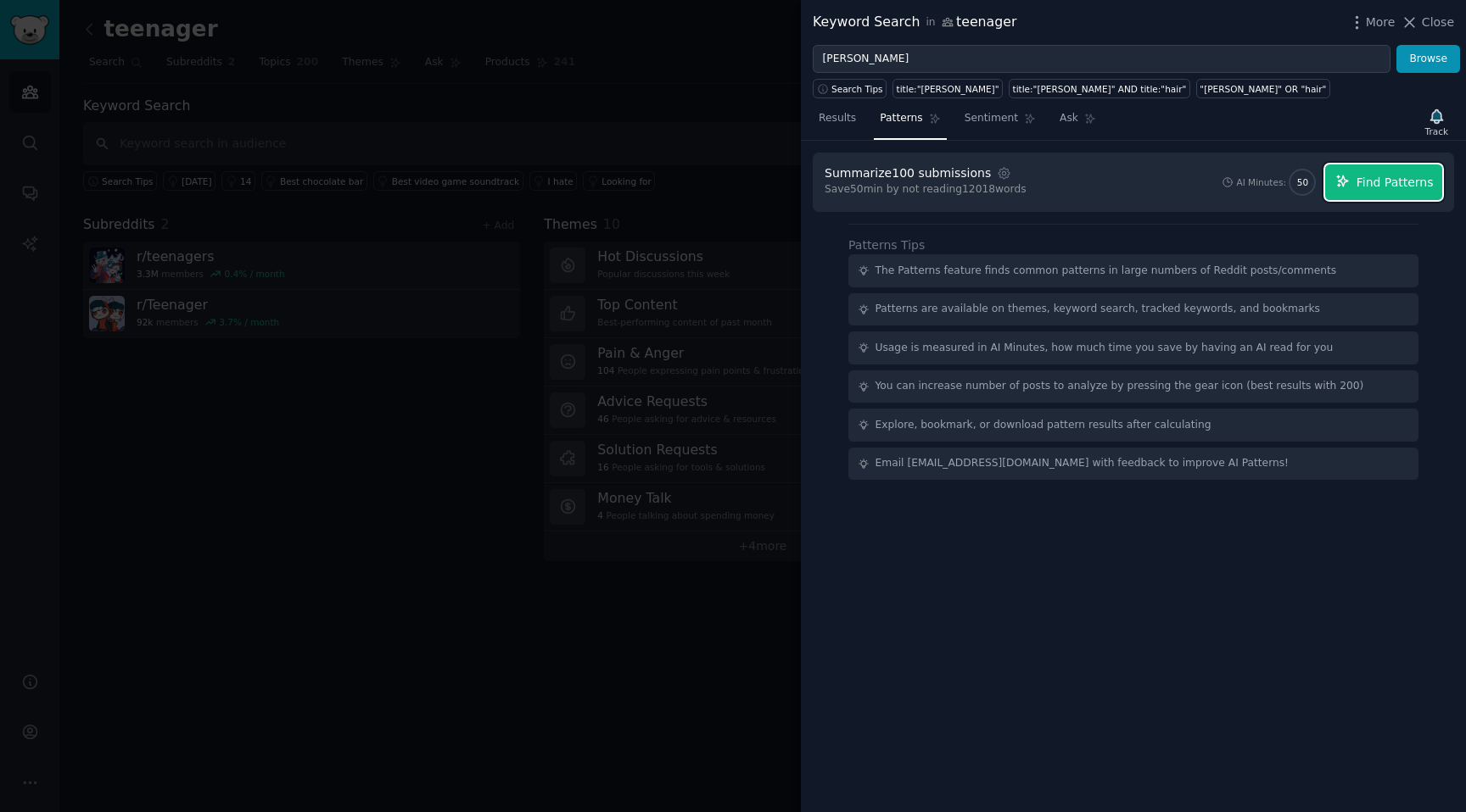
click at [1425, 200] on button "Find Patterns" at bounding box center [1383, 183] width 117 height 36
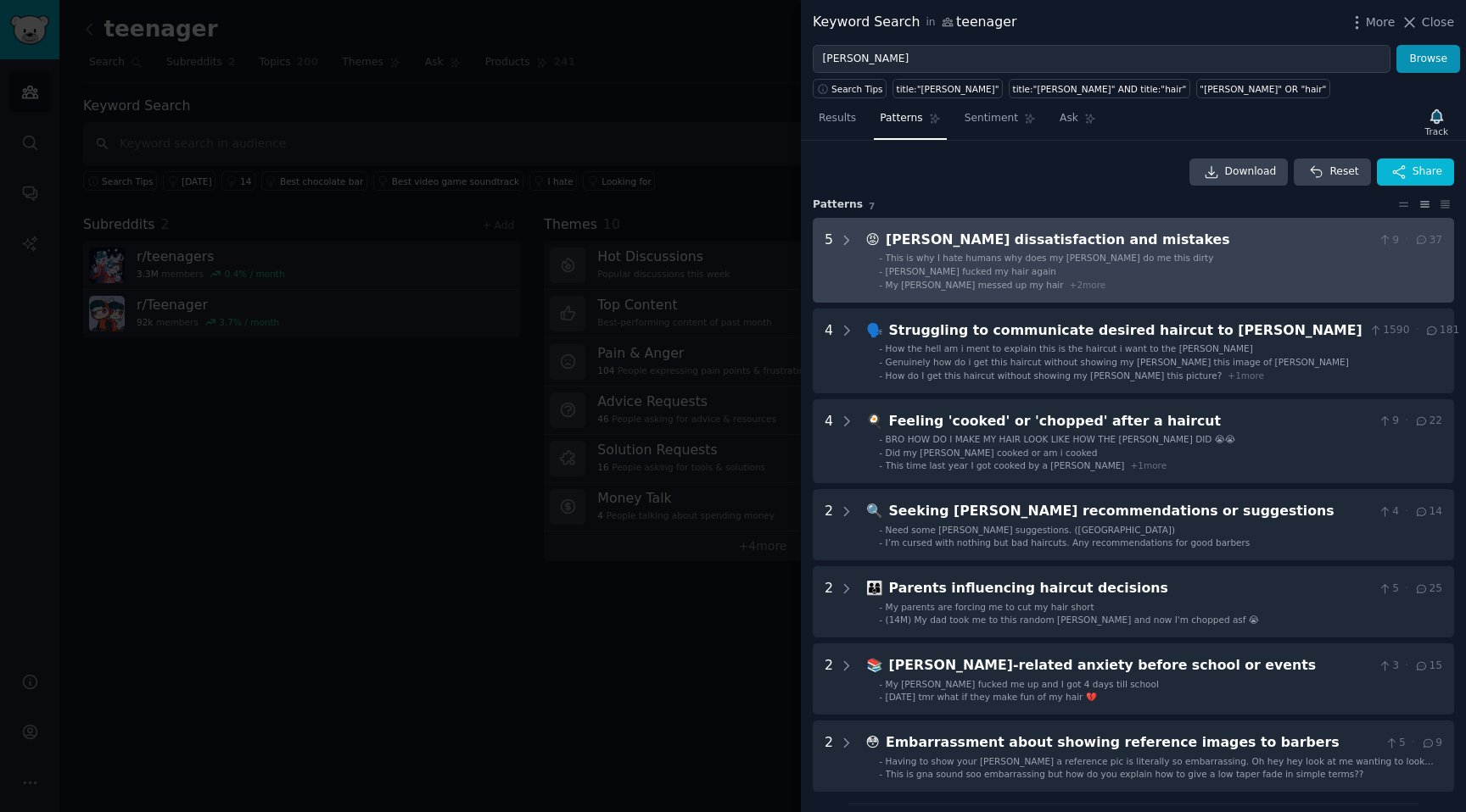
click at [1258, 280] on li "- My barber messed up my hair + 2 more" at bounding box center [1161, 284] width 564 height 12
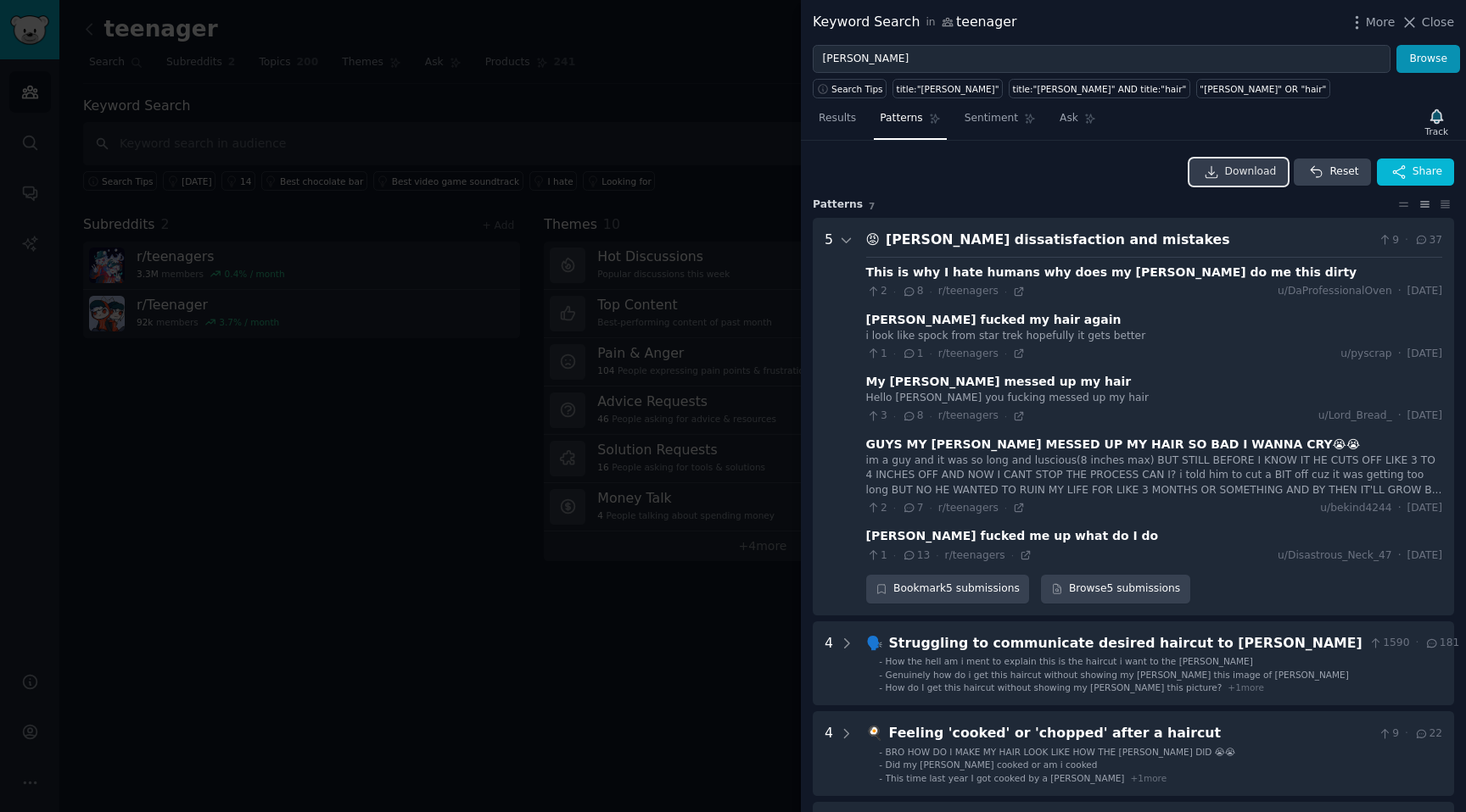
click at [1244, 177] on span "Download" at bounding box center [1251, 172] width 52 height 15
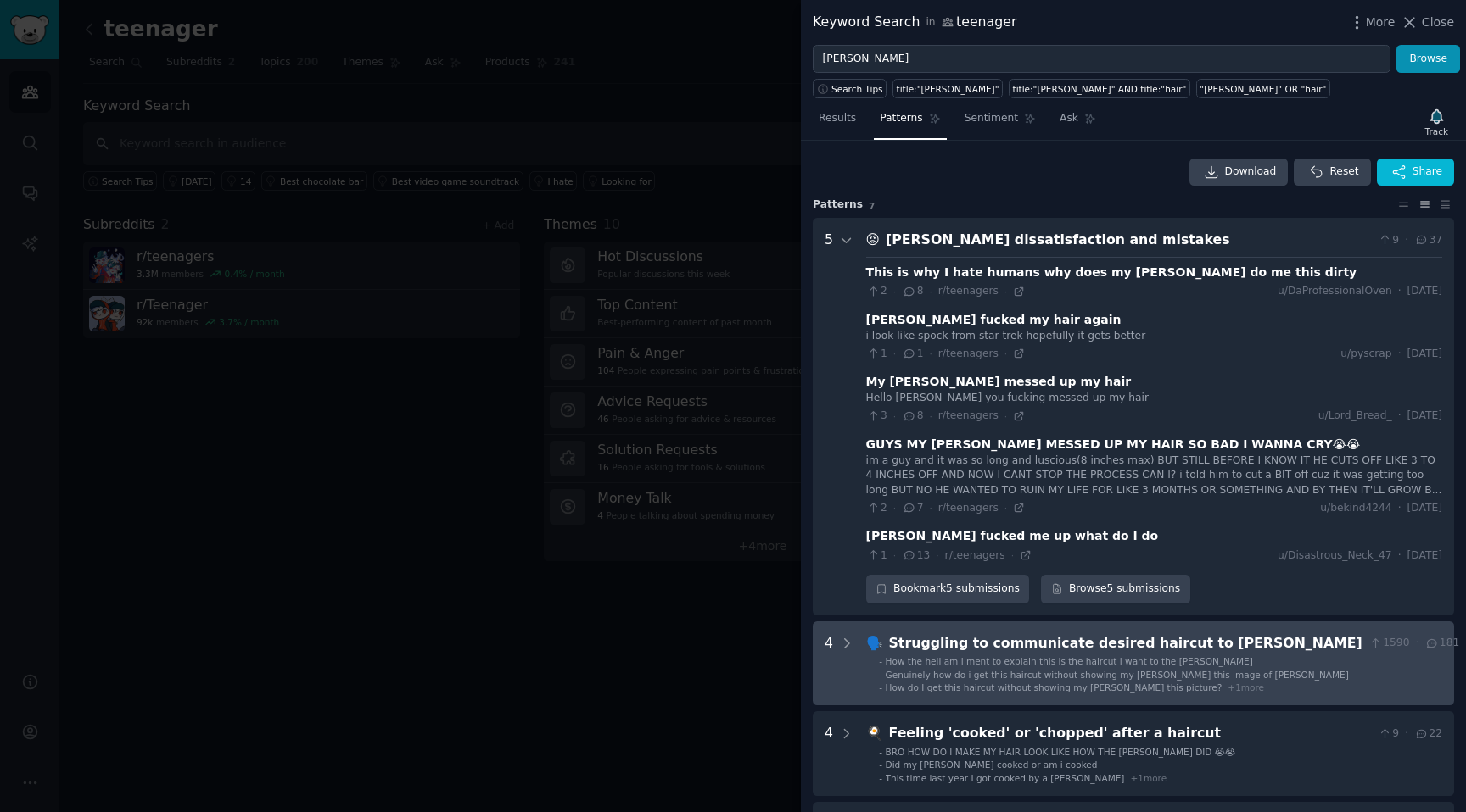
click at [884, 673] on li "- Genuinely how do i get this haircut without showing my barber this image of H…" at bounding box center [1169, 675] width 581 height 12
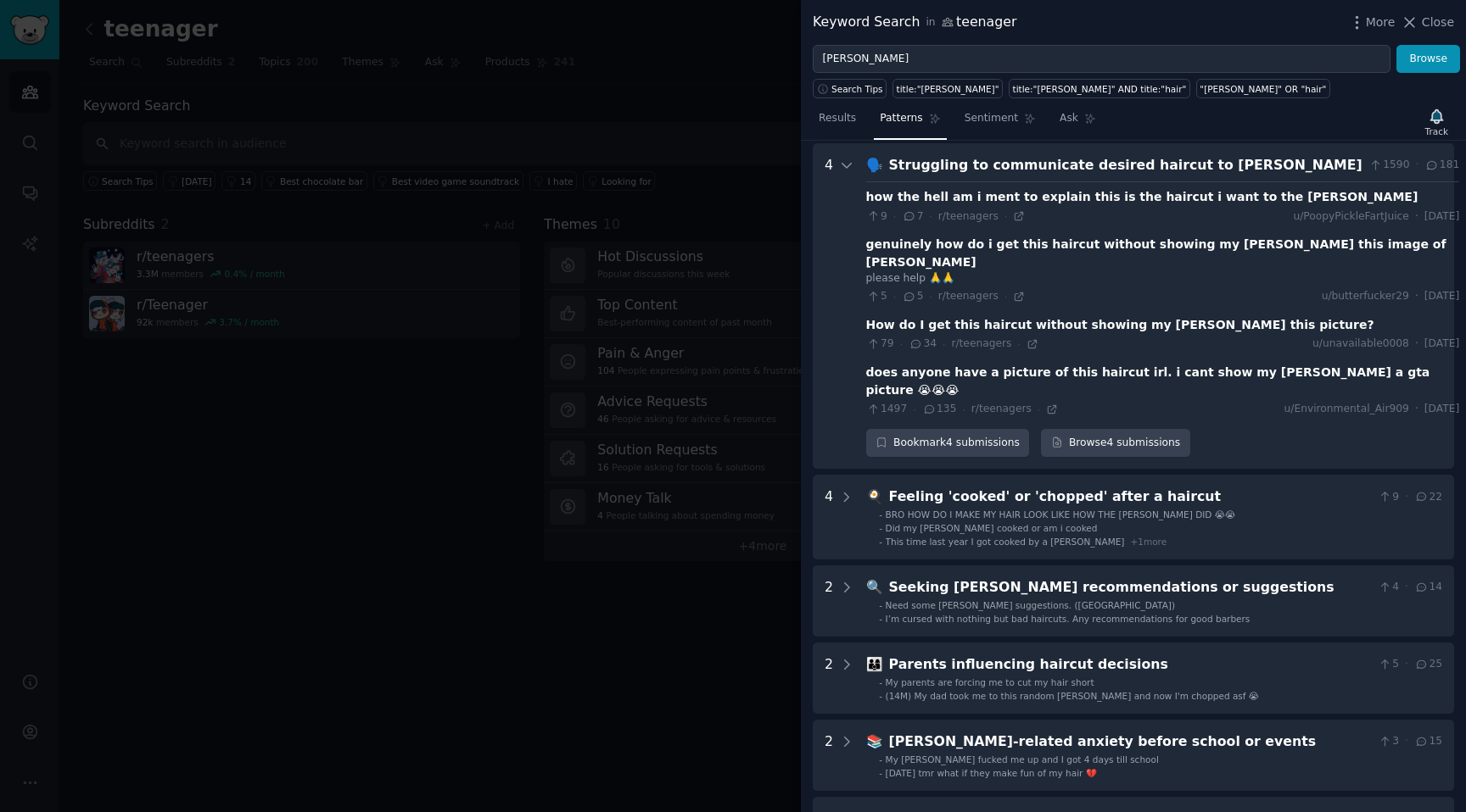
scroll to position [480, 0]
click at [679, 216] on div at bounding box center [733, 406] width 1466 height 812
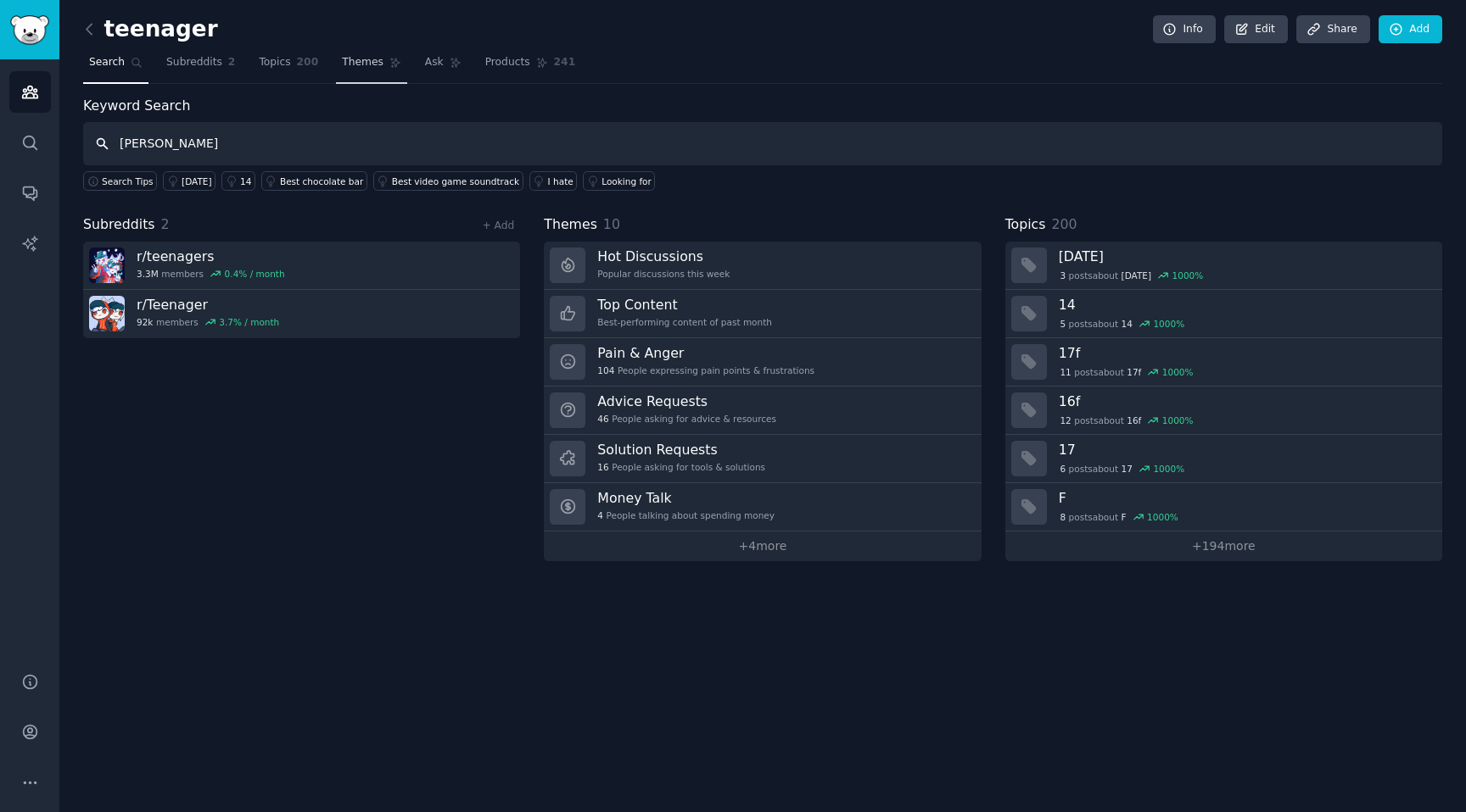
type input "[PERSON_NAME]"
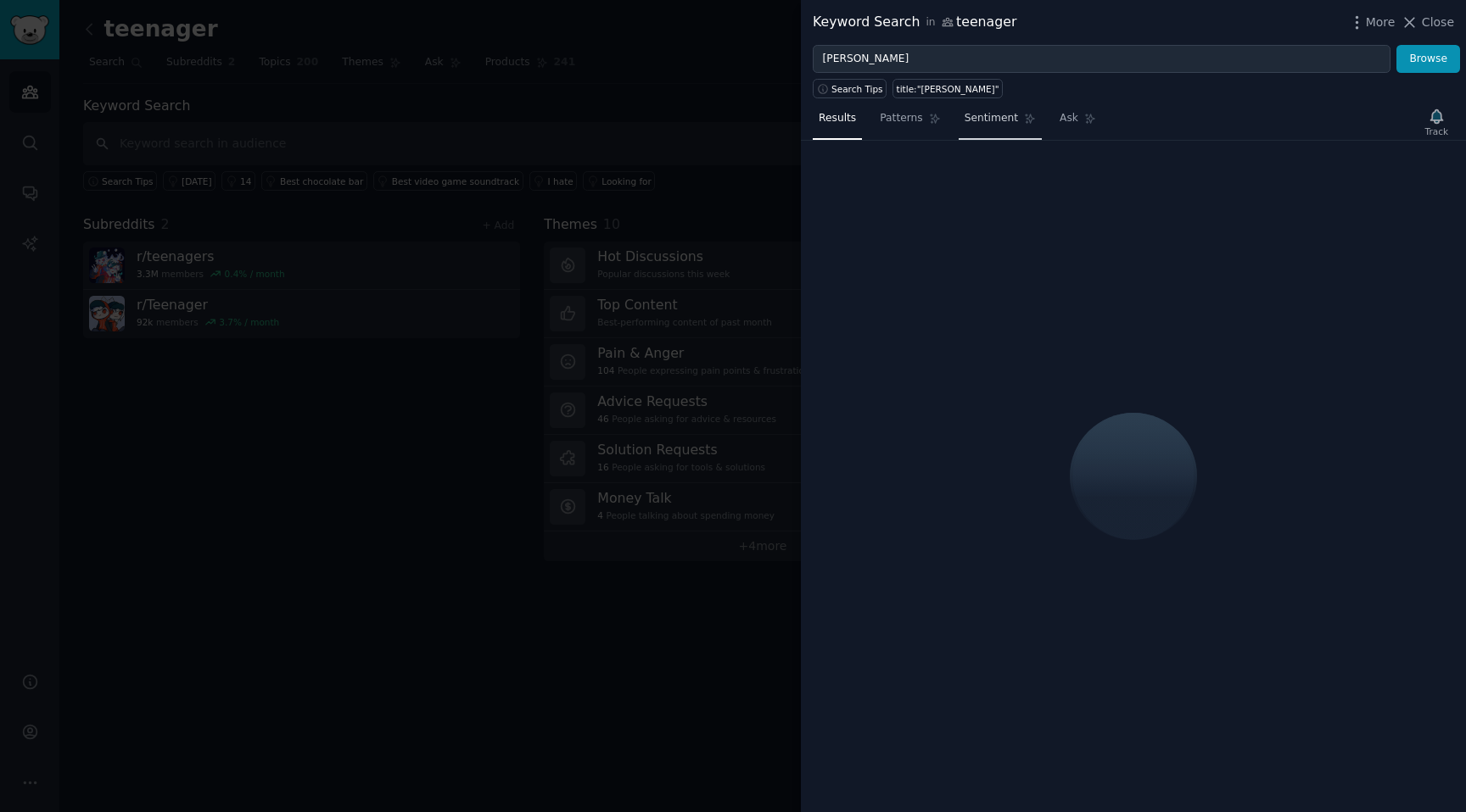
click at [986, 129] on link "Sentiment" at bounding box center [1000, 122] width 83 height 35
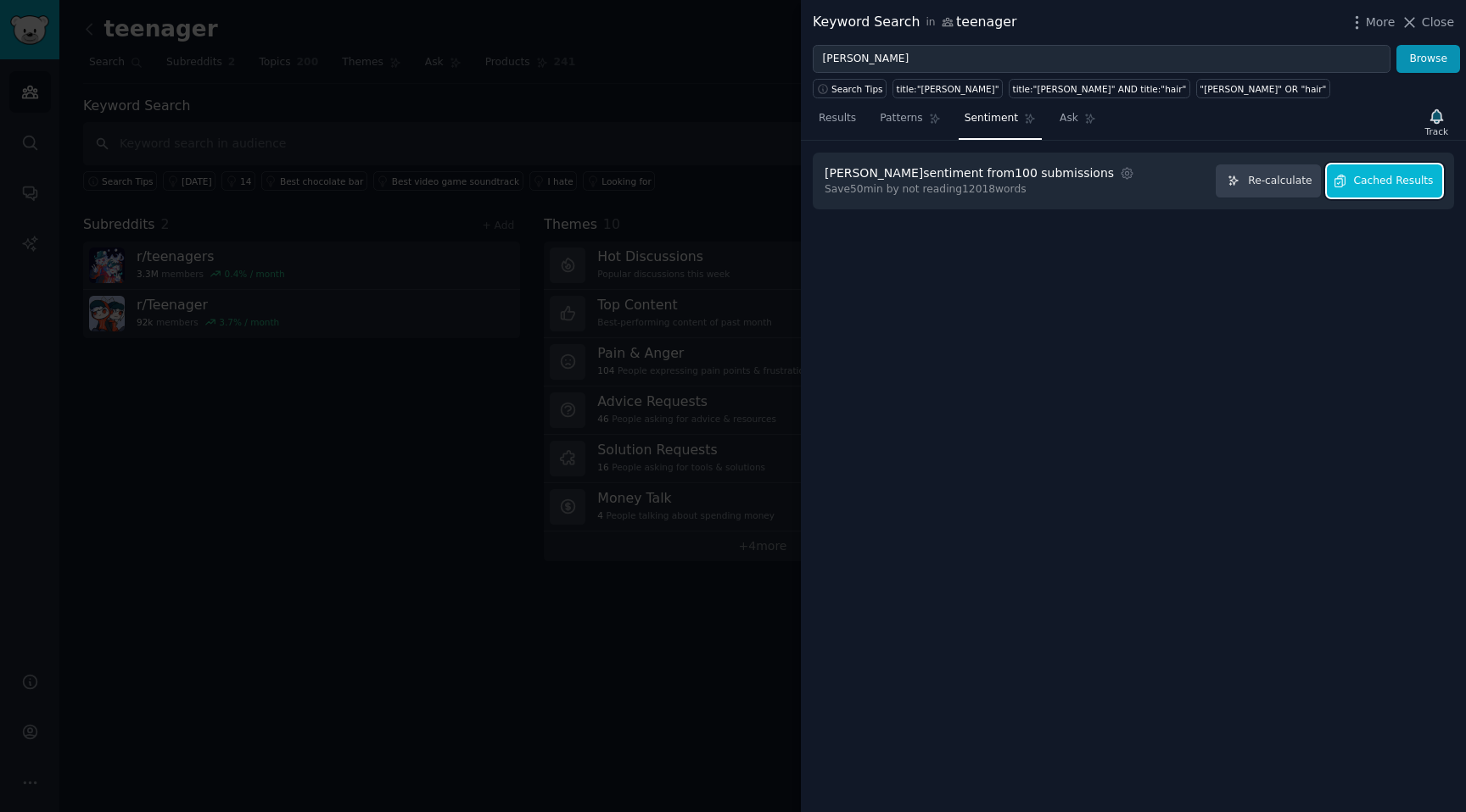
click at [1370, 186] on span "Cached Results" at bounding box center [1393, 181] width 79 height 15
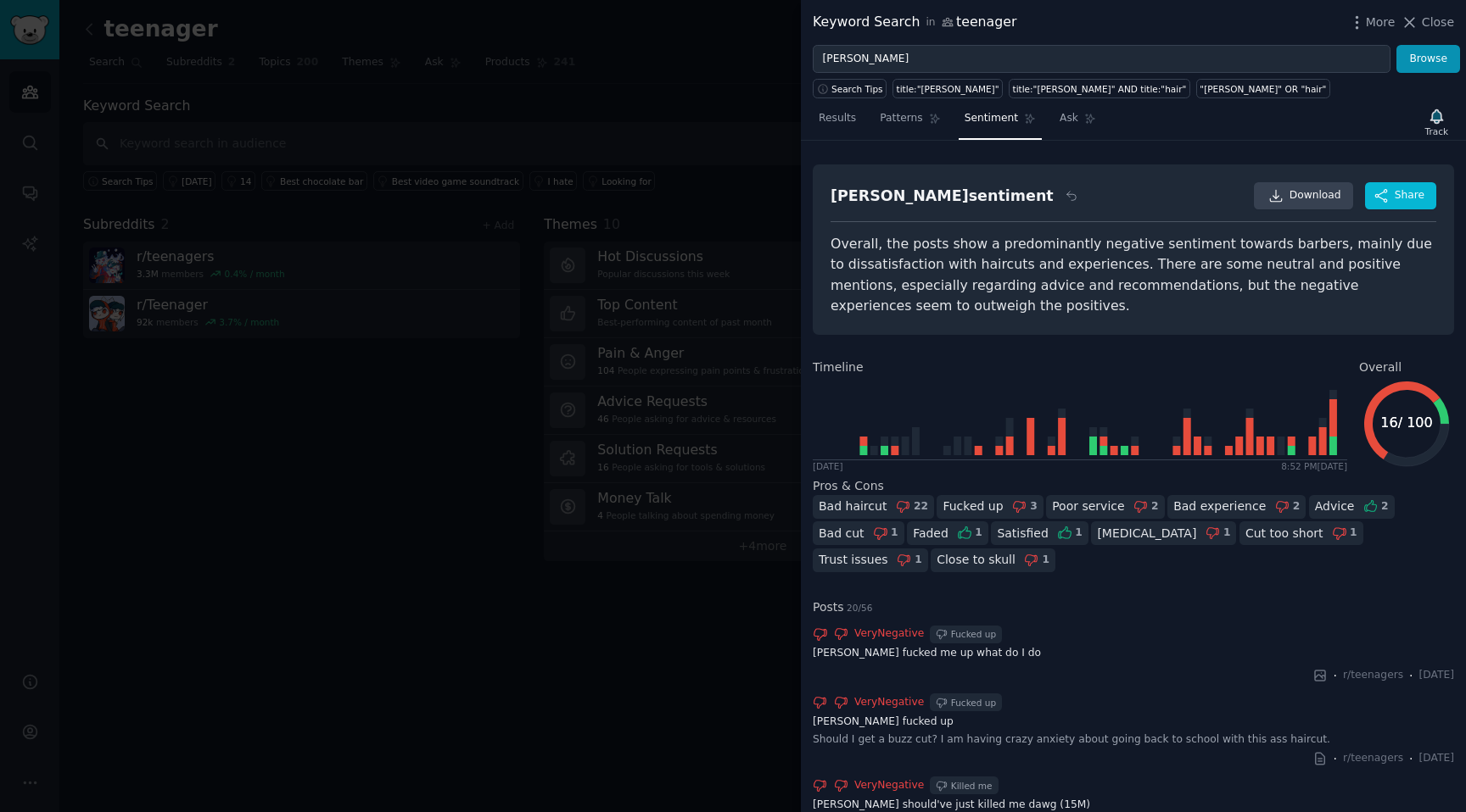
click at [910, 148] on div "barber sentiment Download Share Overall, the posts show a predominantly negativ…" at bounding box center [1133, 477] width 665 height 672
click at [907, 115] on span "Patterns" at bounding box center [902, 119] width 43 height 15
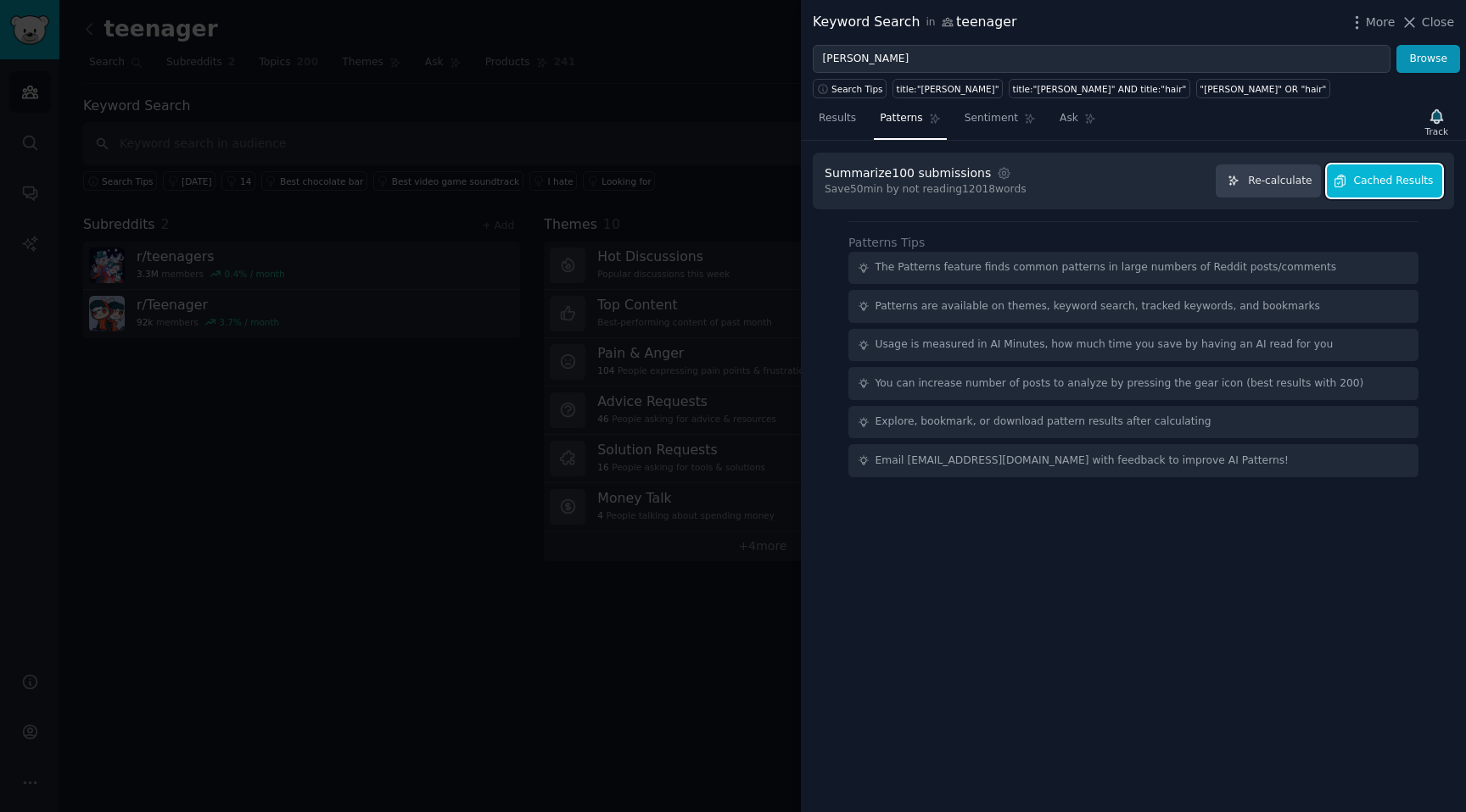
click at [1396, 186] on span "Cached Results" at bounding box center [1393, 181] width 79 height 15
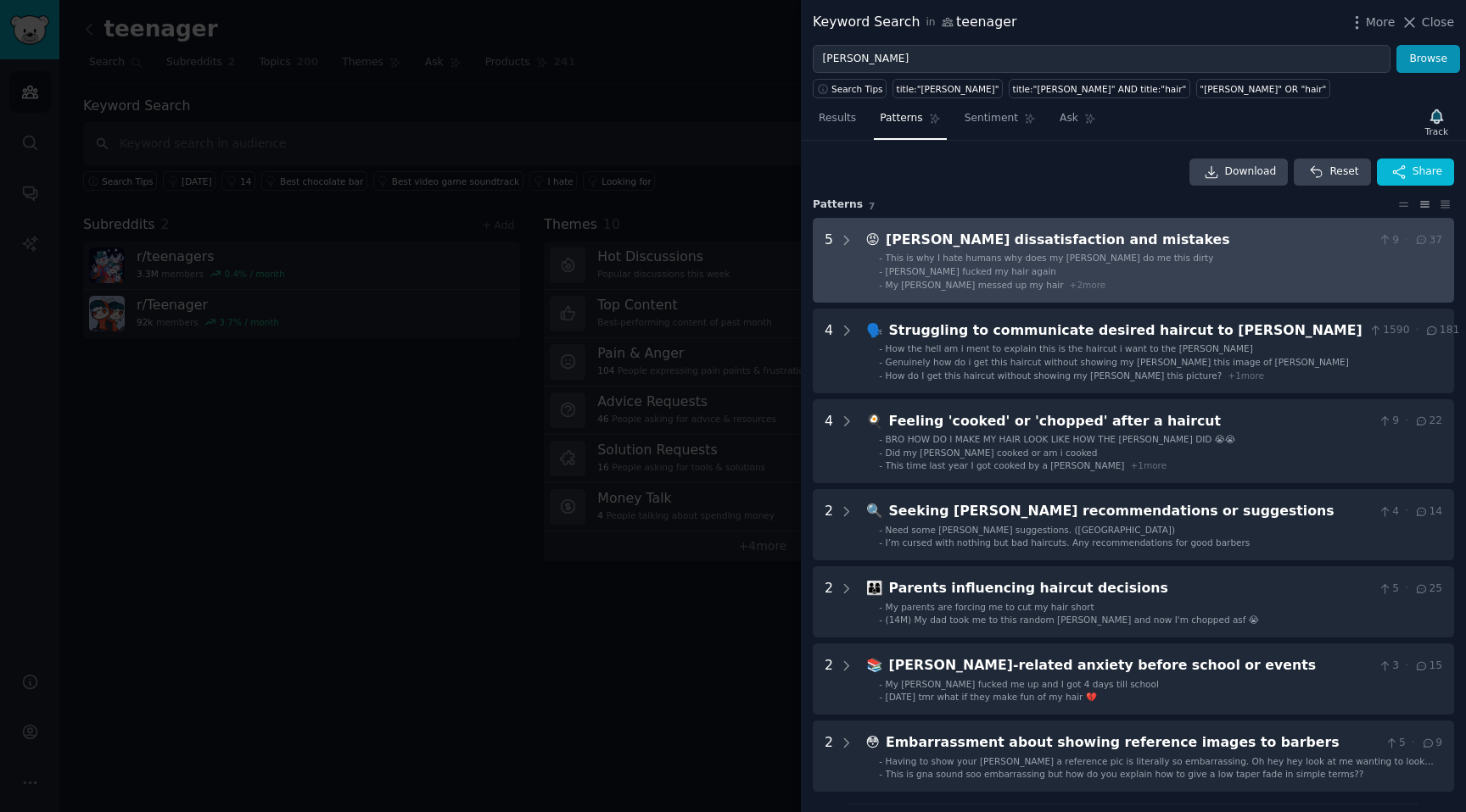
click at [948, 258] on span "This is why I hate humans why does my barber do me this dirty" at bounding box center [1050, 258] width 328 height 10
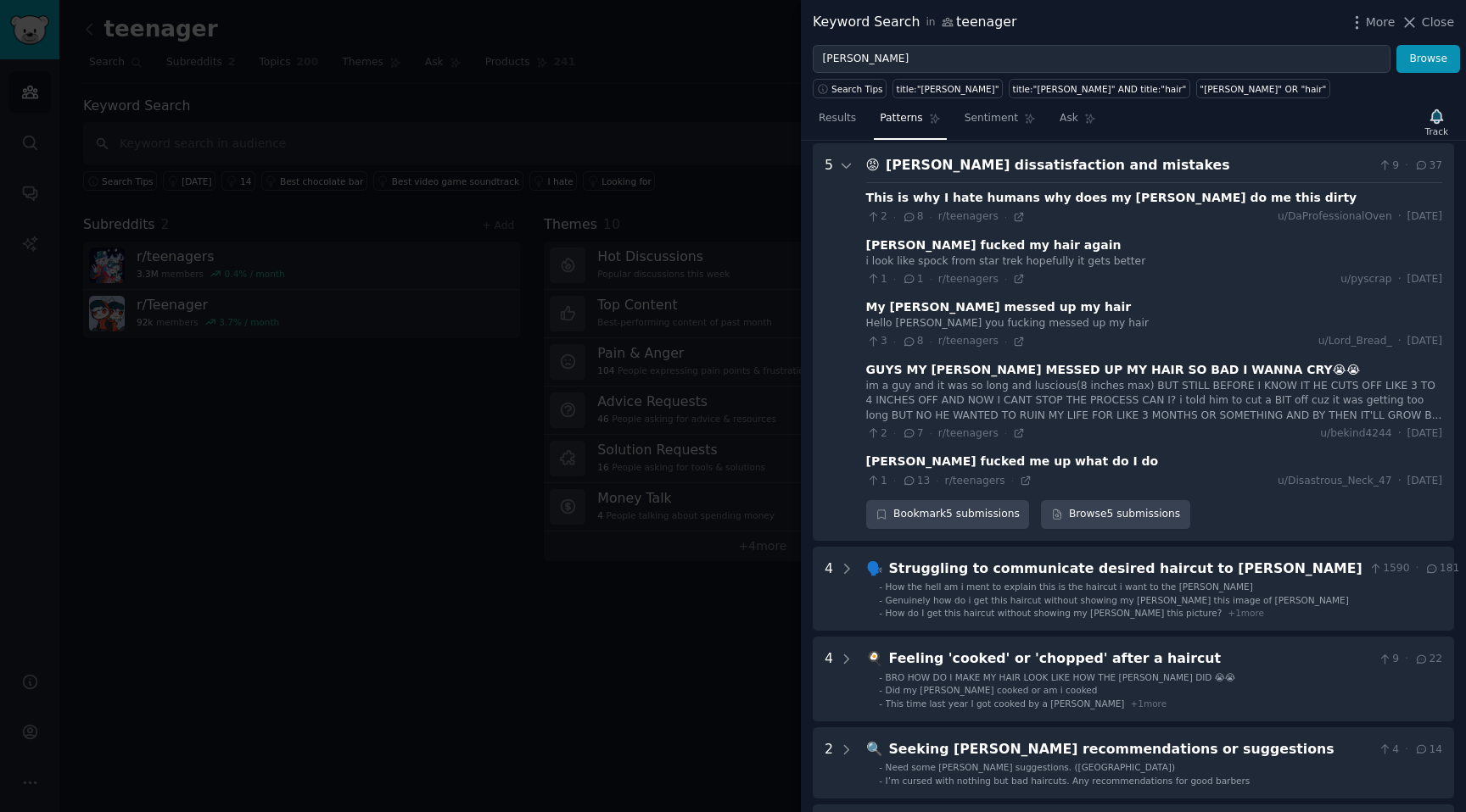
scroll to position [78, 0]
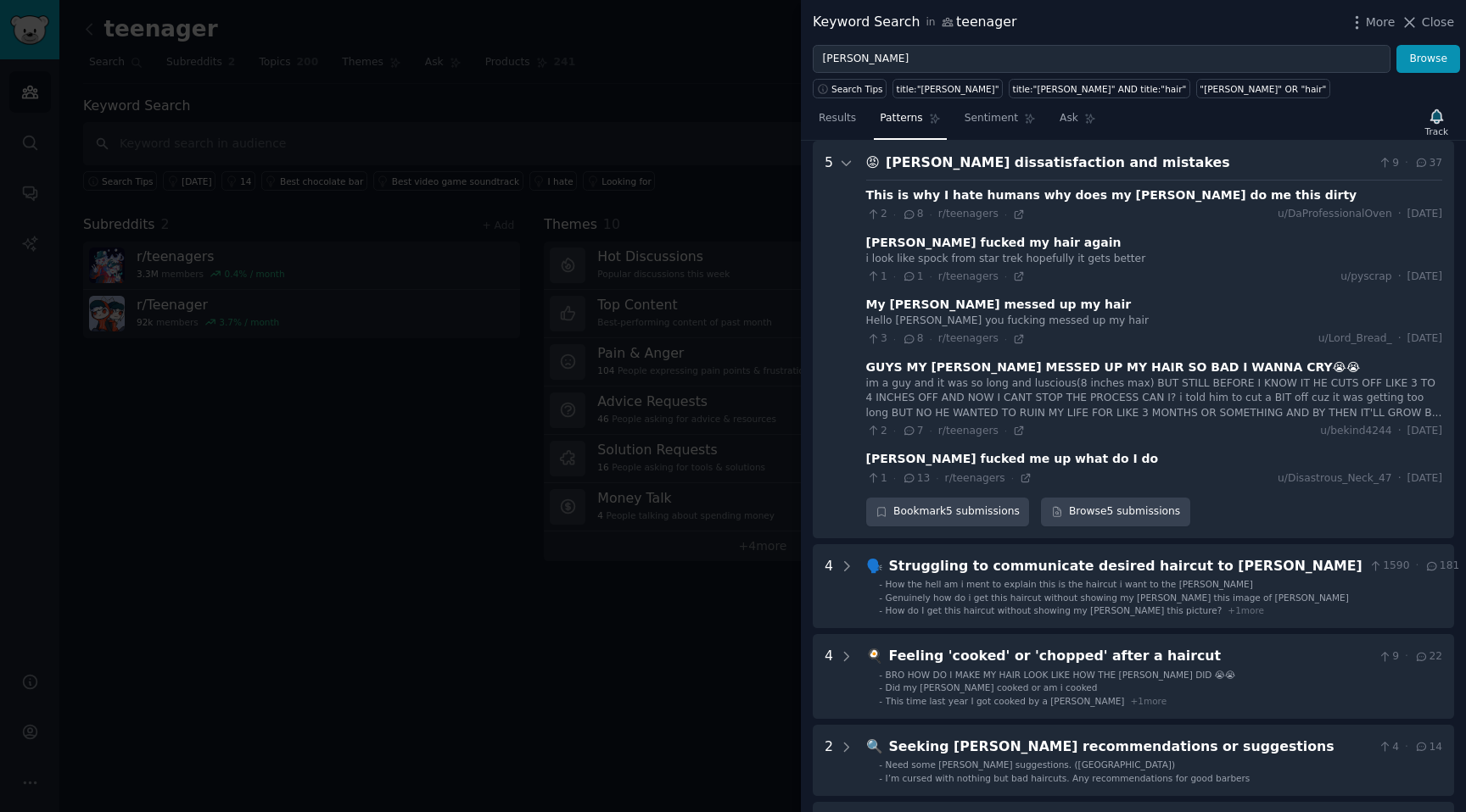
click at [943, 166] on div "Barber dissatisfaction and mistakes" at bounding box center [1128, 163] width 486 height 21
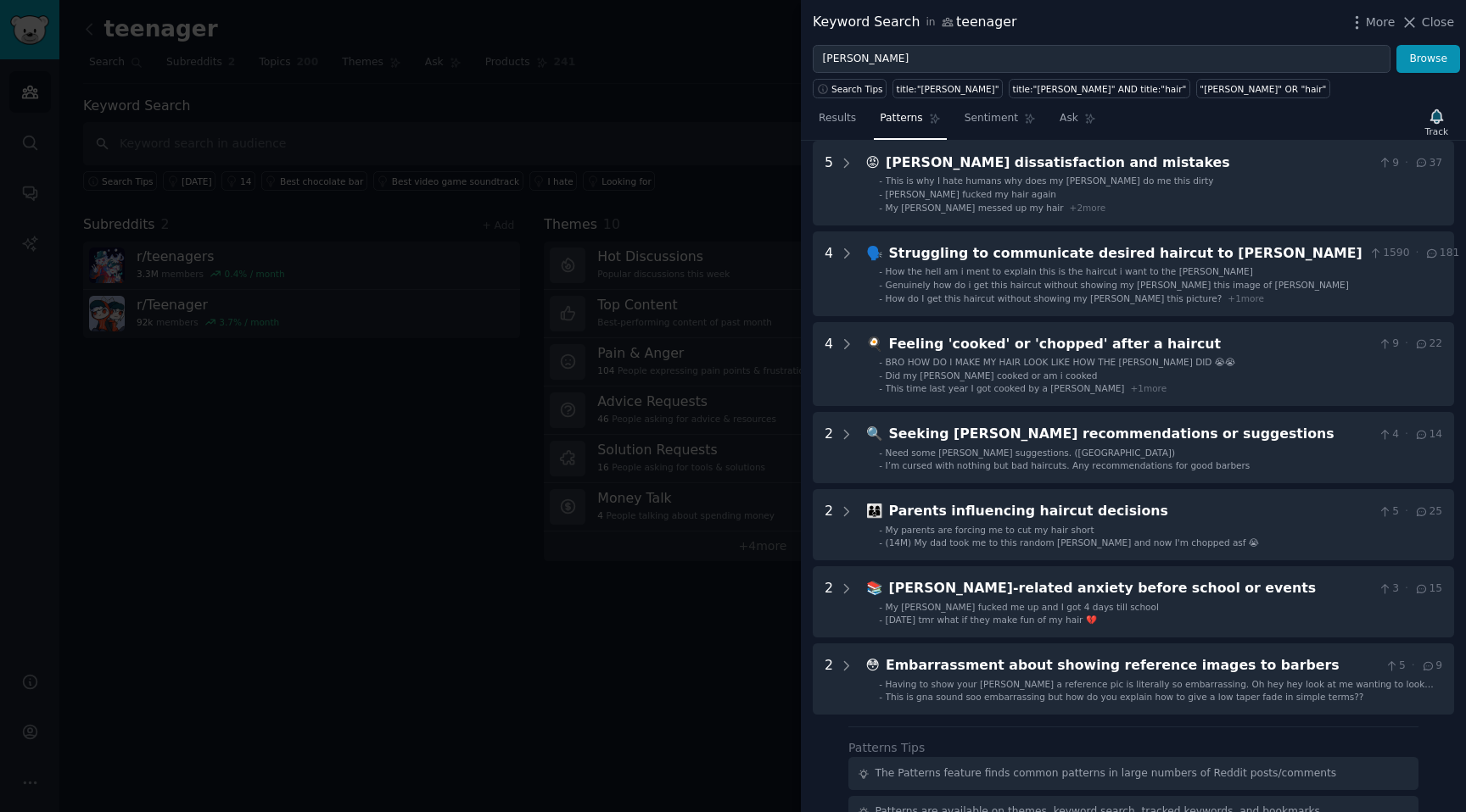
click at [745, 166] on div at bounding box center [733, 406] width 1466 height 812
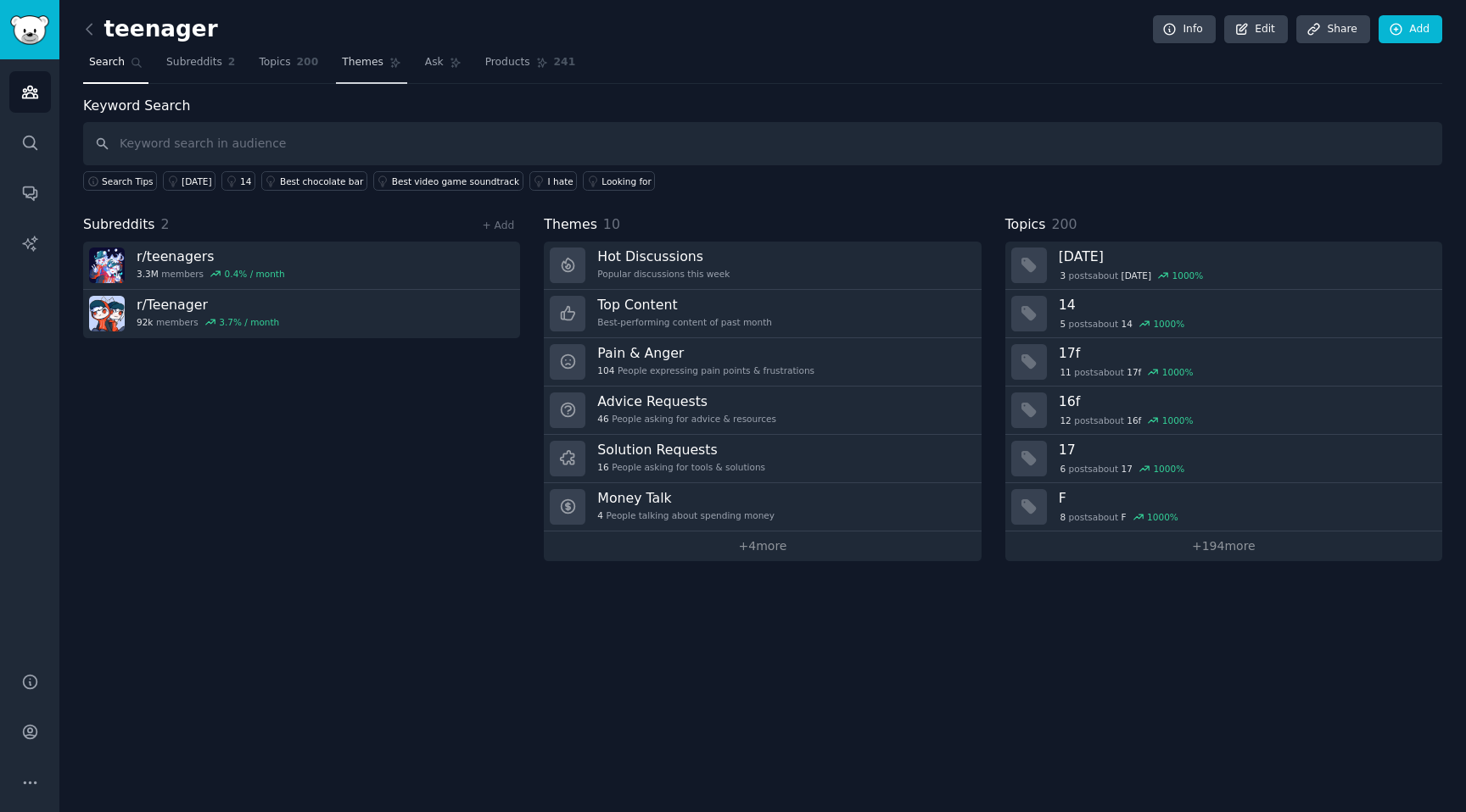
click at [347, 62] on span "Themes" at bounding box center [362, 62] width 42 height 15
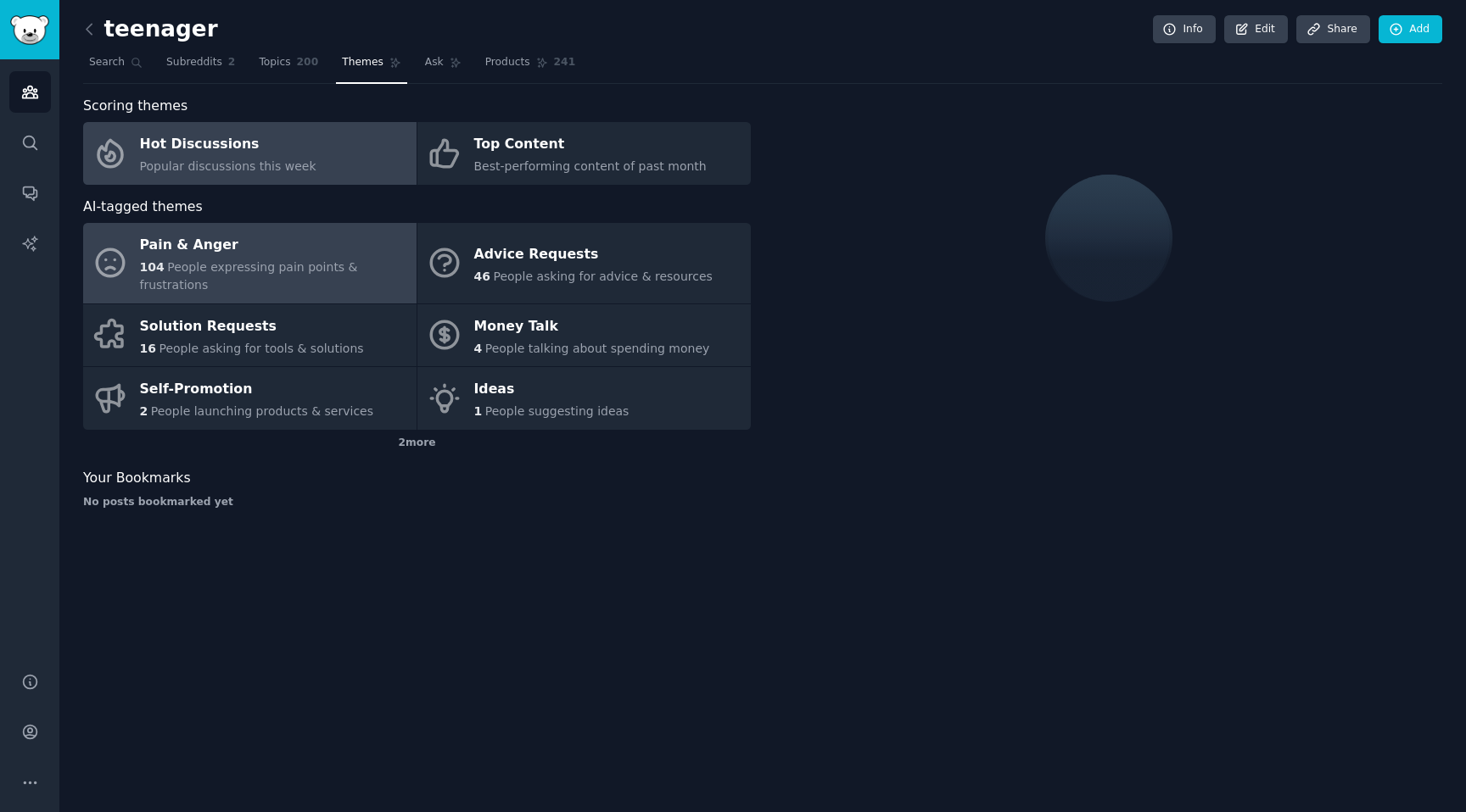
click at [292, 264] on span "People expressing pain points & frustrations" at bounding box center [249, 275] width 218 height 31
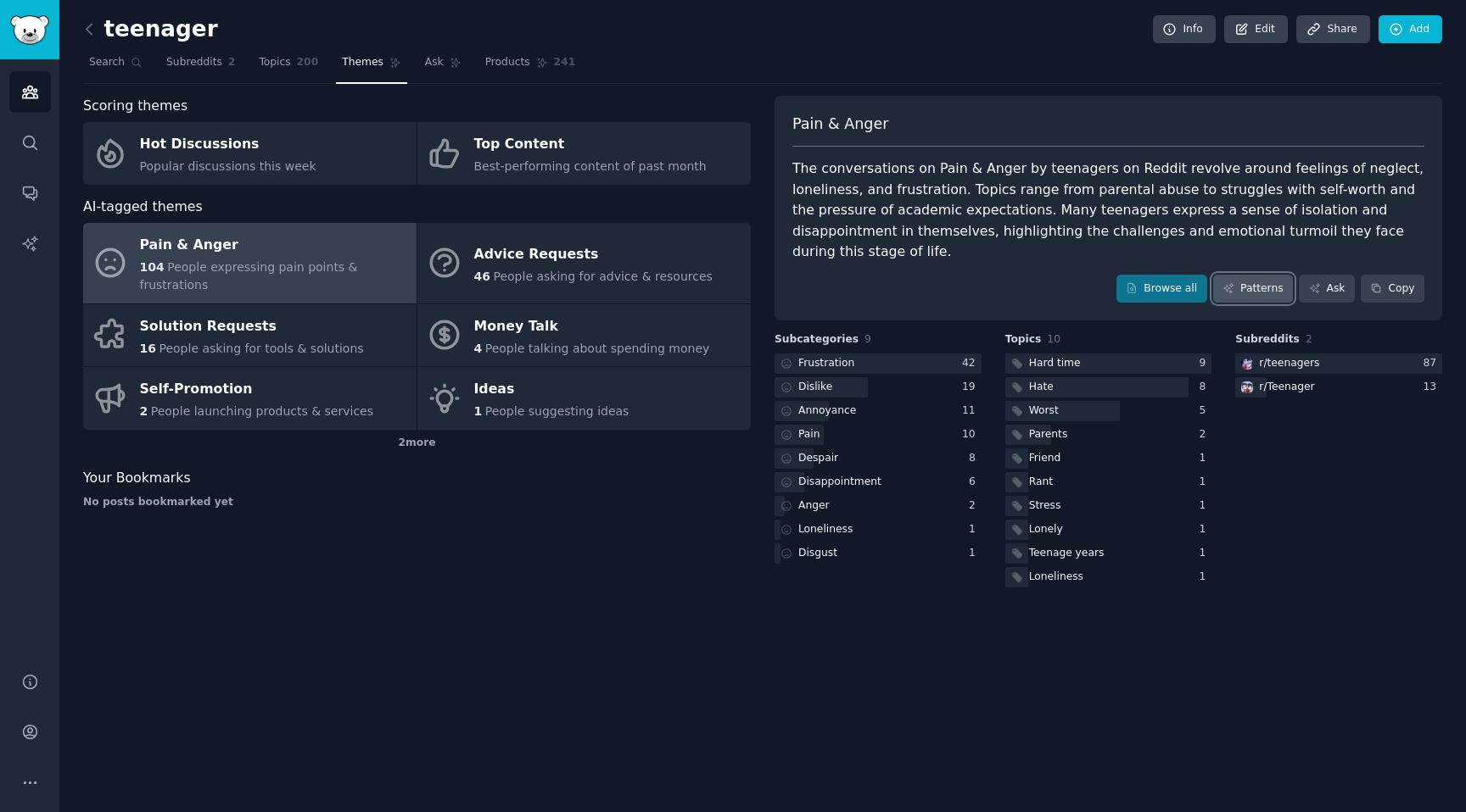
click at [1272, 275] on link "Patterns" at bounding box center [1253, 289] width 79 height 29
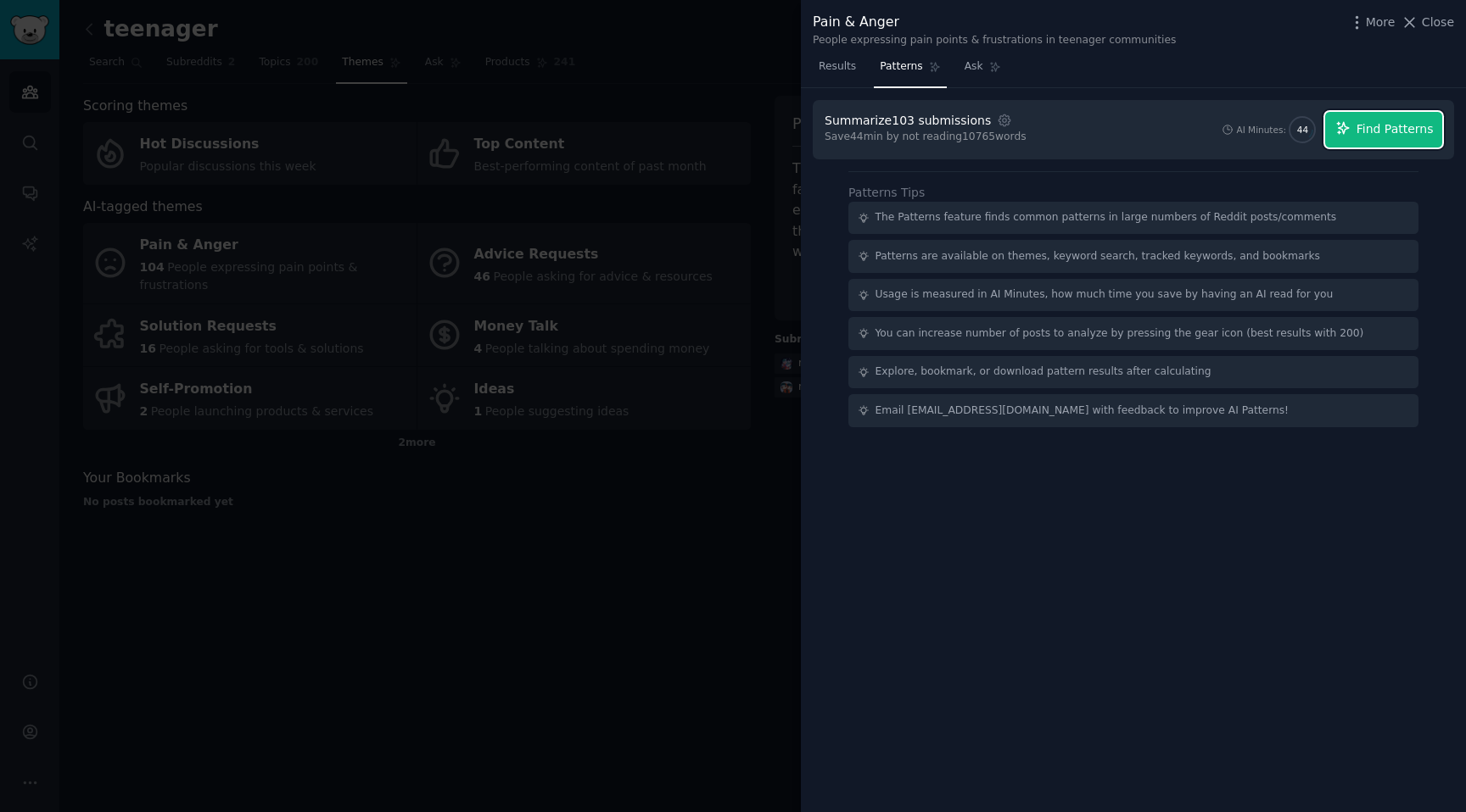
click at [1339, 120] on icon "button" at bounding box center [1343, 127] width 15 height 15
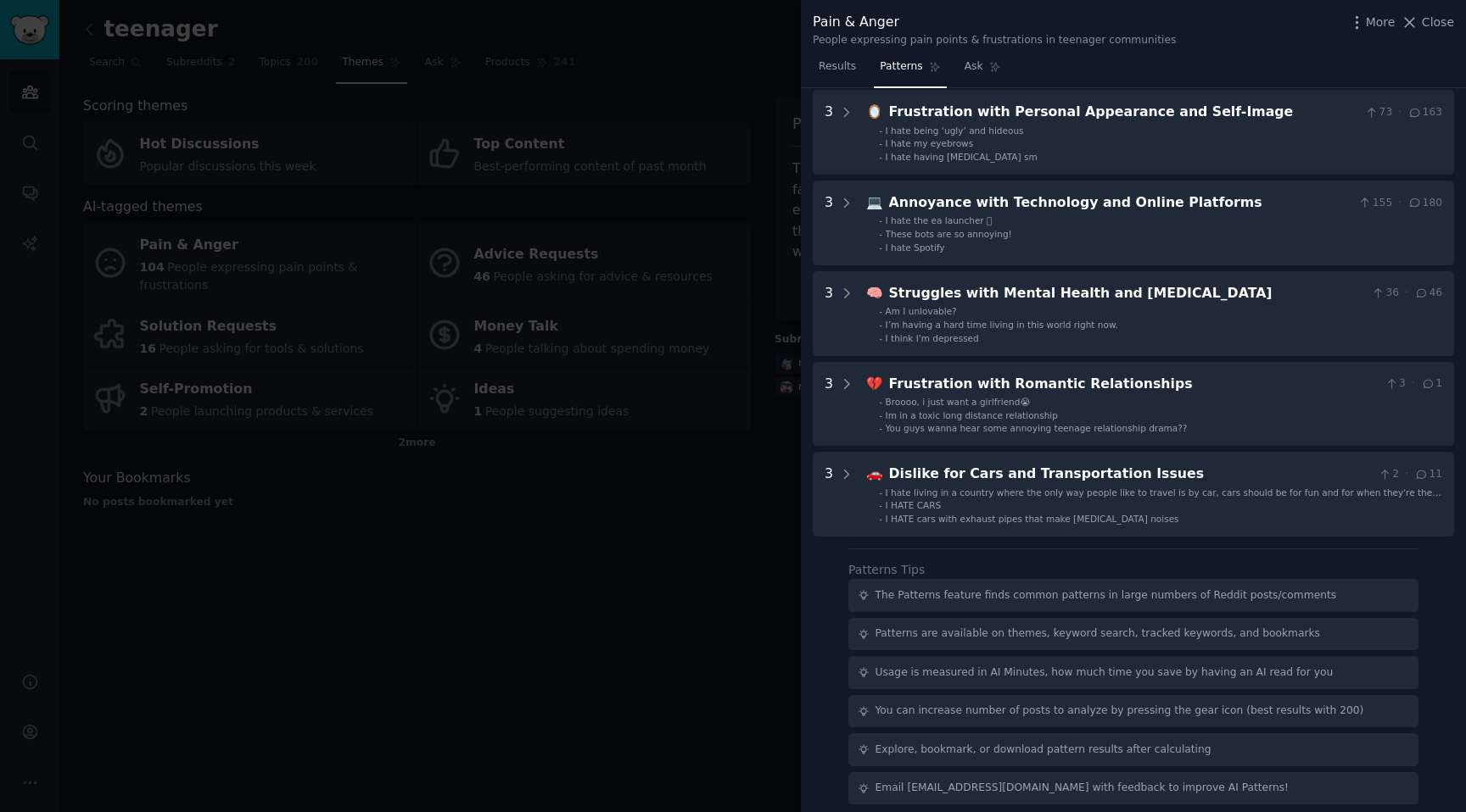
scroll to position [537, 0]
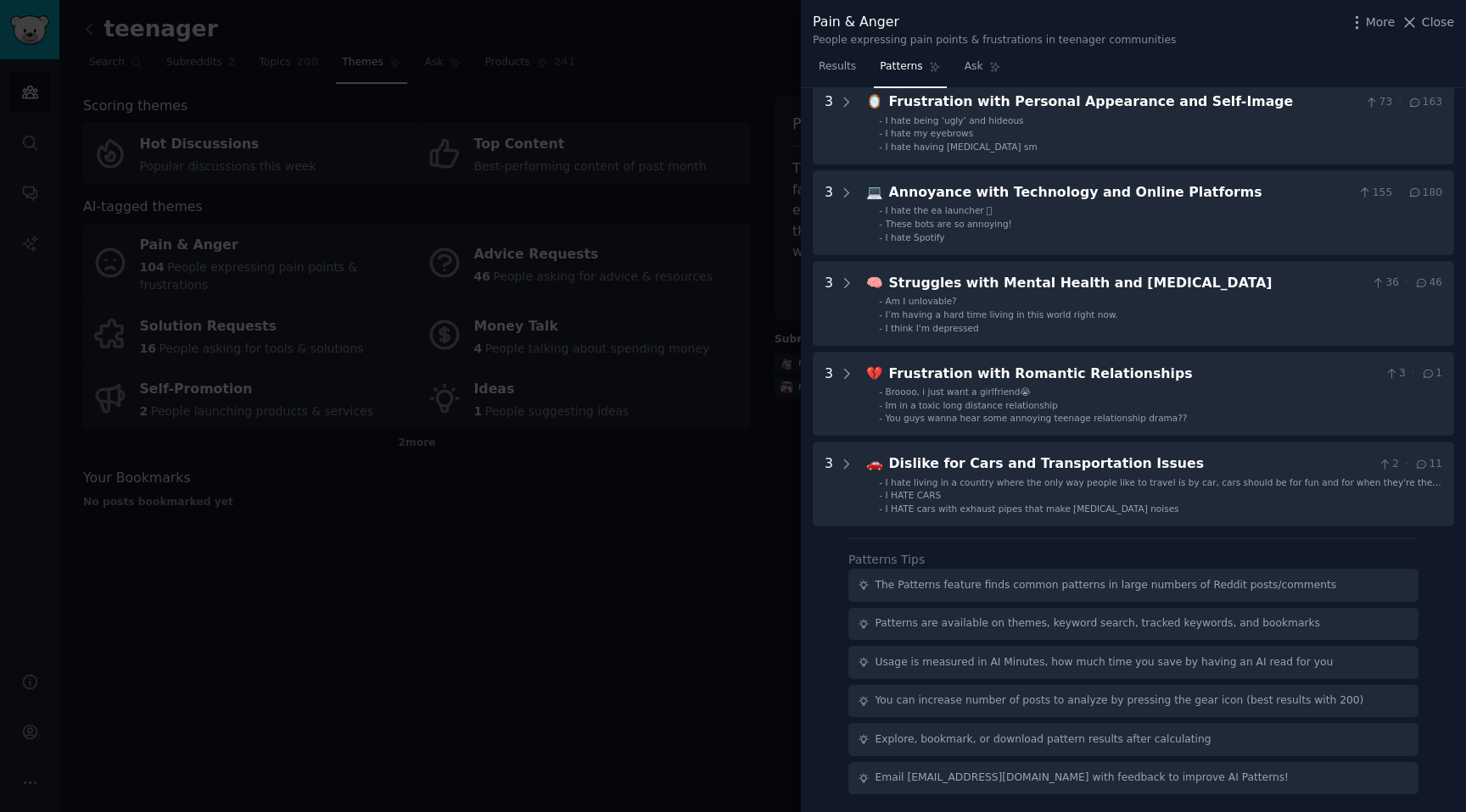
click at [674, 513] on div at bounding box center [733, 406] width 1466 height 812
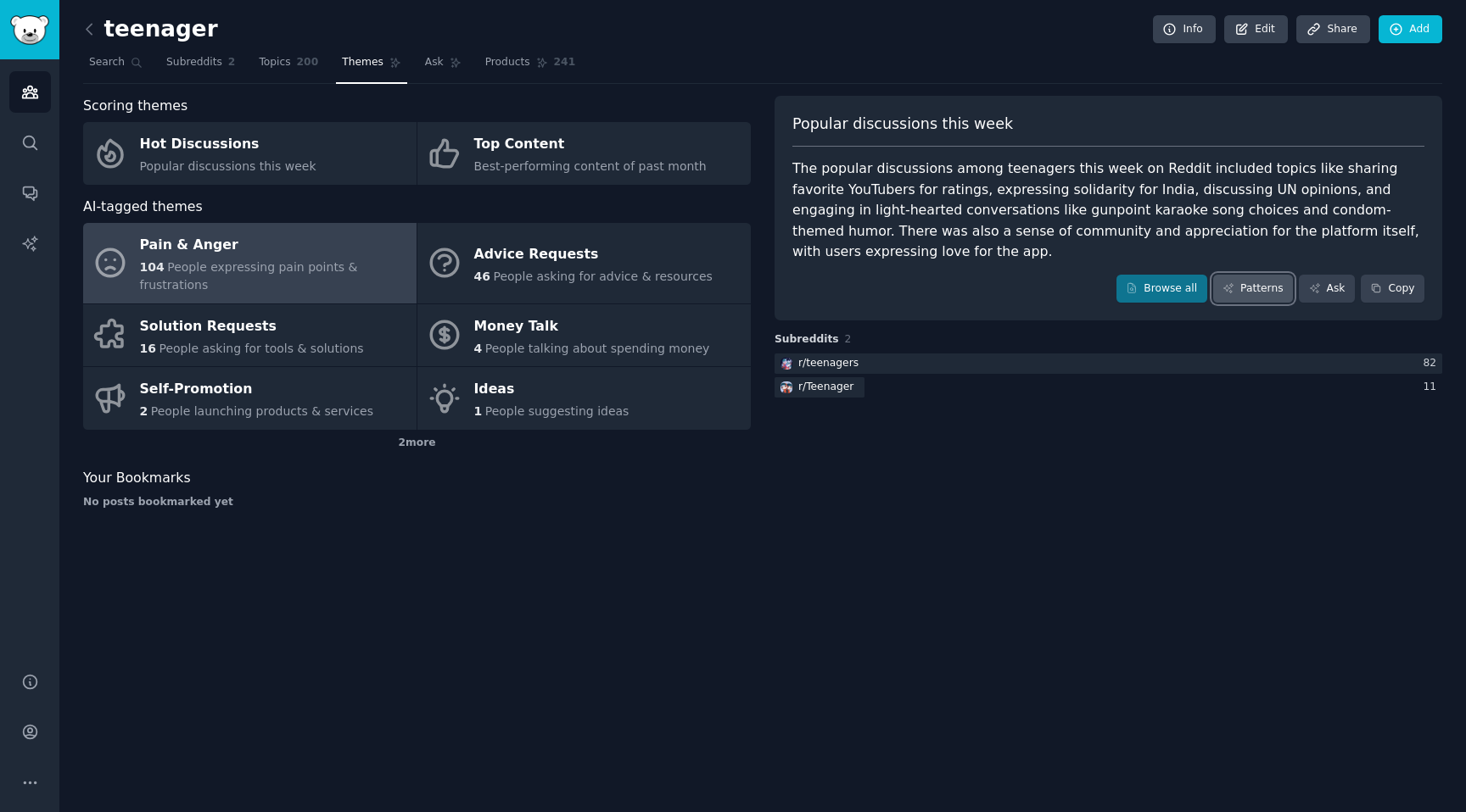
click at [1258, 275] on link "Patterns" at bounding box center [1253, 289] width 79 height 29
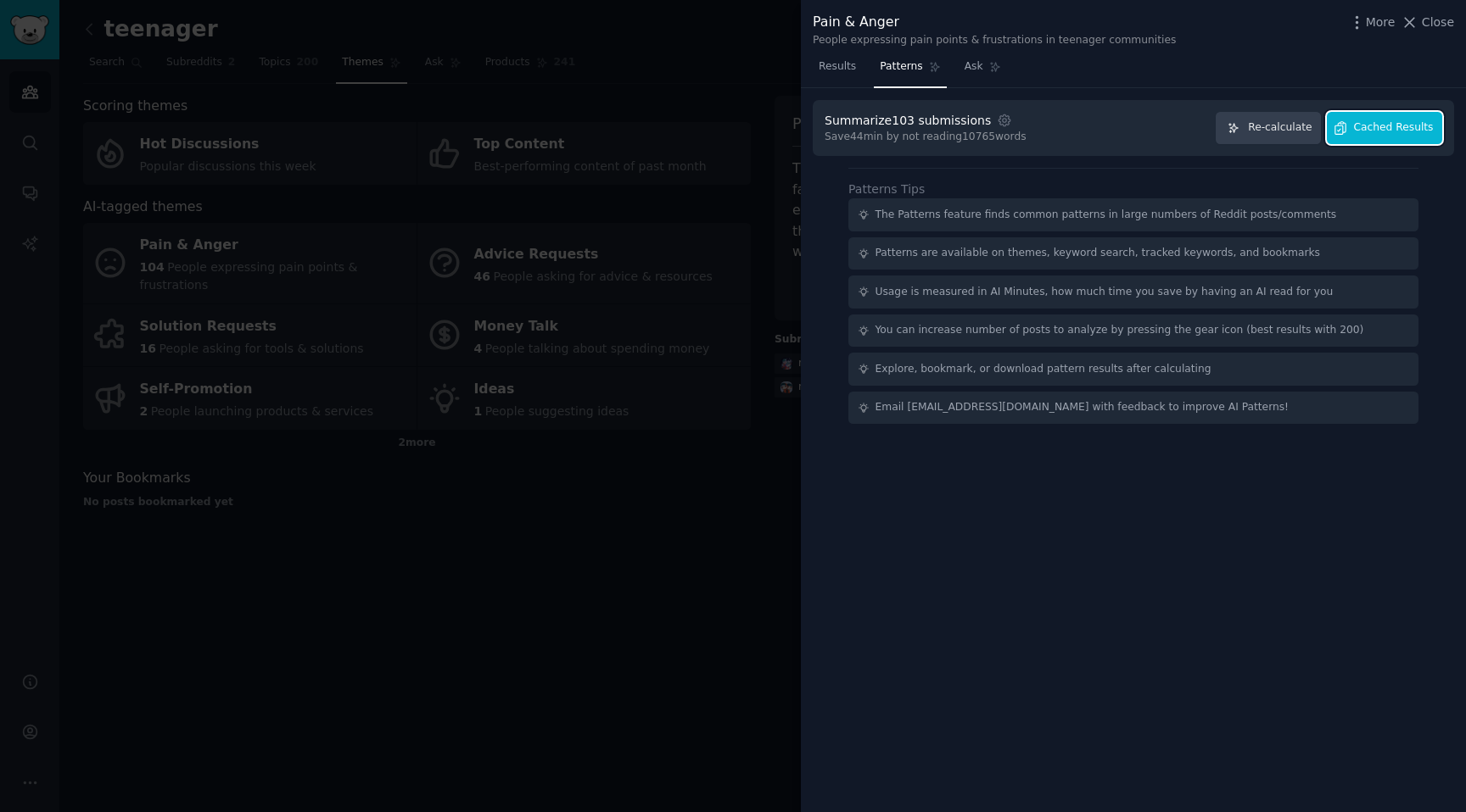
click at [1388, 138] on button "Cached Results" at bounding box center [1384, 128] width 115 height 33
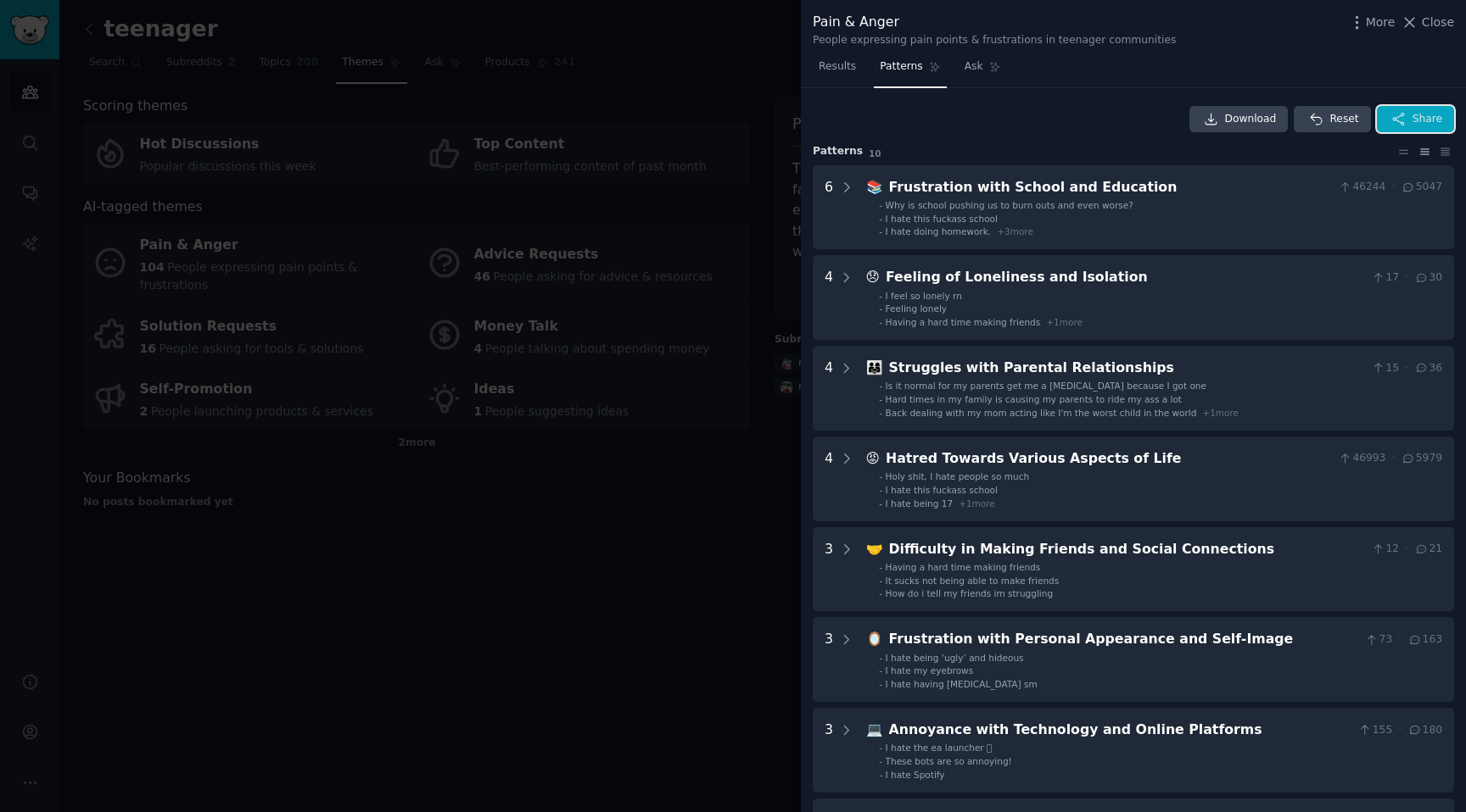
click at [1391, 111] on button "Share" at bounding box center [1415, 119] width 78 height 27
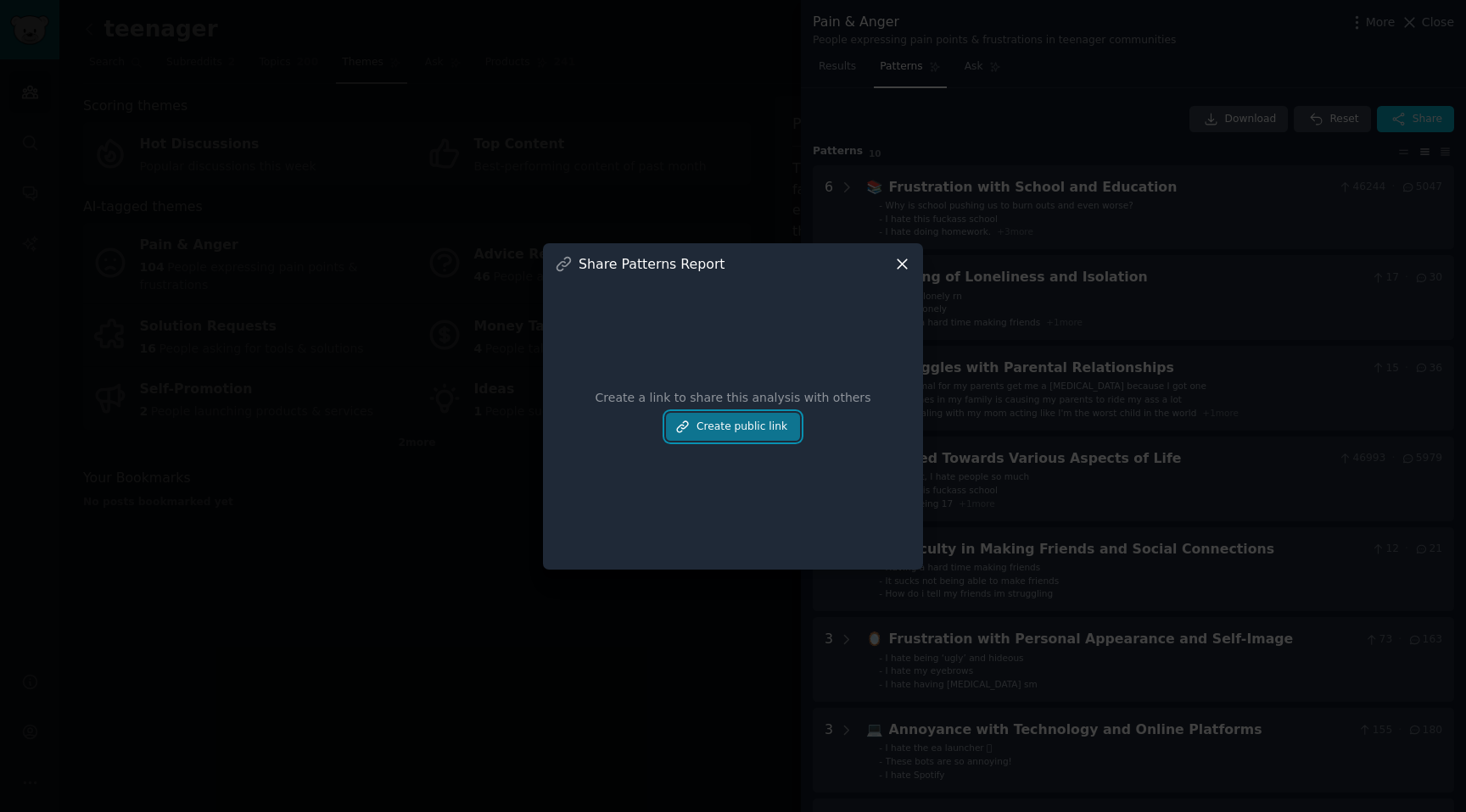
click at [704, 425] on button "Create public link" at bounding box center [733, 427] width 134 height 29
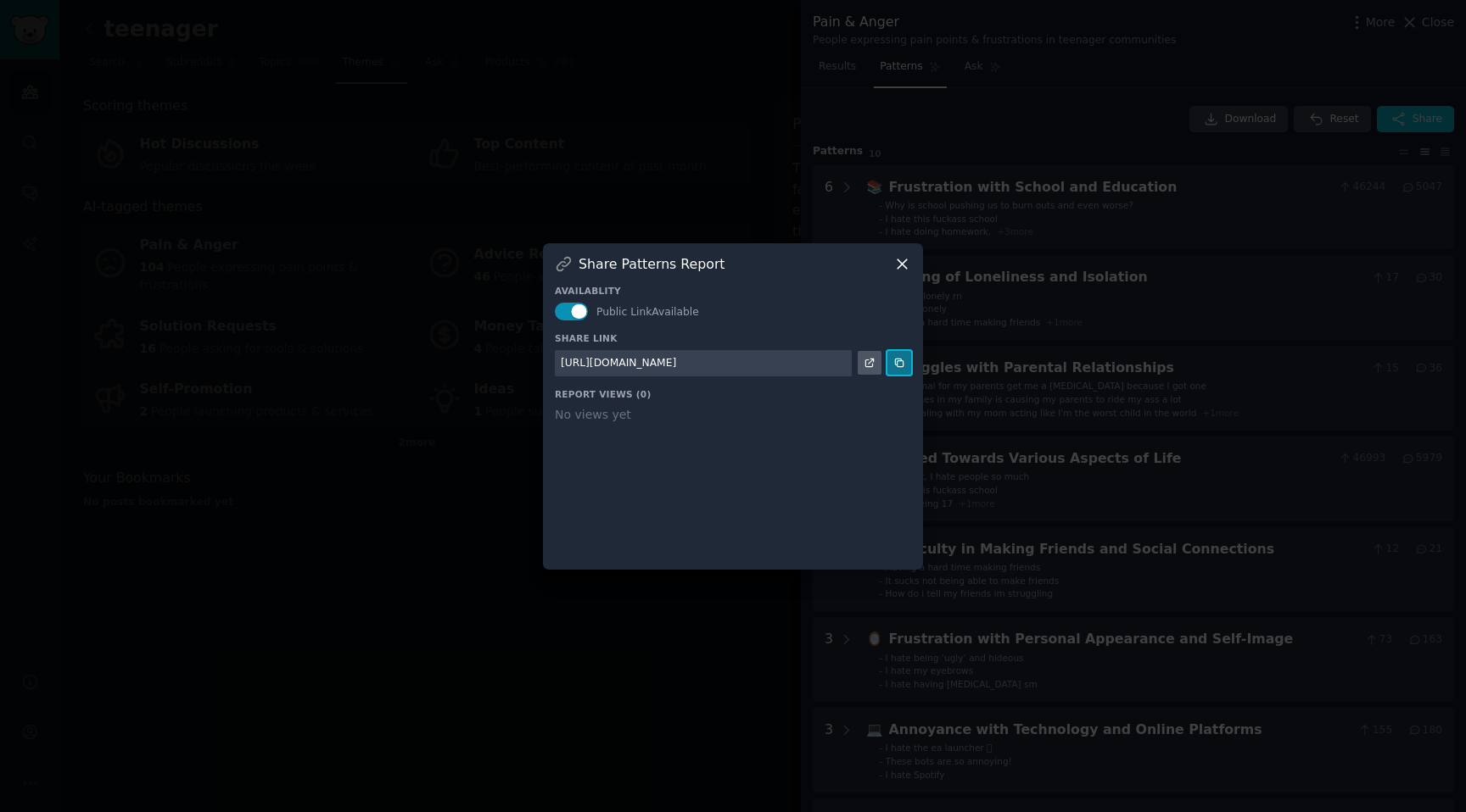
click at [899, 361] on icon at bounding box center [899, 363] width 8 height 8
click at [498, 74] on div at bounding box center [733, 406] width 1466 height 812
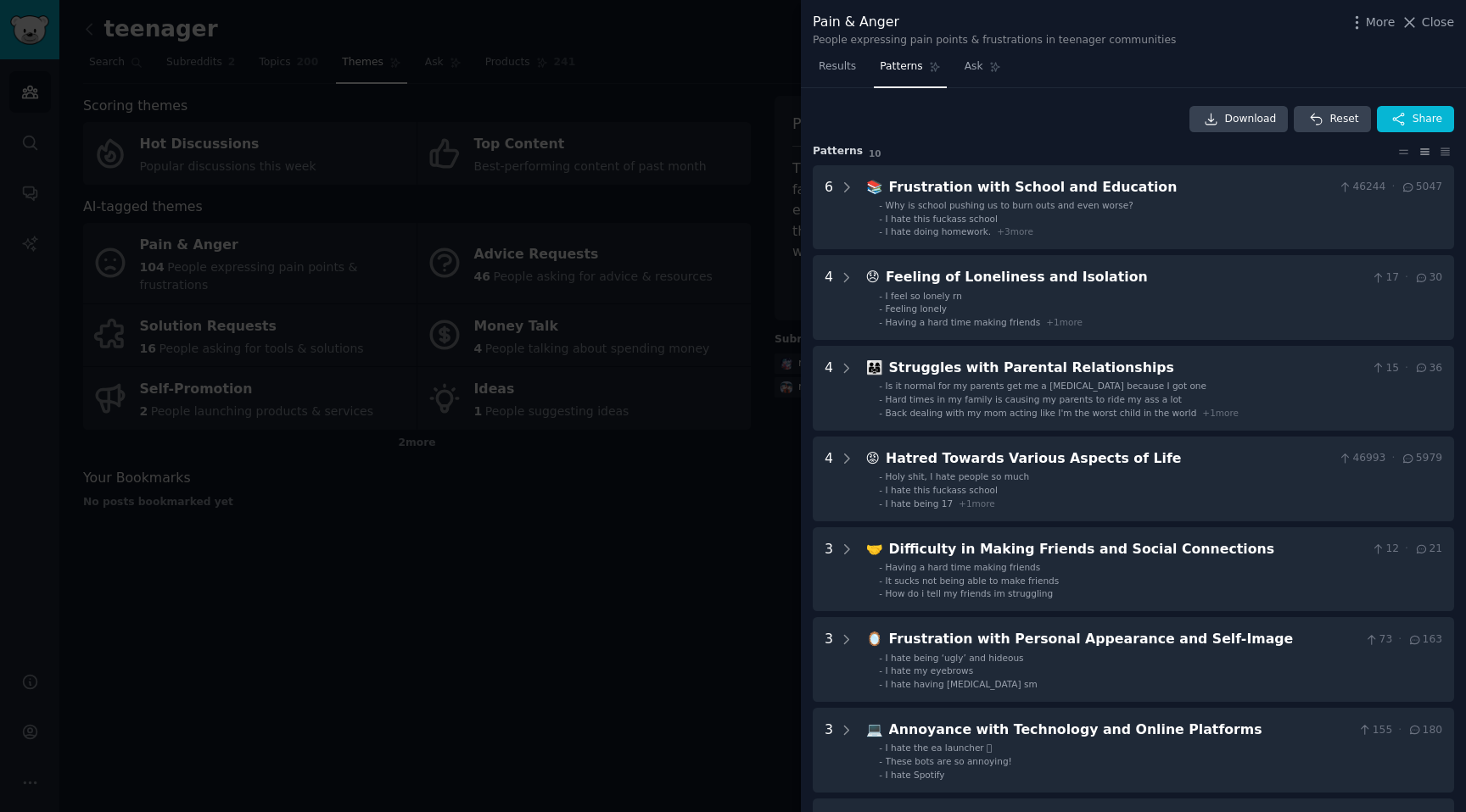
click at [619, 191] on div at bounding box center [733, 406] width 1466 height 812
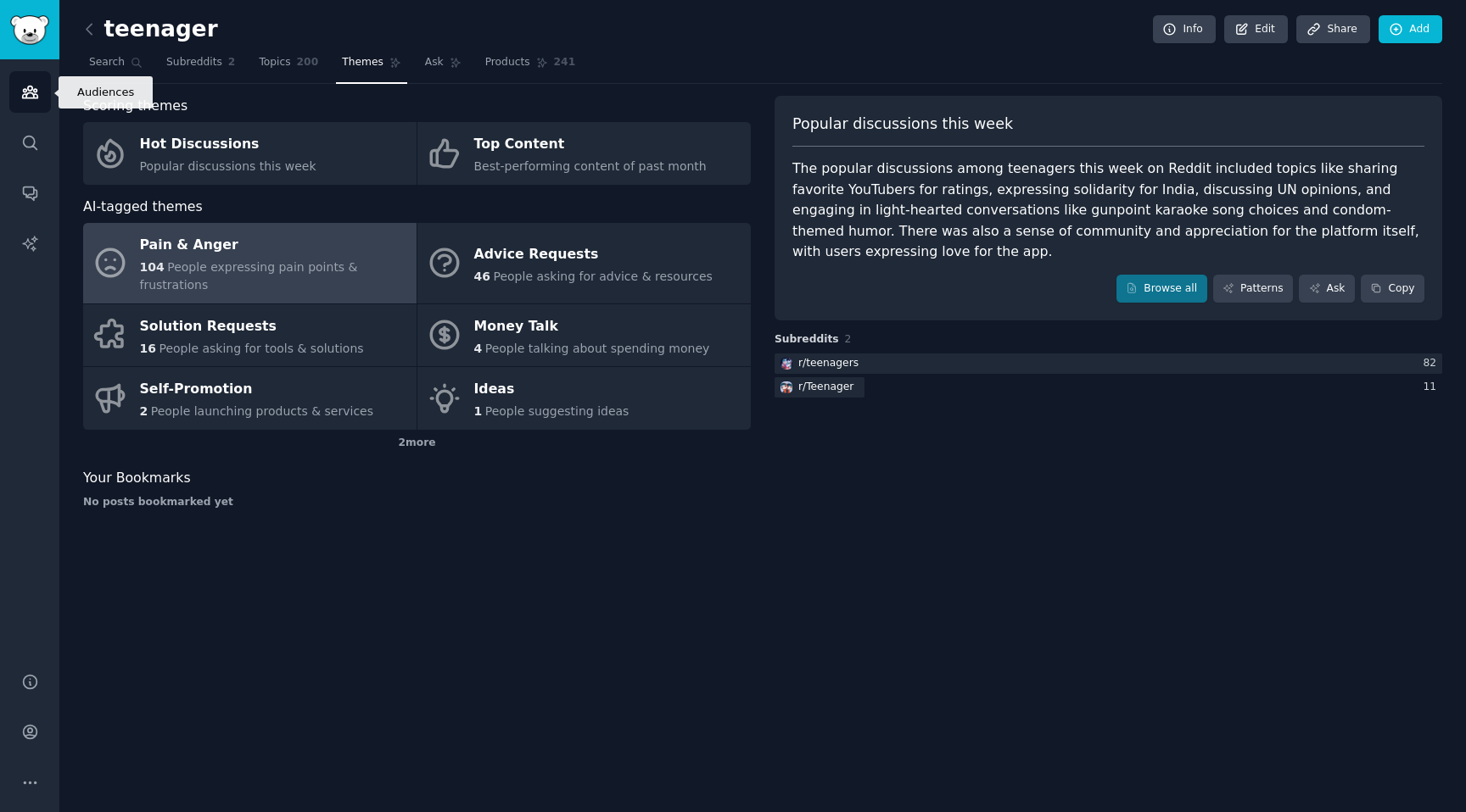
click at [25, 91] on icon "Sidebar" at bounding box center [30, 92] width 18 height 18
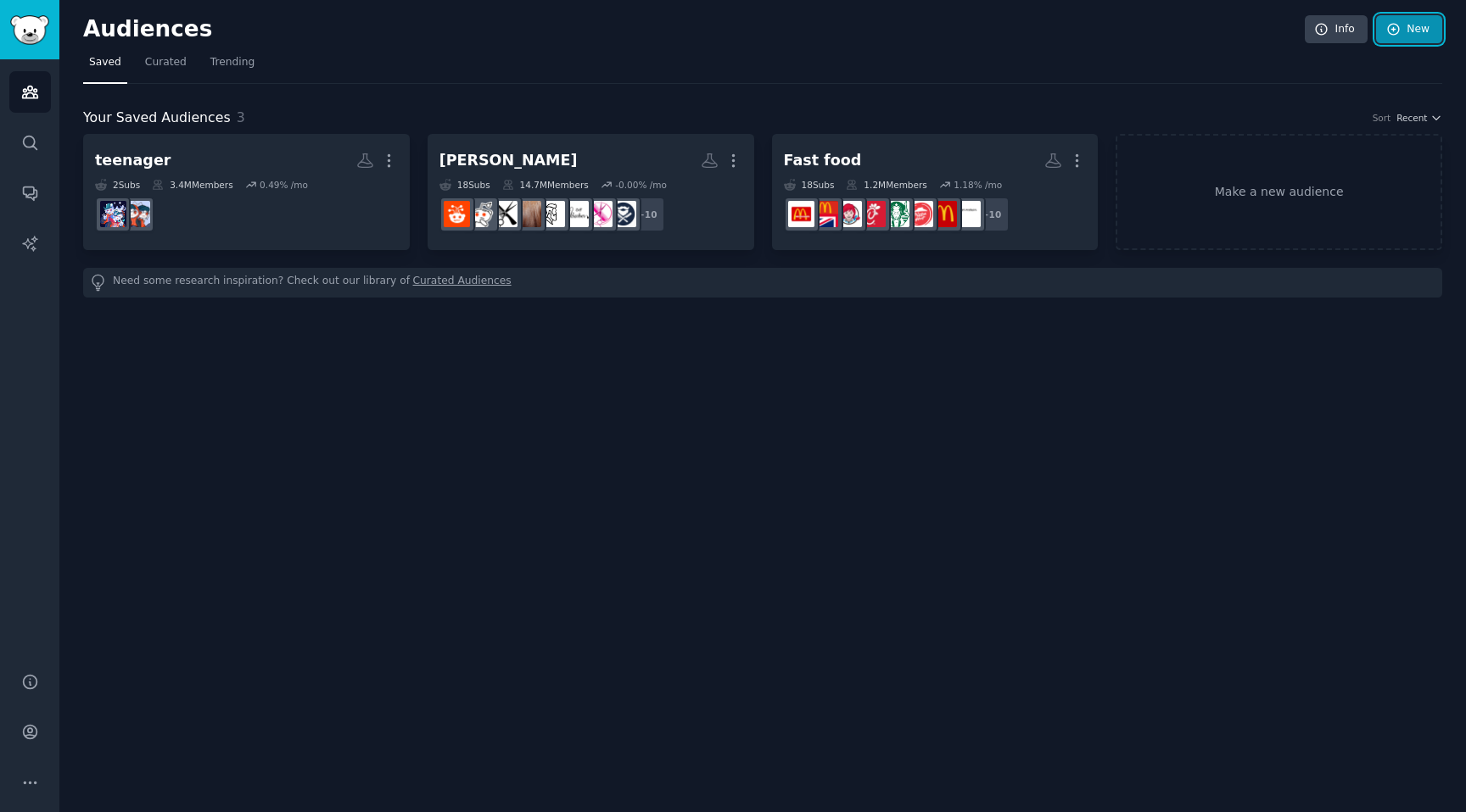
click at [1437, 30] on link "New" at bounding box center [1409, 29] width 66 height 29
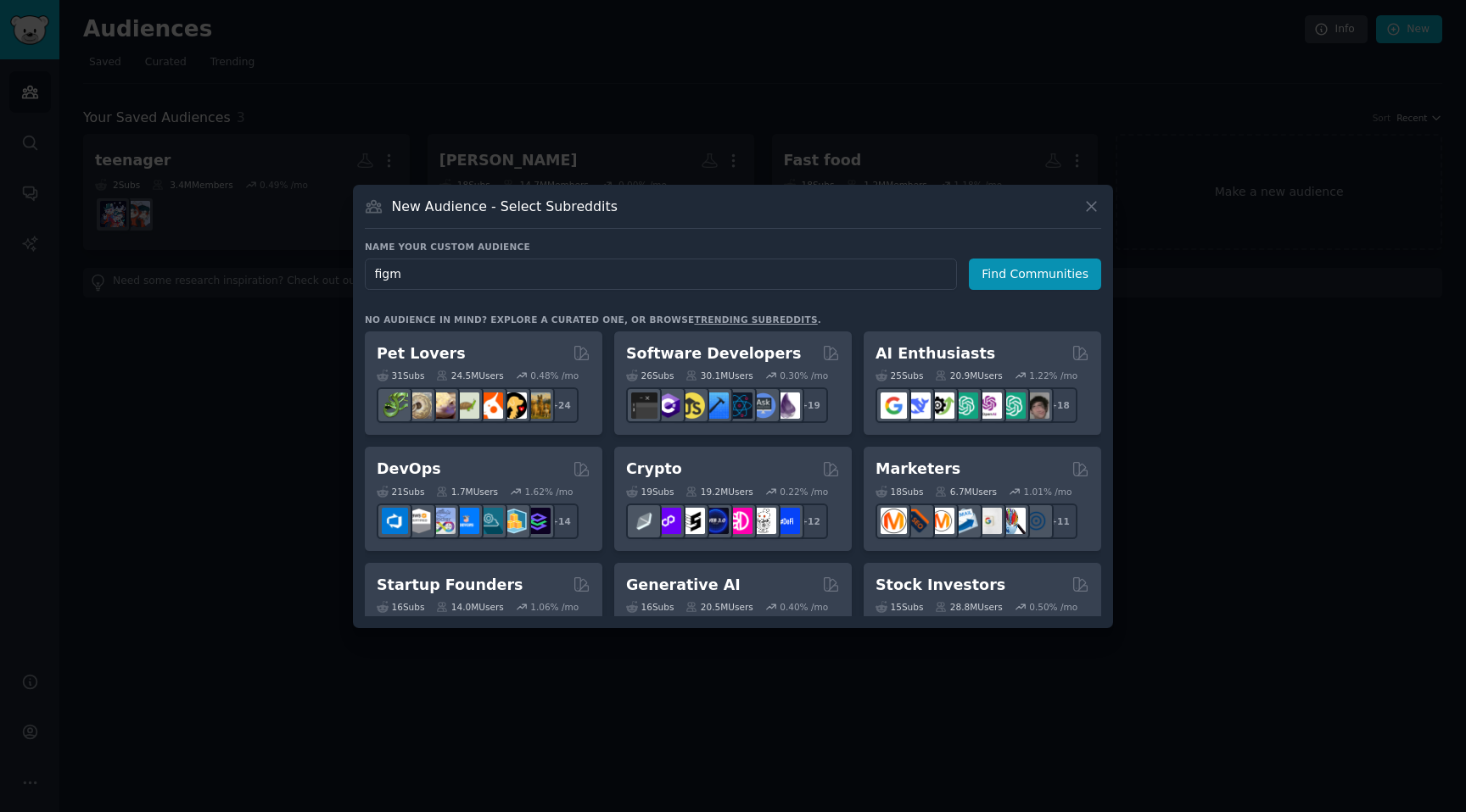
type input "figma"
click button "Find Communities" at bounding box center [1035, 274] width 132 height 31
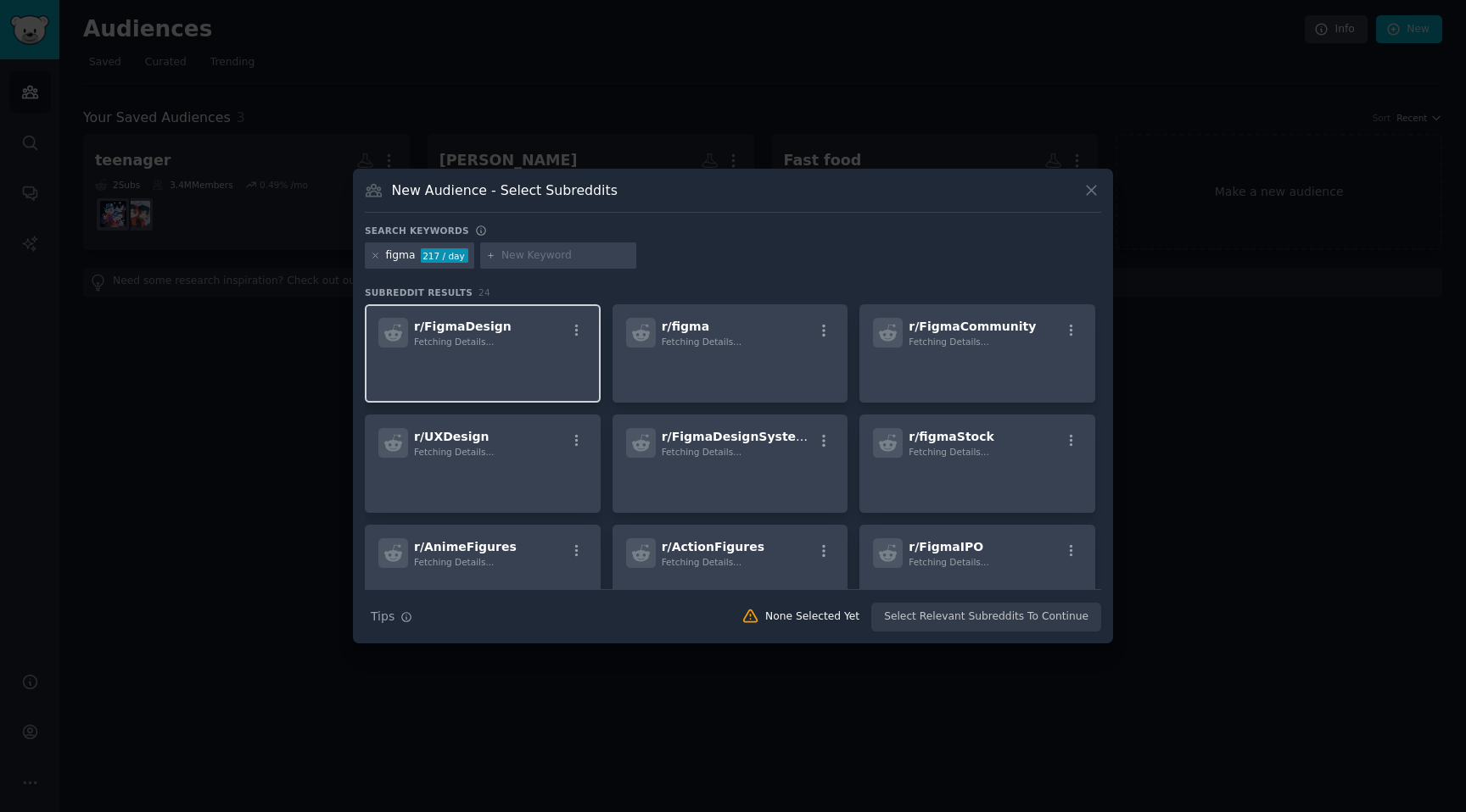
click at [545, 373] on p at bounding box center [482, 372] width 209 height 36
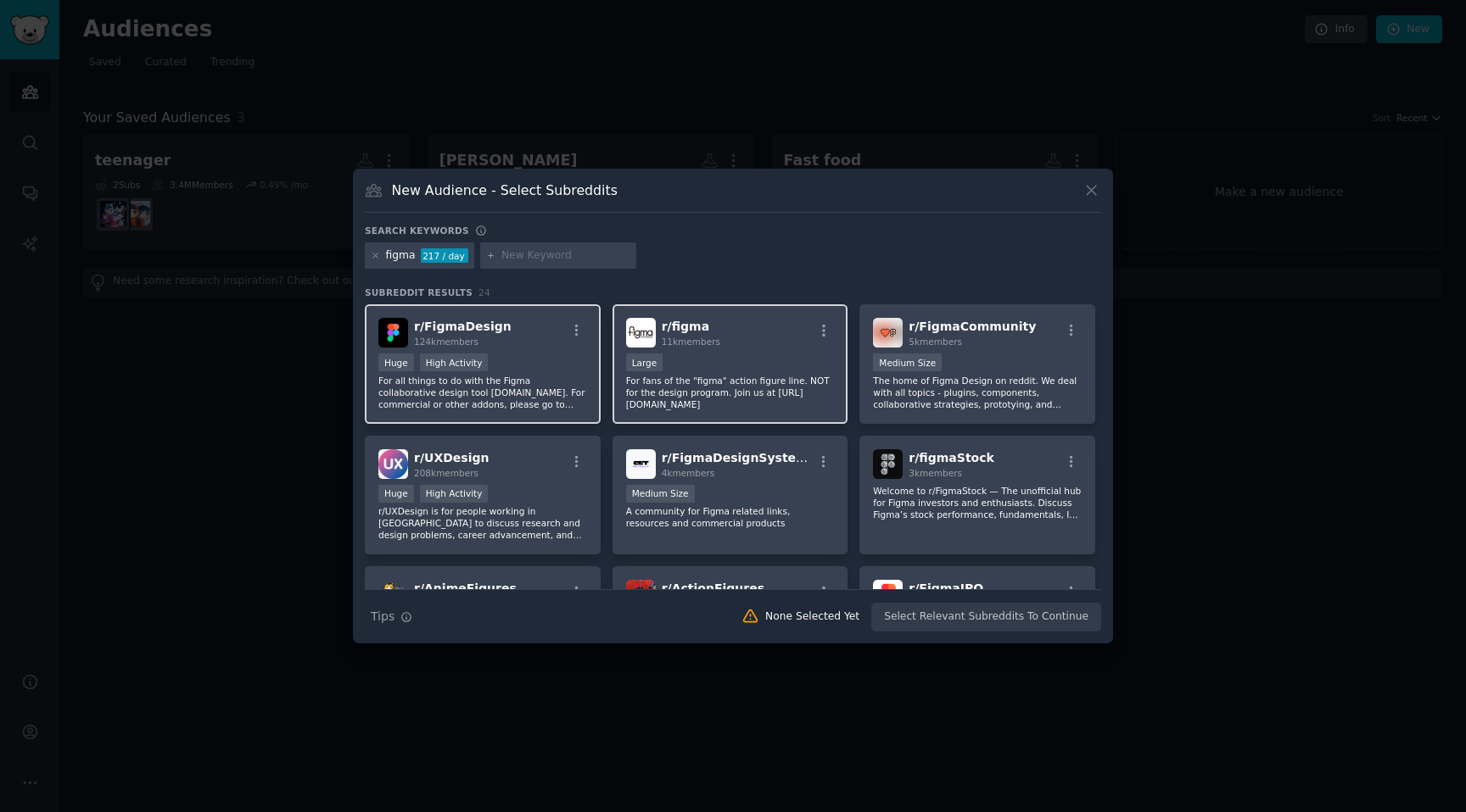
click at [745, 391] on p "For fans of the "figma" action figure line. NOT for the design program. Join us…" at bounding box center [730, 393] width 209 height 36
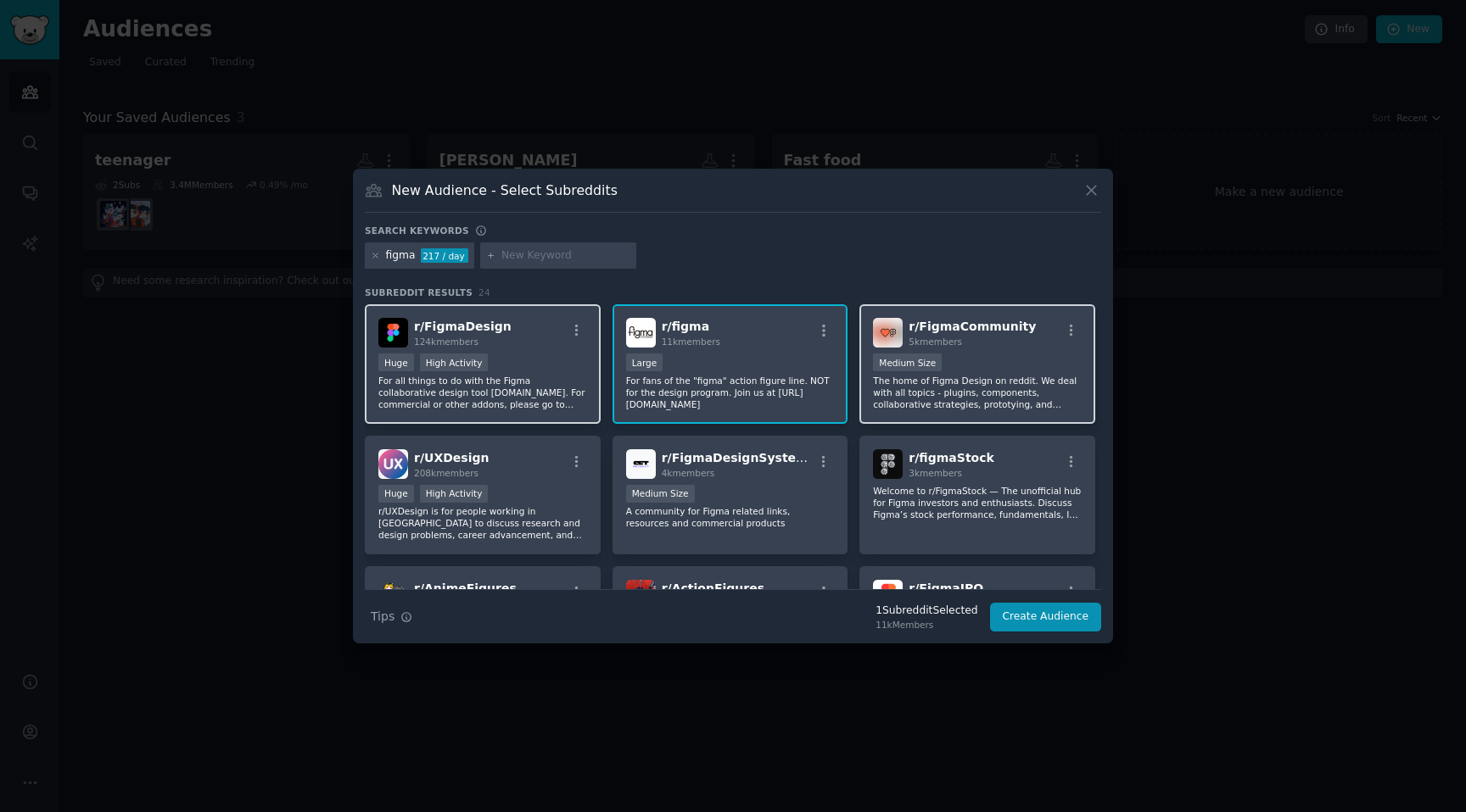
click at [914, 381] on p "The home of Figma Design on reddit. We deal with all topics - plugins, componen…" at bounding box center [977, 393] width 209 height 36
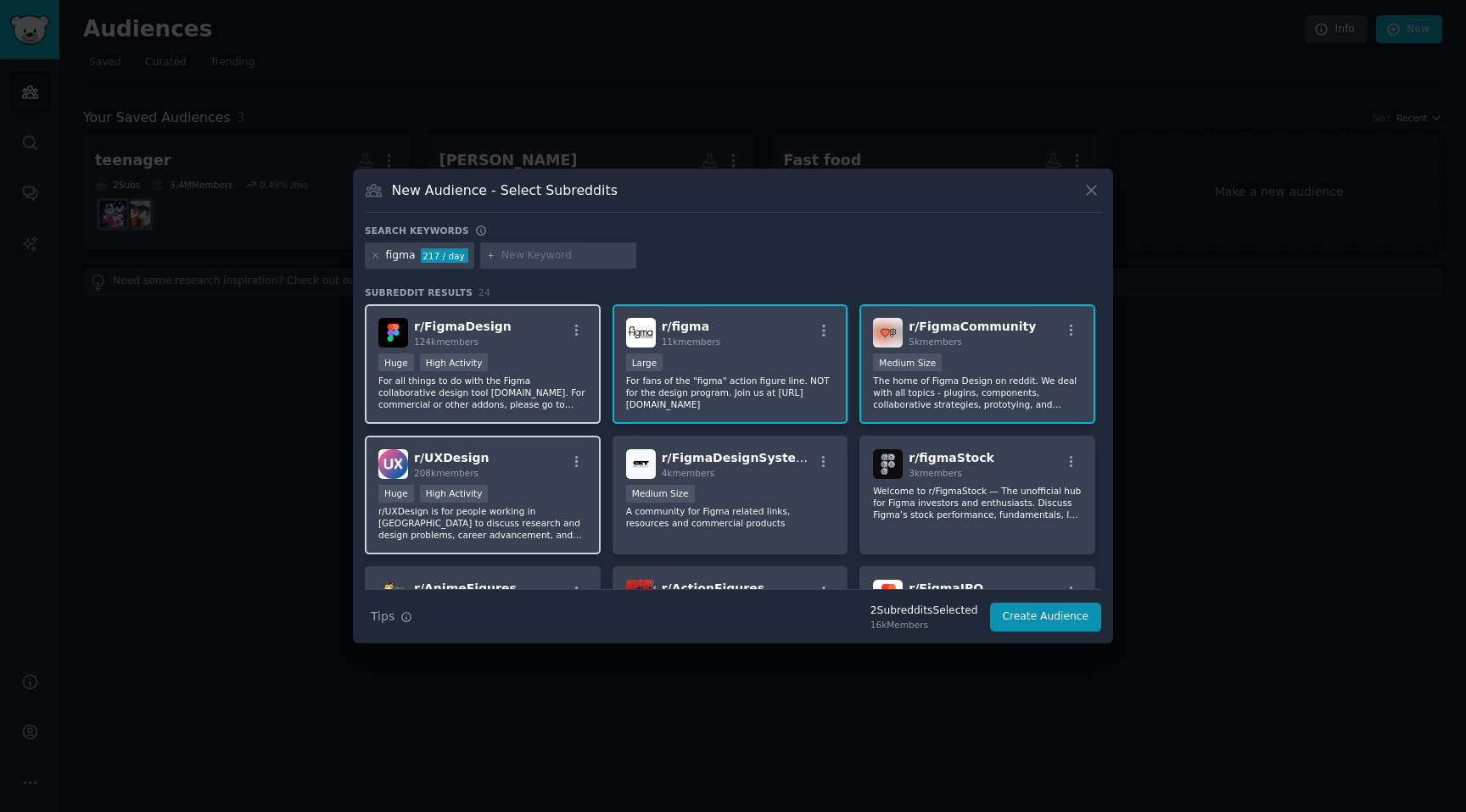
click at [515, 509] on p "r/UXDesign is for people working in [GEOGRAPHIC_DATA] to discuss research and d…" at bounding box center [482, 523] width 209 height 36
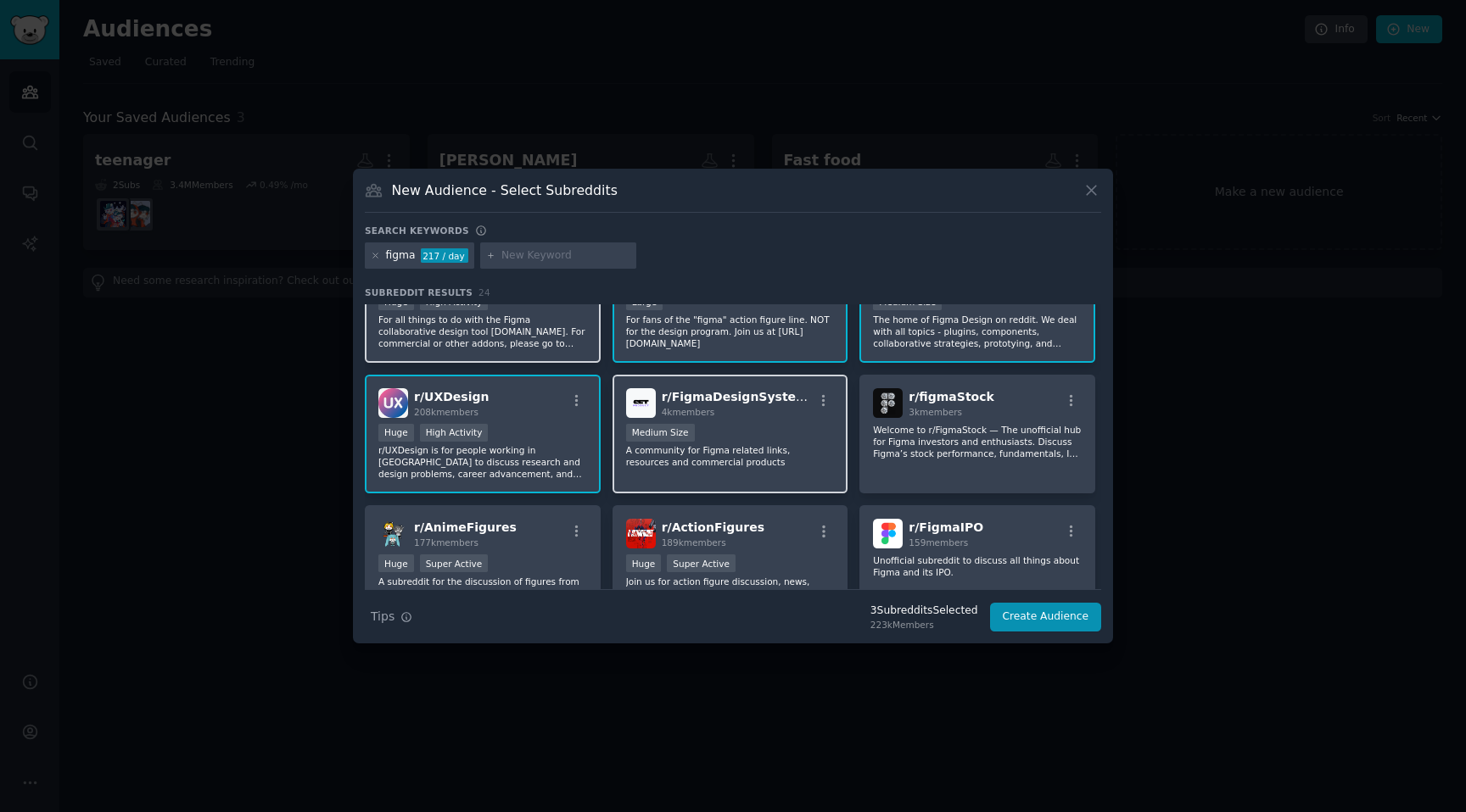
scroll to position [70, 0]
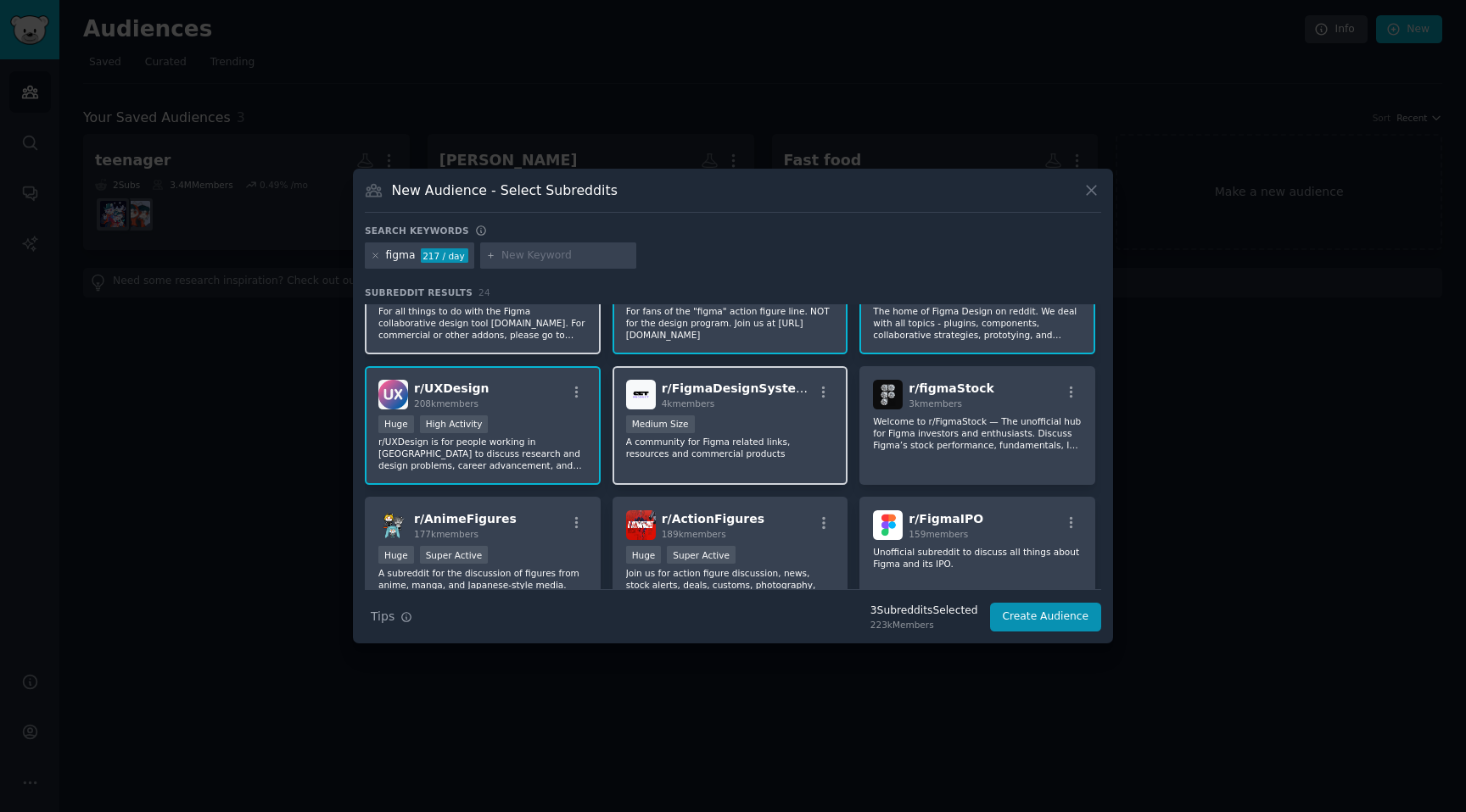
click at [722, 442] on p "A community for Figma related links, resources and commercial products" at bounding box center [730, 447] width 209 height 24
click at [935, 558] on p "Unofficial subreddit to discuss all things about Figma and its IPO." at bounding box center [977, 558] width 209 height 24
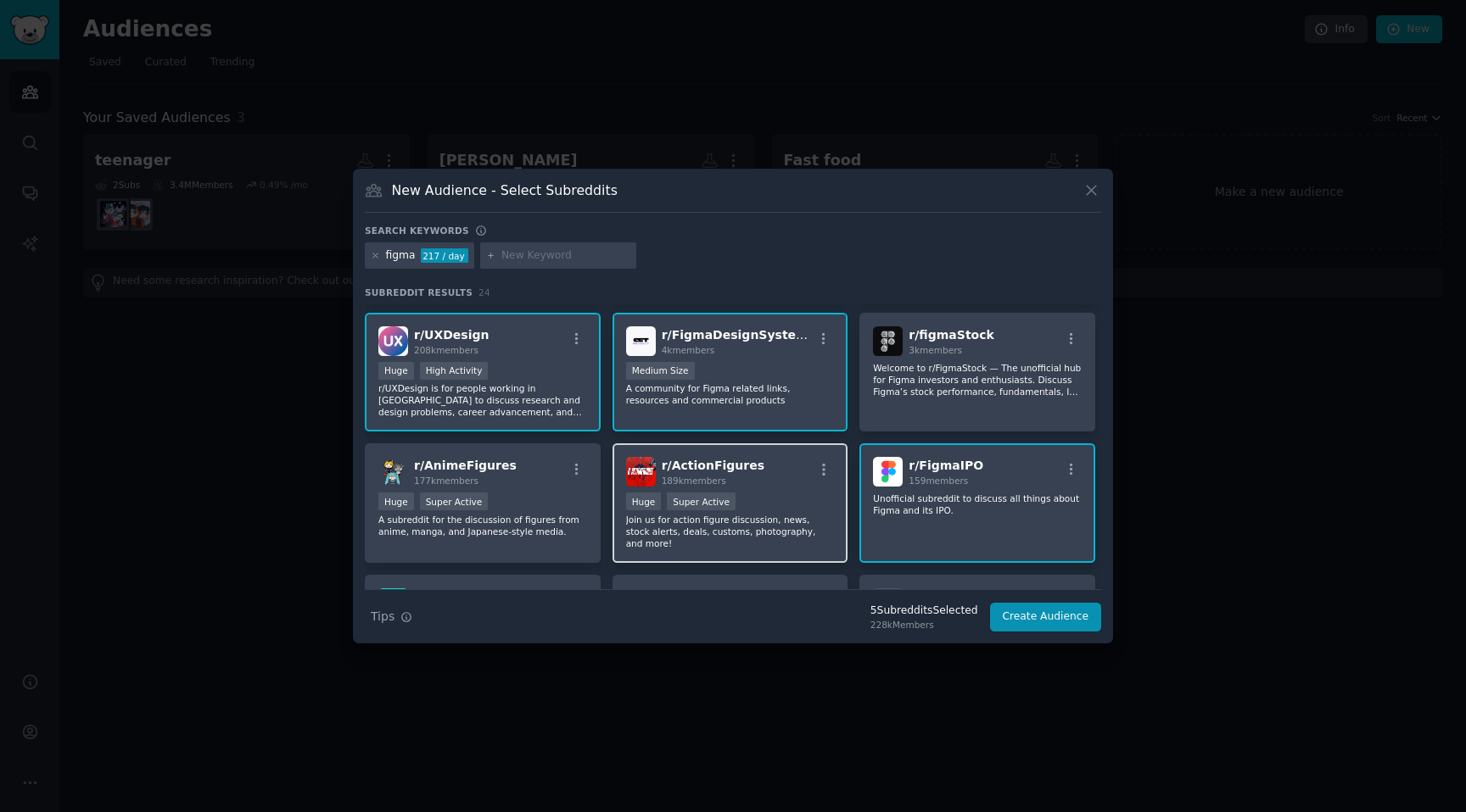
scroll to position [149, 0]
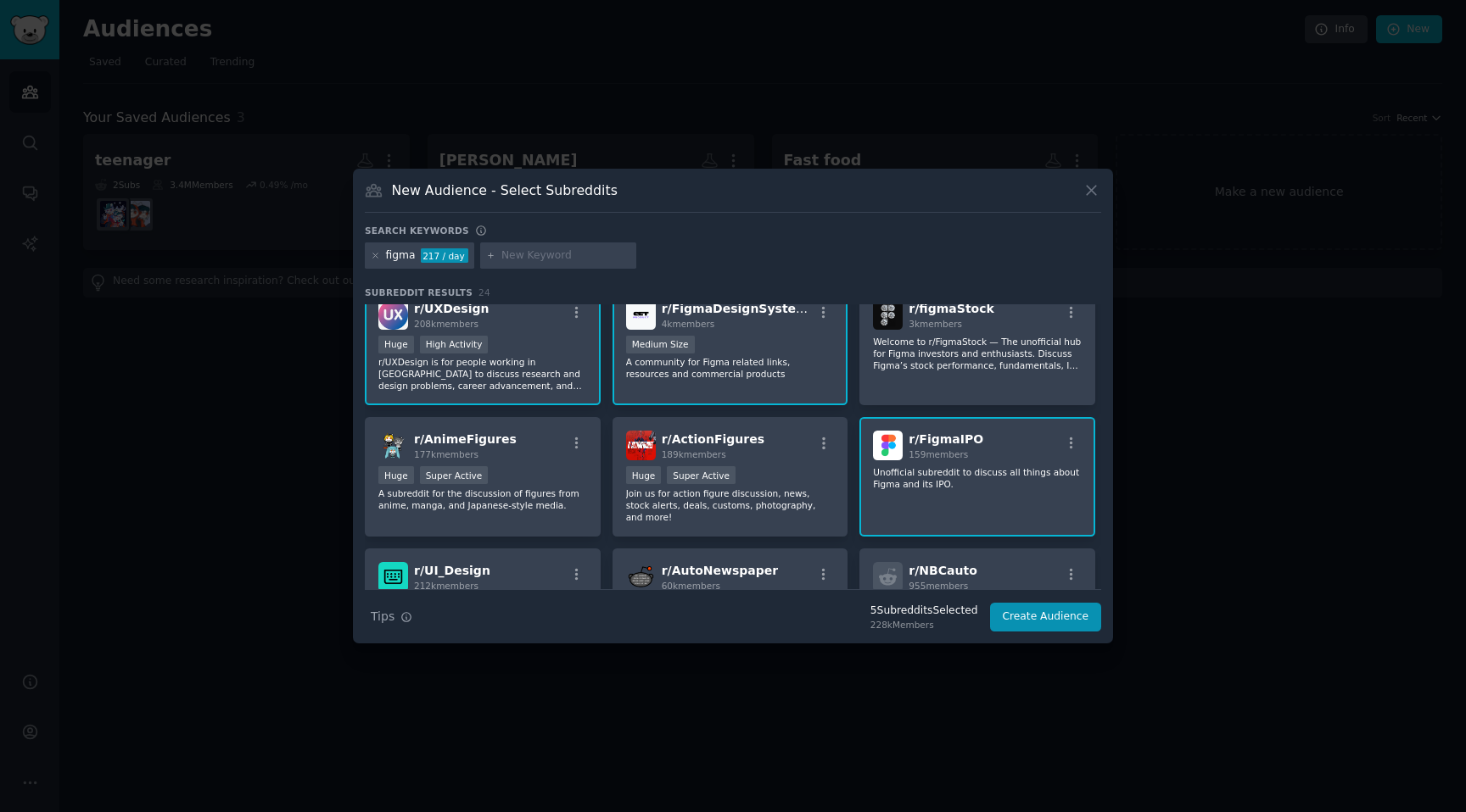
click at [935, 480] on p "Unofficial subreddit to discuss all things about Figma and its IPO." at bounding box center [977, 478] width 209 height 24
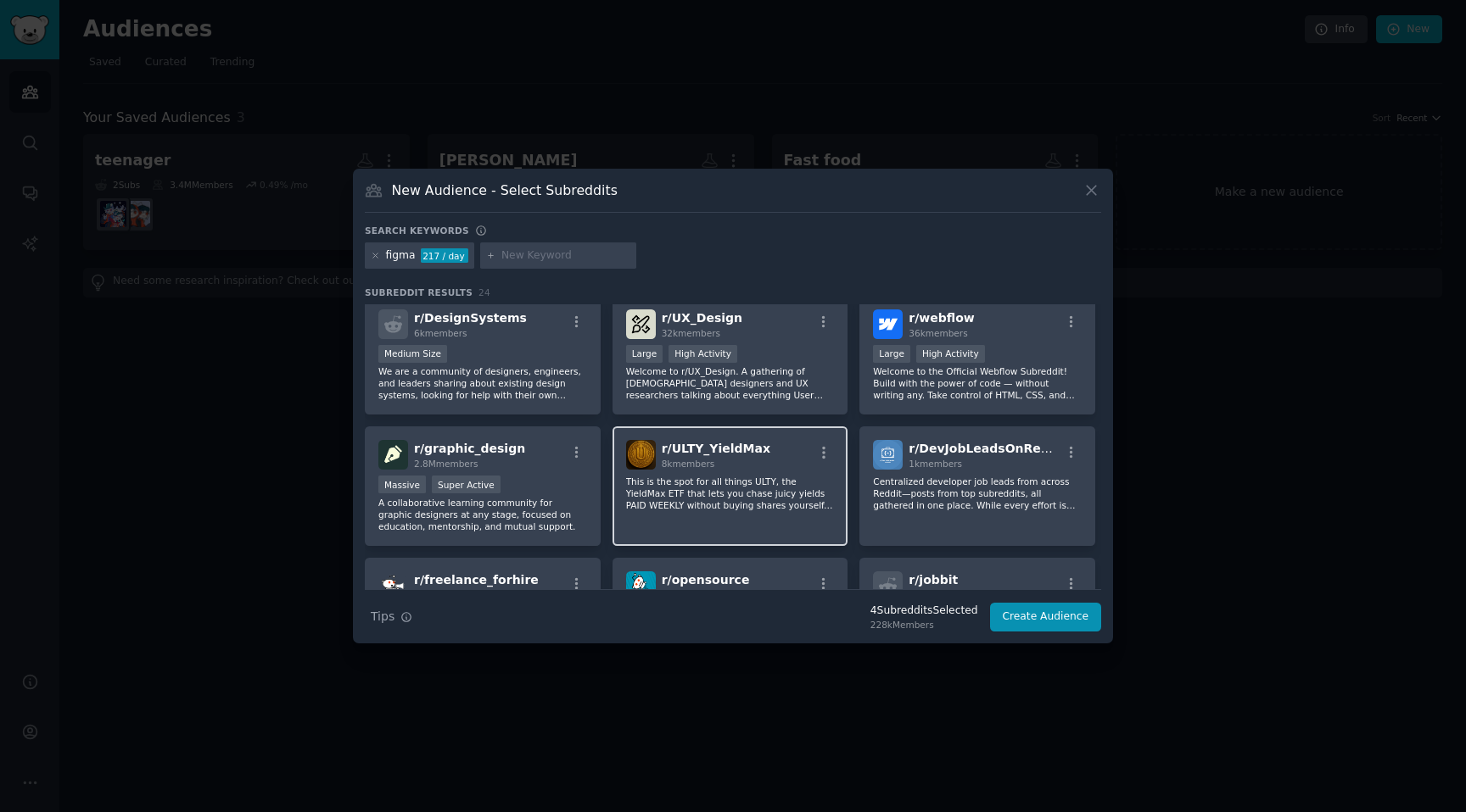
scroll to position [583, 0]
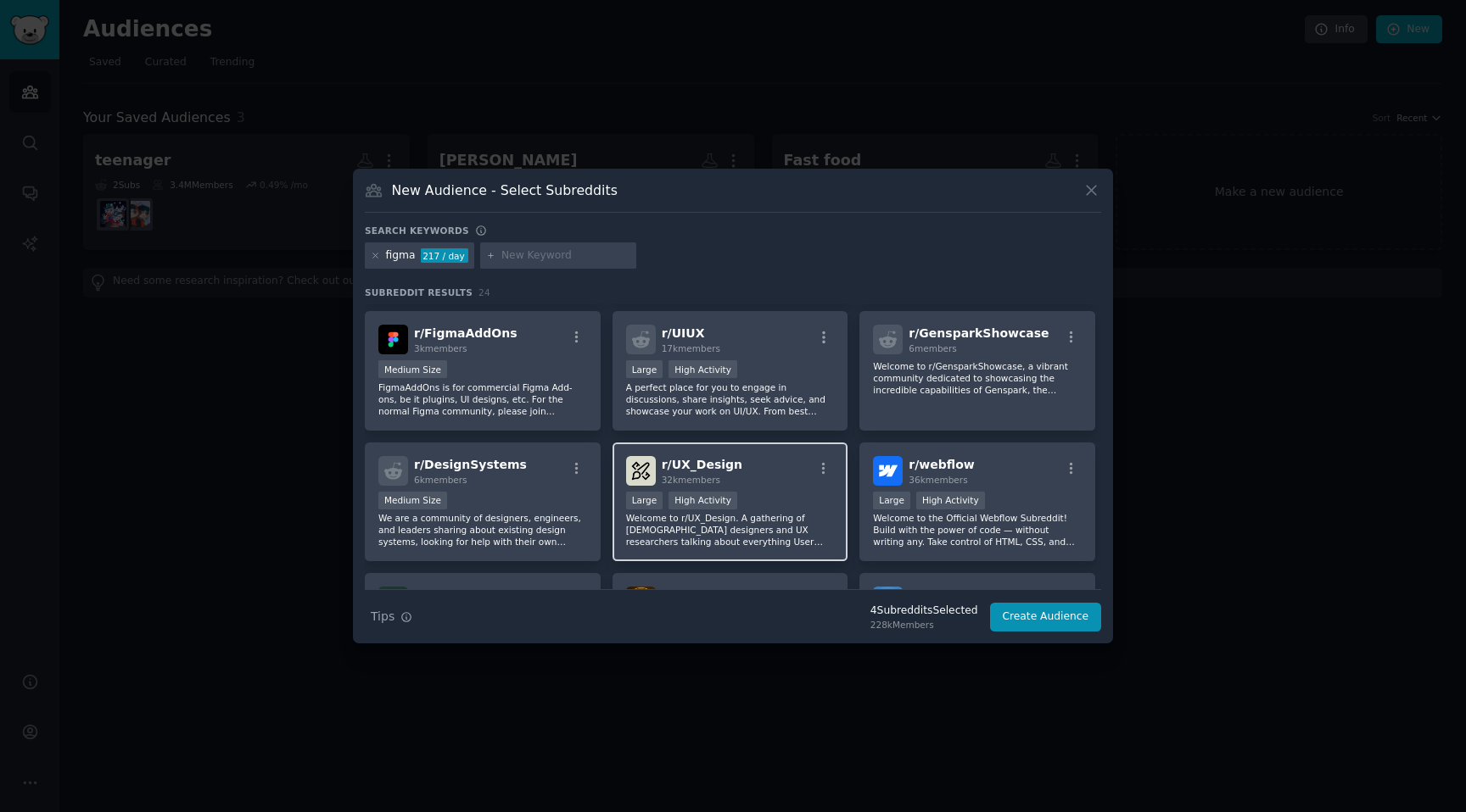
click at [781, 513] on p "Welcome to r/UX_Design. A gathering of [DEMOGRAPHIC_DATA] designers and UX rese…" at bounding box center [730, 530] width 209 height 36
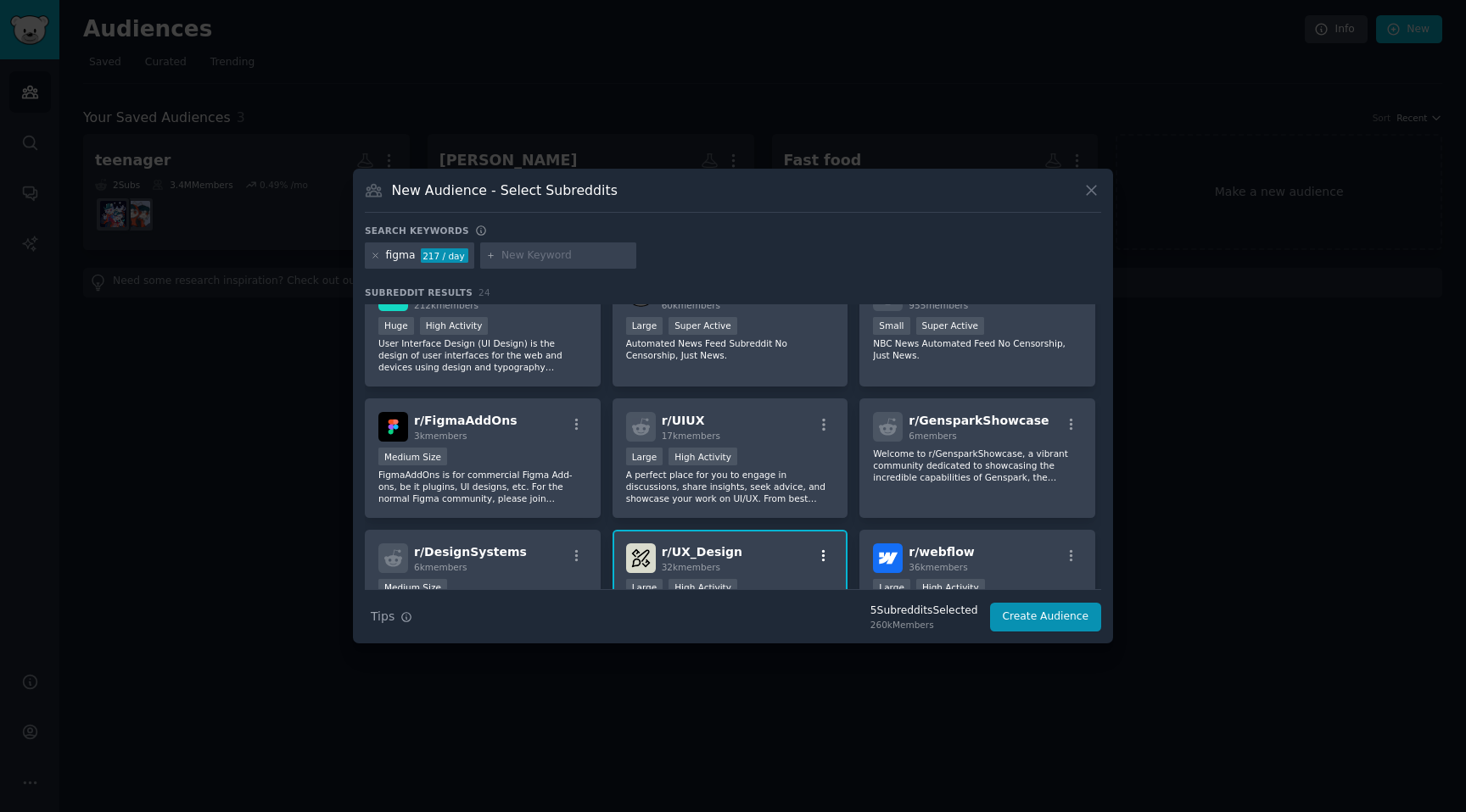
scroll to position [403, 0]
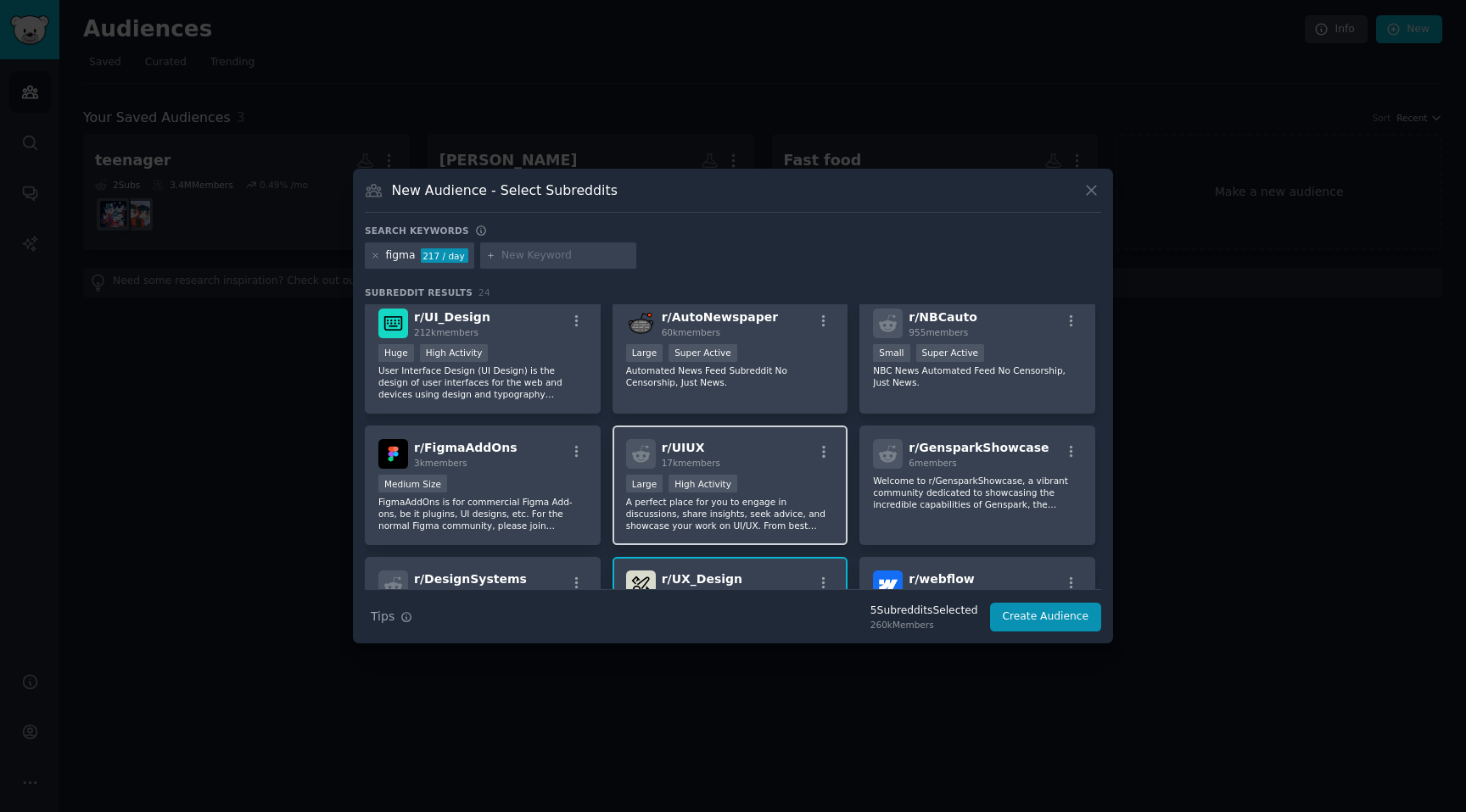
click at [793, 475] on div "Large High Activity" at bounding box center [730, 486] width 209 height 21
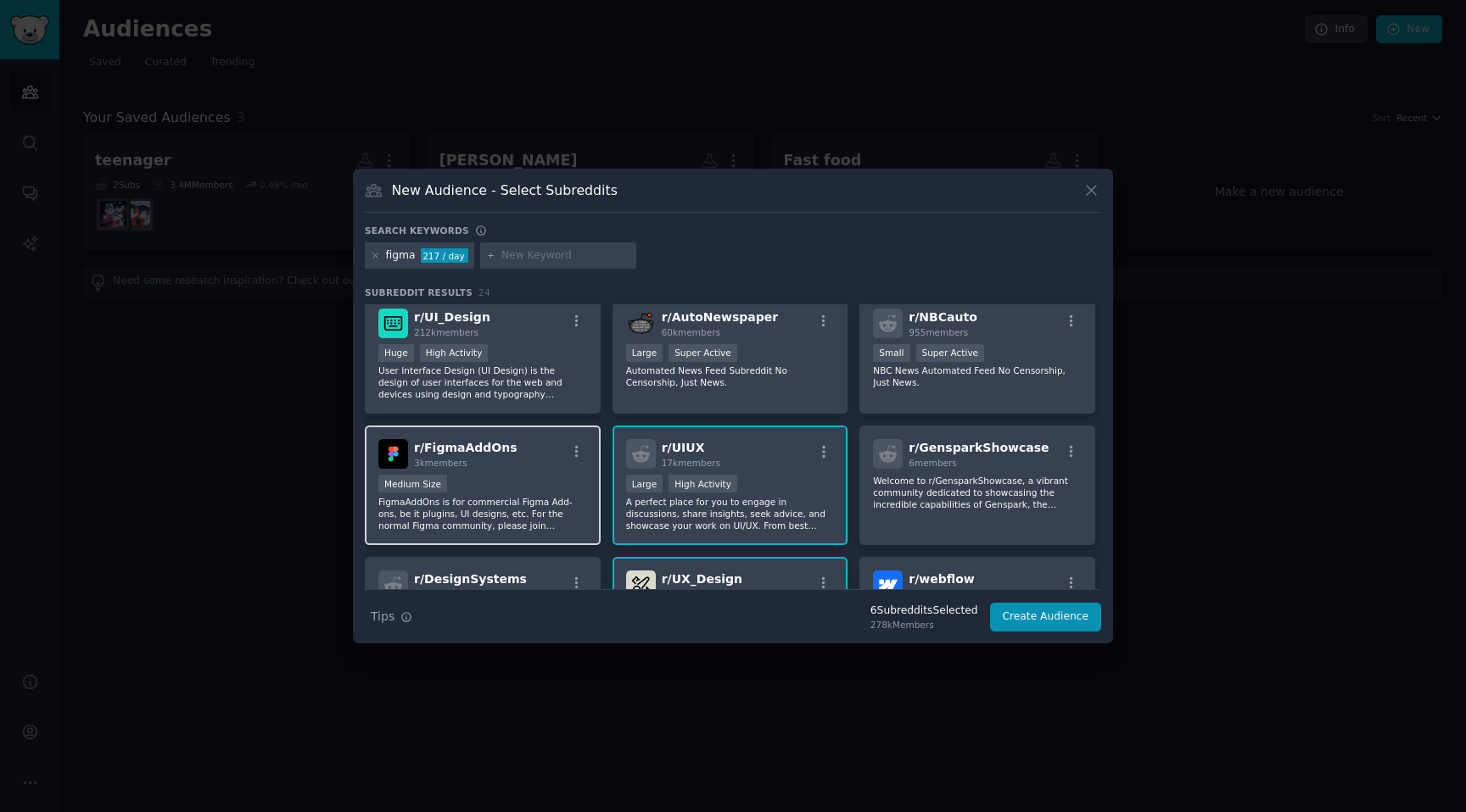
click at [567, 480] on div "Medium Size" at bounding box center [482, 486] width 209 height 21
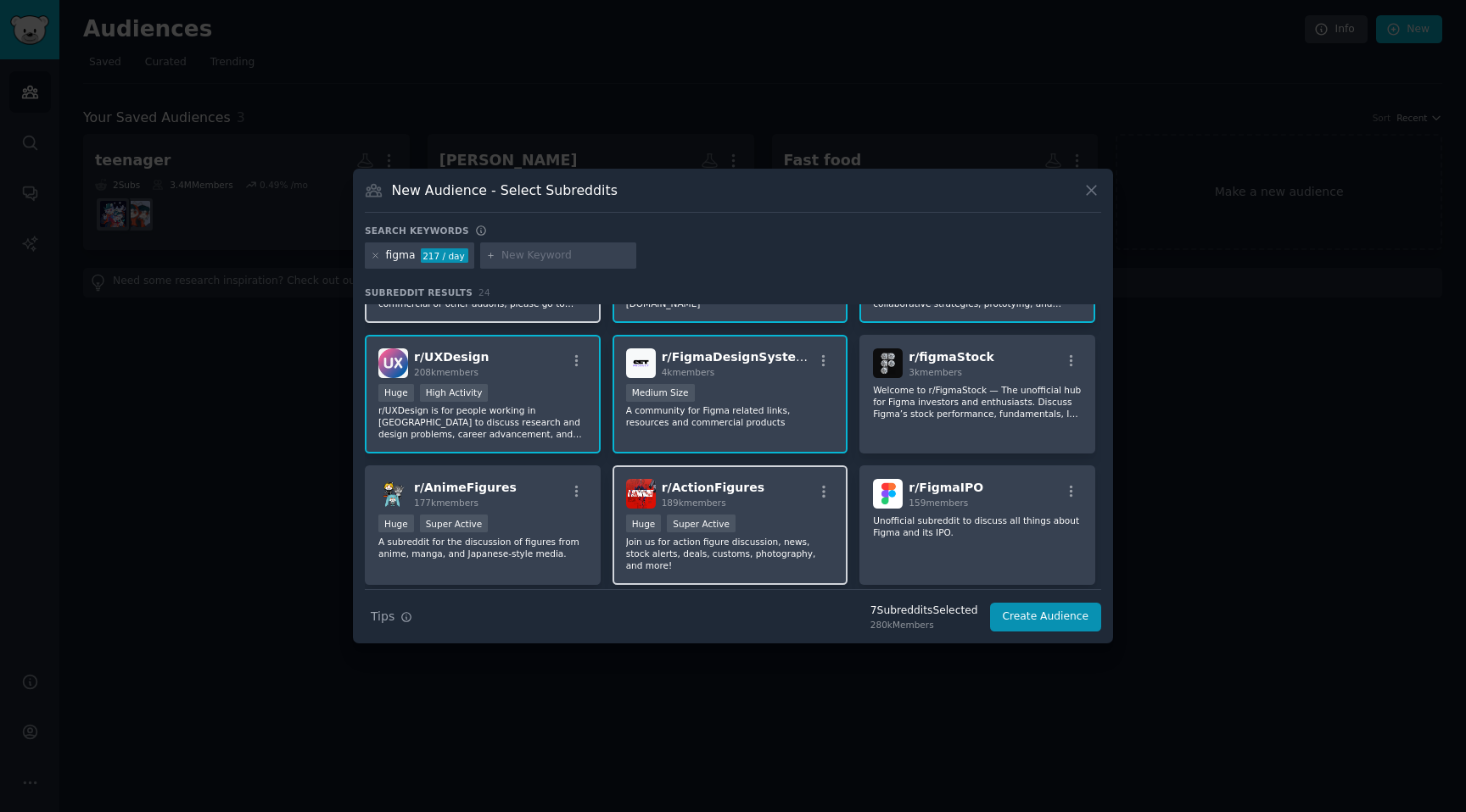
scroll to position [0, 0]
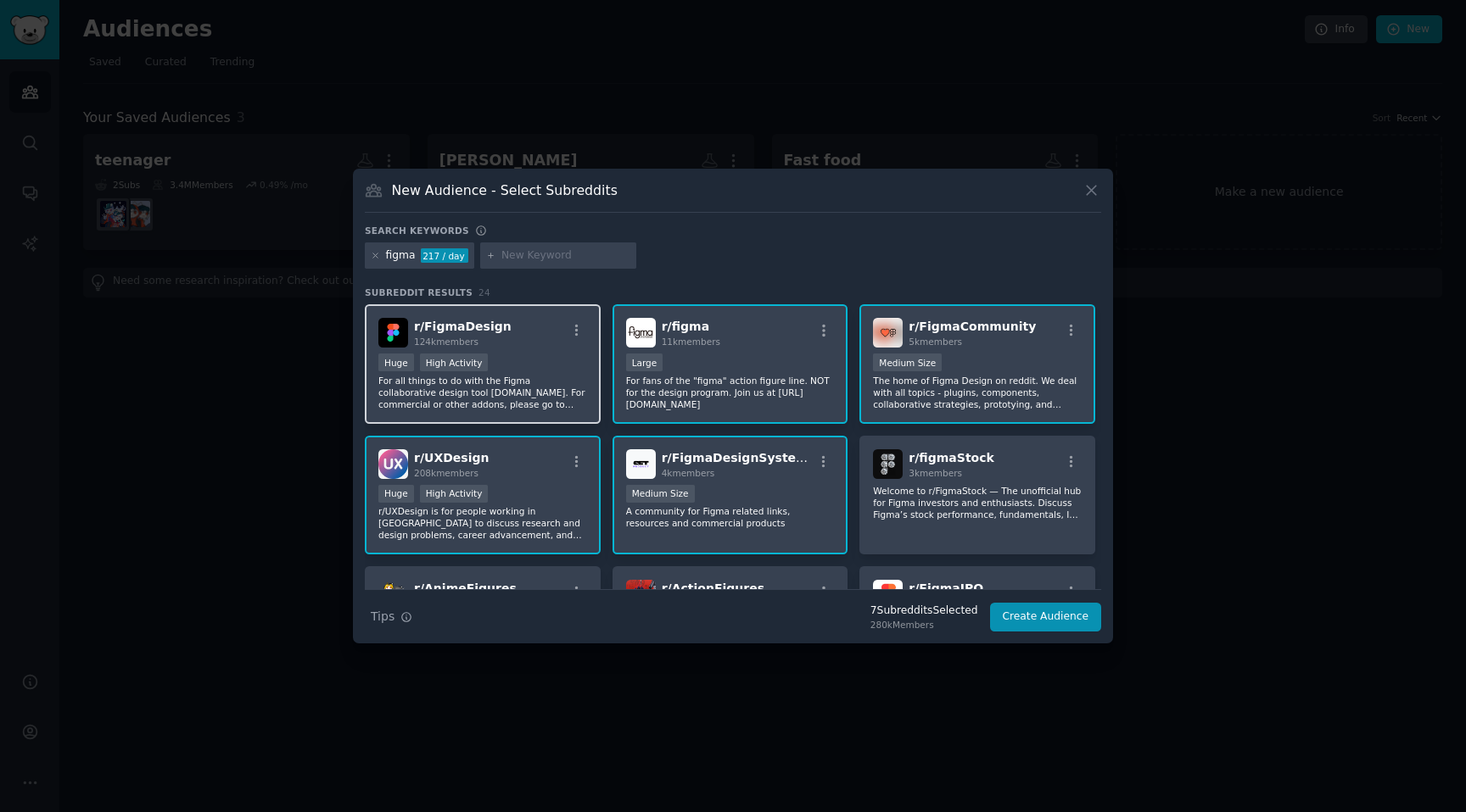
click at [785, 459] on span "r/ FigmaDesignSystems" at bounding box center [738, 457] width 153 height 13
click at [782, 369] on div "Large" at bounding box center [730, 365] width 209 height 21
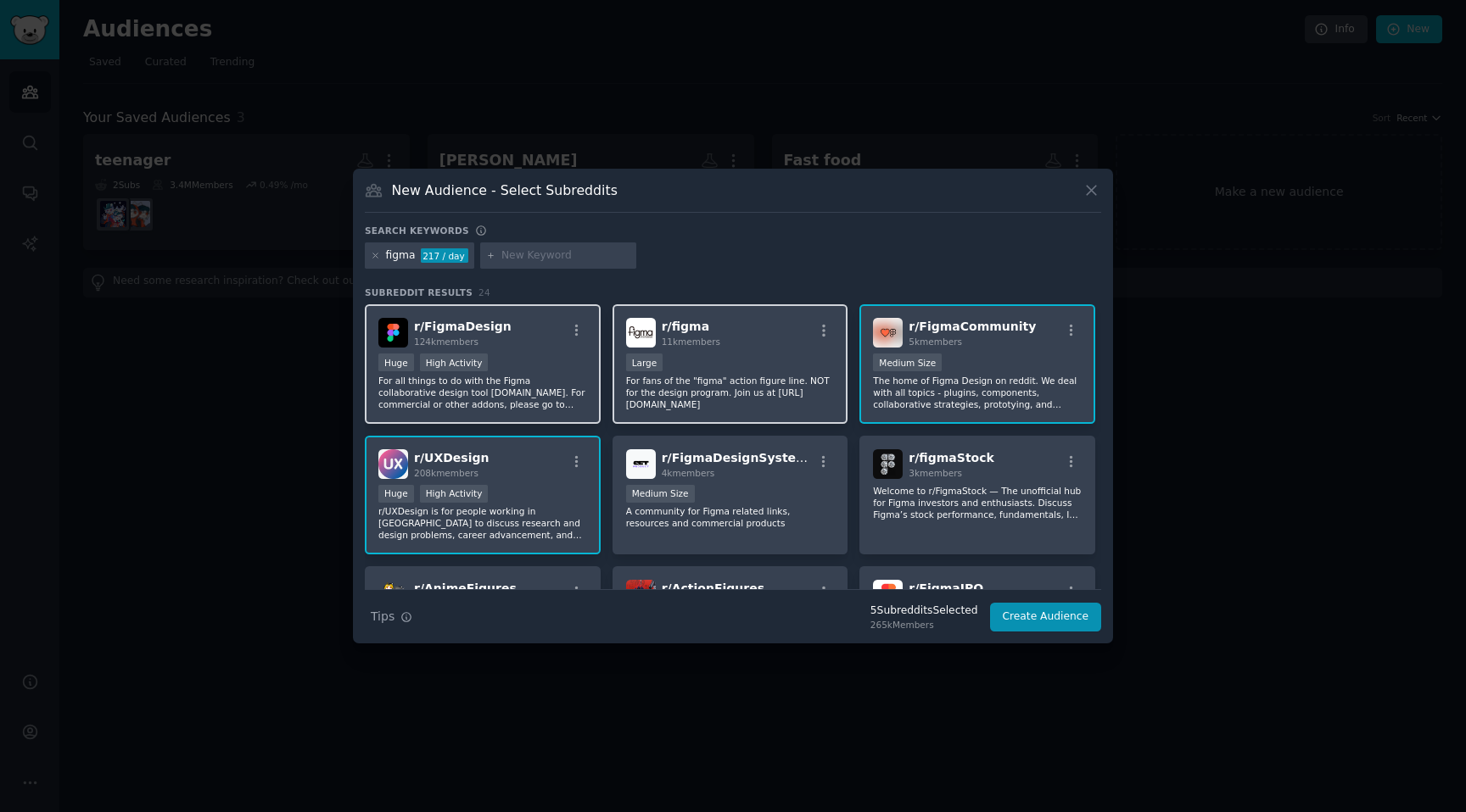
click at [729, 358] on div "Large" at bounding box center [730, 365] width 209 height 21
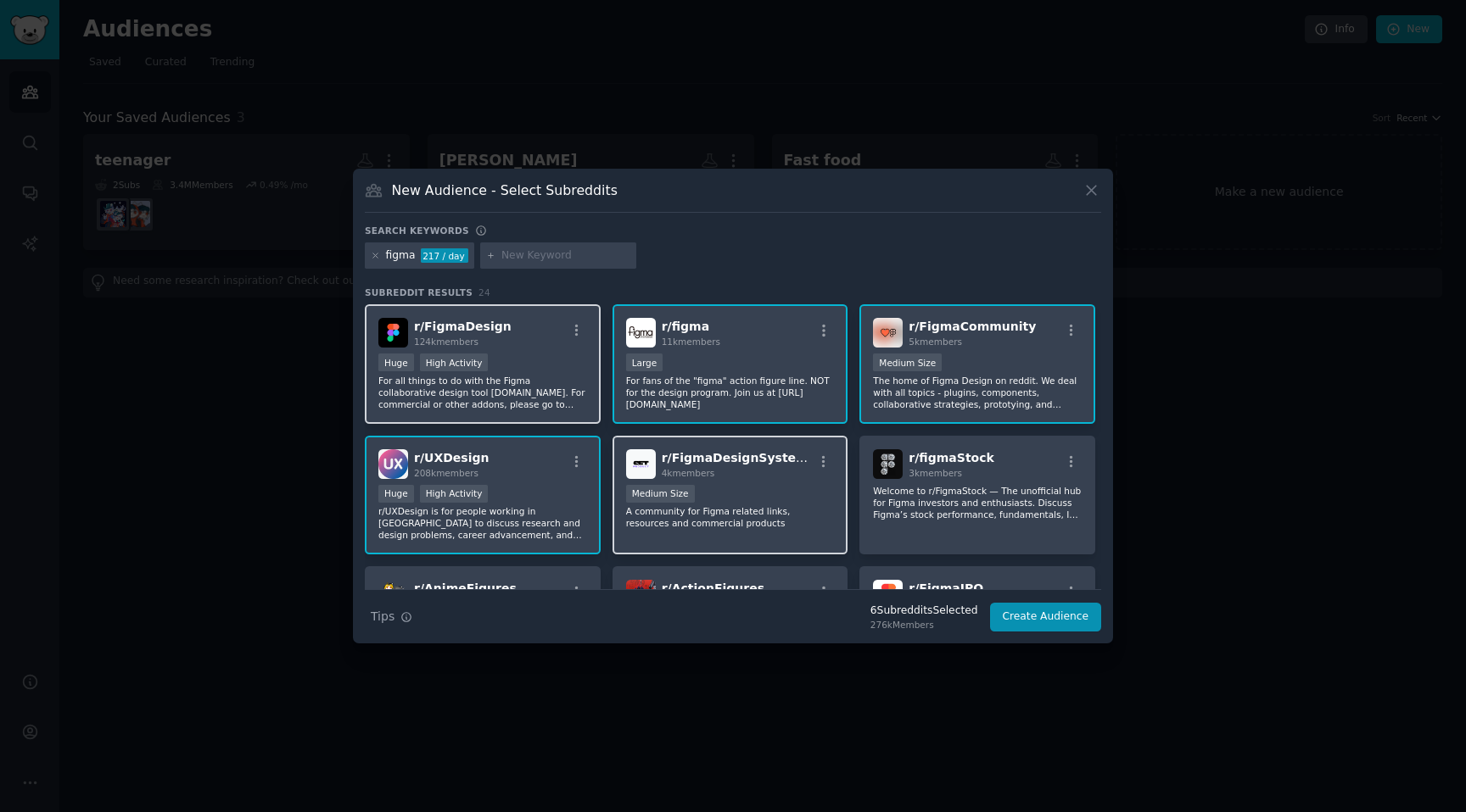
click at [748, 492] on div "1000 - 10,000 members Medium Size" at bounding box center [730, 496] width 209 height 21
click at [511, 488] on div "Huge High Activity" at bounding box center [482, 496] width 209 height 21
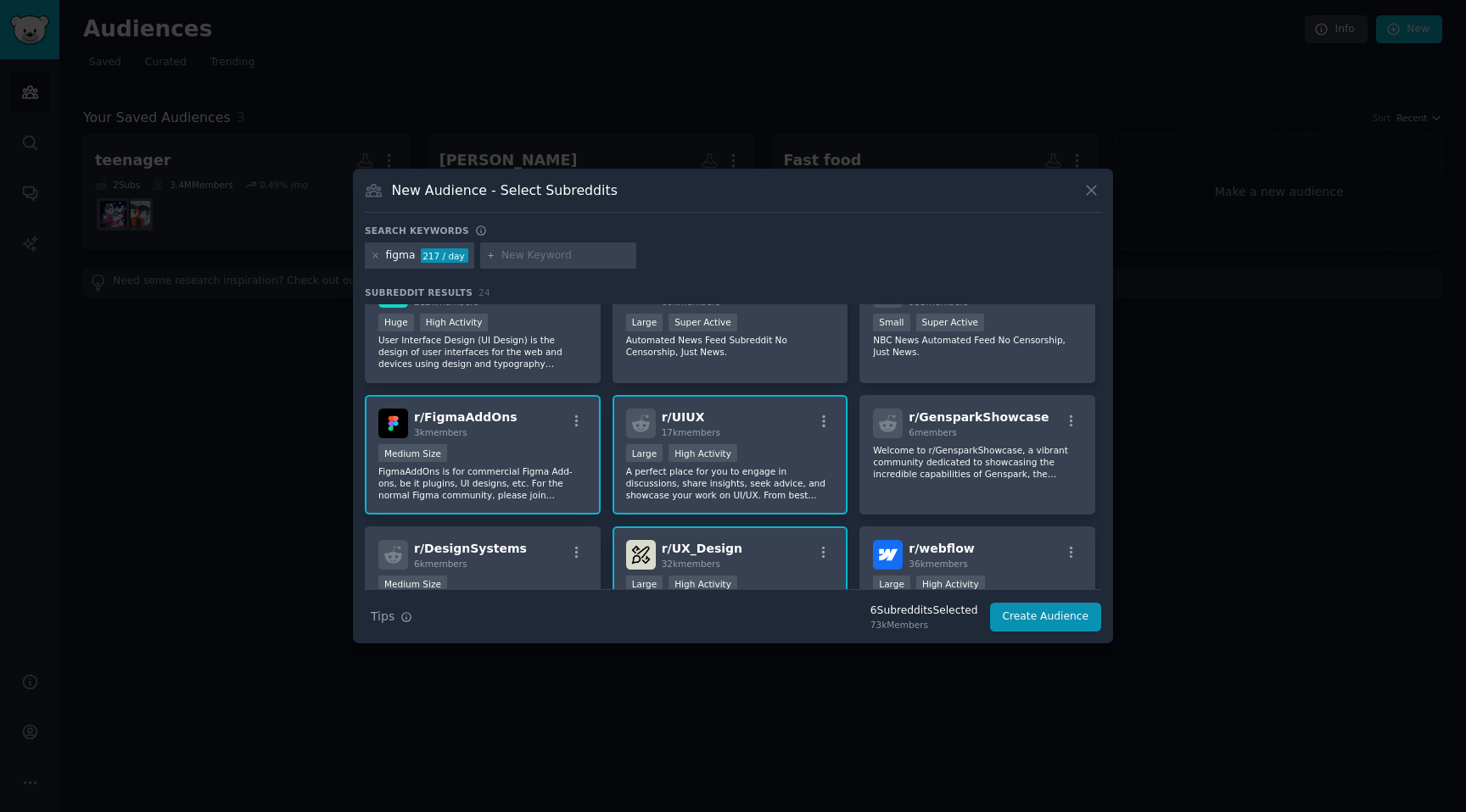
scroll to position [467, 0]
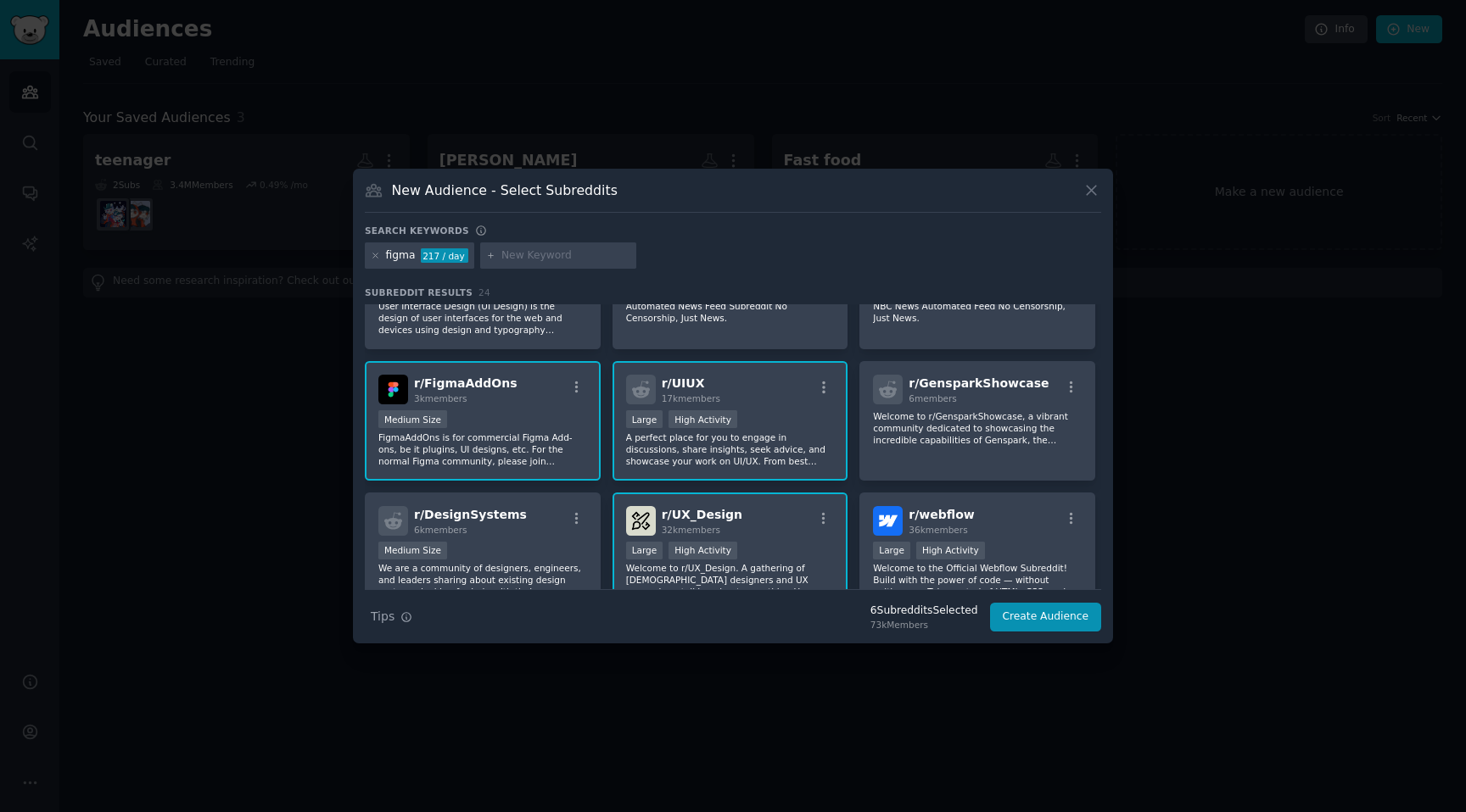
click at [760, 441] on p "A perfect place for you to engage in discussions, share insights, seek advice, …" at bounding box center [730, 449] width 209 height 36
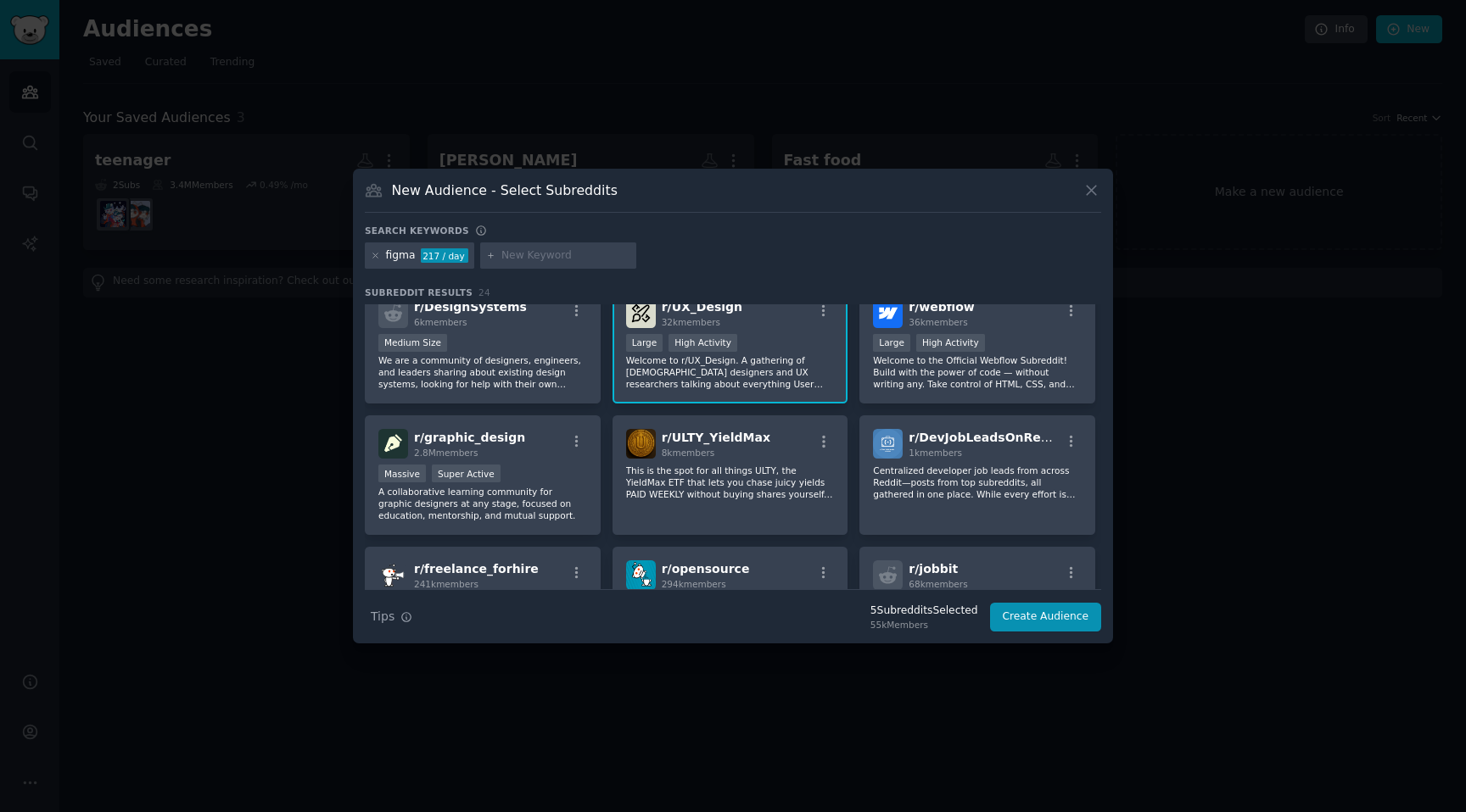
scroll to position [656, 0]
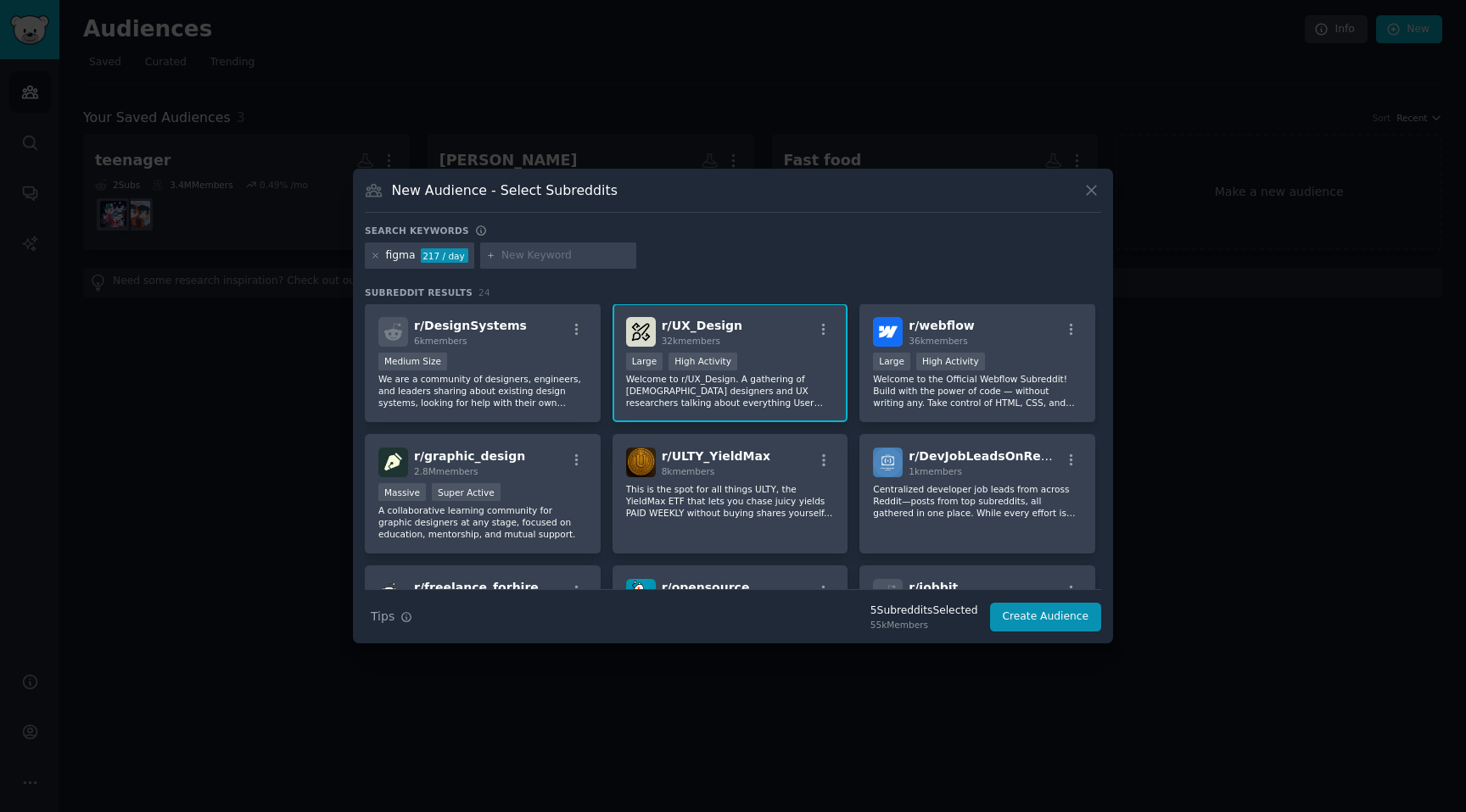
click at [745, 408] on div "r/ UX_Design 32k members 10,000 - 100,000 members Large High Activity Welcome t…" at bounding box center [730, 364] width 235 height 119
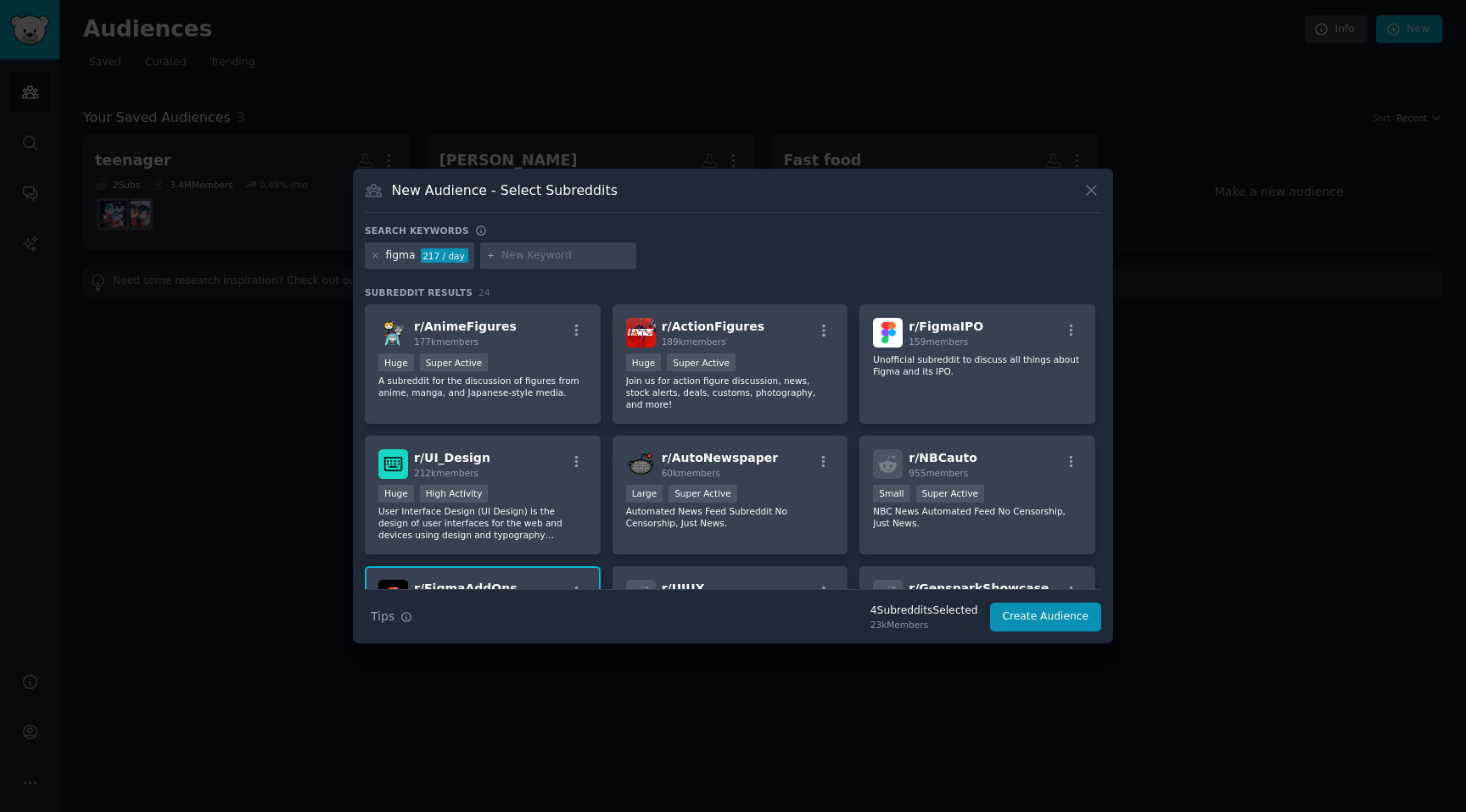
scroll to position [0, 0]
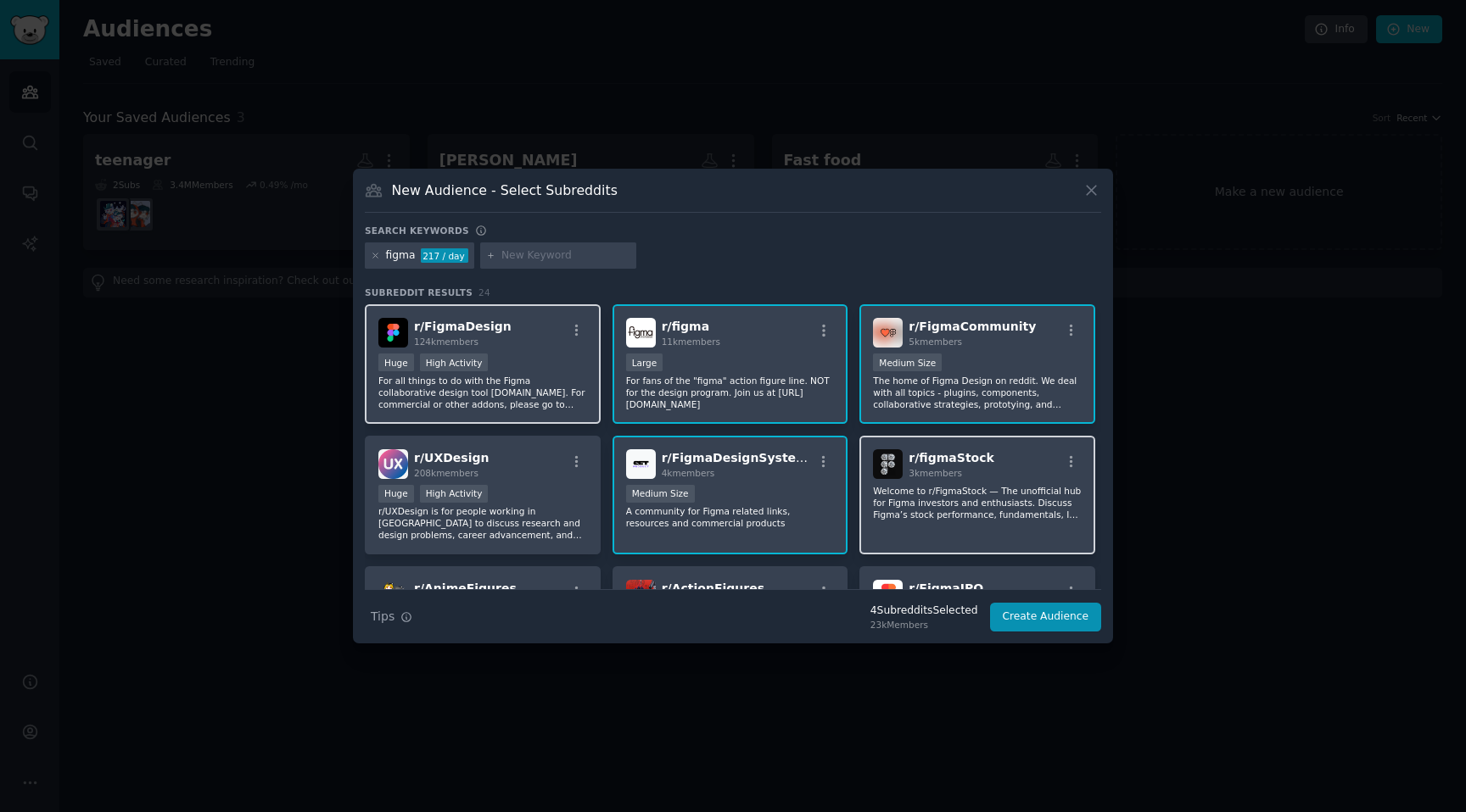
click at [1022, 541] on div "r/ figmaStock 3k members Welcome to r/FigmaStock — The unofficial hub for Figma…" at bounding box center [977, 496] width 235 height 119
click at [550, 356] on div "Huge High Activity" at bounding box center [482, 365] width 209 height 21
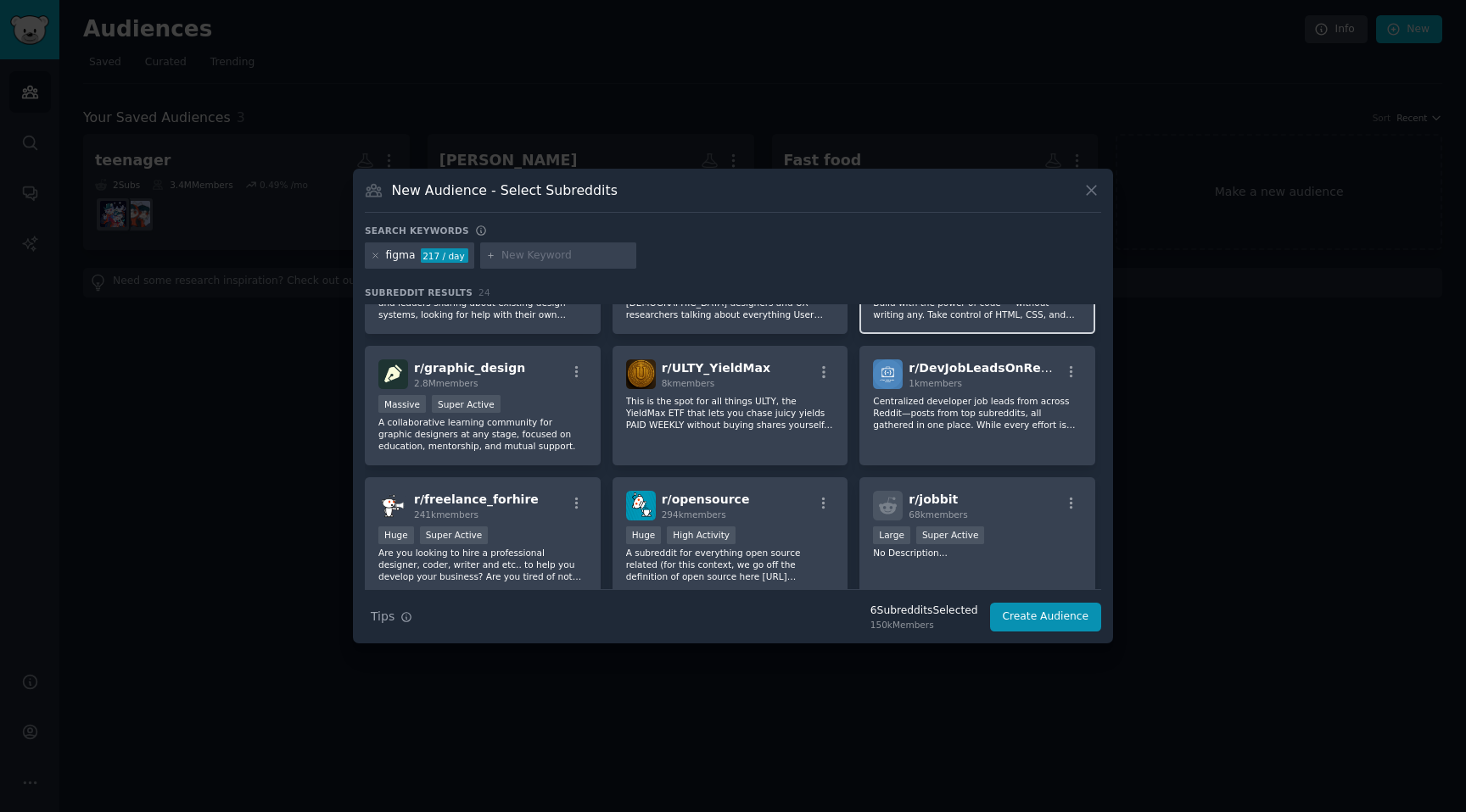
scroll to position [799, 0]
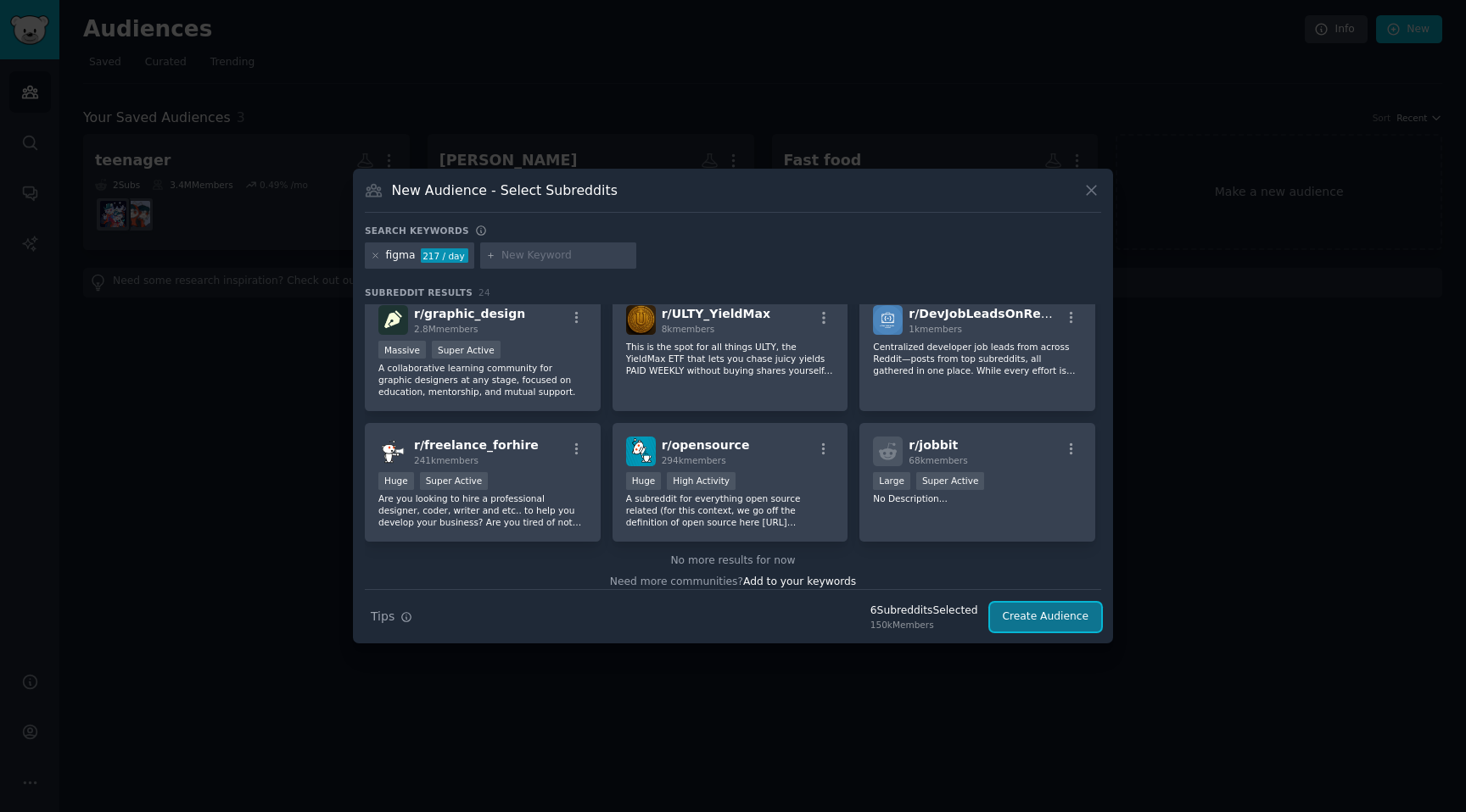
click at [1024, 616] on button "Create Audience" at bounding box center [1046, 617] width 112 height 29
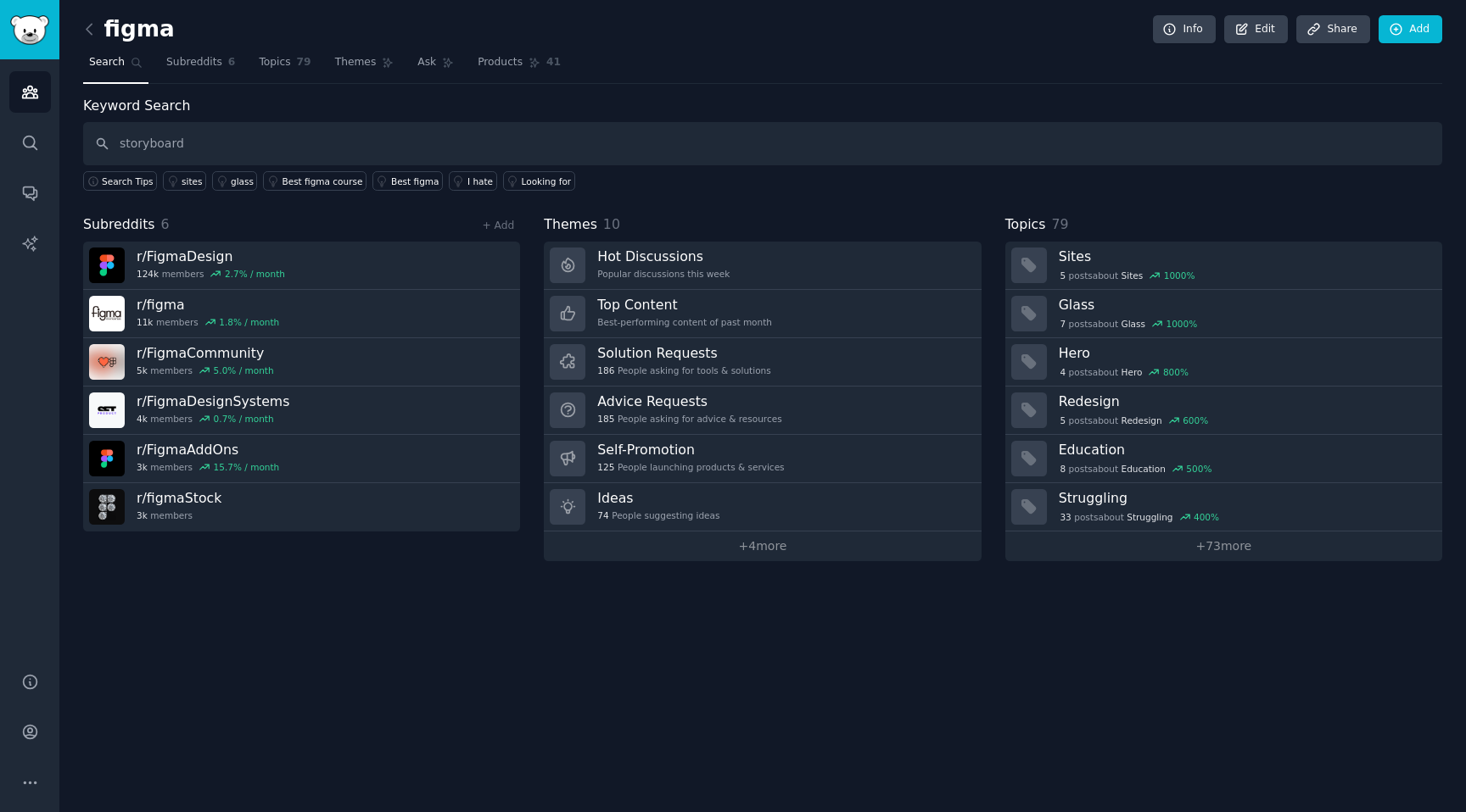
type input "storyboard"
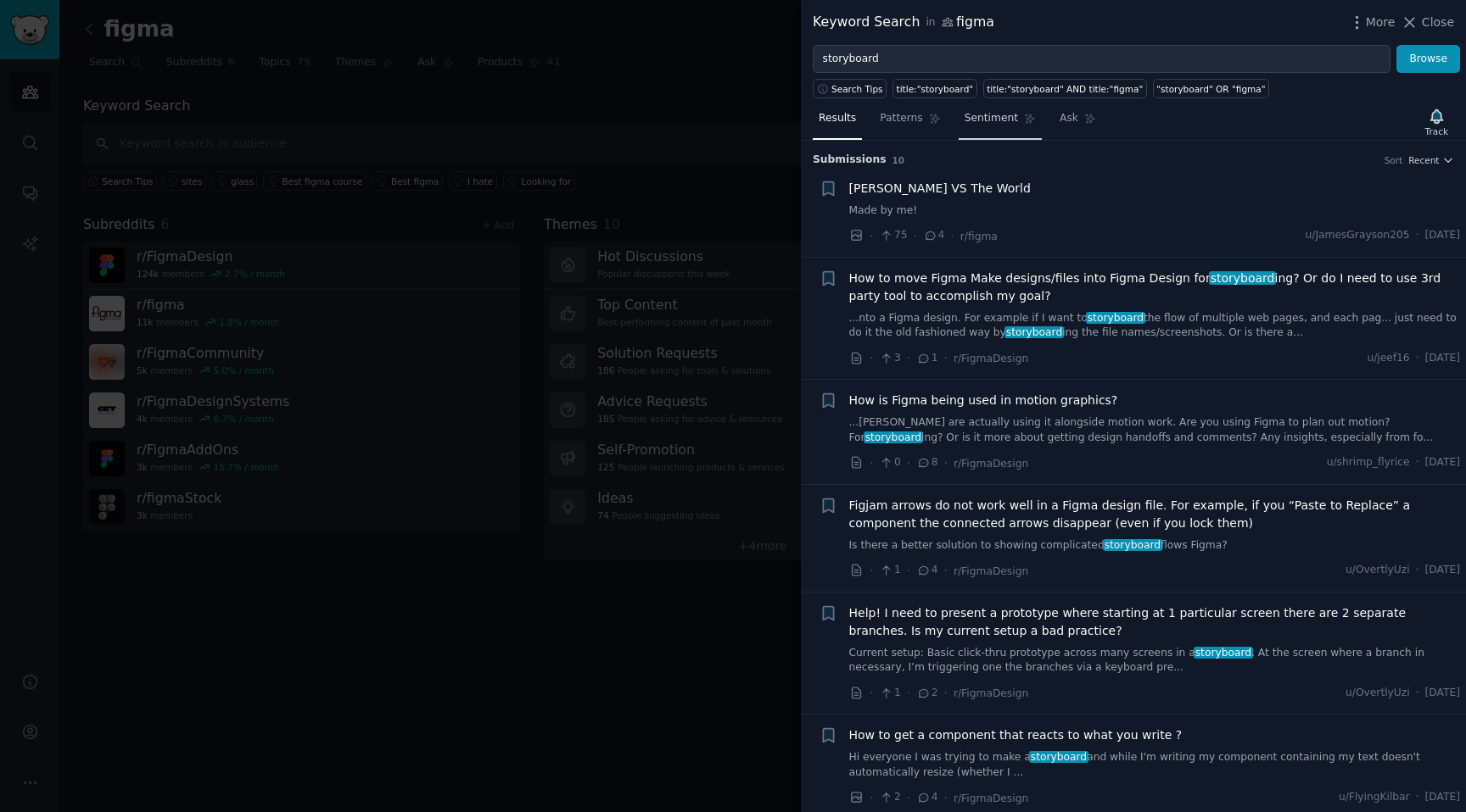
click at [998, 124] on span "Sentiment" at bounding box center [992, 119] width 54 height 15
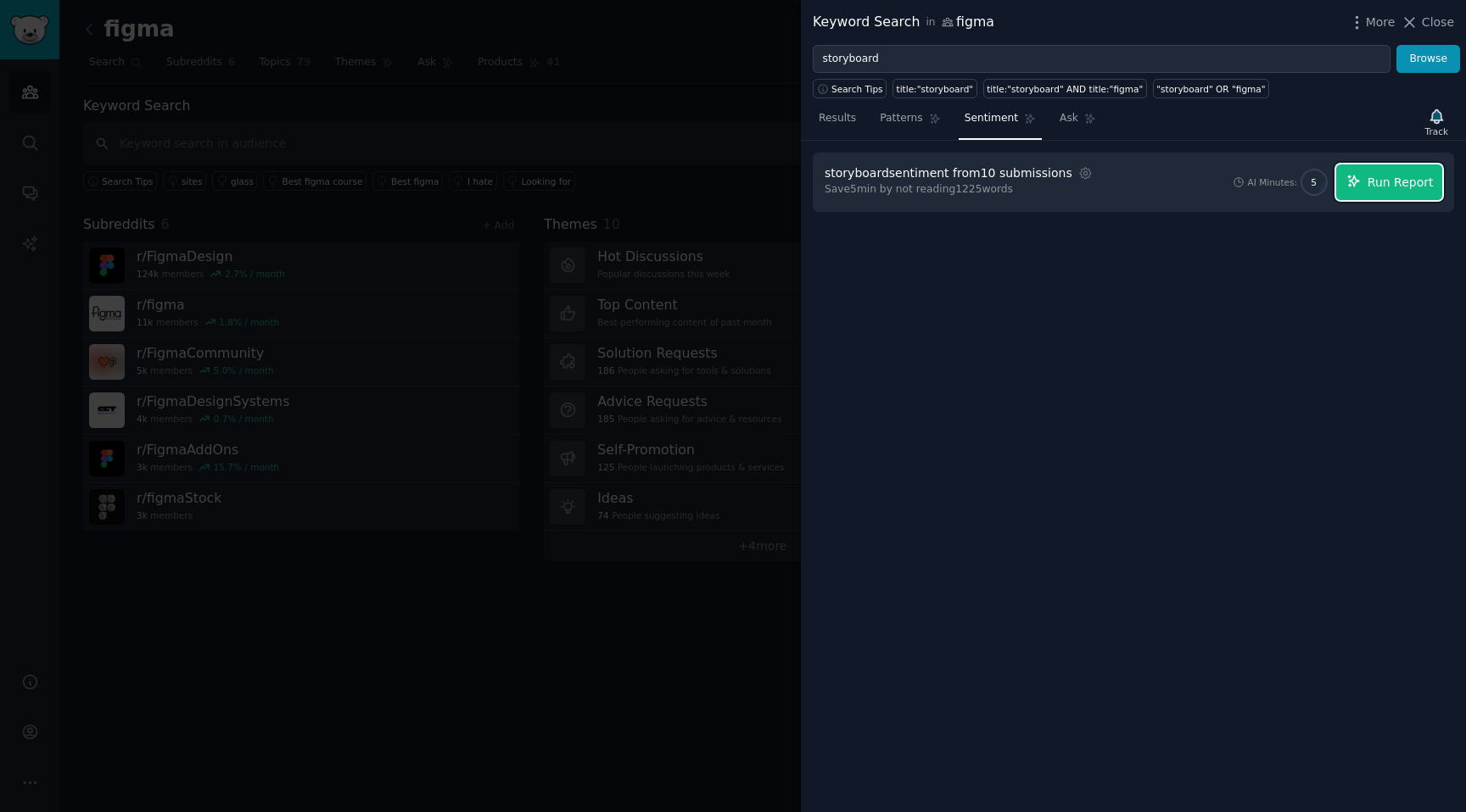
click at [1383, 180] on span "Run Report" at bounding box center [1401, 183] width 66 height 18
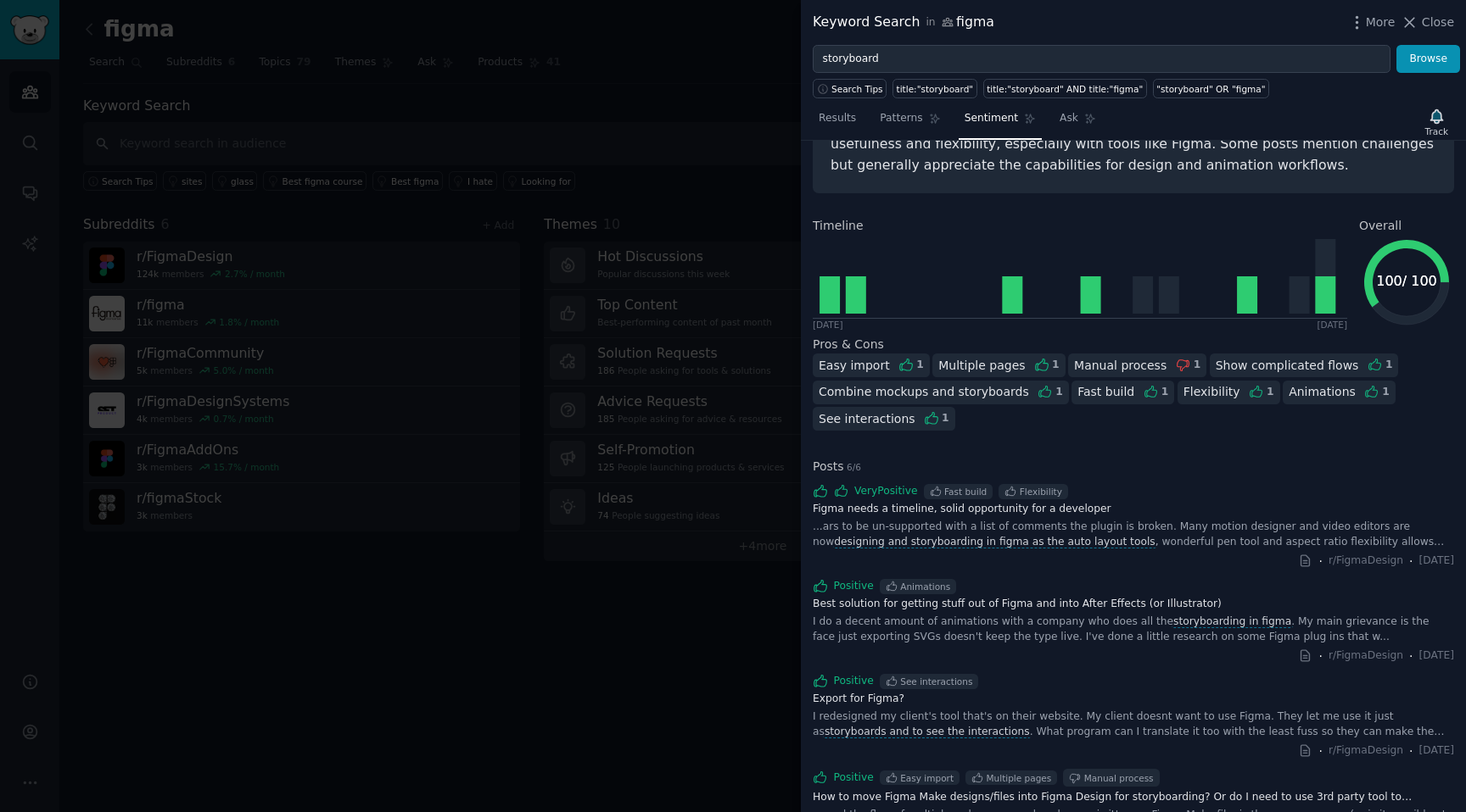
scroll to position [137, 0]
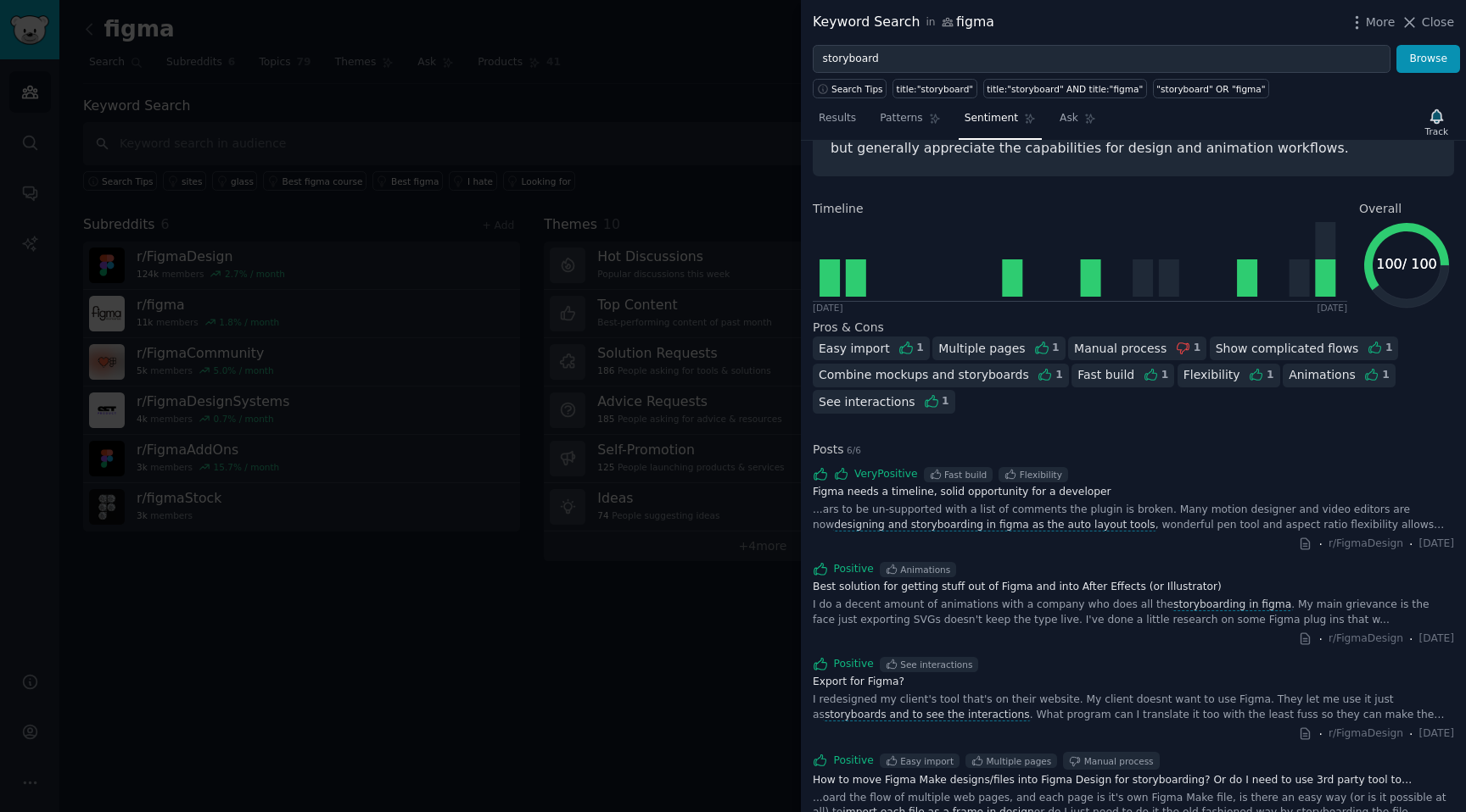
click at [985, 527] on span "designing and storyboarding in figma as the auto layout tools" at bounding box center [994, 525] width 324 height 12
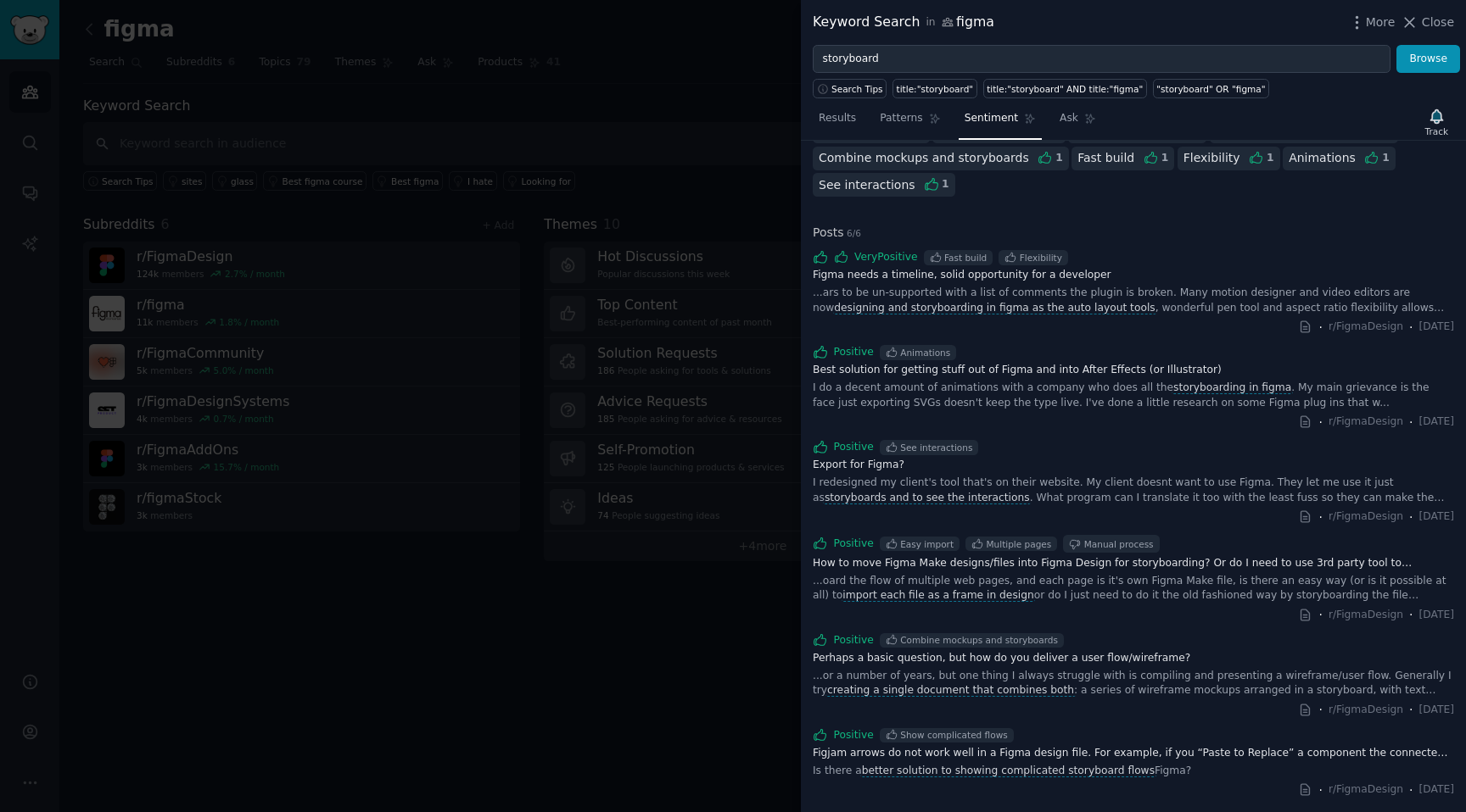
scroll to position [354, 0]
click at [1031, 493] on span "storyboards and to see the interactions" at bounding box center [927, 499] width 208 height 12
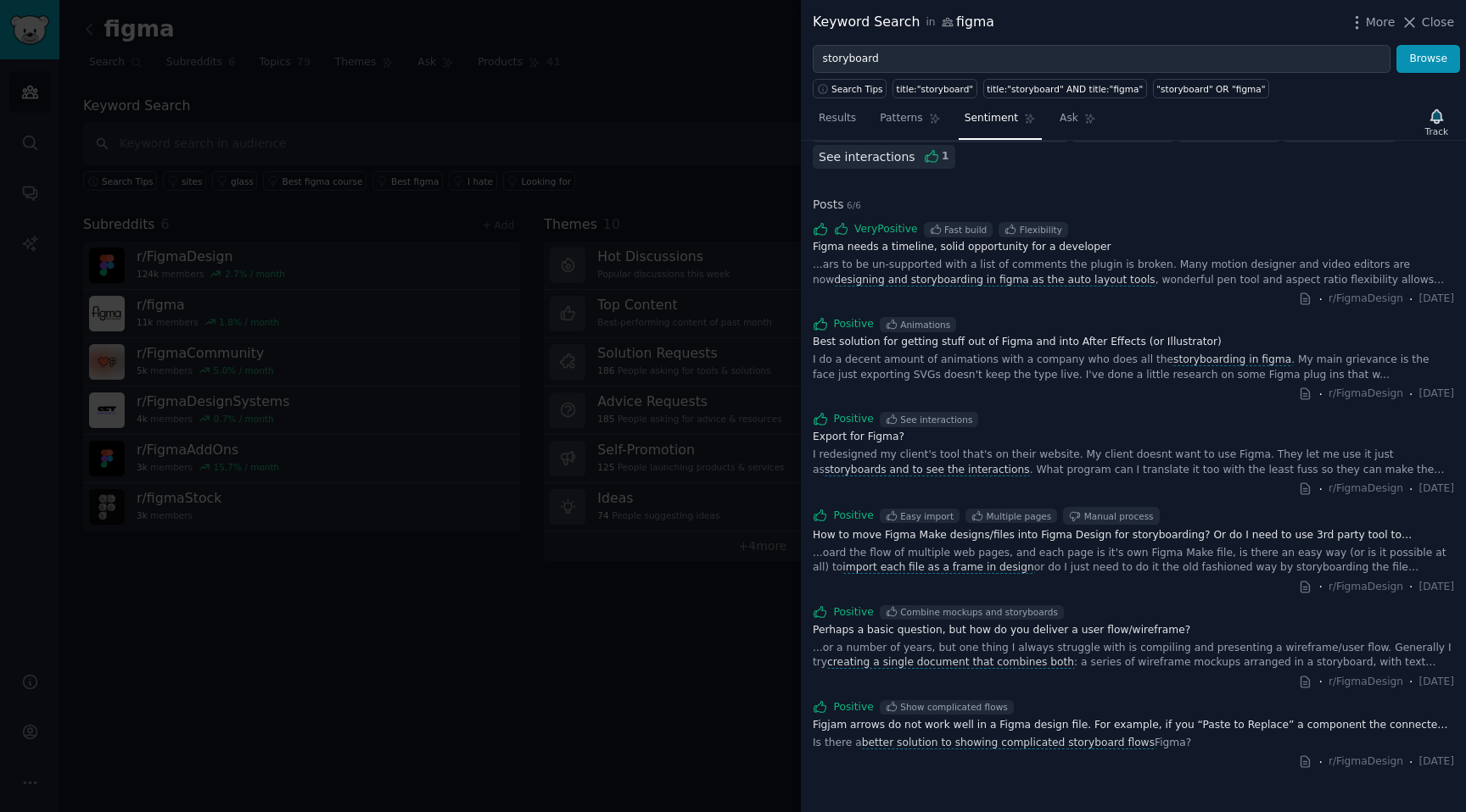
scroll to position [0, 0]
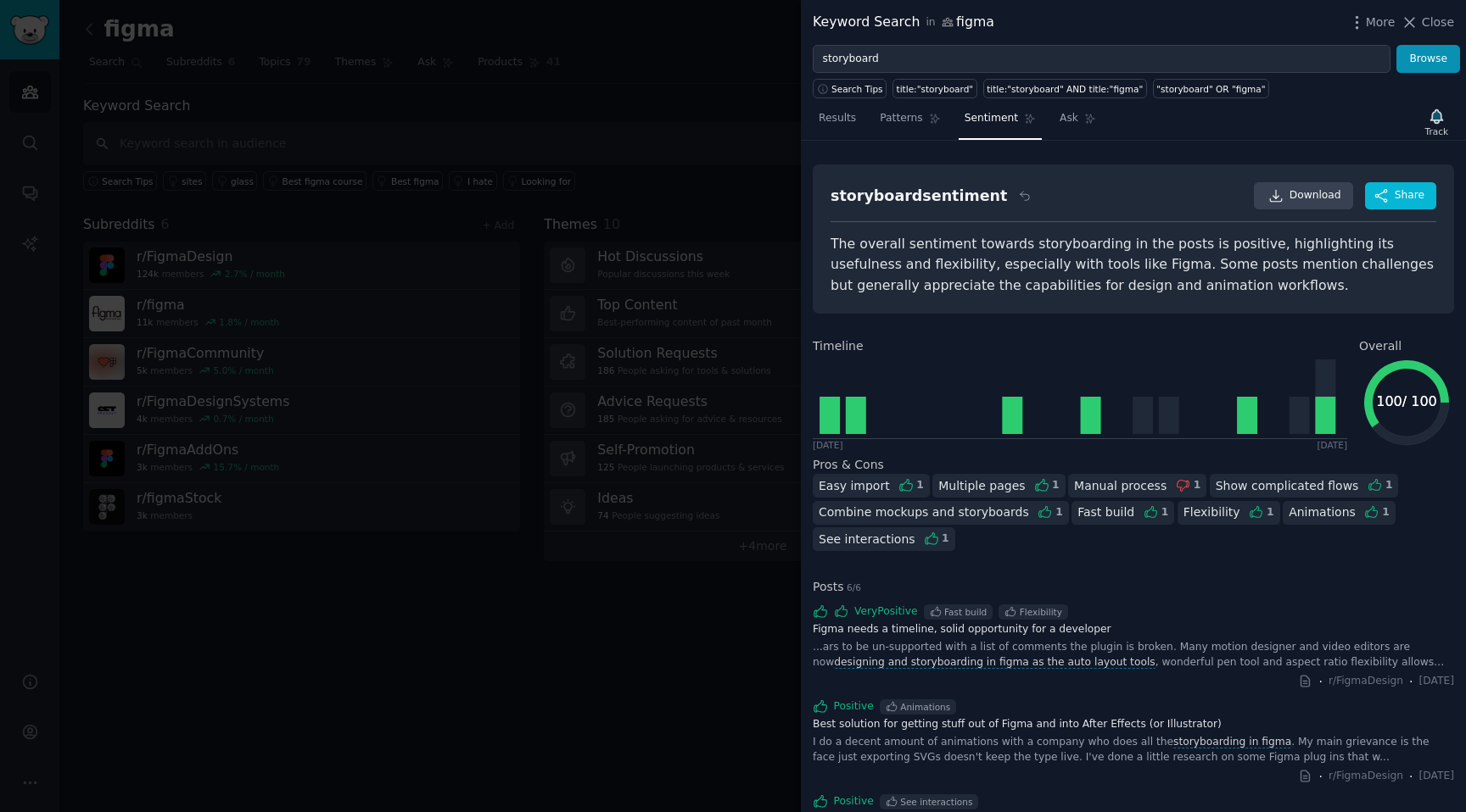
click at [864, 100] on div "Results Patterns Sentiment Ask Track storyboard sentiment Download Share The ov…" at bounding box center [1133, 455] width 665 height 714
click at [837, 127] on link "Results" at bounding box center [836, 122] width 49 height 35
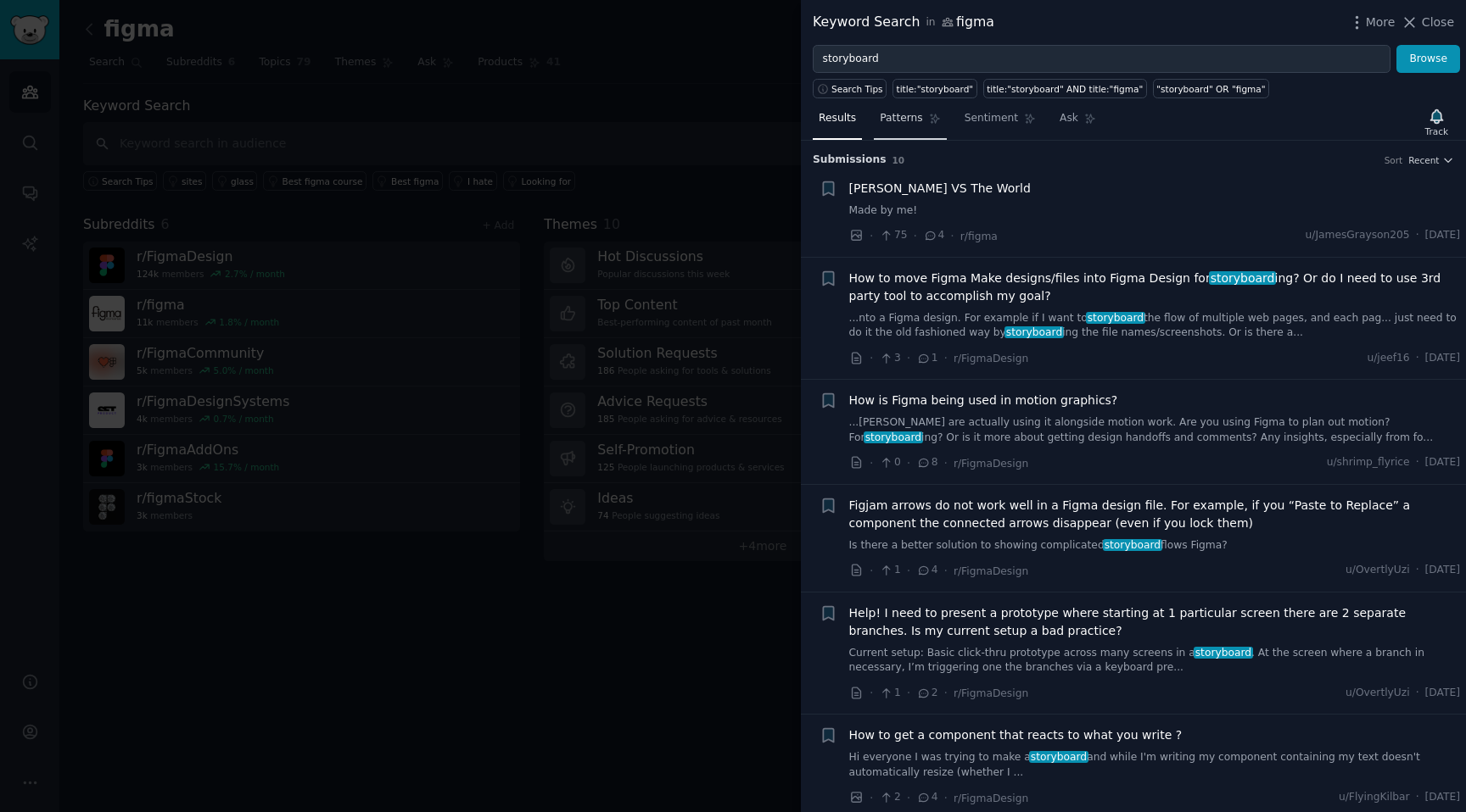
click at [928, 128] on link "Patterns" at bounding box center [910, 122] width 72 height 35
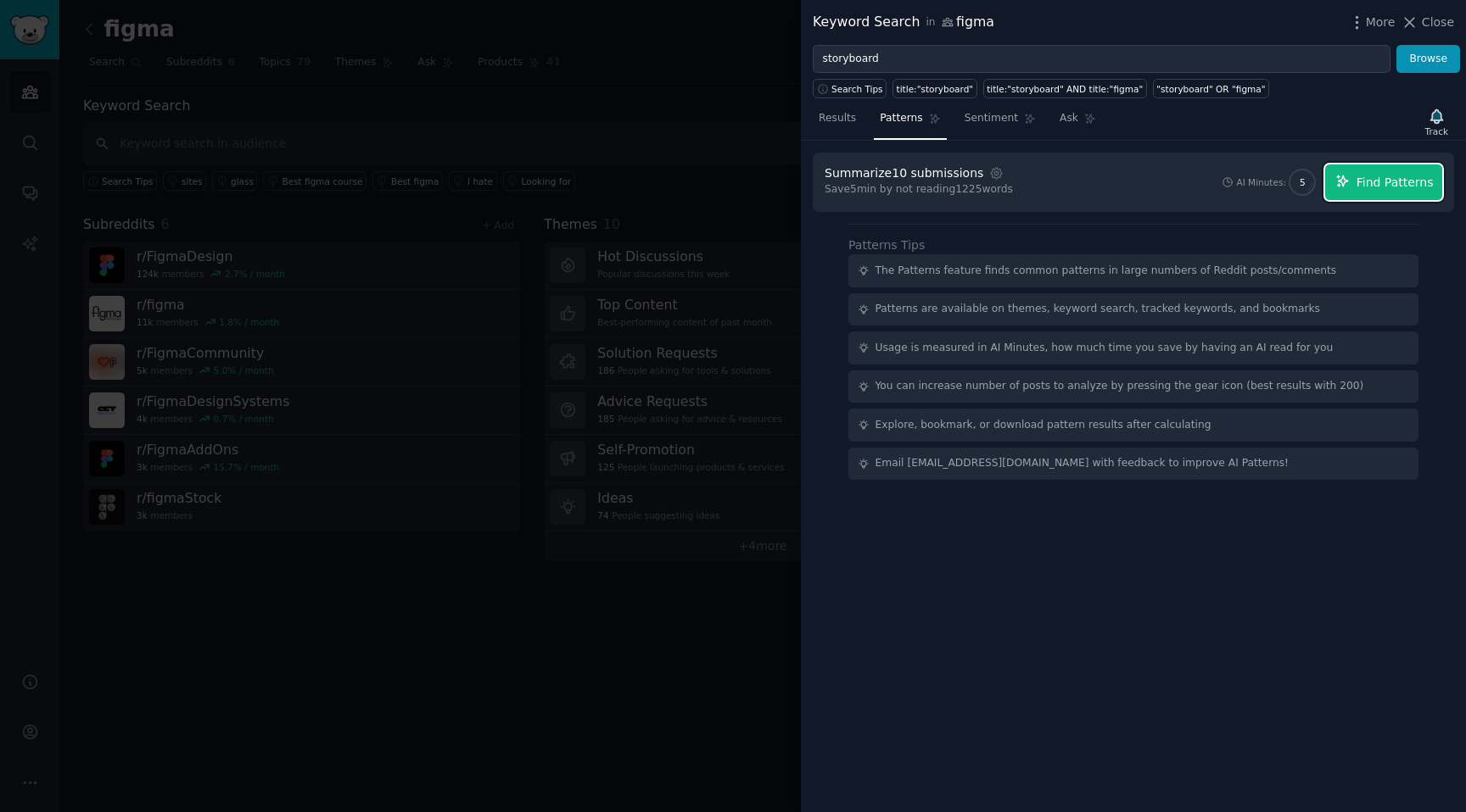
click at [1401, 185] on span "Find Patterns" at bounding box center [1395, 183] width 78 height 18
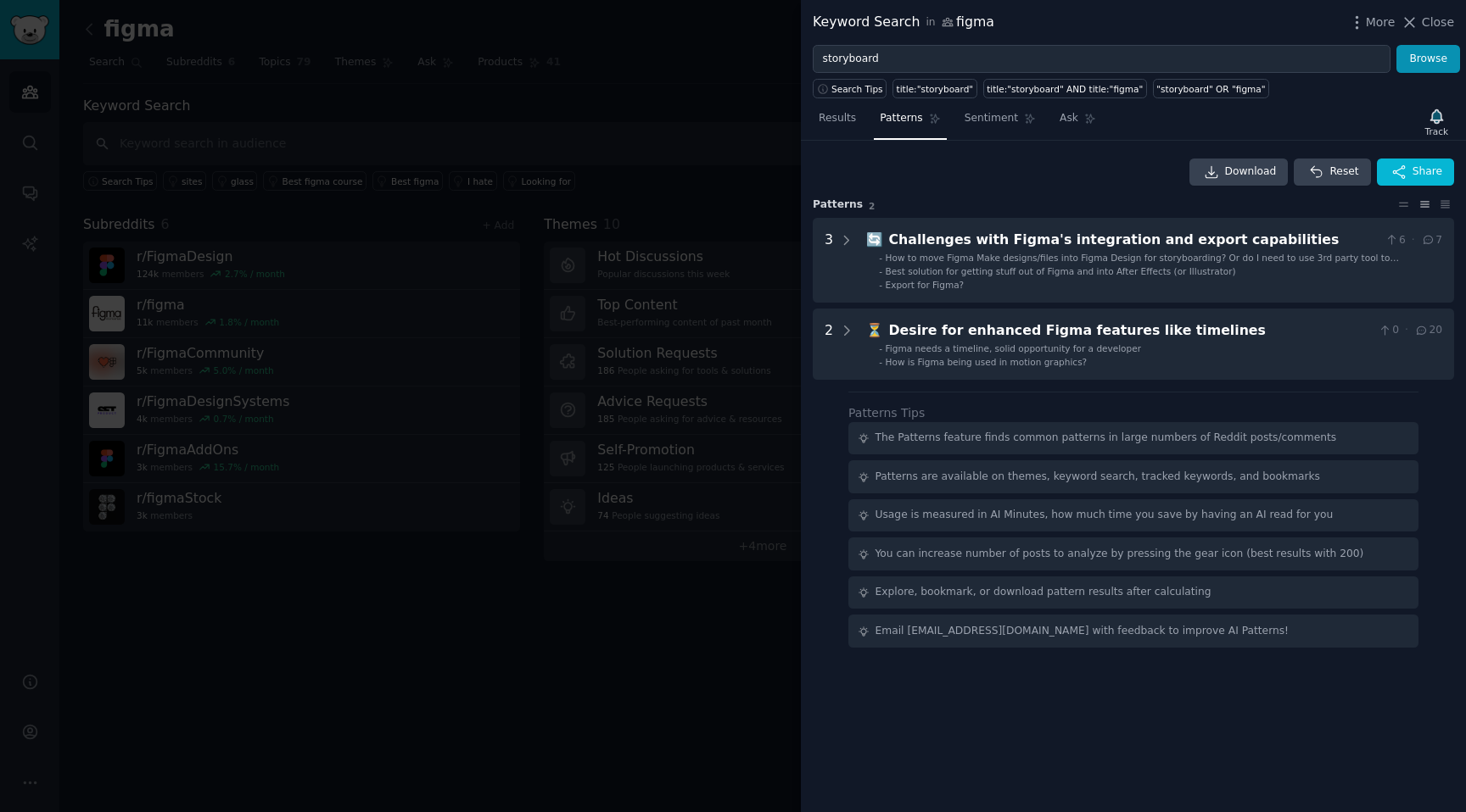
click at [1133, 216] on div "Download Reset Share Pattern s 2 3 🔄 Challenges with Figma's integration and ex…" at bounding box center [1132, 269] width 641 height 221
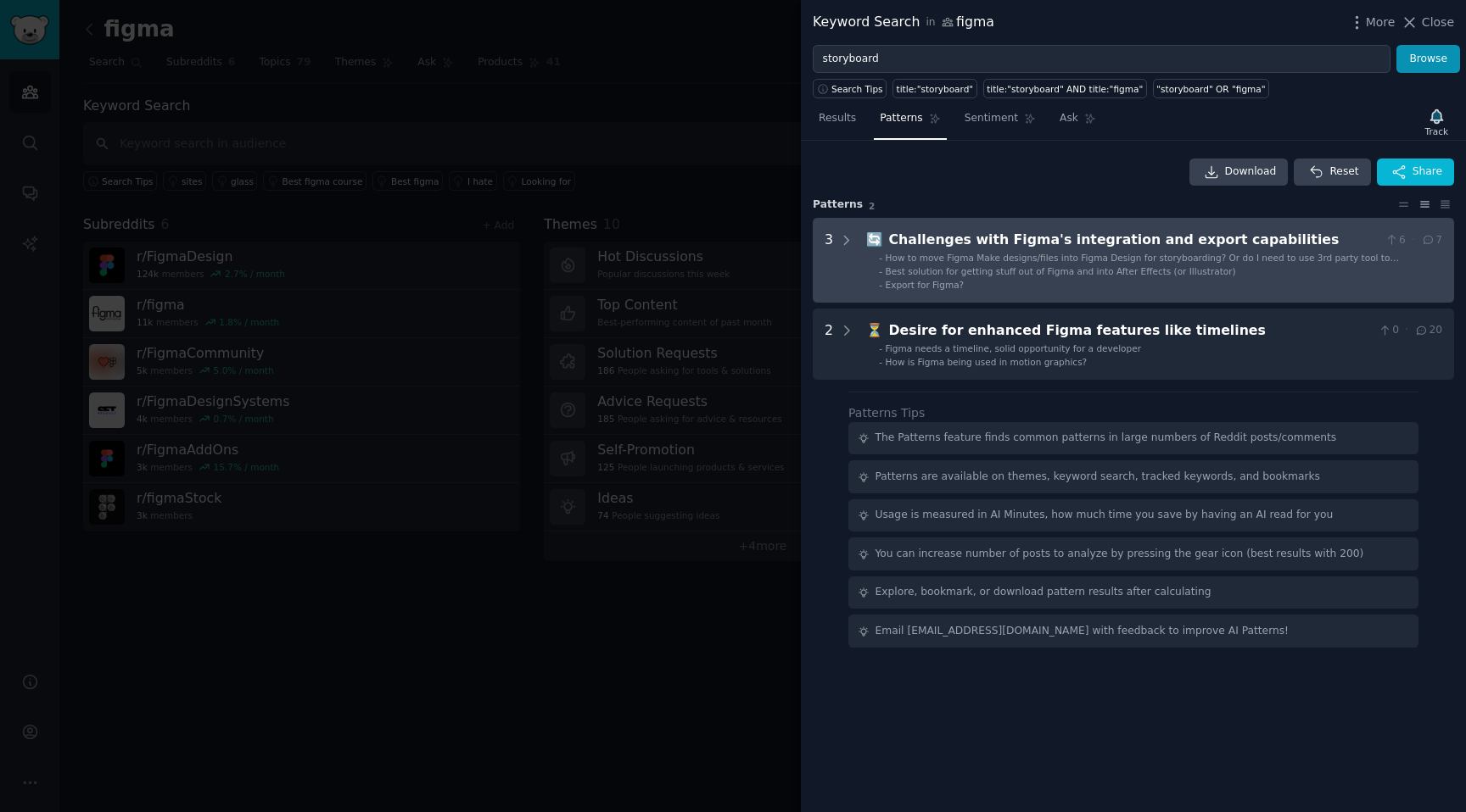
click at [1122, 280] on li "- Export for Figma?" at bounding box center [1161, 284] width 564 height 12
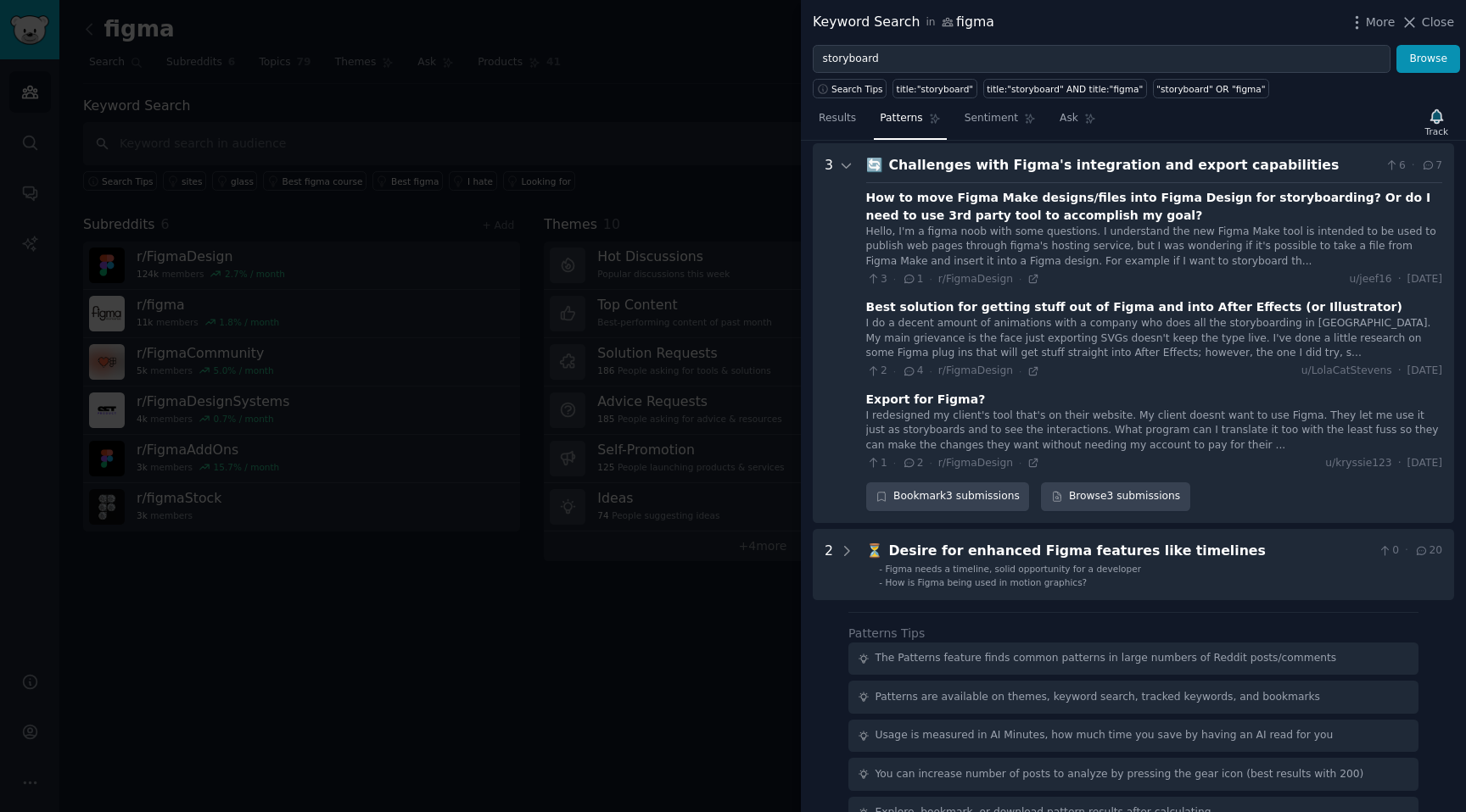
scroll to position [78, 0]
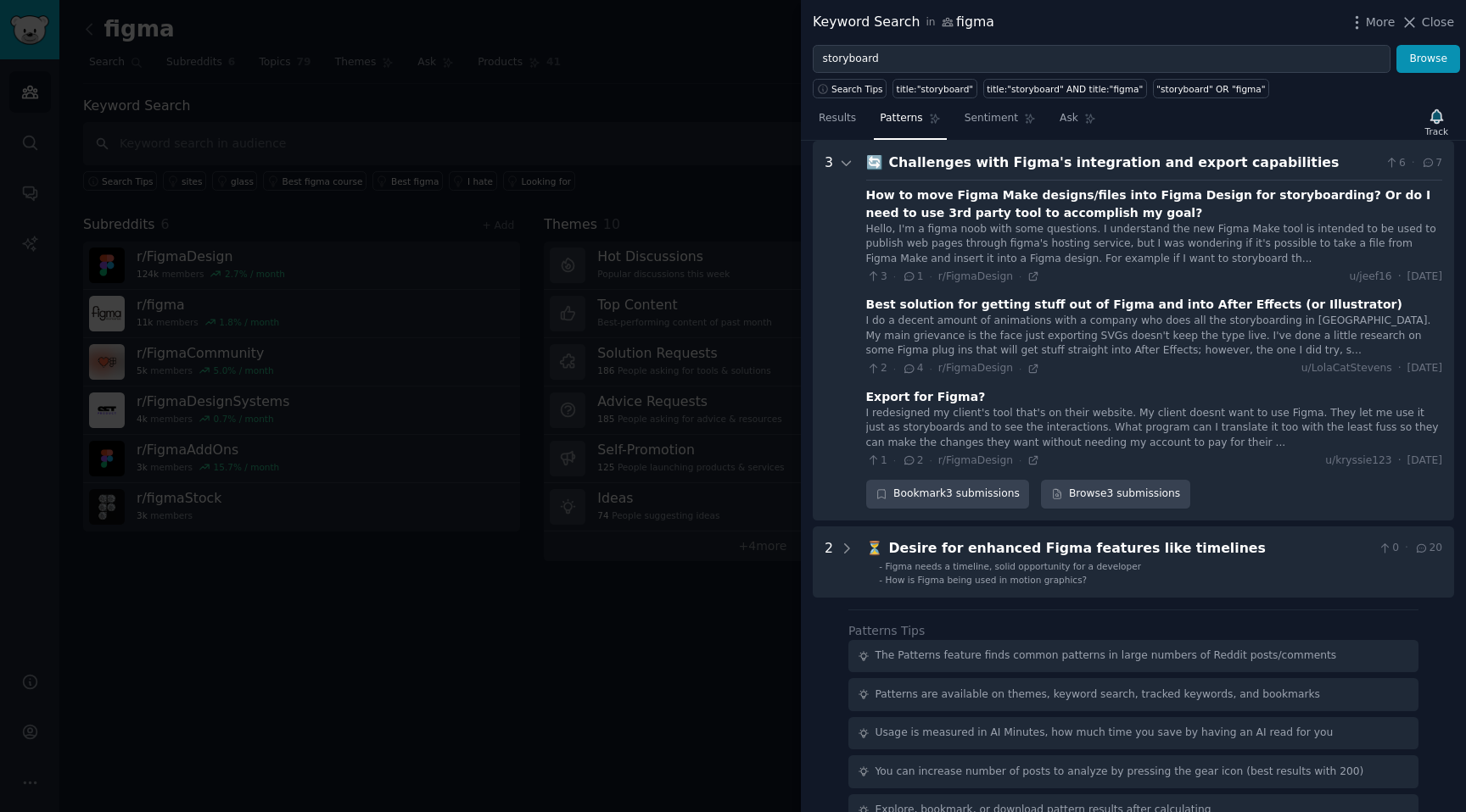
click at [721, 261] on div at bounding box center [733, 406] width 1466 height 812
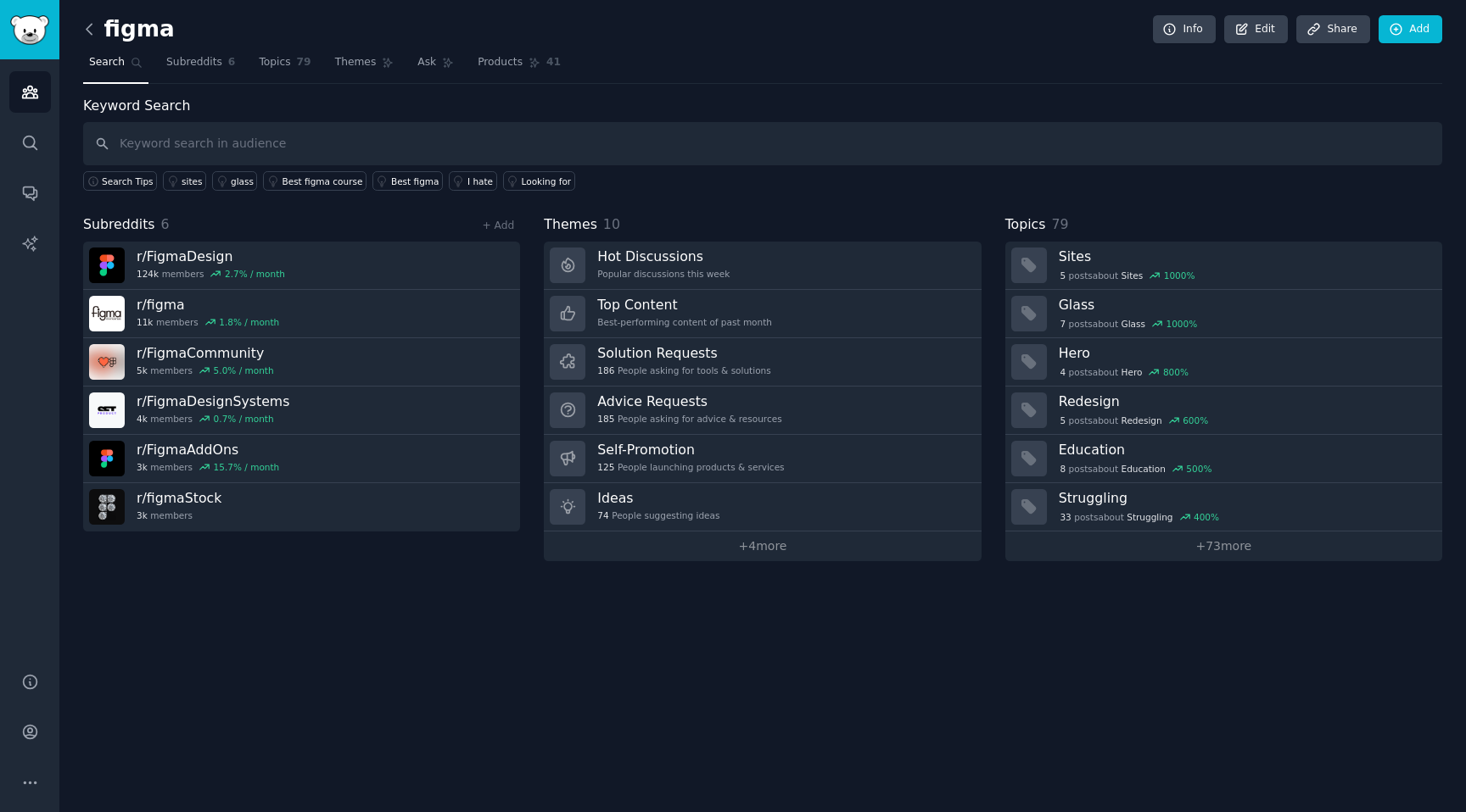
click at [93, 37] on icon at bounding box center [89, 29] width 18 height 18
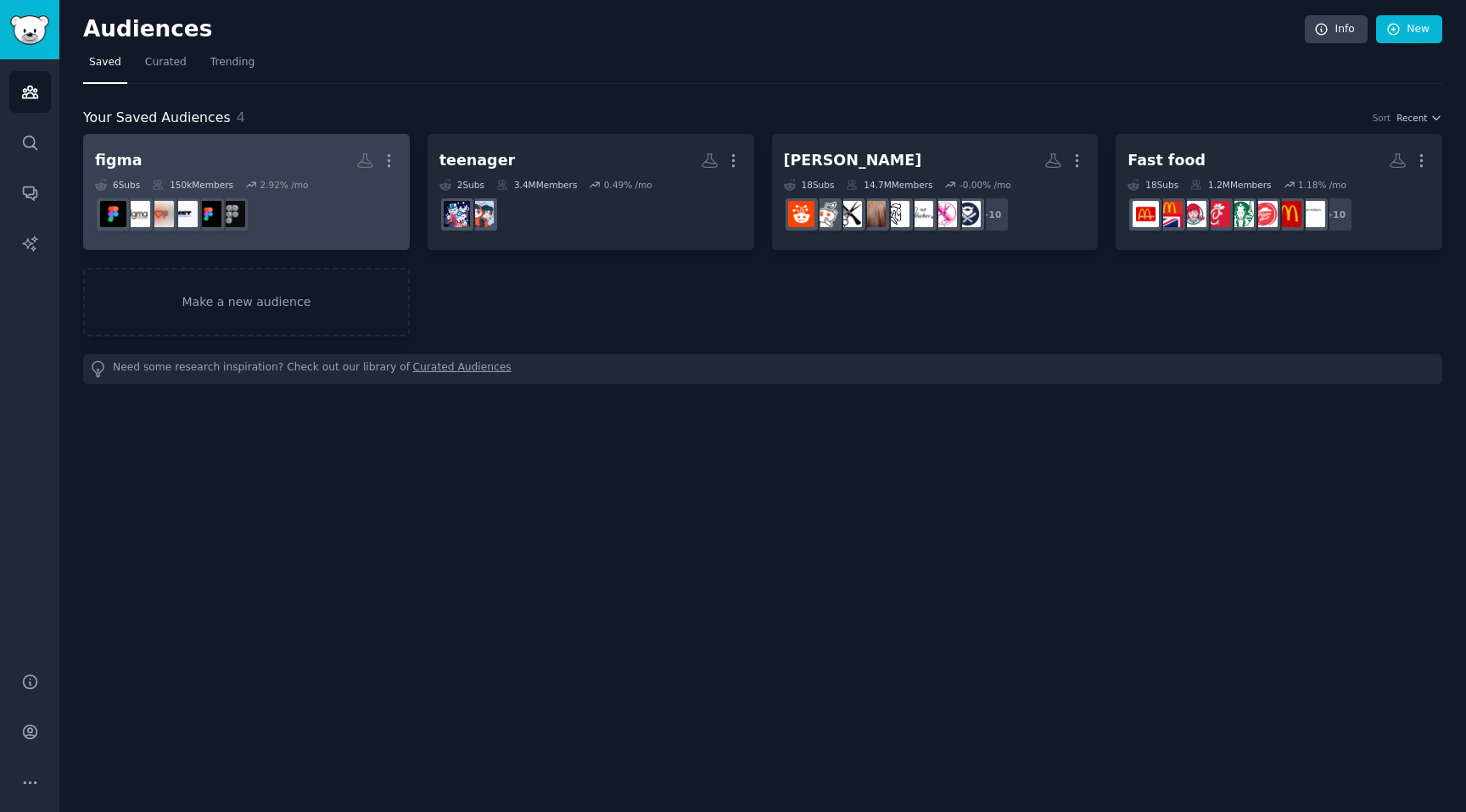
click at [301, 201] on dd at bounding box center [247, 214] width 303 height 47
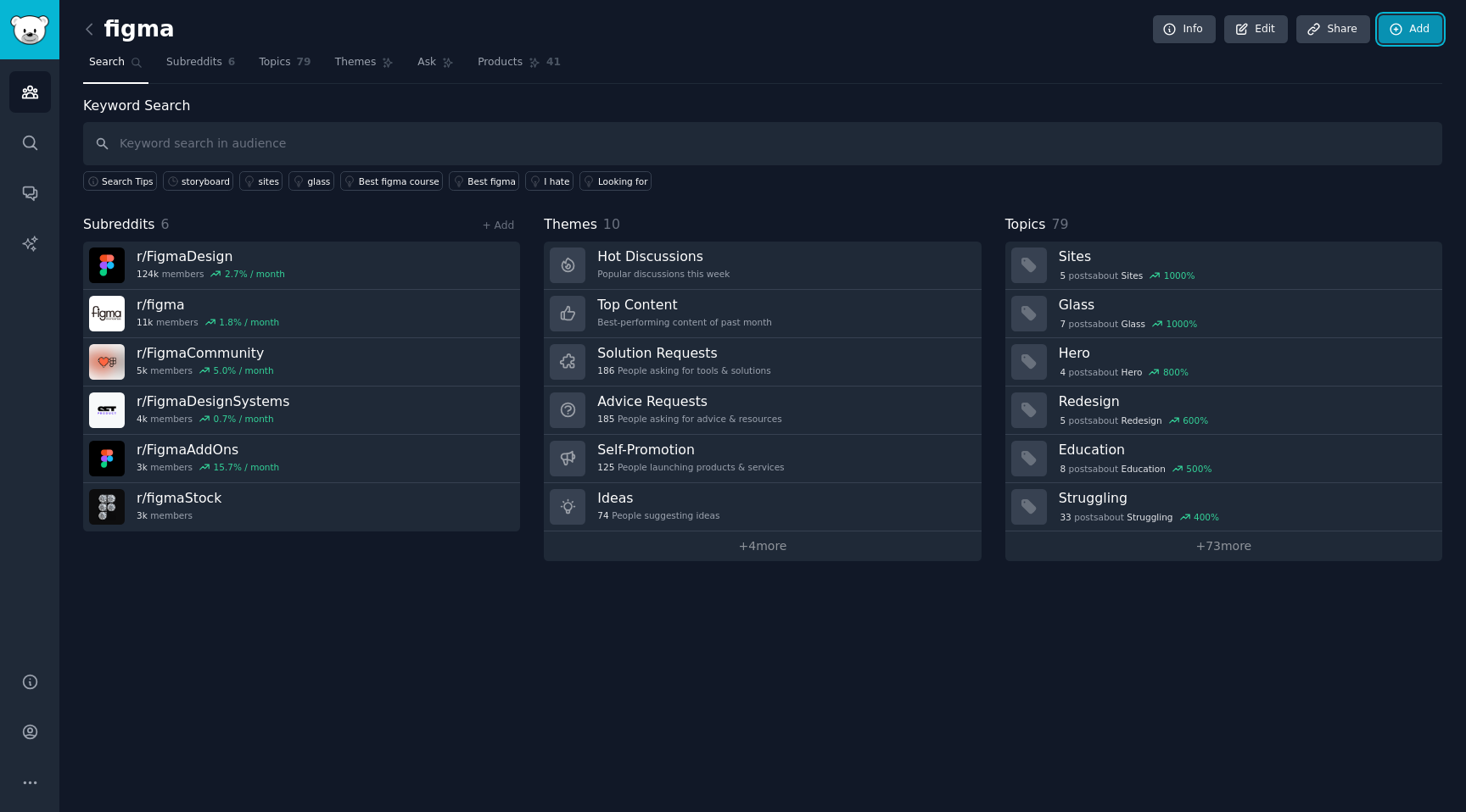
click at [1398, 39] on link "Add" at bounding box center [1410, 29] width 63 height 29
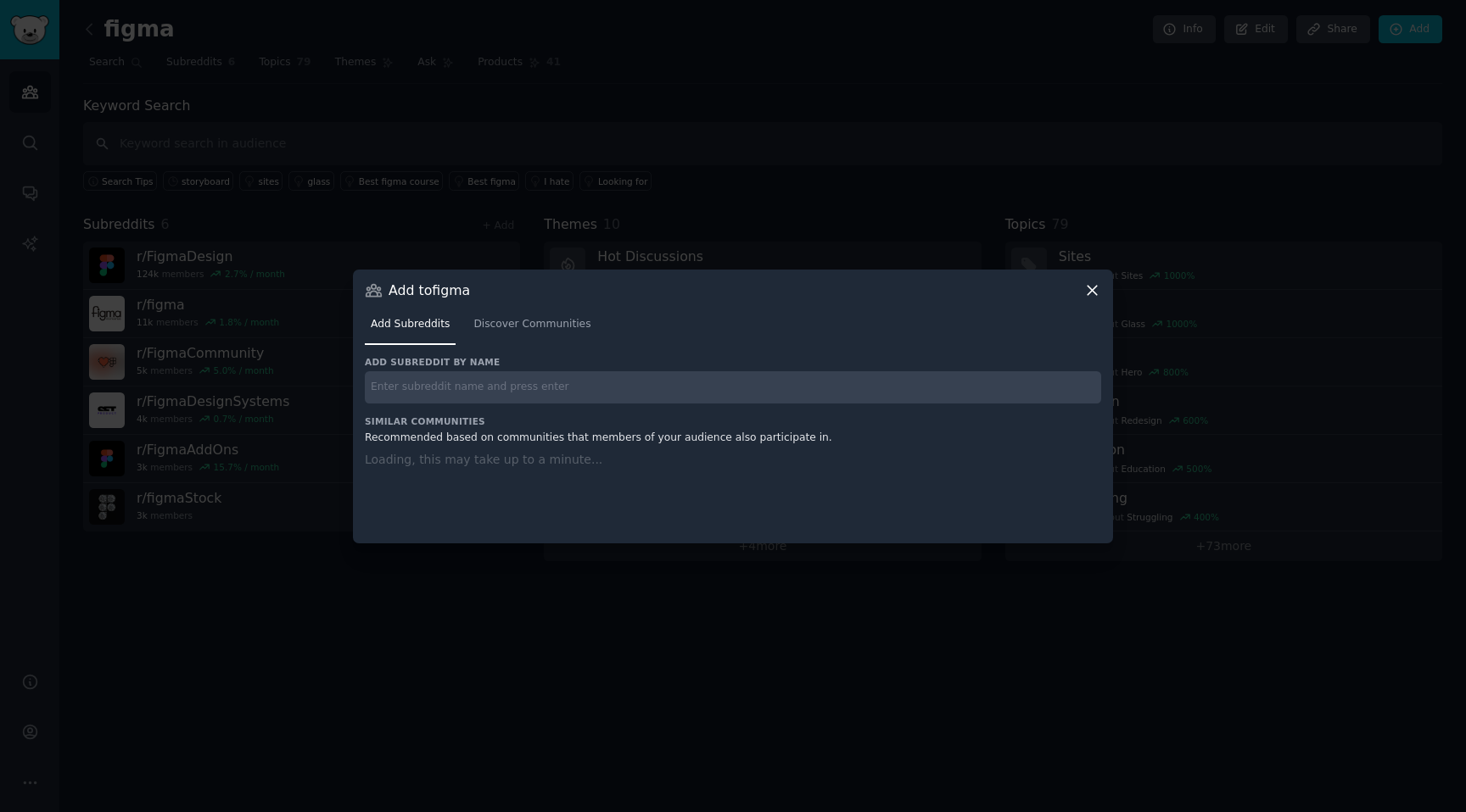
click at [539, 399] on input "text" at bounding box center [733, 388] width 737 height 33
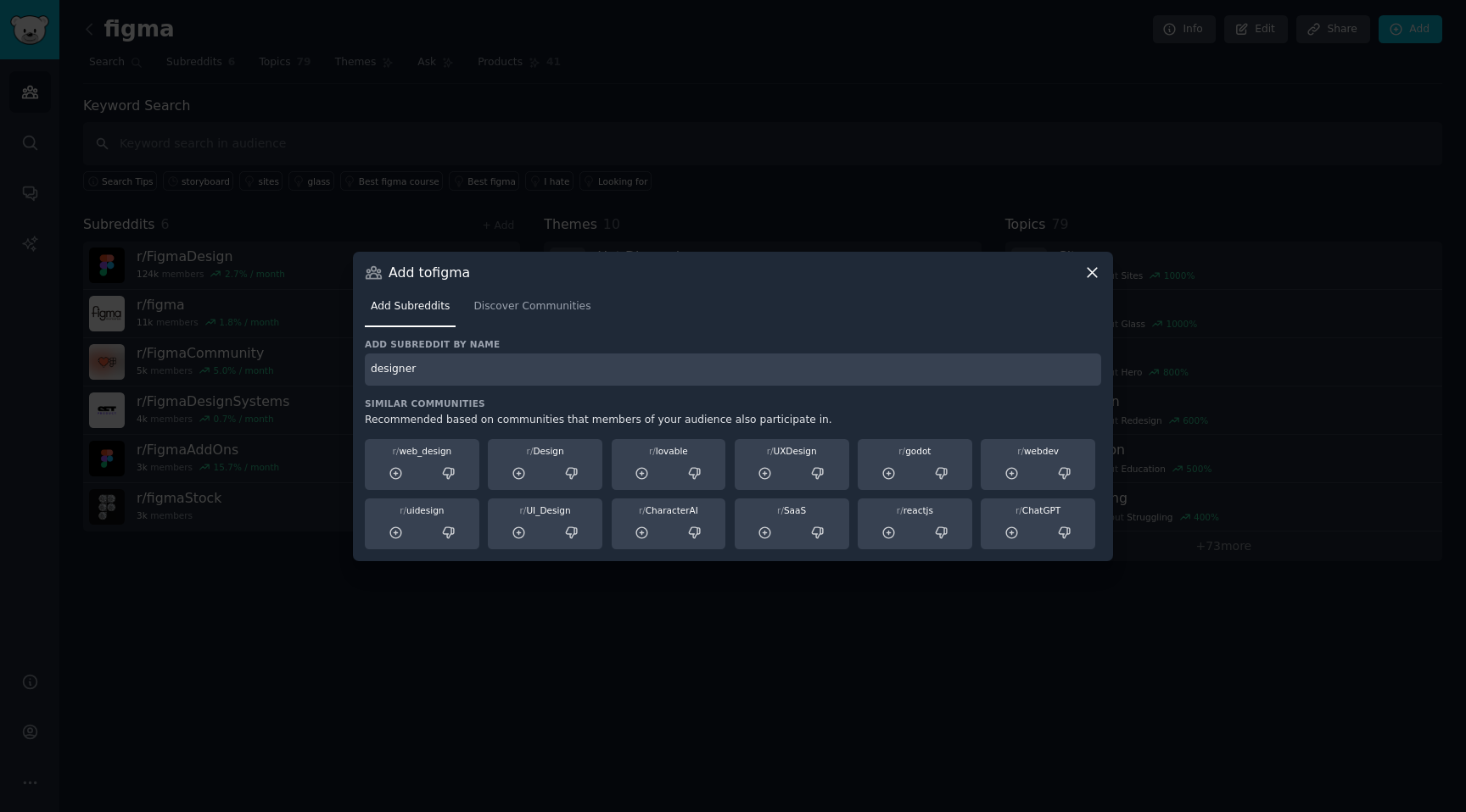
type input "designer"
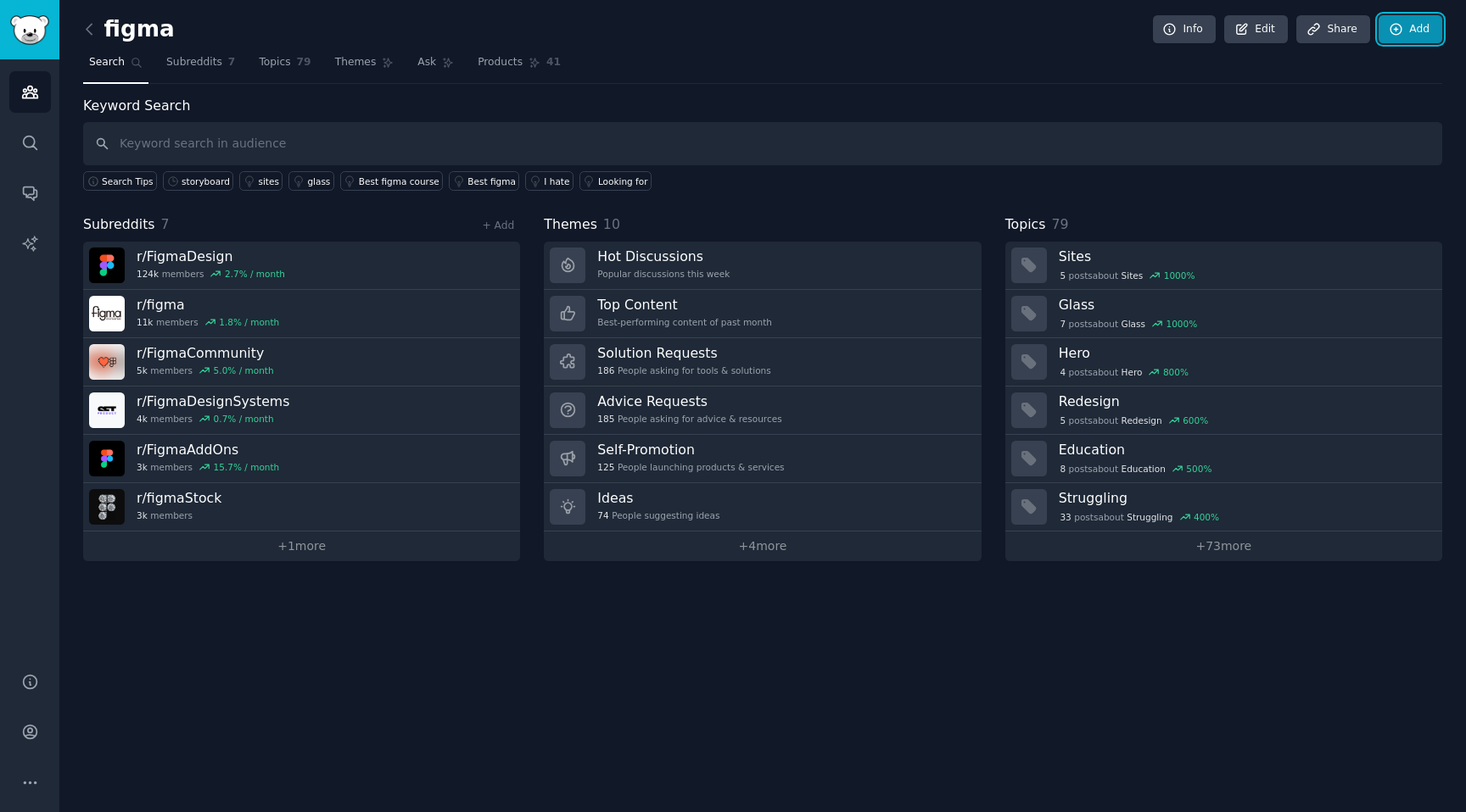
click at [1427, 29] on link "Add" at bounding box center [1410, 29] width 63 height 29
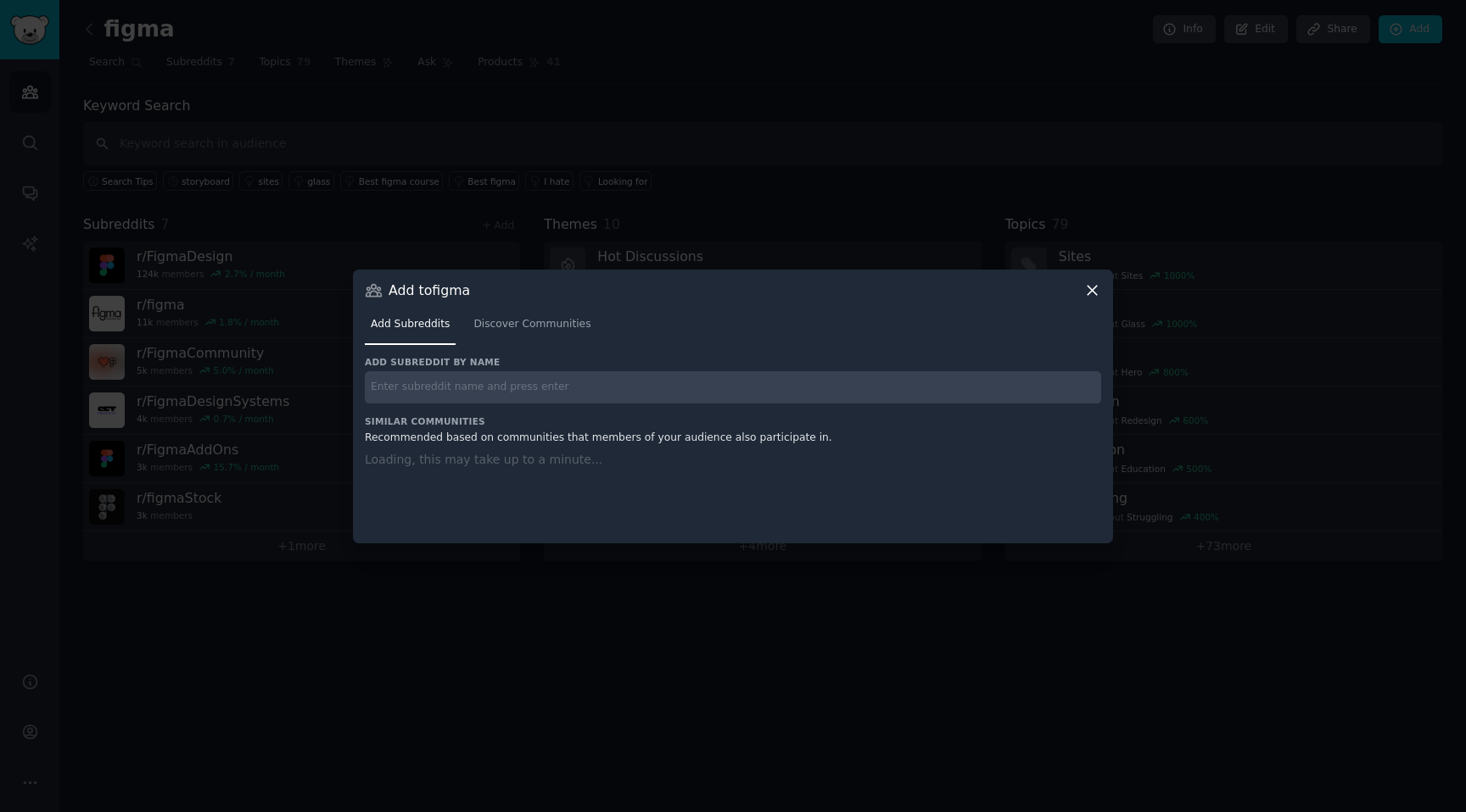
click at [551, 405] on div "Add subreddit by name Similar Communities Recommended based on communities that…" at bounding box center [733, 439] width 737 height 166
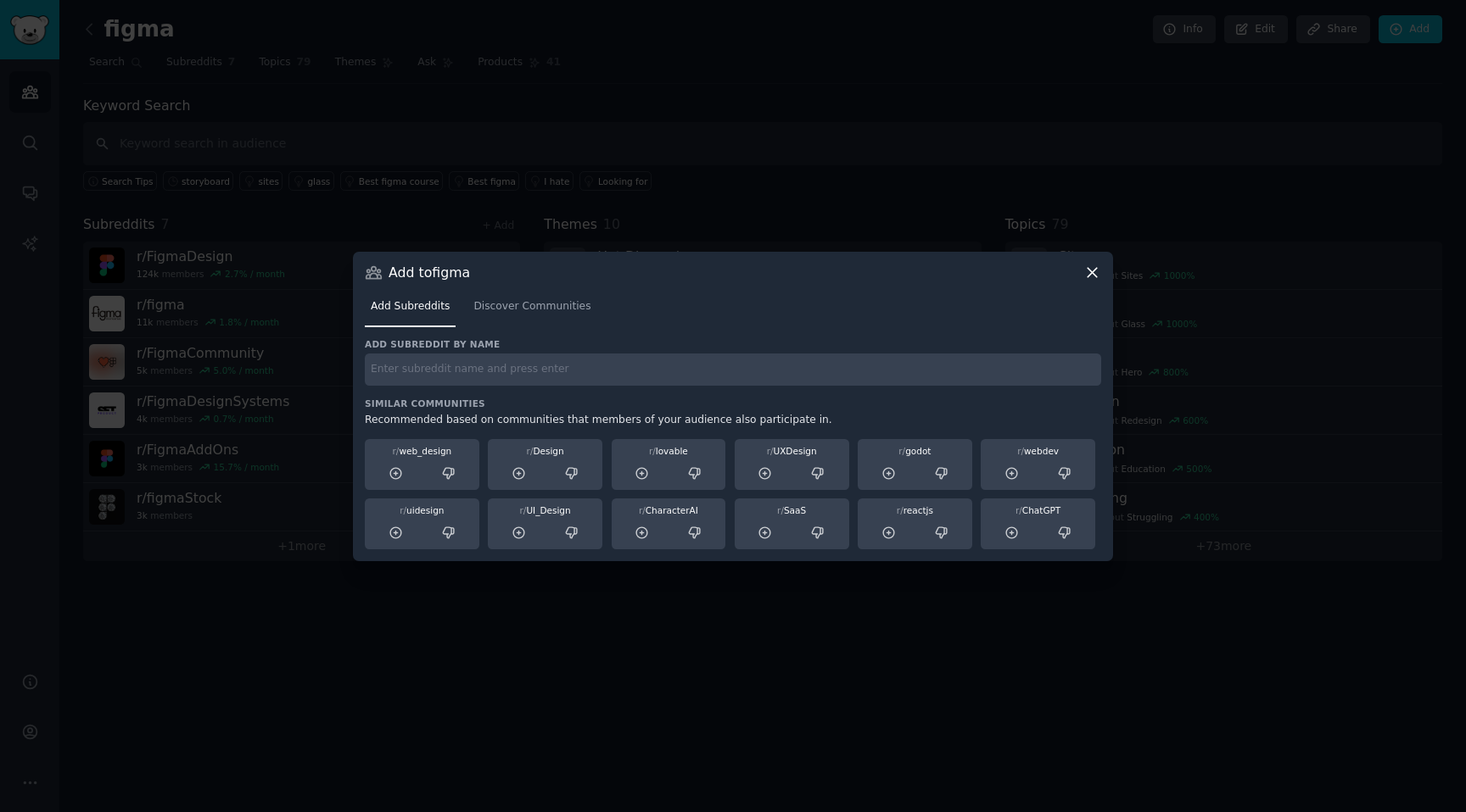
click at [550, 349] on h3 "Add subreddit by name" at bounding box center [733, 344] width 737 height 12
click at [559, 304] on span "Discover Communities" at bounding box center [531, 307] width 117 height 15
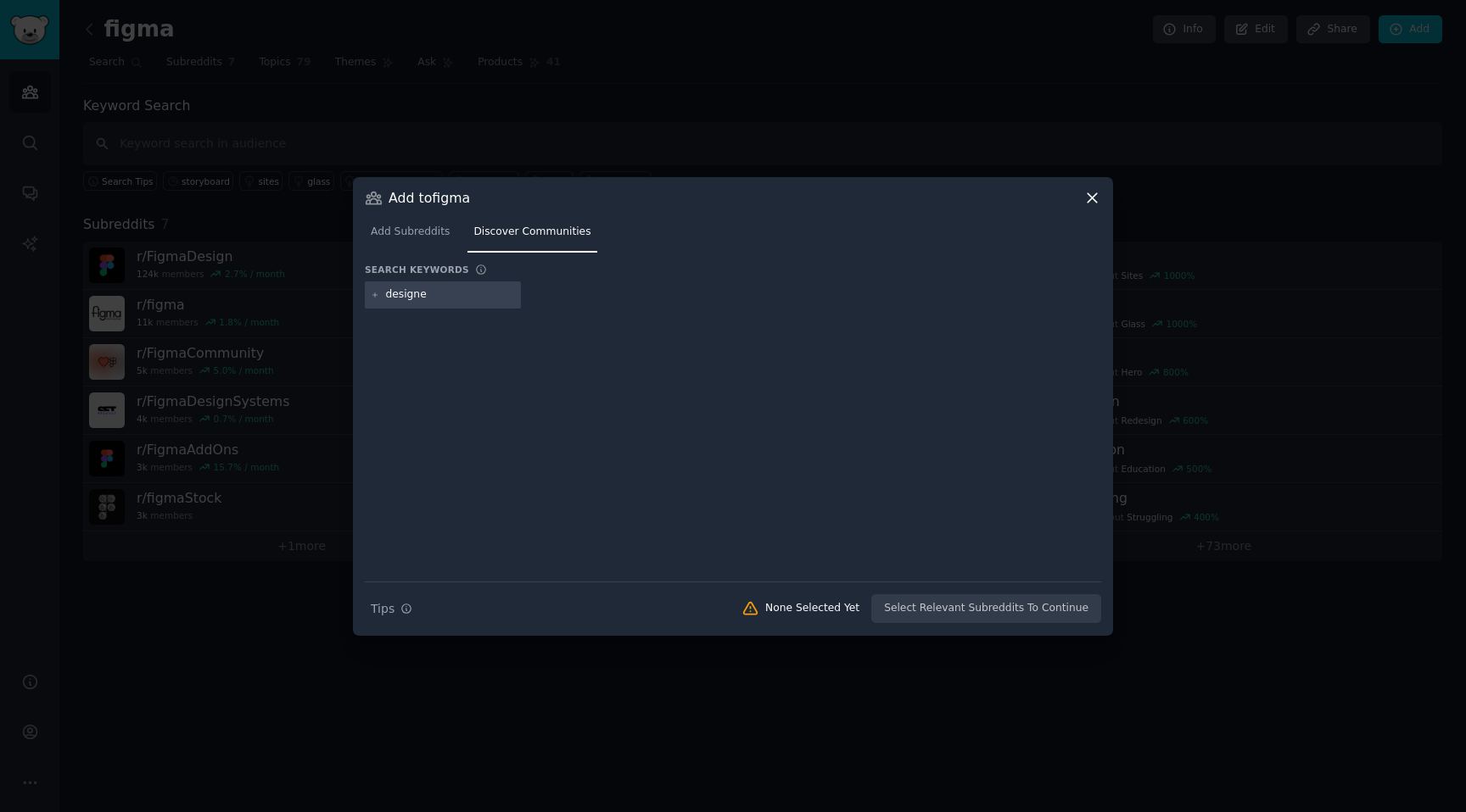
type input "designer"
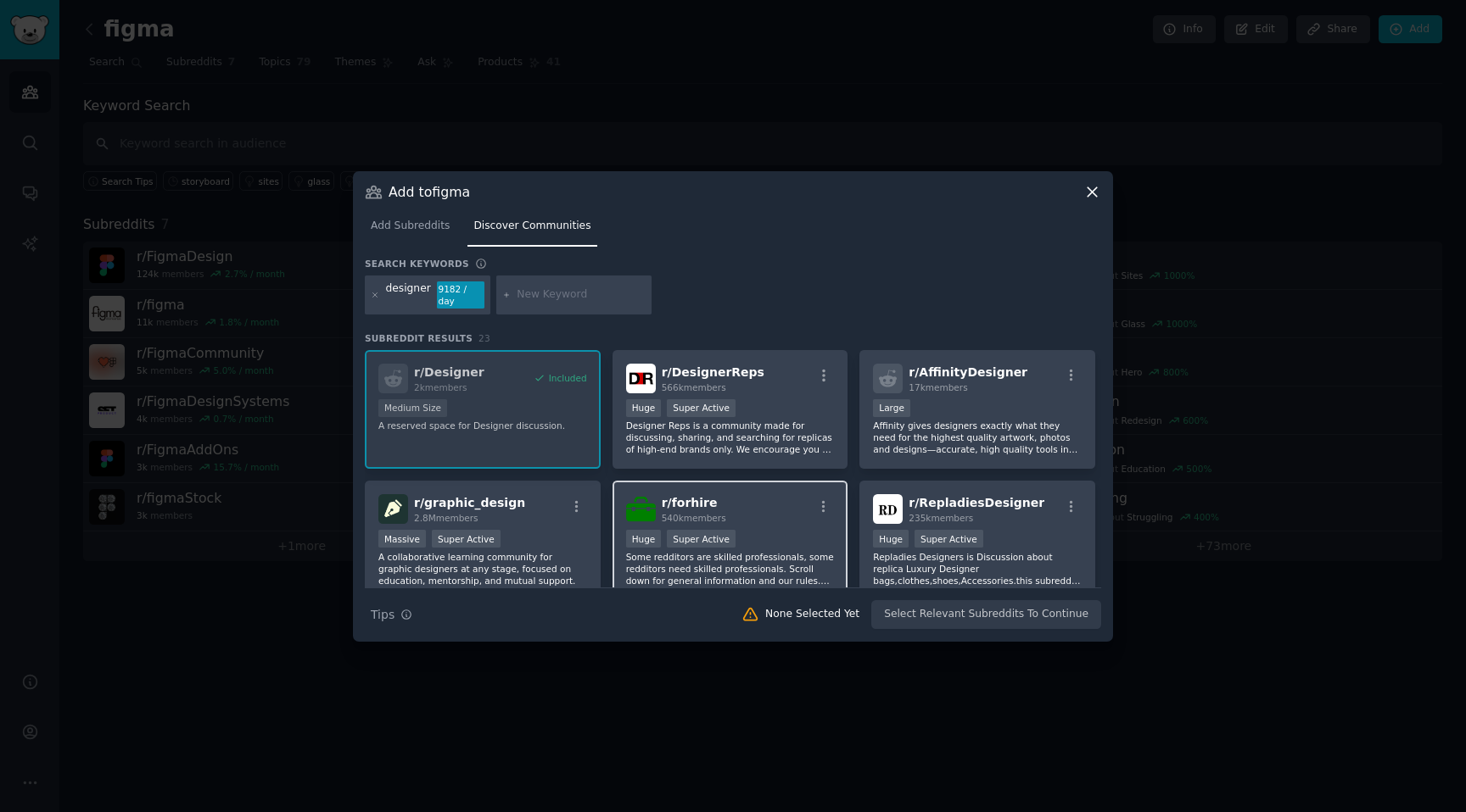
scroll to position [157, 0]
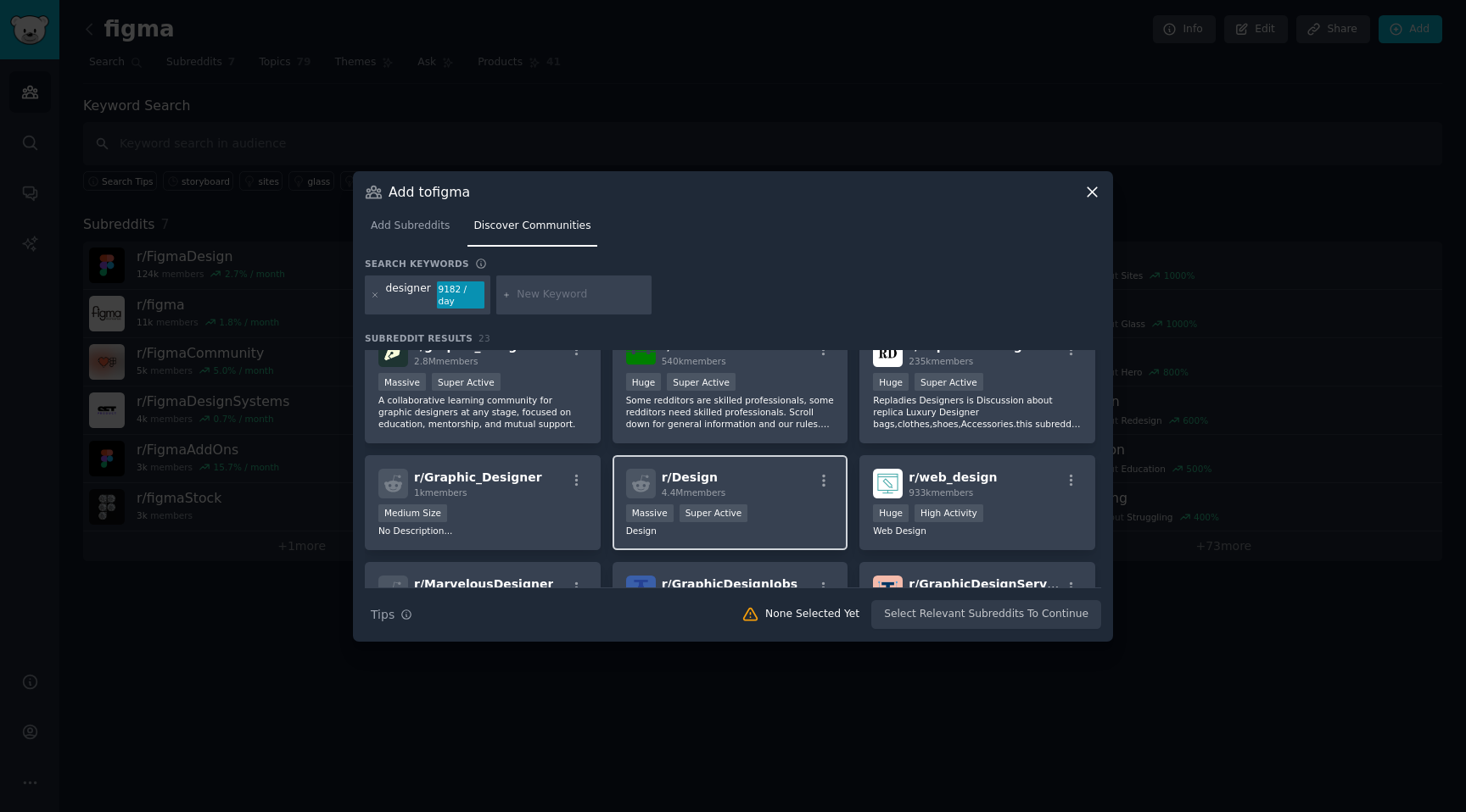
click at [755, 493] on div "r/ Design 4.4M members Massive Super Active Design" at bounding box center [730, 504] width 235 height 96
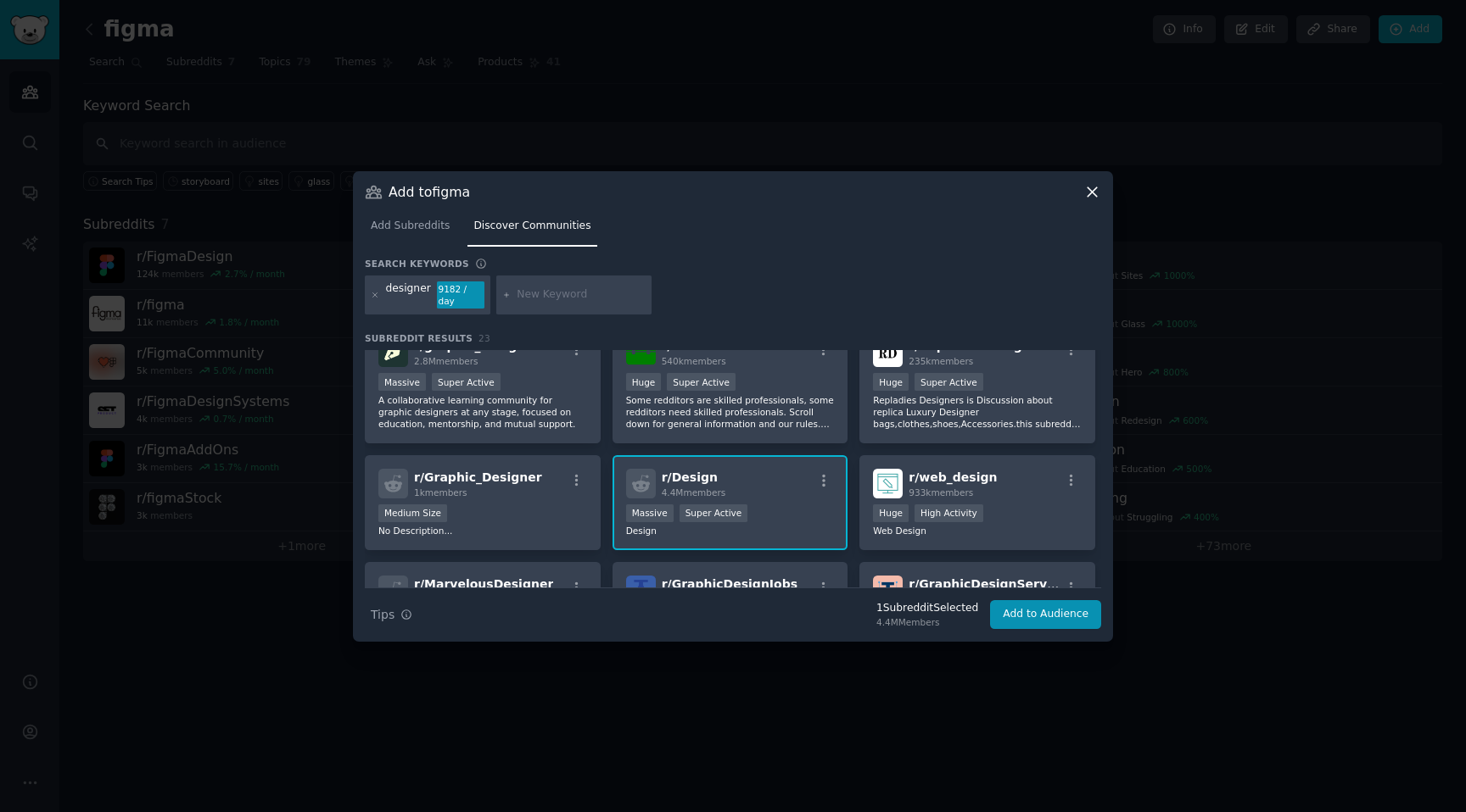
click at [680, 471] on span "r/ Design" at bounding box center [689, 477] width 56 height 13
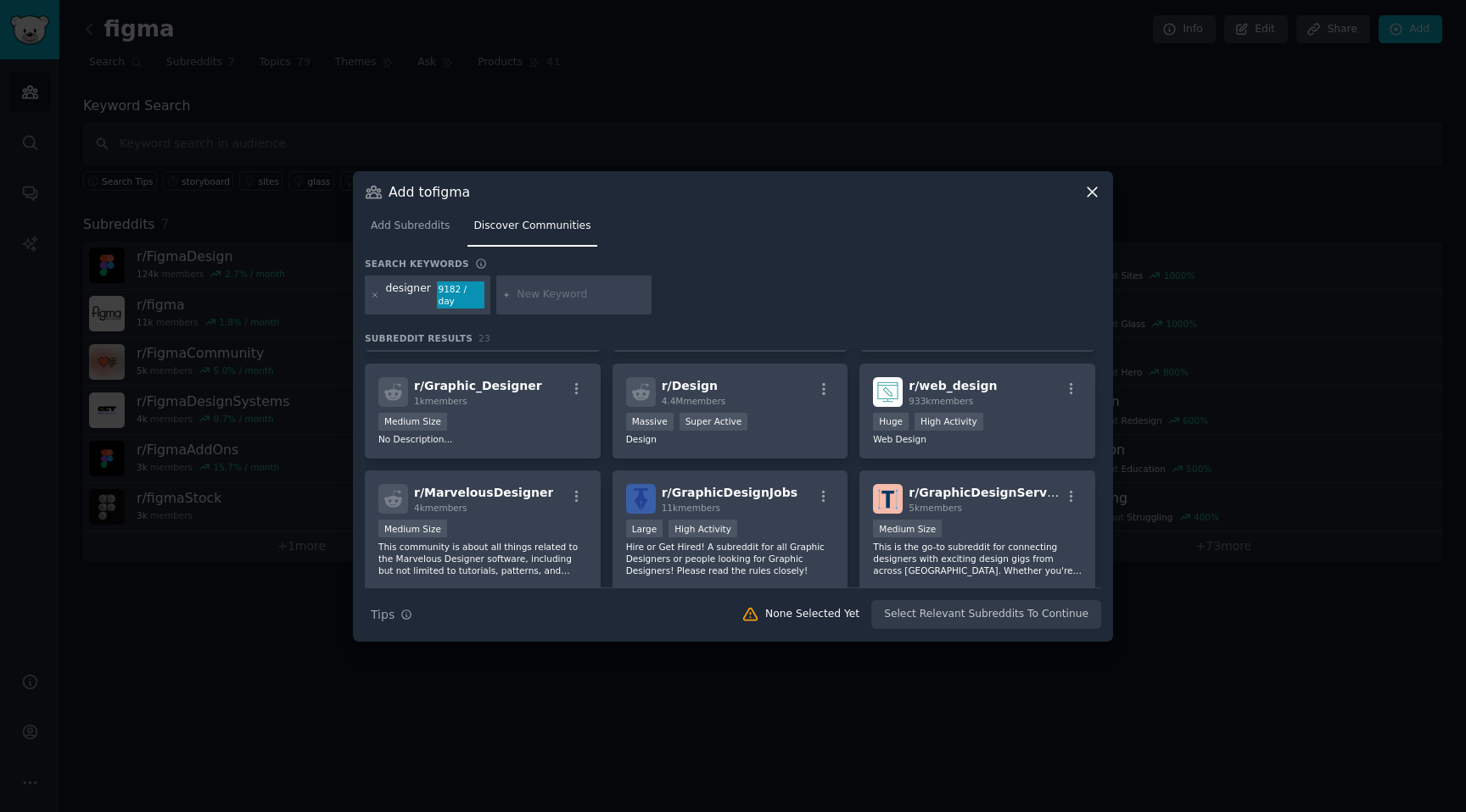
scroll to position [0, 0]
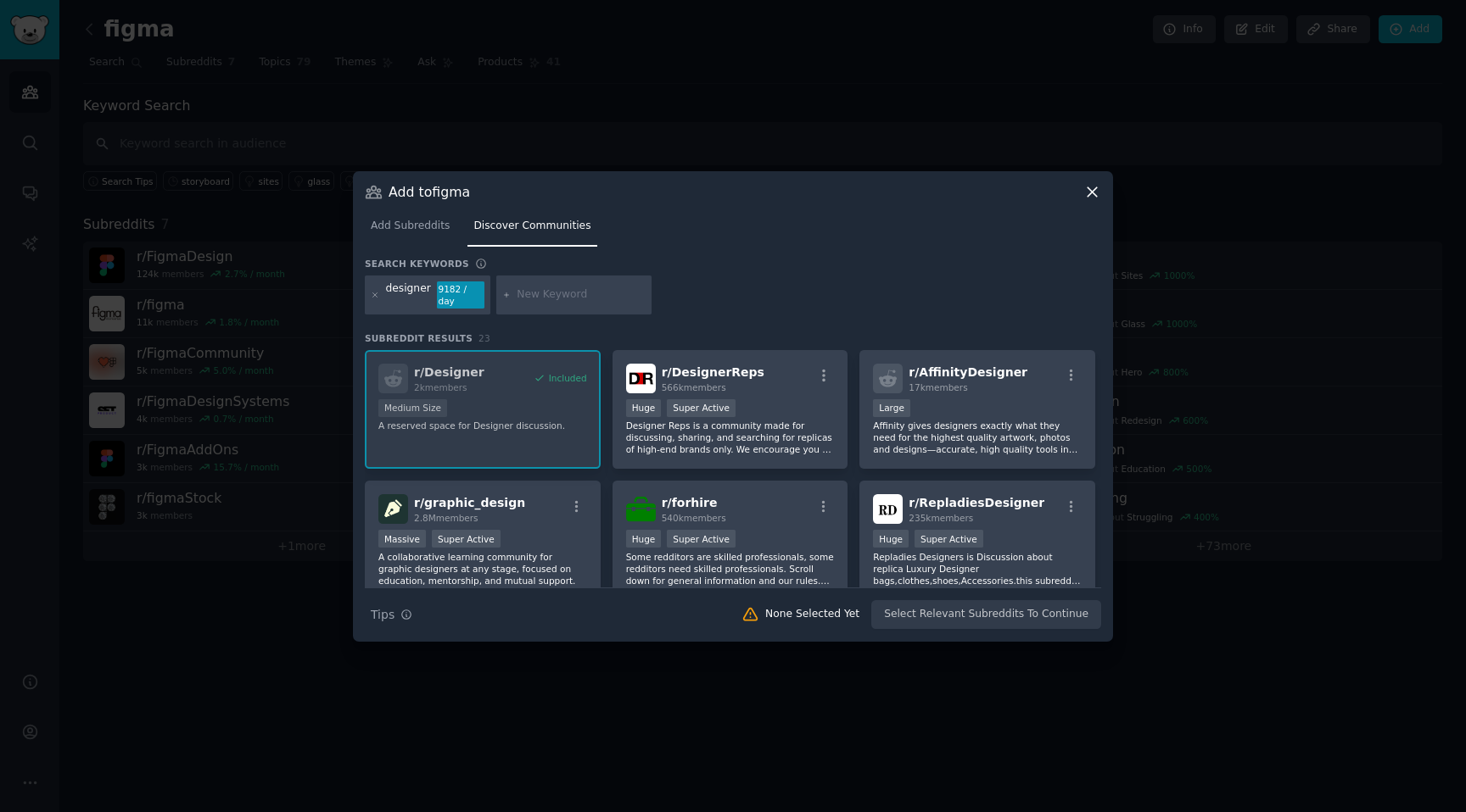
click at [544, 285] on div at bounding box center [574, 295] width 156 height 39
click at [542, 303] on div at bounding box center [574, 295] width 156 height 39
click at [542, 297] on input "text" at bounding box center [581, 295] width 129 height 15
type input "ux designer"
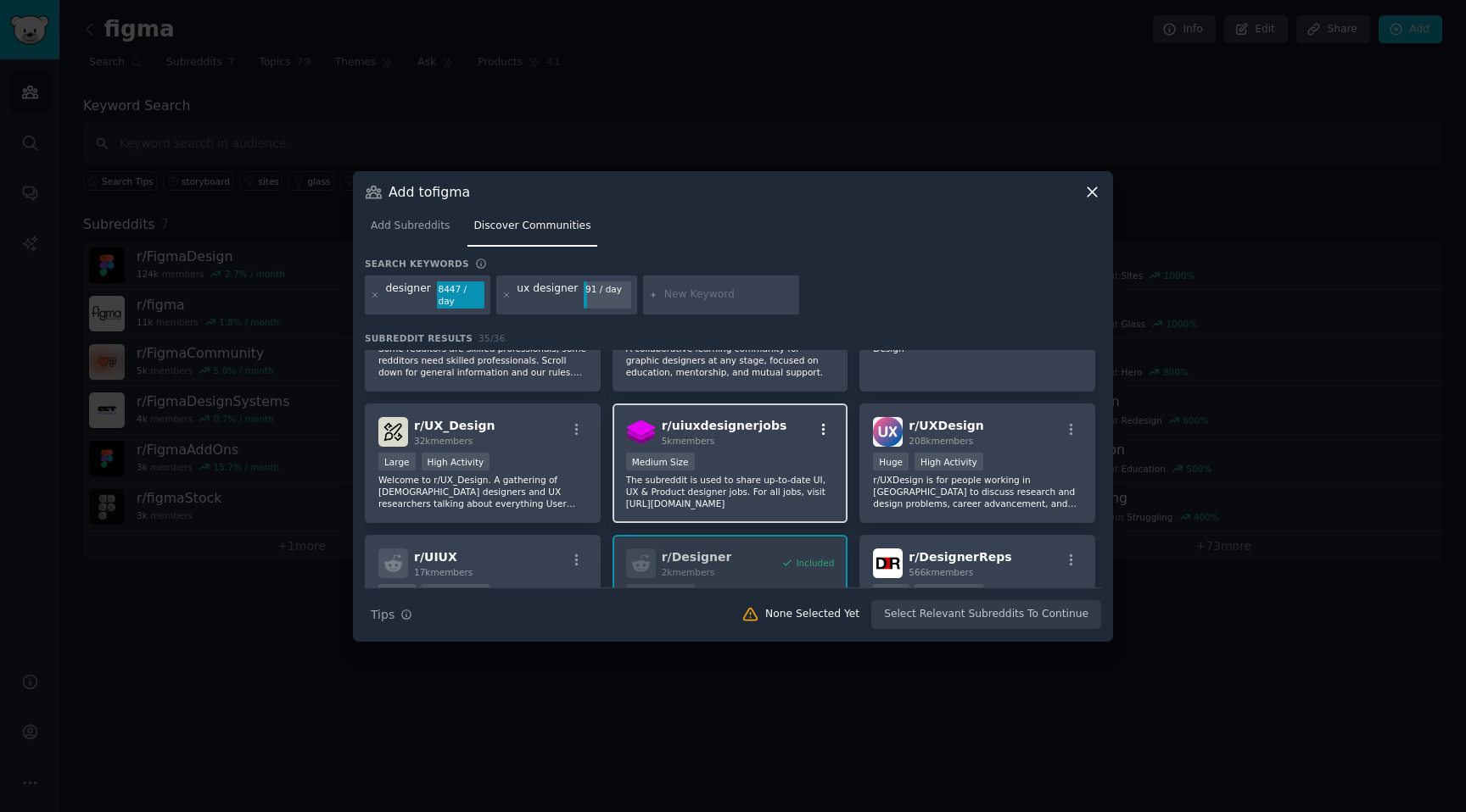
scroll to position [80, 0]
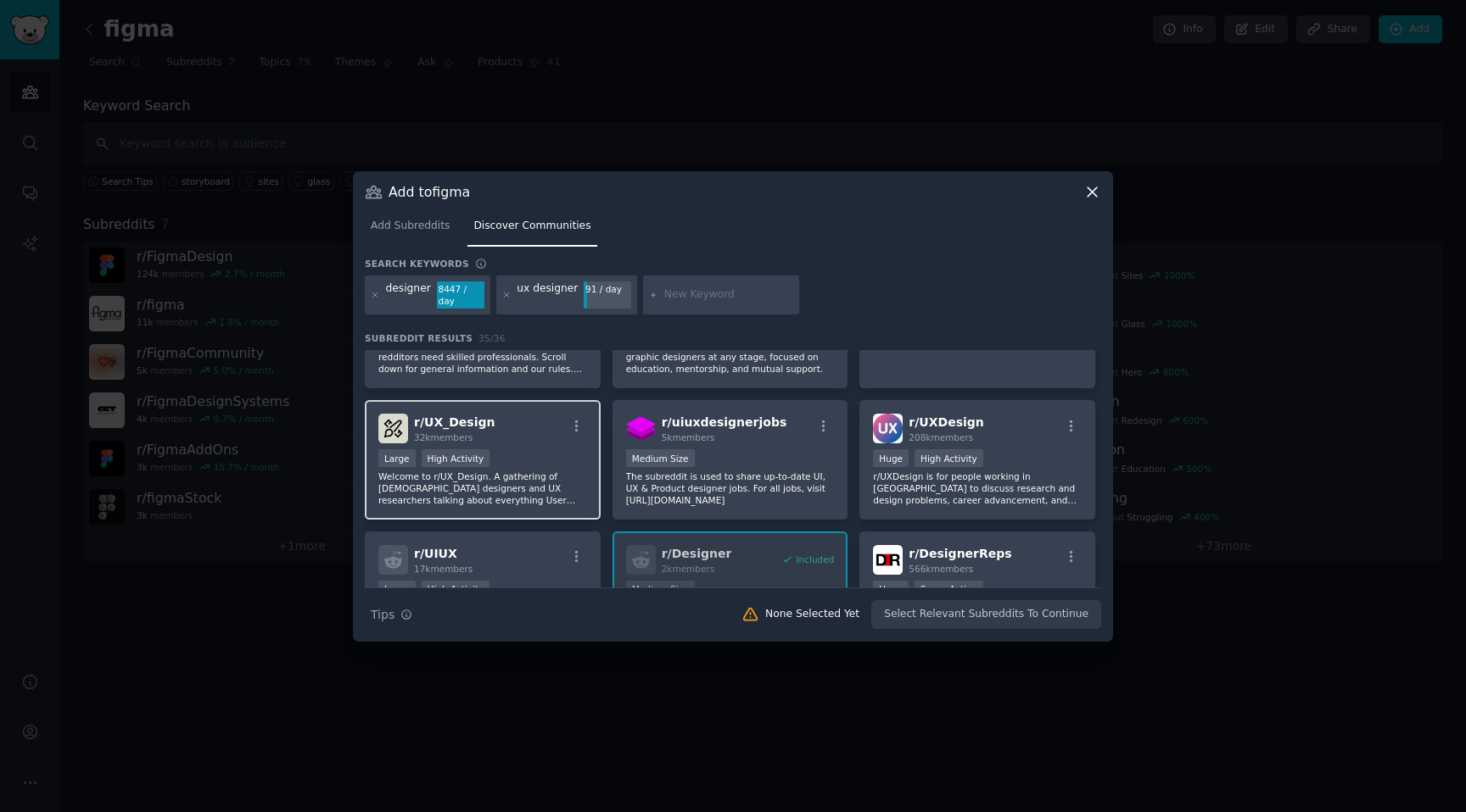
click at [517, 497] on p "Welcome to r/UX_Design. A gathering of [DEMOGRAPHIC_DATA] designers and UX rese…" at bounding box center [482, 488] width 209 height 36
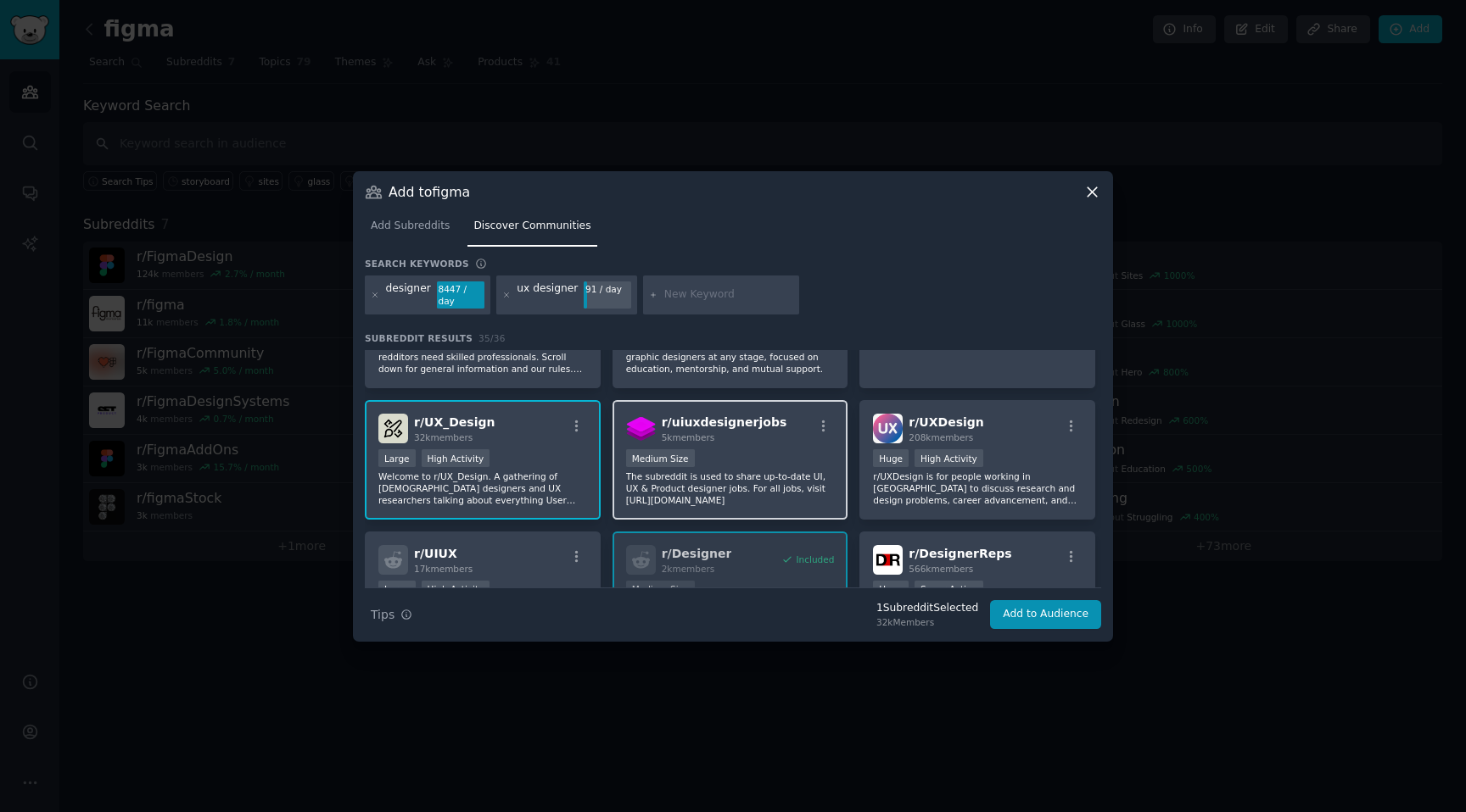
click at [800, 497] on p "The subreddit is used to share up-to-date UI, UX & Product designer jobs. For a…" at bounding box center [730, 488] width 209 height 36
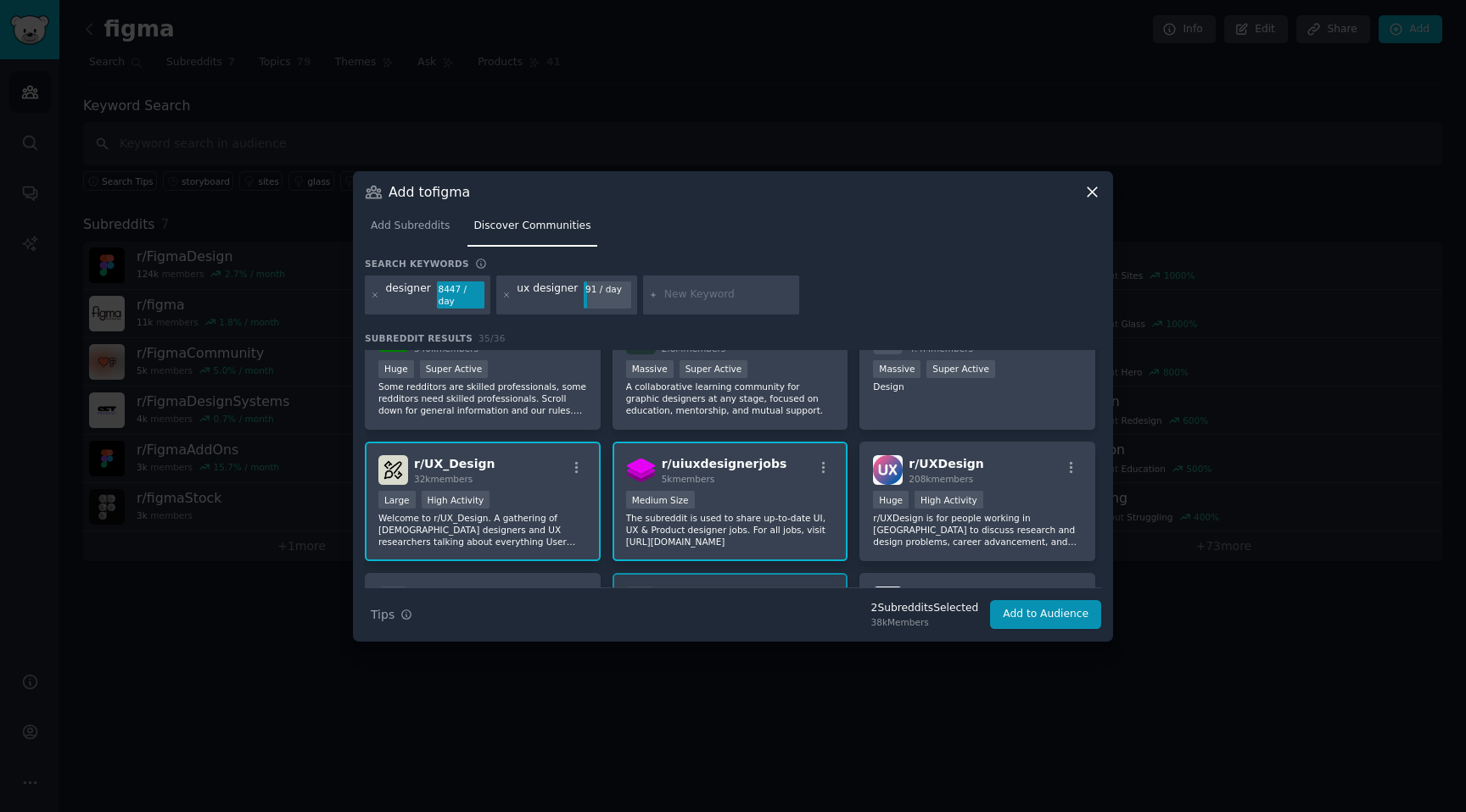
click at [801, 504] on div "Medium Size" at bounding box center [730, 502] width 209 height 21
click at [957, 504] on div "High Activity" at bounding box center [949, 500] width 69 height 18
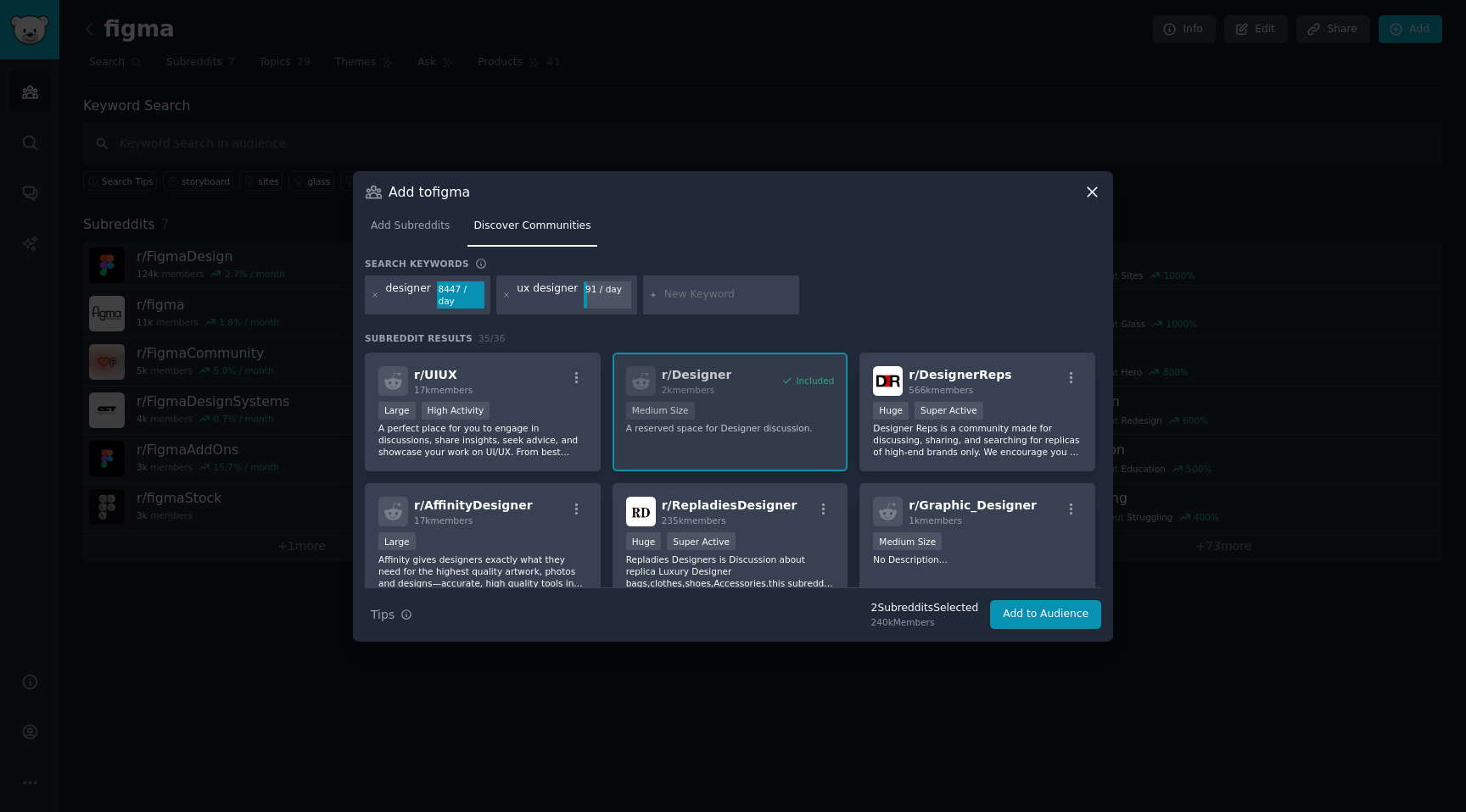
scroll to position [262, 0]
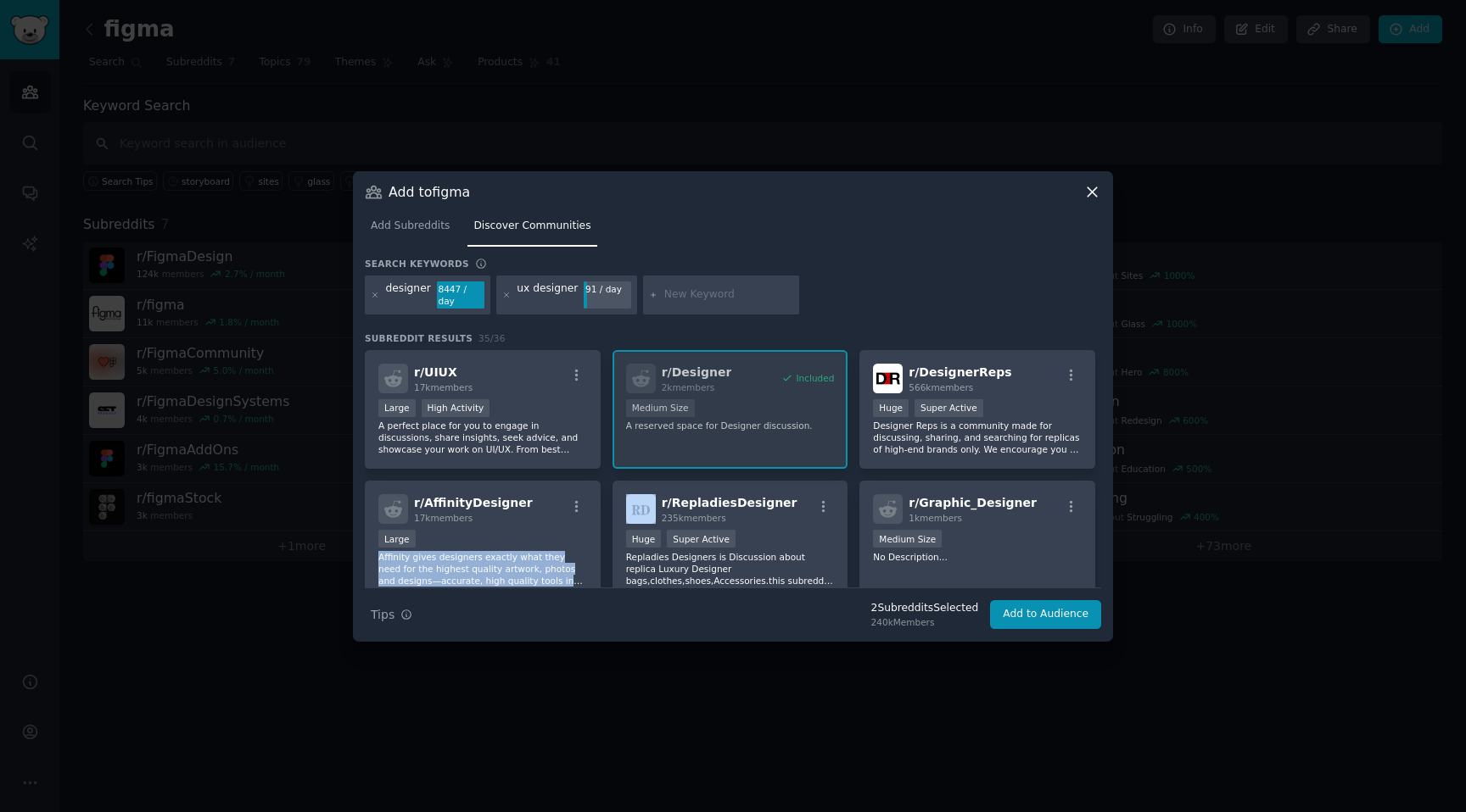
drag, startPoint x: 506, startPoint y: 537, endPoint x: 660, endPoint y: 443, distance: 180.4
click at [647, 438] on div "r/ forhire 540k members Huge Super Active Some redditors are skilled profession…" at bounding box center [733, 475] width 737 height 775
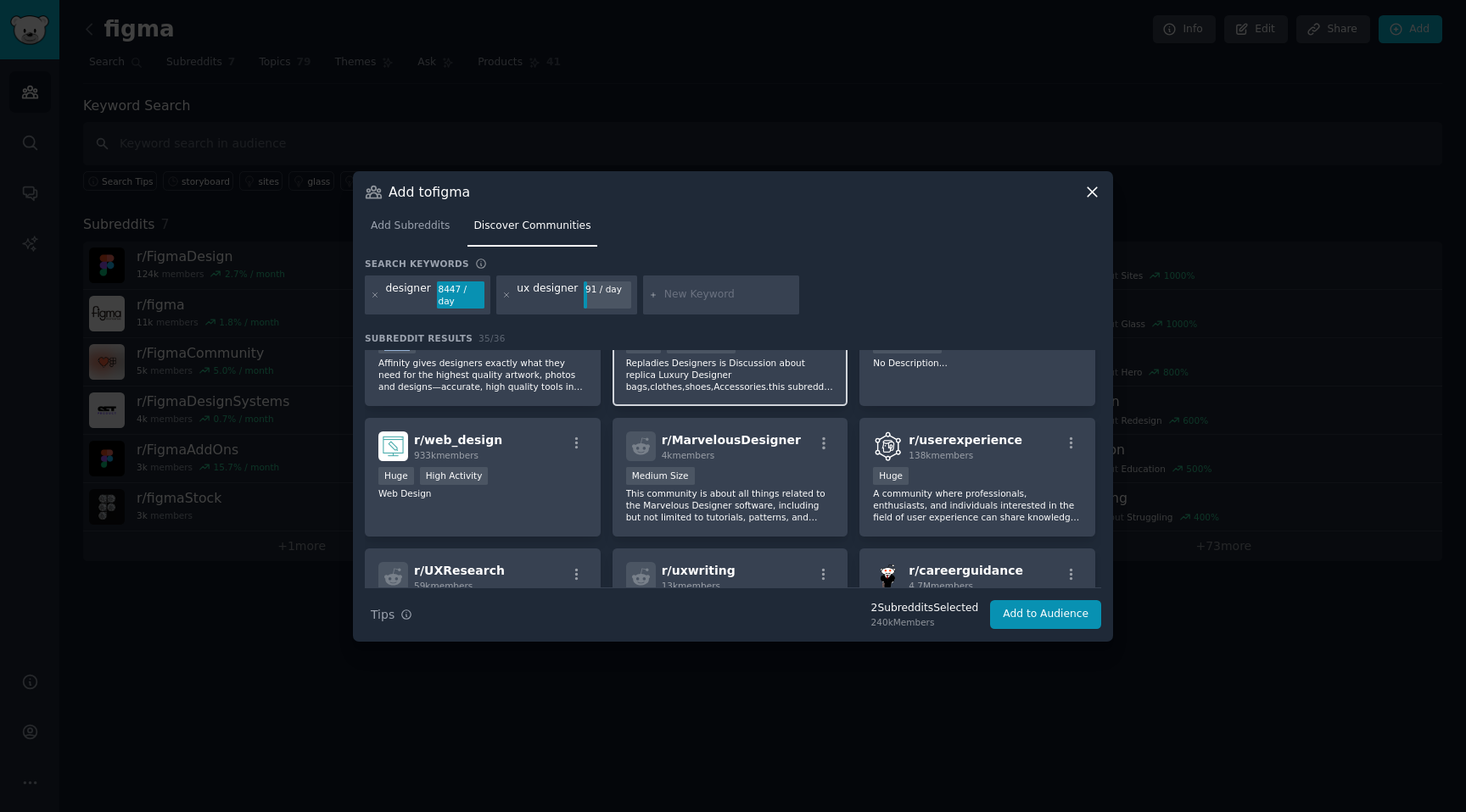
scroll to position [470, 0]
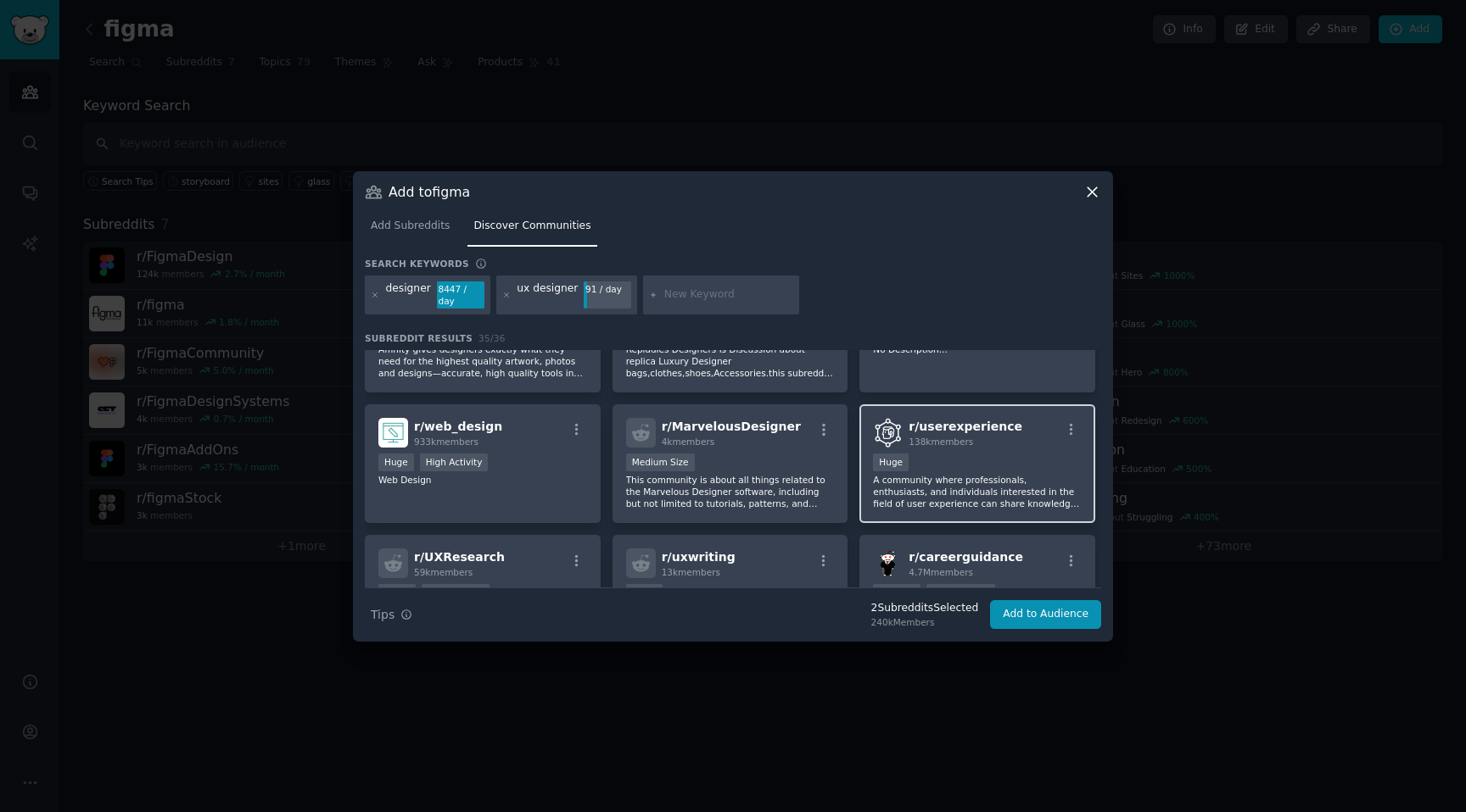
click at [898, 474] on p "A community where professionals, enthusiasts, and individuals interested in the…" at bounding box center [977, 492] width 209 height 36
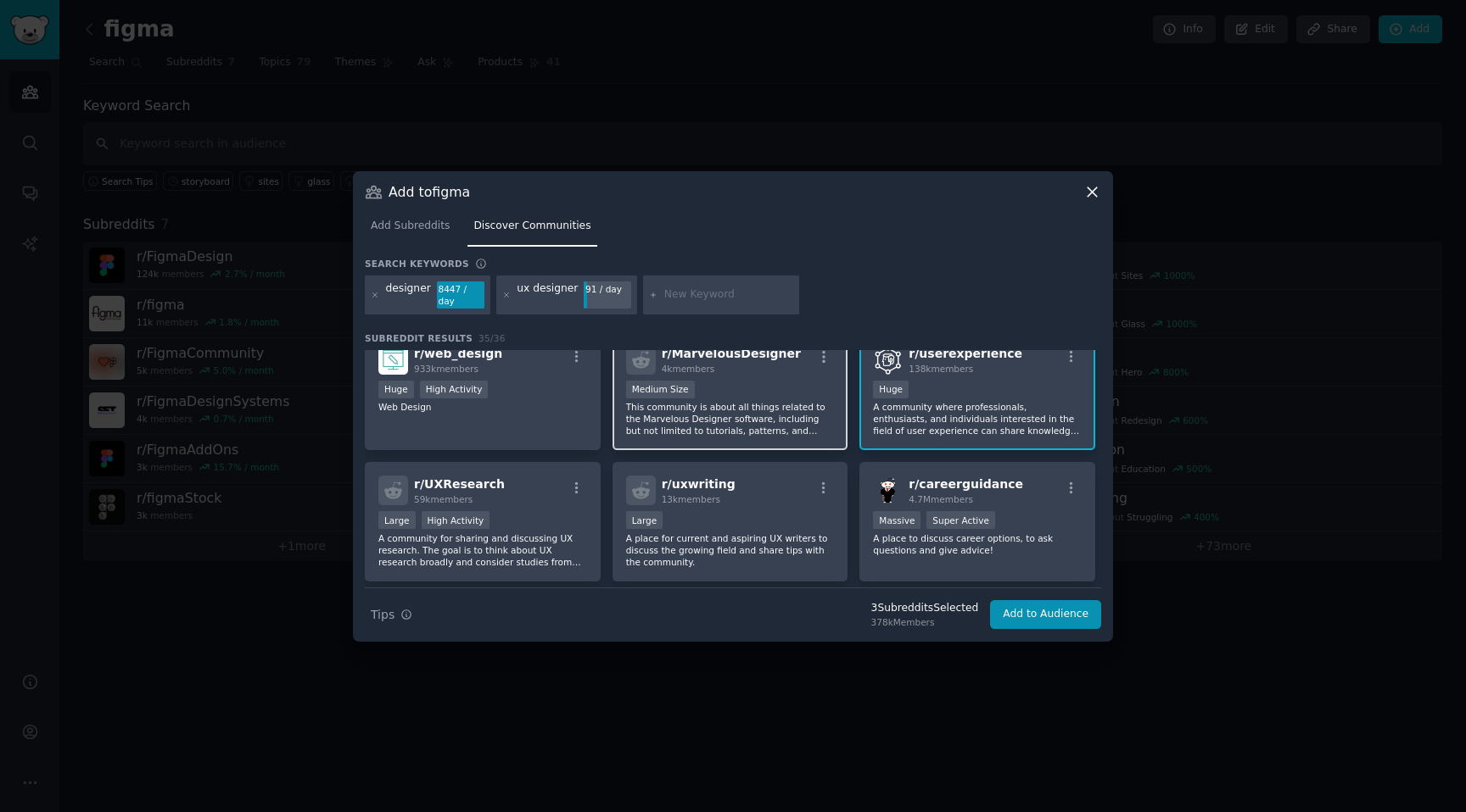
scroll to position [558, 0]
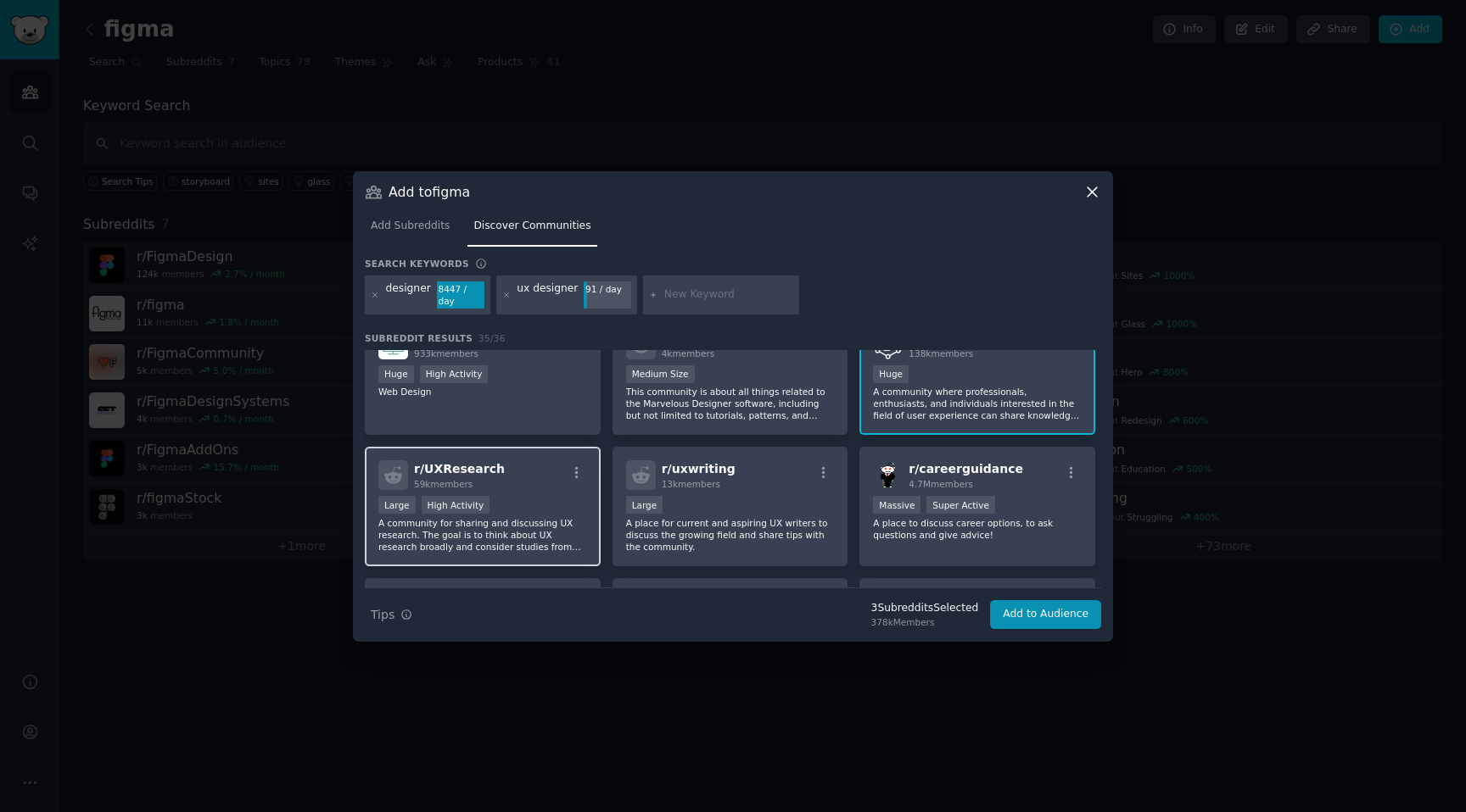
click at [580, 517] on p "A community for sharing and discussing UX research. The goal is to think about …" at bounding box center [482, 535] width 209 height 36
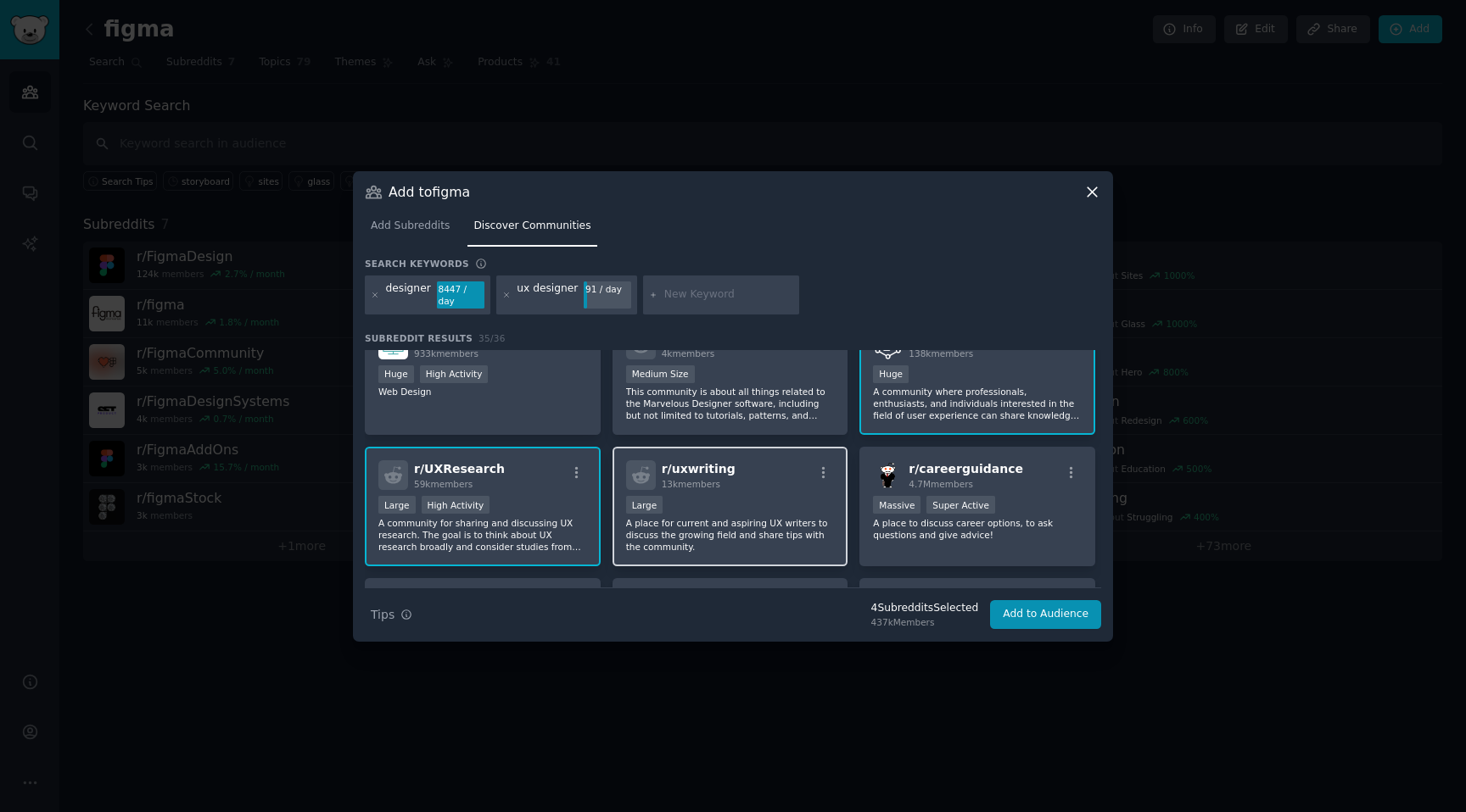
click at [784, 525] on p "A place for current and aspiring UX writers to discuss the growing field and sh…" at bounding box center [730, 535] width 209 height 36
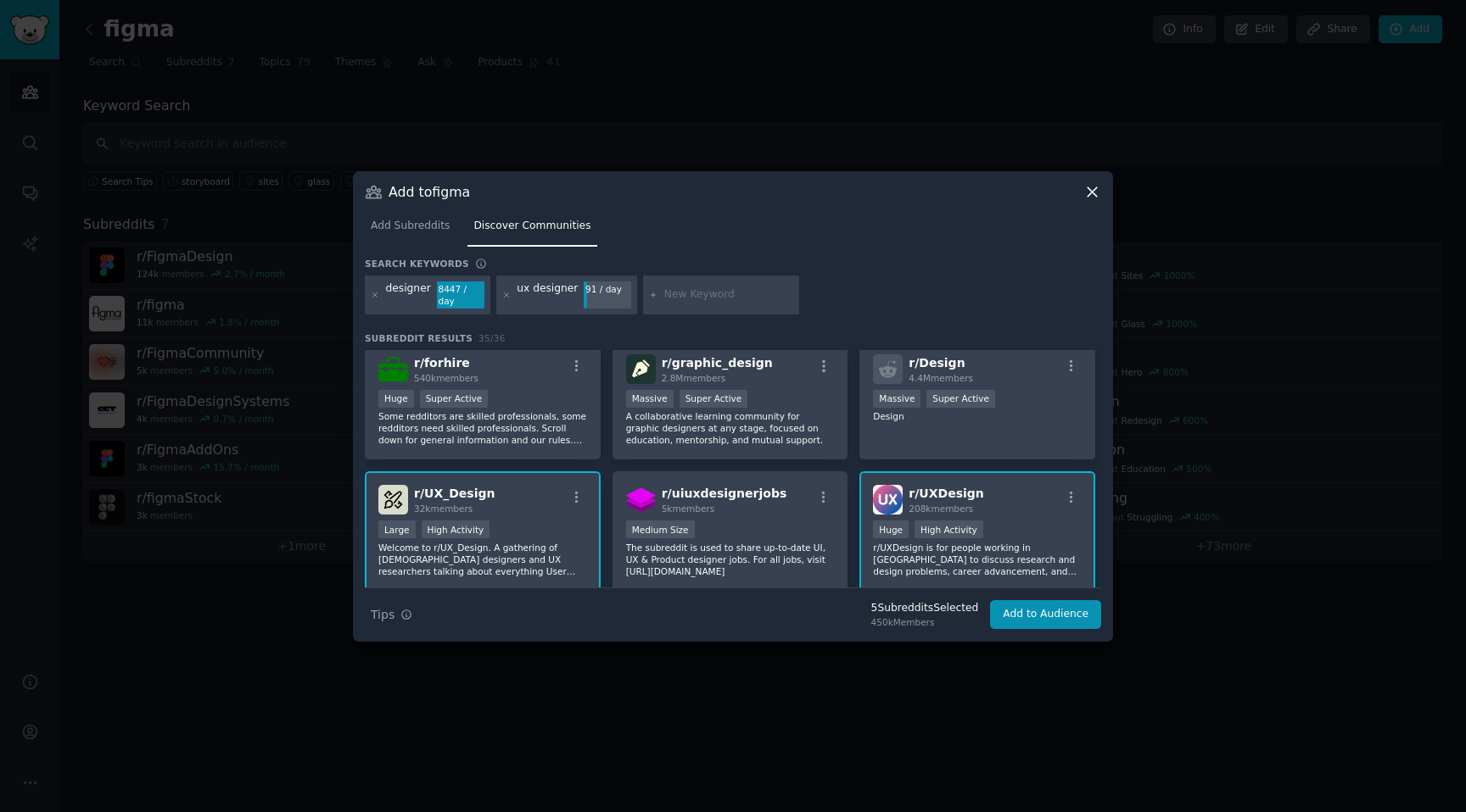
scroll to position [0, 0]
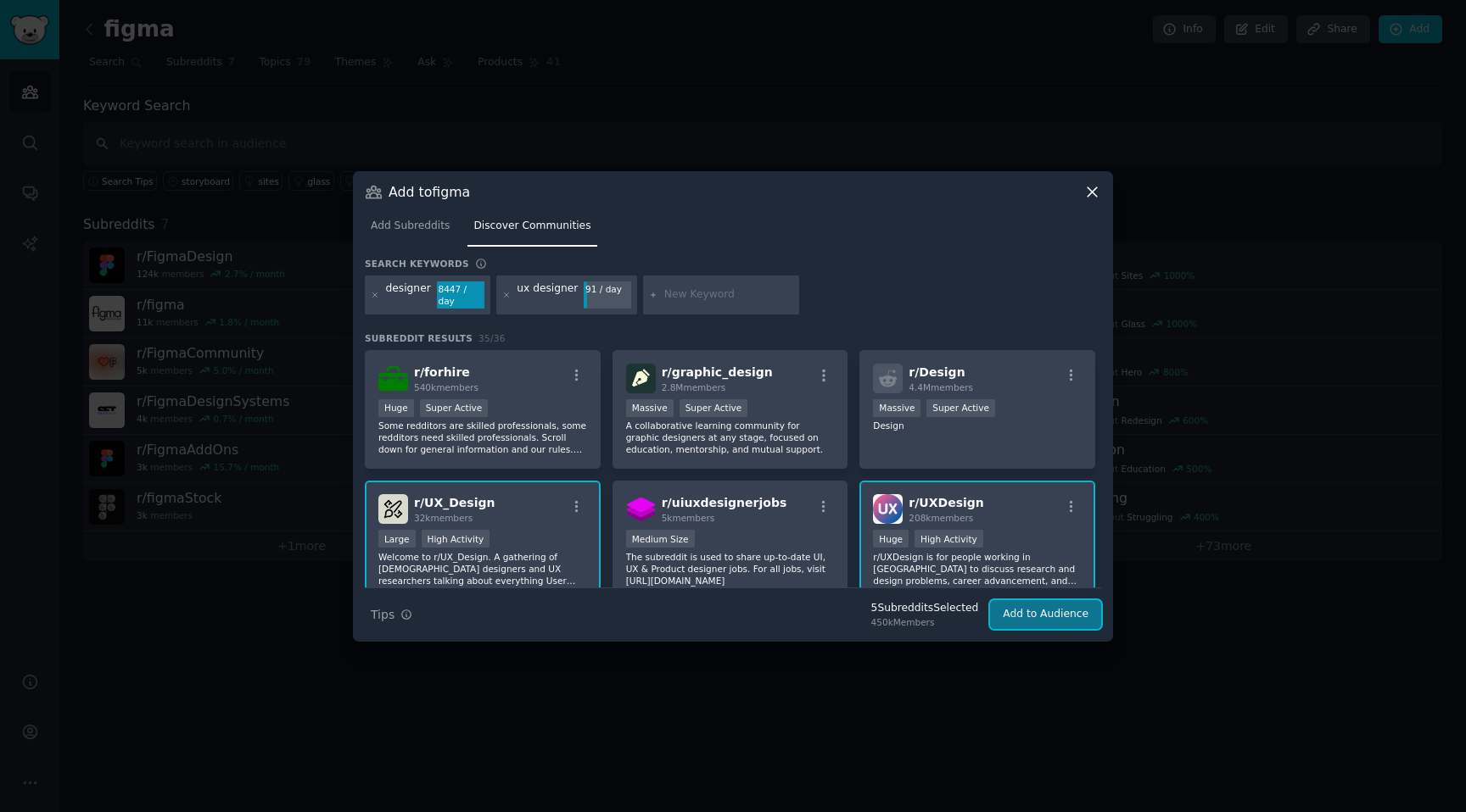
click at [1049, 618] on button "Add to Audience" at bounding box center [1045, 615] width 111 height 29
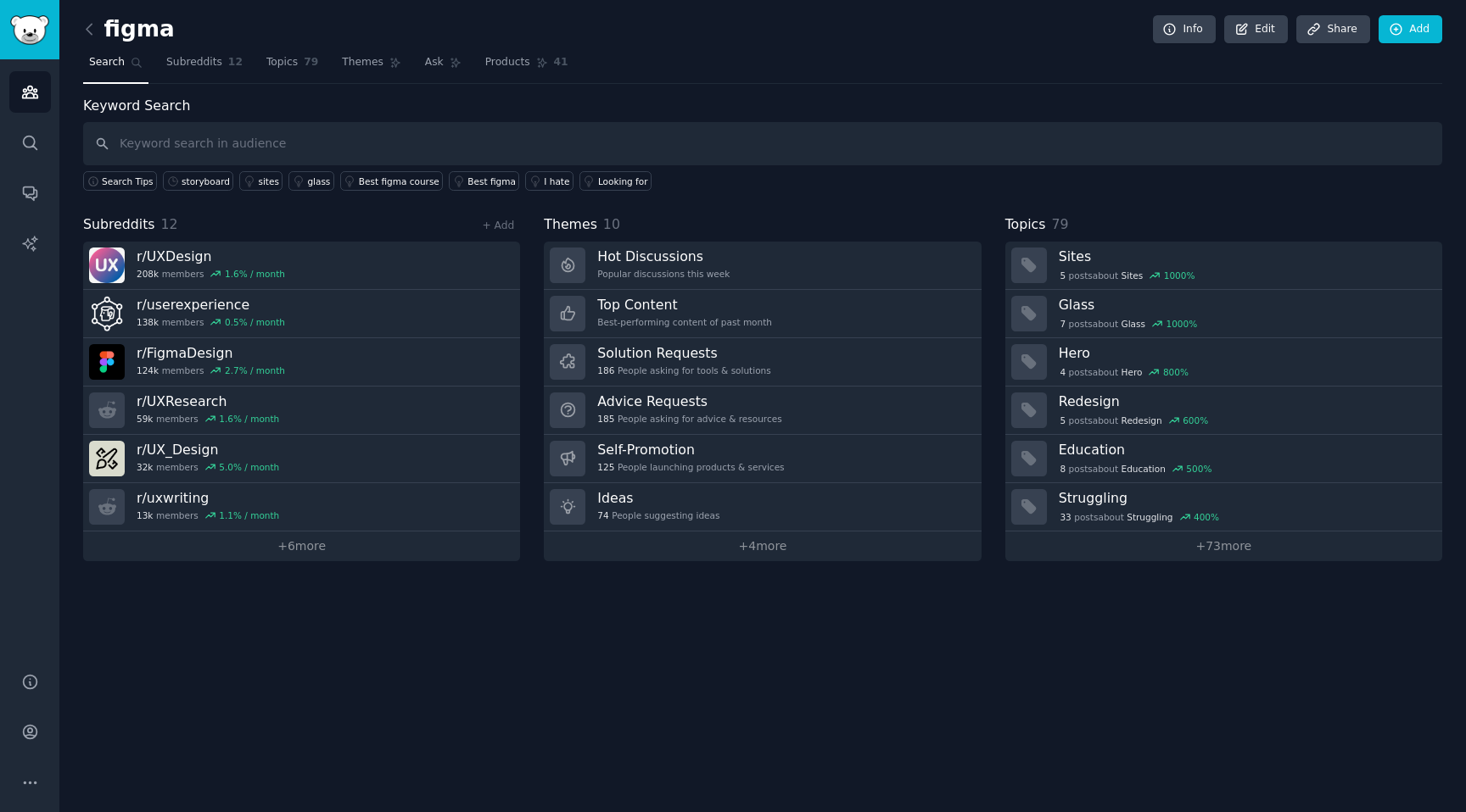
click at [1411, 44] on div "figma Info Edit Share Add" at bounding box center [762, 32] width 1359 height 35
click at [1408, 27] on link "Add" at bounding box center [1410, 29] width 63 height 29
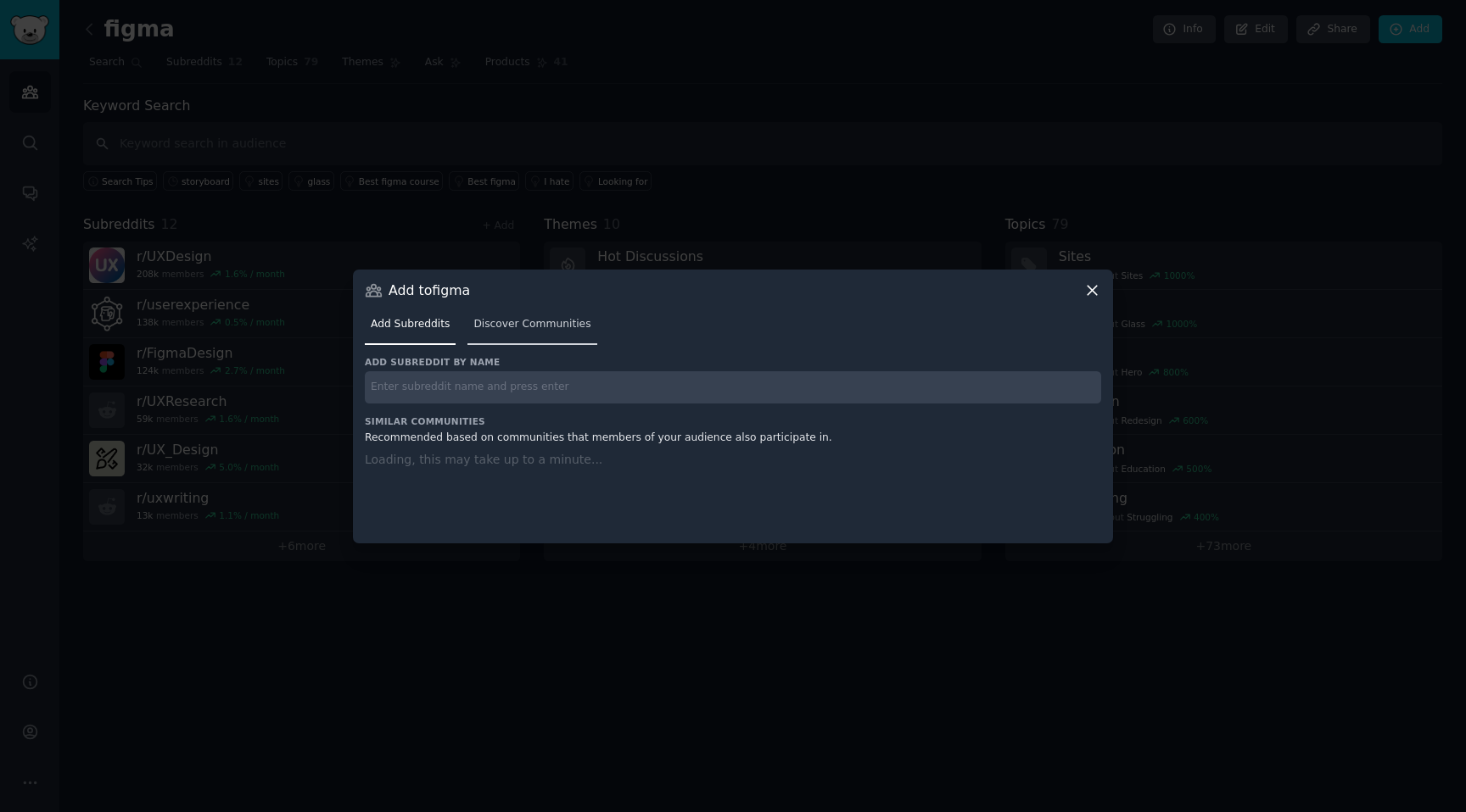
click at [533, 337] on link "Discover Communities" at bounding box center [531, 328] width 129 height 35
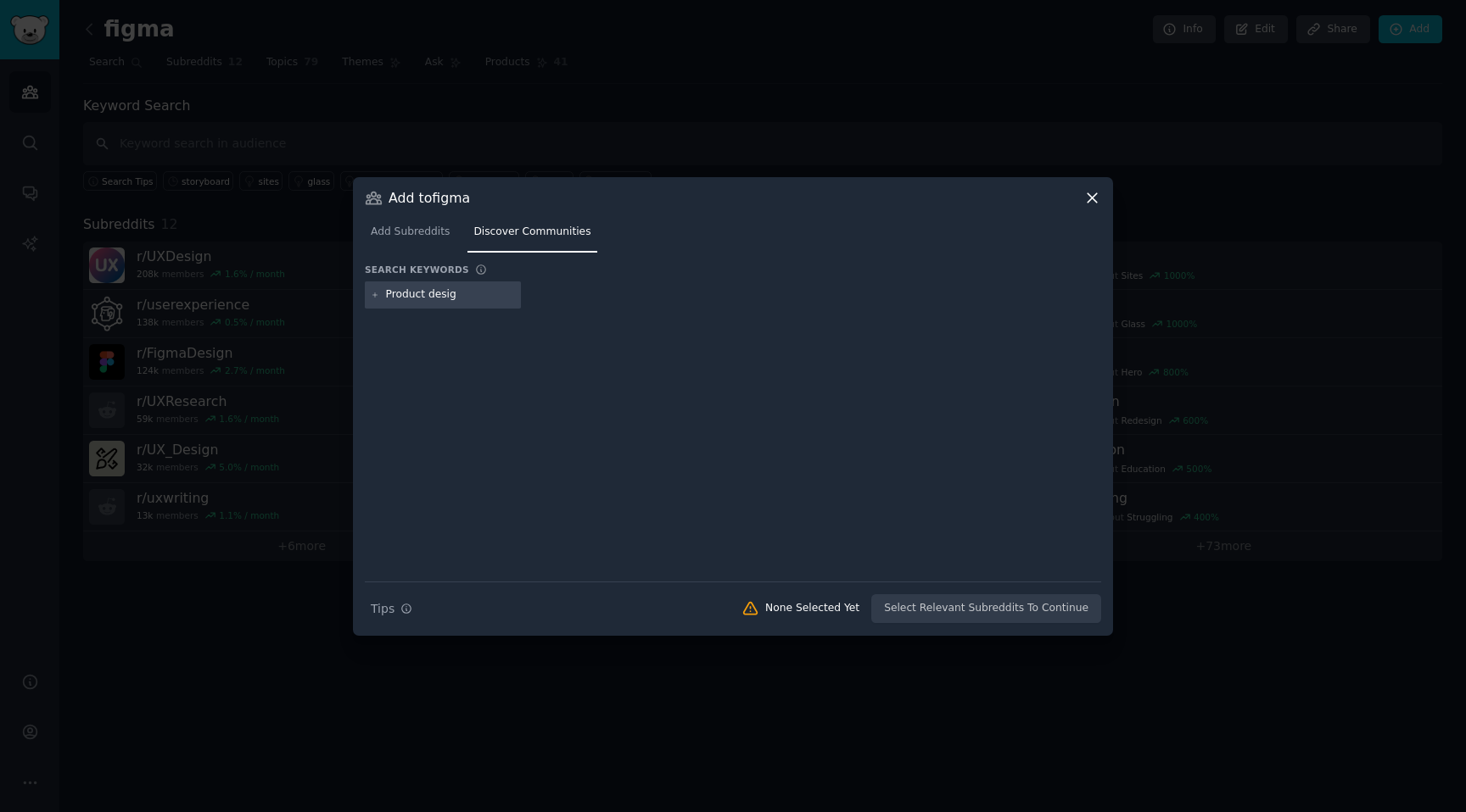
type input "Product design"
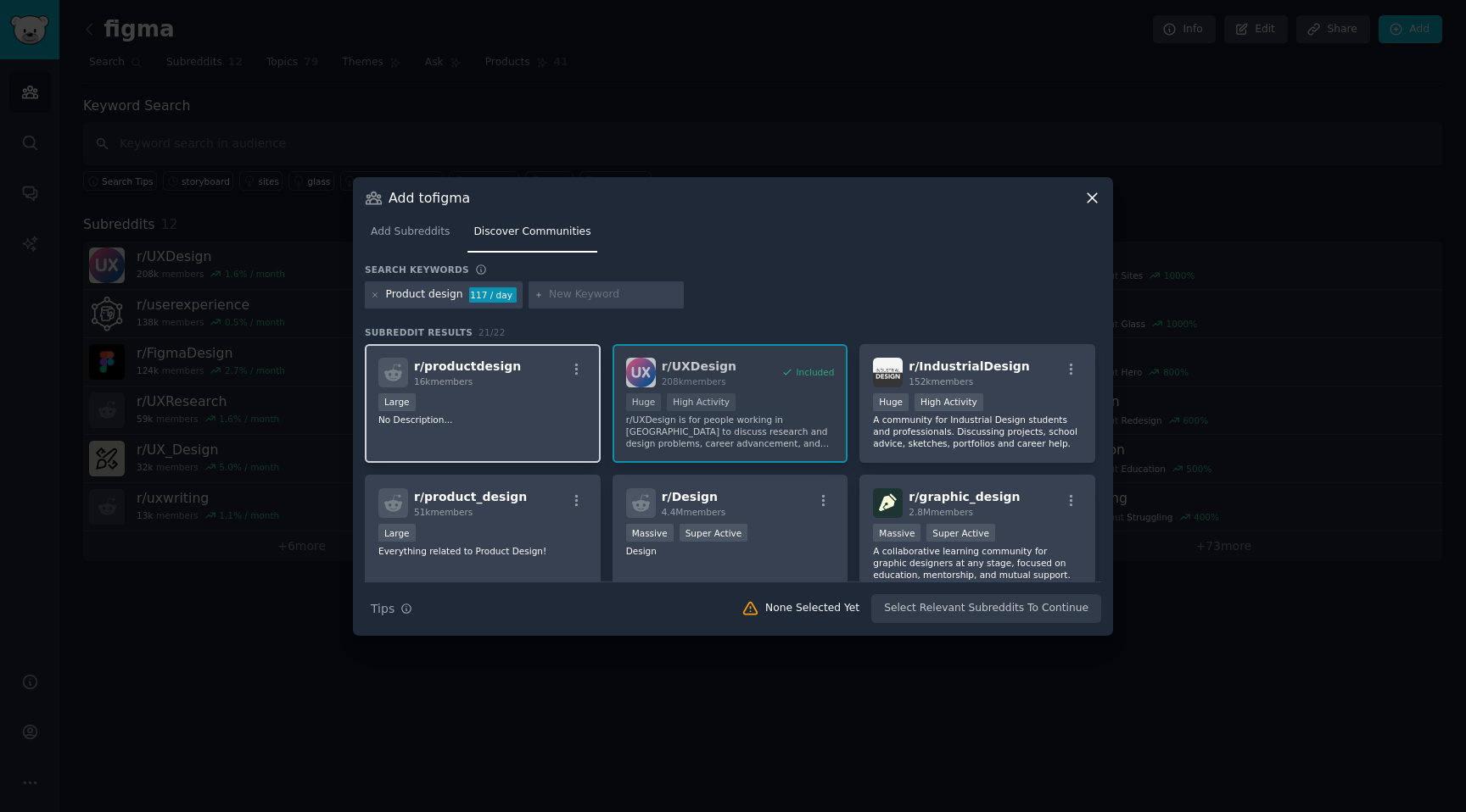
click at [550, 432] on div "r/ productdesign 16k members Large No Description..." at bounding box center [482, 404] width 235 height 119
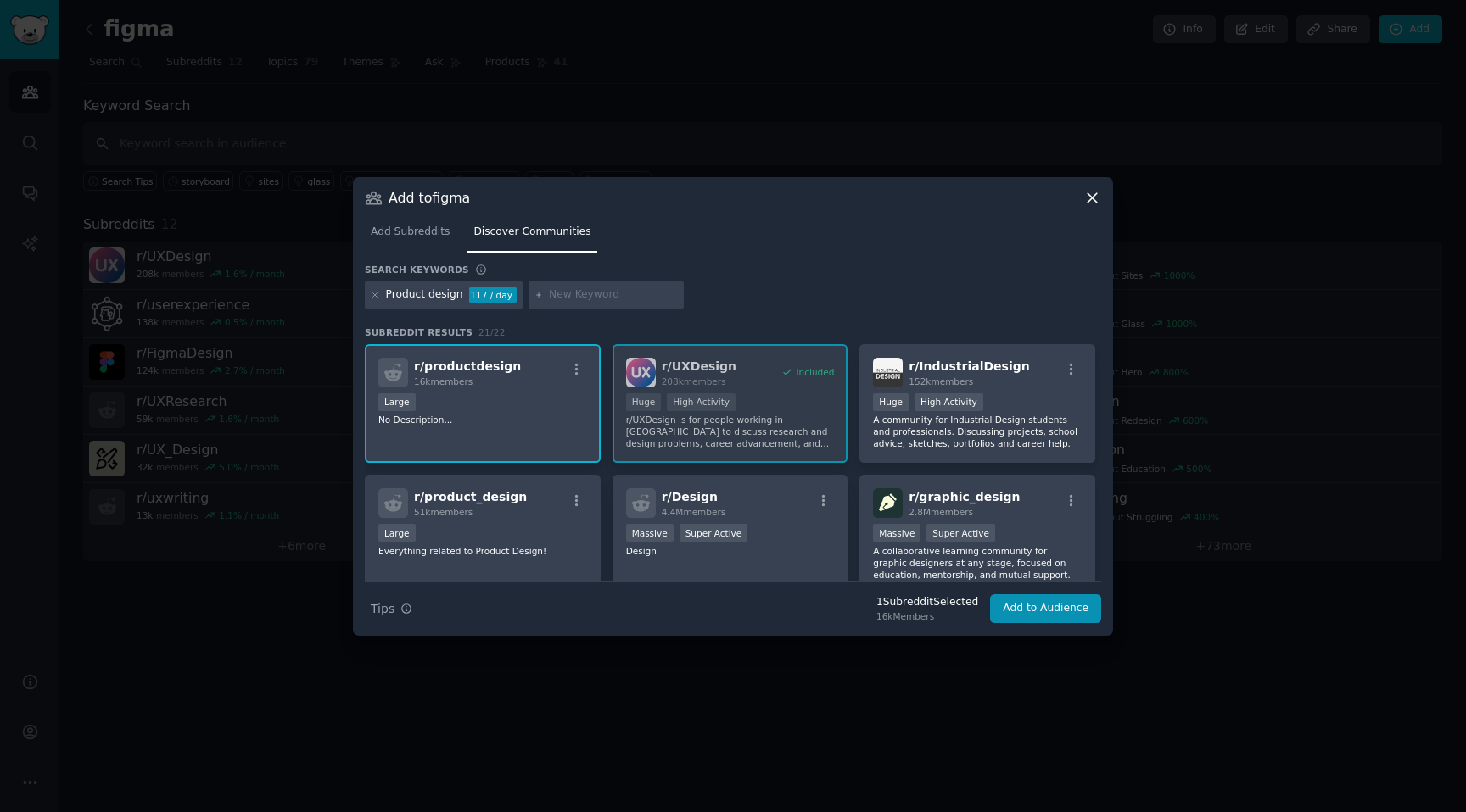
scroll to position [48, 0]
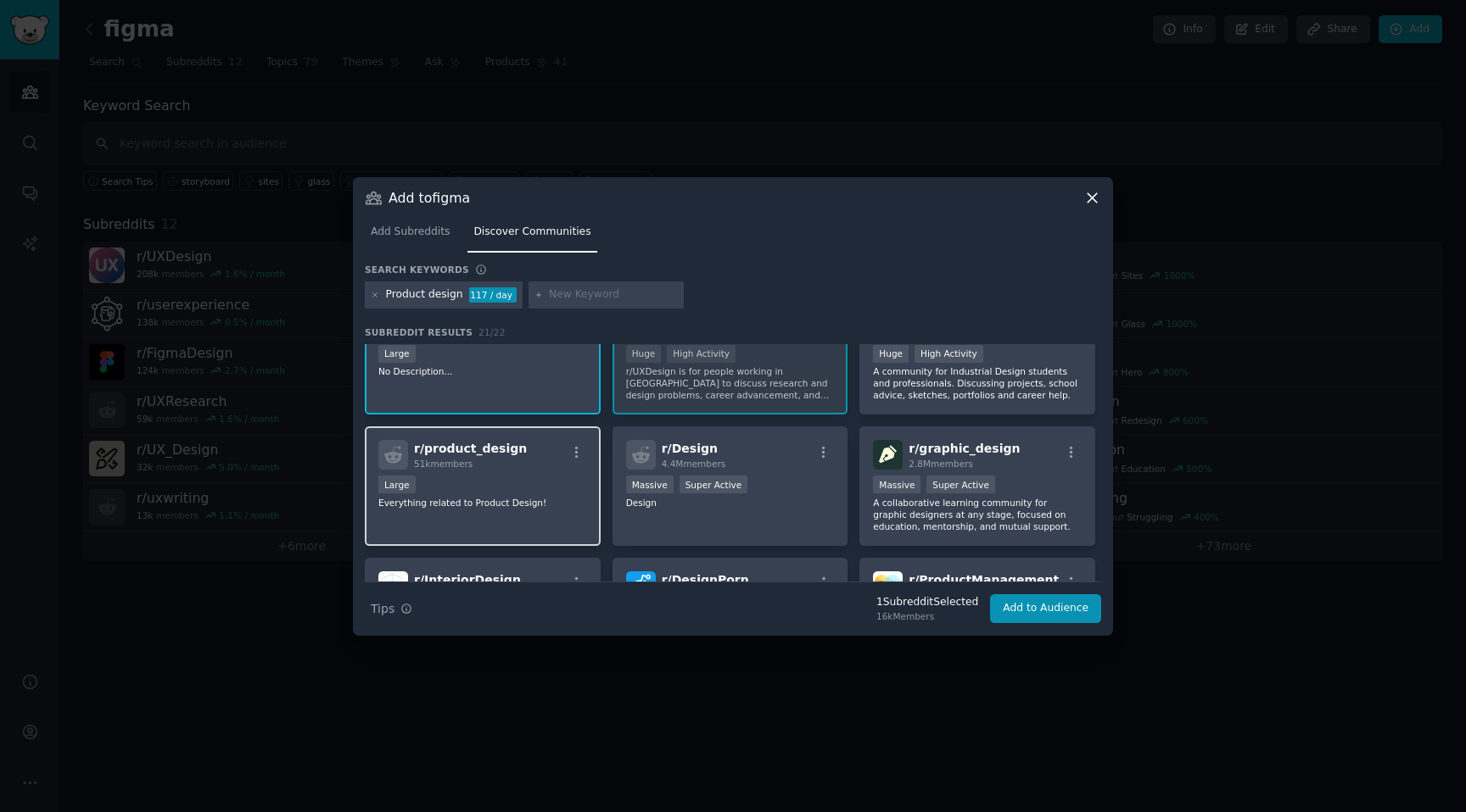
click at [512, 480] on div "Large" at bounding box center [482, 487] width 209 height 21
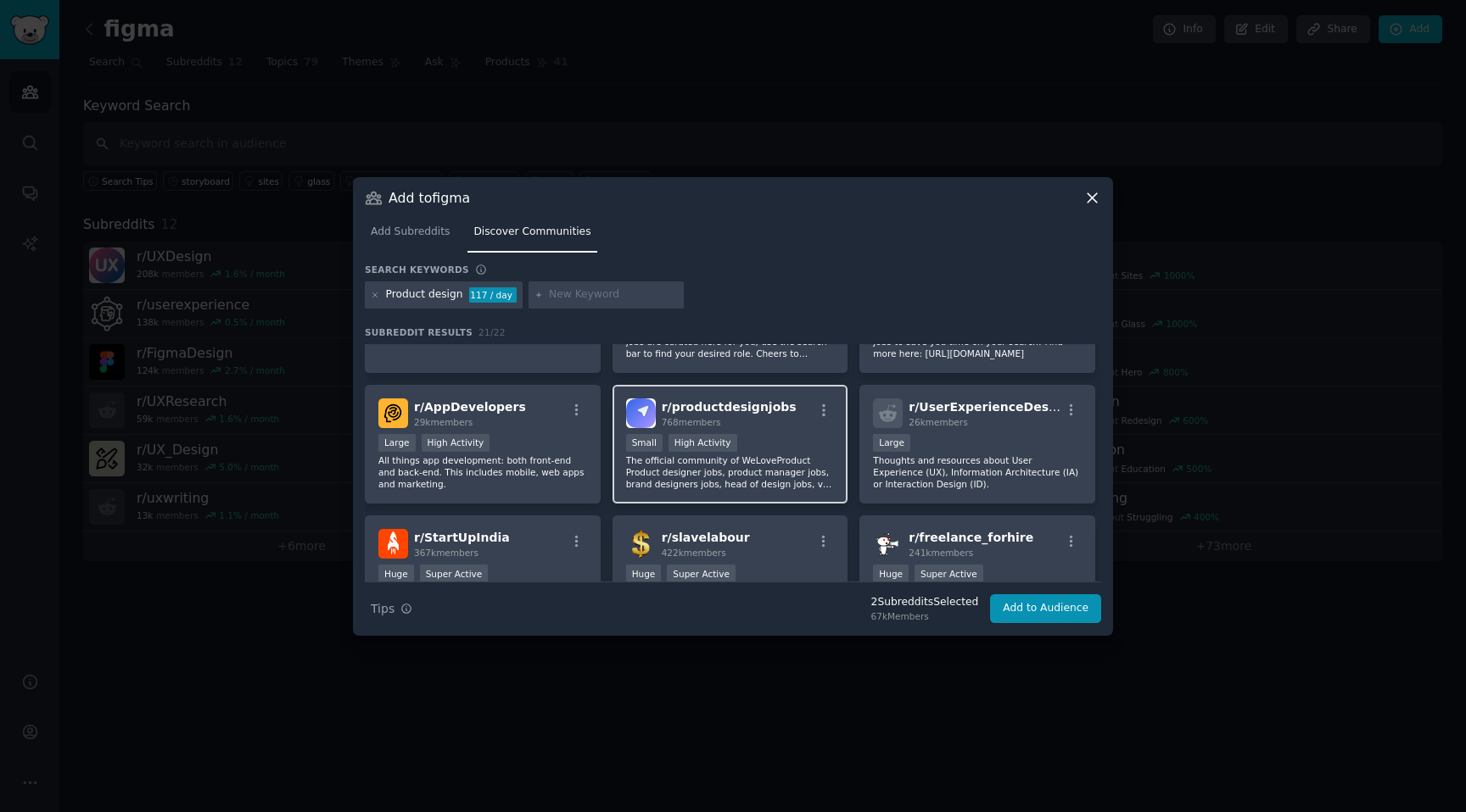
scroll to position [498, 0]
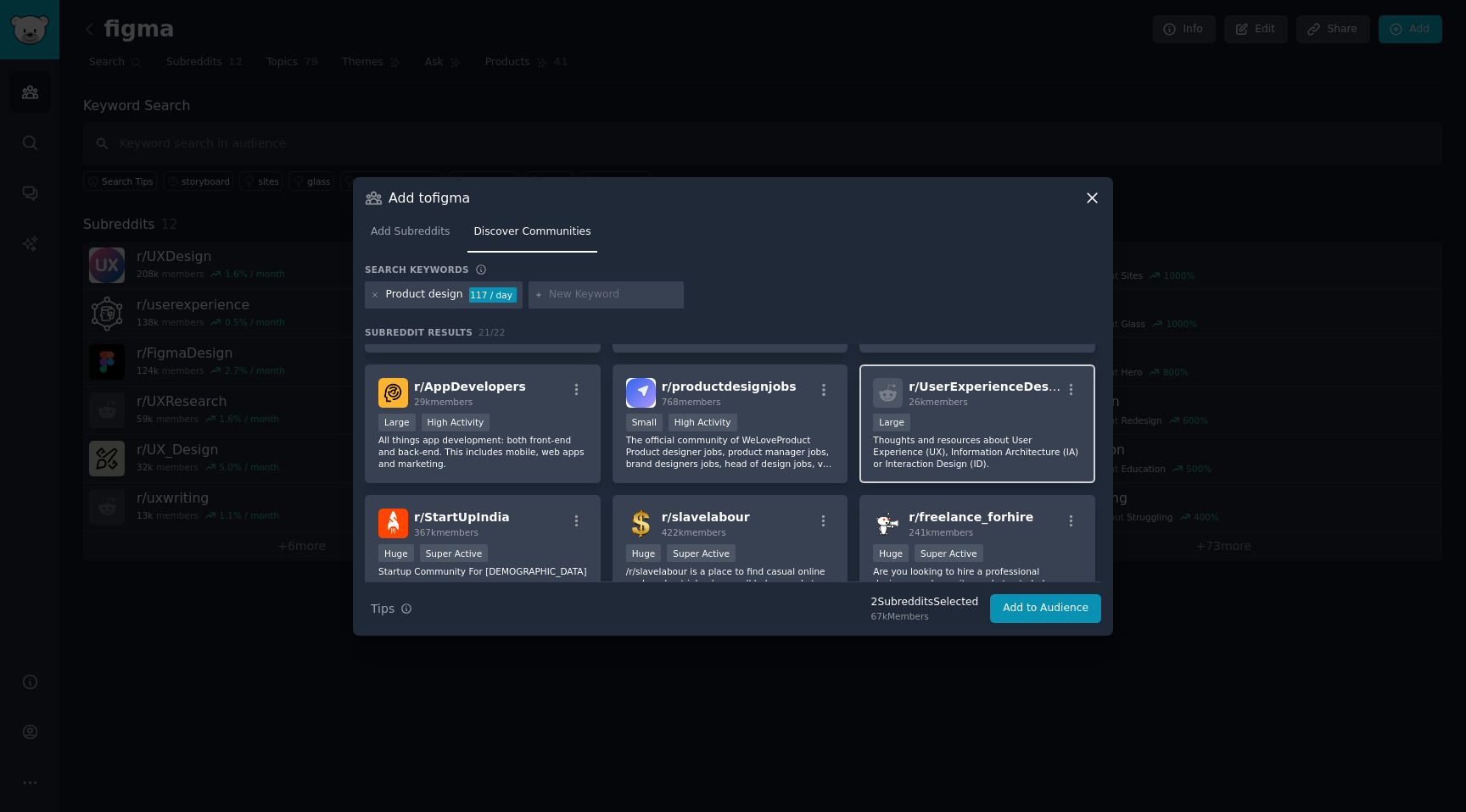
click at [908, 469] on p "Thoughts and resources about User Experience (UX), Information Architecture (IA…" at bounding box center [977, 452] width 209 height 36
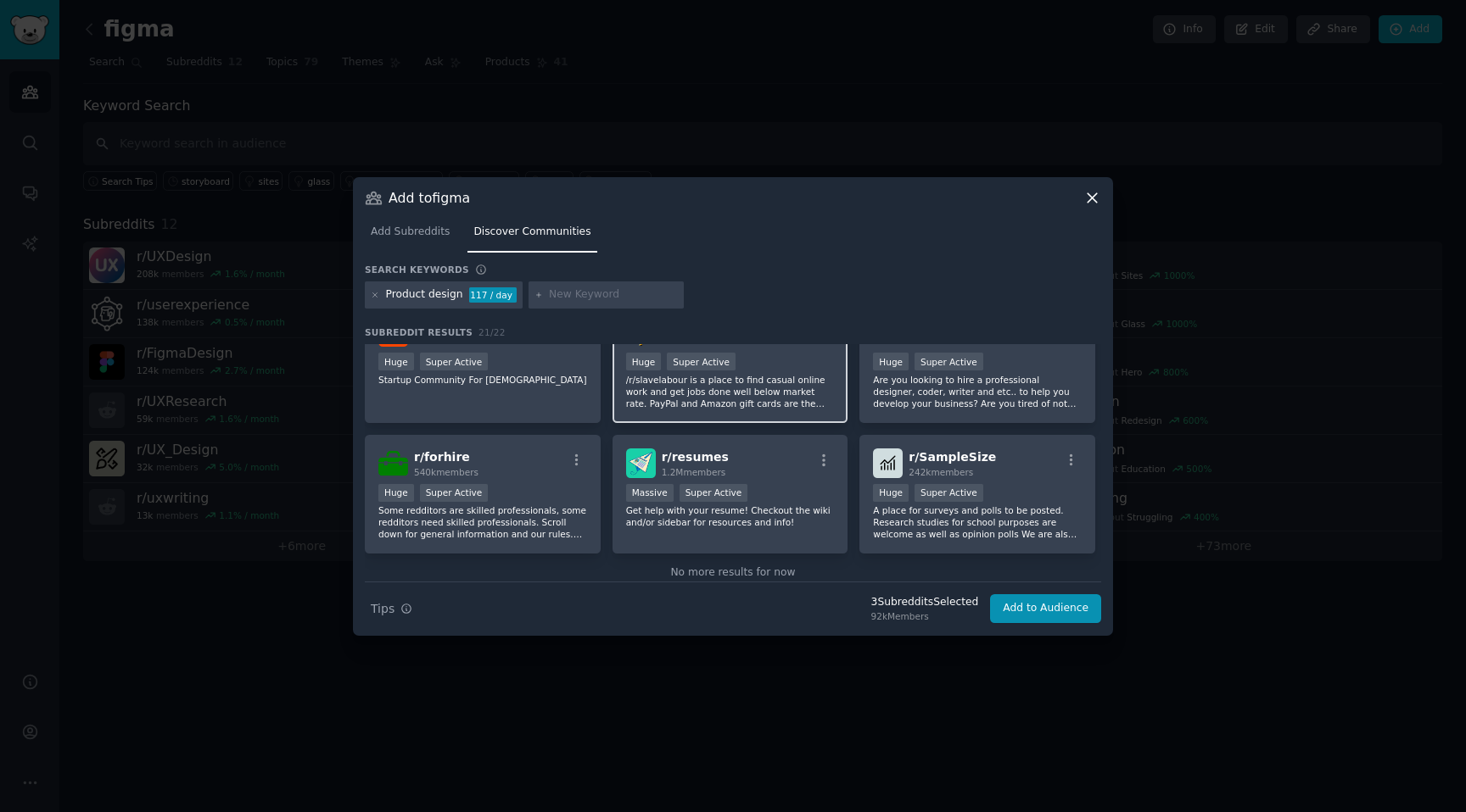
scroll to position [726, 0]
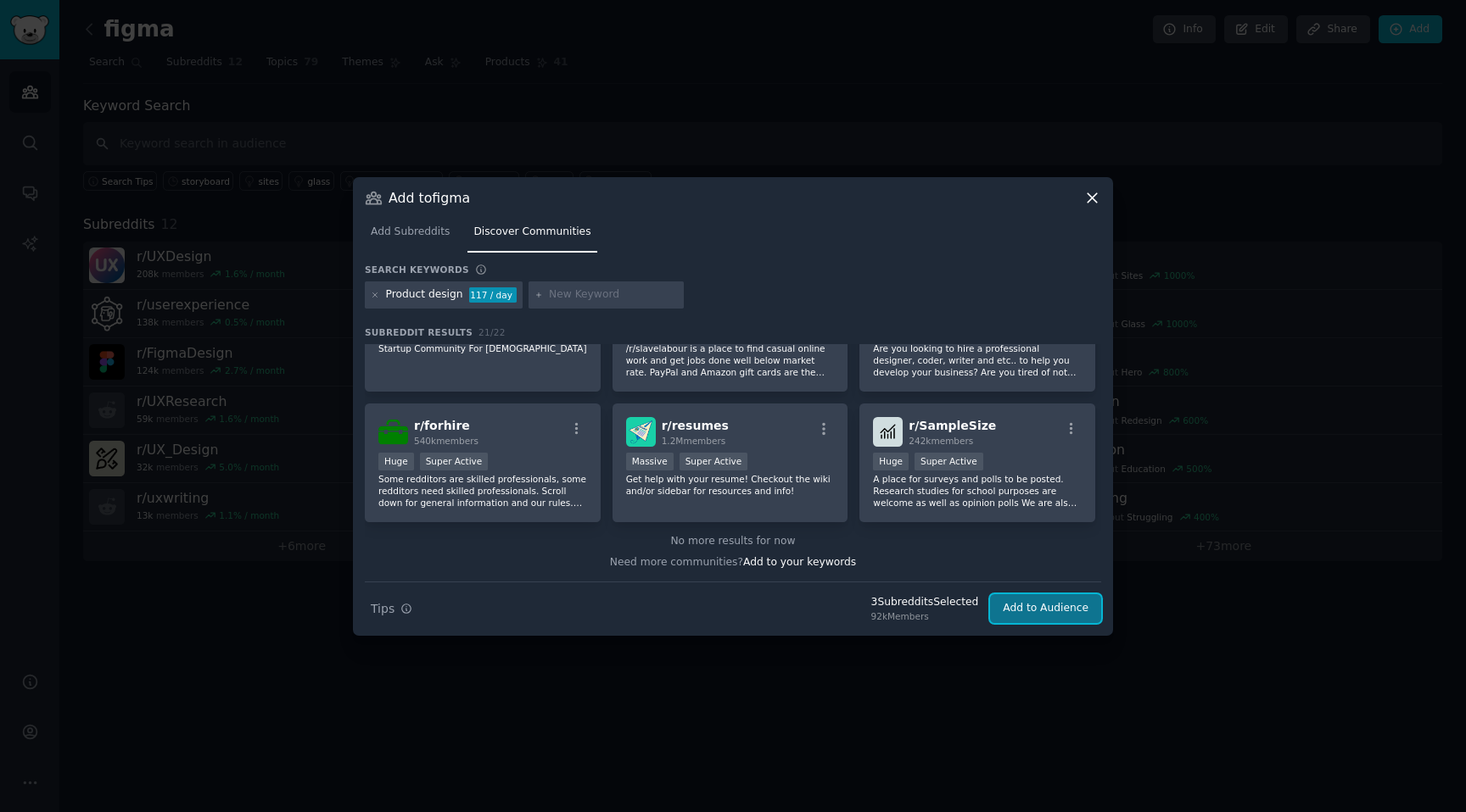
click at [1000, 609] on button "Add to Audience" at bounding box center [1045, 609] width 111 height 29
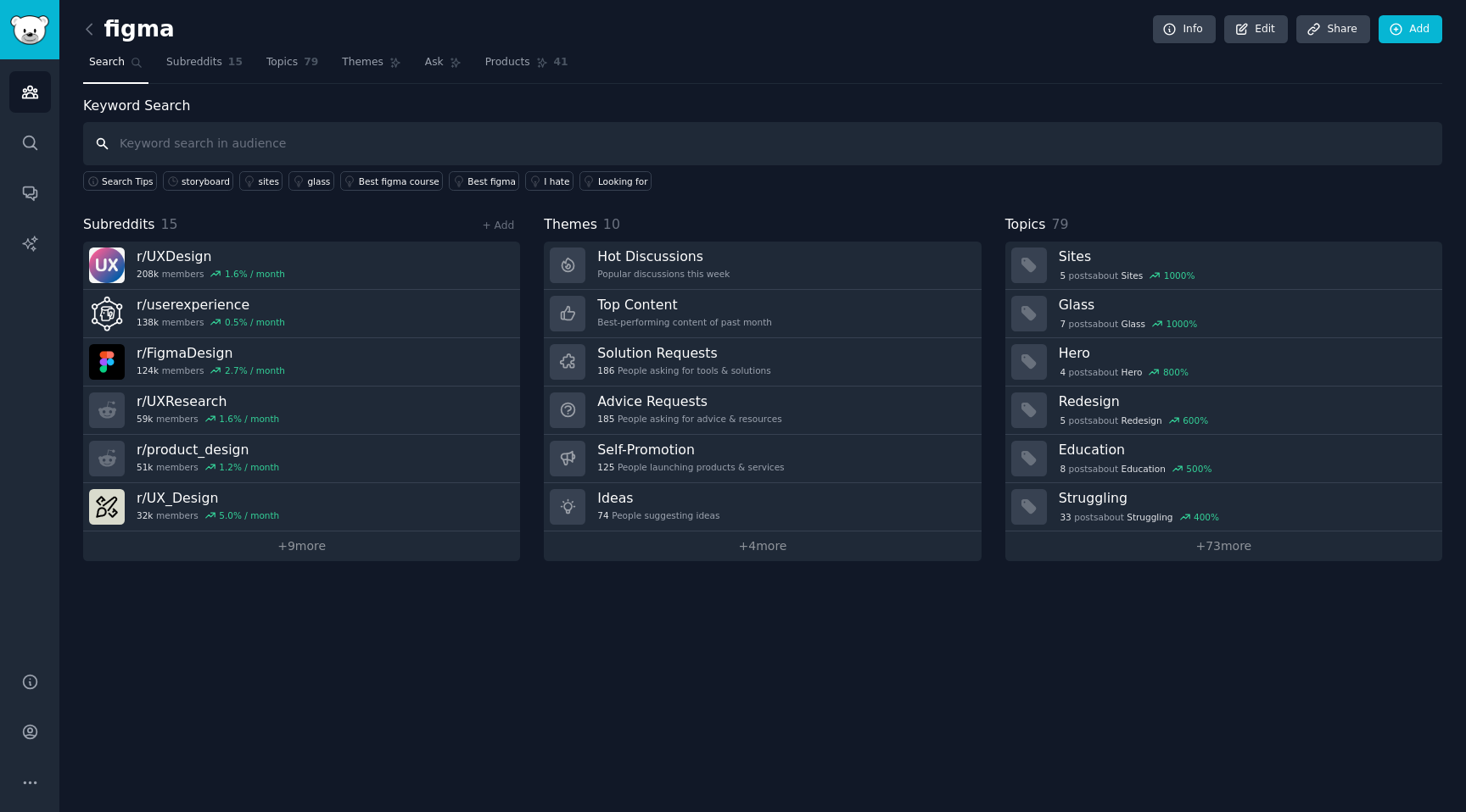
click at [234, 132] on input "text" at bounding box center [762, 144] width 1359 height 44
type input "user expe"
click at [1405, 8] on div "figma Info Edit Share Add Search Subreddits 15 Topics 79 Themes Ask Products 41…" at bounding box center [762, 406] width 1406 height 812
click at [1402, 13] on div "figma Info Edit Share Add Search Subreddits 15 Topics 79 Themes Ask Products 41…" at bounding box center [762, 406] width 1406 height 812
click at [1400, 34] on icon at bounding box center [1396, 29] width 15 height 15
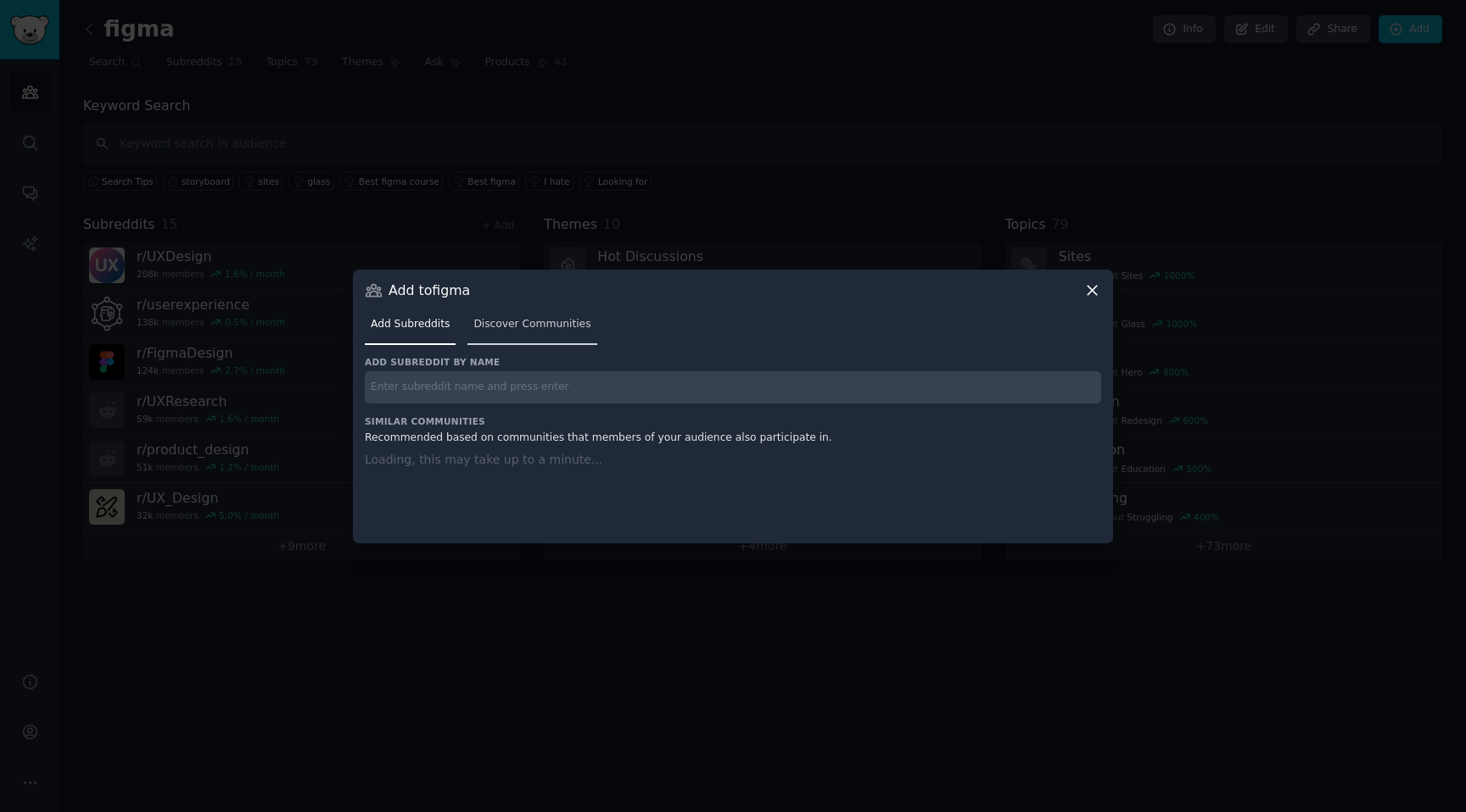
click at [503, 320] on span "Discover Communities" at bounding box center [531, 324] width 117 height 15
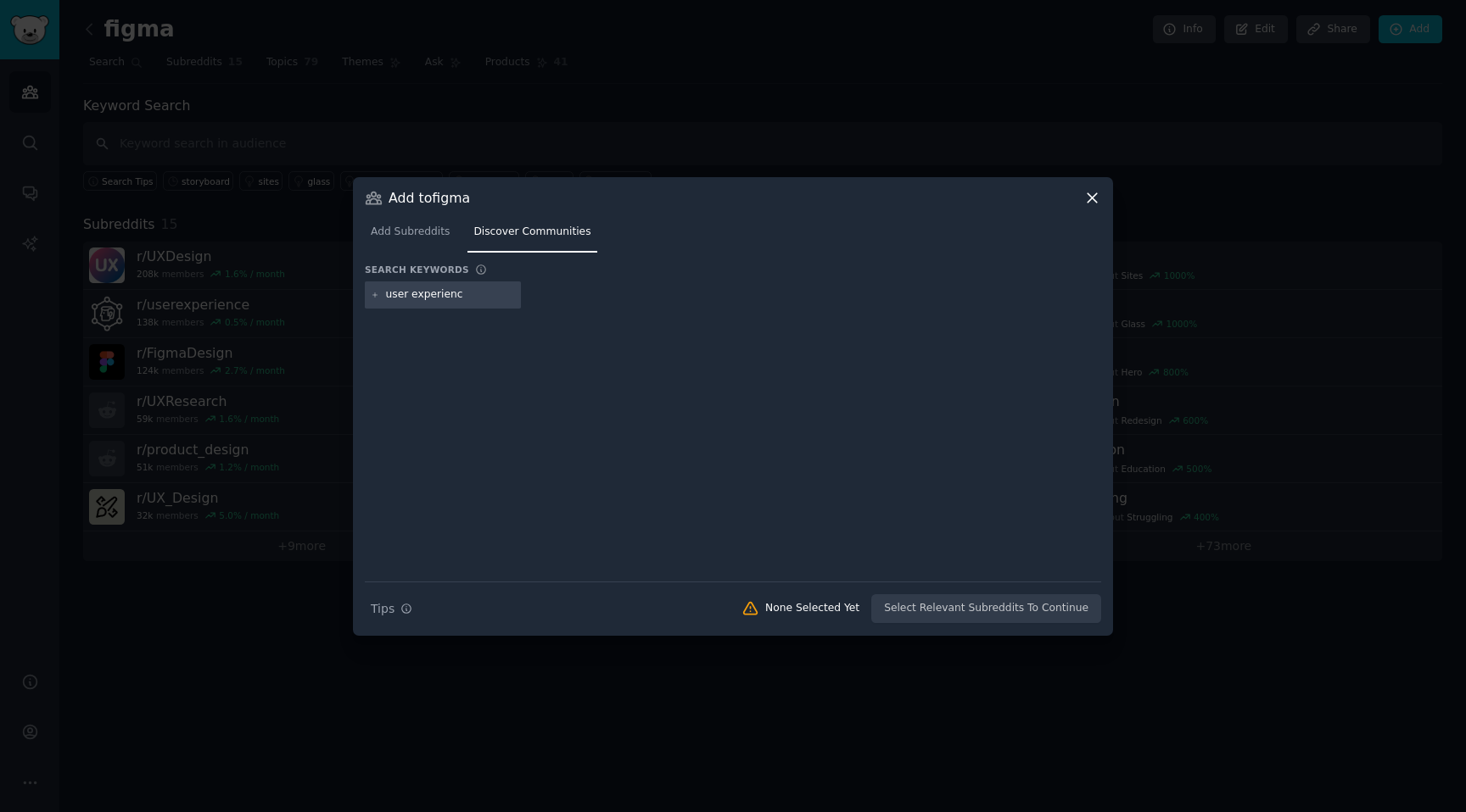
type input "user experience"
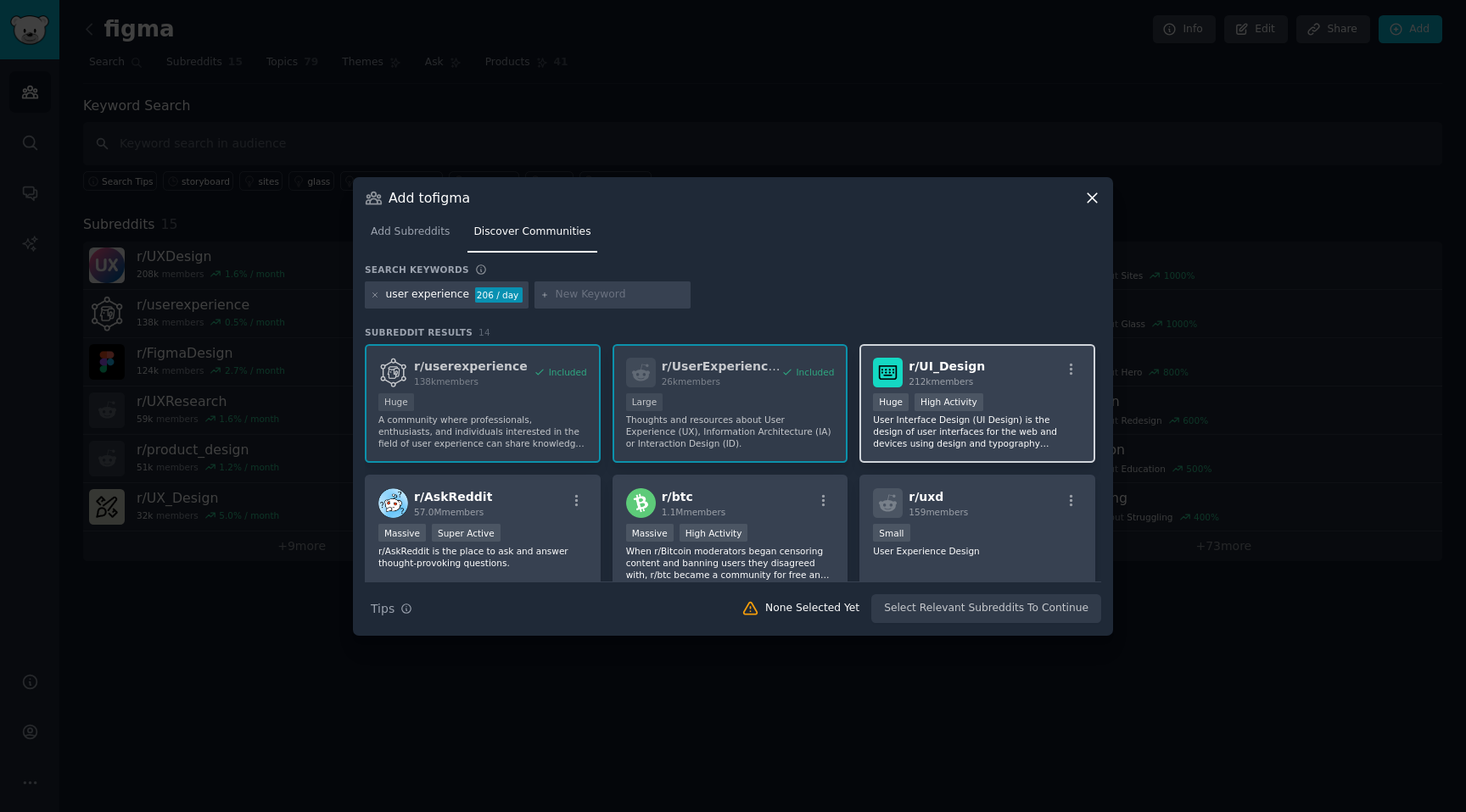
click at [995, 363] on div "r/ UI_Design 212k members" at bounding box center [977, 372] width 209 height 29
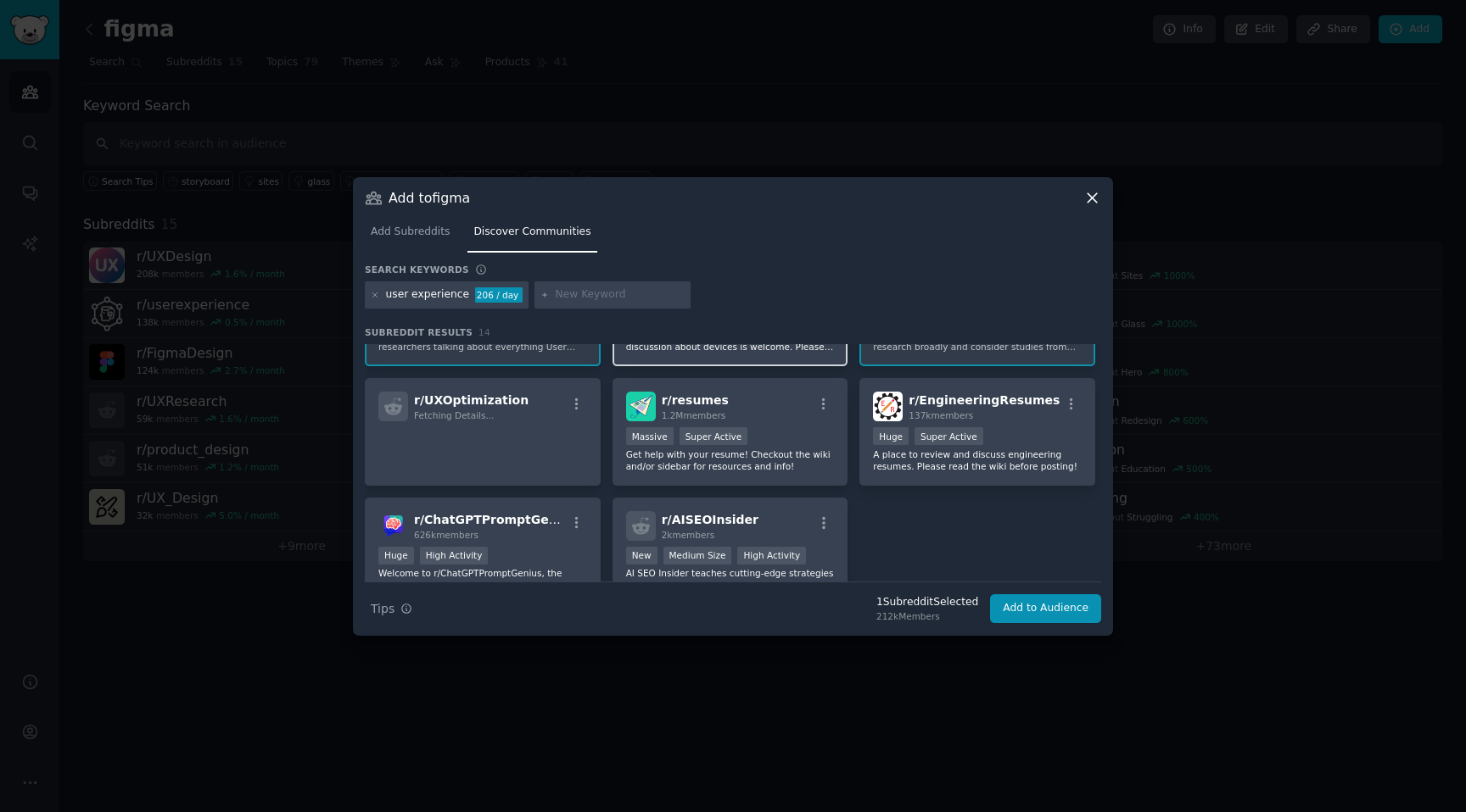
scroll to position [348, 0]
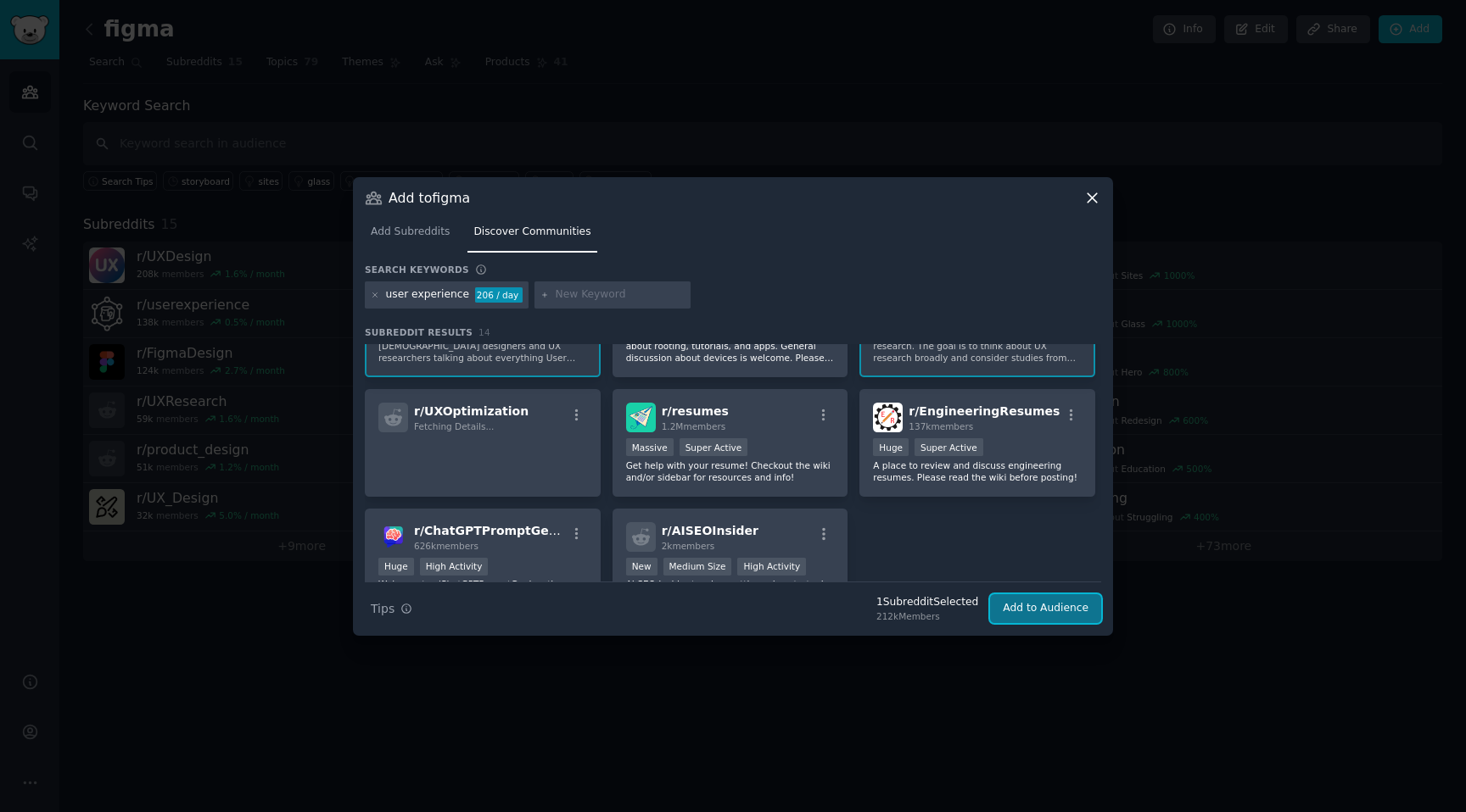
click at [1018, 600] on button "Add to Audience" at bounding box center [1045, 609] width 111 height 29
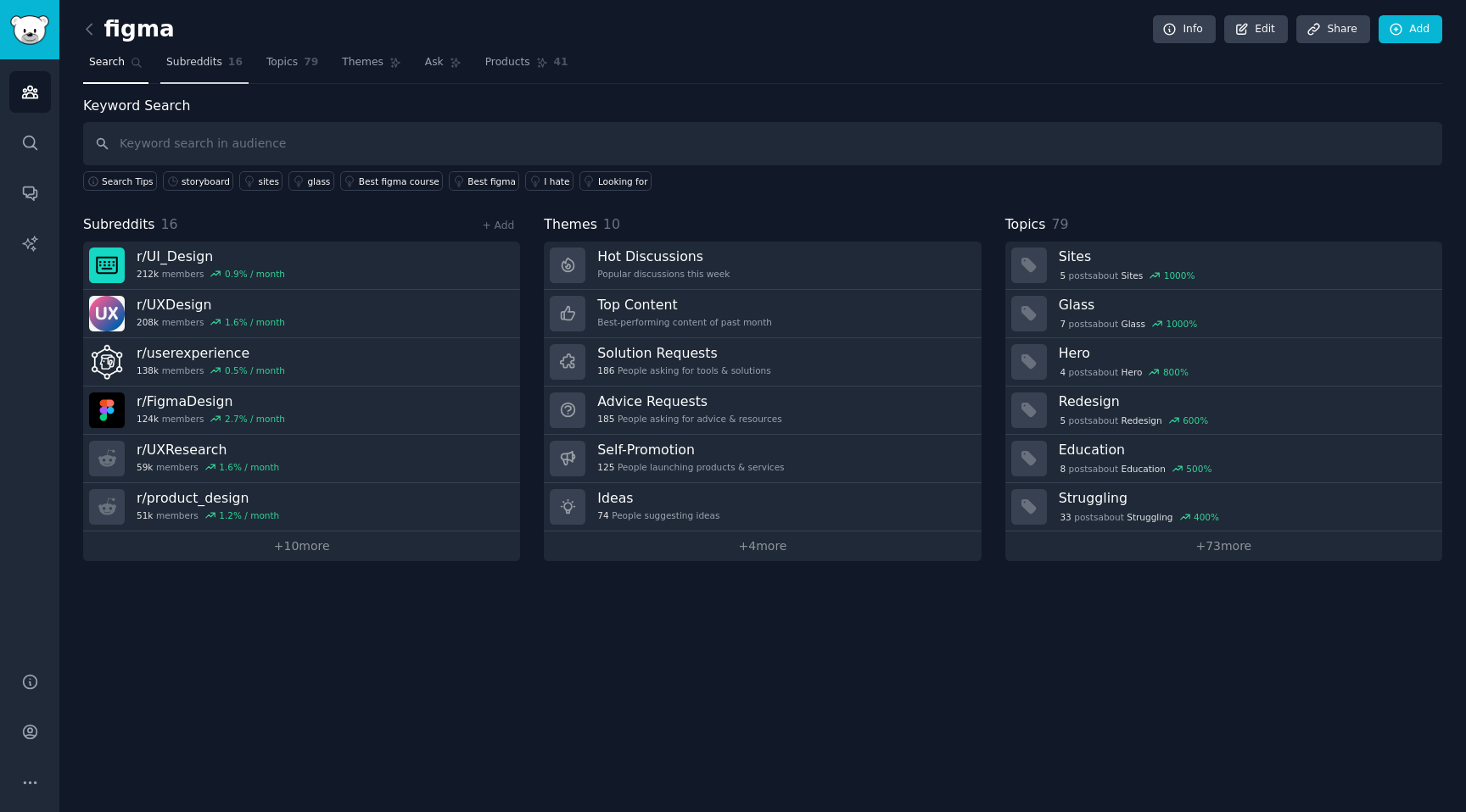
click at [209, 70] on link "Subreddits 16" at bounding box center [204, 66] width 88 height 35
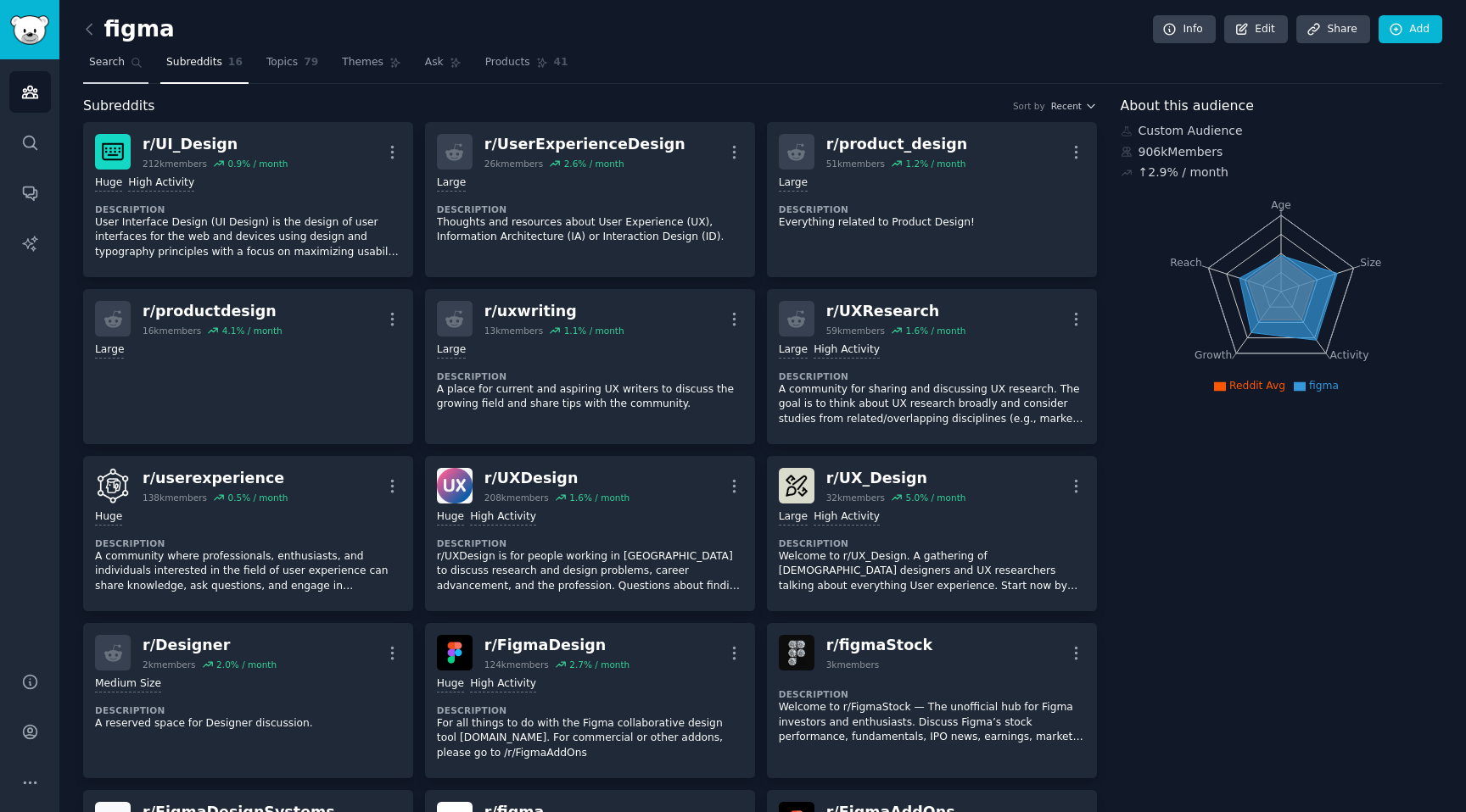
click at [105, 70] on link "Search" at bounding box center [115, 66] width 65 height 35
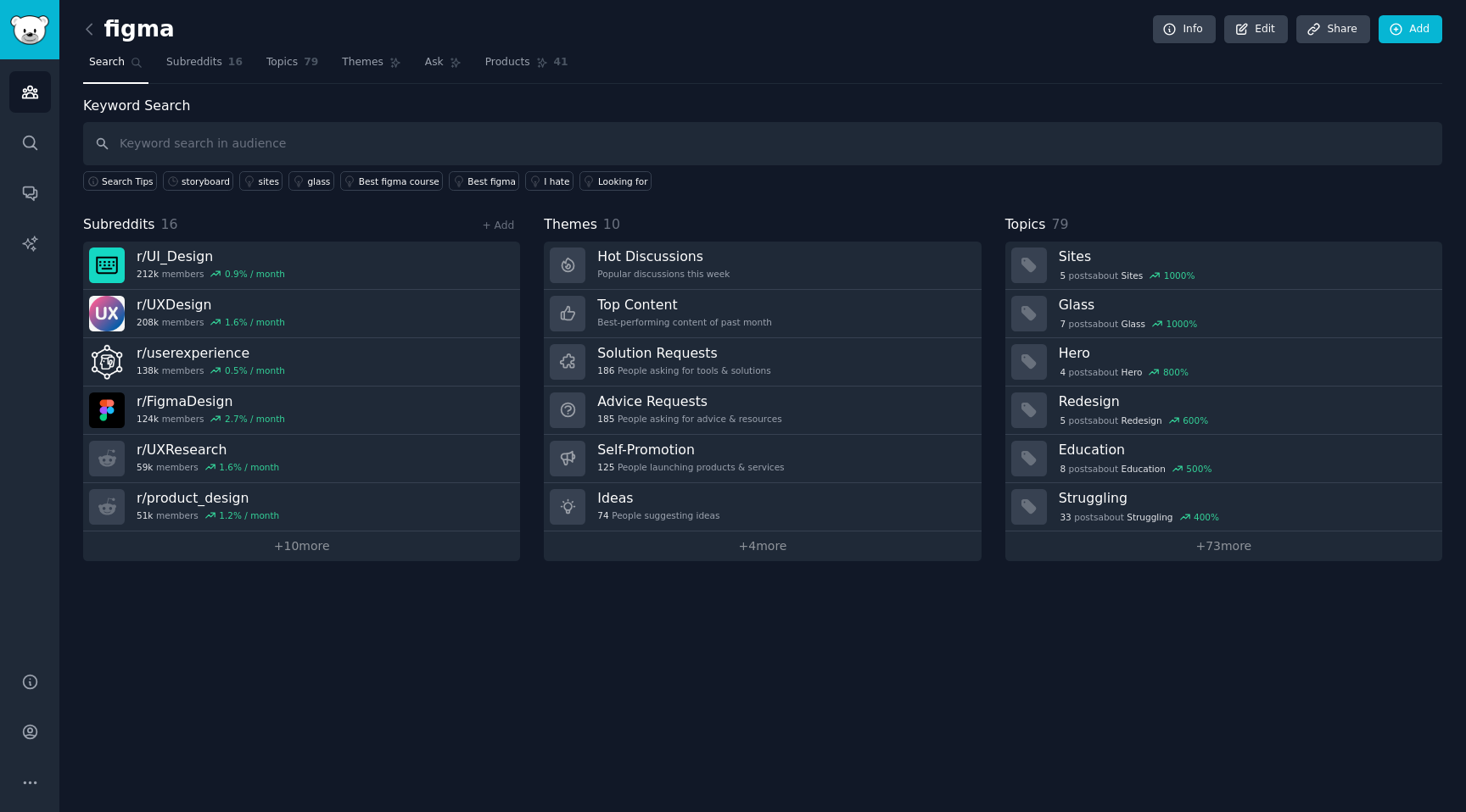
click at [795, 85] on div "figma Info Edit Share Add Search Subreddits 16 Topics 79 Themes Ask Products 41…" at bounding box center [762, 292] width 1359 height 537
click at [1065, 99] on div "Keyword Search Search Tips storyboard sites glass Best figma course Best figma …" at bounding box center [762, 144] width 1359 height 96
click at [939, 152] on input "text" at bounding box center [762, 144] width 1359 height 44
click at [1166, 74] on nav "Search Subreddits 16 Topics 79 Themes Ask Products 41" at bounding box center [762, 66] width 1359 height 35
click at [211, 74] on link "Subreddits 16" at bounding box center [204, 66] width 88 height 35
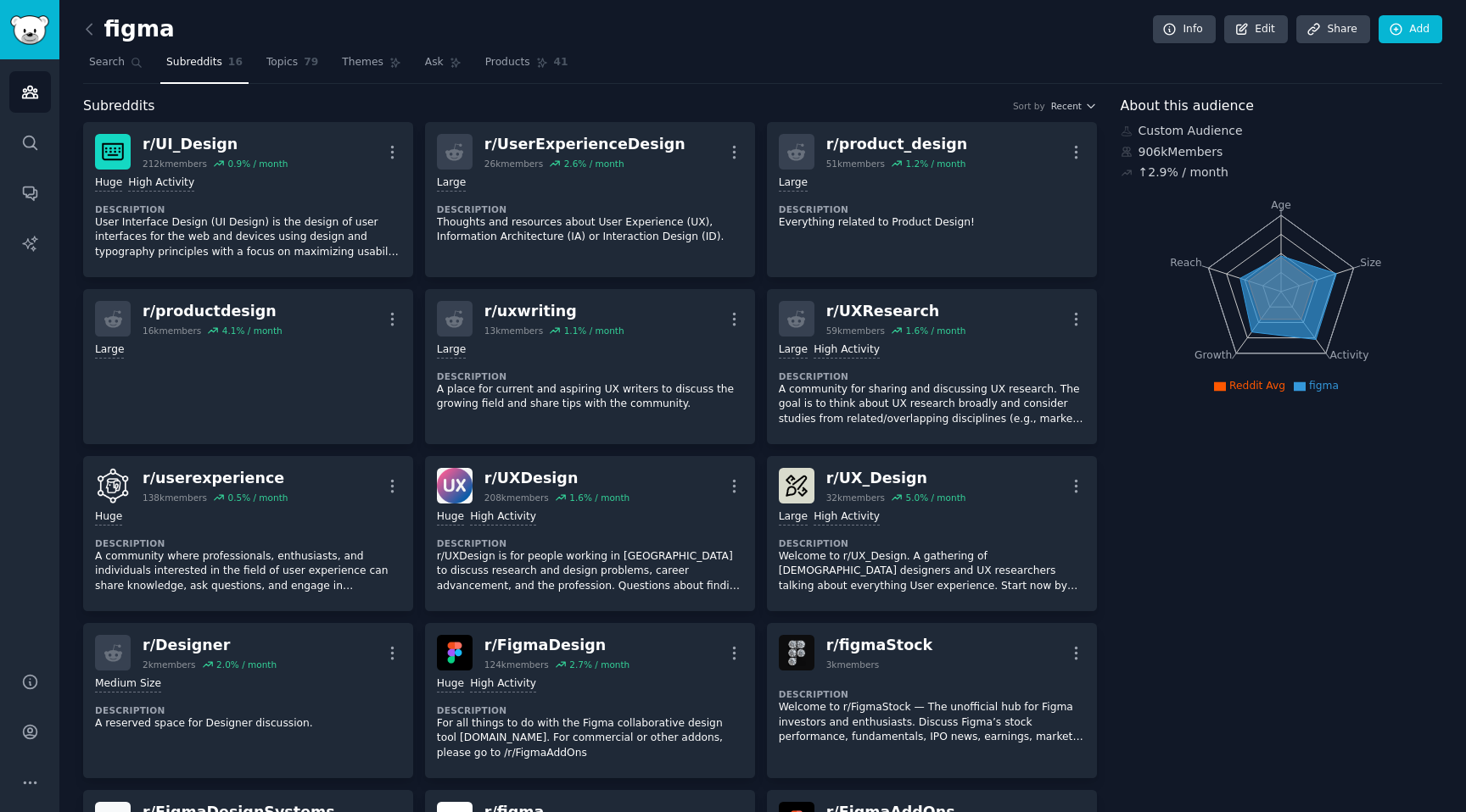
click at [113, 91] on div "figma Info Edit Share Add Search Subreddits 16 Topics 79 Themes Ask Products 41…" at bounding box center [762, 569] width 1359 height 1089
click at [114, 70] on link "Search" at bounding box center [115, 66] width 65 height 35
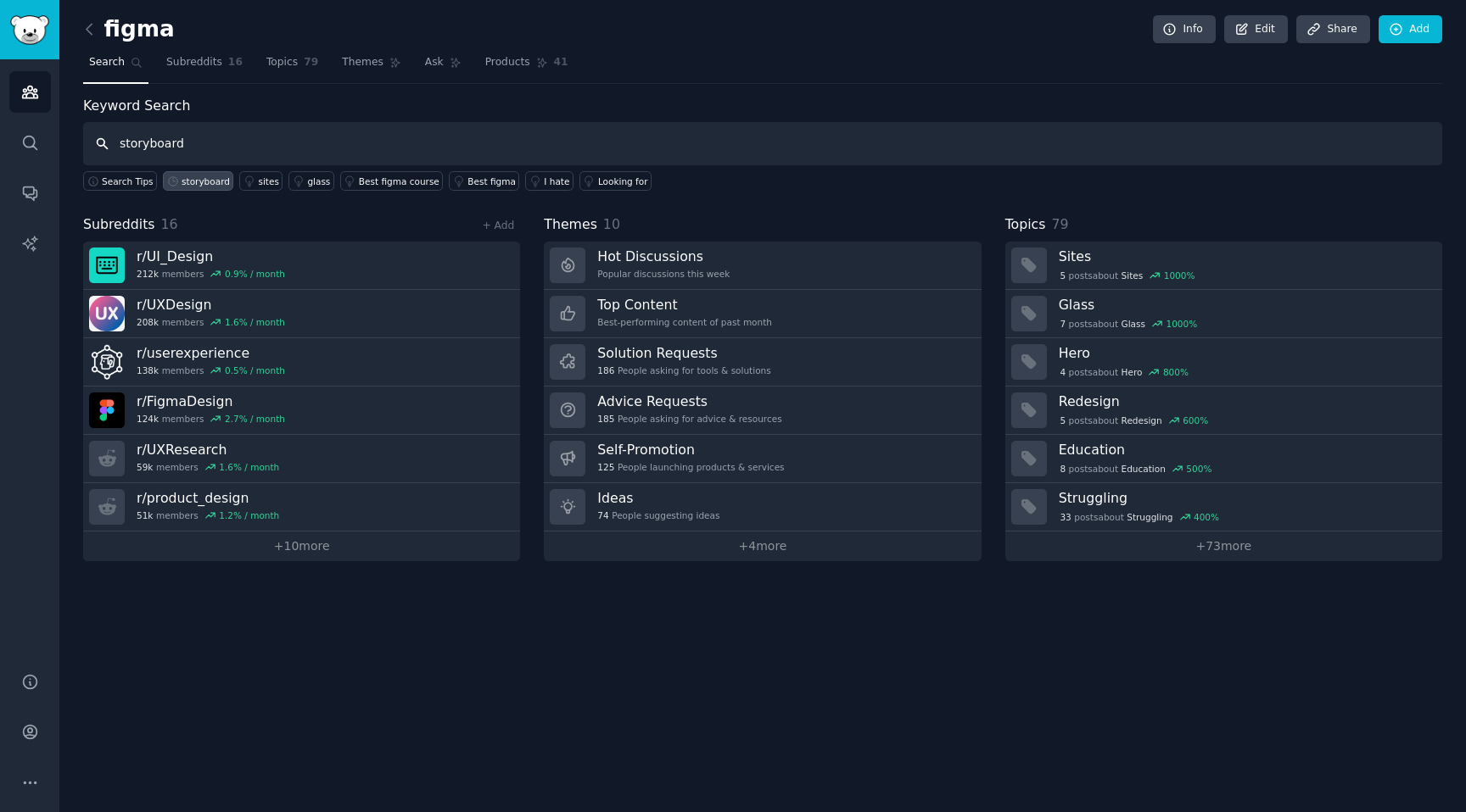
type input "storyboard"
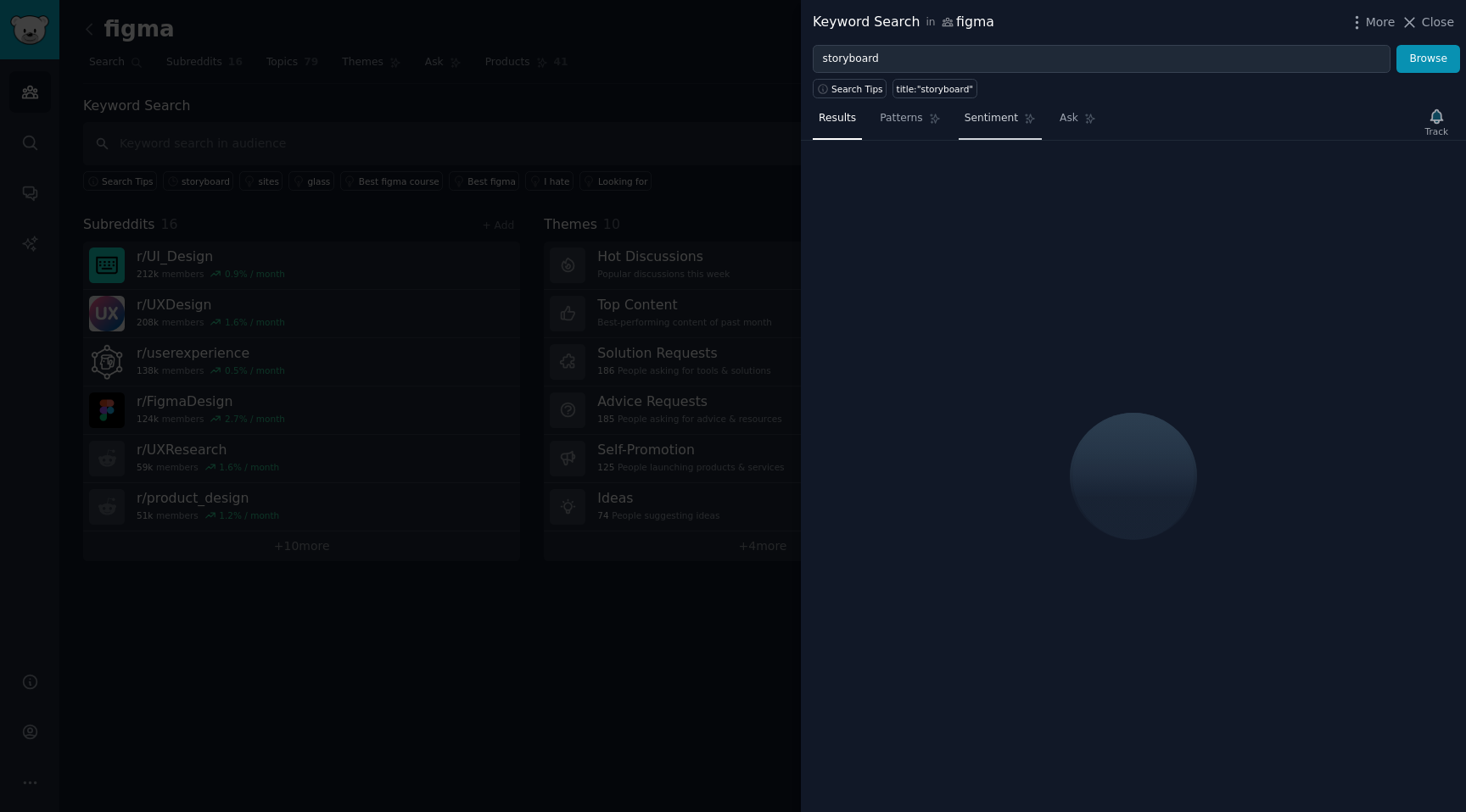
click at [990, 126] on span "Sentiment" at bounding box center [992, 119] width 54 height 15
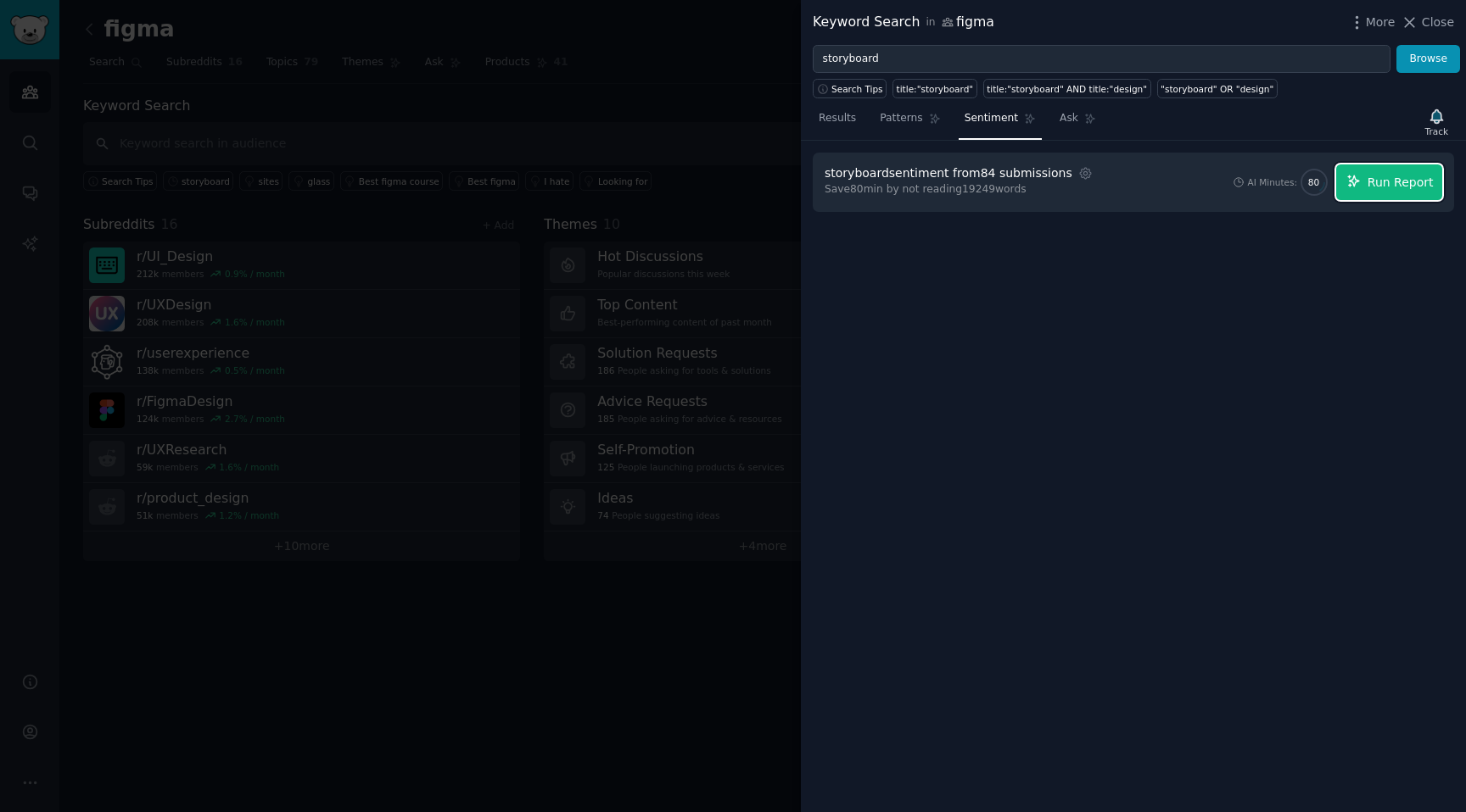
click at [1378, 197] on button "Run Report" at bounding box center [1388, 183] width 106 height 36
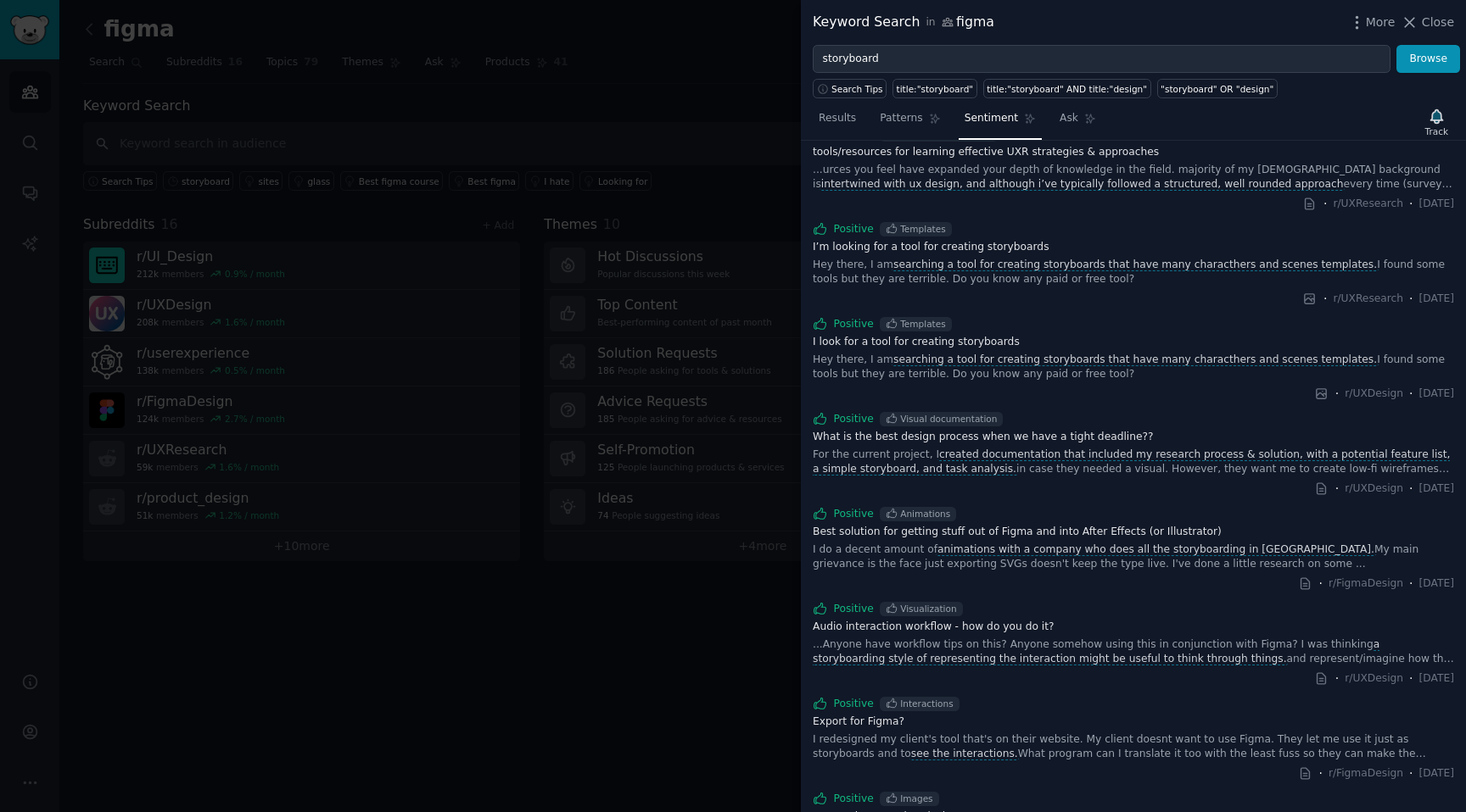
scroll to position [1751, 0]
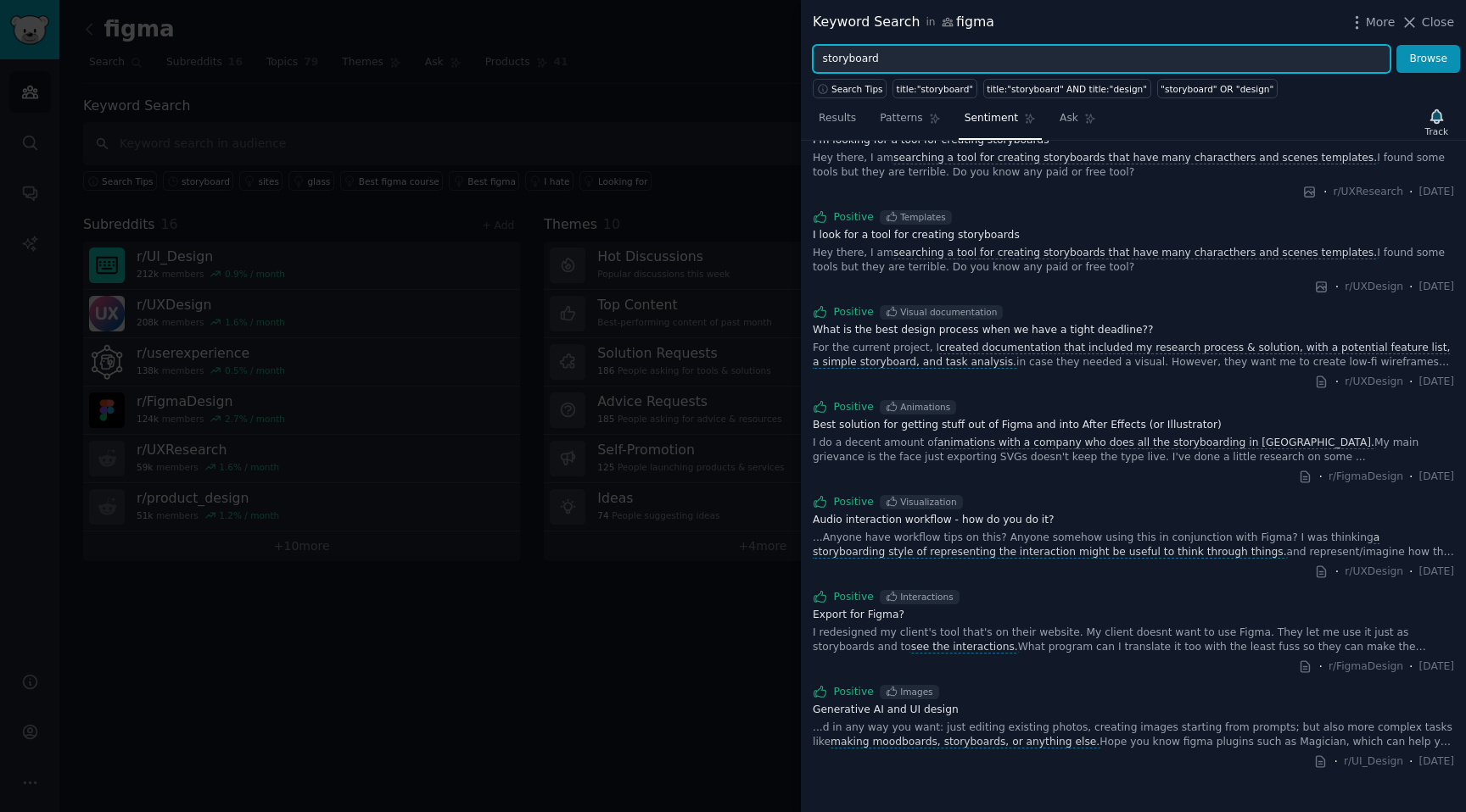
click at [951, 70] on input "storyboard" at bounding box center [1101, 59] width 578 height 29
type input "storyboarding"
click at [1396, 45] on button "Browse" at bounding box center [1428, 59] width 63 height 29
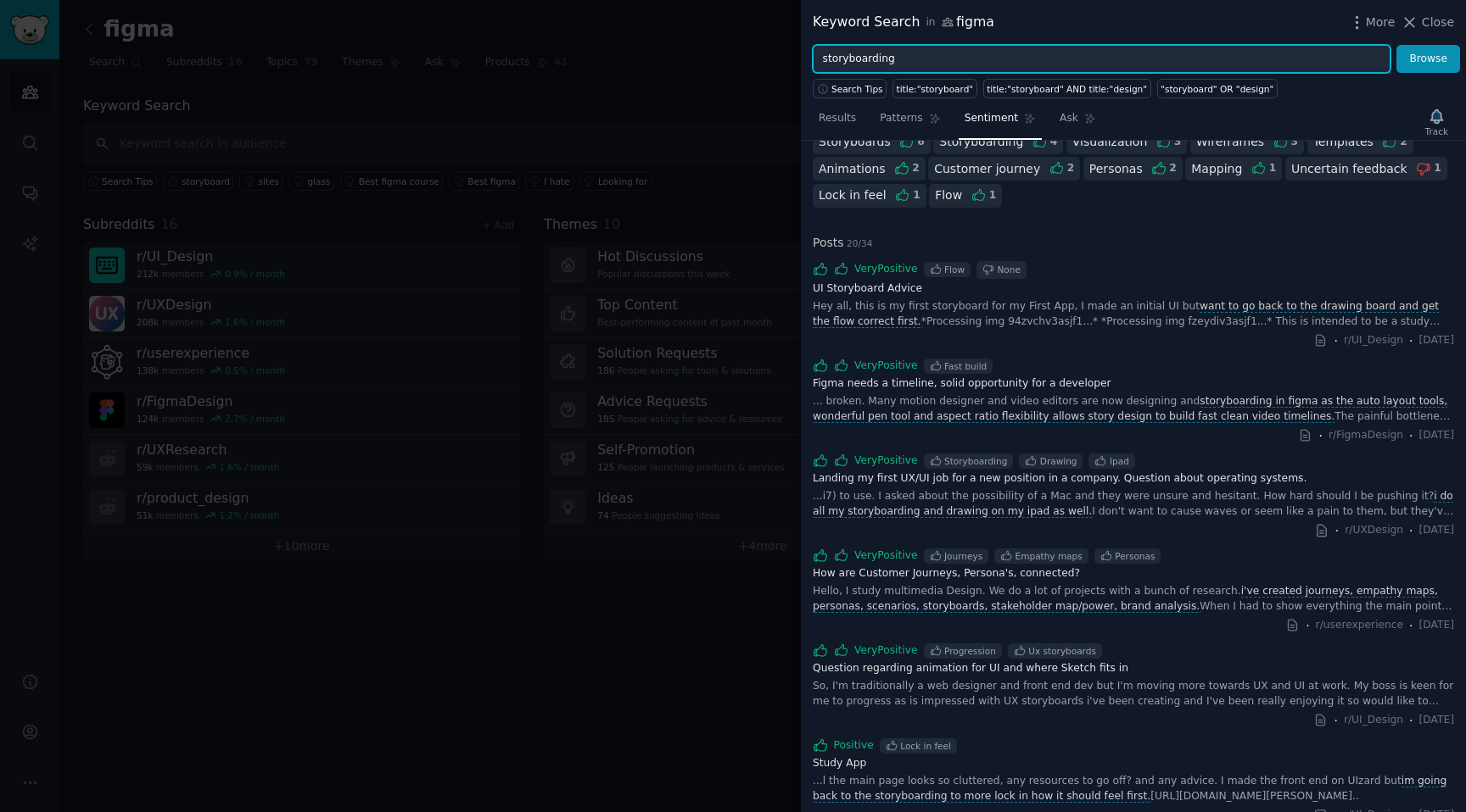
scroll to position [0, 0]
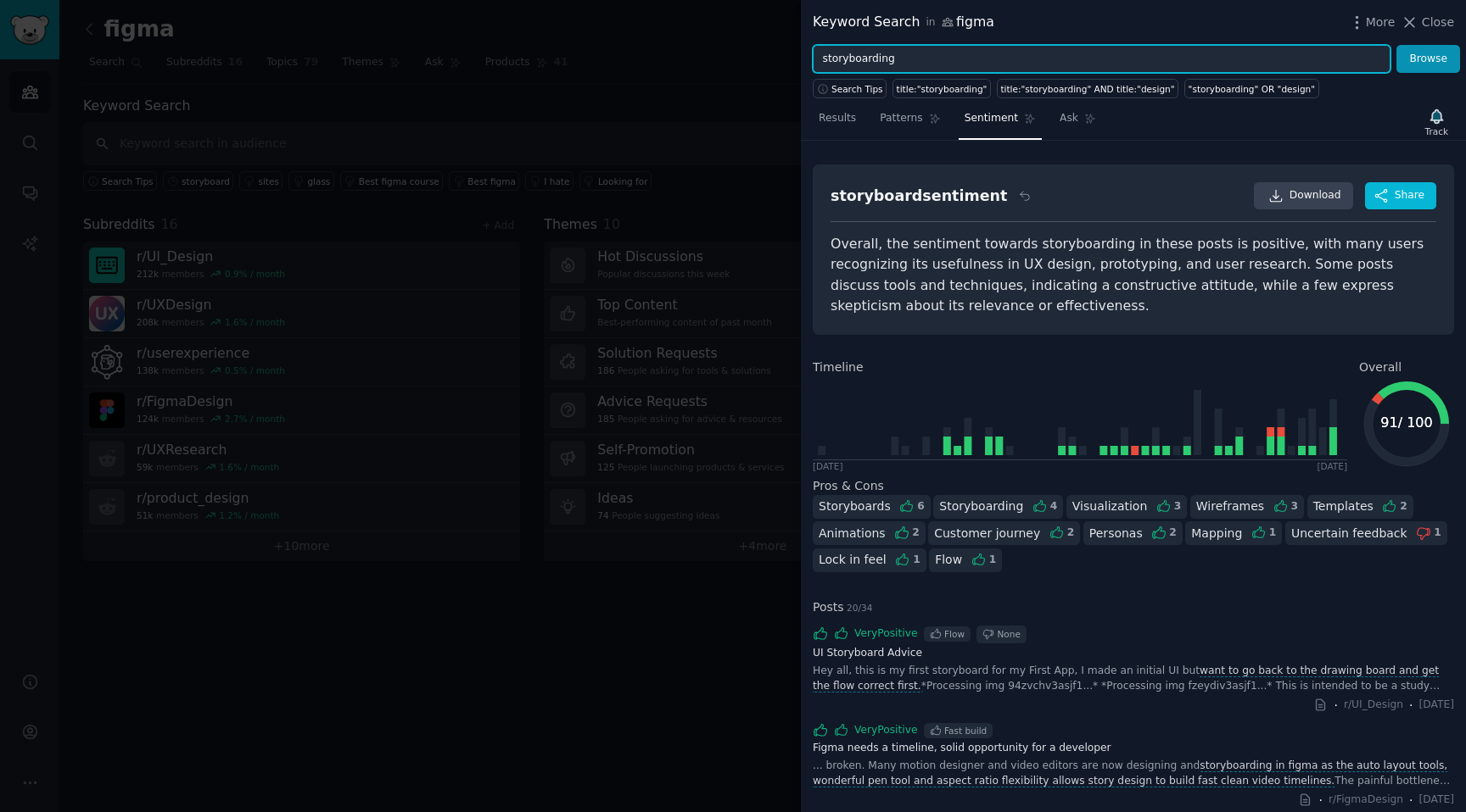
click at [1396, 45] on button "Browse" at bounding box center [1428, 59] width 63 height 29
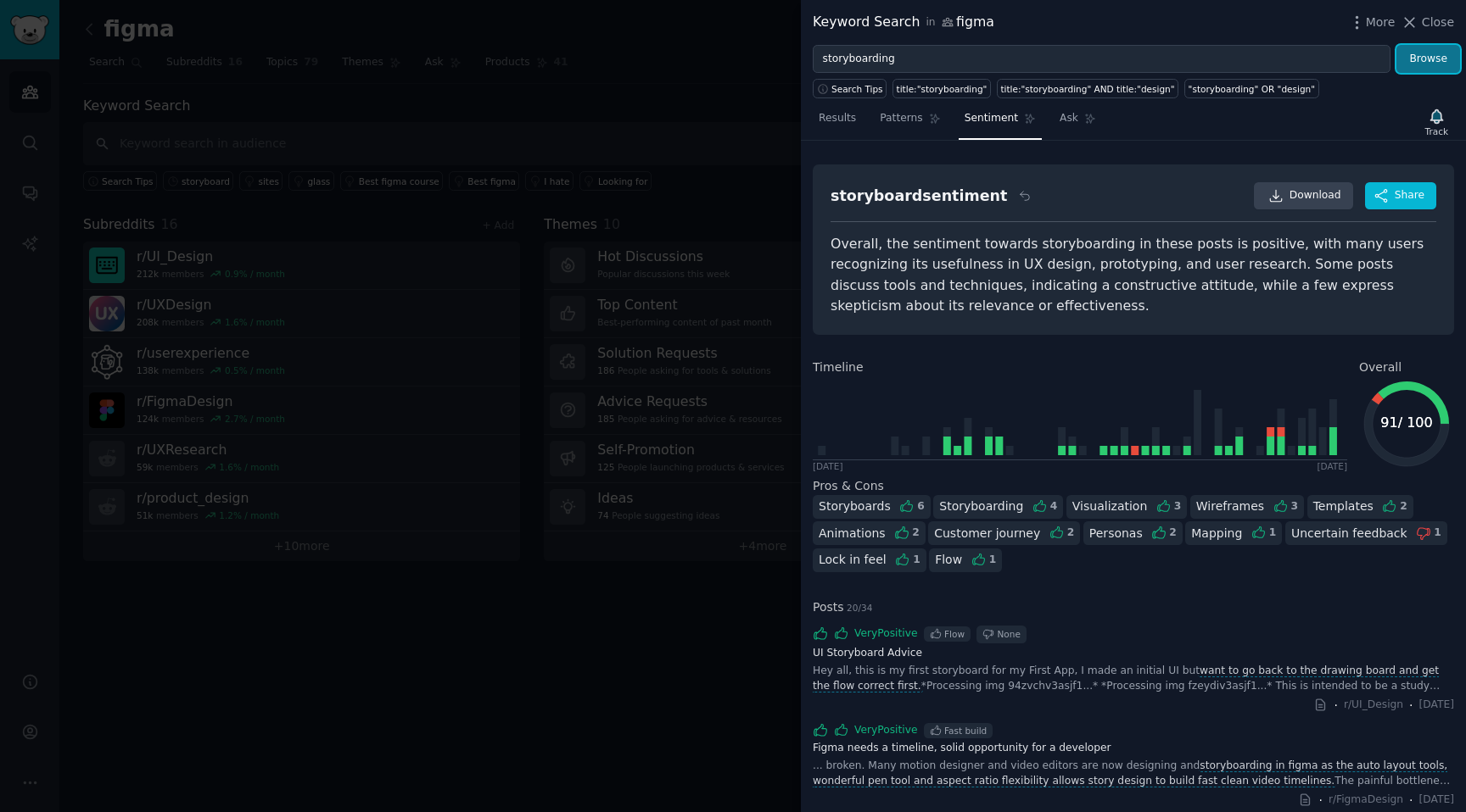
click at [1429, 62] on button "Browse" at bounding box center [1428, 59] width 63 height 29
click at [1434, 73] on div "Search Tips title:"storyboarding" title:"storyboarding" AND title:"design" "sto…" at bounding box center [1133, 86] width 665 height 26
click at [1426, 62] on button "Browse" at bounding box center [1428, 59] width 63 height 29
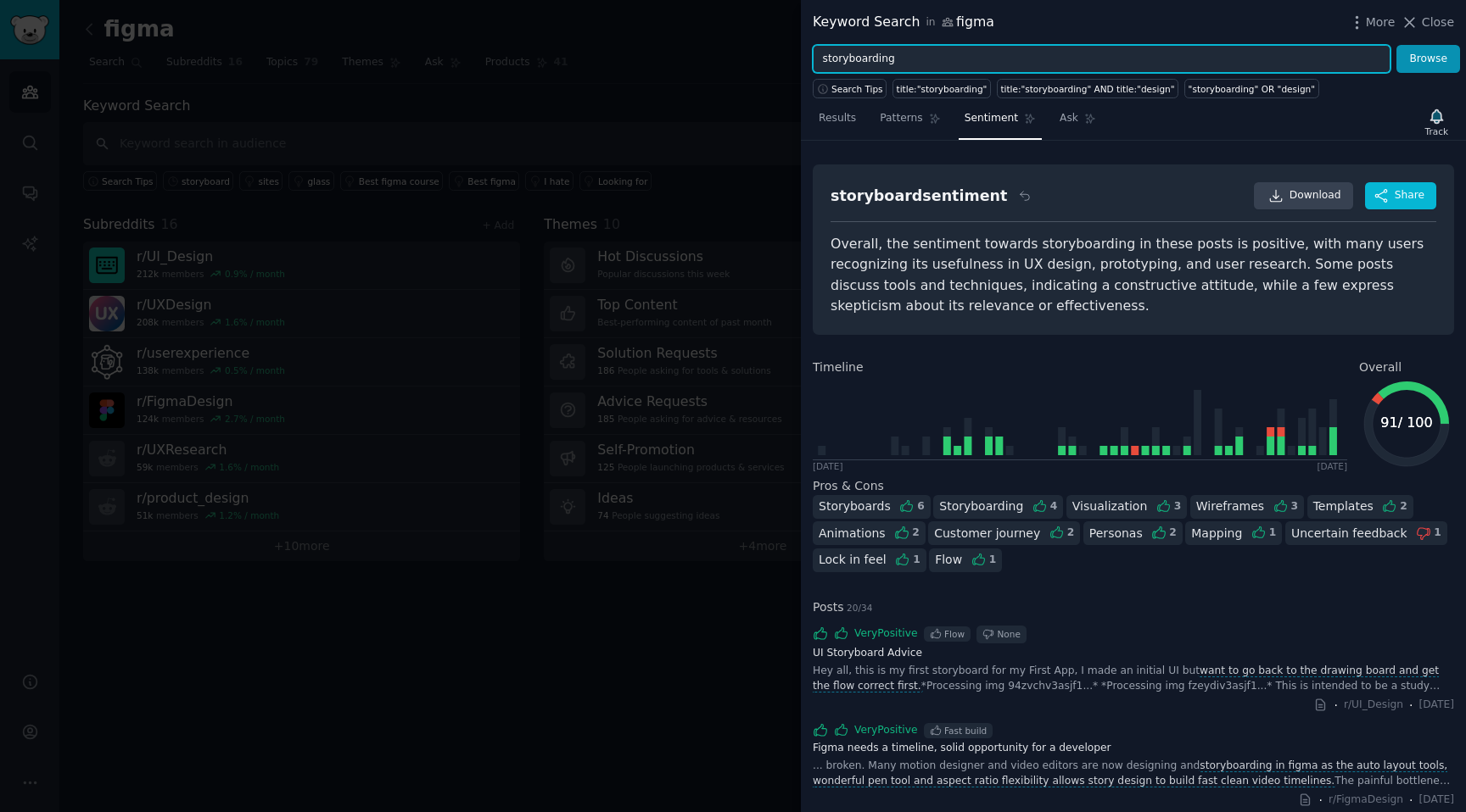
click at [855, 49] on input "storyboarding" at bounding box center [1101, 59] width 578 height 29
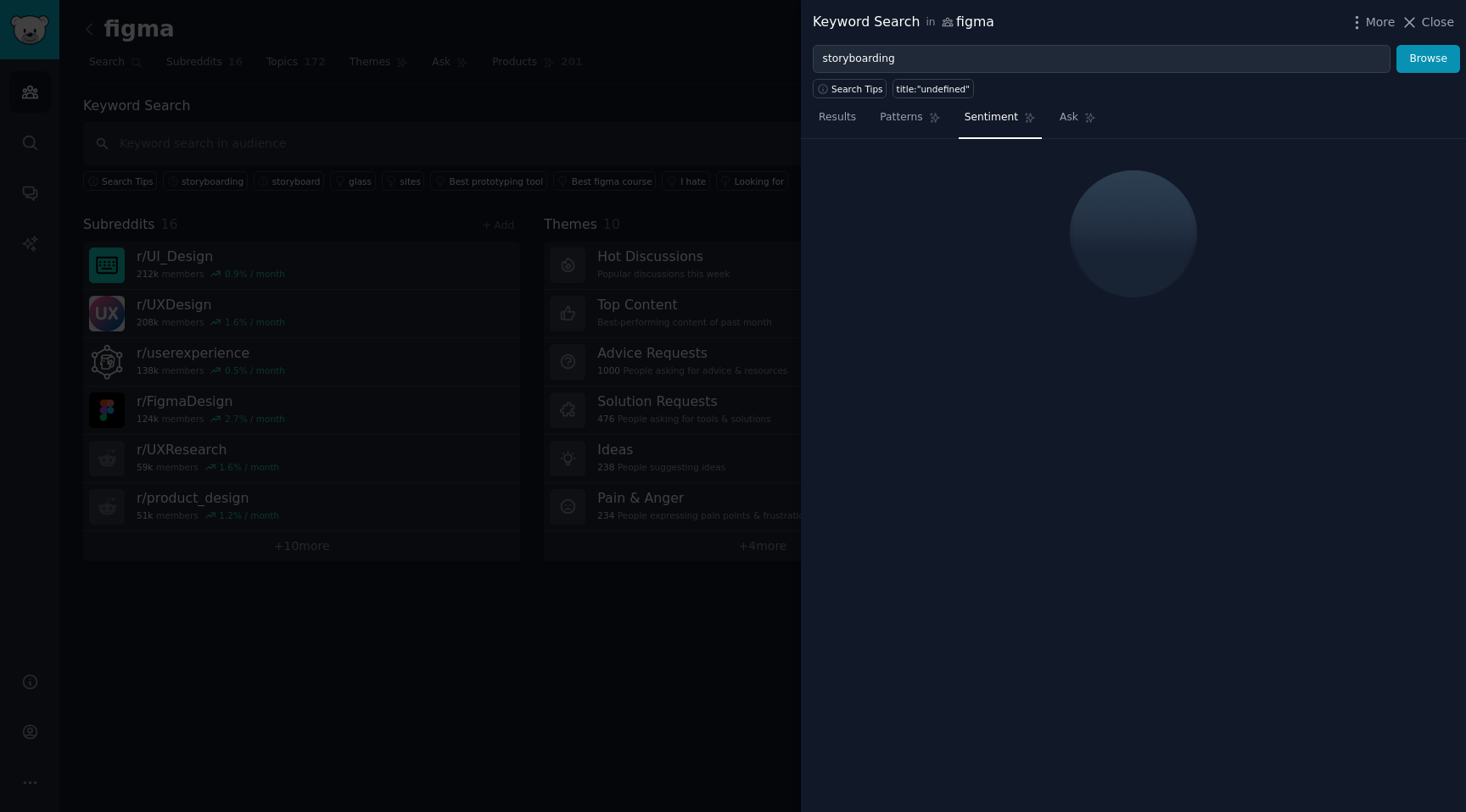
type input "storyboarding"
click at [1396, 45] on button "Browse" at bounding box center [1428, 59] width 63 height 29
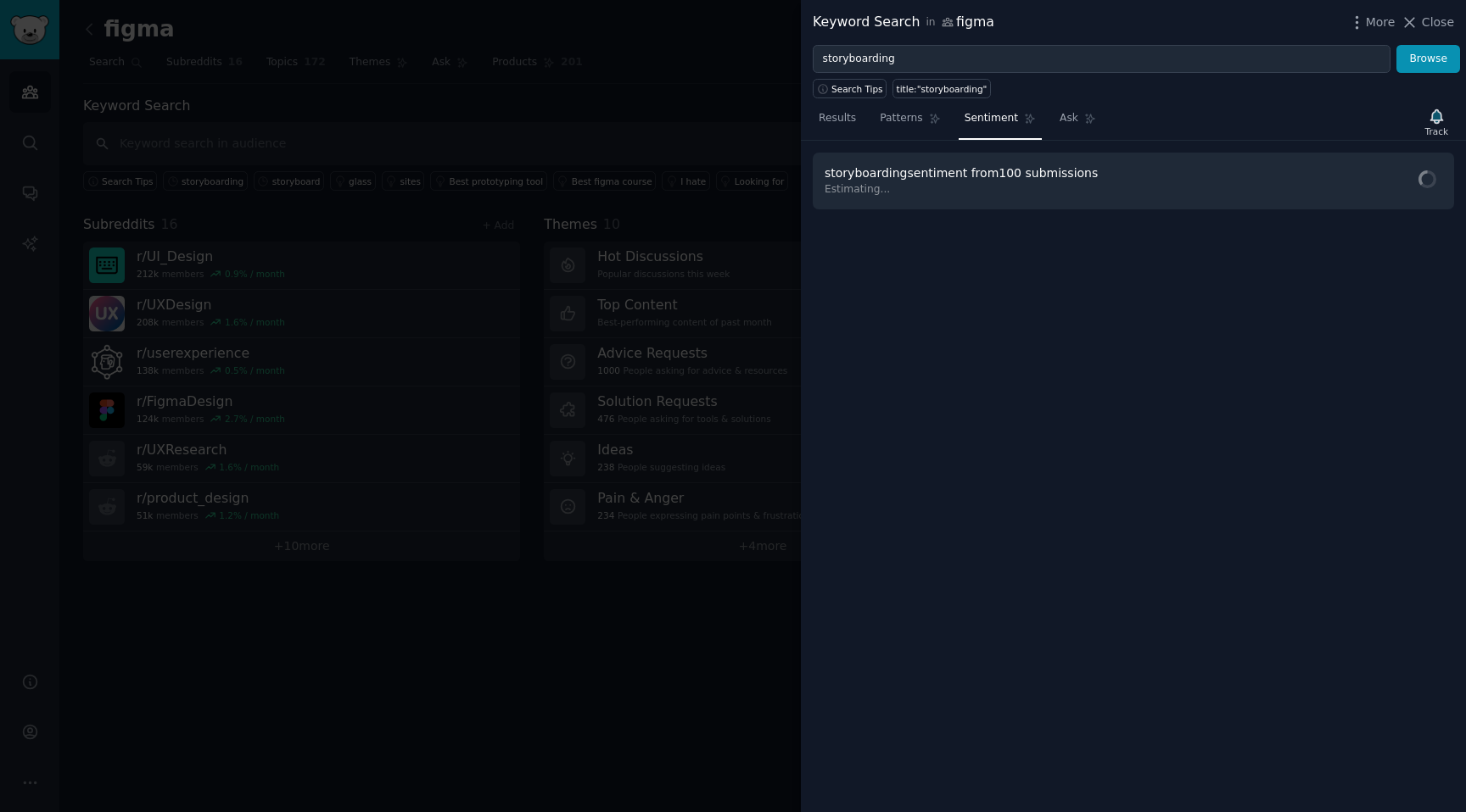
click at [1396, 45] on button "Browse" at bounding box center [1428, 59] width 63 height 29
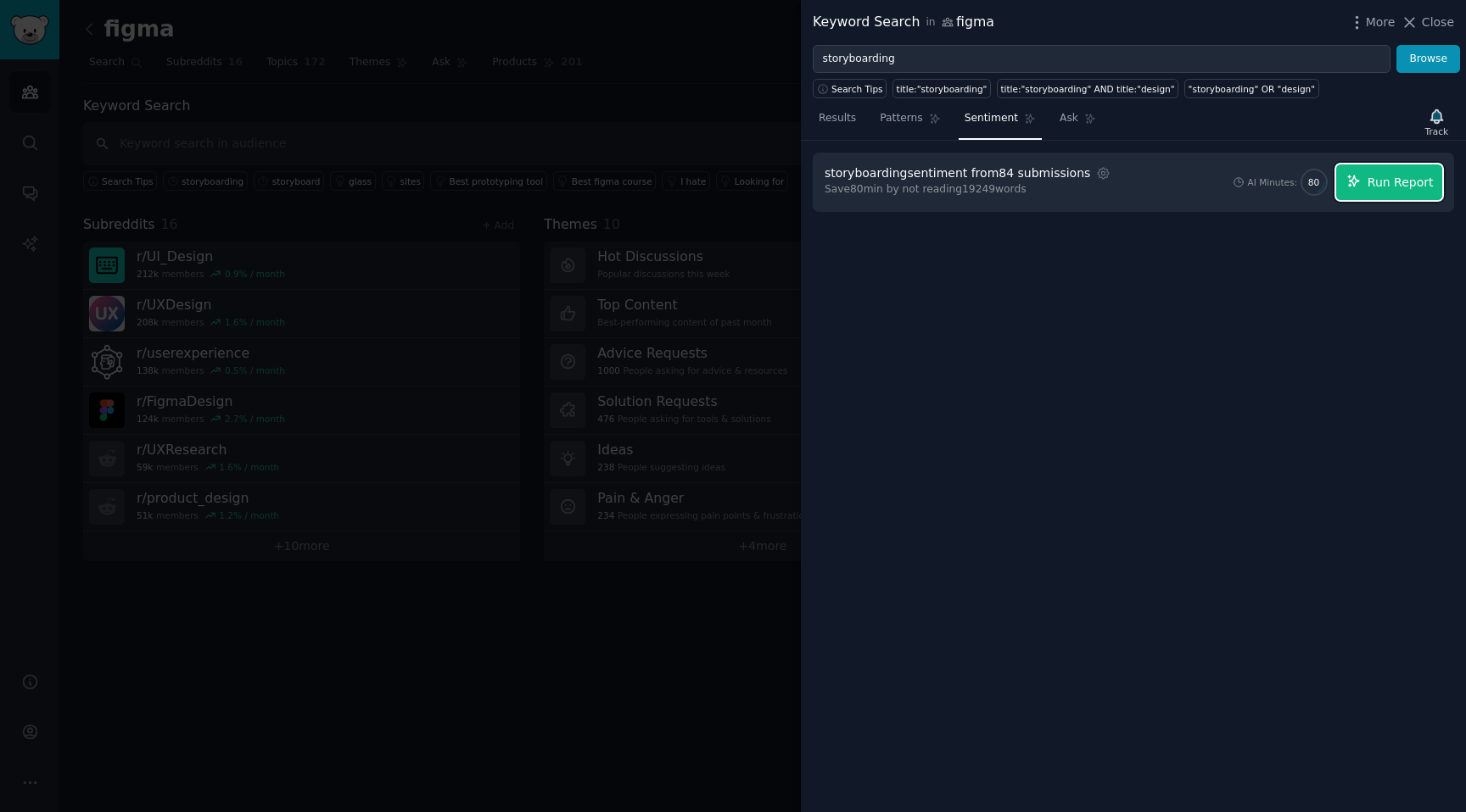
click at [1411, 184] on span "Run Report" at bounding box center [1401, 183] width 66 height 18
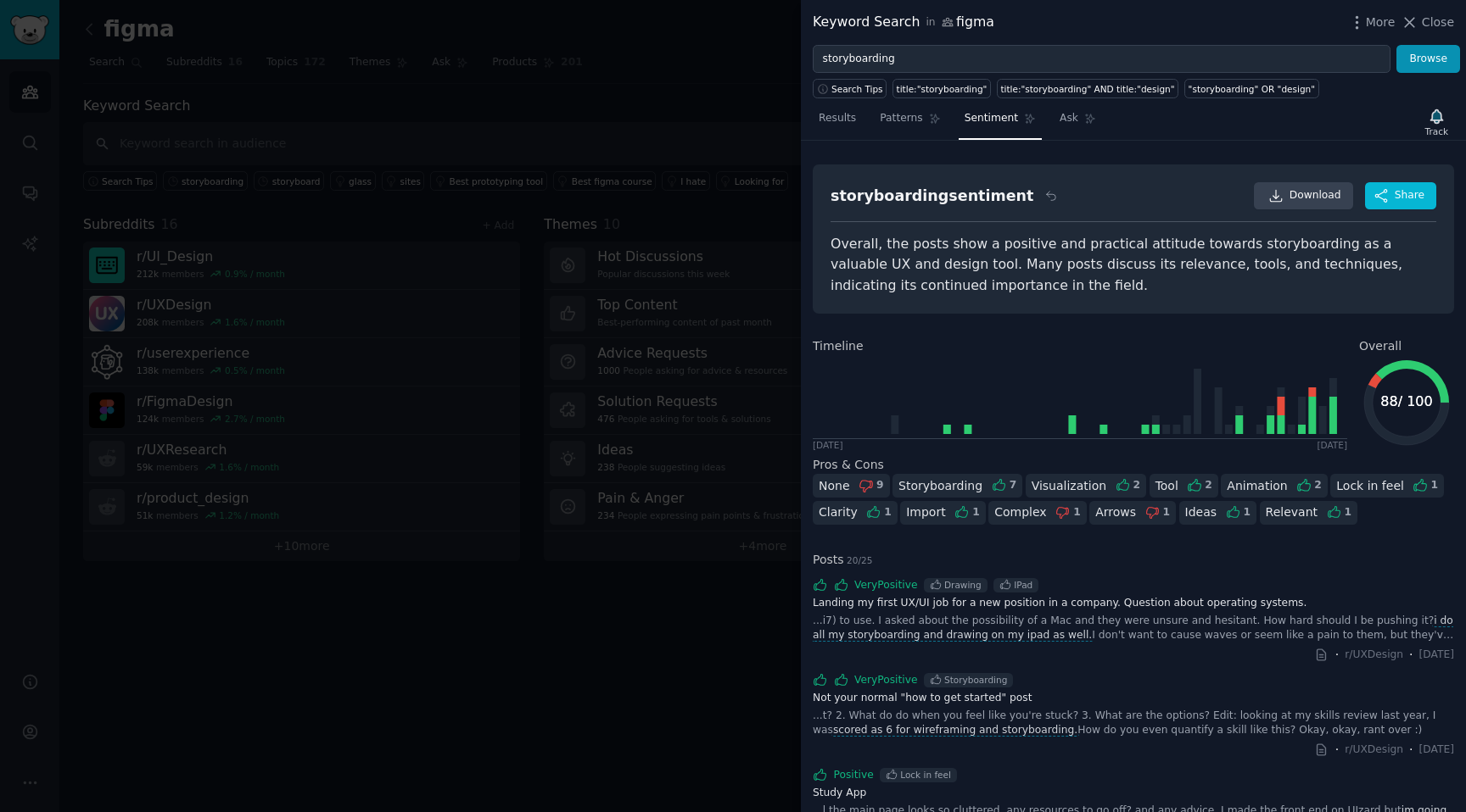
click at [563, 231] on div at bounding box center [733, 406] width 1466 height 812
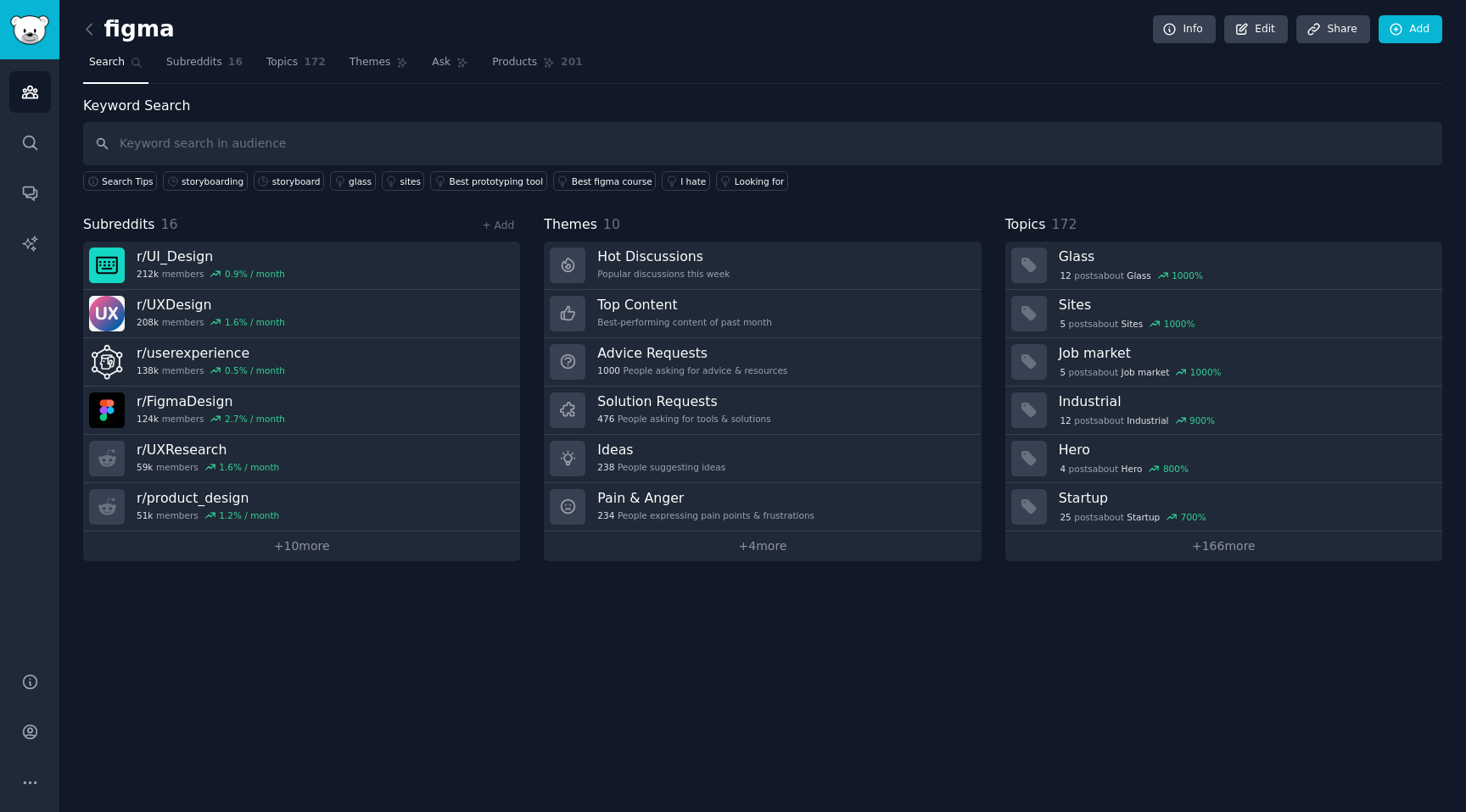
click at [444, 561] on div "figma Info Edit Share Add Search Subreddits 16 Topics 172 Themes Ask Products 2…" at bounding box center [762, 406] width 1406 height 812
click at [444, 544] on link "+ 10 more" at bounding box center [301, 546] width 437 height 29
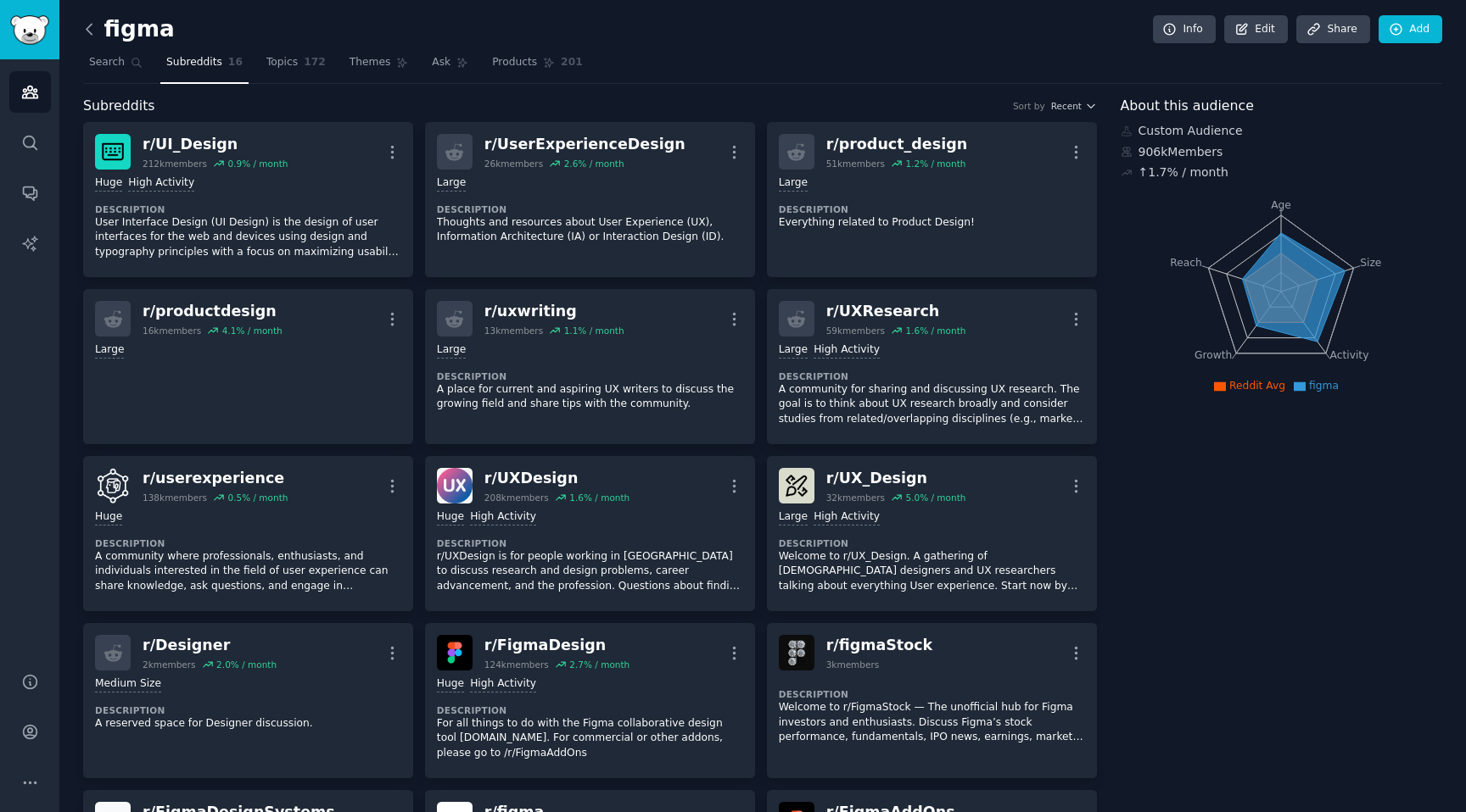
click at [95, 22] on icon at bounding box center [89, 29] width 18 height 18
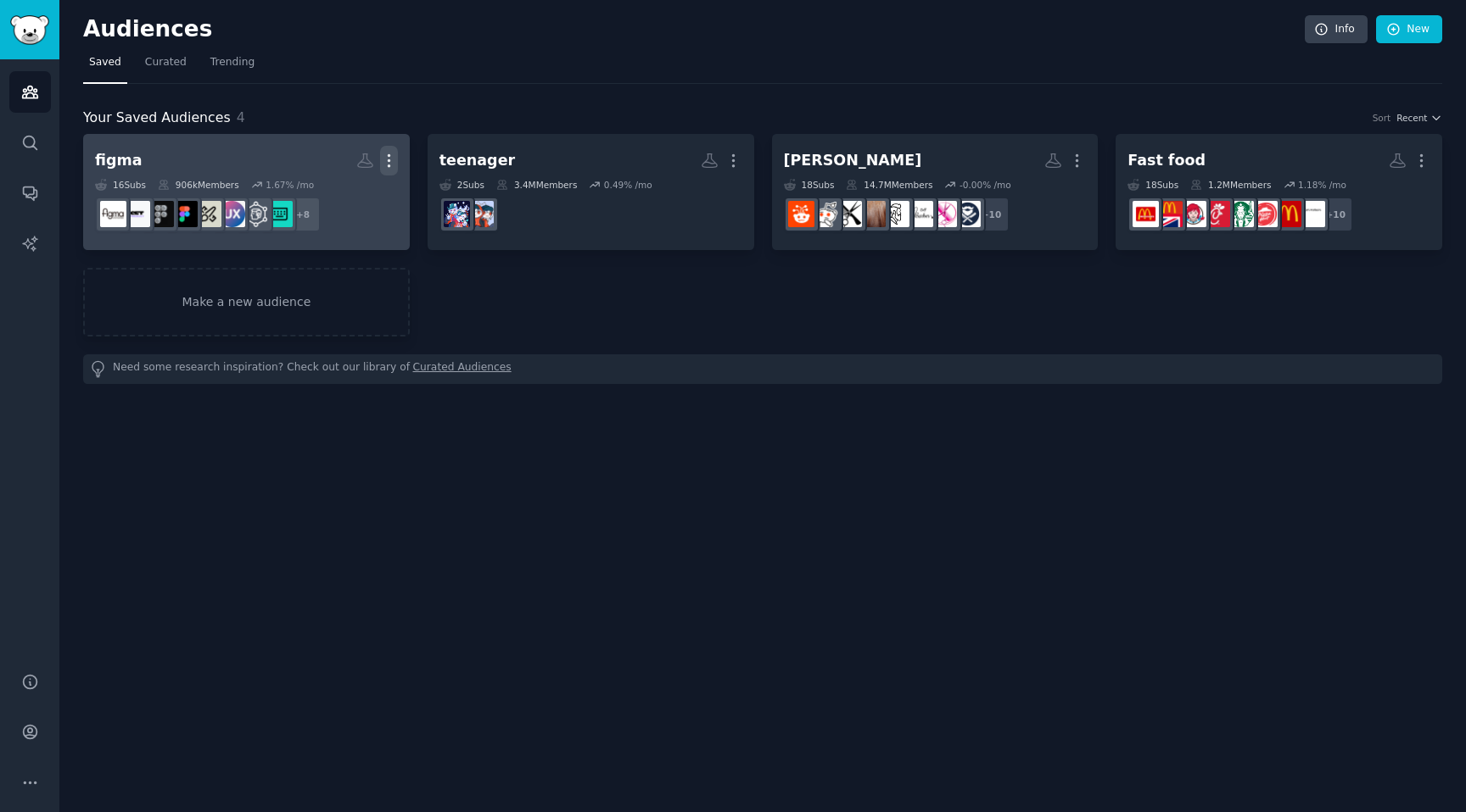
click at [385, 159] on icon "button" at bounding box center [389, 160] width 18 height 18
click at [338, 168] on p "View" at bounding box center [336, 167] width 28 height 18
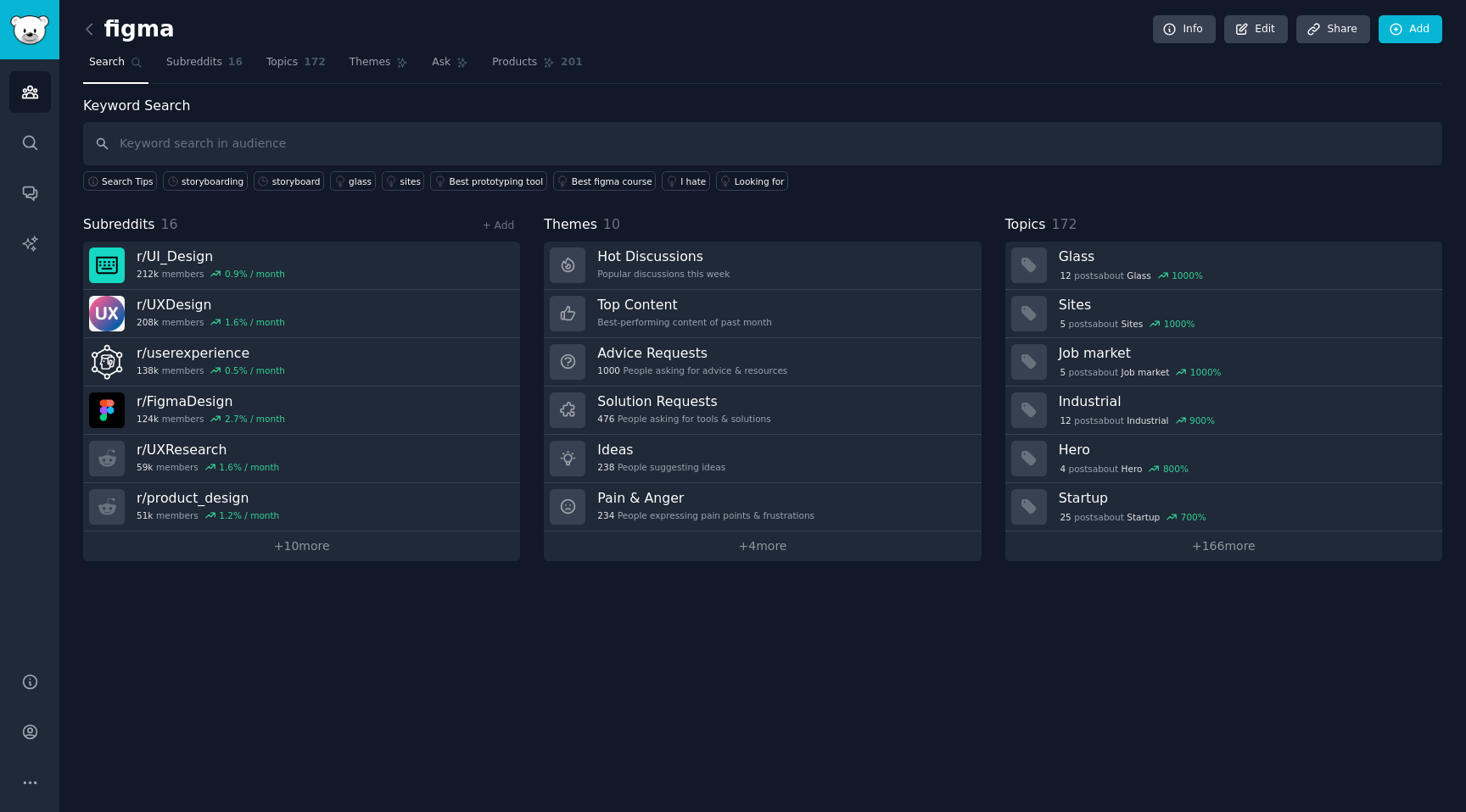
click at [139, 22] on h2 "figma" at bounding box center [128, 29] width 92 height 27
click at [1247, 35] on icon at bounding box center [1241, 29] width 15 height 15
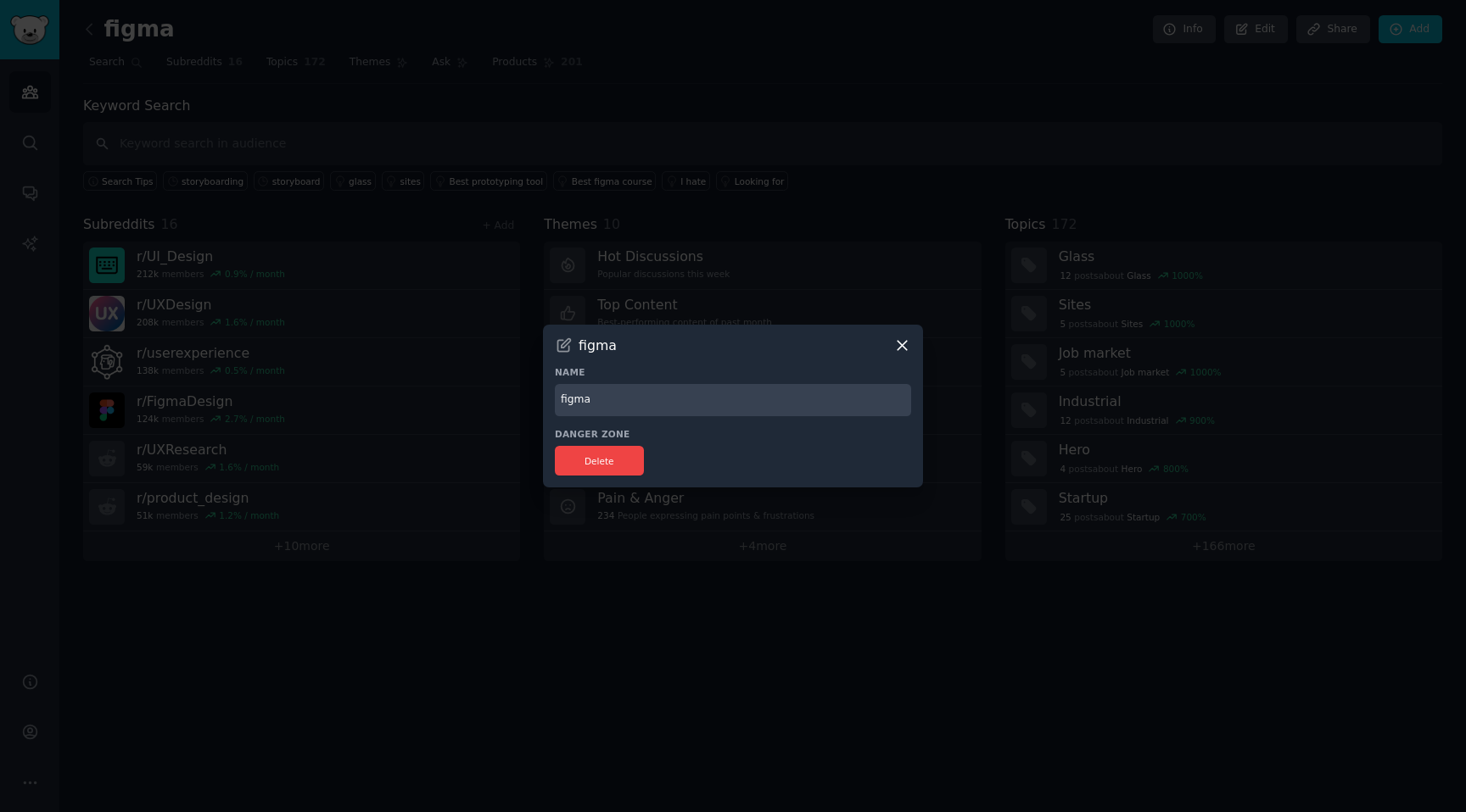
click at [591, 410] on input "figma" at bounding box center [733, 400] width 357 height 33
type input "Storyboard"
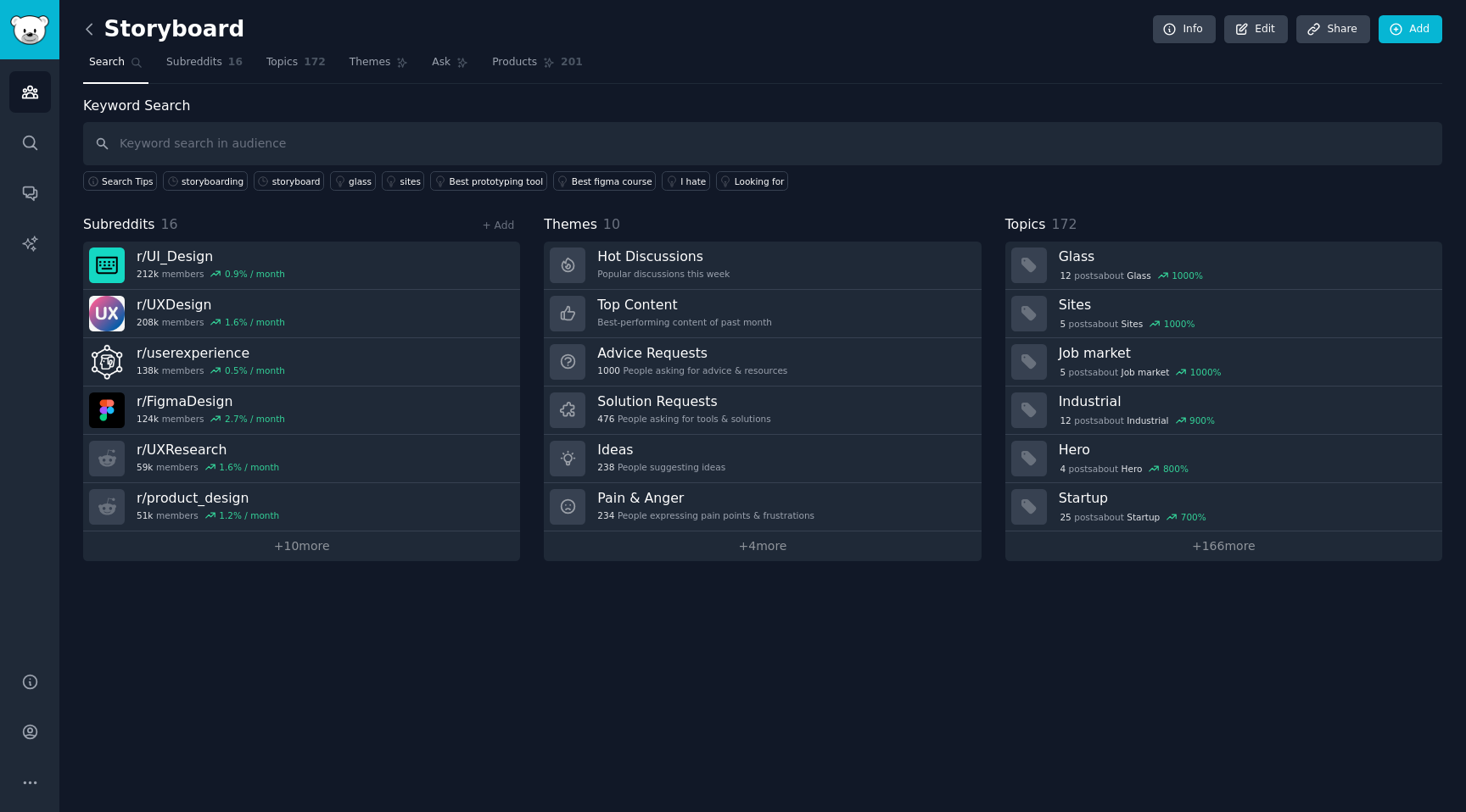
click at [94, 26] on icon at bounding box center [89, 29] width 18 height 18
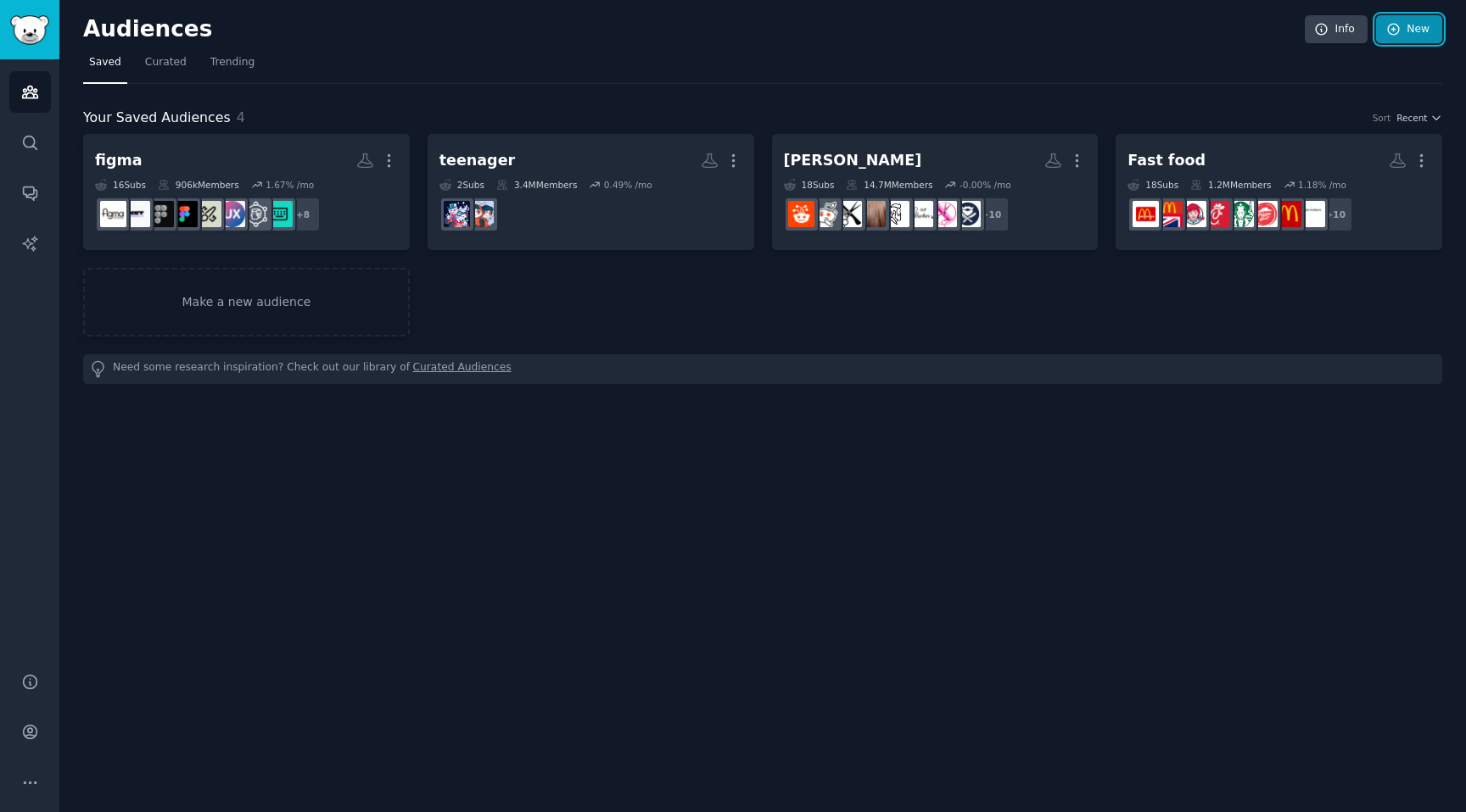
click at [1408, 23] on link "New" at bounding box center [1409, 29] width 66 height 29
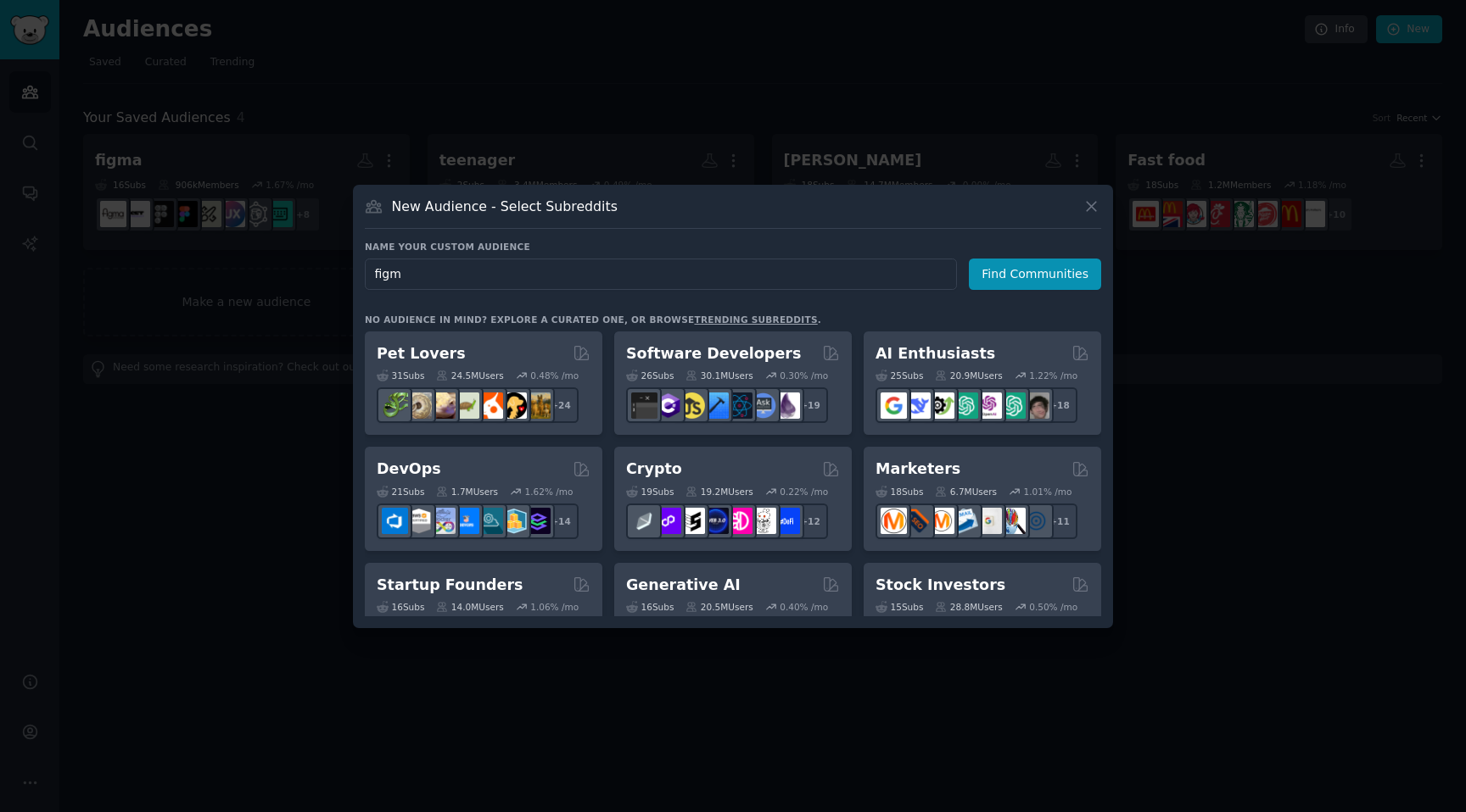
type input "figma"
click button "Find Communities" at bounding box center [1035, 274] width 132 height 31
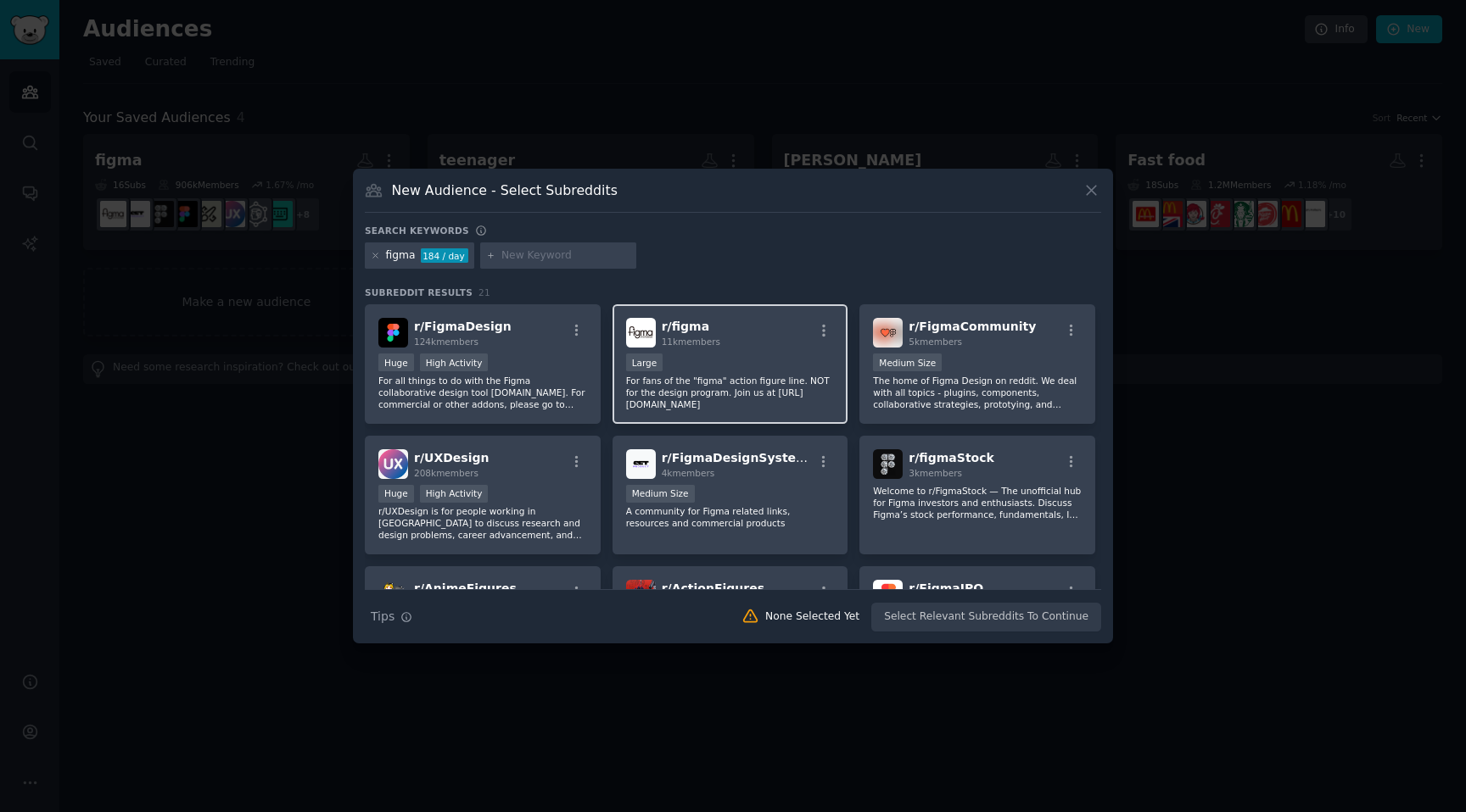
click at [768, 339] on div "r/ figma 11k members" at bounding box center [730, 332] width 209 height 29
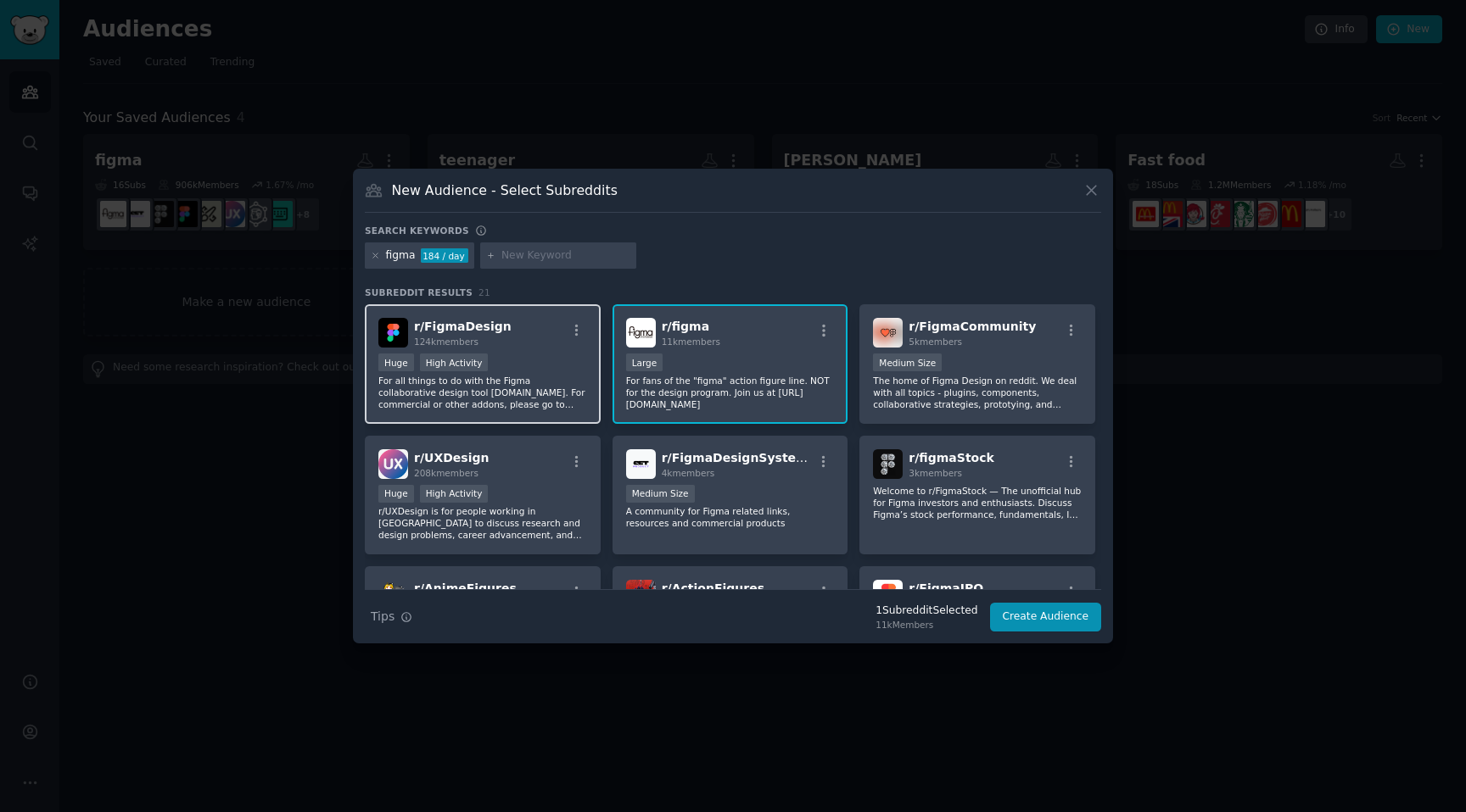
click at [490, 355] on div "Huge High Activity" at bounding box center [482, 365] width 209 height 21
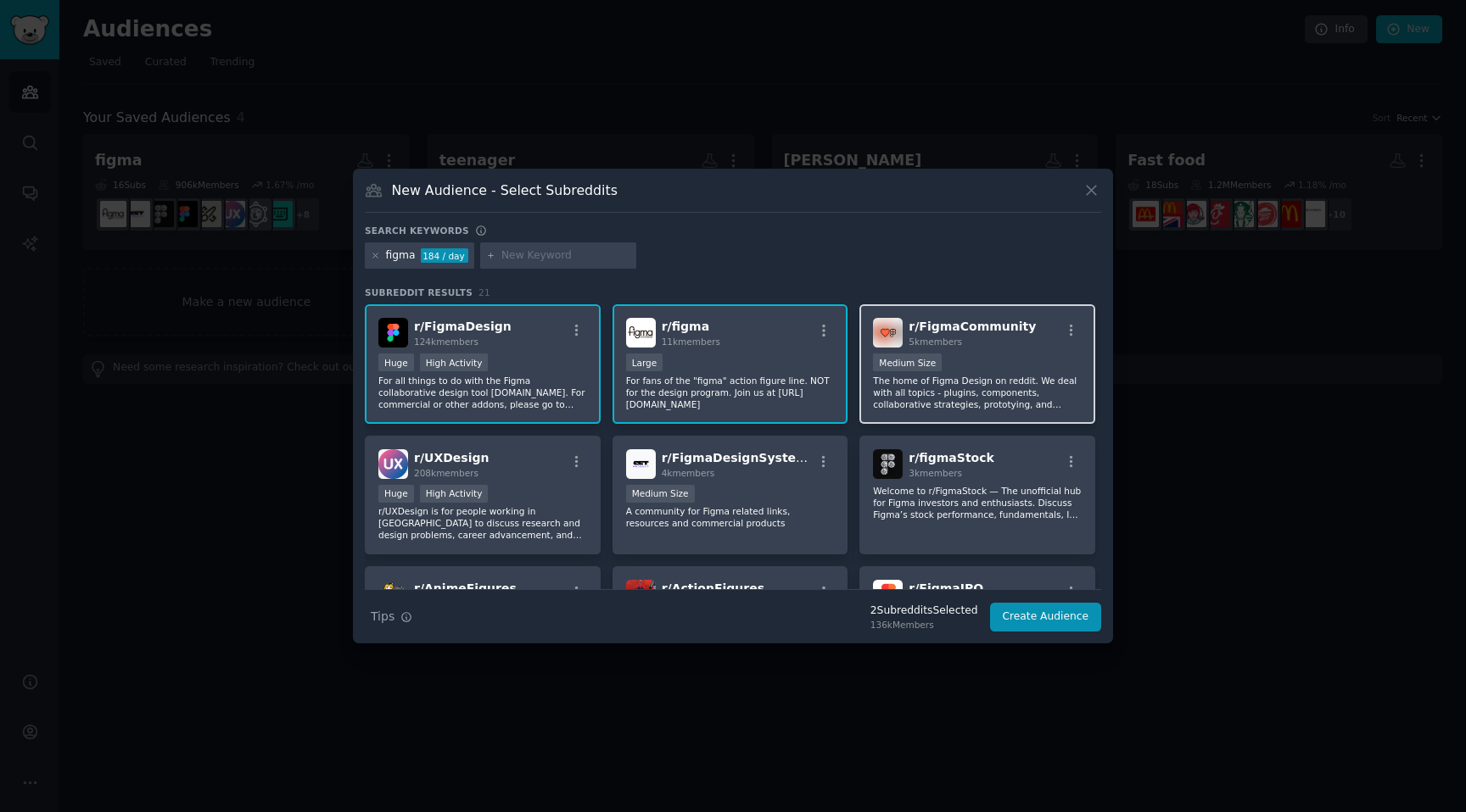
click at [976, 404] on p "The home of Figma Design on reddit. We deal with all topics - plugins, componen…" at bounding box center [977, 393] width 209 height 36
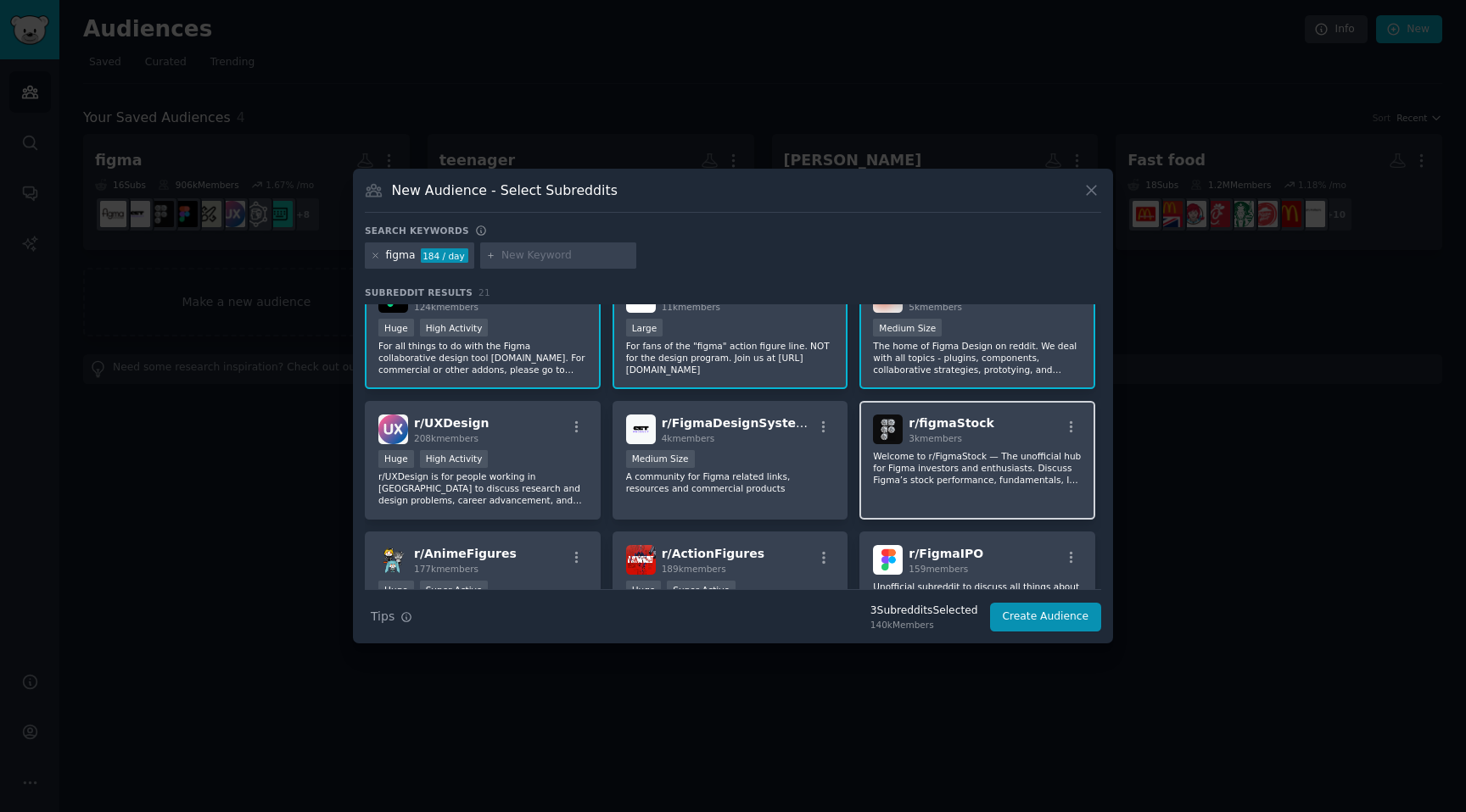
scroll to position [36, 0]
click at [908, 480] on p "Welcome to r/FigmaStock — The unofficial hub for Figma investors and enthusiast…" at bounding box center [977, 467] width 209 height 36
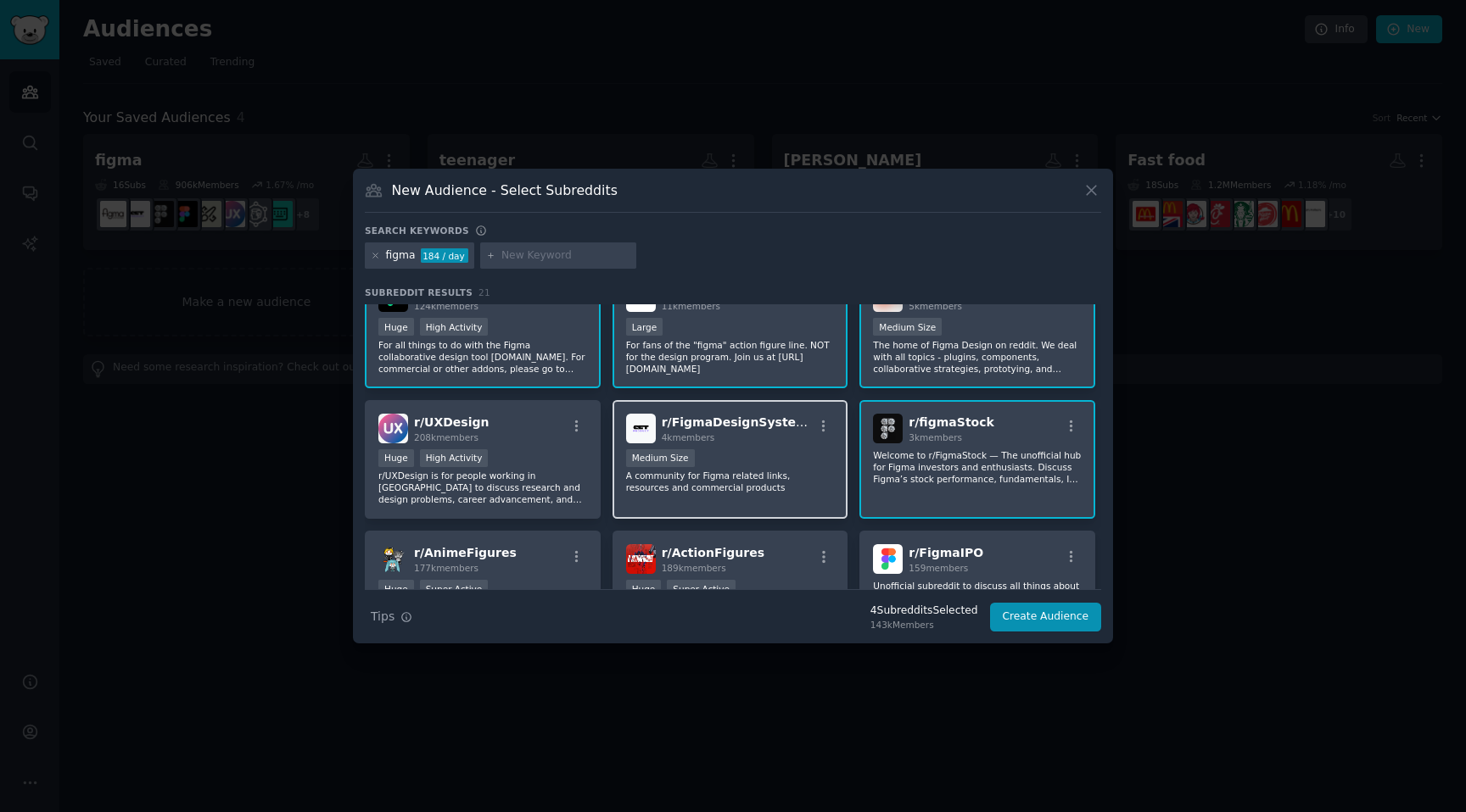
scroll to position [71, 0]
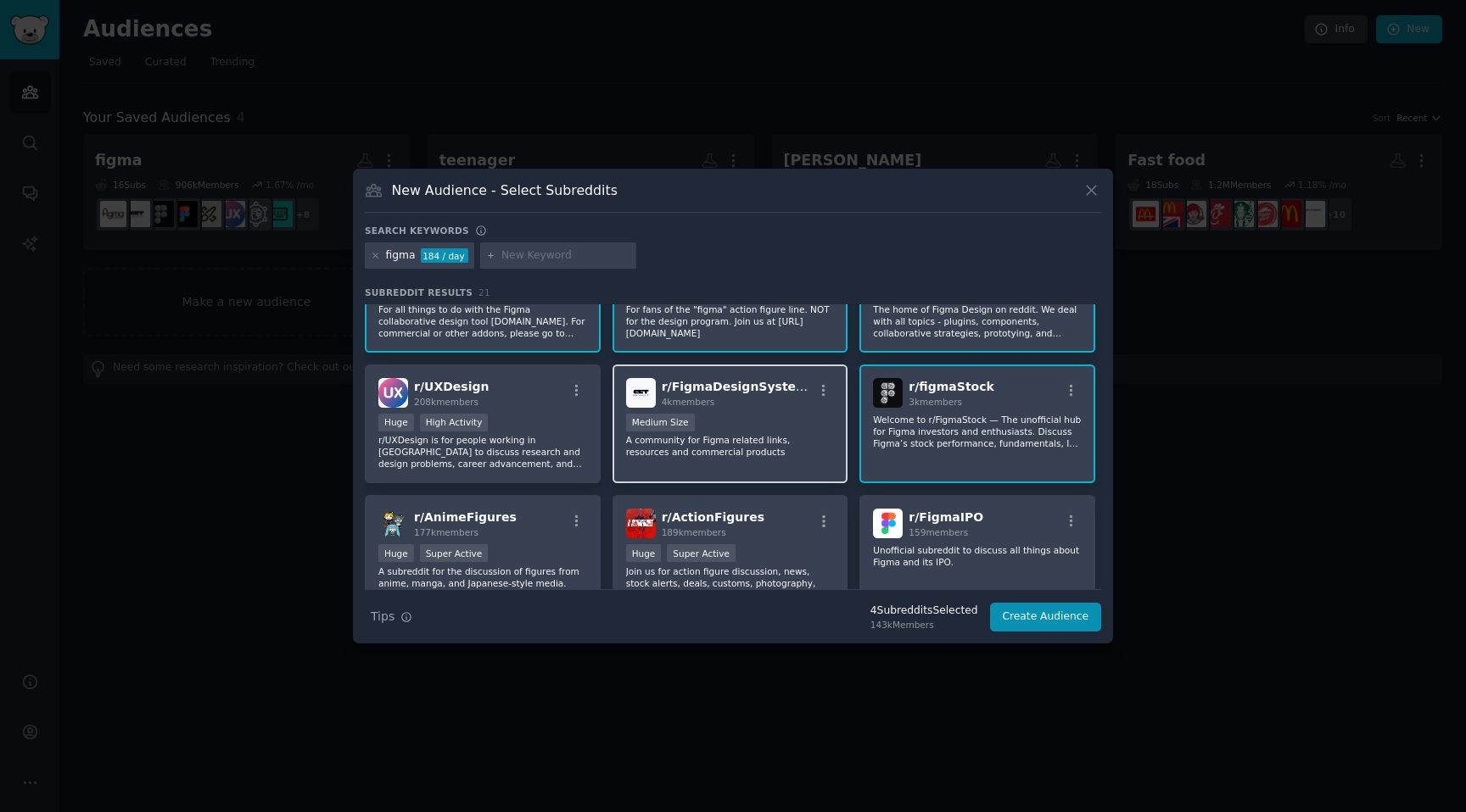
click at [755, 461] on div "r/ FigmaDesignSystems 4k members Medium Size A community for Figma related link…" at bounding box center [730, 424] width 235 height 119
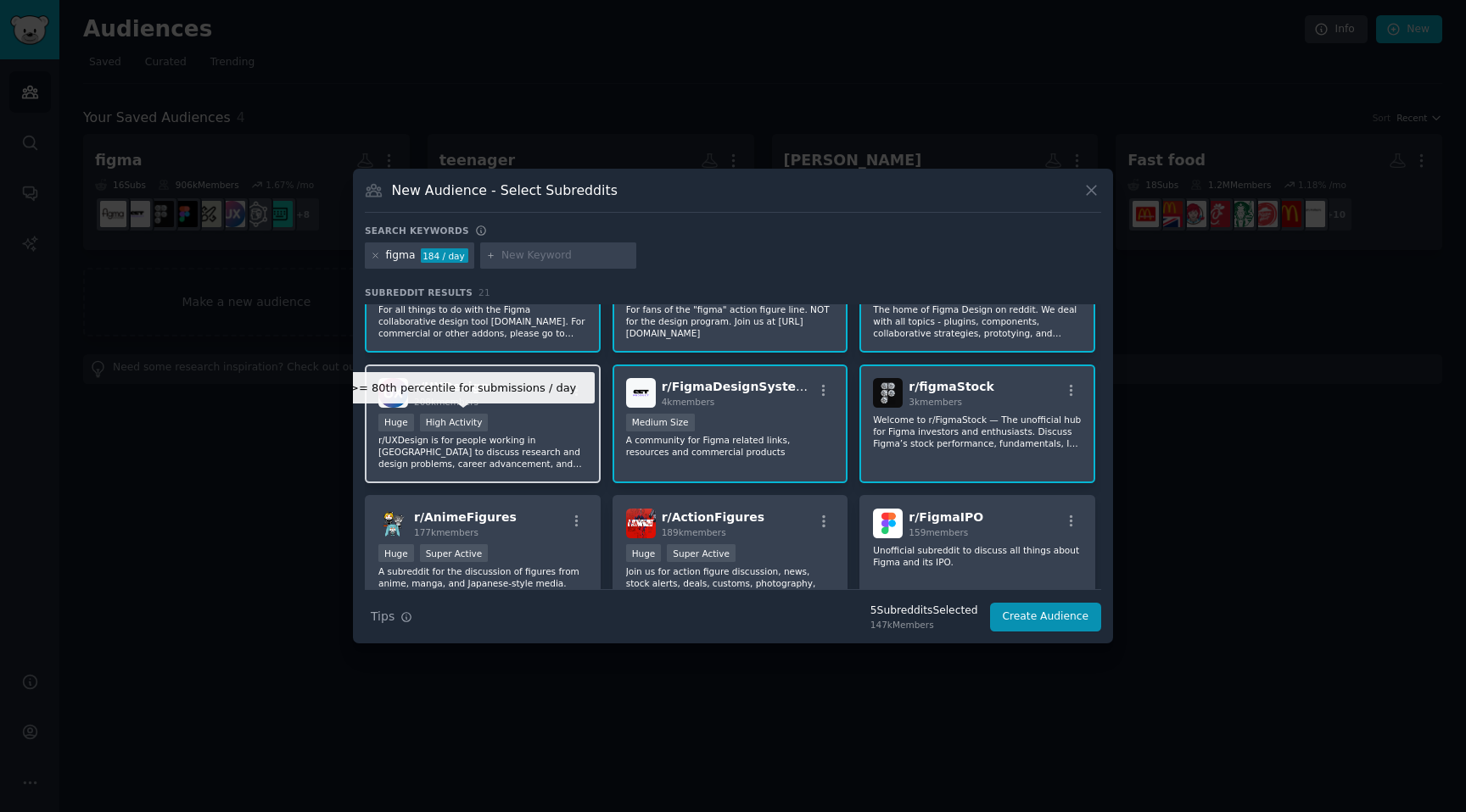
click at [477, 422] on div "High Activity" at bounding box center [454, 422] width 69 height 18
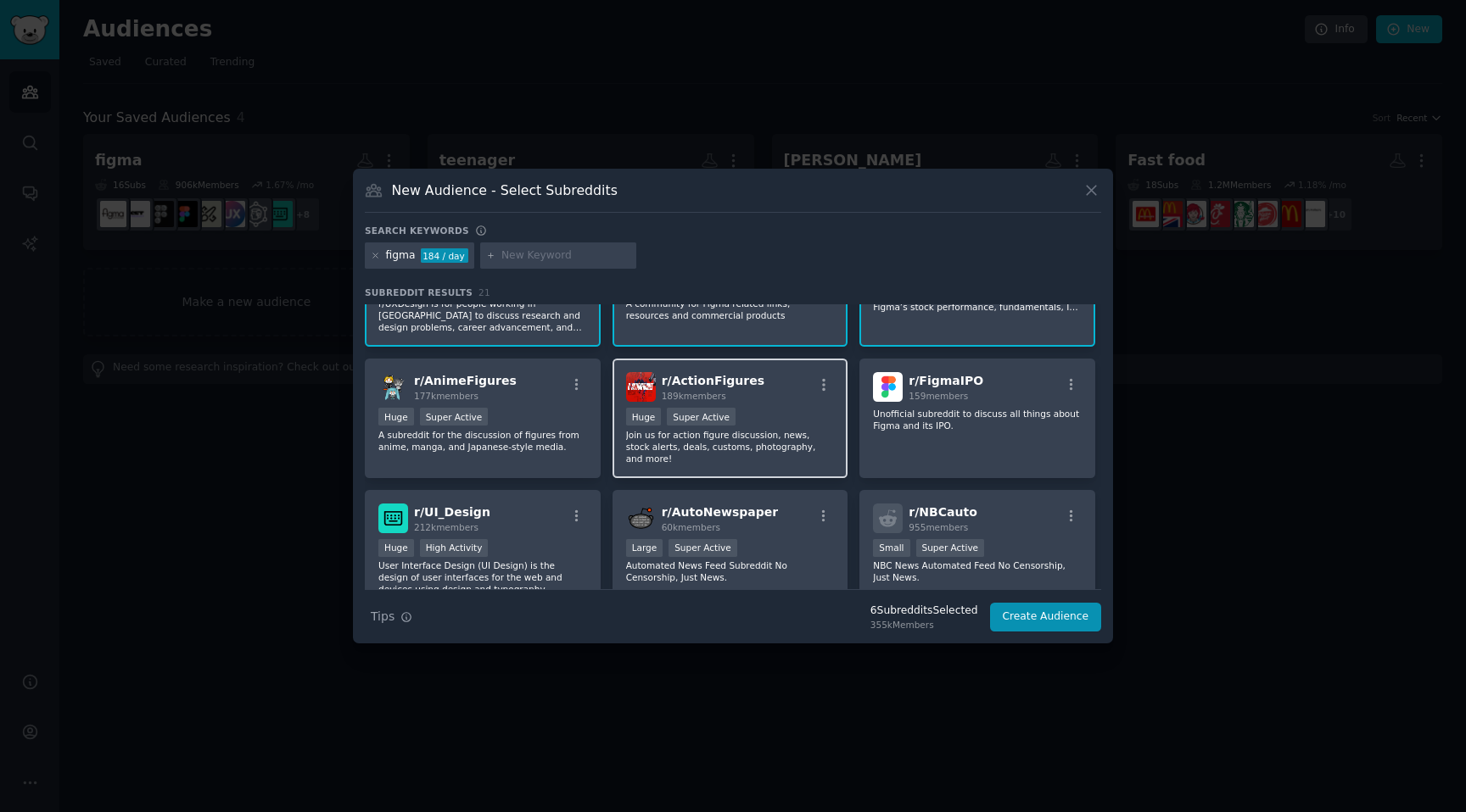
scroll to position [218, 0]
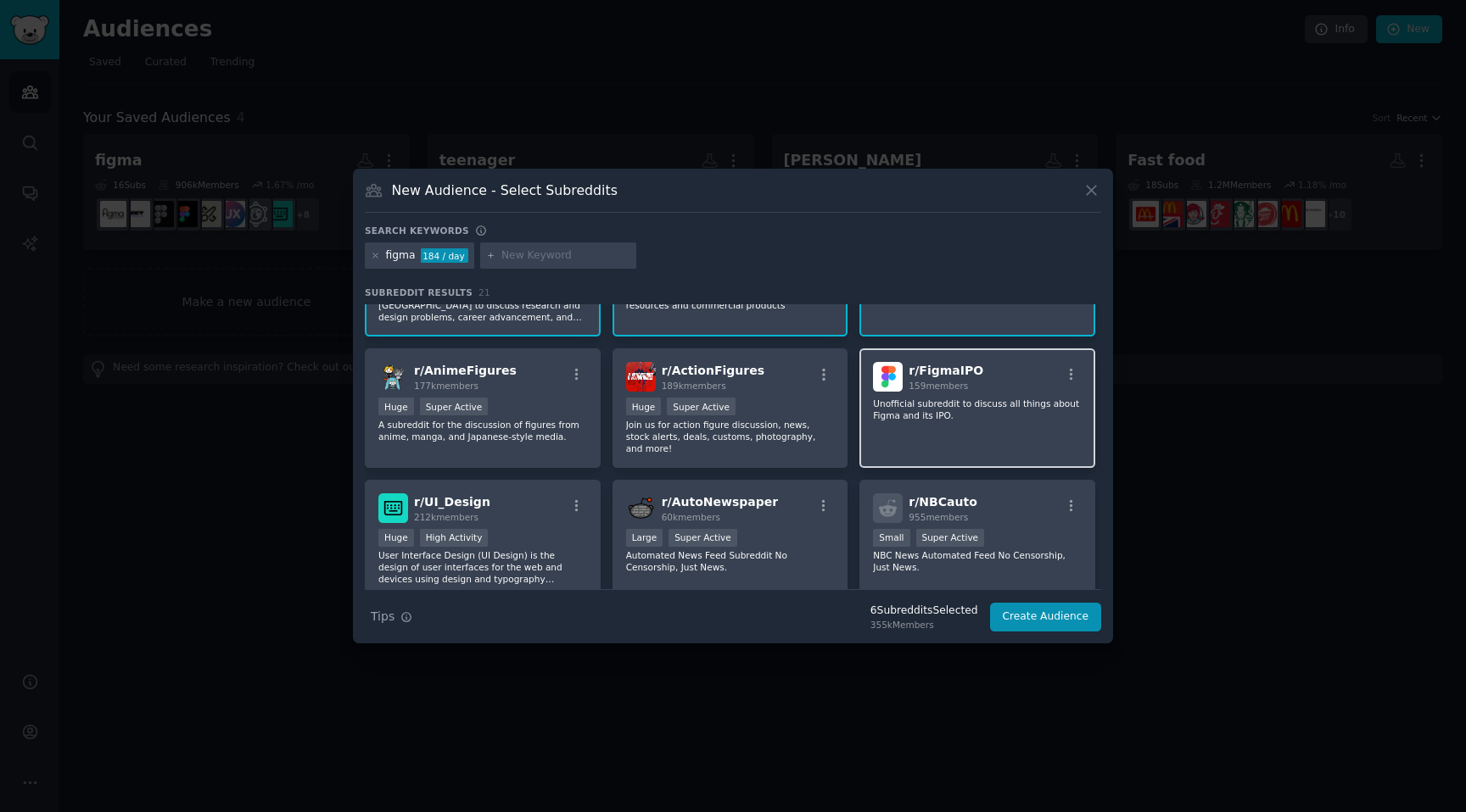
click at [888, 447] on div "r/ FigmaIPO 159 members Unofficial subreddit to discuss all things about Figma …" at bounding box center [977, 408] width 235 height 119
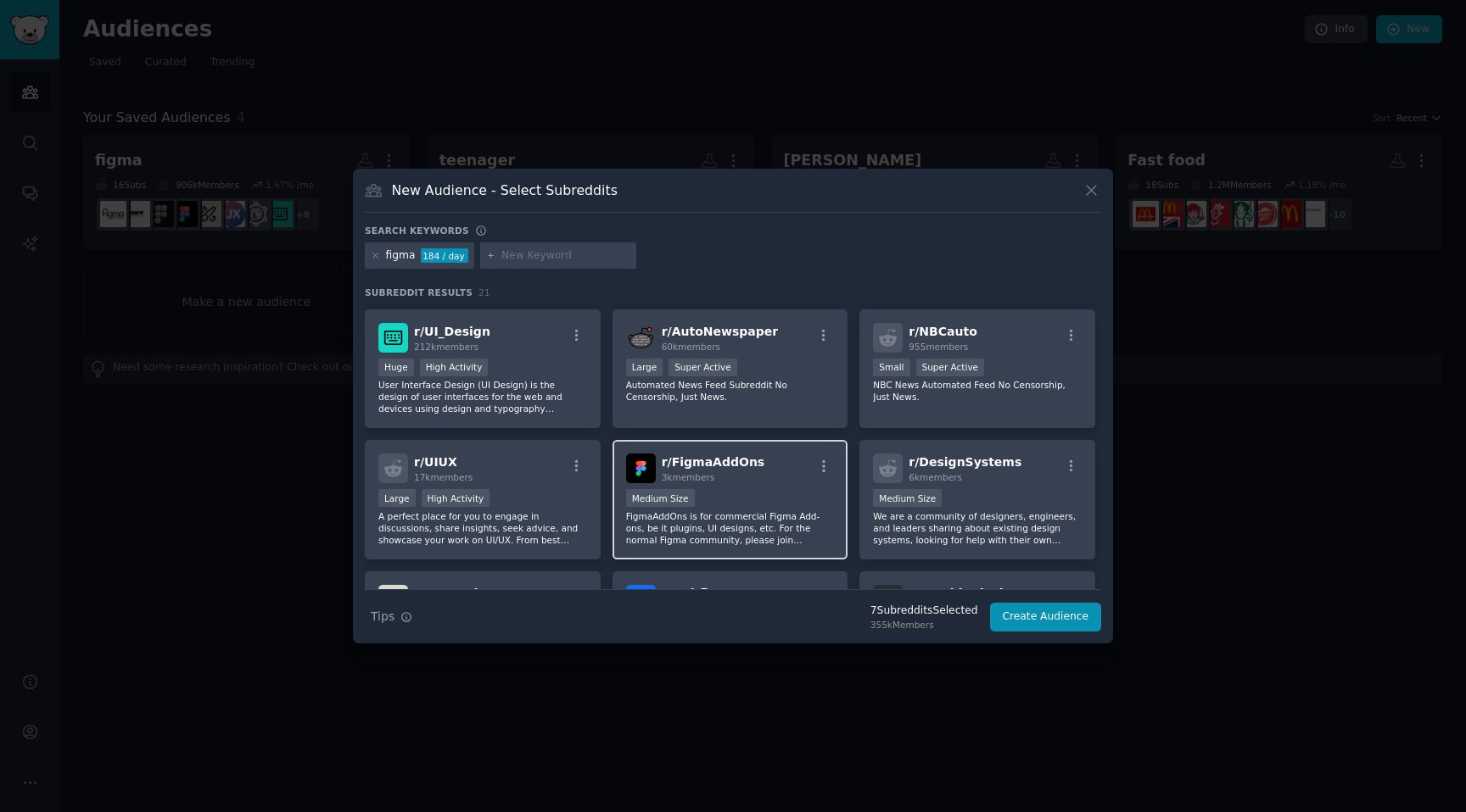
click at [800, 529] on p "FigmaAddOns is for commercial Figma Add-ons, be it plugins, UI designs, etc. Fo…" at bounding box center [730, 529] width 209 height 36
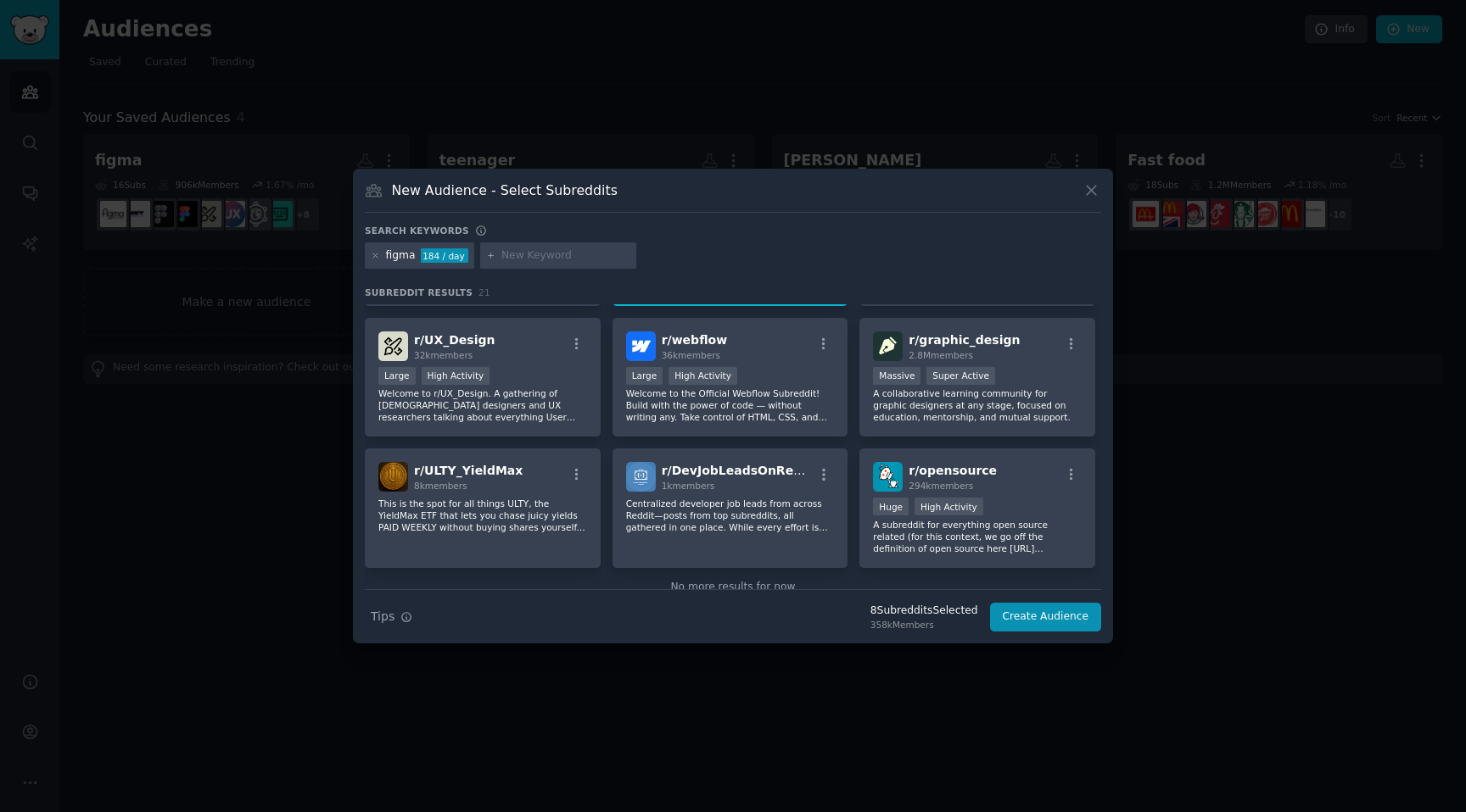
scroll to position [668, 0]
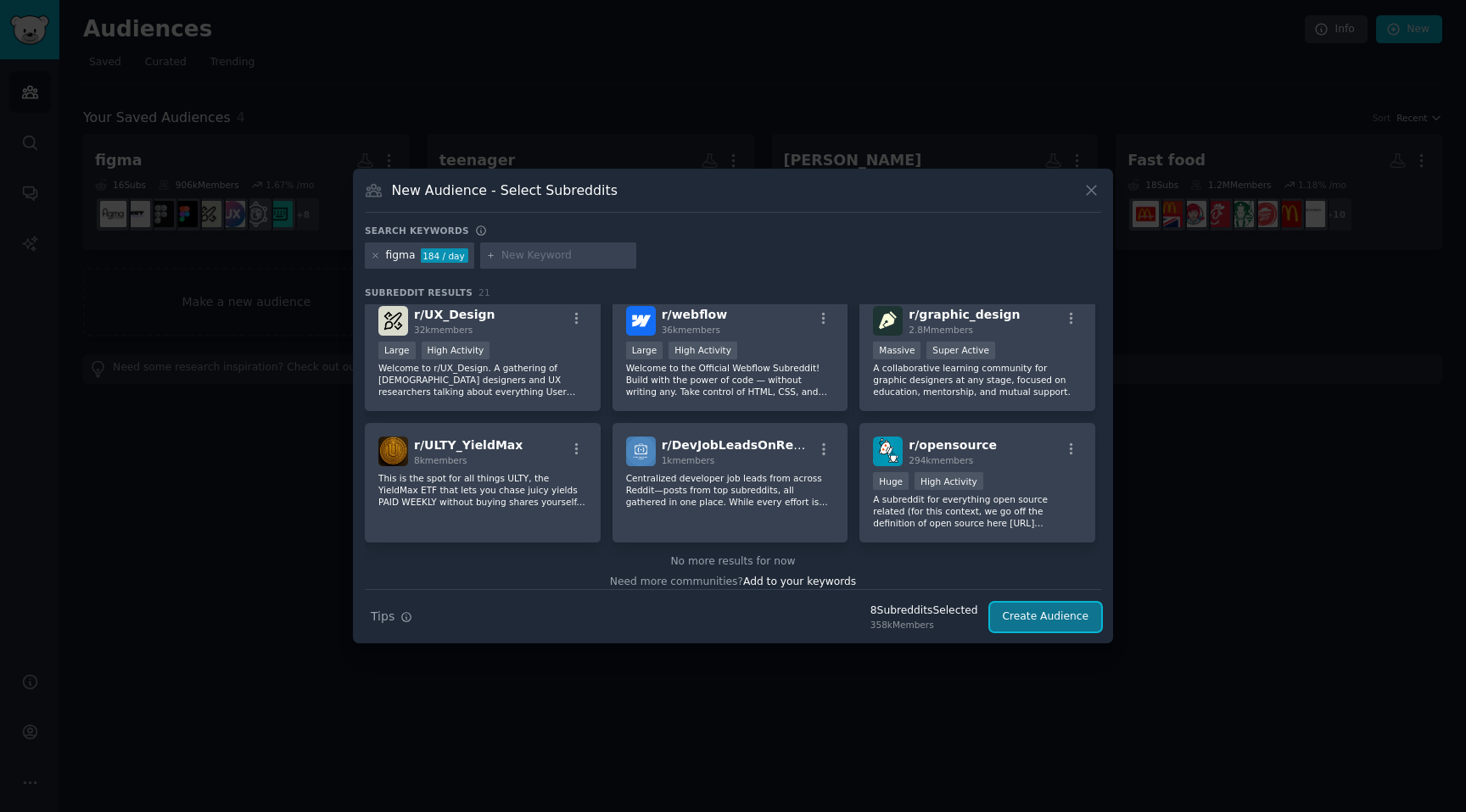
click at [1029, 624] on button "Create Audience" at bounding box center [1046, 617] width 112 height 29
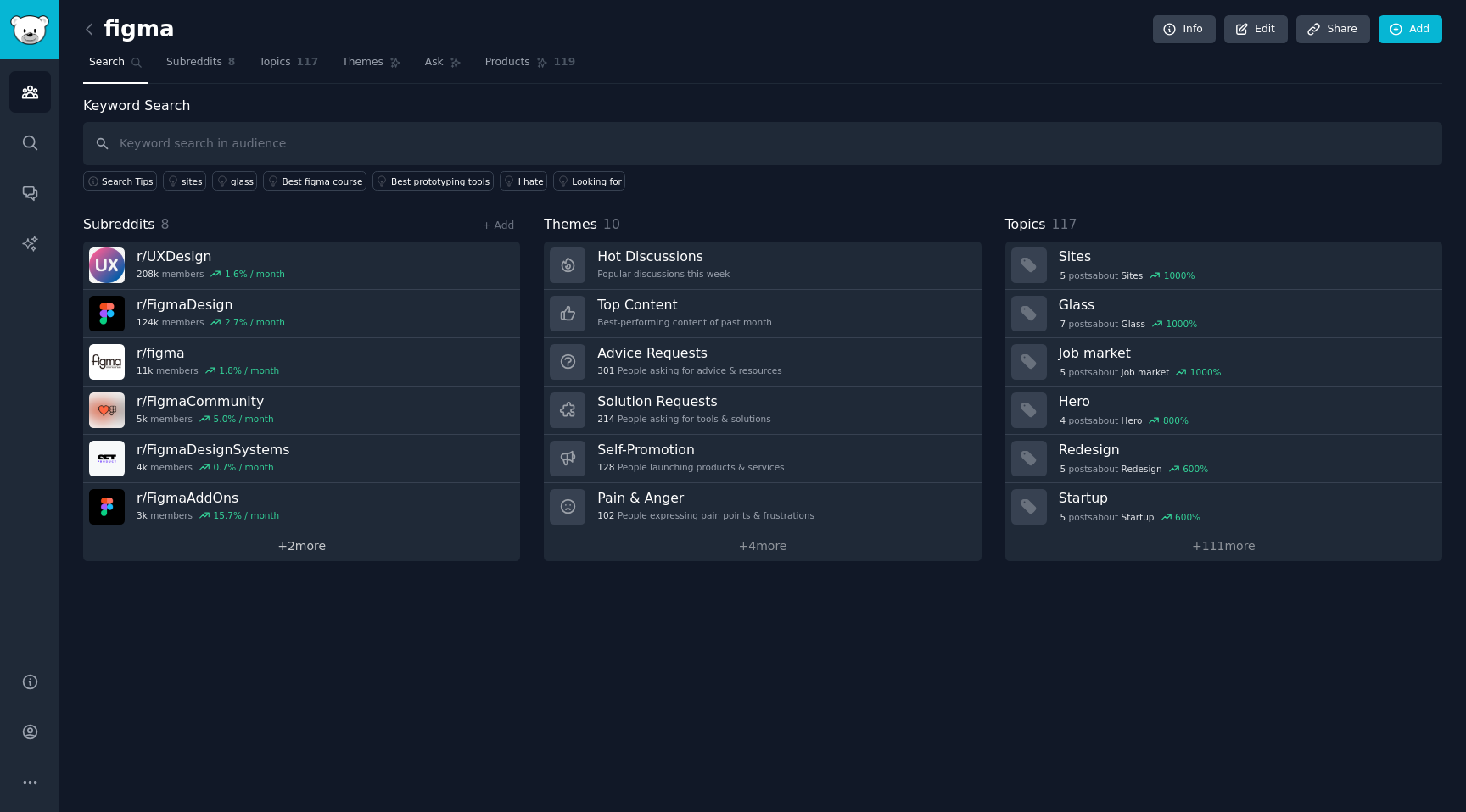
click at [434, 554] on link "+ 2 more" at bounding box center [301, 546] width 437 height 29
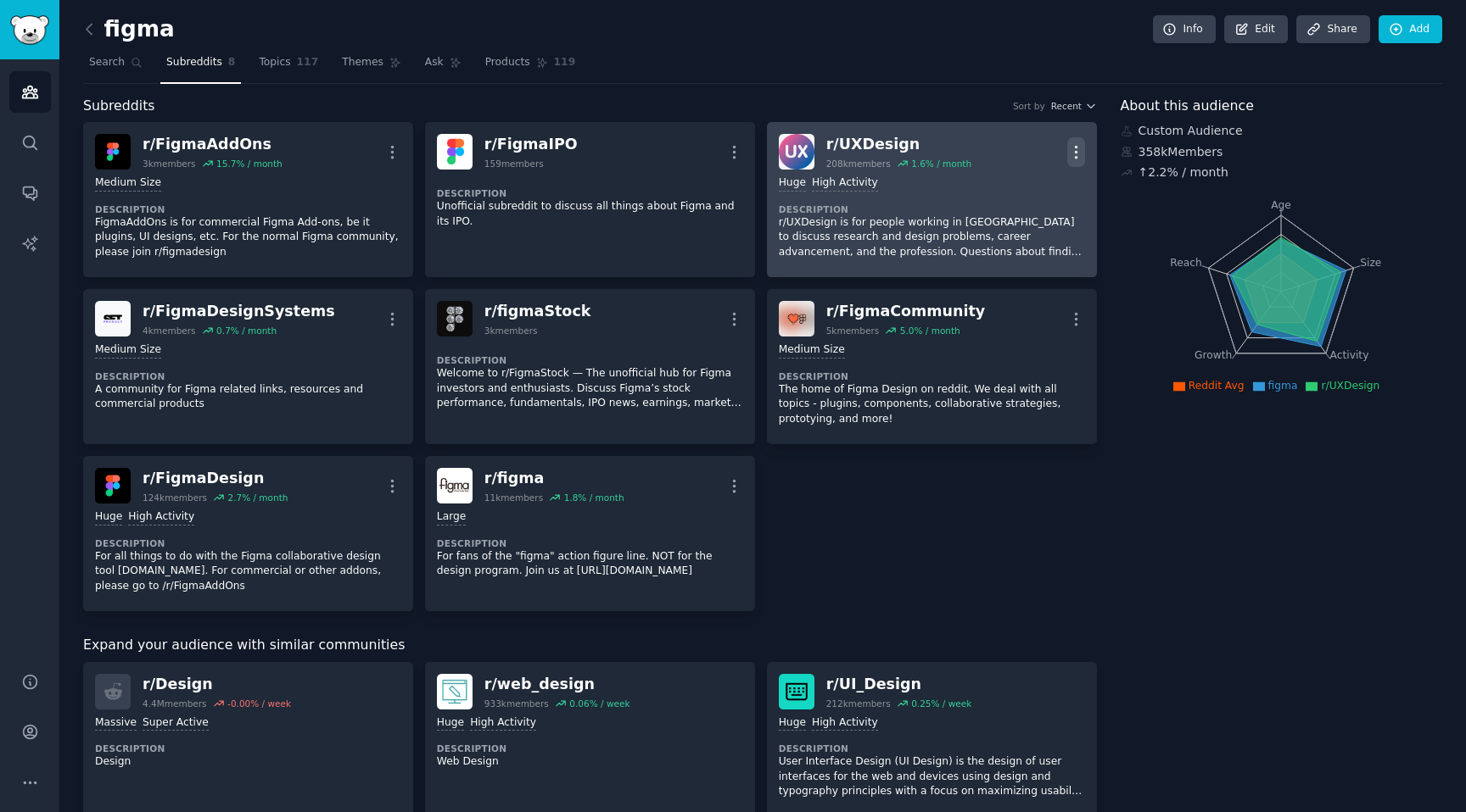
click at [1078, 144] on icon "button" at bounding box center [1076, 152] width 18 height 18
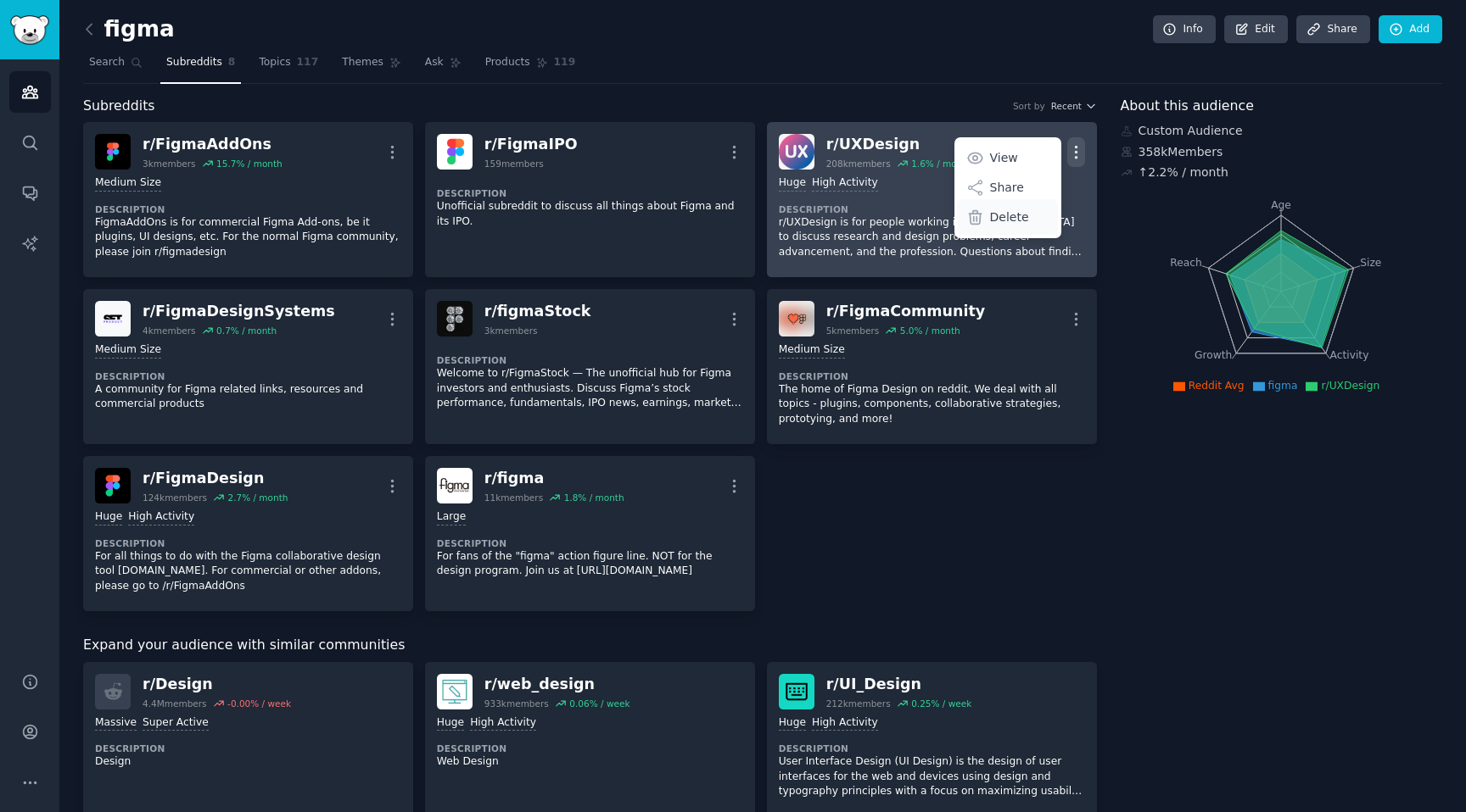
click at [996, 213] on p "Delete" at bounding box center [1009, 217] width 39 height 18
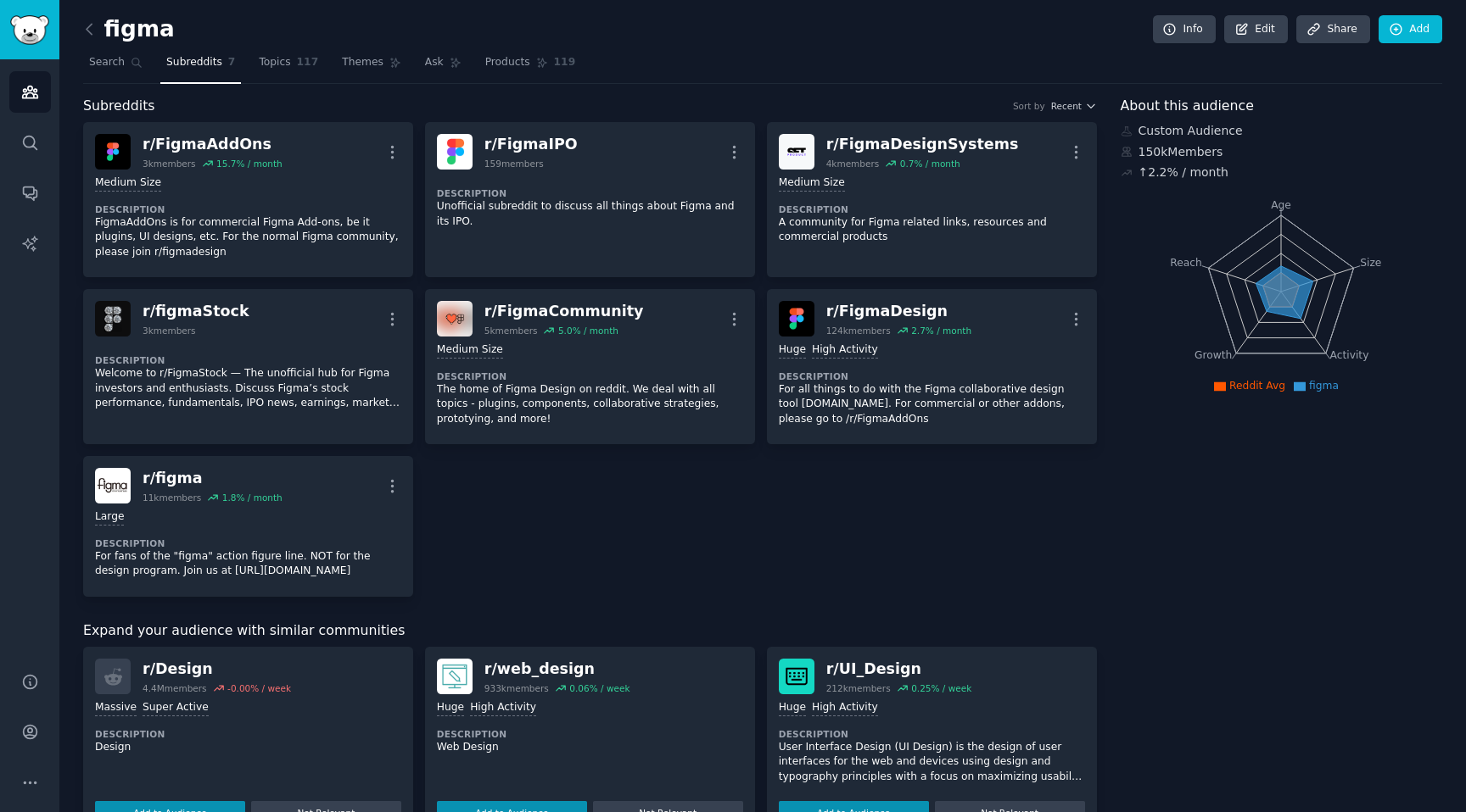
click at [247, 81] on nav "Search Subreddits 7 Topics 117 Themes Ask Products 119" at bounding box center [762, 66] width 1359 height 35
click at [222, 81] on link "Subreddits 7" at bounding box center [201, 66] width 80 height 35
click at [222, 63] on link "Subreddits 7" at bounding box center [201, 66] width 80 height 35
click at [93, 52] on link "Search" at bounding box center [115, 66] width 65 height 35
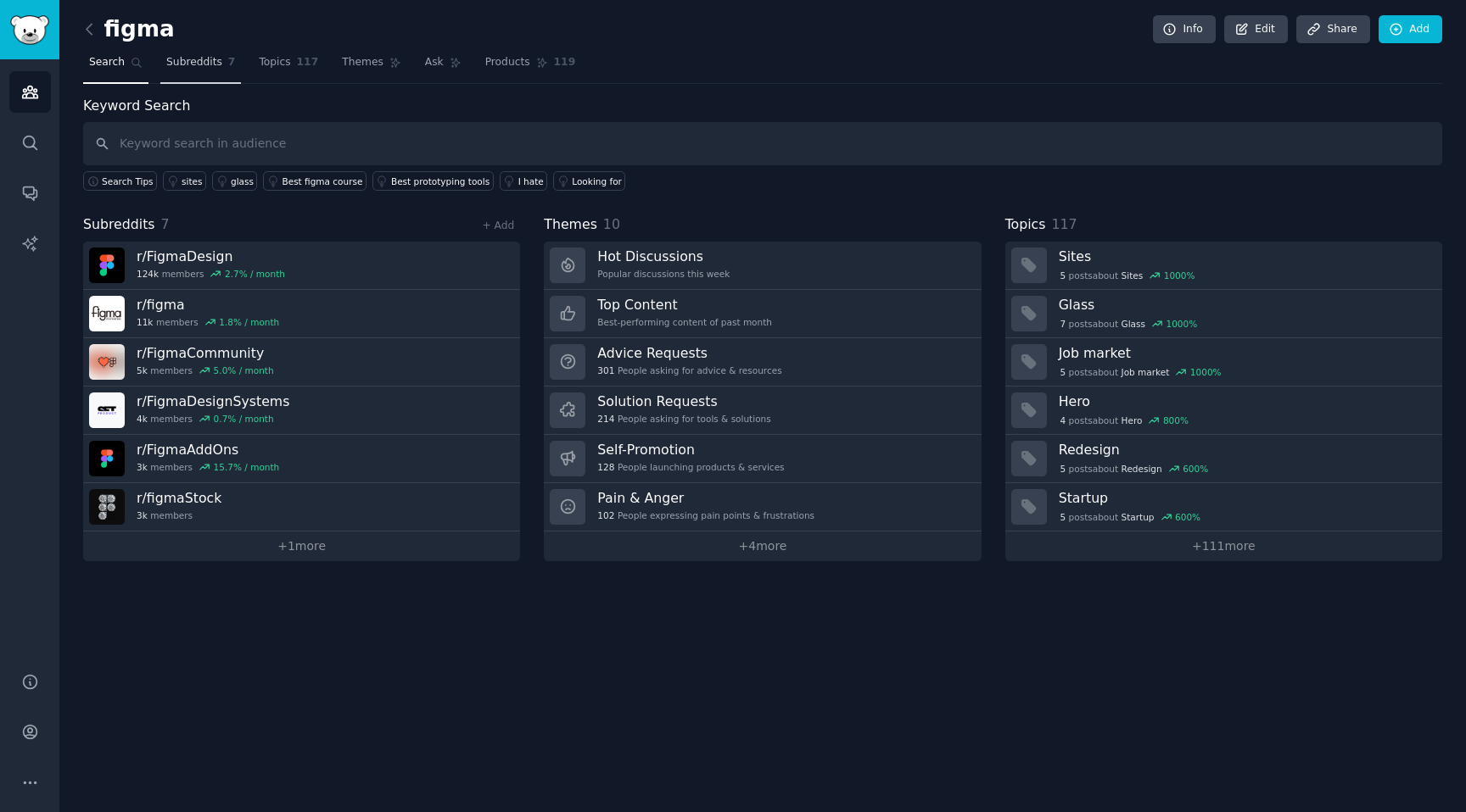
click at [209, 60] on span "Subreddits" at bounding box center [194, 62] width 56 height 15
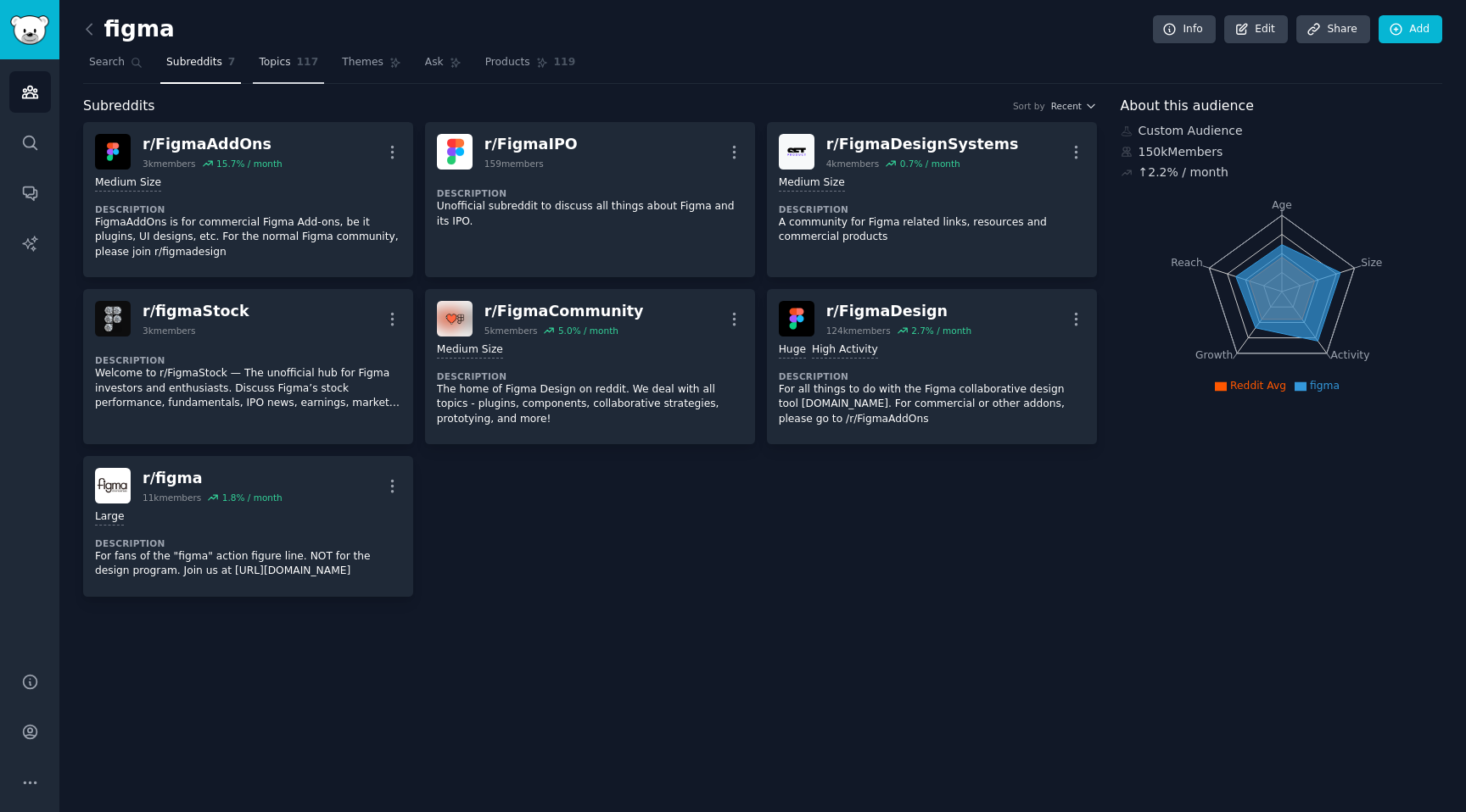
click at [306, 70] on span "117" at bounding box center [308, 62] width 22 height 15
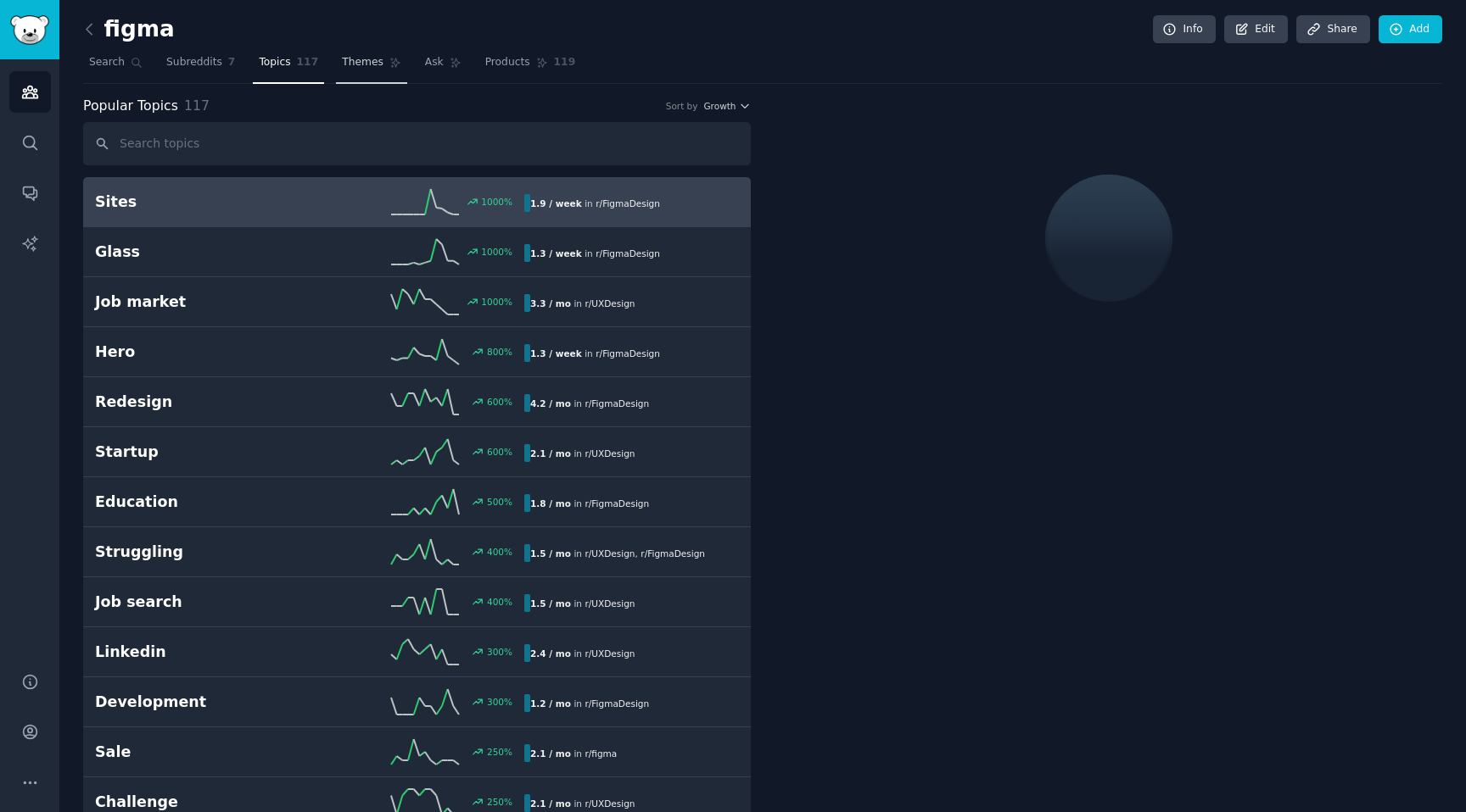
click at [355, 67] on span "Themes" at bounding box center [362, 62] width 42 height 15
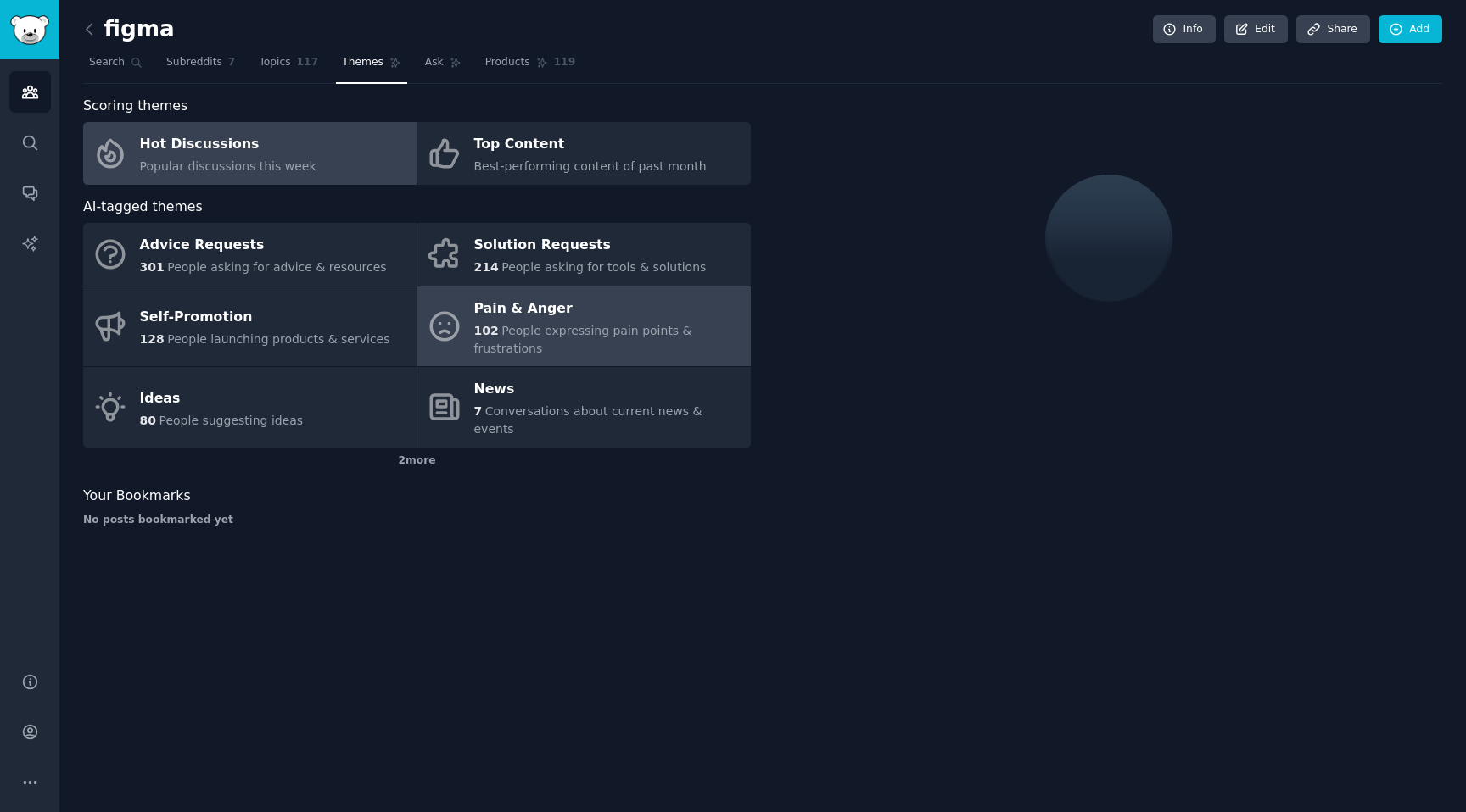
click at [578, 335] on span "People expressing pain points & frustrations" at bounding box center [583, 339] width 218 height 31
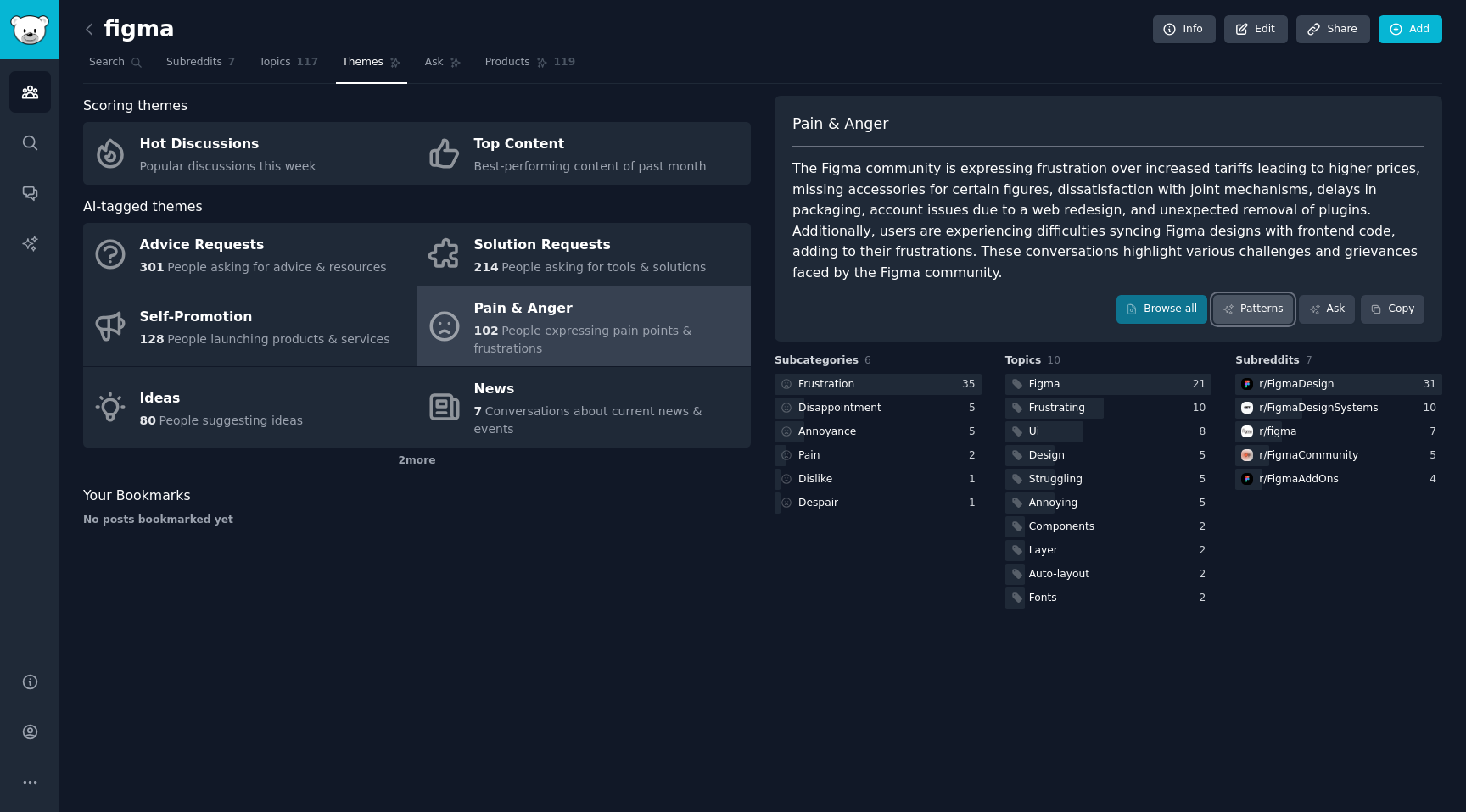
click at [1248, 298] on link "Patterns" at bounding box center [1253, 309] width 79 height 29
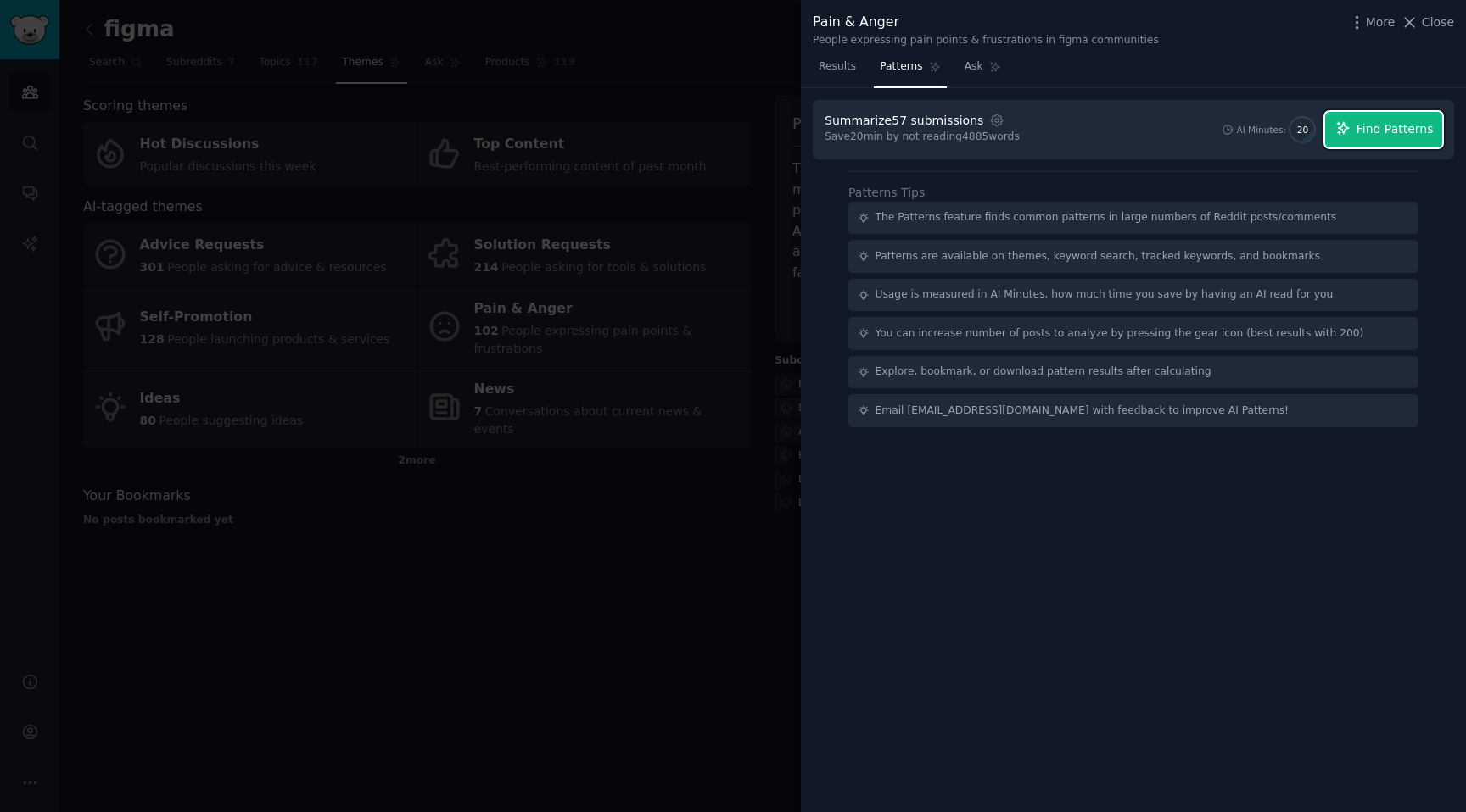
click at [1405, 136] on span "Find Patterns" at bounding box center [1395, 129] width 78 height 18
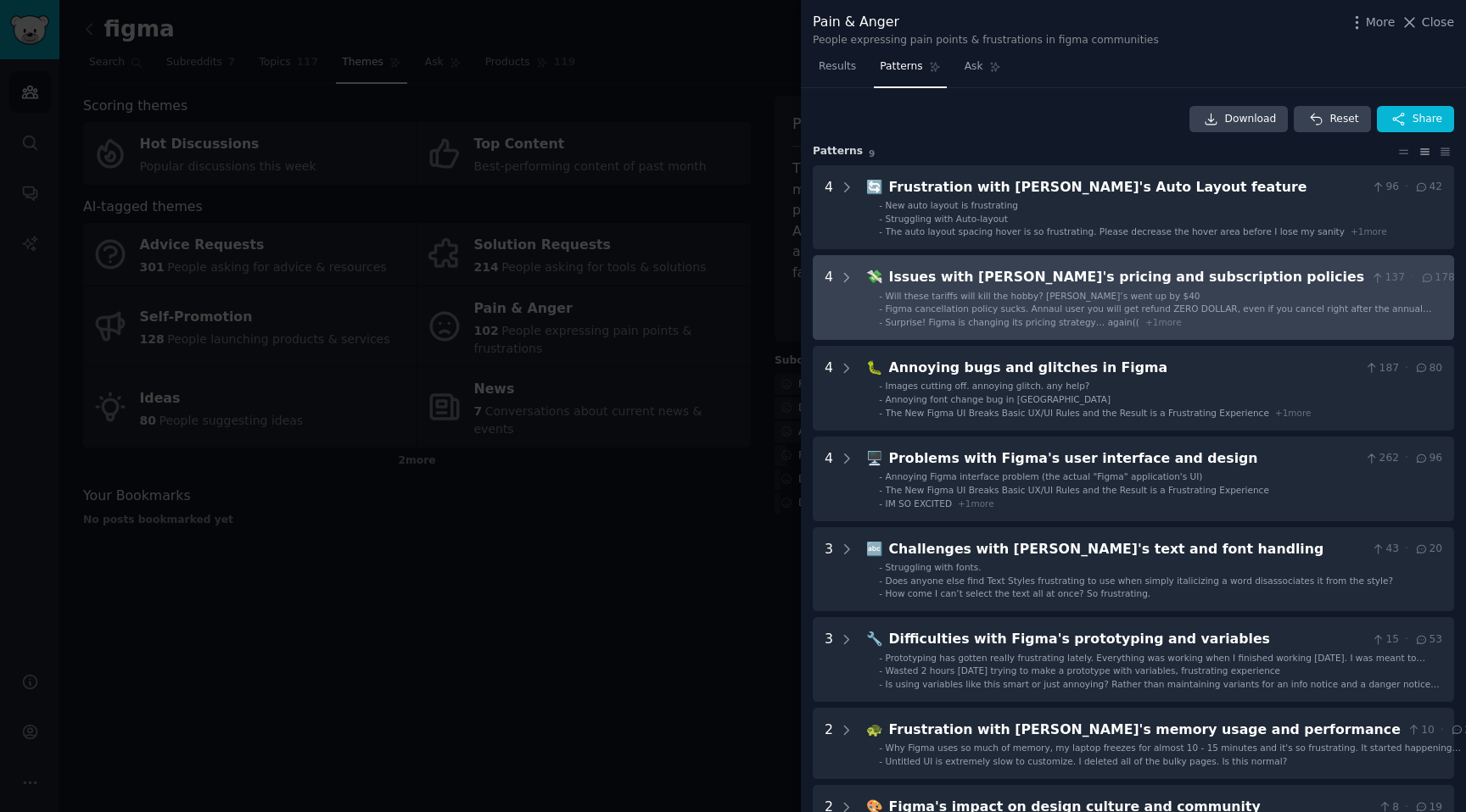
scroll to position [407, 0]
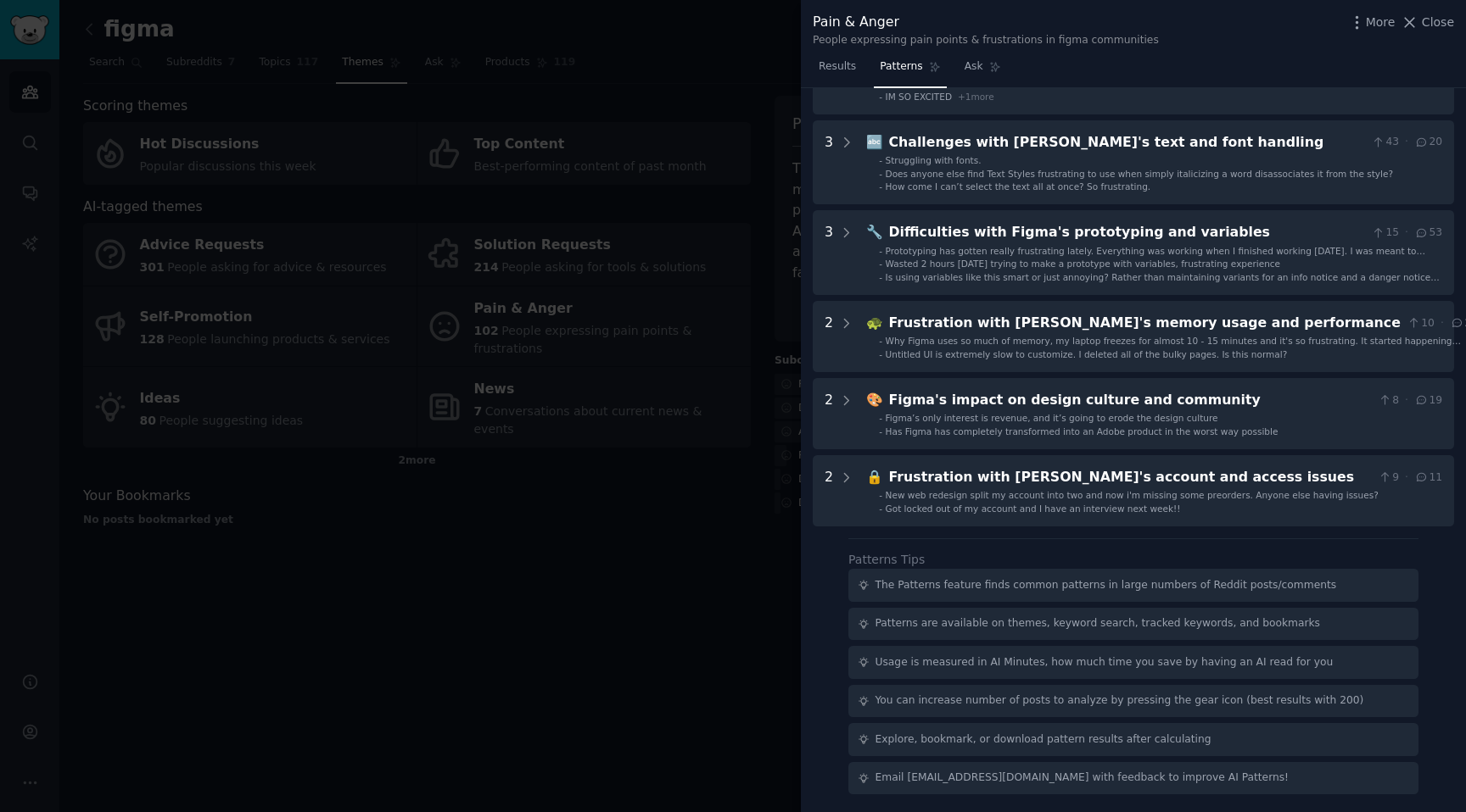
click at [730, 303] on div at bounding box center [733, 406] width 1466 height 812
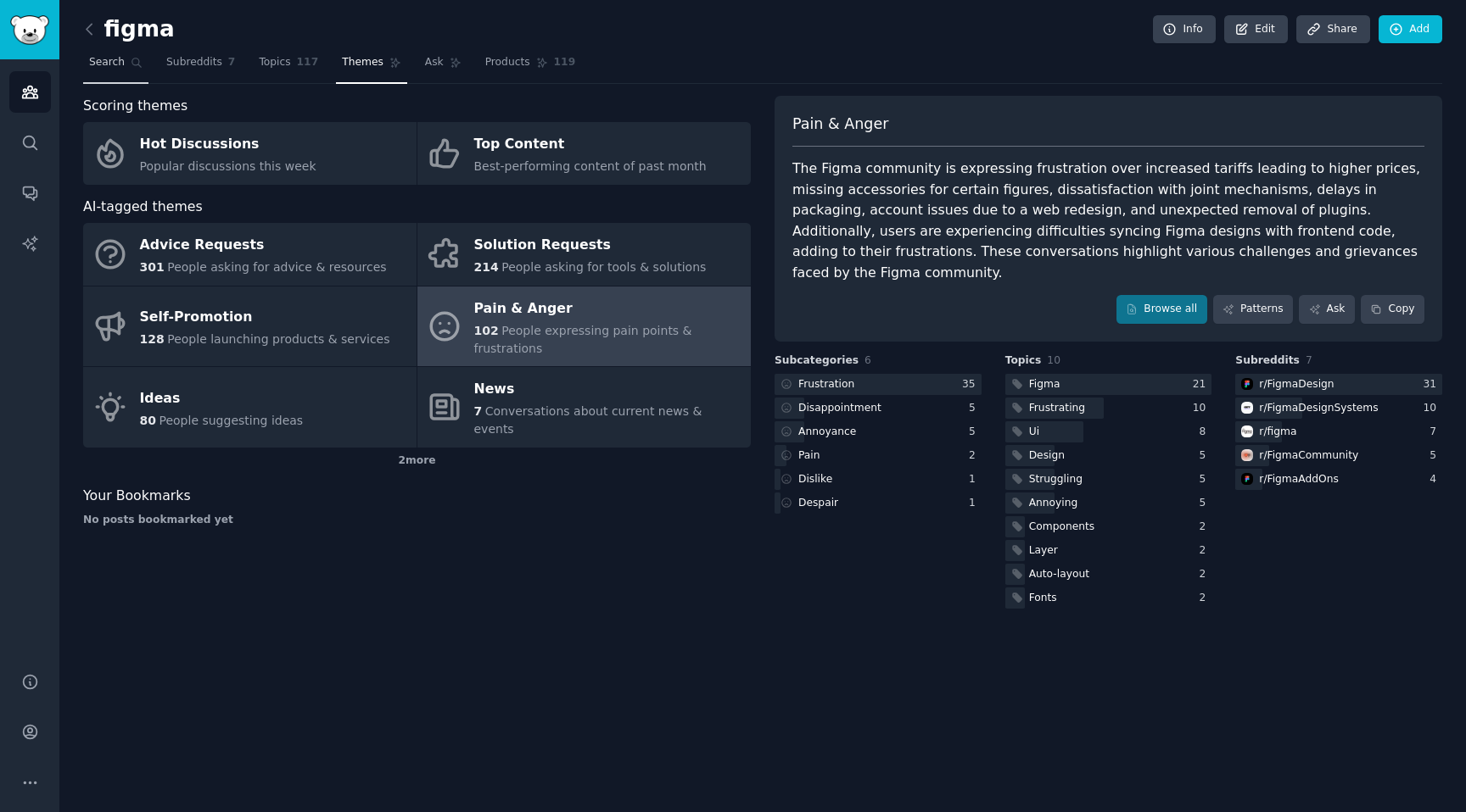
click at [116, 58] on span "Search" at bounding box center [107, 62] width 36 height 15
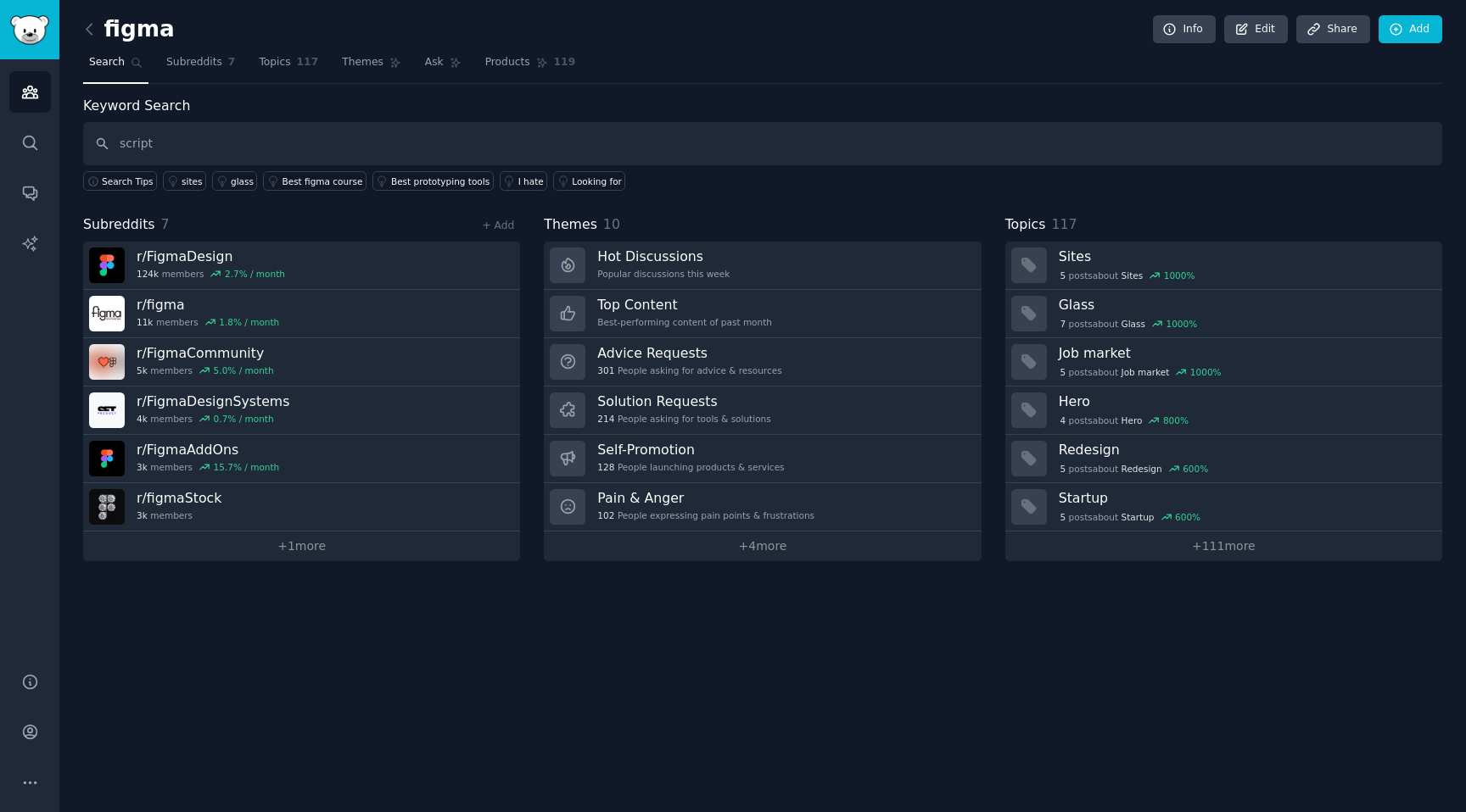
type input "script"
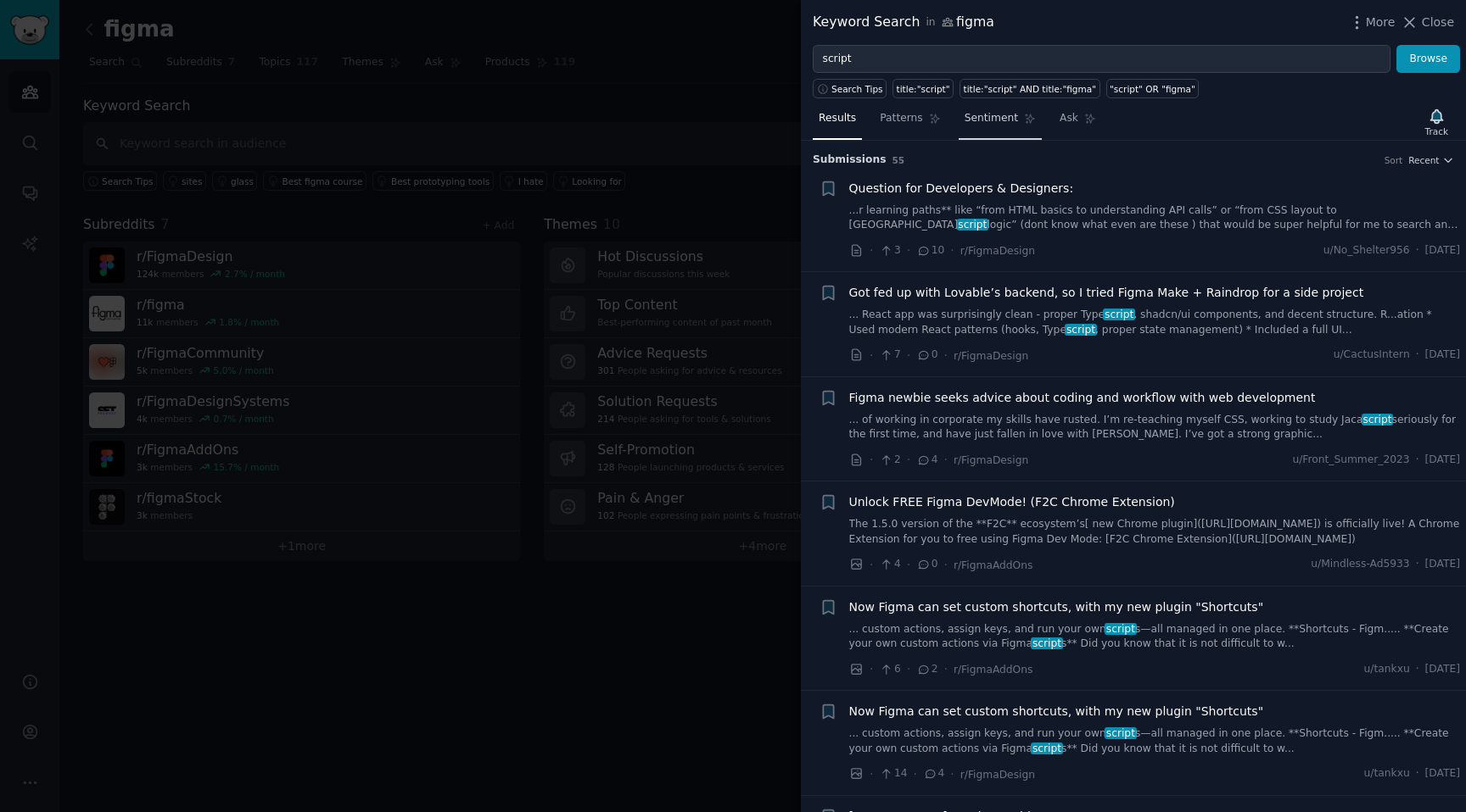
click at [1017, 108] on link "Sentiment" at bounding box center [1000, 122] width 83 height 35
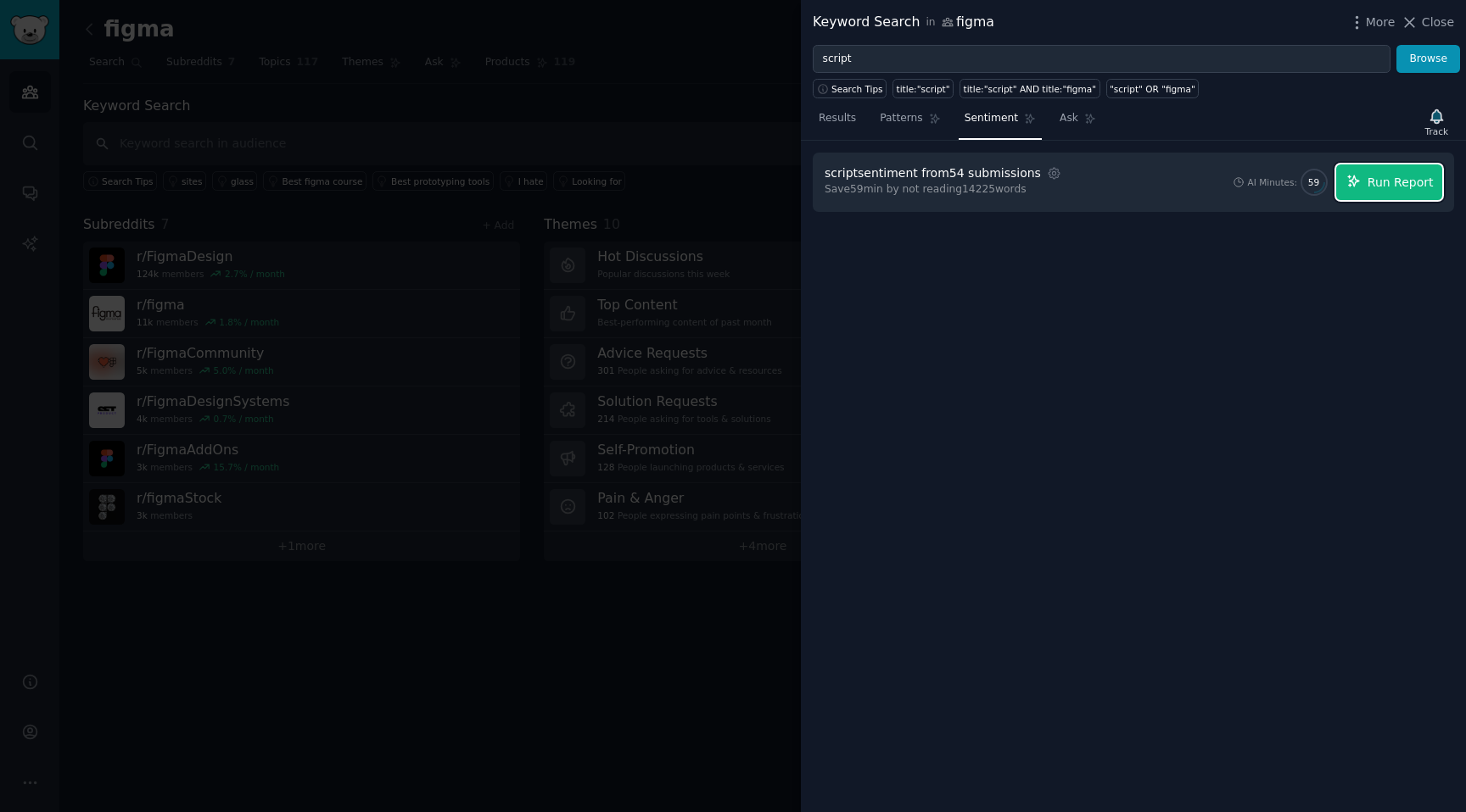
click at [1371, 171] on button "Run Report" at bounding box center [1388, 183] width 106 height 36
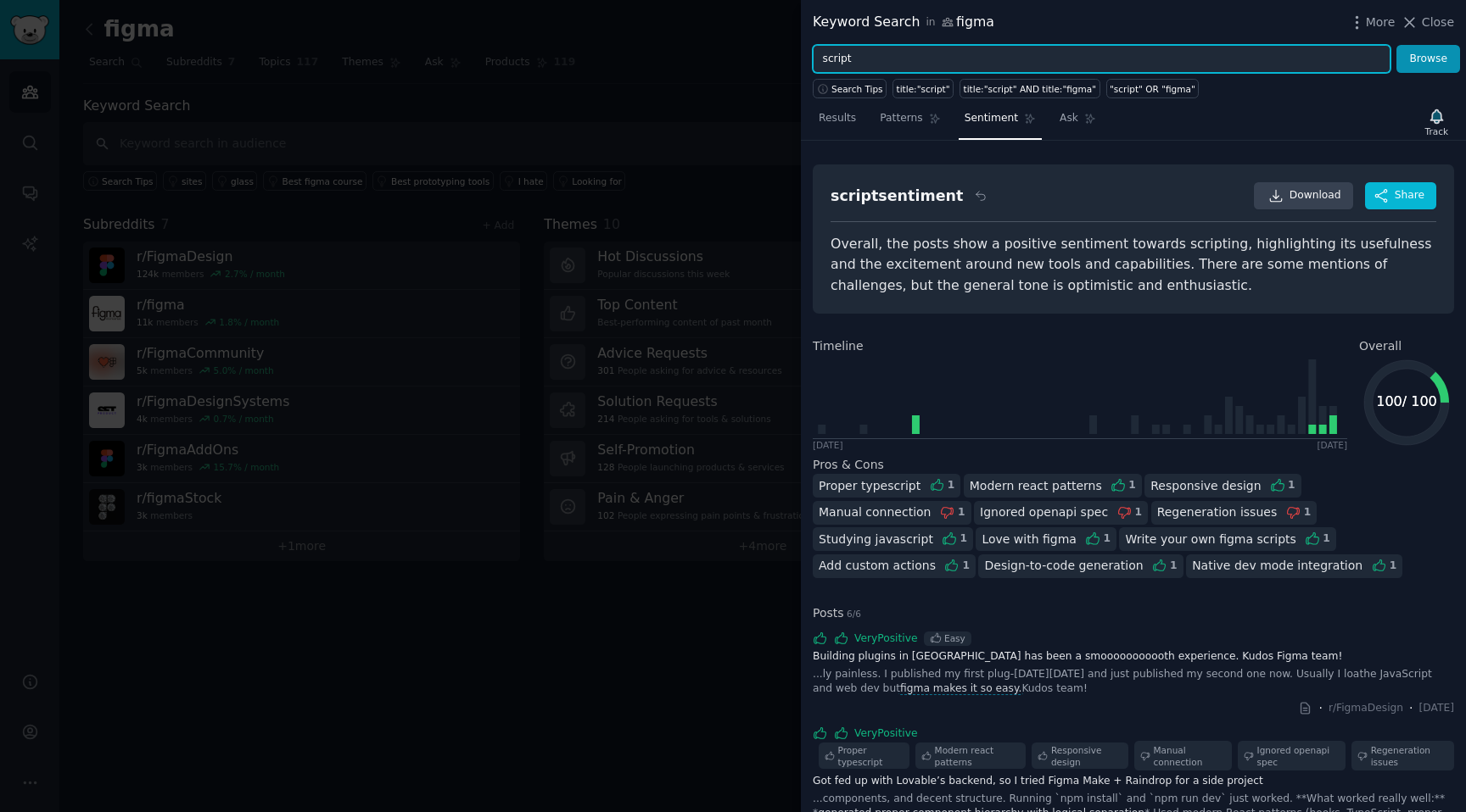
click at [828, 68] on input "script" at bounding box center [1101, 59] width 578 height 29
type input "o"
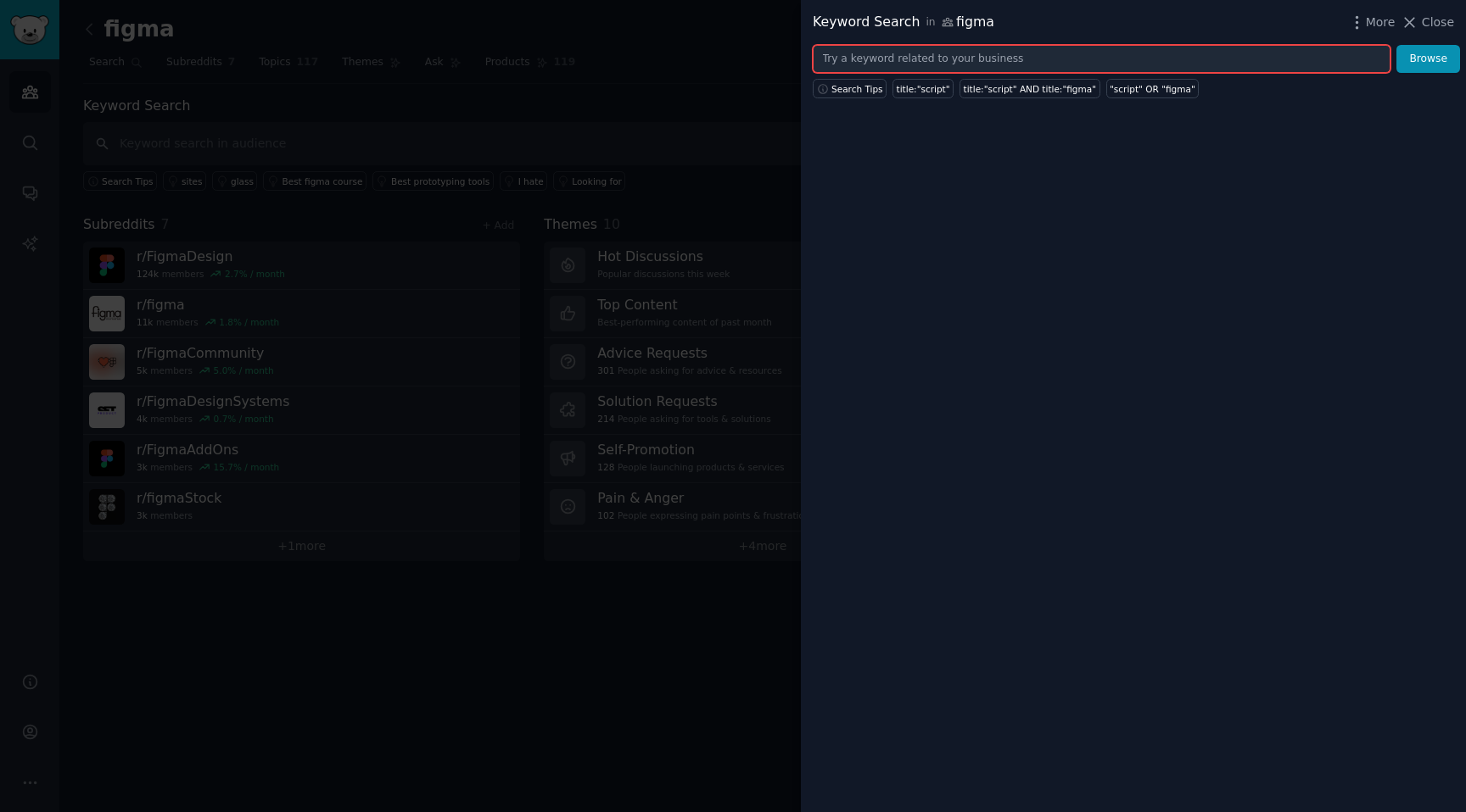
type input "a"
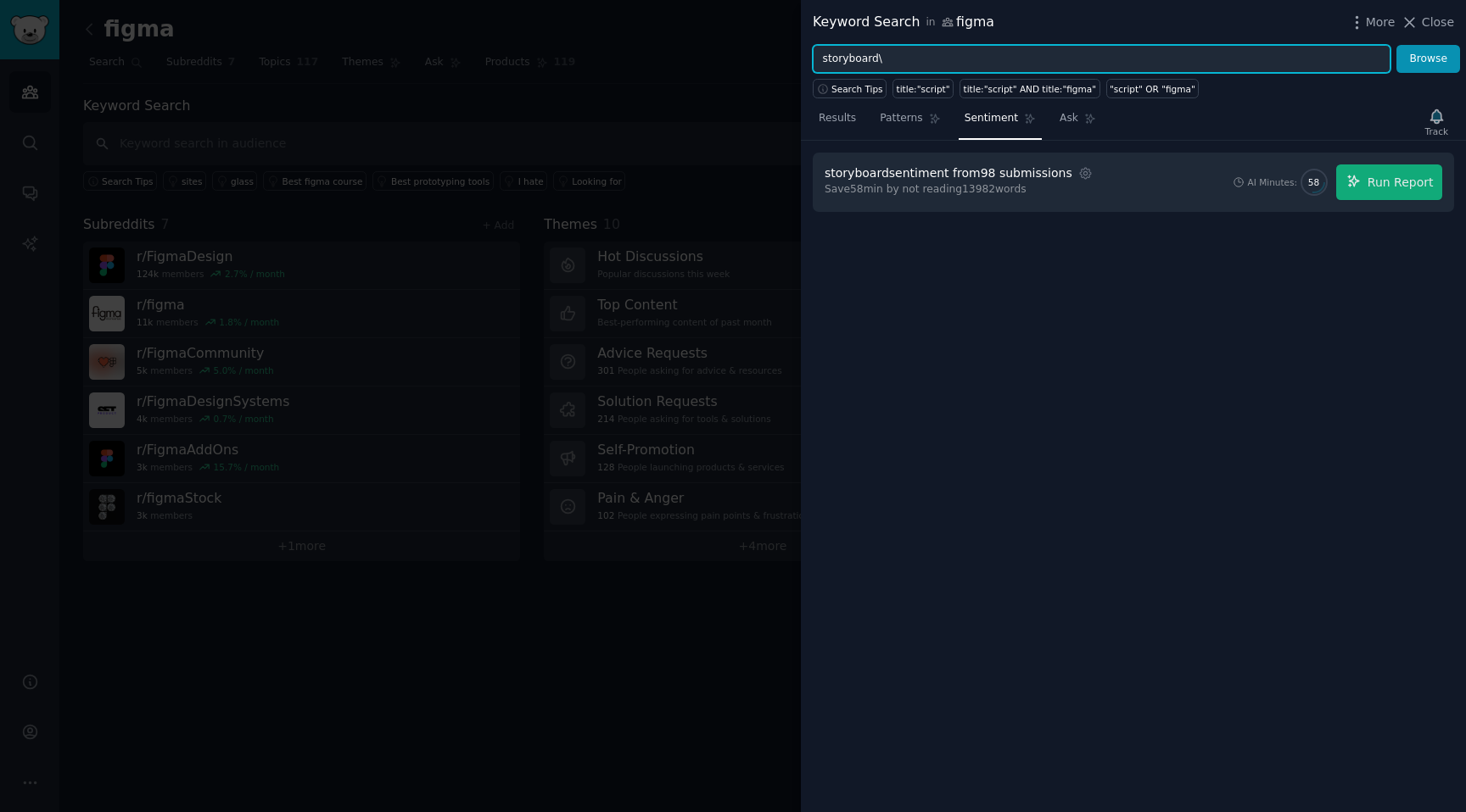
click at [1396, 45] on button "Browse" at bounding box center [1428, 59] width 63 height 29
type input "storyboard"
click at [1396, 45] on button "Browse" at bounding box center [1428, 59] width 63 height 29
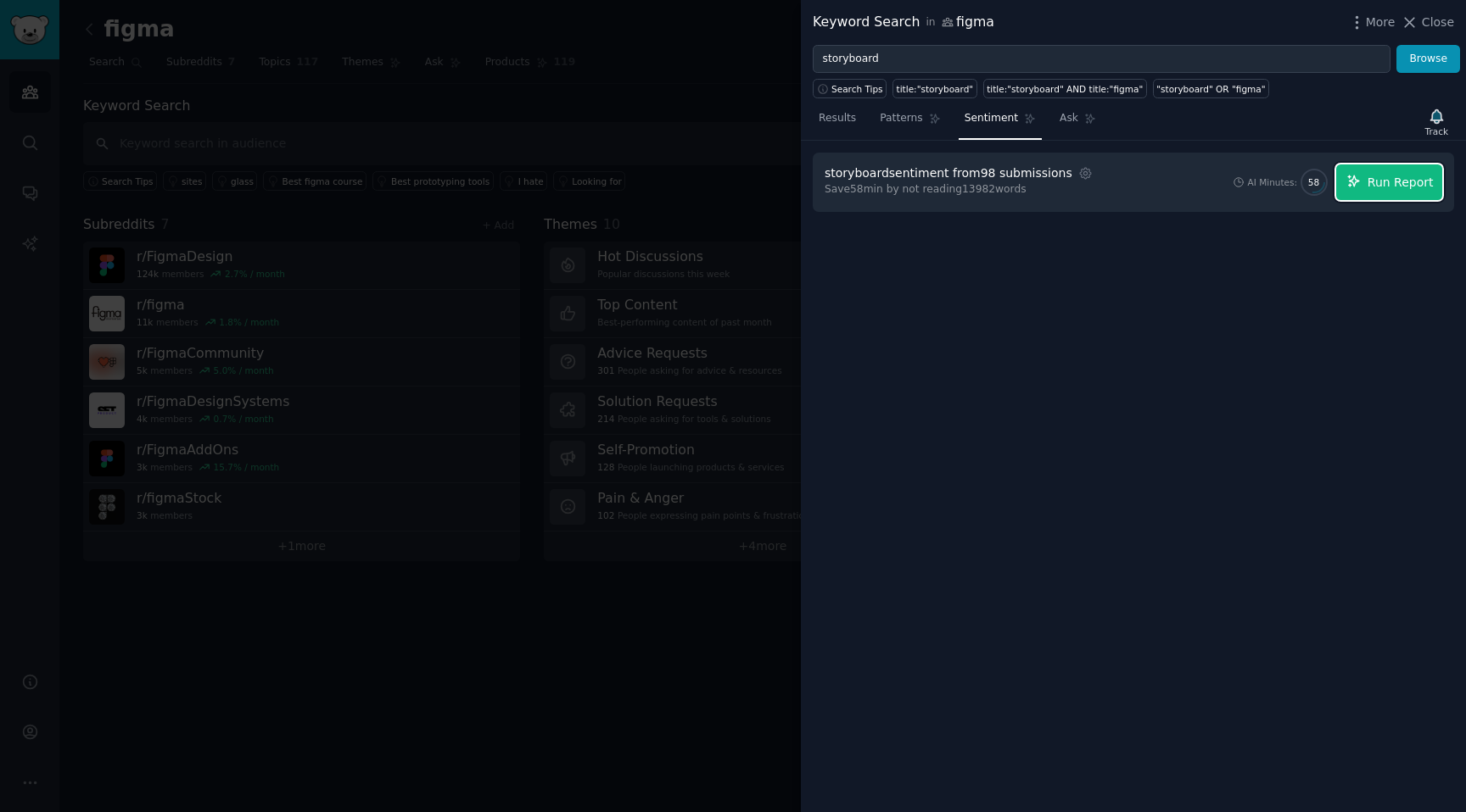
click at [1423, 186] on span "Run Report" at bounding box center [1401, 183] width 66 height 18
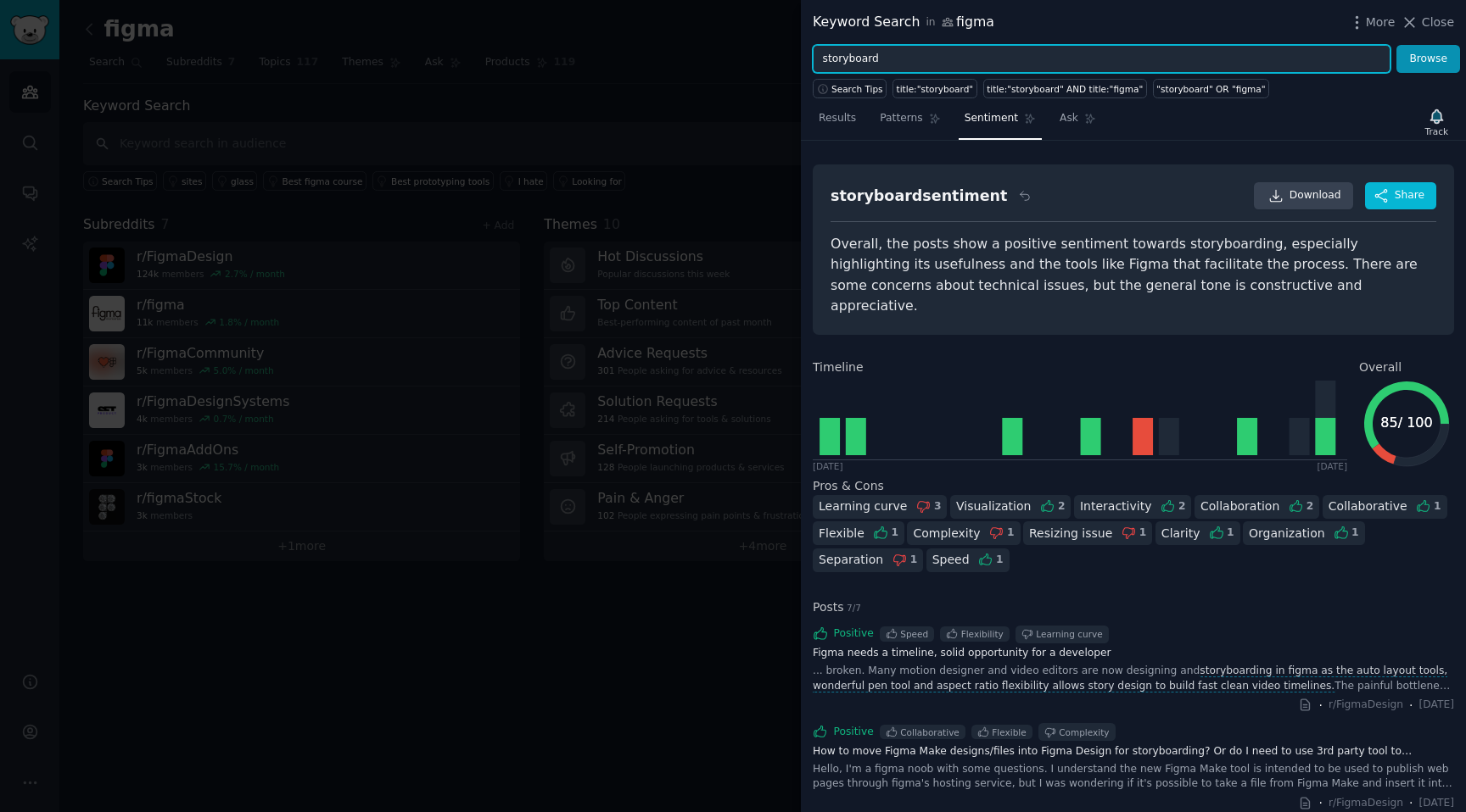
click at [879, 57] on input "storyboard" at bounding box center [1101, 59] width 578 height 29
drag, startPoint x: 889, startPoint y: 68, endPoint x: 781, endPoint y: 59, distance: 108.4
click at [781, 61] on div "Keyword Search in figma More Close storyboard Browse Search Tips title:"storybo…" at bounding box center [733, 406] width 1466 height 812
click at [1396, 45] on button "Browse" at bounding box center [1428, 59] width 63 height 29
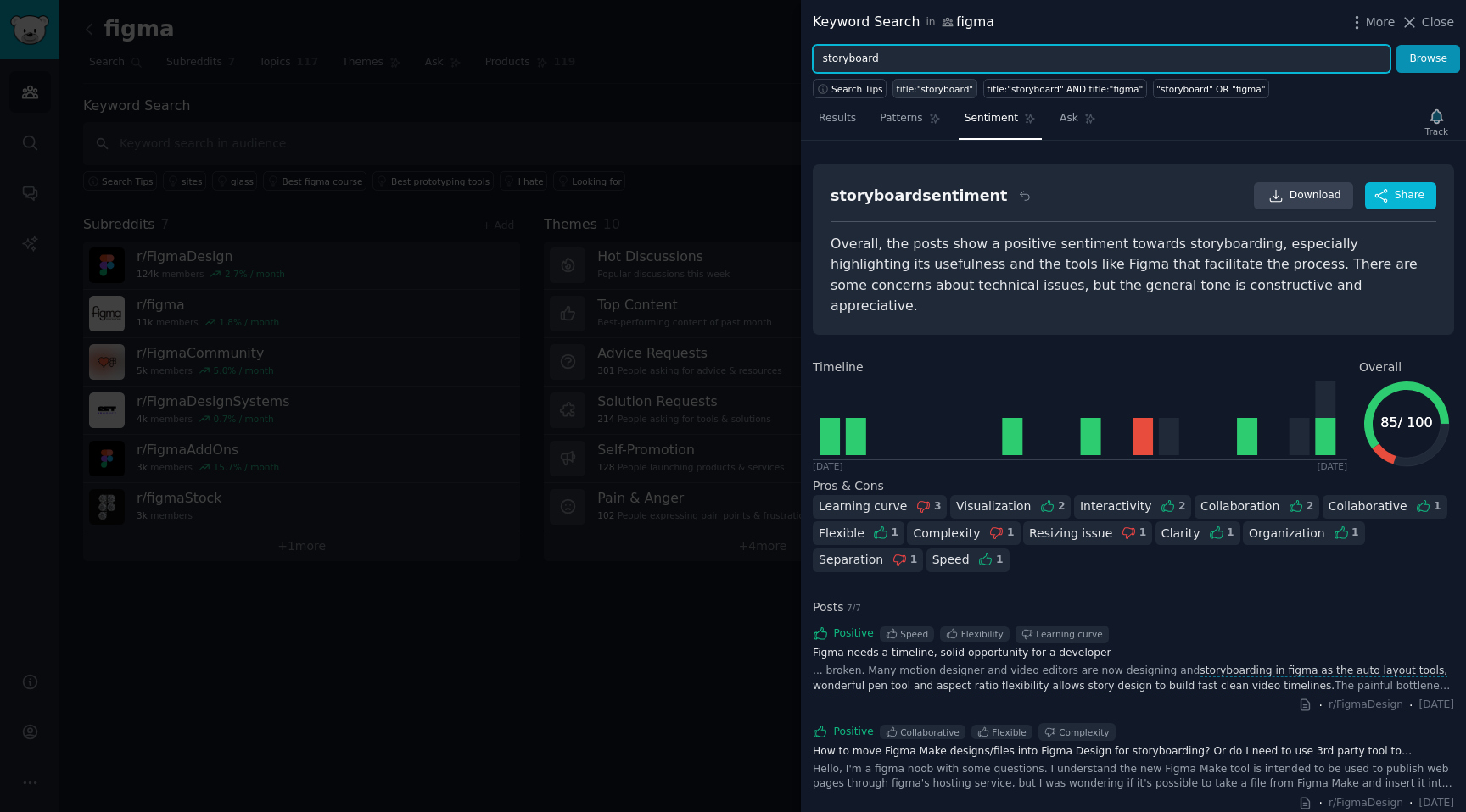
click at [1396, 45] on button "Browse" at bounding box center [1428, 59] width 63 height 29
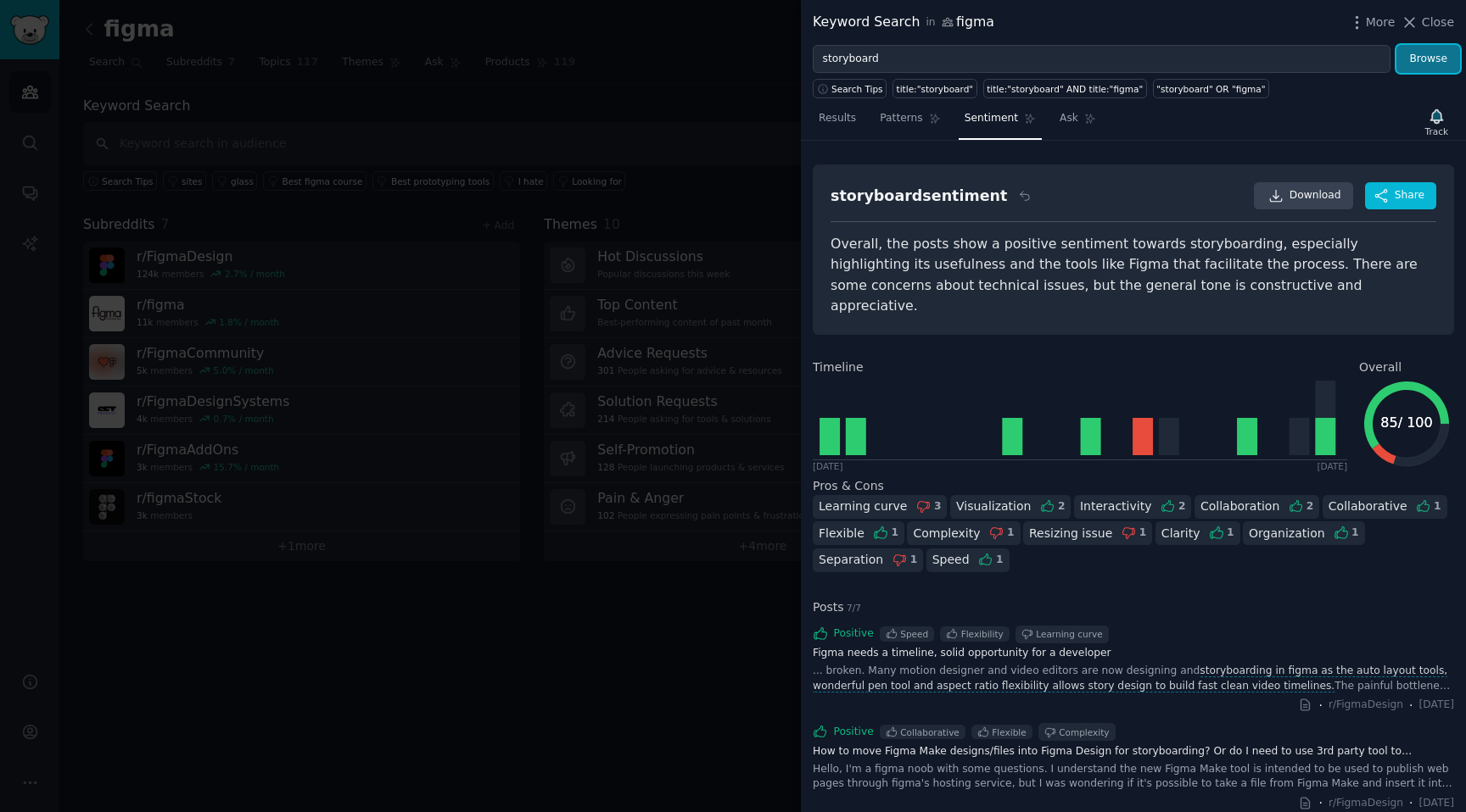
click at [1439, 45] on button "Browse" at bounding box center [1428, 59] width 63 height 29
click at [1436, 45] on button "Browse" at bounding box center [1428, 59] width 63 height 29
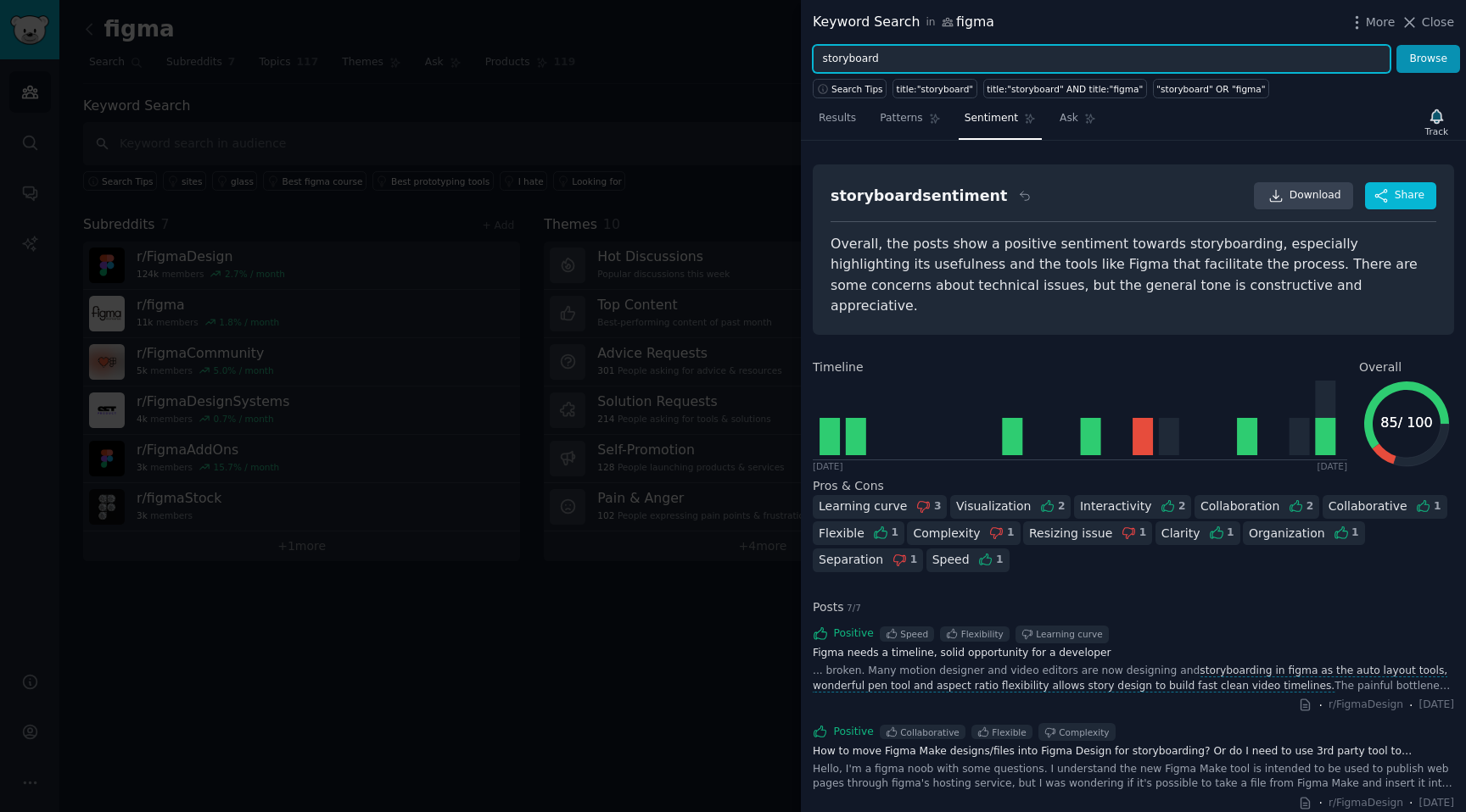
click at [894, 53] on input "storyboard" at bounding box center [1101, 59] width 578 height 29
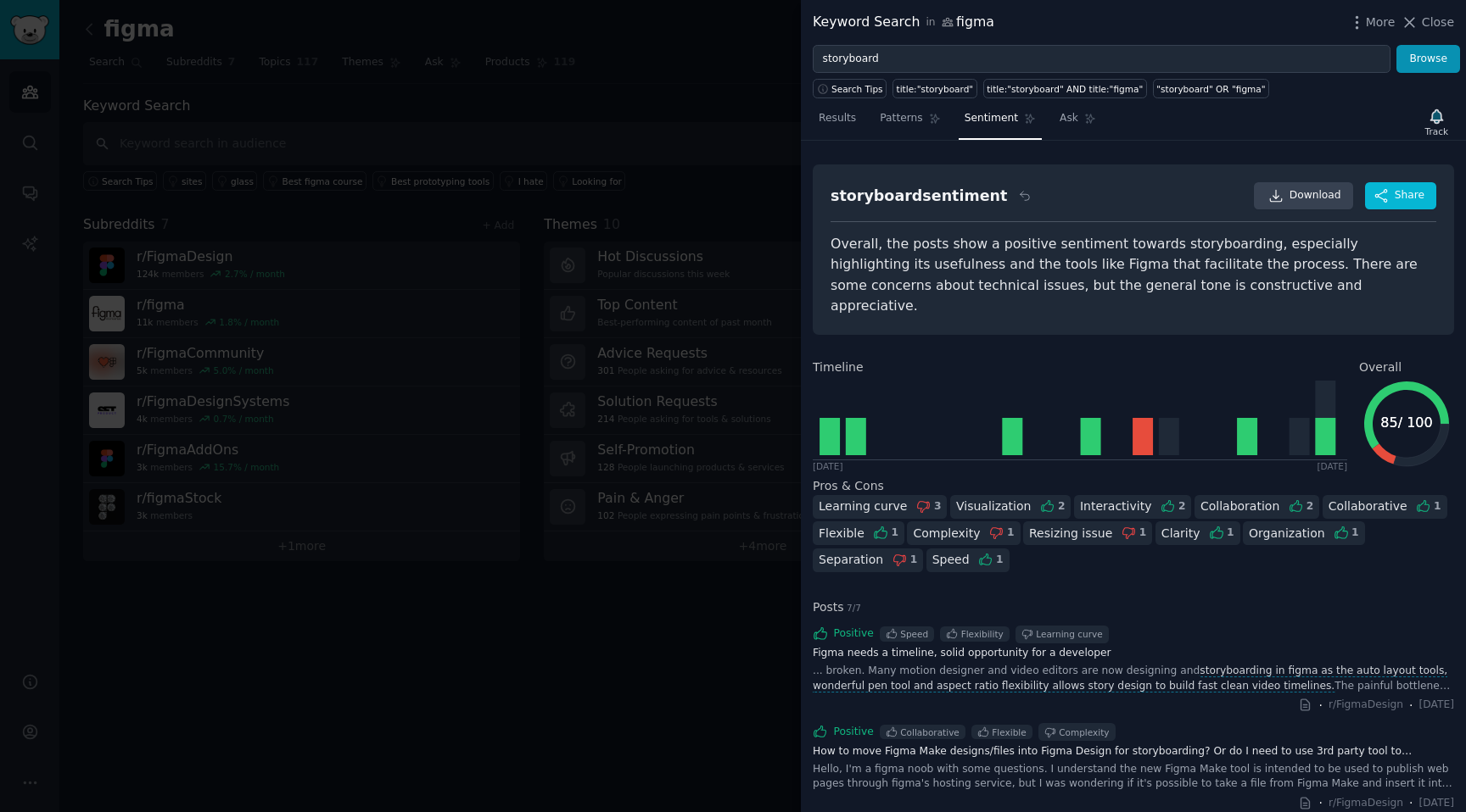
click at [432, 105] on div at bounding box center [733, 406] width 1466 height 812
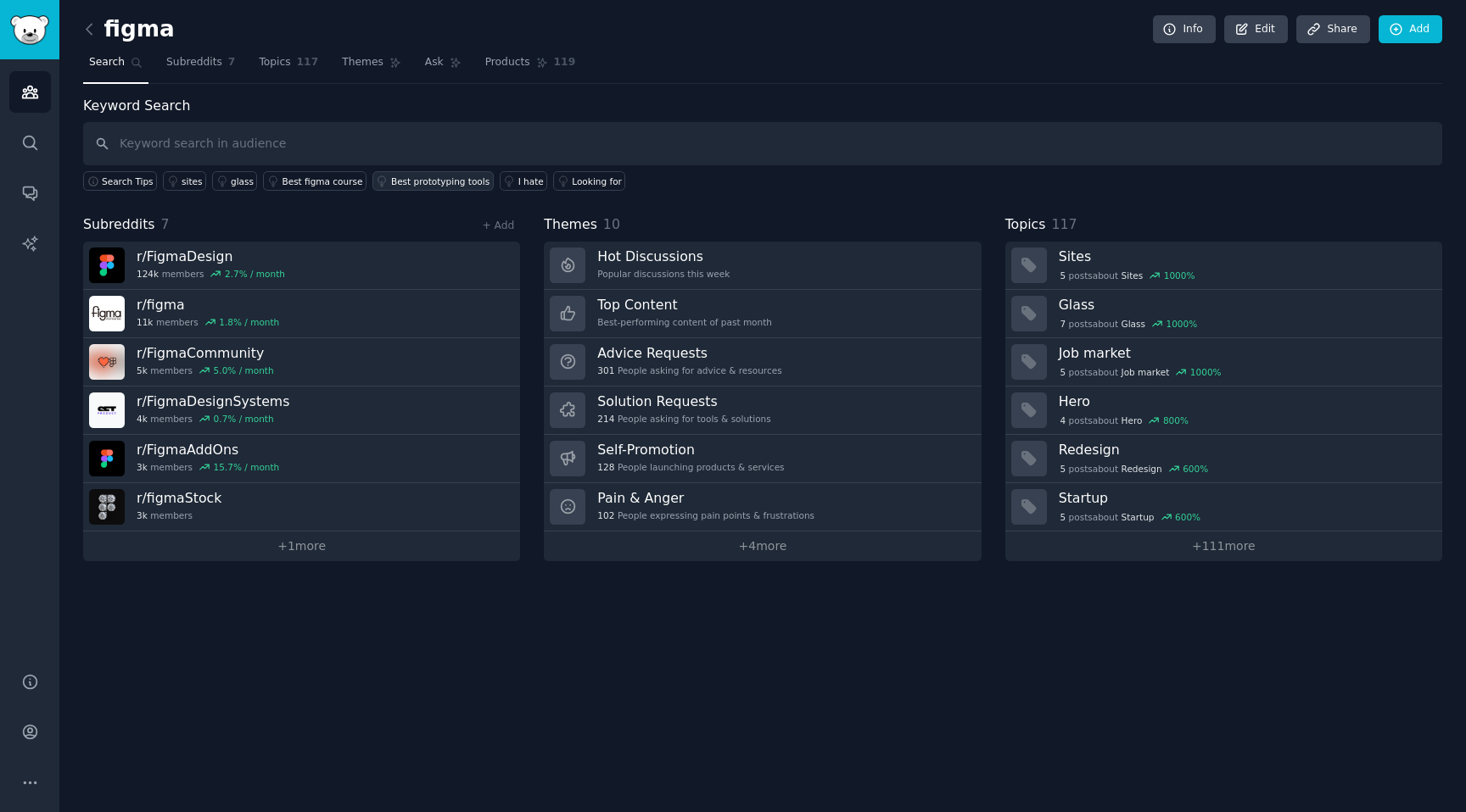
click at [475, 171] on link "Best prototyping tools" at bounding box center [433, 181] width 121 height 20
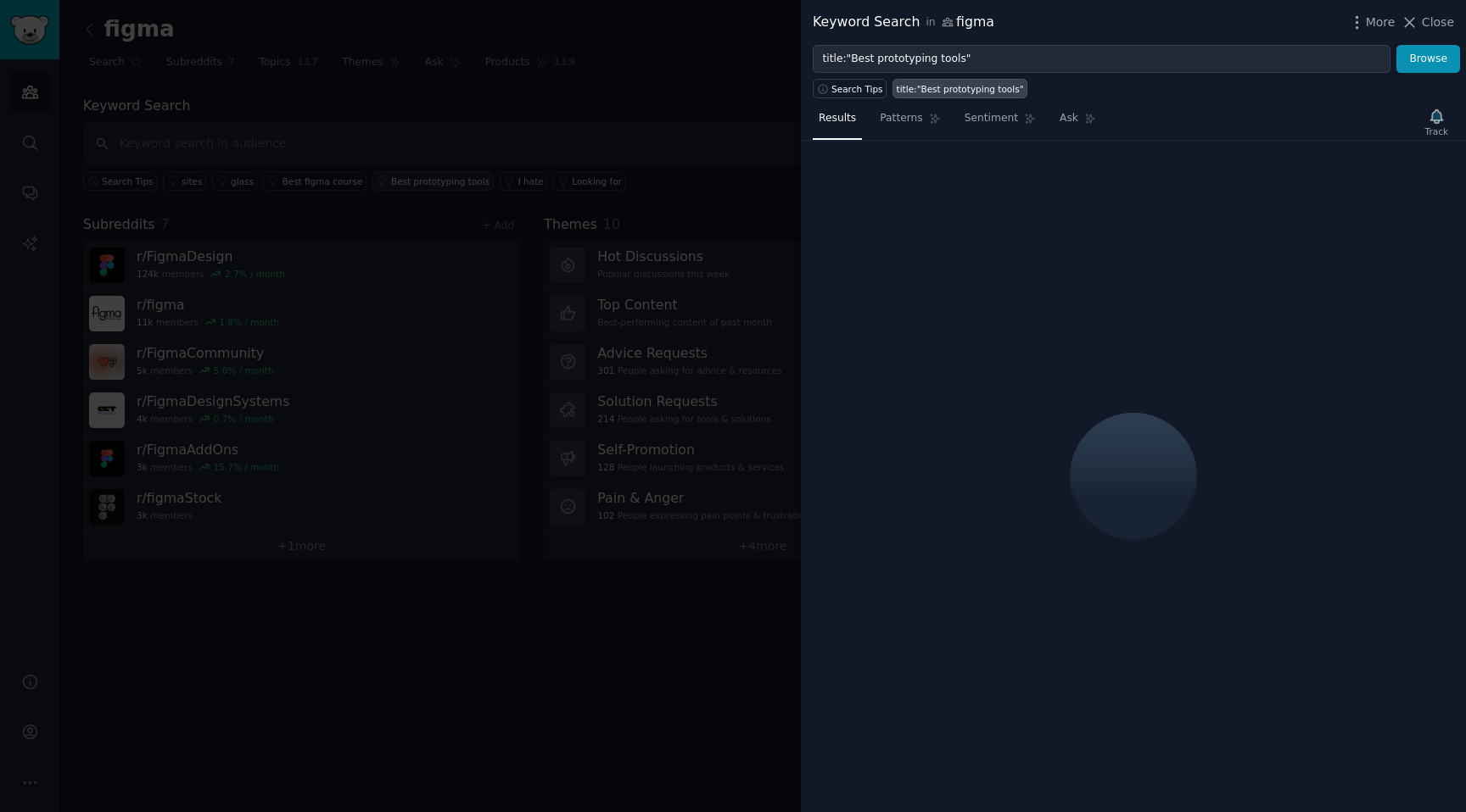
click at [466, 155] on div at bounding box center [733, 406] width 1466 height 812
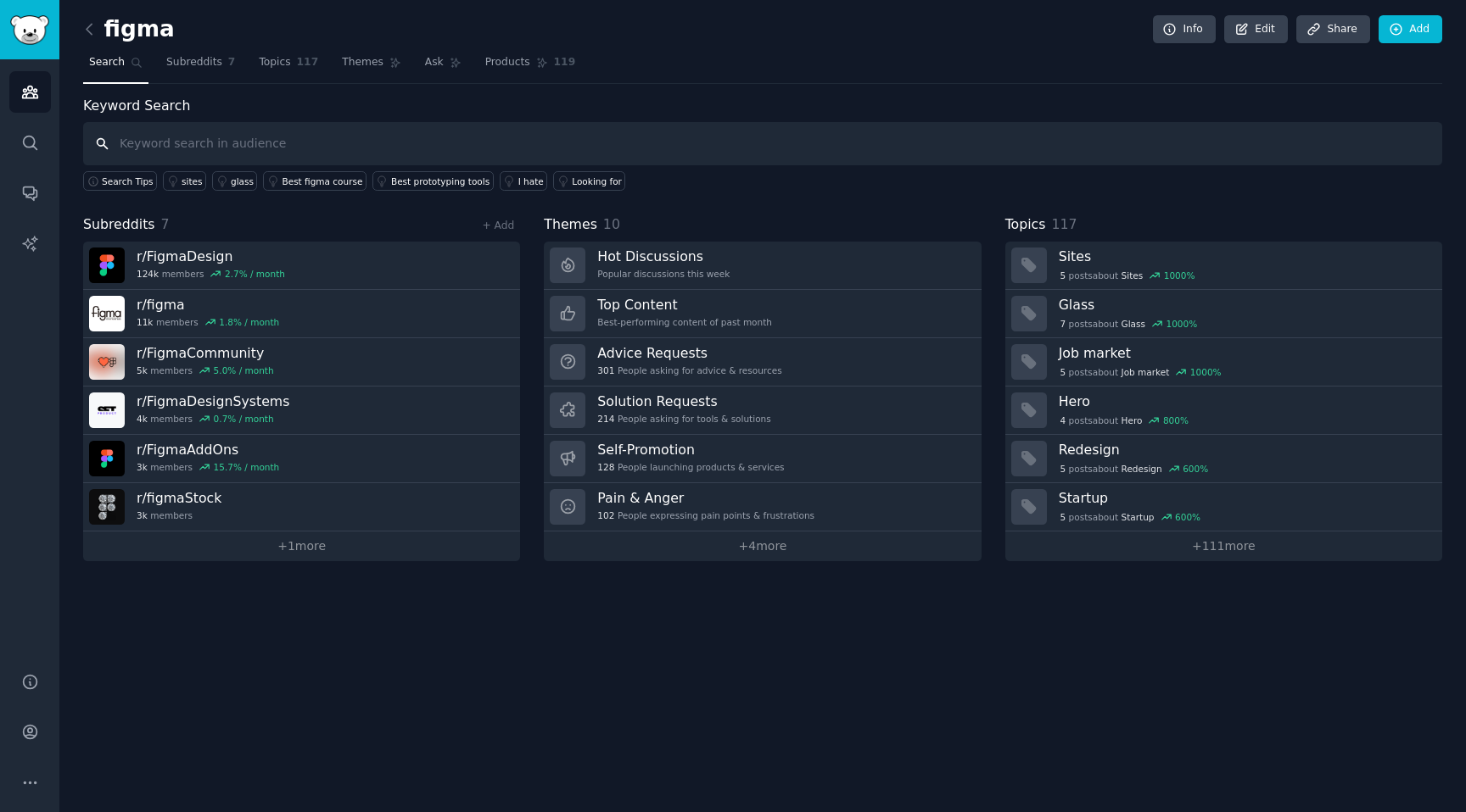
click at [422, 145] on input "text" at bounding box center [762, 144] width 1359 height 44
paste input "storyboard"
type input "storyboard"
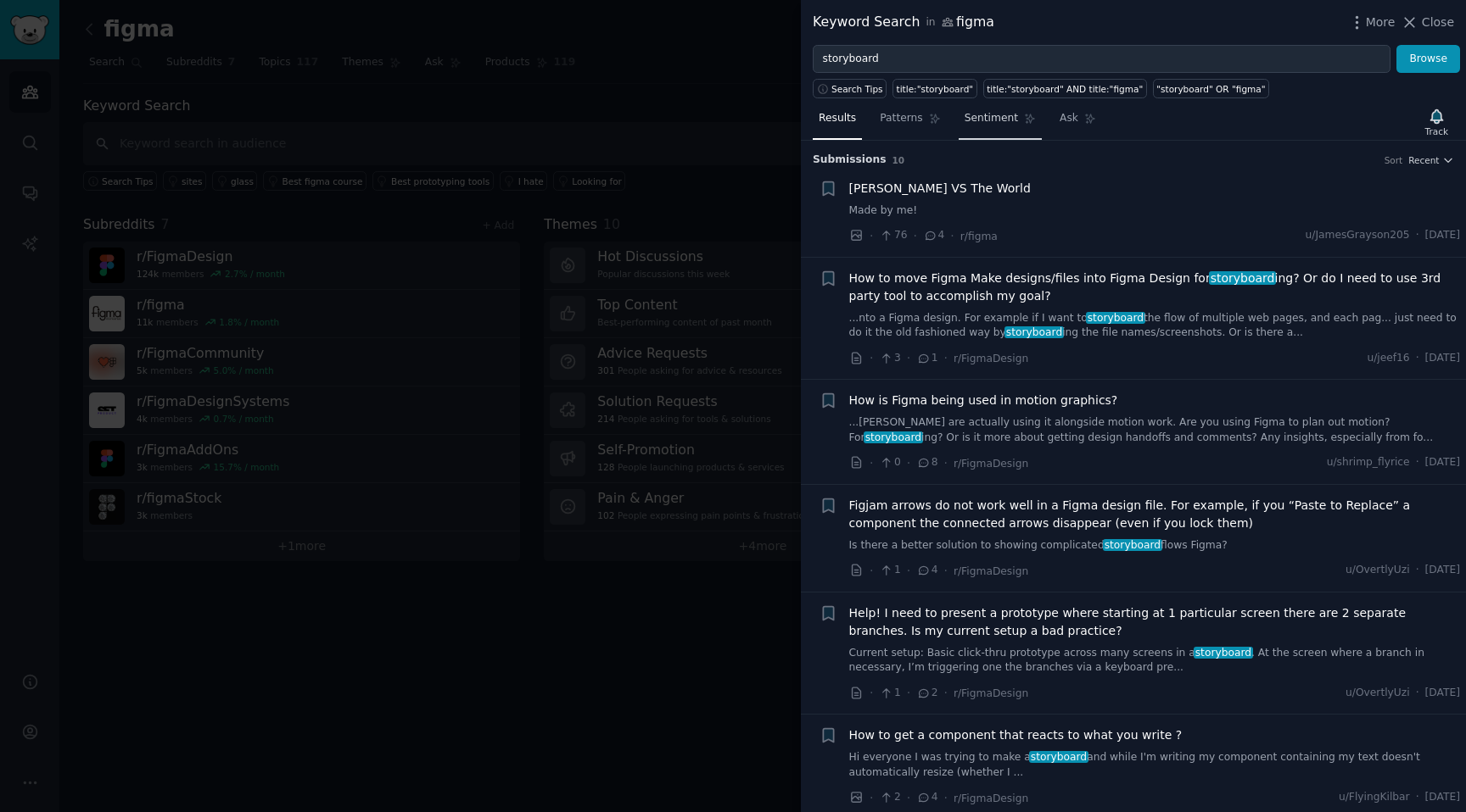
click at [977, 131] on link "Sentiment" at bounding box center [1000, 122] width 83 height 35
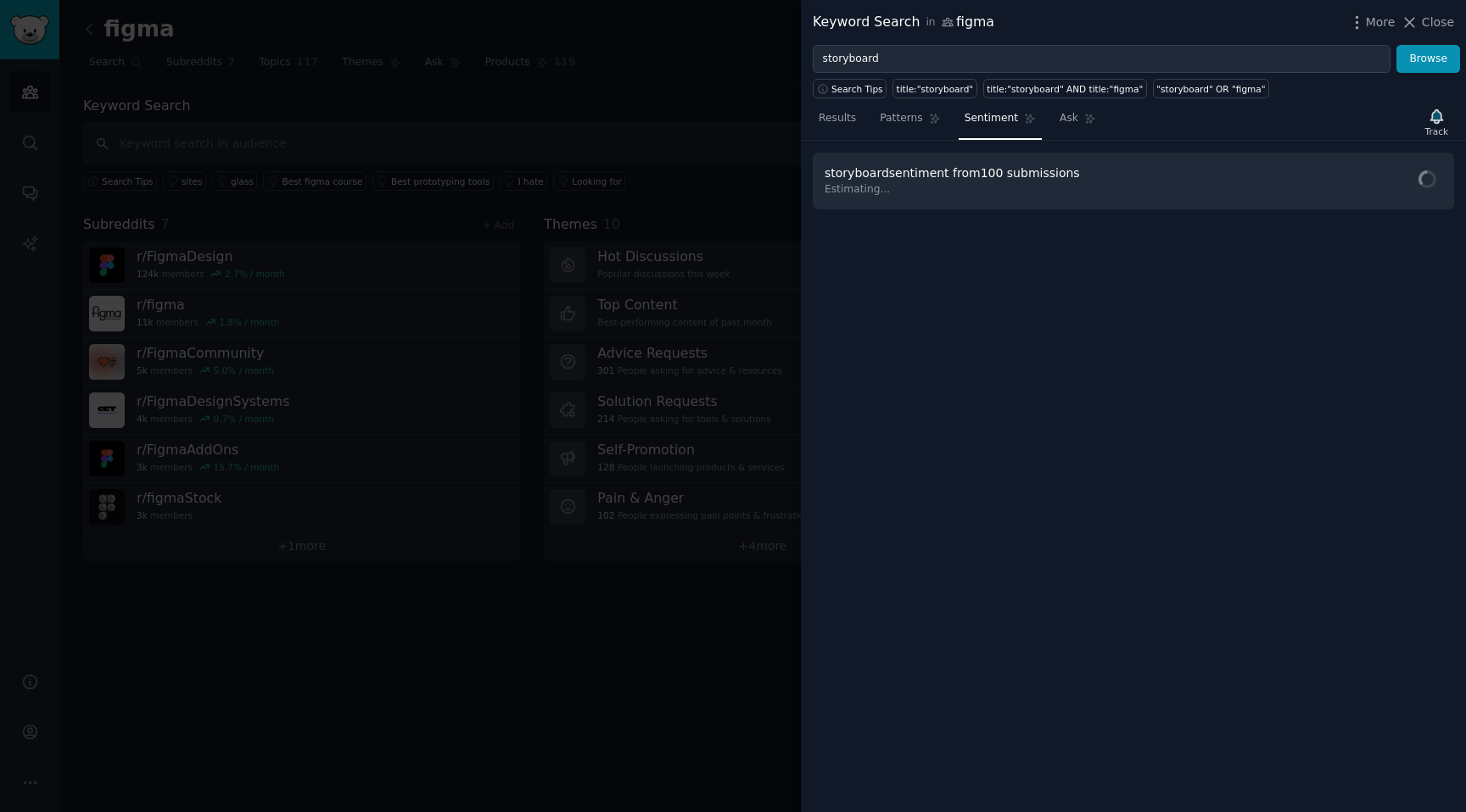
click at [980, 130] on link "Sentiment" at bounding box center [1000, 122] width 83 height 35
click at [1413, 198] on div "storyboard sentiment from 10 submissions Settings Save 5 min by not reading 122…" at bounding box center [1132, 181] width 641 height 57
click at [1413, 193] on button "Cached Results" at bounding box center [1384, 181] width 115 height 33
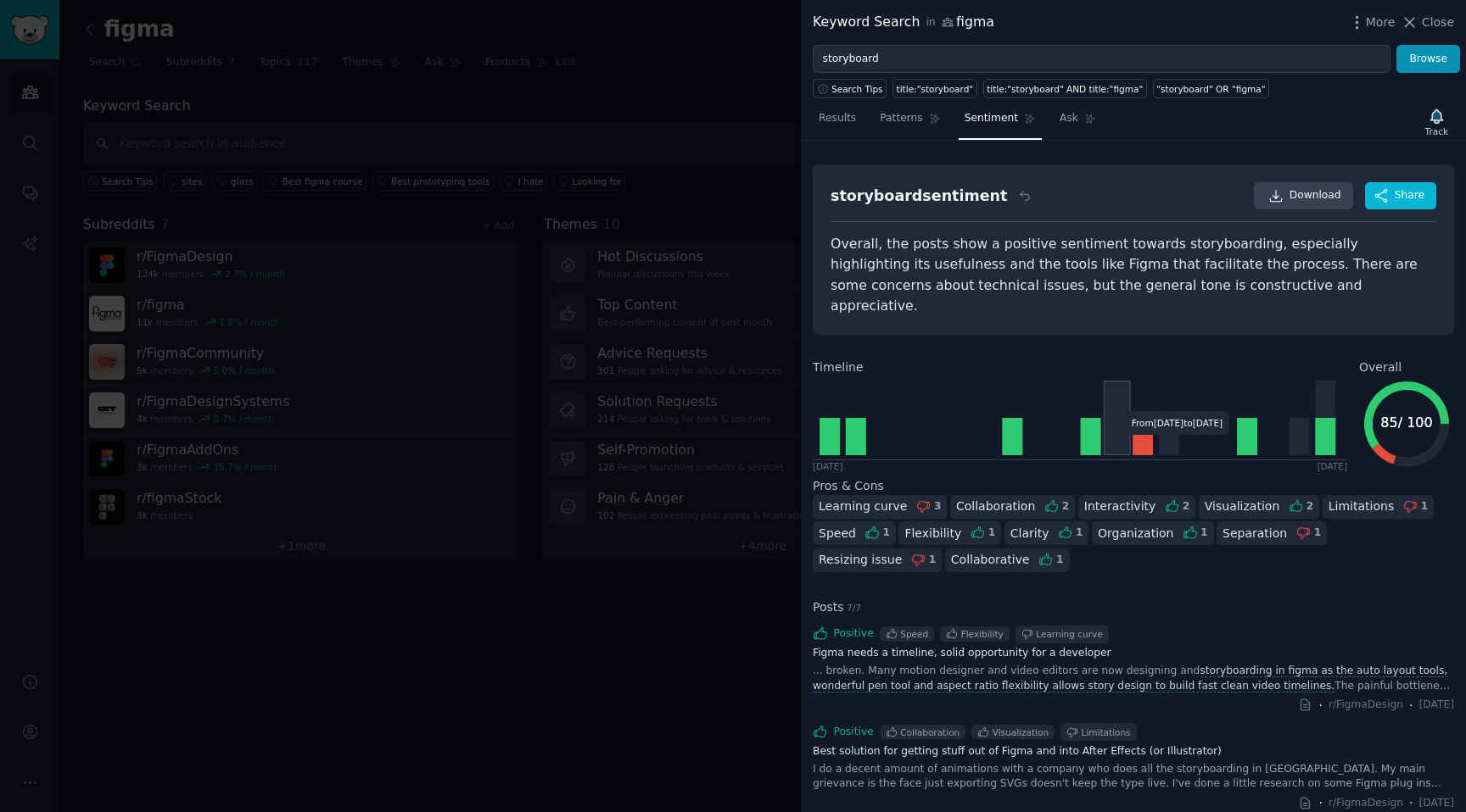
click at [1129, 422] on icon at bounding box center [1077, 417] width 531 height 83
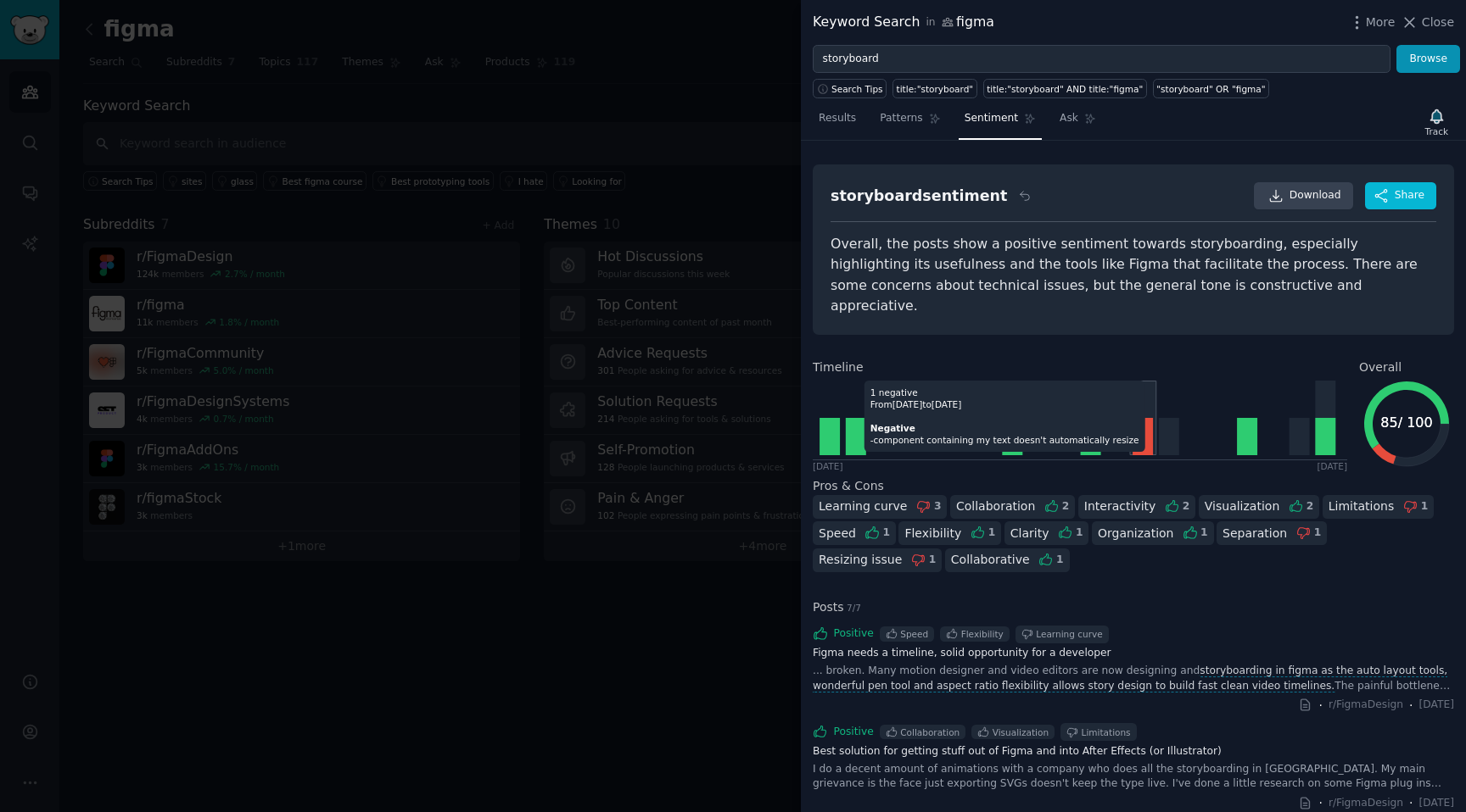
click at [1143, 422] on icon at bounding box center [1142, 437] width 21 height 37
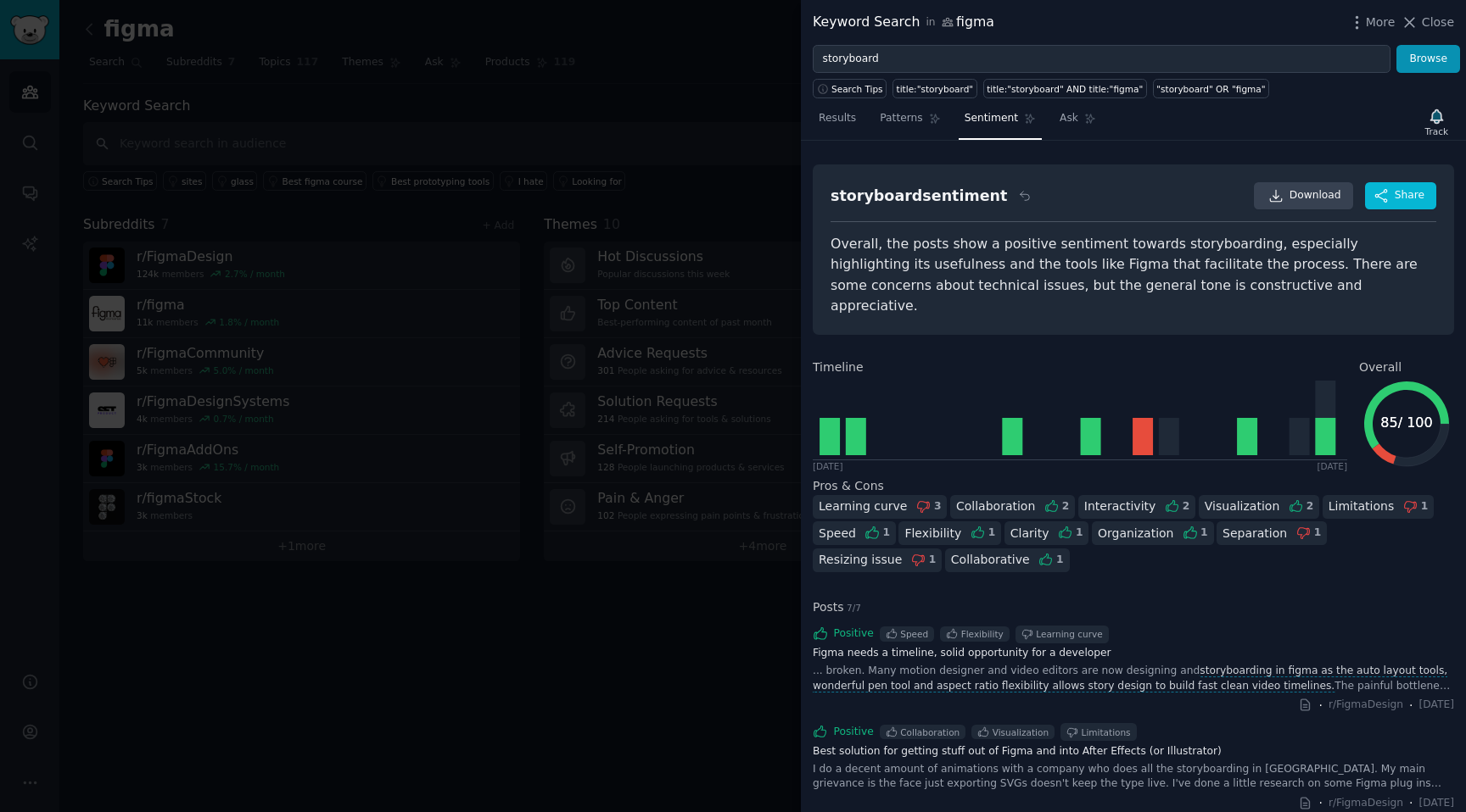
scroll to position [496, 0]
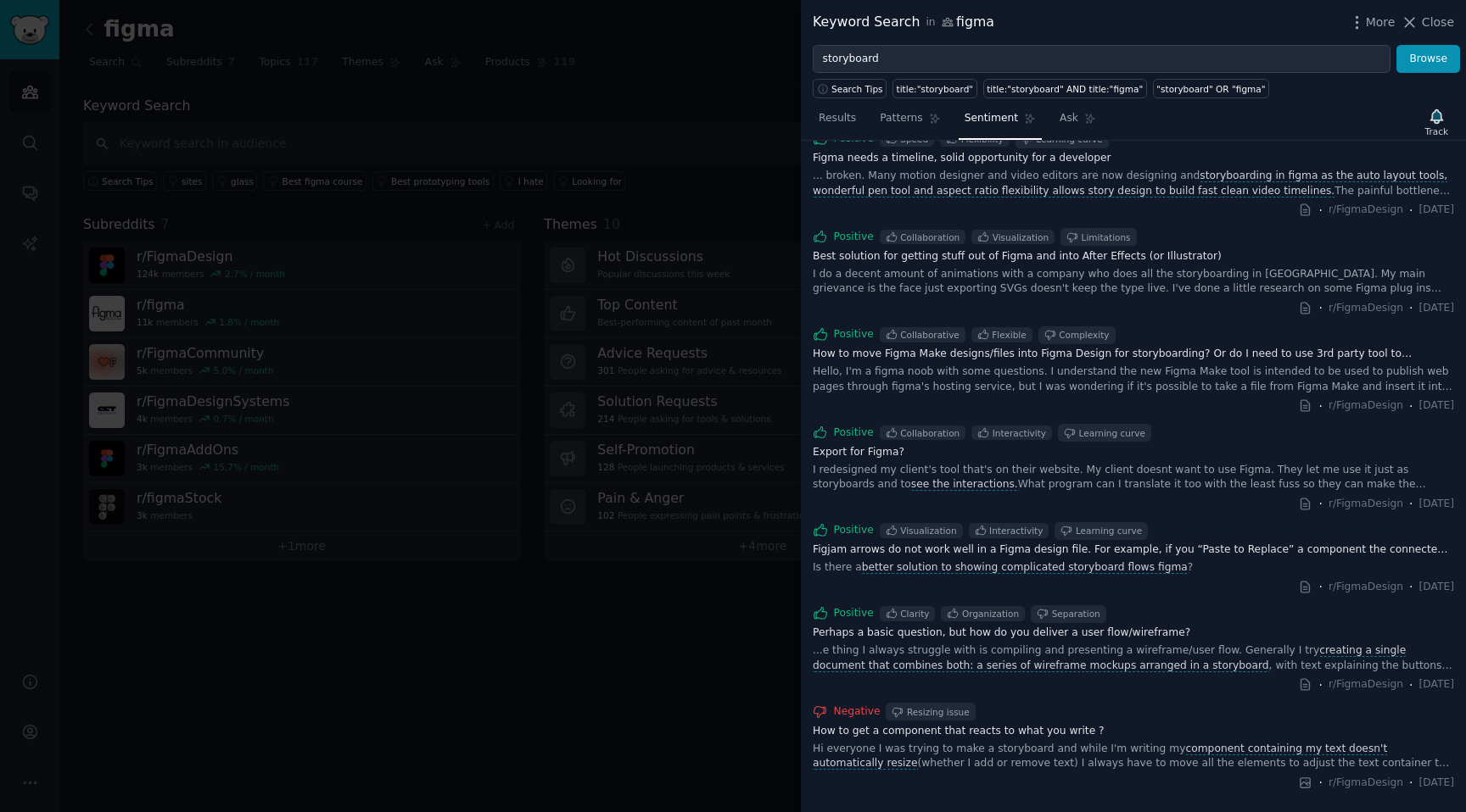
click at [726, 472] on div at bounding box center [733, 406] width 1466 height 812
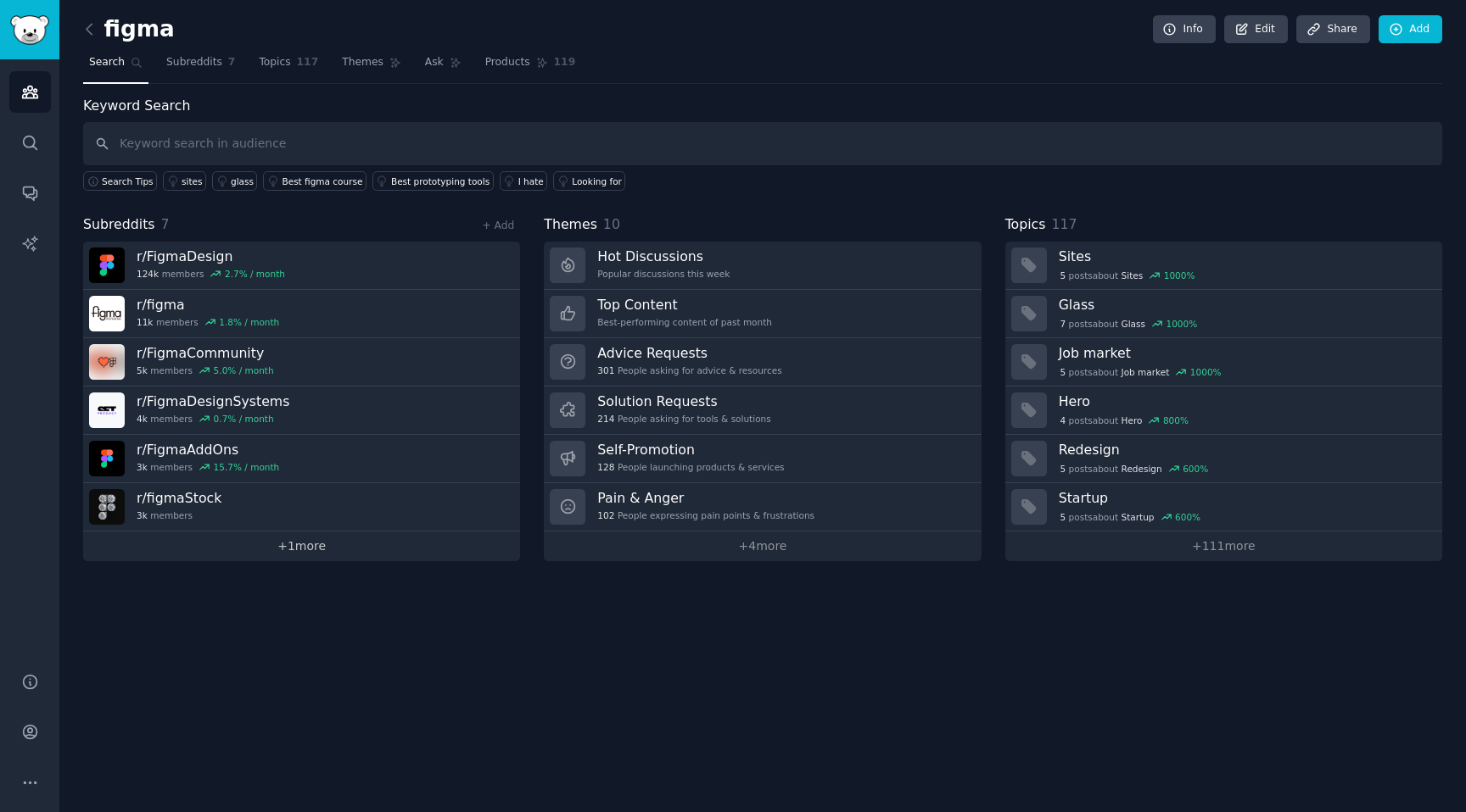
click at [254, 557] on link "+ 1 more" at bounding box center [301, 546] width 437 height 29
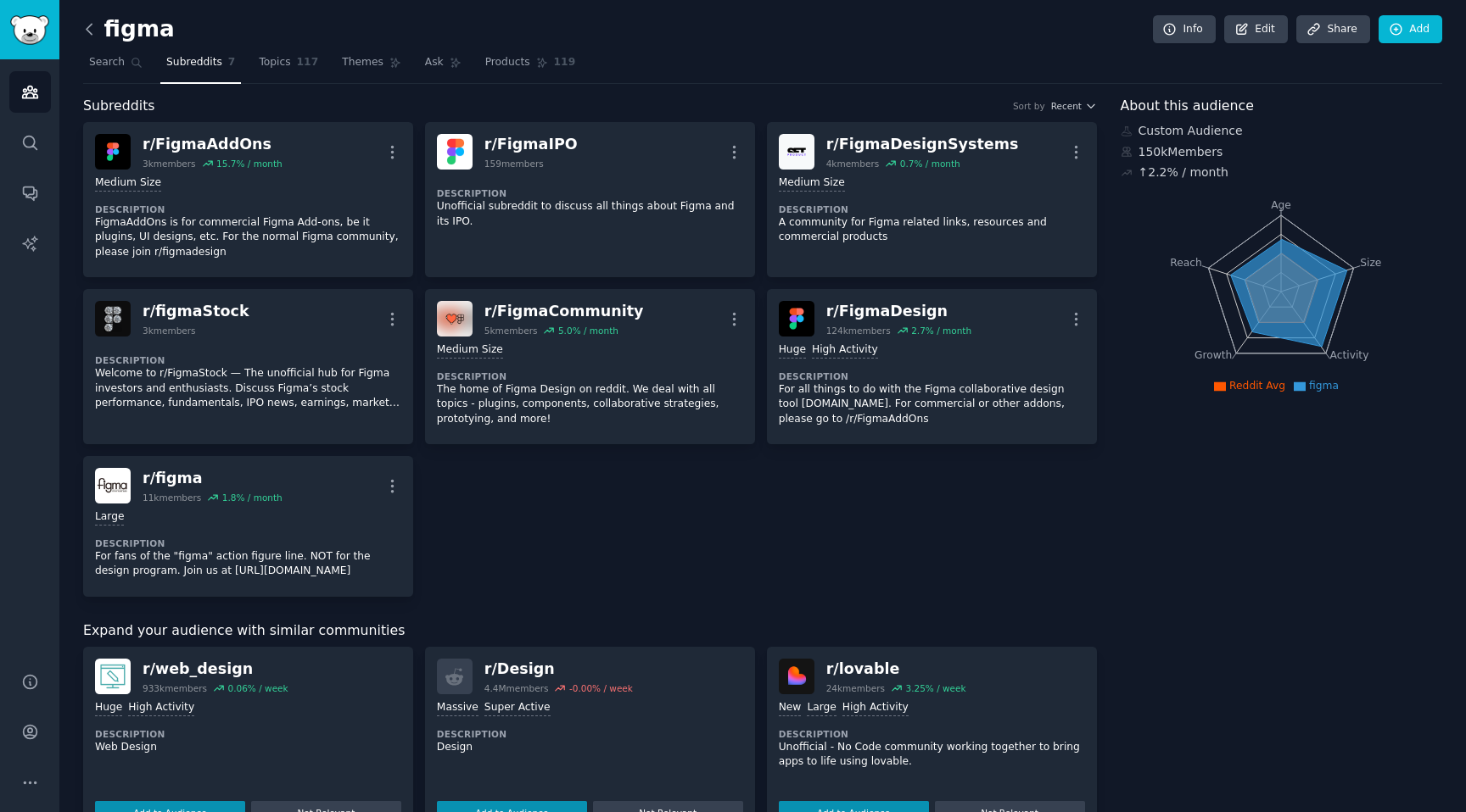
click at [87, 36] on icon at bounding box center [89, 29] width 18 height 18
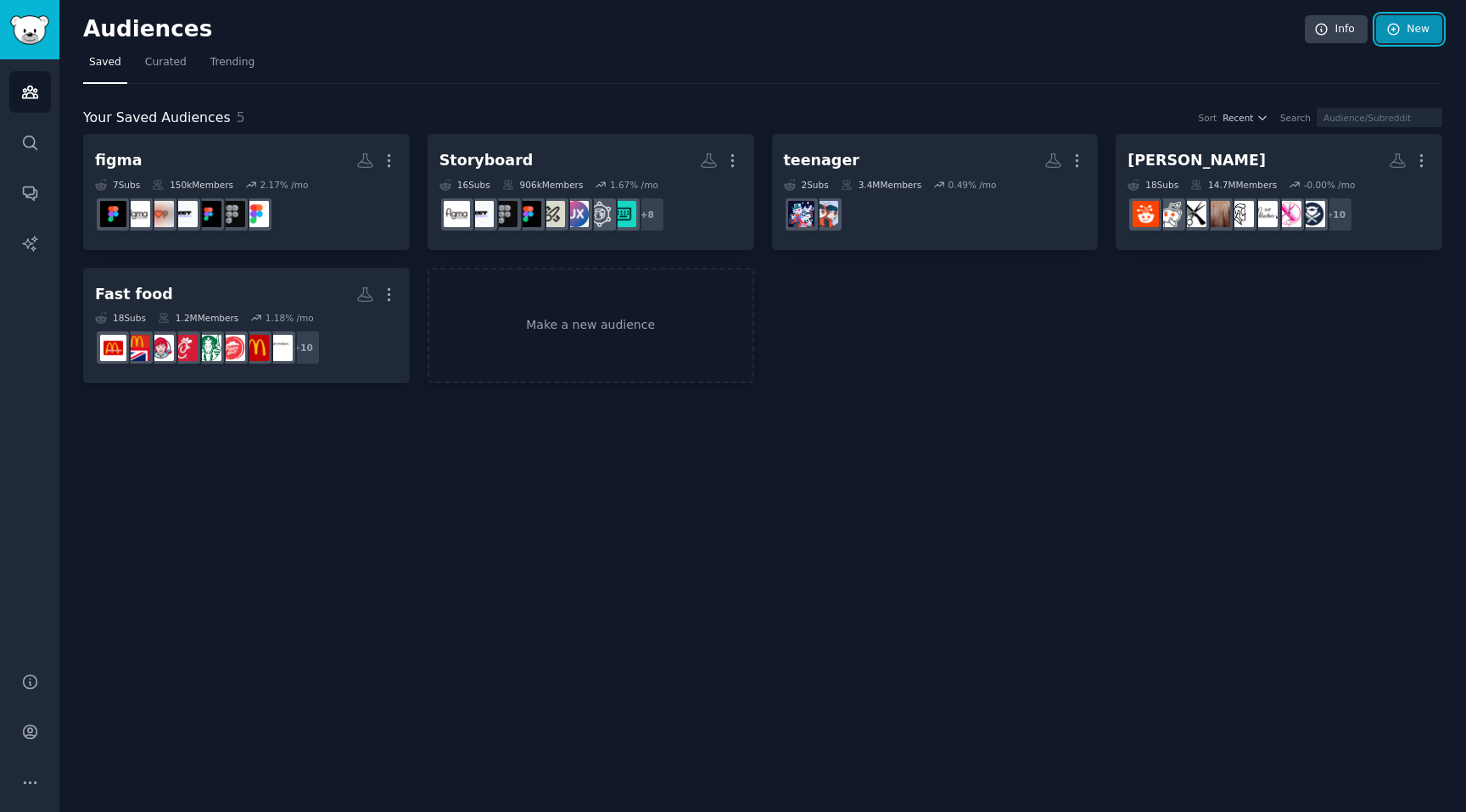
click at [1431, 26] on link "New" at bounding box center [1409, 29] width 66 height 29
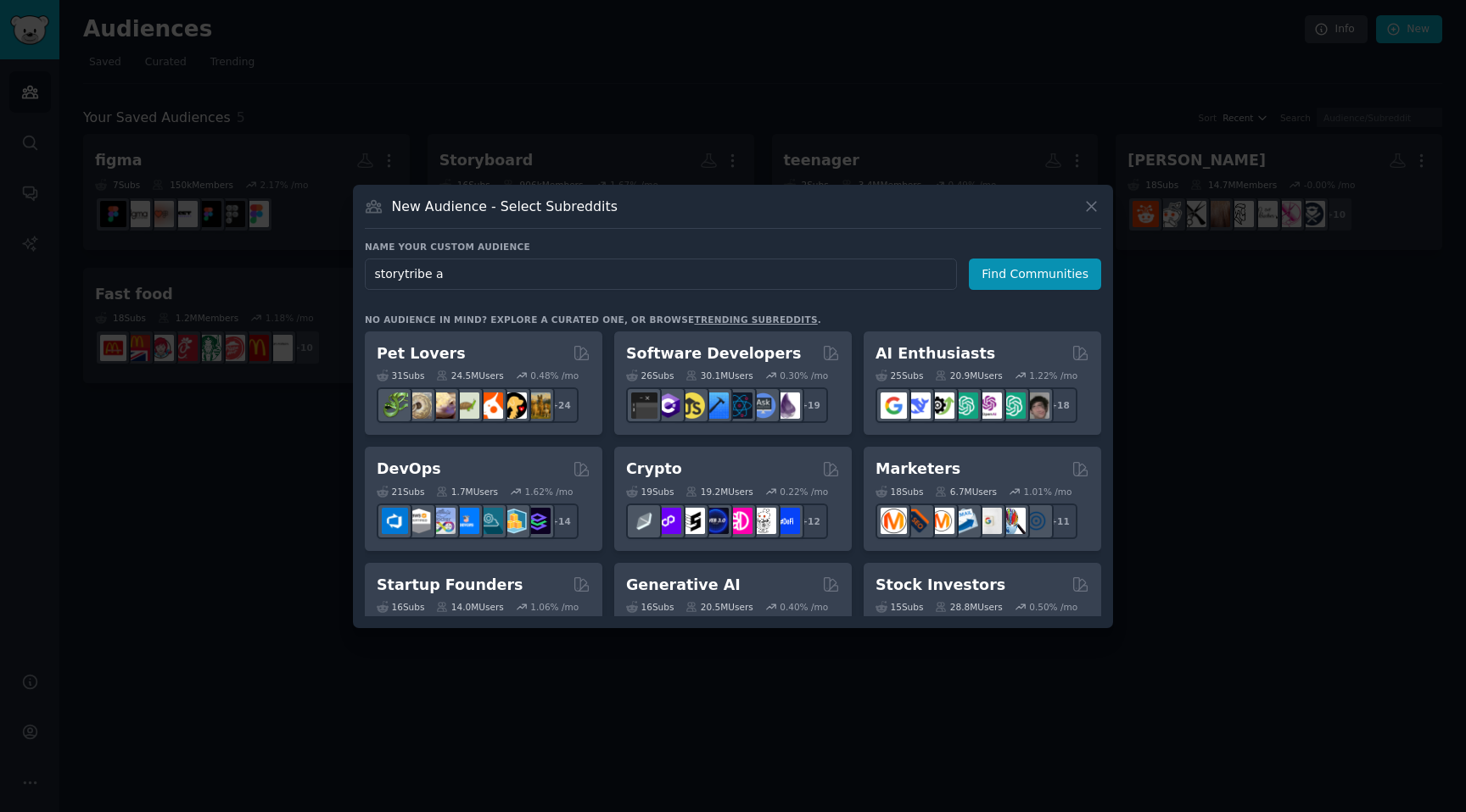
type input "storytribe"
click button "Find Communities" at bounding box center [1035, 274] width 132 height 31
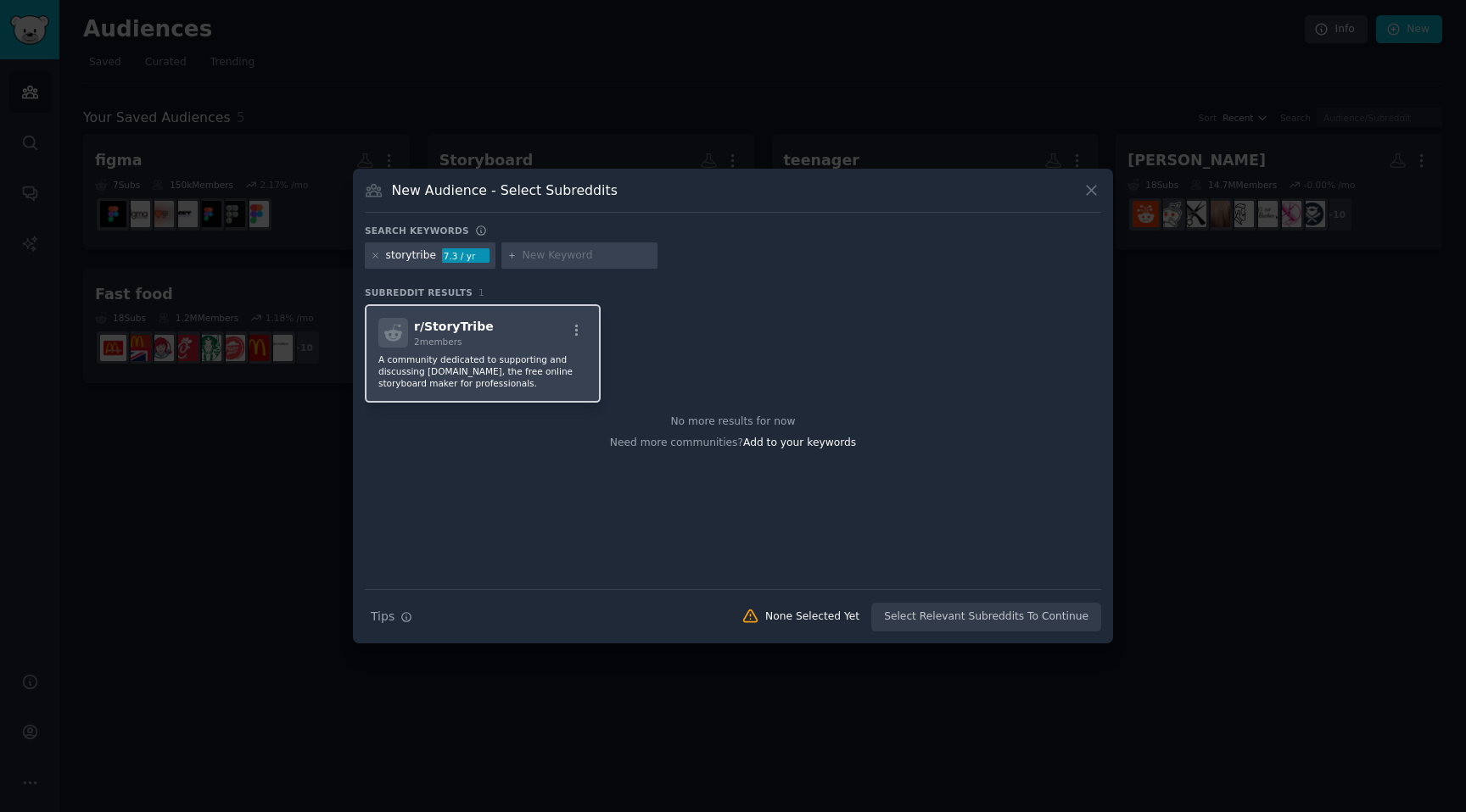
click at [586, 313] on div "r/ StoryTribe 2 members A community dedicated to supporting and discussing [DOM…" at bounding box center [482, 354] width 235 height 98
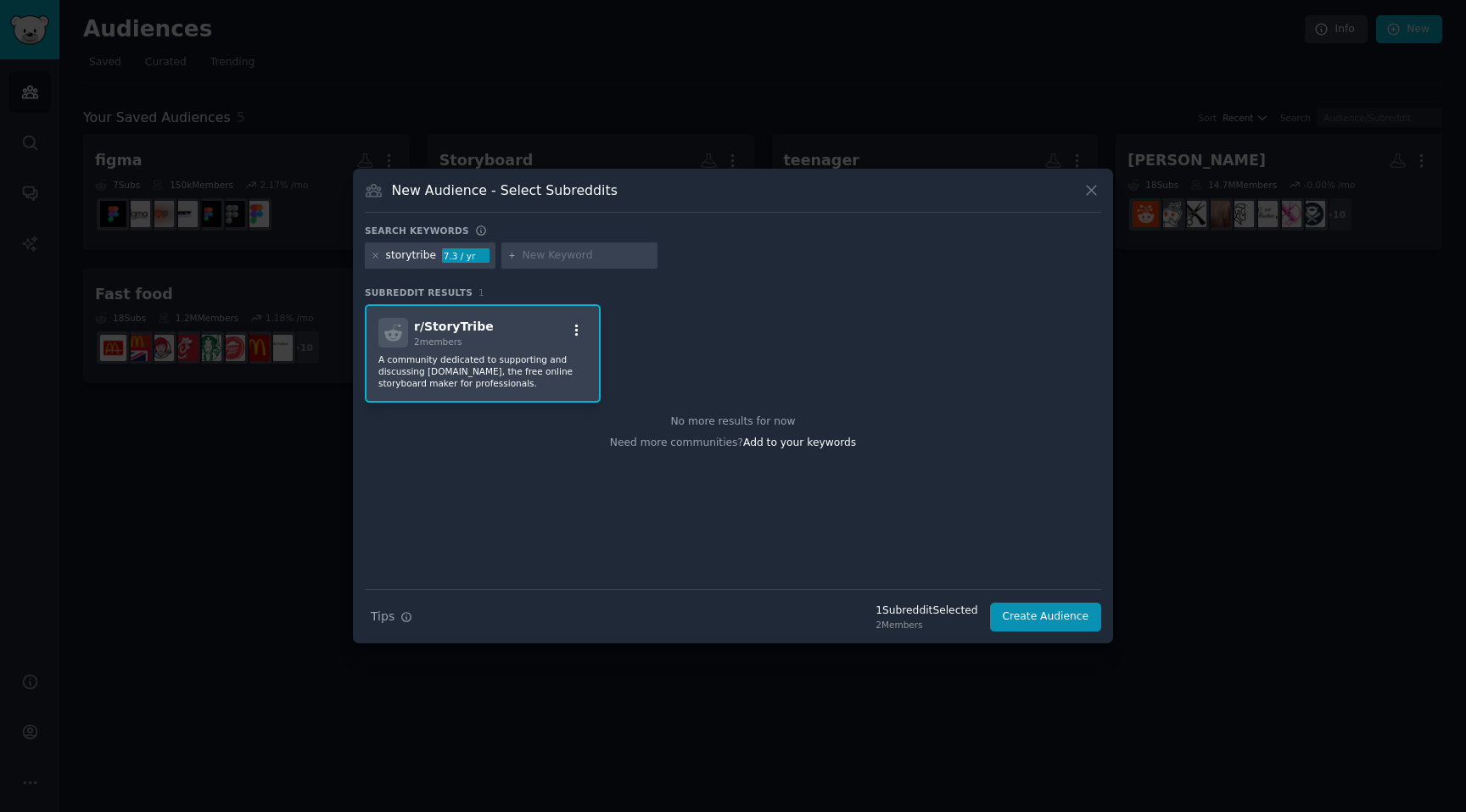
click at [575, 329] on icon "button" at bounding box center [577, 330] width 4 height 12
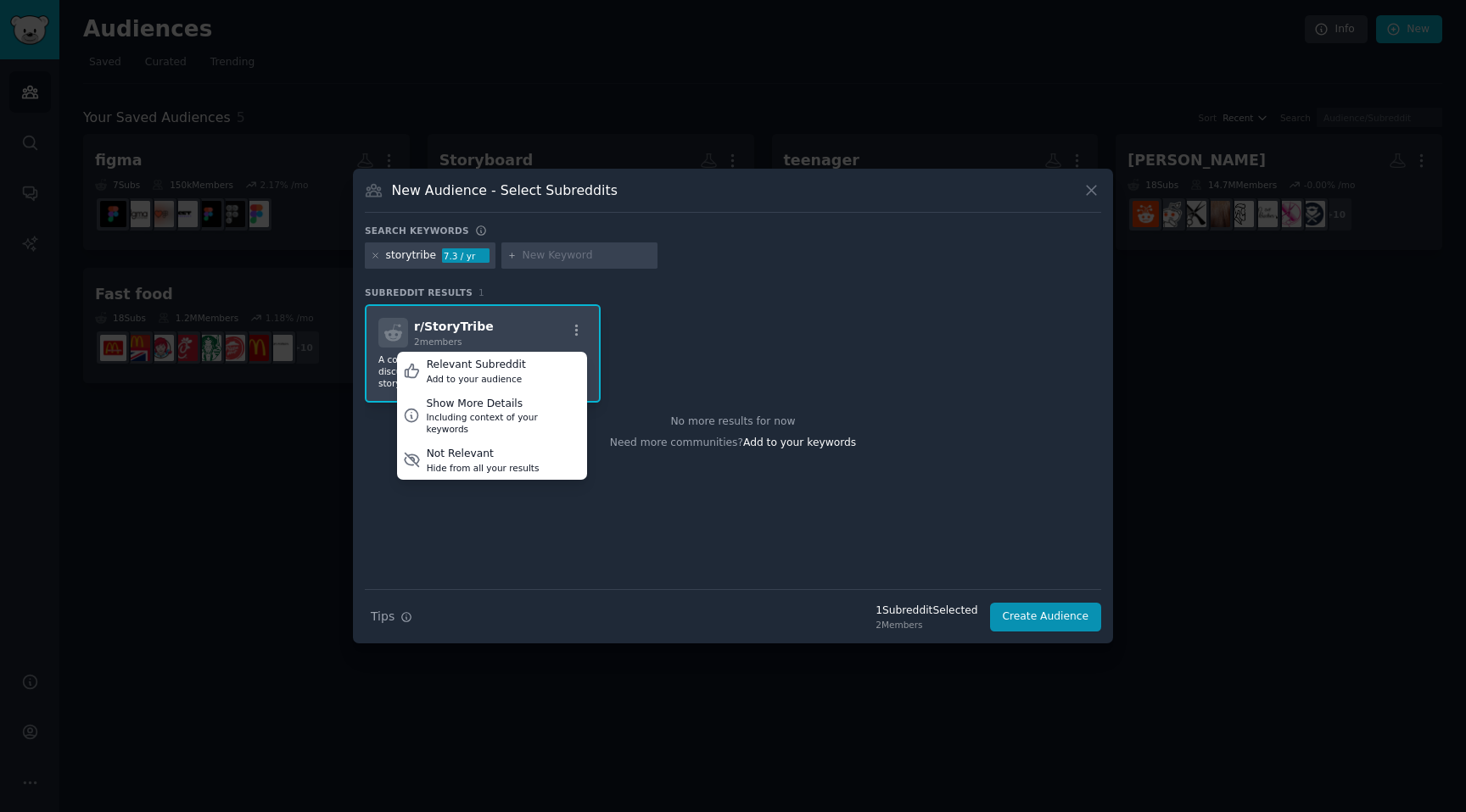
click at [756, 375] on div "r/ StoryTribe 2 members Relevant Subreddit Add to your audience Show More Detai…" at bounding box center [733, 354] width 737 height 98
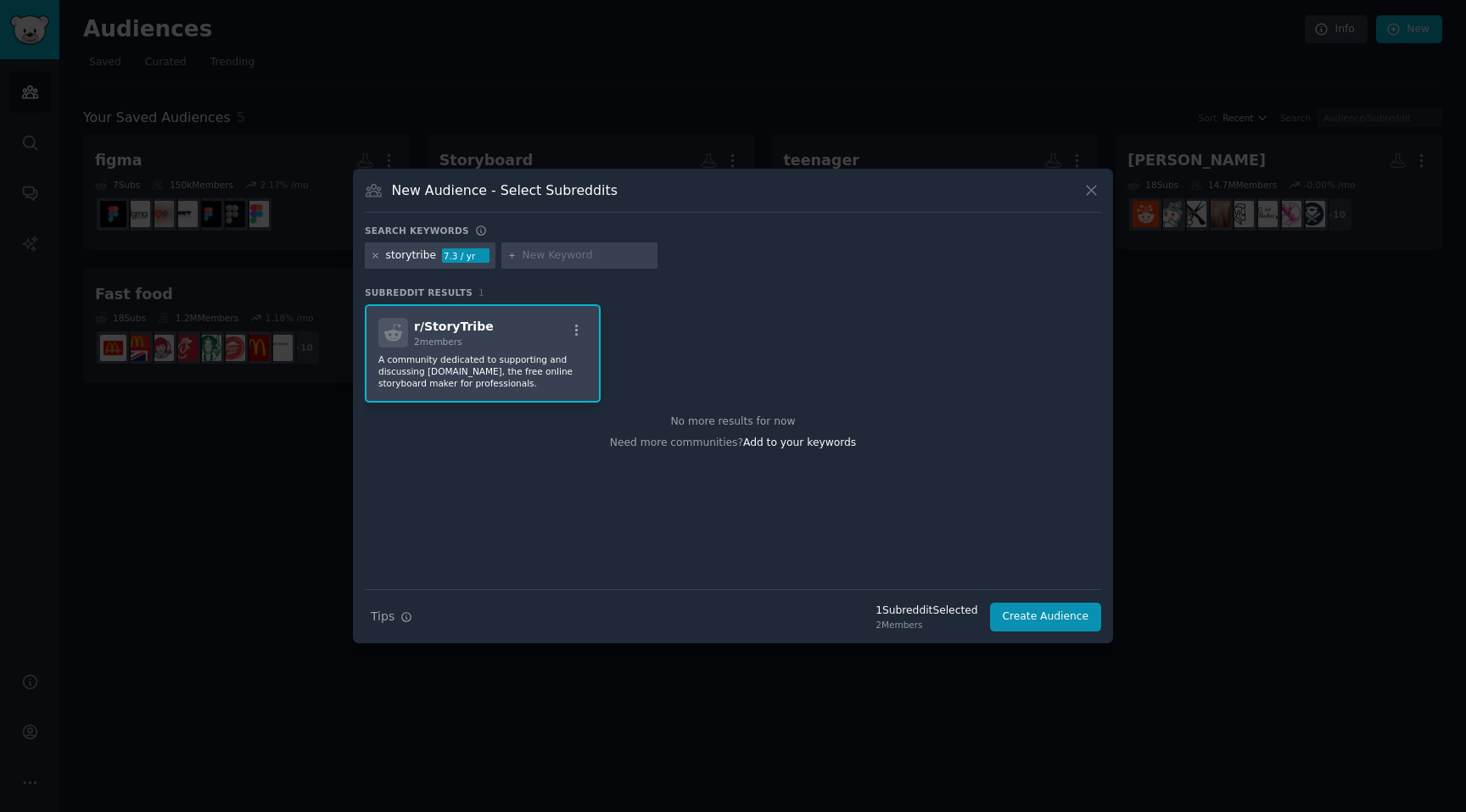
click at [375, 258] on icon at bounding box center [375, 256] width 9 height 9
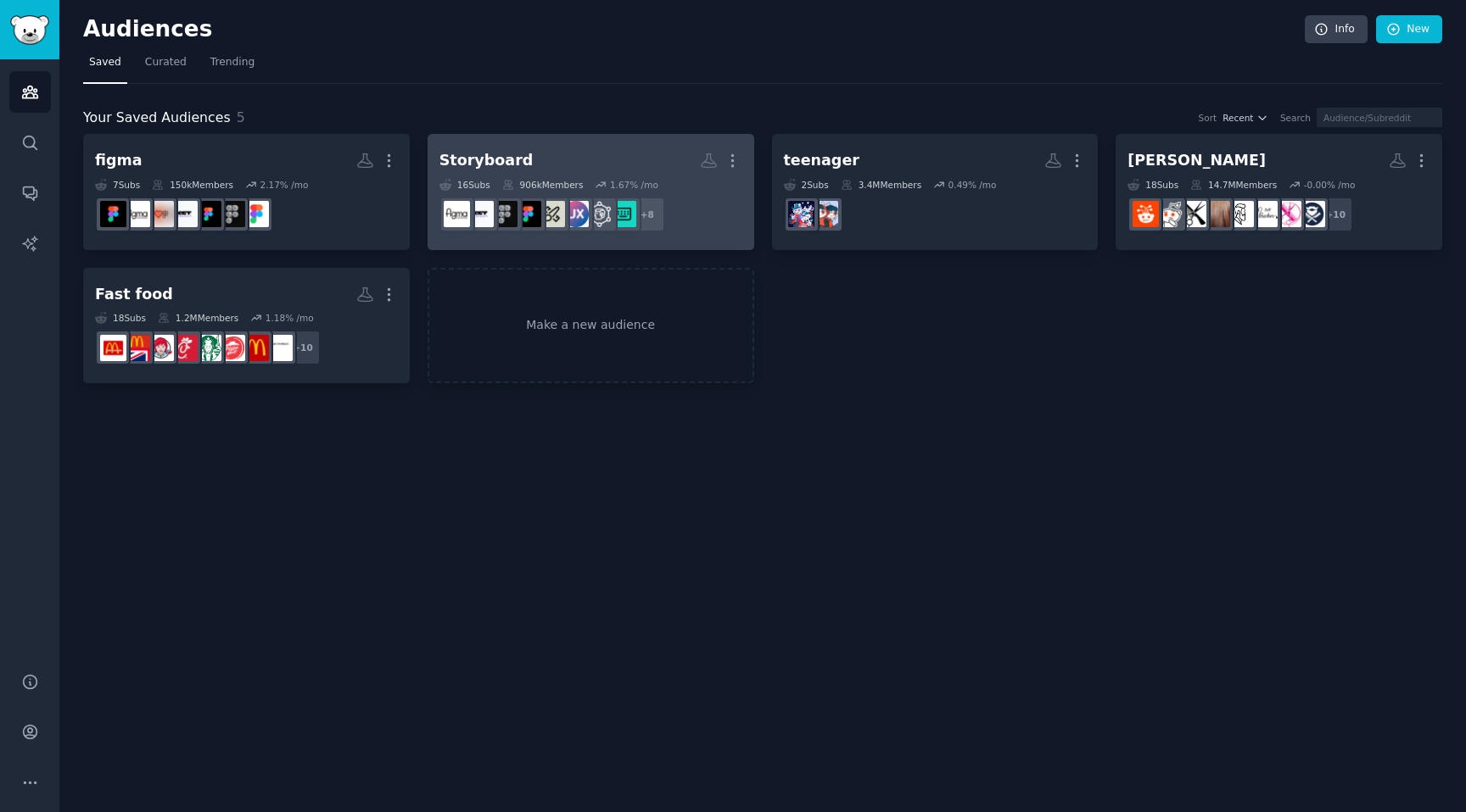
click at [586, 154] on h2 "Storyboard More" at bounding box center [591, 160] width 303 height 29
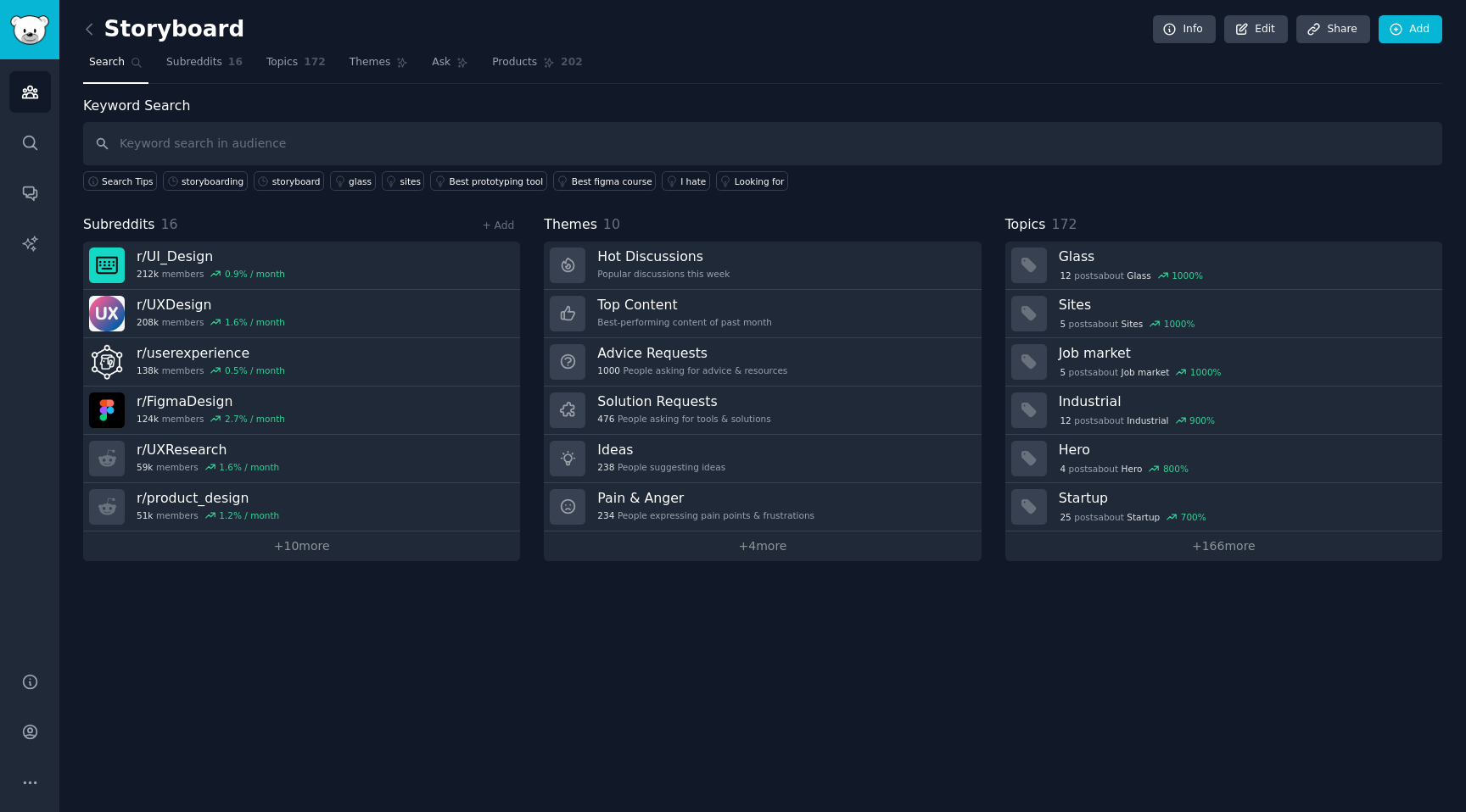
click at [76, 18] on div "Storyboard Info Edit Share Add Search Subreddits 16 Topics 172 Themes Ask Produ…" at bounding box center [762, 406] width 1406 height 812
click at [86, 32] on icon at bounding box center [89, 29] width 18 height 18
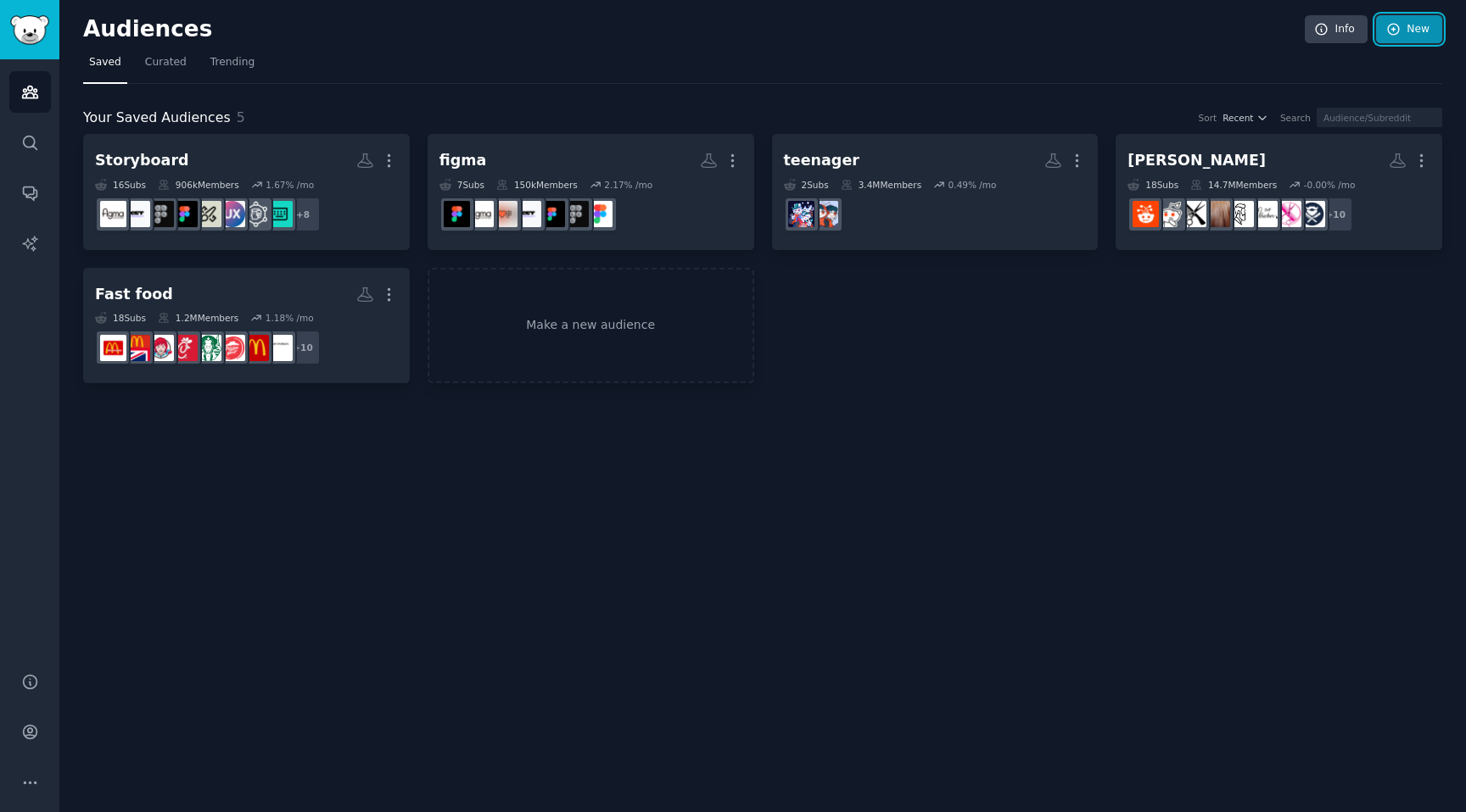
click at [1406, 19] on link "New" at bounding box center [1409, 29] width 66 height 29
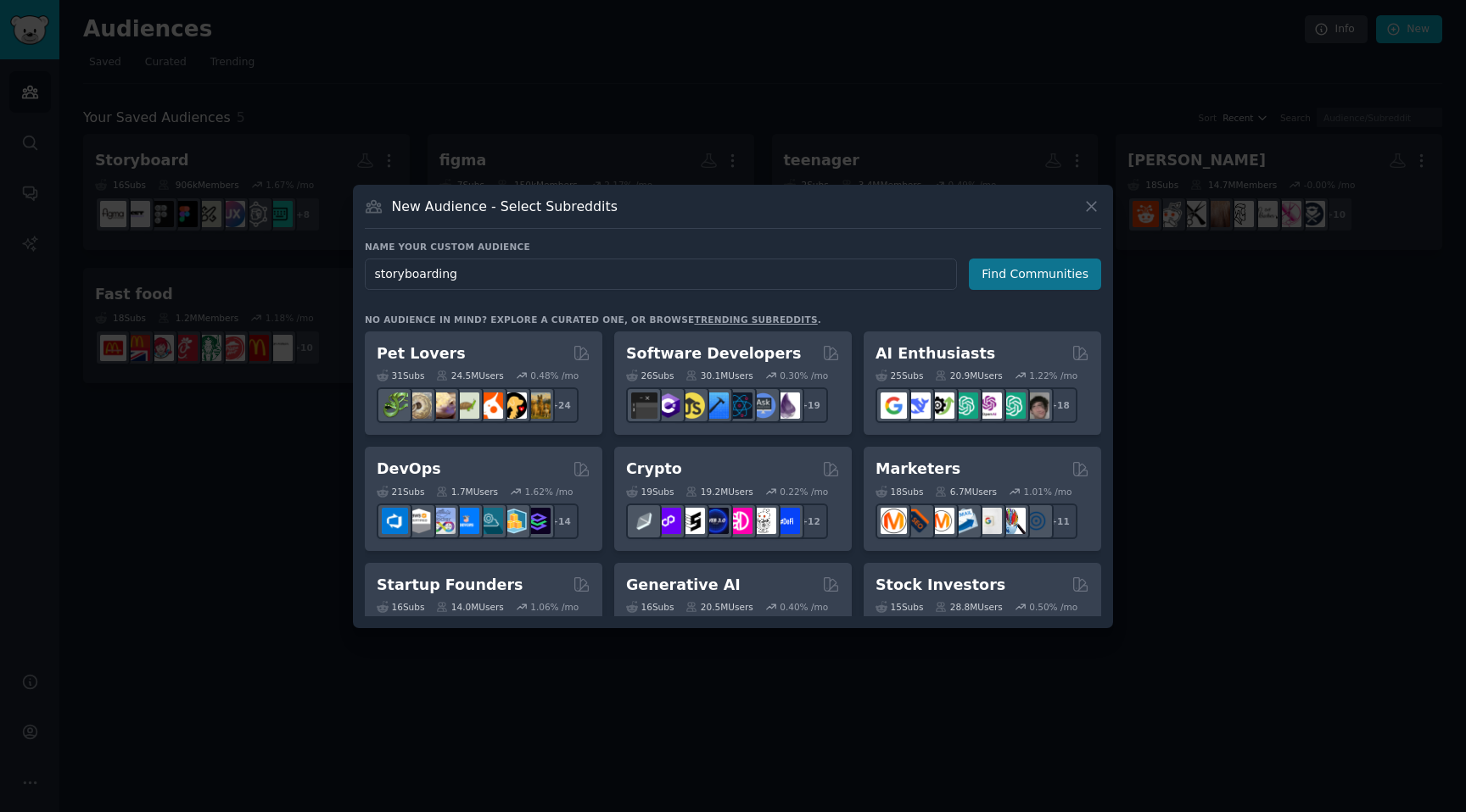
type input "storyboarding"
click at [1013, 258] on button "Find Communities" at bounding box center [1035, 274] width 132 height 31
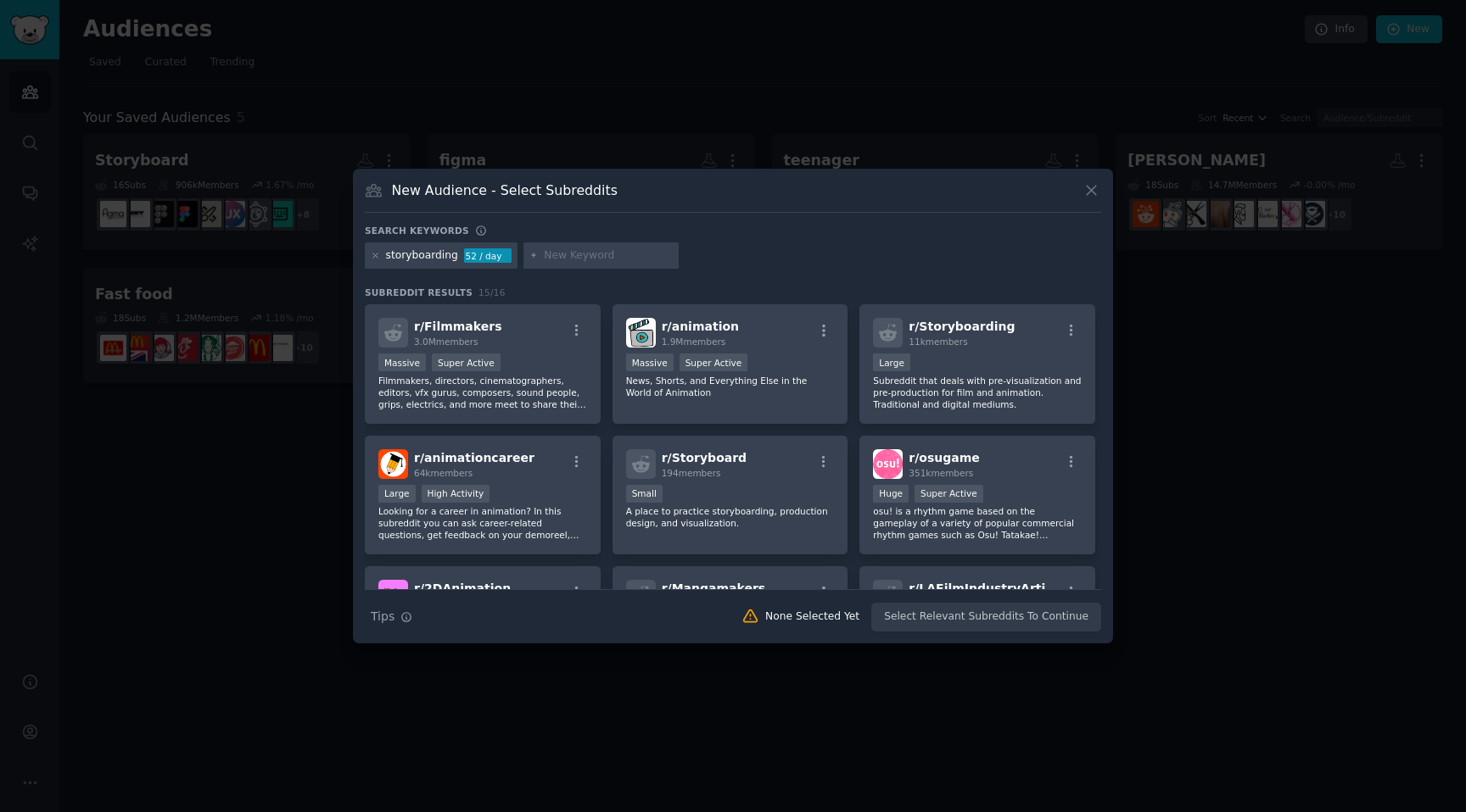
scroll to position [24, 0]
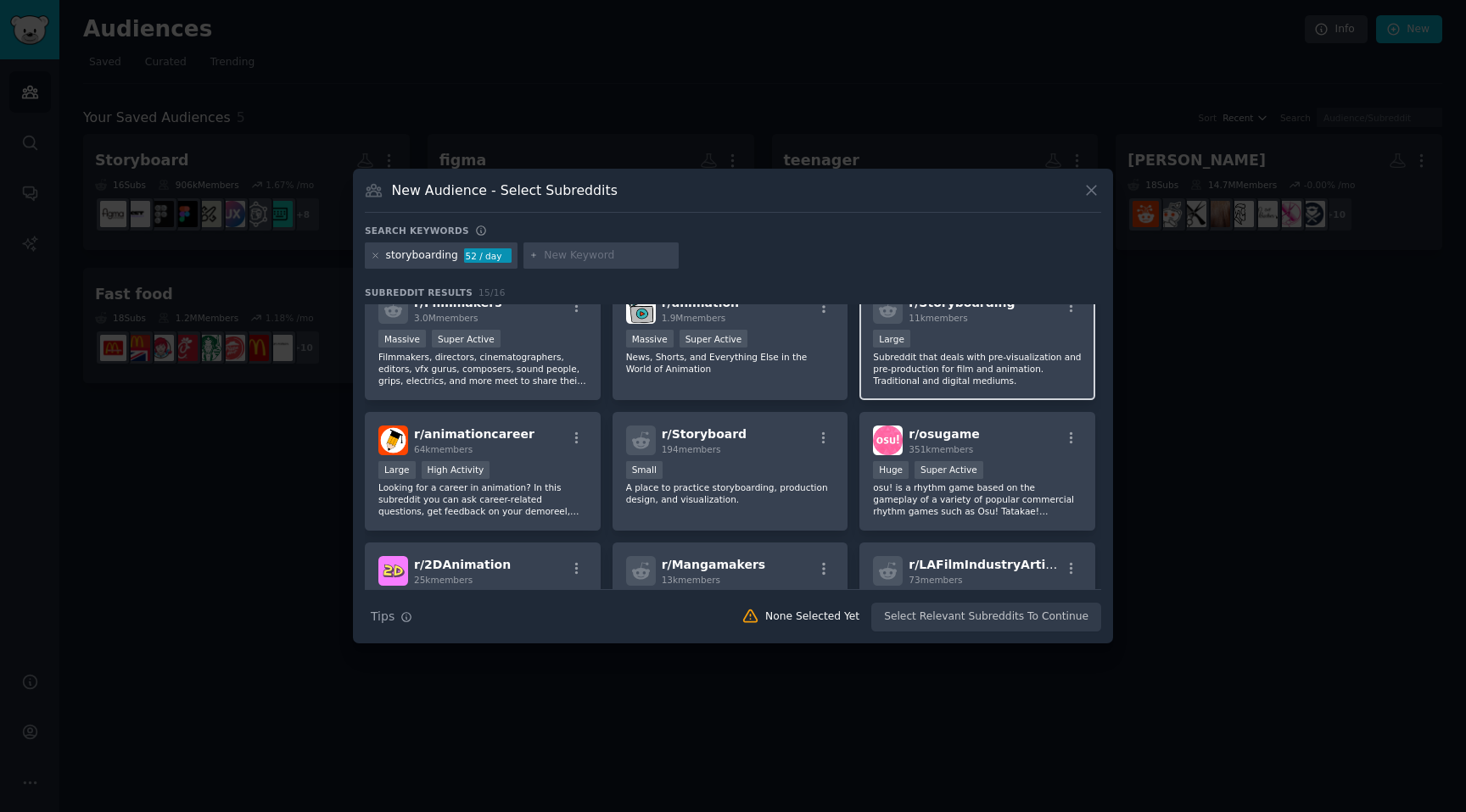
click at [964, 357] on p "Subreddit that deals with pre-visualization and pre-production for film and ani…" at bounding box center [977, 369] width 209 height 36
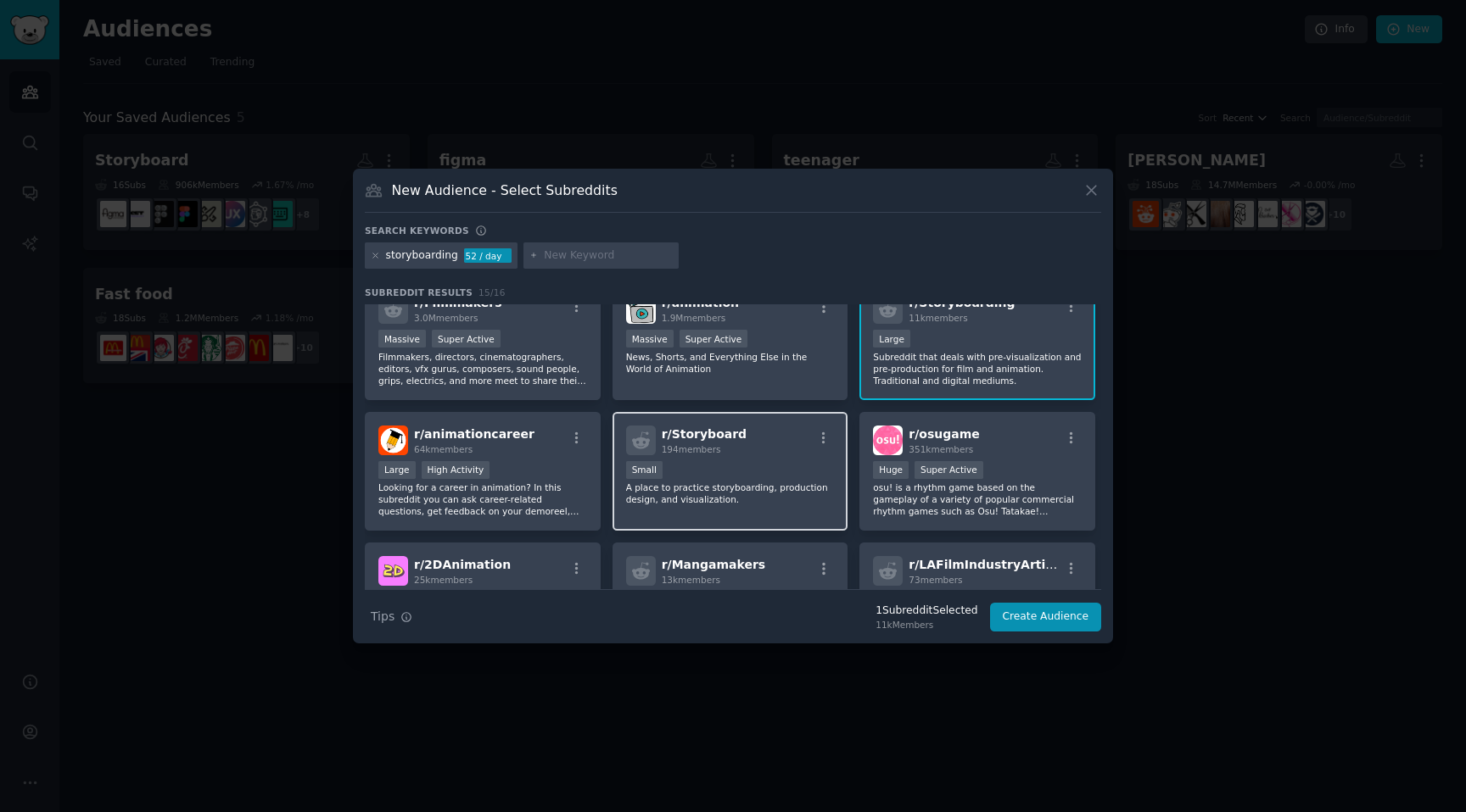
click at [786, 521] on div "r/ Storyboard 194 members Small A place to practice storyboarding, production d…" at bounding box center [730, 472] width 235 height 119
click at [787, 476] on div "Small" at bounding box center [730, 472] width 209 height 21
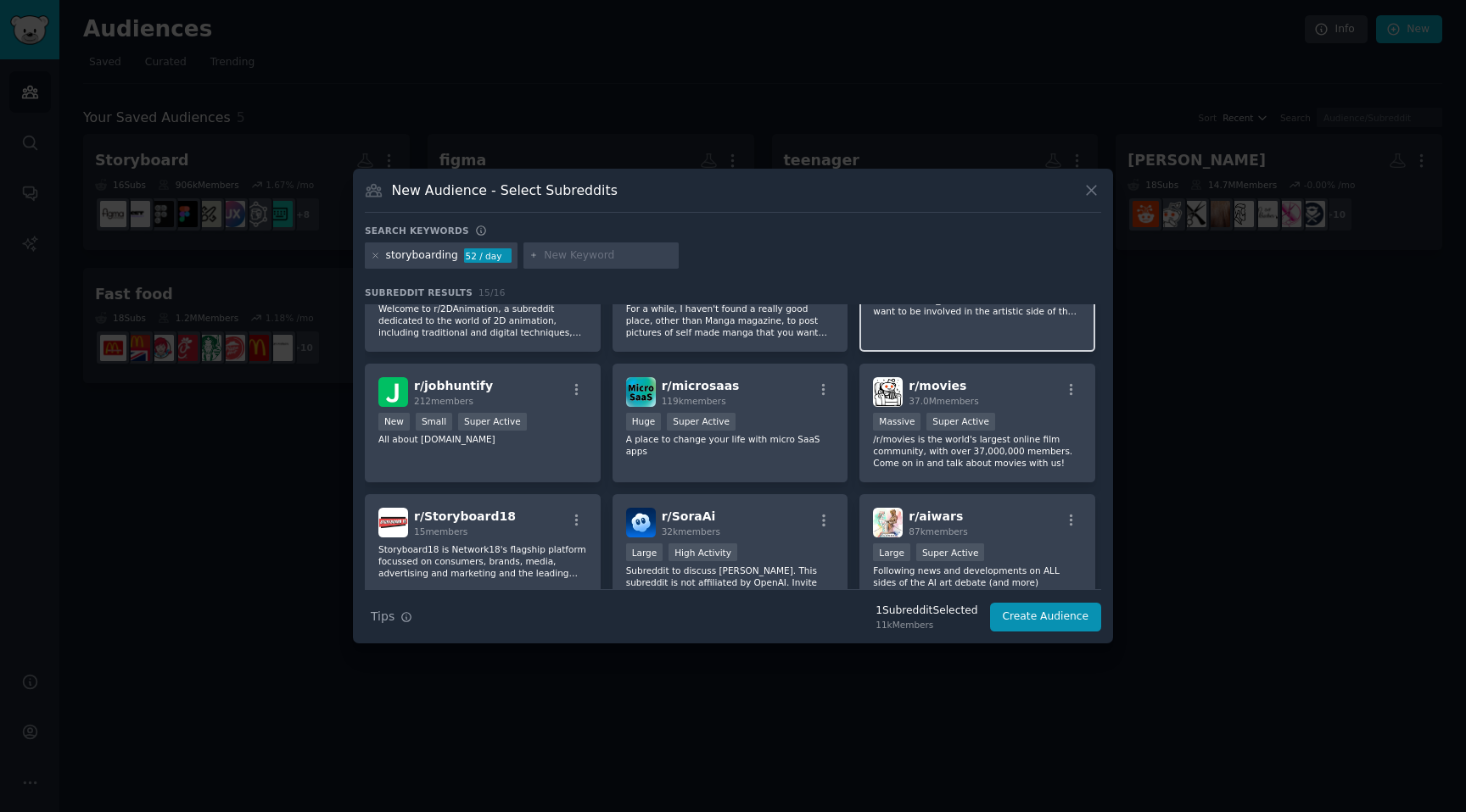
scroll to position [0, 0]
